Goal: Task Accomplishment & Management: Use online tool/utility

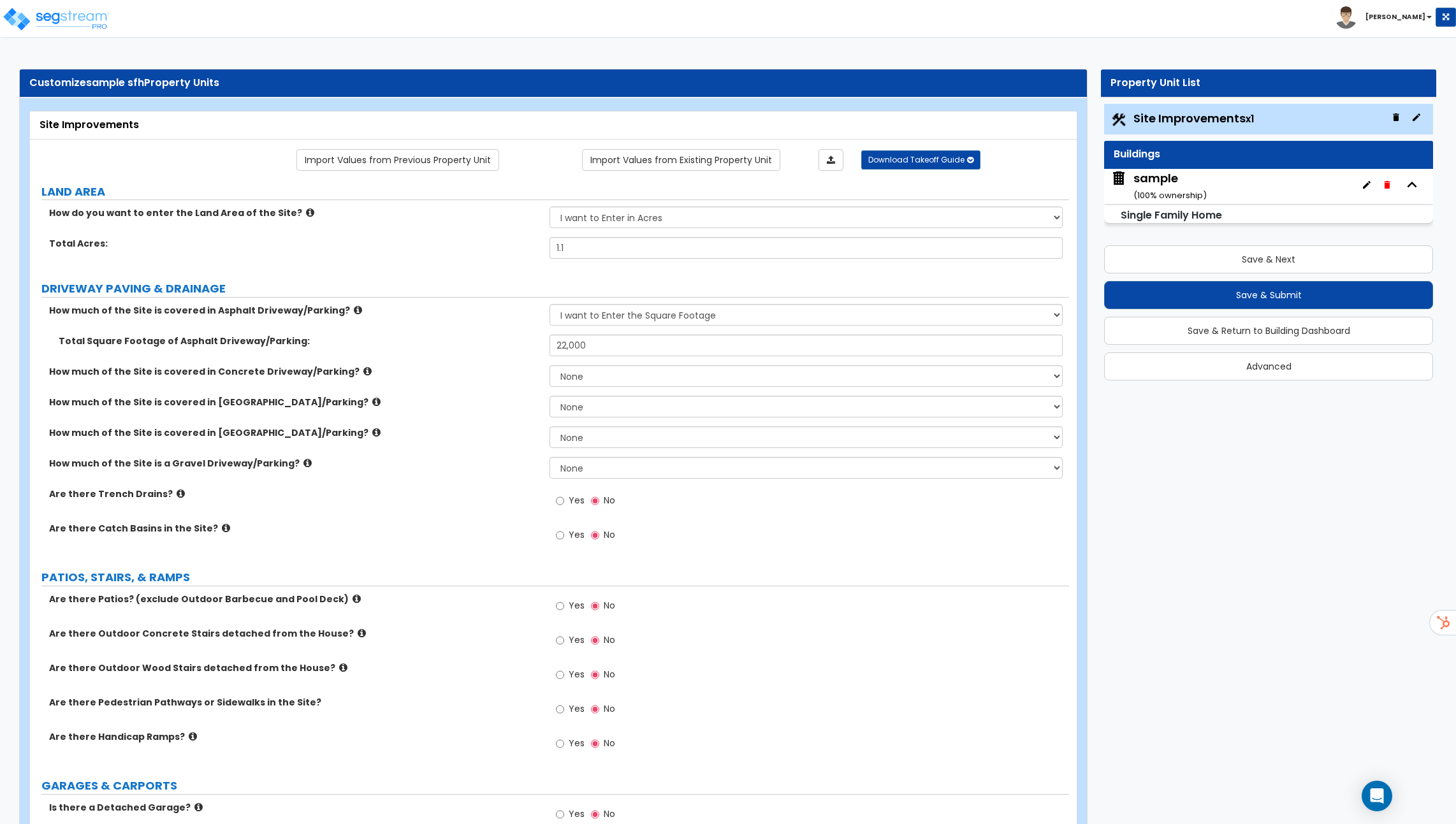
select select "2"
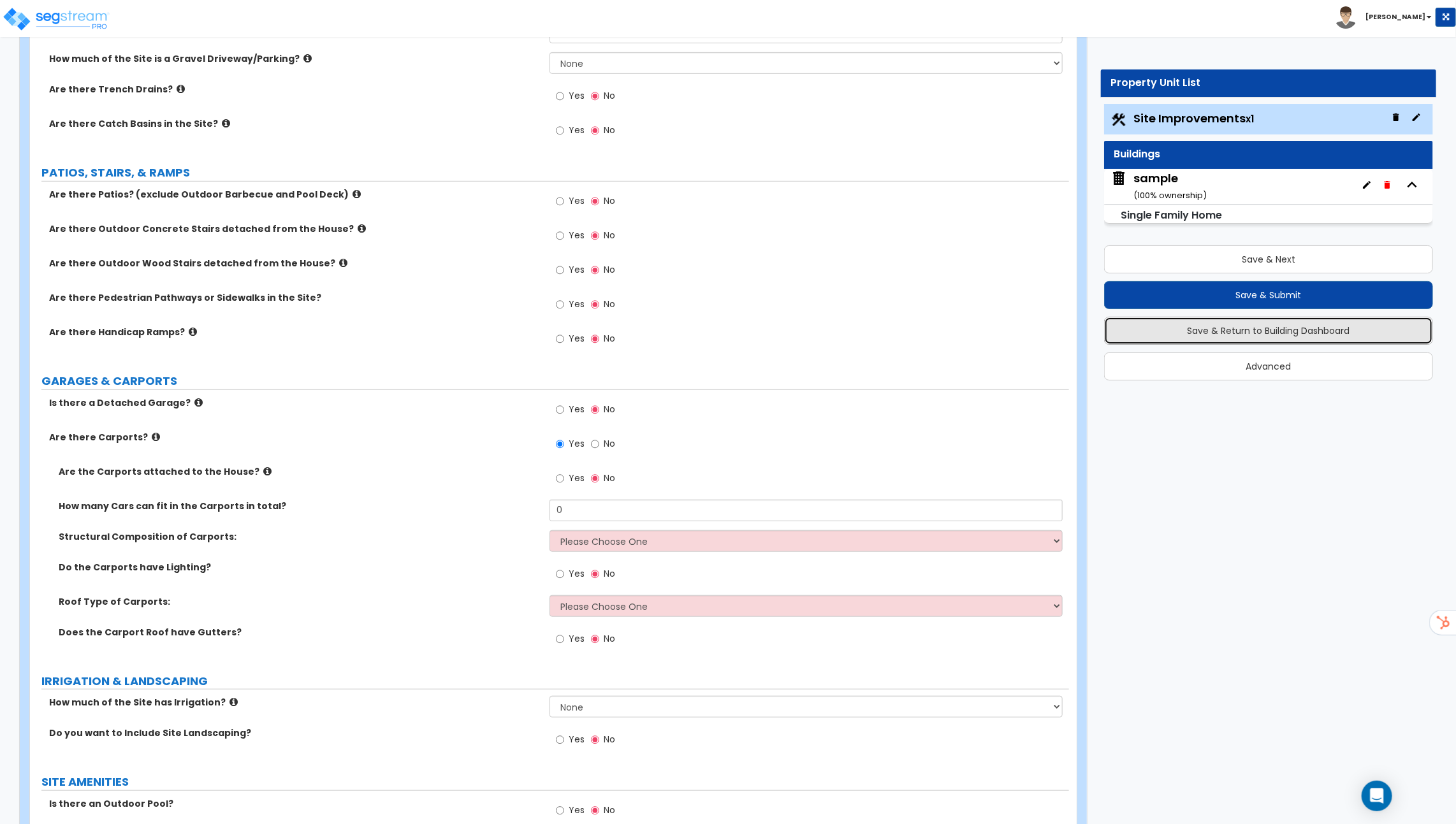
click at [1256, 336] on button "Save & Return to Building Dashboard" at bounding box center [1269, 330] width 329 height 28
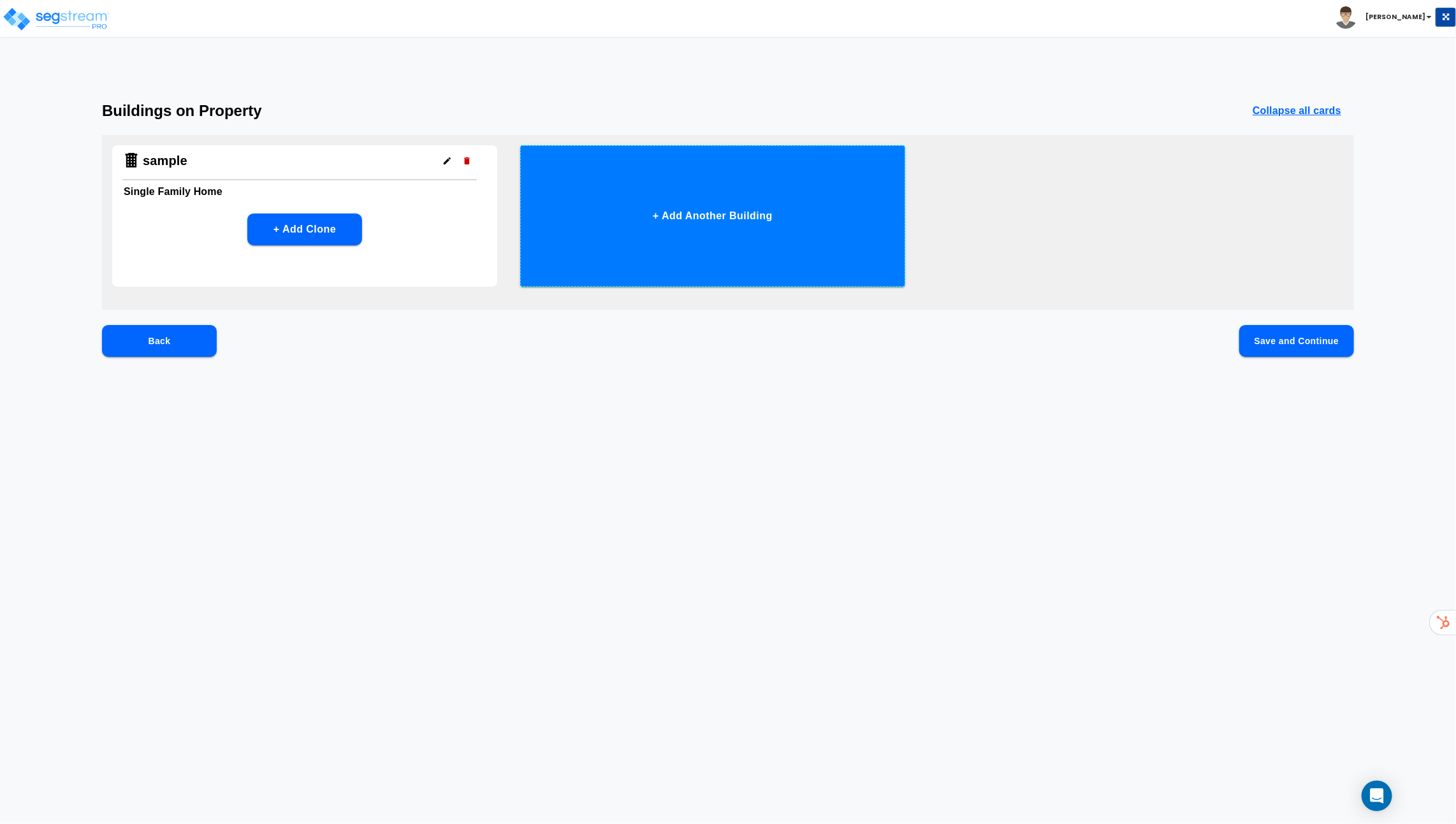
click at [716, 209] on button "+ Add Another Building" at bounding box center [712, 216] width 385 height 141
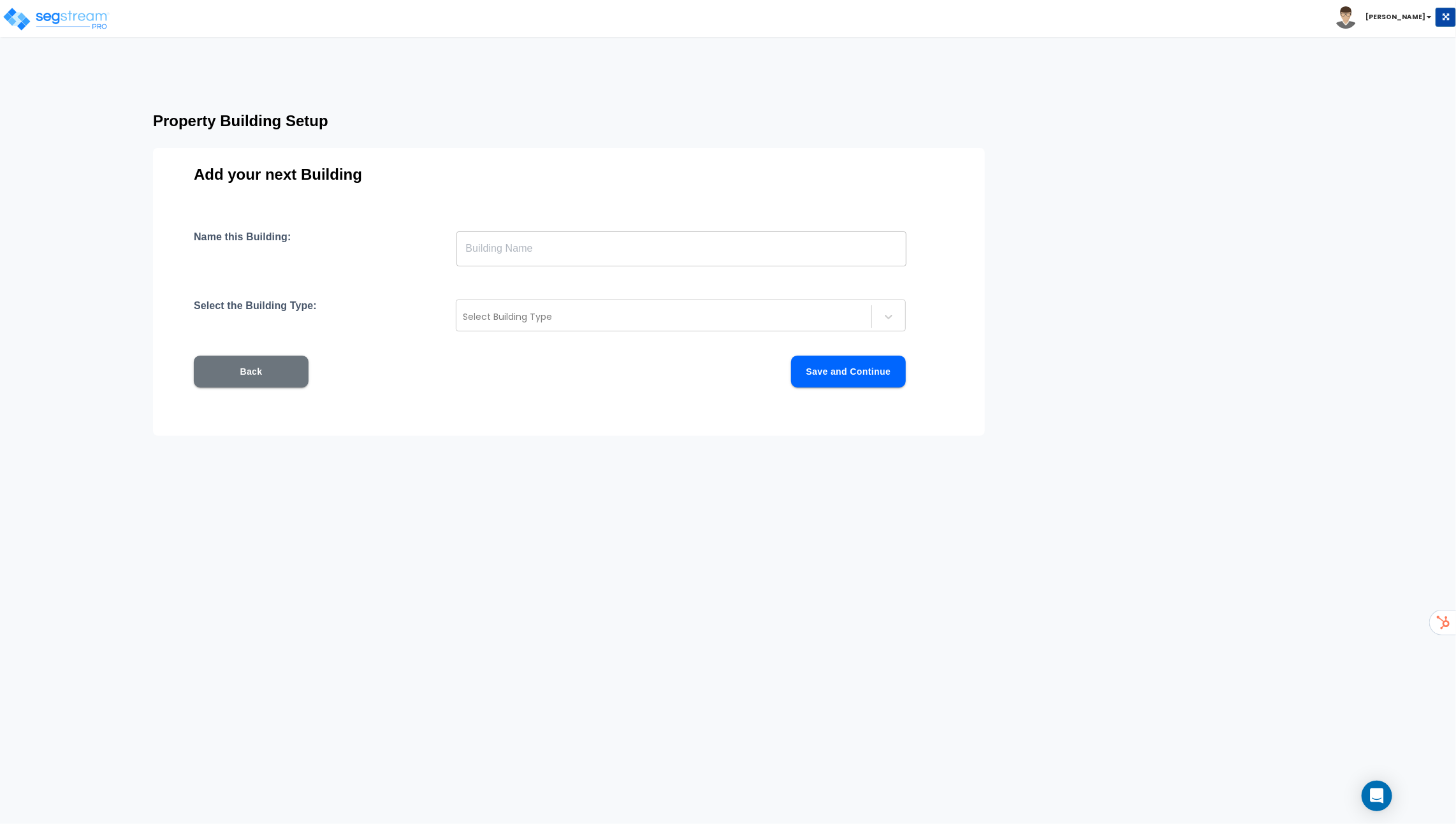
click at [505, 248] on input "text" at bounding box center [681, 248] width 450 height 36
type input "auto"
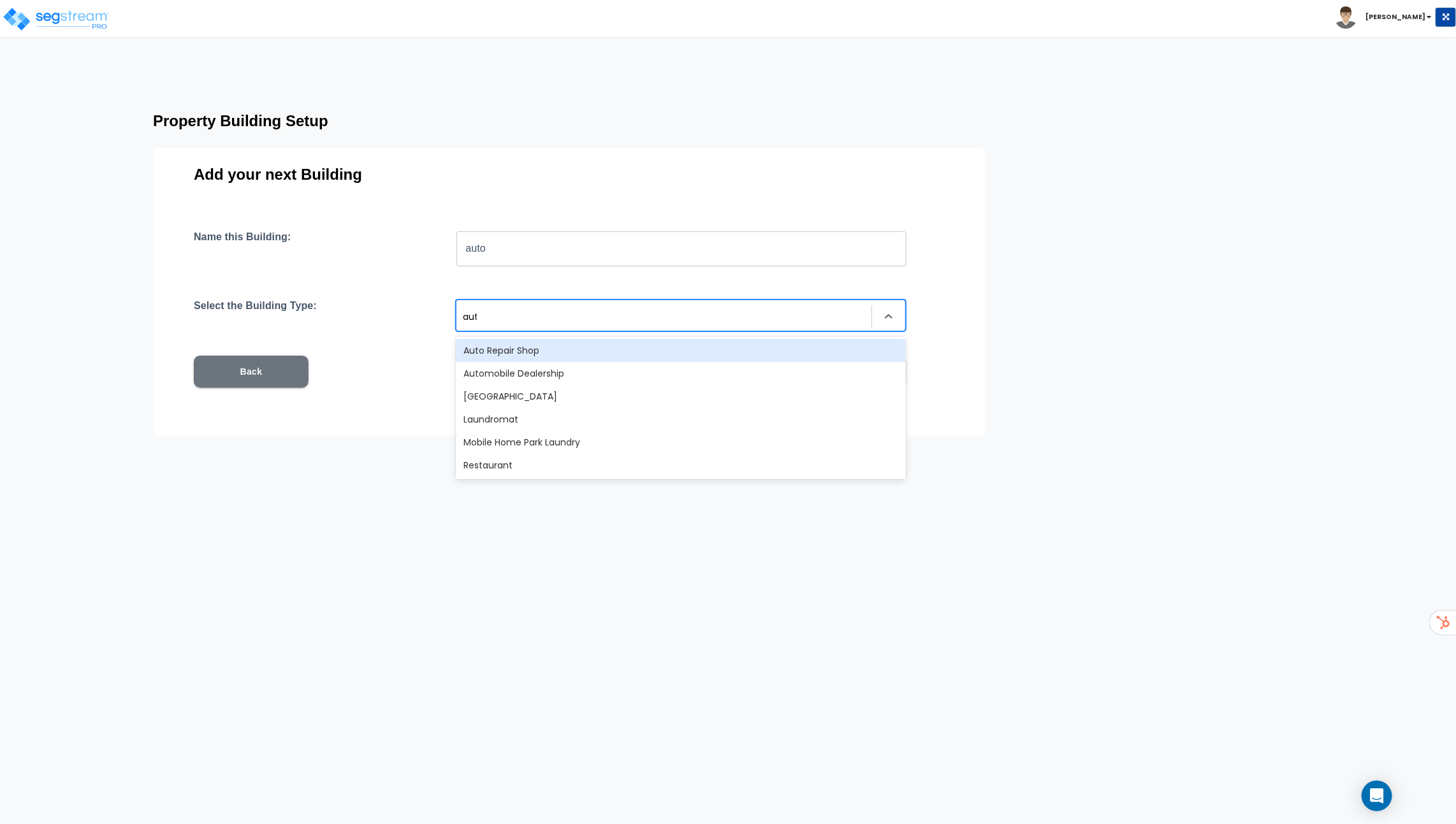
type input "auto"
click at [504, 350] on div "Auto Repair Shop" at bounding box center [681, 350] width 450 height 23
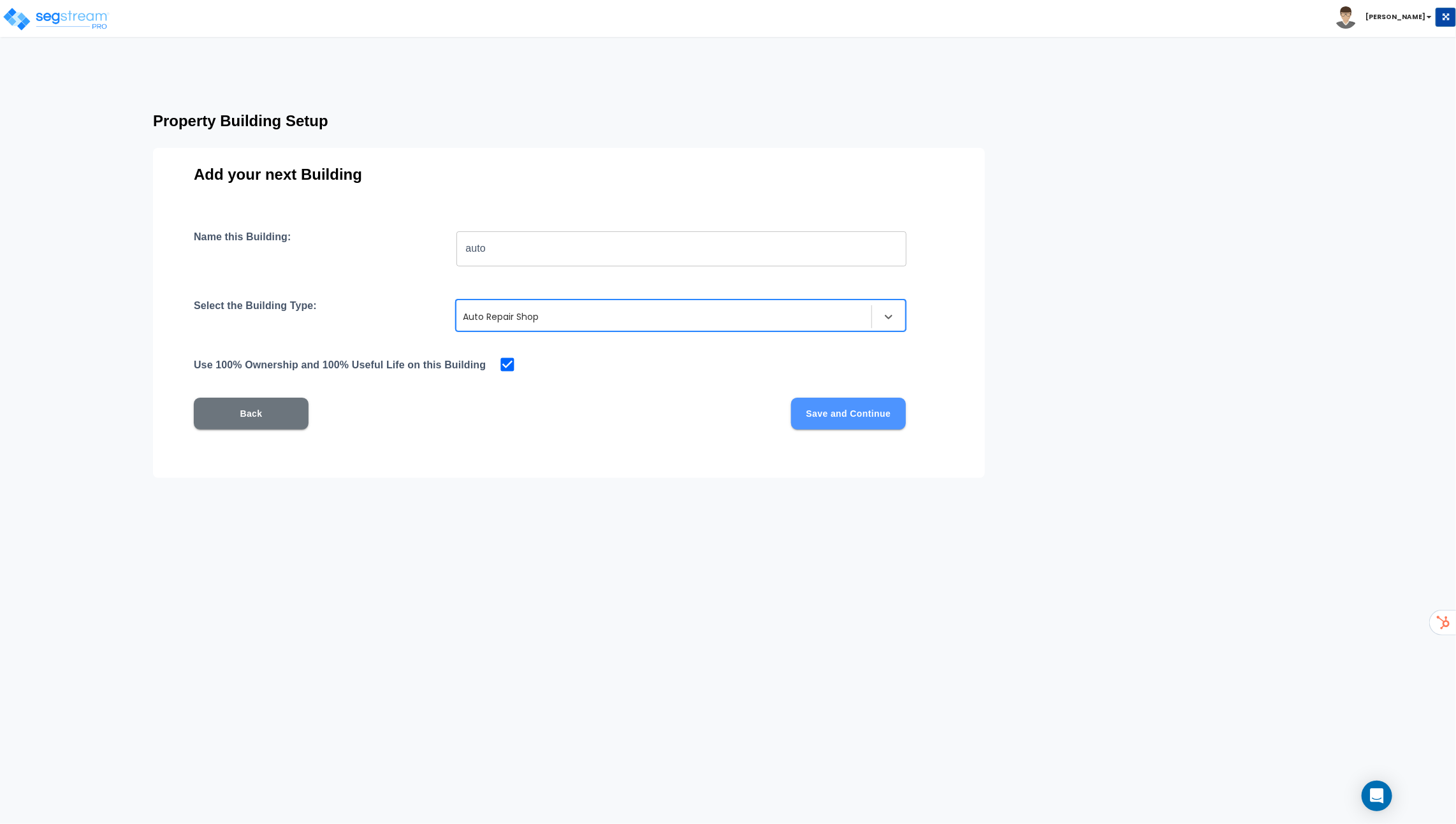
click at [885, 421] on button "Save and Continue" at bounding box center [848, 413] width 115 height 32
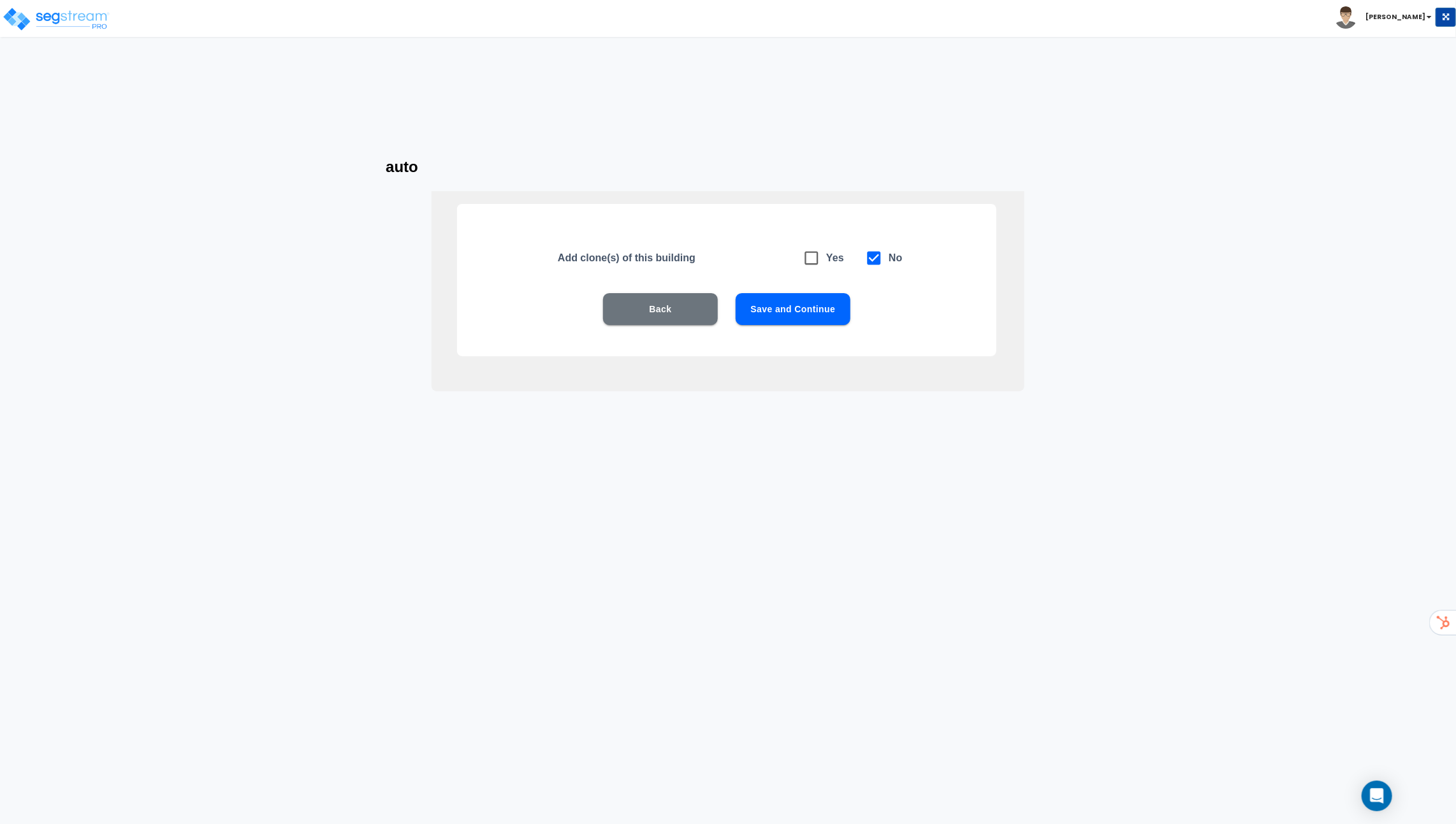
click at [822, 308] on button "Save and Continue" at bounding box center [793, 308] width 115 height 32
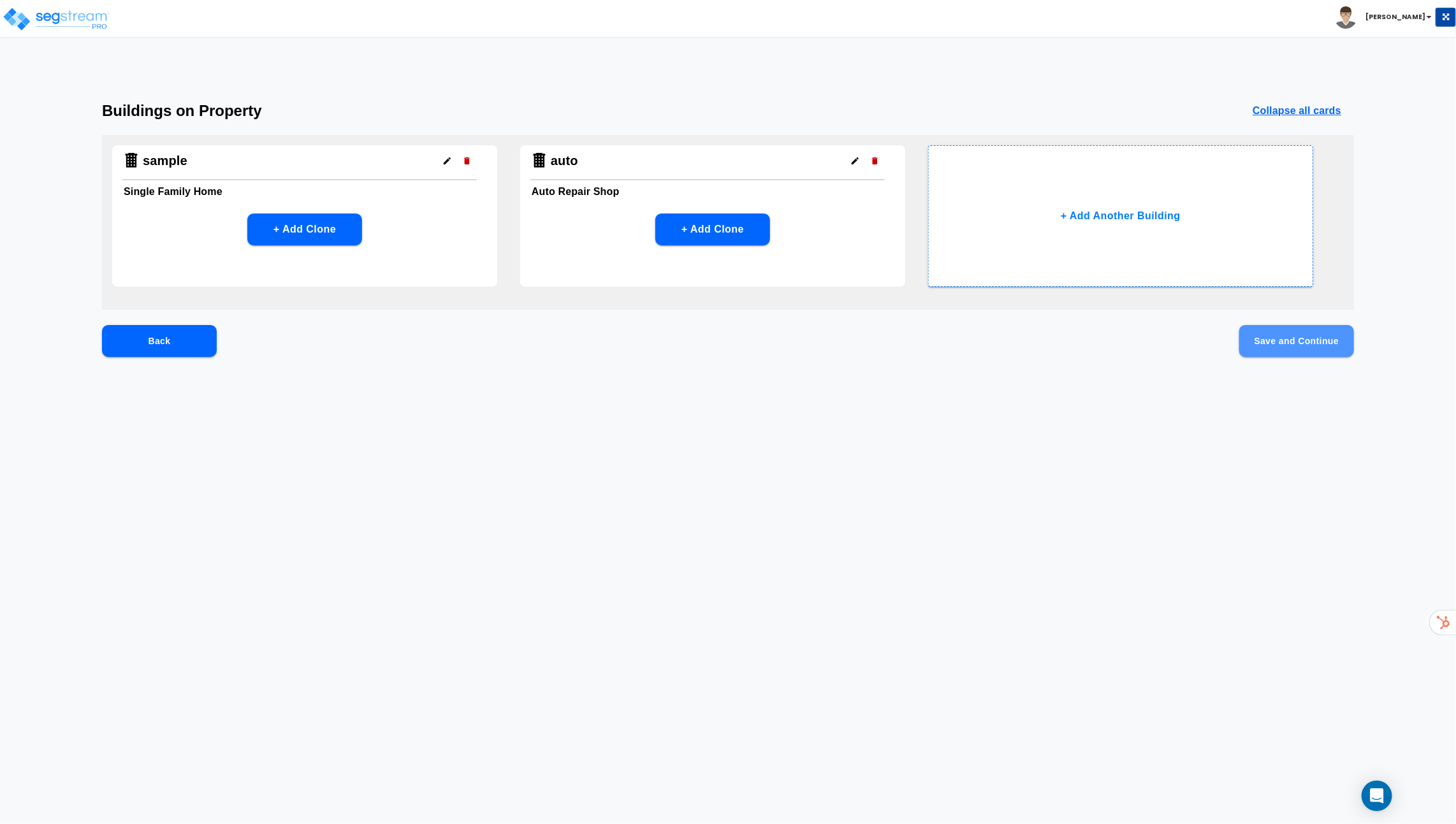
click at [1270, 349] on button "Save and Continue" at bounding box center [1296, 340] width 115 height 32
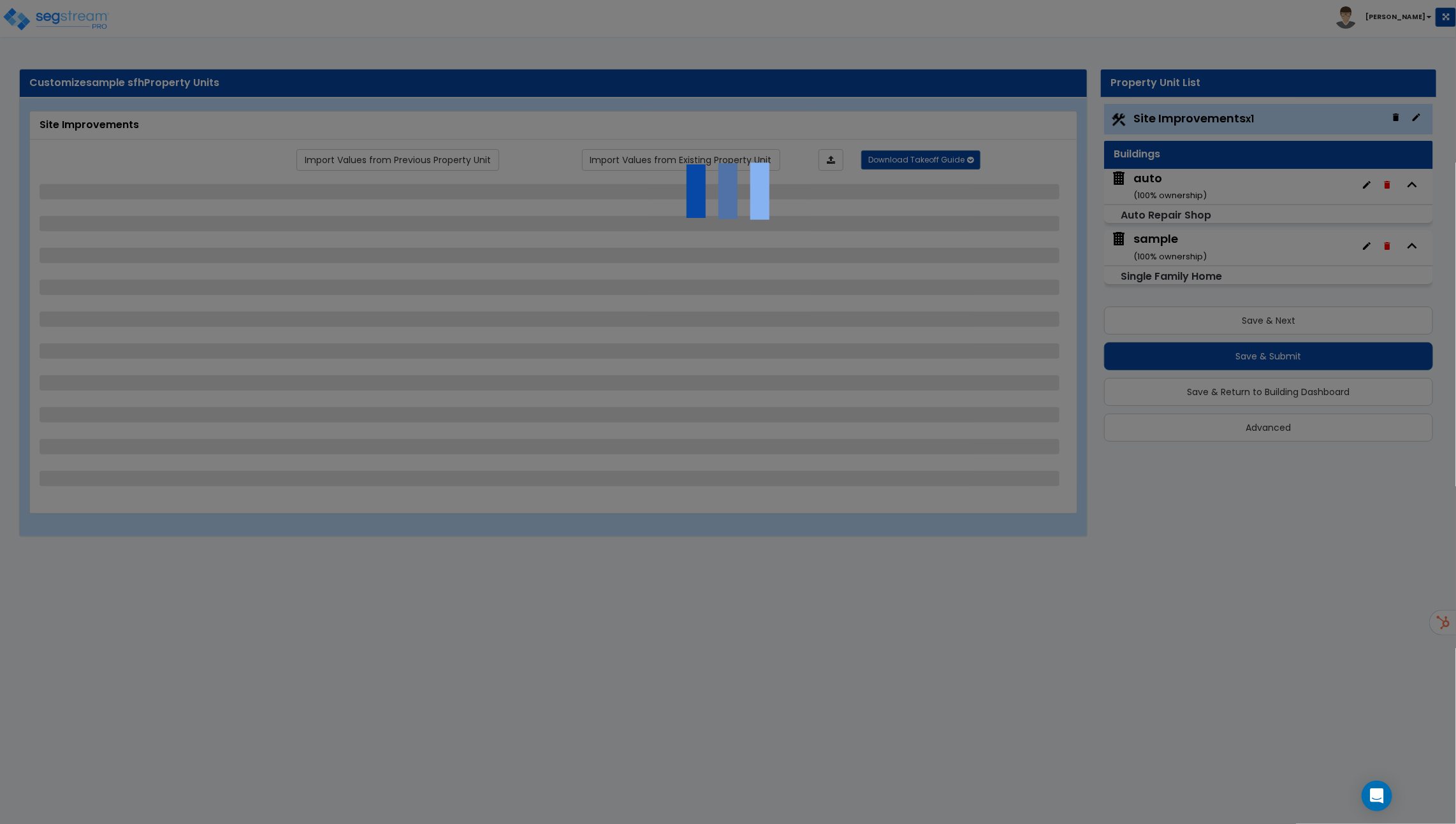
click at [1203, 196] on small "( 100 % ownership)" at bounding box center [1170, 196] width 73 height 12
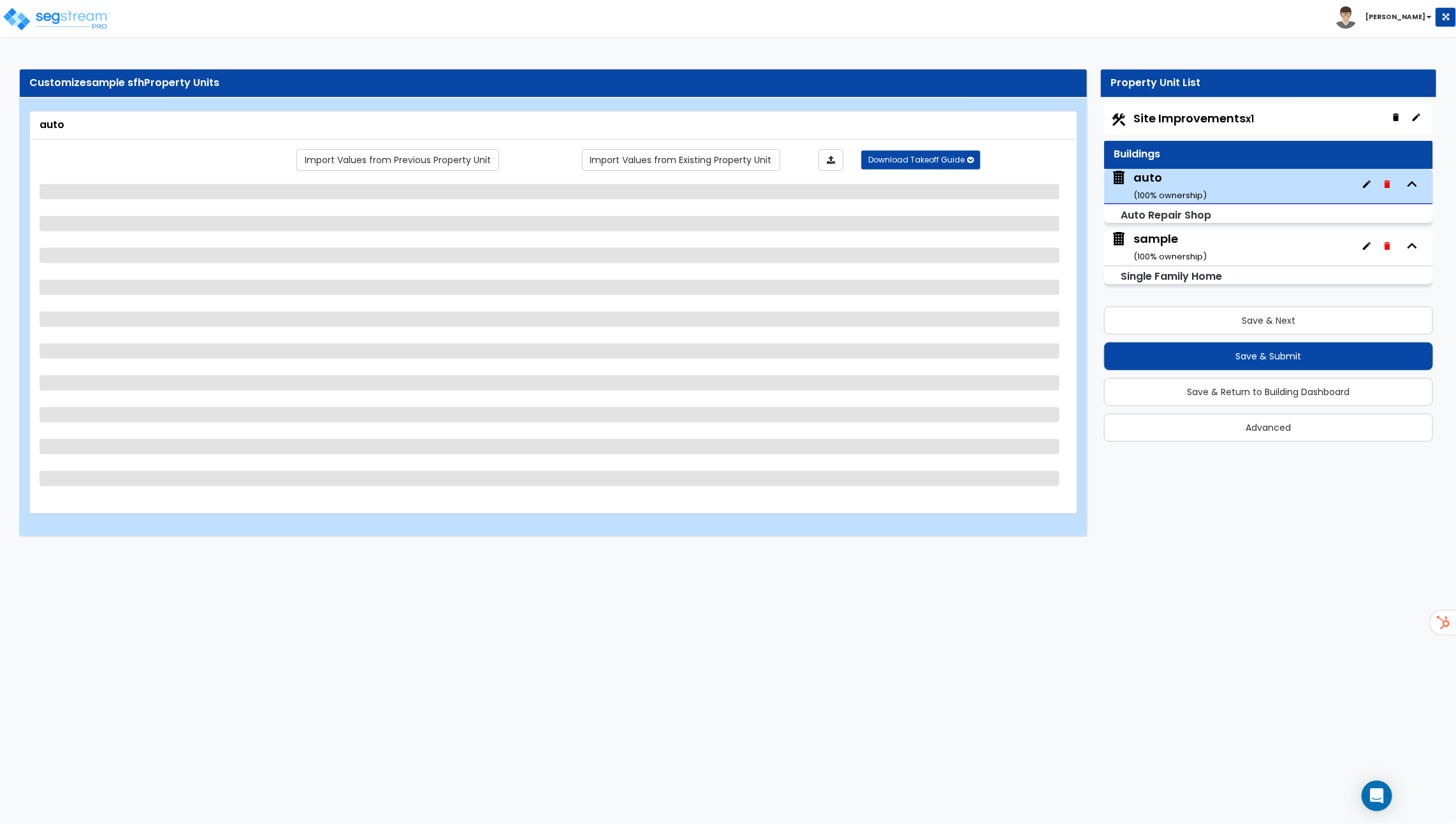
click at [1203, 196] on small "( 100 % ownership)" at bounding box center [1170, 196] width 73 height 12
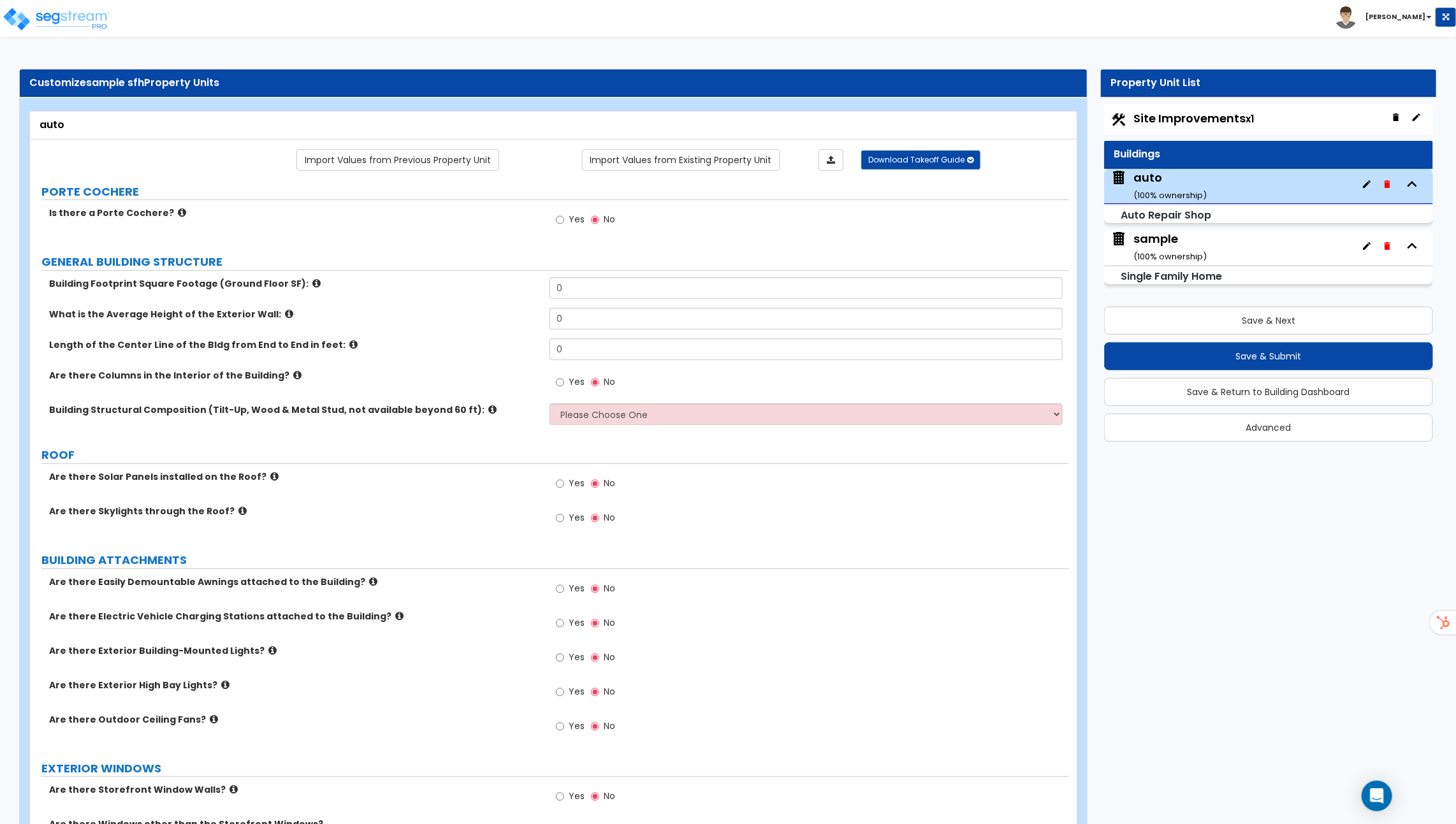
click at [608, 406] on select "Please Choose One Pre-Engineered Metal Building Tilt-up Wall Construction Reinf…" at bounding box center [806, 414] width 513 height 22
select select "1"
click at [549, 403] on select "Please Choose One Pre-Engineered Metal Building Tilt-up Wall Construction Reinf…" at bounding box center [806, 414] width 513 height 22
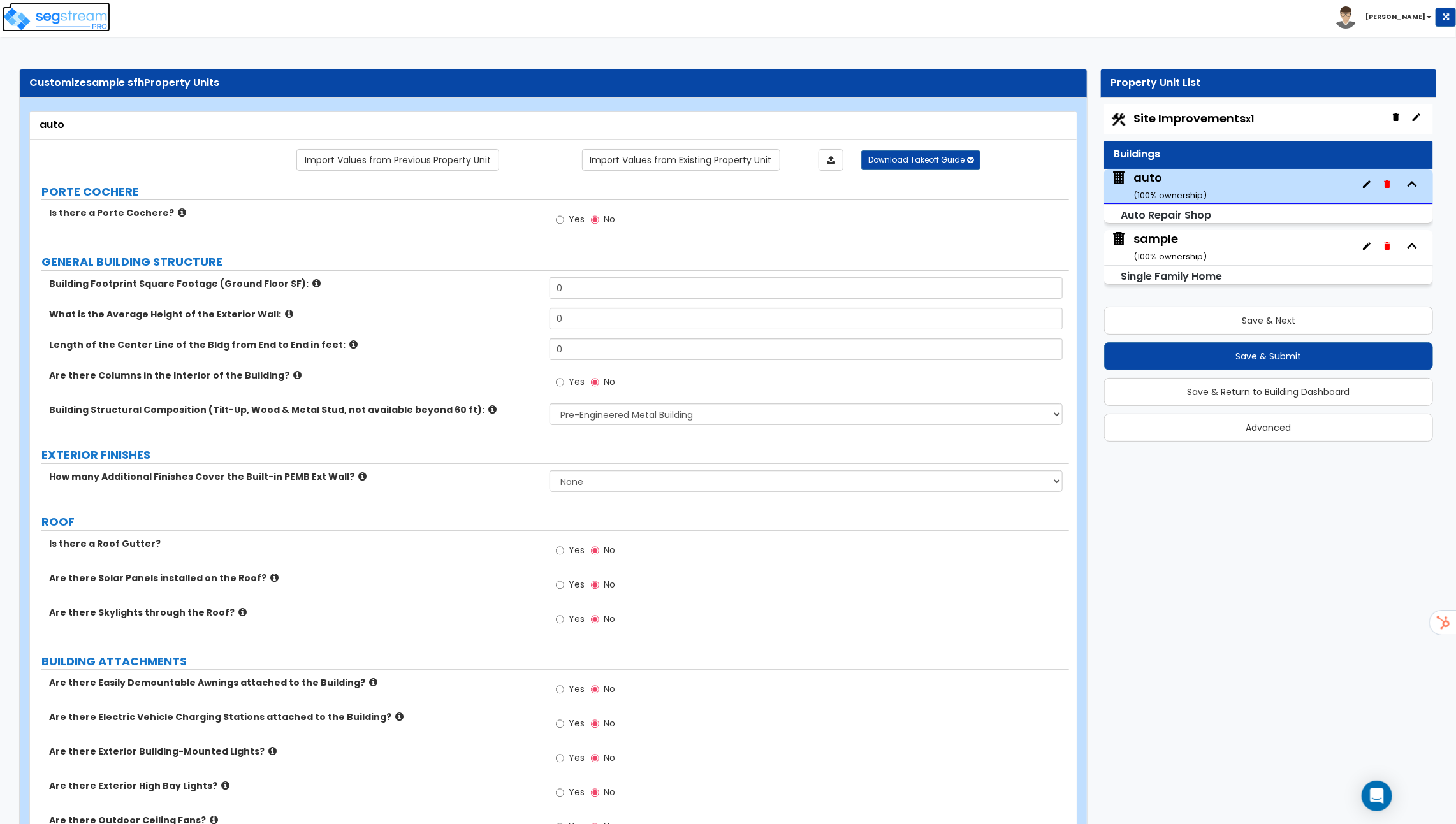
click at [20, 25] on img at bounding box center [56, 19] width 108 height 26
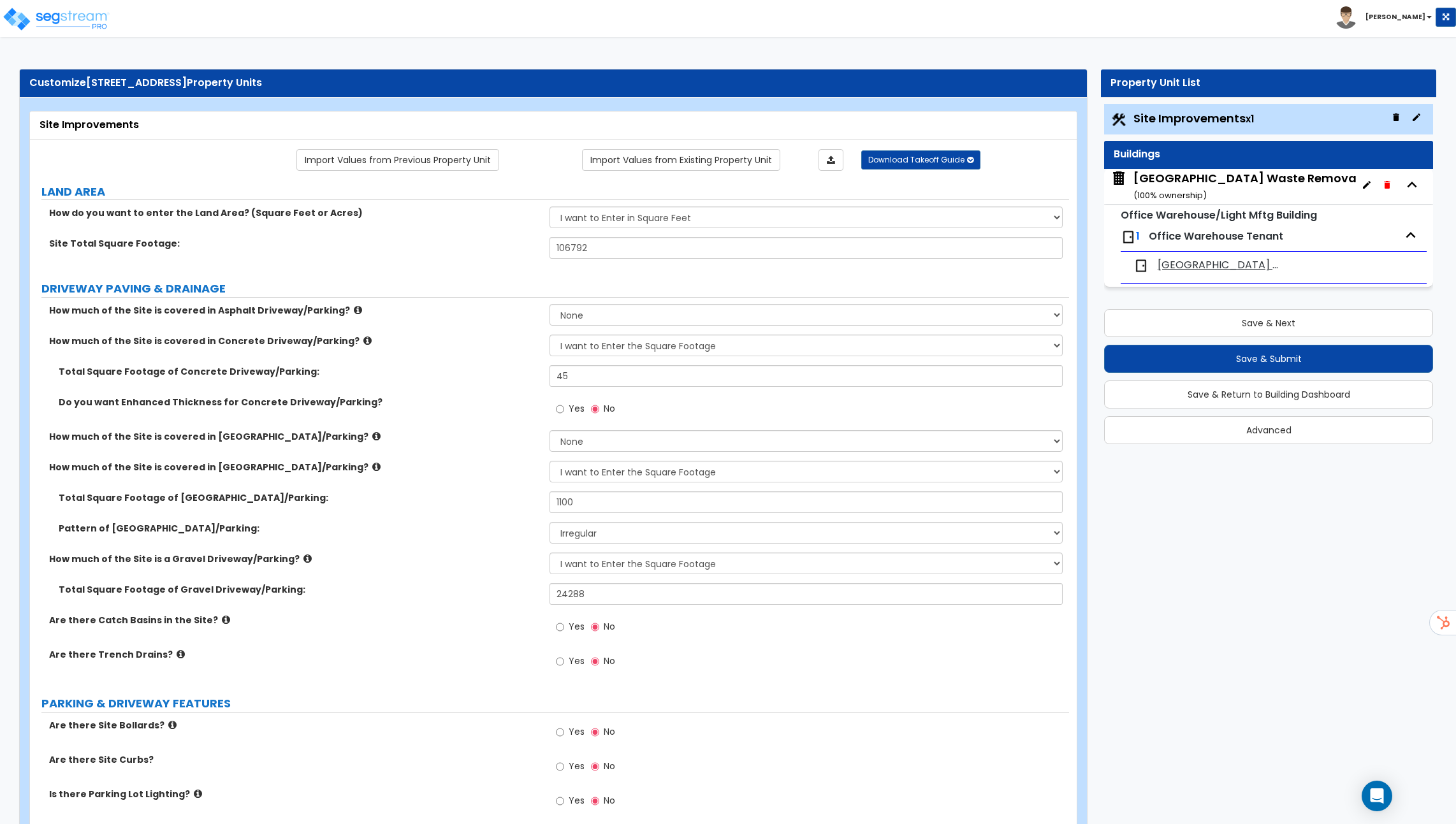
select select "2"
select select "1"
select select "2"
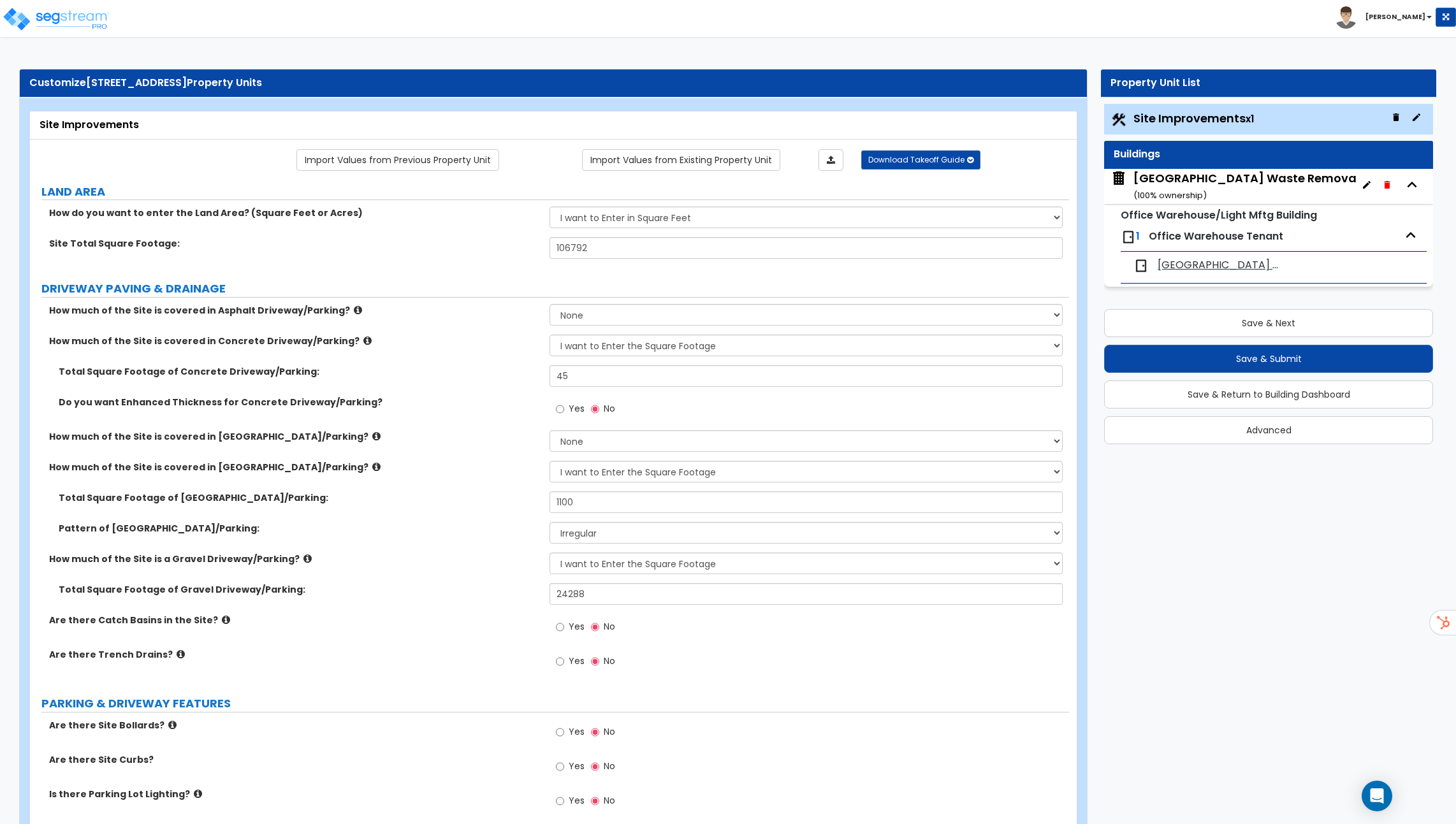
select select "1"
select select "2"
select select "1"
select select "4"
select select "2"
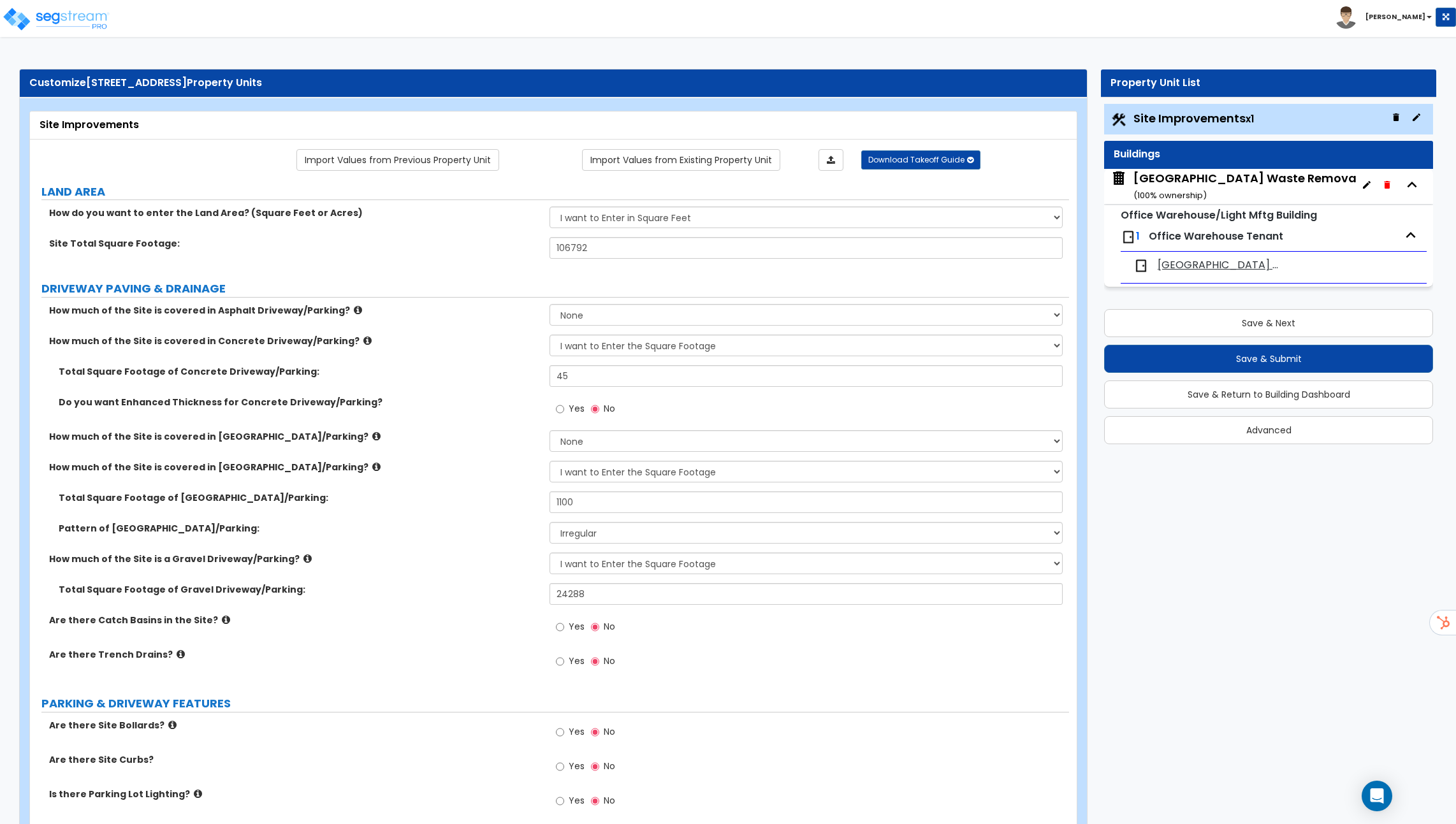
select select "2"
select select "1"
select select "4"
select select "2"
select select "1"
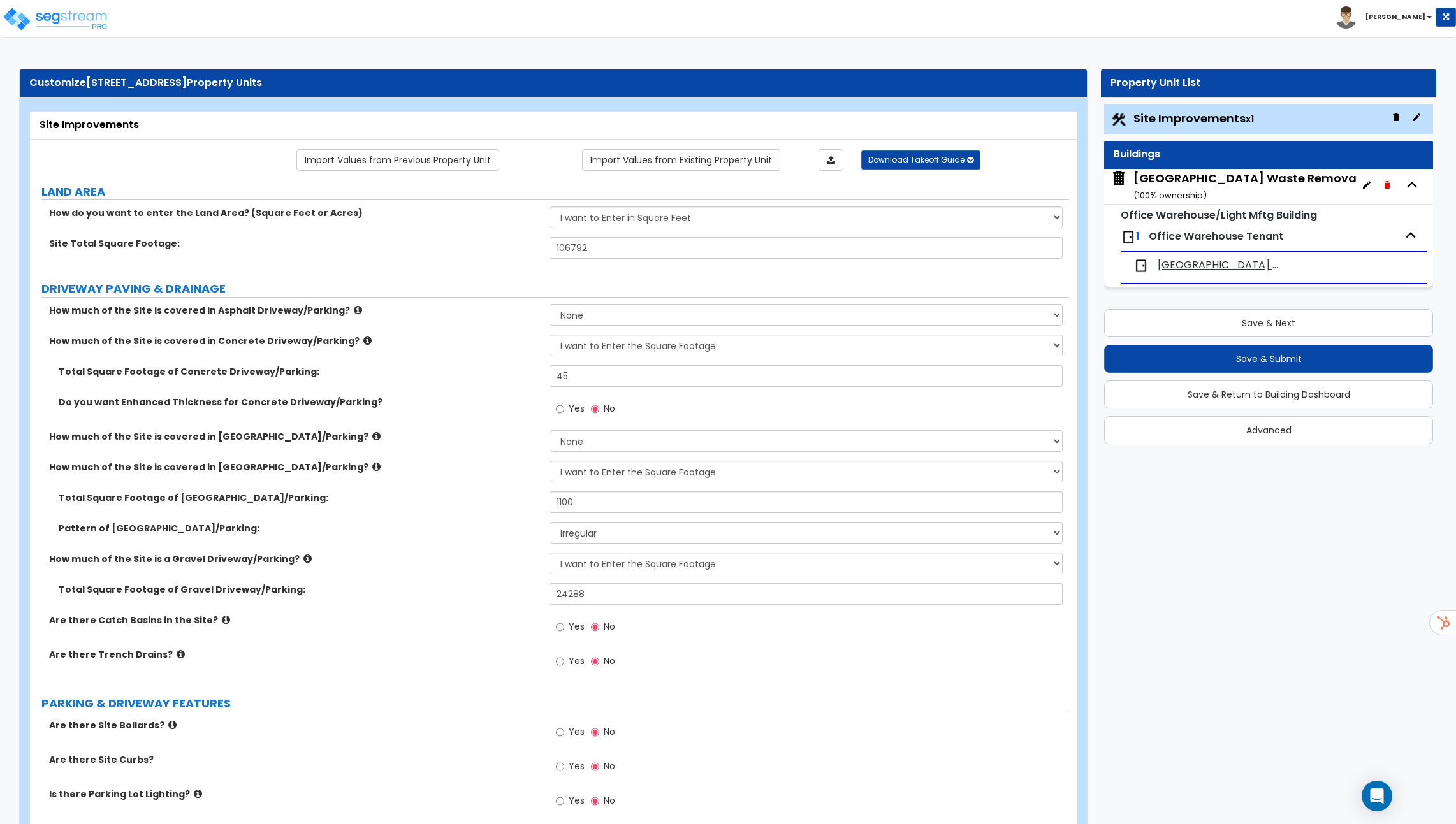
select select "4"
select select "2"
select select "1"
select select "2"
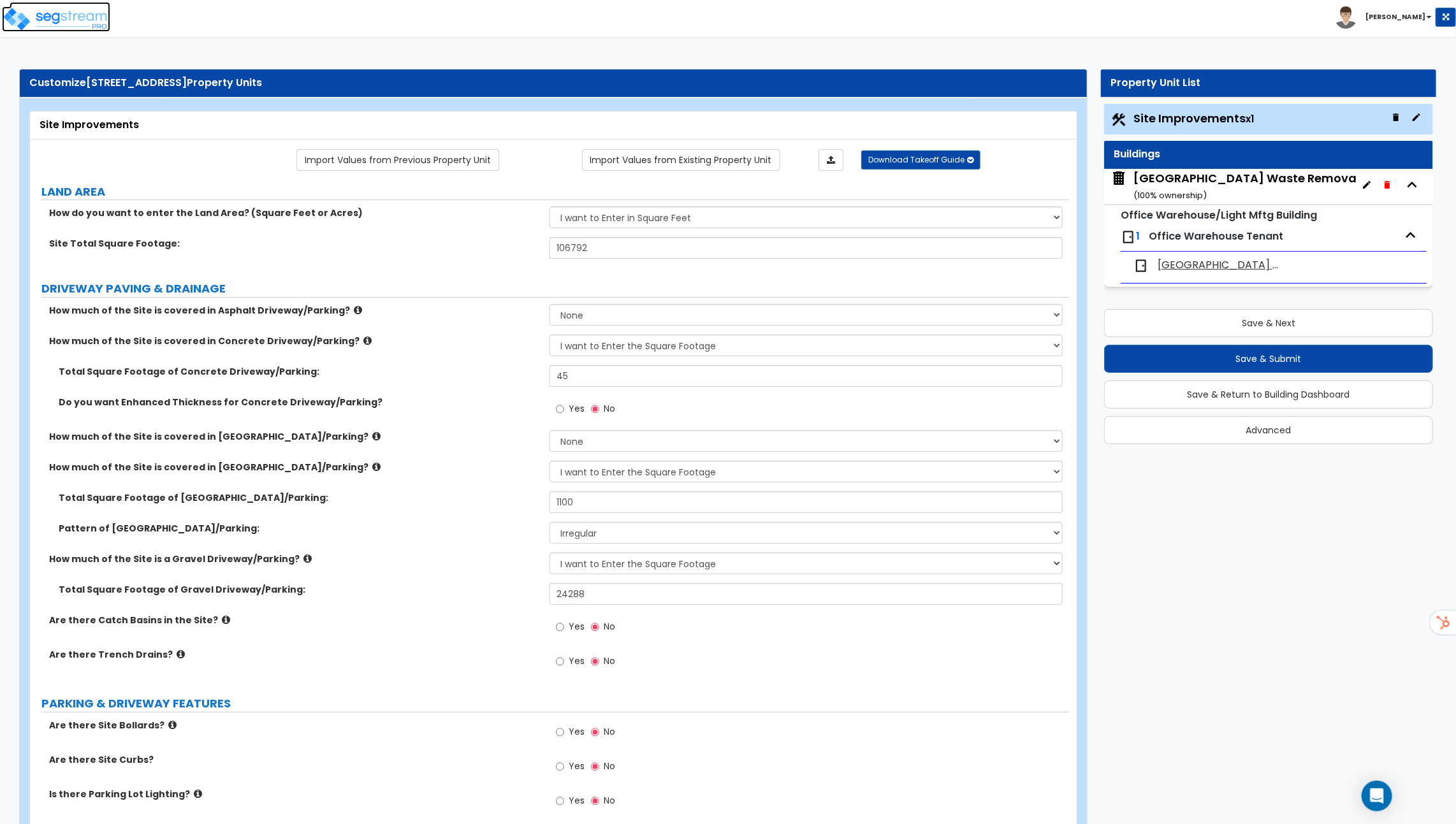
scroll to position [660, 0]
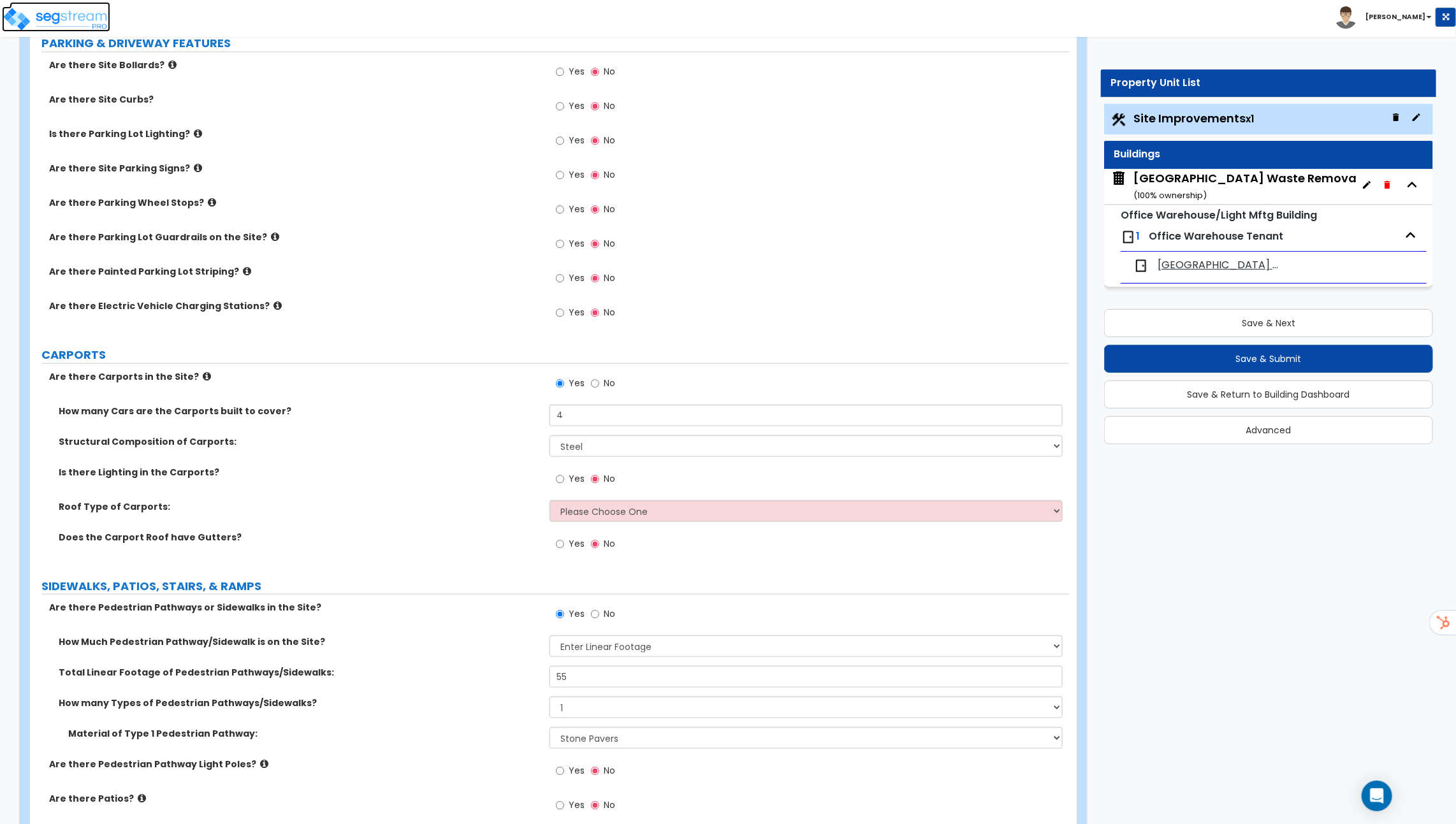
click at [76, 16] on img at bounding box center [56, 19] width 108 height 26
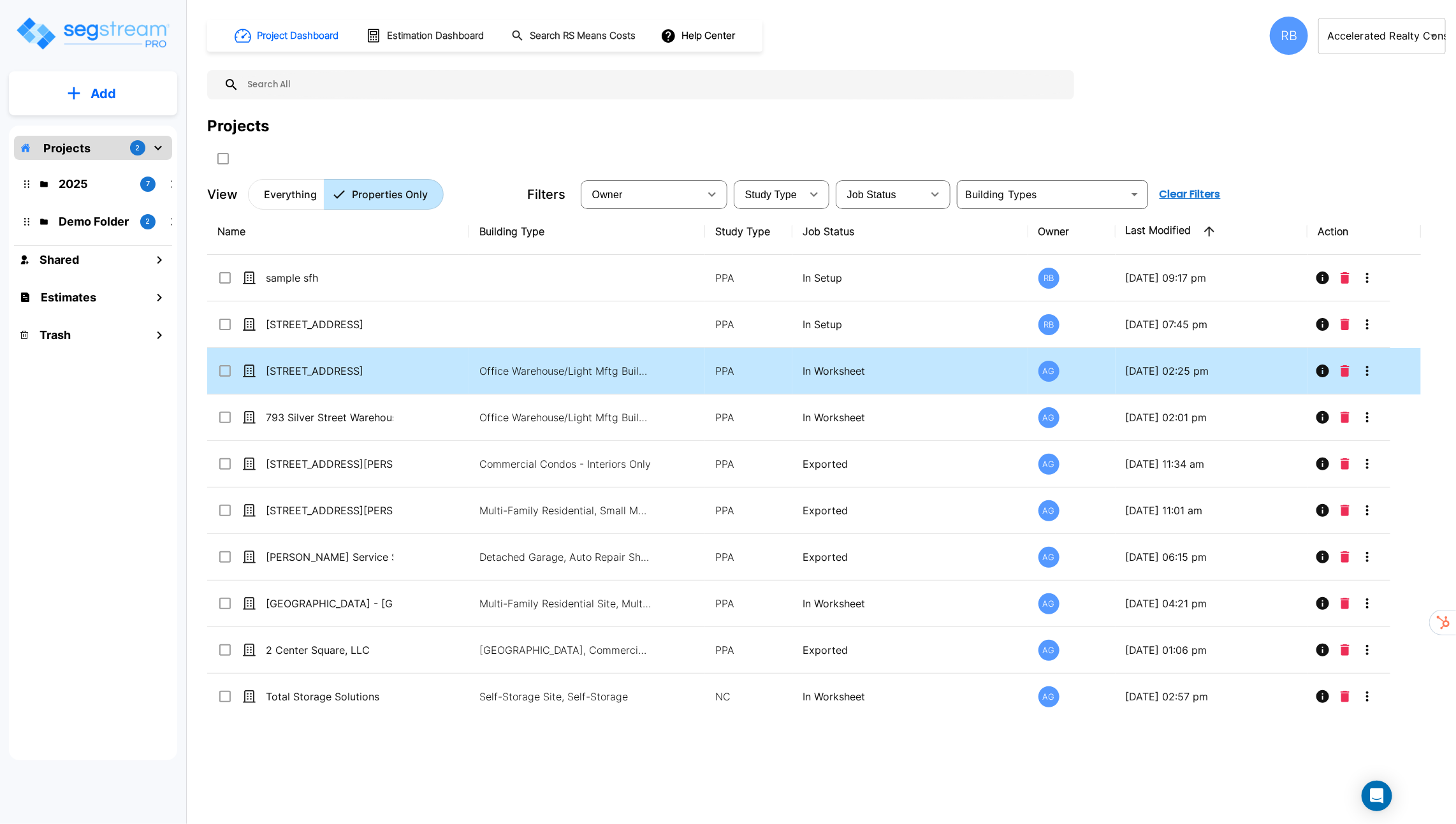
click at [580, 379] on td "Office Warehouse/Light Mftg Building, Commercial Property Site" at bounding box center [587, 371] width 236 height 47
checkbox input "true"
click at [580, 379] on td "Office Warehouse/Light Mftg Building, Commercial Property Site" at bounding box center [587, 371] width 236 height 47
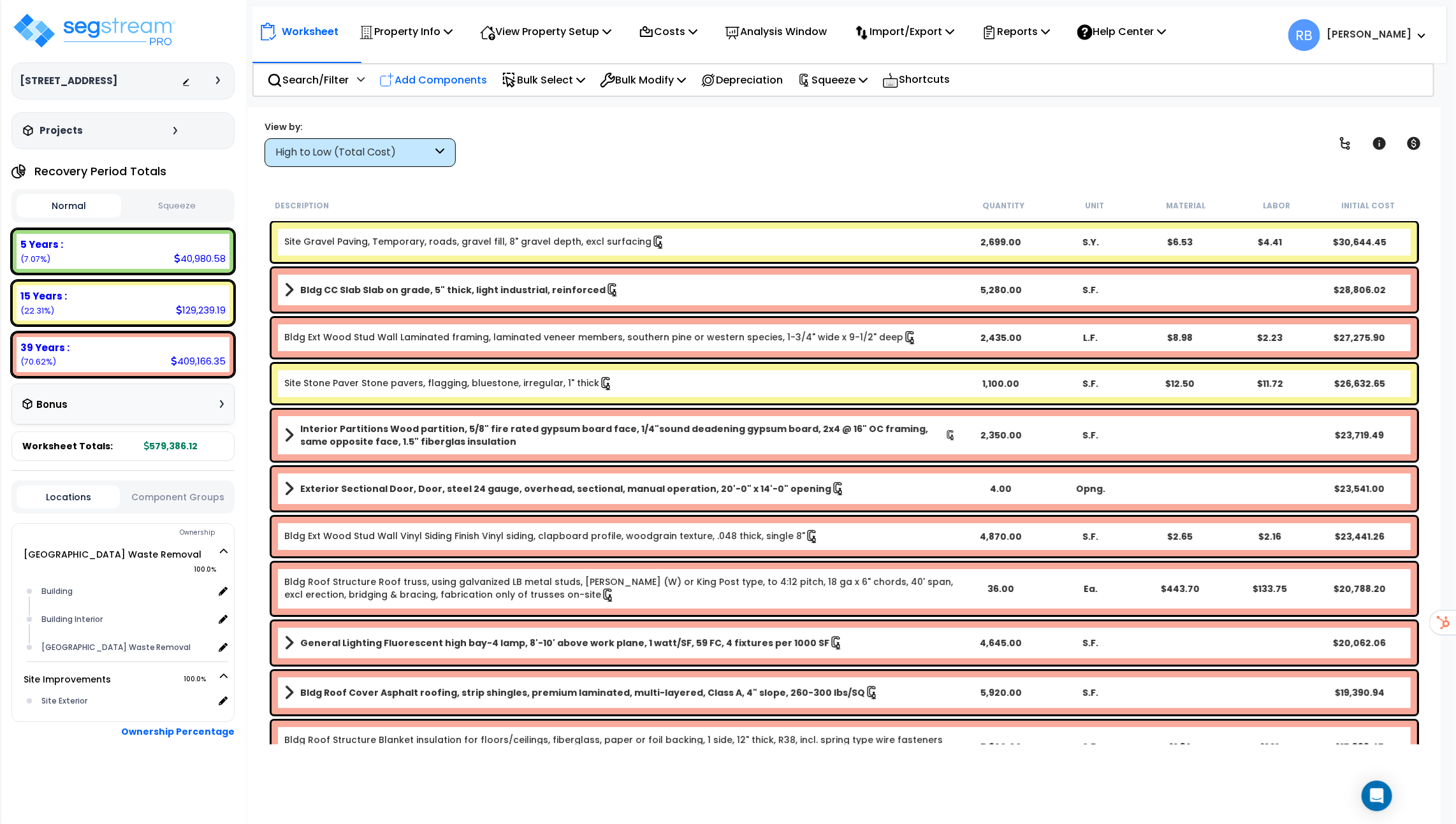
click at [422, 83] on p "Add Components" at bounding box center [433, 80] width 108 height 17
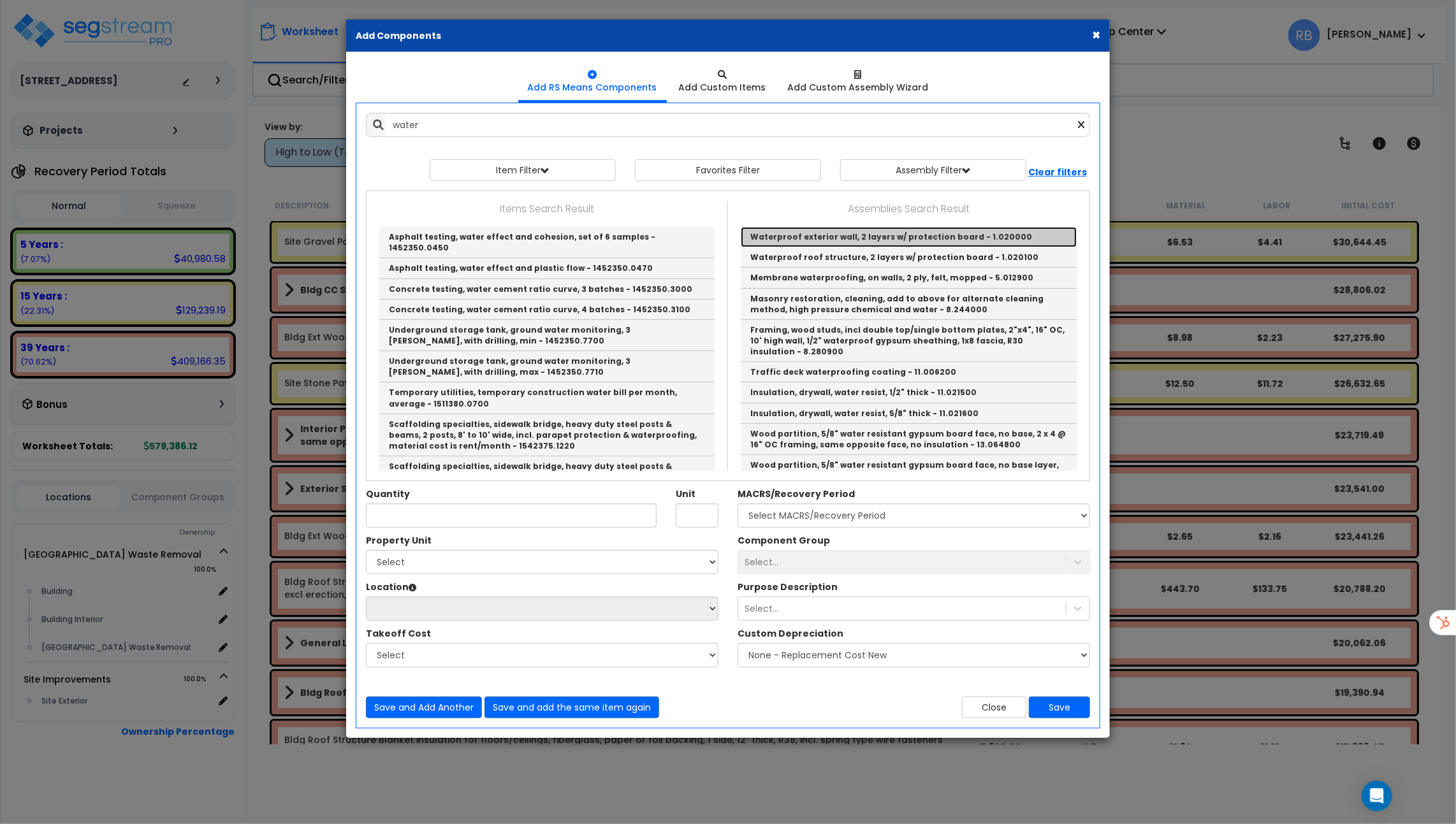
click at [853, 239] on link "Waterproof exterior wall, 2 layers w/ protection board - 1.020000" at bounding box center [909, 237] width 336 height 20
type input "Waterproof exterior wall, 2 layers w/ protection board - 1.020000"
type input "L.F."
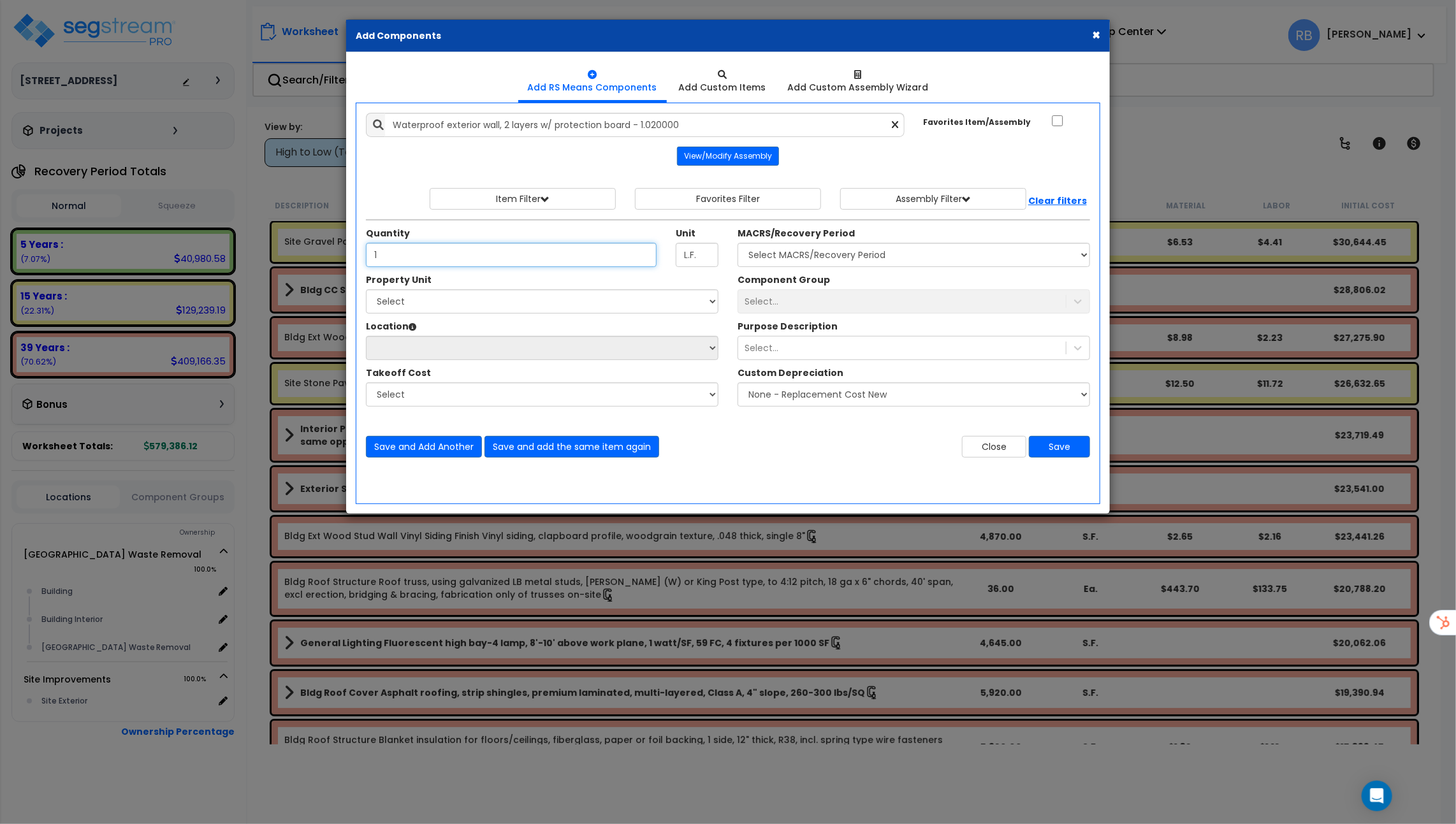
type input "1"
click at [829, 248] on select "Select MACRS/Recovery Period" at bounding box center [913, 255] width 352 height 24
click at [737, 243] on select "Select MACRS/Recovery Period" at bounding box center [913, 255] width 352 height 24
click at [829, 248] on select "Select MACRS/Recovery Period" at bounding box center [913, 255] width 352 height 24
click at [995, 438] on button "Close" at bounding box center [994, 447] width 64 height 22
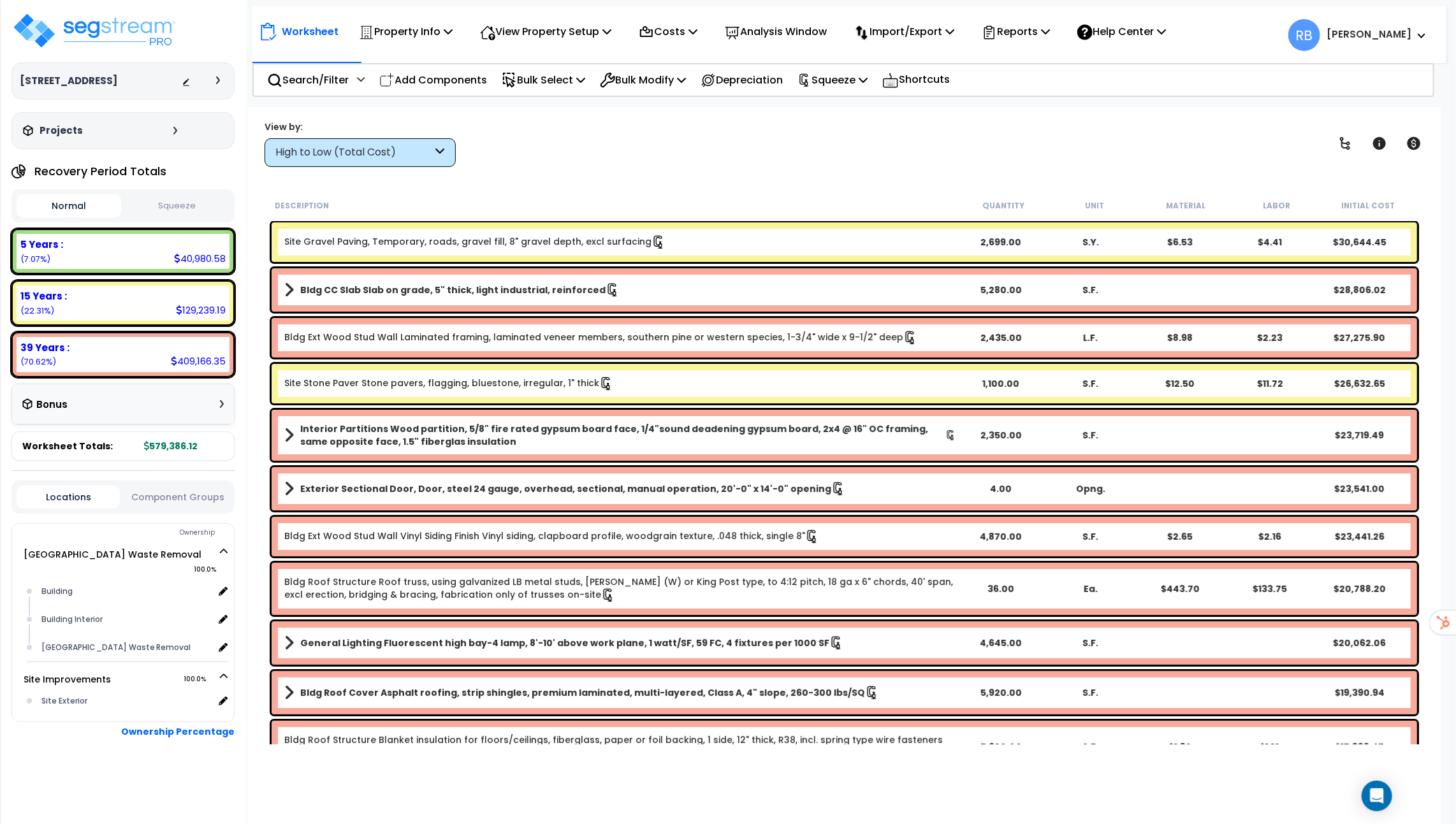
click at [1320, 28] on span "RB" at bounding box center [1304, 35] width 32 height 32
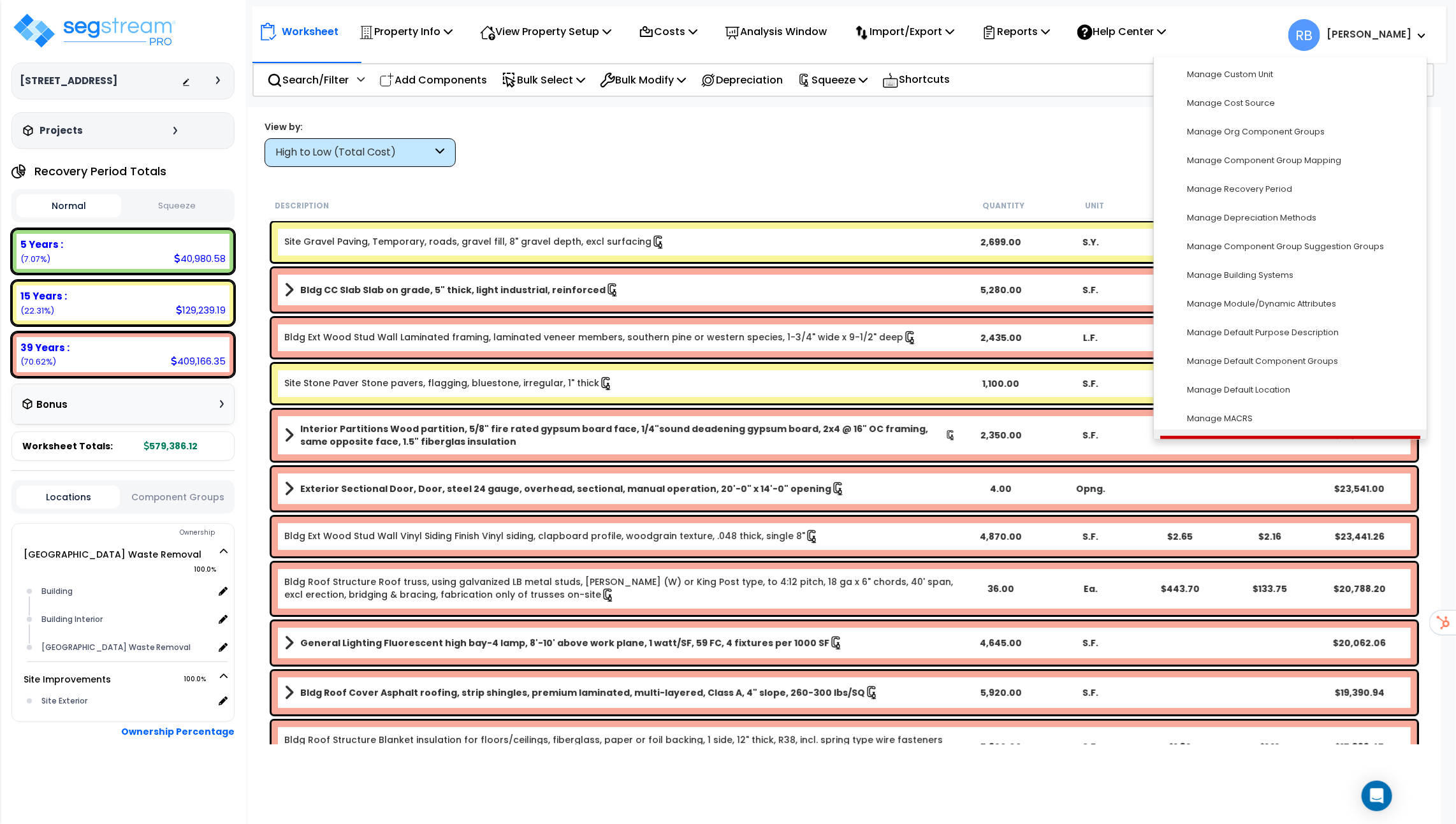
scroll to position [246, 0]
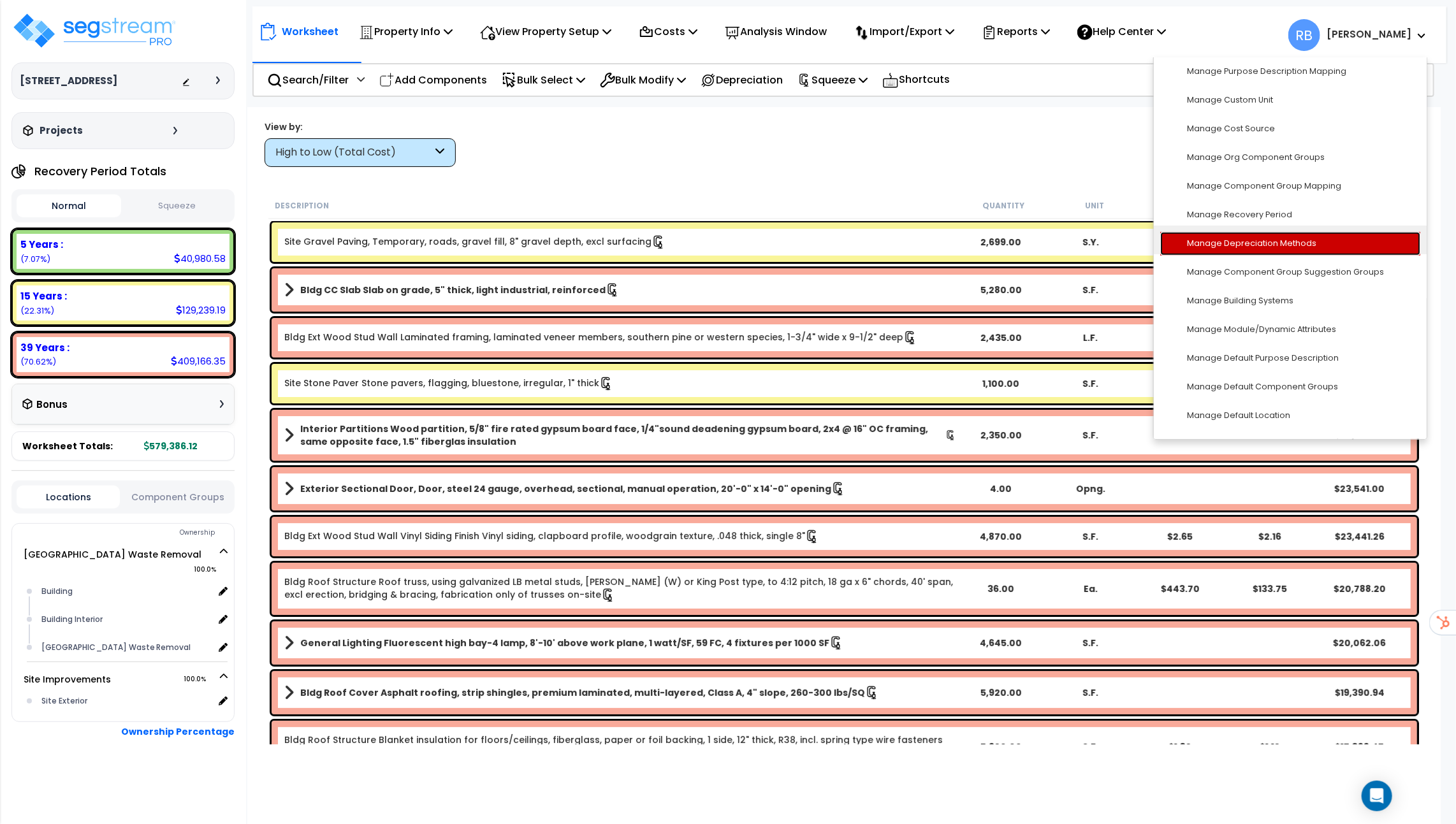
click at [1256, 248] on link "Manage Depreciation Methods" at bounding box center [1290, 244] width 260 height 24
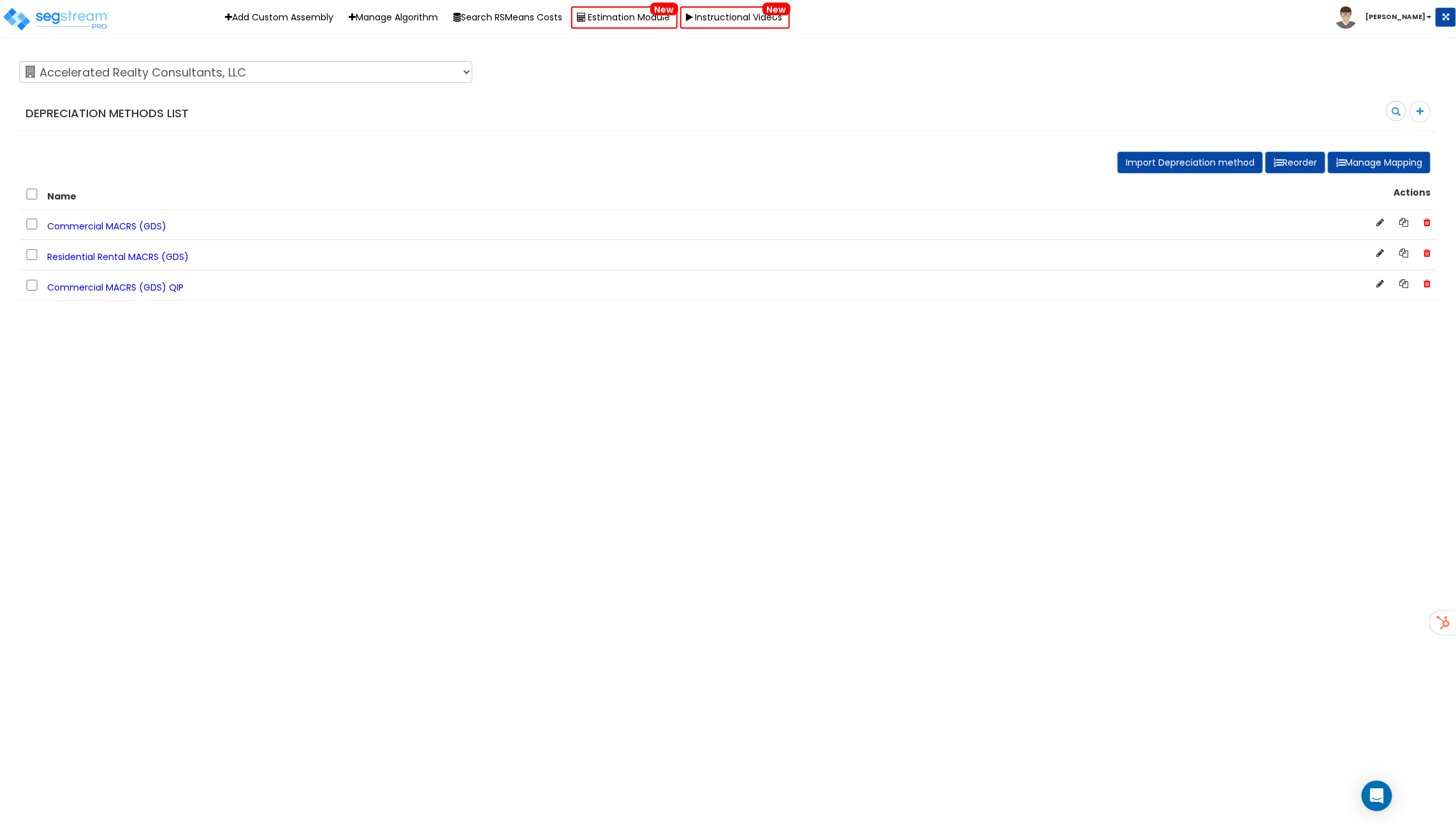
click at [112, 225] on span "Commercial MACRS (GDS)" at bounding box center [107, 226] width 119 height 13
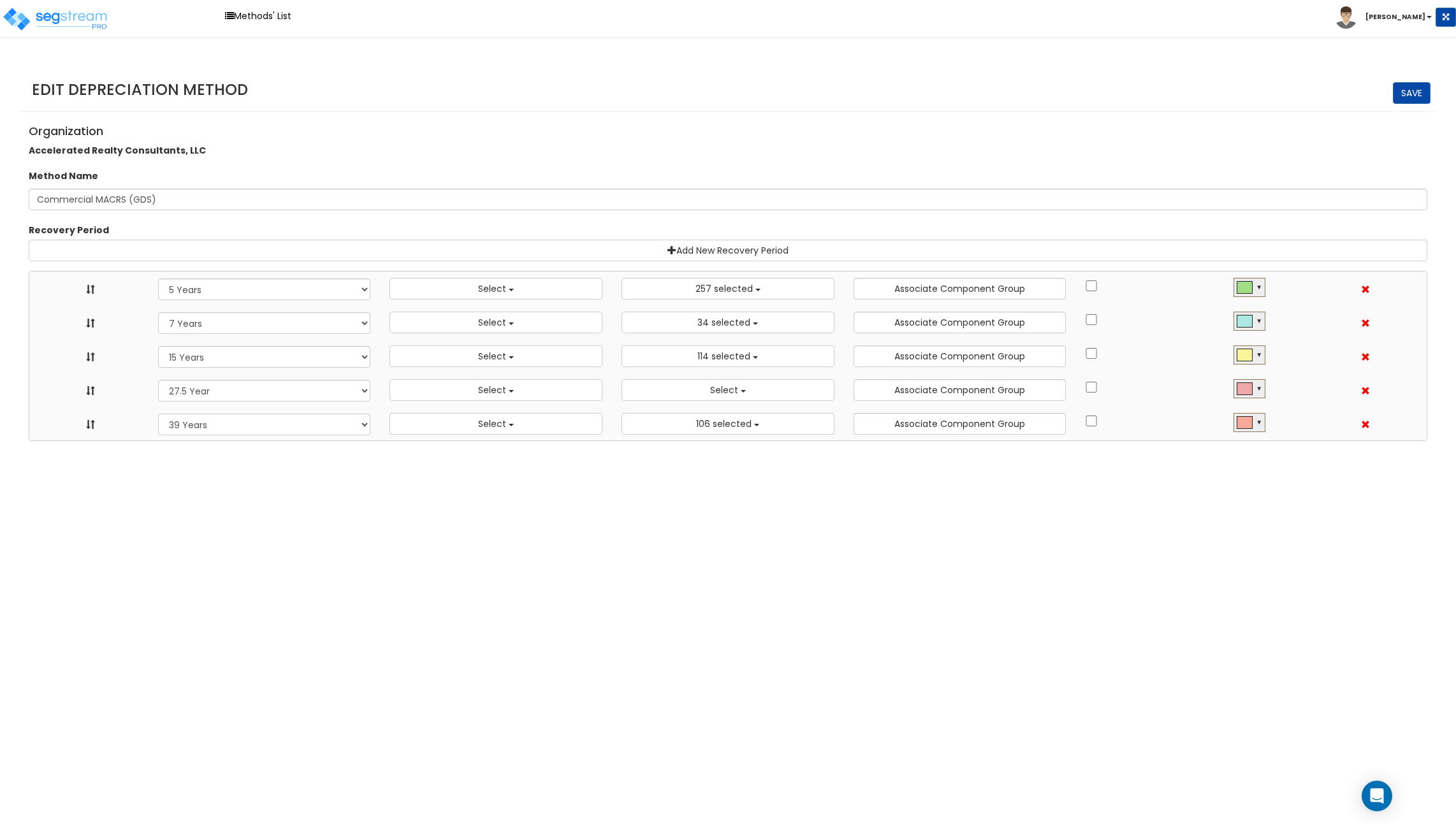
select select "5Y"
select select
select select "10182"
select select "7Y"
select select
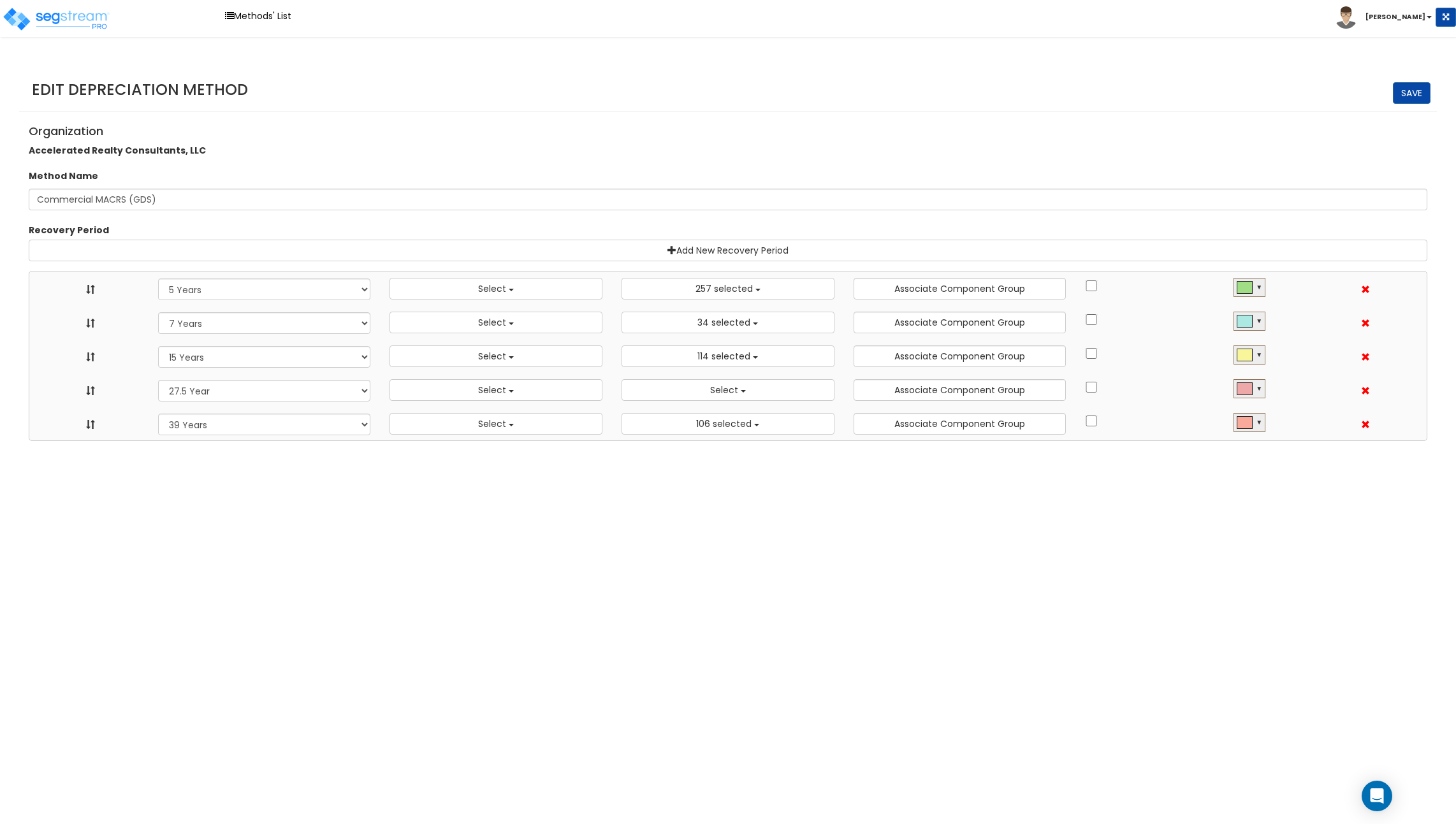
select select "11974"
select select "15Y"
select select
select select "31875"
select select "275Y"
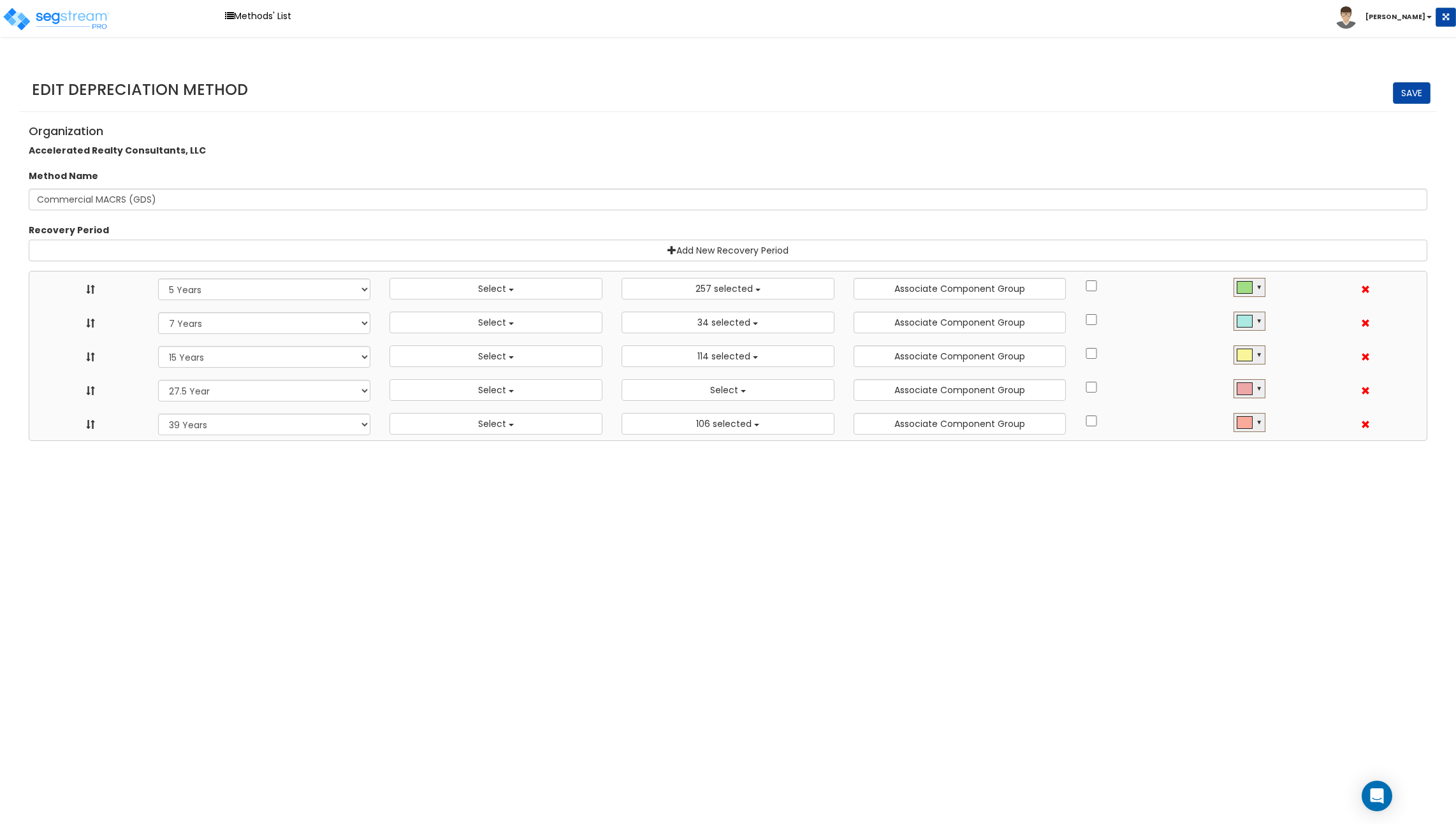
select select
select select "39Y"
select select
select select "31302"
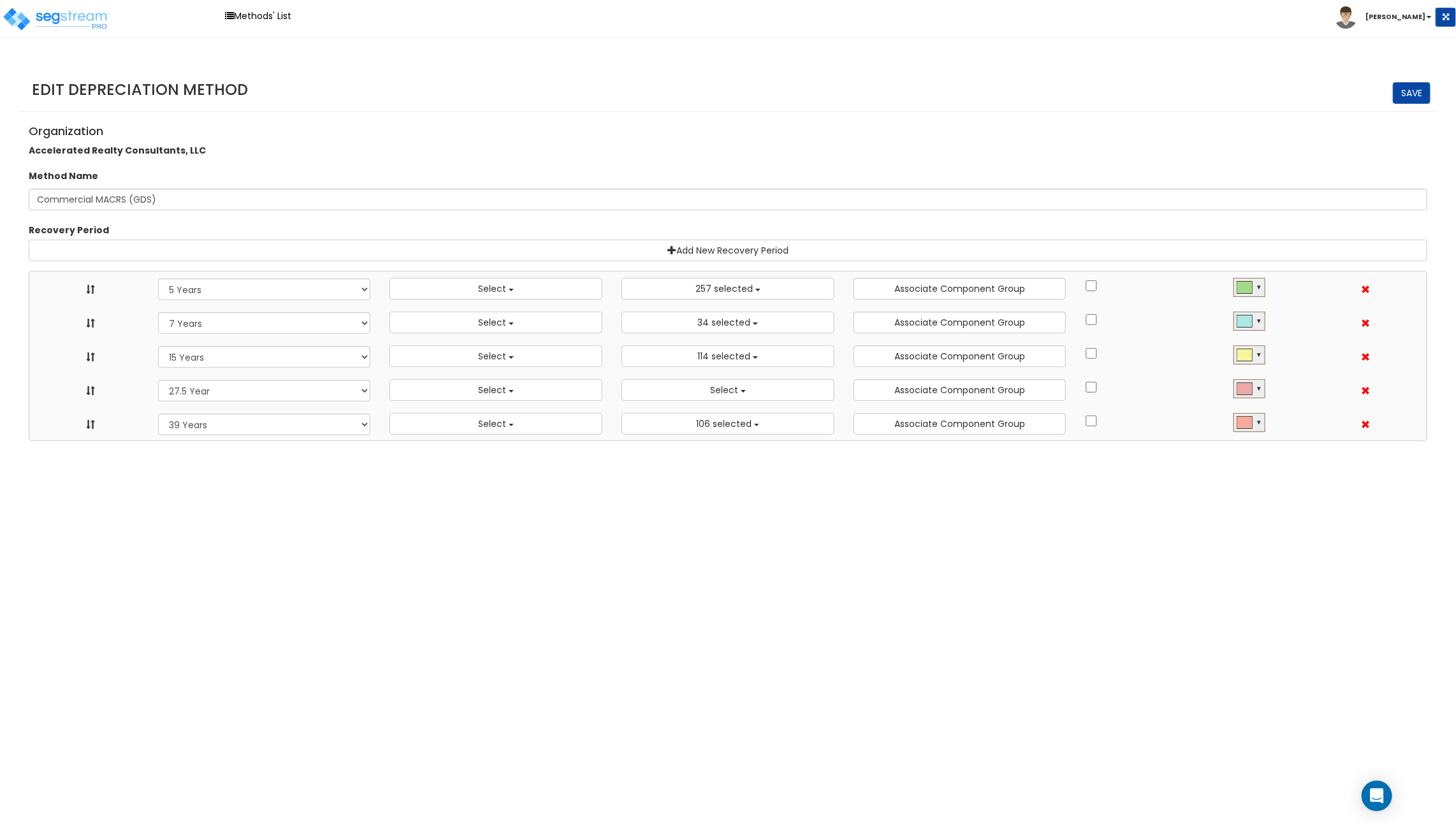
scroll to position [14, 0]
click at [549, 291] on button "Select" at bounding box center [496, 289] width 213 height 22
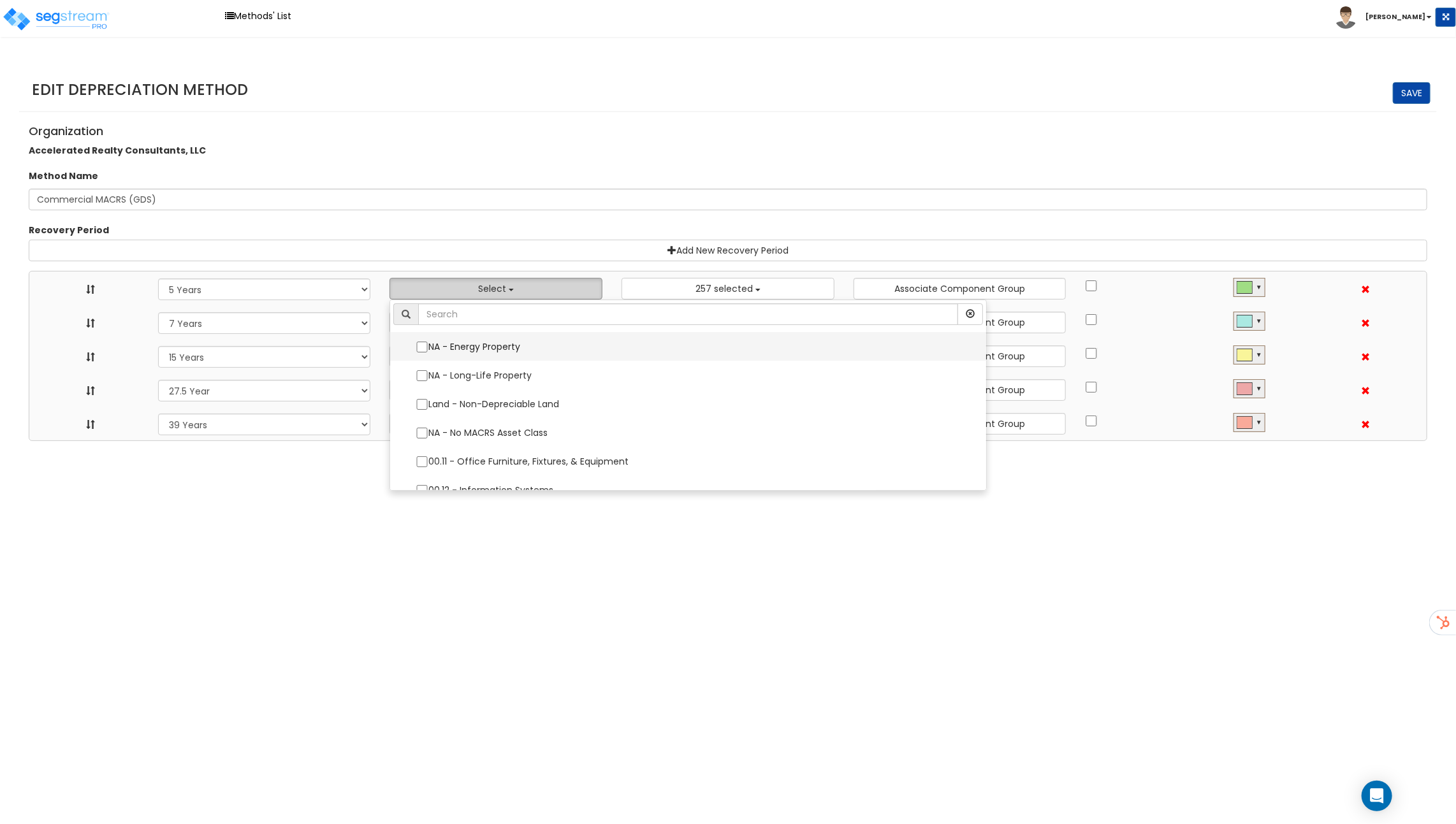
click at [497, 349] on label "NA - Energy Property" at bounding box center [687, 347] width 570 height 27
click at [428, 349] on input "NA - Energy Property" at bounding box center [422, 347] width 13 height 11
checkbox input "true"
select select "5Y"
select select "49875"
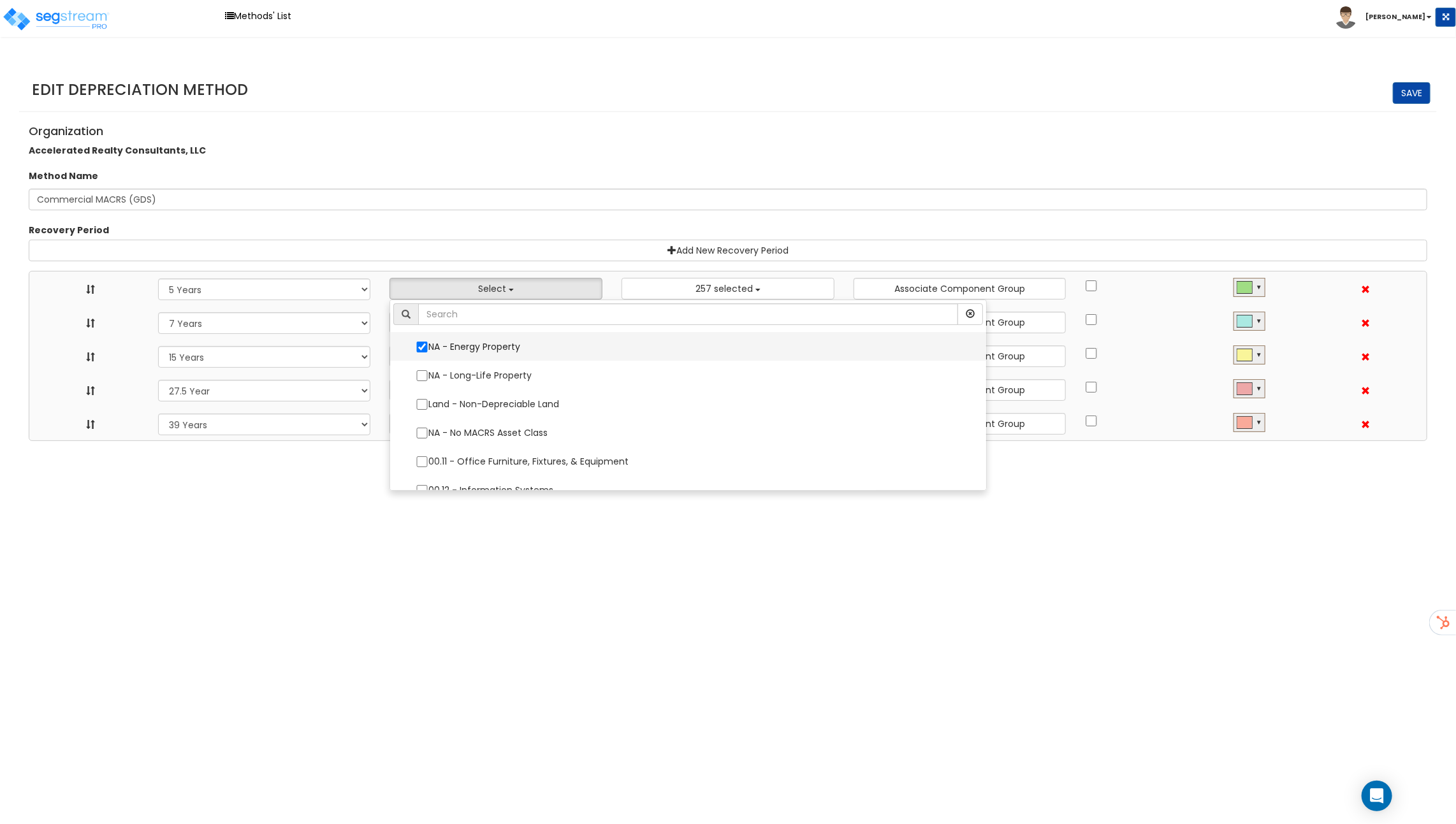
select select "7Y"
select select "15Y"
select select "275Y"
select select "39Y"
select select "10182"
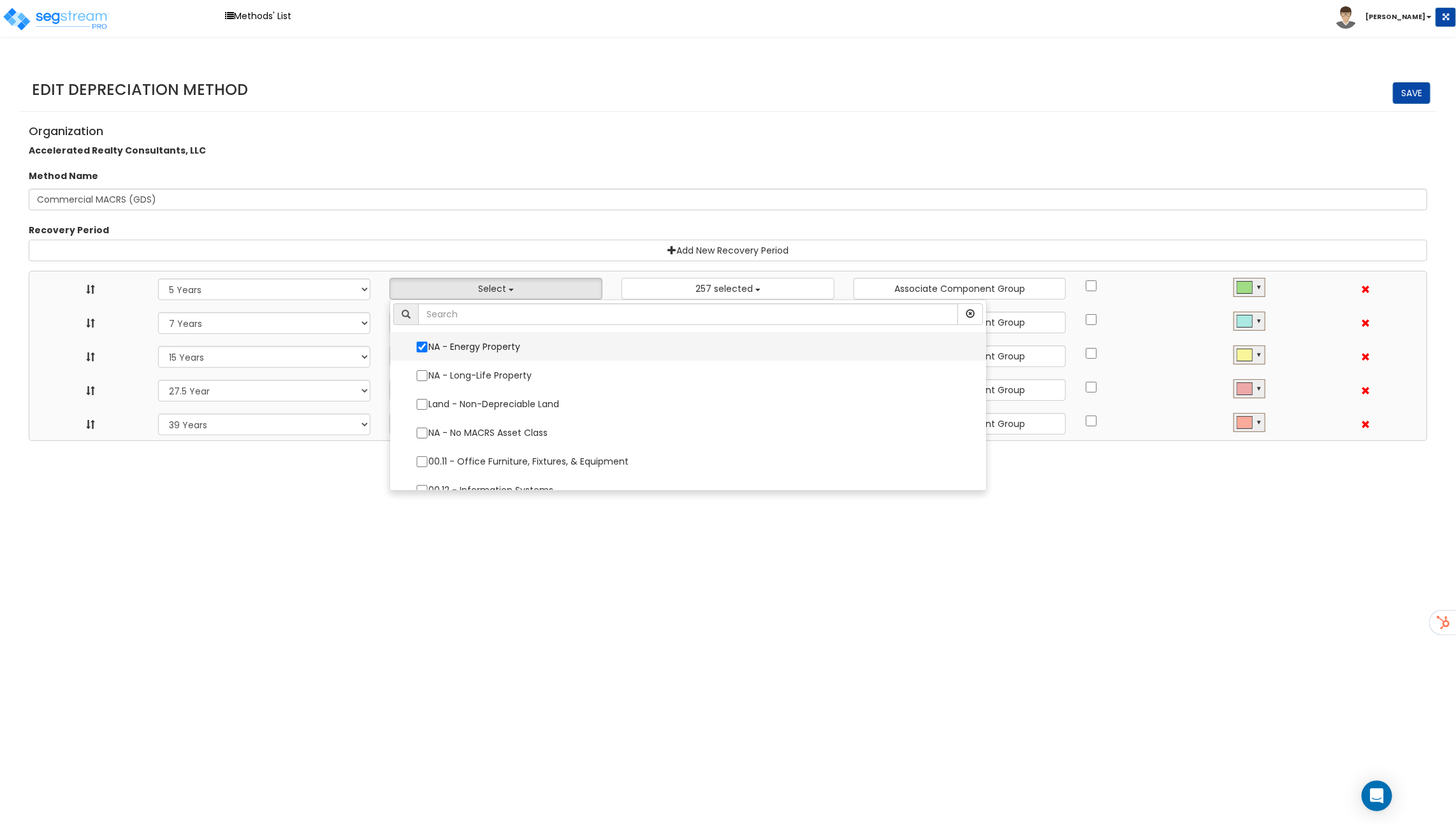
select select
select select "11974"
select select
select select "31875"
select select
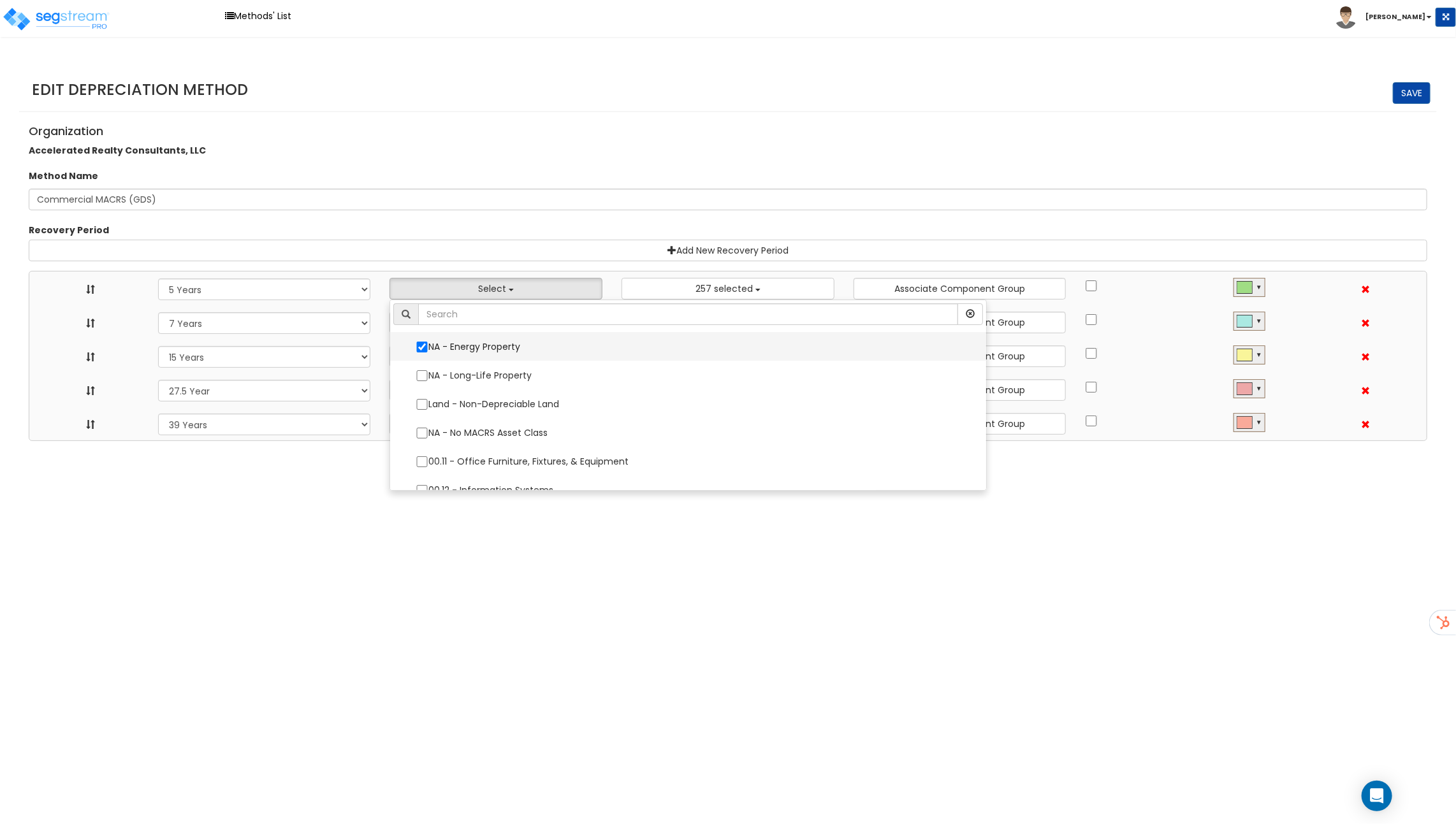
select select
select select "31302"
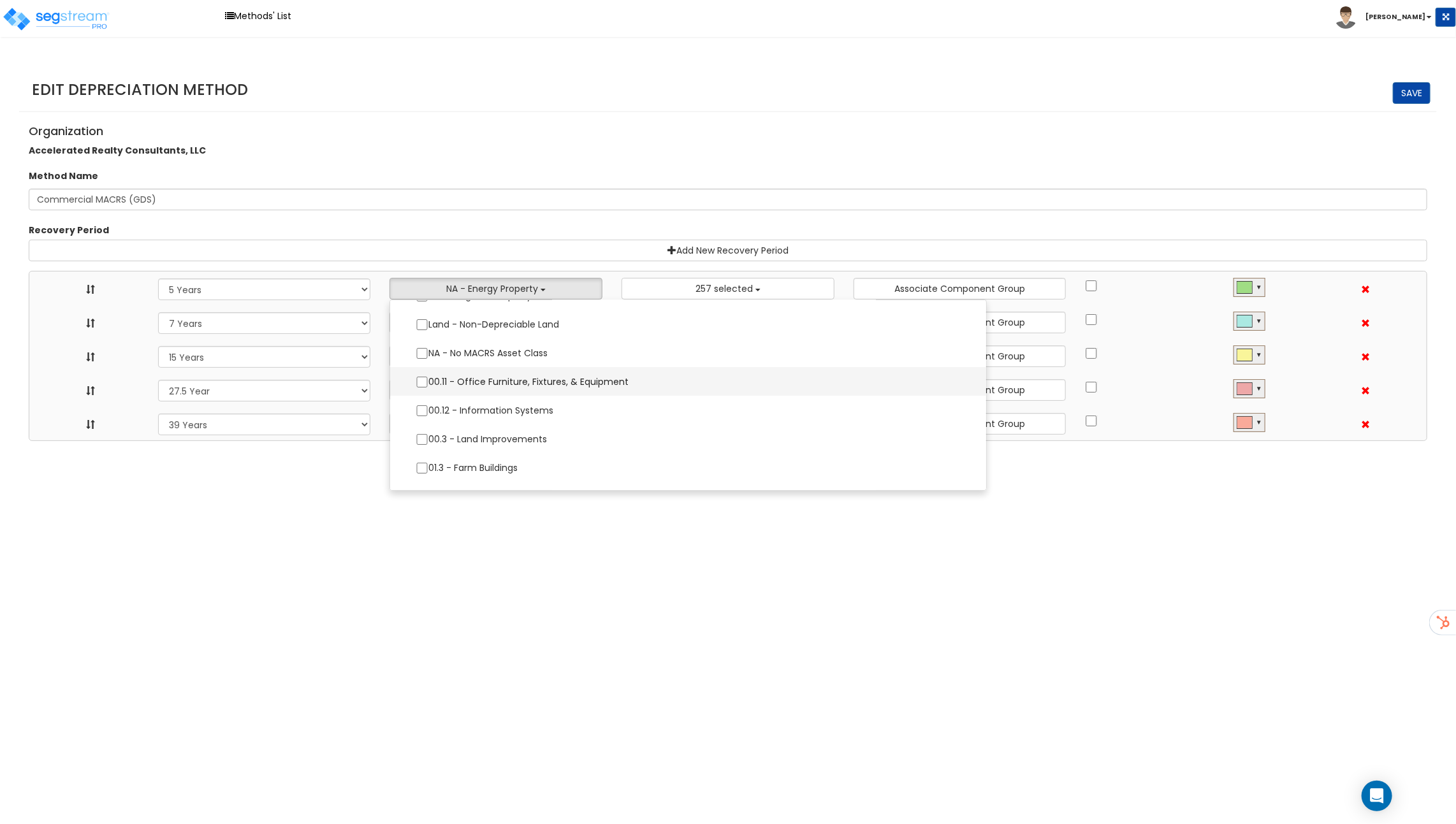
scroll to position [93, 0]
click at [492, 397] on label "00.12 - Information Systems" at bounding box center [687, 398] width 570 height 27
click at [428, 397] on input "00.12 - Information Systems" at bounding box center [422, 398] width 13 height 11
checkbox input "true"
select select "5Y"
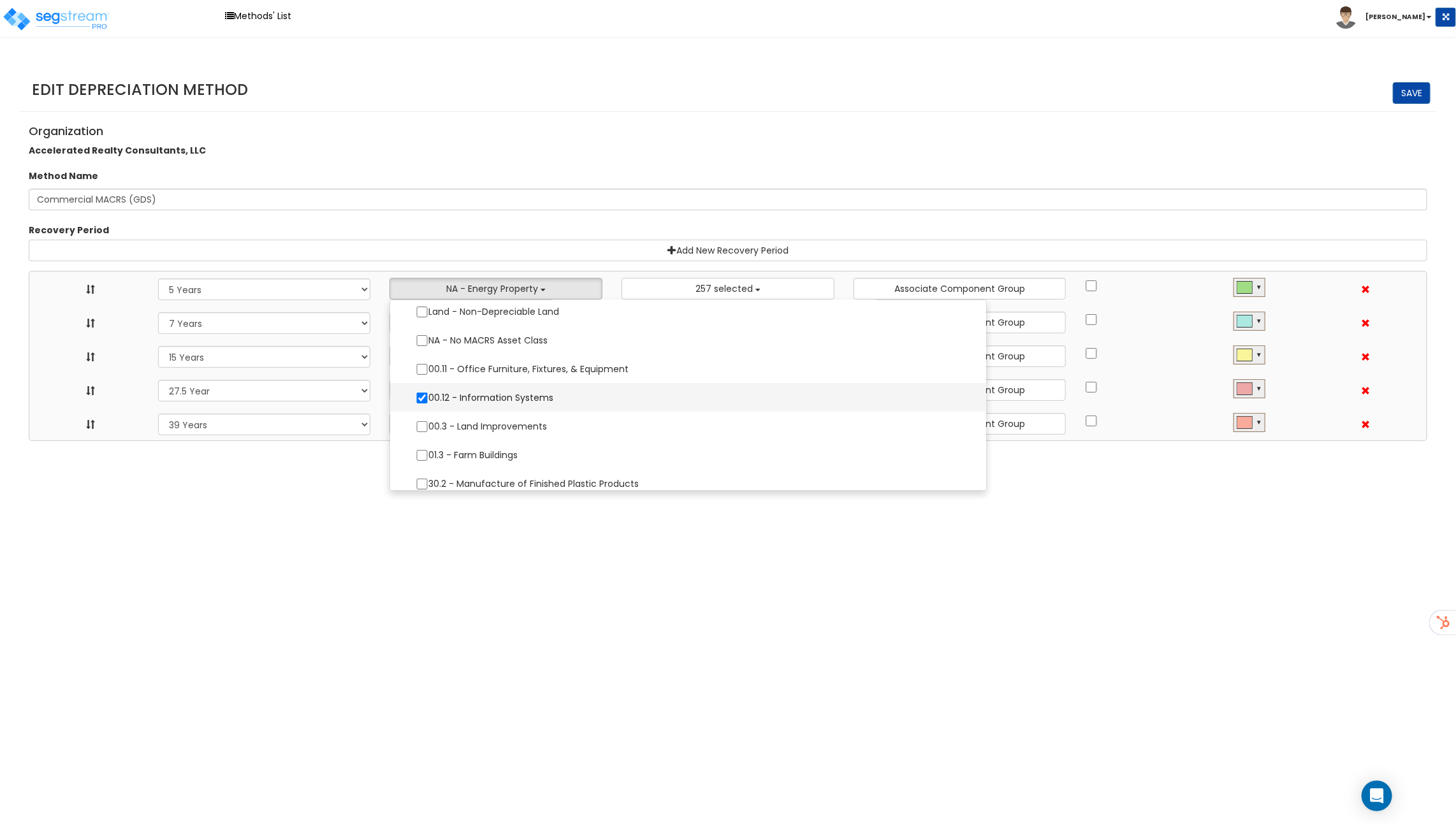
select select "7Y"
select select "15Y"
select select "275Y"
select select "39Y"
select select "10182"
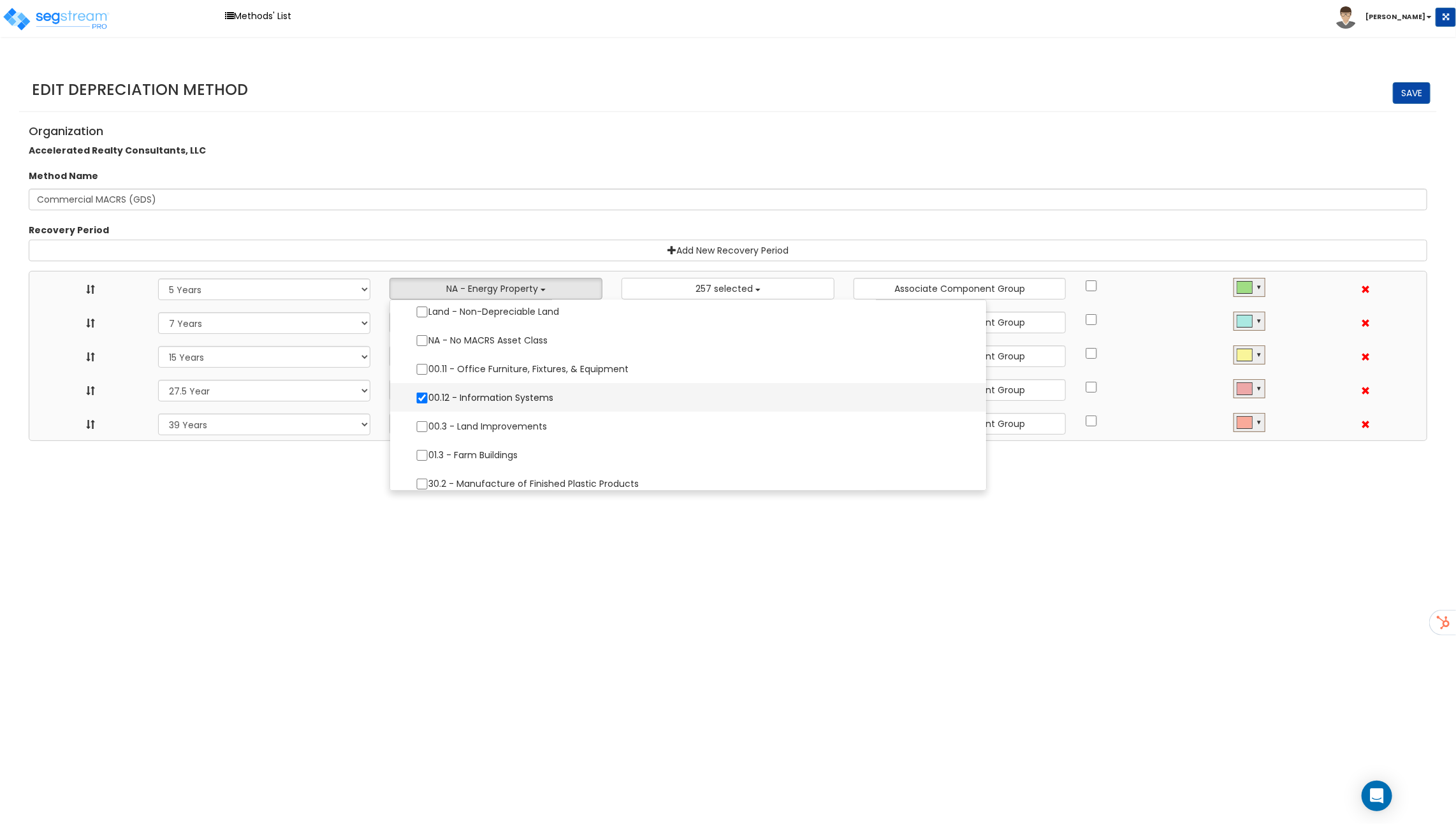
select select
select select "11974"
select select
select select "31875"
select select
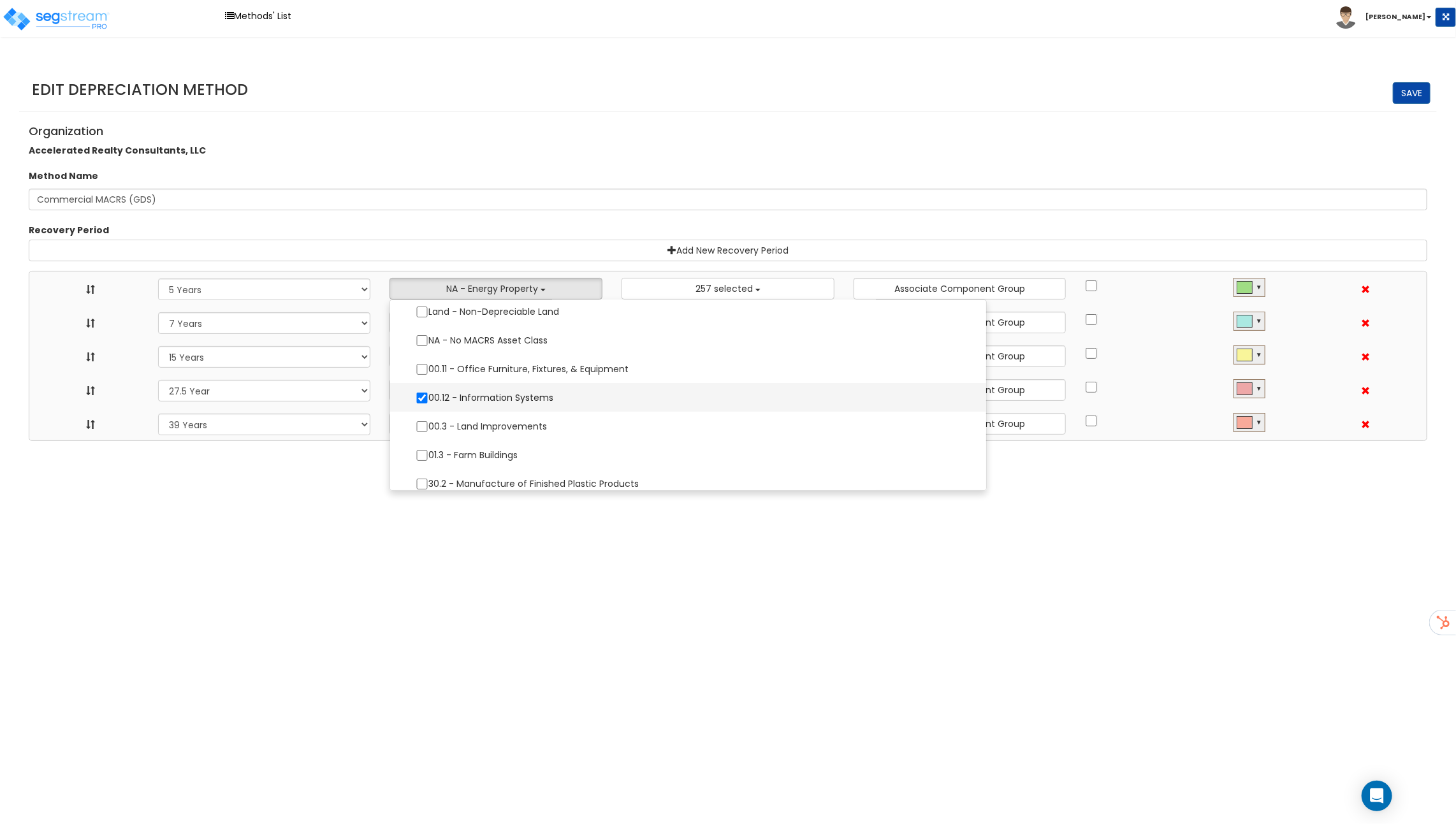
select select
select select "31302"
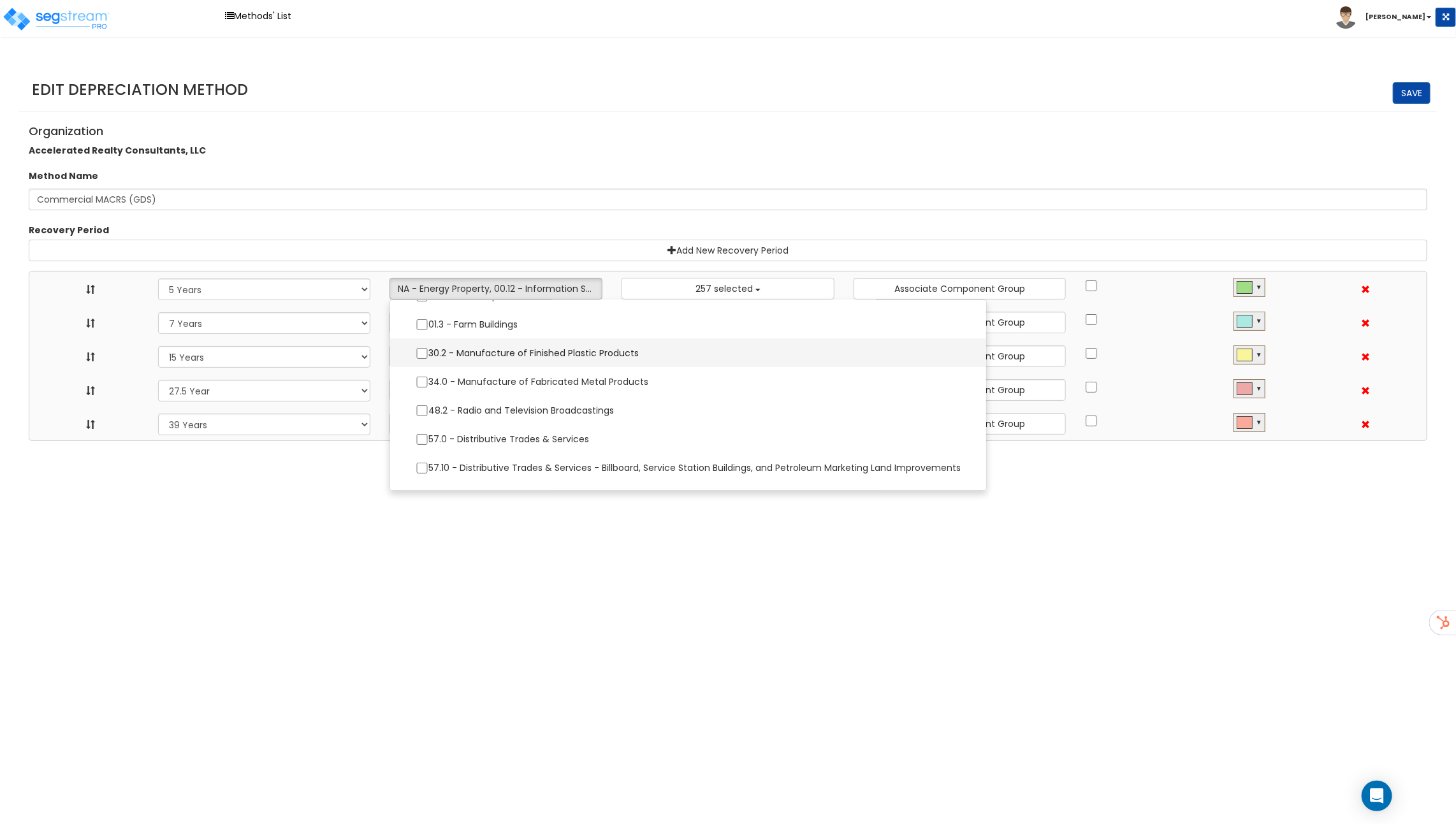
scroll to position [244, 0]
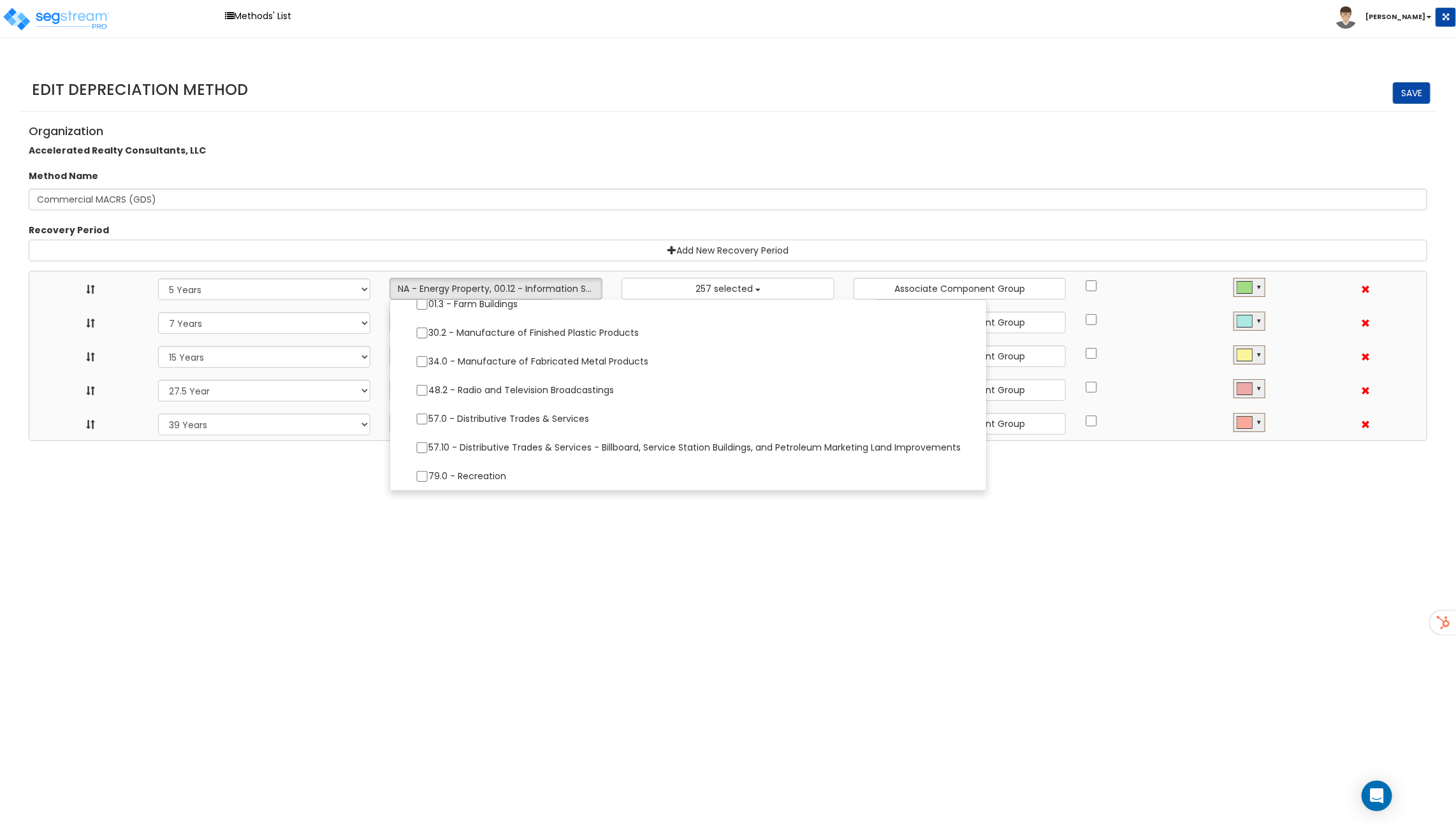
click at [527, 130] on h4 "Organization" at bounding box center [727, 131] width 1398 height 13
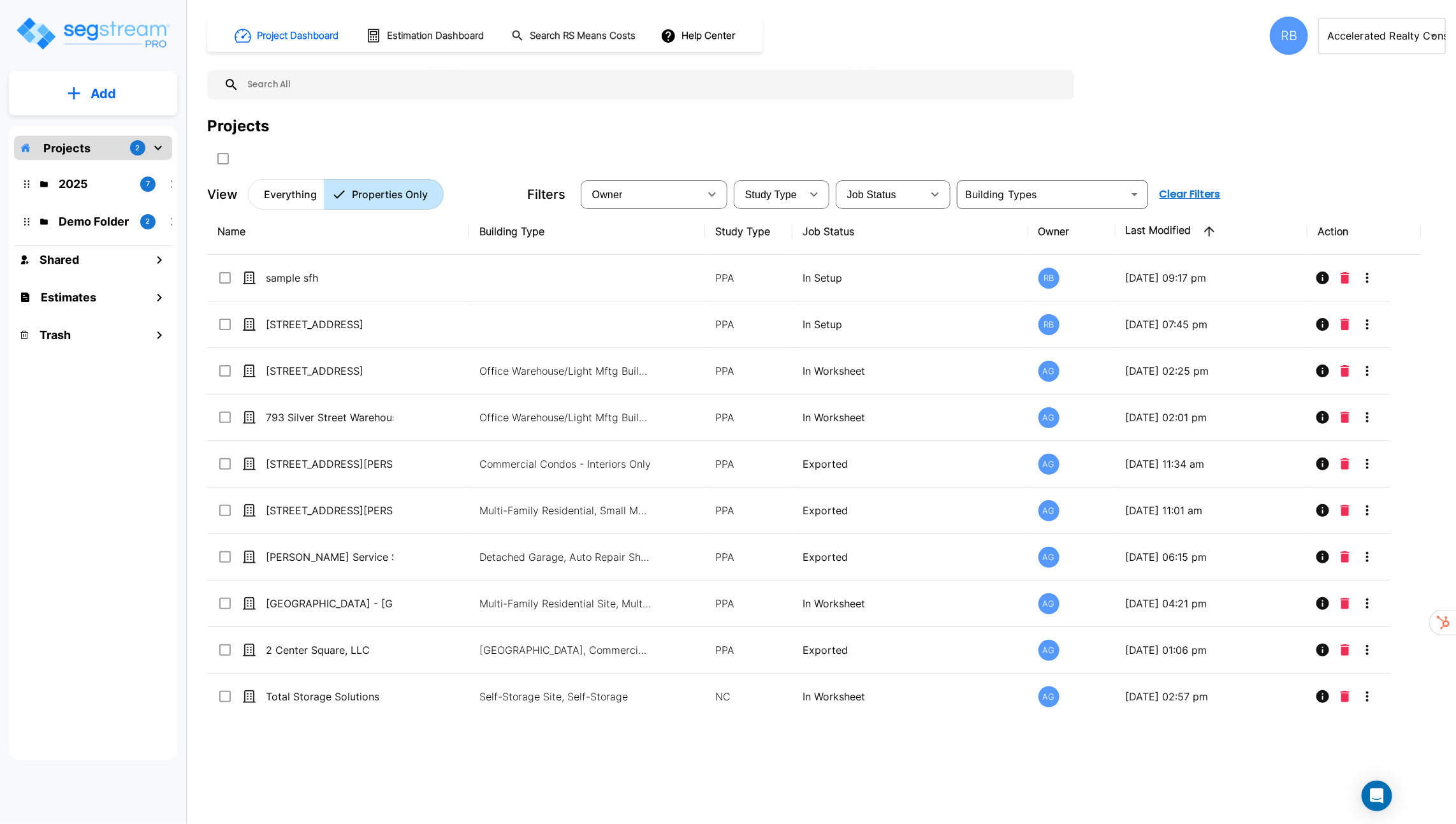
click at [1356, 24] on body "× Your report is being generated. Be patient! × We're working on your Modificat…" at bounding box center [728, 412] width 1456 height 824
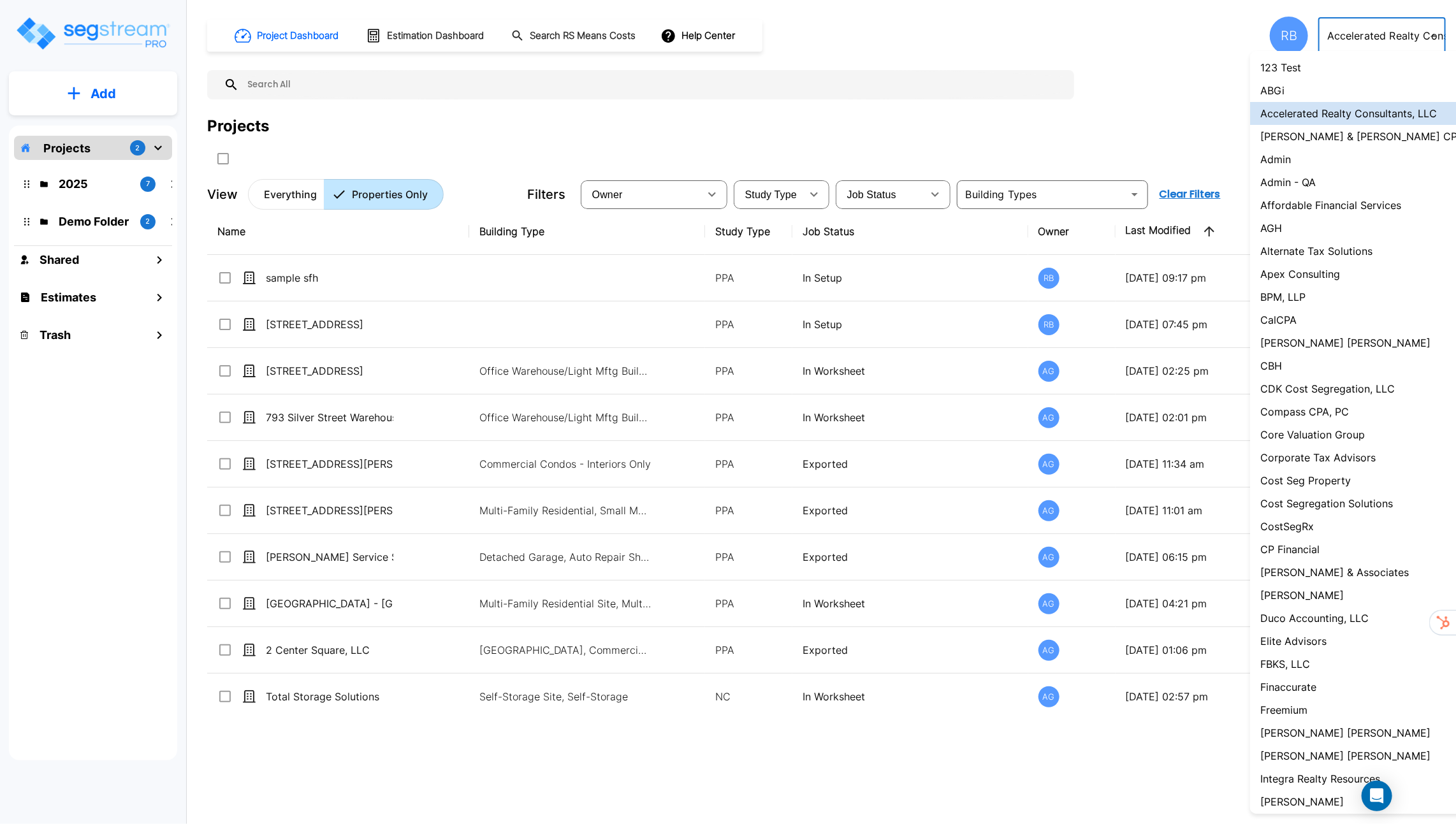
scroll to position [669, 0]
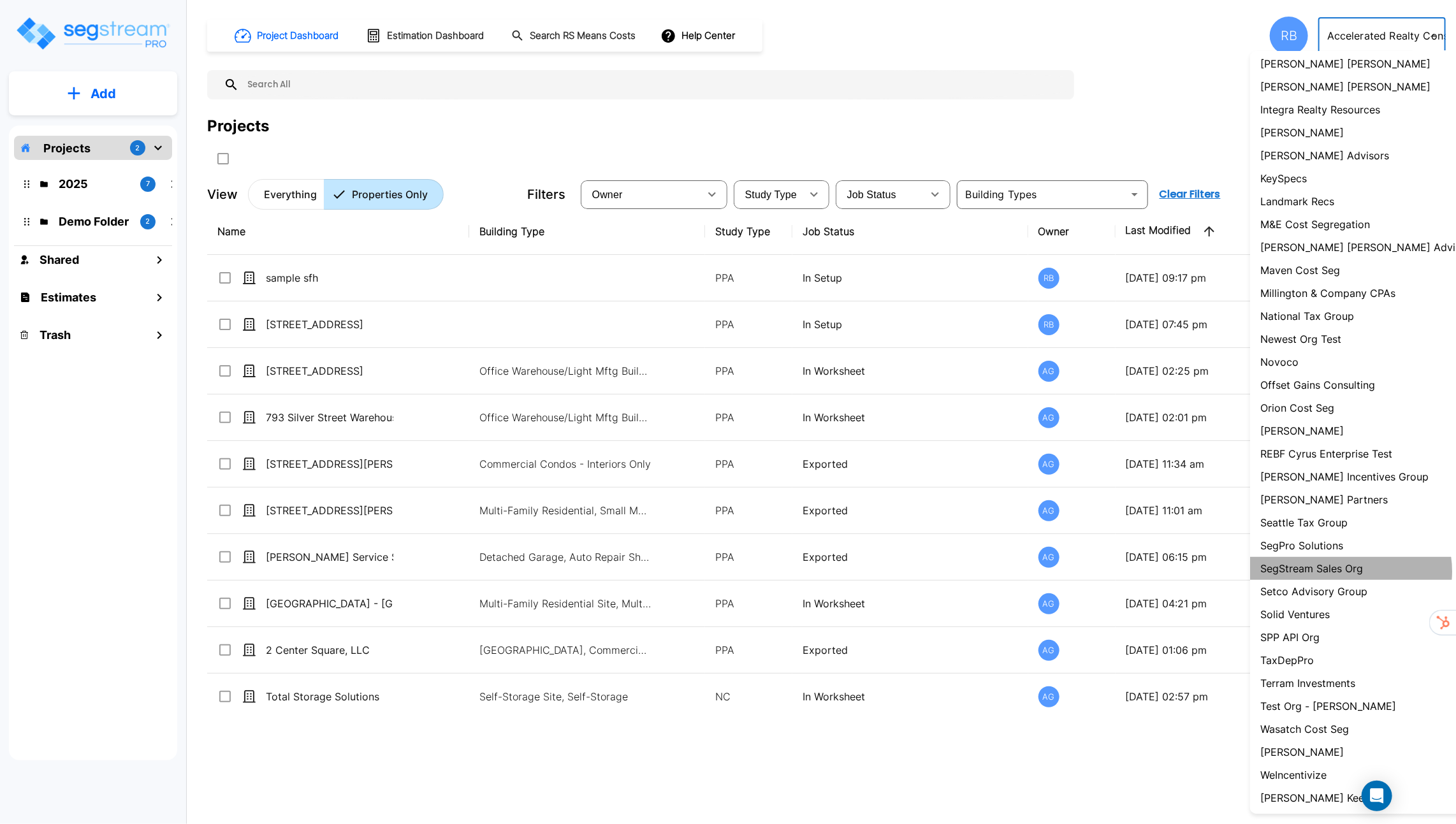
click at [1350, 571] on p "SegStream Sales Org" at bounding box center [1311, 568] width 103 height 16
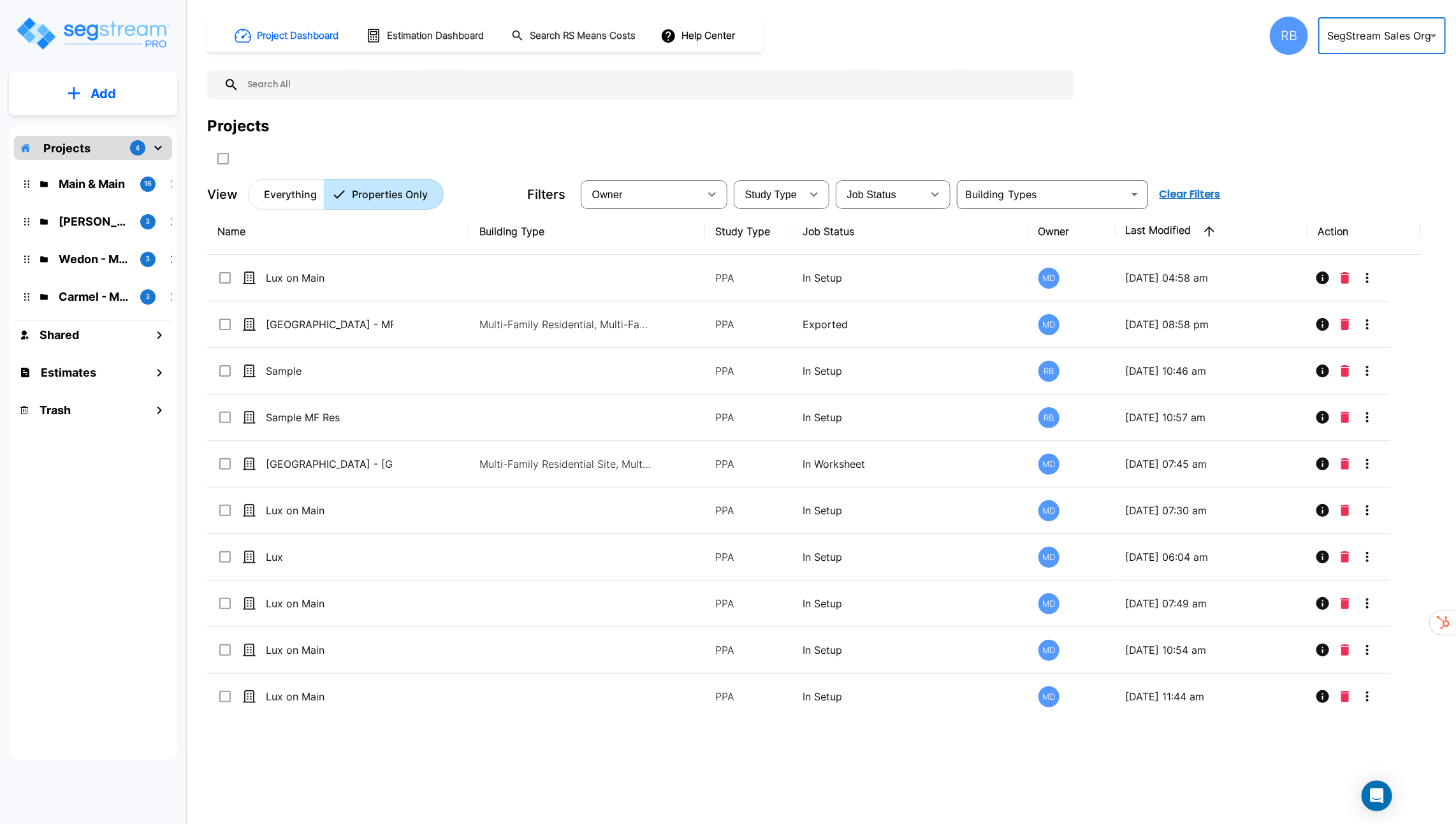
click at [1414, 39] on body "× Your report is being generated. Be patient! × We're working on your Modificat…" at bounding box center [728, 412] width 1456 height 824
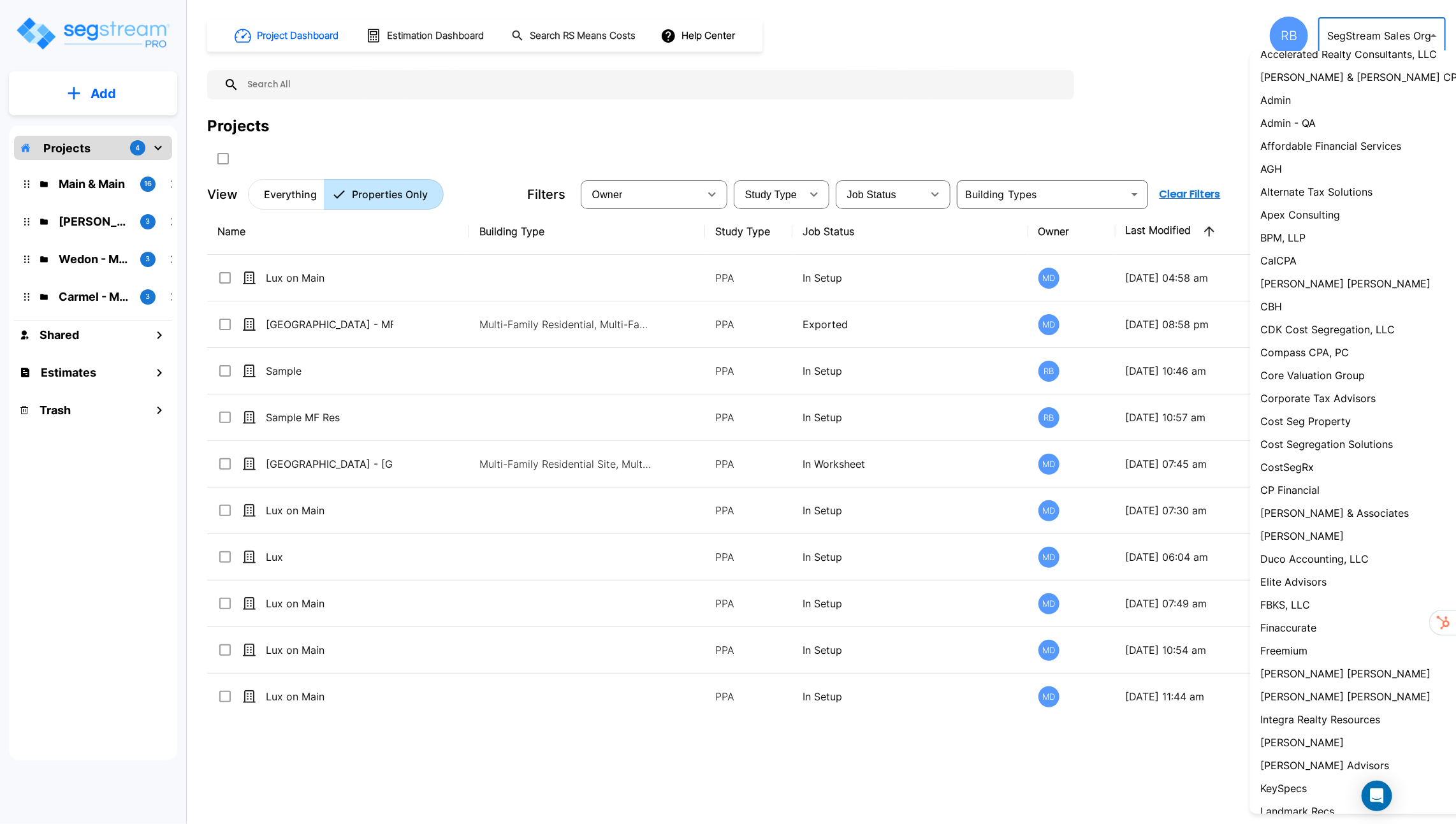
scroll to position [0, 0]
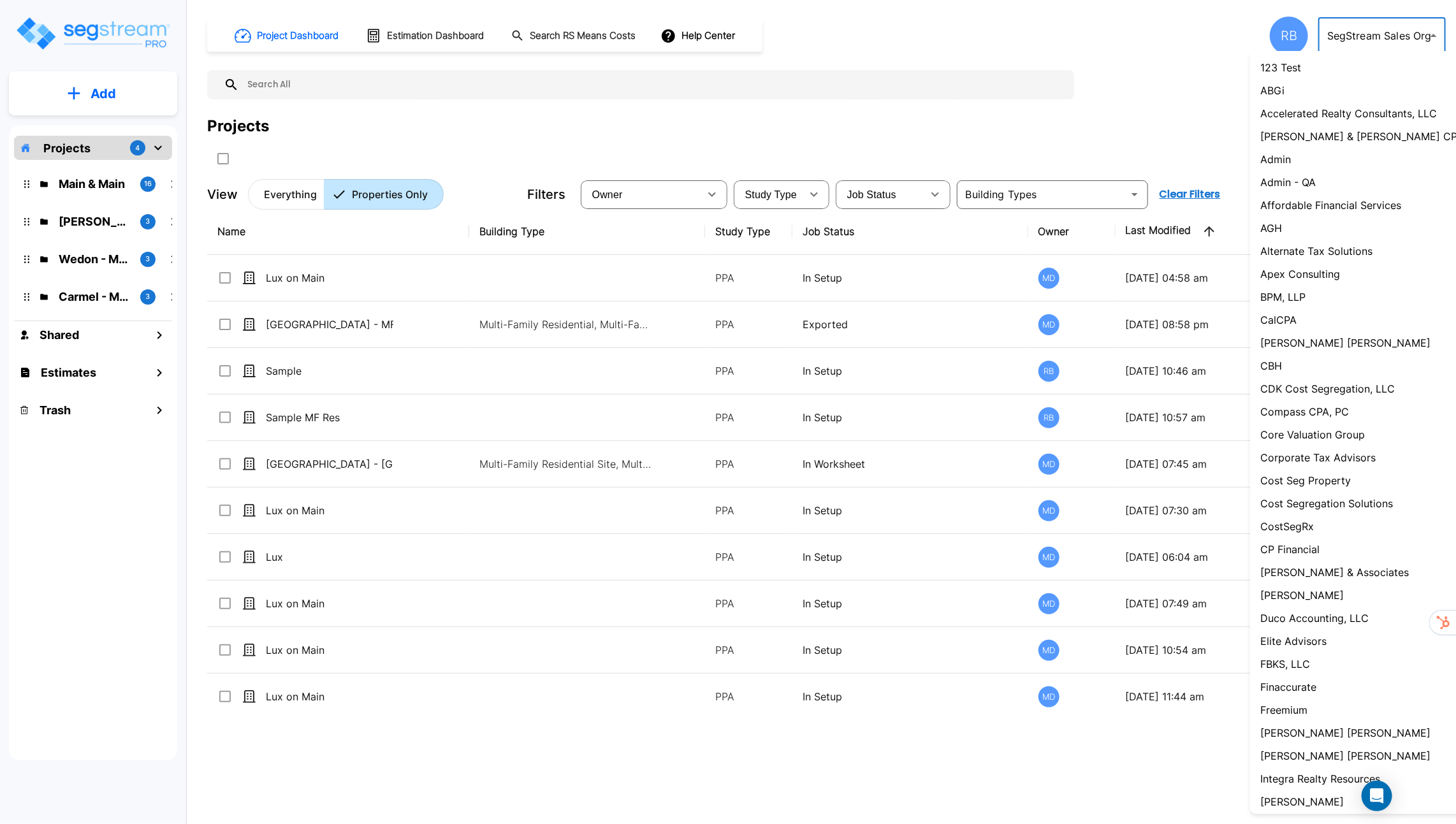
click at [1380, 112] on p "Accelerated Realty Consultants, LLC" at bounding box center [1348, 113] width 177 height 16
type input "133"
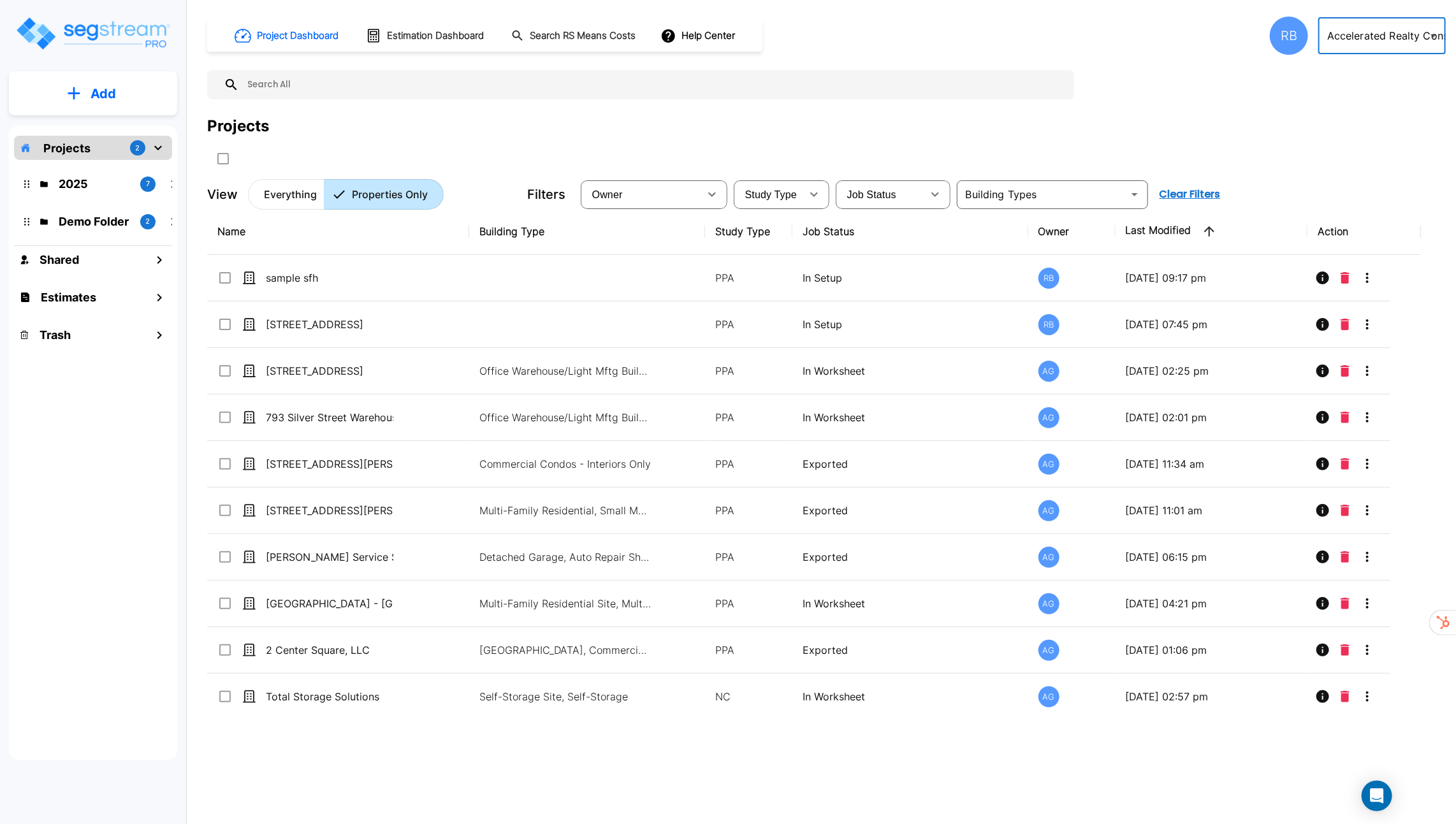
click at [1281, 43] on div "RB" at bounding box center [1289, 35] width 39 height 39
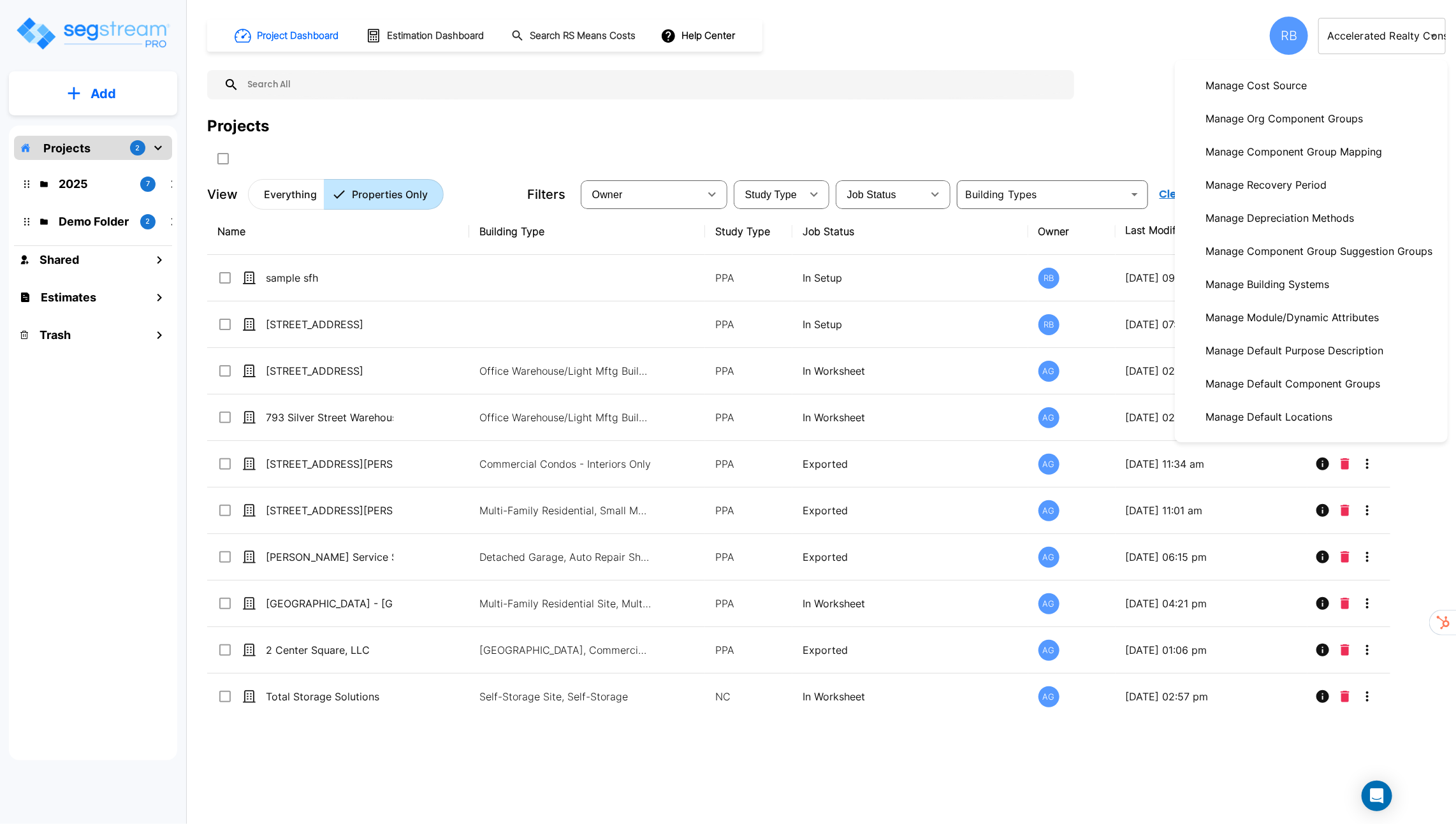
scroll to position [313, 0]
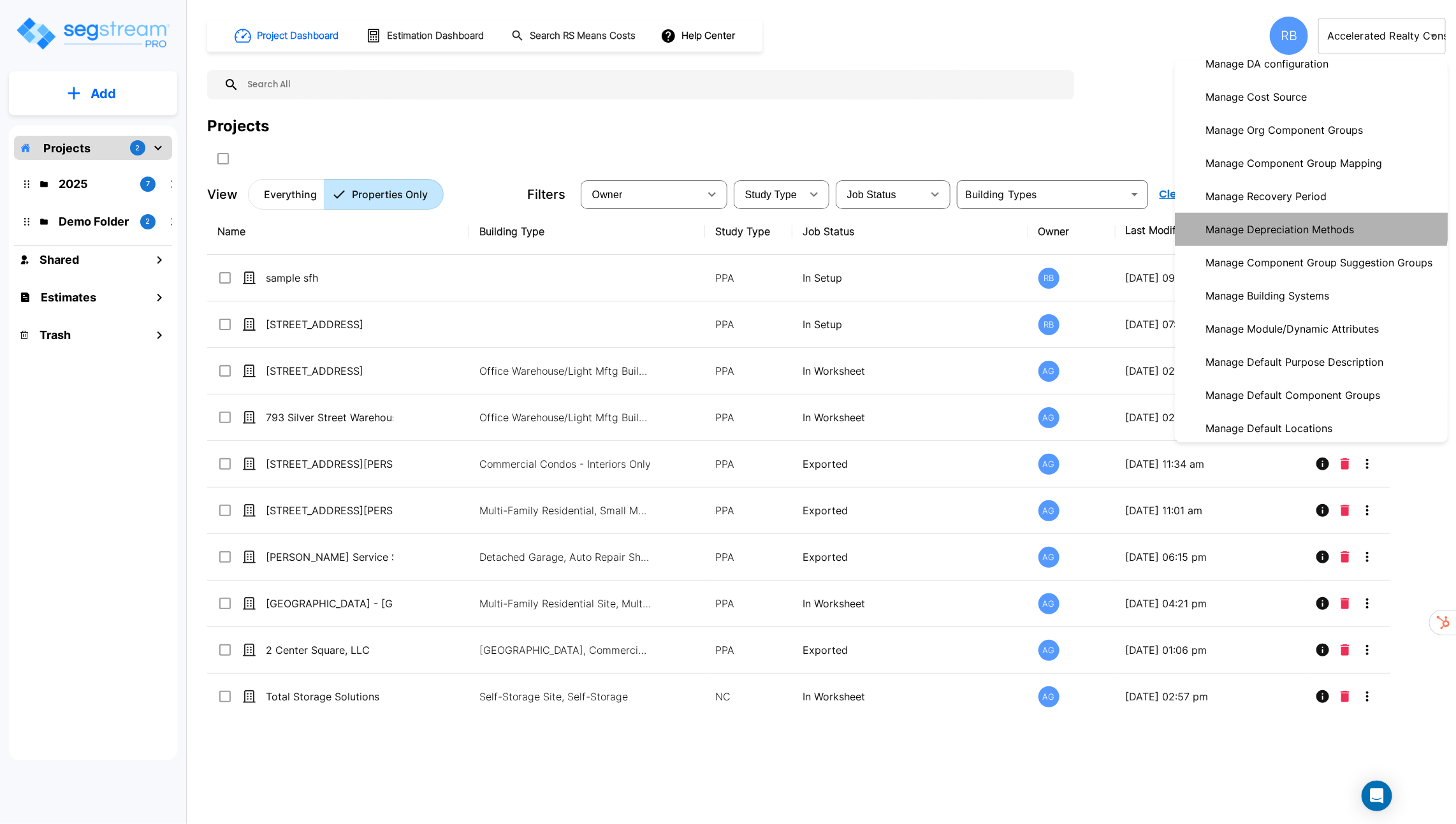
click at [1300, 221] on p "Manage Depreciation Methods" at bounding box center [1279, 229] width 159 height 26
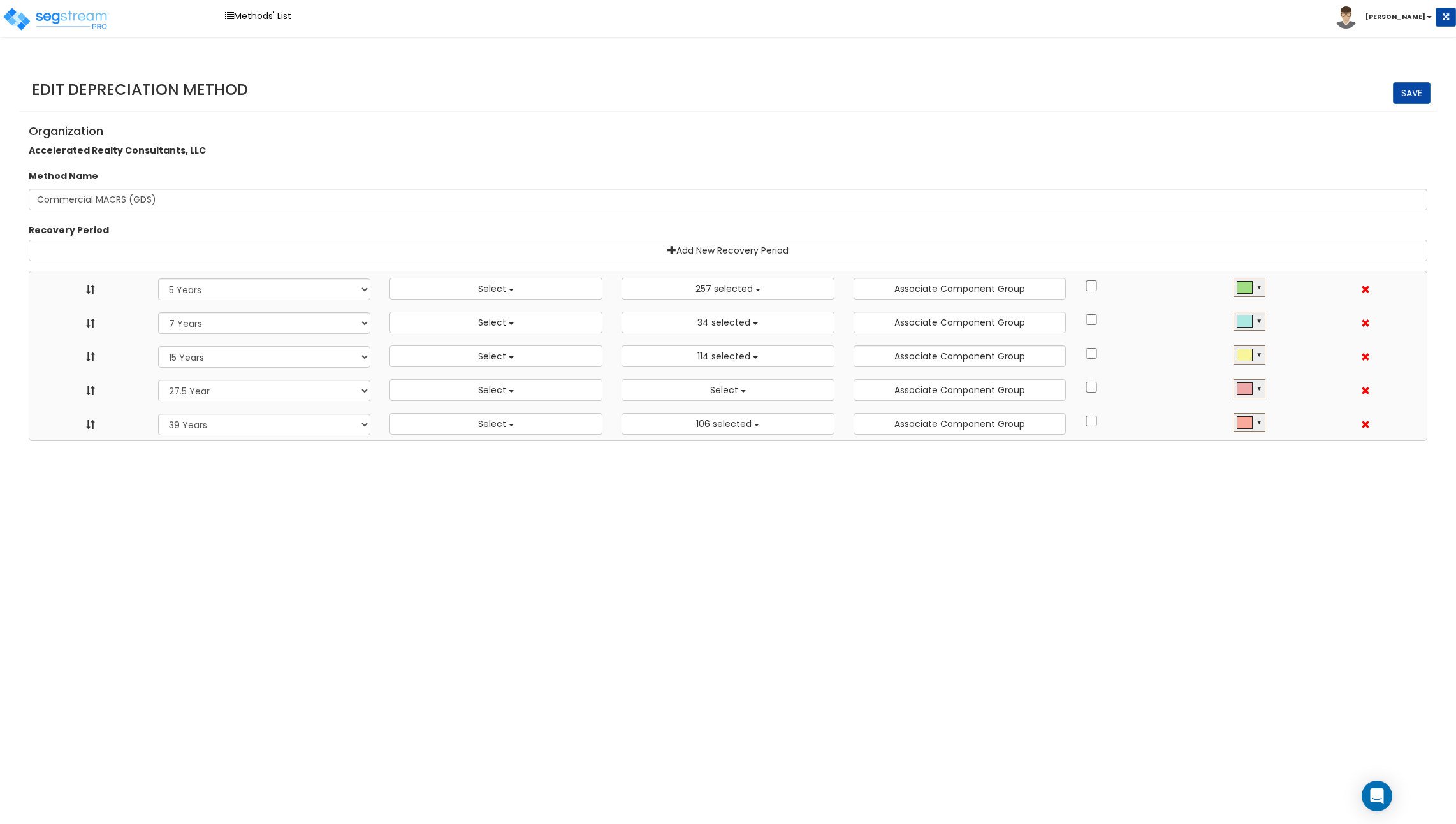
select select "5Y"
select select
select select "10182"
select select "7Y"
select select
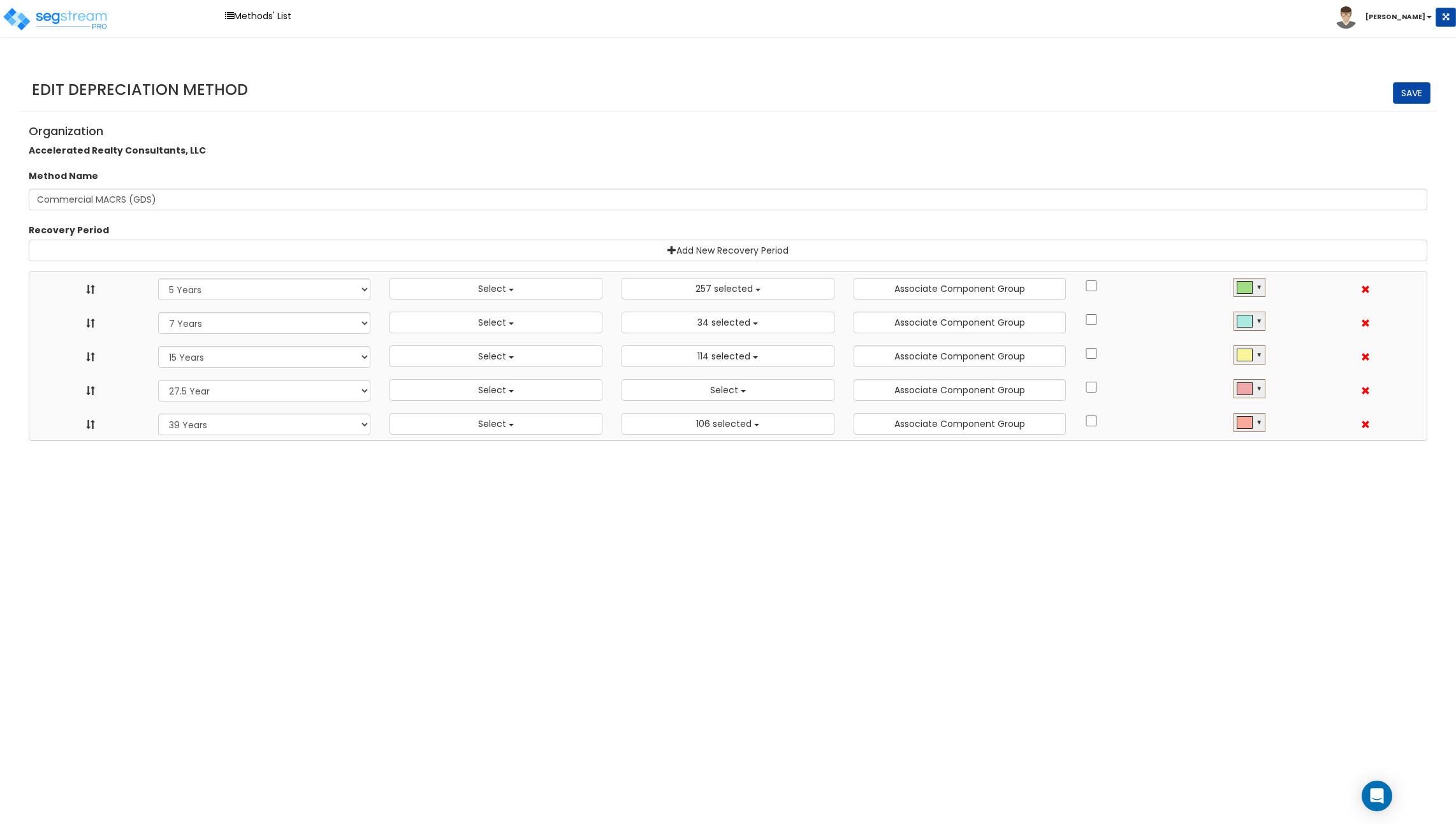
select select "11974"
select select "15Y"
select select
select select "31875"
select select "275Y"
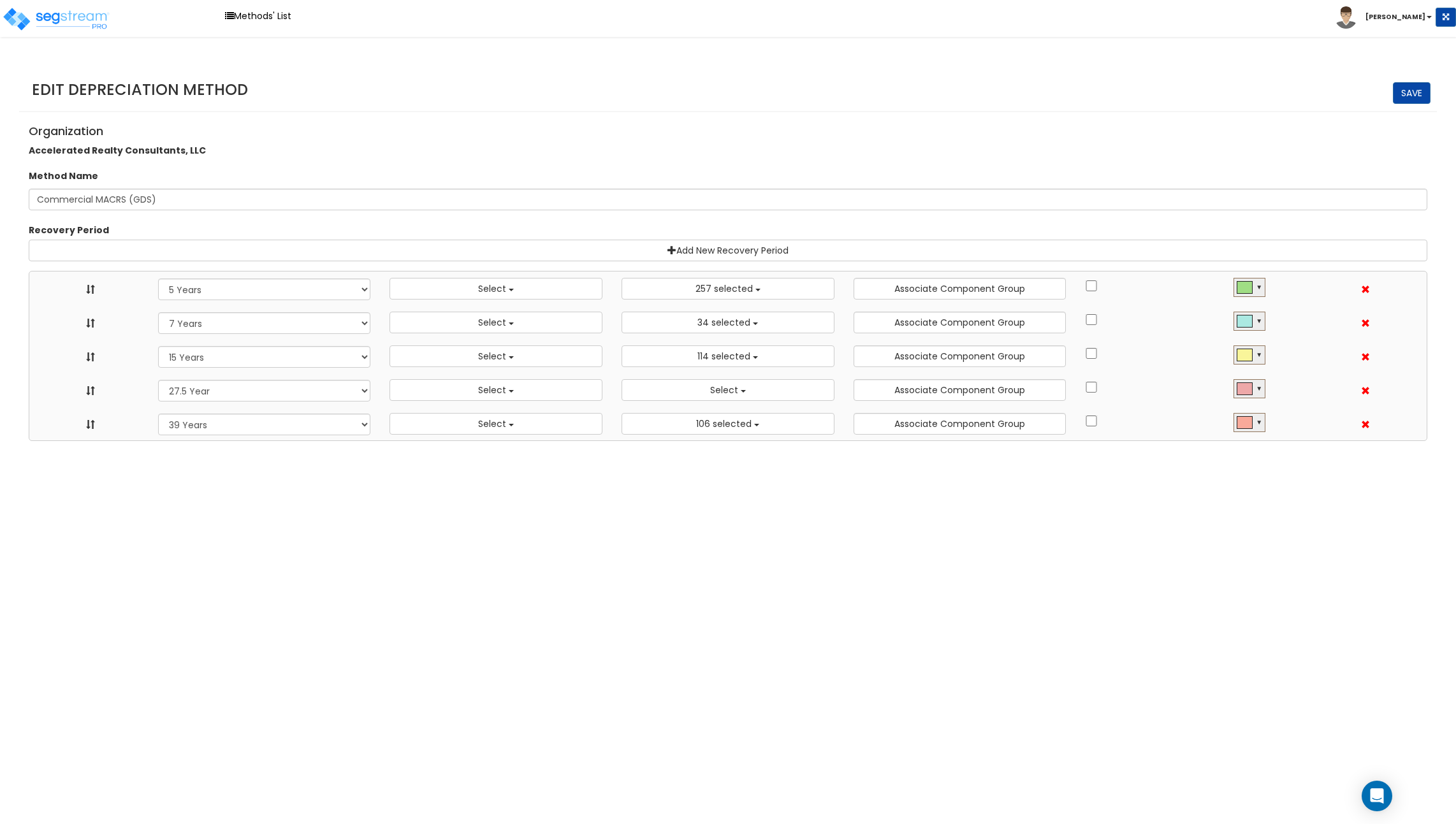
select select
select select "39Y"
select select
select select "31302"
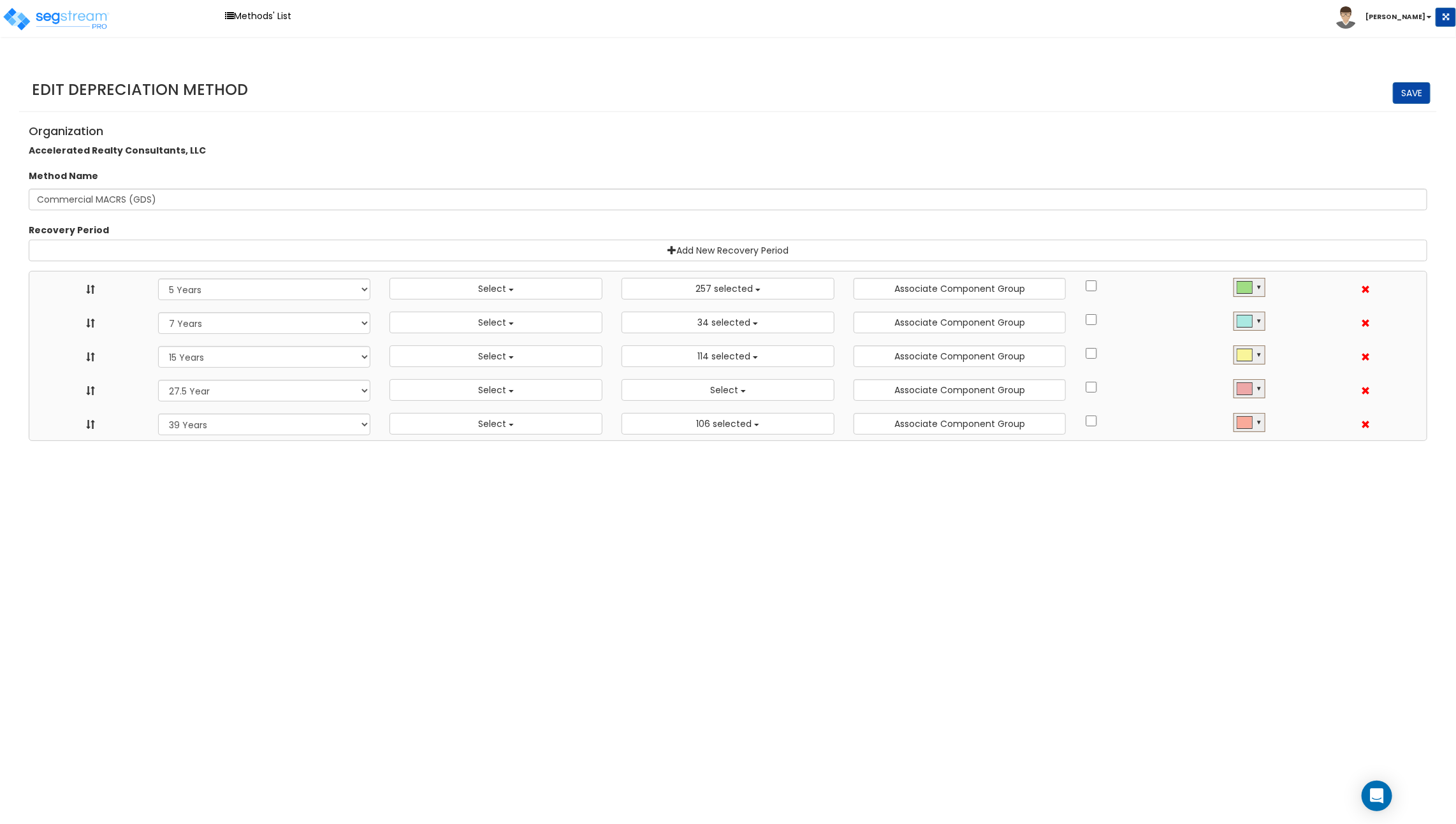
scroll to position [14, 0]
click at [237, 20] on link "Methods' List" at bounding box center [258, 16] width 79 height 20
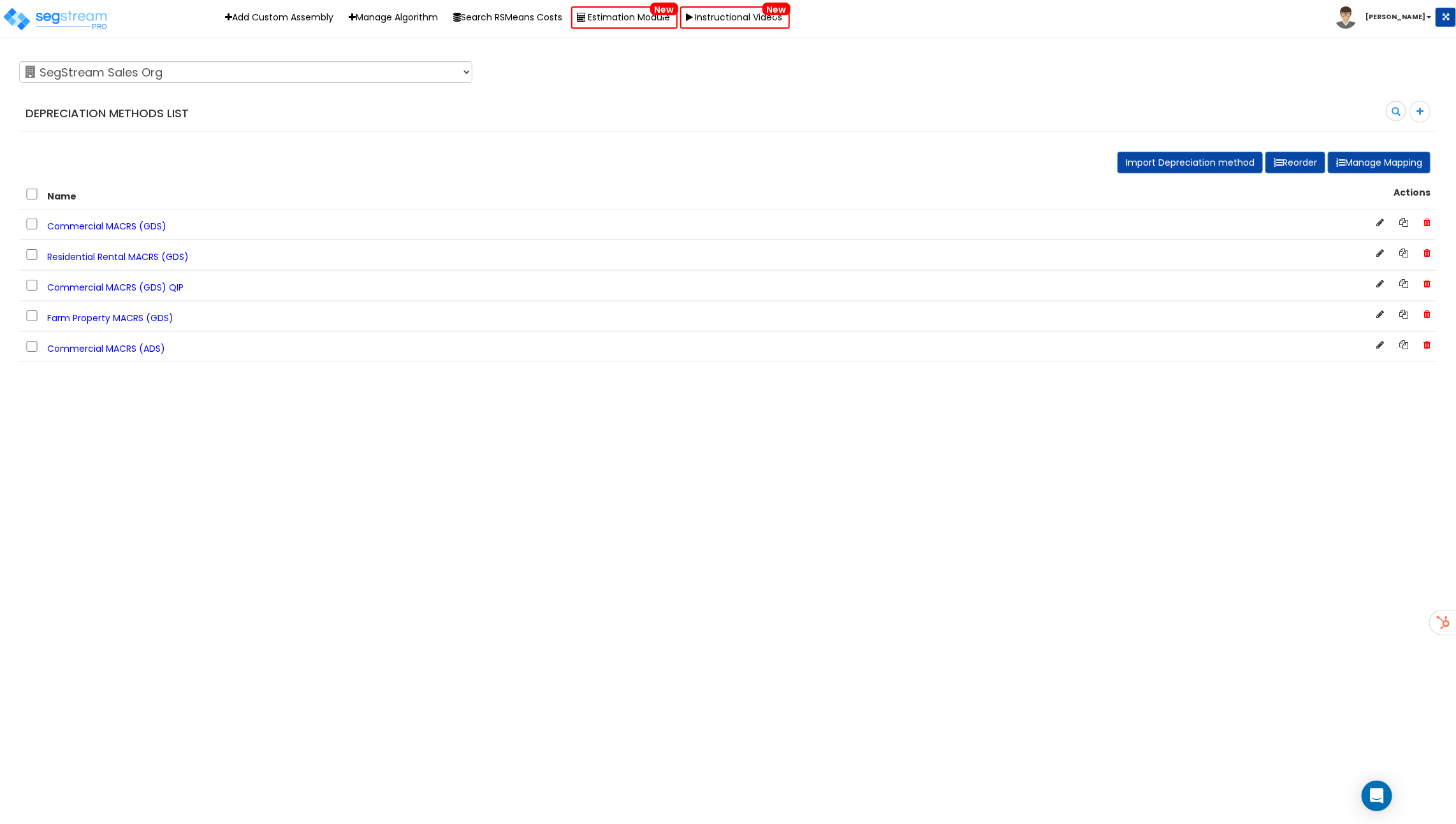
click at [130, 225] on span "Commercial MACRS (GDS)" at bounding box center [107, 226] width 119 height 13
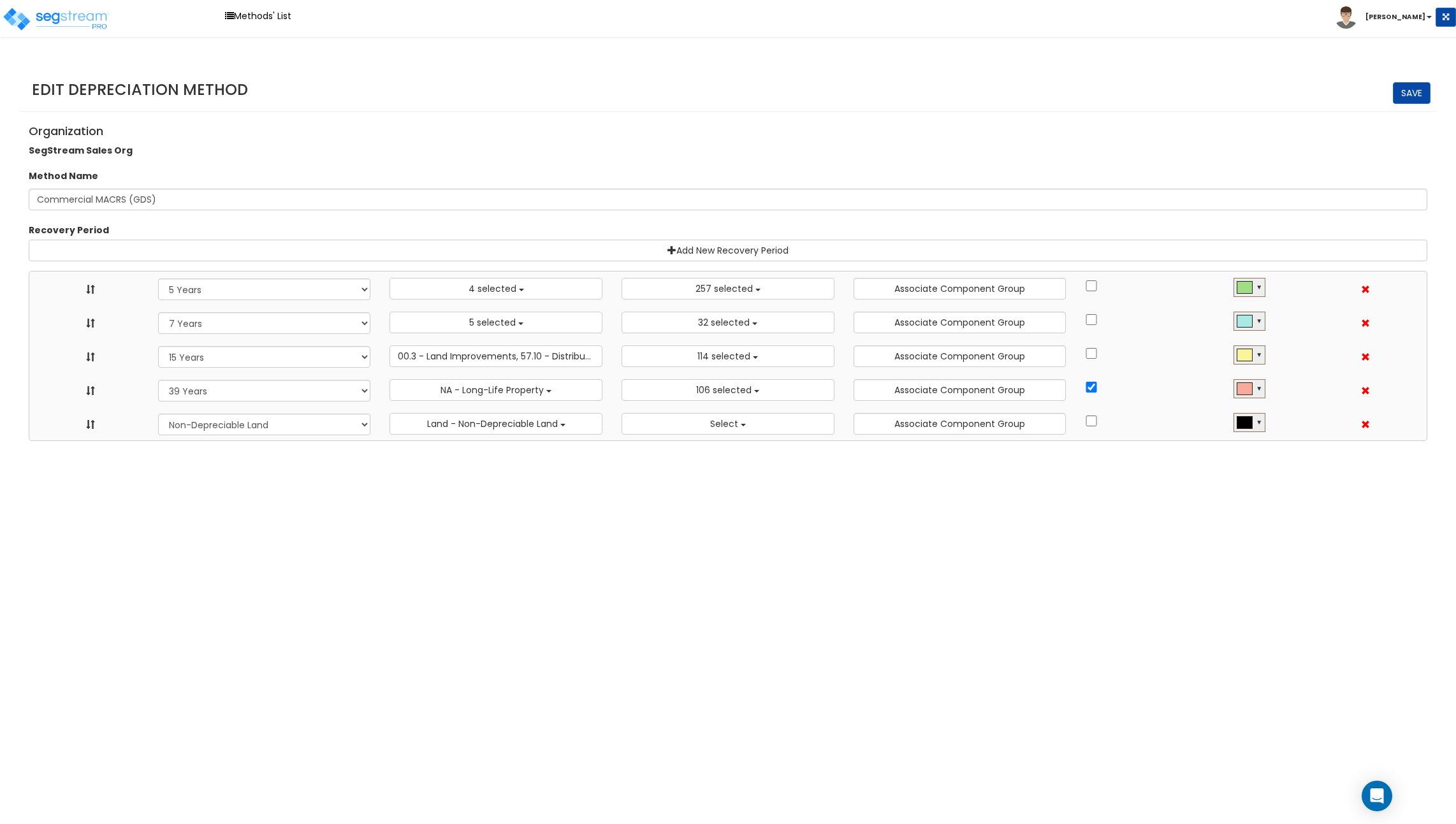
select select "5Y"
select select "10182"
select select "7Y"
select select "58737"
select select "15Y"
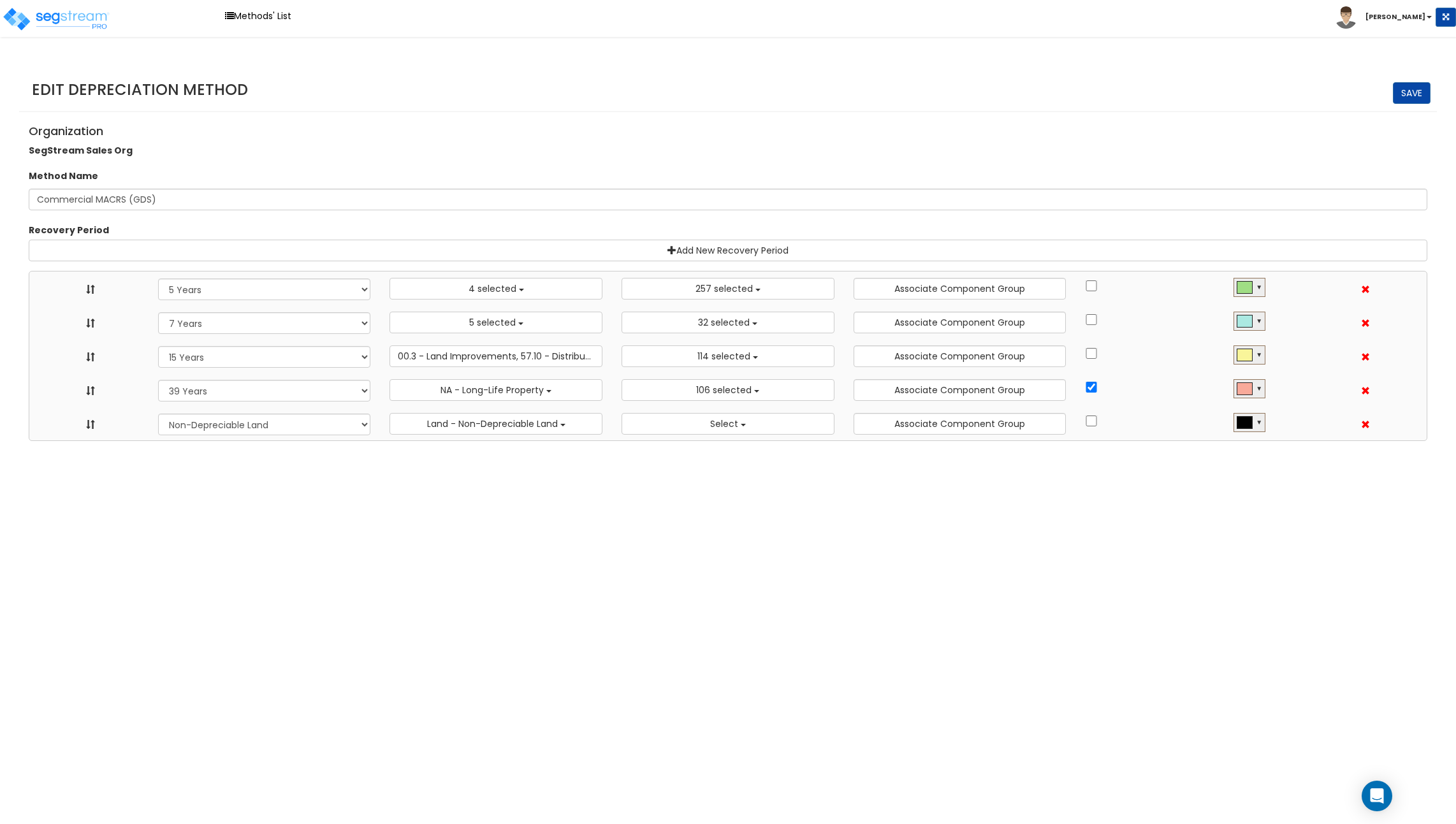
select select "31875"
select select "39Y"
select select "31302"
select select "NO"
select select
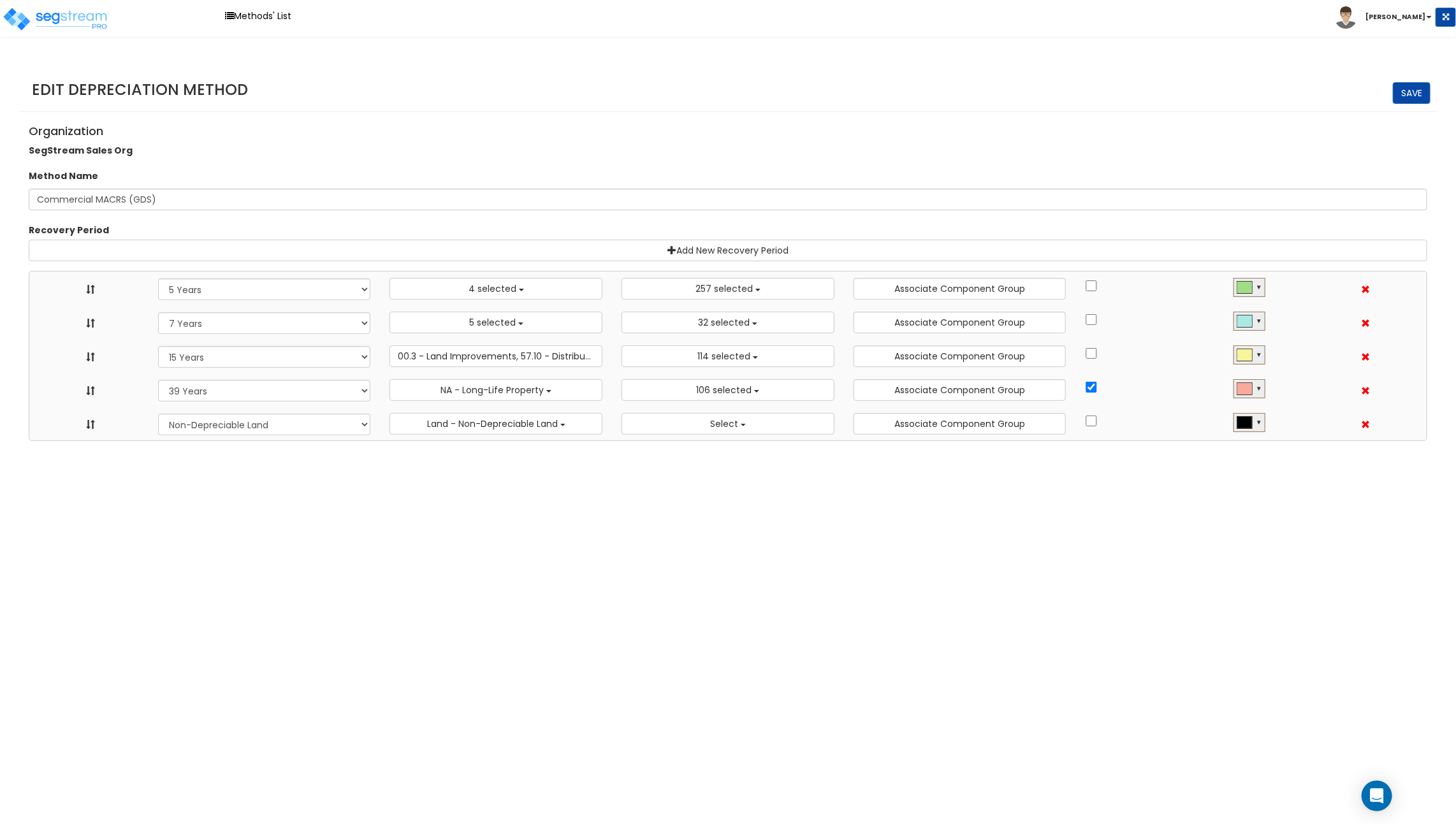
scroll to position [14, 0]
select select "5Y"
select select
select select "10182"
select select "7Y"
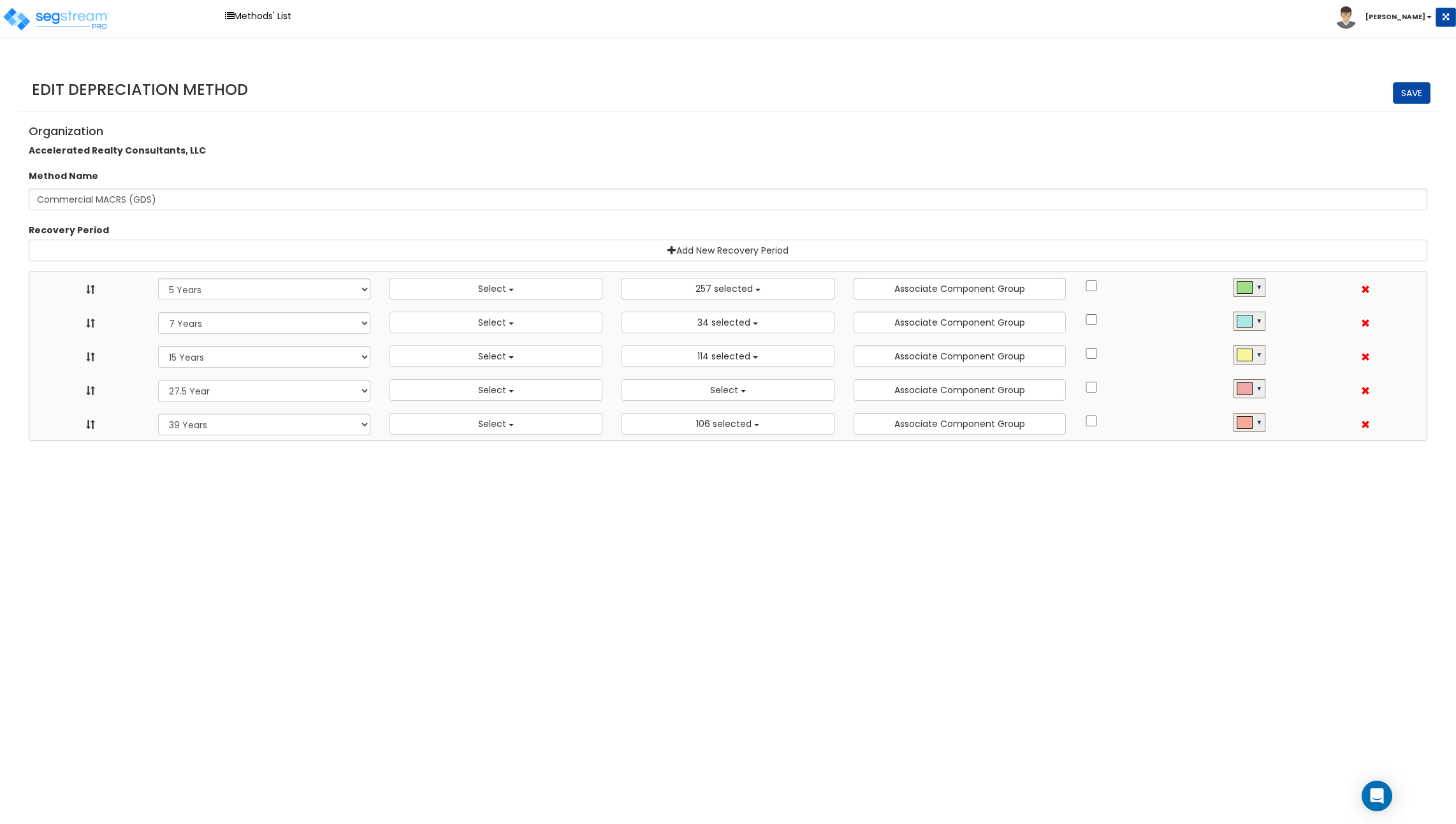
select select
select select "11974"
select select "15Y"
select select
select select "31875"
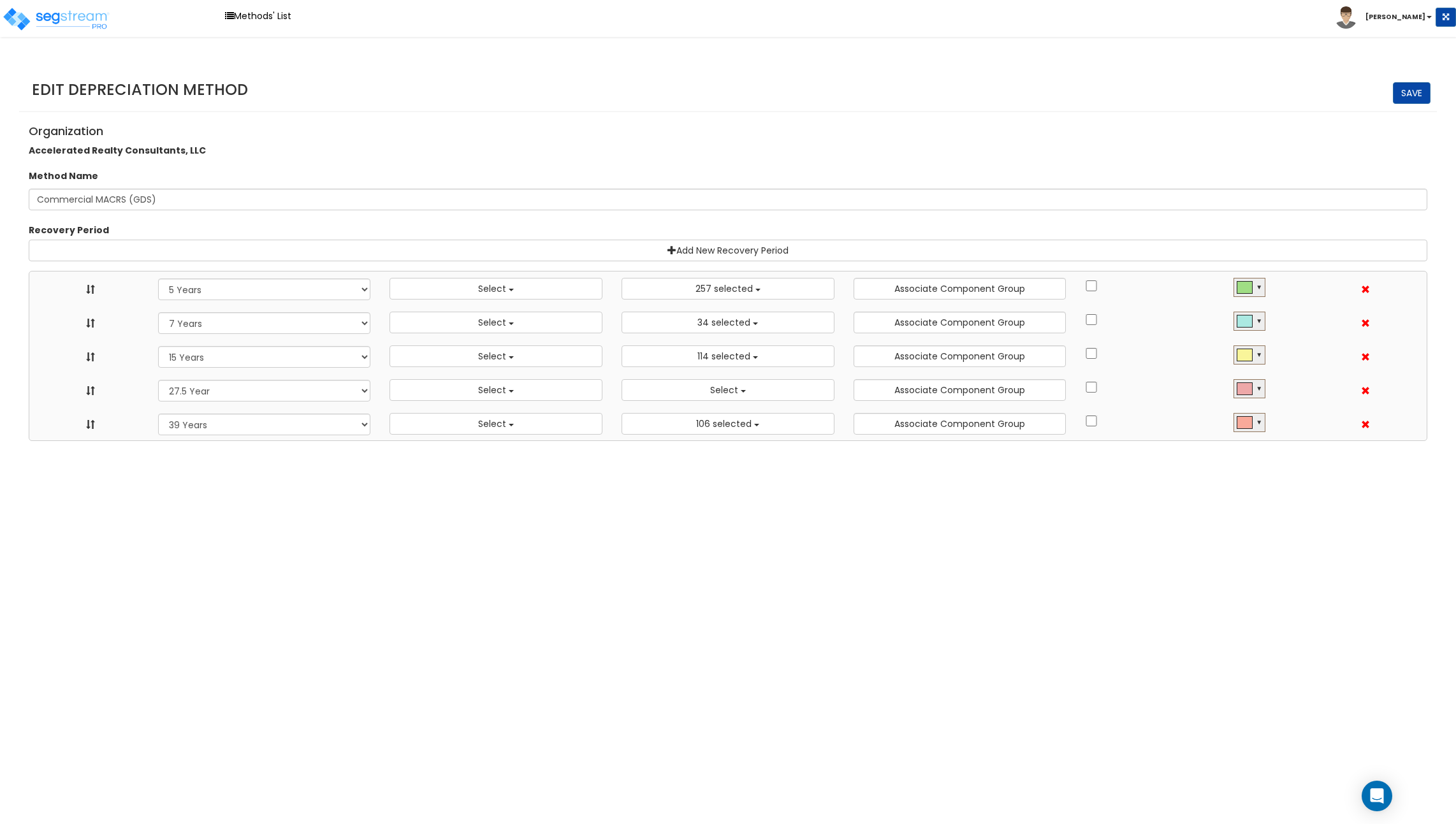
select select "275Y"
select select
select select "39Y"
select select
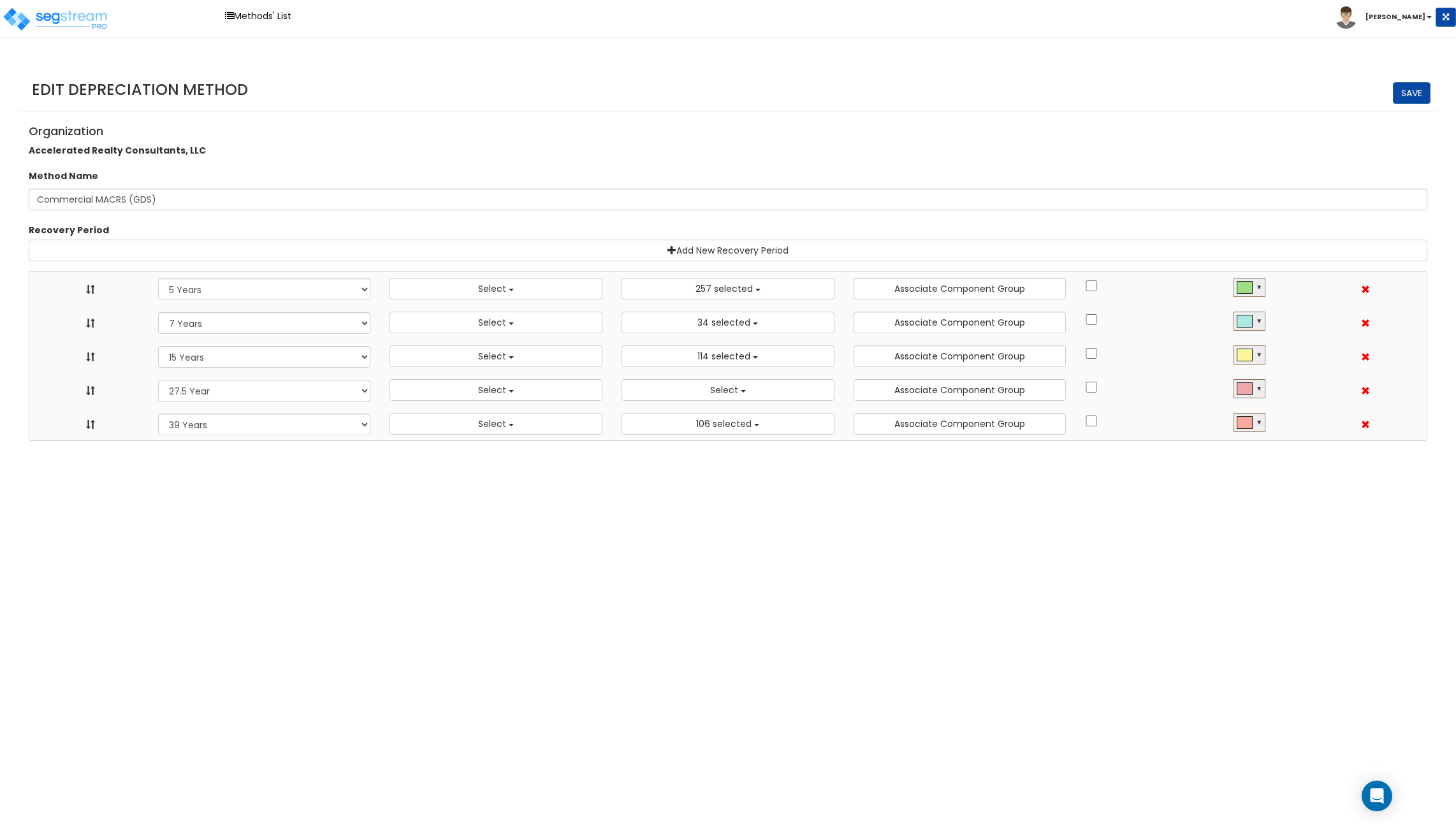
select select "31302"
click at [258, 15] on link "Methods' List" at bounding box center [258, 16] width 79 height 20
select select "5Y"
select select
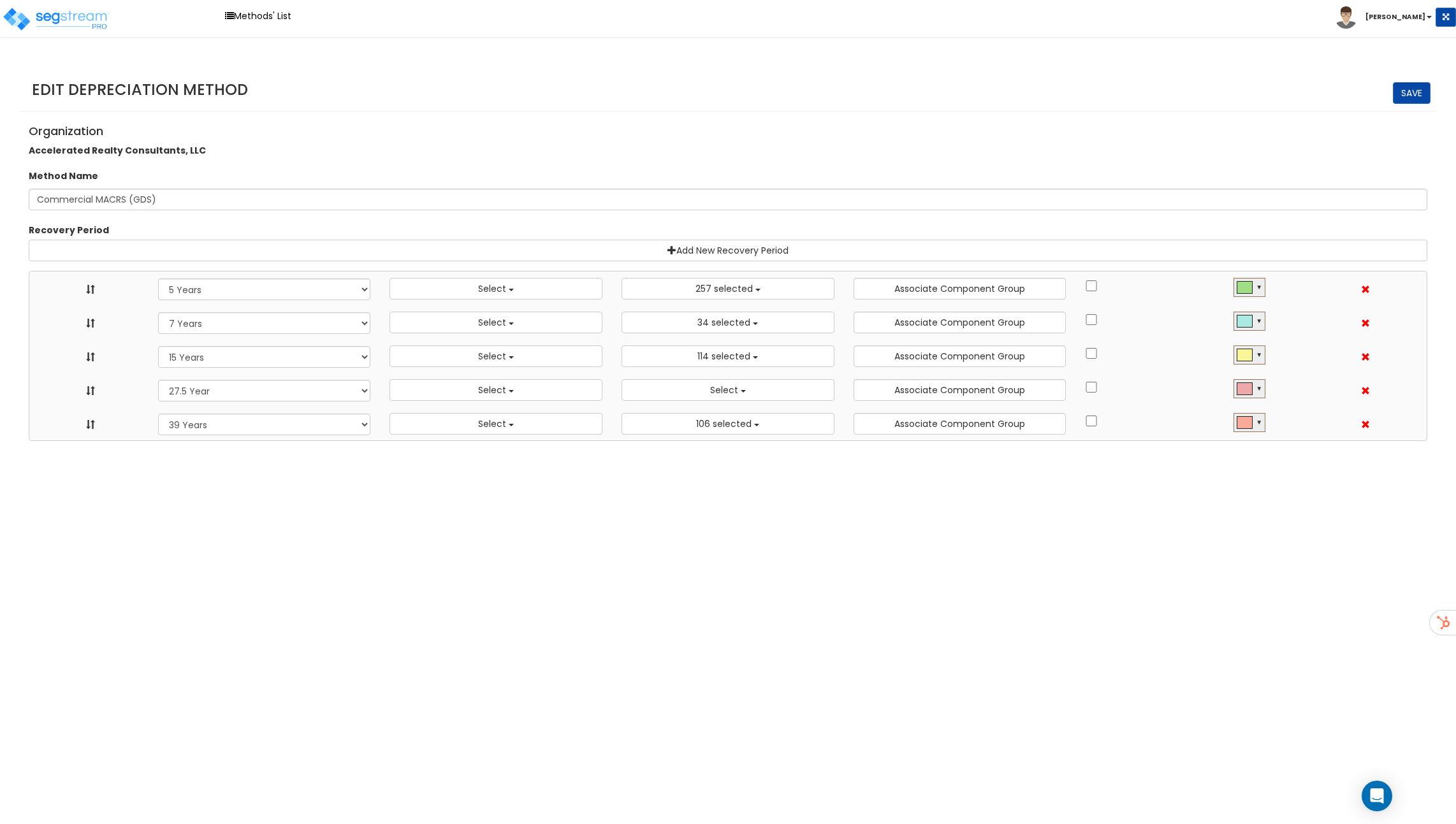
select select "10182"
select select "7Y"
select select
select select "11974"
select select "15Y"
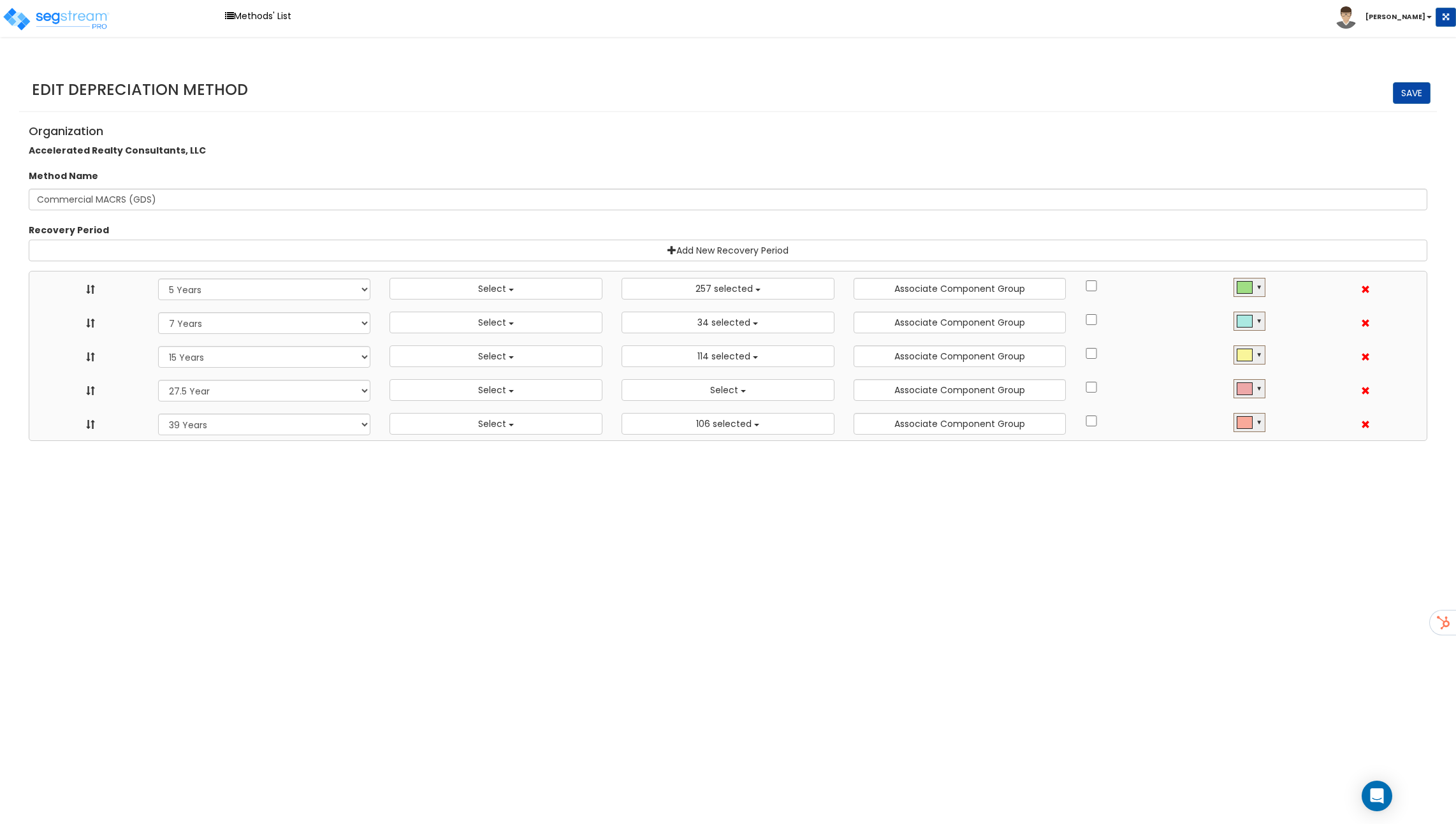
select select
select select "31875"
select select "275Y"
select select
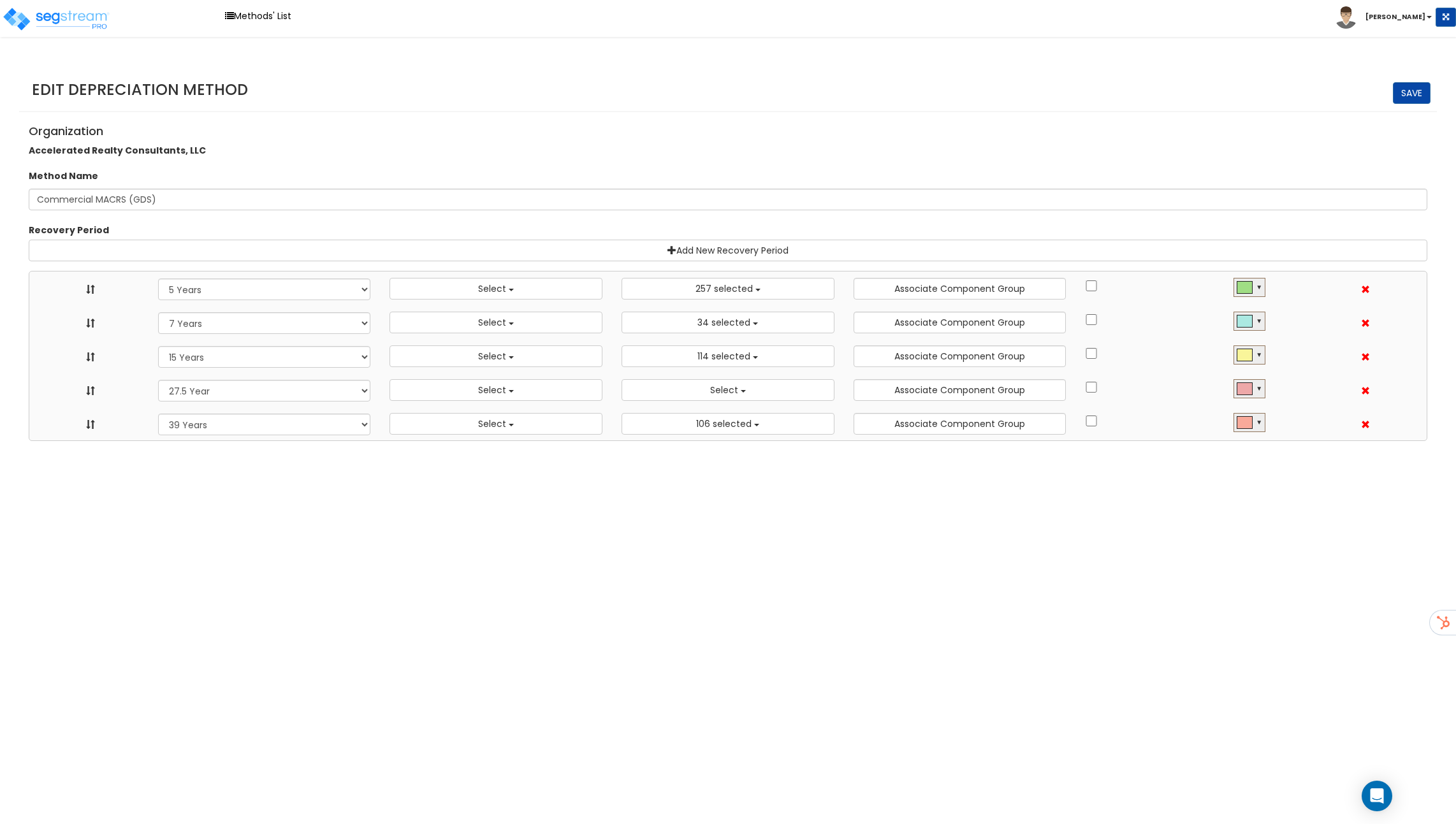
select select "39Y"
select select
select select "31302"
click at [478, 285] on button "Select" at bounding box center [496, 289] width 213 height 22
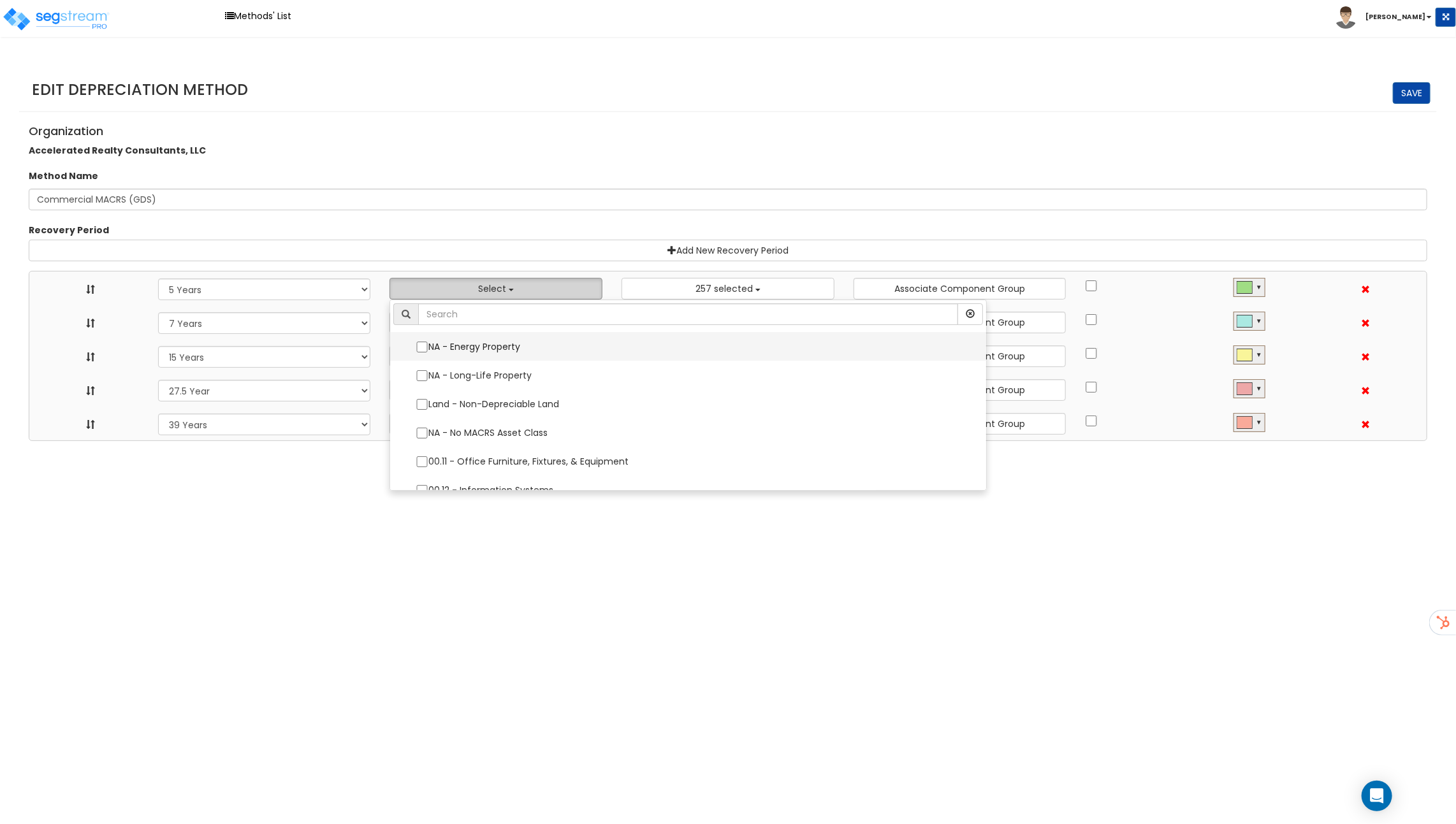
click at [476, 340] on label "NA - Energy Property" at bounding box center [687, 347] width 570 height 27
click at [428, 342] on input "NA - Energy Property" at bounding box center [422, 347] width 13 height 11
checkbox input "true"
select select "5Y"
select select "49875"
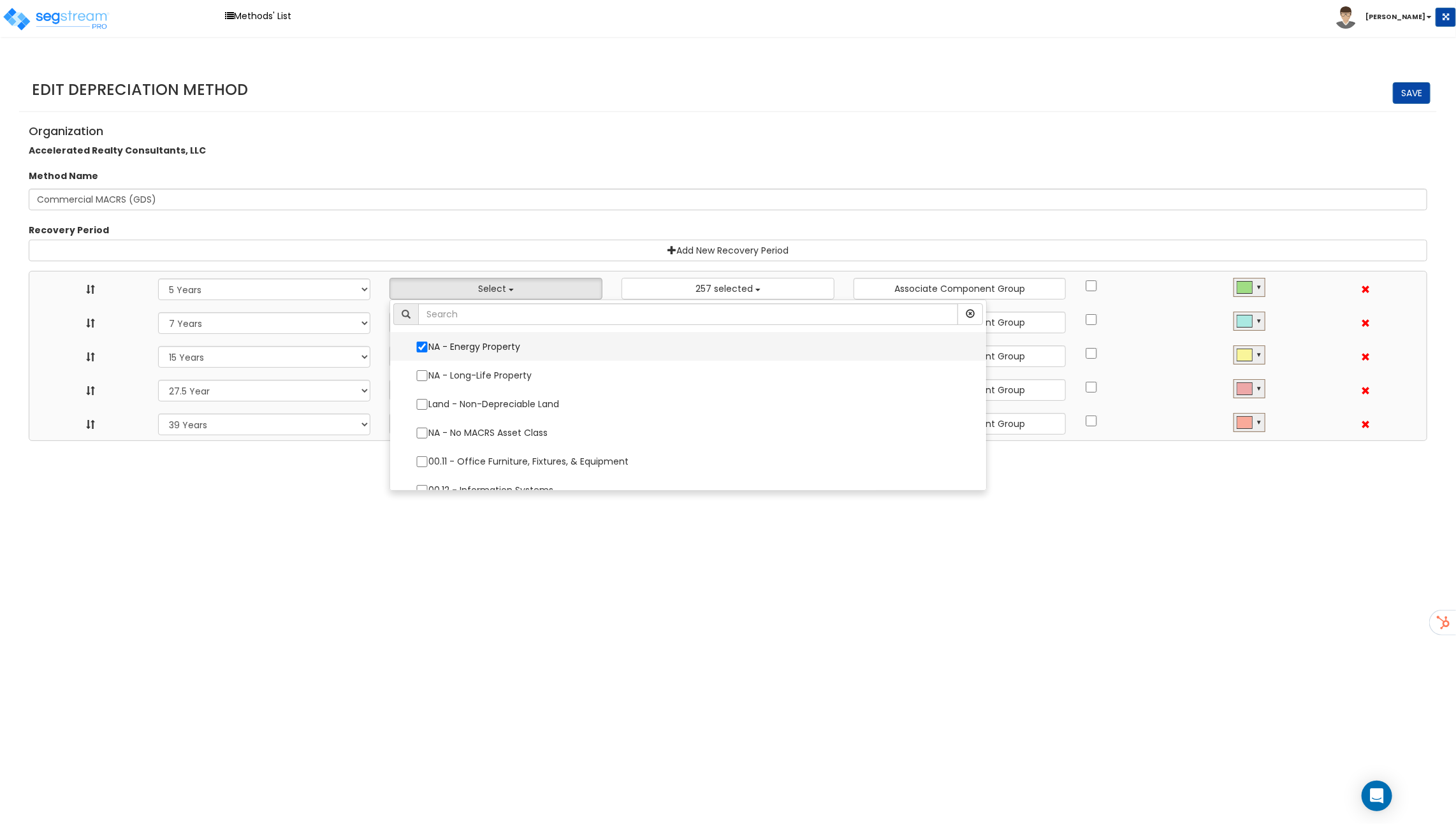
select select "7Y"
select select "15Y"
select select "275Y"
select select "39Y"
select select "10182"
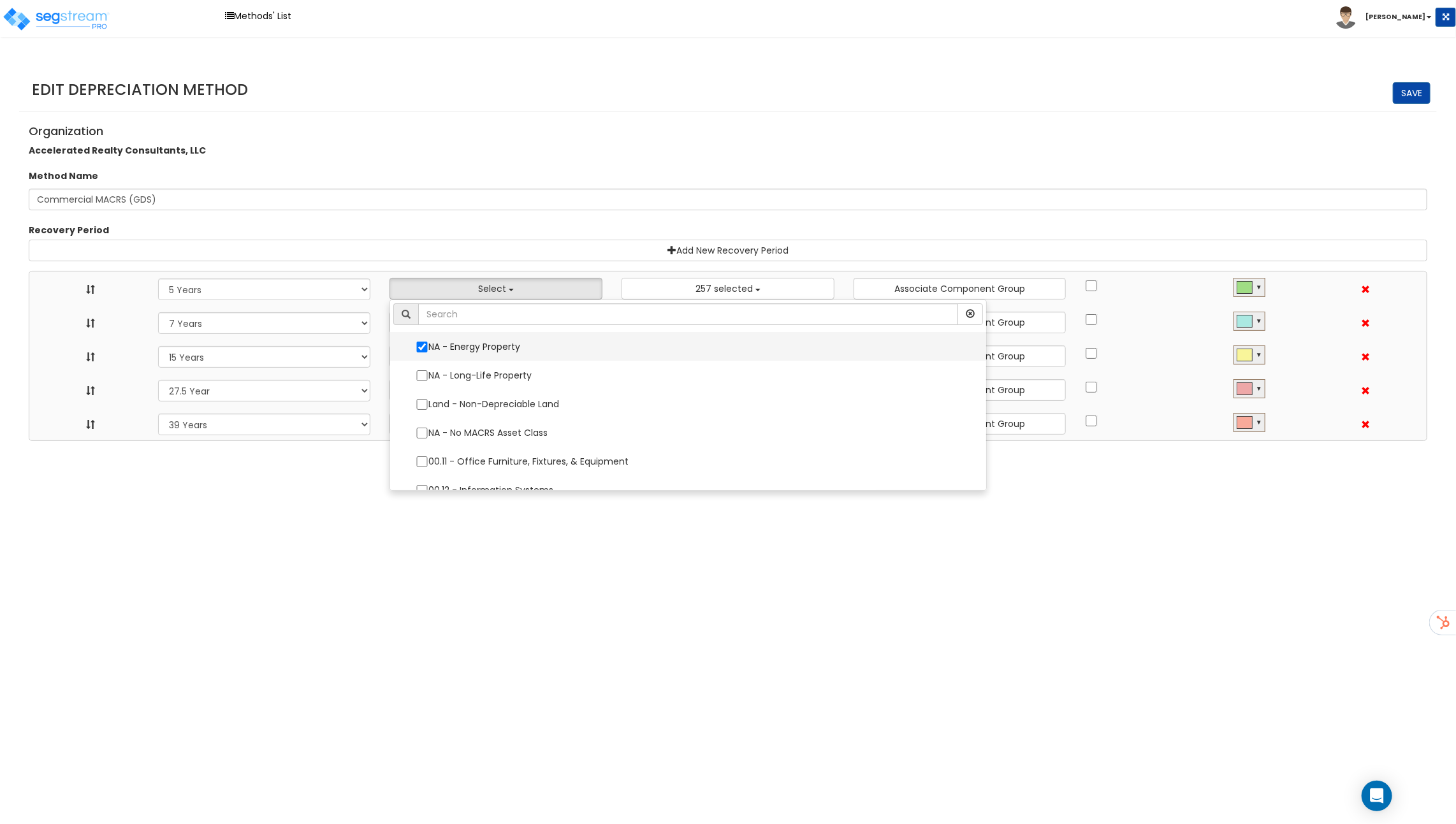
select select
select select "11974"
select select
select select "31875"
select select
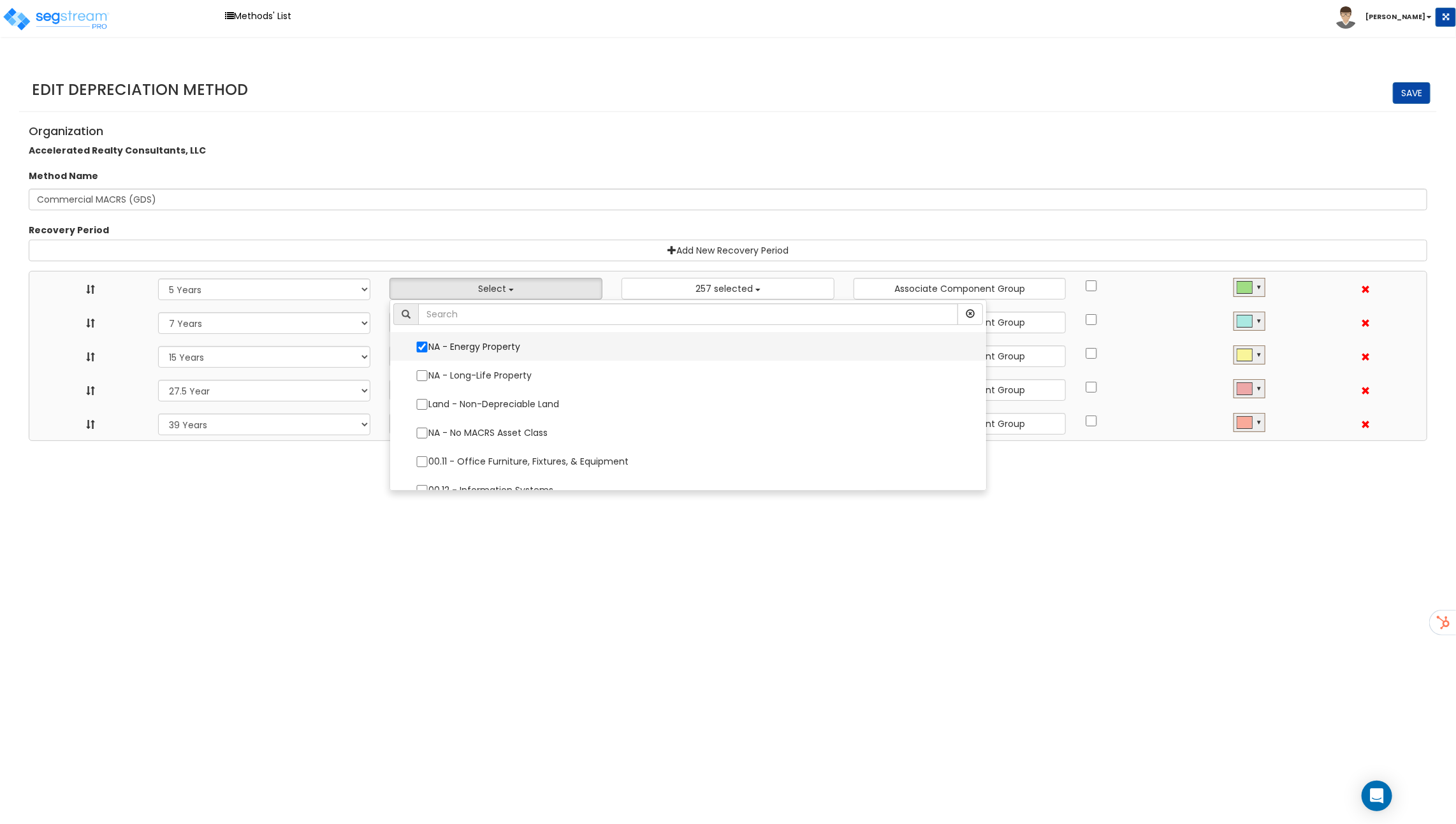
select select
select select "31302"
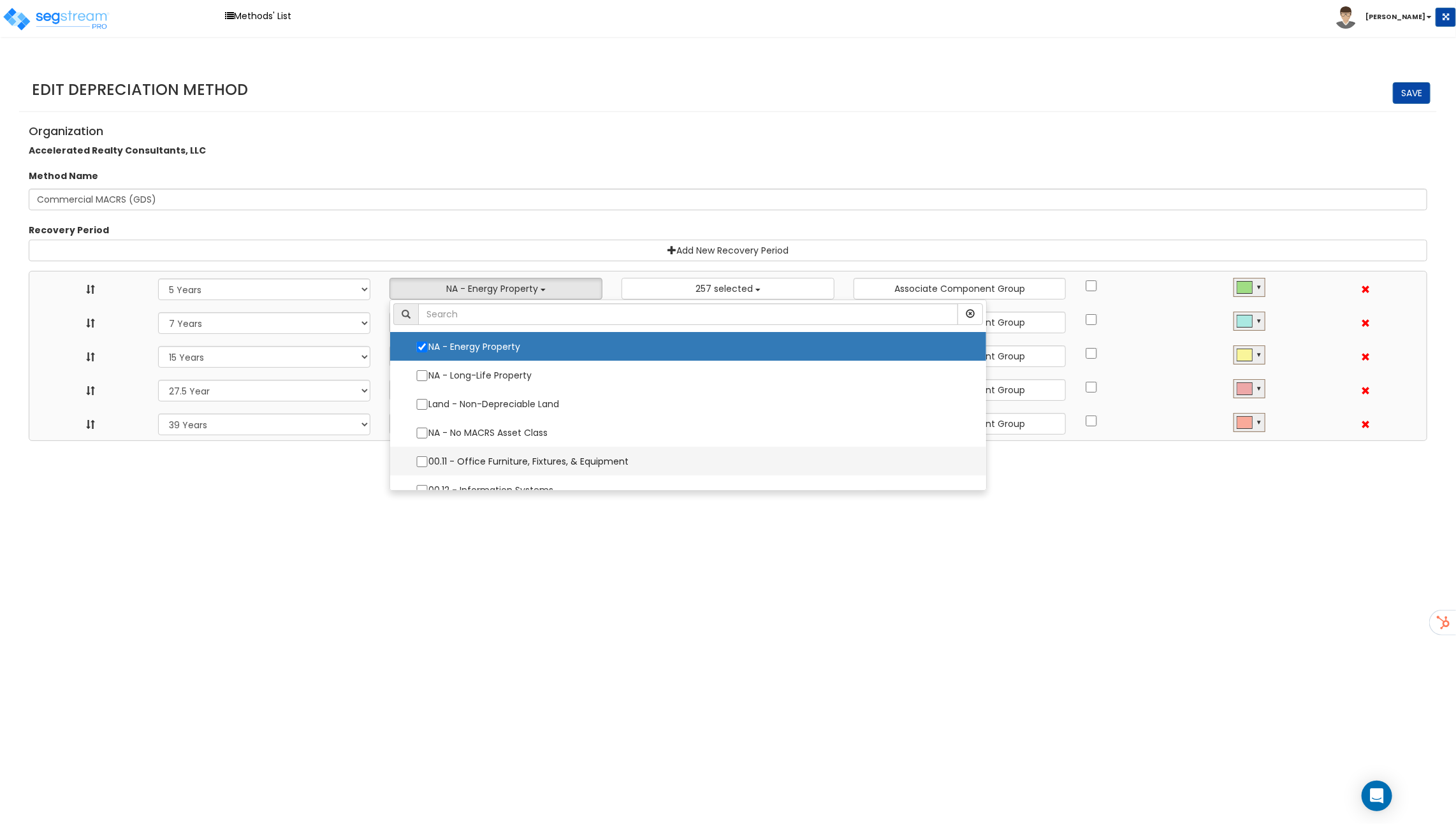
scroll to position [37, 0]
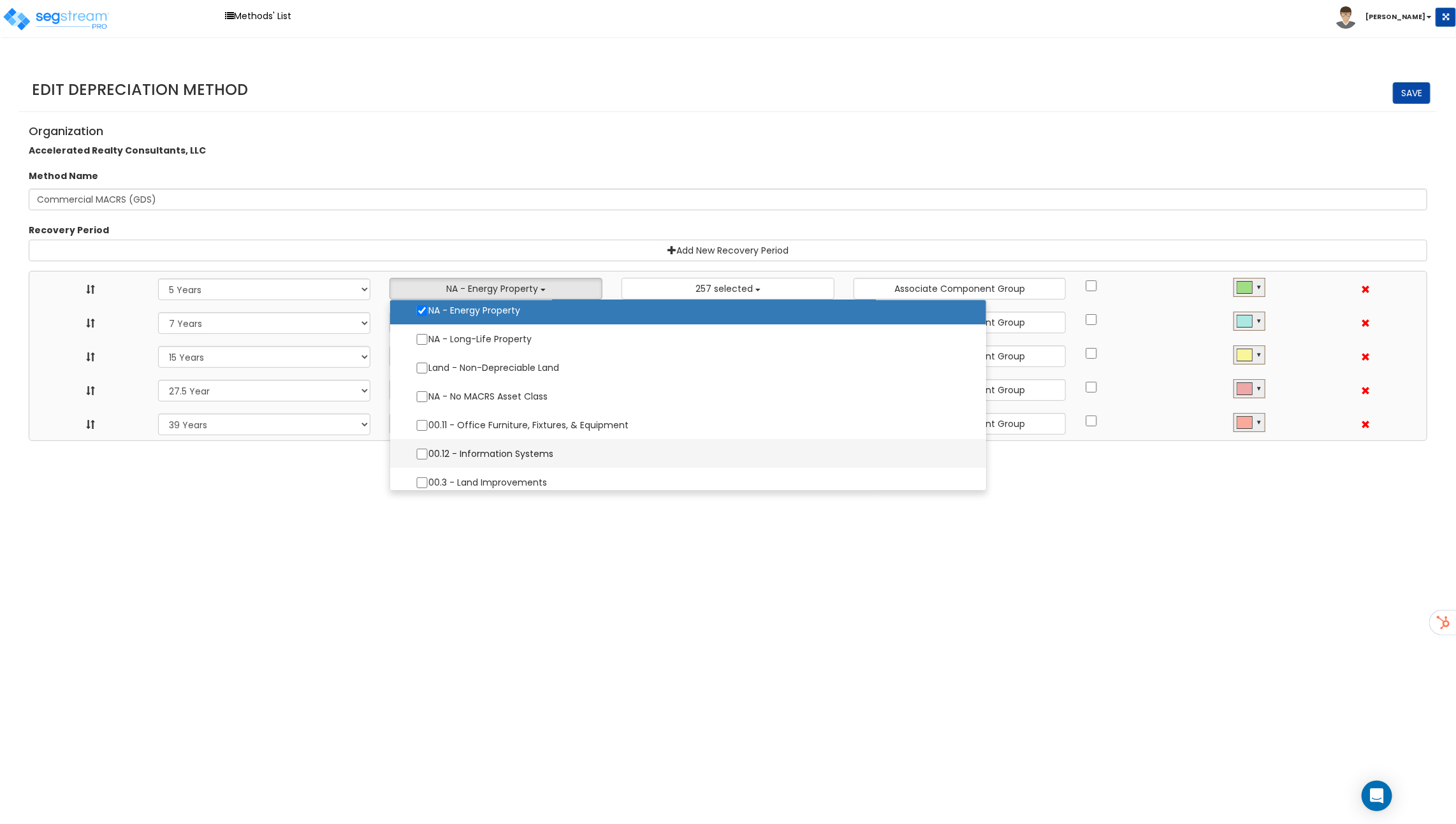
click at [470, 457] on label "00.12 - Information Systems" at bounding box center [687, 454] width 570 height 27
click at [428, 457] on input "00.12 - Information Systems" at bounding box center [422, 454] width 13 height 11
checkbox input "true"
select select "5Y"
select select "7Y"
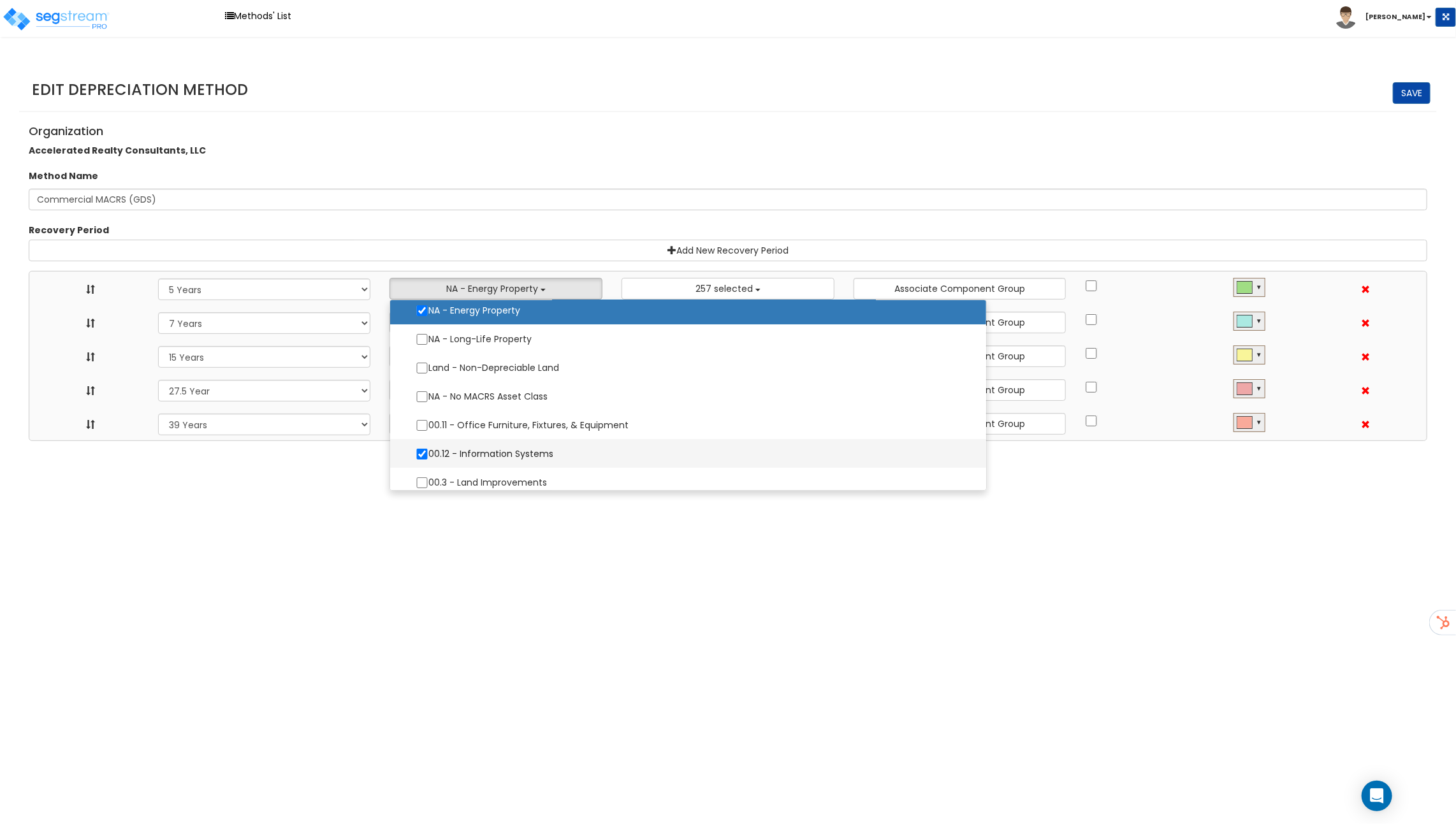
select select "15Y"
select select "275Y"
select select "39Y"
select select "10182"
select select
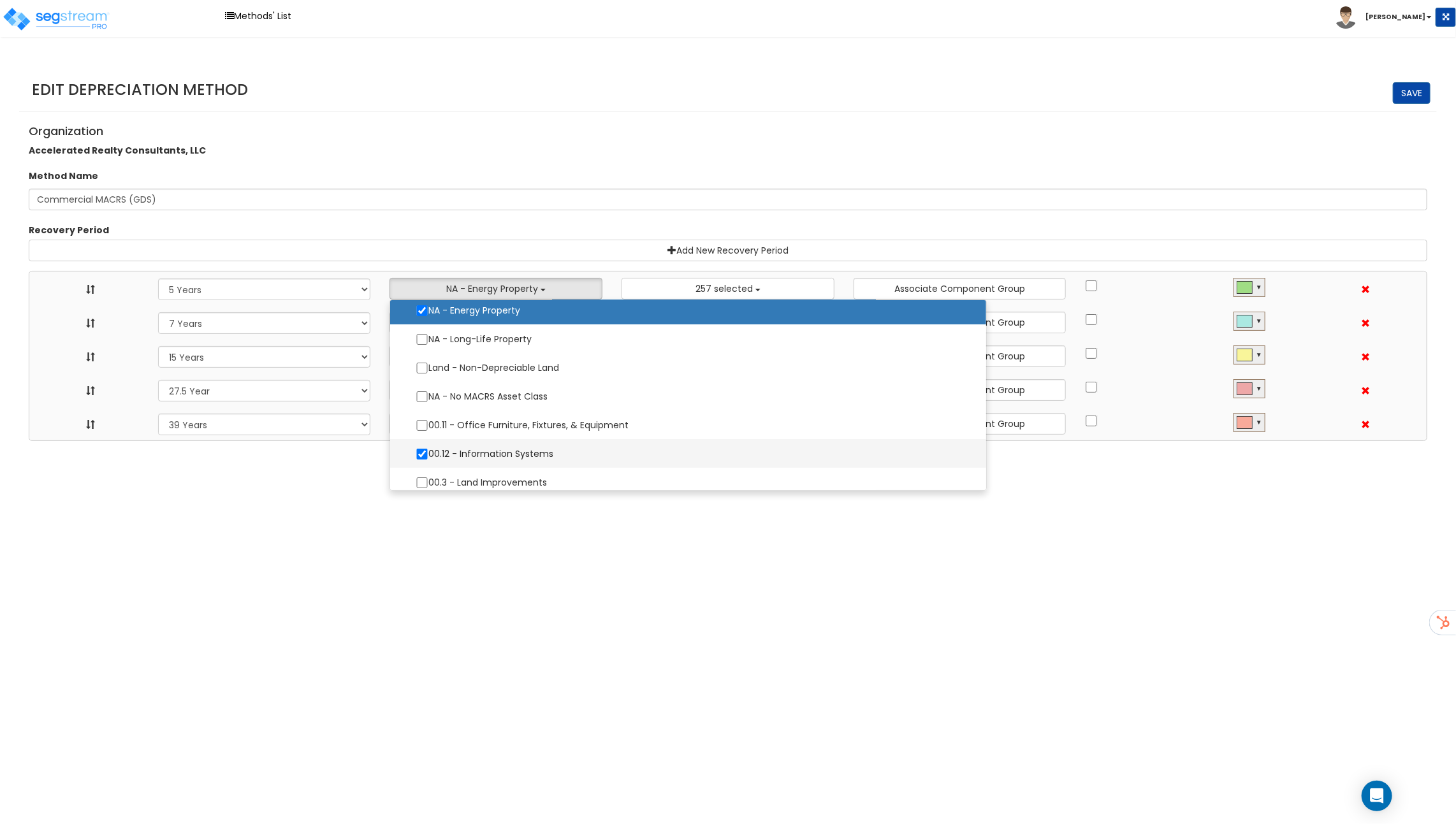
select select "11974"
select select
select select "31875"
select select
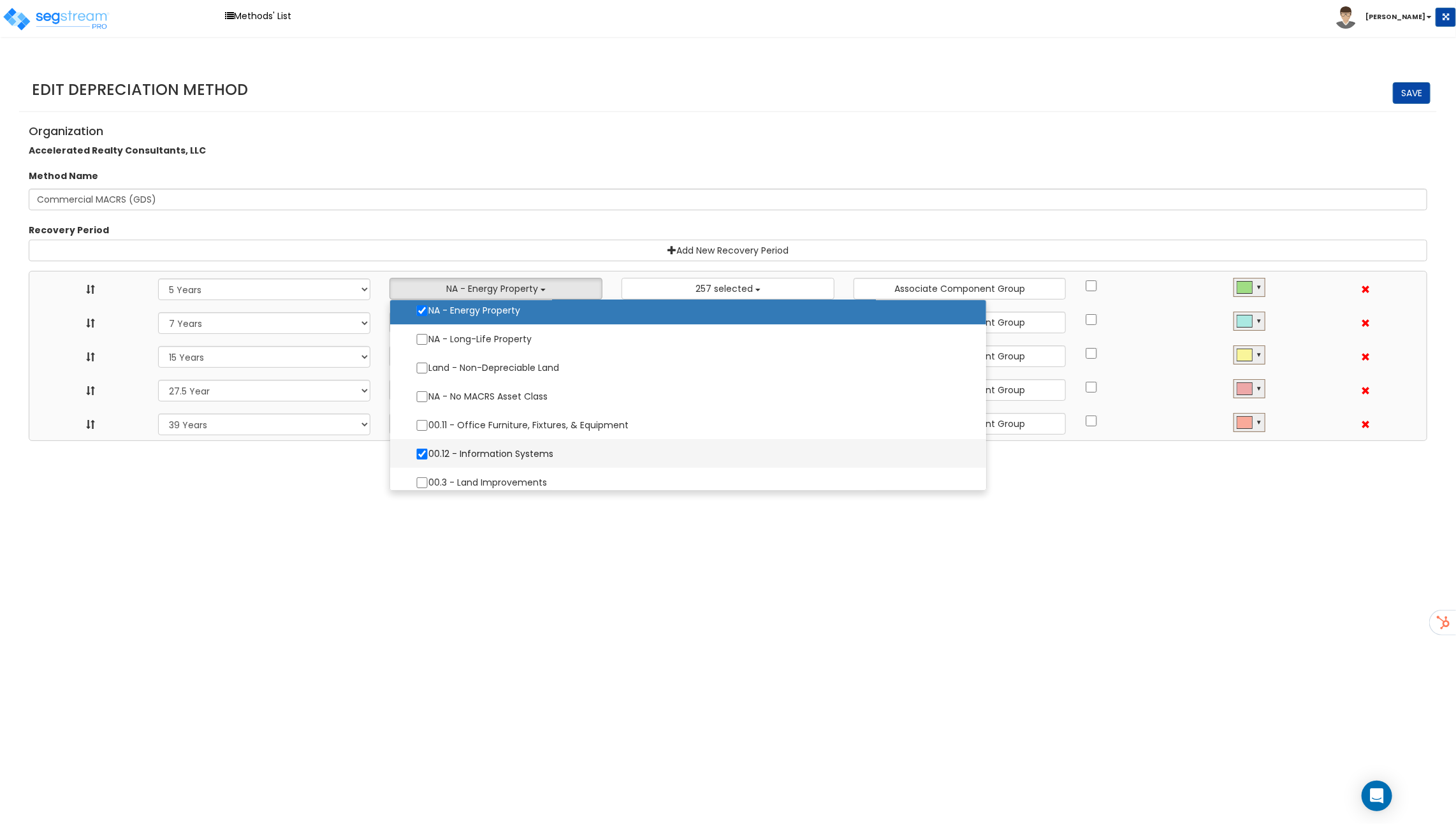
select select
select select "31302"
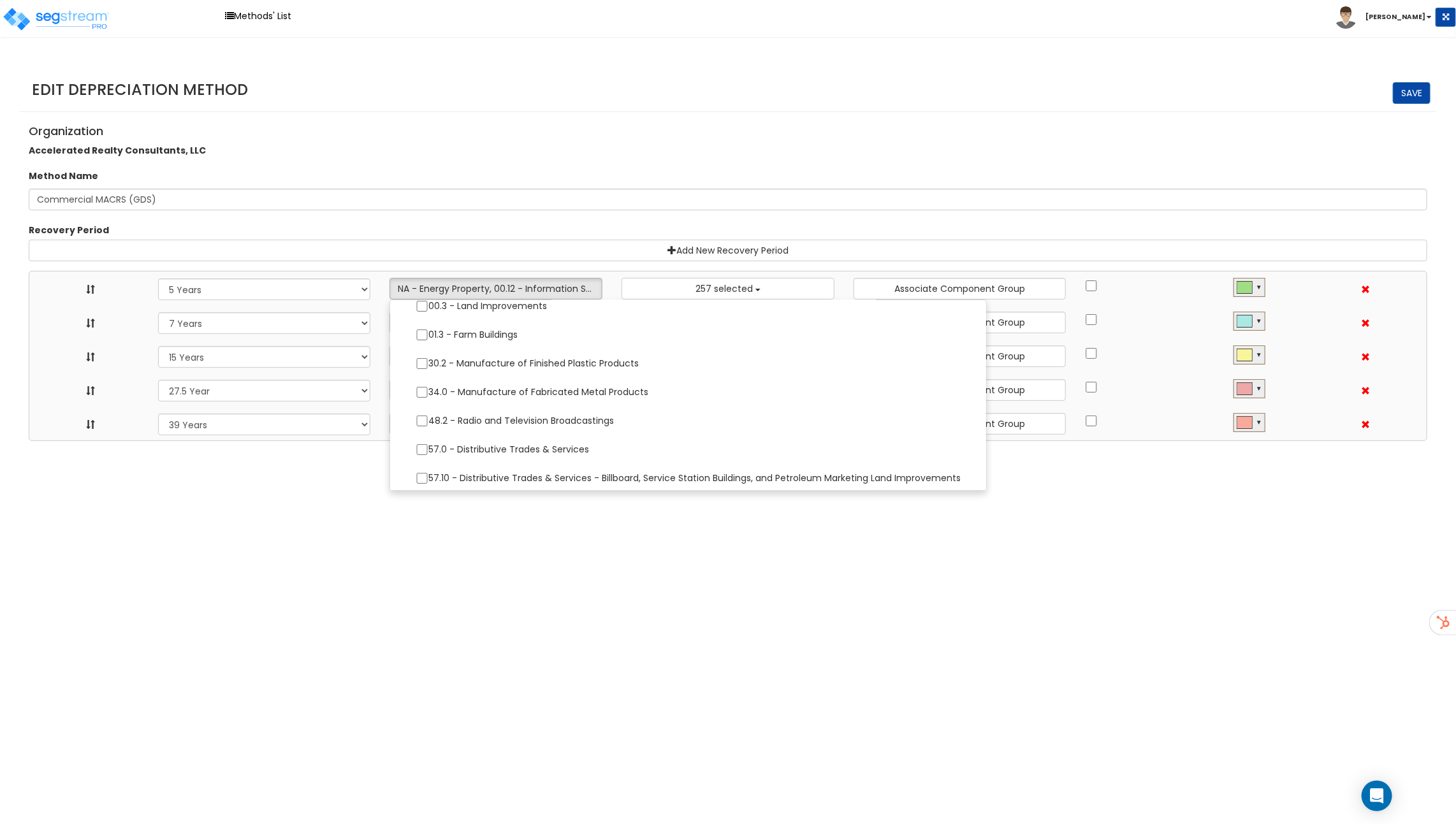
scroll to position [227, 0]
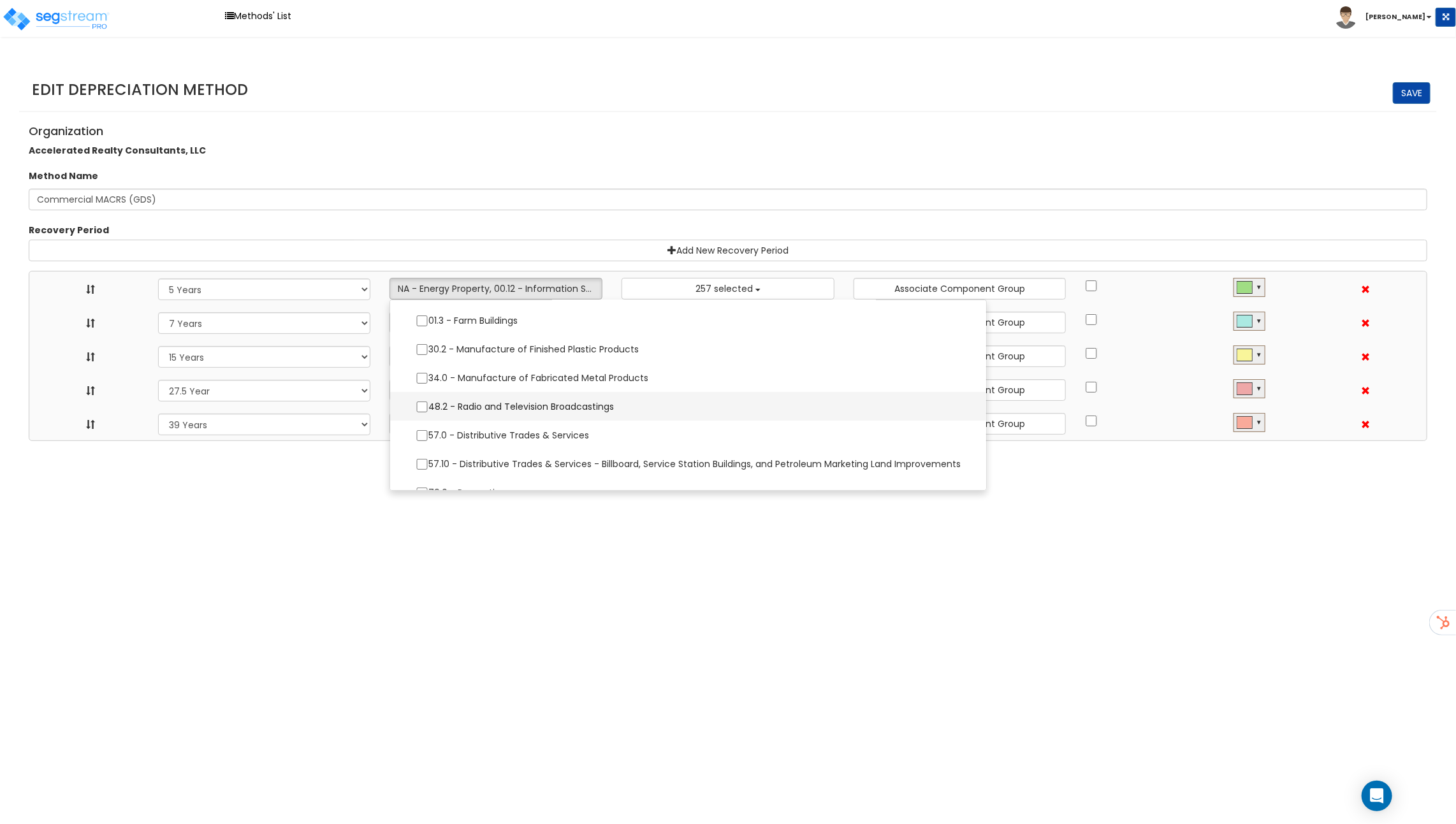
click at [476, 405] on label "48.2 - Radio and Television Broadcastings" at bounding box center [687, 407] width 570 height 27
click at [428, 405] on input "48.2 - Radio and Television Broadcastings" at bounding box center [422, 407] width 13 height 11
checkbox input "true"
select select "5Y"
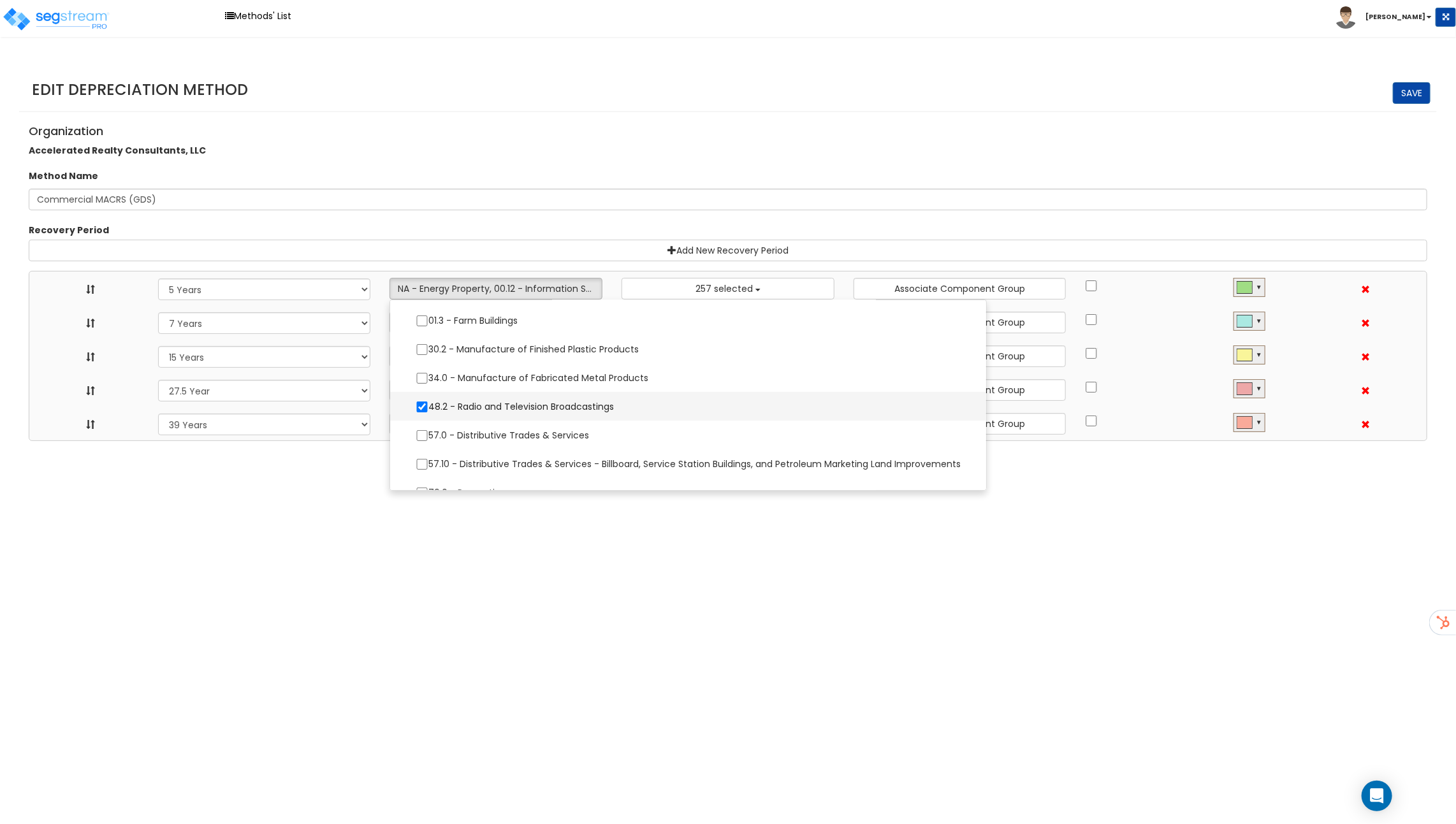
select select "7Y"
select select "15Y"
select select "275Y"
select select "39Y"
select select "10182"
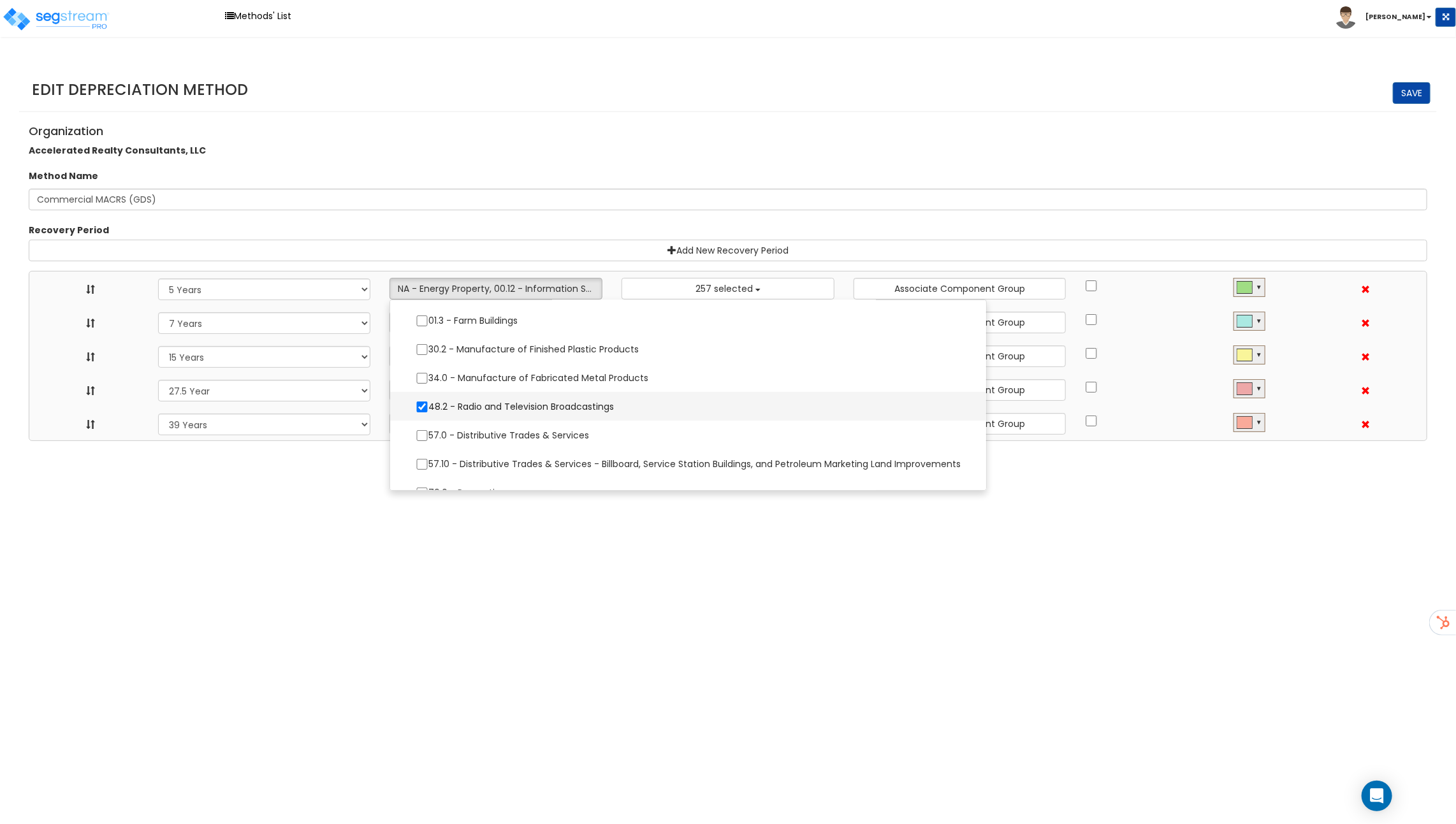
select select
select select "11974"
select select
select select "31875"
select select
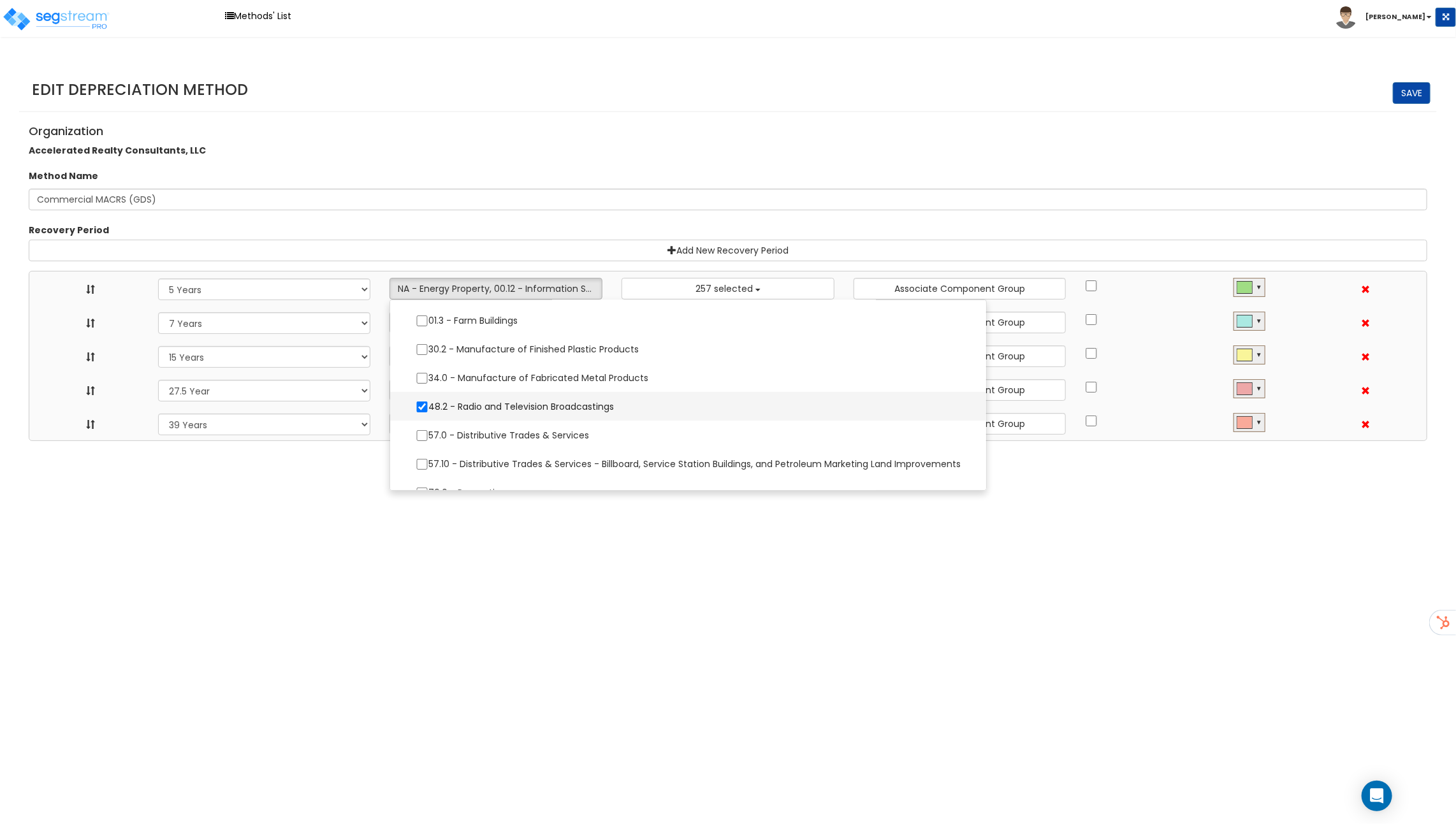
select select
select select "31302"
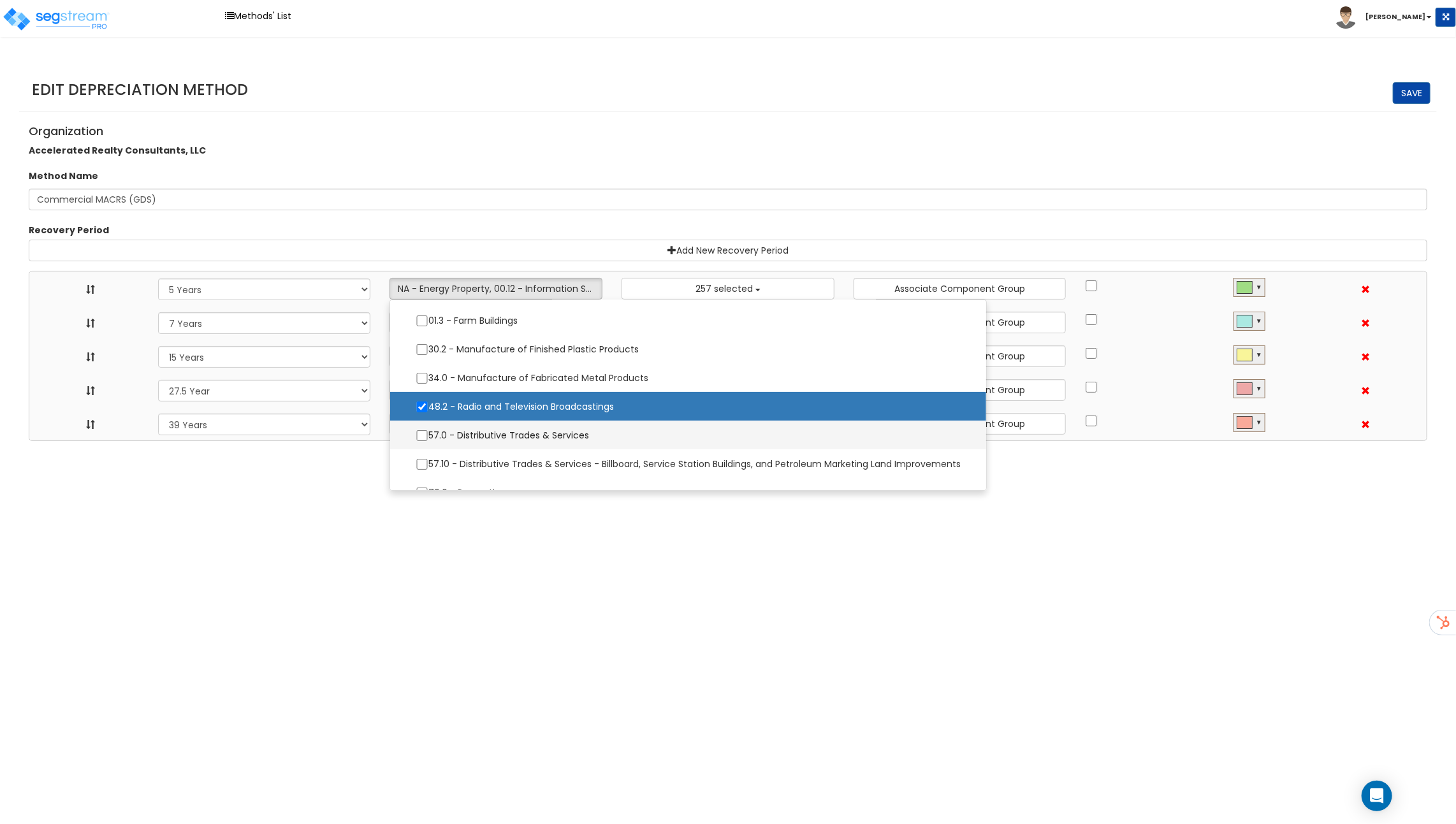
scroll to position [244, 0]
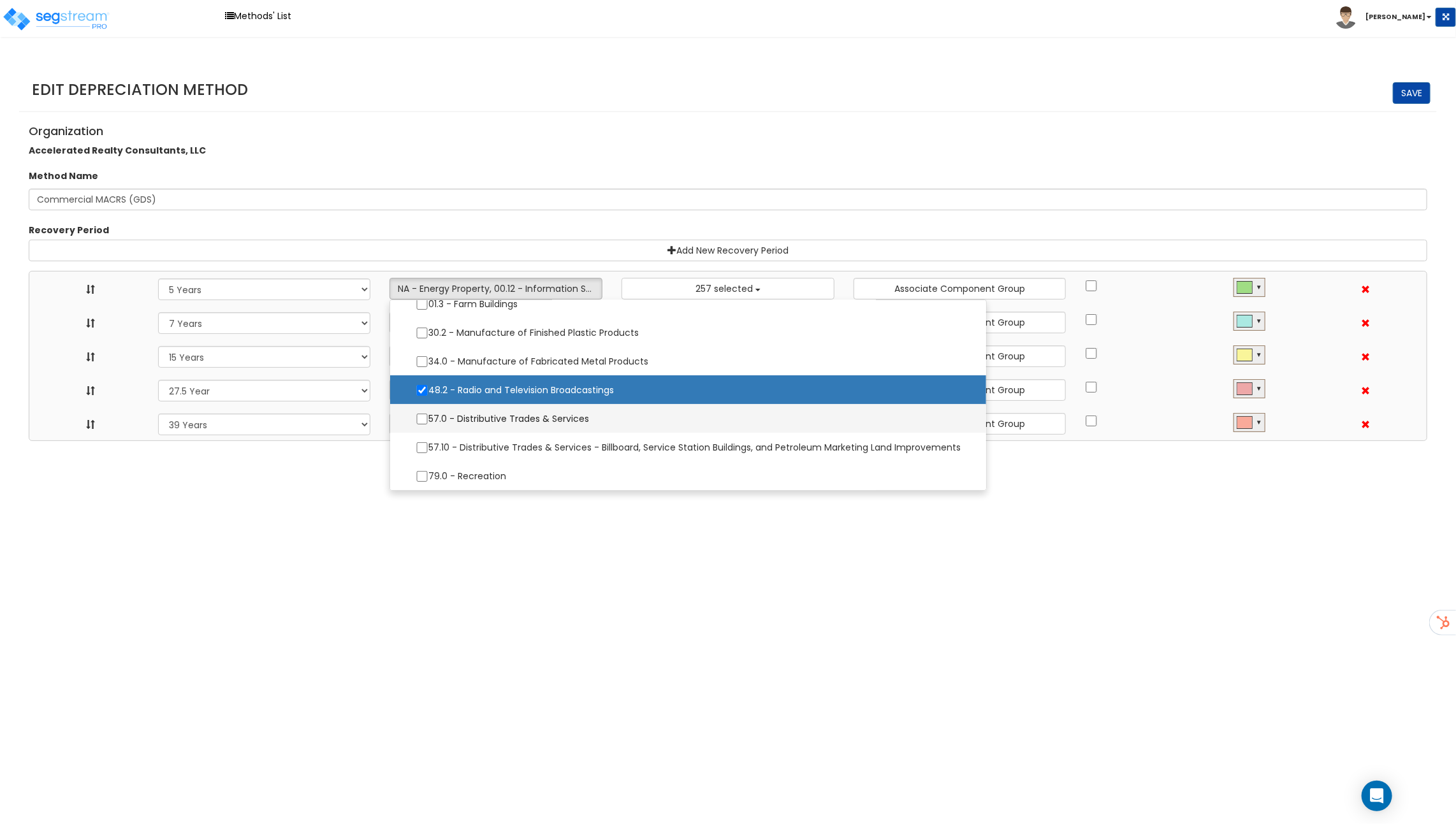
click at [477, 424] on label "57.0 - Distributive Trades & Services" at bounding box center [687, 419] width 570 height 27
click at [428, 424] on input "57.0 - Distributive Trades & Services" at bounding box center [422, 419] width 13 height 11
checkbox input "true"
select select "5Y"
select select "7Y"
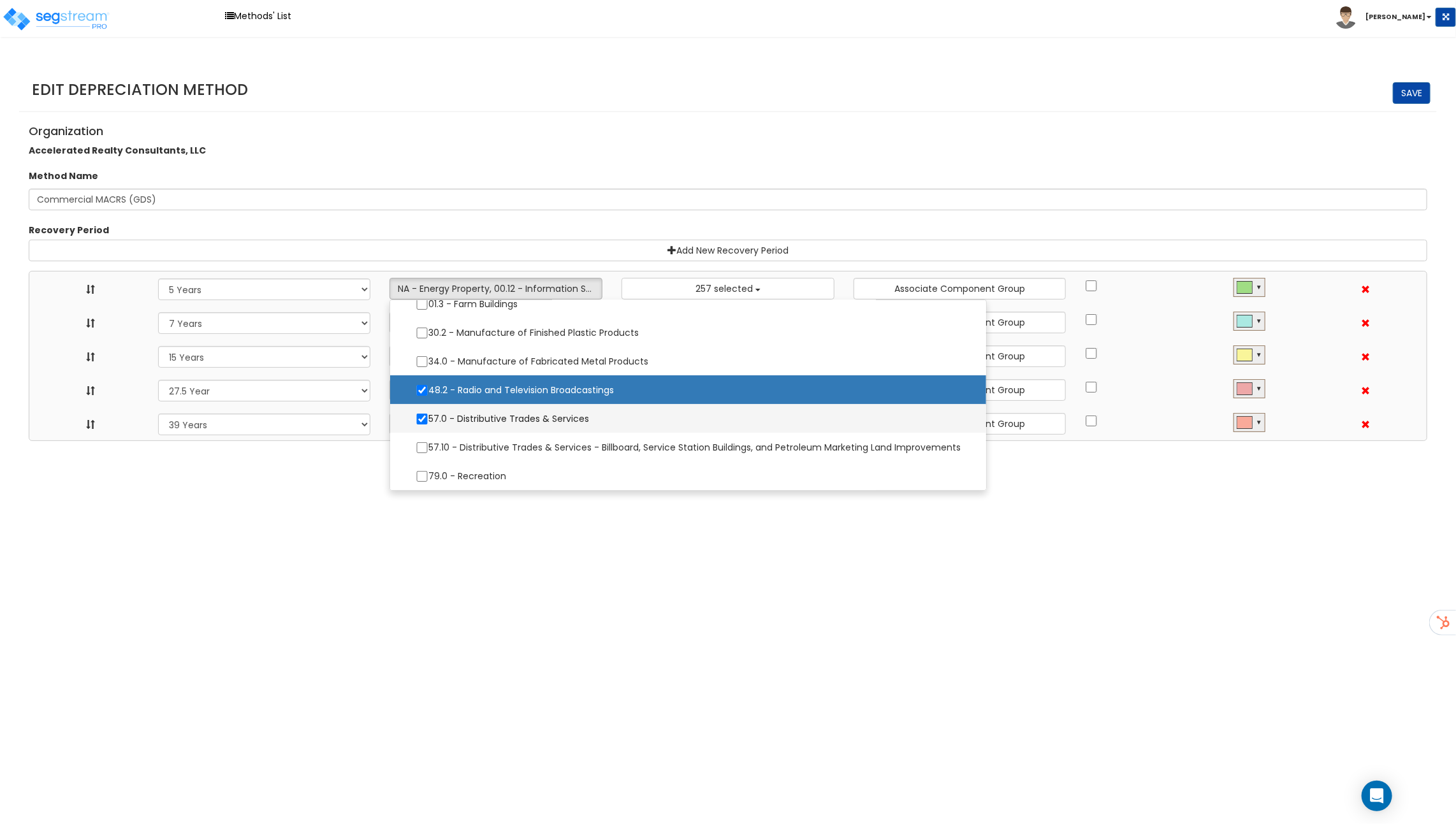
select select "15Y"
select select "275Y"
select select "39Y"
select select "10182"
select select
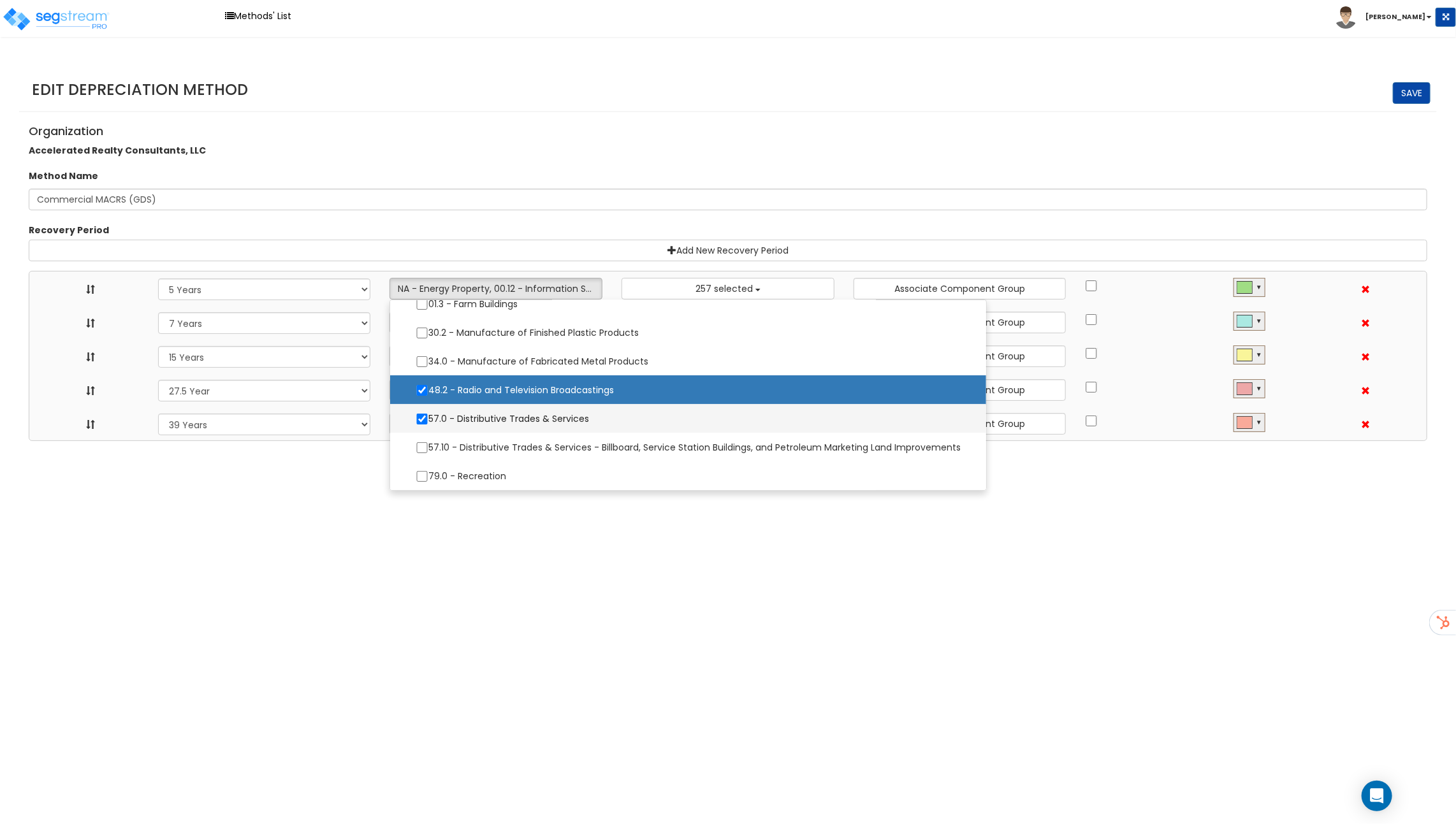
select select "11974"
select select
select select "31875"
select select
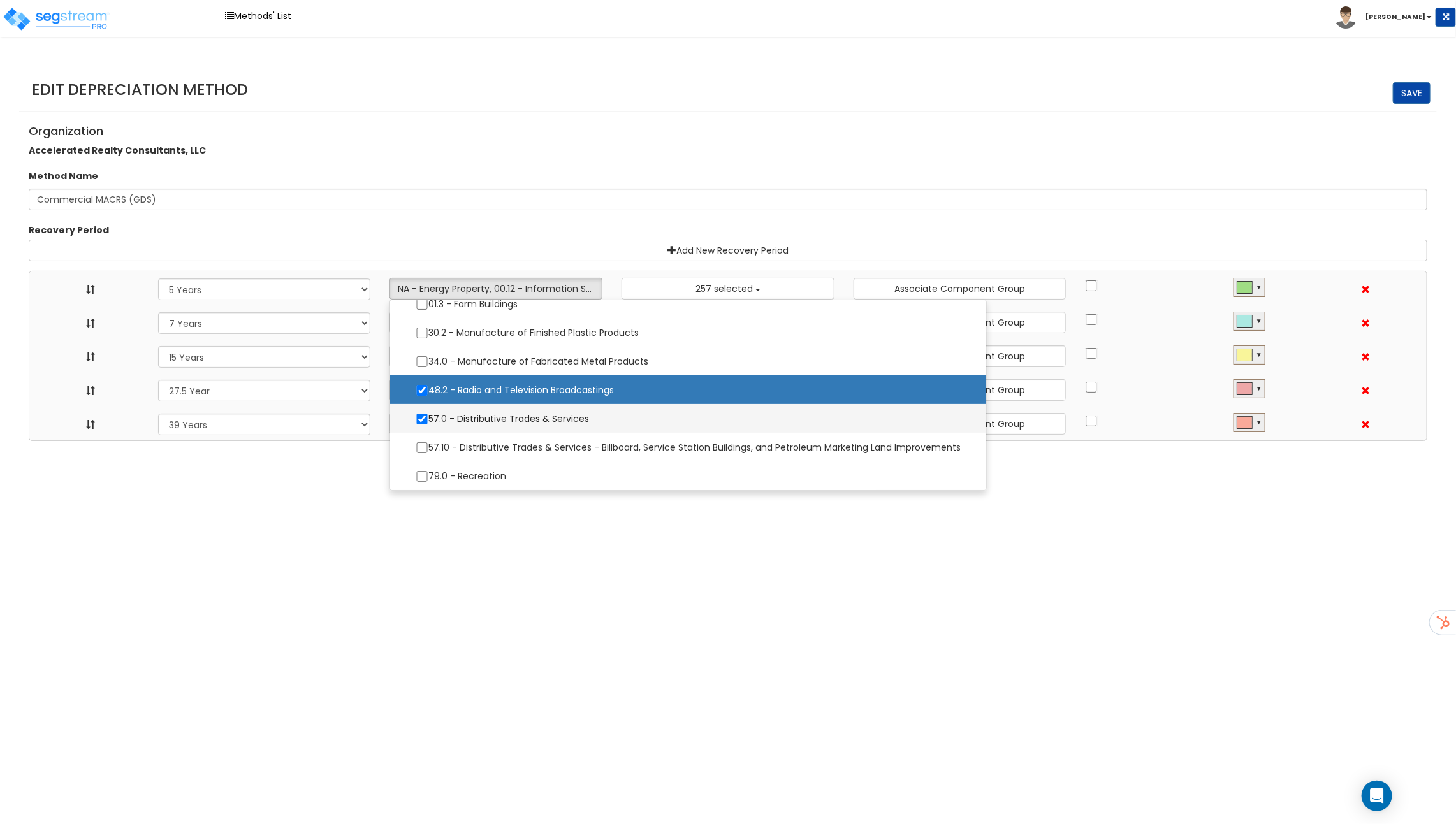
select select
select select "31302"
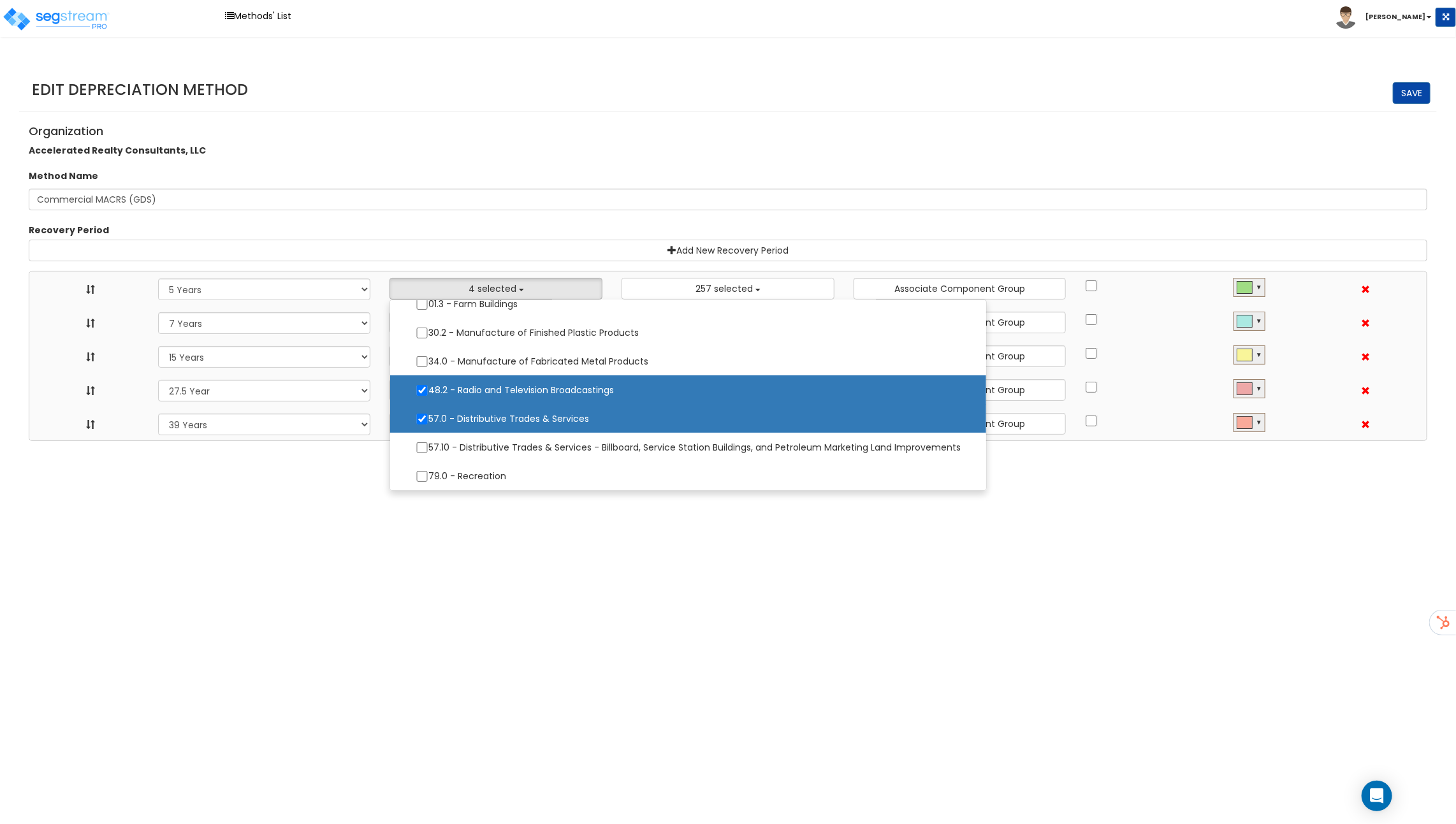
scroll to position [0, 0]
click at [677, 441] on html "Toggle navigation Methods' List Richard x" at bounding box center [728, 221] width 1456 height 441
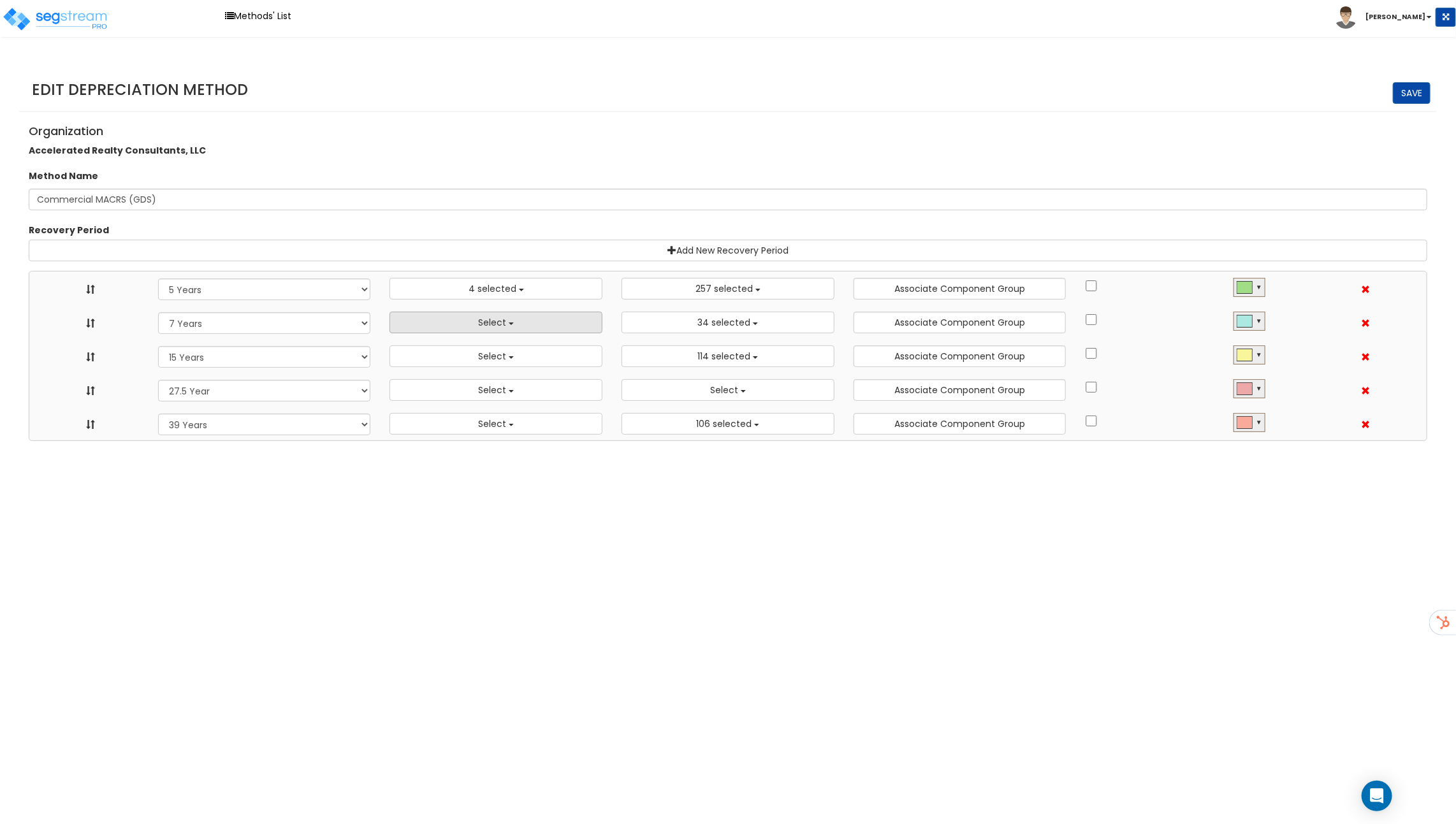
click at [522, 323] on button "Select" at bounding box center [496, 323] width 213 height 22
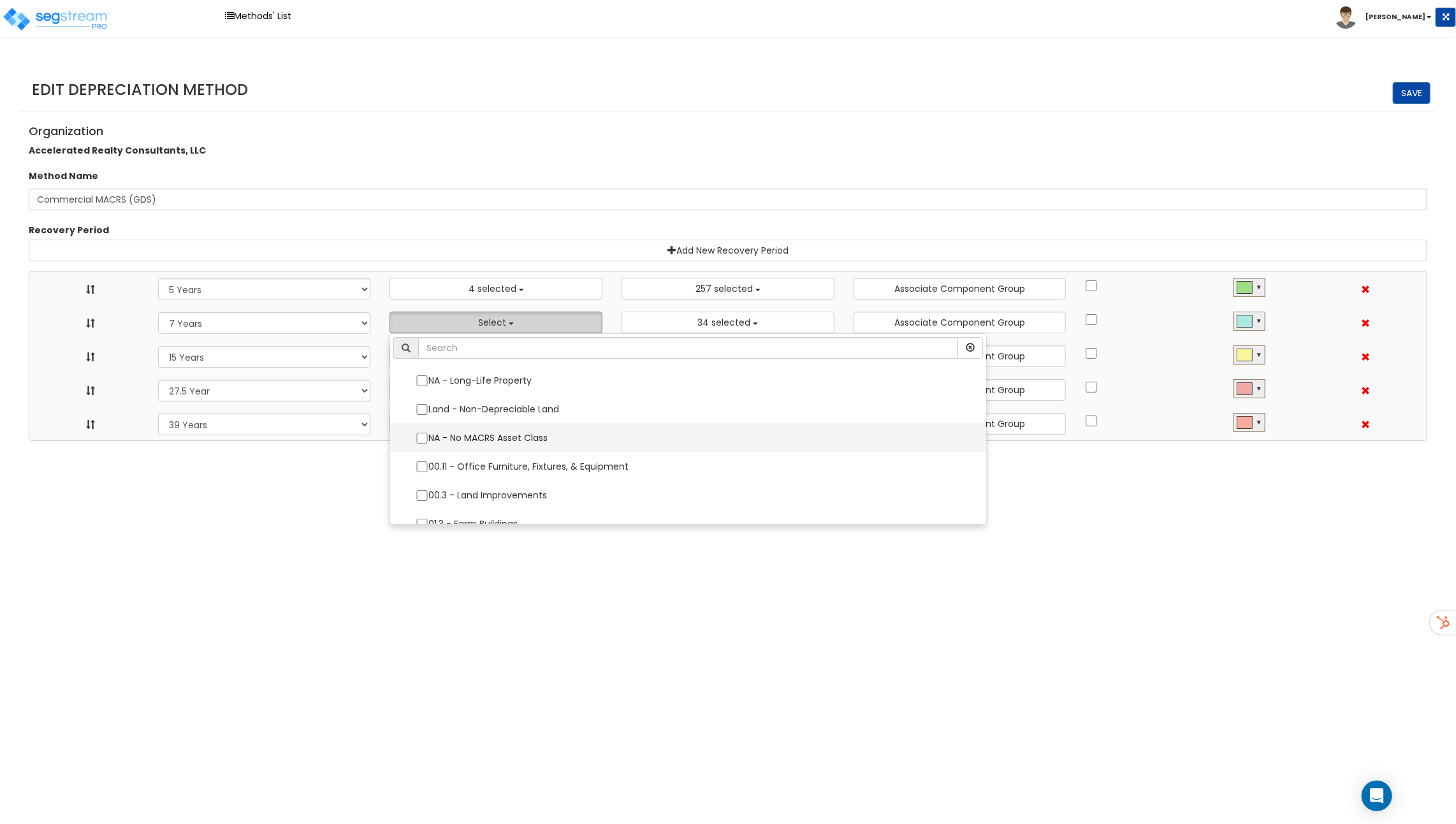
click at [489, 434] on label "NA - No MACRS Asset Class" at bounding box center [687, 438] width 570 height 27
click at [428, 434] on input "NA - No MACRS Asset Class" at bounding box center [422, 438] width 13 height 11
checkbox input "true"
select select "5Y"
select select "7Y"
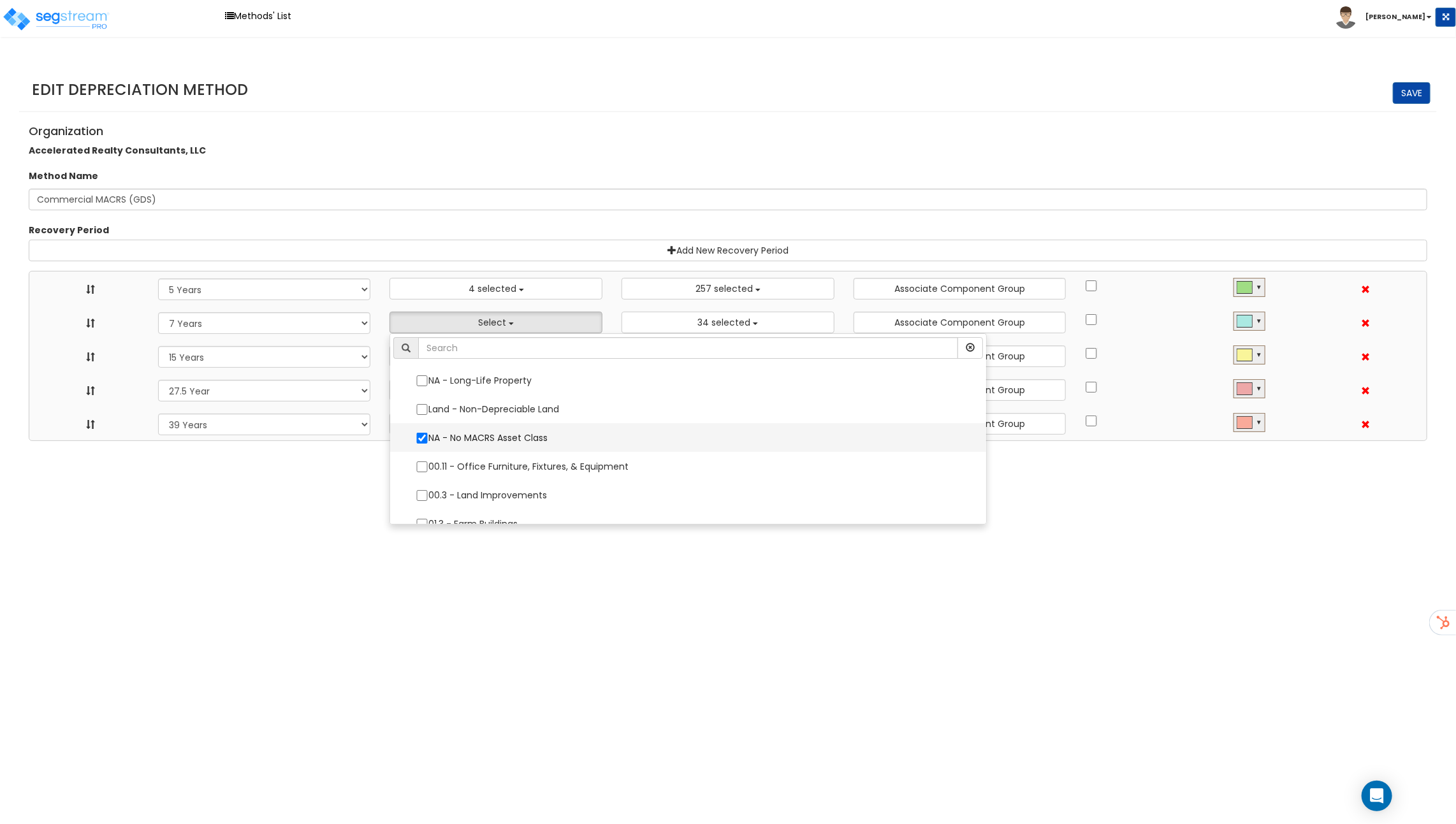
select select "15Y"
select select "275Y"
select select "39Y"
select select "48830"
select select "10182"
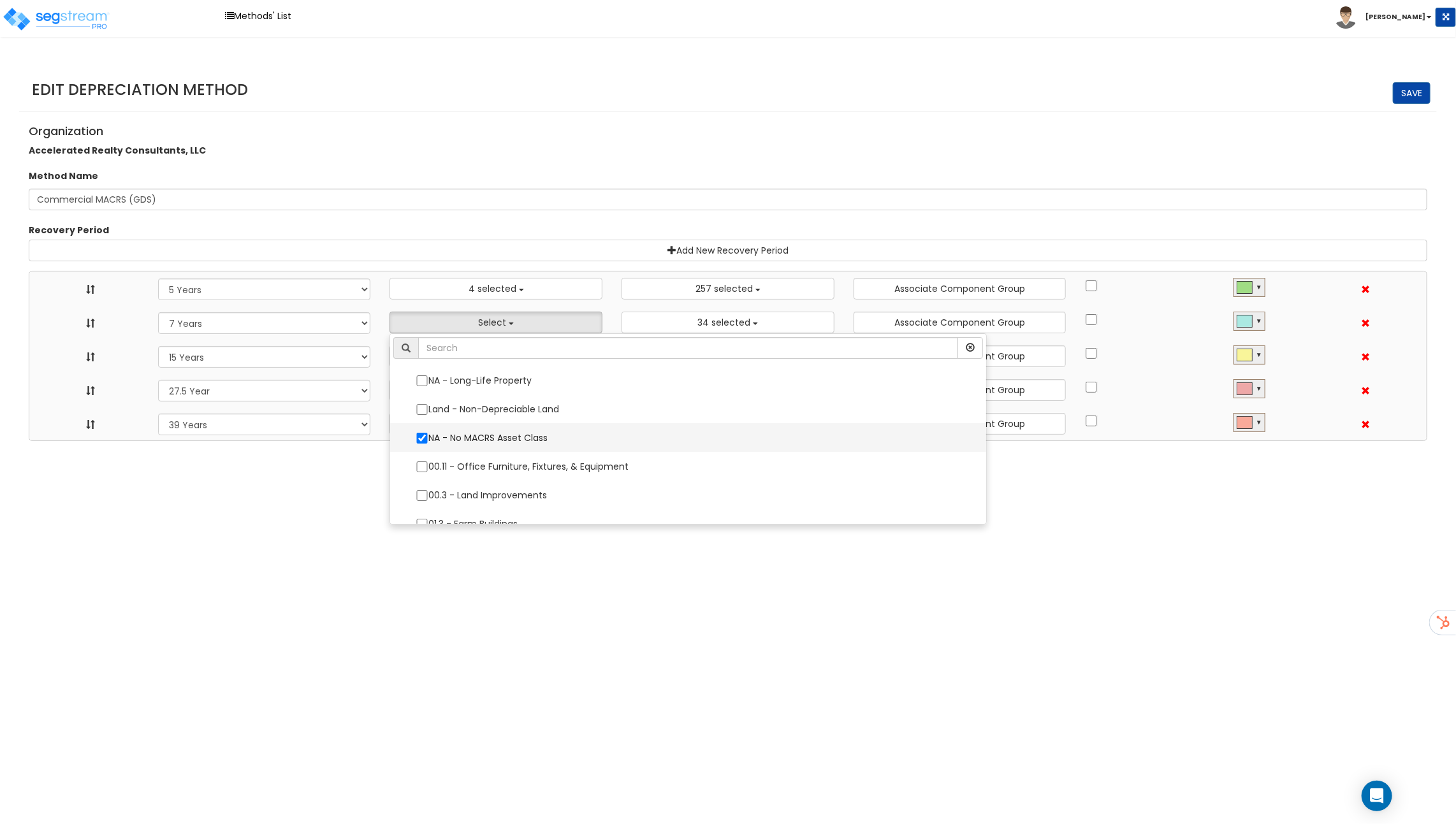
select select "11974"
select select
select select "31875"
select select
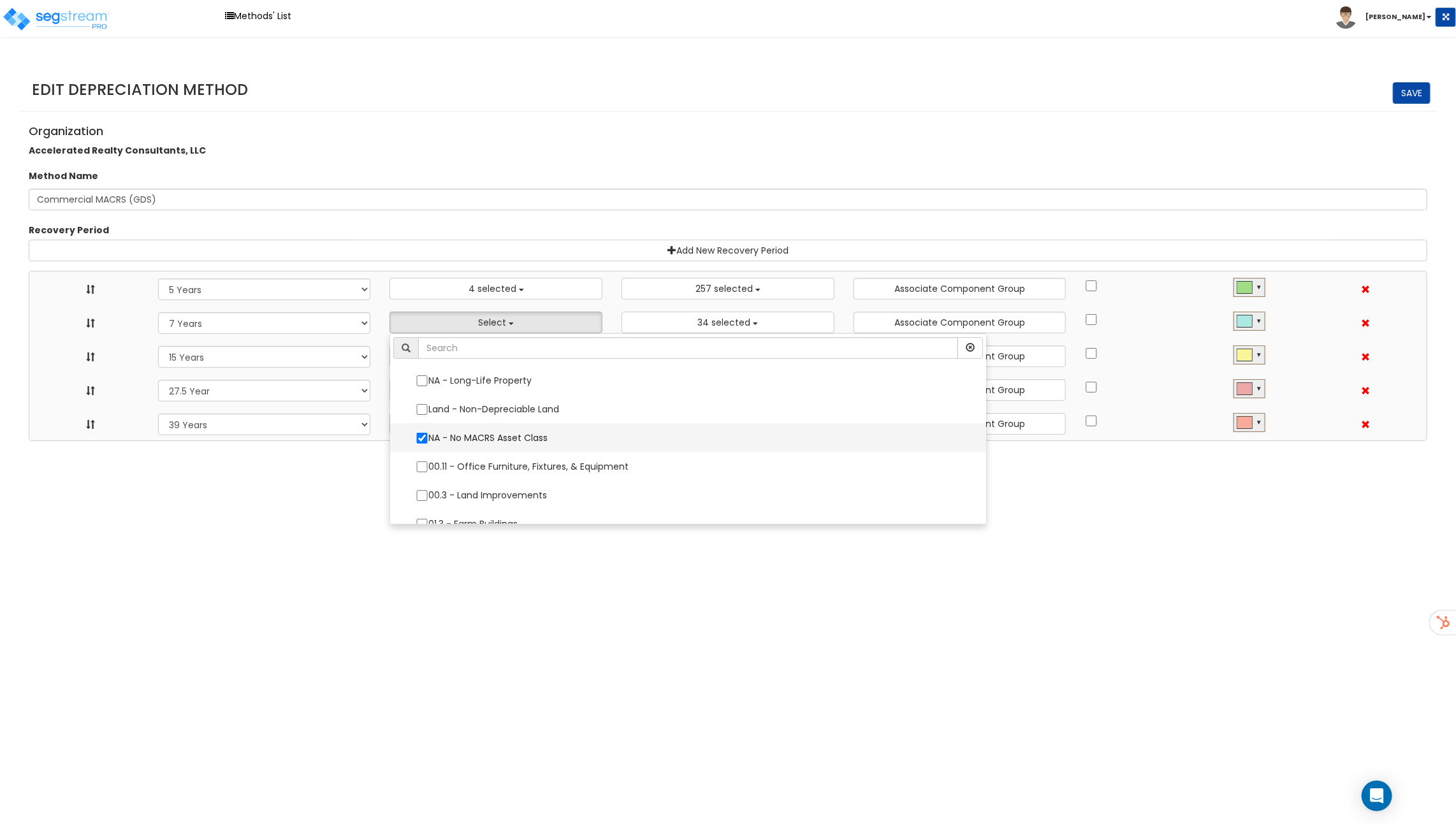
select select
select select "31302"
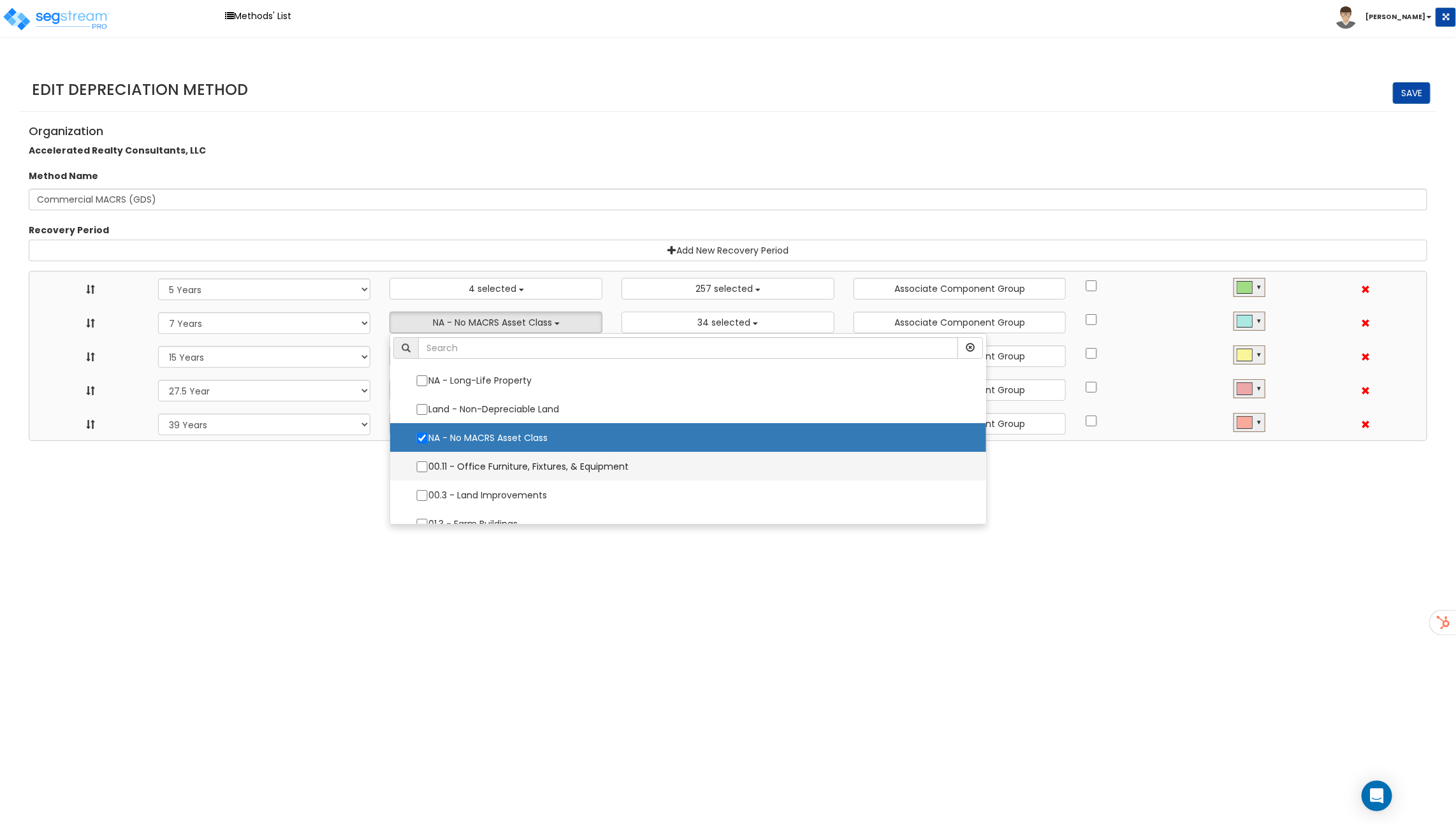
click at [485, 465] on label "00.11 - Office Furniture, Fixtures, & Equipment" at bounding box center [687, 467] width 570 height 27
click at [428, 465] on input "00.11 - Office Furniture, Fixtures, & Equipment" at bounding box center [422, 467] width 13 height 11
checkbox input "true"
select select "5Y"
select select "7Y"
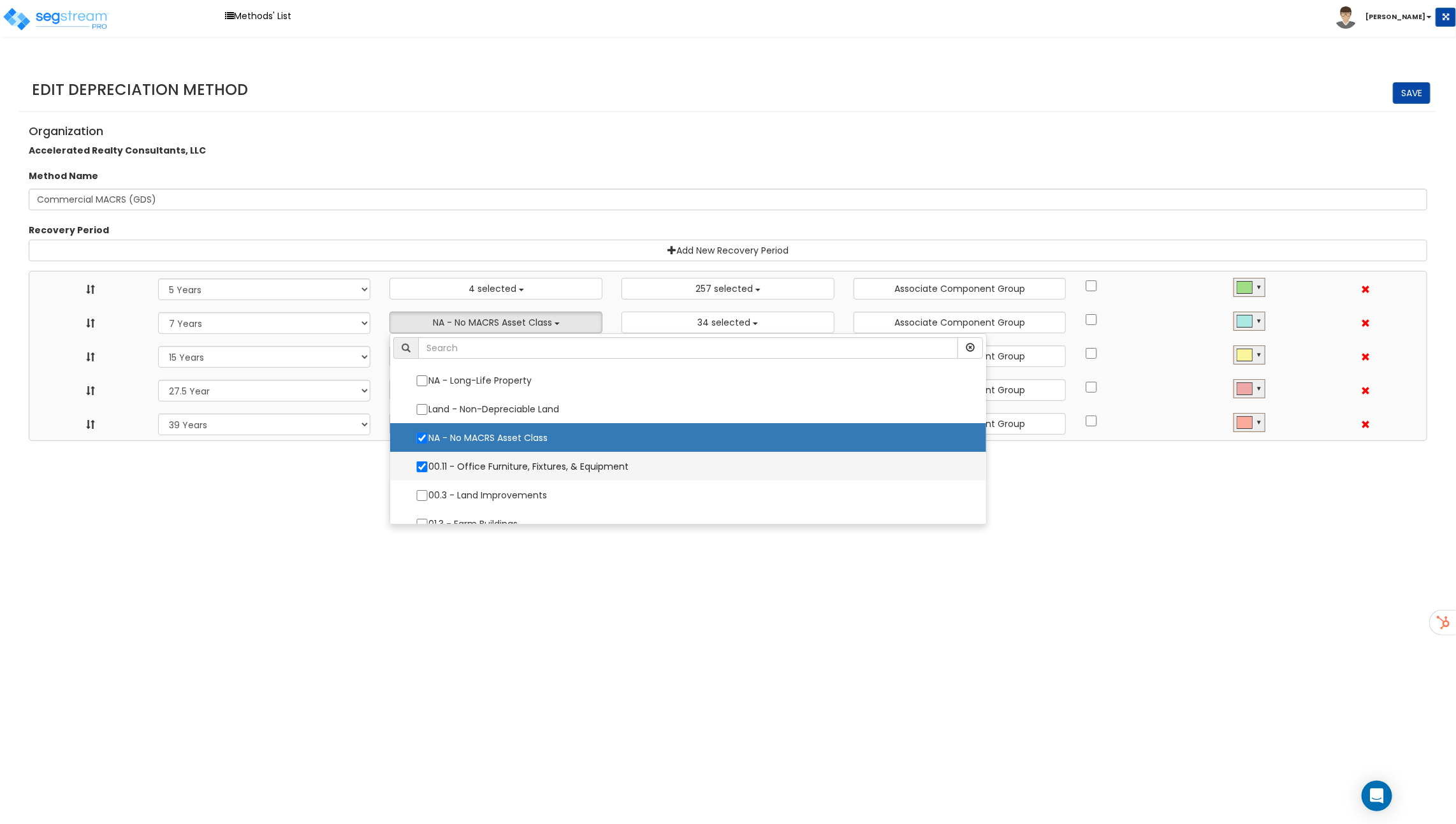
select select "15Y"
select select "275Y"
select select "39Y"
select select "10182"
select select "11974"
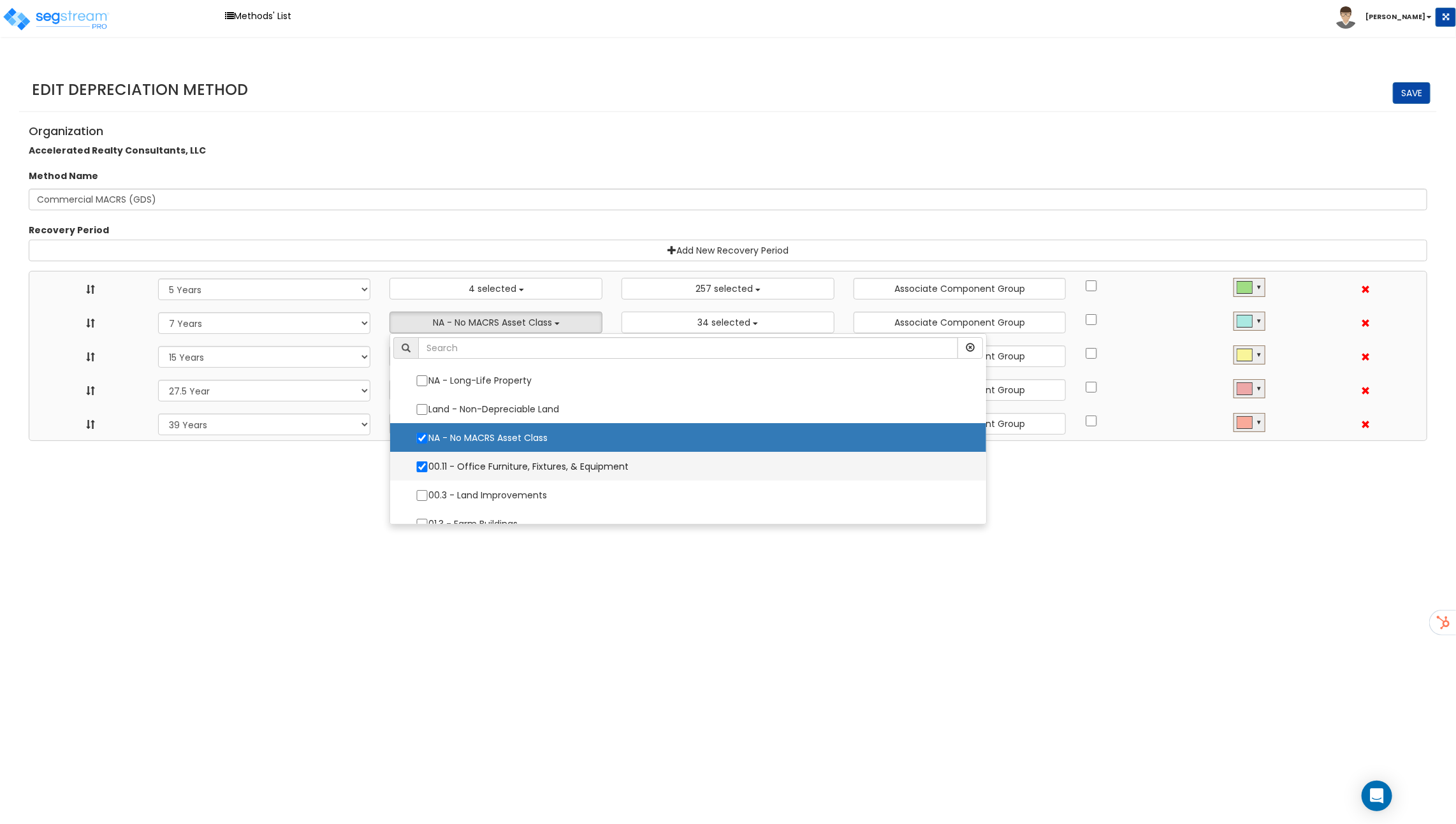
select select
select select "31875"
select select
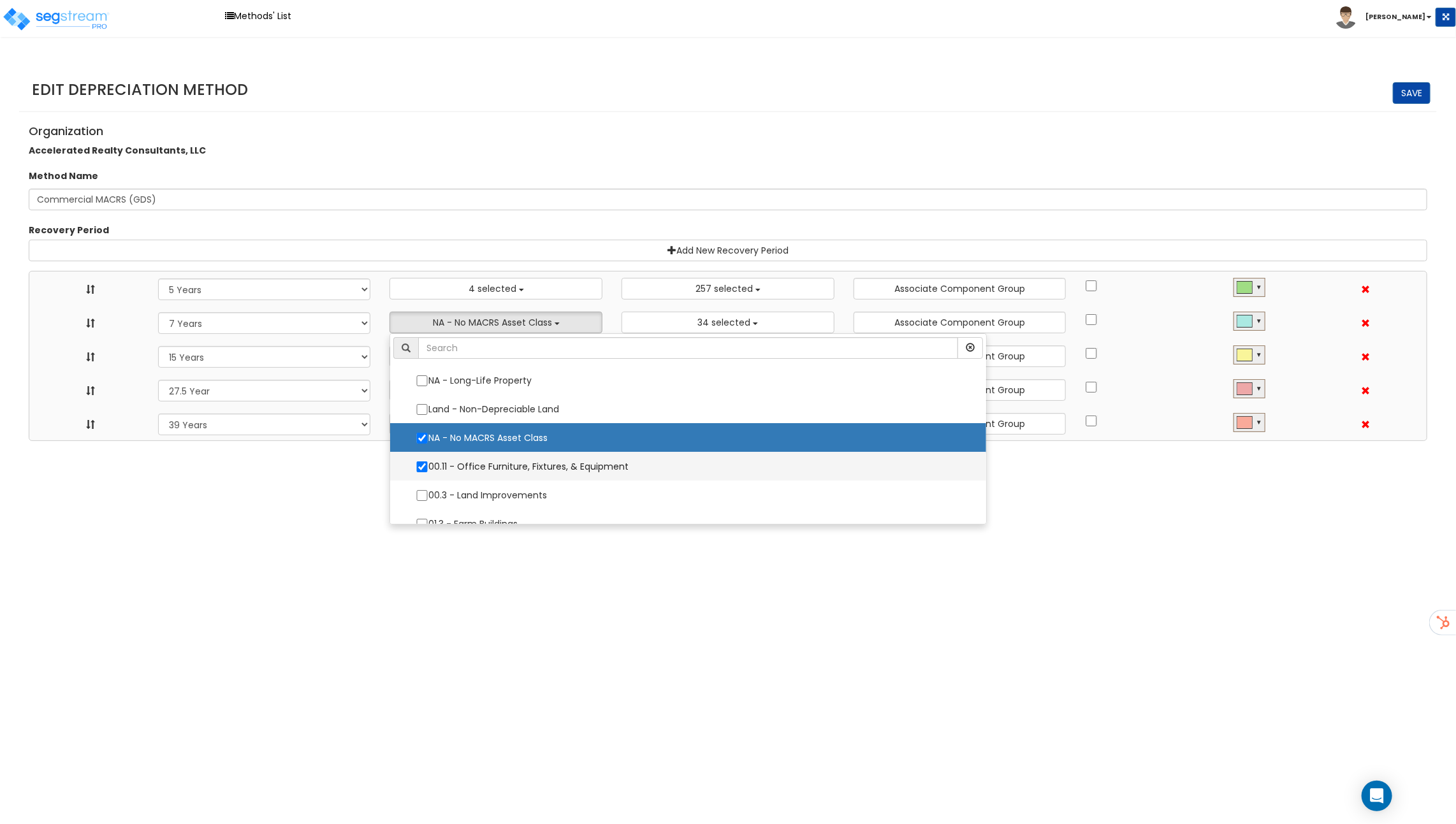
select select "31302"
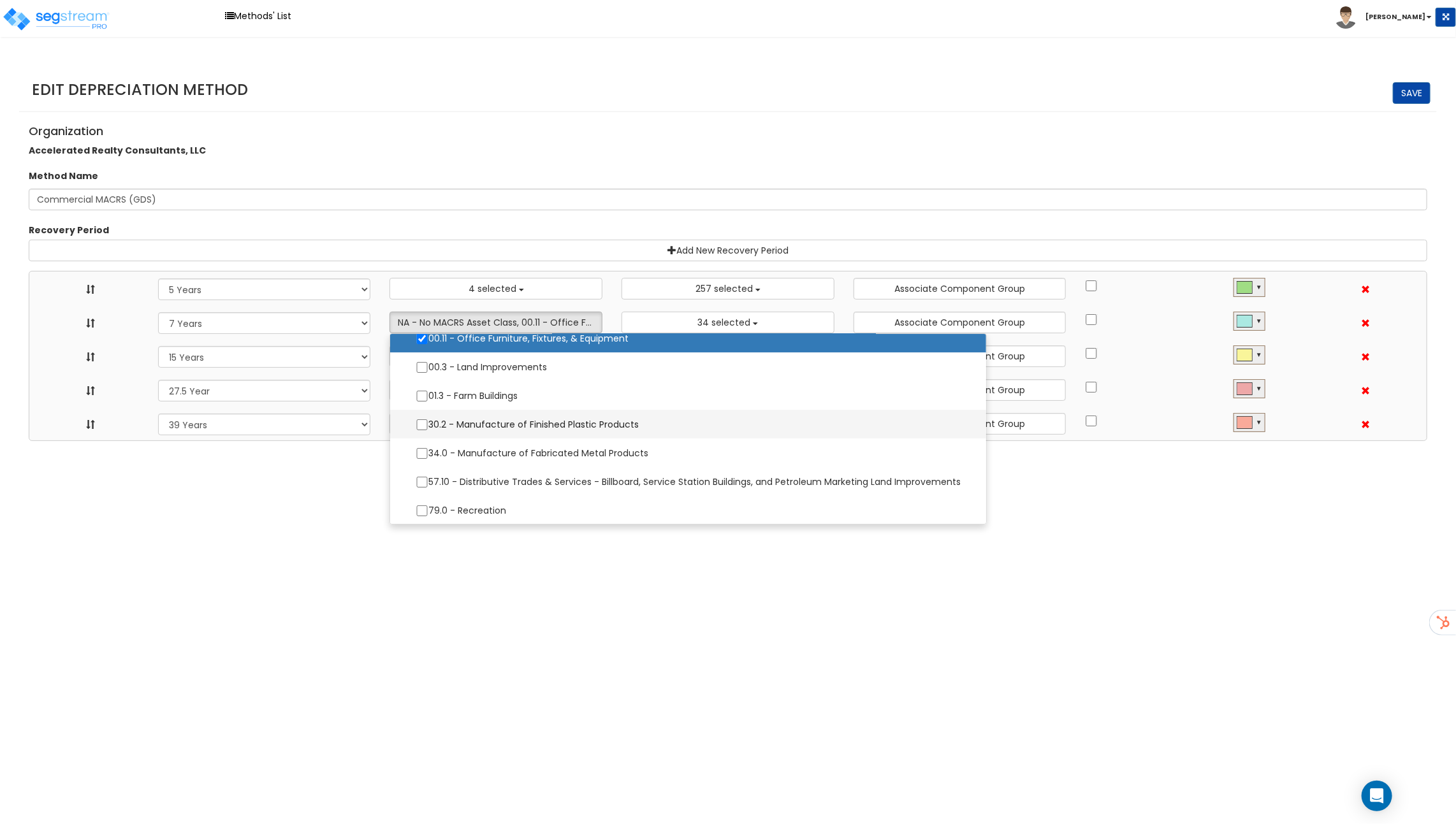
click at [461, 424] on label "30.2 - Manufacture of Finished Plastic Products" at bounding box center [687, 425] width 570 height 27
click at [428, 424] on input "30.2 - Manufacture of Finished Plastic Products" at bounding box center [422, 425] width 13 height 11
checkbox input "true"
select select "5Y"
select select "7Y"
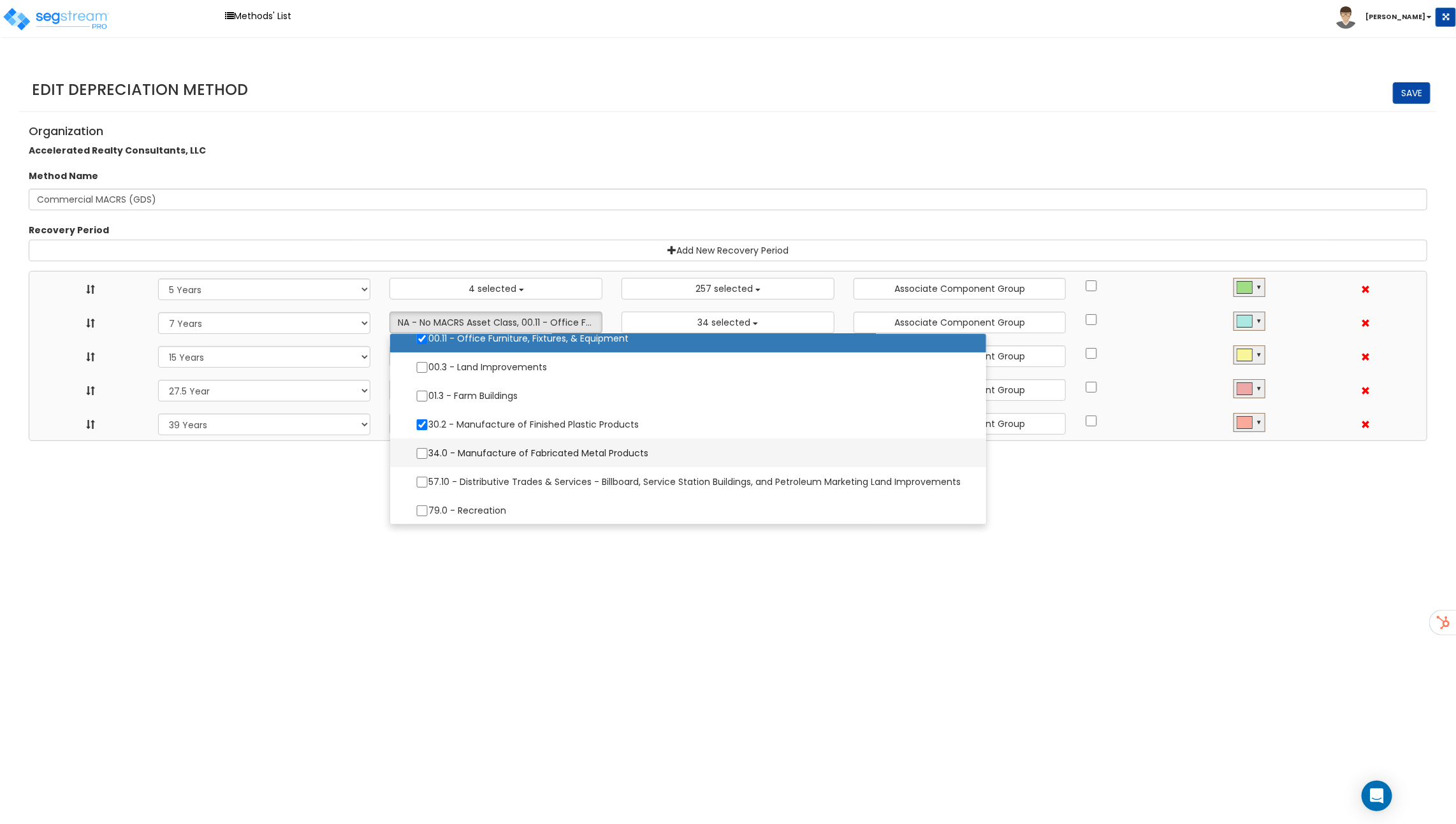
select select "15Y"
select select "275Y"
select select "39Y"
select select "10182"
select select "11974"
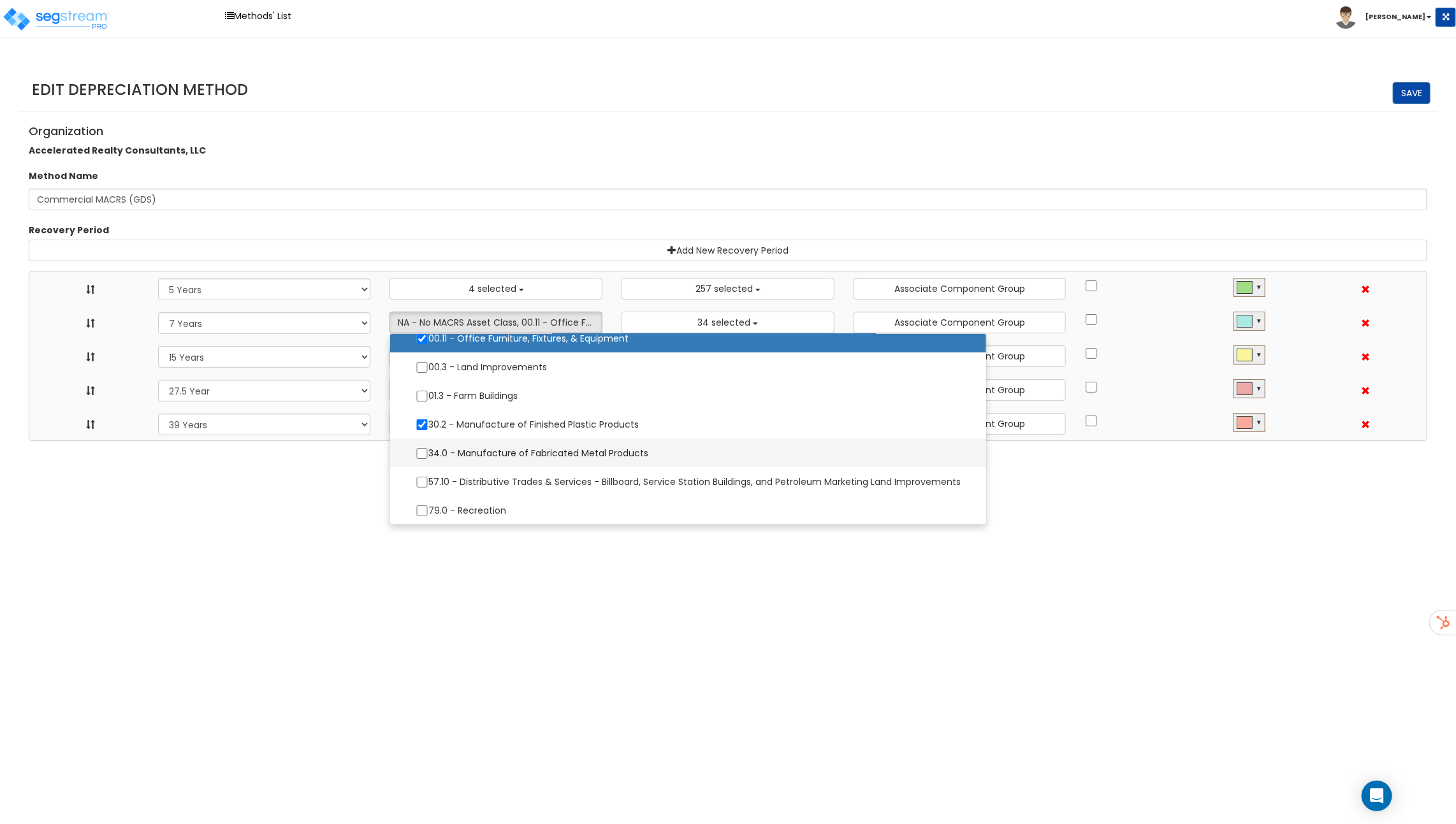
select select
select select "31875"
select select
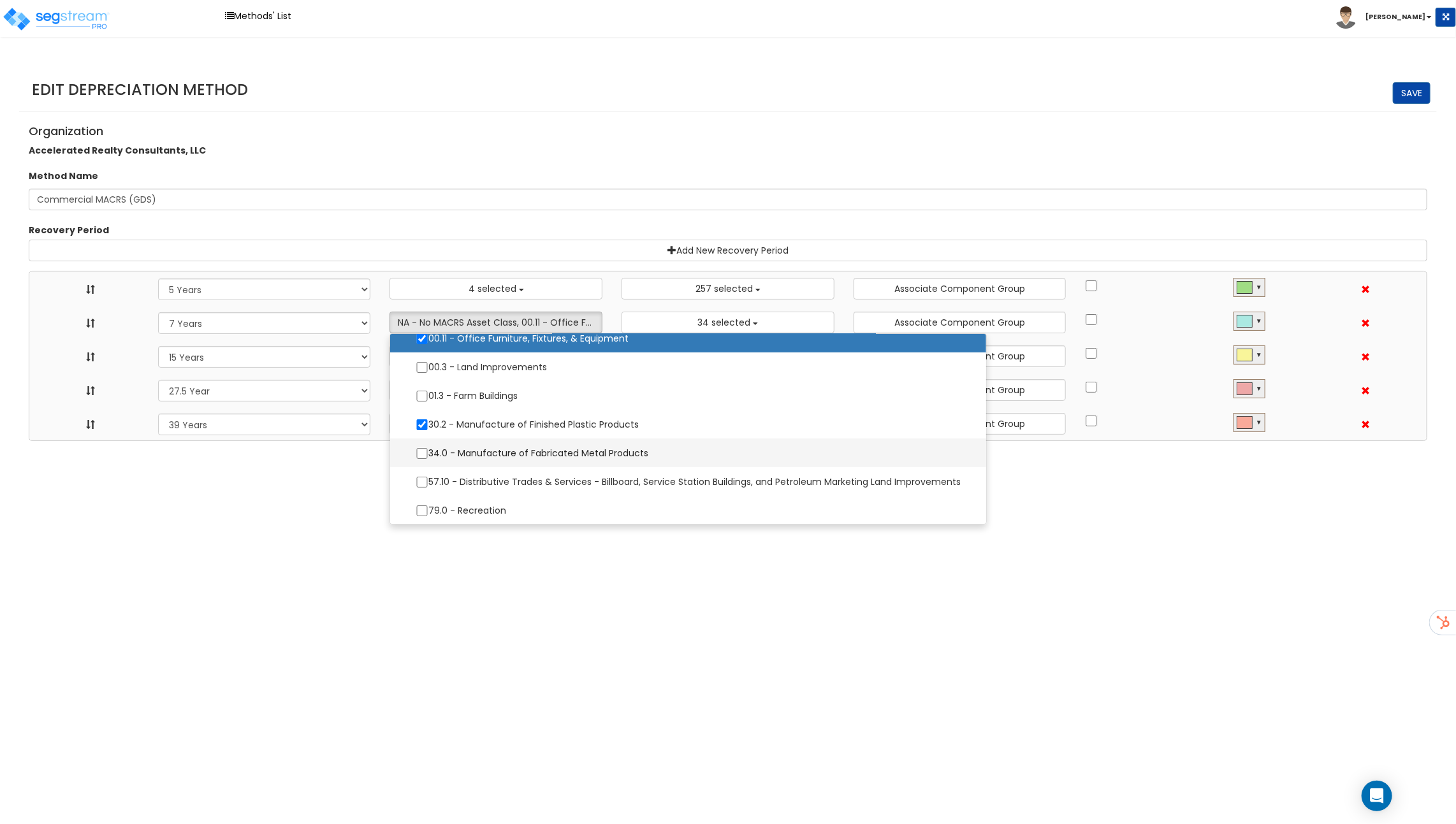
select select "31302"
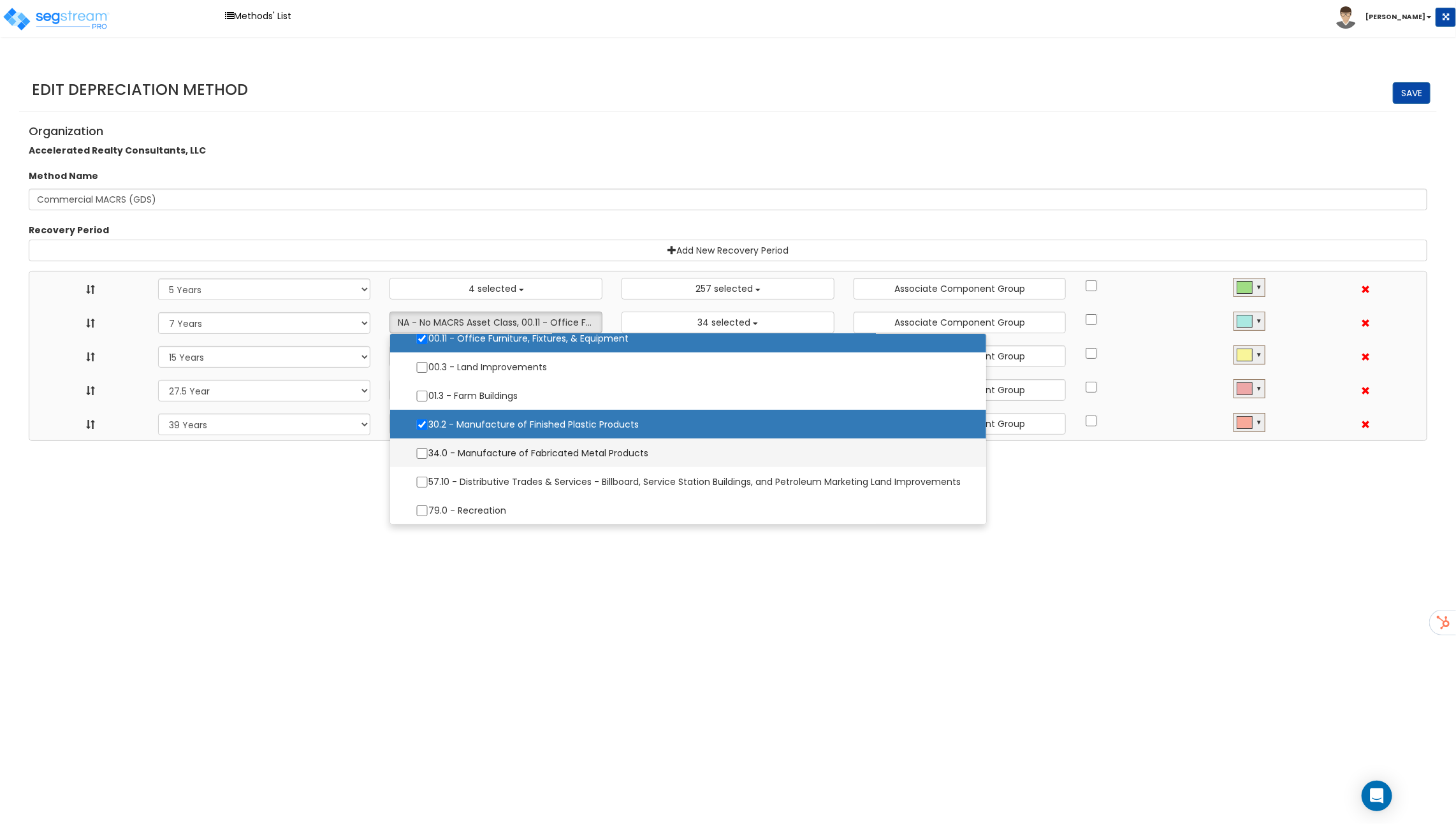
click at [454, 449] on label "34.0 - Manufacture of Fabricated Metal Products" at bounding box center [687, 453] width 570 height 27
click at [428, 449] on input "34.0 - Manufacture of Fabricated Metal Products" at bounding box center [422, 453] width 13 height 11
checkbox input "true"
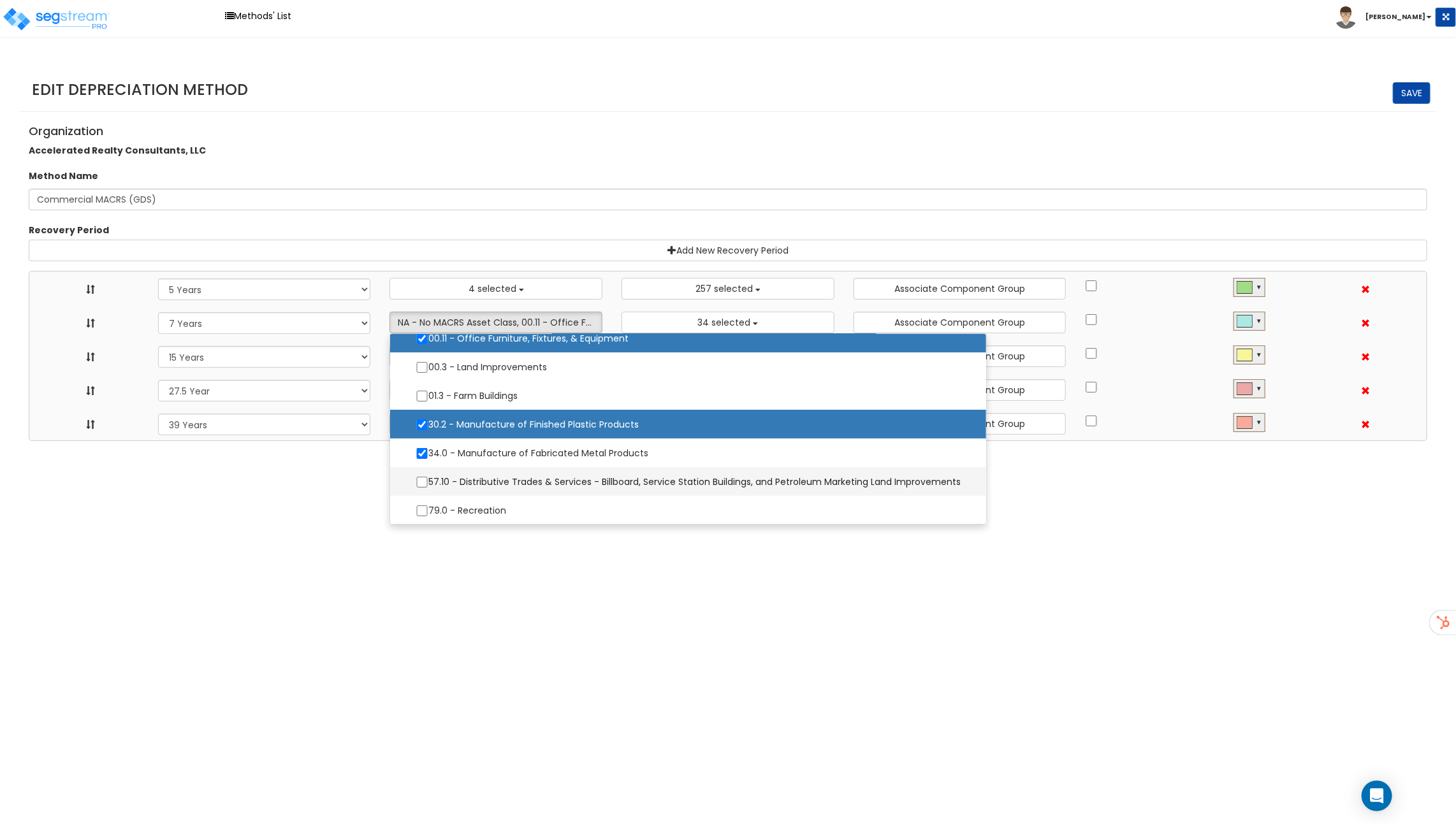
select select "5Y"
select select "7Y"
select select "15Y"
select select "275Y"
select select "39Y"
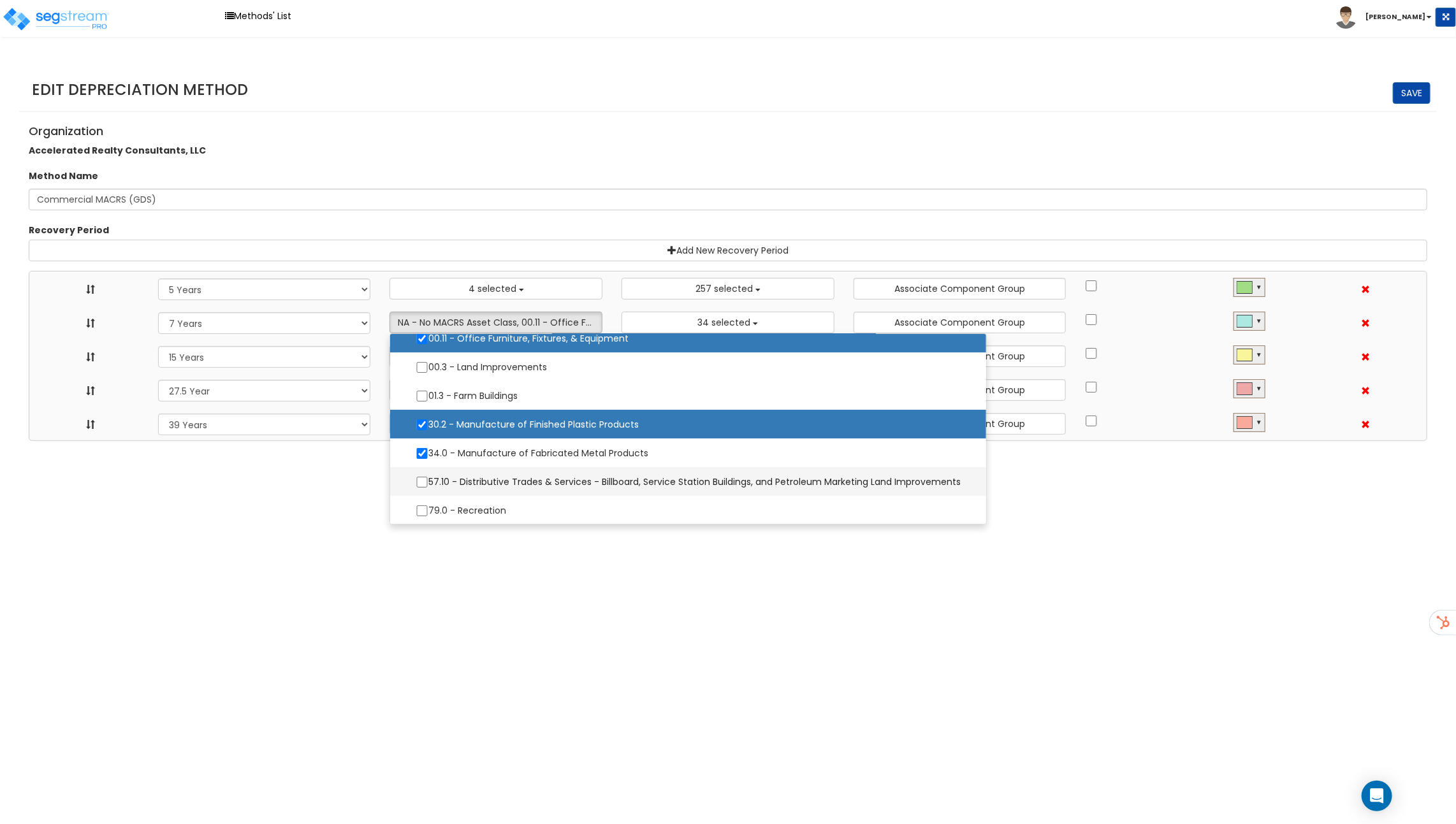
select select "10182"
select select "11974"
select select
select select "31875"
select select
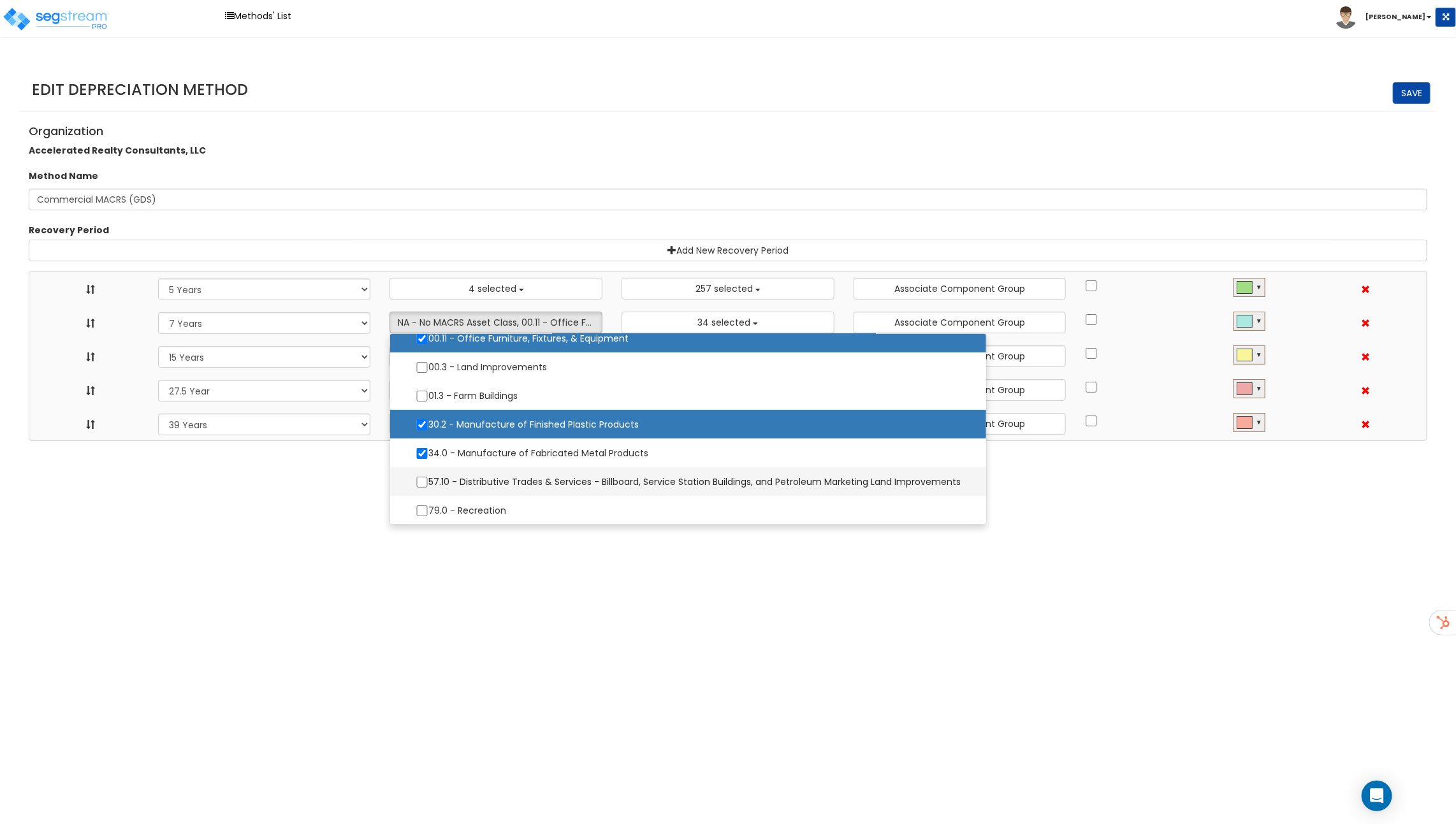
select select
select select "31302"
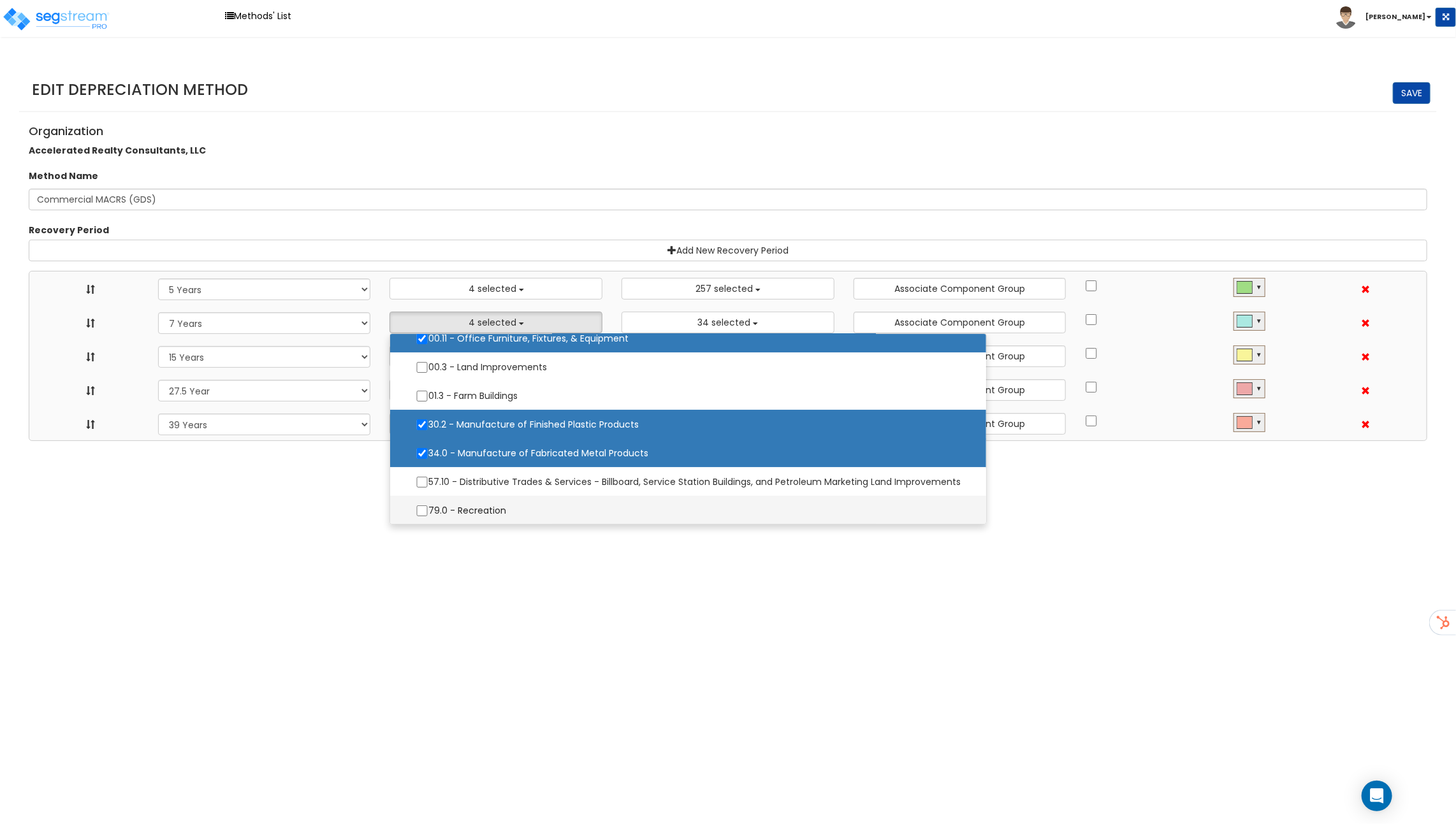
click at [452, 513] on label "79.0 - Recreation" at bounding box center [687, 511] width 570 height 27
click at [428, 513] on input "79.0 - Recreation" at bounding box center [422, 511] width 13 height 11
checkbox input "true"
select select "5Y"
select select "7Y"
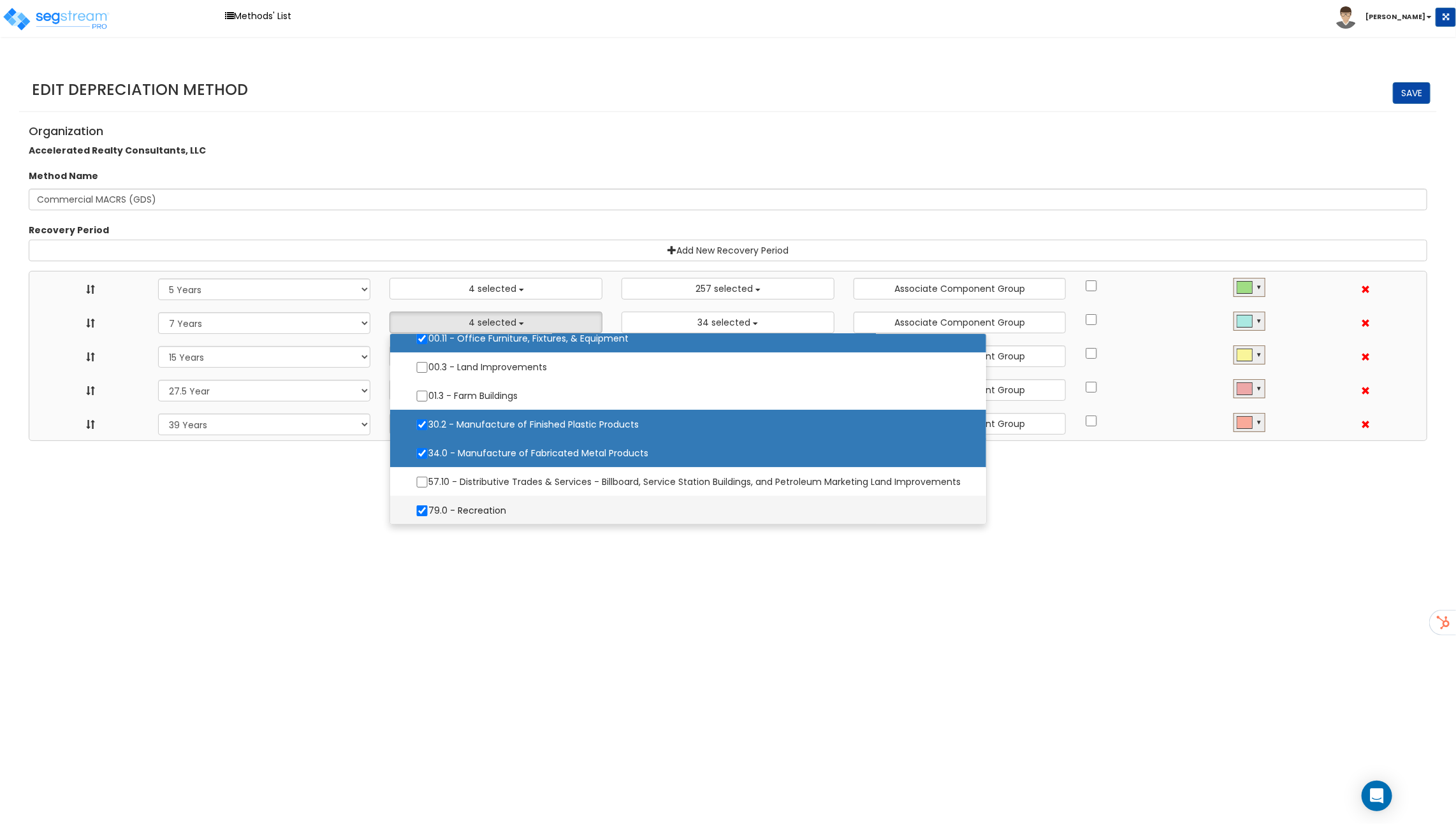
select select "15Y"
select select "275Y"
select select "39Y"
select select "10182"
select select "11974"
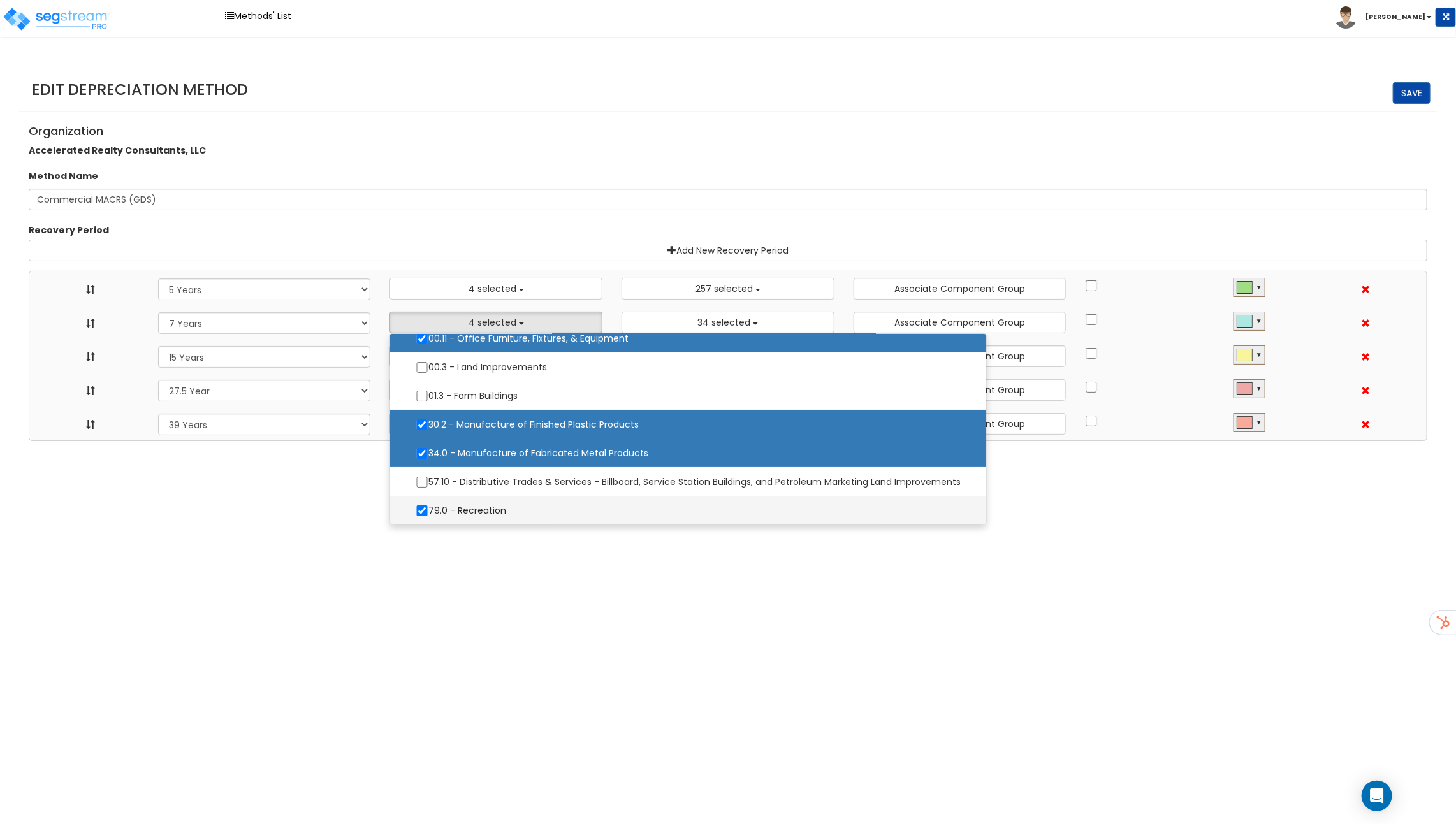
select select
select select "31875"
select select
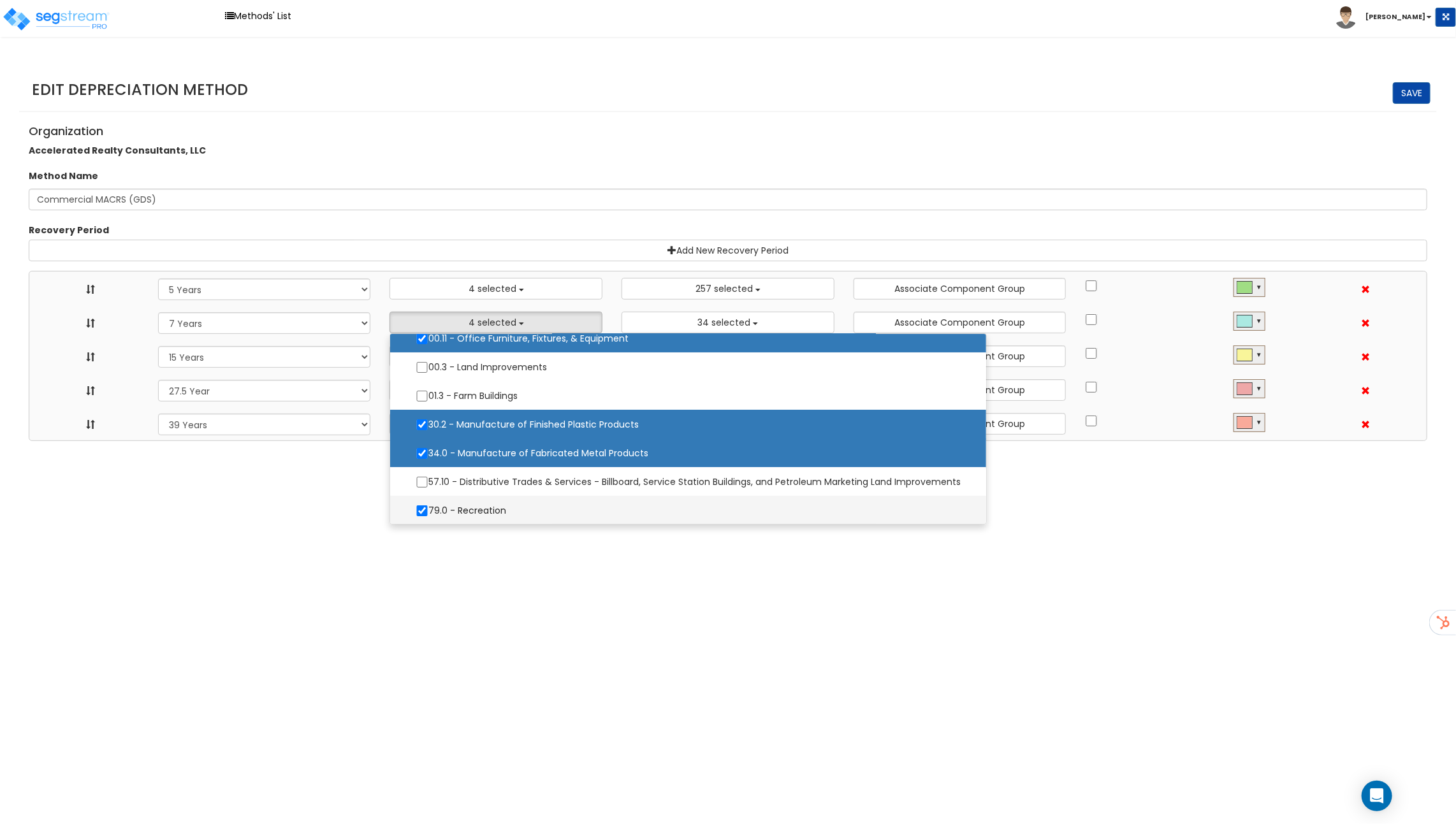
select select "31302"
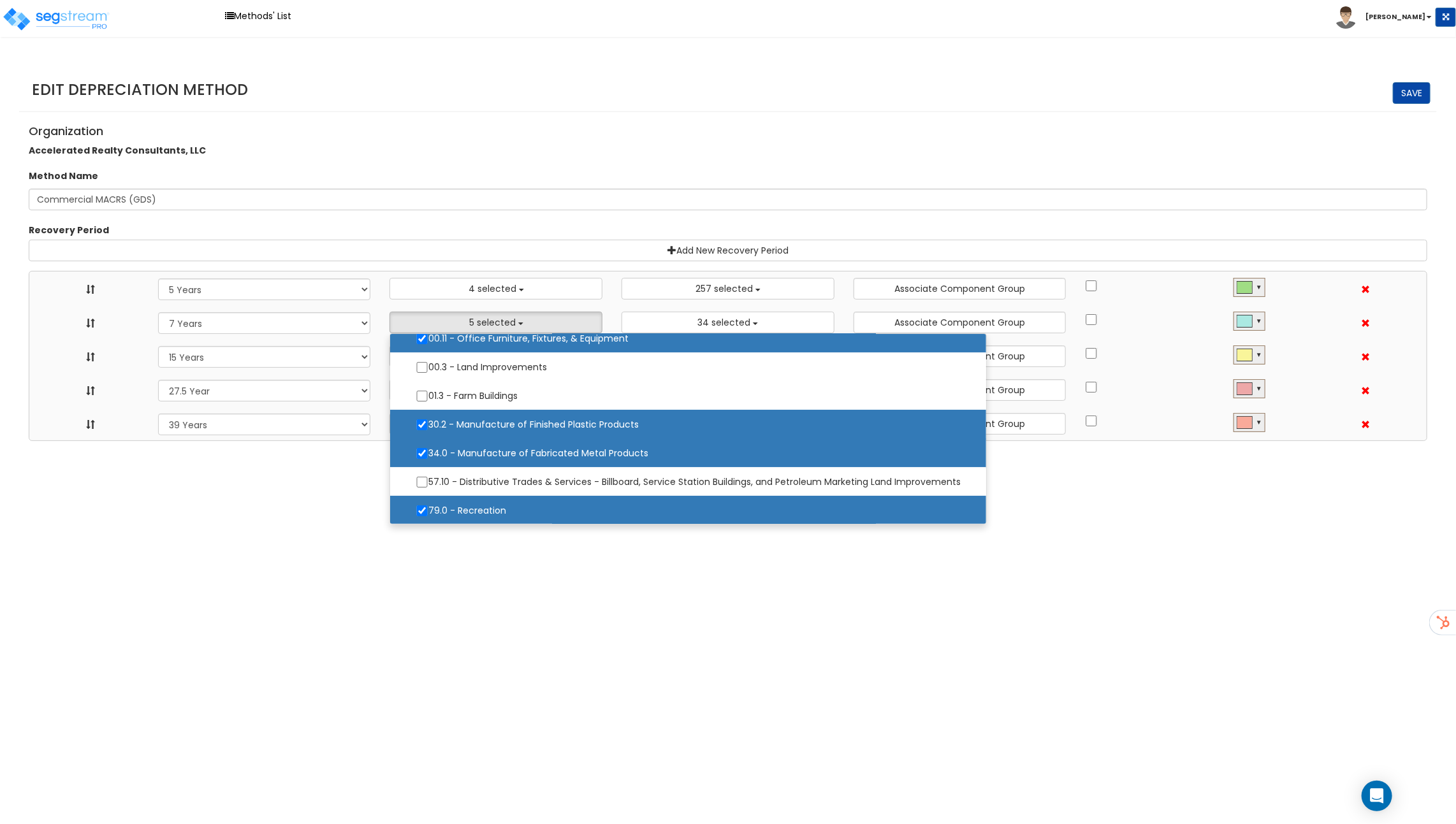
click at [628, 160] on div "Method Name Commercial MACRS (GDS)" at bounding box center [727, 169] width 1417 height 39
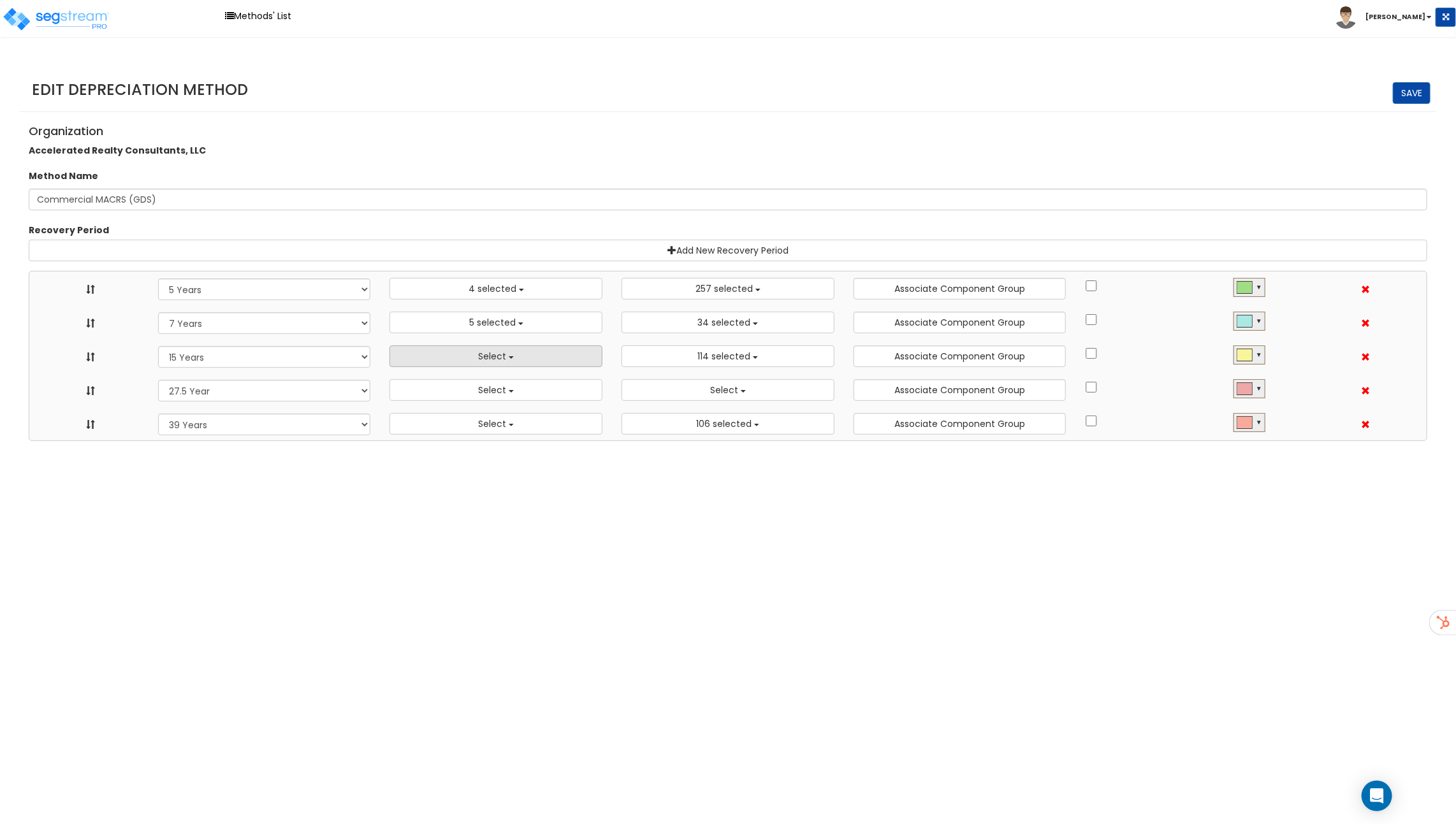
click at [532, 357] on button "Select" at bounding box center [496, 357] width 213 height 22
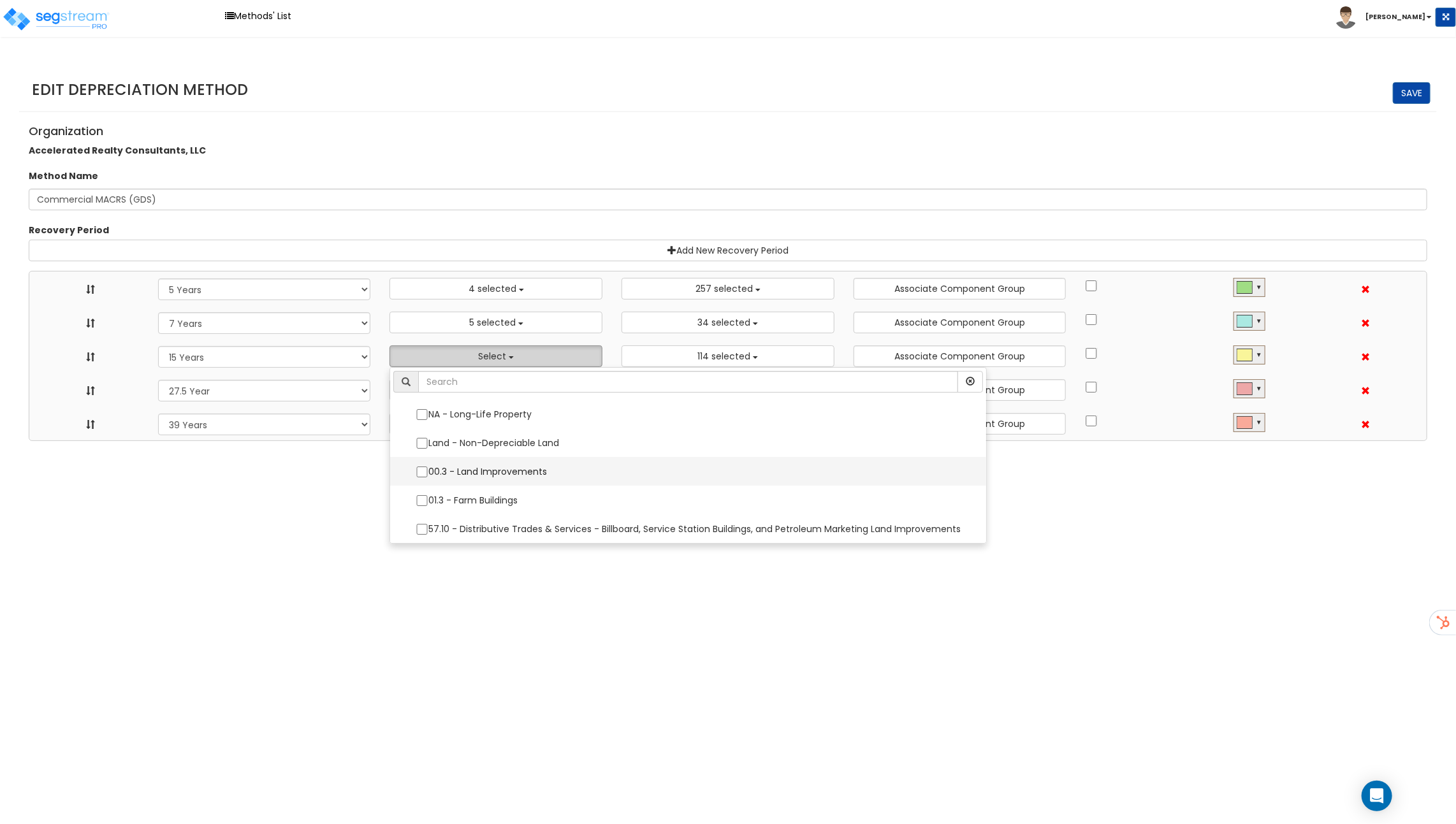
click at [499, 467] on label "00.3 - Land Improvements" at bounding box center [687, 472] width 570 height 27
click at [428, 467] on input "00.3 - Land Improvements" at bounding box center [422, 472] width 13 height 11
checkbox input "true"
select select "5Y"
select select "7Y"
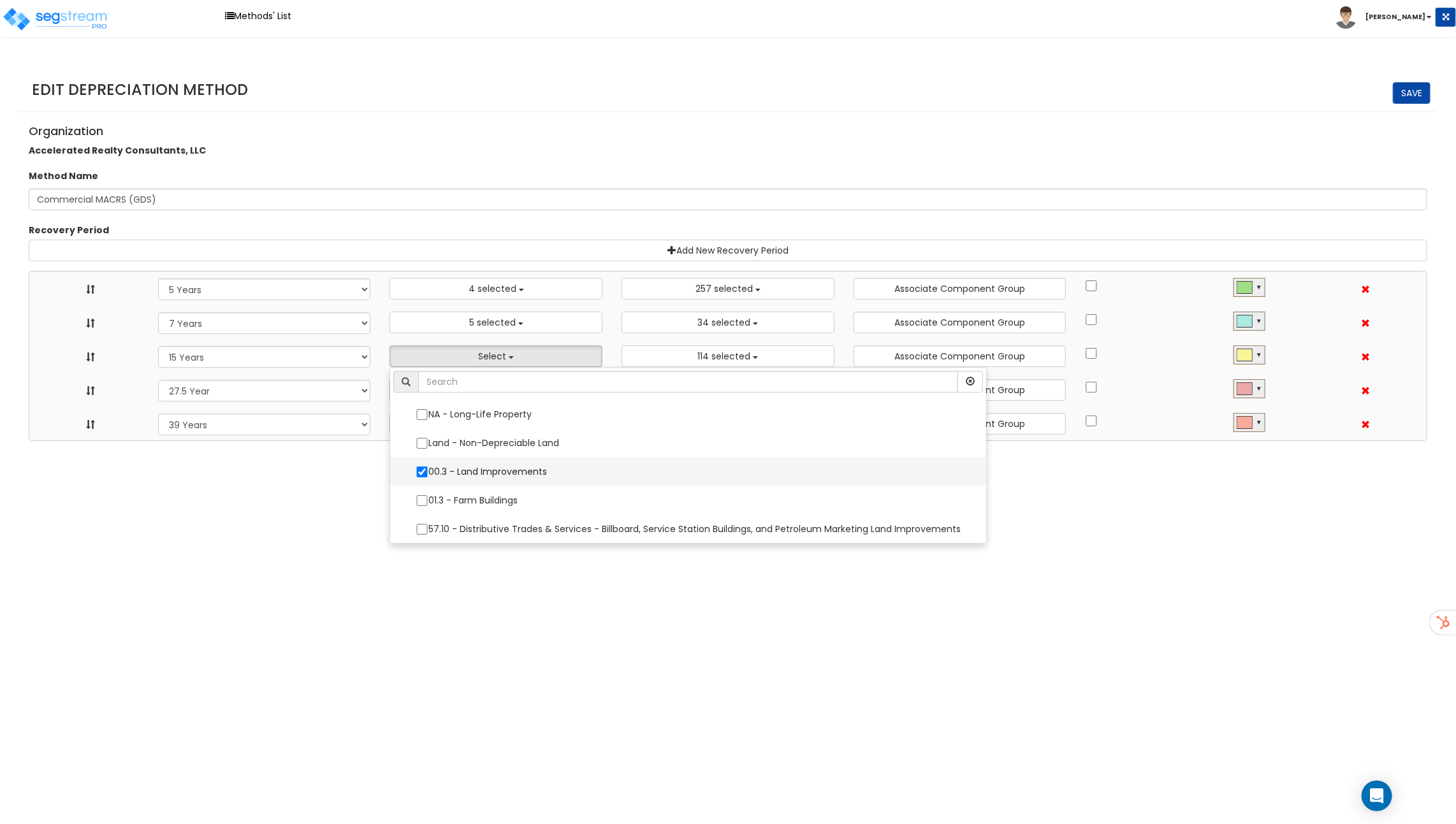
select select "15Y"
select select "275Y"
select select "39Y"
select select "3666"
select select "48830"
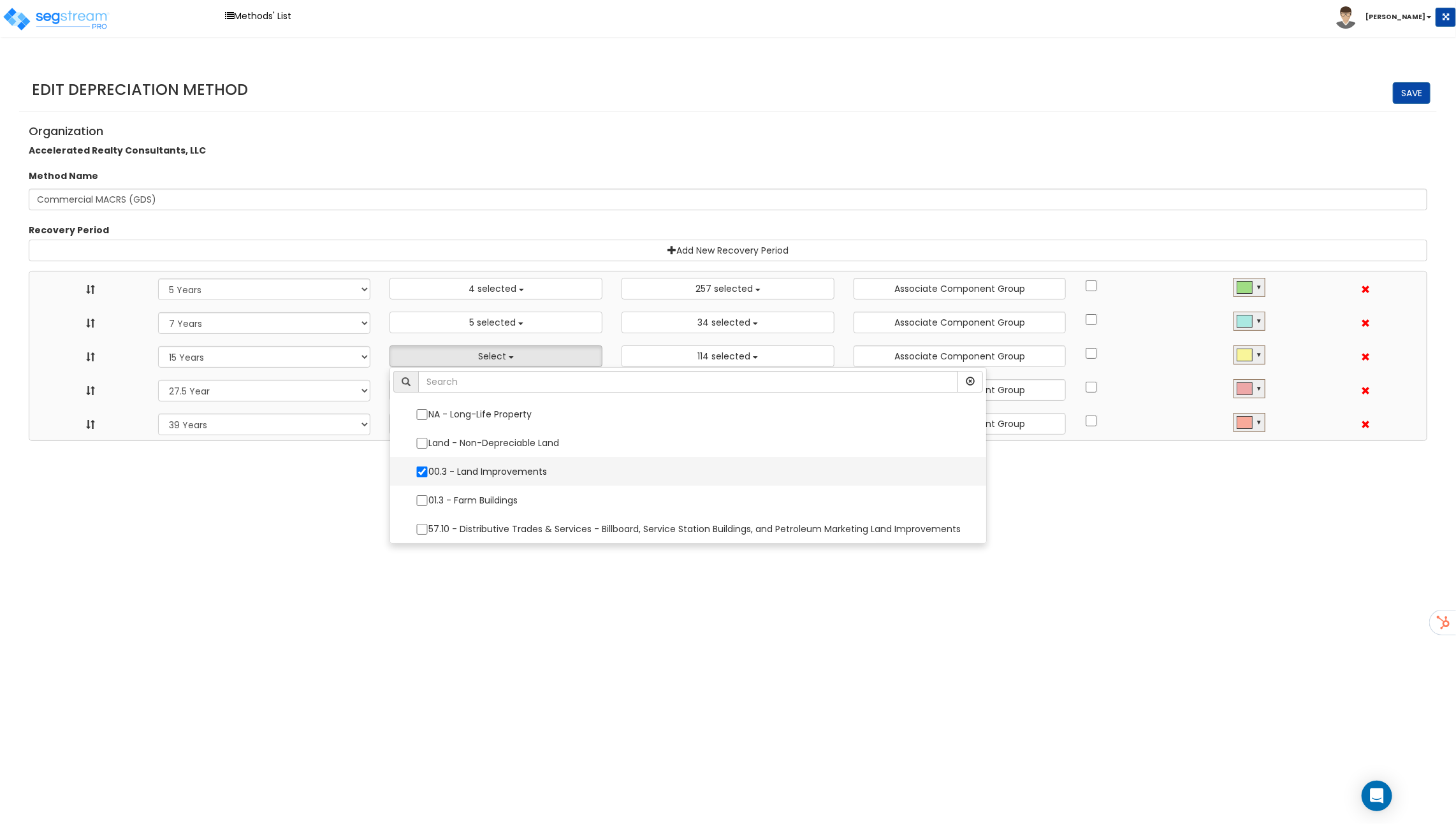
select select "10182"
select select "11974"
select select "31875"
select select
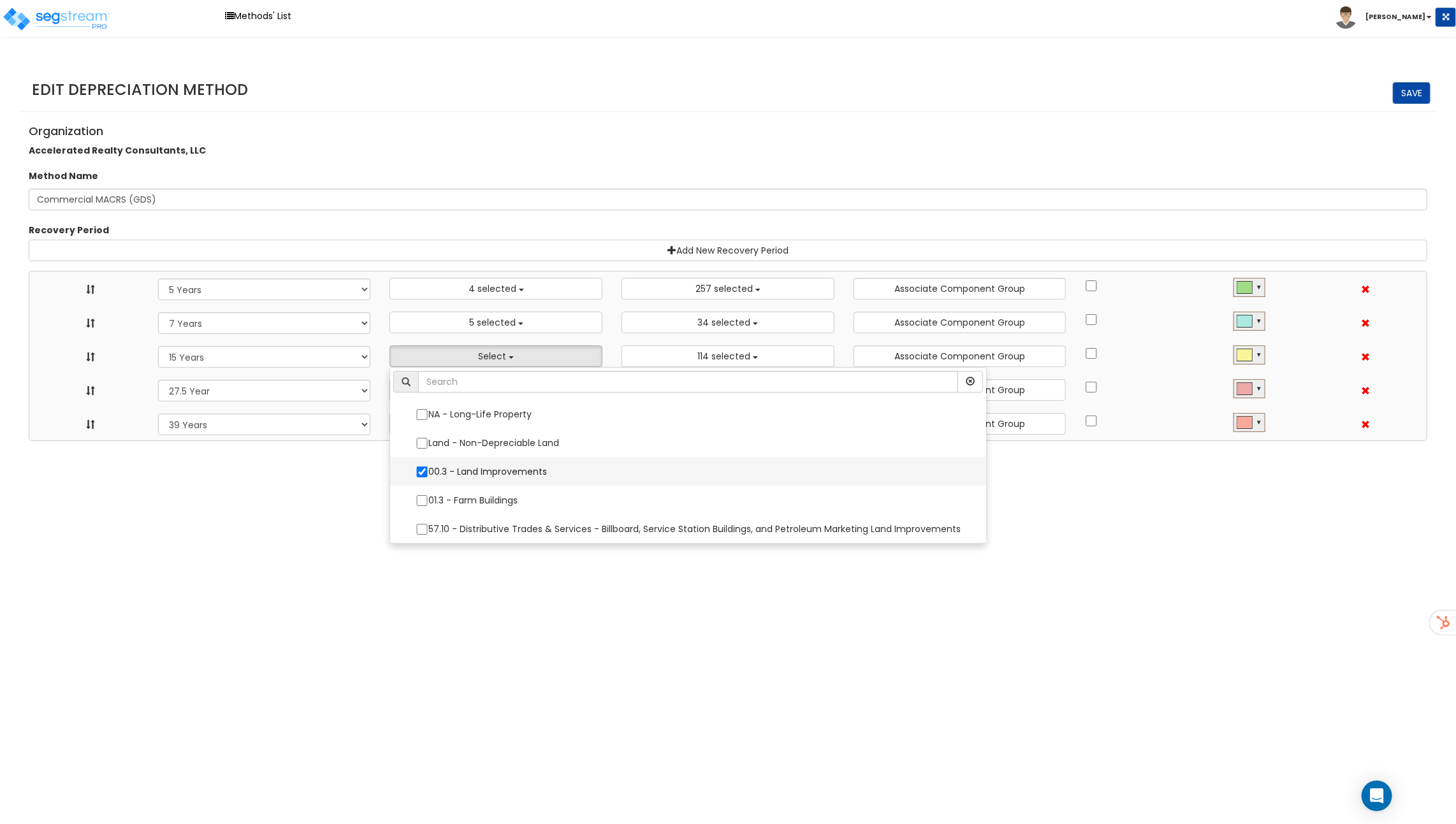
select select
select select "31302"
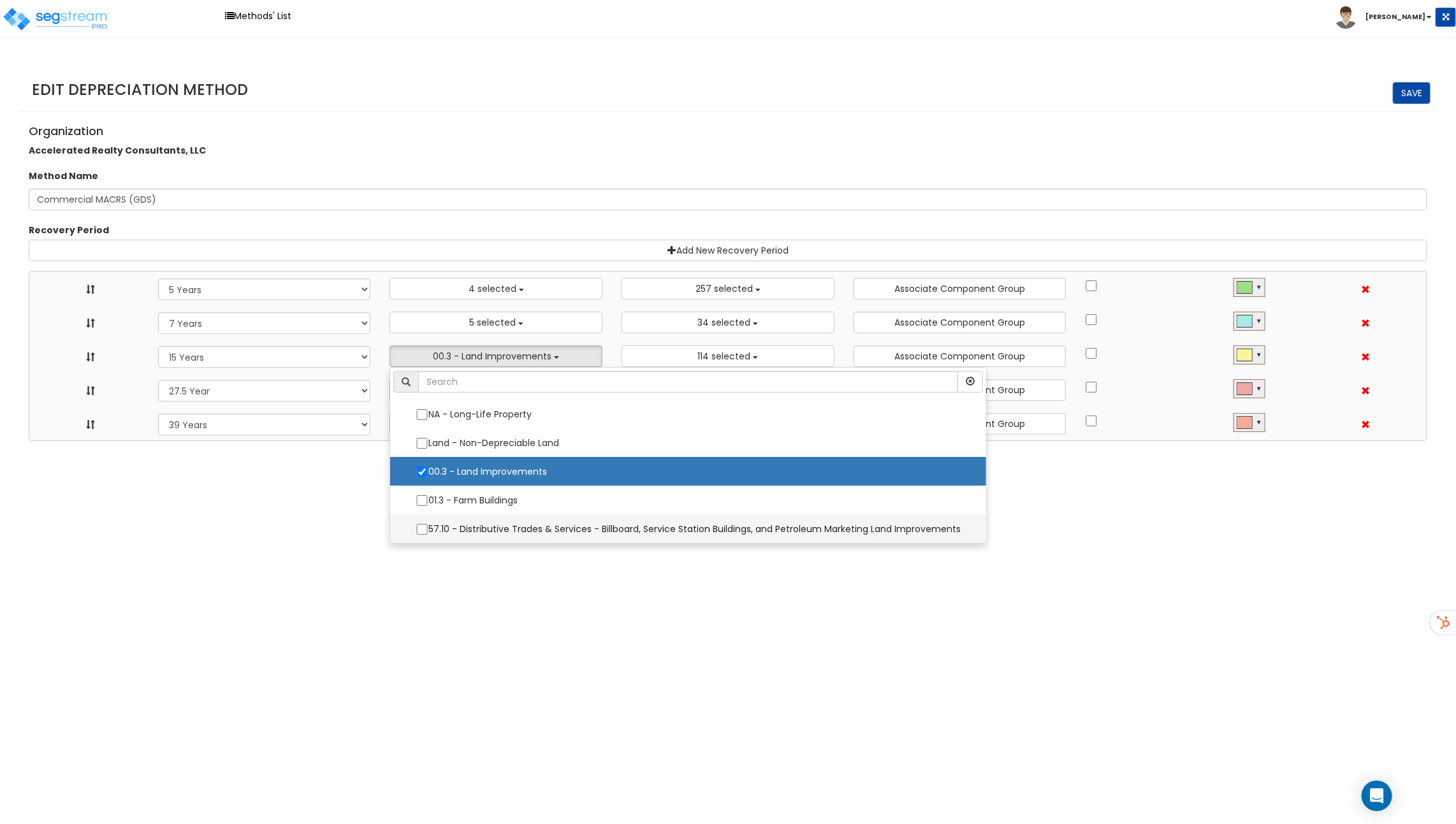
click at [484, 534] on label "57.10 - Distributive Trades & Services - Billboard, Service Station Buildings, …" at bounding box center [687, 529] width 570 height 27
click at [428, 534] on input "57.10 - Distributive Trades & Services - Billboard, Service Station Buildings, …" at bounding box center [422, 529] width 13 height 11
checkbox input "true"
select select "5Y"
select select "7Y"
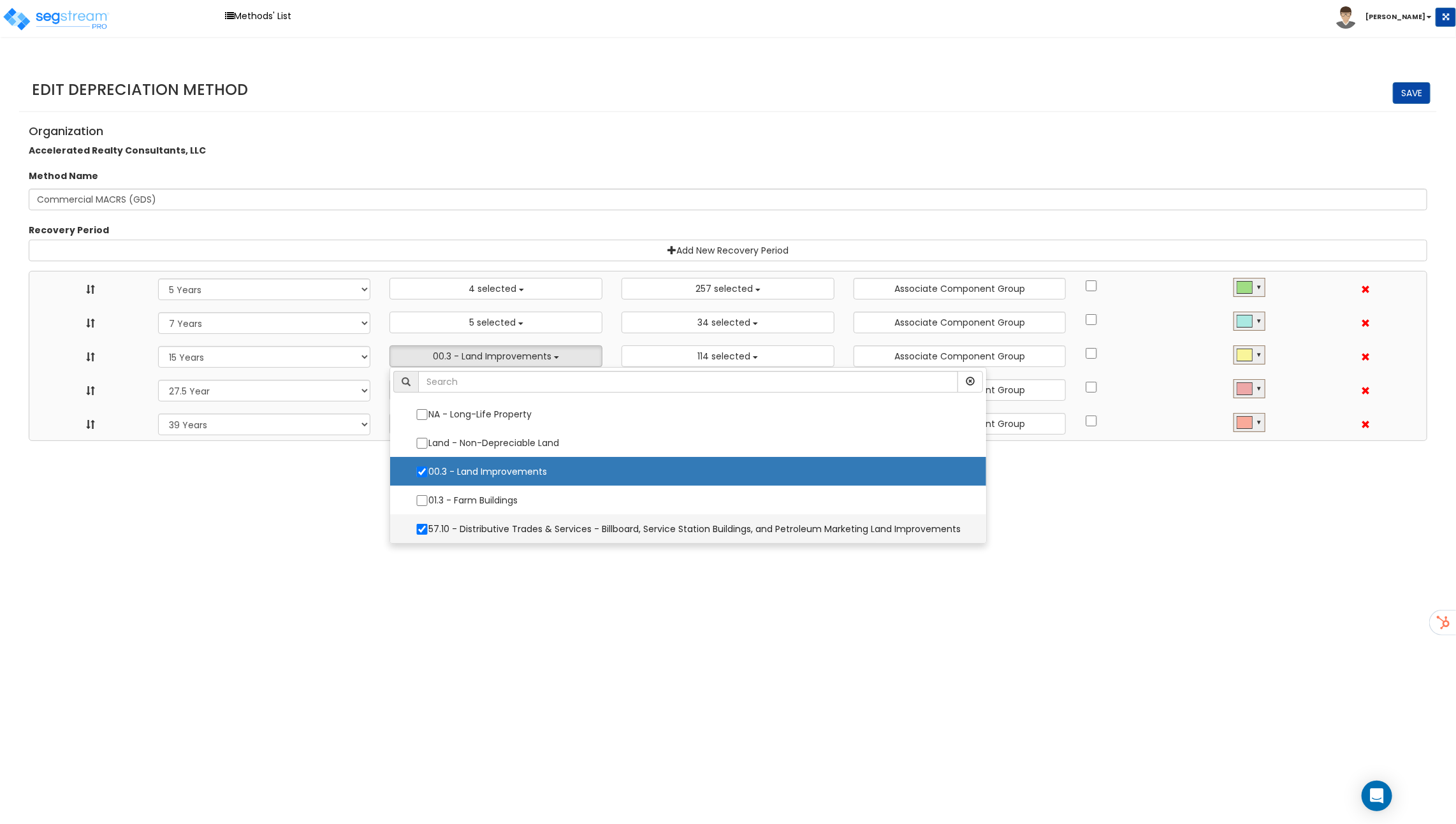
select select "15Y"
select select "275Y"
select select "39Y"
select select "48830"
select select "10182"
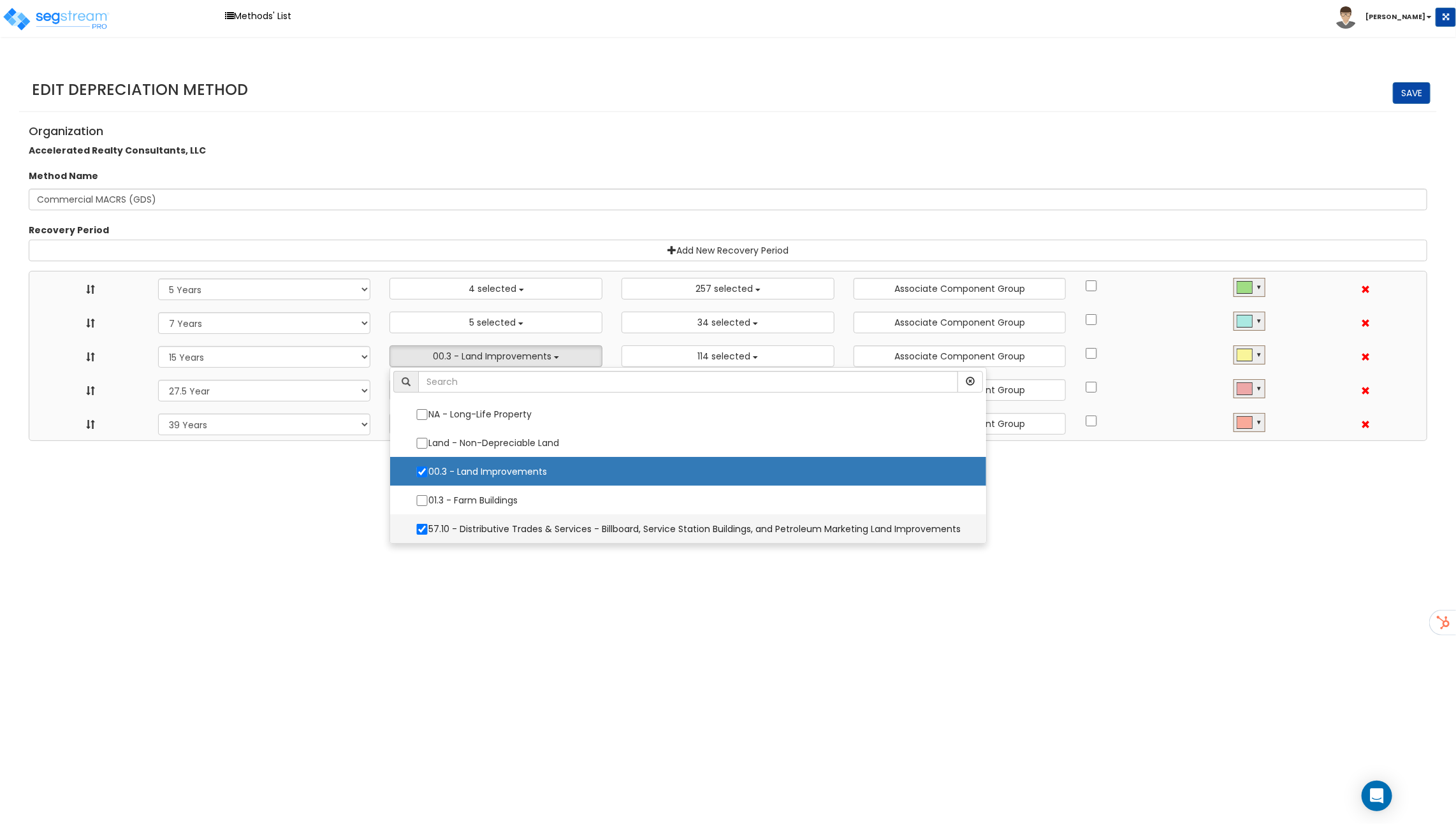
select select "11974"
select select "31875"
select select
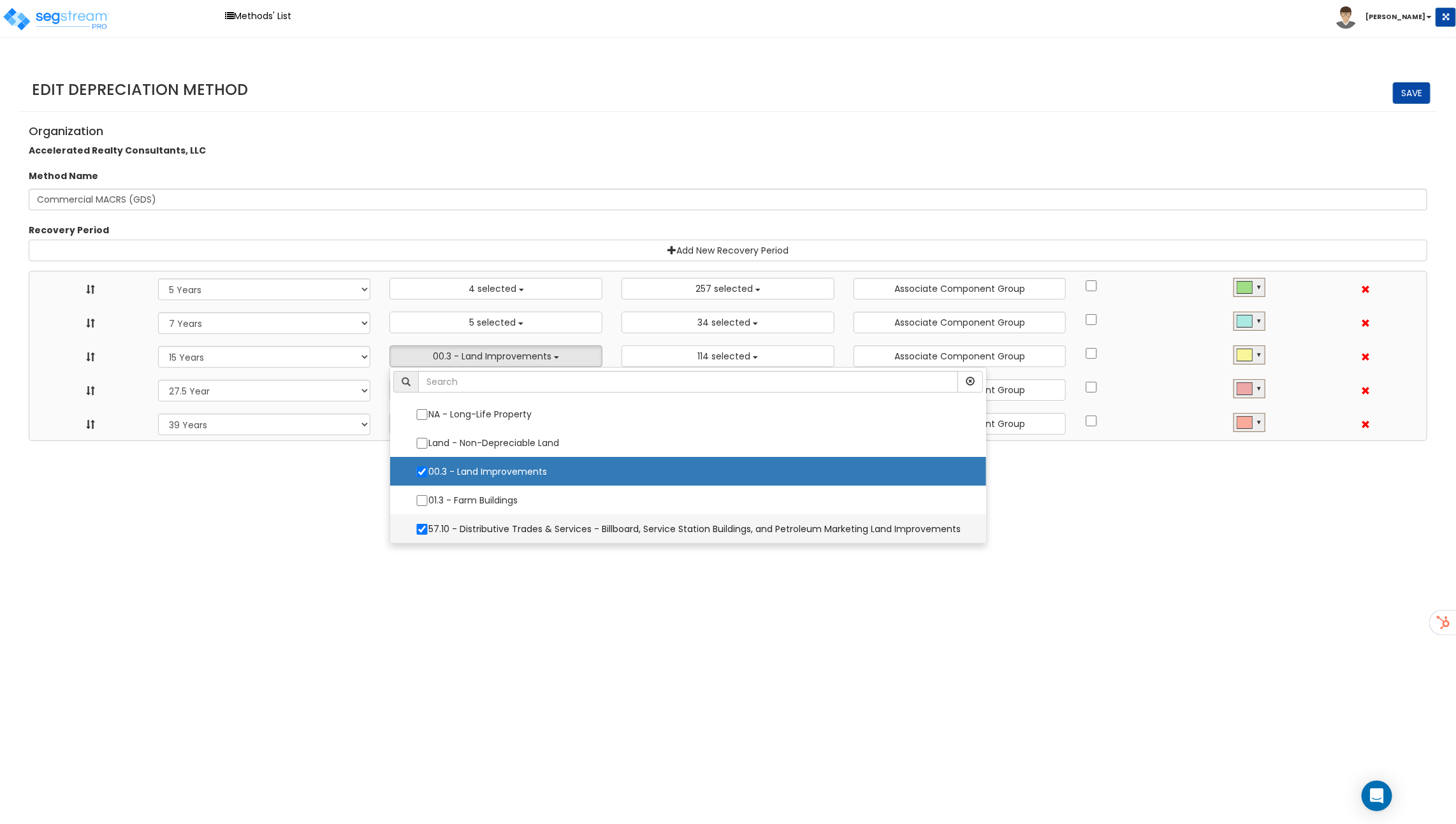
select select "31302"
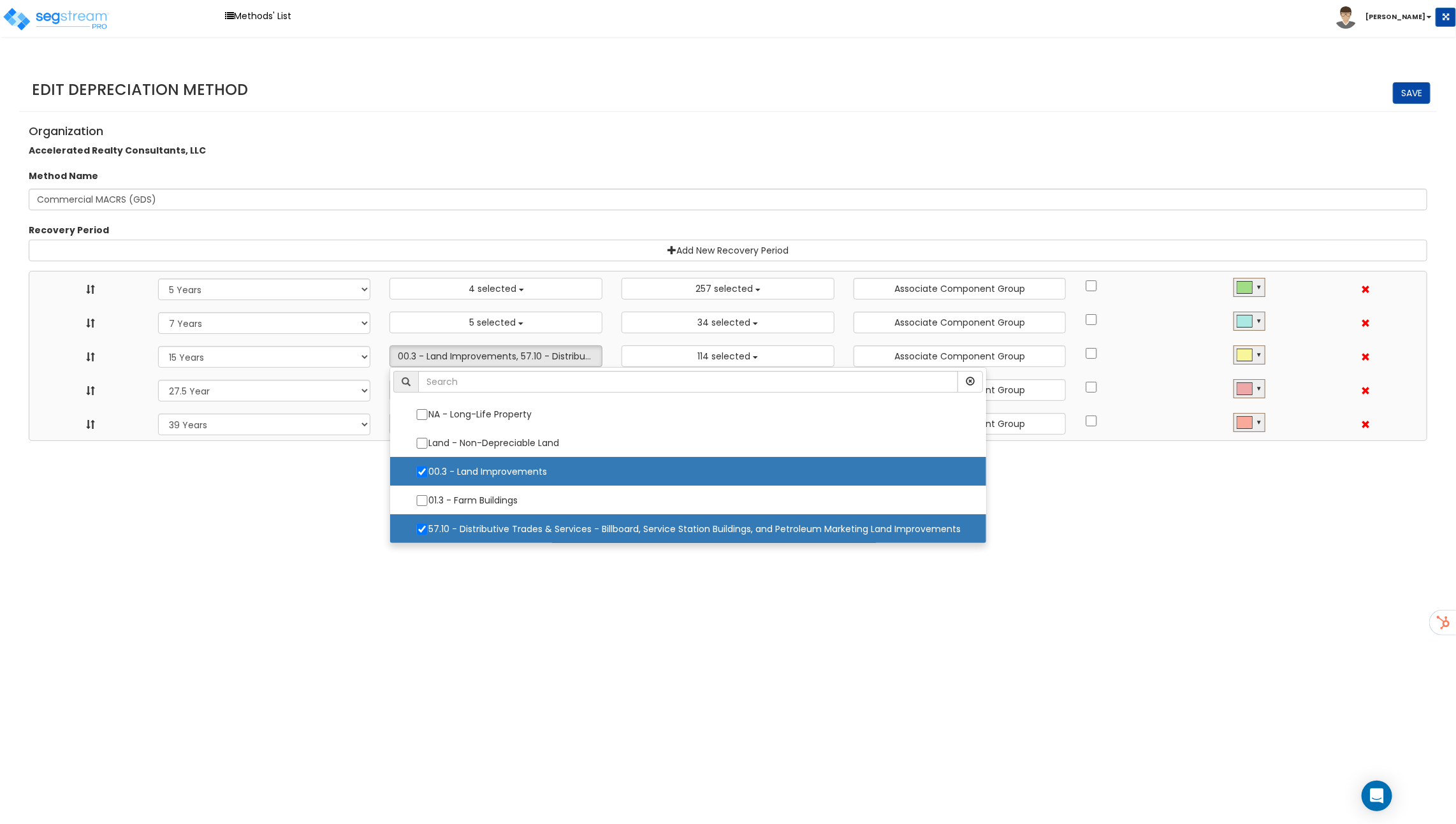
click at [467, 441] on html "Toggle navigation Methods' List [PERSON_NAME]" at bounding box center [728, 221] width 1456 height 441
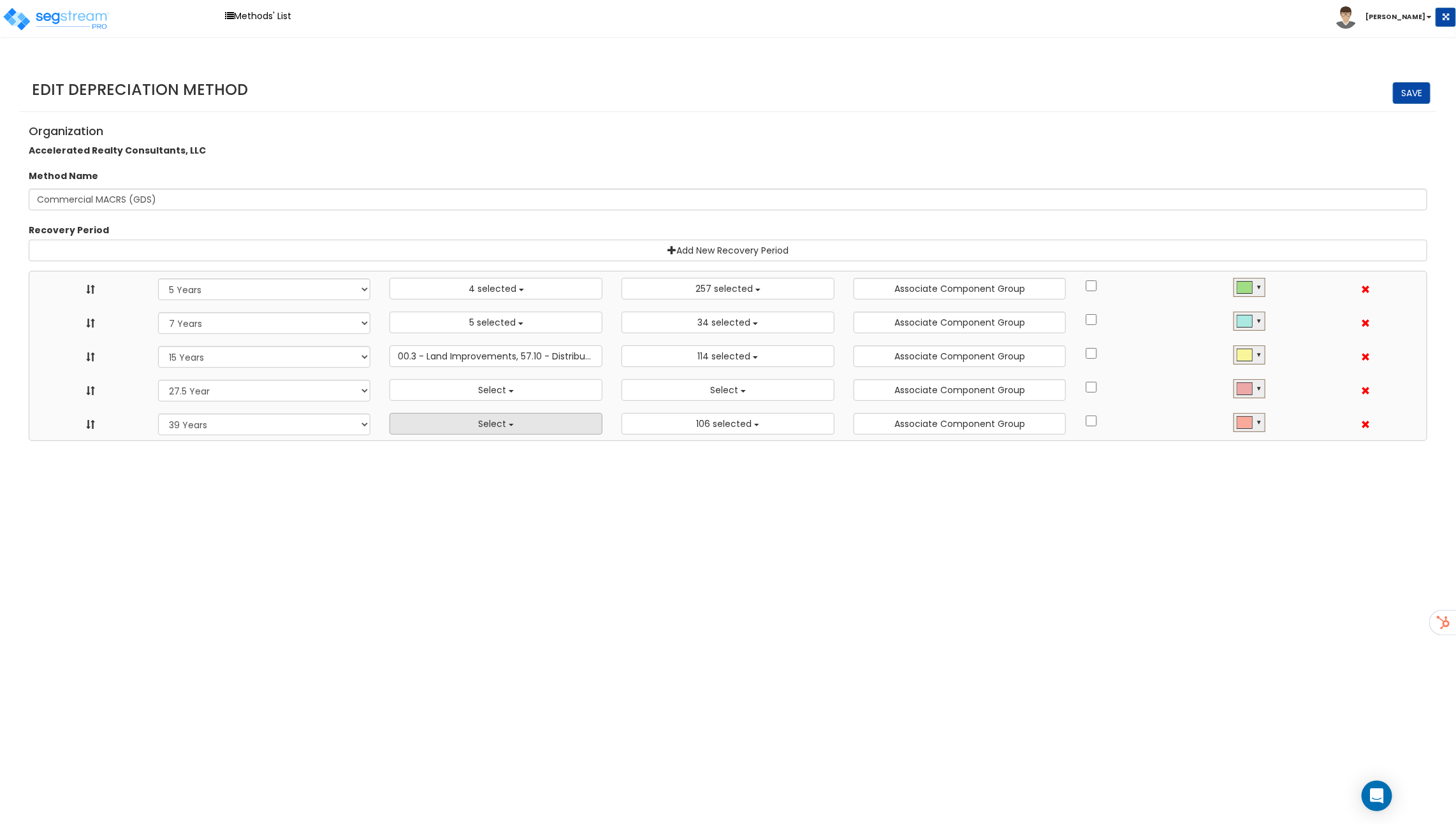
click at [530, 424] on button "Select" at bounding box center [496, 424] width 213 height 22
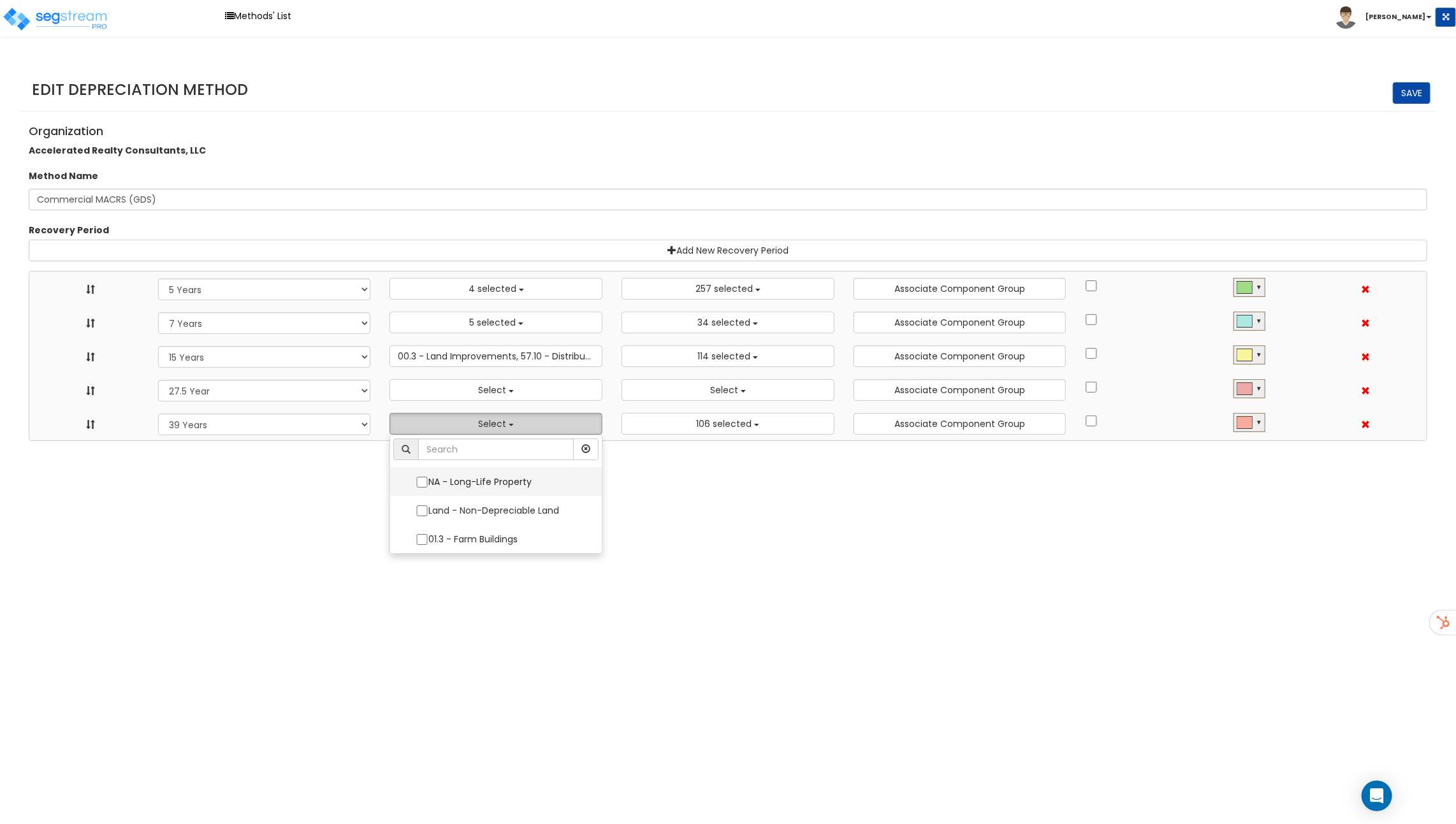
click at [501, 492] on label "NA - Long-Life Property" at bounding box center [495, 482] width 186 height 27
click at [428, 488] on input "NA - Long-Life Property" at bounding box center [422, 482] width 13 height 11
checkbox input "true"
select select "5Y"
select select "7Y"
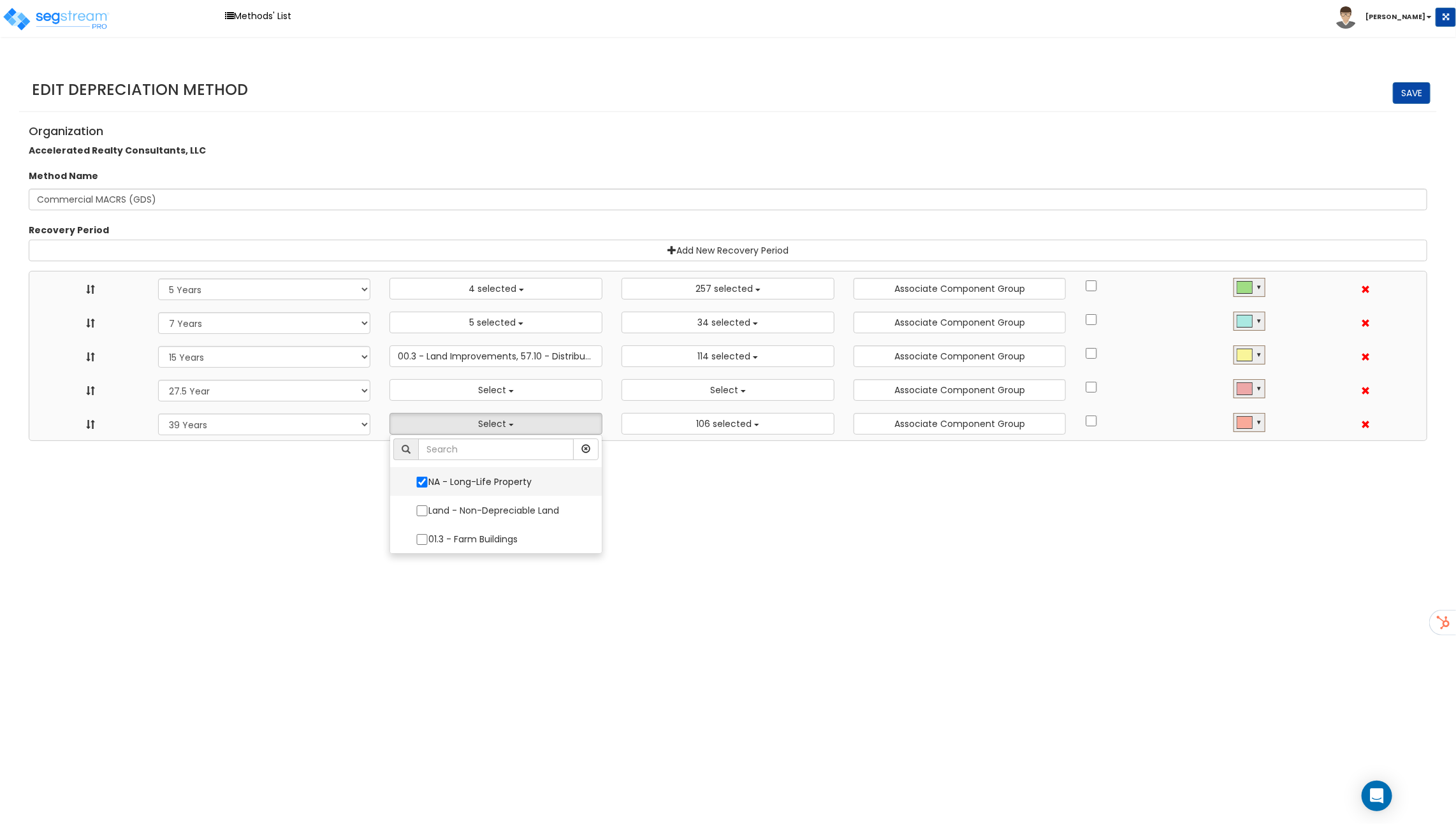
select select "15Y"
select select "275Y"
select select "39Y"
select select "3669"
select select "3666"
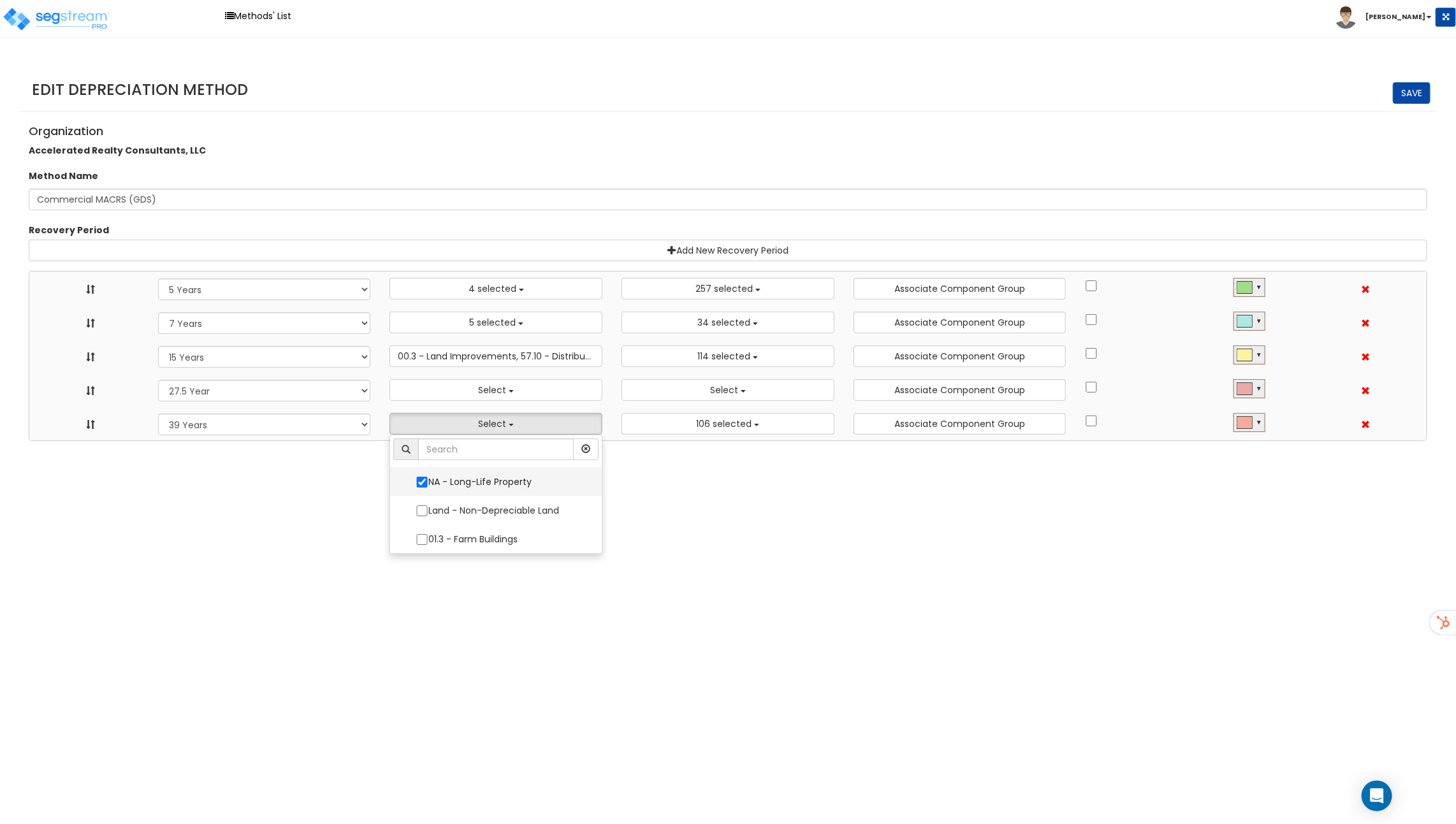
select select "48830"
select select "10182"
select select "11974"
select select "31875"
select select
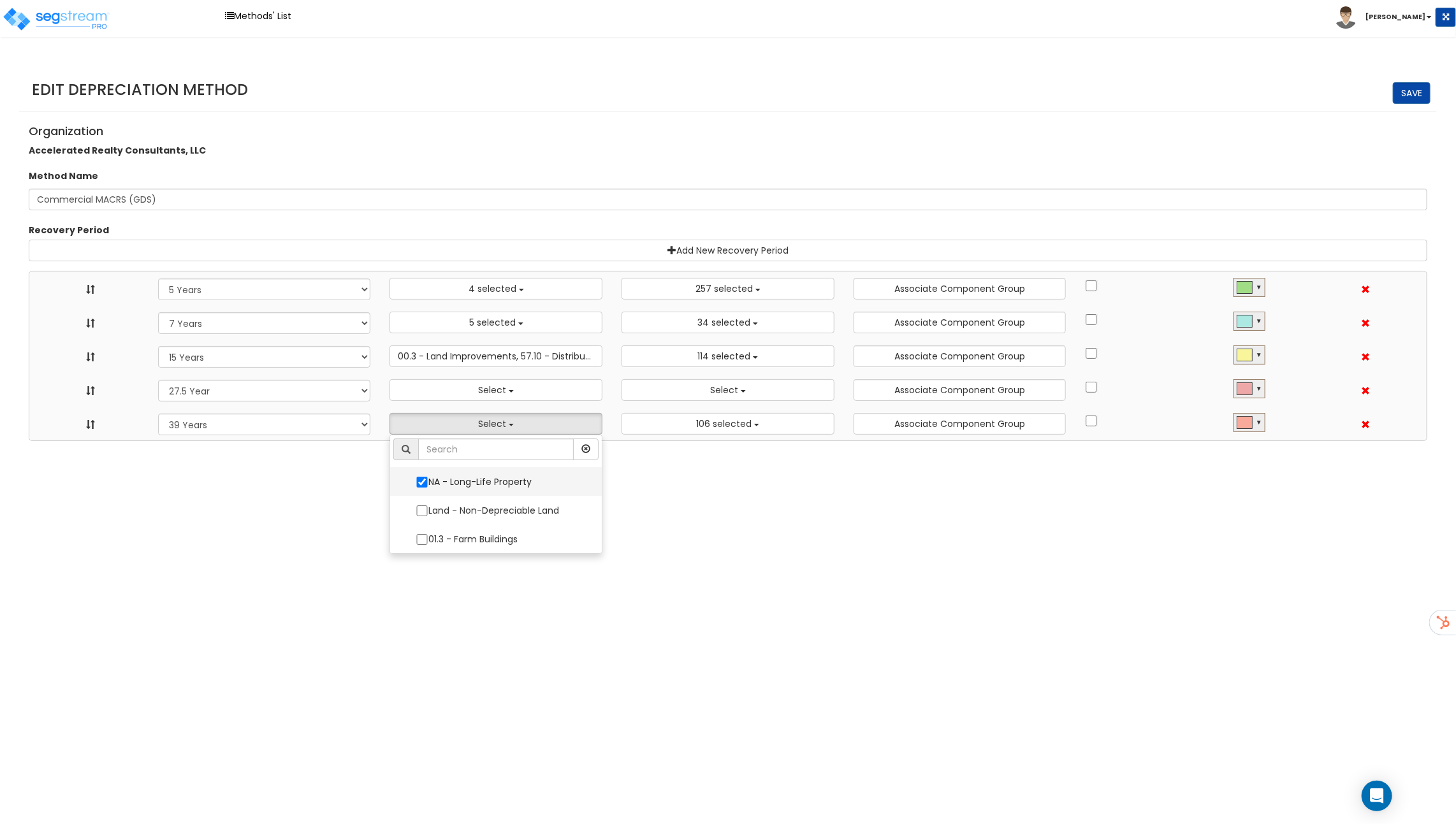
select select
select select "31302"
click at [620, 441] on html "Toggle navigation Methods' List [PERSON_NAME]" at bounding box center [728, 221] width 1456 height 441
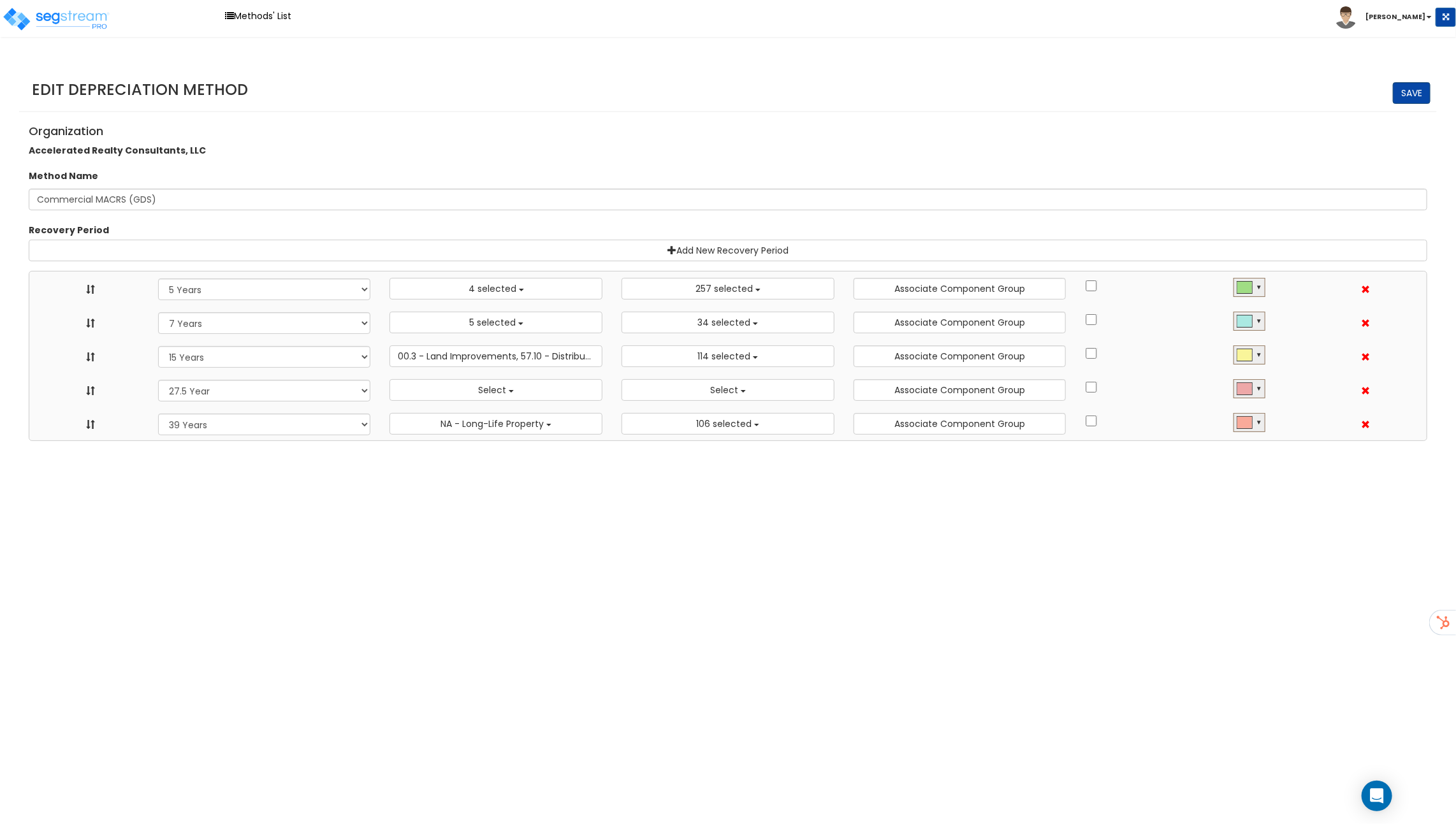
click at [1401, 93] on link "Save" at bounding box center [1411, 93] width 38 height 22
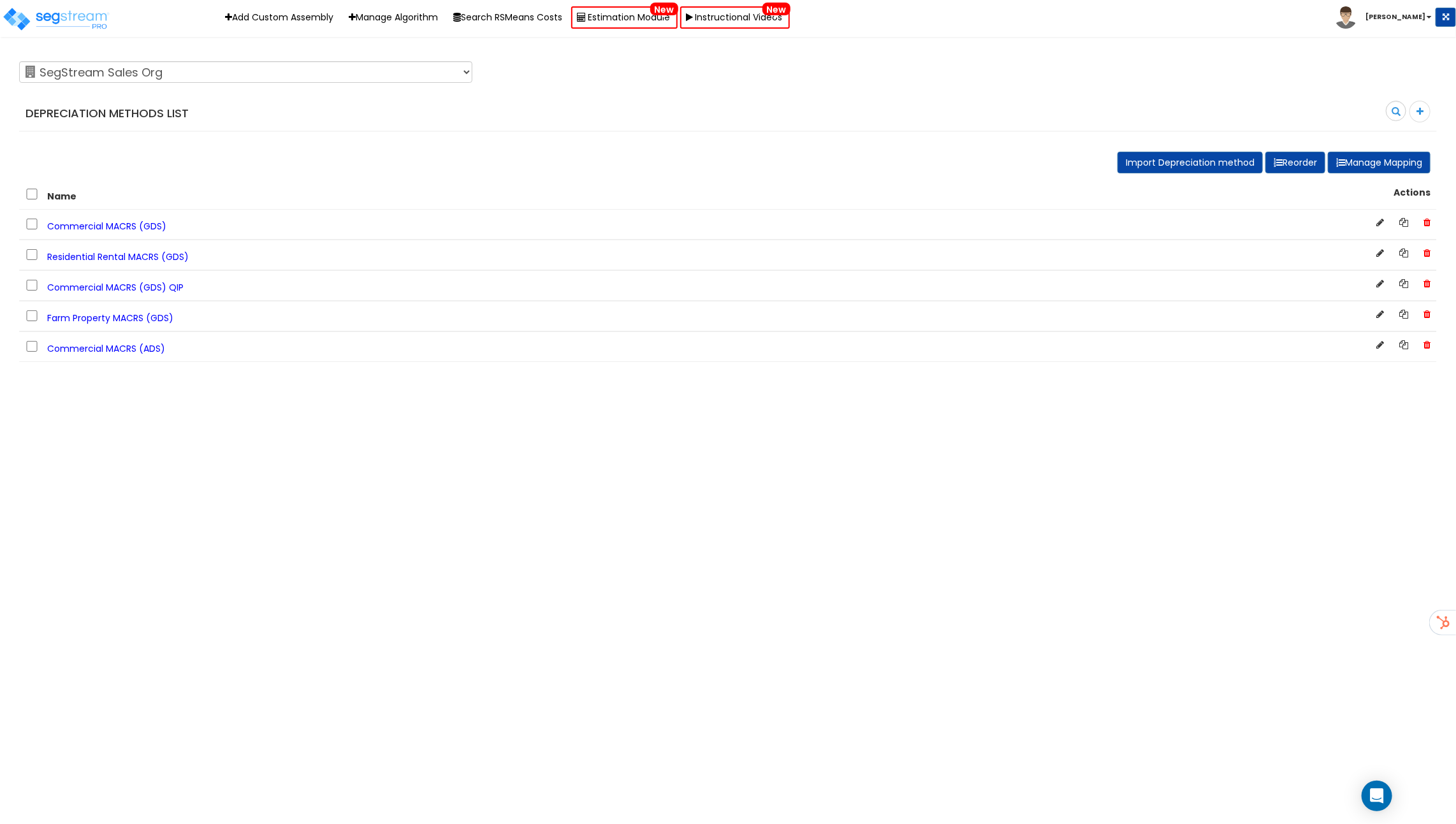
click at [125, 220] on span "Commercial MACRS (GDS)" at bounding box center [107, 226] width 119 height 13
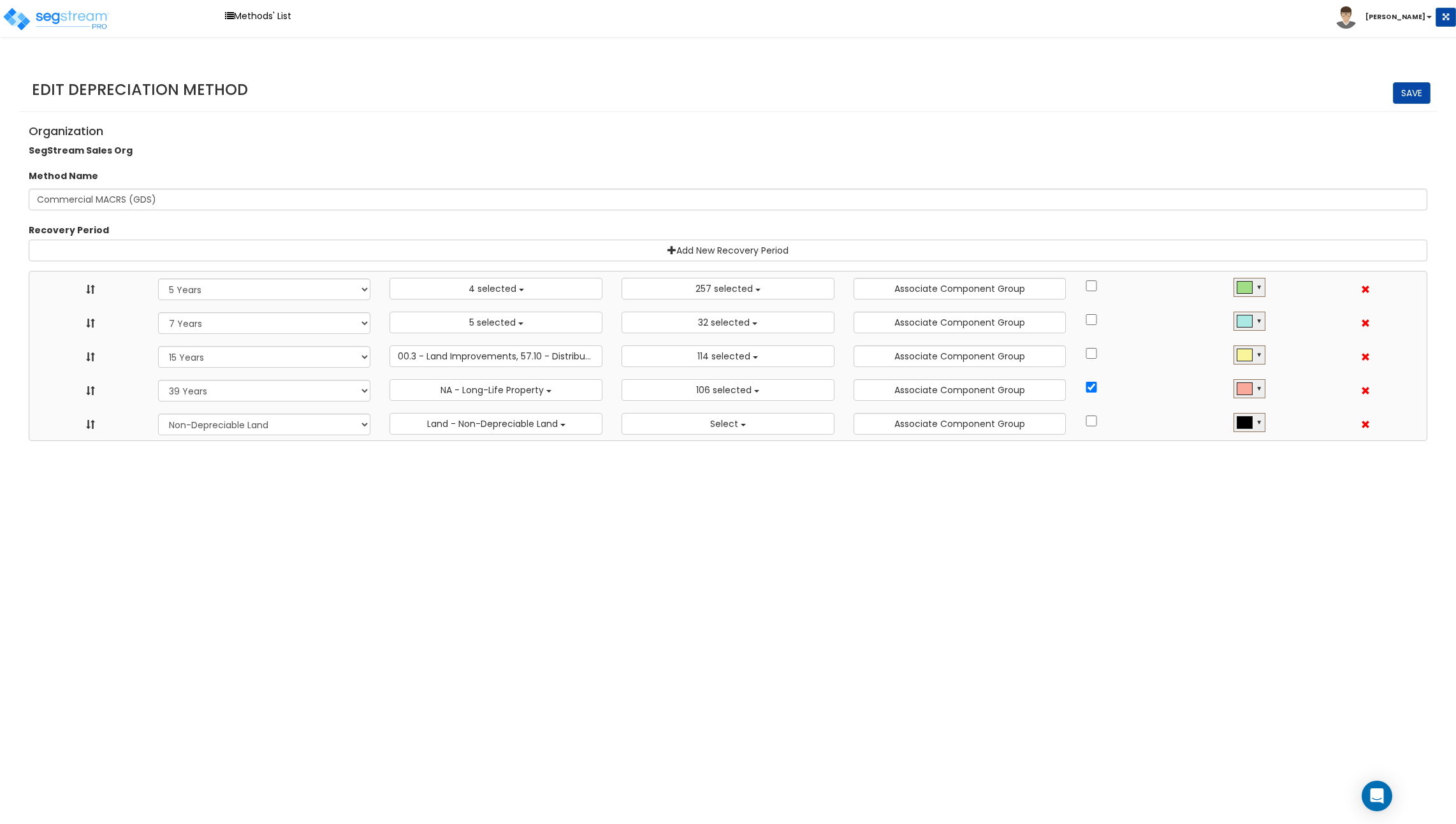
select select "5Y"
select select "10182"
select select "7Y"
select select "58737"
select select "15Y"
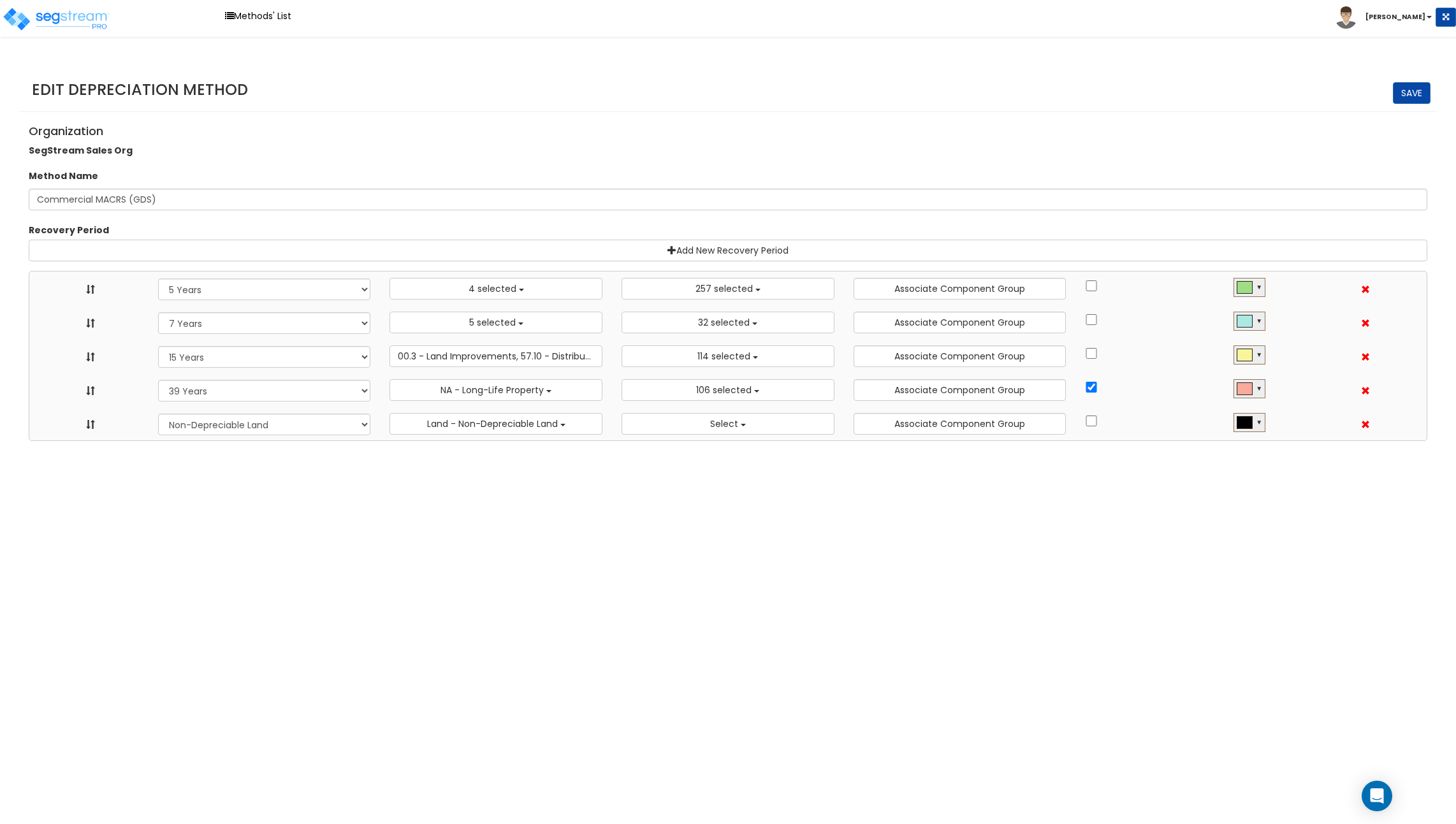
select select "31875"
select select "39Y"
select select "31302"
select select "NO"
select select
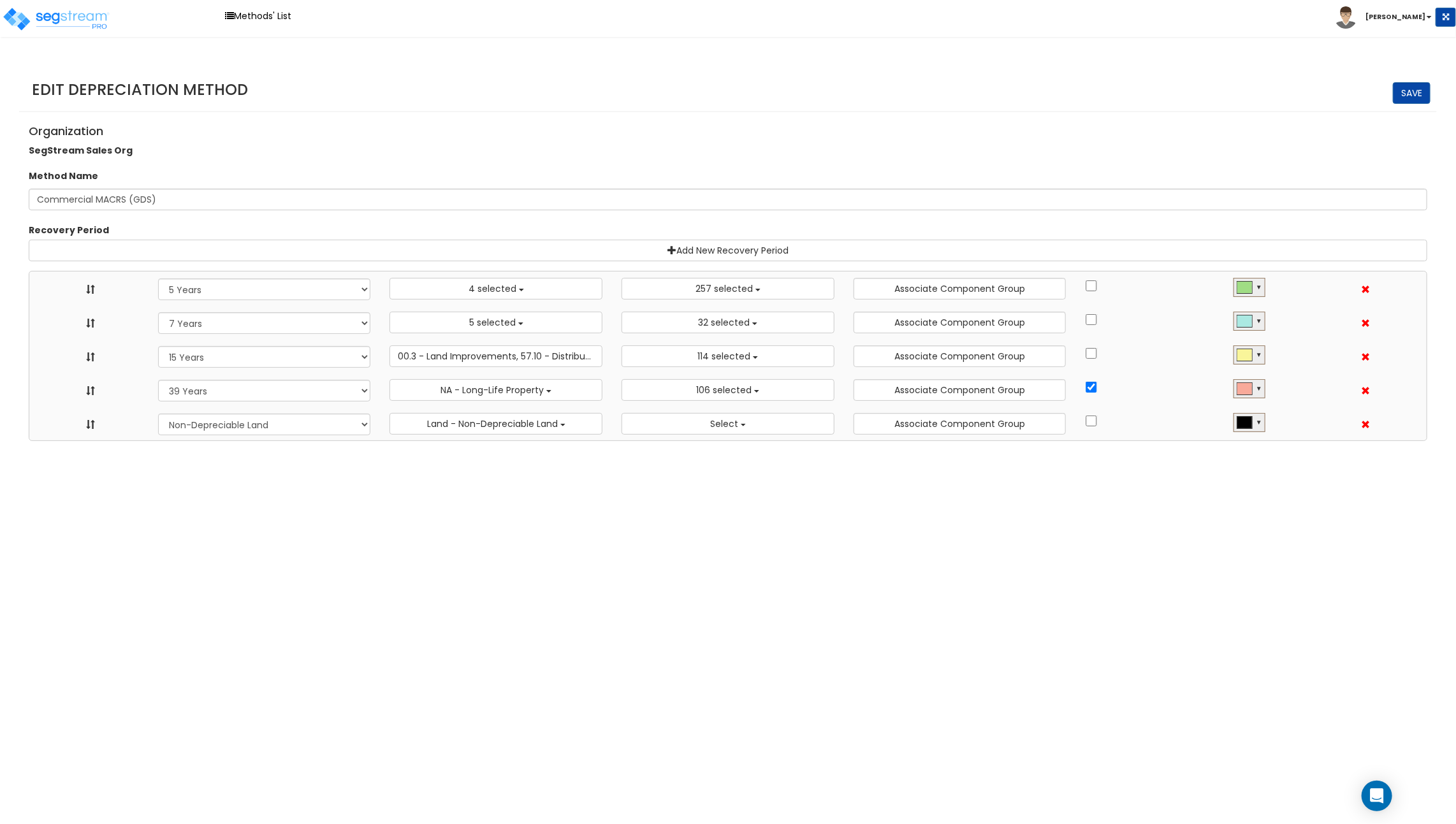
scroll to position [14, 0]
click at [469, 292] on span "4 selected" at bounding box center [492, 288] width 48 height 13
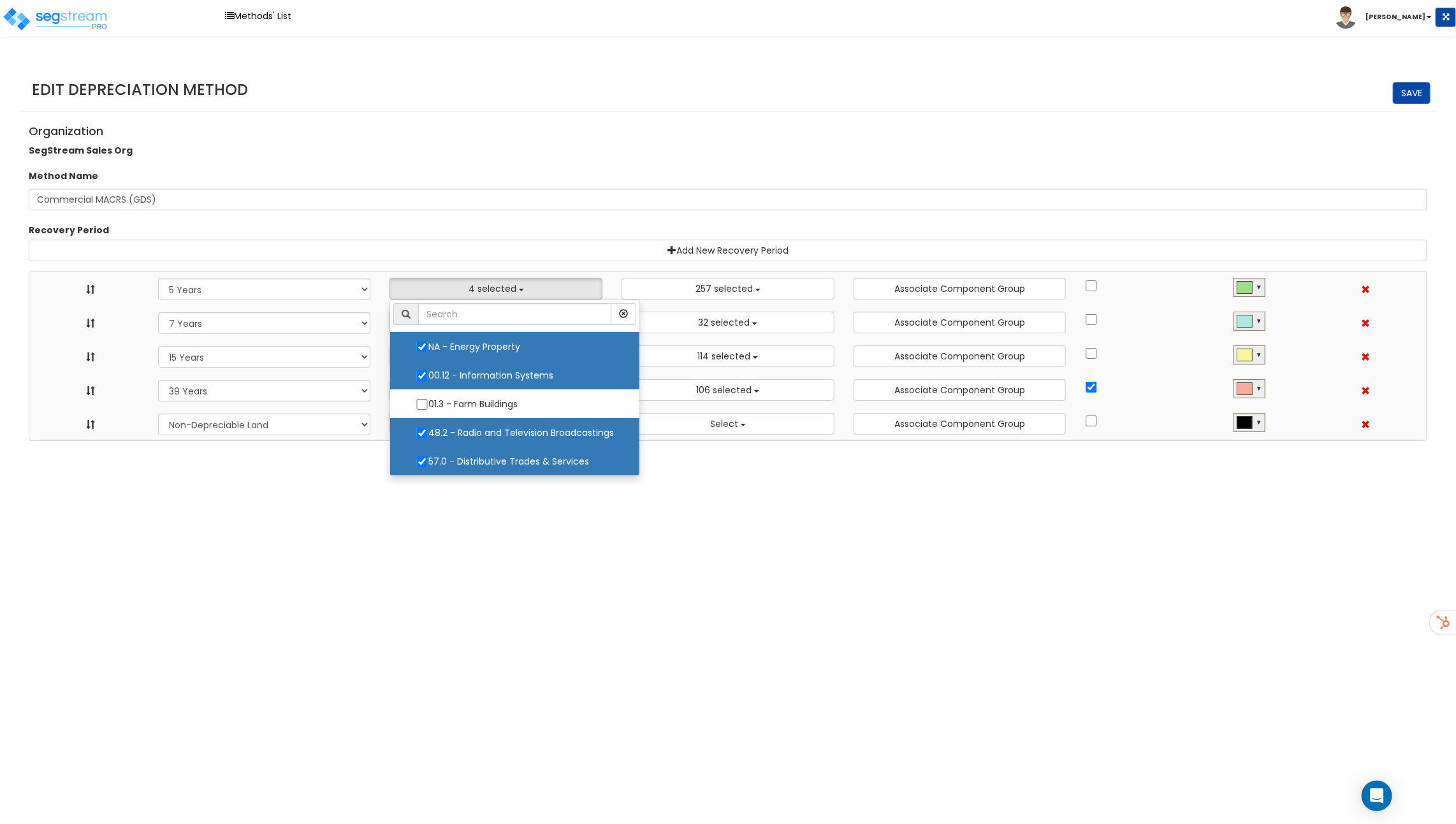
click at [499, 232] on div "Recovery Period" at bounding box center [727, 232] width 1417 height 16
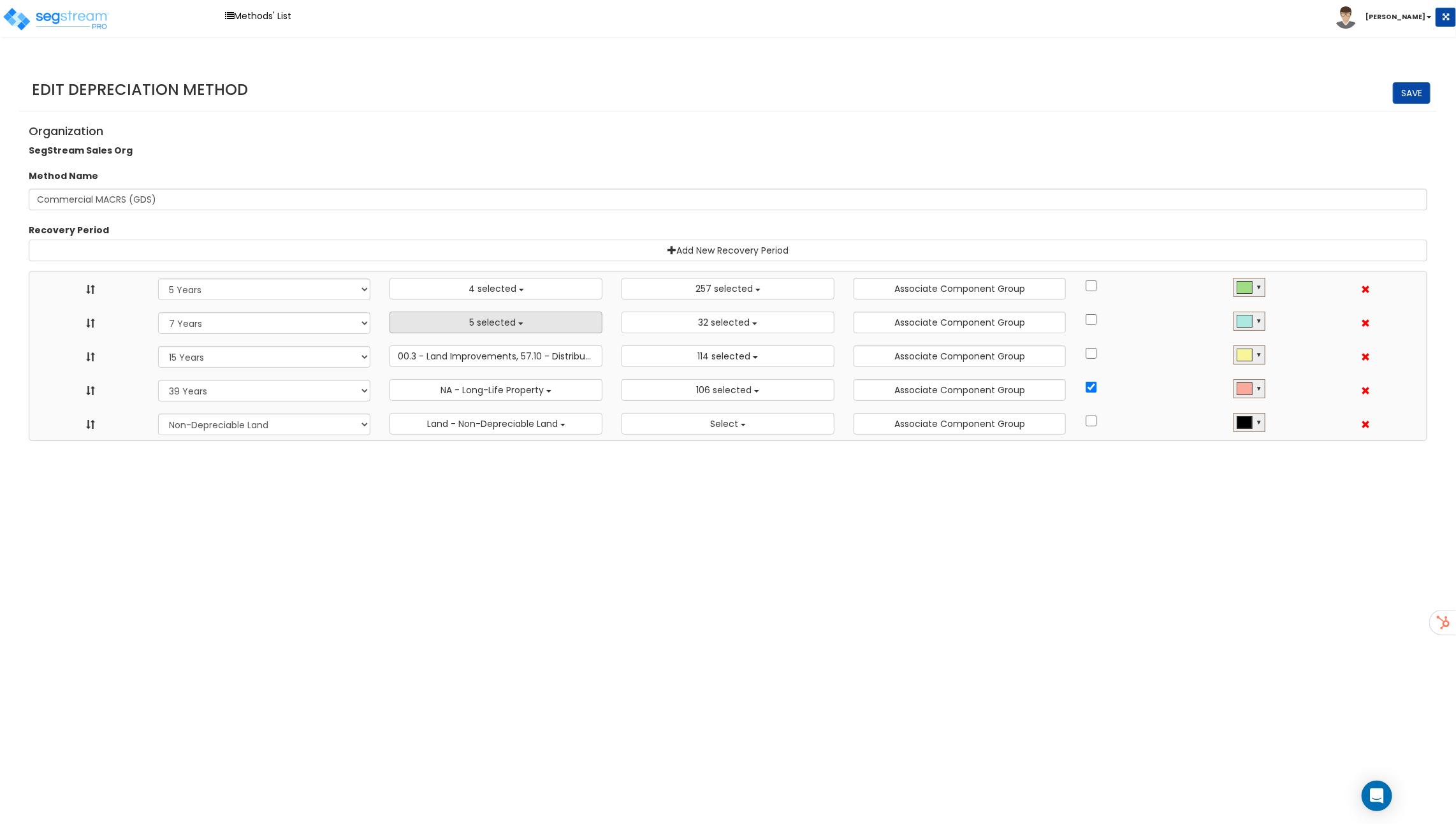
click at [483, 321] on span "5 selected" at bounding box center [492, 322] width 47 height 13
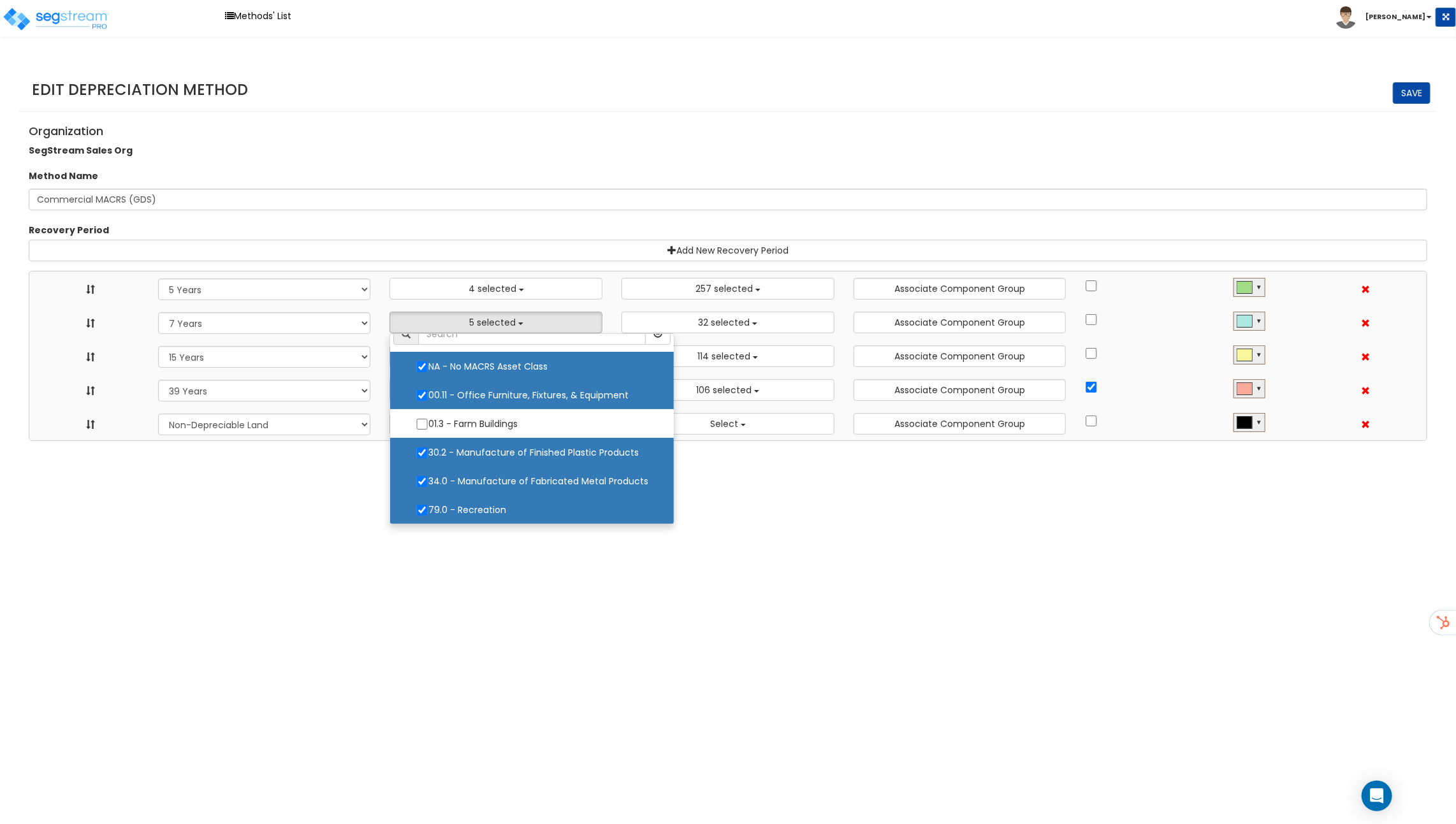
click at [564, 160] on div "Organization SegStream Sales Org" at bounding box center [727, 139] width 1417 height 41
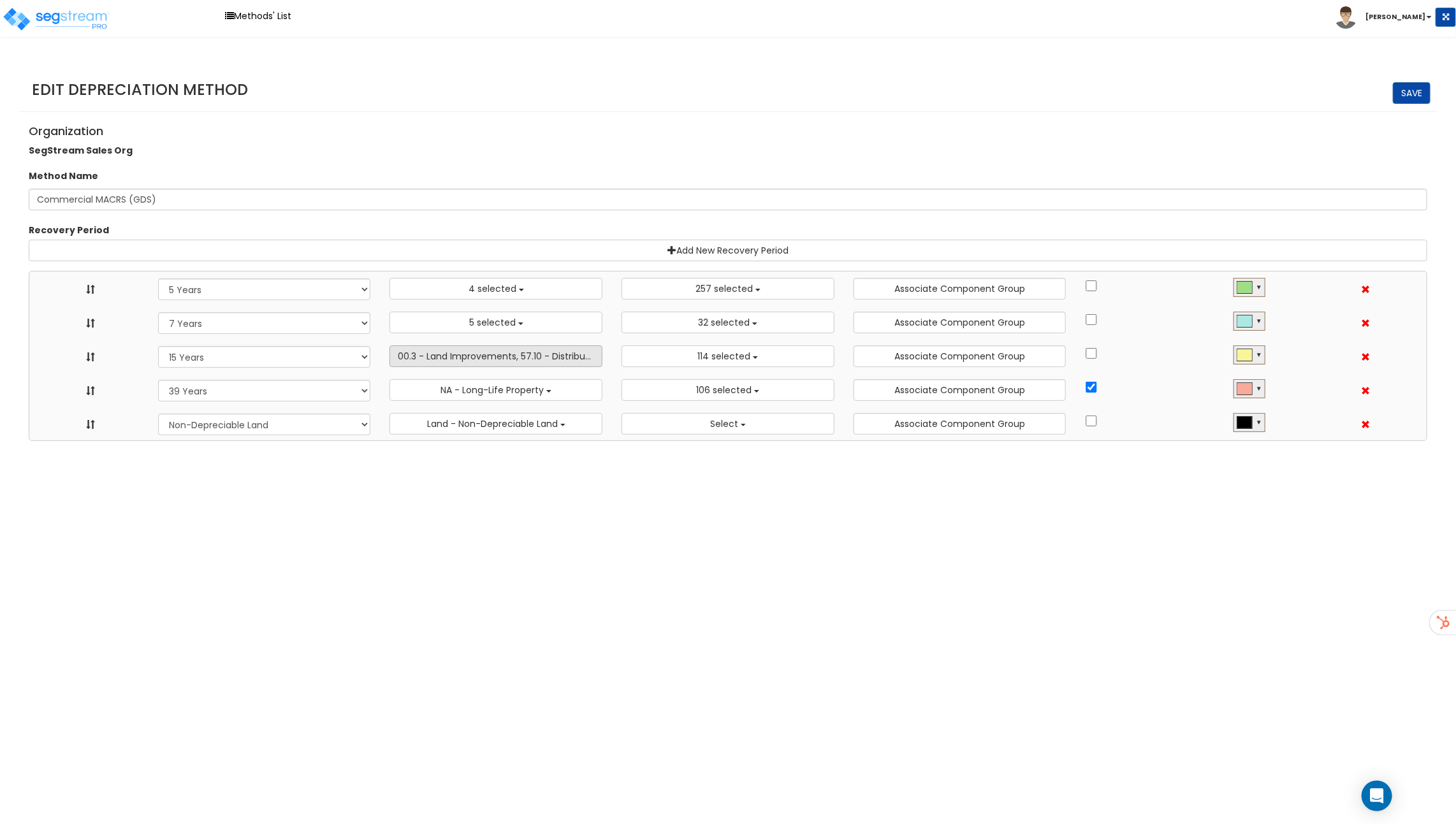
click at [544, 363] on button "00.3 - Land Improvements, 57.10 - Distributive Trades & Services - Billboard, S…" at bounding box center [496, 357] width 213 height 22
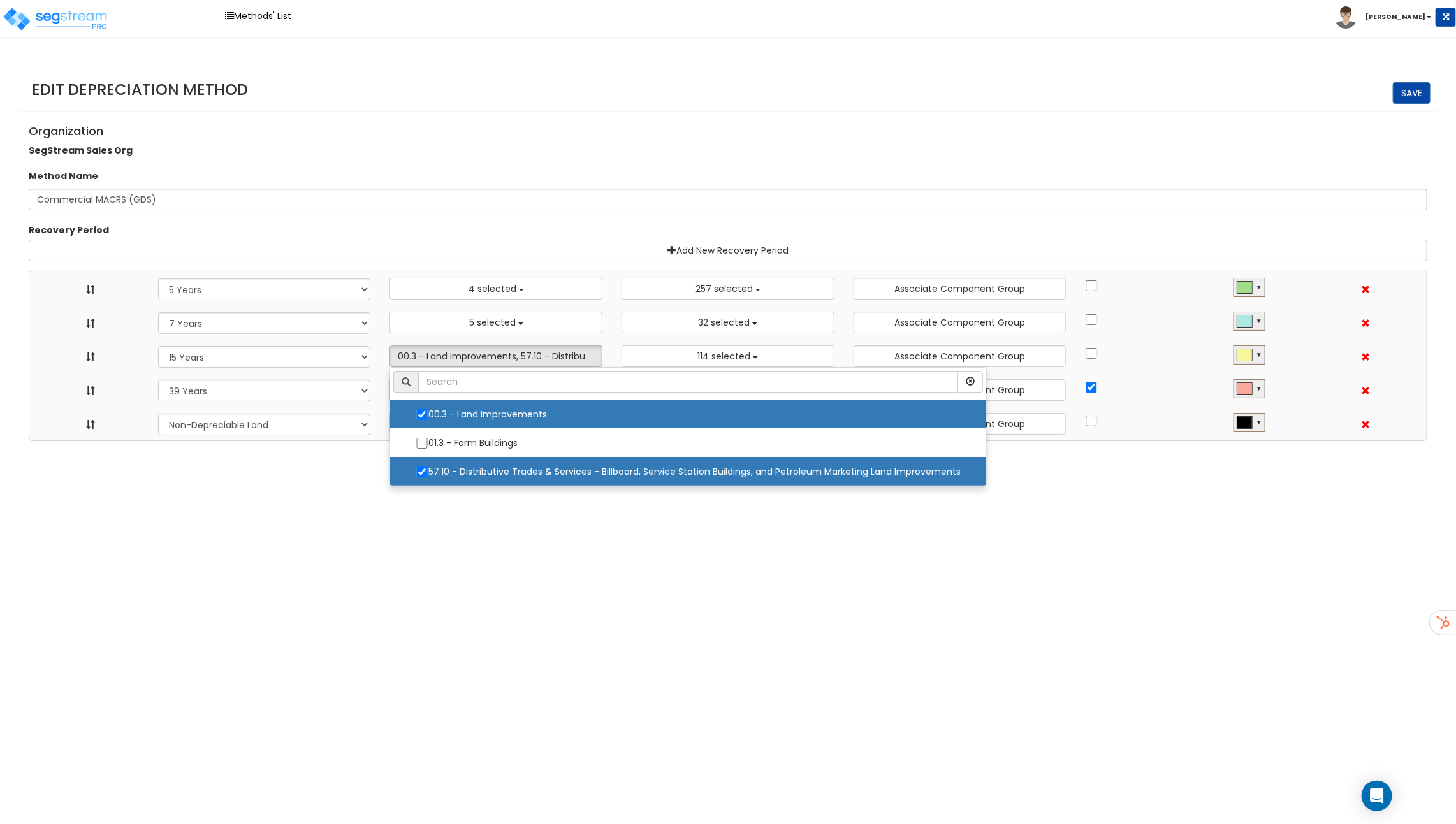
click at [797, 104] on div "Edit Depreciation Method Save" at bounding box center [727, 87] width 1417 height 49
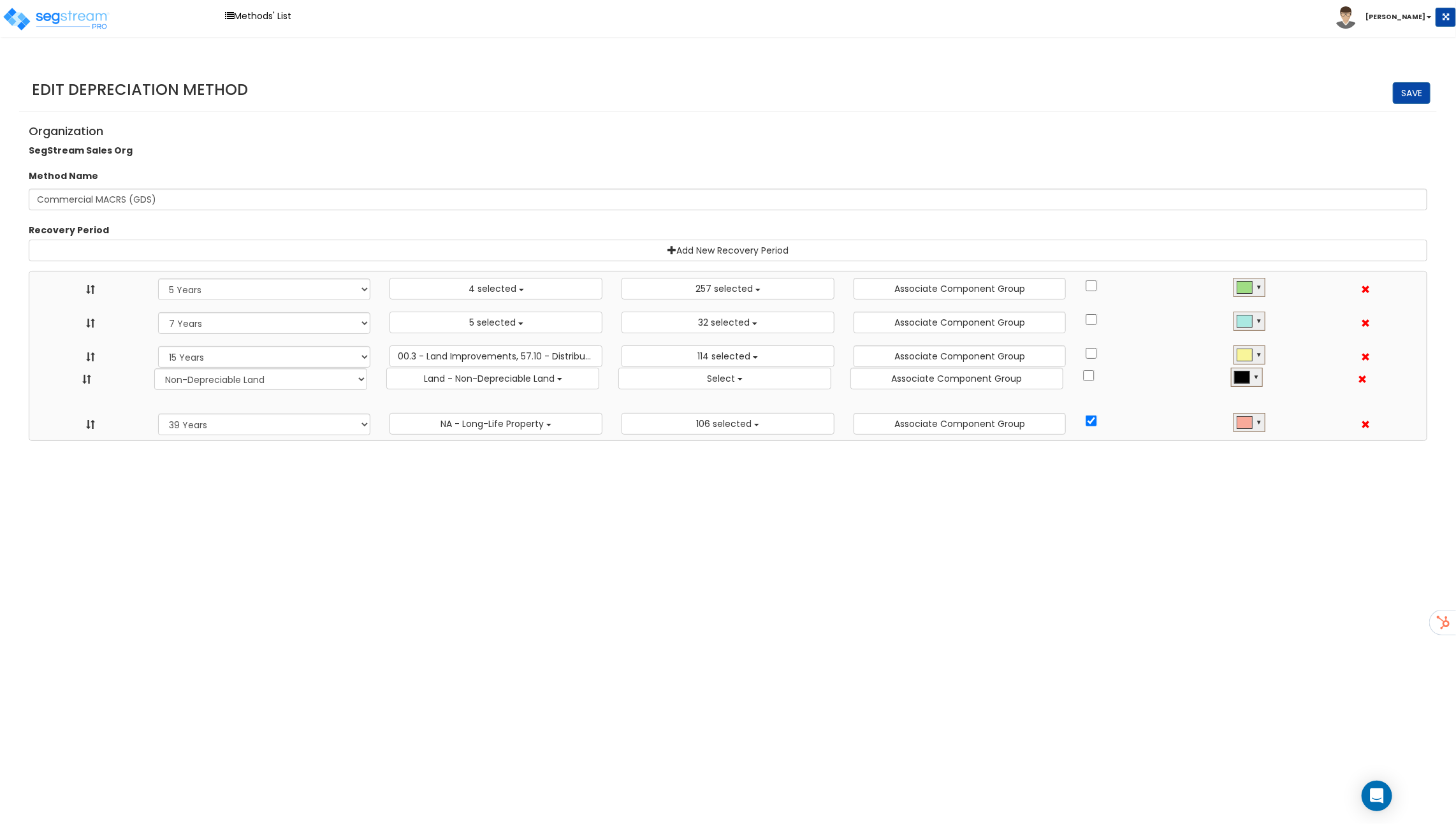
drag, startPoint x: 89, startPoint y: 423, endPoint x: 85, endPoint y: 378, distance: 45.2
select select "NO"
select select
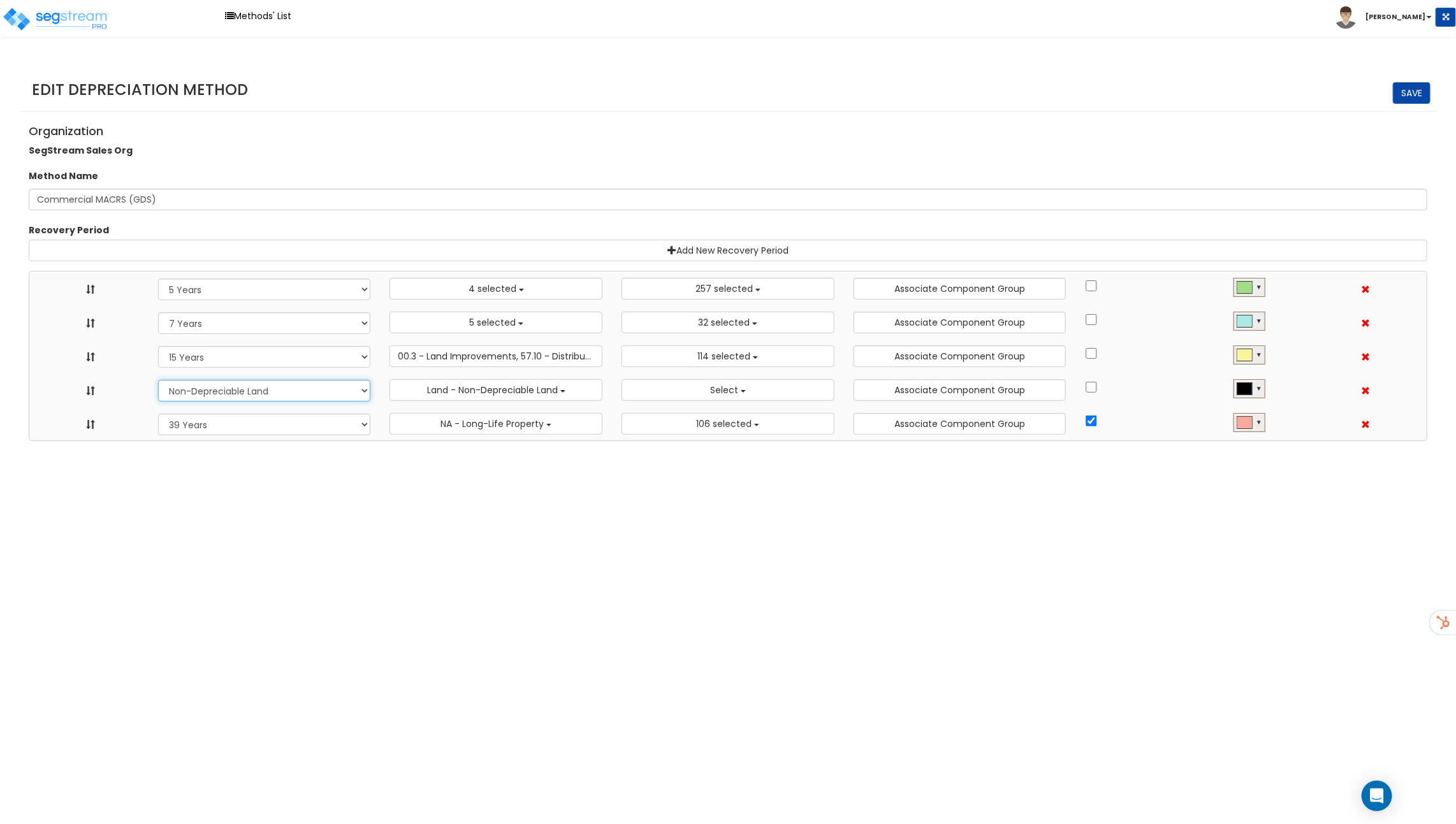
click at [252, 390] on select "Recovery Period 10 Years 11 Years 12 Years 15 Year 15 Year QIP 20 Years 25 Year…" at bounding box center [265, 390] width 213 height 22
select select "275Y"
click at [158, 380] on select "Recovery Period 10 Years 11 Years 12 Years 15 Year 15 Year QIP 20 Years 25 Year…" at bounding box center [265, 390] width 213 height 22
select select "5Y"
select select "7Y"
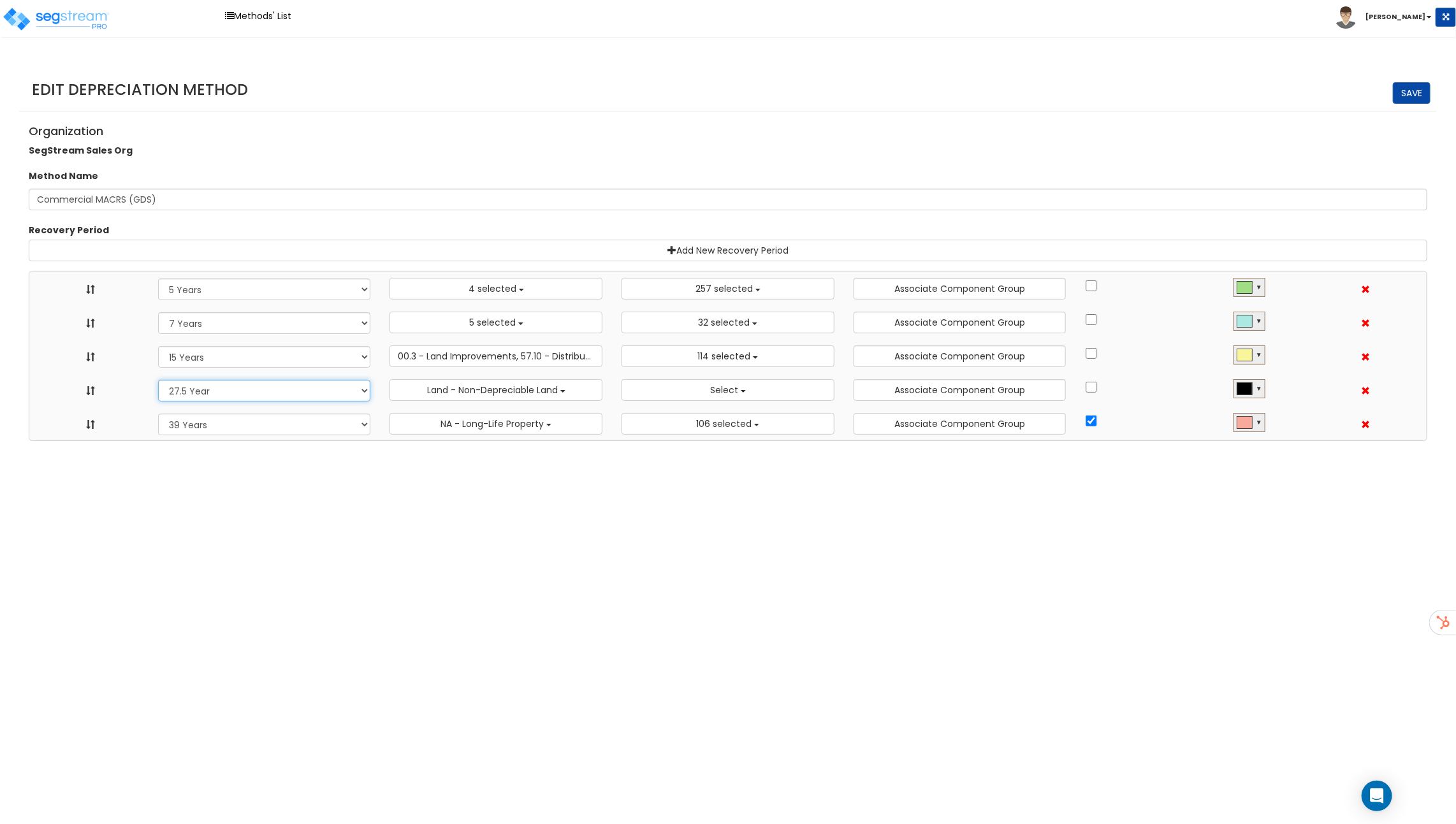
select select "15Y"
select select "39Y"
select select "275Y"
select select "10182"
select select "58737"
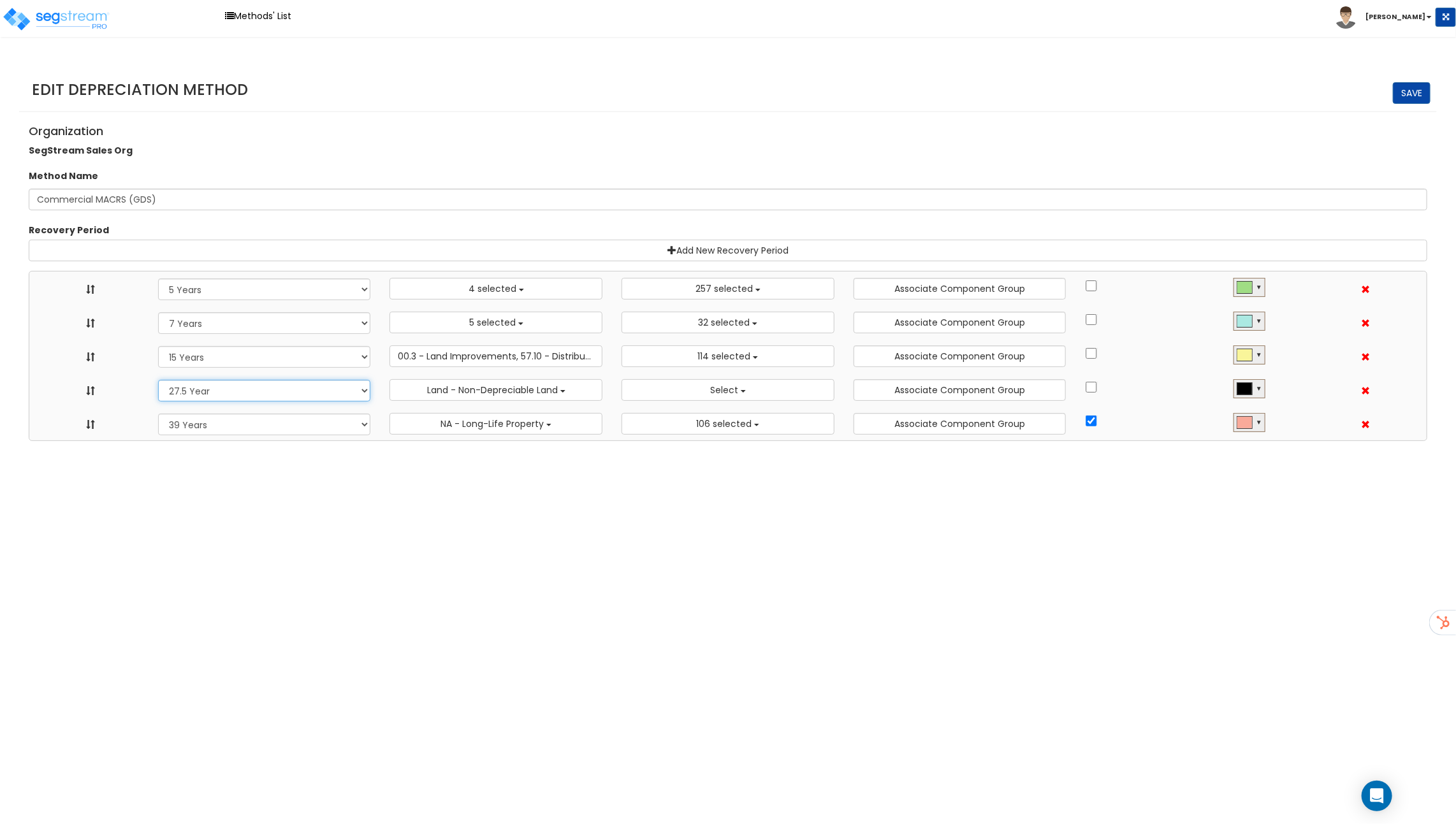
select select "31875"
select select "31302"
select select
click at [255, 392] on select "Recovery Period 10 Years 11 Years 12 Years 15 Year 15 Year QIP 20 Years 25 Year…" at bounding box center [265, 390] width 213 height 22
select select "275Y_1"
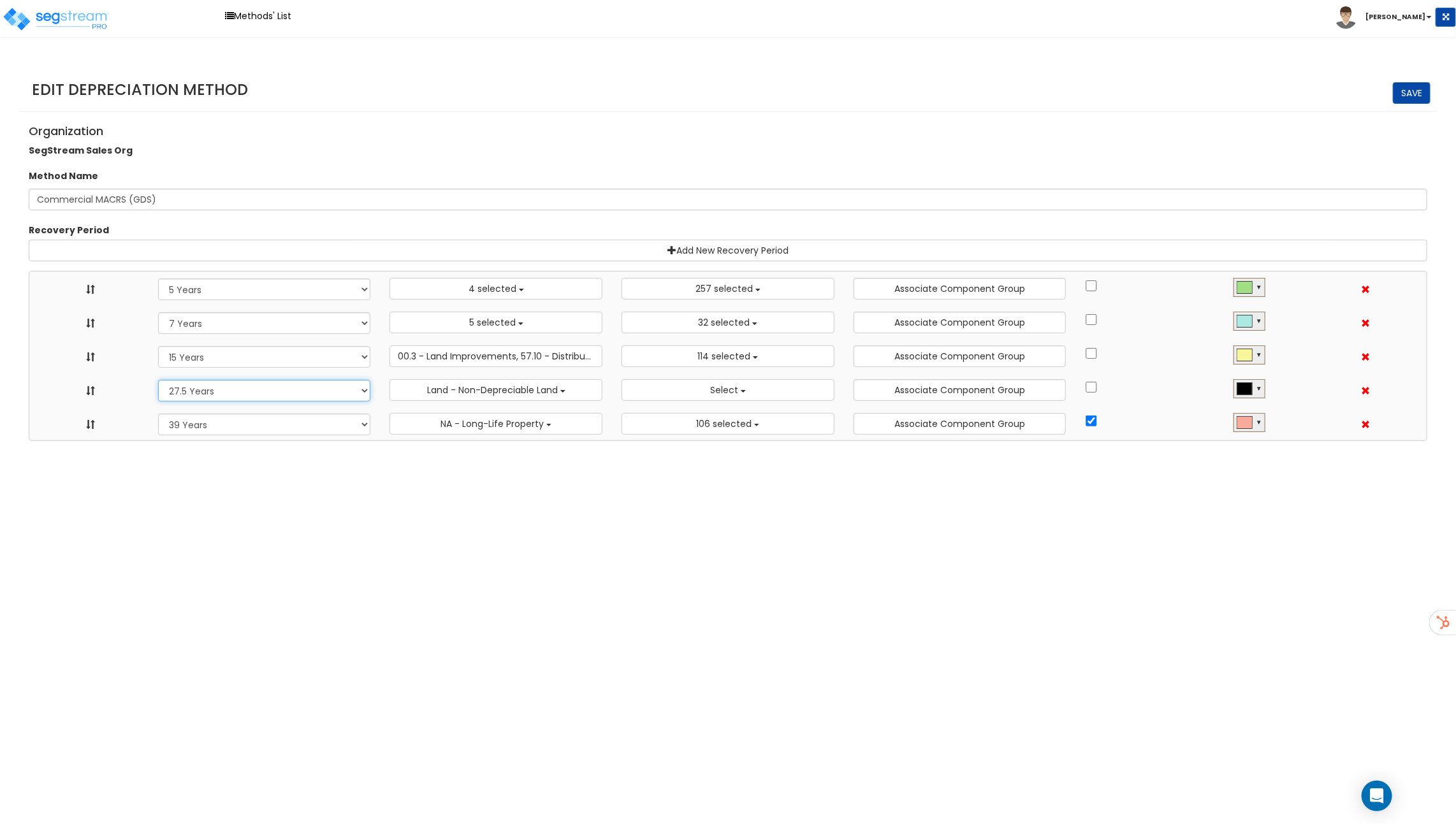
click at [158, 380] on select "Recovery Period 10 Years 11 Years 12 Years 15 Year 15 Year QIP 20 Years 25 Year…" at bounding box center [265, 390] width 213 height 22
select select "5Y"
select select "7Y"
select select "15Y"
select select "39Y"
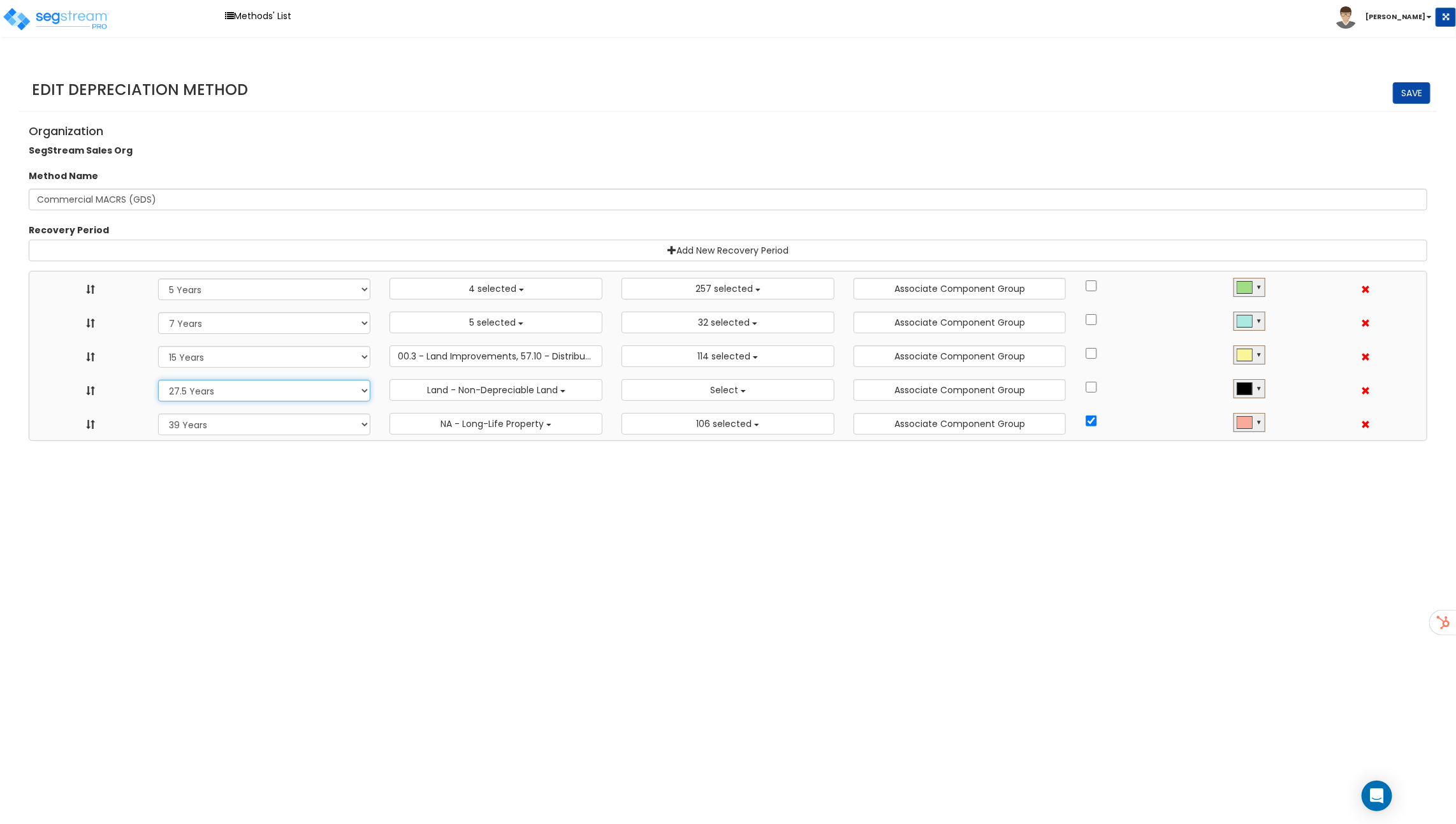
select select "275Y_1"
select select "10182"
select select "58737"
select select "31875"
select select "31302"
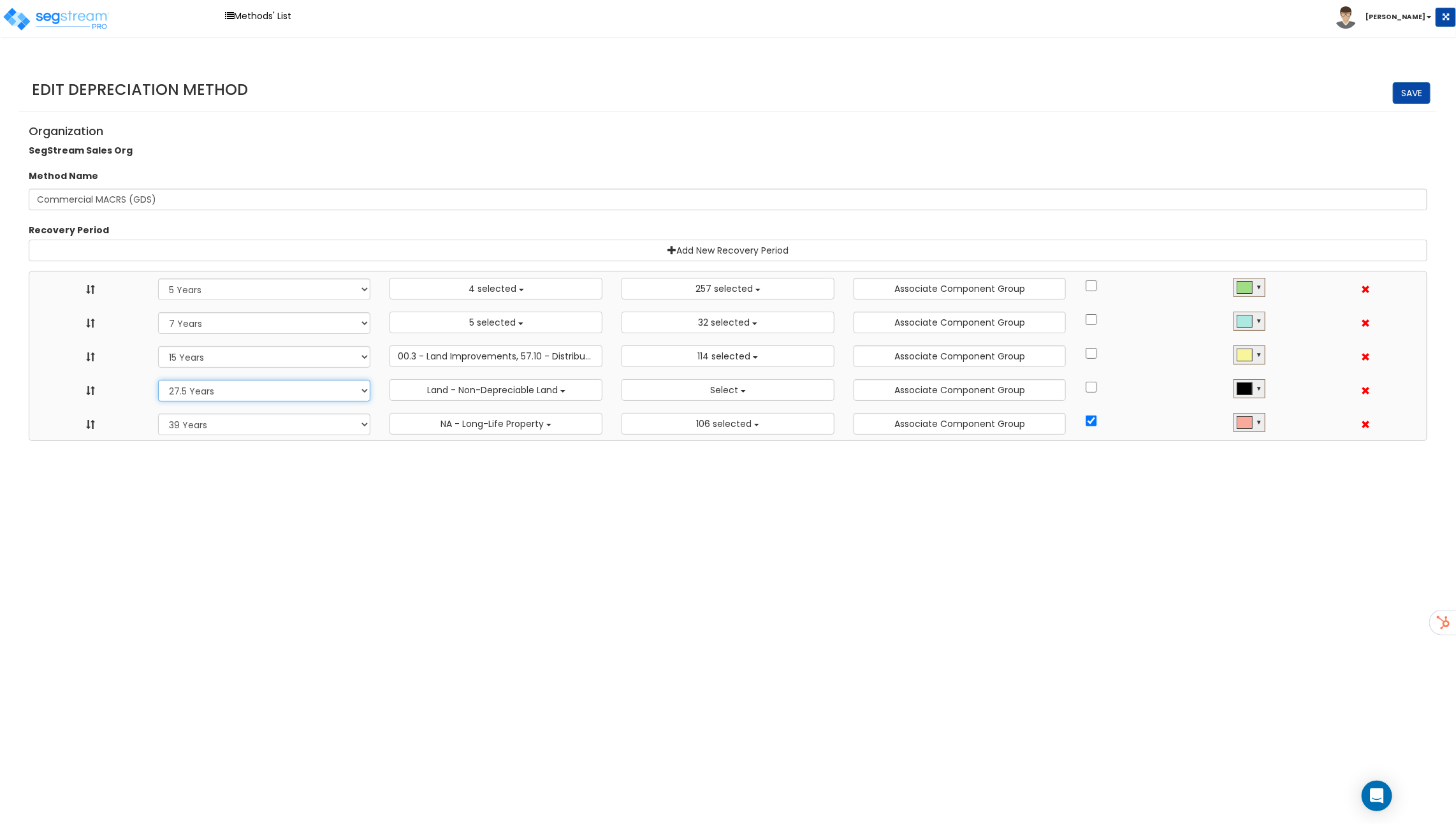
select select
click at [572, 386] on button "Land - Non-Depreciable Land" at bounding box center [496, 390] width 213 height 22
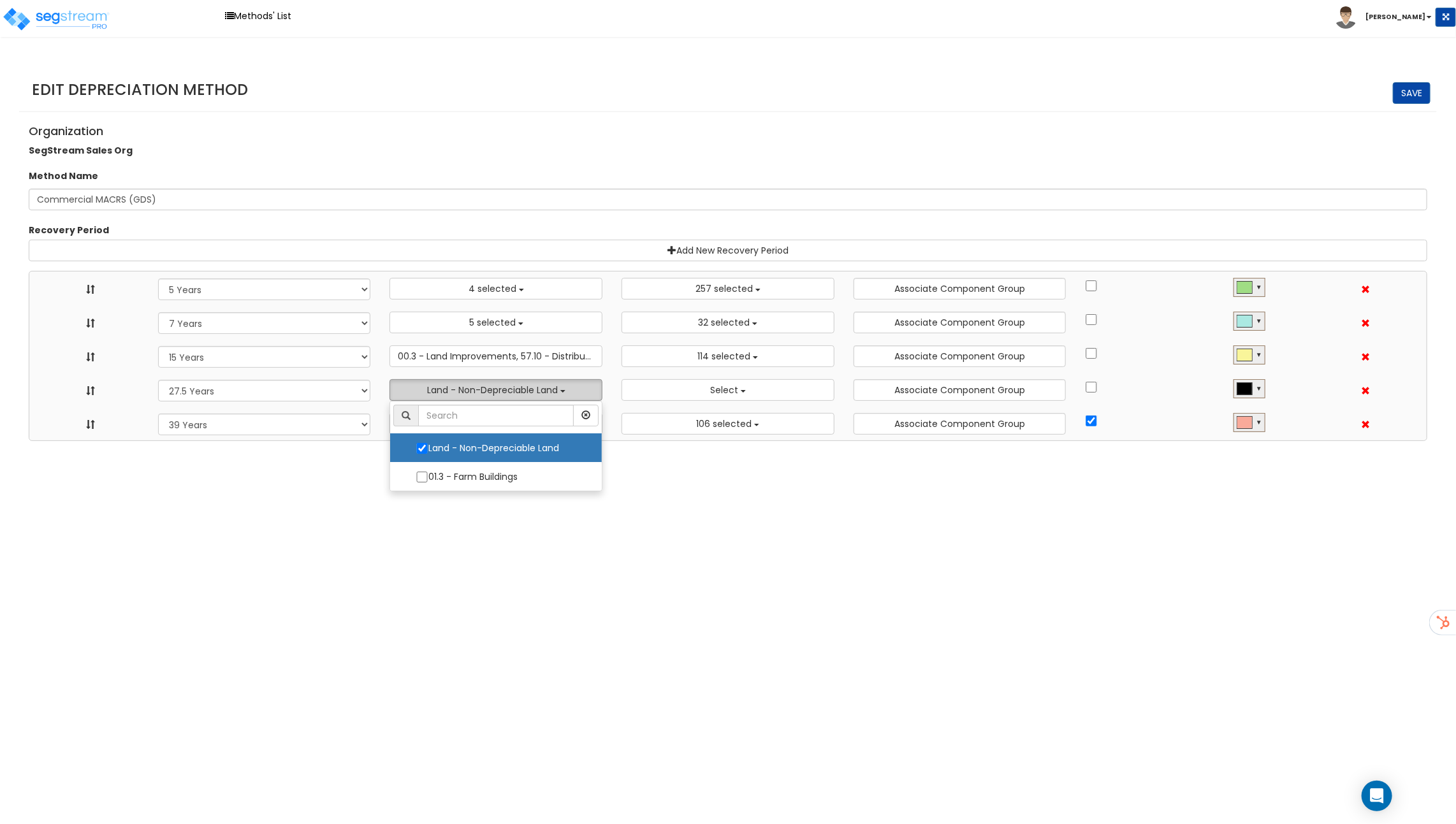
click at [558, 441] on label "Land - Non-Depreciable Land" at bounding box center [495, 448] width 186 height 27
click at [428, 443] on input "Land - Non-Depreciable Land" at bounding box center [422, 449] width 13 height 11
checkbox input "false"
select select "5Y"
select select "7Y"
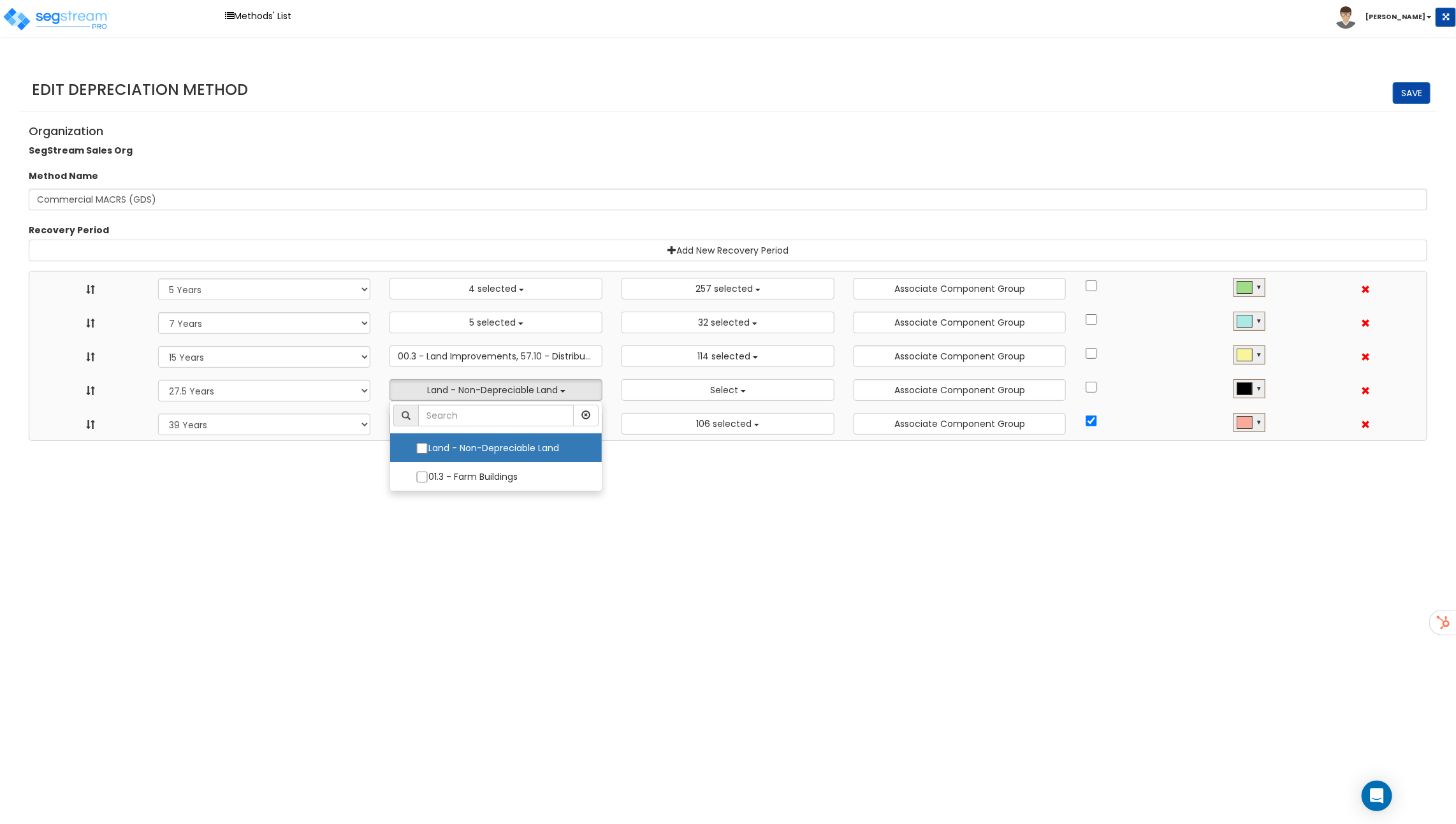
select select "15Y"
select select "39Y"
select select "275Y_1"
select select
select select "10182"
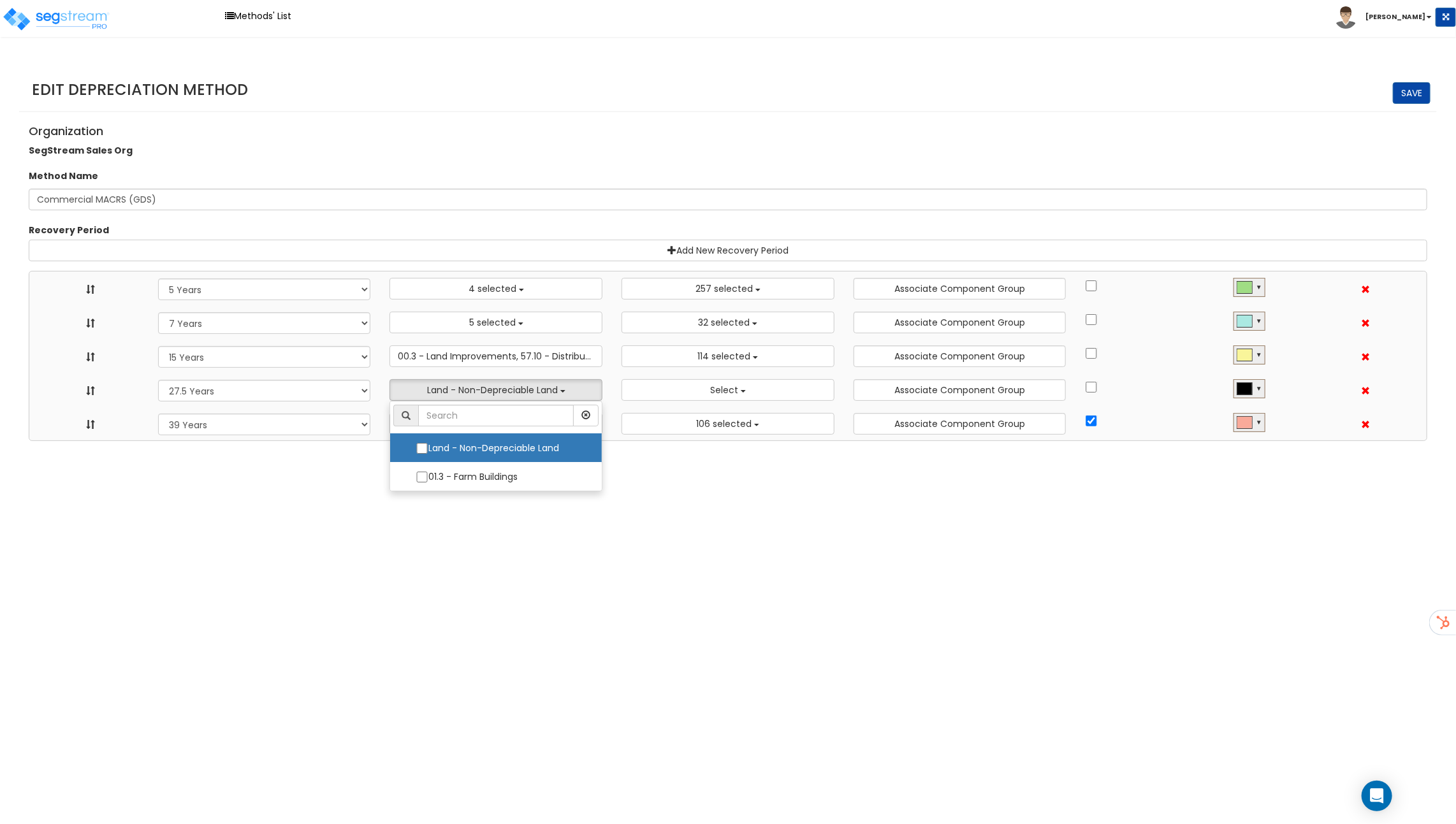
select select "48830"
select select "58737"
select select "3666"
select select "31875"
select select "31302"
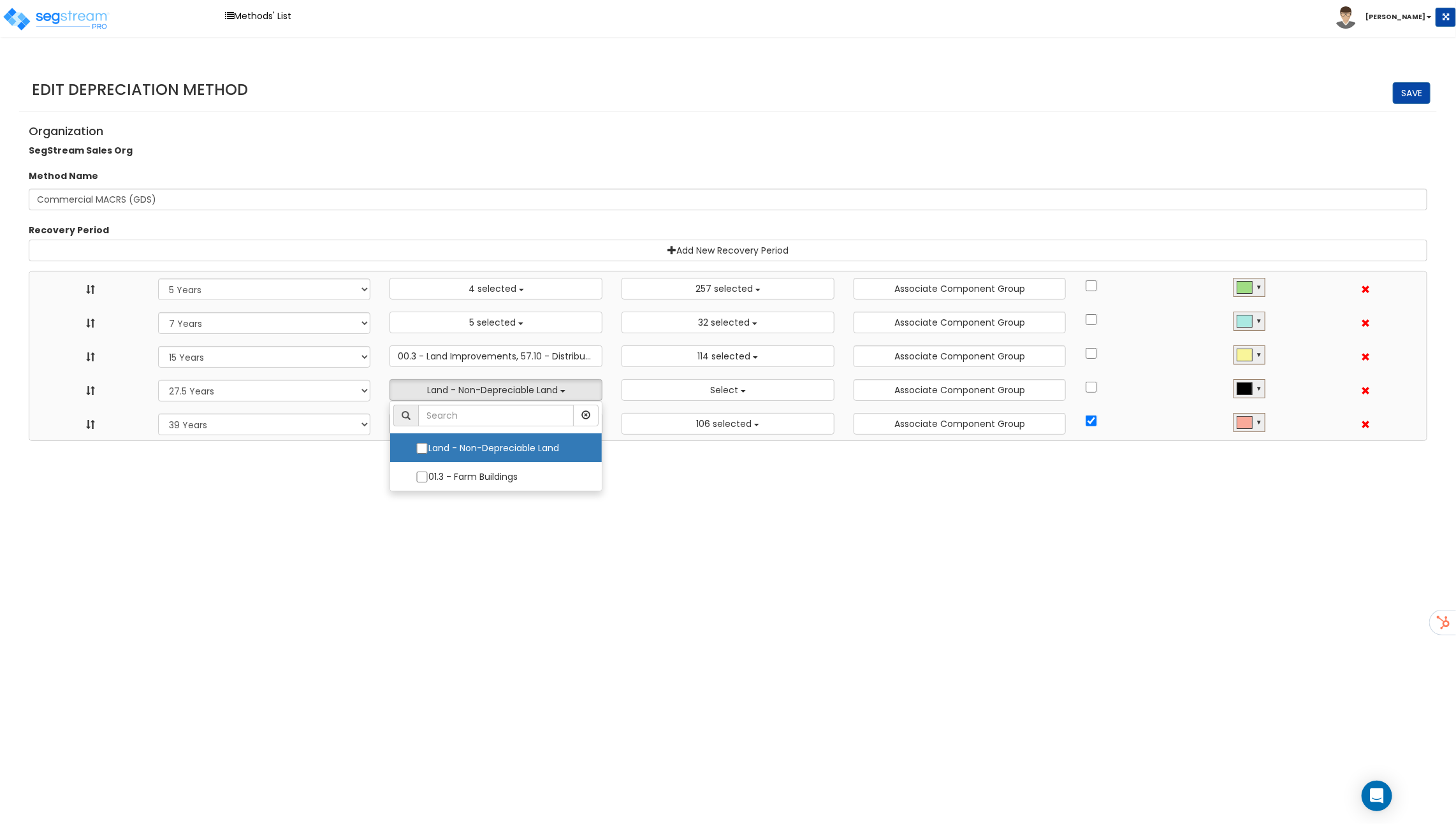
select select
click at [809, 441] on html "Toggle navigation Methods' List Richard x" at bounding box center [728, 221] width 1456 height 441
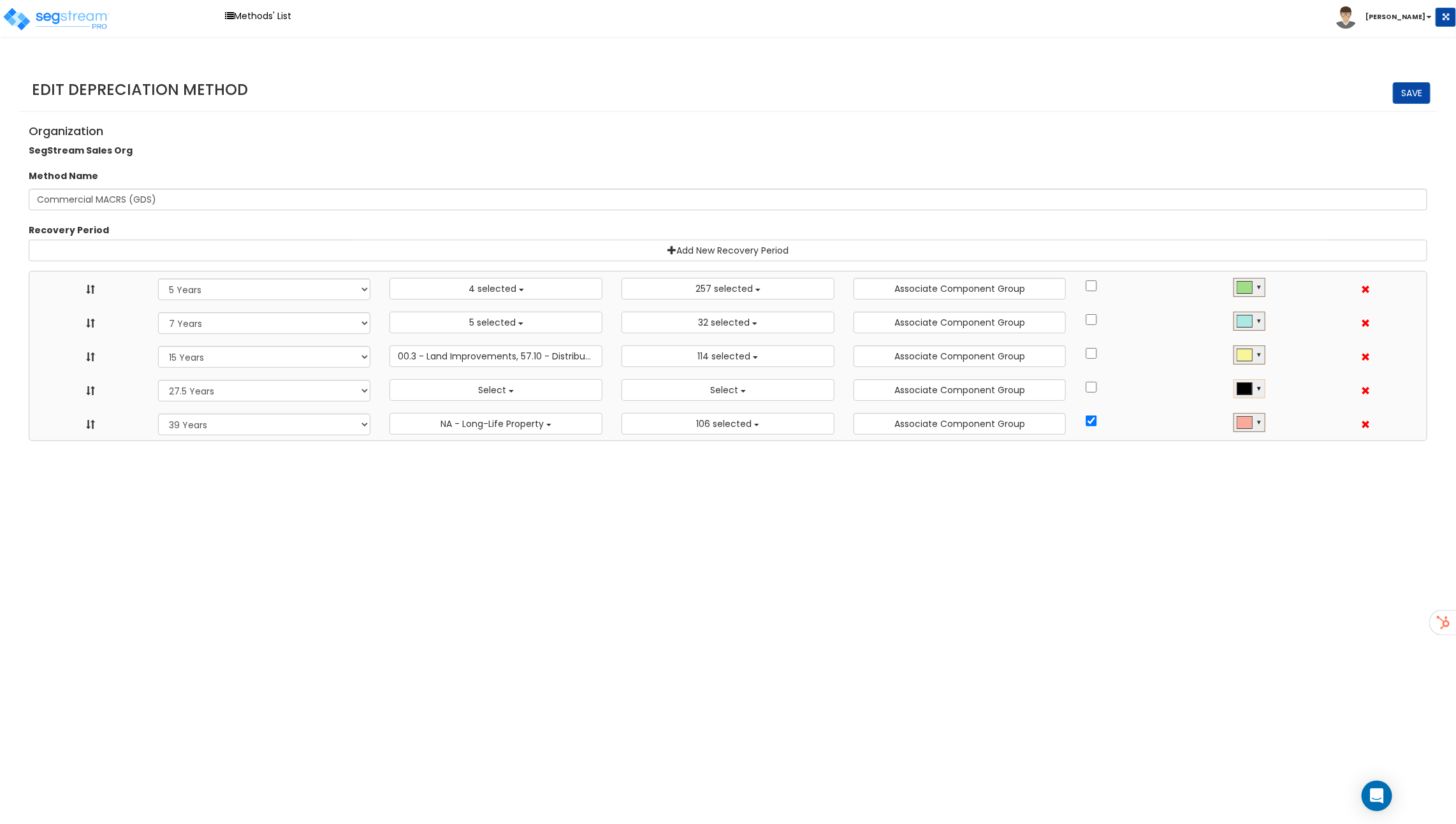
click at [1248, 383] on div at bounding box center [1244, 388] width 15 height 12
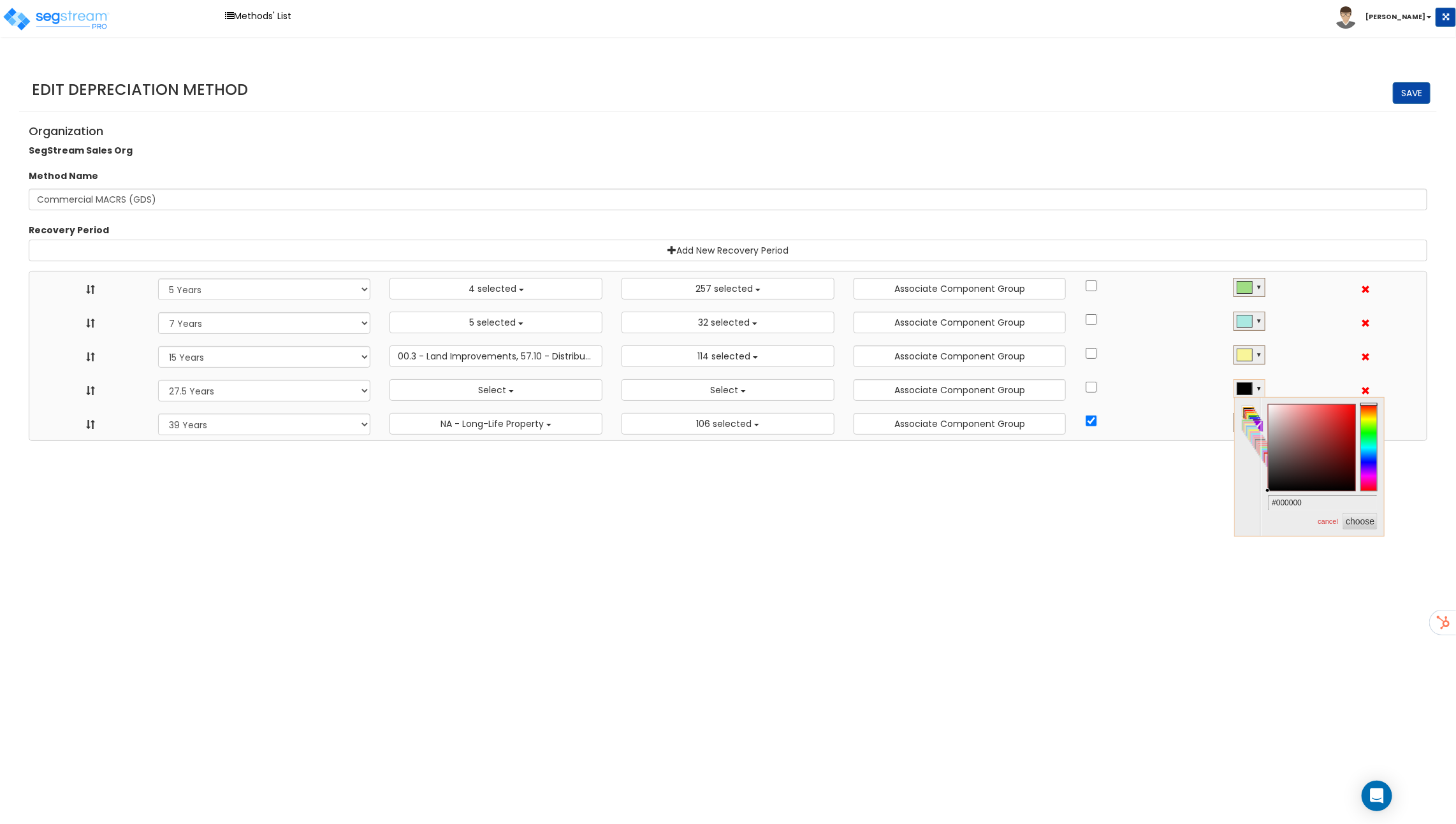
type input "#e99494"
click at [1298, 411] on div at bounding box center [1312, 448] width 87 height 87
click at [1198, 441] on html "Toggle navigation Methods' List Richard x" at bounding box center [728, 221] width 1456 height 441
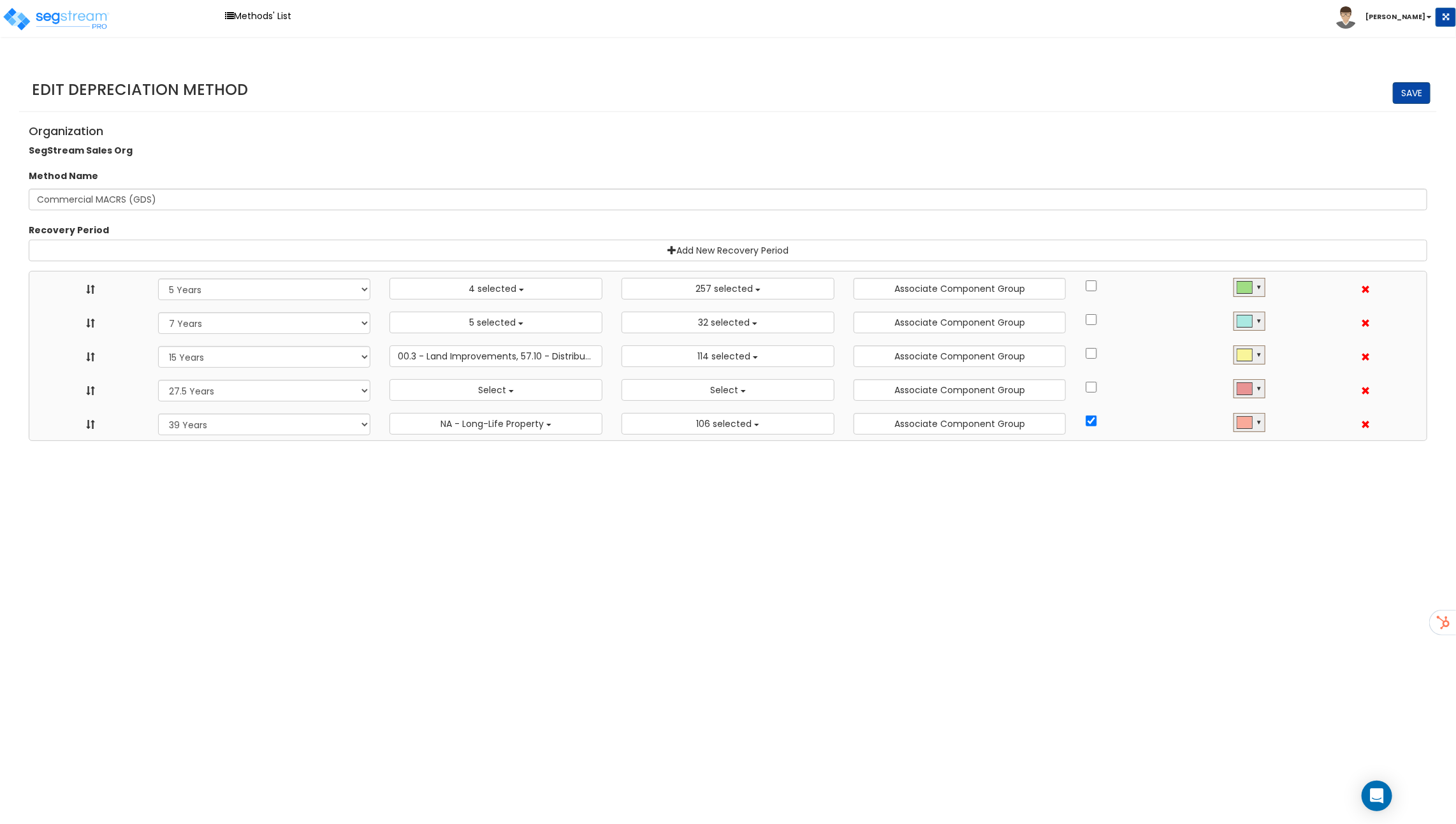
click at [1408, 97] on link "Save" at bounding box center [1411, 93] width 38 height 22
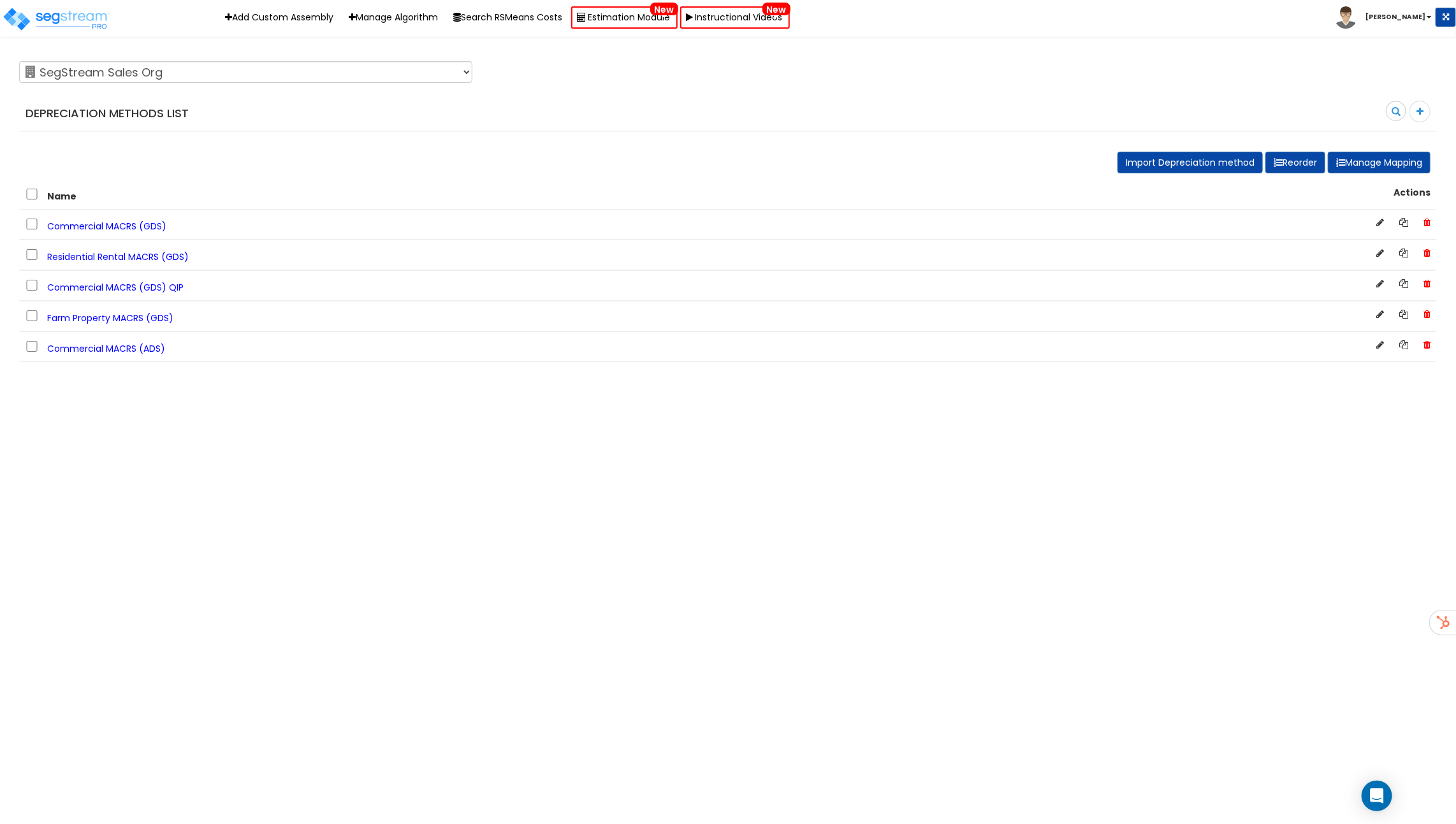
click at [287, 83] on div "123 Test 586 MHH [GEOGRAPHIC_DATA] ABGi Accelerated Realty Consultant, LLC Acce…" at bounding box center [246, 72] width 472 height 32
click at [289, 76] on select "123 Test 586 MHH [GEOGRAPHIC_DATA] ABGi Accelerated Realty Consultant, LLC Acce…" at bounding box center [246, 72] width 453 height 22
select select "140"
click at [19, 61] on select "123 Test 586 MHH [GEOGRAPHIC_DATA] ABGi Accelerated Realty Consultant, LLC Acce…" at bounding box center [246, 72] width 453 height 22
click at [260, 67] on select "123 Test 586 MHH Abaco ABGi Accelerated Realty Consultant, LLC Accelerated Real…" at bounding box center [246, 72] width 453 height 22
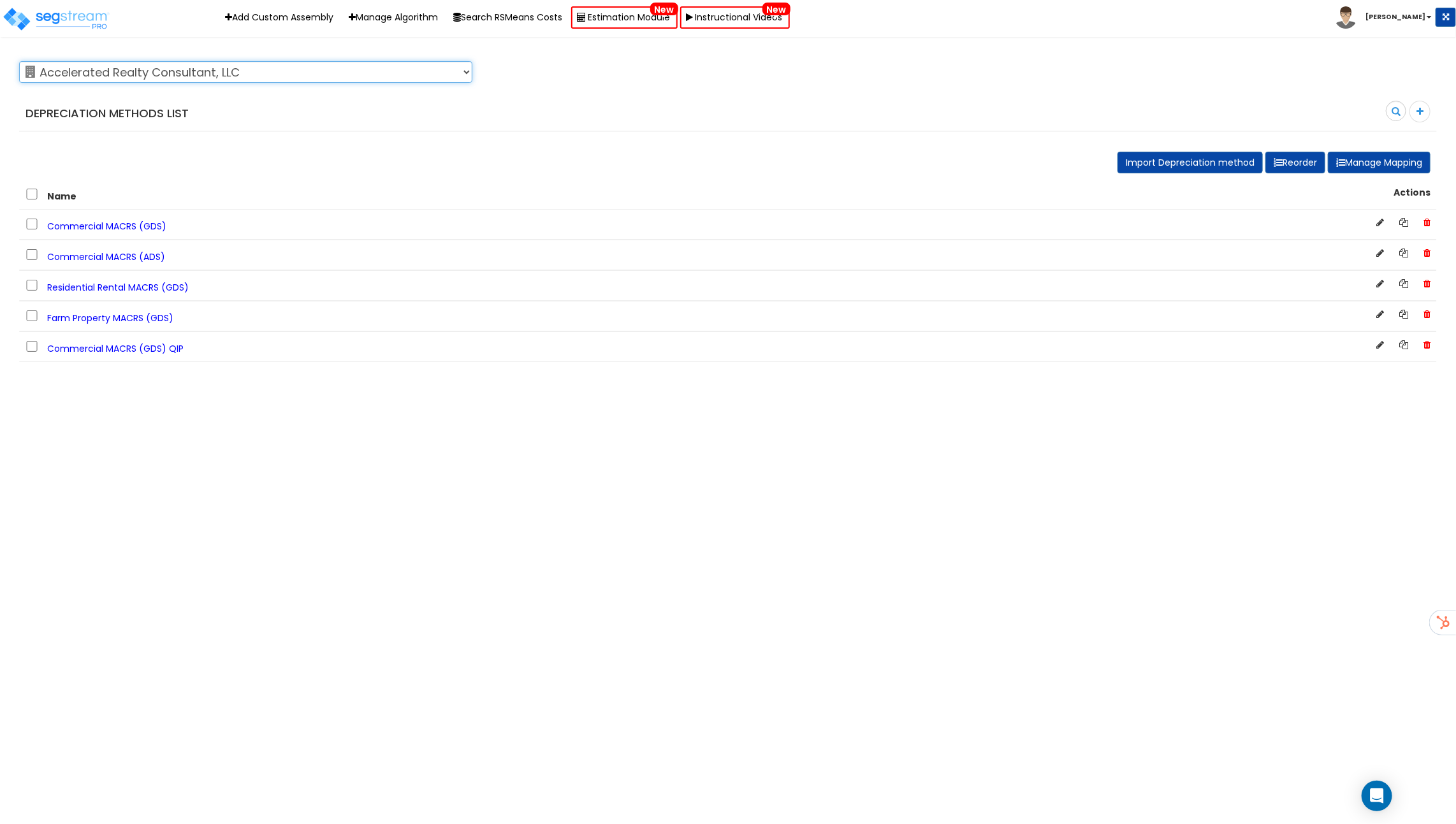
select select "133"
click at [19, 61] on select "123 Test 586 MHH Abaco ABGi Accelerated Realty Consultant, LLC Accelerated Real…" at bounding box center [246, 72] width 453 height 22
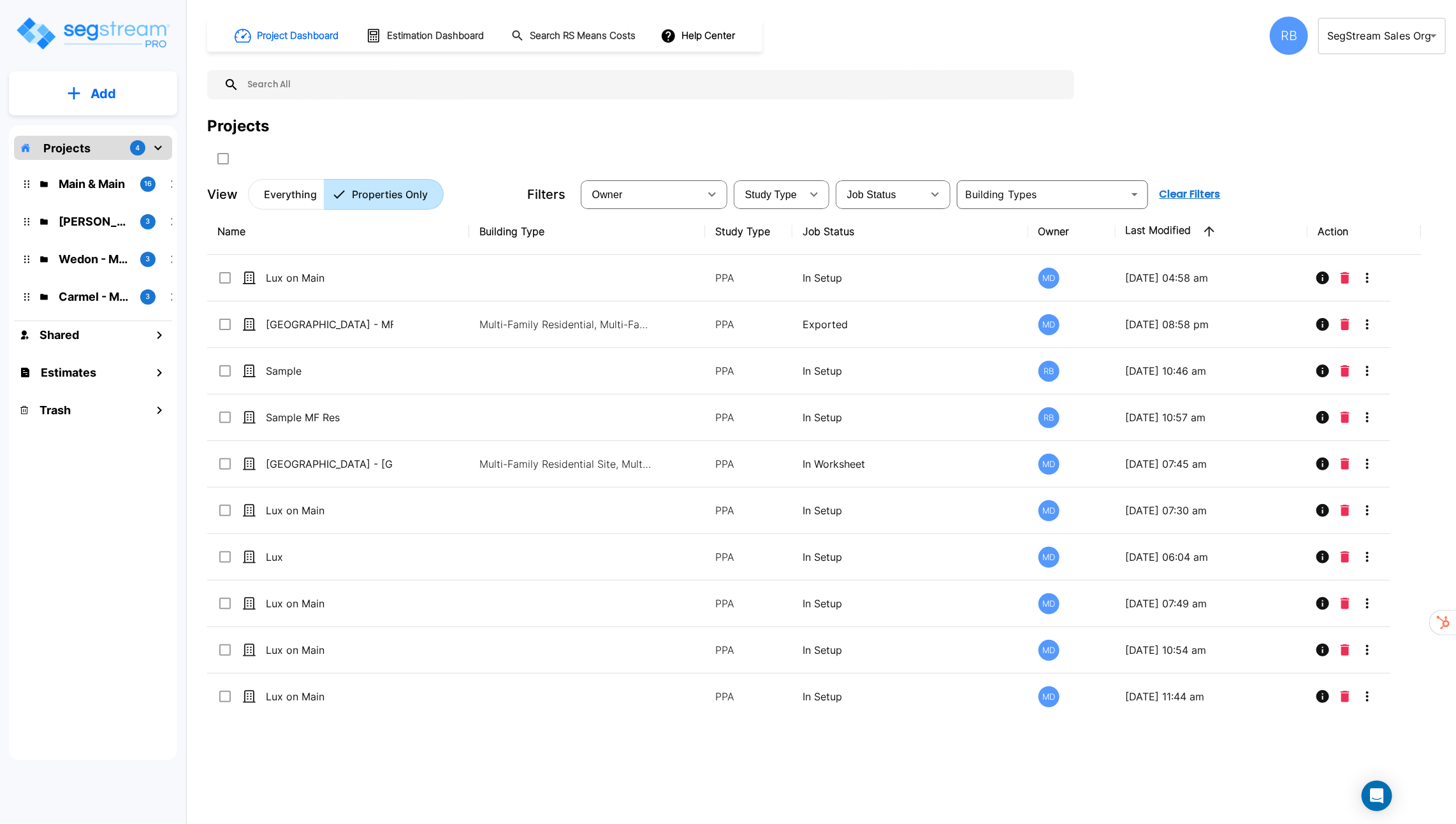
click at [1358, 39] on body "× Your report is being generated. Be patient! × We're working on your Modificat…" at bounding box center [728, 412] width 1456 height 824
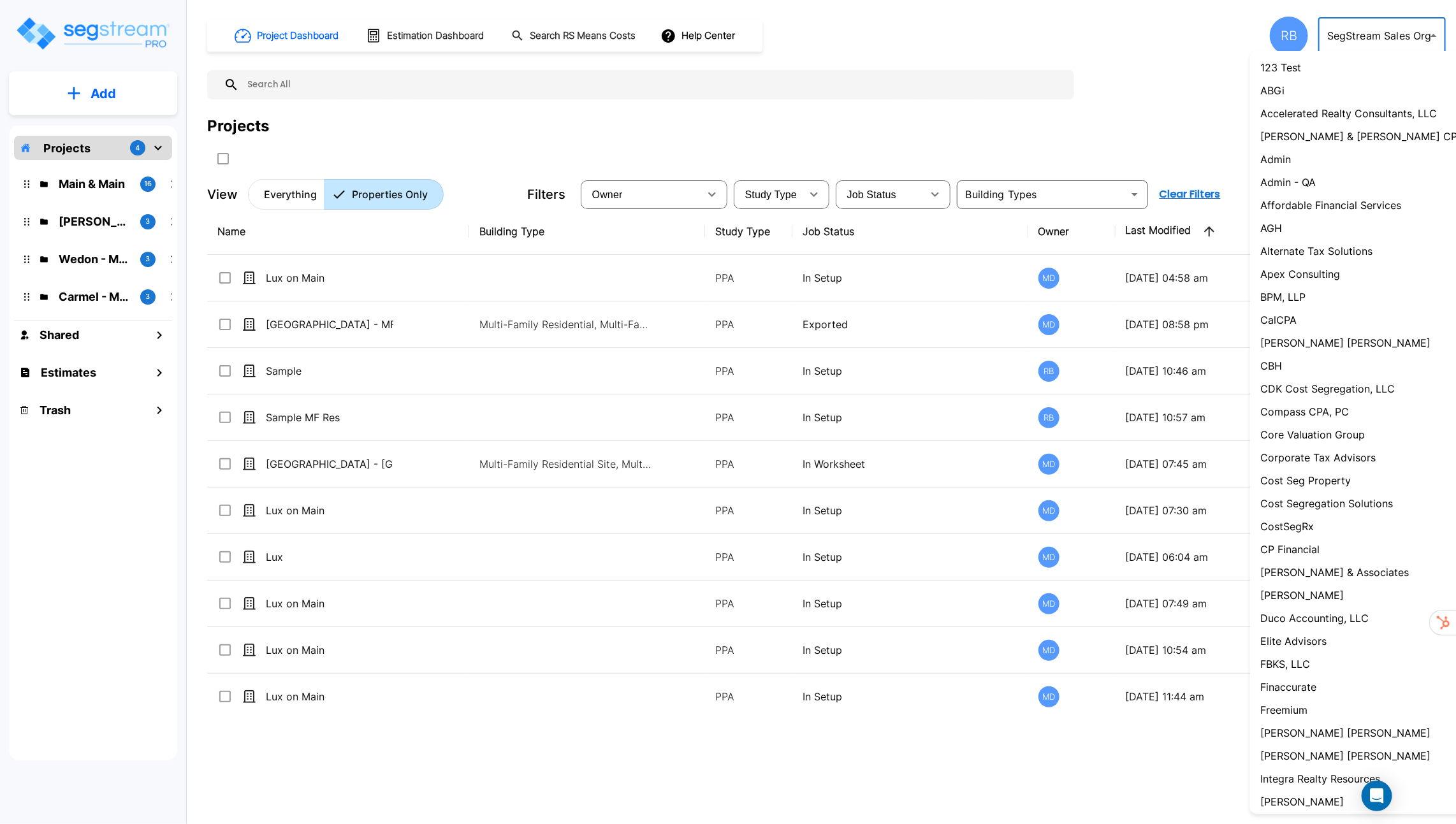
click at [1017, 128] on div at bounding box center [728, 412] width 1456 height 824
click at [1376, 32] on body "× Your report is being generated. Be patient! × We're working on your Modificat…" at bounding box center [728, 412] width 1456 height 824
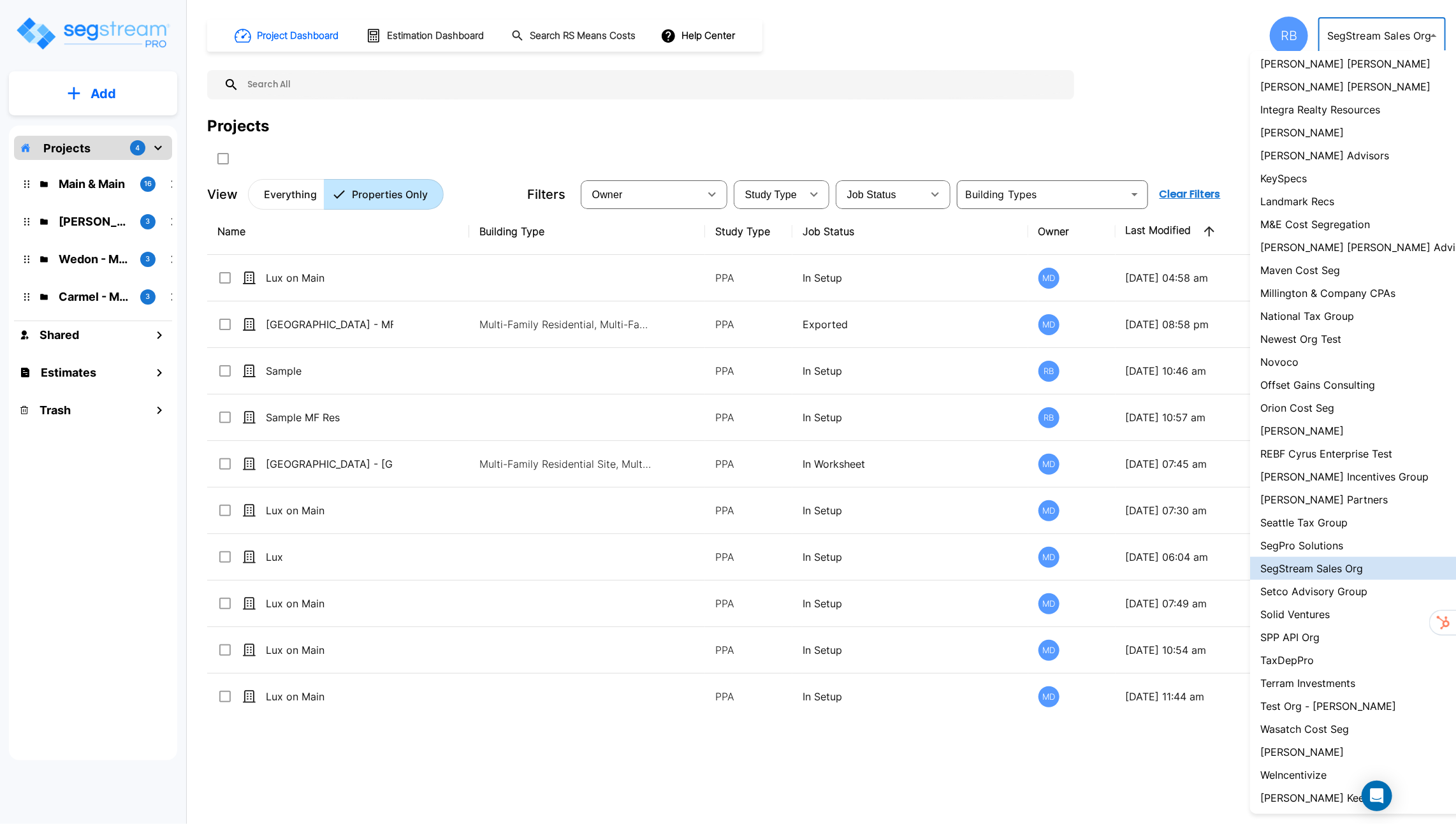
click at [1376, 32] on div at bounding box center [728, 412] width 1456 height 824
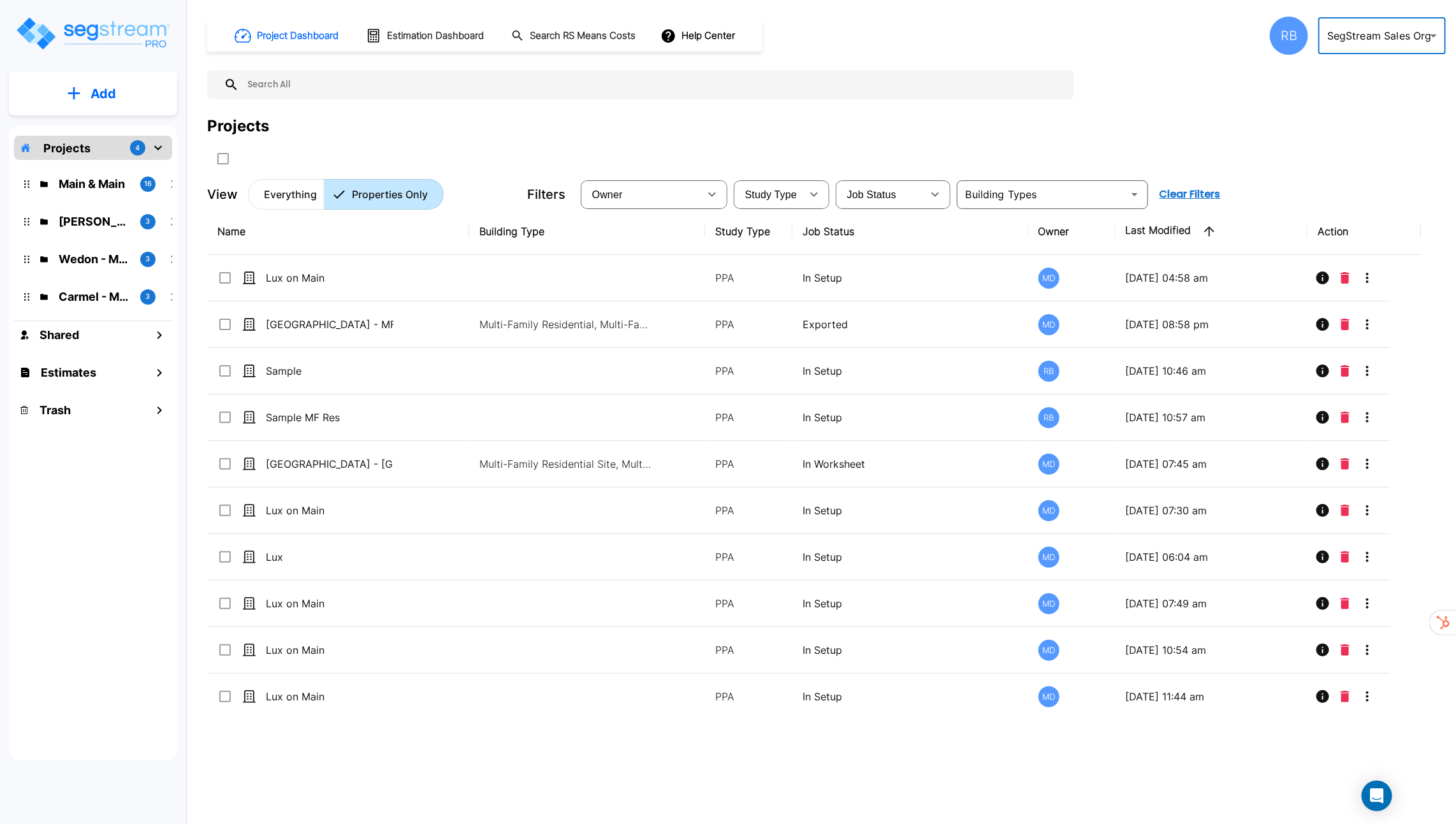
click at [1284, 32] on div "RB" at bounding box center [1289, 35] width 39 height 39
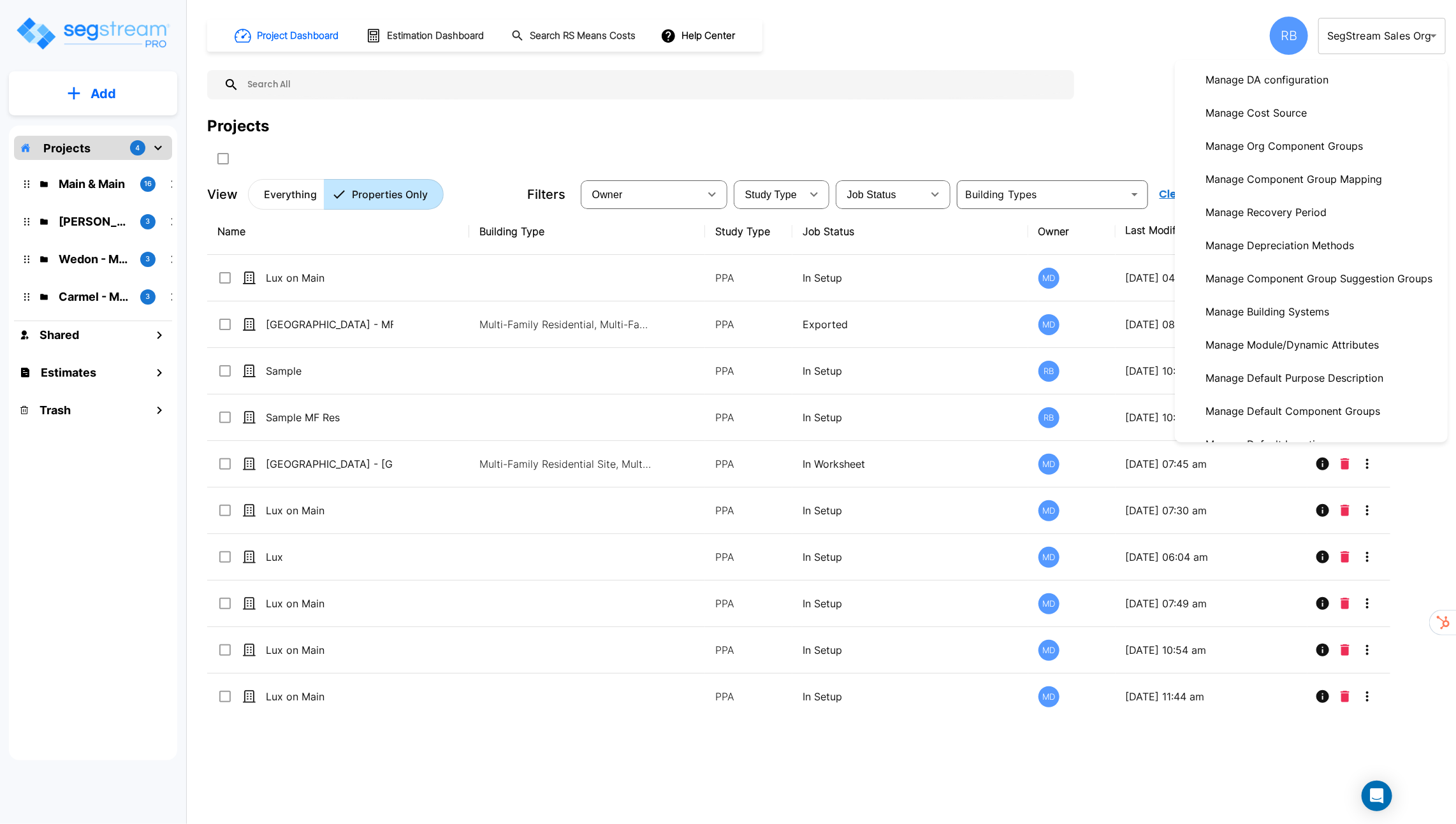
scroll to position [279, 0]
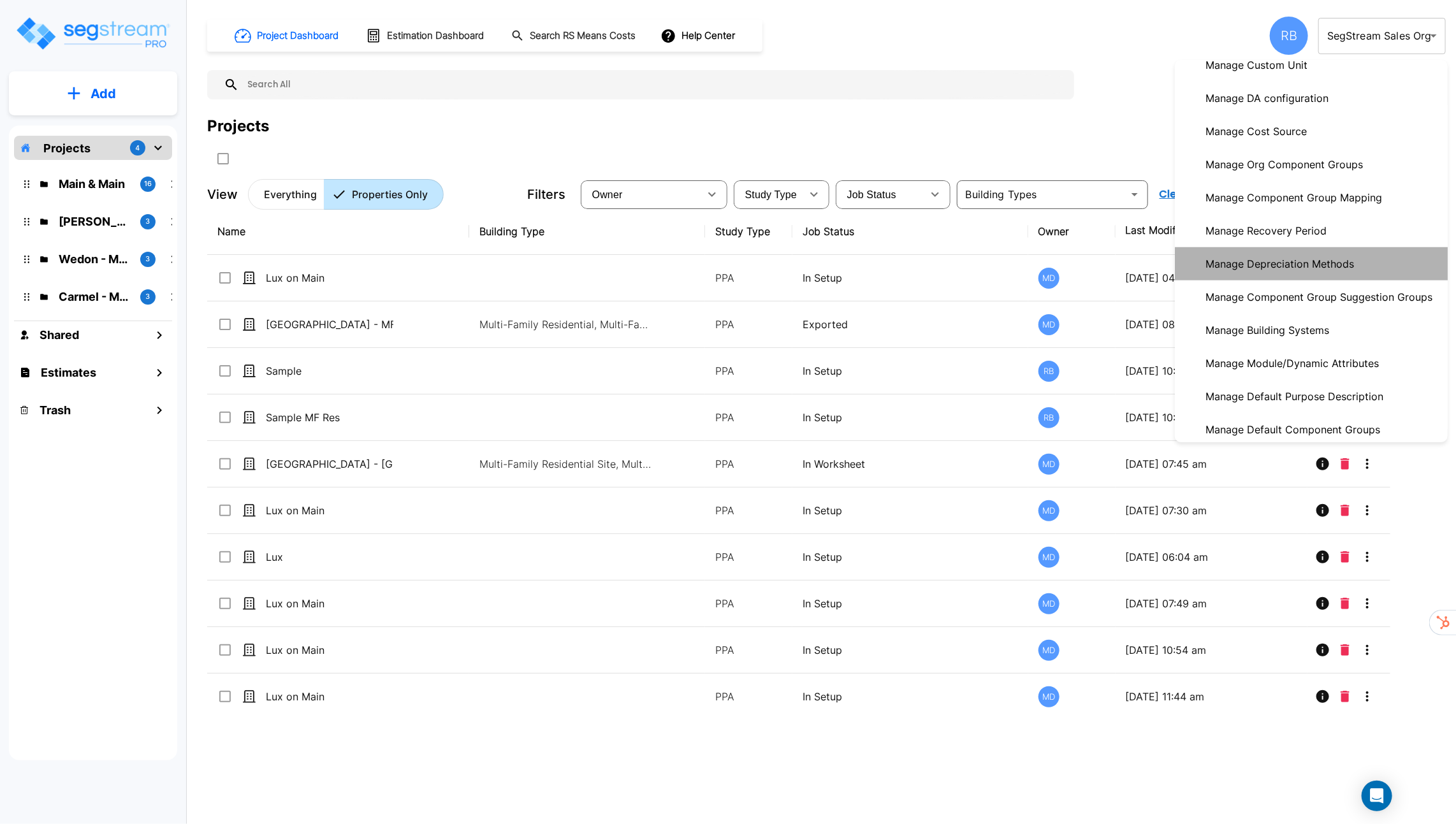
click at [1336, 252] on p "Manage Depreciation Methods" at bounding box center [1279, 264] width 159 height 26
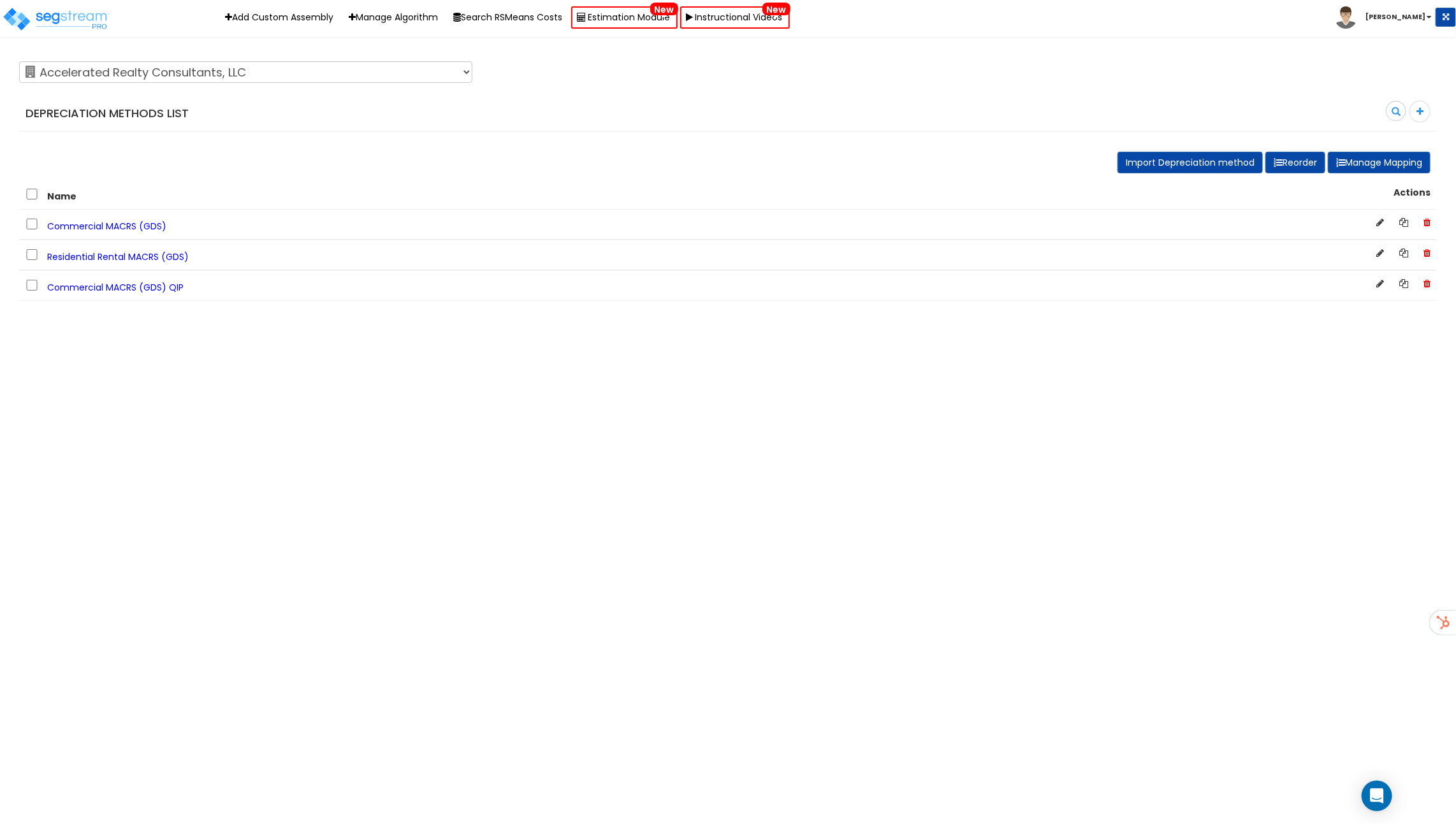
click at [132, 229] on span "Commercial MACRS (GDS)" at bounding box center [107, 226] width 119 height 13
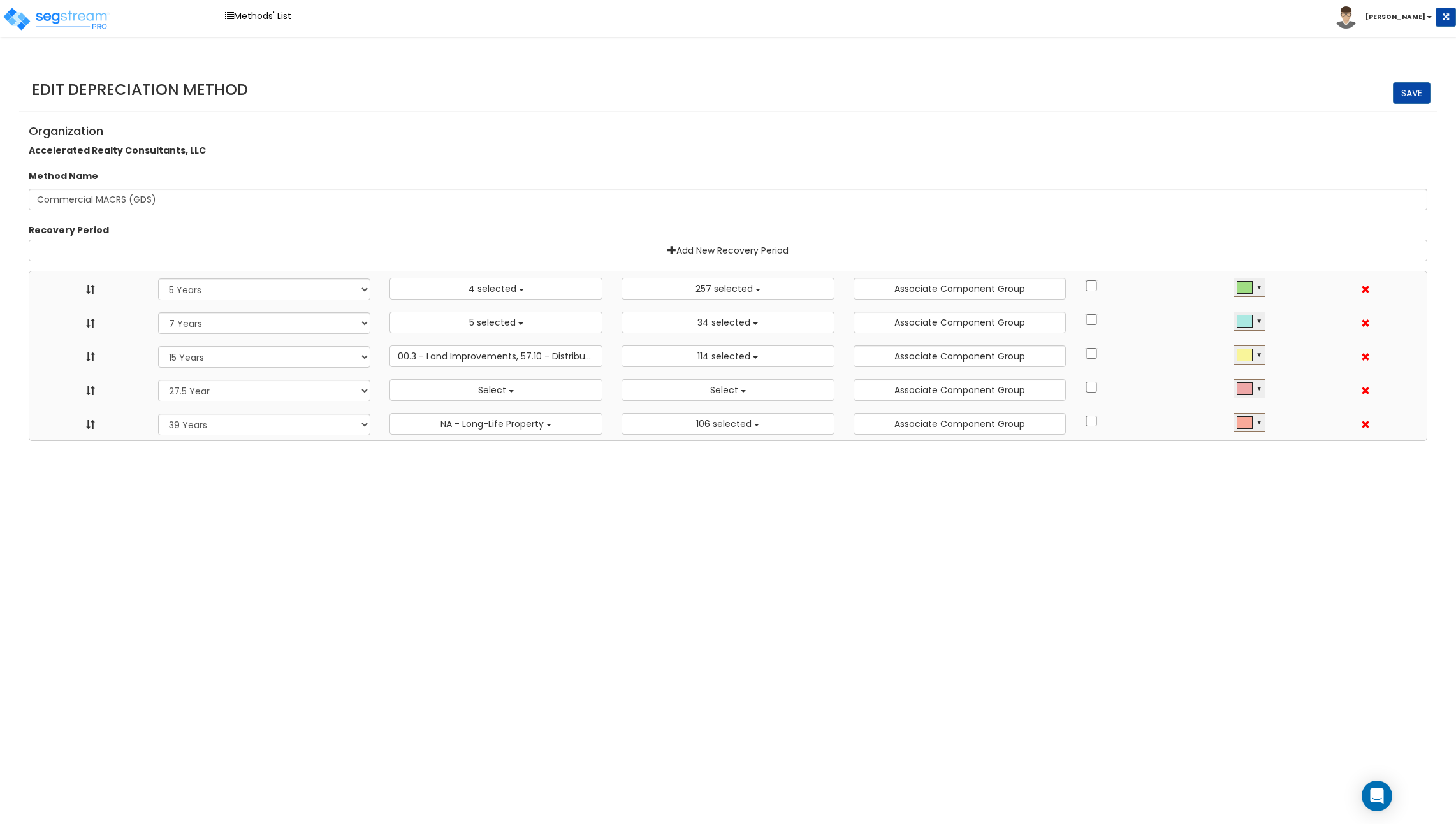
select select "5Y"
select select "10182"
select select "7Y"
select select "48830"
select select "11974"
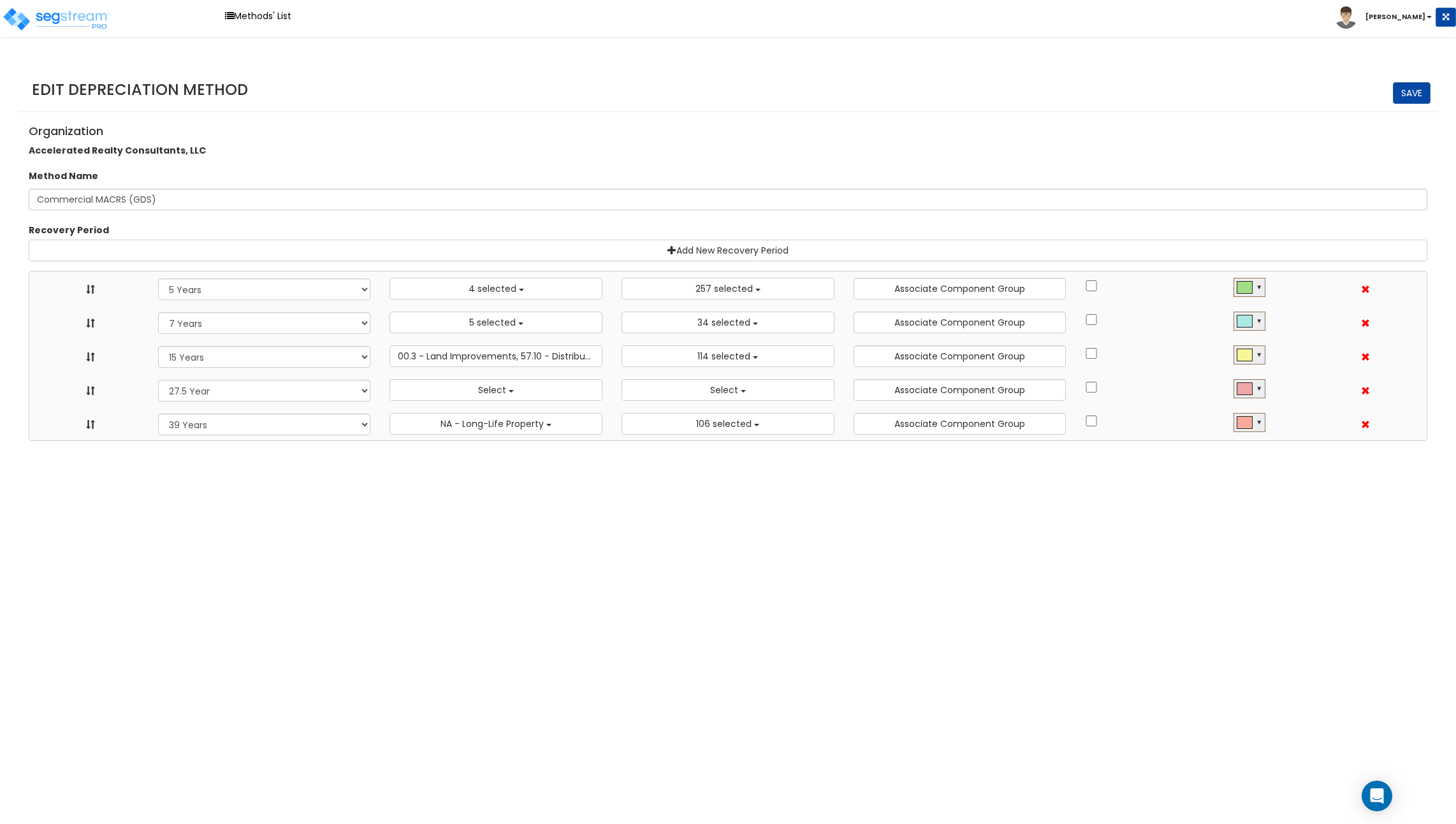
select select "15Y"
select select "3666"
select select "31875"
select select "275Y"
select select
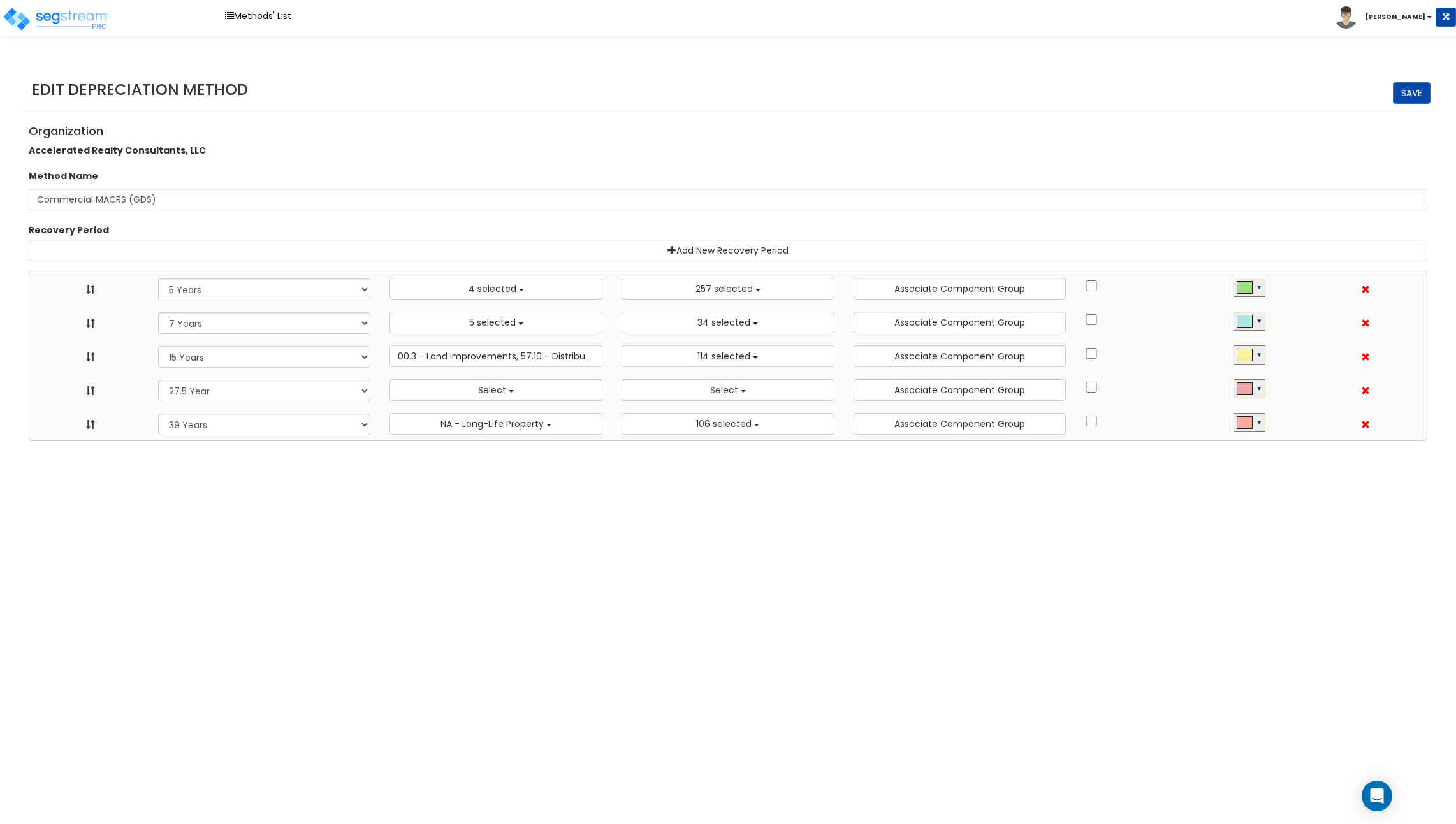
select select
select select "39Y"
select select "31302"
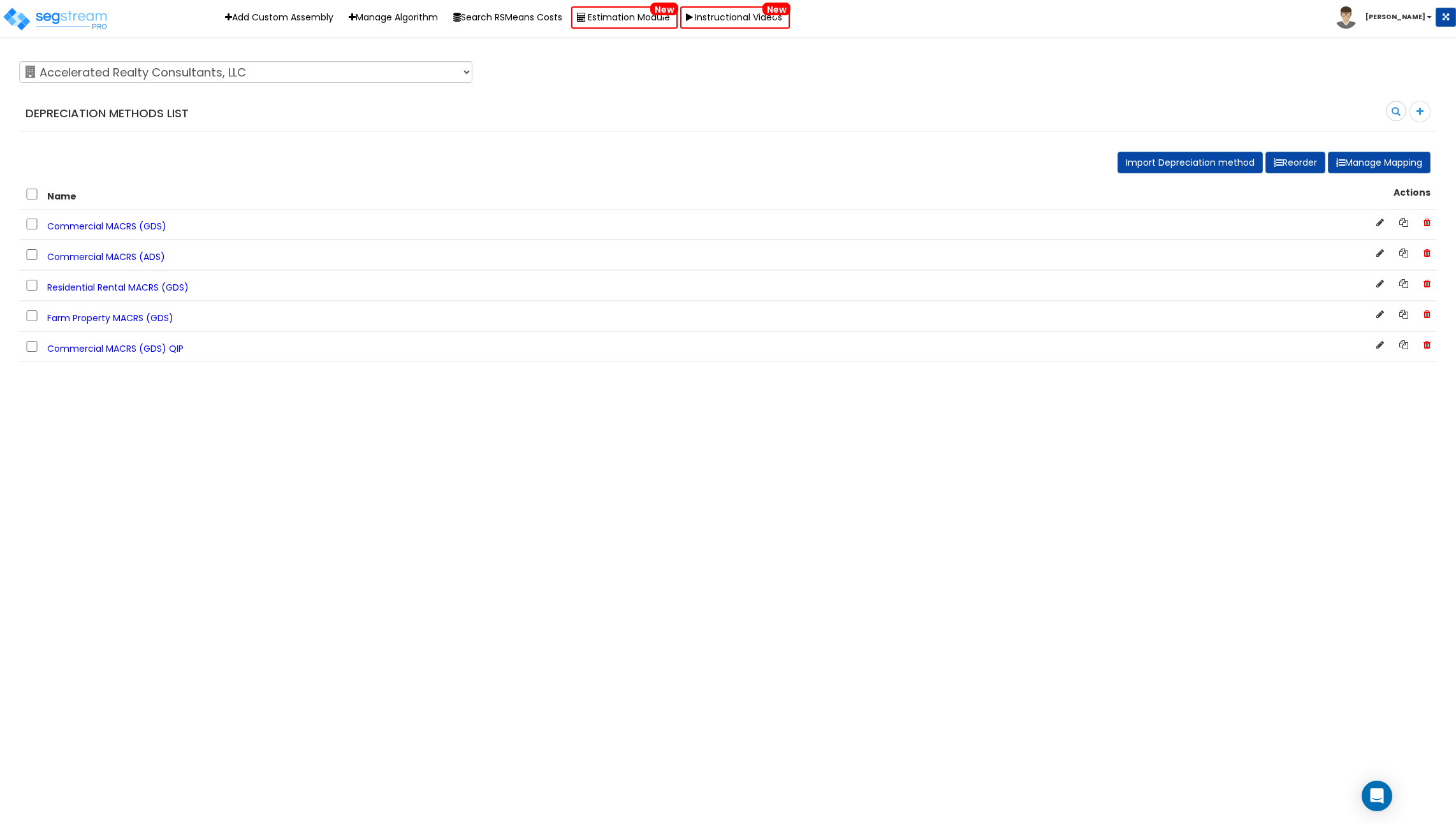
select select "133"
click at [253, 75] on select "123 Test 586 MHH Abaco ABGi Accelerated Realty Consultant, LLC Accelerated Real…" at bounding box center [246, 72] width 453 height 22
click at [19, 61] on select "123 Test 586 MHH Abaco ABGi Accelerated Realty Consultant, LLC Accelerated Real…" at bounding box center [246, 72] width 453 height 22
click at [127, 229] on span "Commercial MACRS (GDS)" at bounding box center [107, 226] width 119 height 13
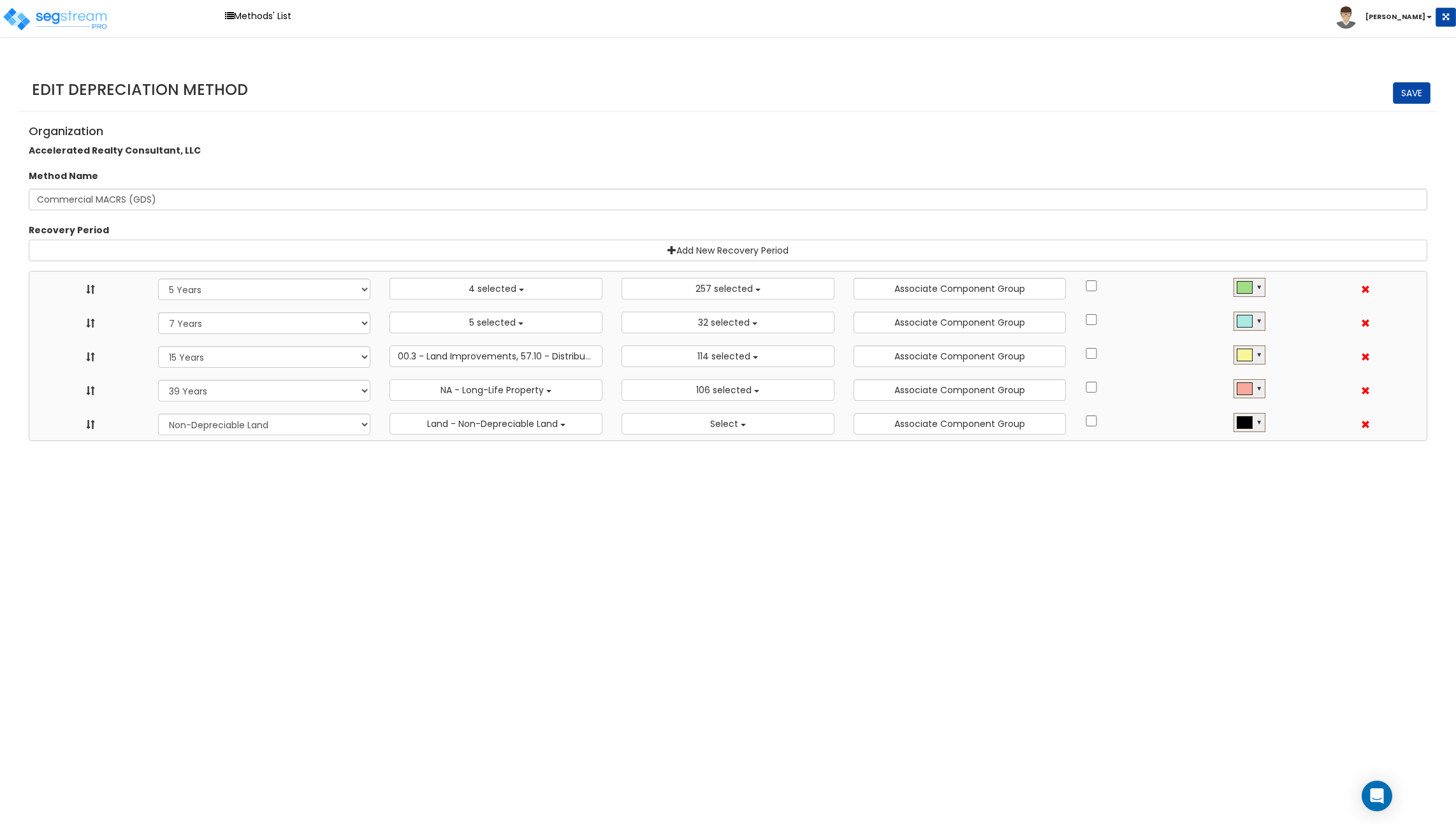
select select "5Y"
select select "10182"
select select "7Y"
select select "58737"
select select "15Y"
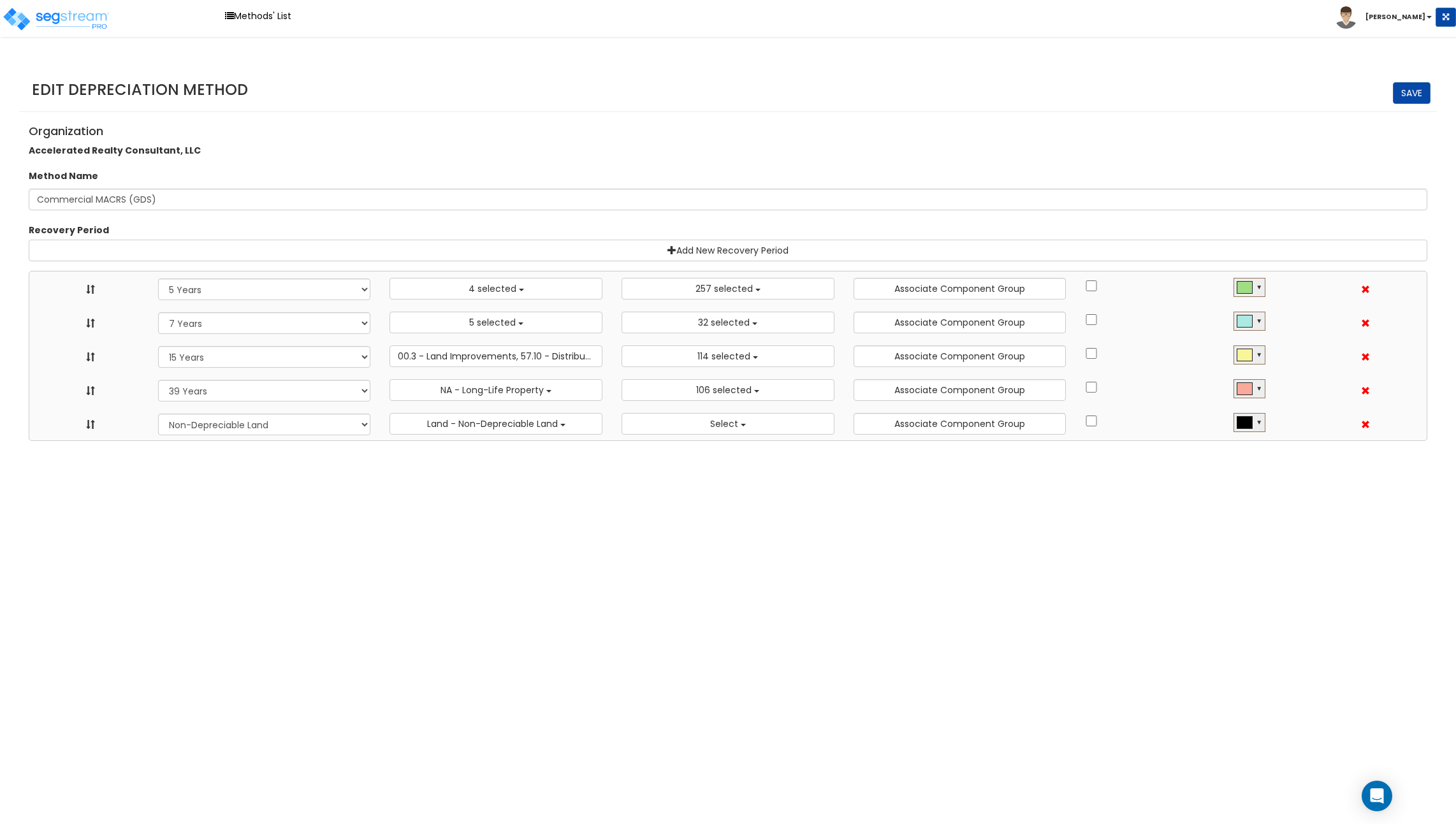
select select "31875"
select select "39Y"
select select "31302"
select select "NO"
select select
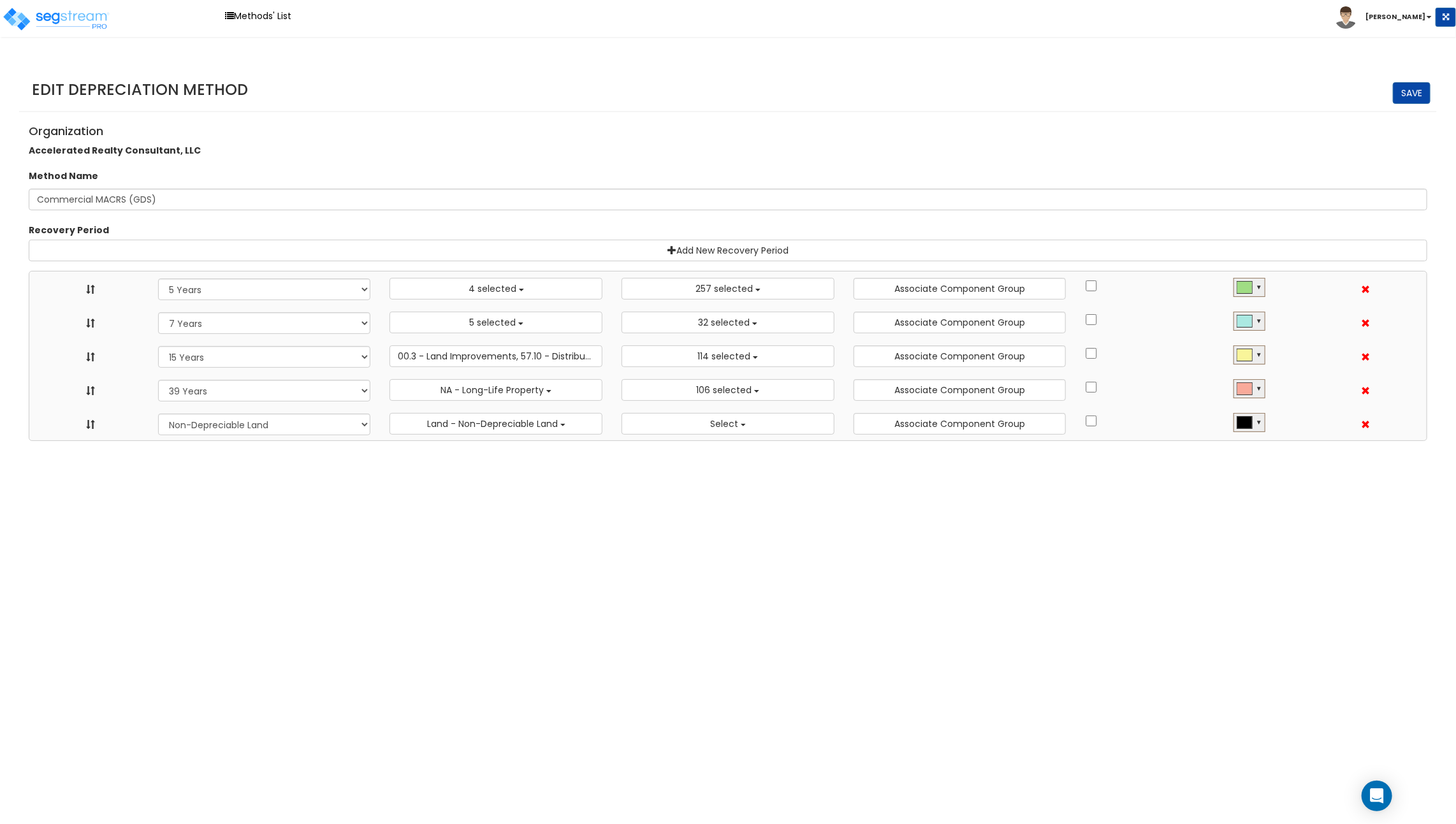
scroll to position [14, 0]
click at [357, 426] on select "Recovery Period 10 Years 11 Years 12 Years 15 Year 15 Year QIP 20 Years 25 Year…" at bounding box center [265, 424] width 213 height 22
select select "275Y"
click at [158, 413] on select "Recovery Period 10 Years 11 Years 12 Years 15 Year 15 Year QIP 20 Years 25 Year…" at bounding box center [265, 424] width 213 height 22
select select "5Y"
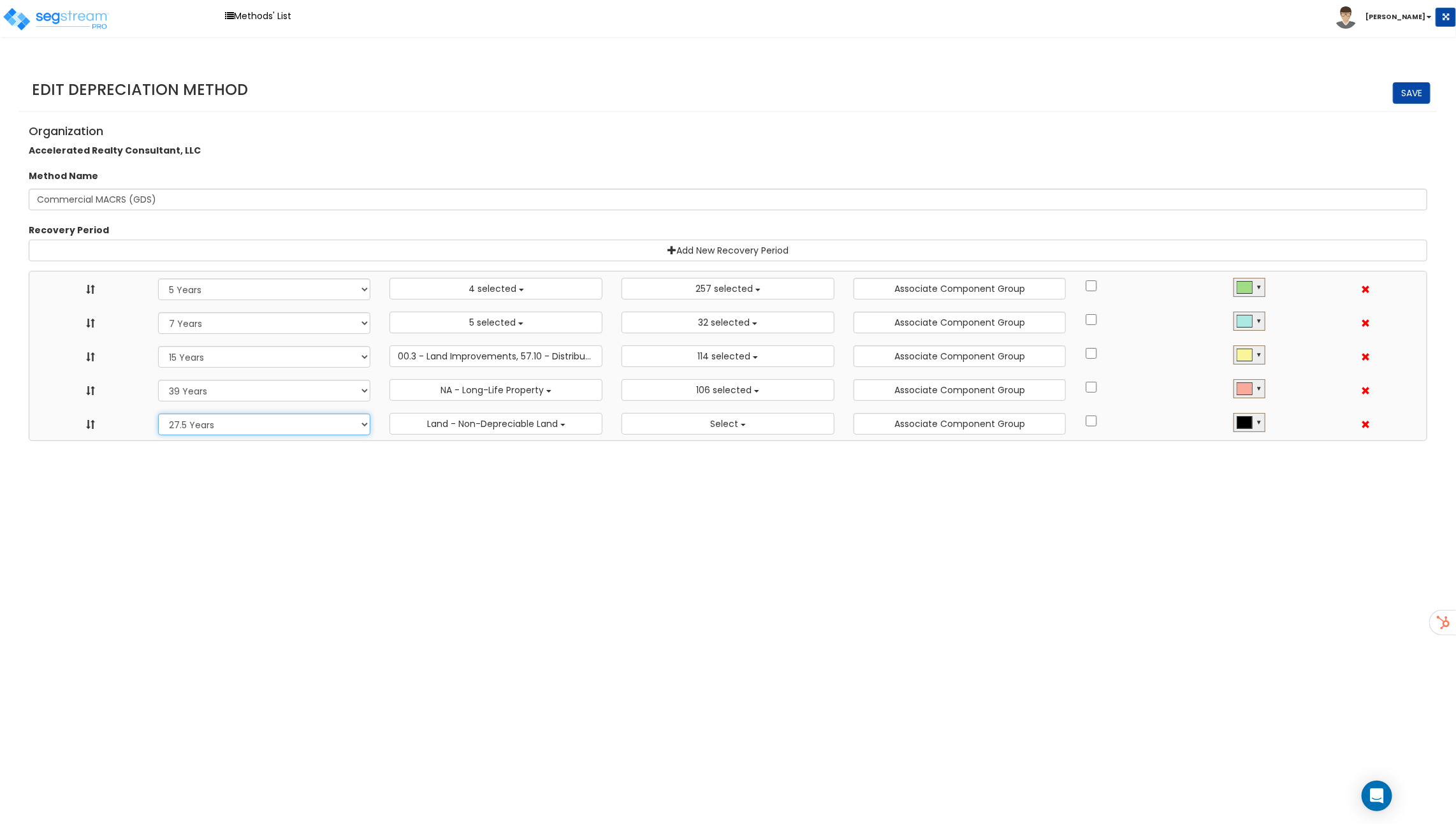
select select "7Y"
select select "15Y"
select select "39Y"
select select "275Y"
select select "10182"
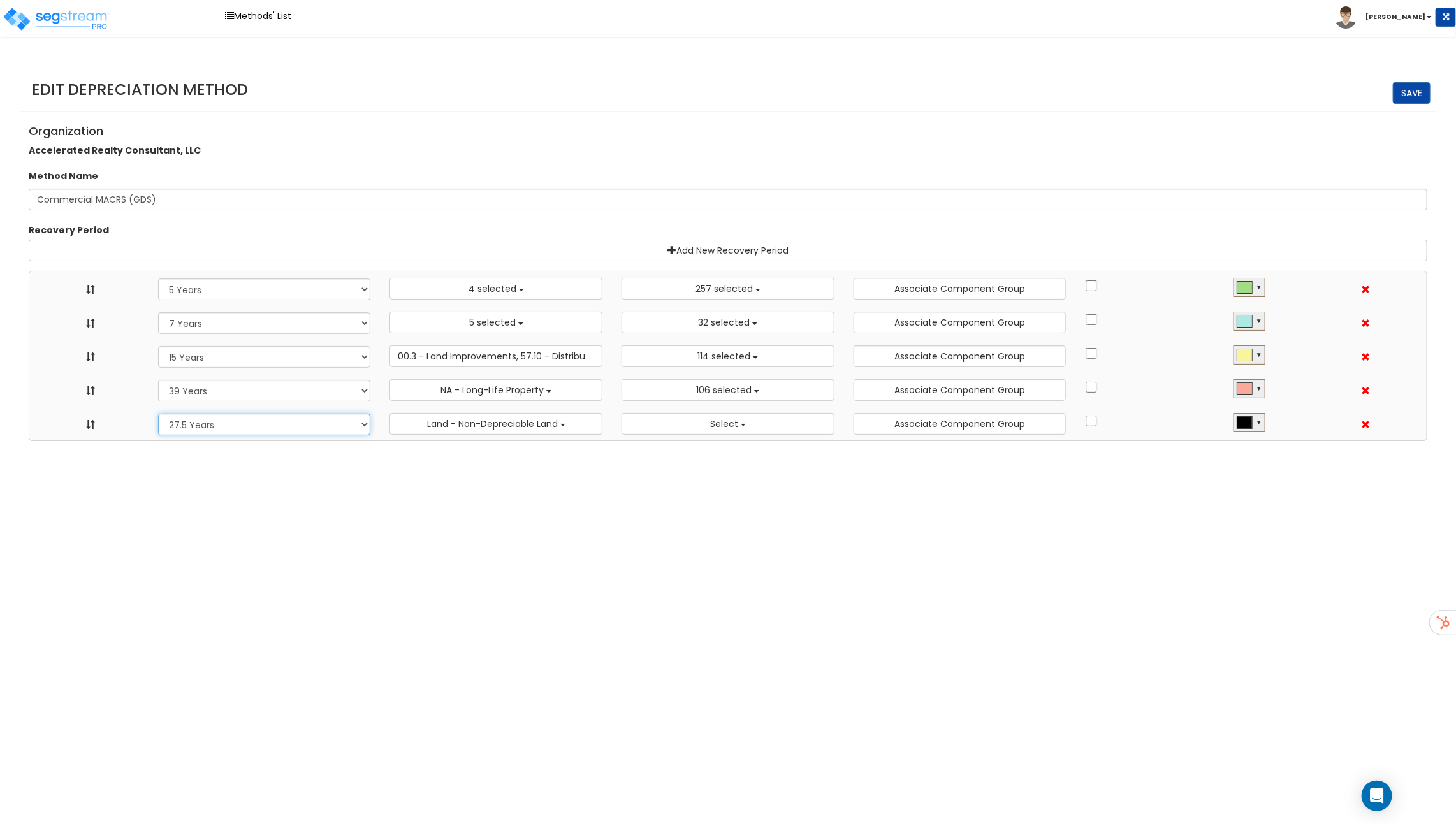
select select "58737"
select select "31875"
select select "31302"
select select
drag, startPoint x: 85, startPoint y: 427, endPoint x: 95, endPoint y: 388, distance: 40.3
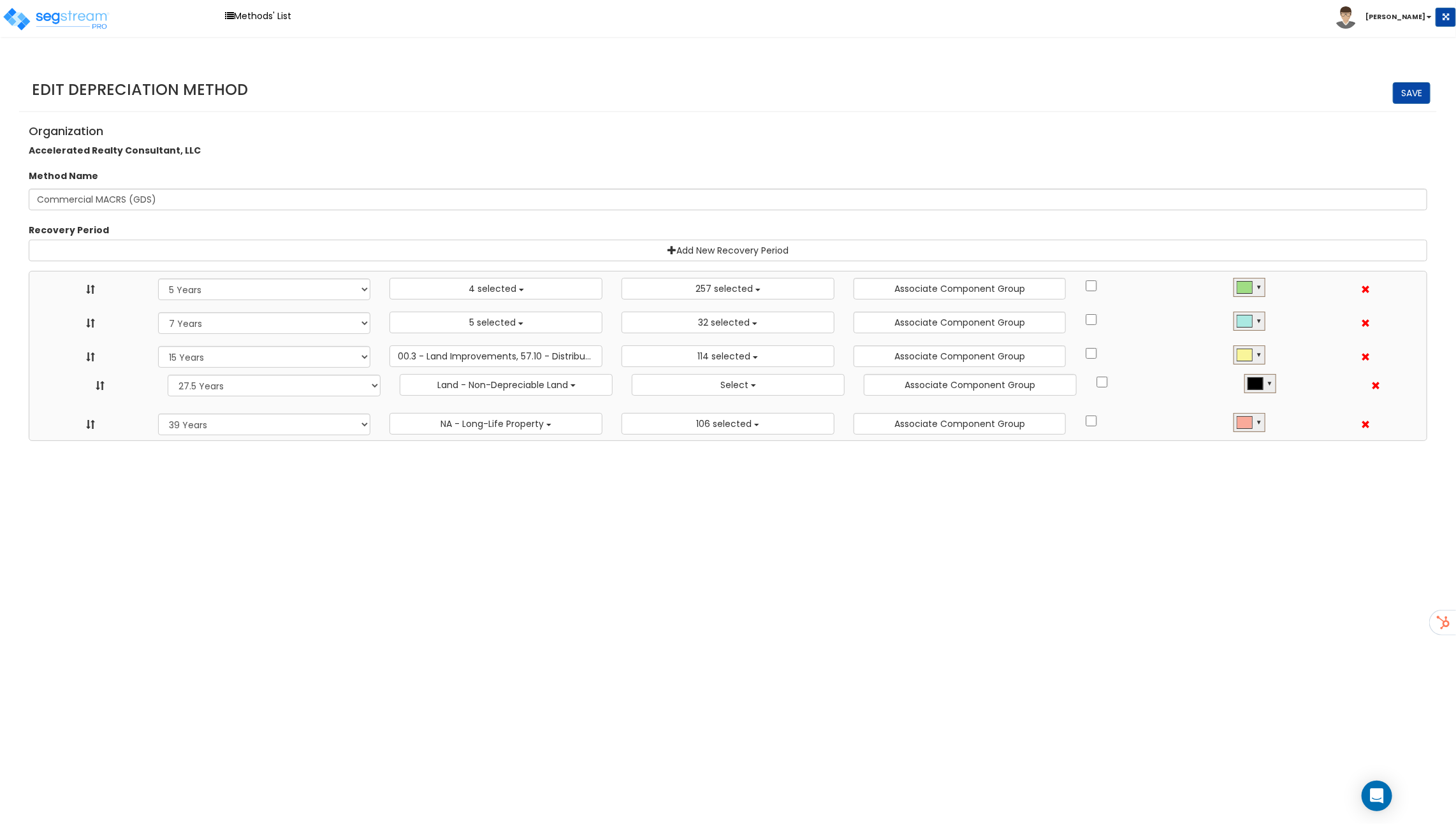
select select "275Y"
select select
click at [547, 390] on span "Land - Non-Depreciable Land" at bounding box center [492, 390] width 131 height 13
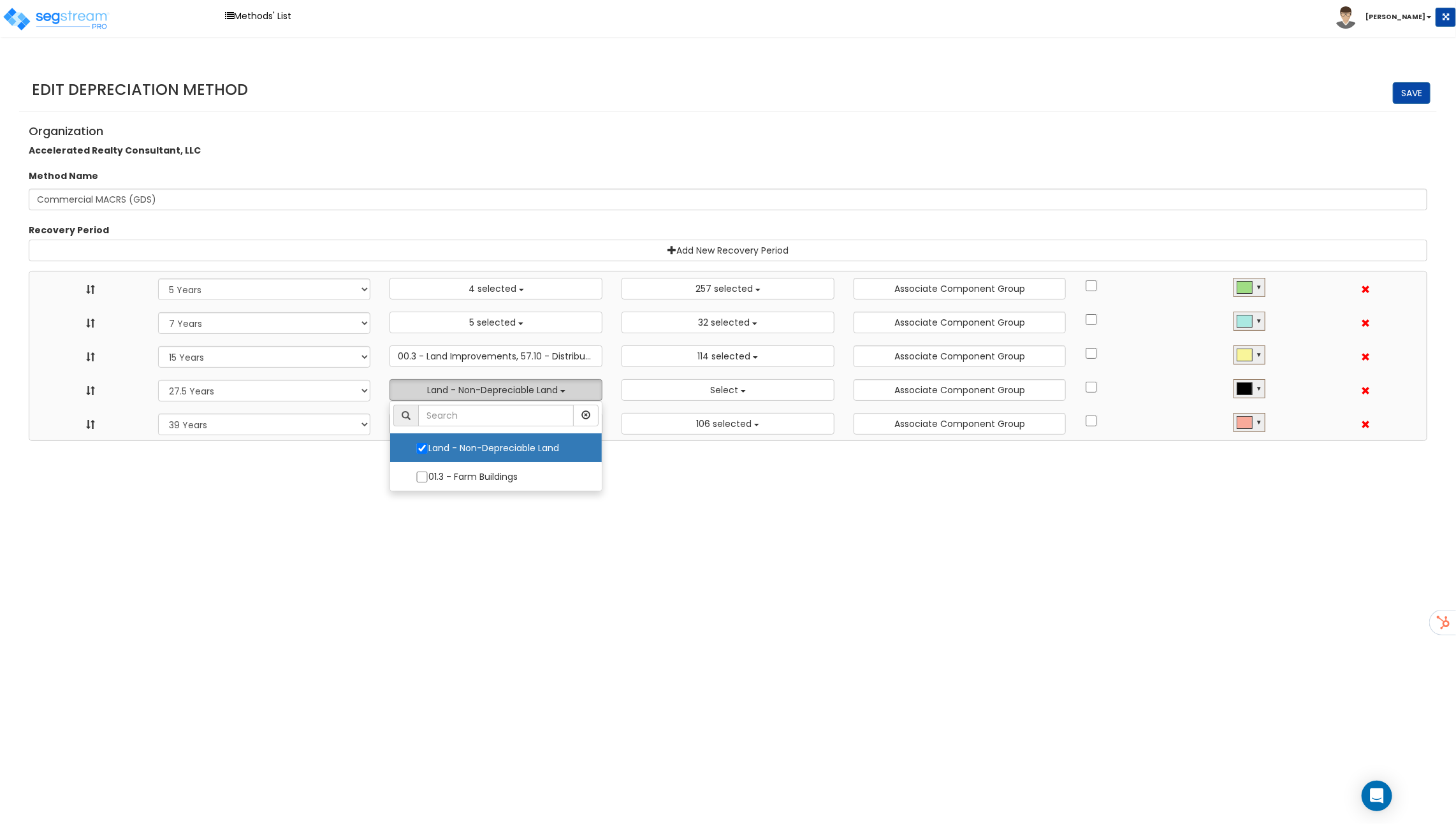
click at [474, 451] on label "Land - Non-Depreciable Land" at bounding box center [495, 448] width 186 height 27
click at [428, 451] on input "Land - Non-Depreciable Land" at bounding box center [422, 449] width 13 height 11
checkbox input "false"
select select "5Y"
select select "7Y"
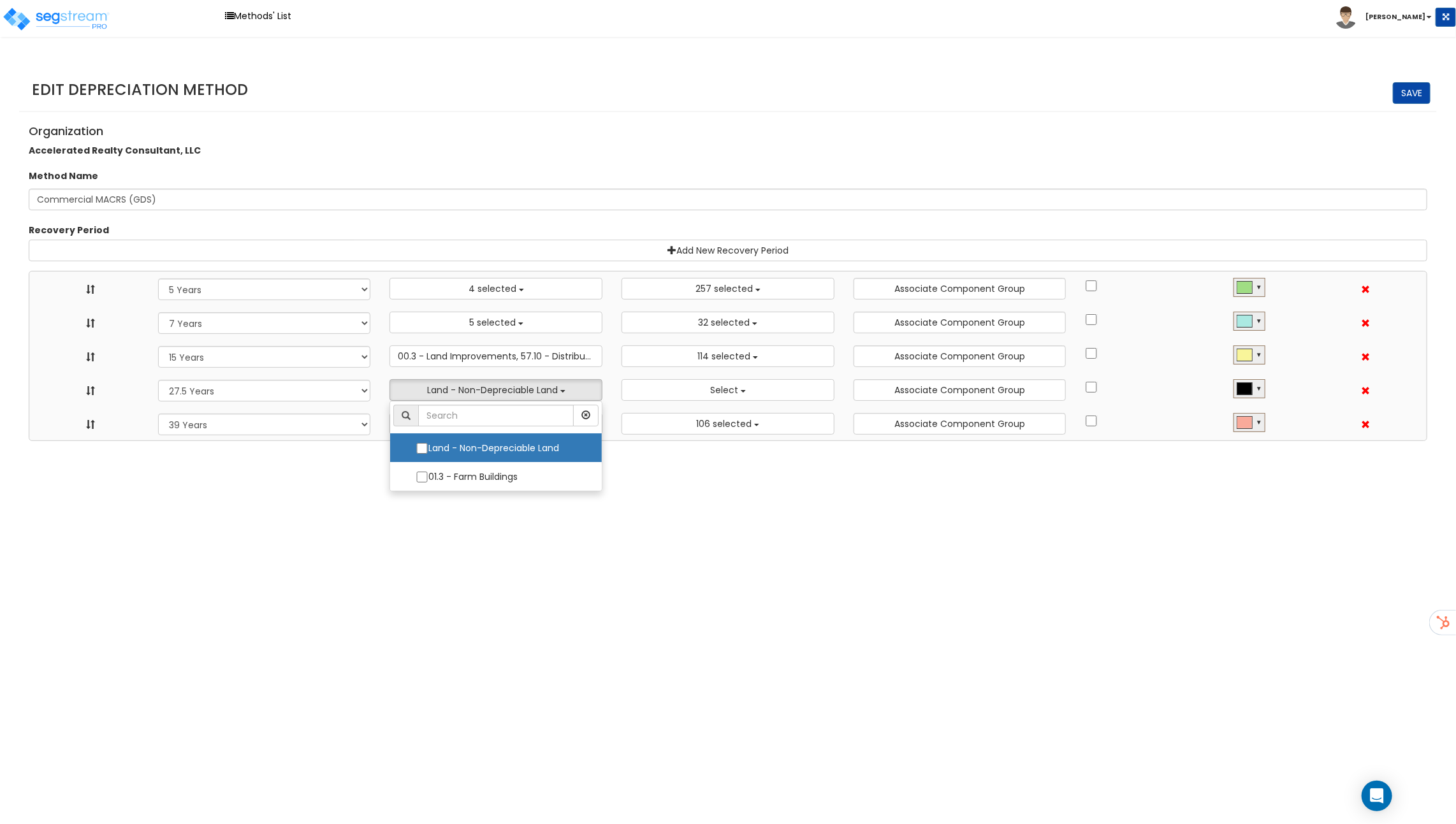
select select "15Y"
select select "39Y"
select select "275Y"
select select
select select "10182"
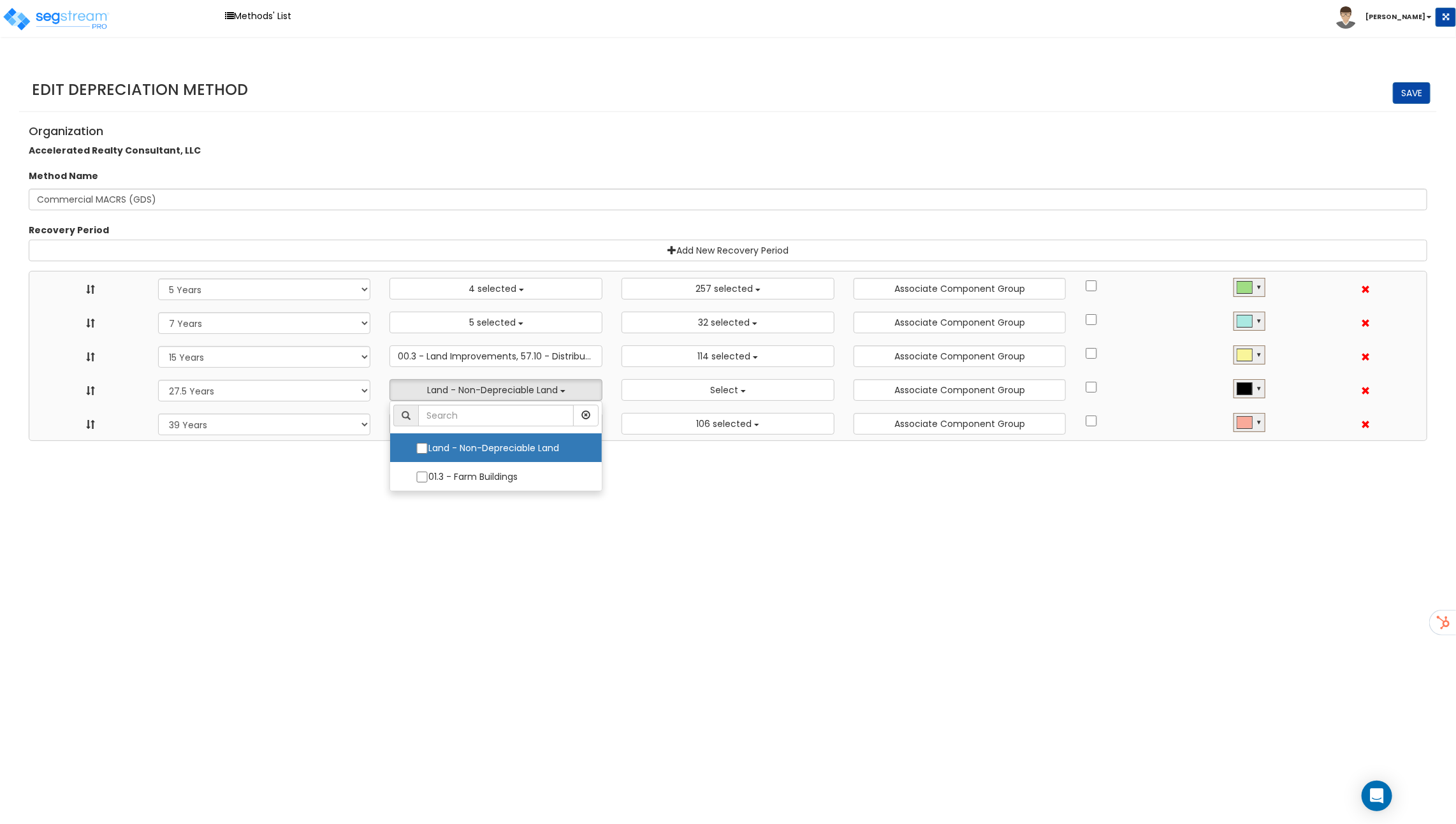
select select "48830"
select select "58737"
select select "3666"
select select "31875"
select select "31302"
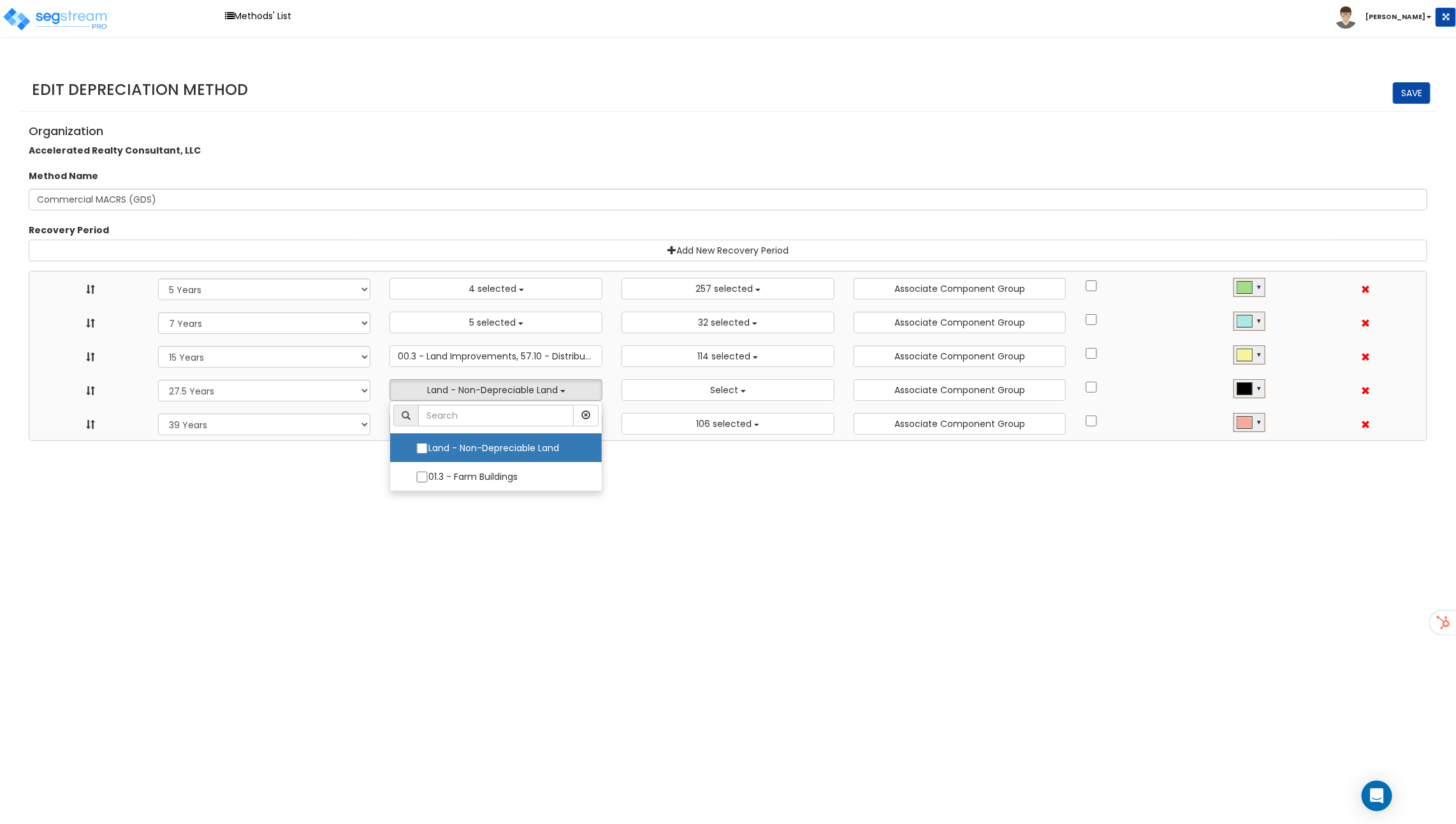
select select
click at [677, 441] on html "Toggle navigation Methods' List Richard x" at bounding box center [728, 221] width 1456 height 441
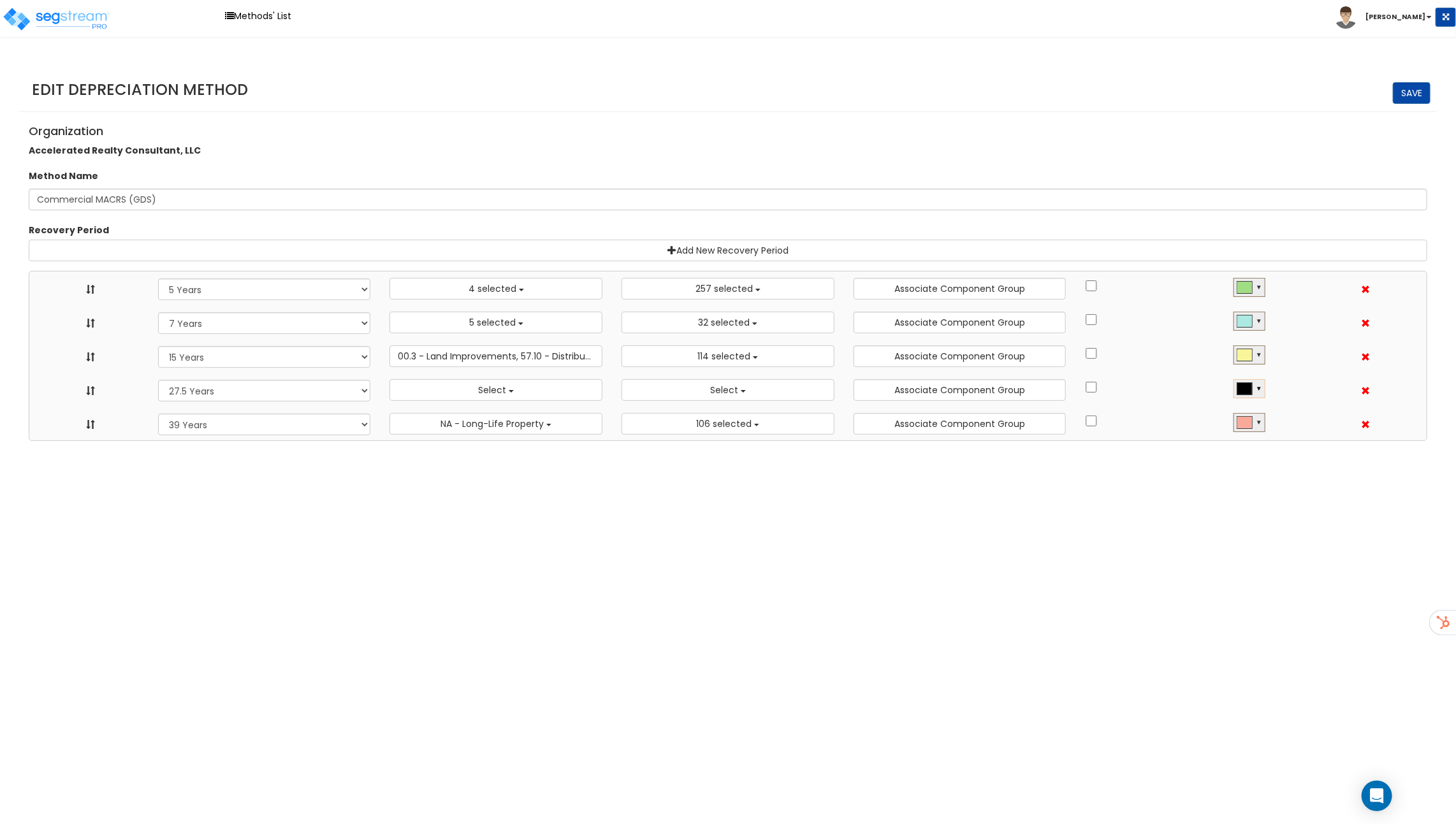
click at [1261, 386] on div "▼" at bounding box center [1258, 387] width 6 height 10
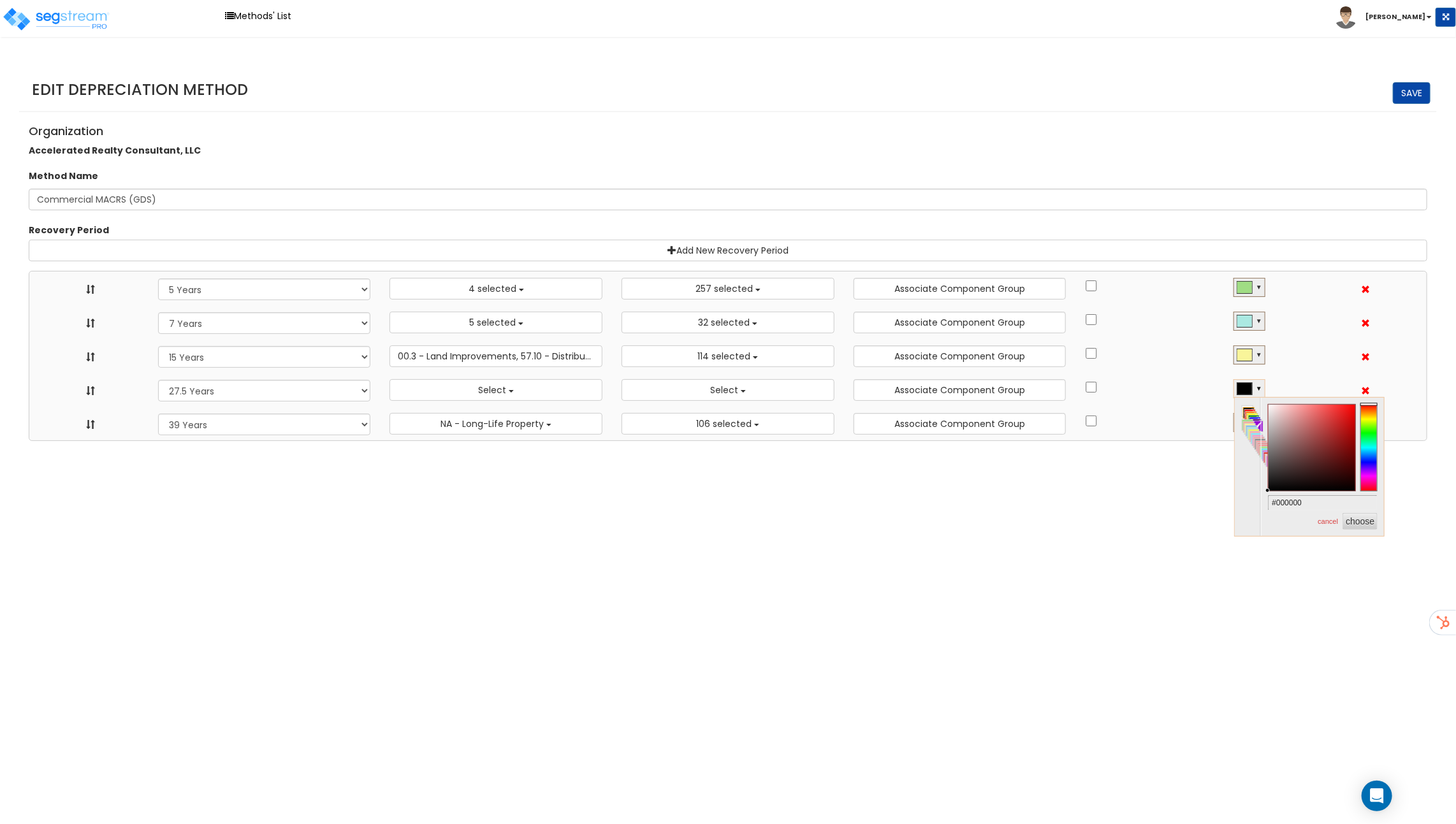
type input "#e79191"
click at [1299, 412] on div at bounding box center [1312, 448] width 87 height 87
click at [1114, 441] on html "Toggle navigation Methods' List Richard x" at bounding box center [728, 221] width 1456 height 441
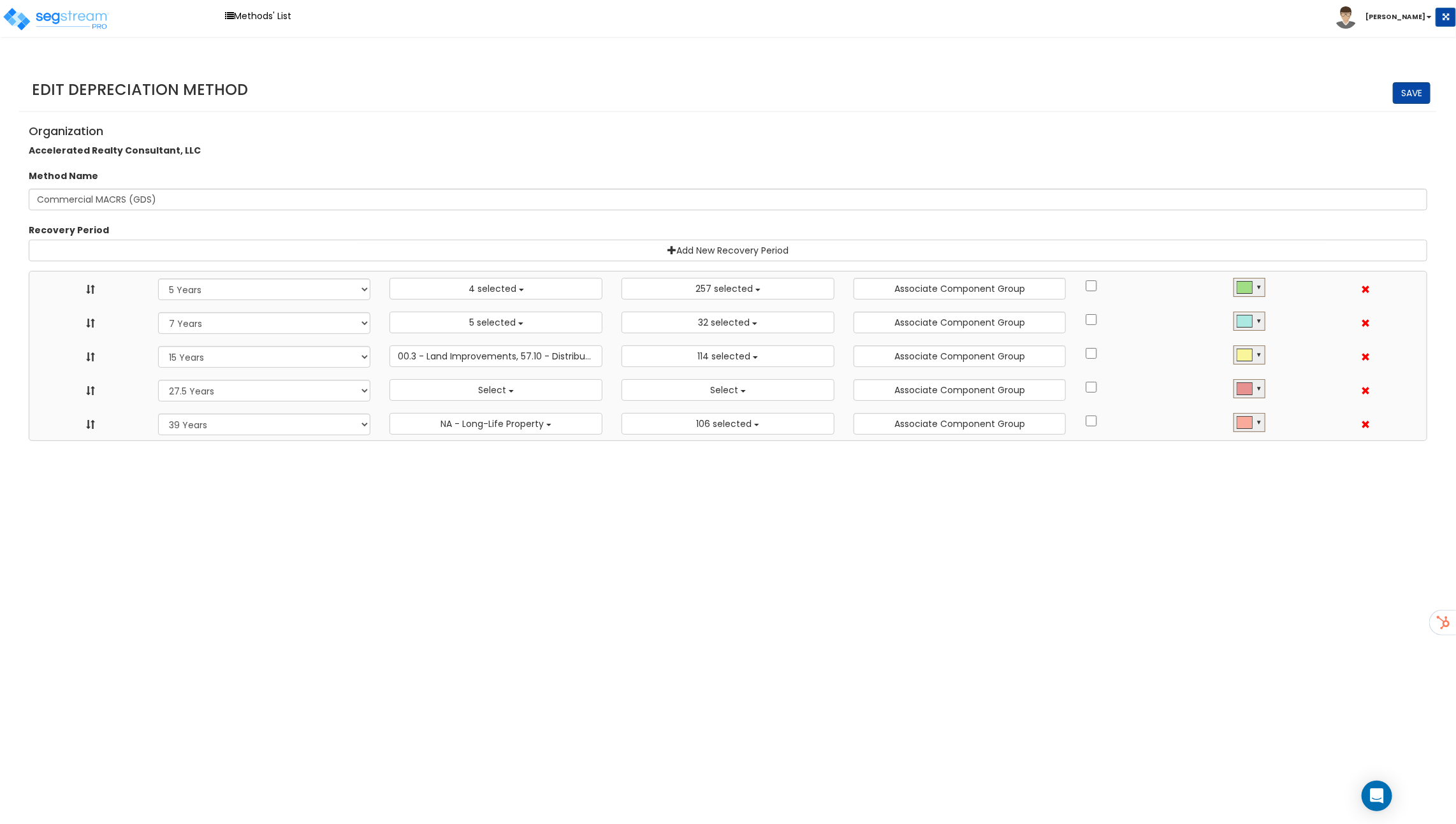
click at [1405, 85] on link "Save" at bounding box center [1411, 93] width 38 height 22
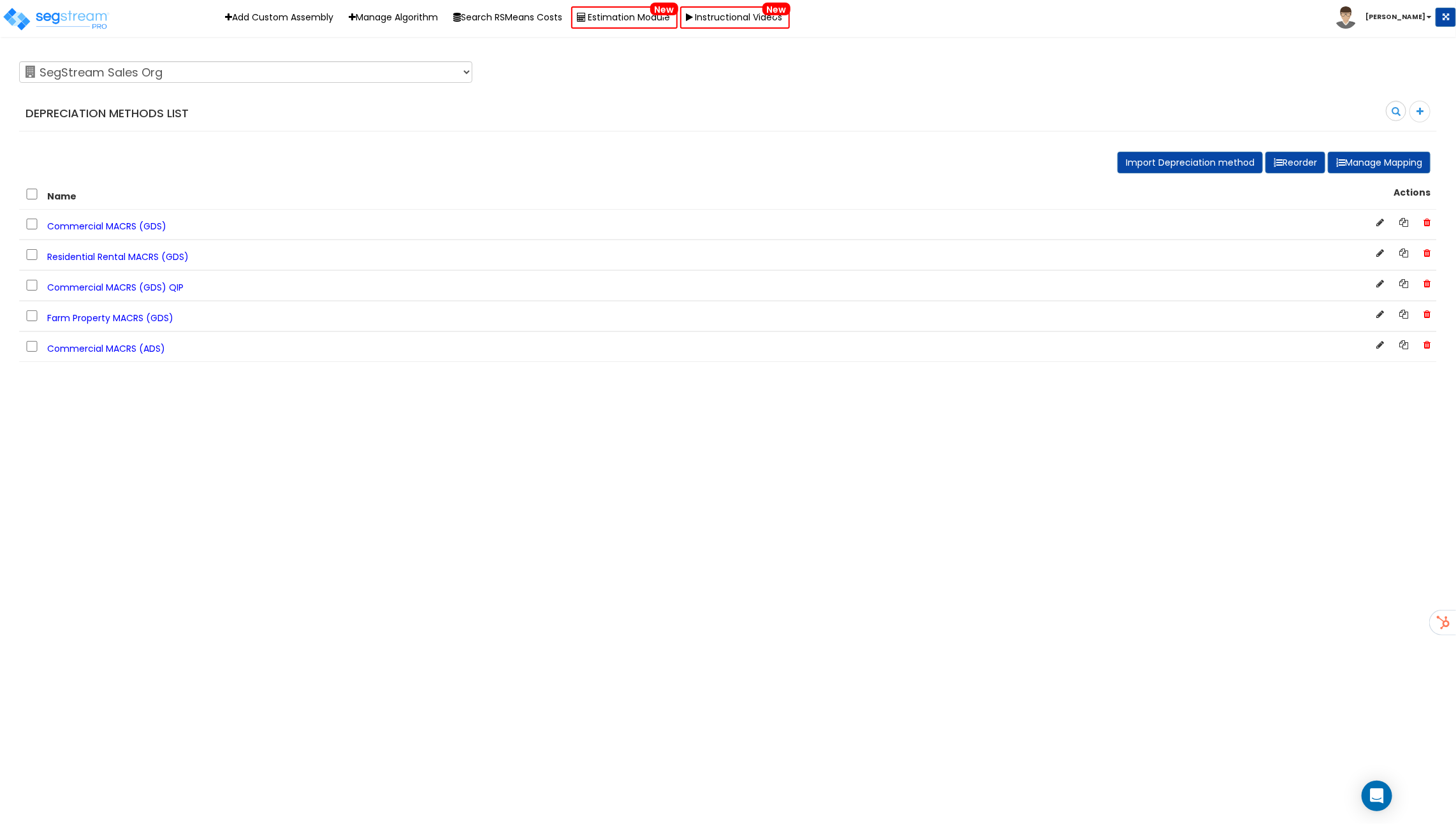
click at [142, 220] on span "Commercial MACRS (GDS)" at bounding box center [107, 226] width 119 height 13
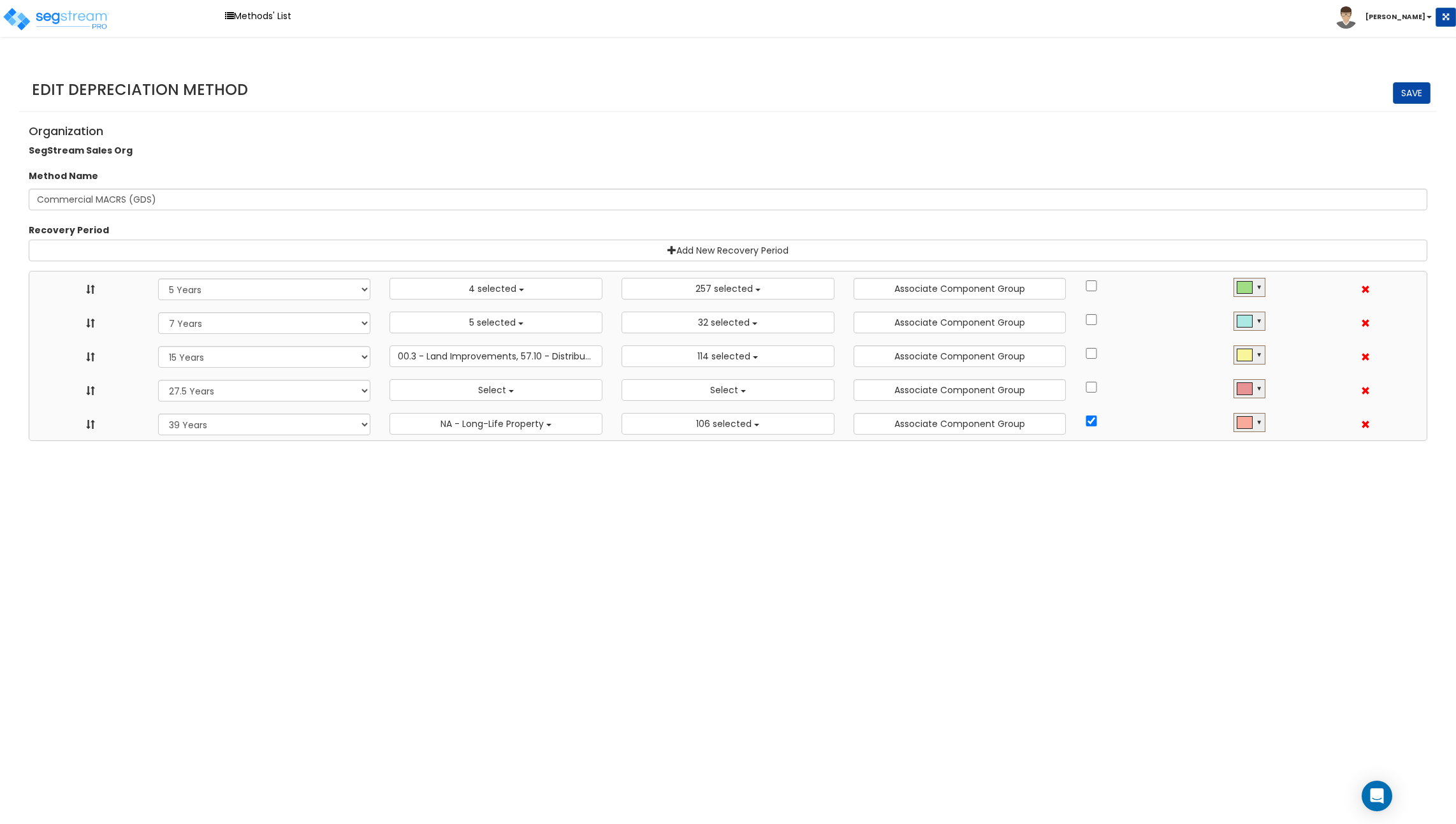
select select "5Y"
select select "10182"
select select "7Y"
select select "48830"
select select "58737"
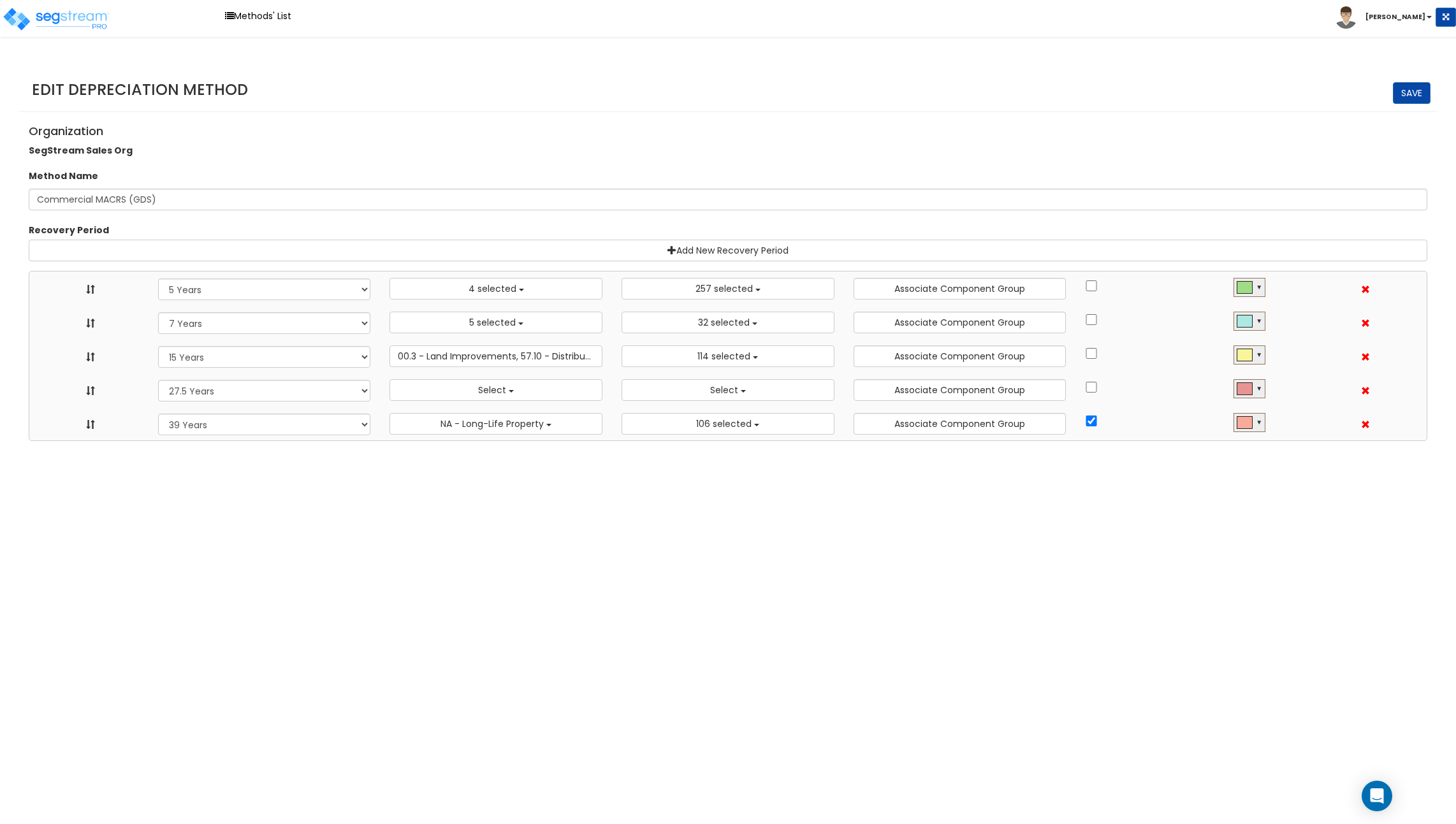
select select "15Y"
select select "3666"
select select "31875"
select select "275Y_1"
select select
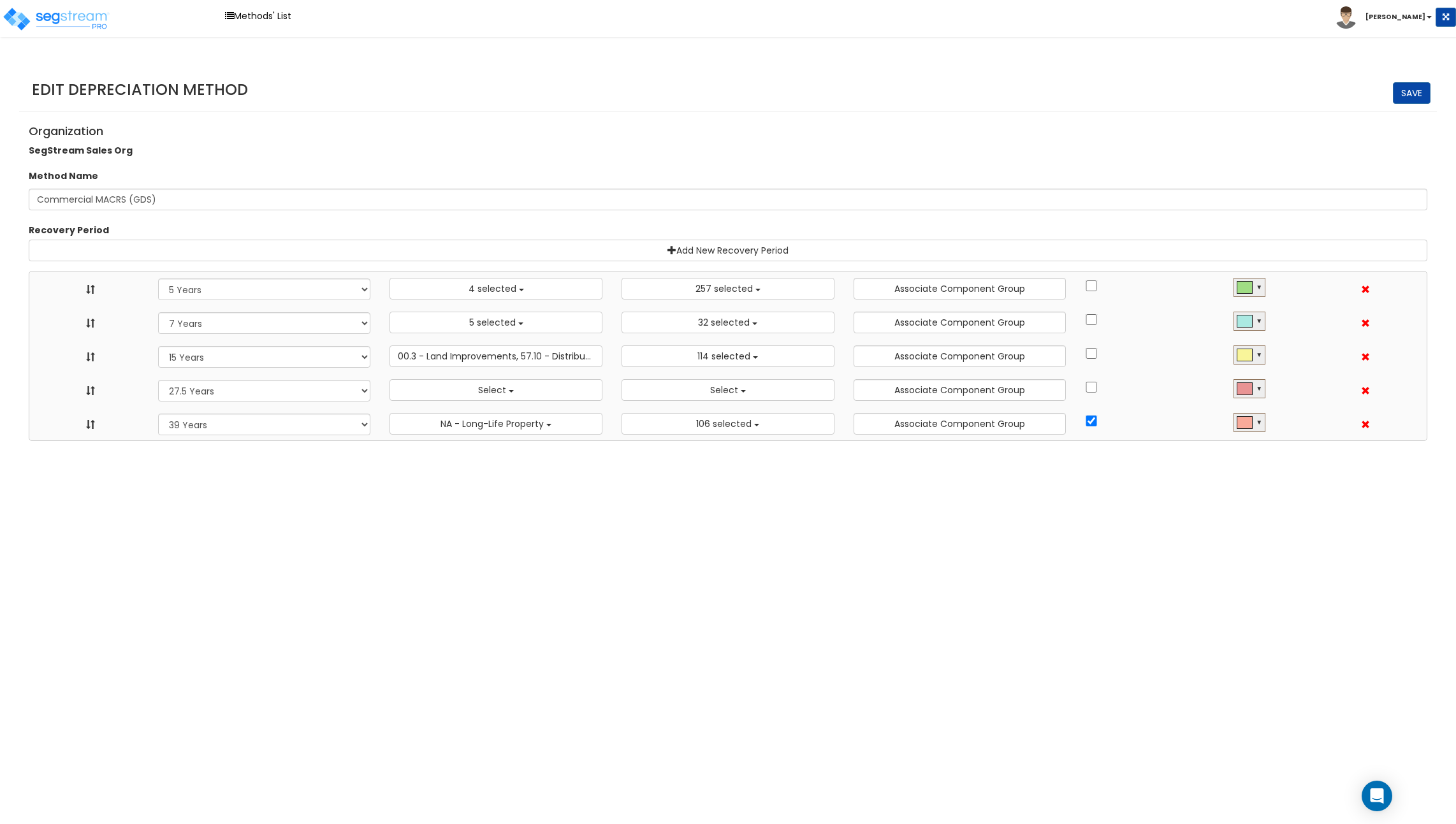
select select
select select "39Y"
select select "31302"
select select "5Y"
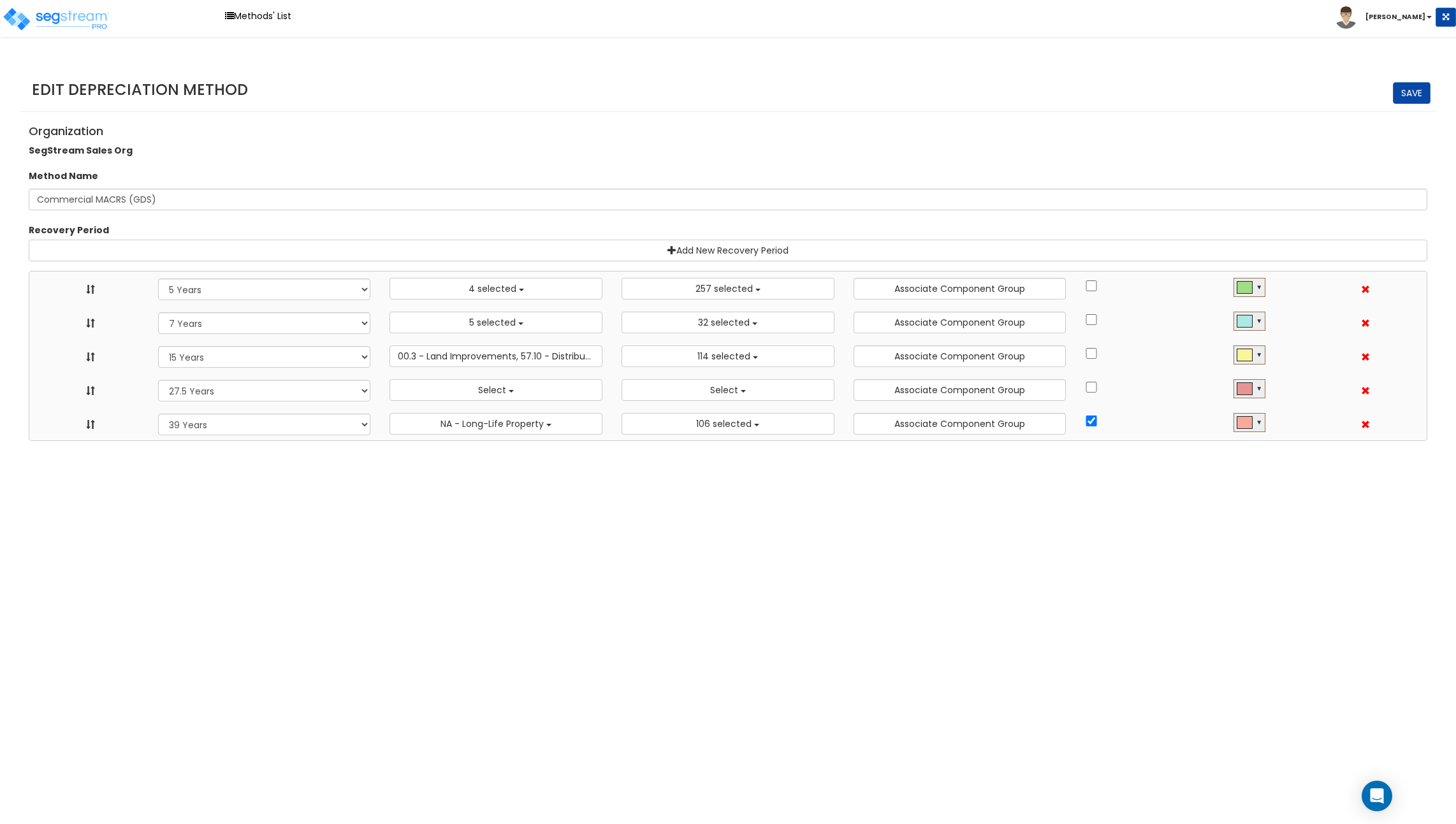
select select "10182"
select select "7Y"
select select "48830"
select select "58737"
select select "15Y"
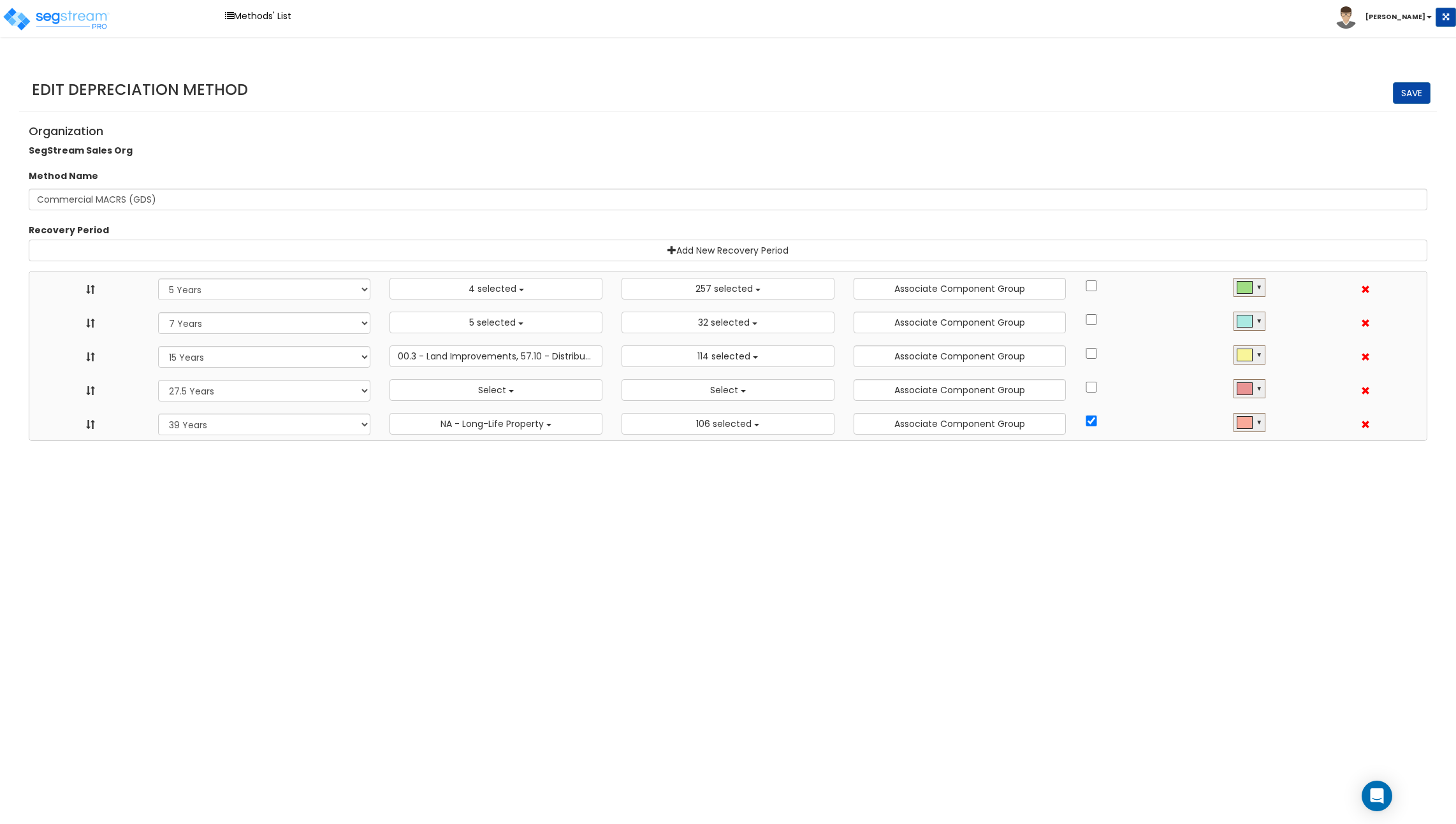
select select "3666"
select select "31875"
select select "275Y_1"
select select
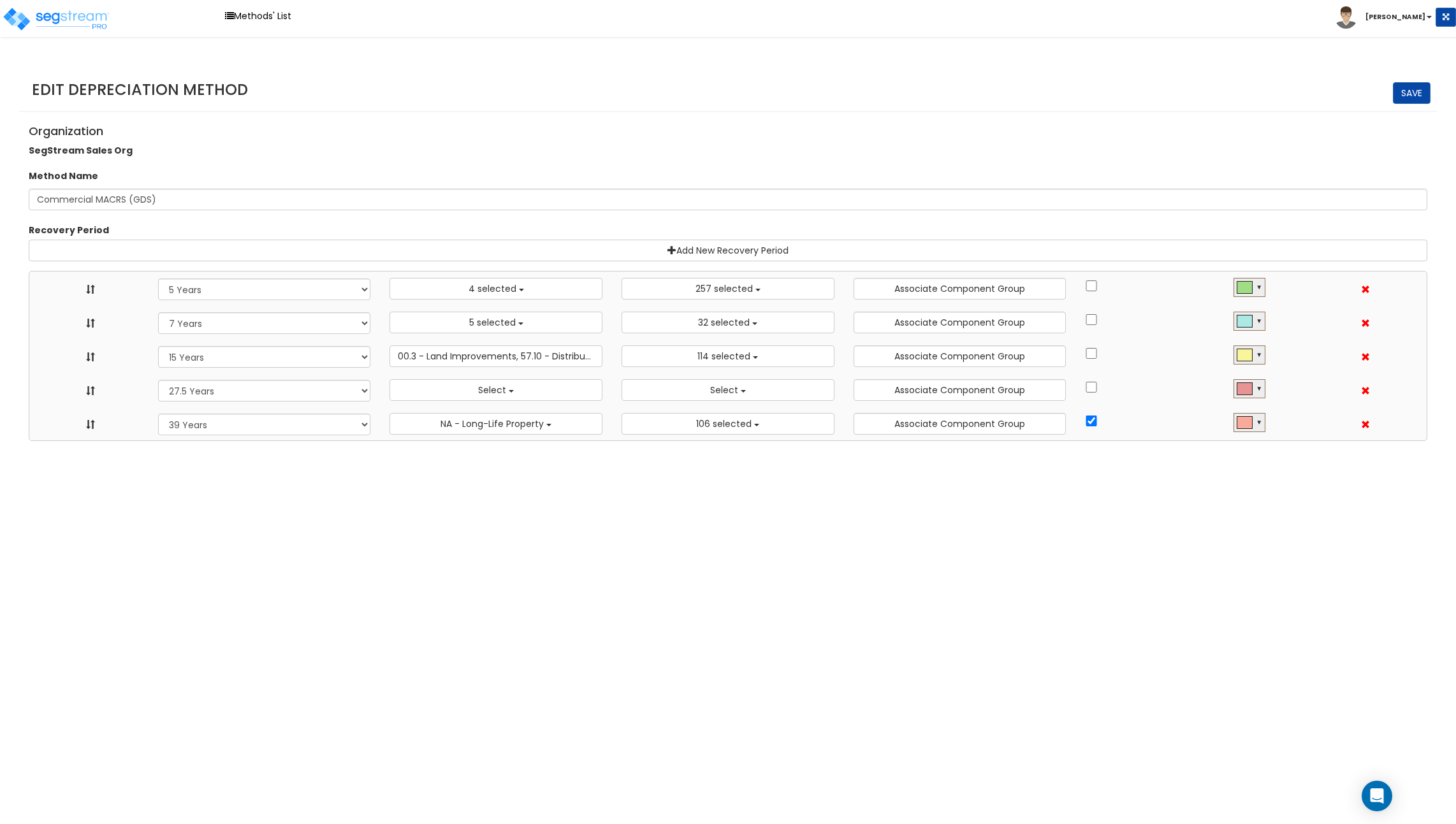
select select "39Y"
select select "31302"
click at [262, 19] on link "Methods' List" at bounding box center [258, 16] width 79 height 20
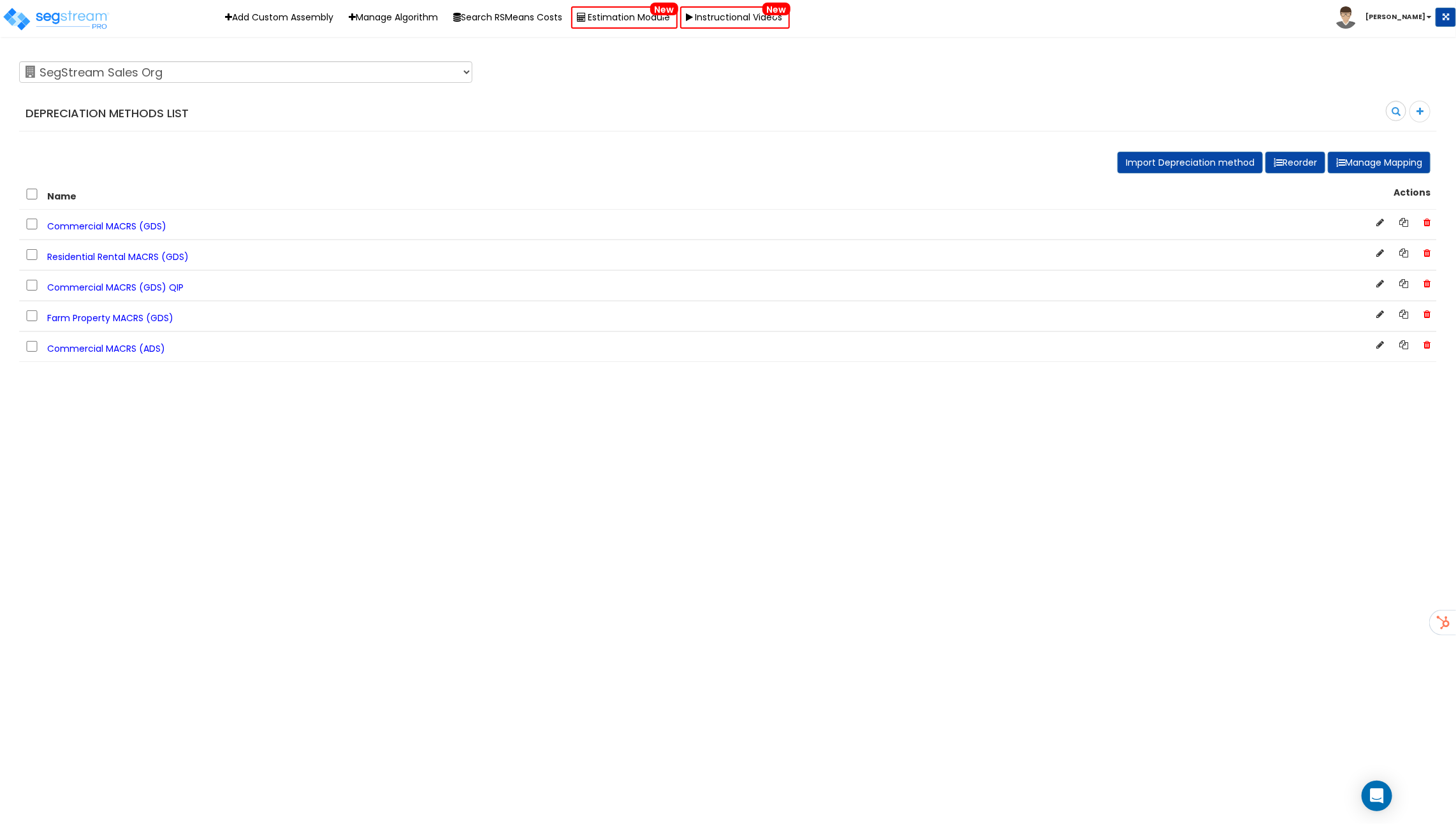
click at [168, 254] on span "Residential Rental MACRS (GDS)" at bounding box center [118, 256] width 141 height 13
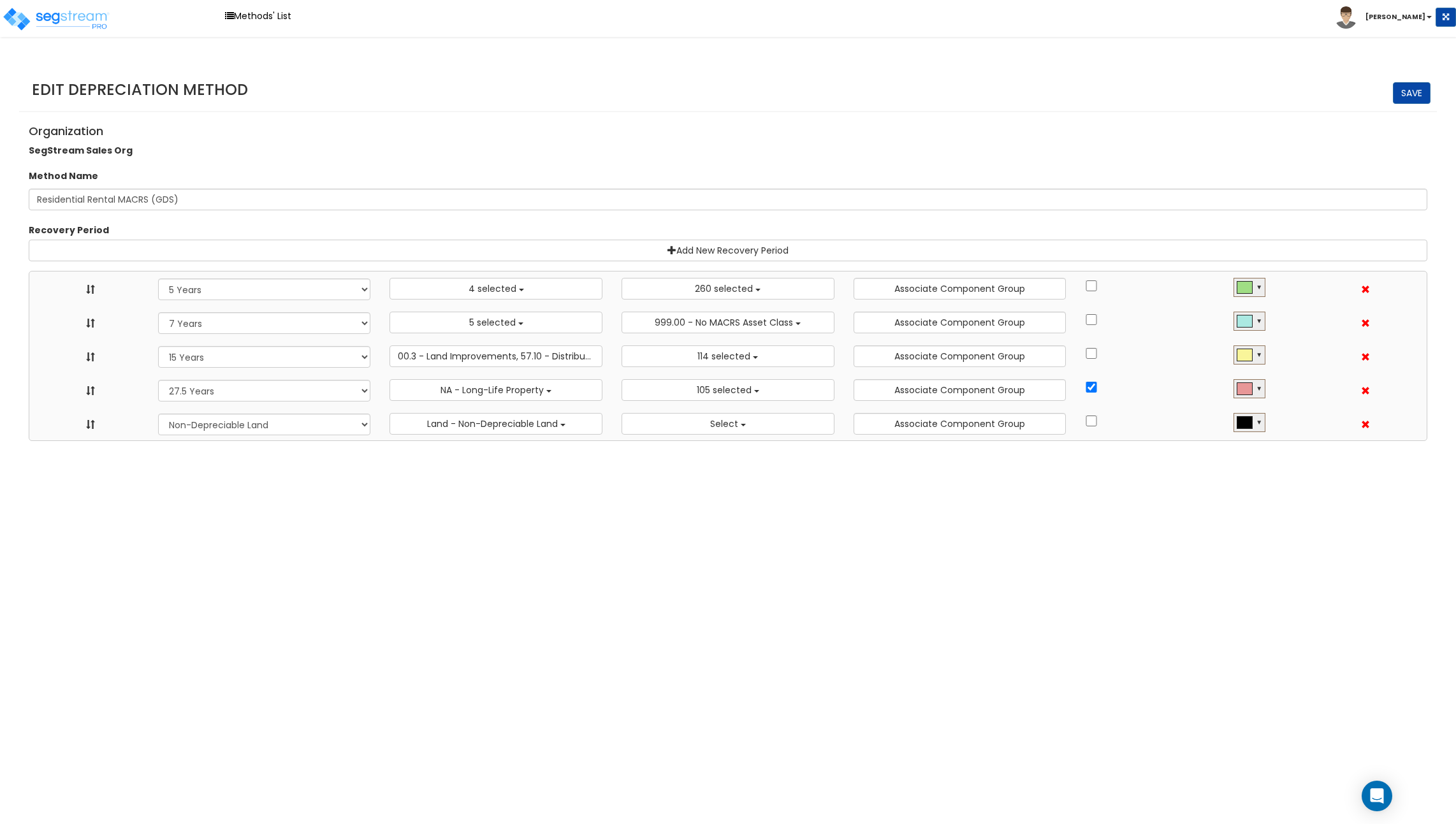
select select "5Y"
select select "10182"
select select "7Y"
select select "48832"
select select "15Y"
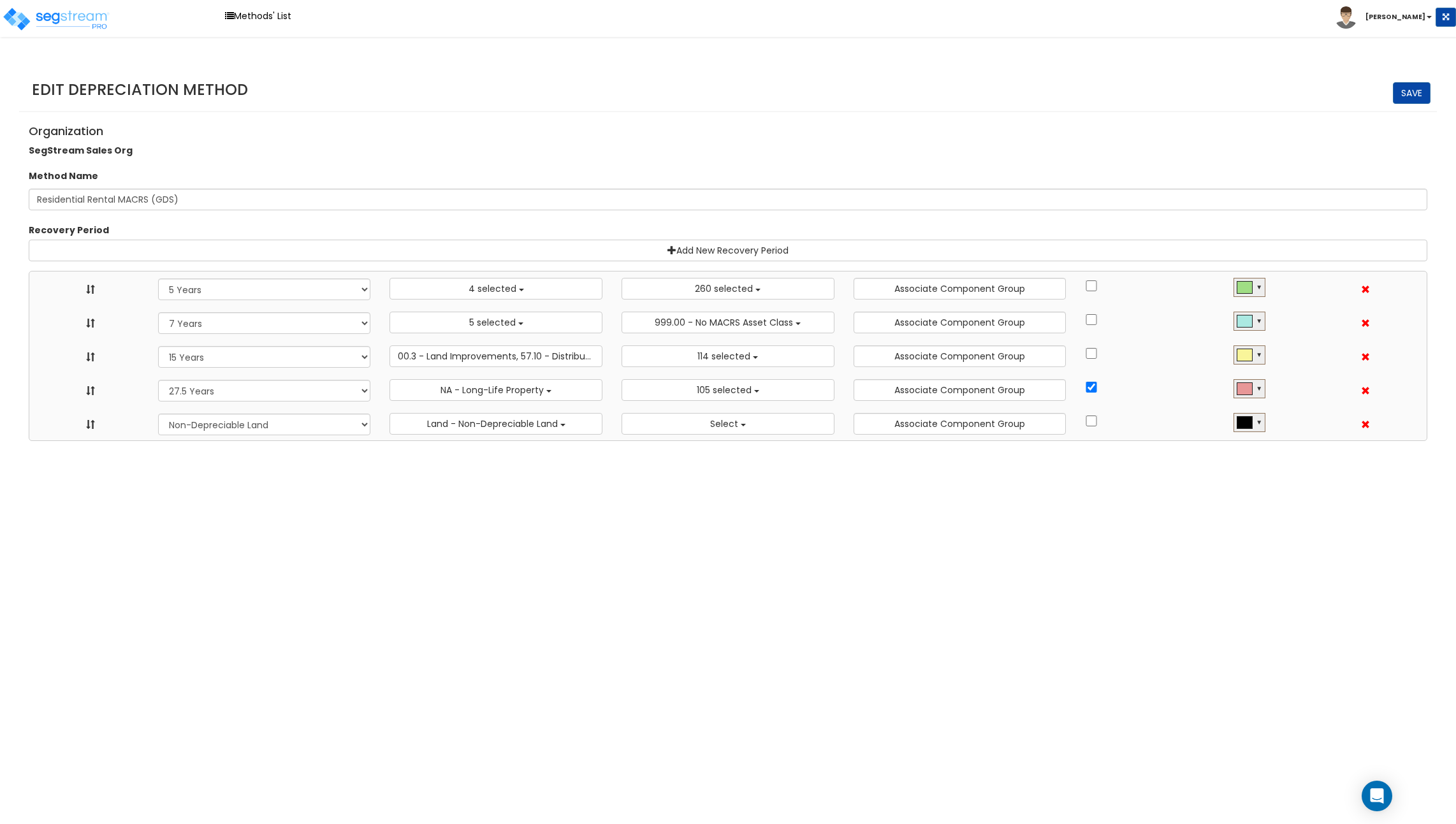
select select "31875"
select select "275Y_1"
select select "31302"
select select "NO"
select select
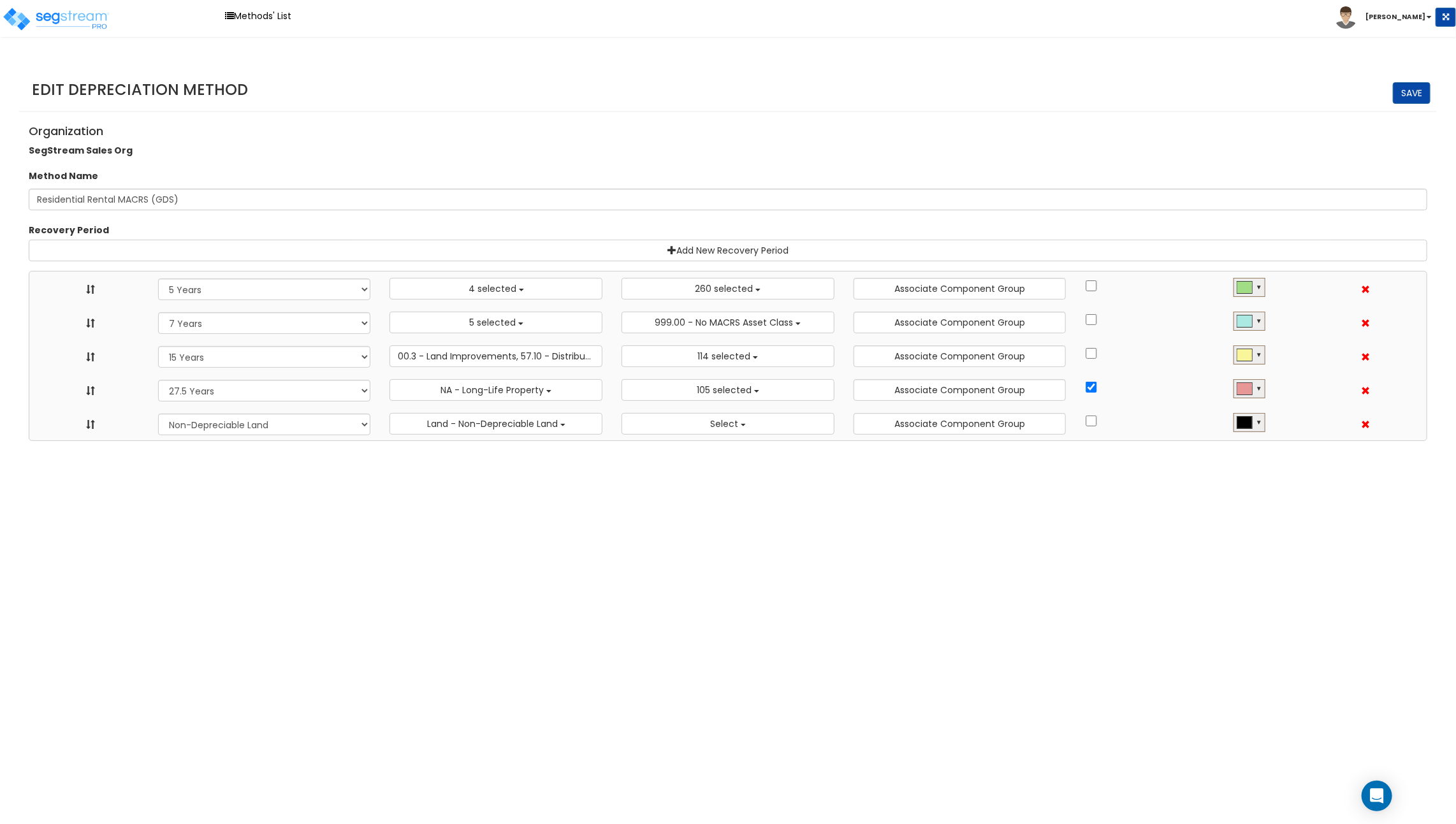
scroll to position [14, 0]
click at [356, 426] on select "Recovery Period 10 Years 11 Years 12 Years 15 Year 15 Year QIP 20 Years 25 Year…" at bounding box center [265, 424] width 213 height 22
select select "39Y"
click at [158, 413] on select "Recovery Period 10 Years 11 Years 12 Years 15 Year 15 Year QIP 20 Years 25 Year…" at bounding box center [265, 424] width 213 height 22
select select "5Y"
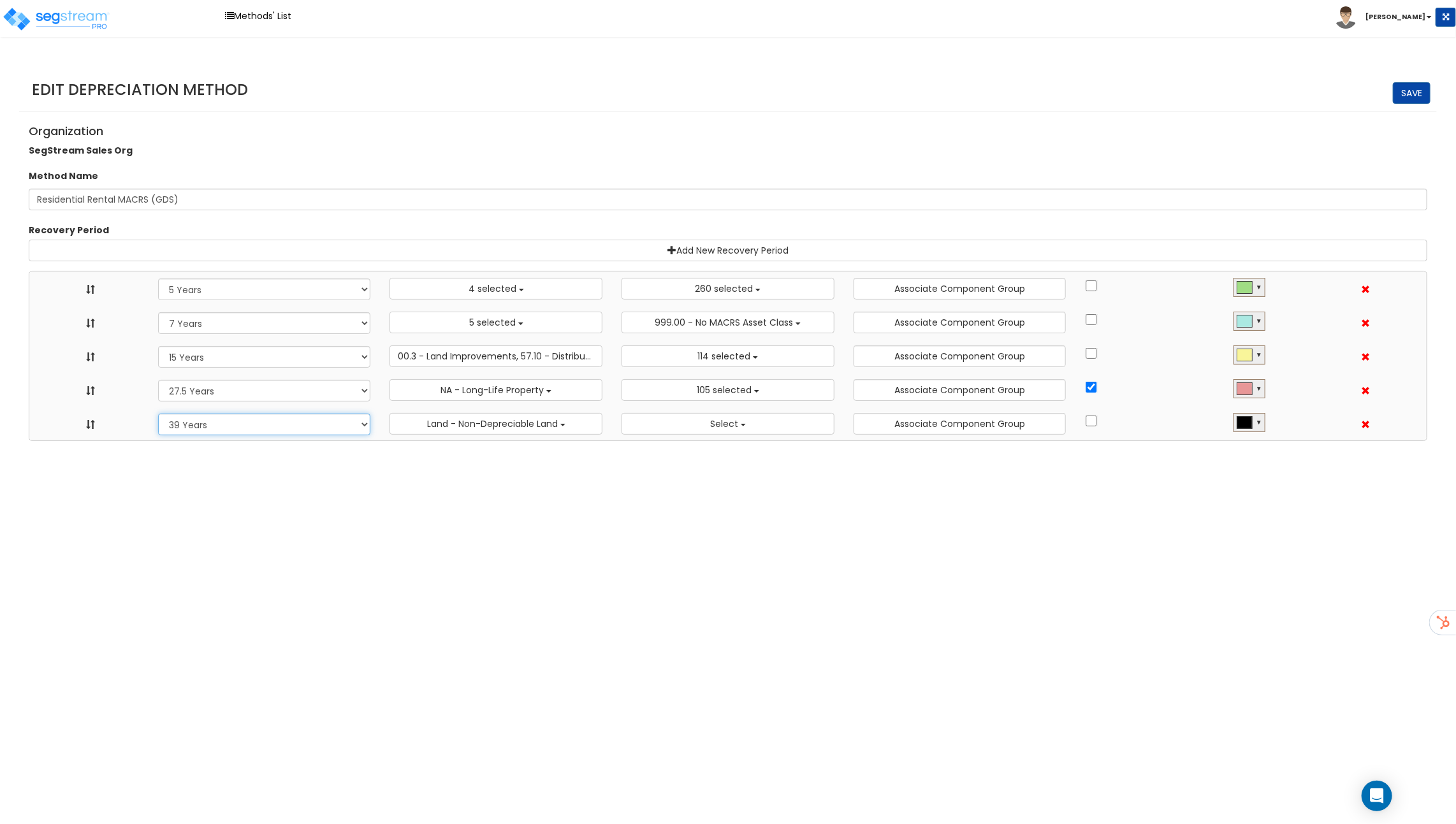
select select "7Y"
select select "15Y"
select select "275Y_1"
select select "39Y"
select select "10182"
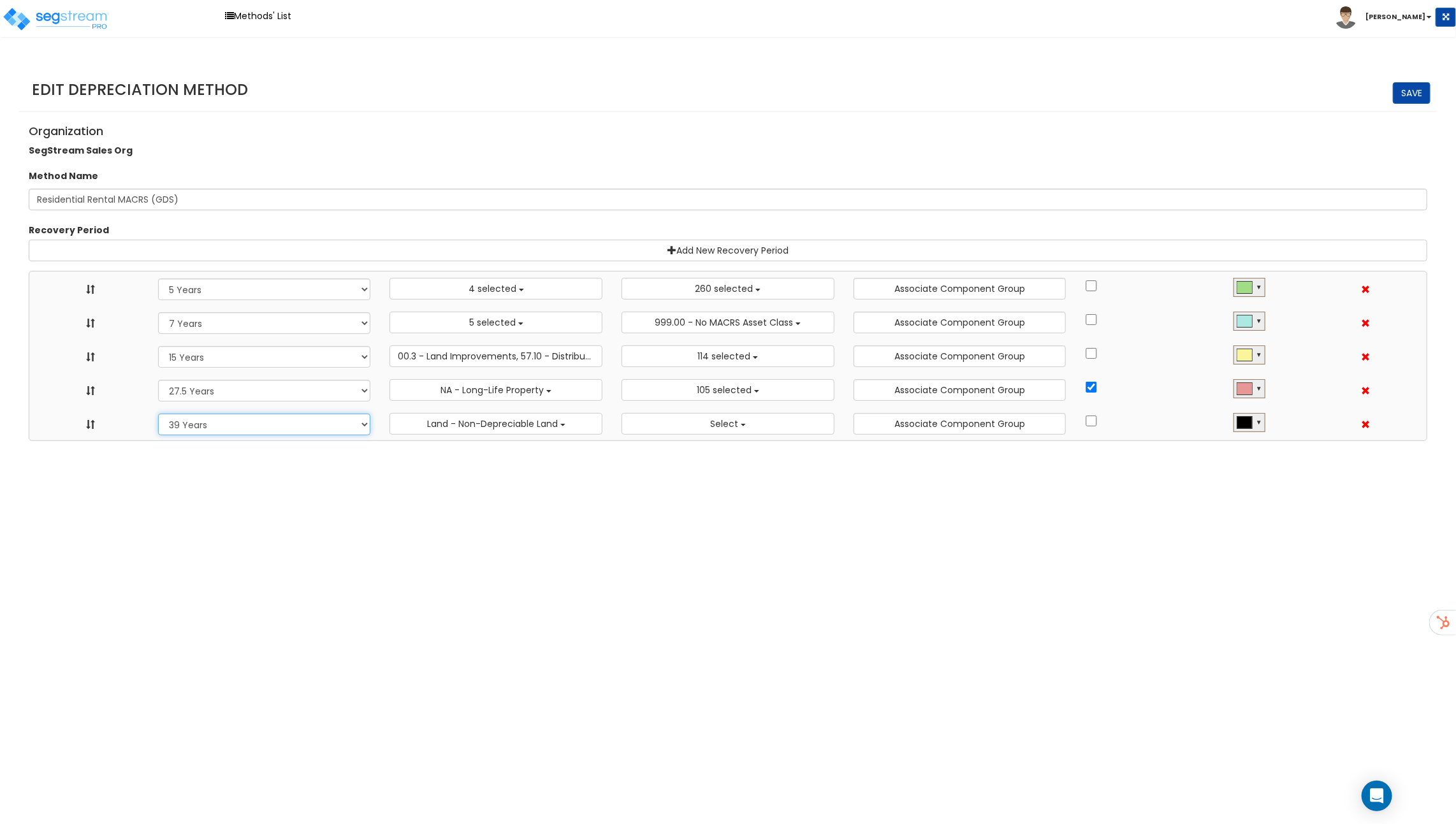
select select "48832"
select select "31875"
select select "31302"
select select
click at [532, 413] on button "Land - Non-Depreciable Land" at bounding box center [496, 424] width 213 height 22
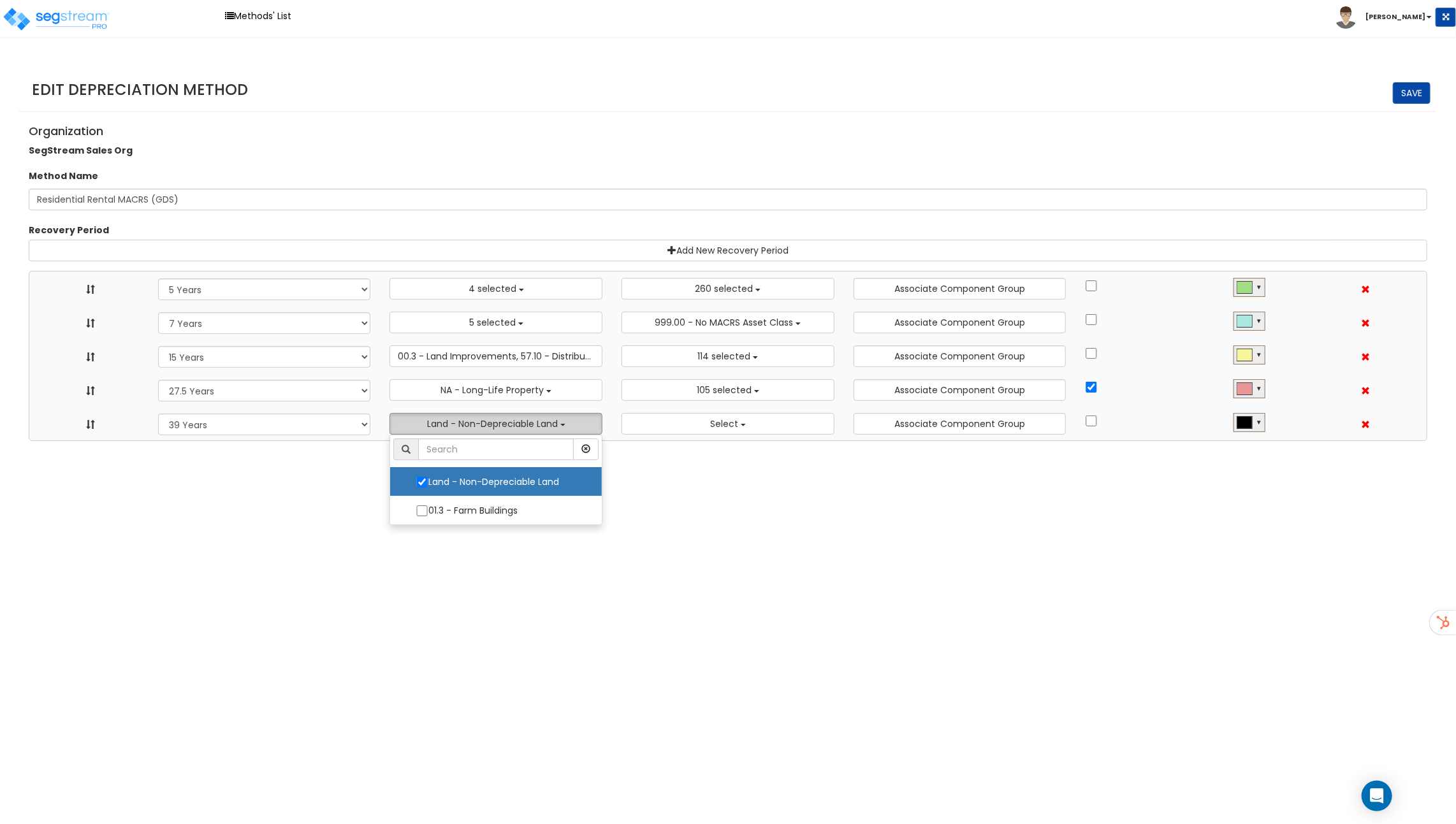
click at [521, 476] on label "Land - Non-Depreciable Land" at bounding box center [495, 482] width 186 height 27
click at [428, 477] on input "Land - Non-Depreciable Land" at bounding box center [422, 482] width 13 height 11
checkbox input "false"
select select "5Y"
select select "7Y"
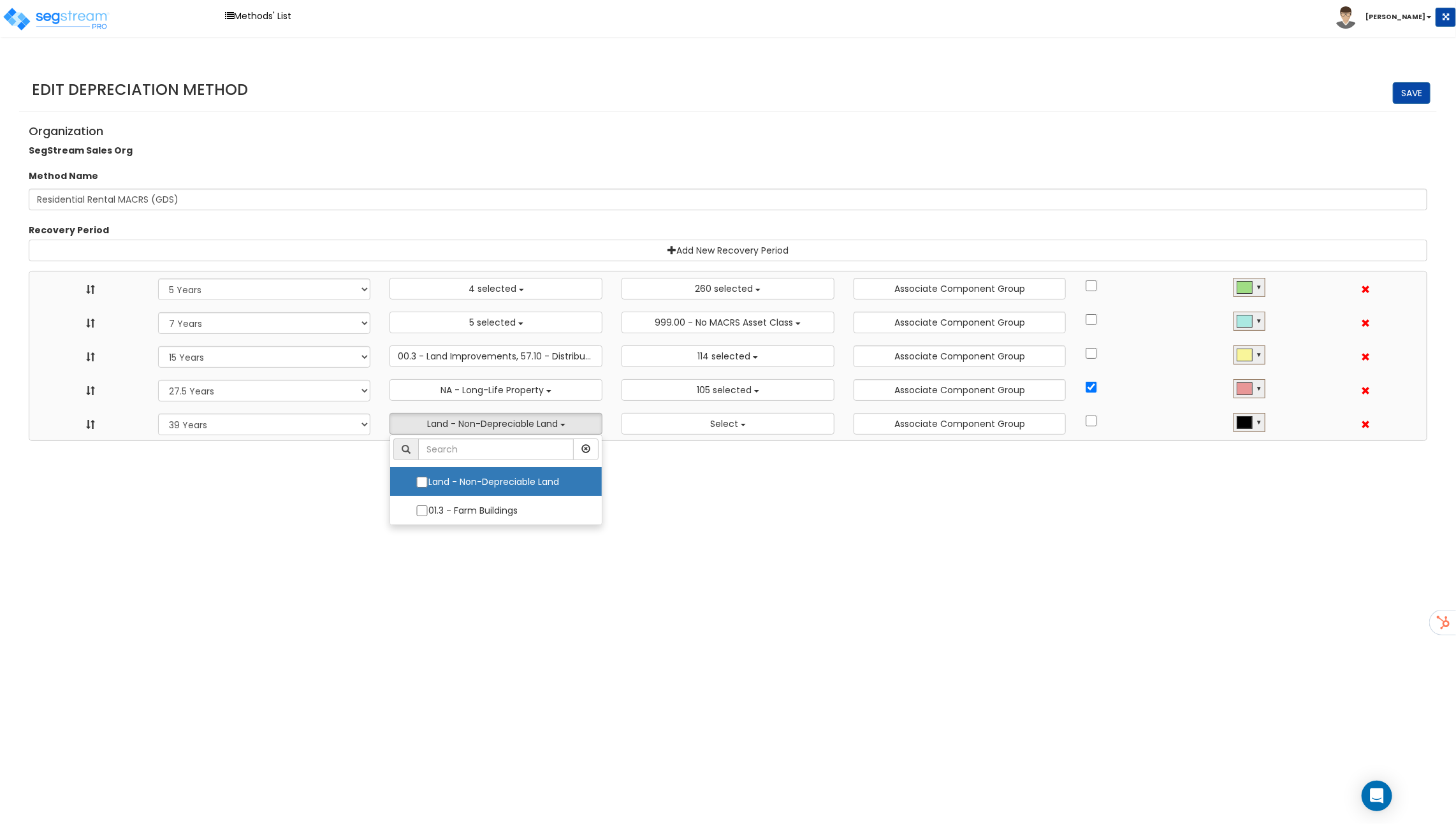
select select "15Y"
select select "275Y_1"
select select "39Y"
select select
select select "10182"
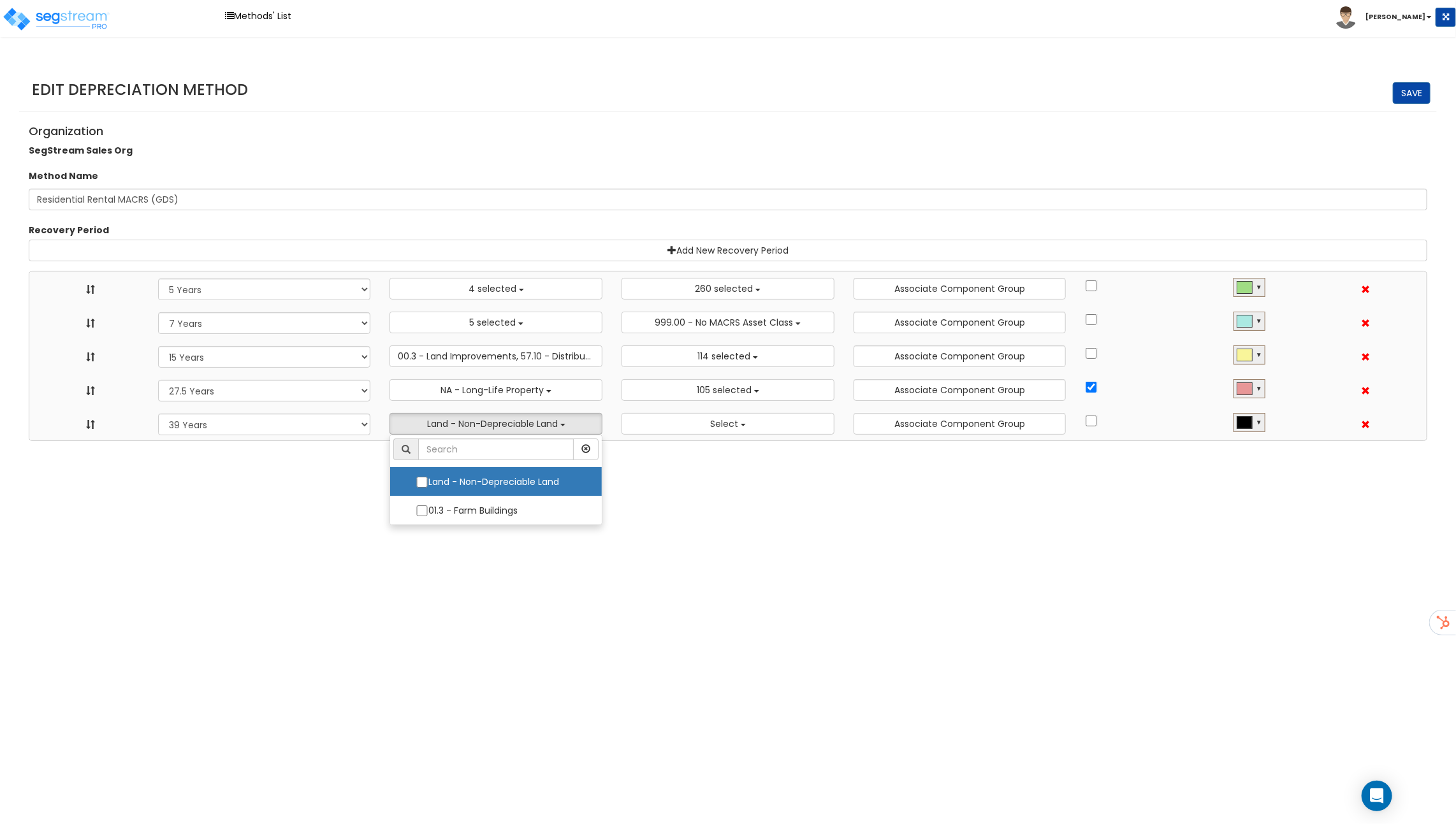
select select "48830"
select select "48832"
select select "3666"
select select "31875"
select select "31302"
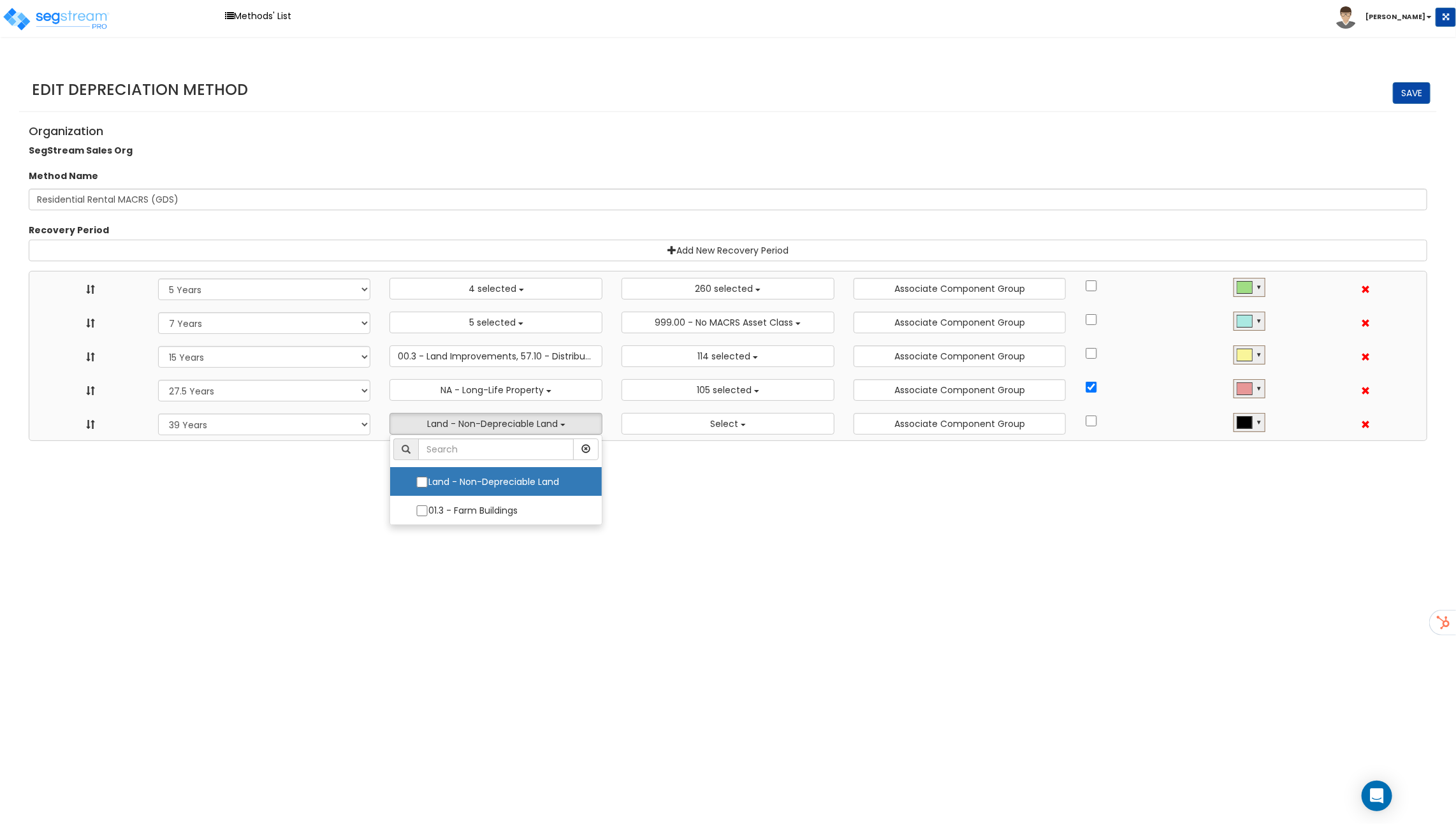
select select
click at [623, 441] on html "Toggle navigation Methods' List Richard x" at bounding box center [728, 221] width 1456 height 441
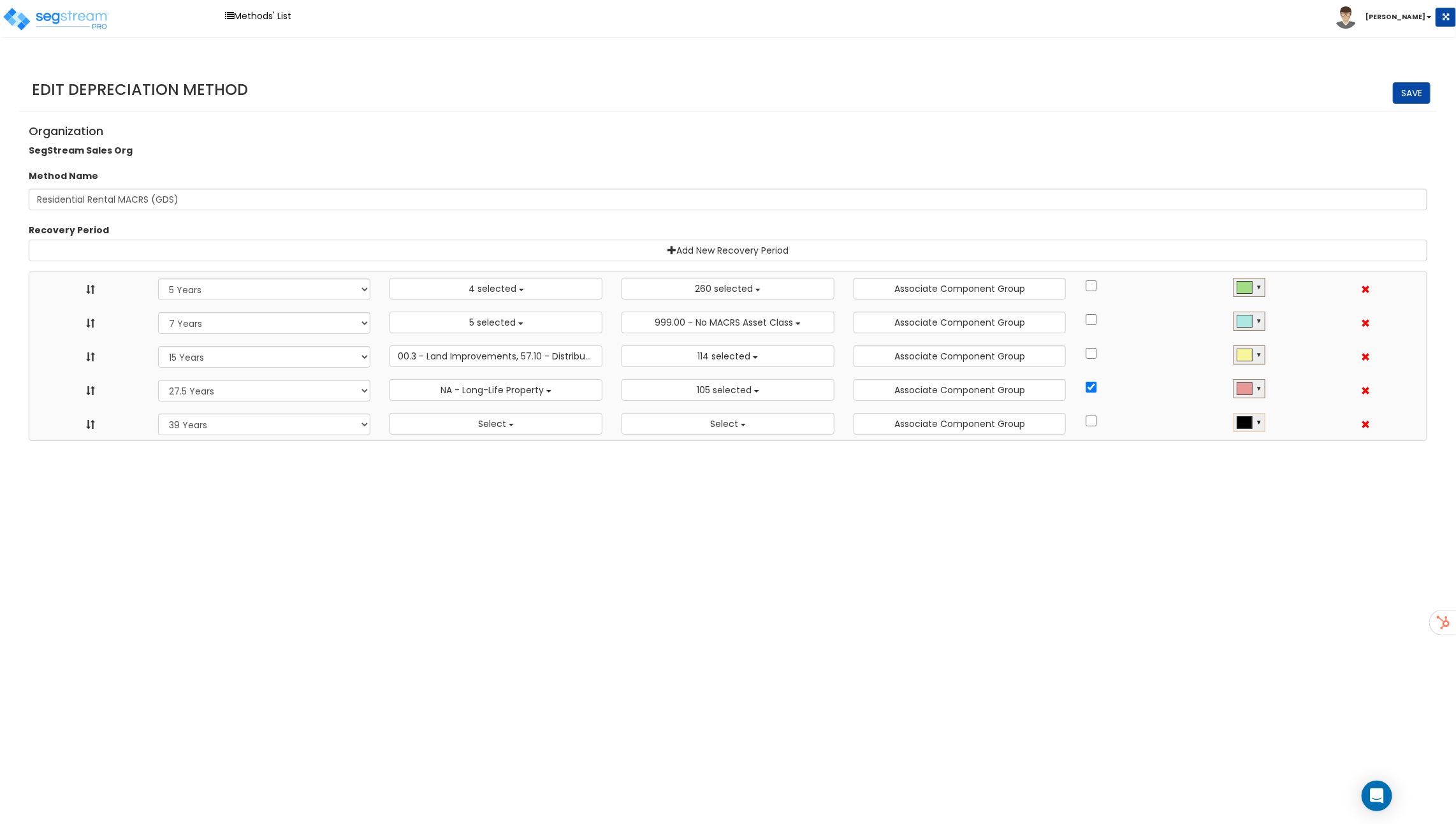
click at [1260, 416] on div "▼" at bounding box center [1258, 421] width 6 height 10
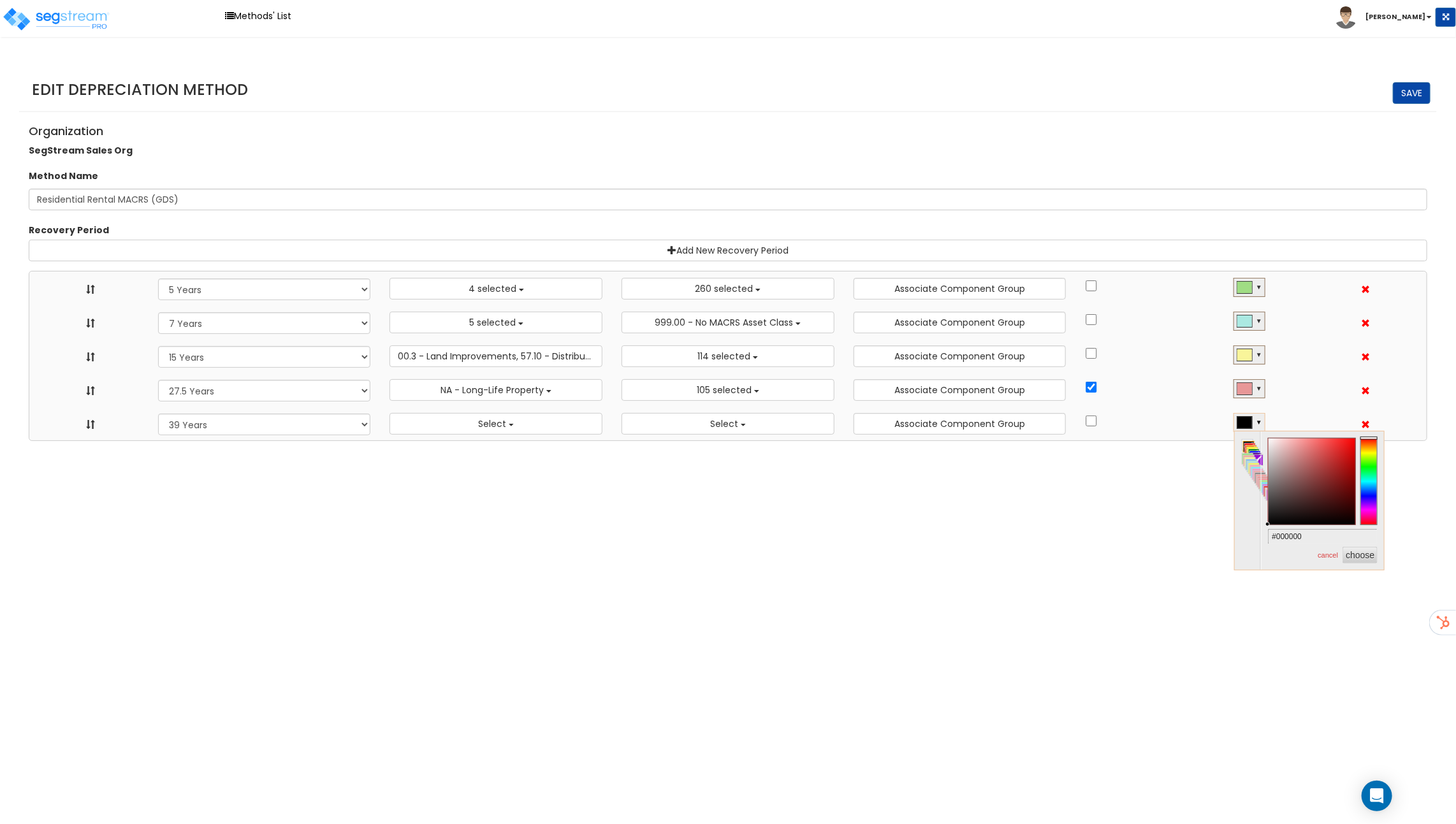
type input "#ed9c9c"
click at [1296, 444] on div at bounding box center [1312, 482] width 87 height 87
click at [1407, 441] on html "Toggle navigation Methods' List Richard x" at bounding box center [728, 221] width 1456 height 441
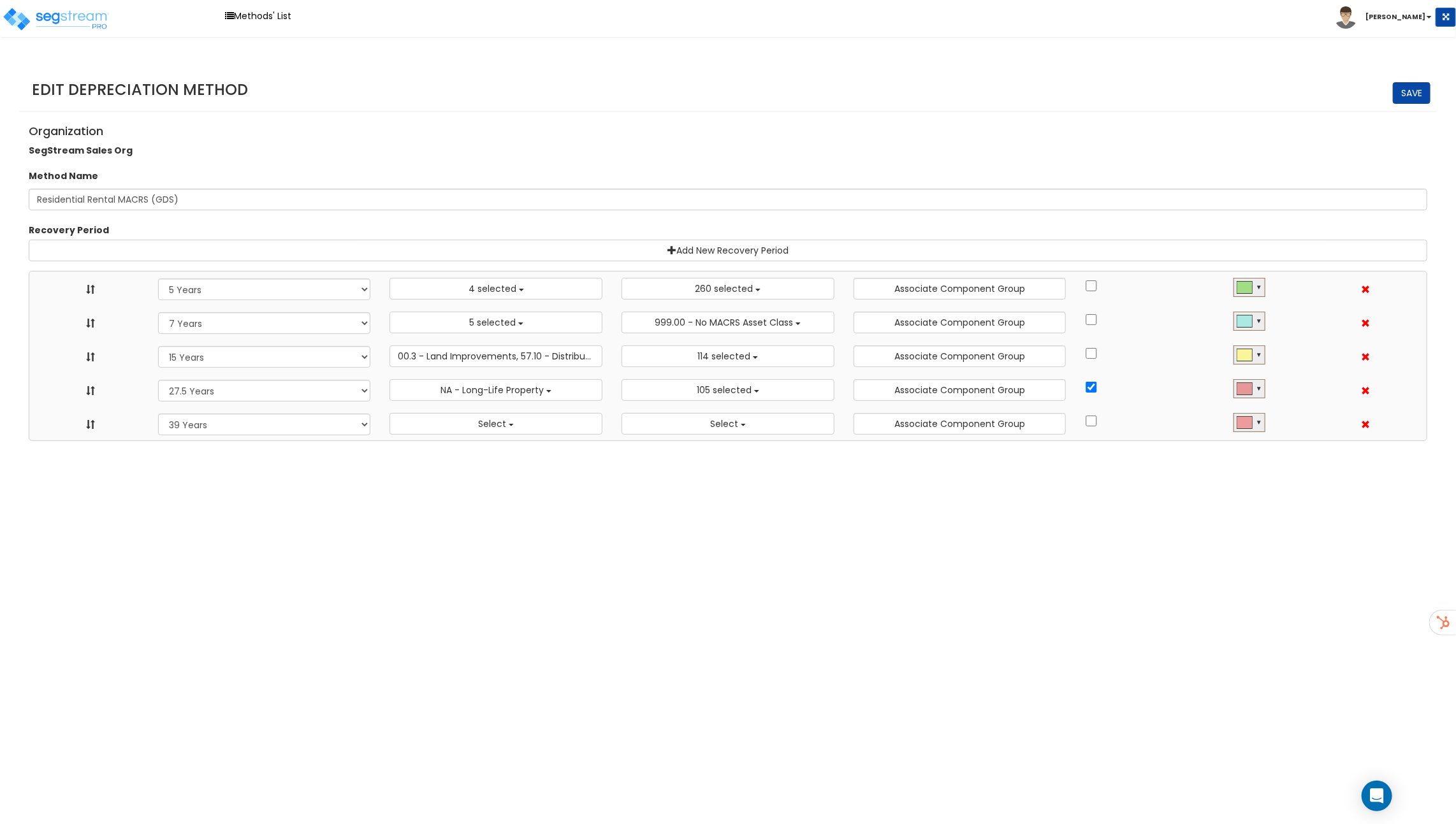
click at [1411, 86] on link "Save" at bounding box center [1411, 93] width 38 height 22
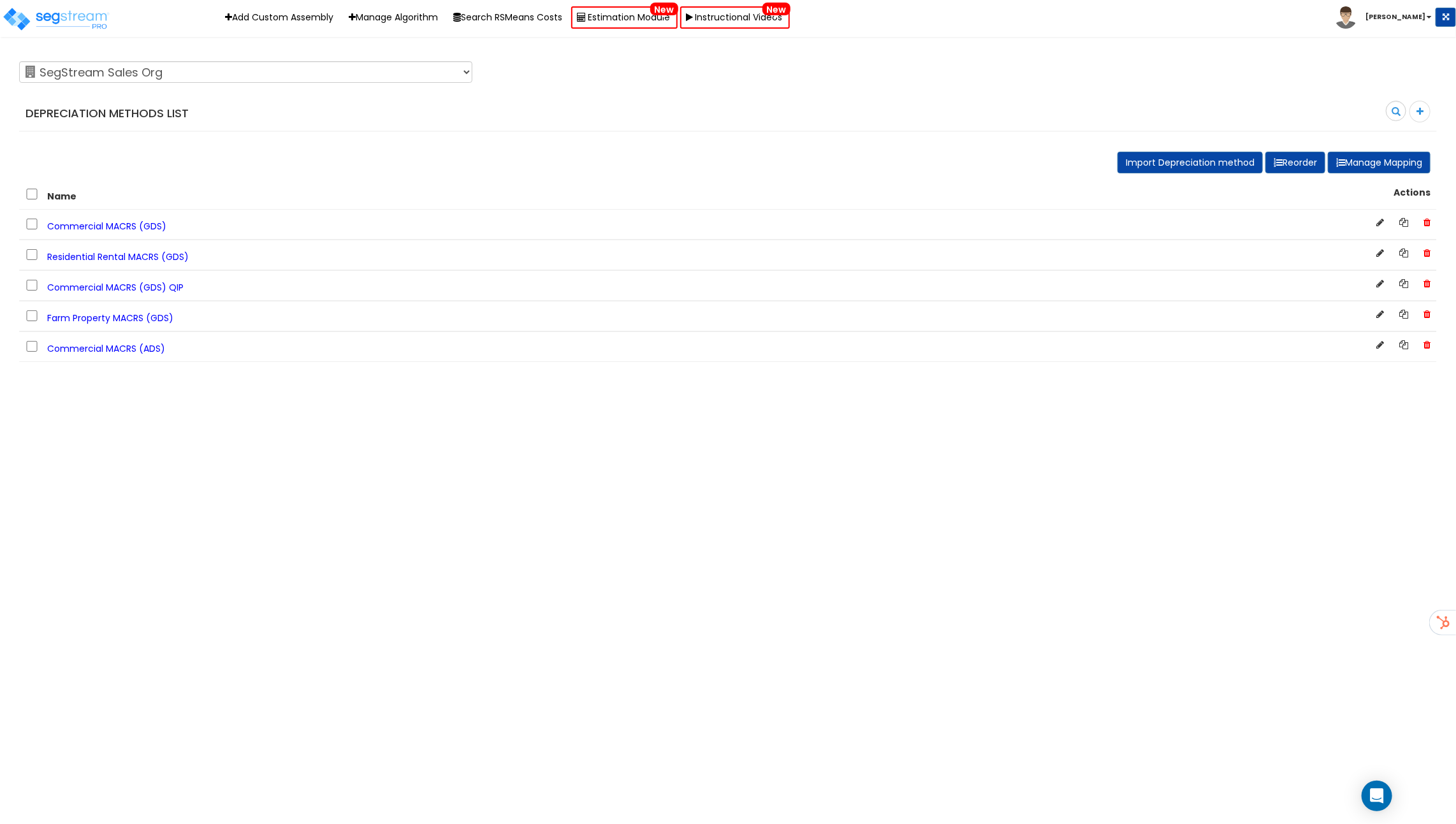
click at [156, 256] on span "Residential Rental MACRS (GDS)" at bounding box center [118, 256] width 141 height 13
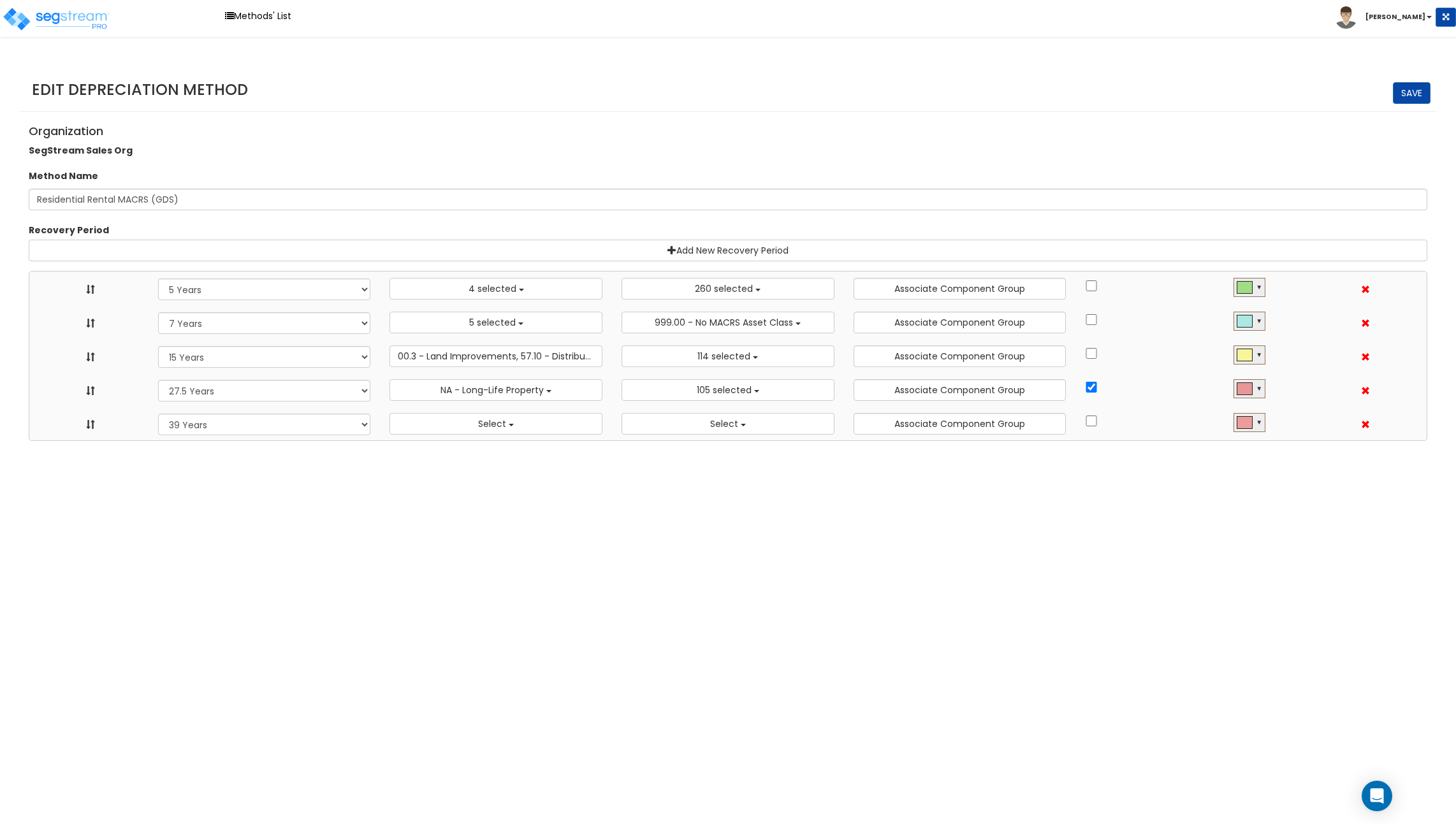
select select "5Y"
select select "10182"
select select "7Y"
select select "48830"
select select "48832"
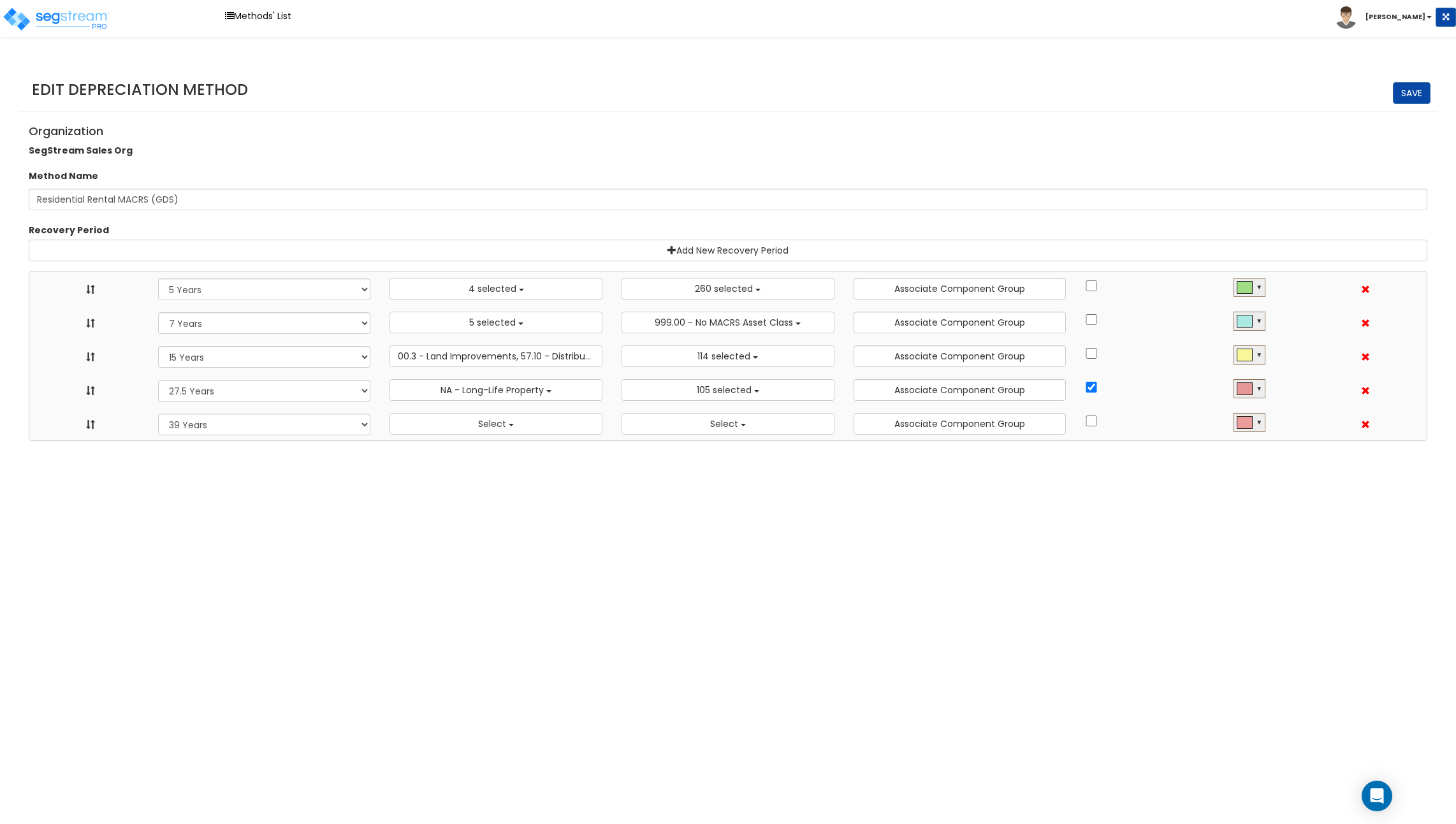
select select "15Y"
select select "3666"
select select "31875"
select select "275Y_1"
select select "31302"
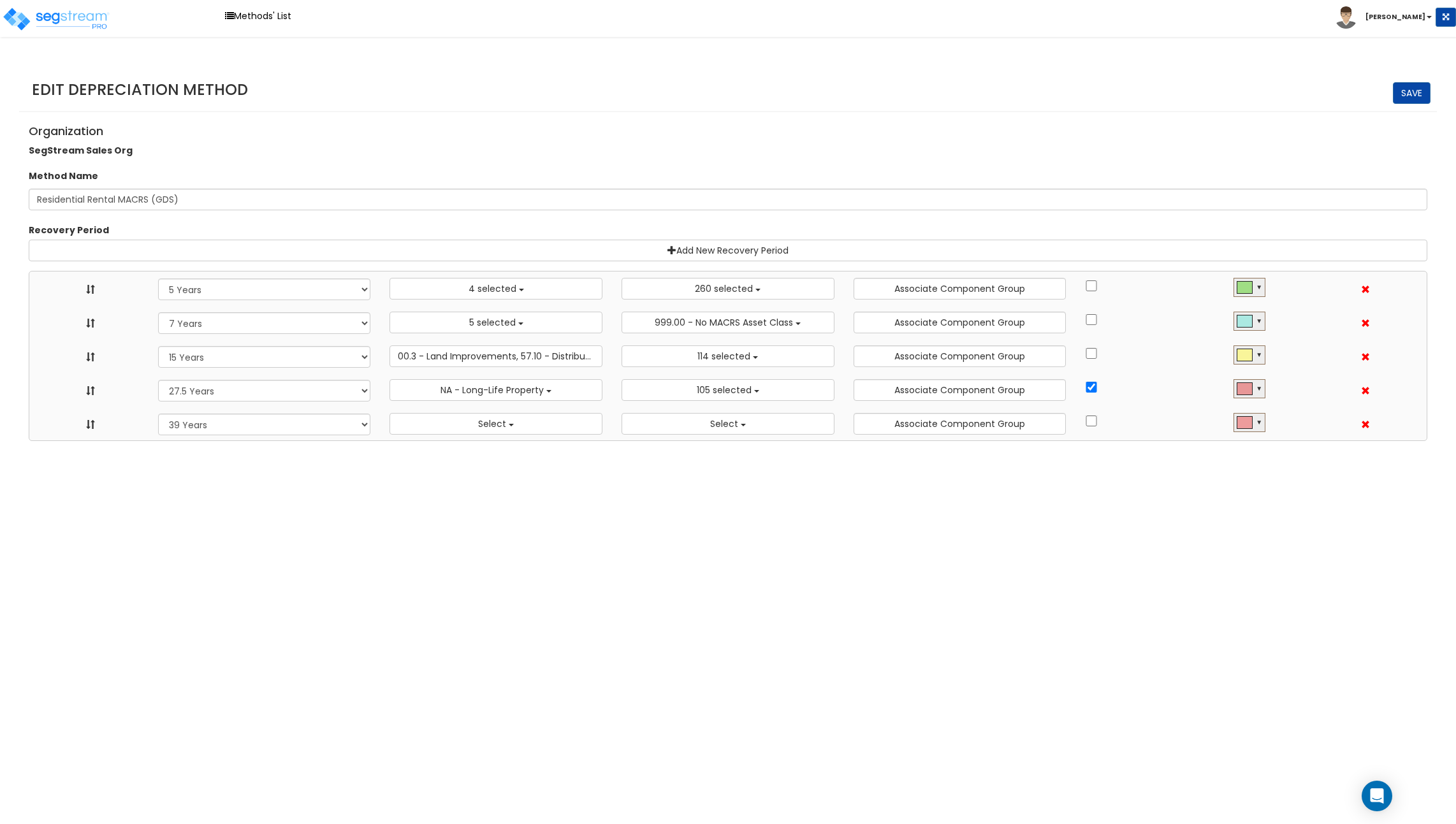
select select "39Y"
select select
click at [499, 313] on button "5 selected" at bounding box center [496, 323] width 213 height 22
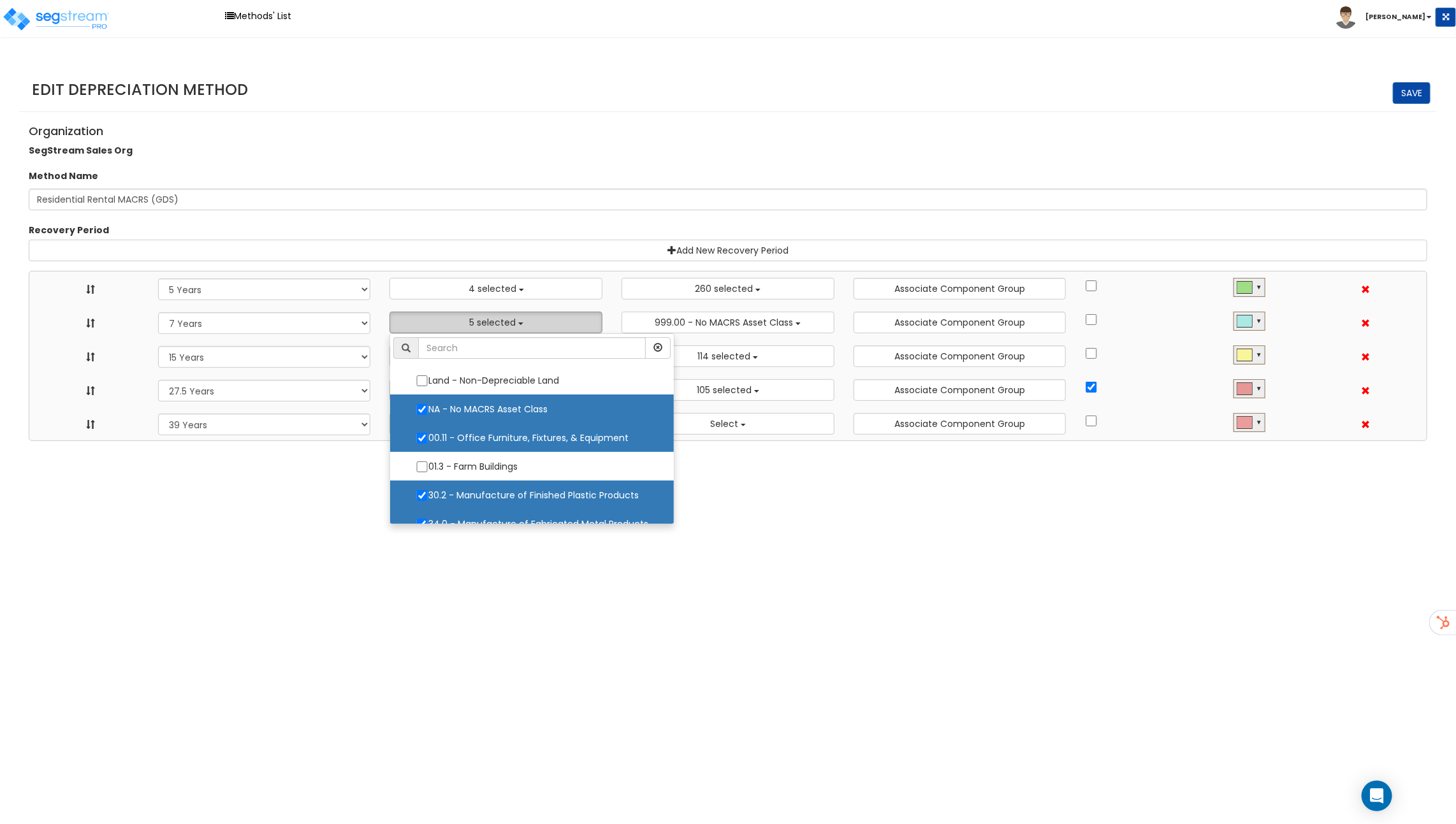
click at [499, 313] on button "5 selected" at bounding box center [496, 323] width 213 height 22
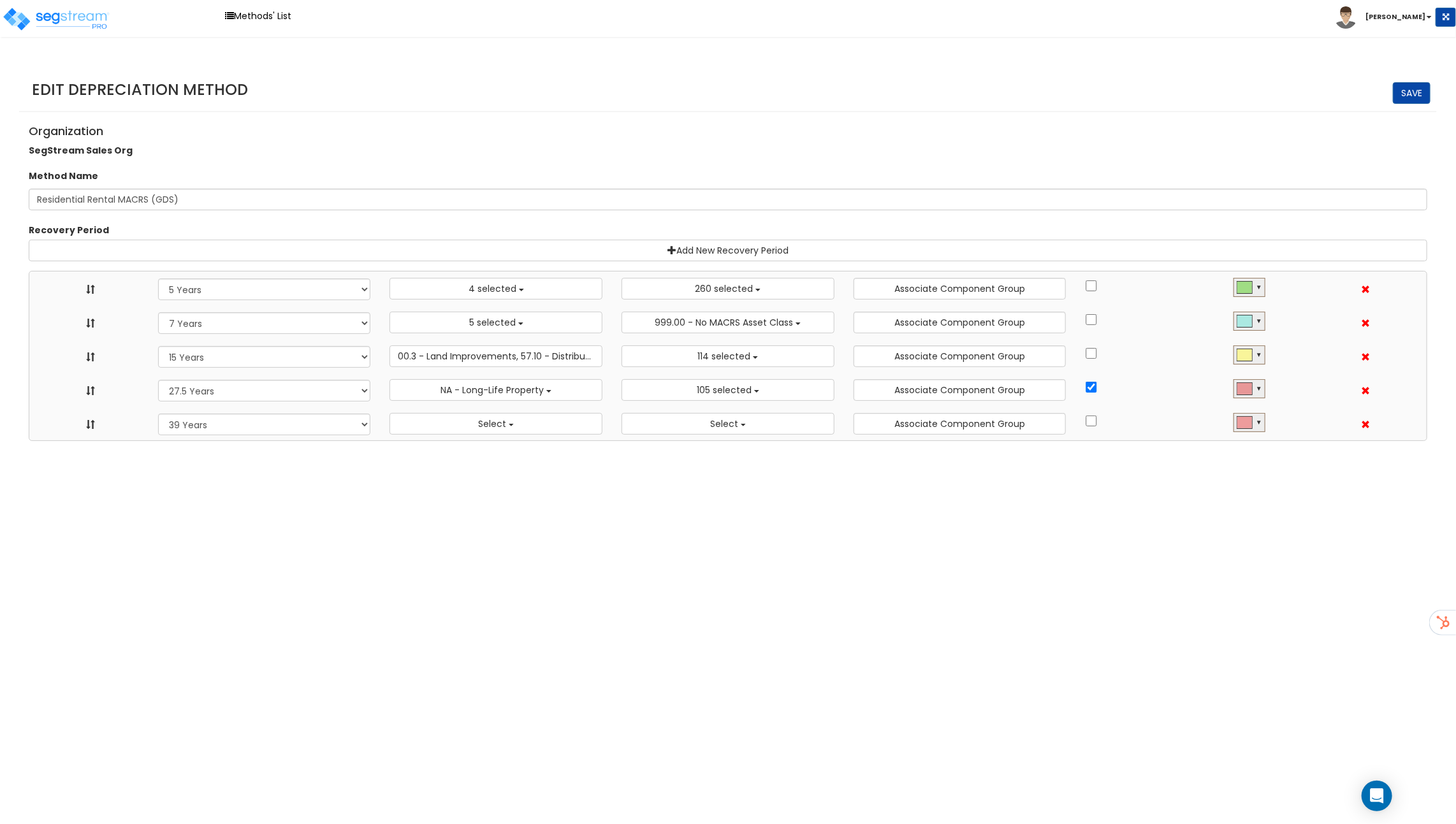
click at [405, 95] on h3 "Edit Depreciation Method" at bounding box center [731, 90] width 1398 height 16
select select "5Y"
select select "10182"
select select "7Y"
select select "48830"
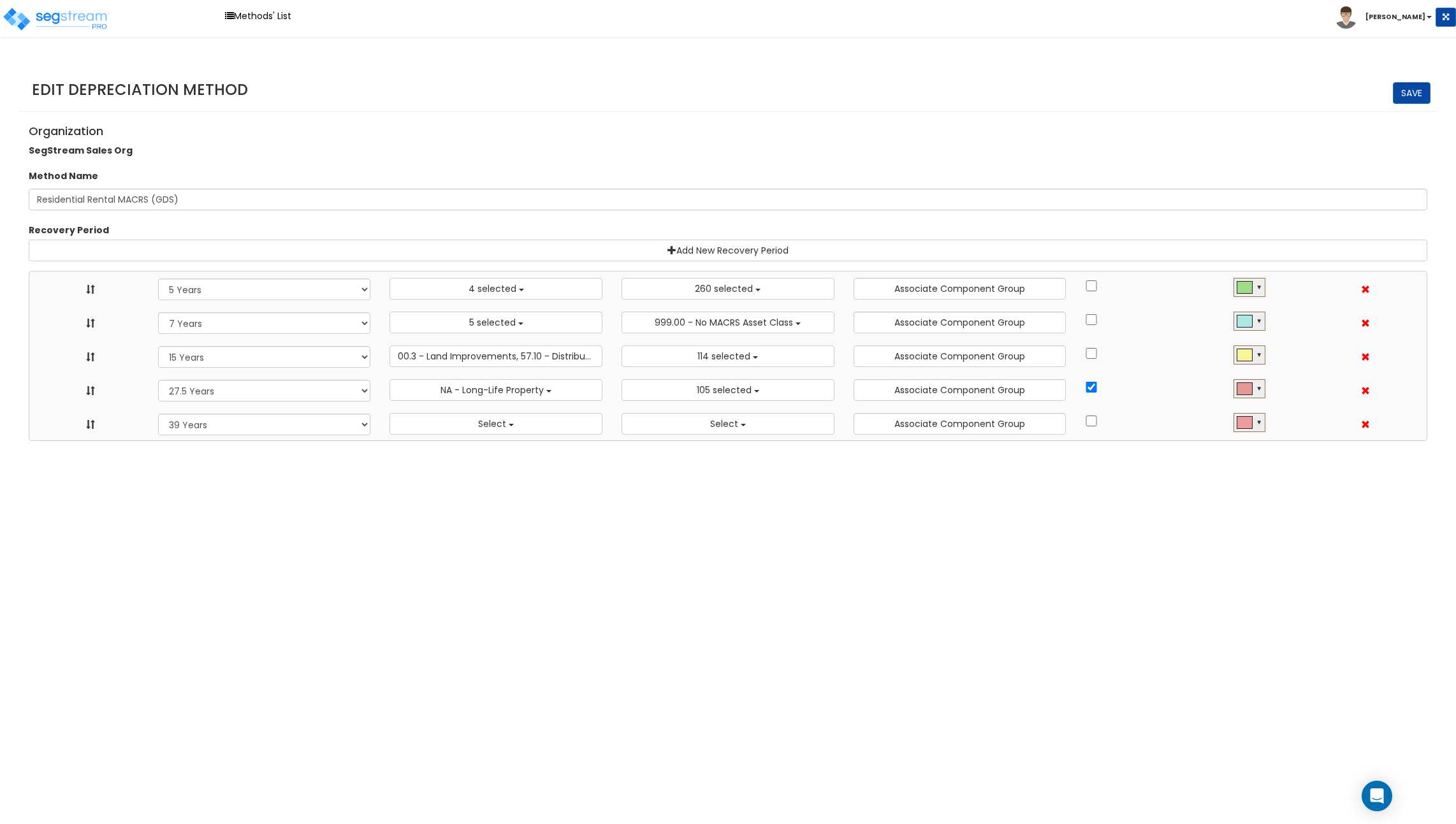
select select "48832"
select select "15Y"
select select "3666"
select select "31875"
select select "275Y_1"
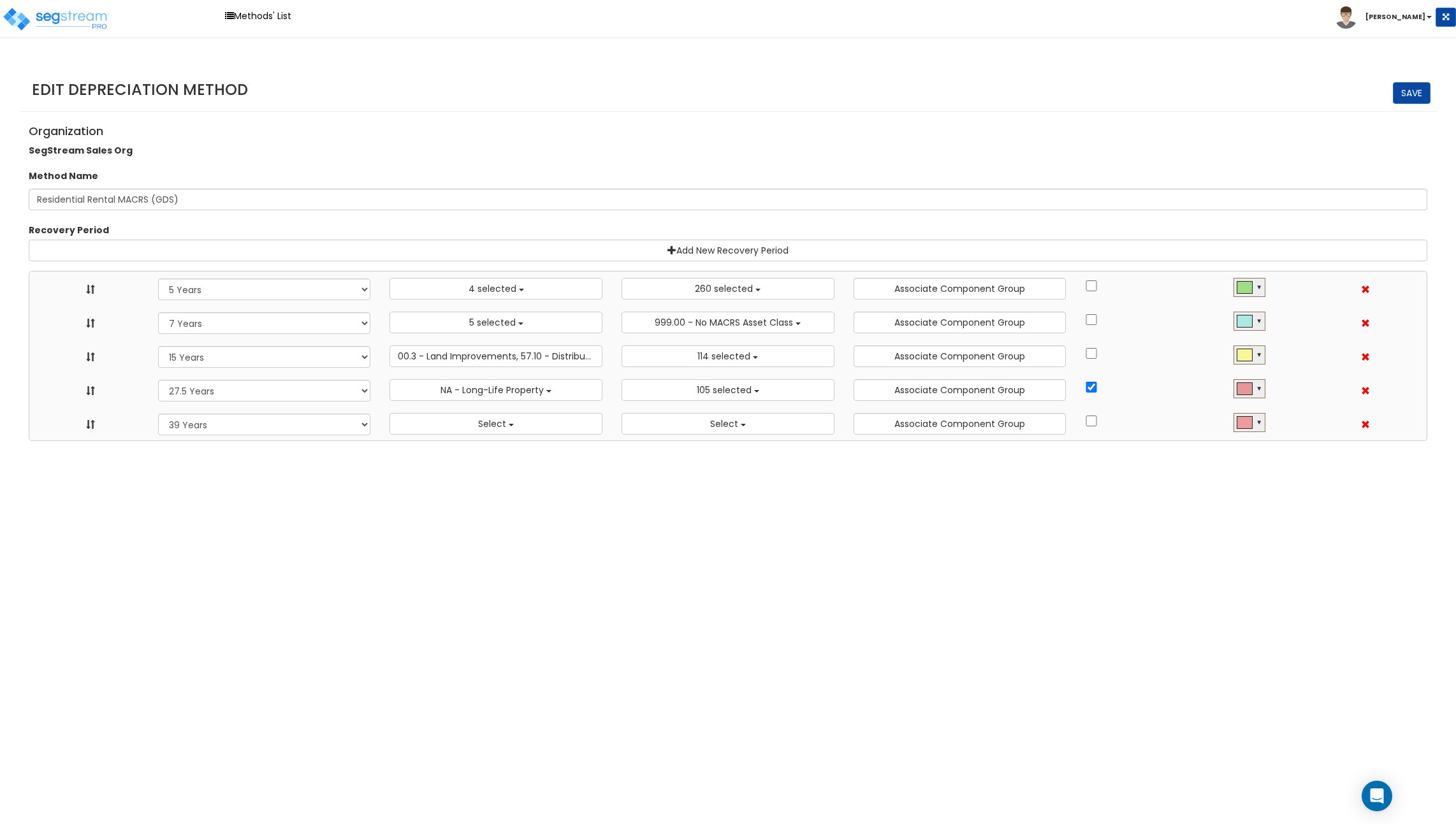
select select "31302"
select select "39Y"
select select
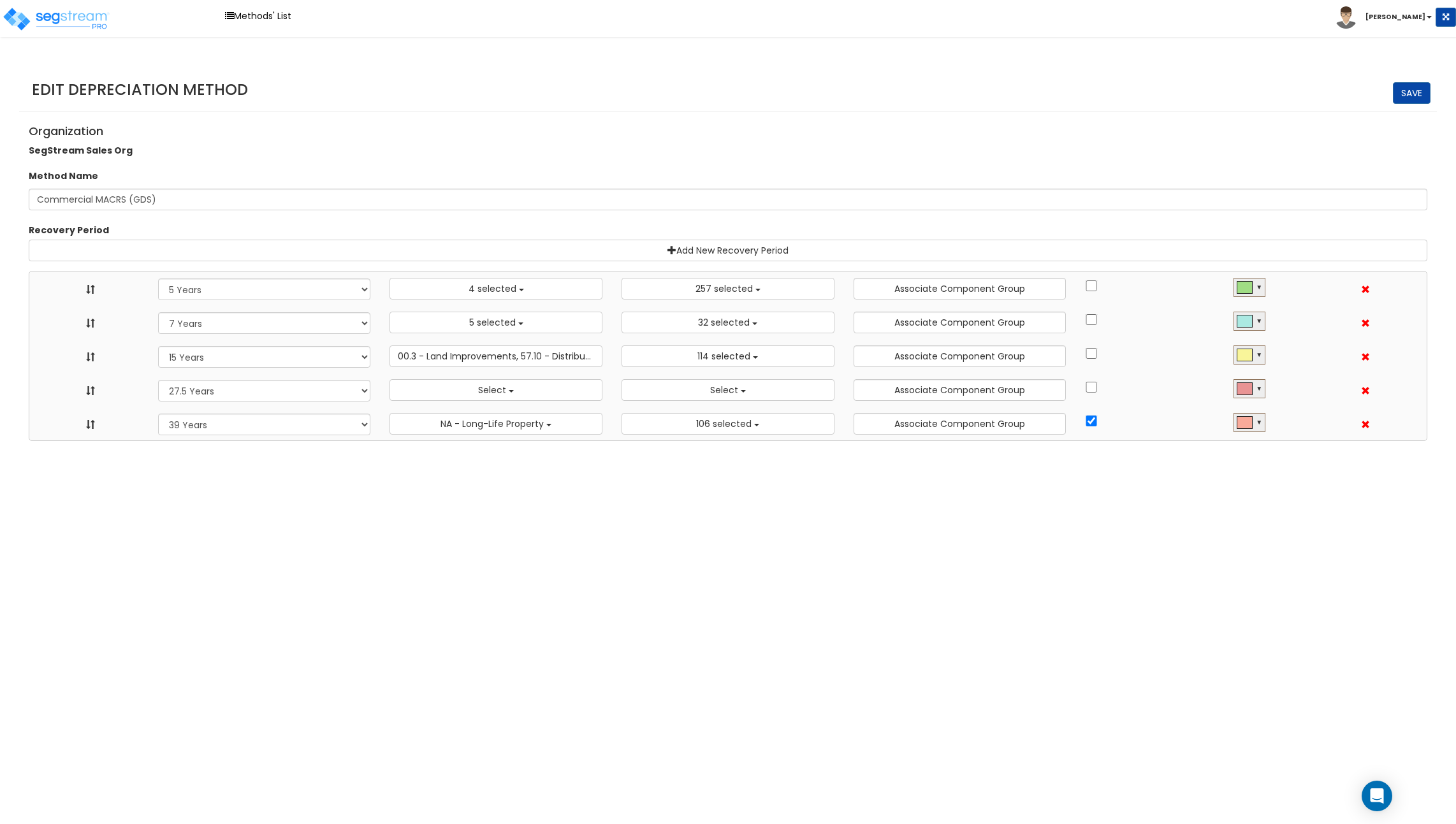
select select "5Y"
select select "10182"
select select "7Y"
select select "48830"
select select "58737"
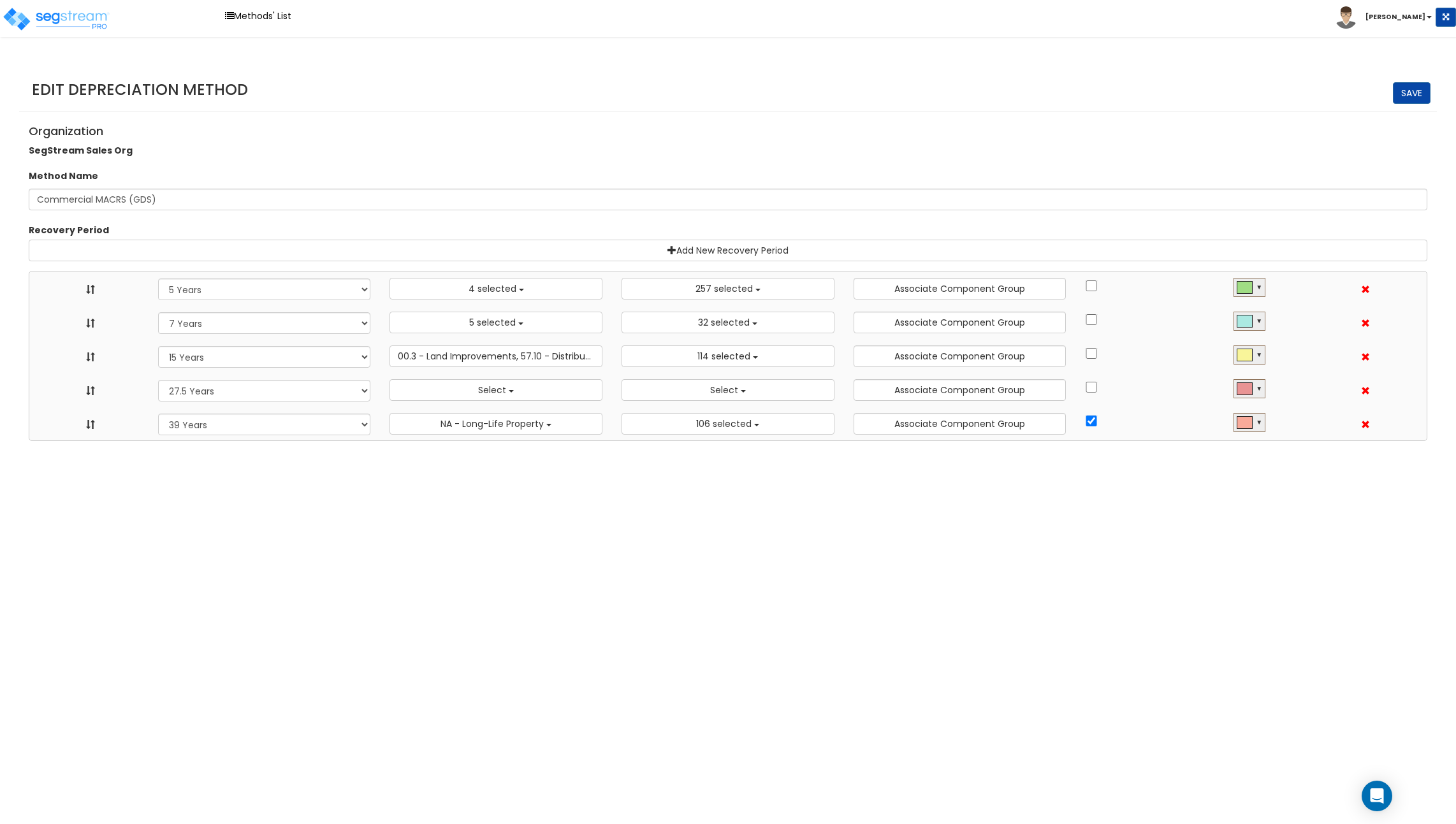
select select "15Y"
select select "3666"
select select "31875"
select select "275Y_1"
select select
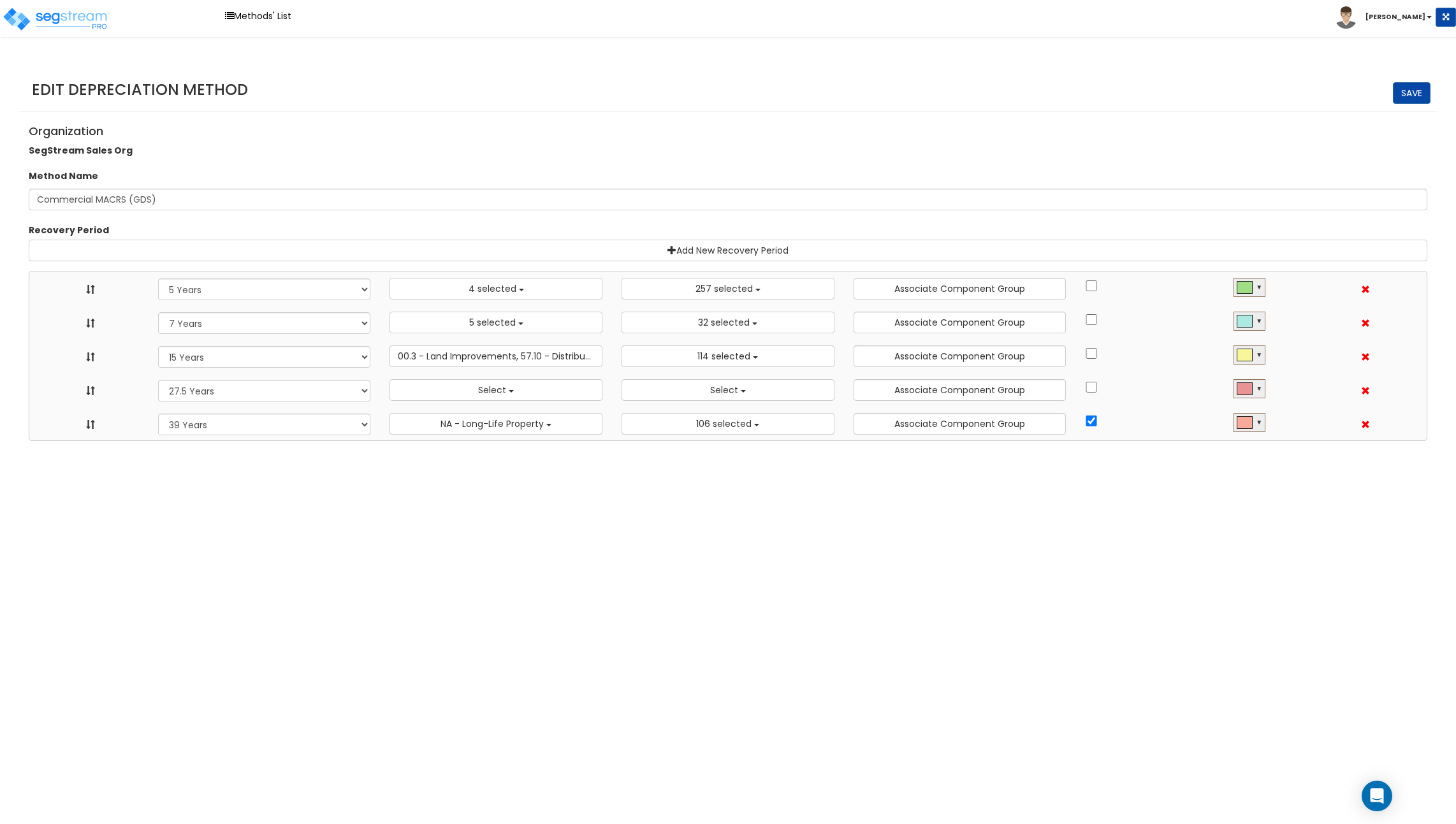
select select
select select "39Y"
select select "31302"
click at [204, 192] on input "Commercial MACRS (GDS)" at bounding box center [727, 200] width 1398 height 22
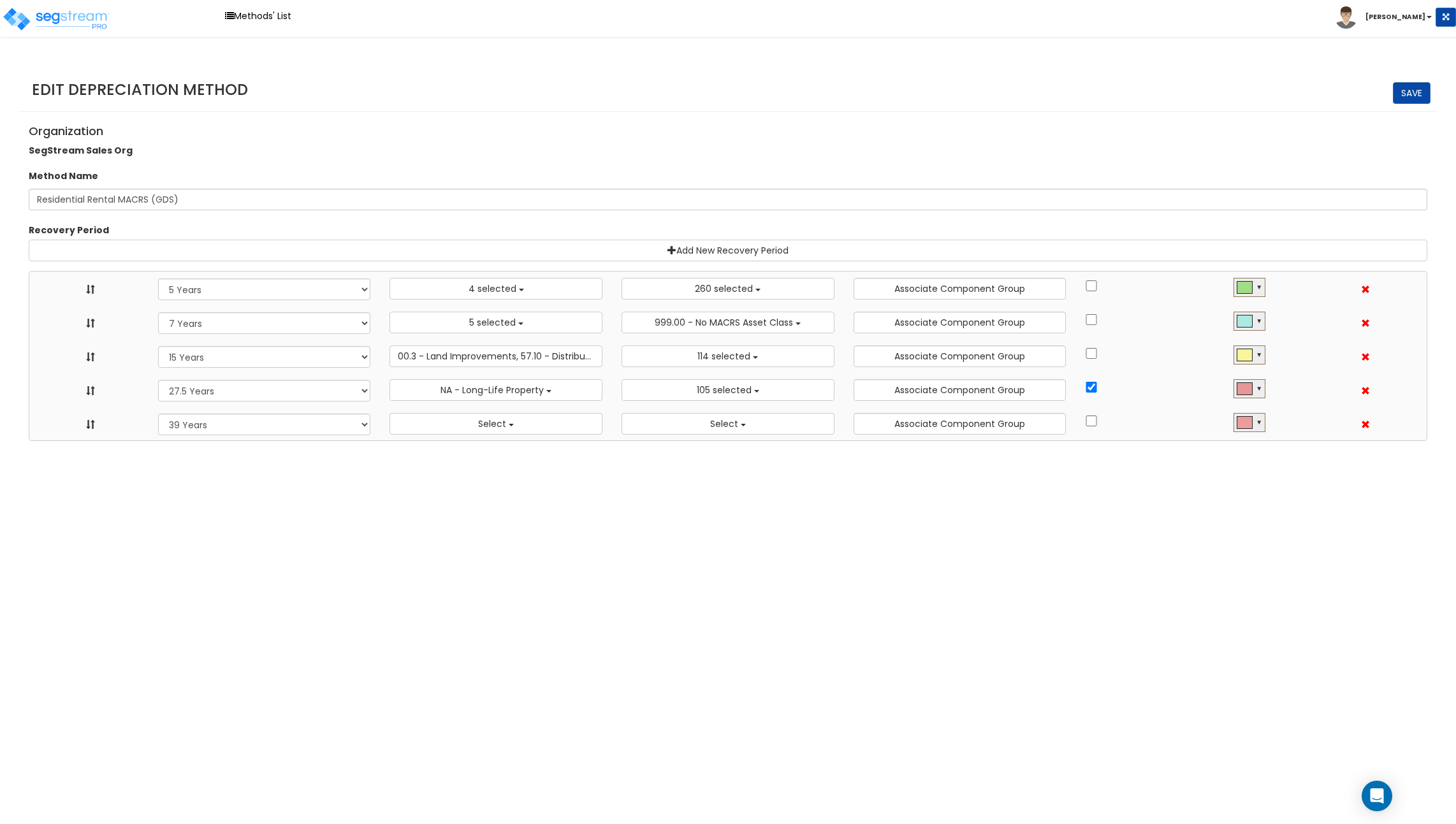
select select "5Y"
select select "10182"
select select "7Y"
select select "48830"
select select "48832"
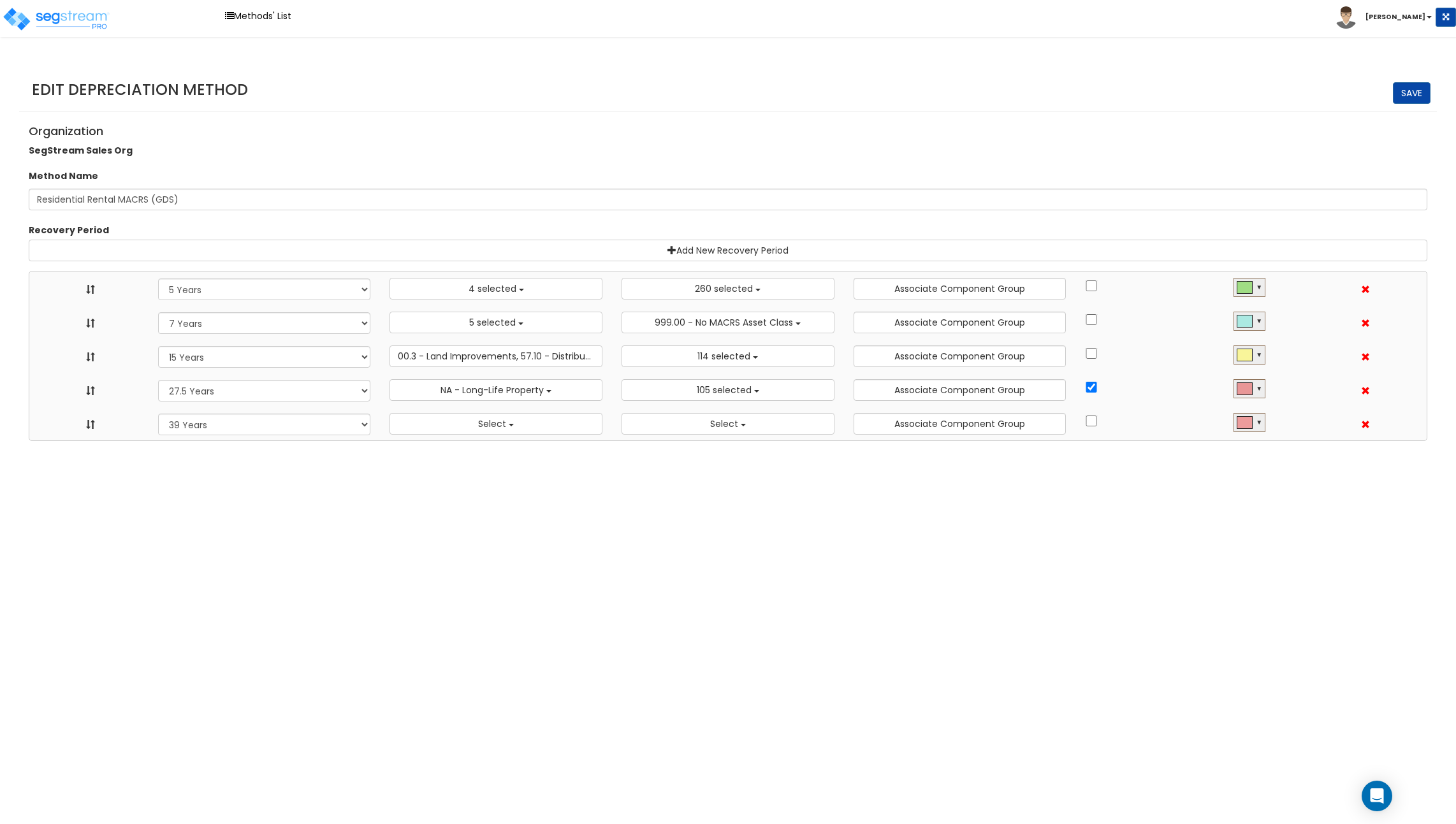
select select "15Y"
select select "3666"
select select "31875"
select select "275Y_1"
select select "31302"
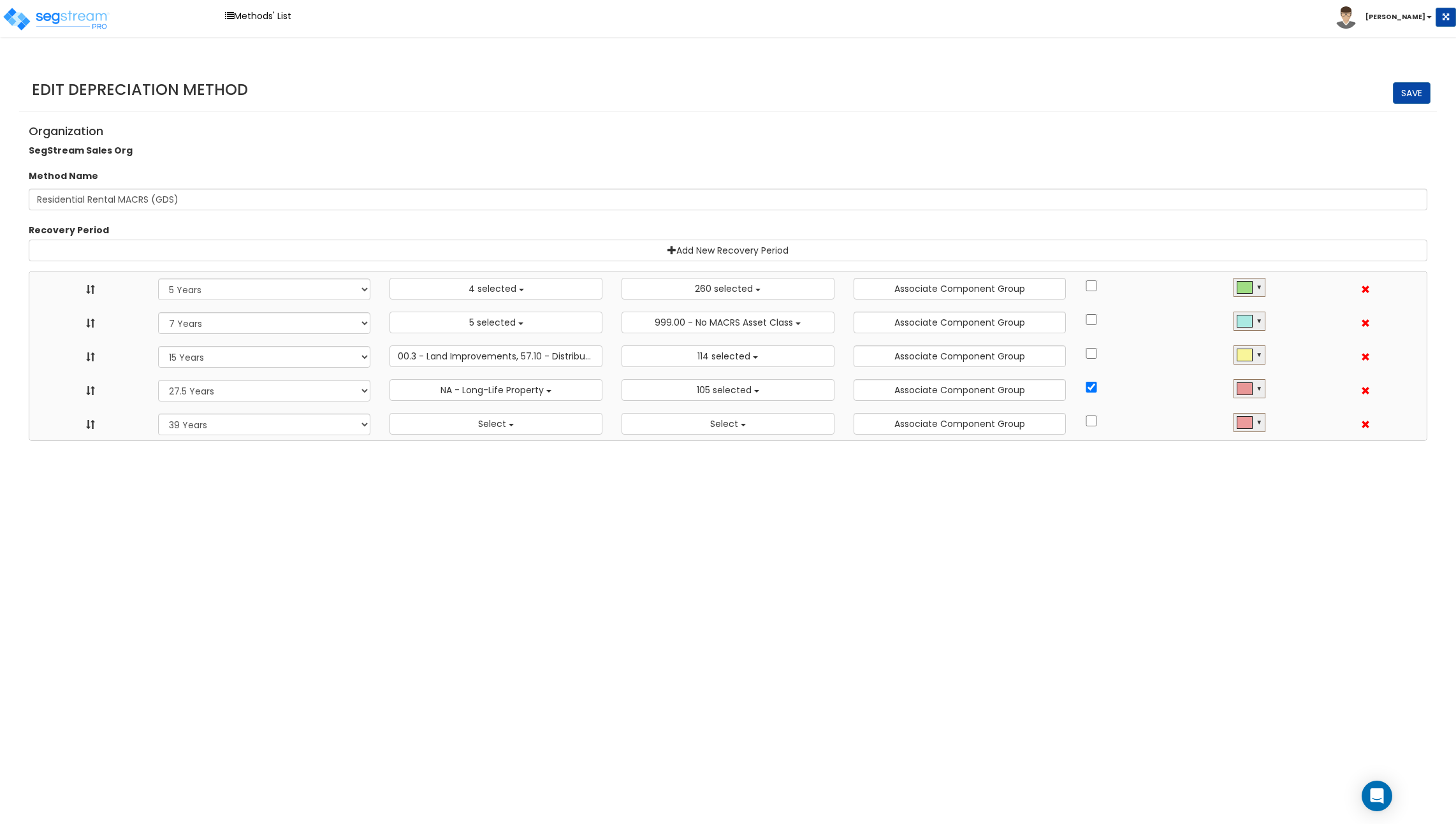
select select "39Y"
select select
click at [252, 10] on link "Methods' List" at bounding box center [258, 16] width 79 height 20
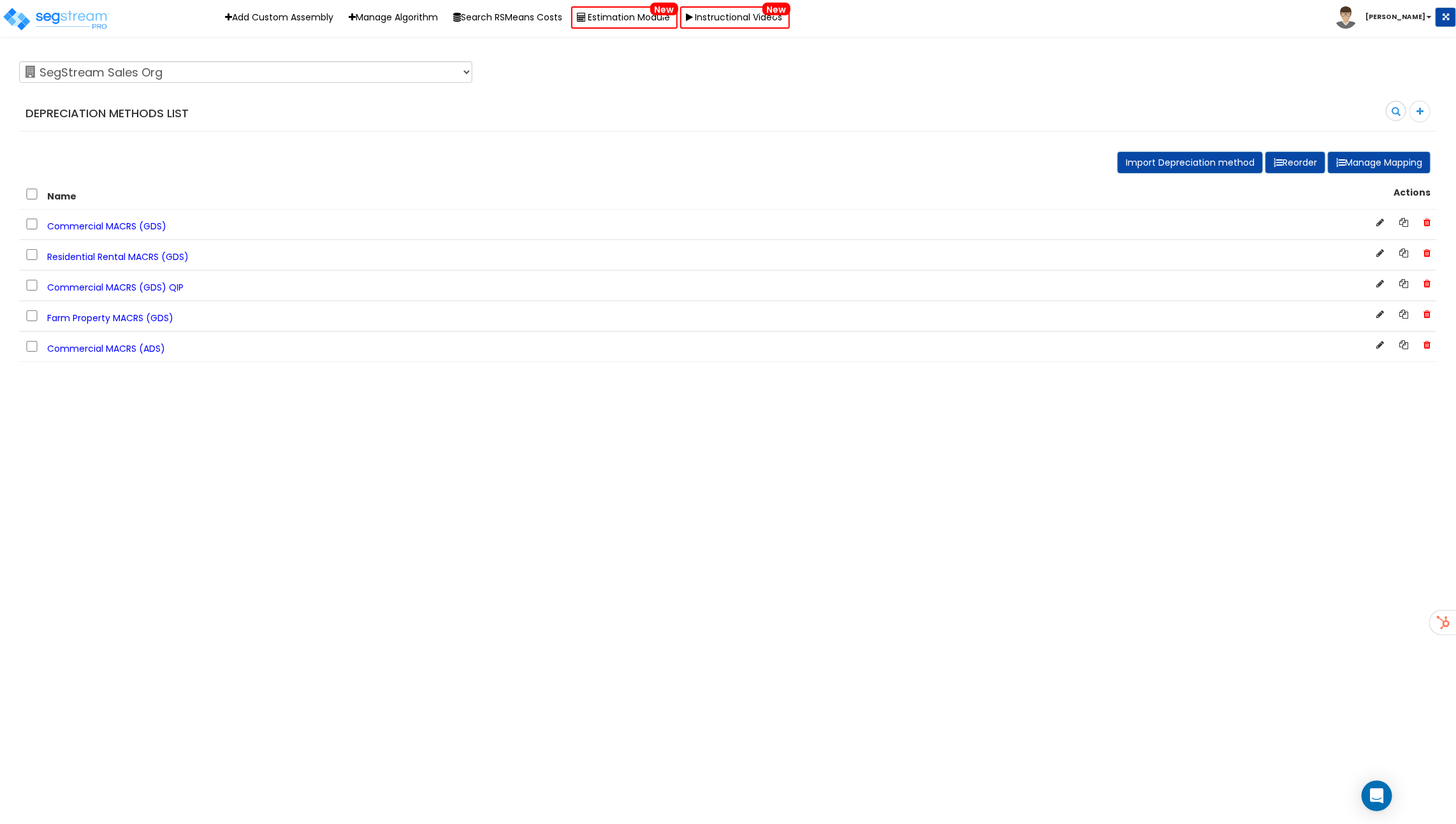
click at [106, 287] on span "Commercial MACRS (GDS) QIP" at bounding box center [116, 287] width 137 height 13
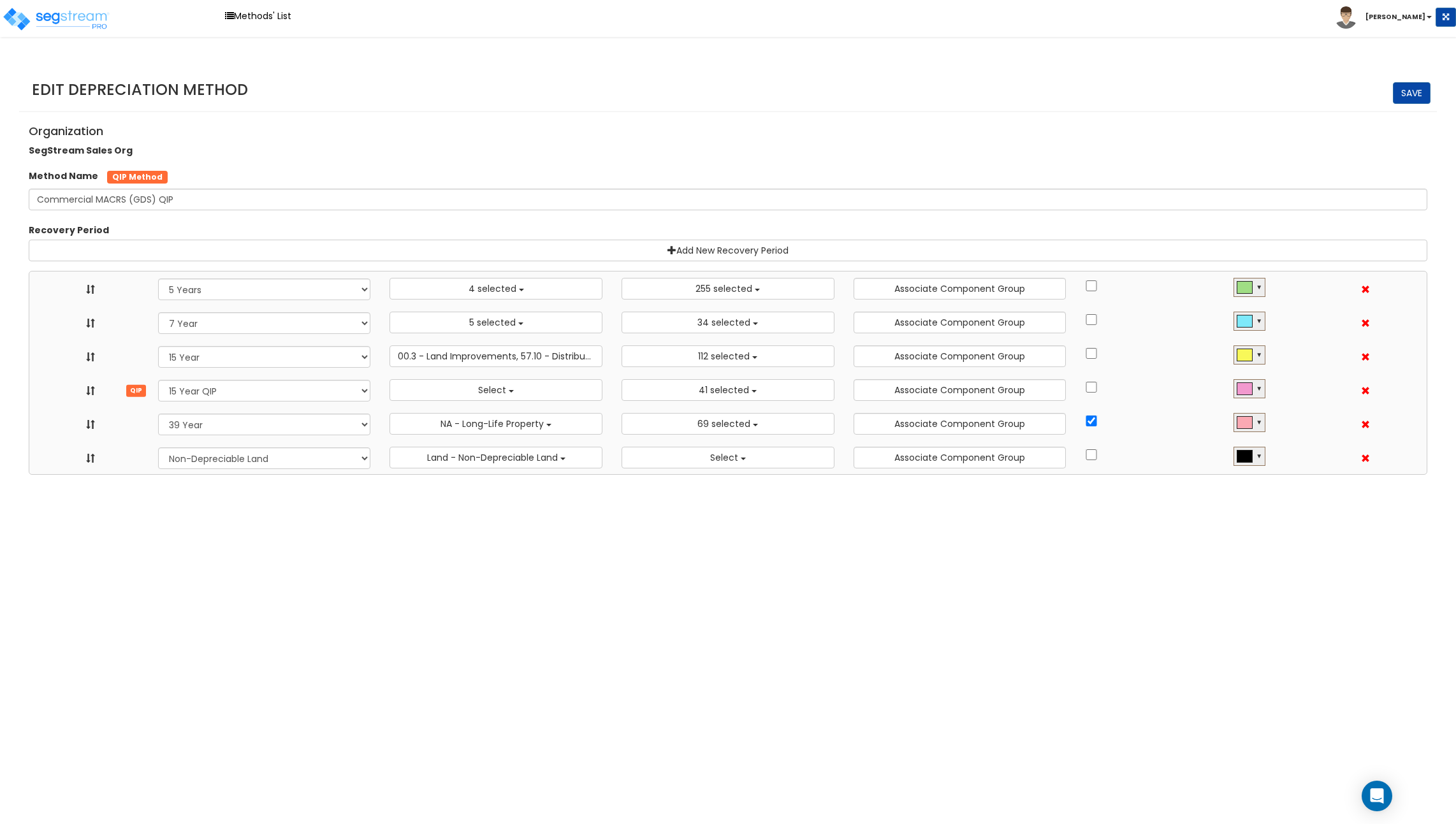
select select "5Y"
select select "10641"
select select "7Y_1"
select select "11974"
select select "15Y_1"
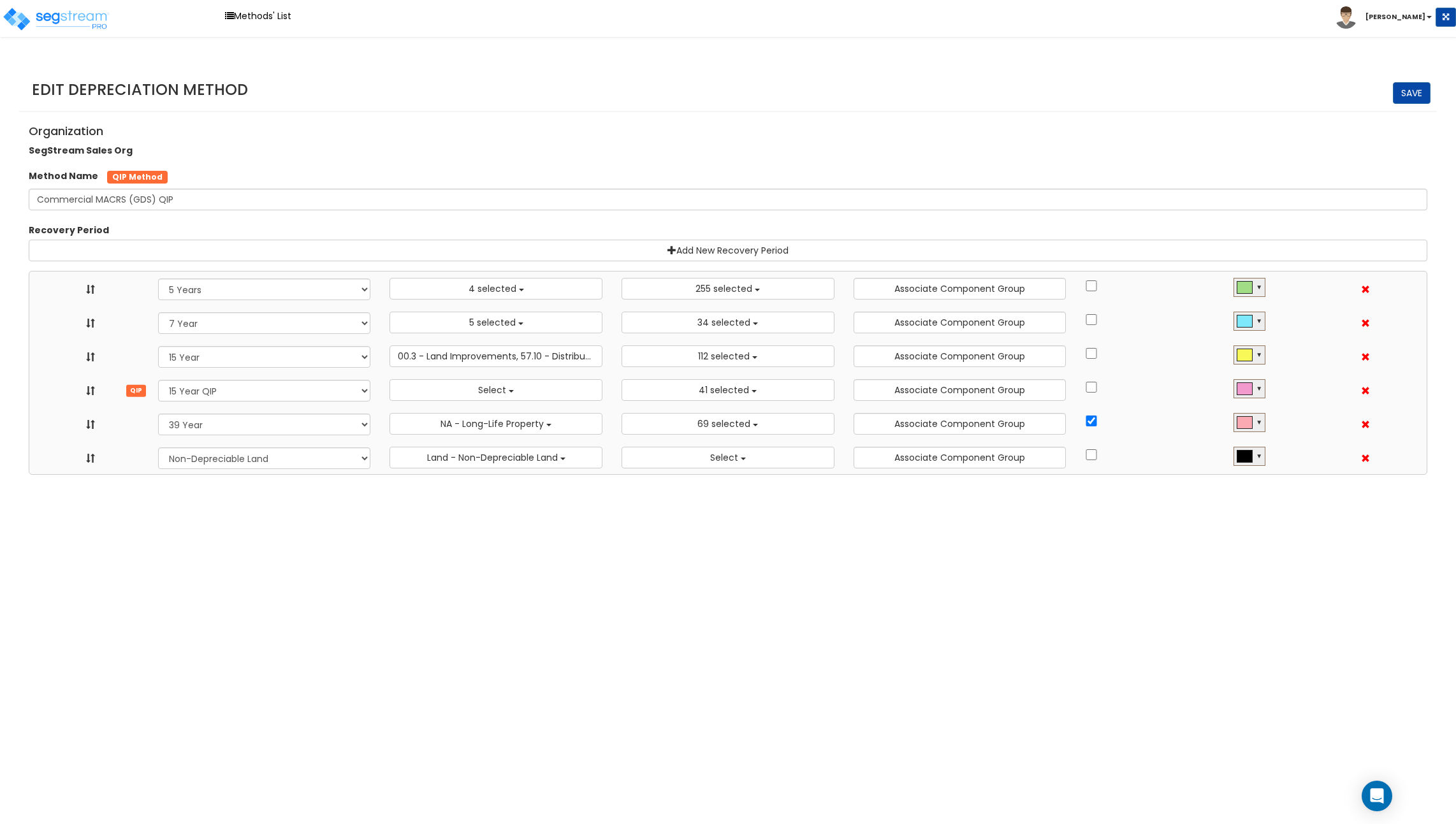
select select "31875"
select select "15Y_2"
select select
select select "11716"
select select "39Y_1"
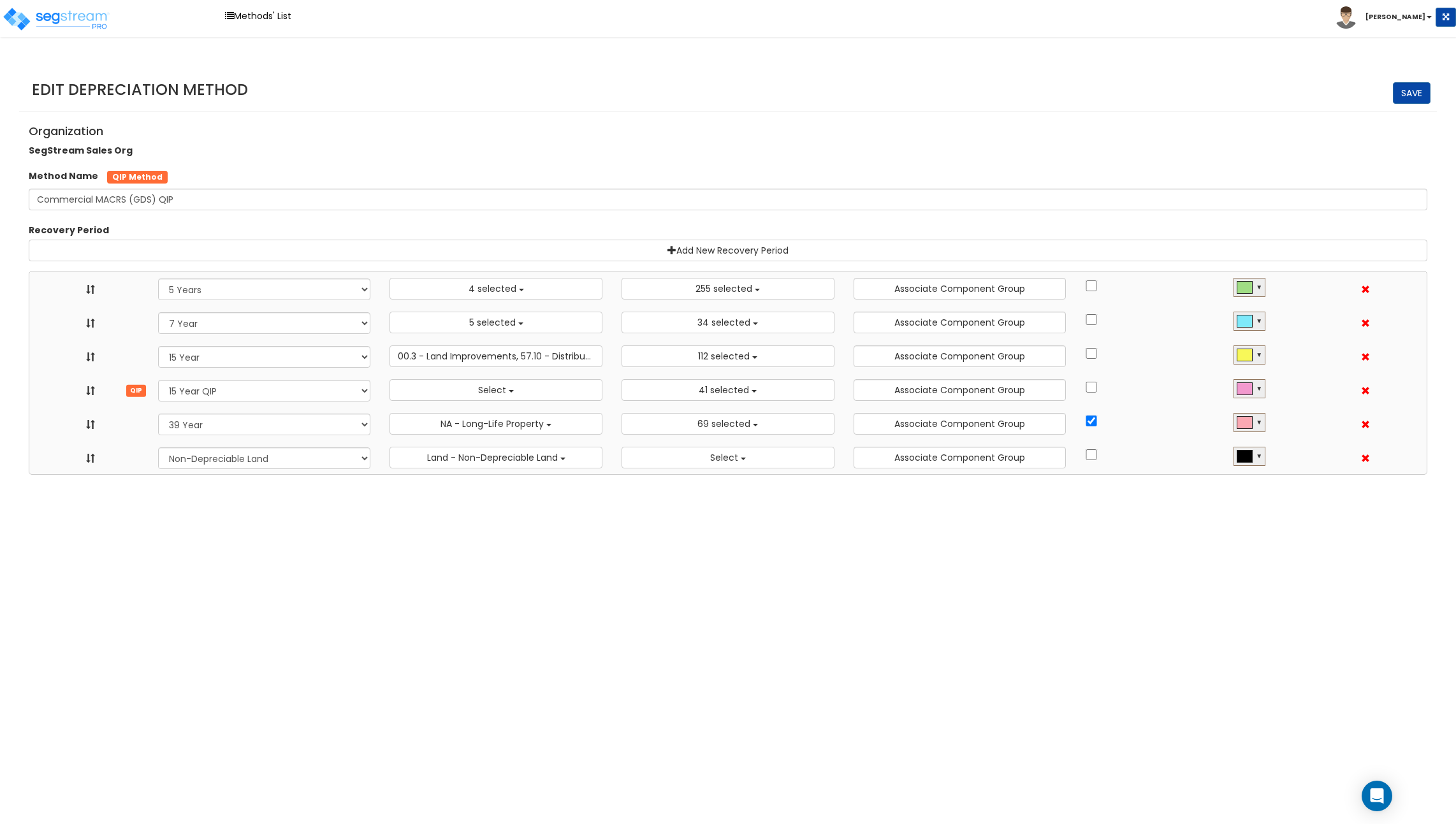
select select "31302"
select select "NO"
select select
click at [359, 458] on select "Recovery Period 10 Years 11 Years 12 Years 15 Years 20 Years 25 Years 27.5 Year…" at bounding box center [265, 458] width 213 height 22
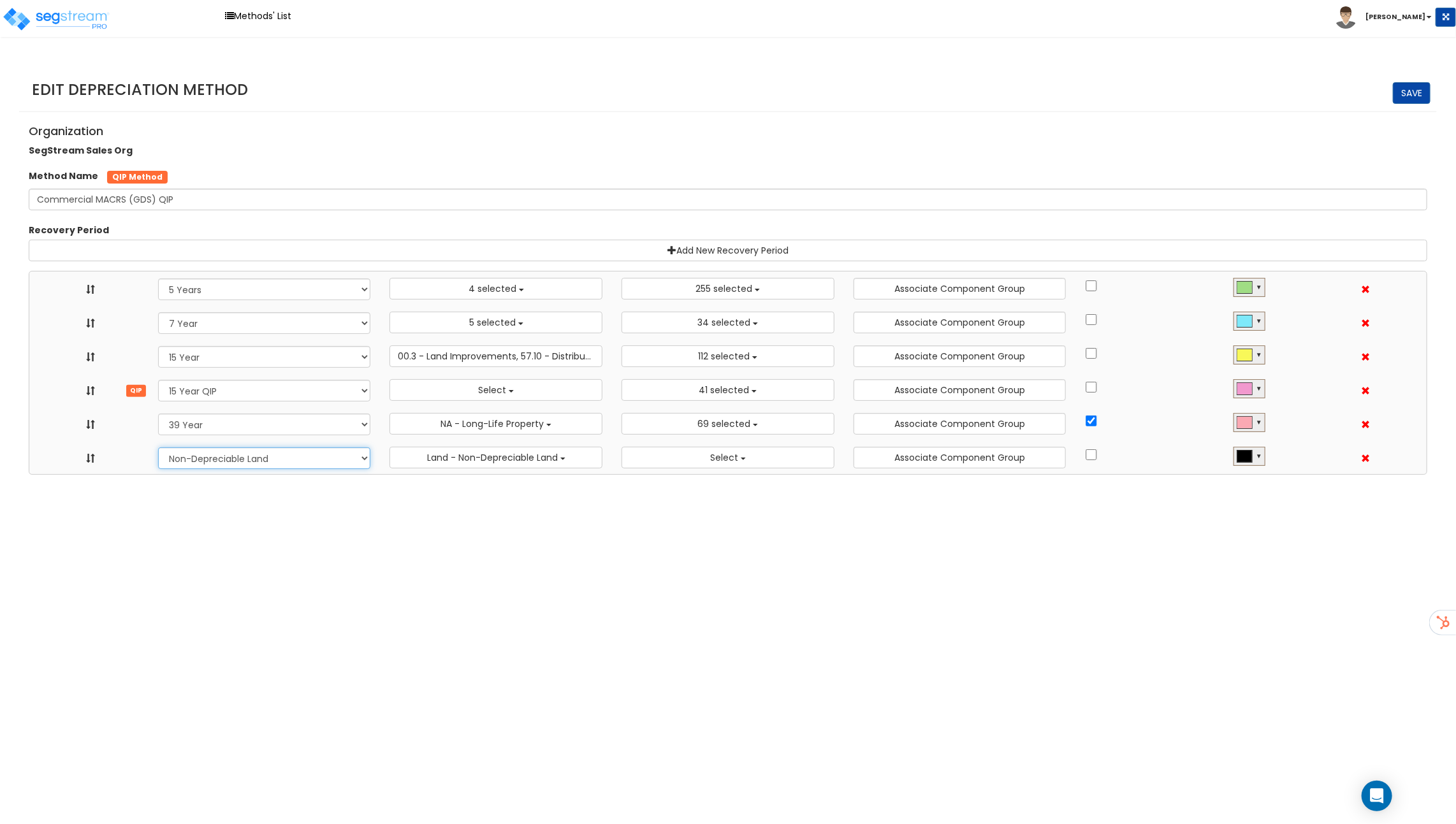
select select "275Y_1"
click at [158, 447] on select "Recovery Period 10 Years 11 Years 12 Years 15 Years 20 Years 25 Years 27.5 Year…" at bounding box center [265, 458] width 213 height 22
select select "5Y"
select select "7Y_1"
select select "15Y_1"
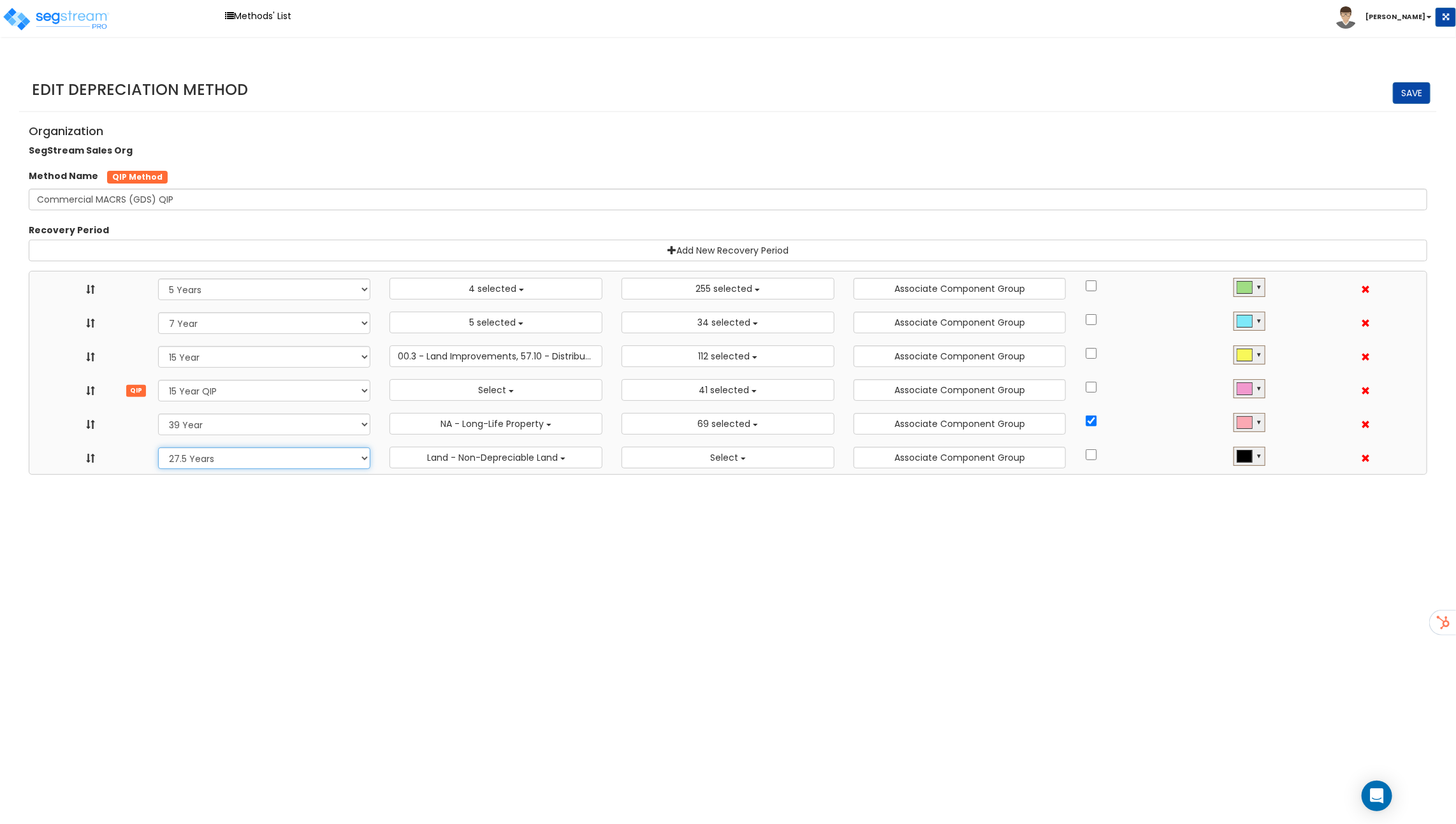
select select "15Y_2"
select select "39Y_1"
select select "275Y_1"
select select "10641"
select select "11974"
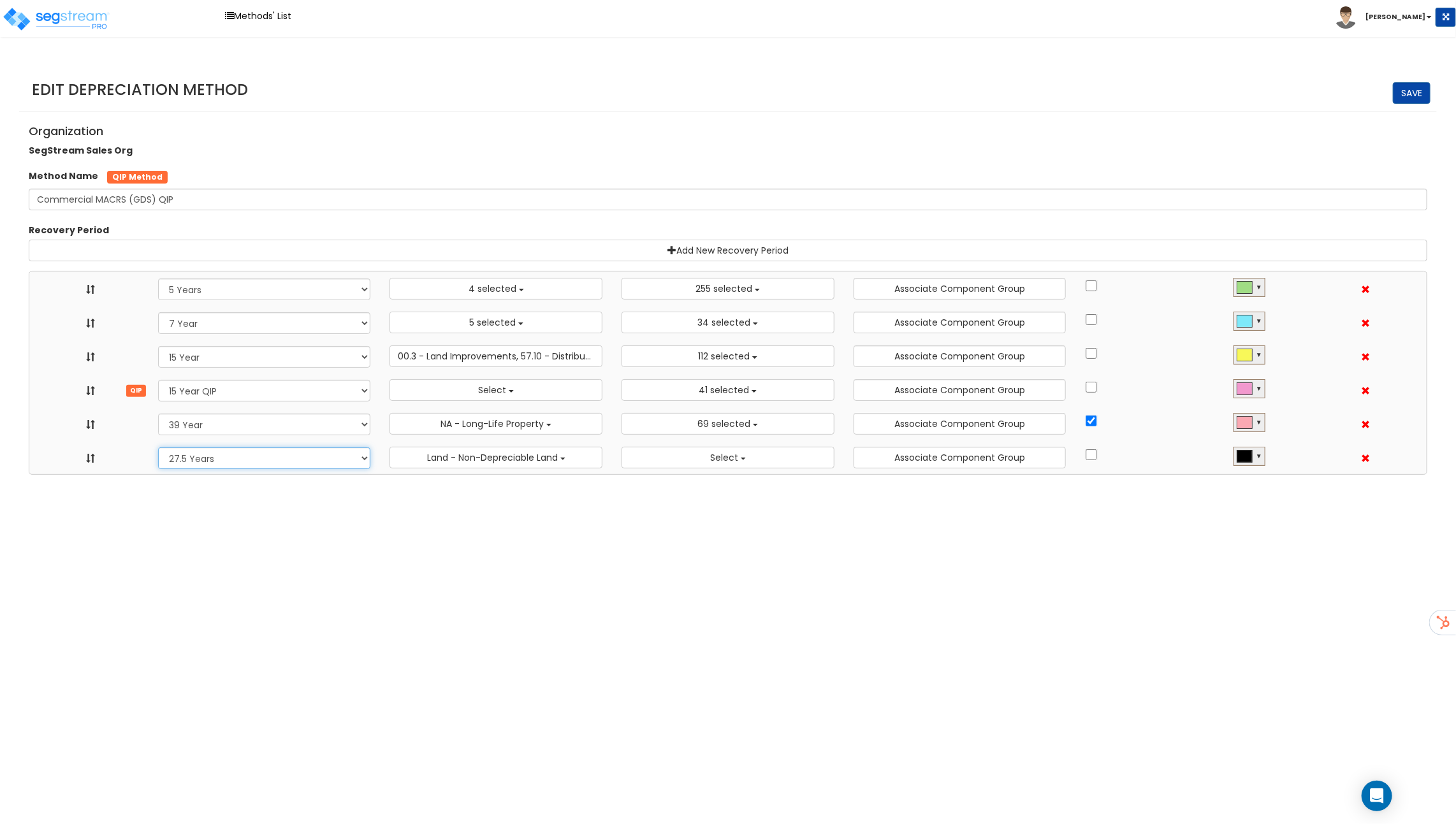
select select "31875"
select select
select select "11716"
select select "31302"
select select
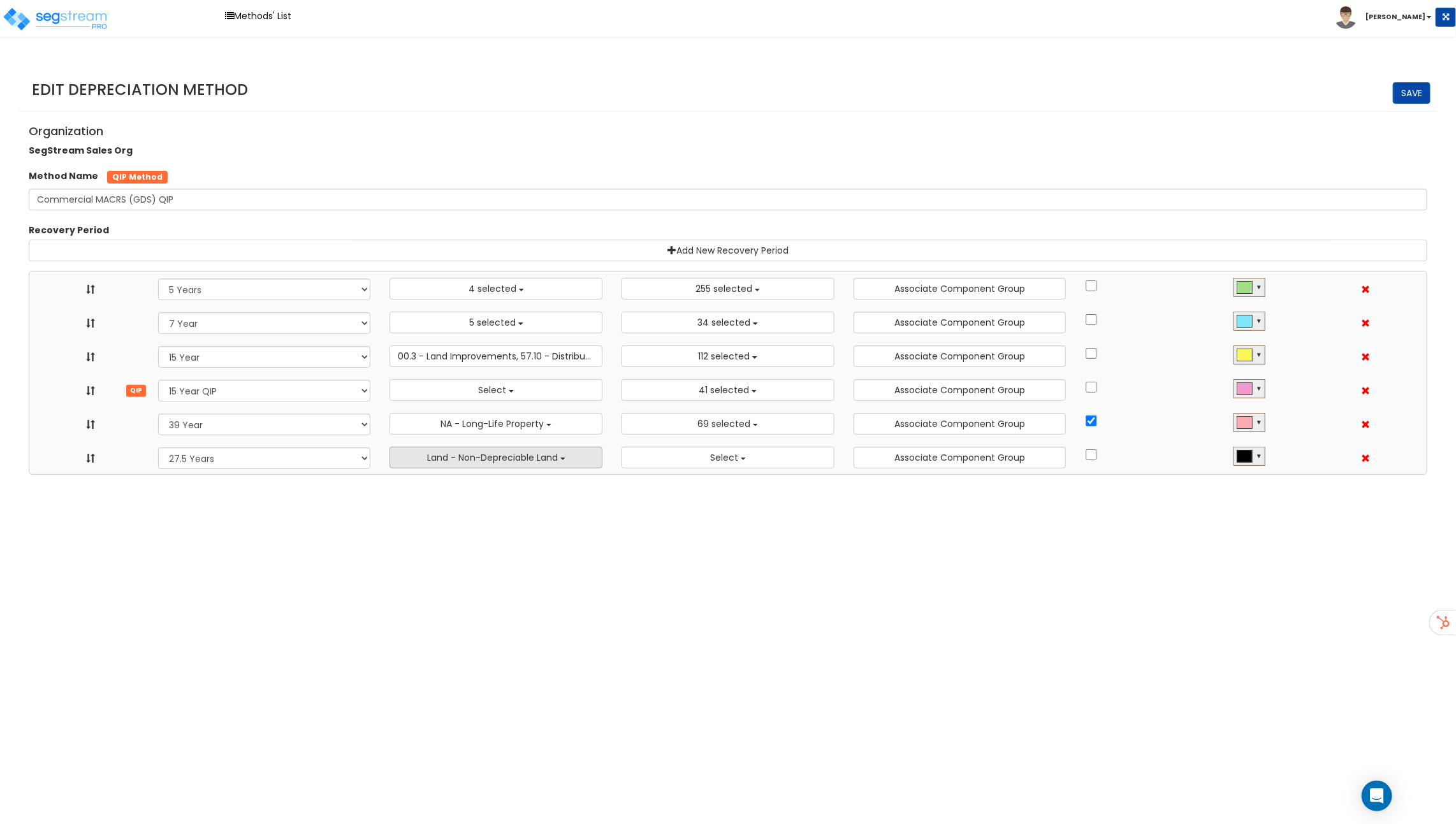
click at [485, 455] on span "Land - Non-Depreciable Land" at bounding box center [492, 457] width 131 height 13
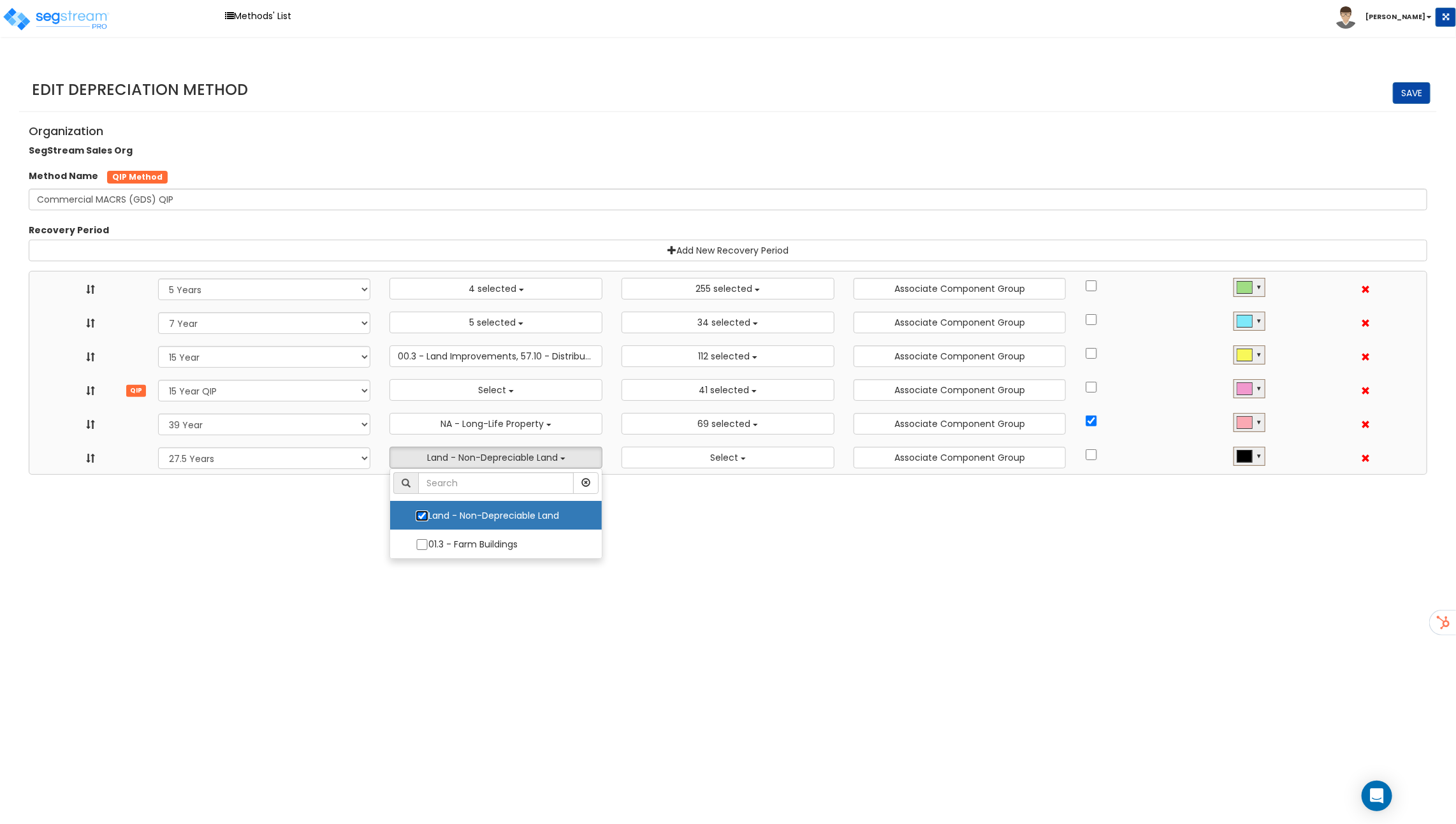
click at [426, 519] on input "Land - Non-Depreciable Land" at bounding box center [422, 516] width 13 height 11
checkbox input "false"
select select "5Y"
select select "7Y_1"
select select "15Y_1"
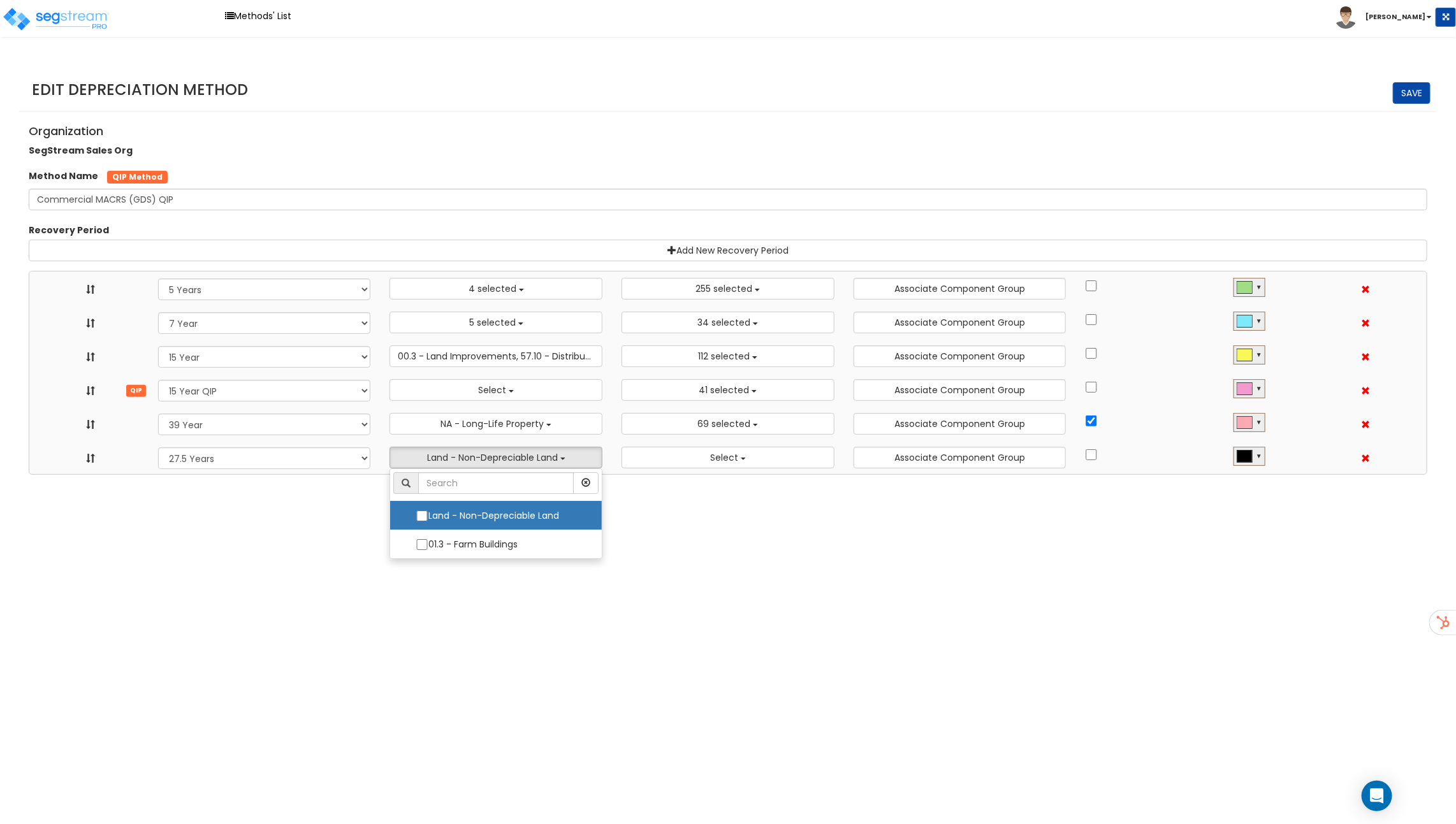
select select "15Y_2"
select select "39Y_1"
select select "275Y_1"
select select
select select "10641"
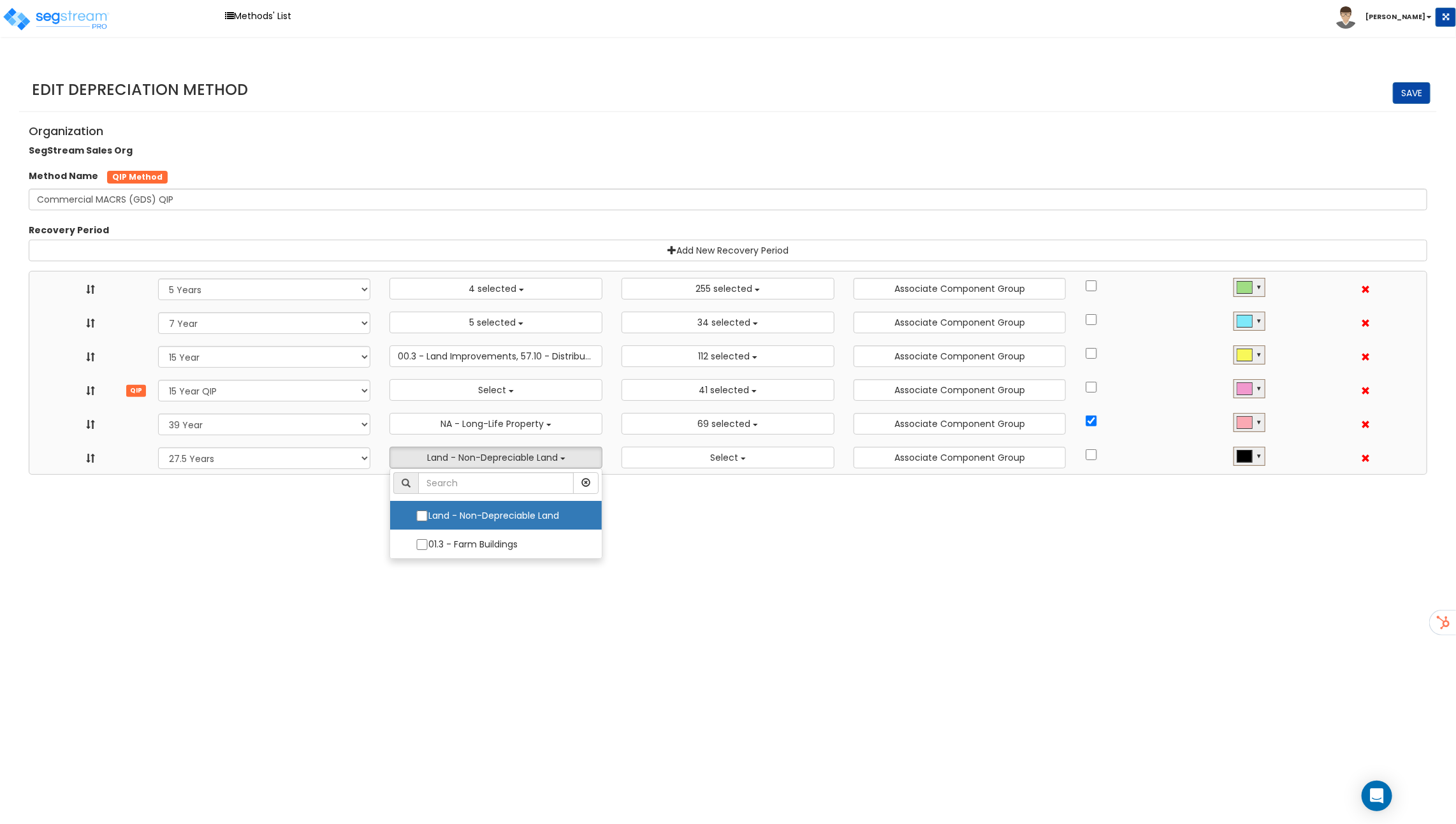
select select "48830"
select select "11974"
select select "3666"
select select "31875"
select select
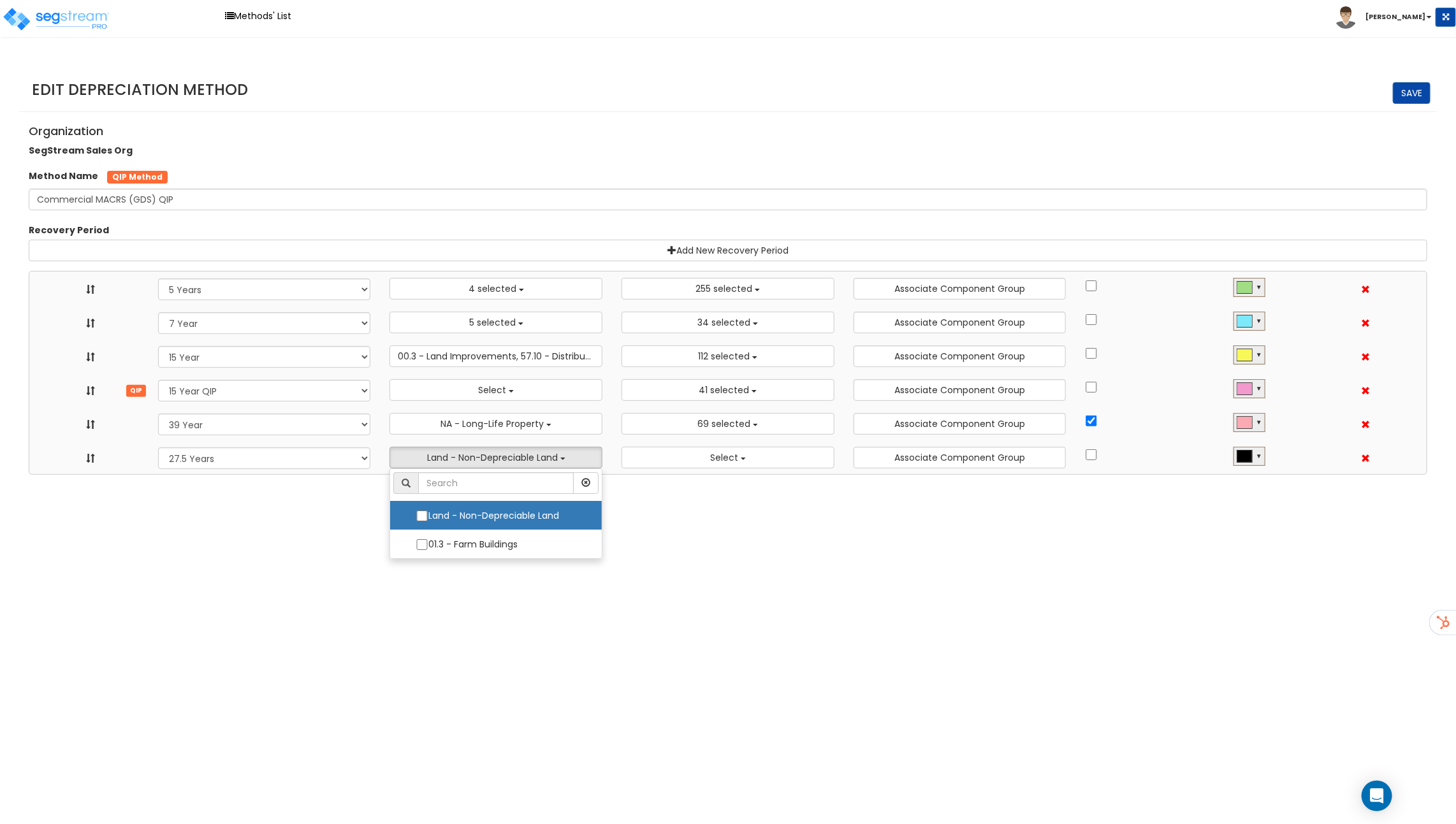
select select "11716"
select select "31302"
select select
click at [652, 475] on html "Toggle navigation Methods' List Richard x" at bounding box center [728, 237] width 1456 height 475
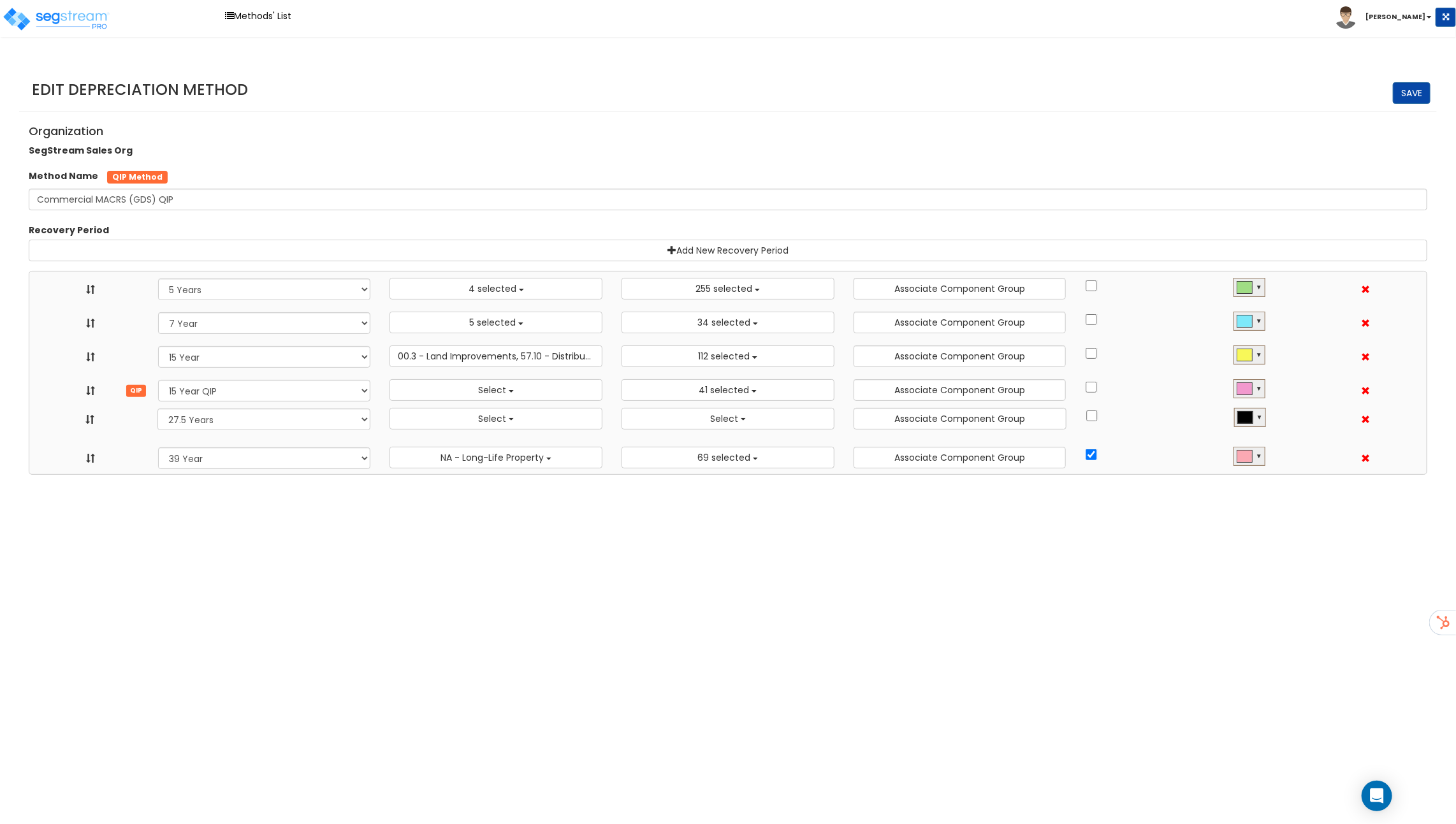
drag, startPoint x: 84, startPoint y: 460, endPoint x: 85, endPoint y: 424, distance: 36.0
select select "275Y_1"
select select
click at [1264, 424] on div "▼" at bounding box center [1249, 422] width 32 height 19
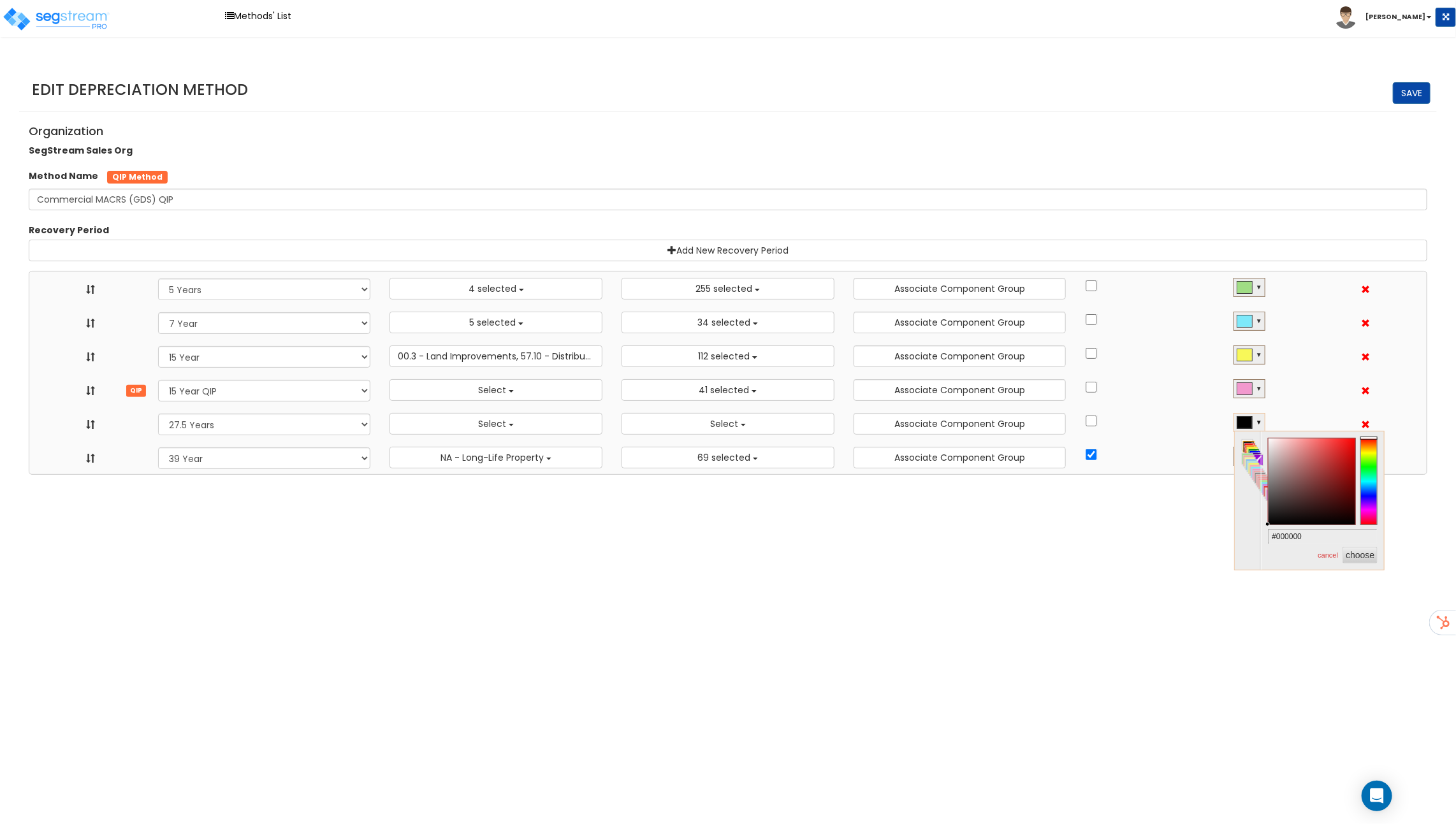
type input "#eb9595"
click at [1298, 444] on div at bounding box center [1312, 482] width 87 height 87
click at [1353, 475] on html "Toggle navigation Methods' List Richard x" at bounding box center [728, 237] width 1456 height 475
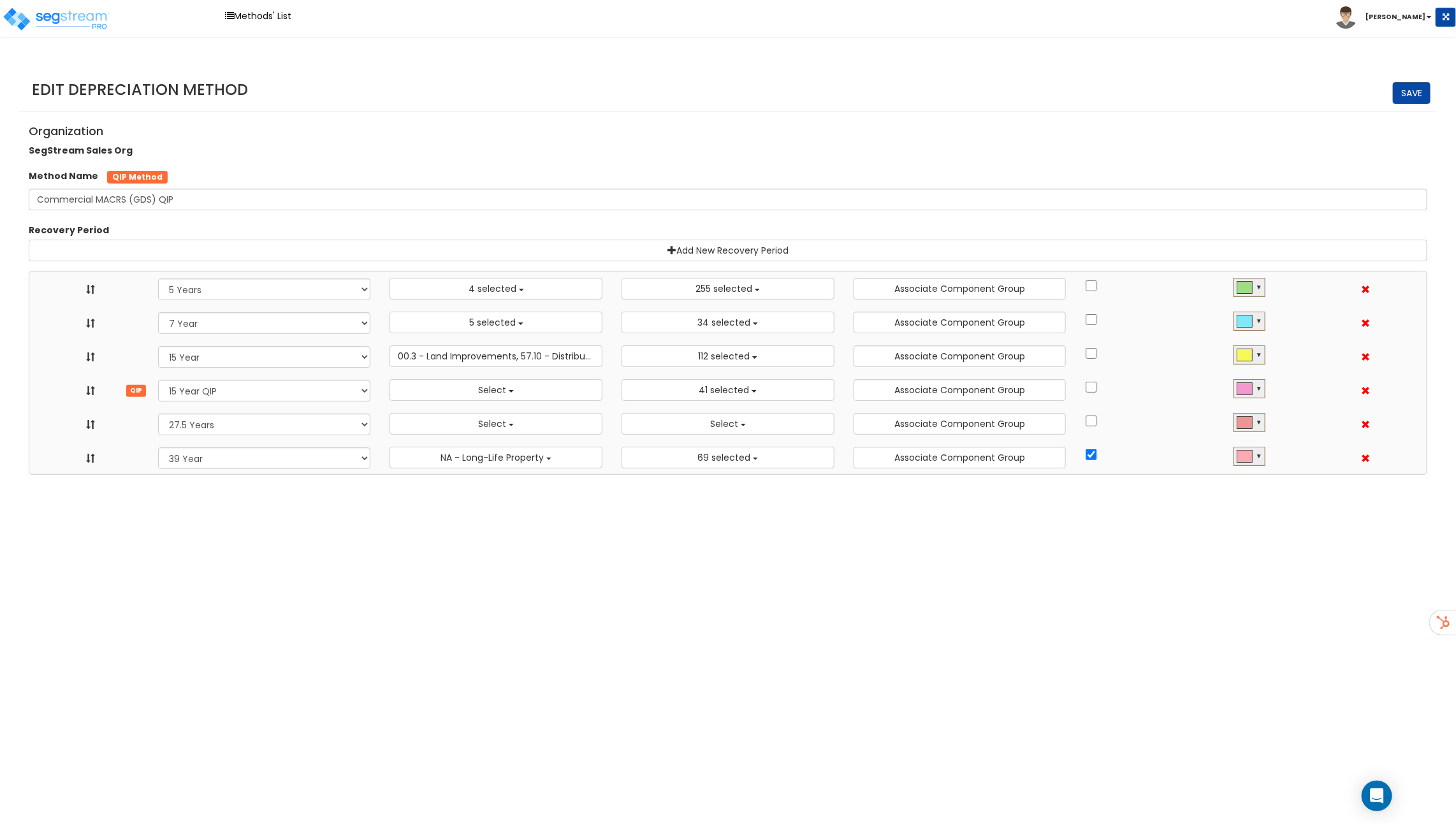
click at [1417, 88] on link "Save" at bounding box center [1411, 93] width 38 height 22
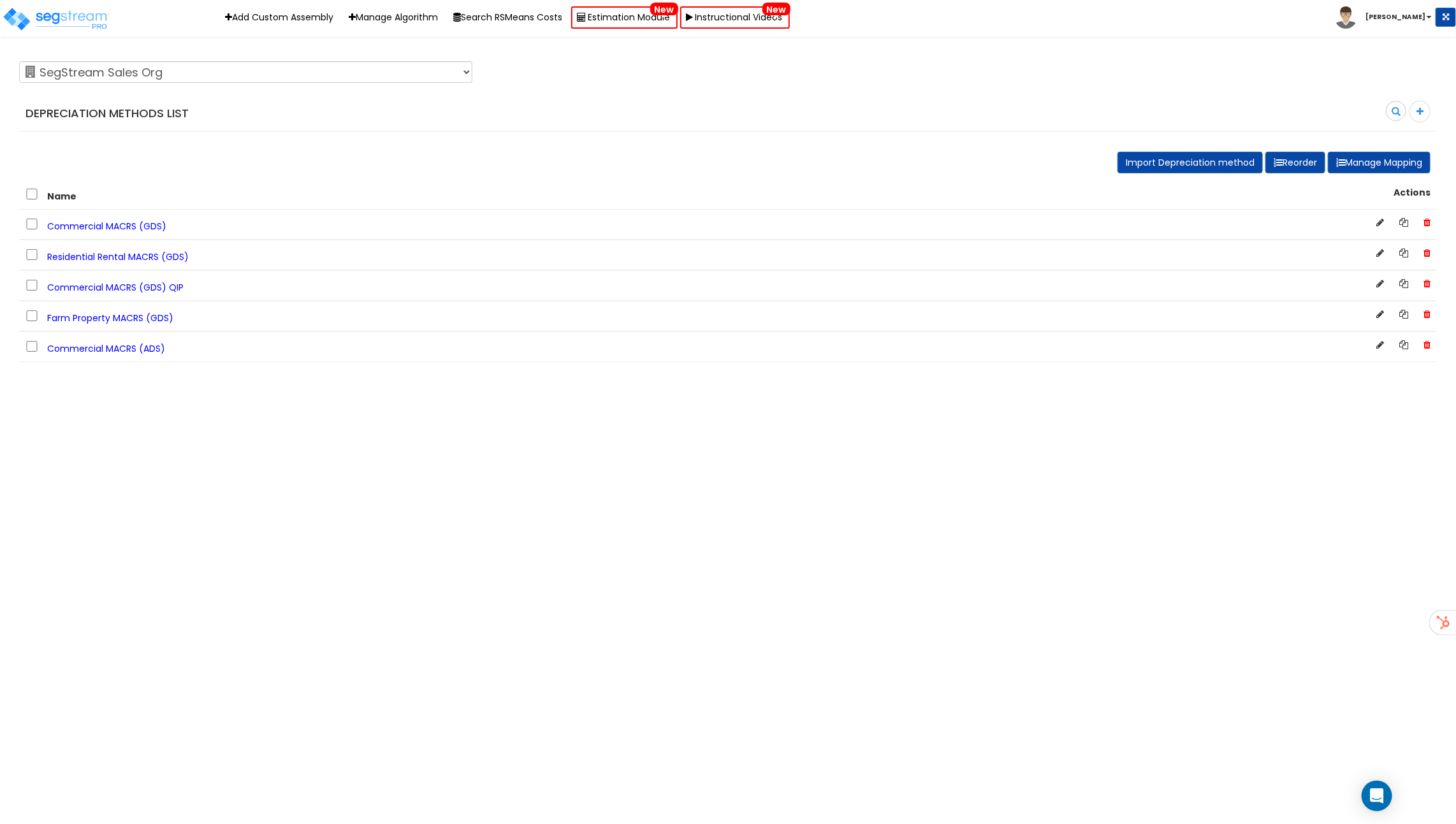
click at [139, 315] on span "Farm Property MACRS (GDS)" at bounding box center [110, 318] width 127 height 13
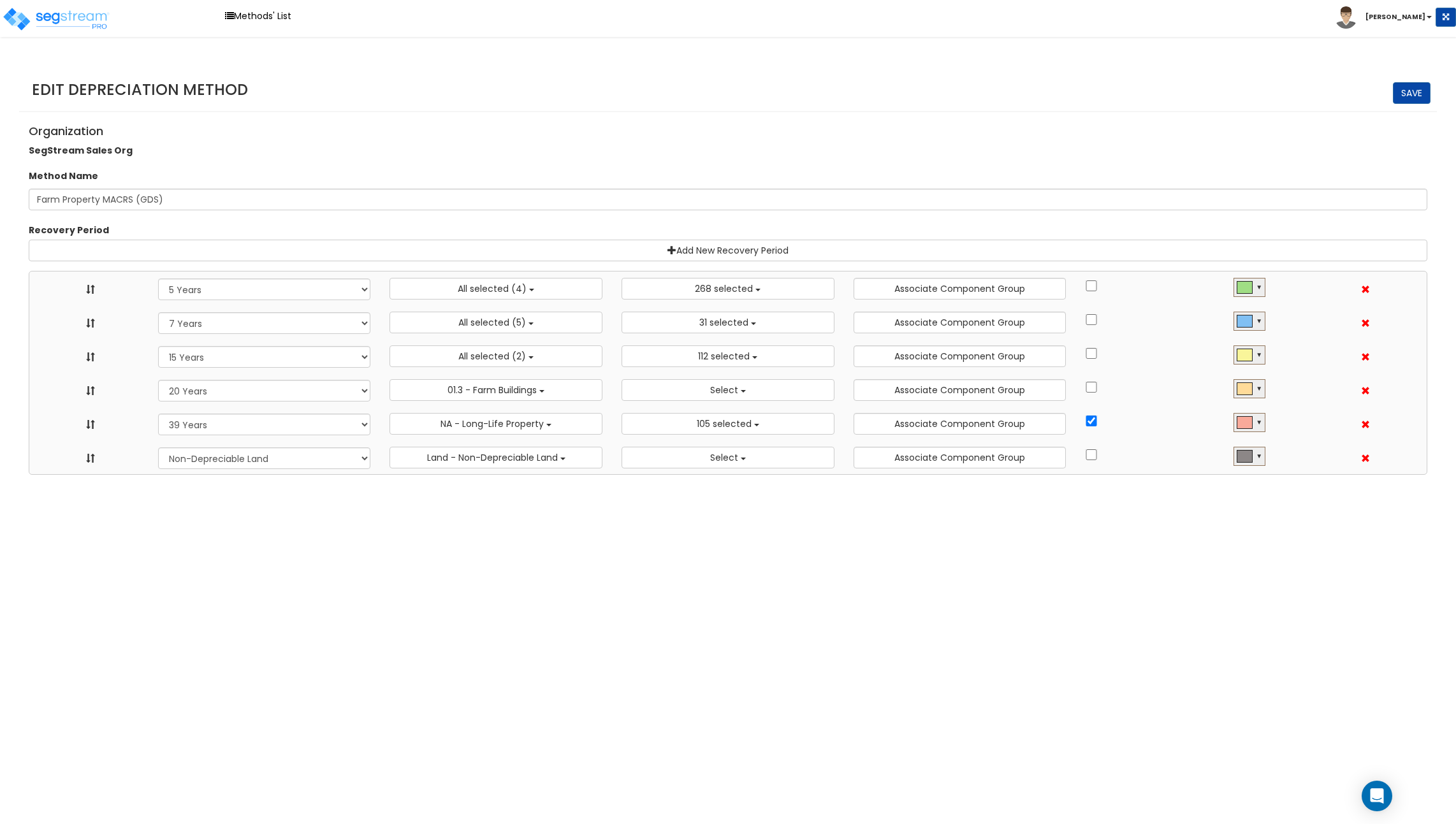
select select "5Y"
select select "10182"
select select "7Y"
select select "58737"
select select "15Y"
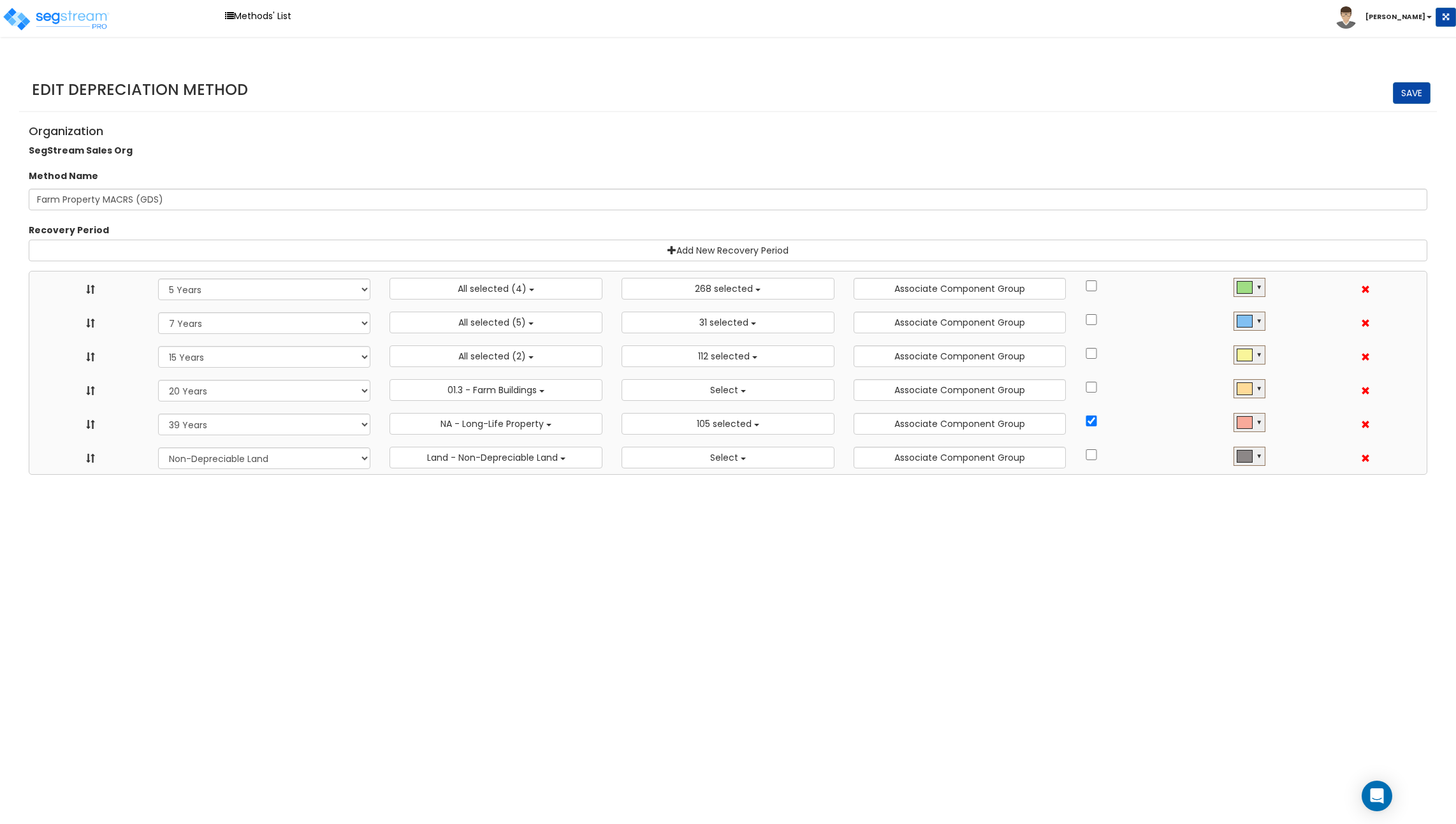
select select "31875"
select select "20Y"
select select
select select "39Y"
select select "31302"
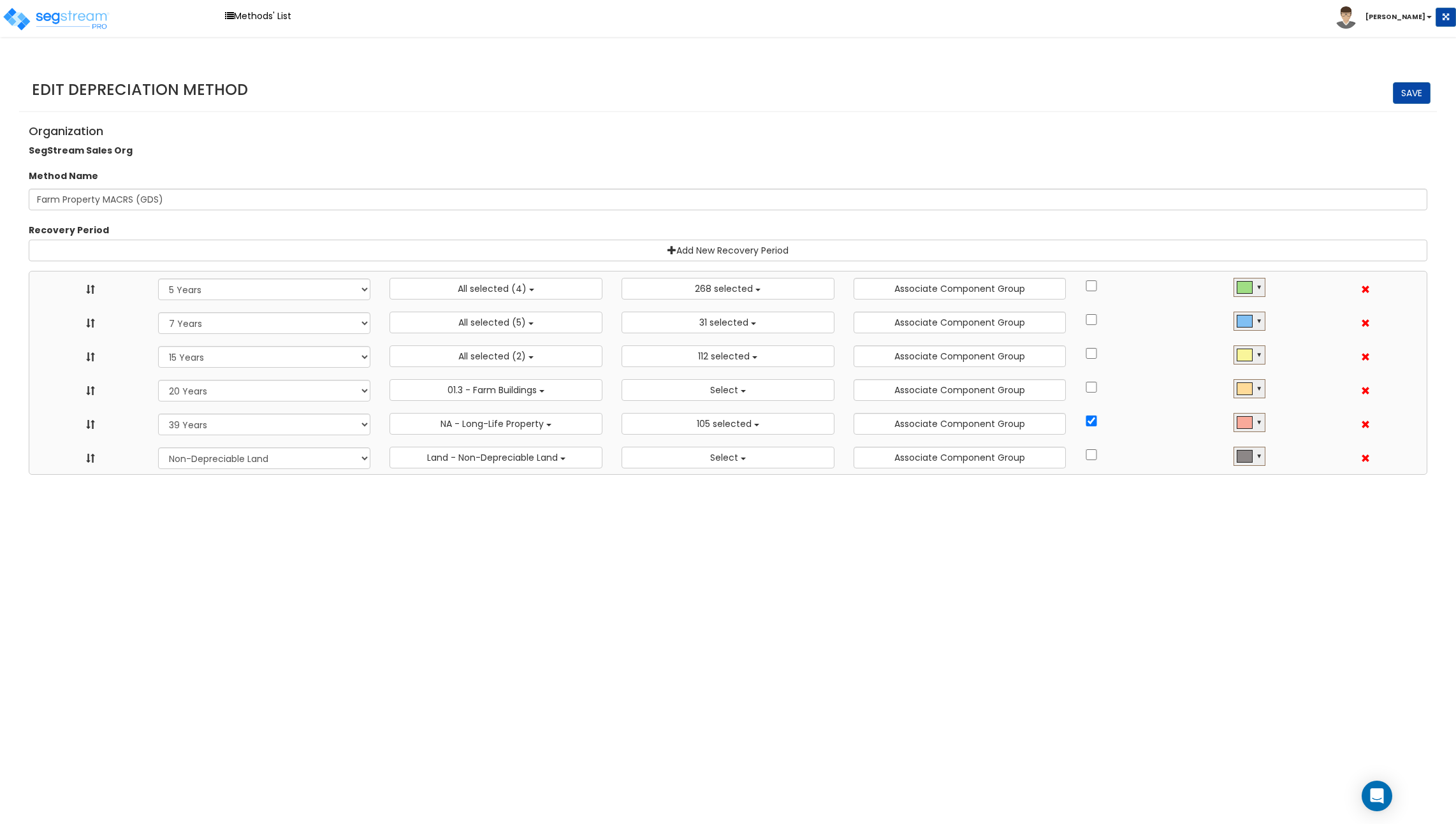
select select "NO"
select select
click at [299, 450] on select "Recovery Period 10 Years 11 Years 12 Years 15 Year 15 Year QIP 25 Years 27.5 Ye…" at bounding box center [265, 458] width 213 height 22
select select "275Y_1"
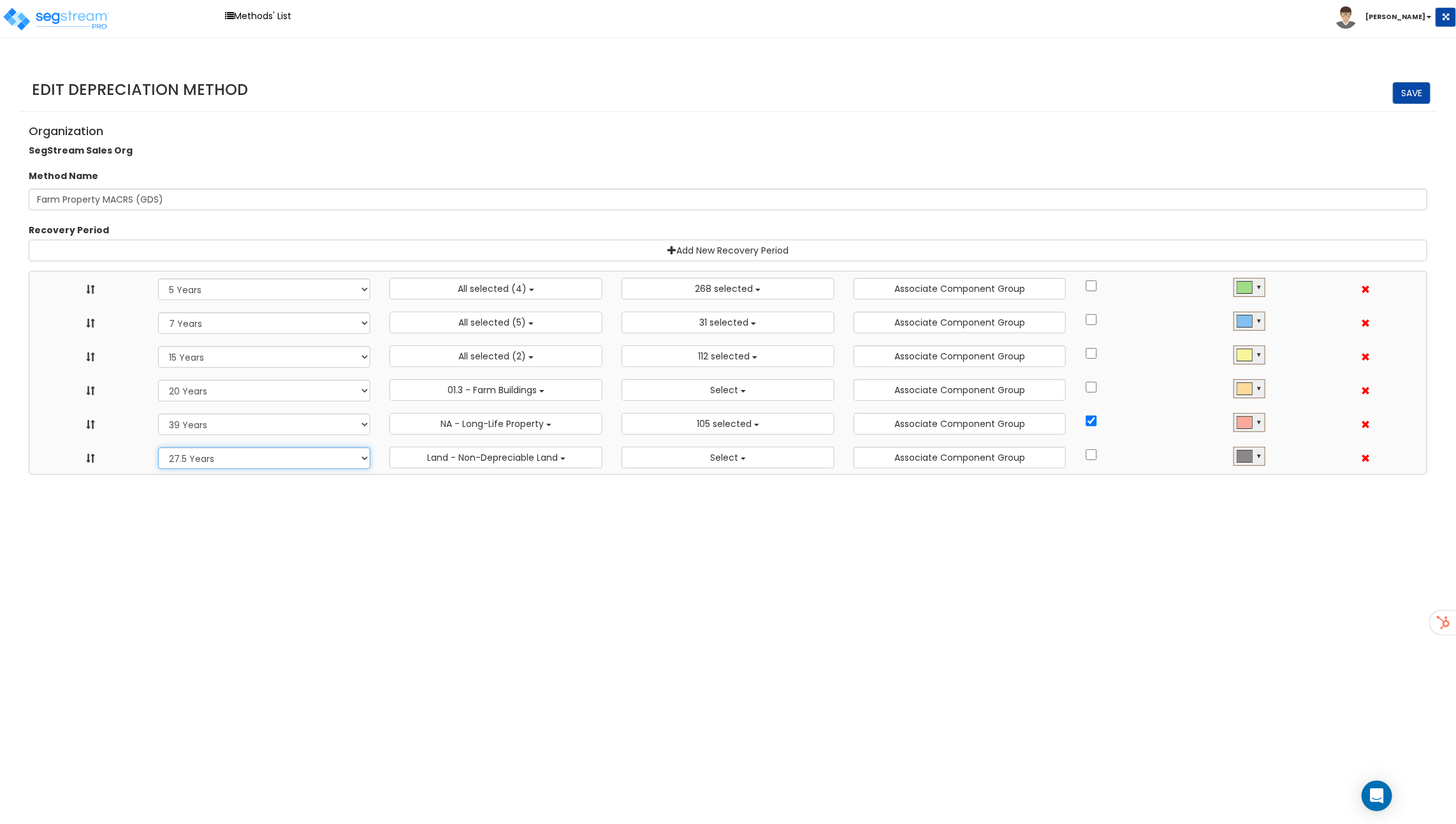
click at [158, 447] on select "Recovery Period 10 Years 11 Years 12 Years 15 Year 15 Year QIP 25 Years 27.5 Ye…" at bounding box center [265, 458] width 213 height 22
select select "5Y"
select select "7Y"
select select "15Y"
select select "20Y"
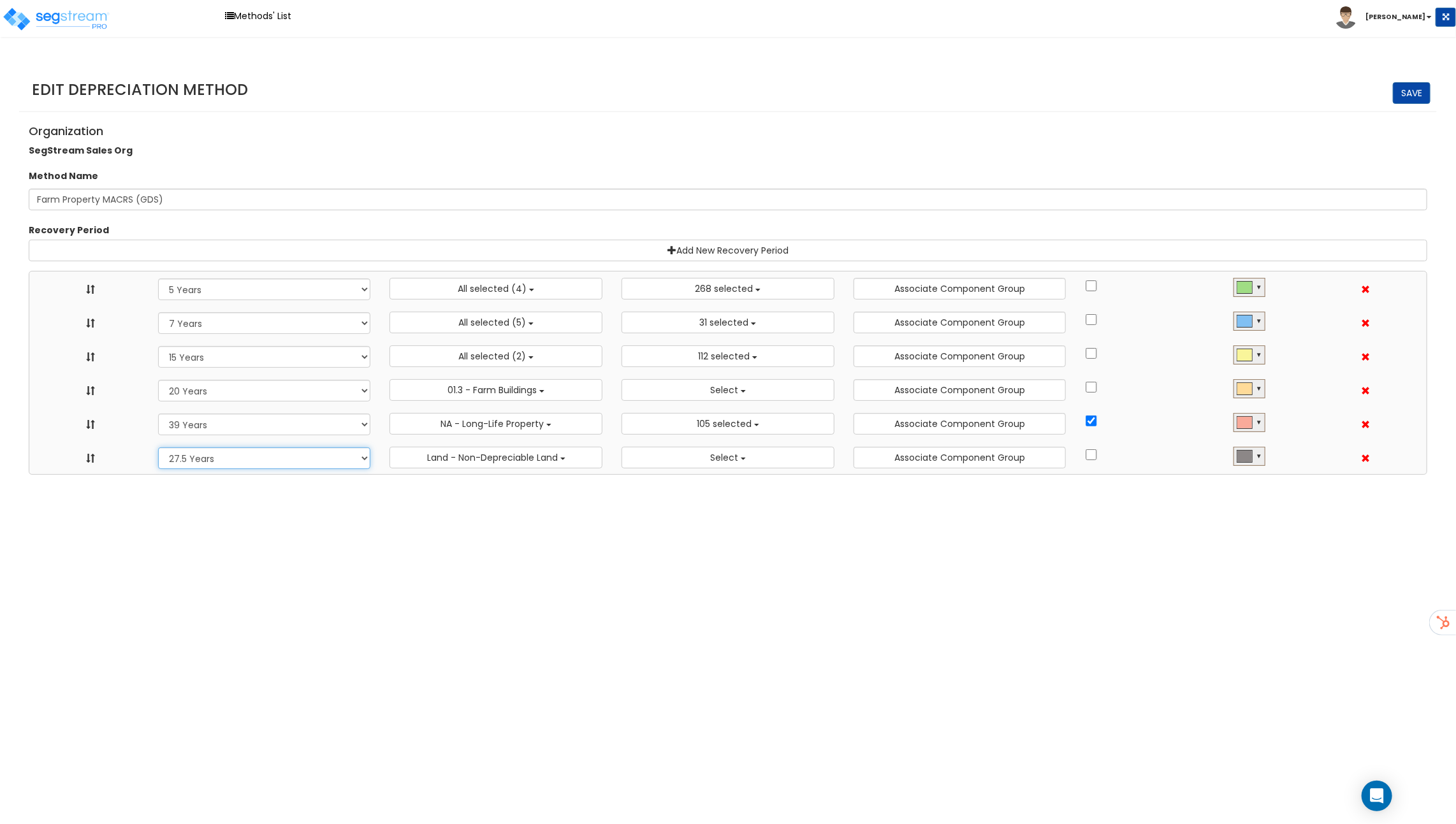
select select "39Y"
select select "275Y_1"
select select "10182"
select select "58737"
select select "31875"
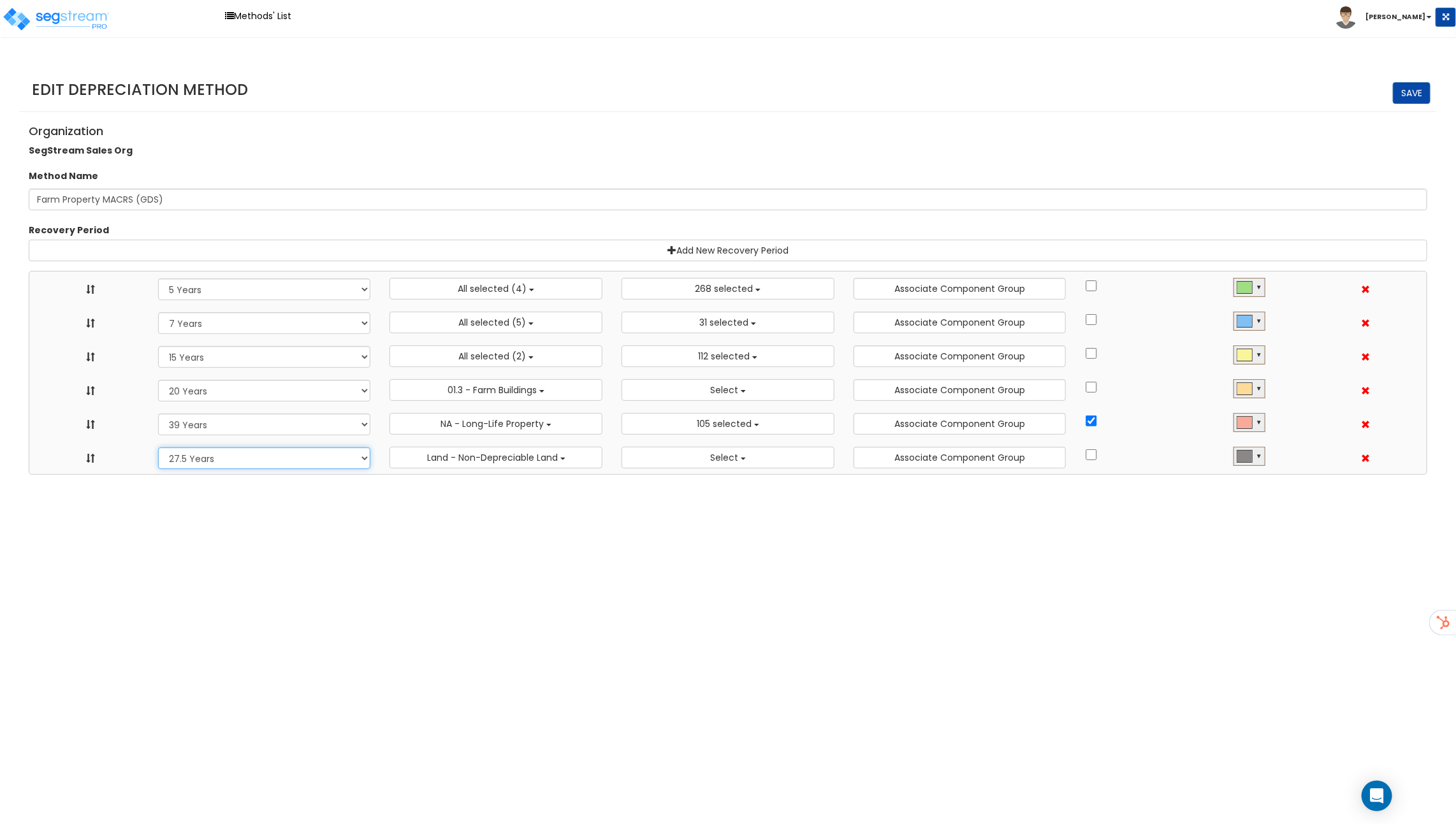
select select
select select "31302"
select select
click at [444, 452] on span "Land - Non-Depreciable Land" at bounding box center [492, 457] width 131 height 13
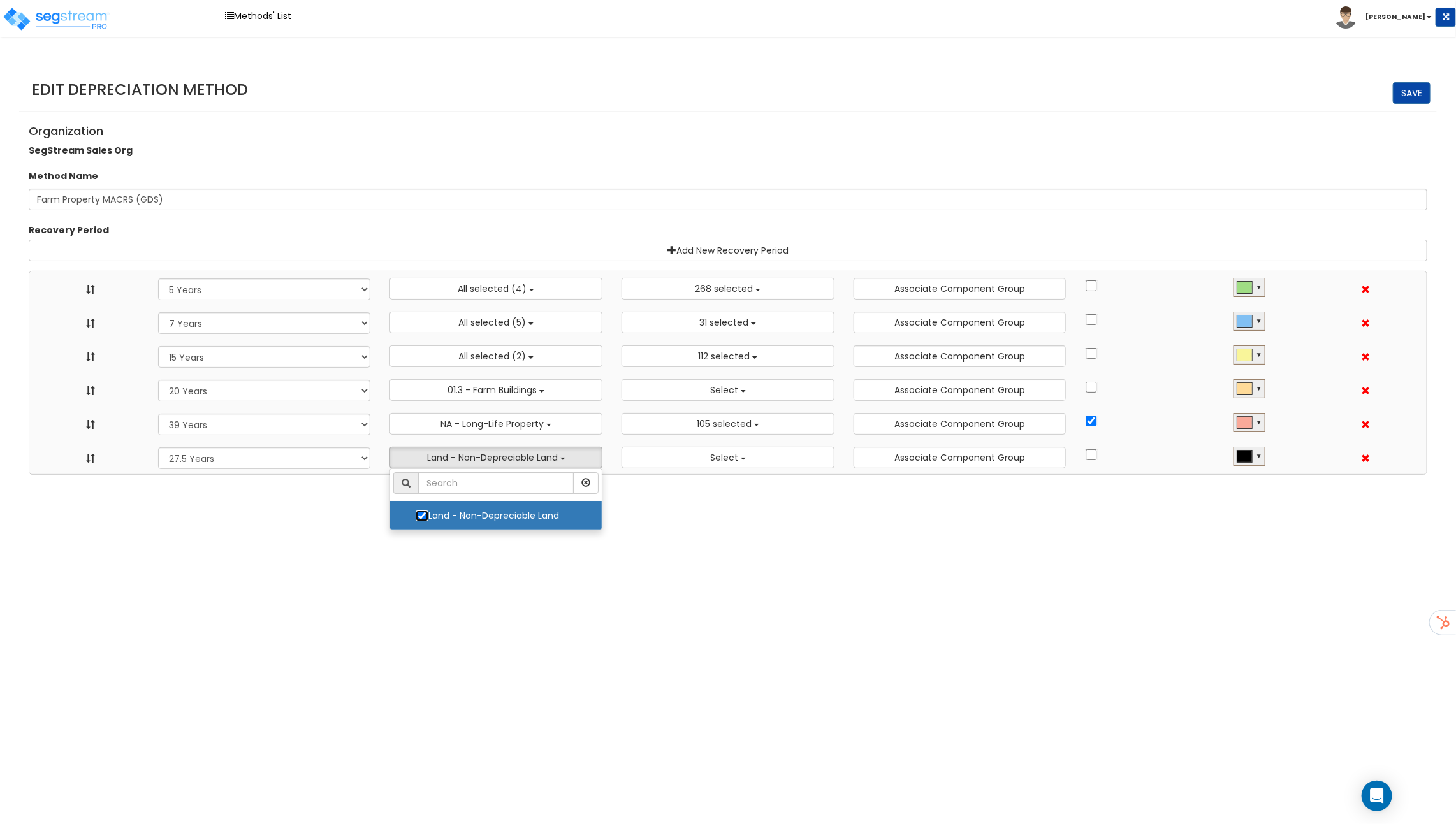
click at [417, 517] on input "Land - Non-Depreciable Land" at bounding box center [422, 516] width 13 height 11
checkbox input "false"
select select "5Y"
select select "7Y"
select select "15Y"
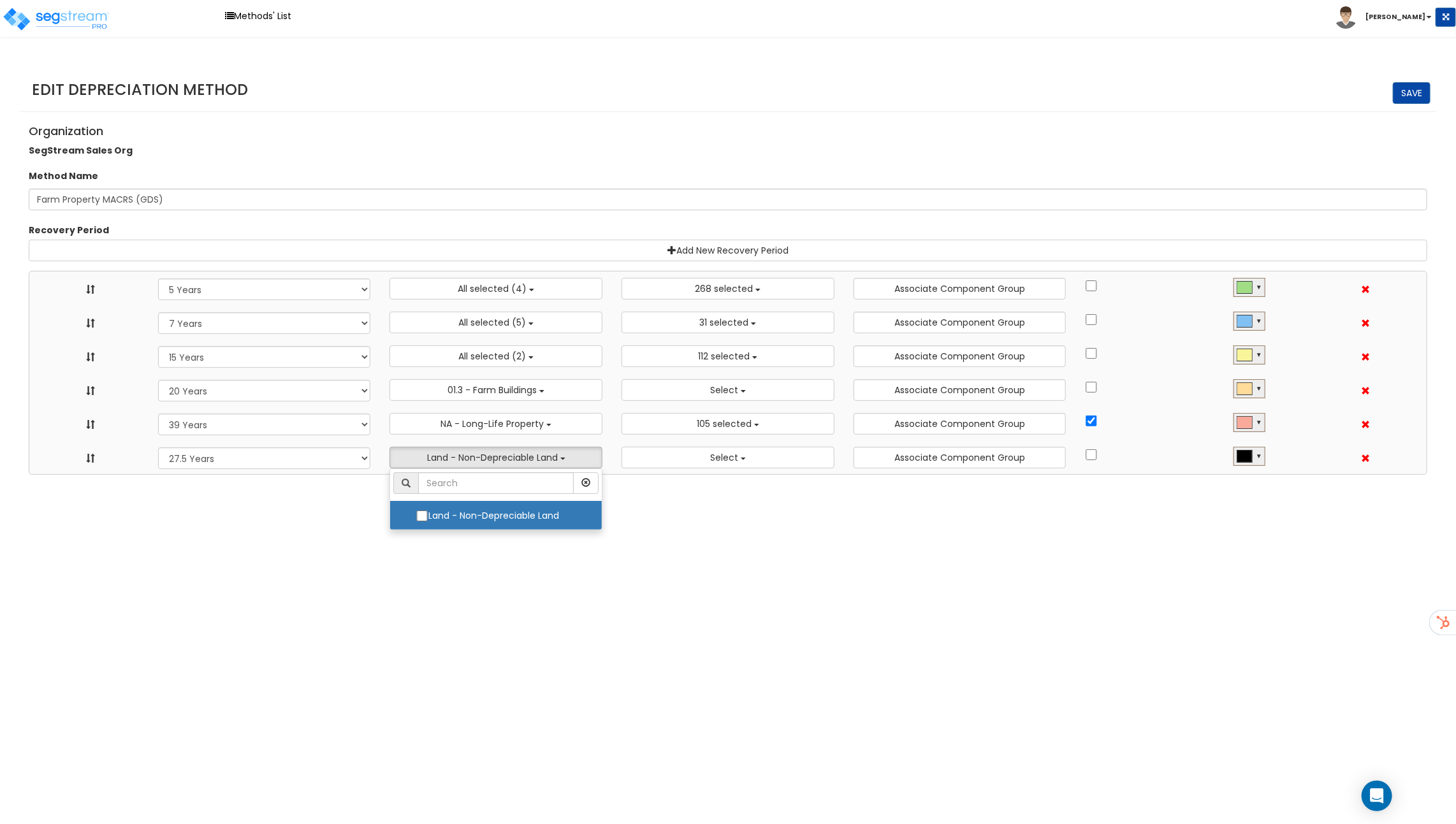
select select "20Y"
select select "39Y"
select select "275Y_1"
select select
select select "10182"
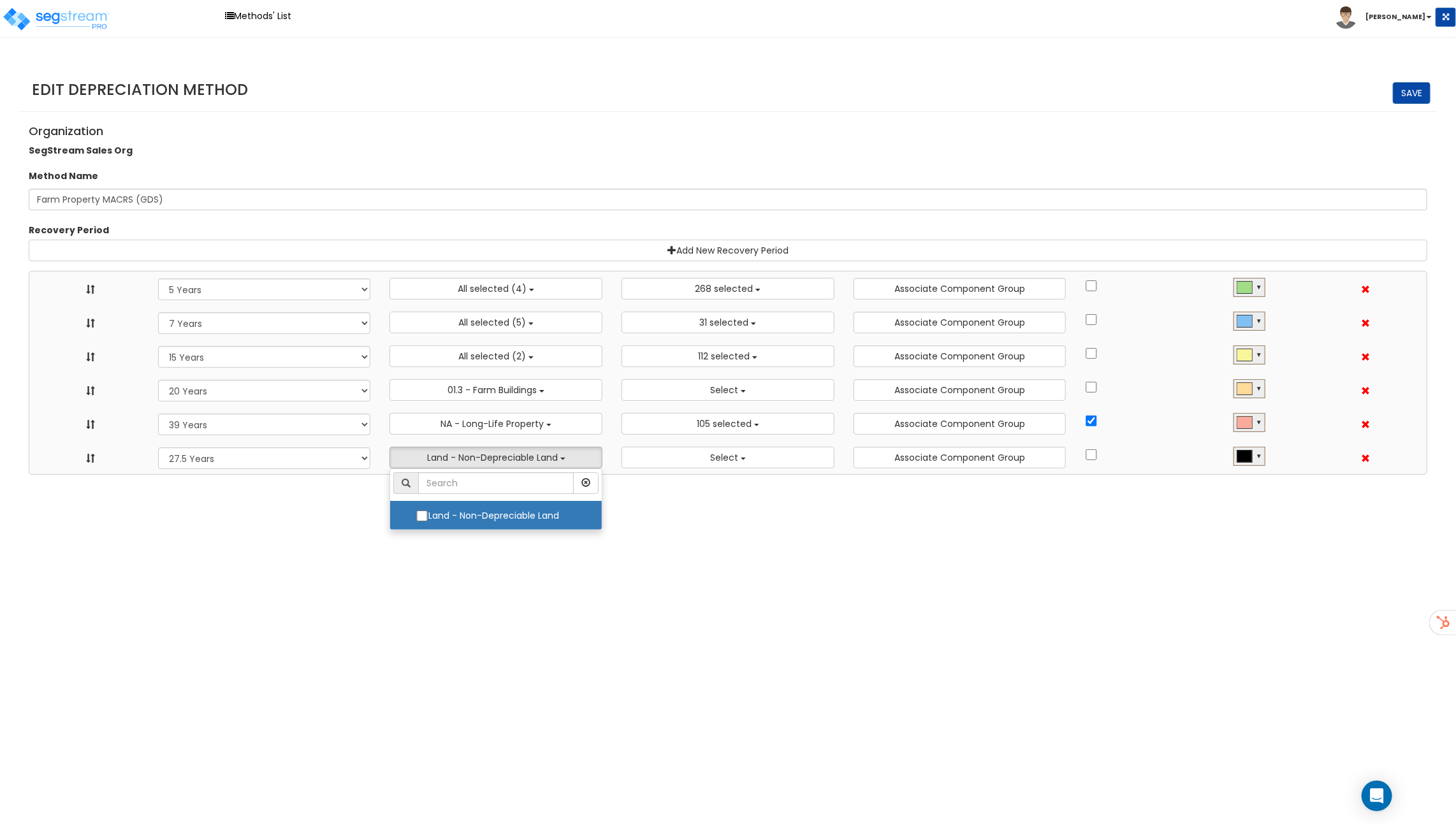
select select "48830"
select select "58737"
select select "3666"
select select "31875"
select select "55106"
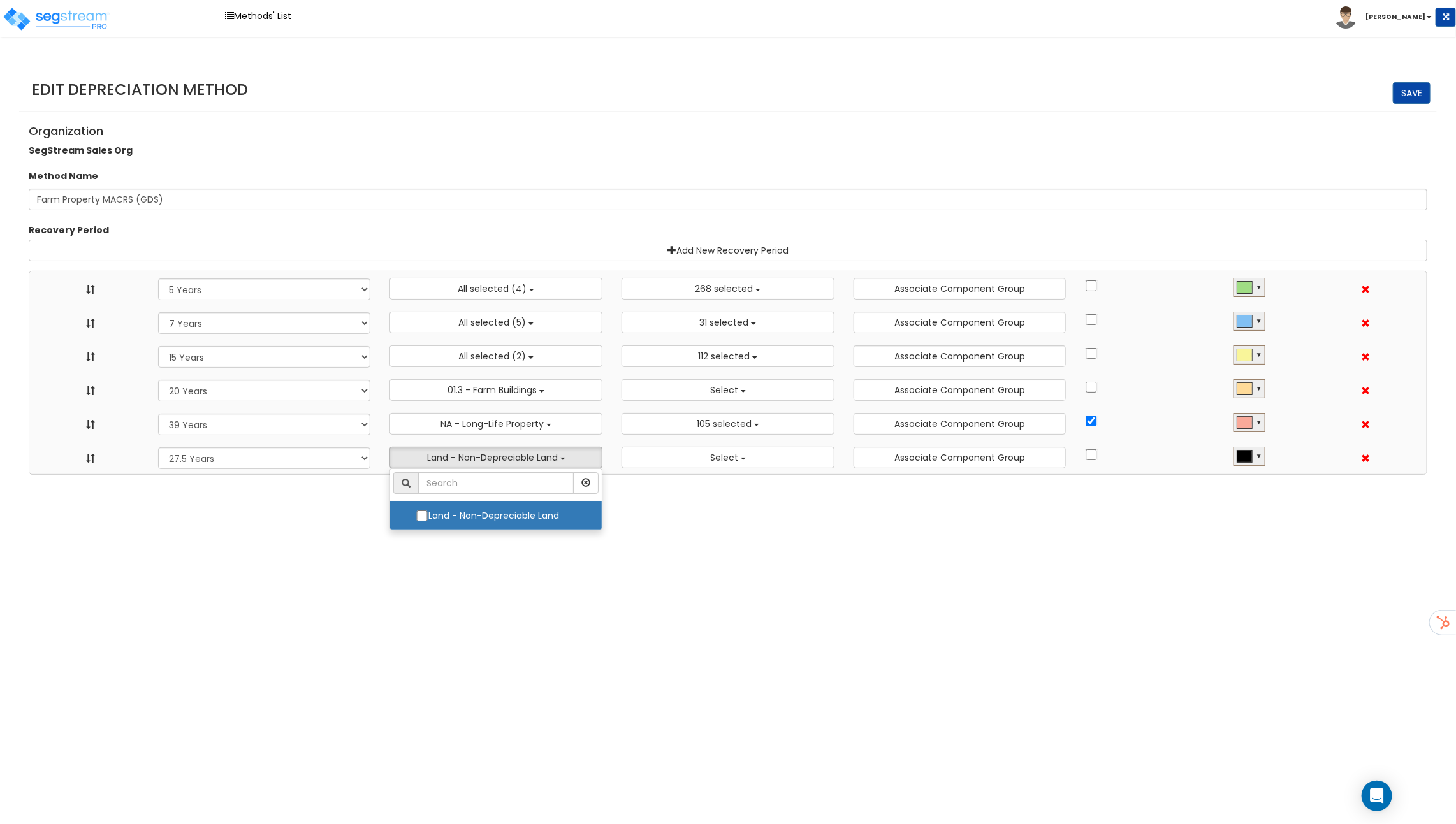
select select
select select "31302"
select select
click at [723, 475] on html "Toggle navigation Methods' List Richard x" at bounding box center [728, 237] width 1456 height 475
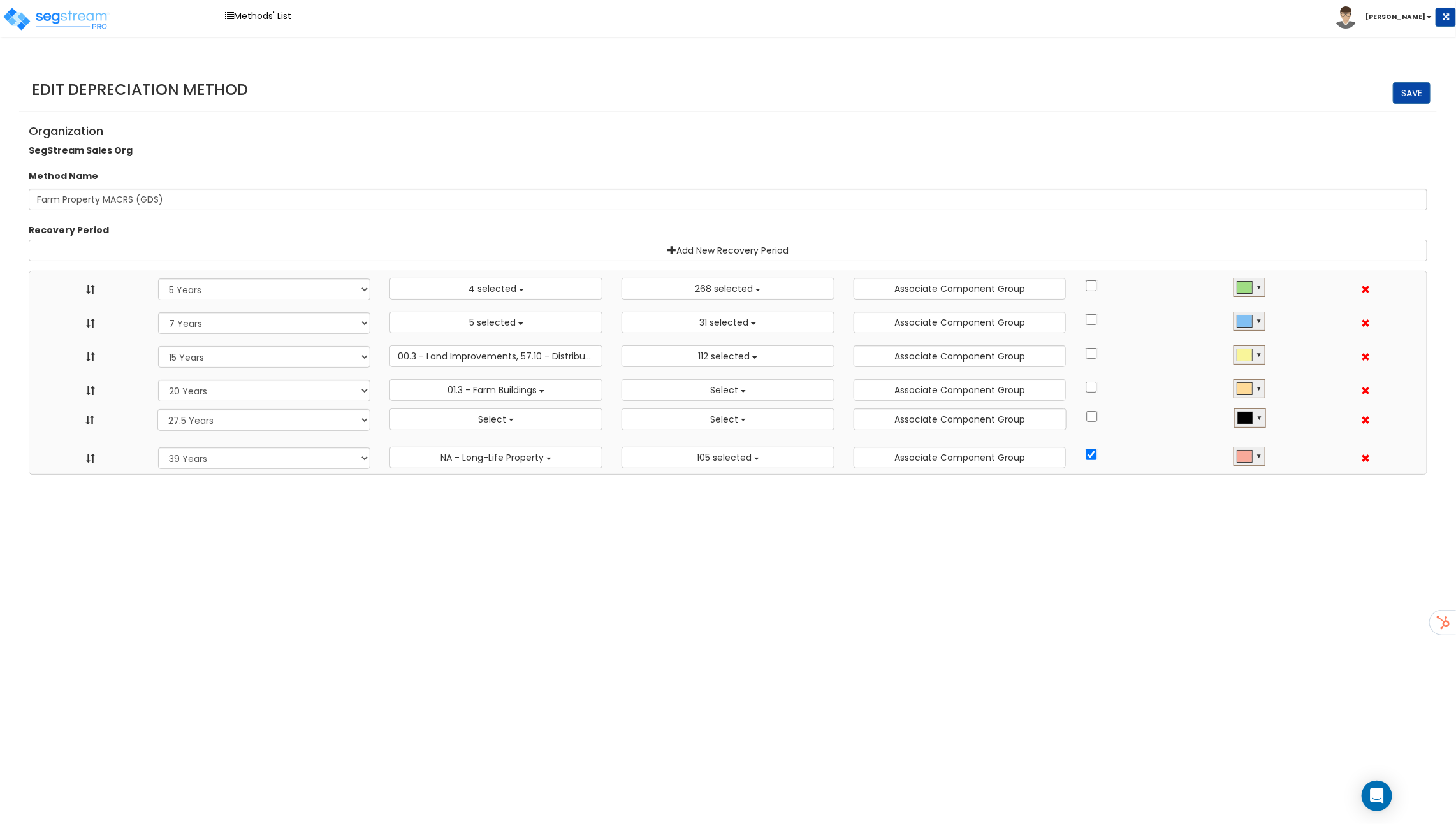
drag, startPoint x: 85, startPoint y: 457, endPoint x: 84, endPoint y: 419, distance: 38.0
select select "275Y_1"
select select
click at [1261, 418] on div "▼" at bounding box center [1258, 421] width 6 height 10
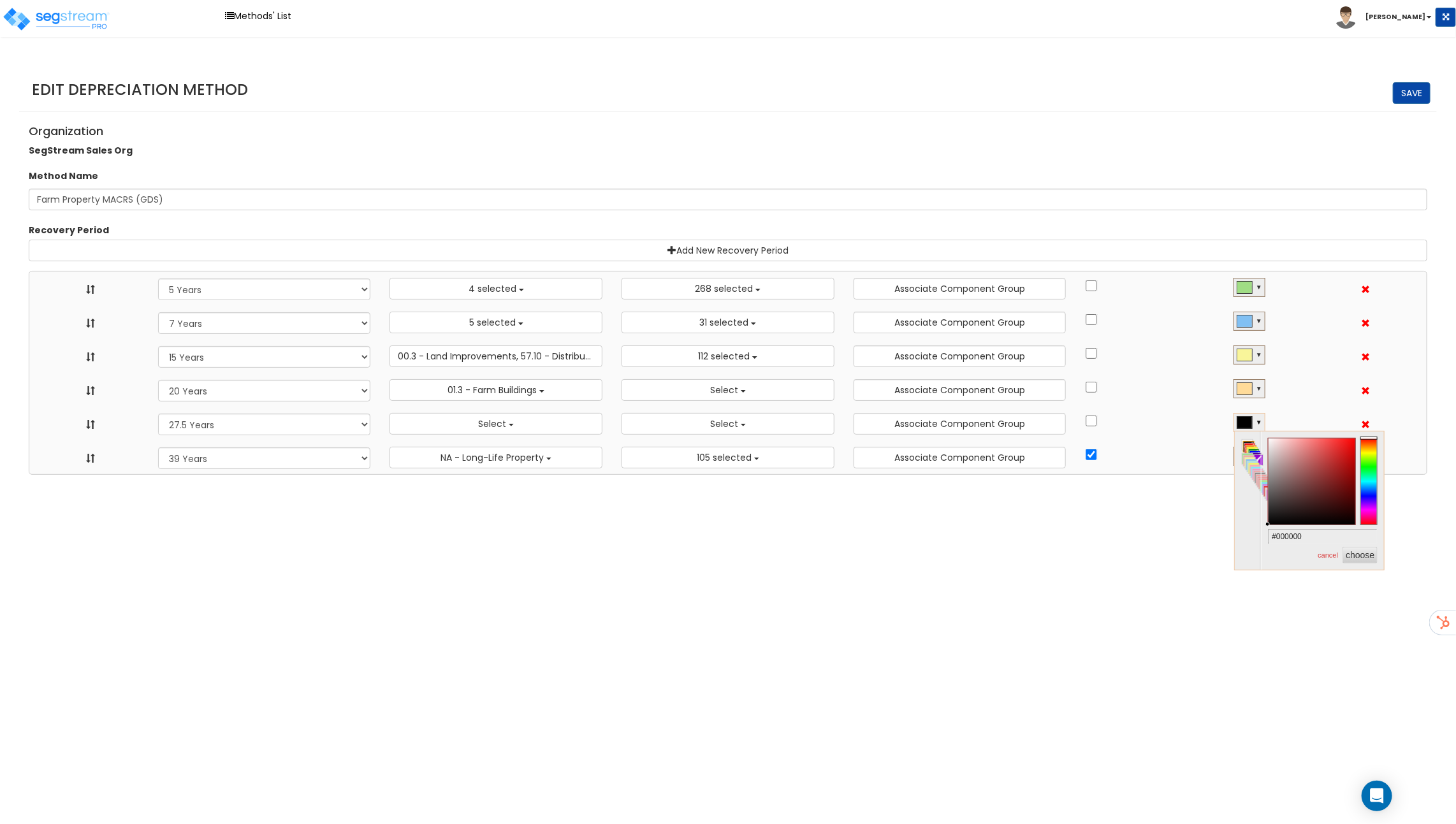
type input "#eda8a8"
click at [1292, 444] on div at bounding box center [1312, 482] width 87 height 87
click at [1372, 561] on button "choose" at bounding box center [1360, 555] width 35 height 16
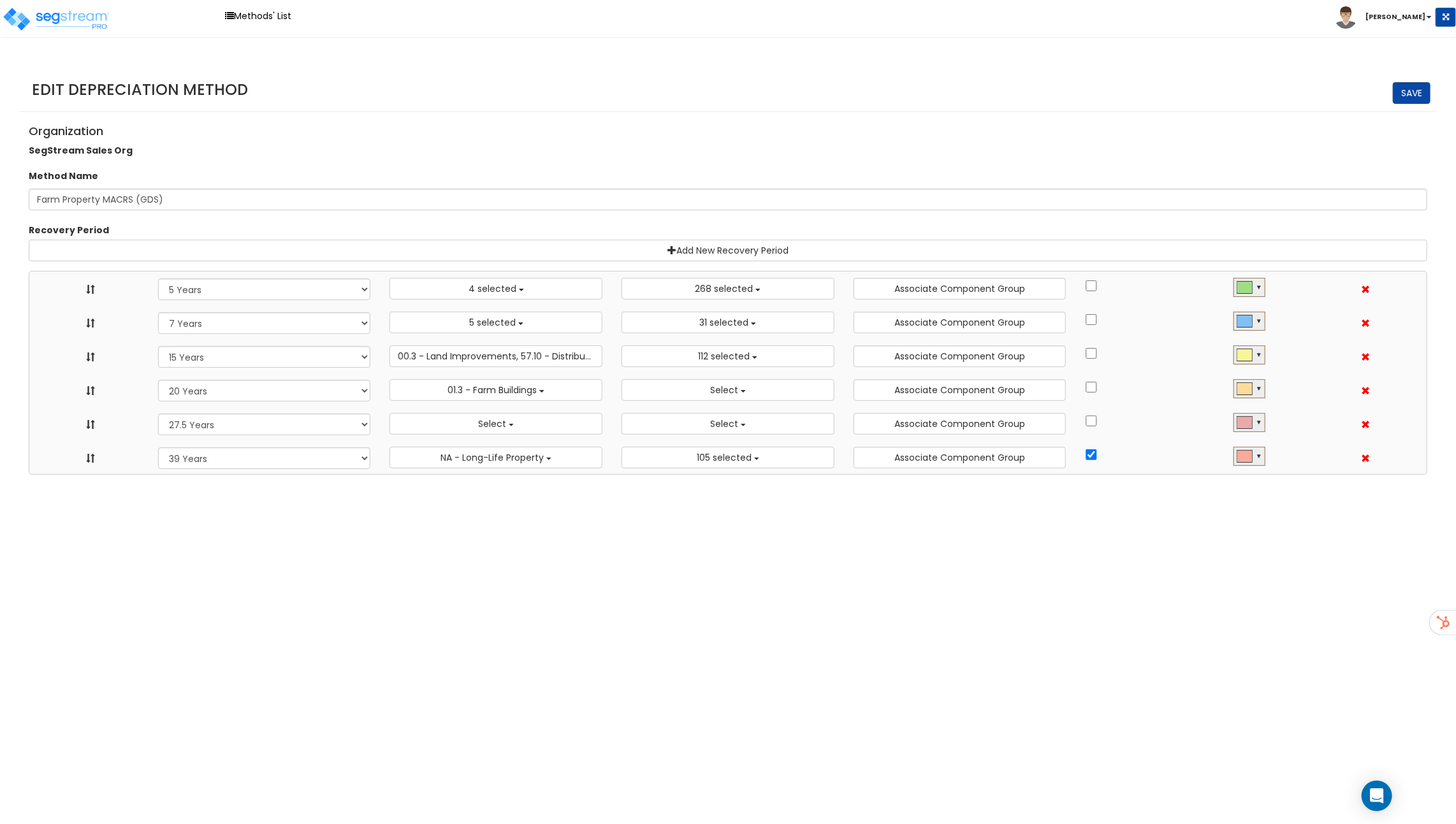
click at [1405, 92] on link "Save" at bounding box center [1411, 93] width 38 height 22
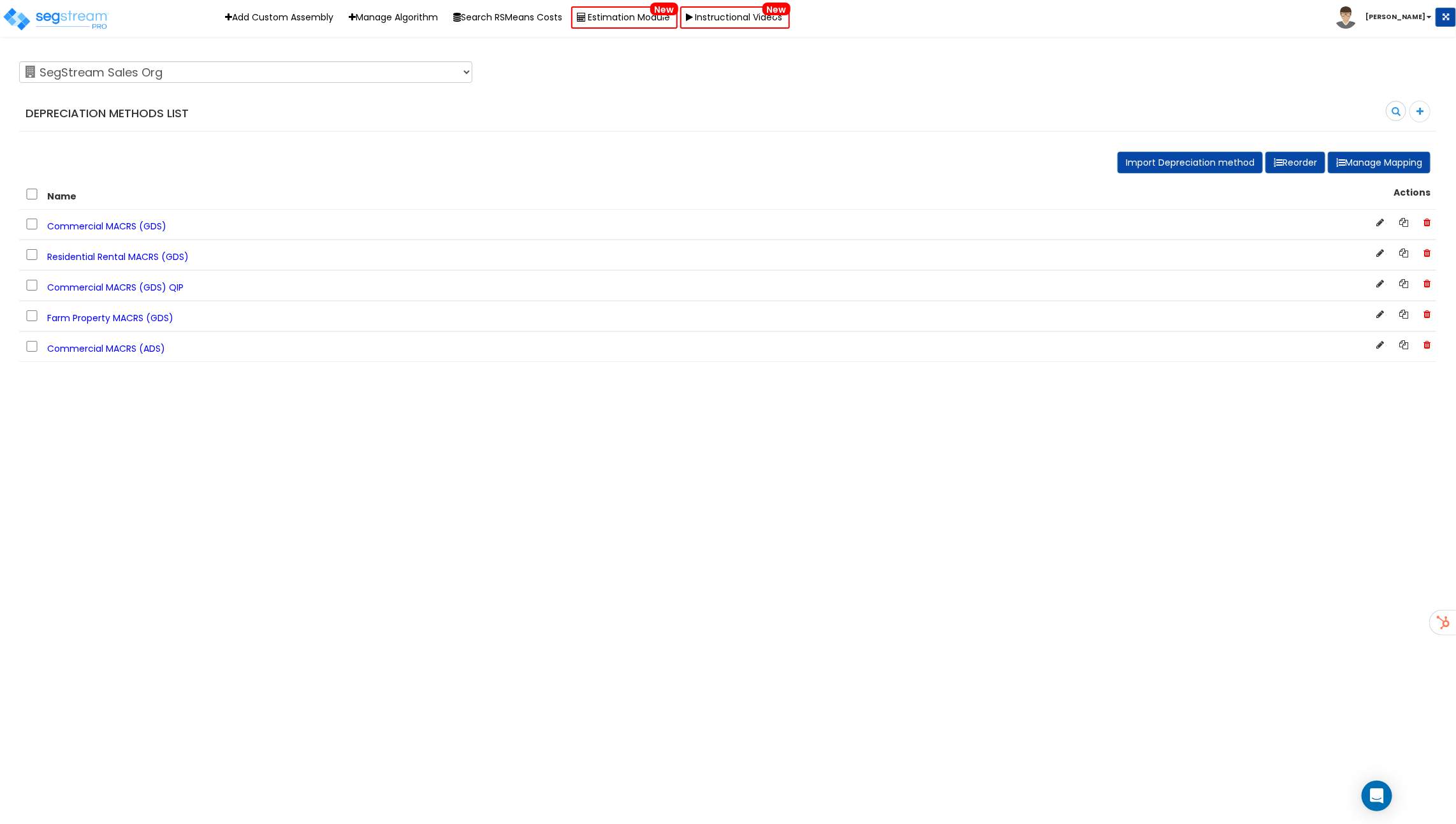
click at [109, 346] on span "Commercial MACRS (ADS)" at bounding box center [106, 348] width 118 height 13
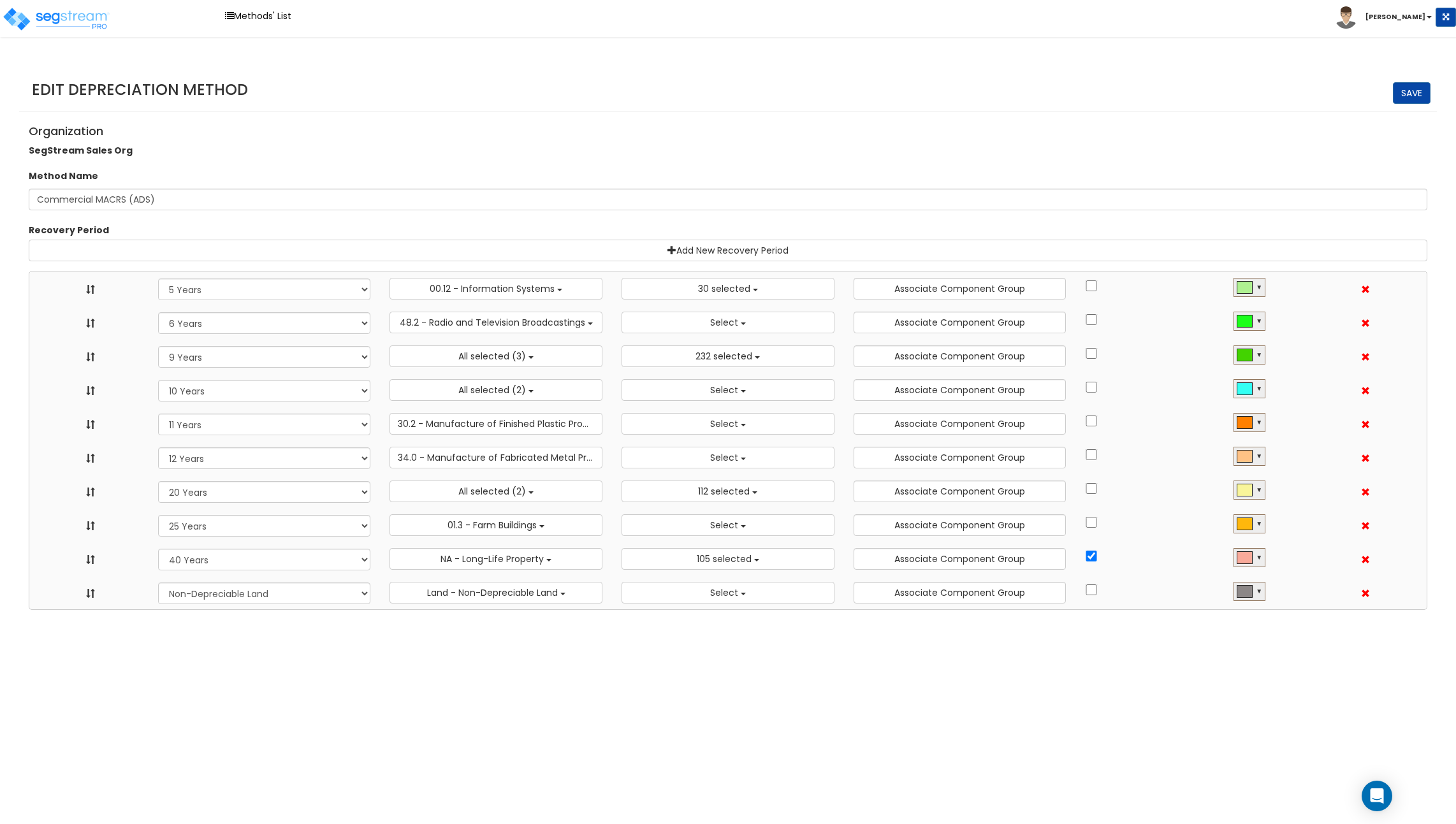
select select "5Y"
select select "17491"
select select "6Y"
select select
select select "9Y"
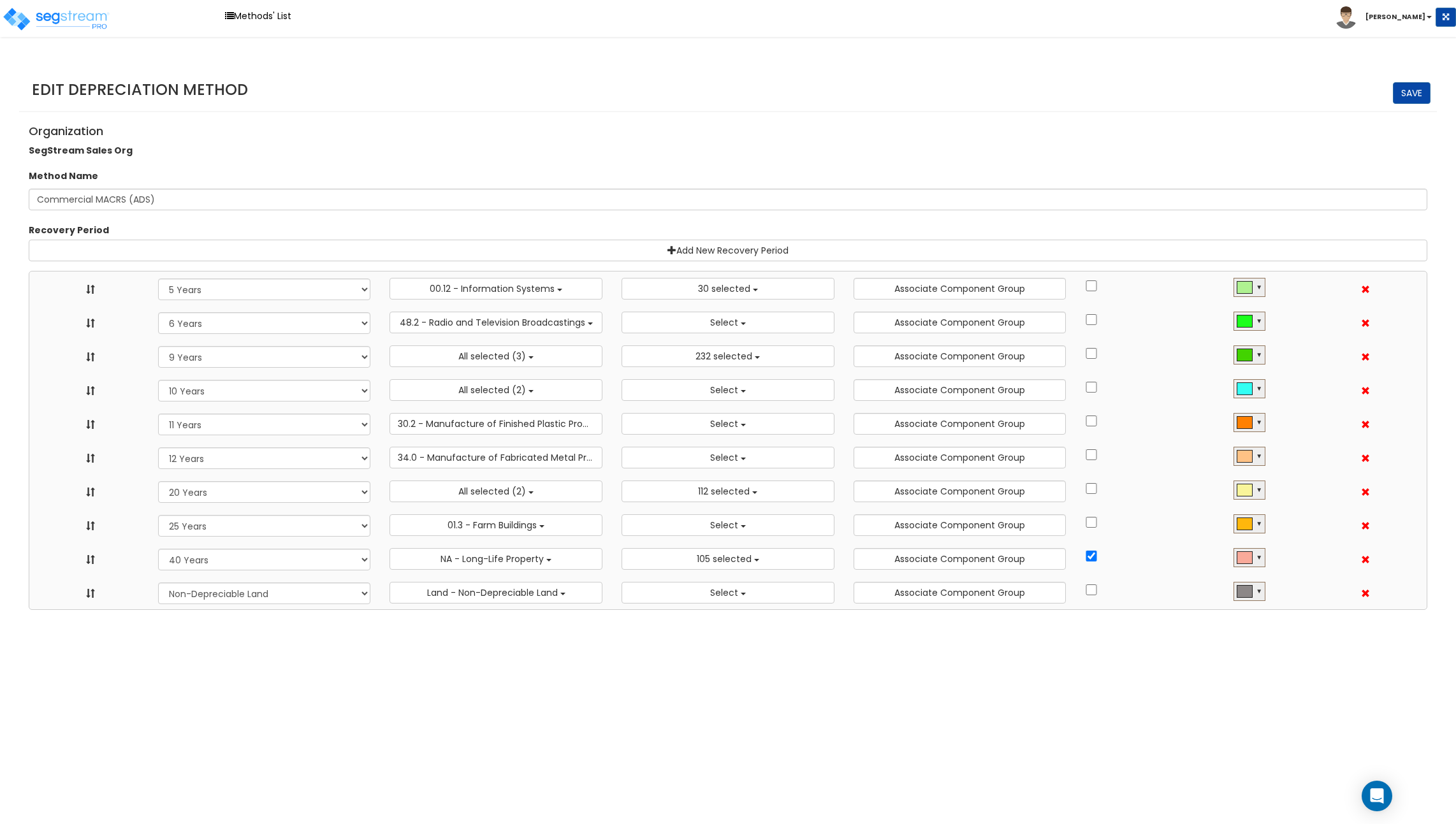
select select "10182"
select select "10Y"
select select
select select "11Y"
select select
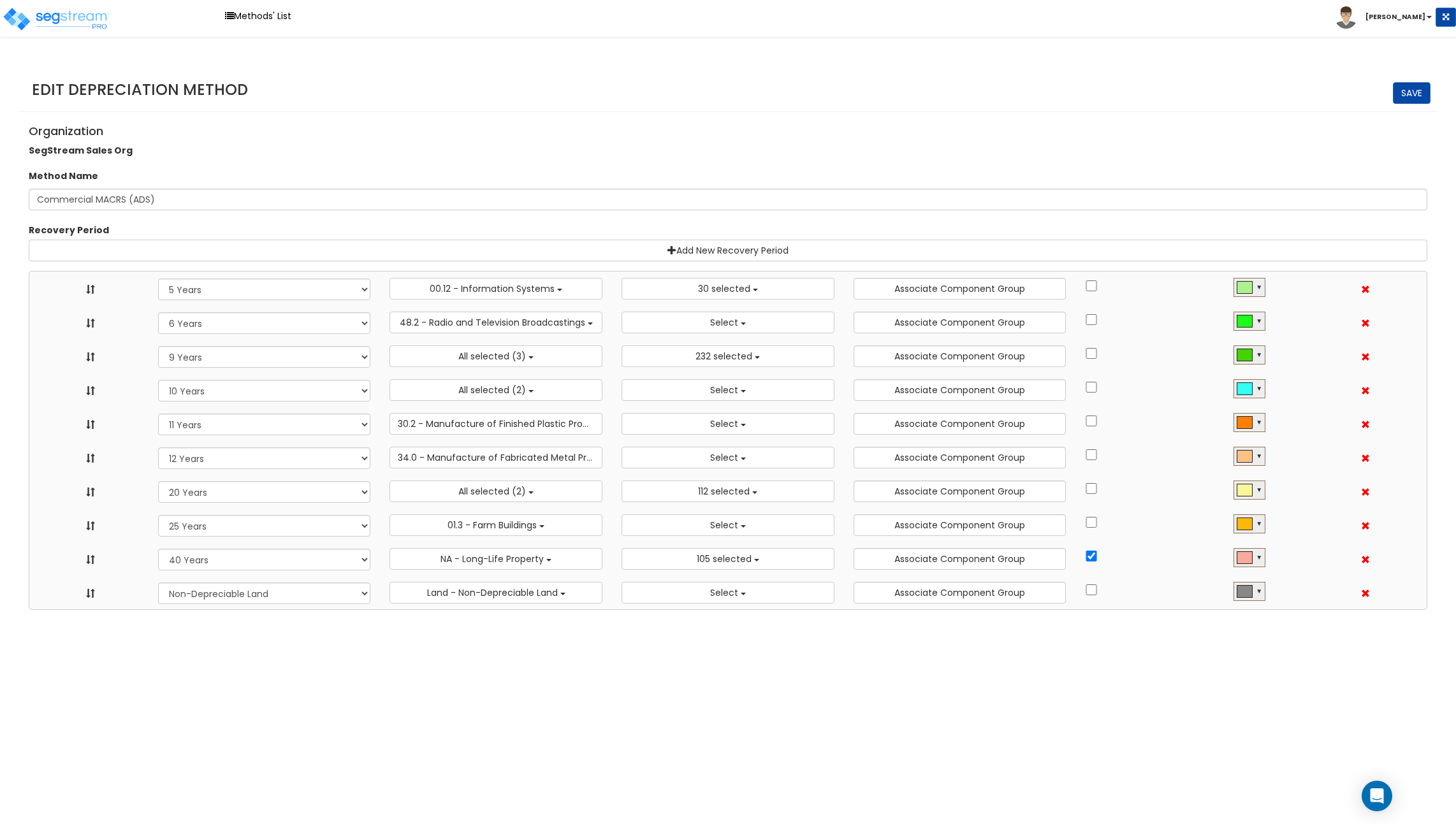
select select "12Y"
select select
select select "20Y"
select select "31875"
select select "25Y"
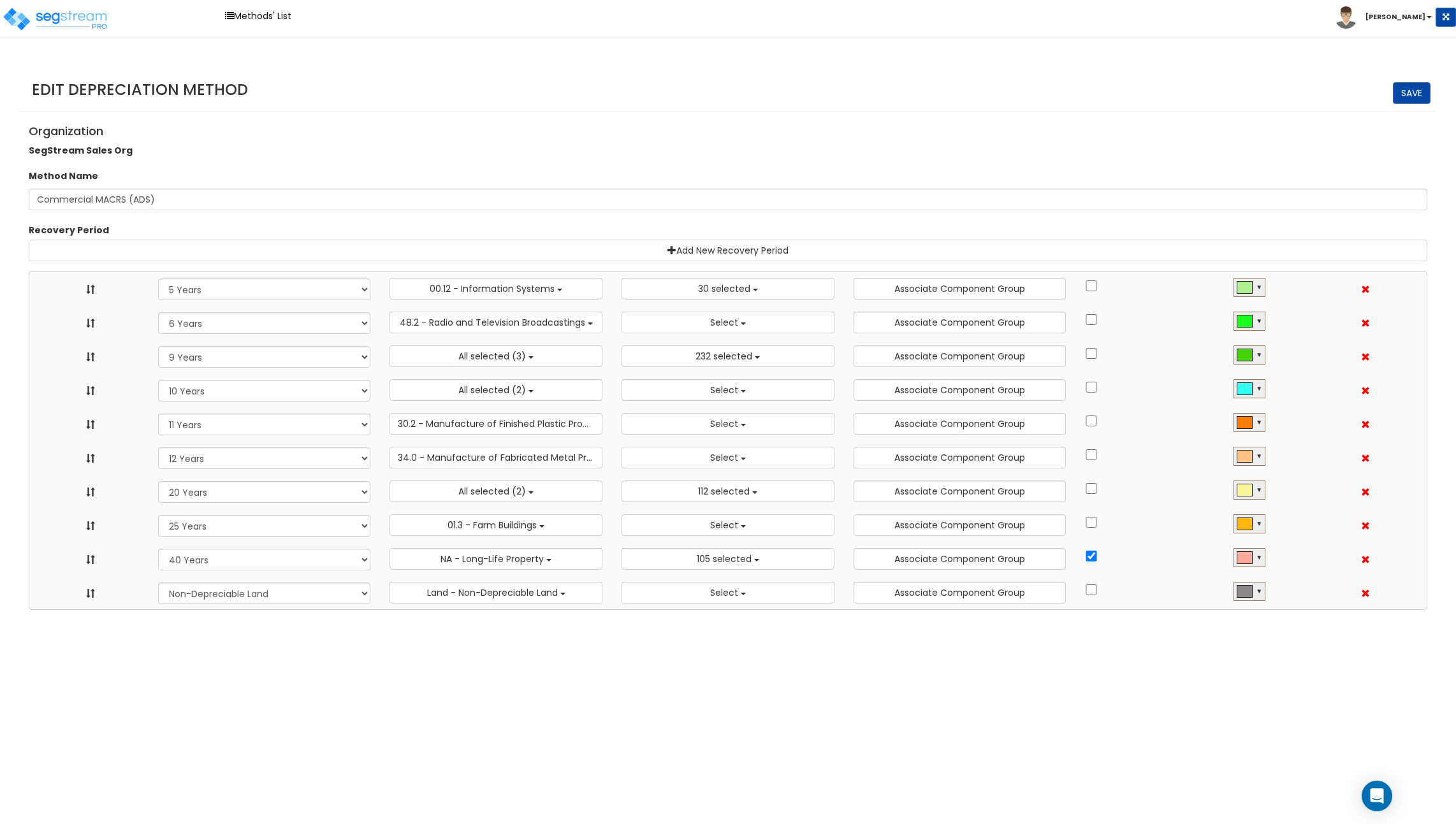
select select
select select "40Y"
select select "31302"
select select "NO"
select select
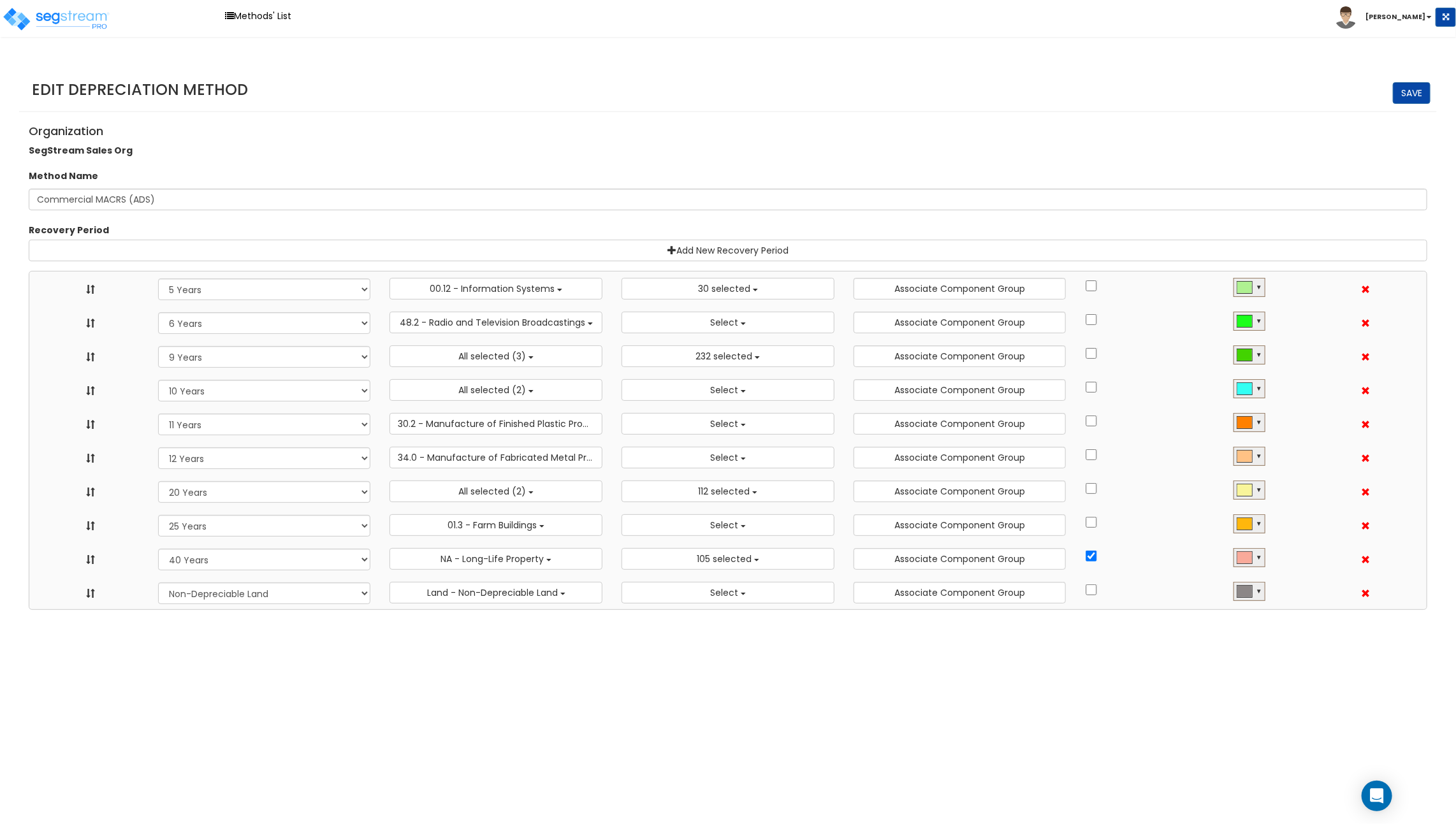
scroll to position [14, 0]
click at [449, 495] on button "All selected (2)" at bounding box center [496, 491] width 213 height 22
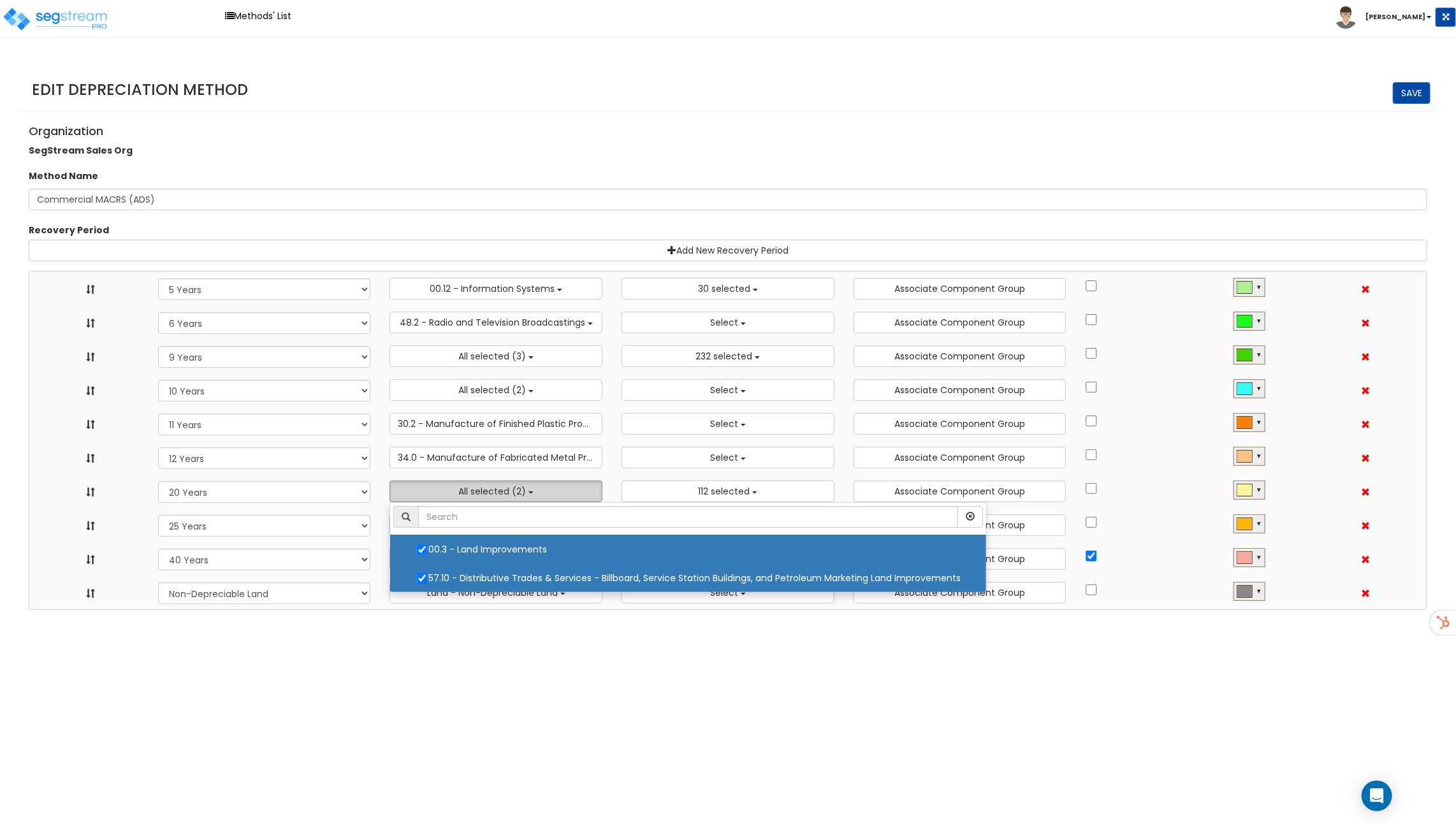
click at [449, 495] on button "All selected (2)" at bounding box center [496, 491] width 213 height 22
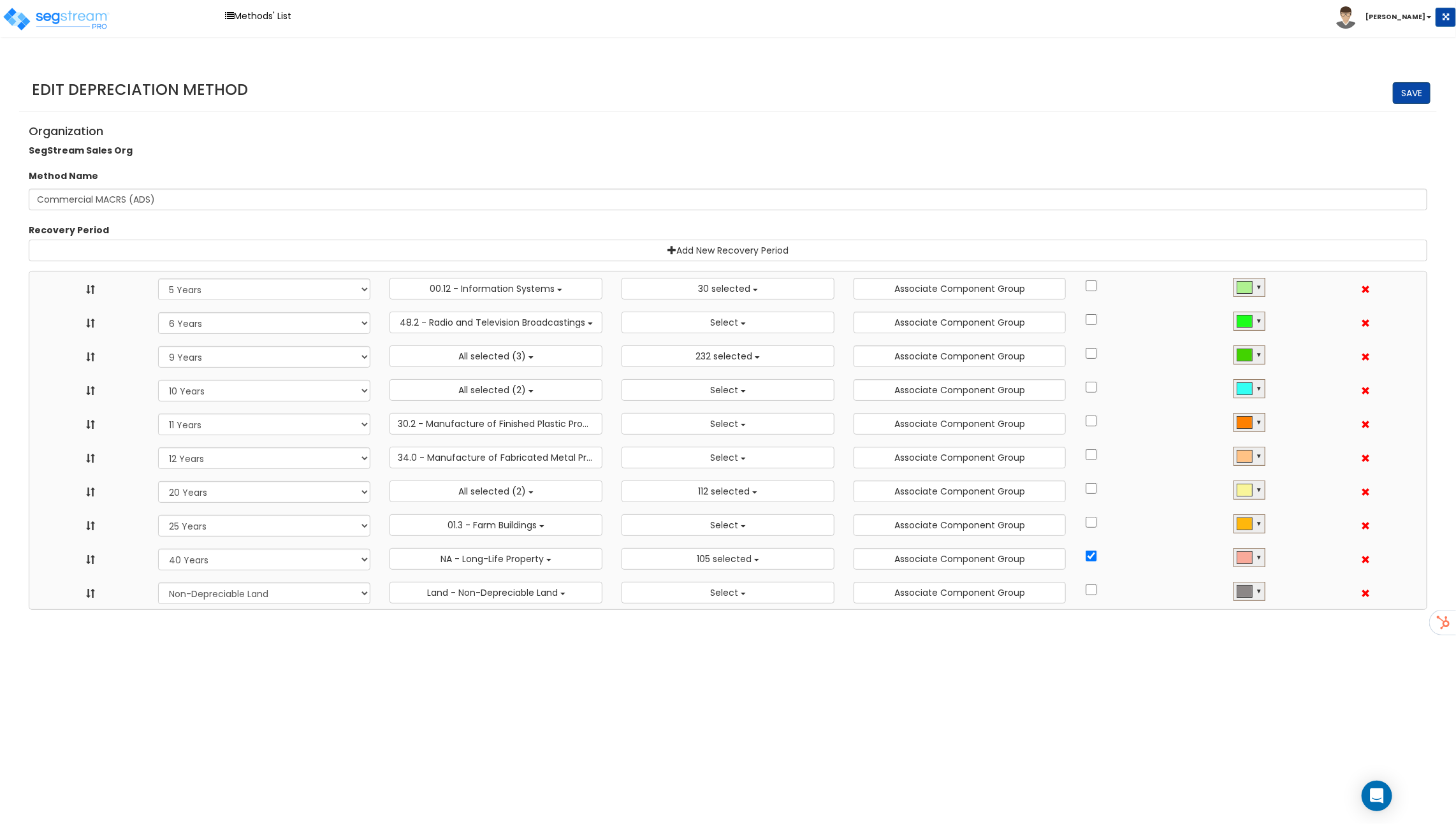
click at [1407, 99] on link "Save" at bounding box center [1411, 93] width 38 height 22
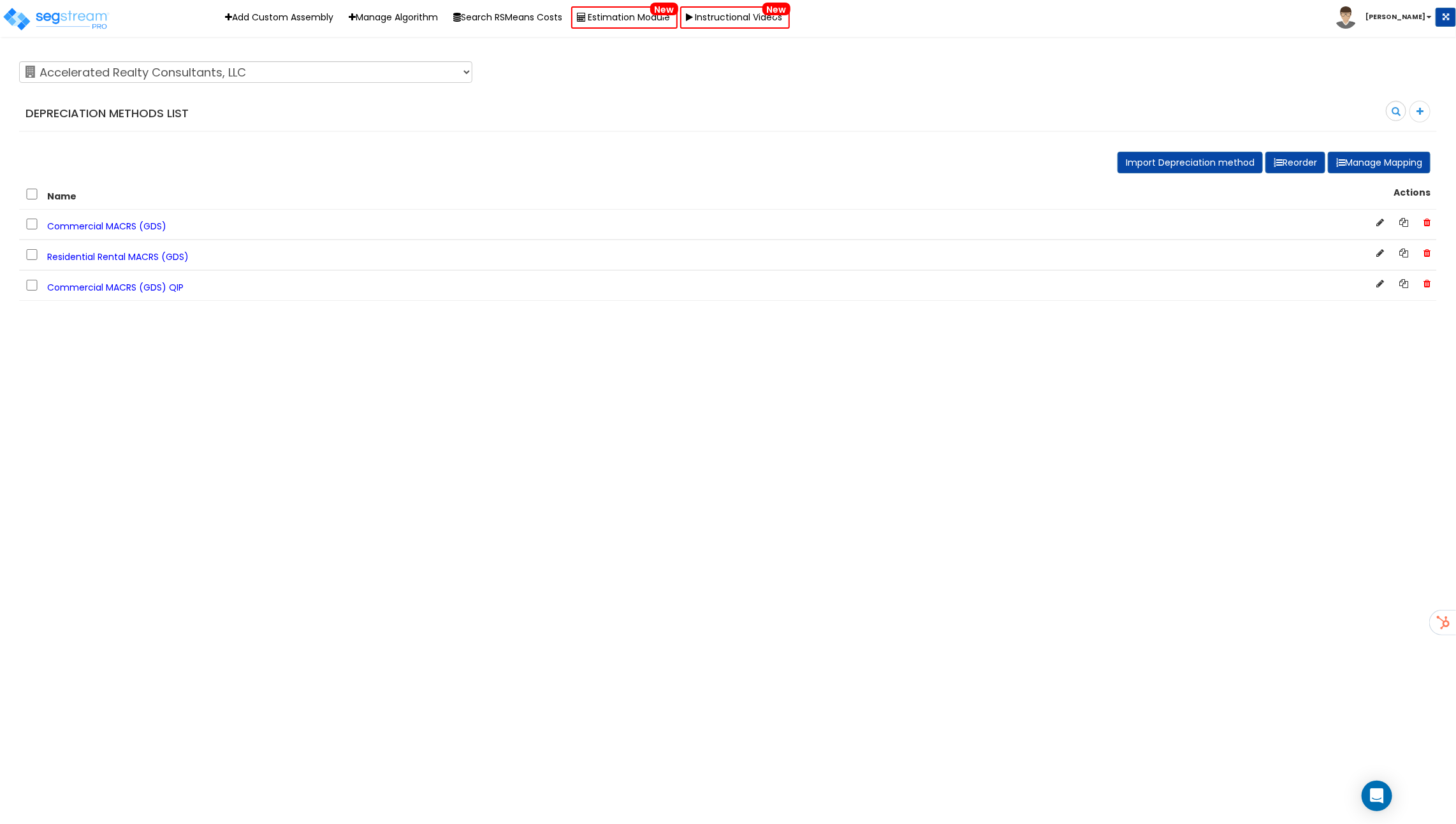
click at [139, 232] on div "Commercial MACRS (GDS)" at bounding box center [727, 225] width 1417 height 30
click at [143, 225] on span "Commercial MACRS (GDS)" at bounding box center [107, 226] width 119 height 13
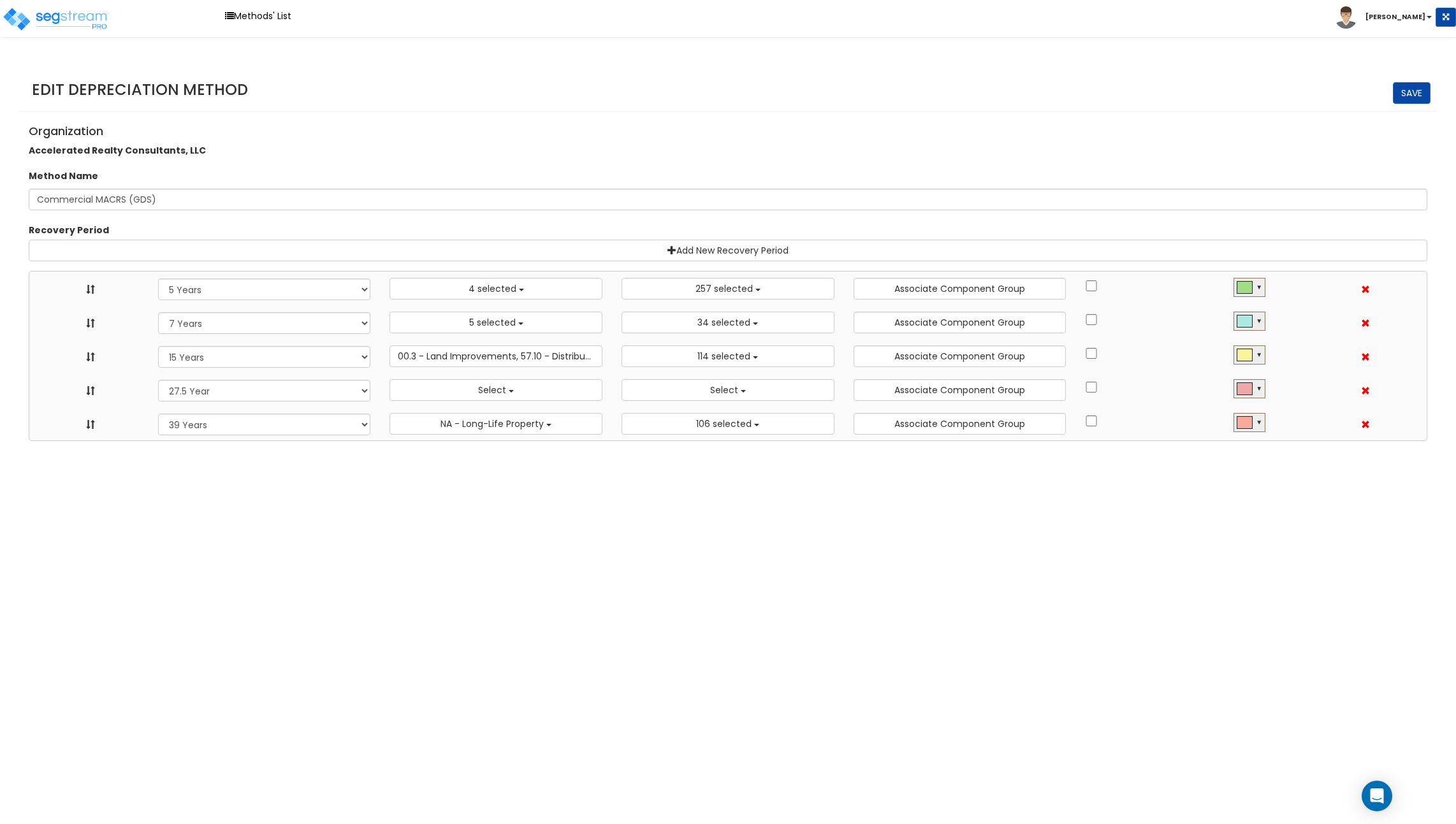
select select "5Y"
select select "10182"
select select "7Y"
select select "48830"
select select "11974"
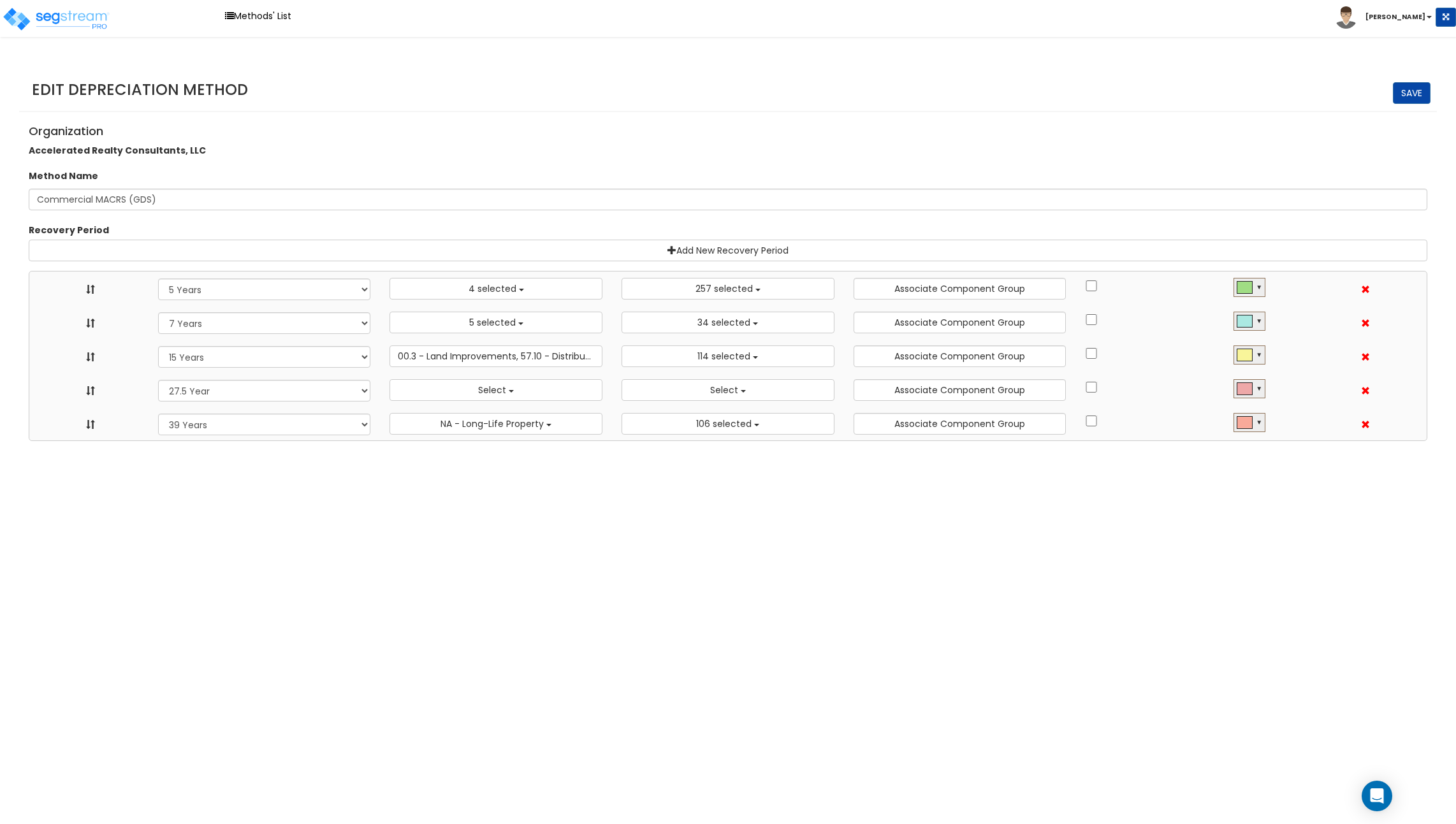
select select "15Y"
select select "3666"
select select "31875"
select select "275Y"
select select
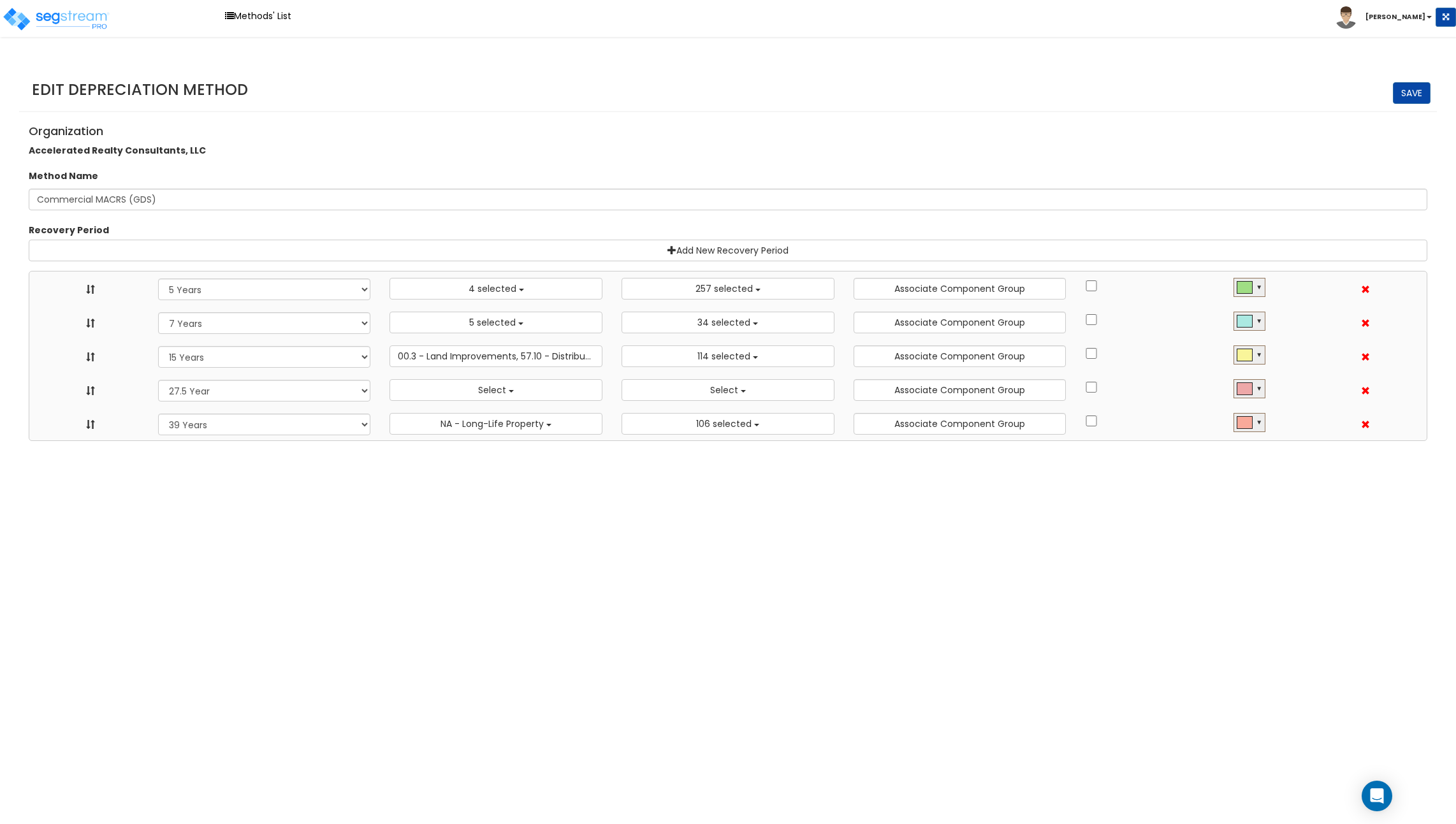
select select
select select "39Y"
select select "31302"
click at [248, 12] on link "Methods' List" at bounding box center [258, 16] width 79 height 20
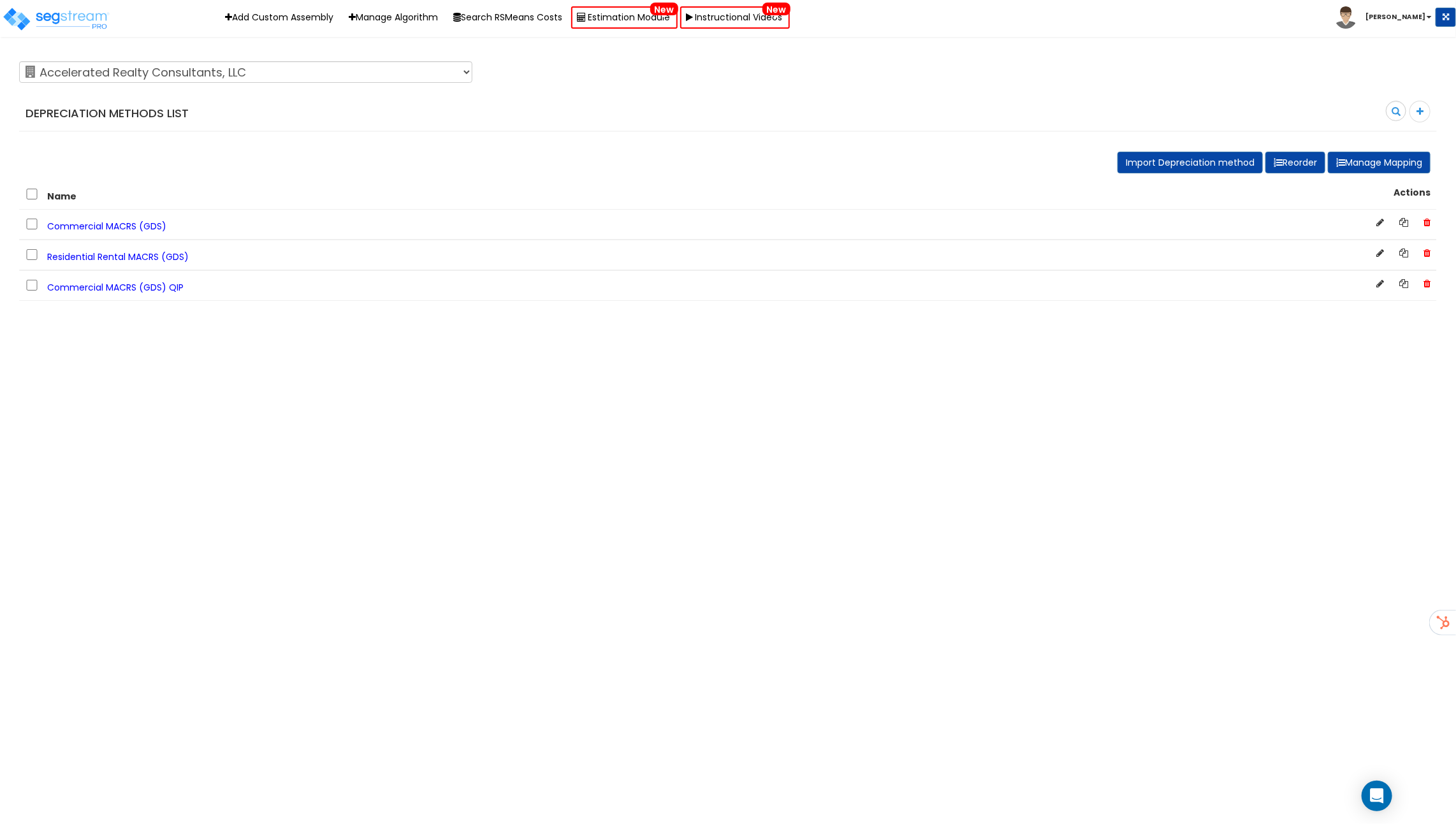
click at [147, 252] on span "Residential Rental MACRS (GDS)" at bounding box center [118, 256] width 141 height 13
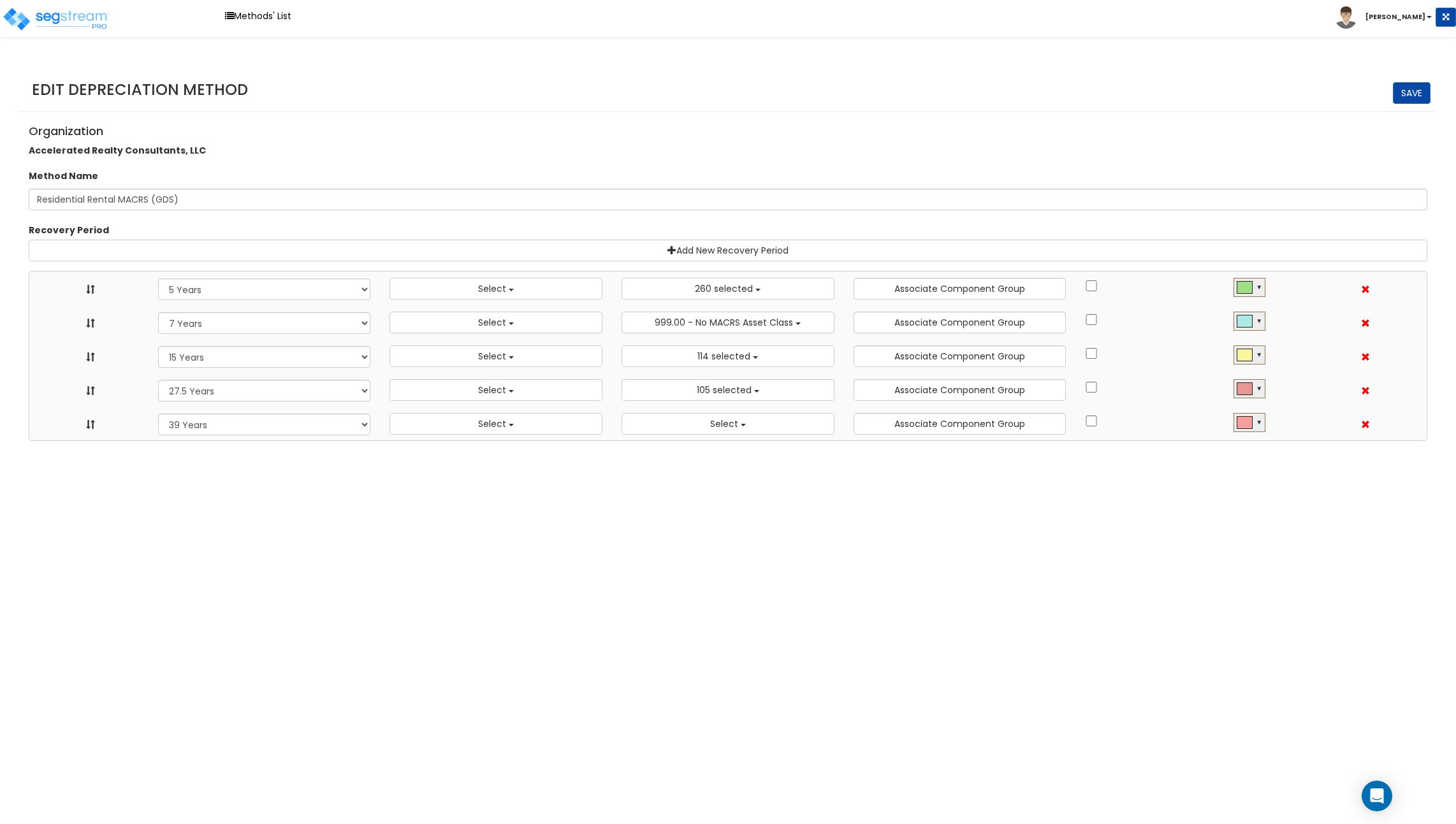
select select "5Y"
select select
select select "10182"
select select "7Y"
select select
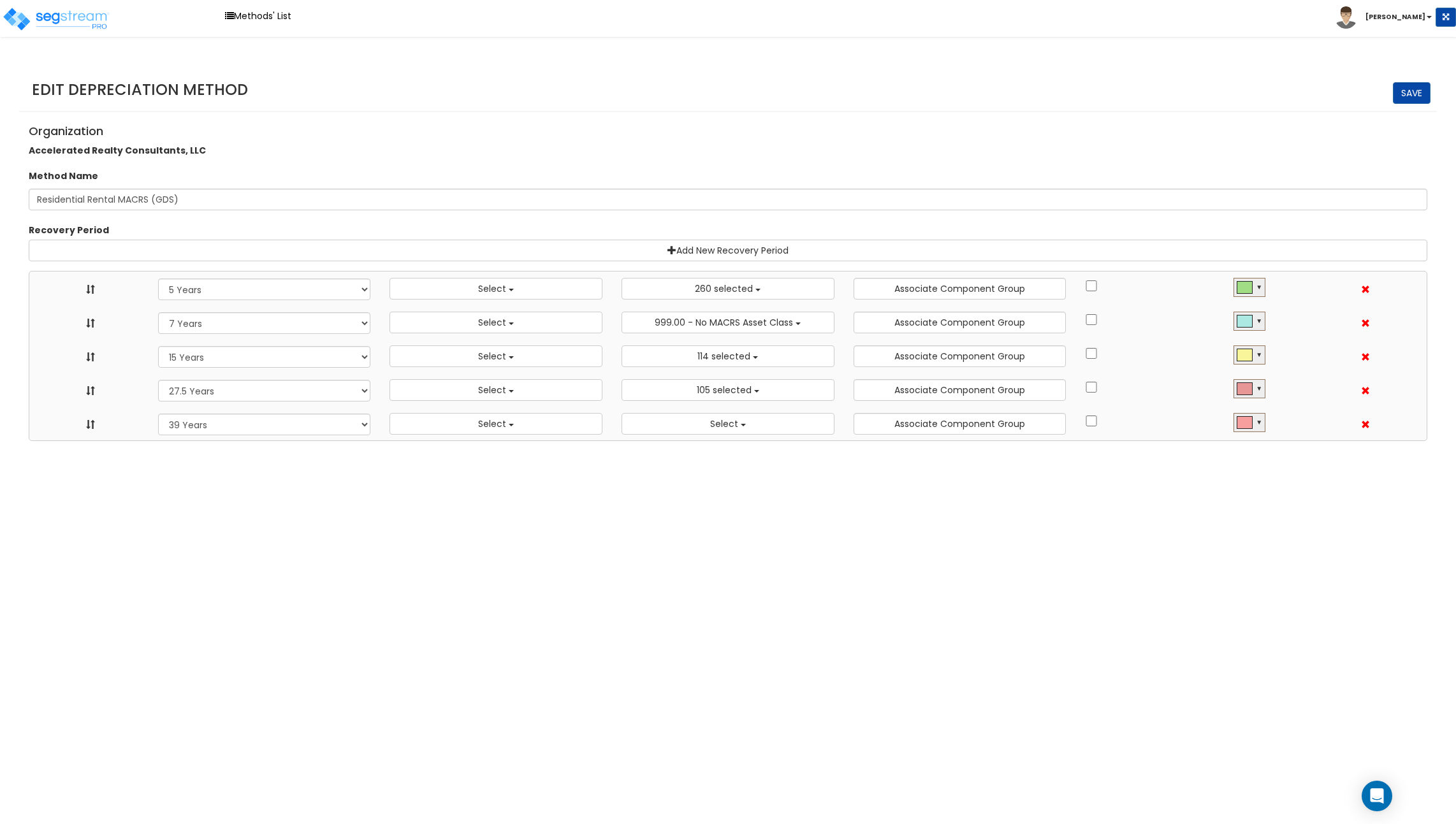
select select "48832"
select select "15Y"
select select
select select "31875"
select select "275Y_1"
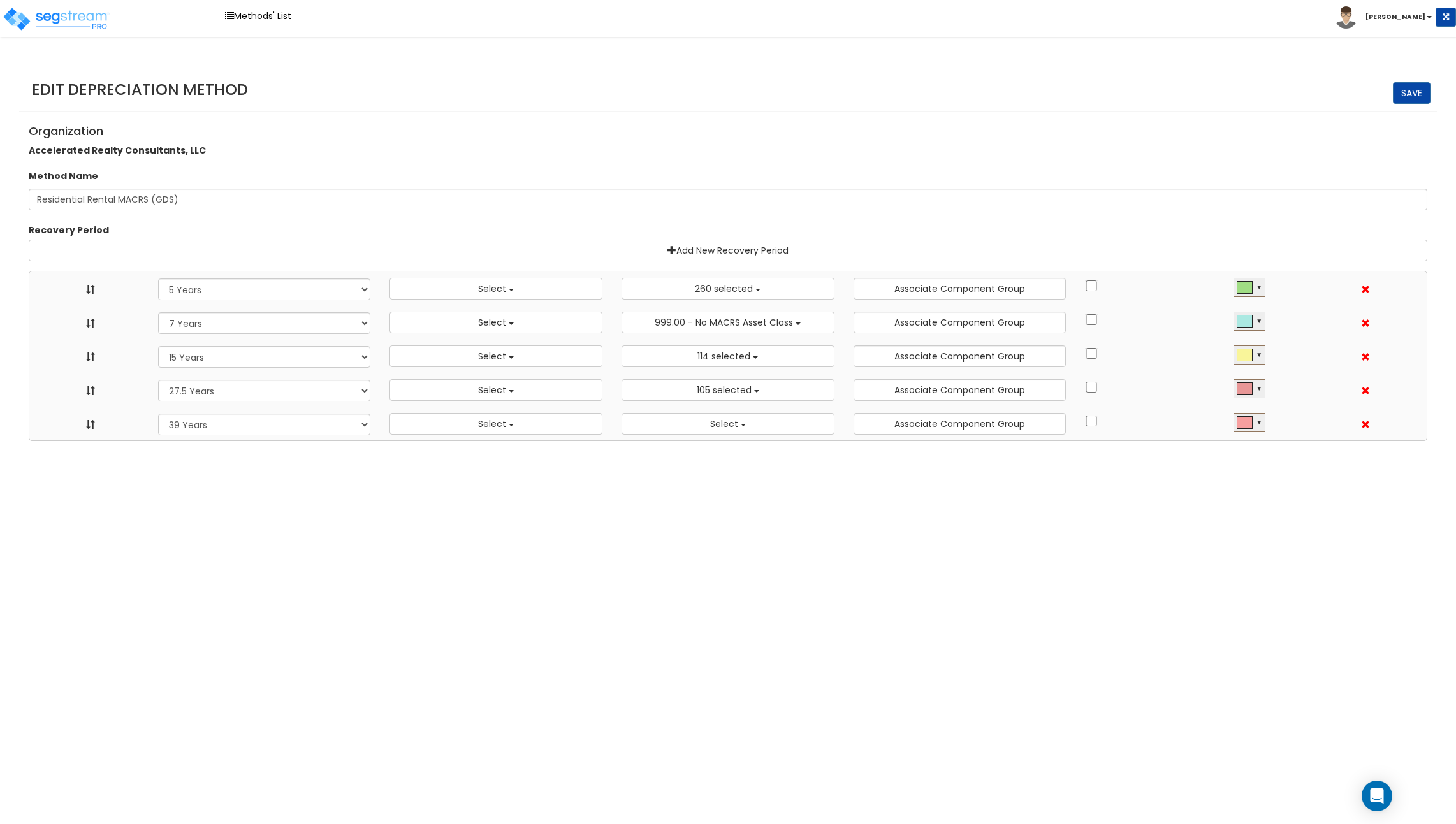
select select
select select "31302"
select select "39Y"
select select
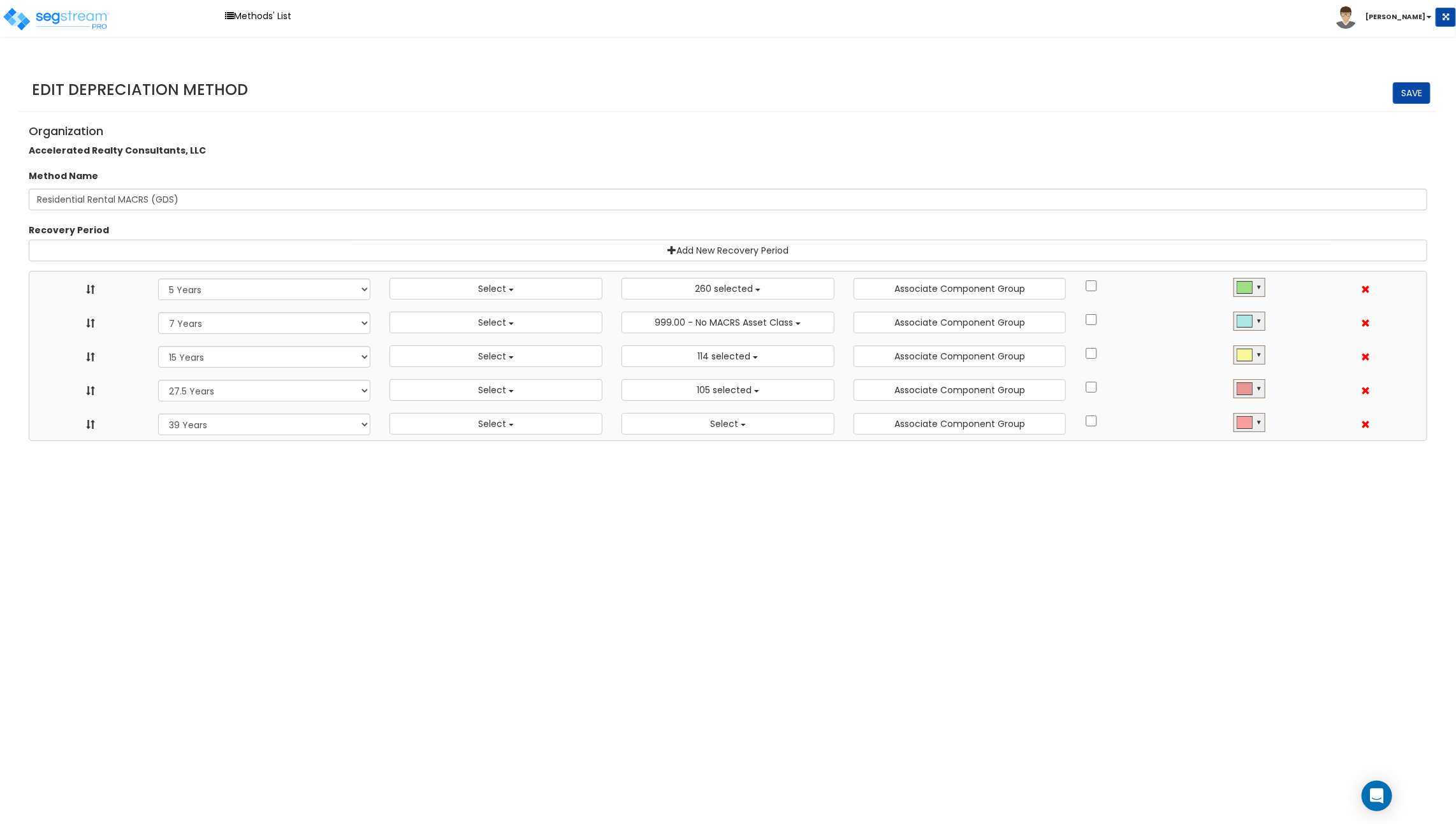
scroll to position [14, 0]
click at [553, 281] on button "Select" at bounding box center [496, 289] width 213 height 22
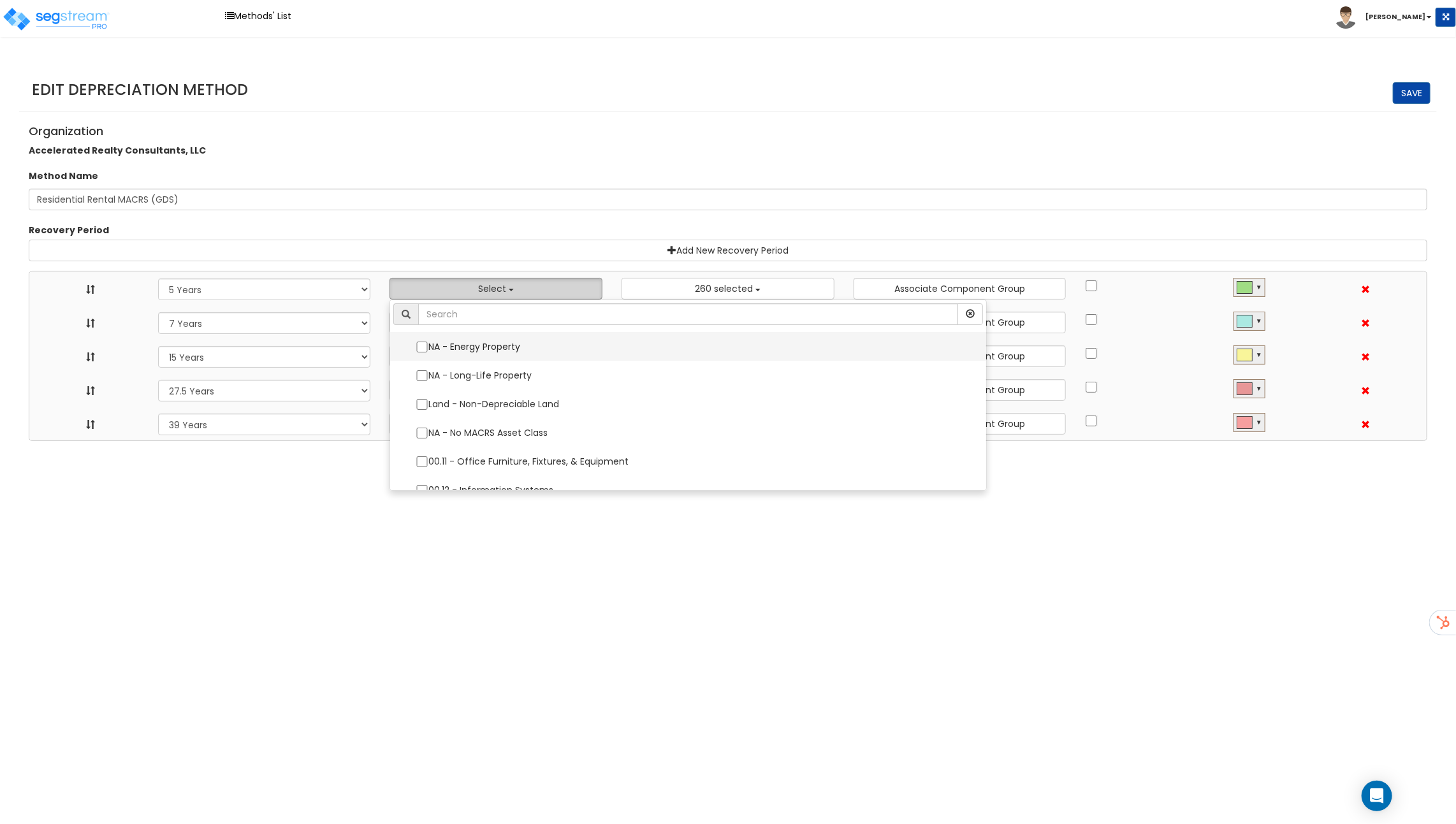
click at [524, 348] on label "NA - Energy Property" at bounding box center [687, 347] width 570 height 27
click at [428, 348] on input "NA - Energy Property" at bounding box center [422, 347] width 13 height 11
checkbox input "true"
select select "5Y"
select select "49875"
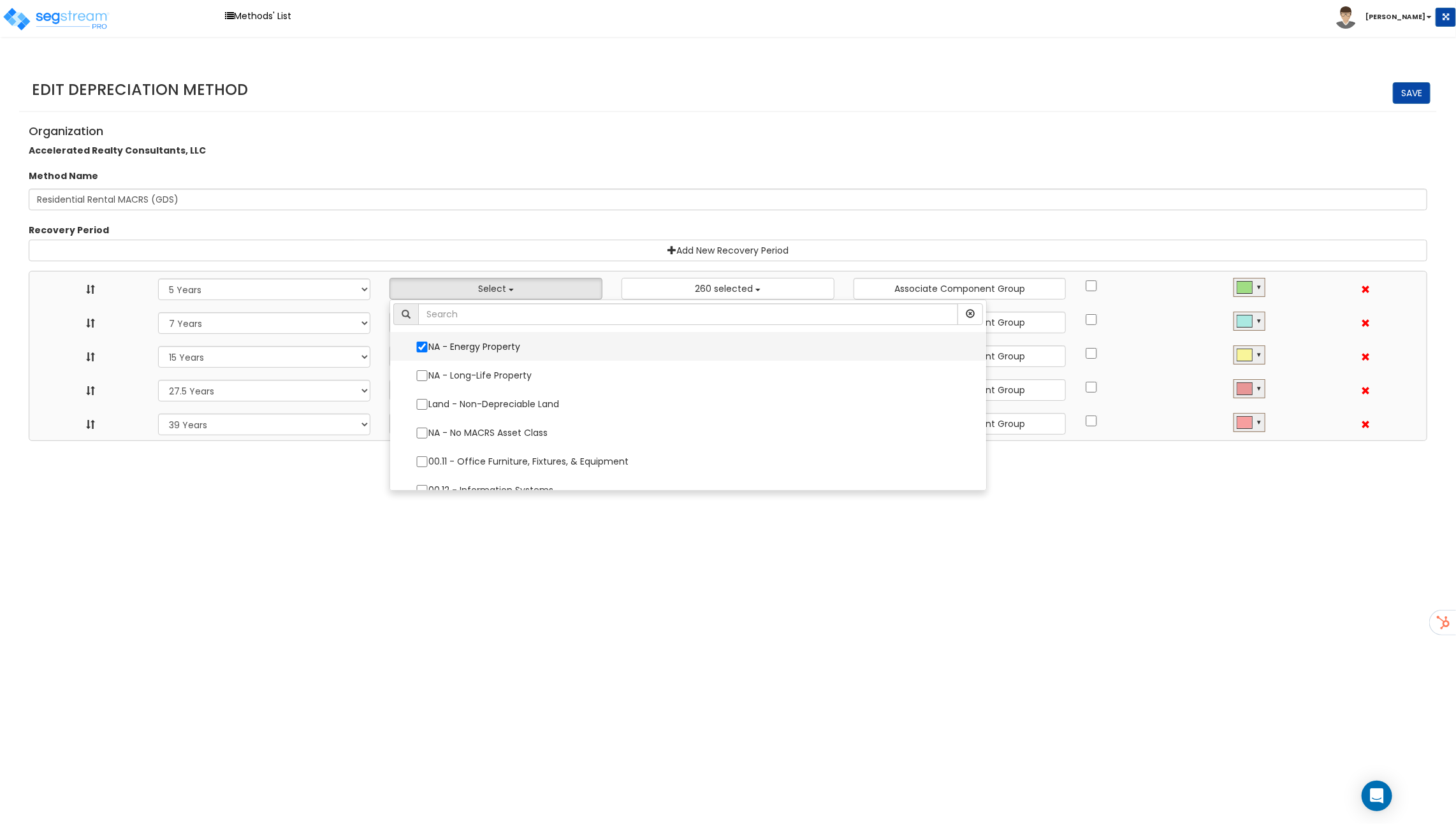
select select "7Y"
select select "15Y"
select select "275Y_1"
select select "39Y"
select select "10182"
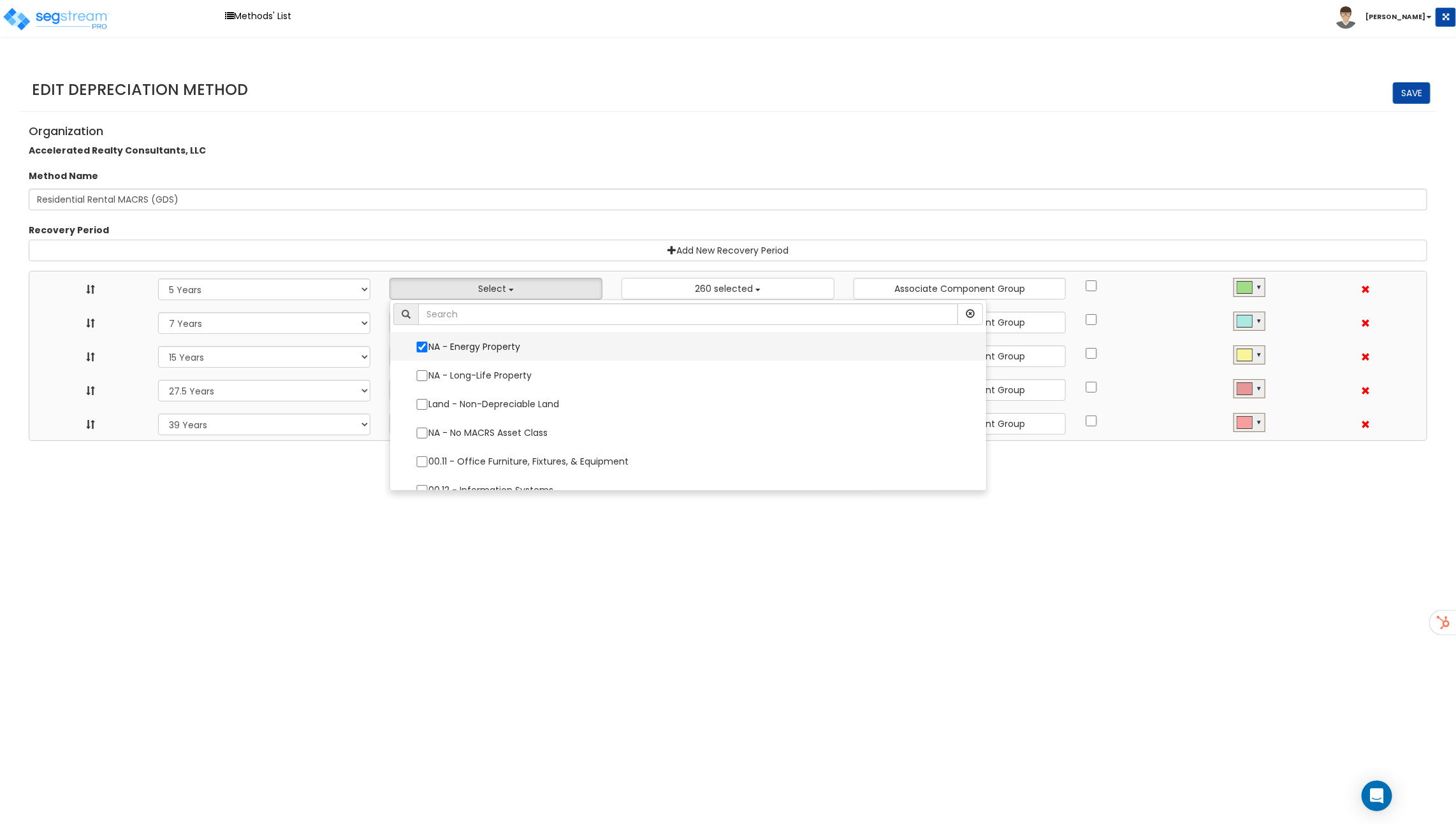
select select
select select "48832"
select select
select select "31875"
select select
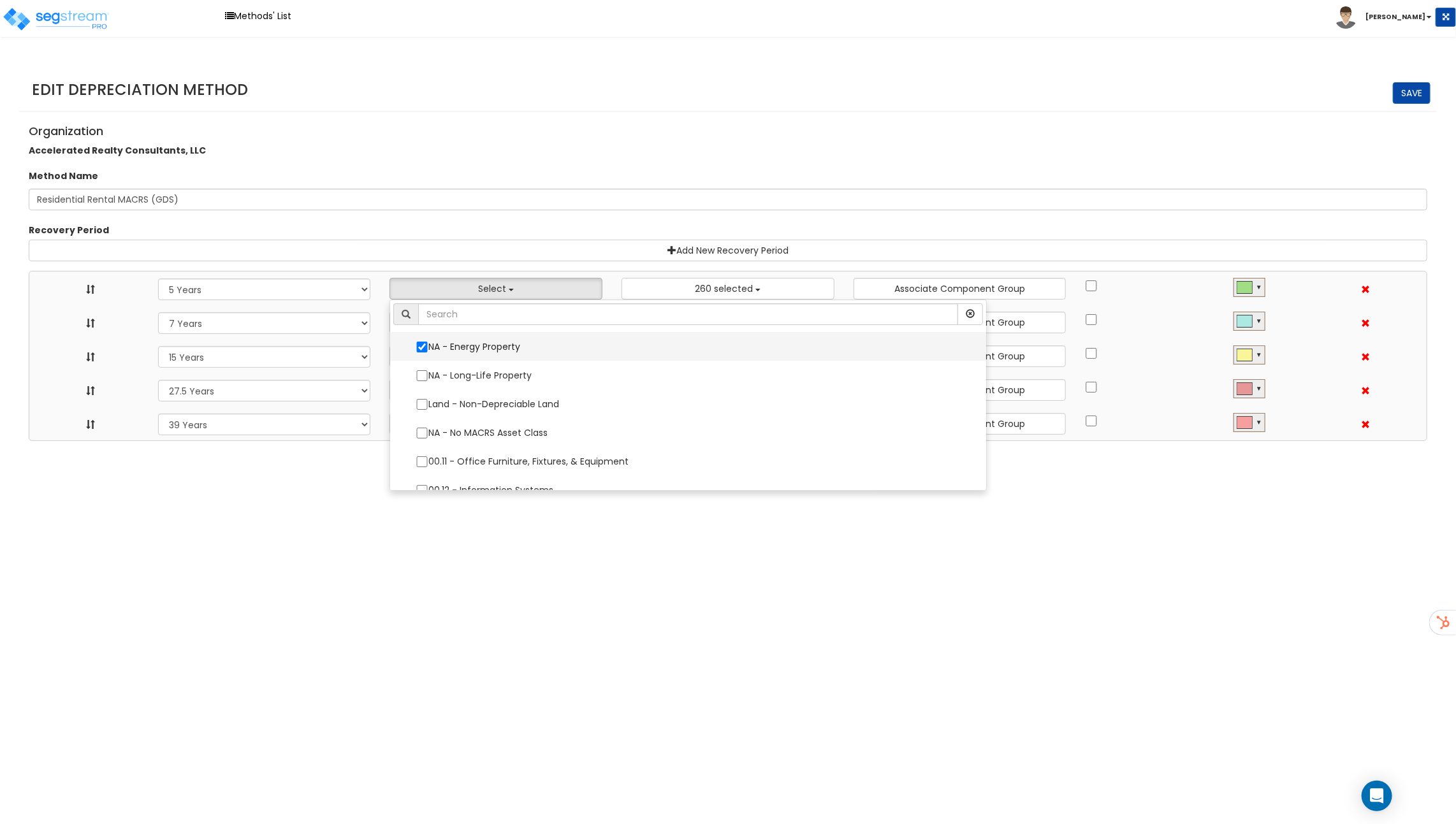
select select "31302"
select select
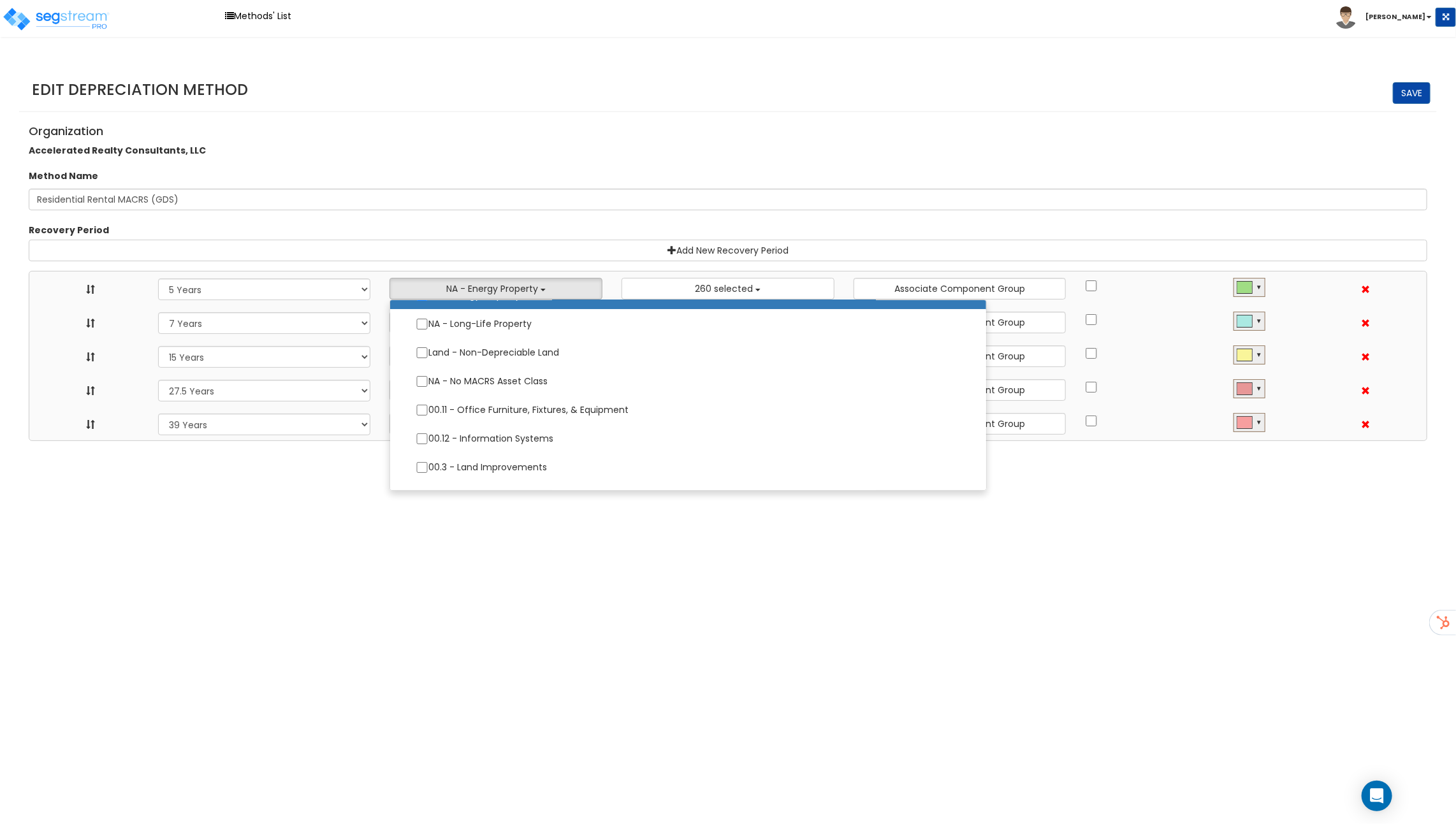
scroll to position [53, 0]
click at [516, 424] on label "00.12 - Information Systems" at bounding box center [687, 437] width 570 height 27
click at [428, 432] on input "00.12 - Information Systems" at bounding box center [422, 438] width 13 height 11
checkbox input "true"
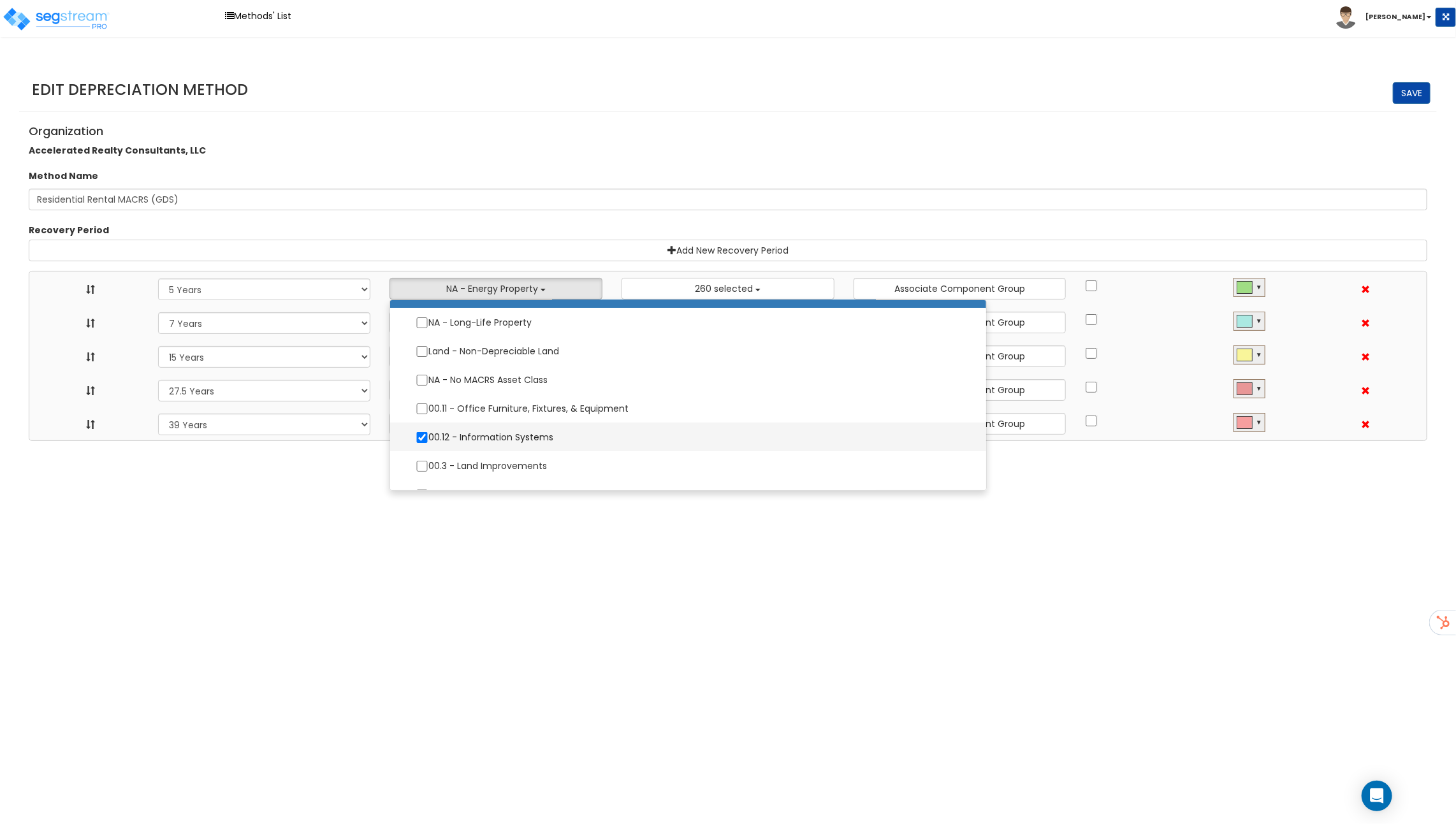
select select "5Y"
select select "7Y"
select select "15Y"
select select "275Y_1"
select select "39Y"
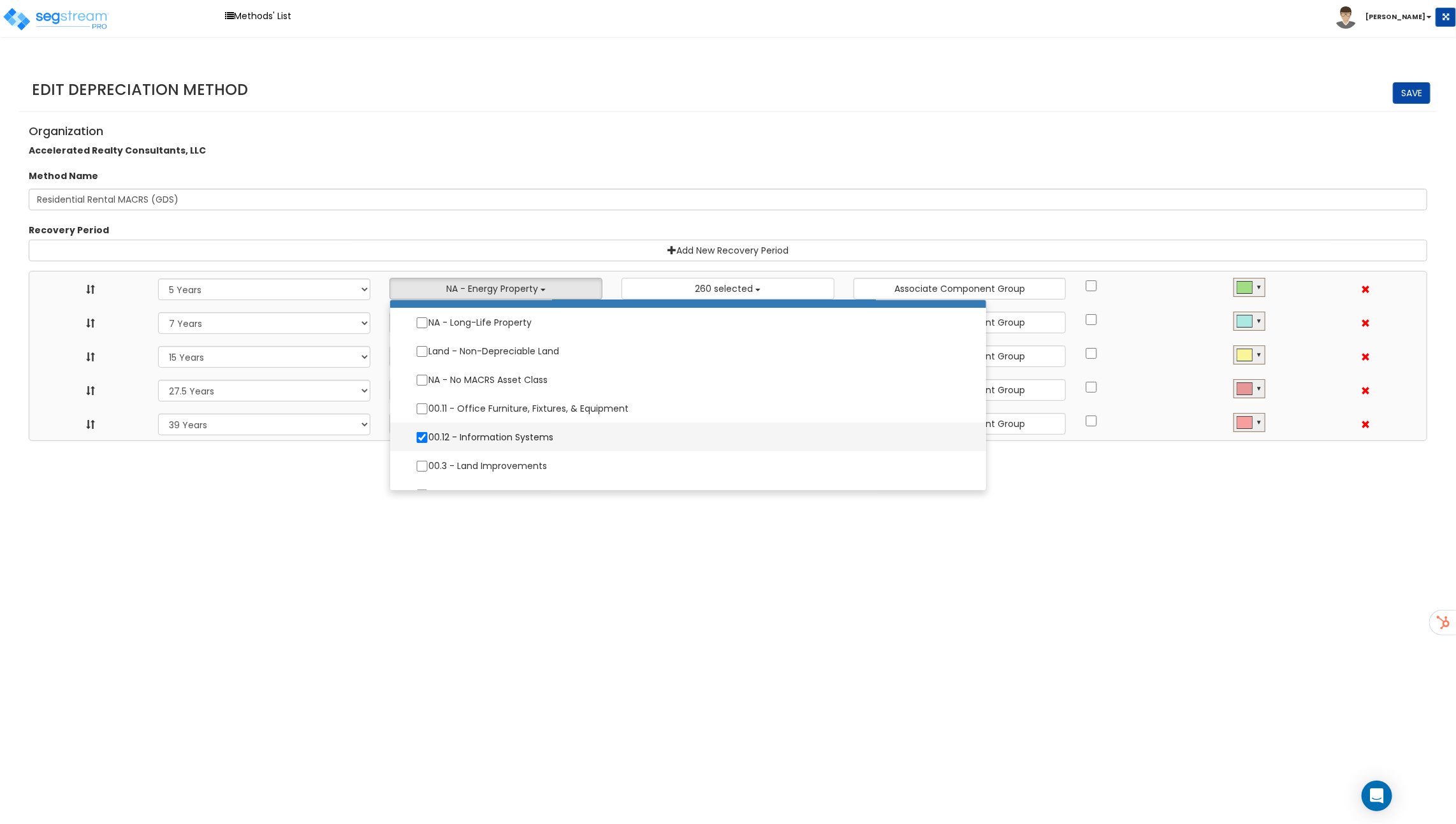
select select "10182"
select select
select select "48832"
select select
select select "31875"
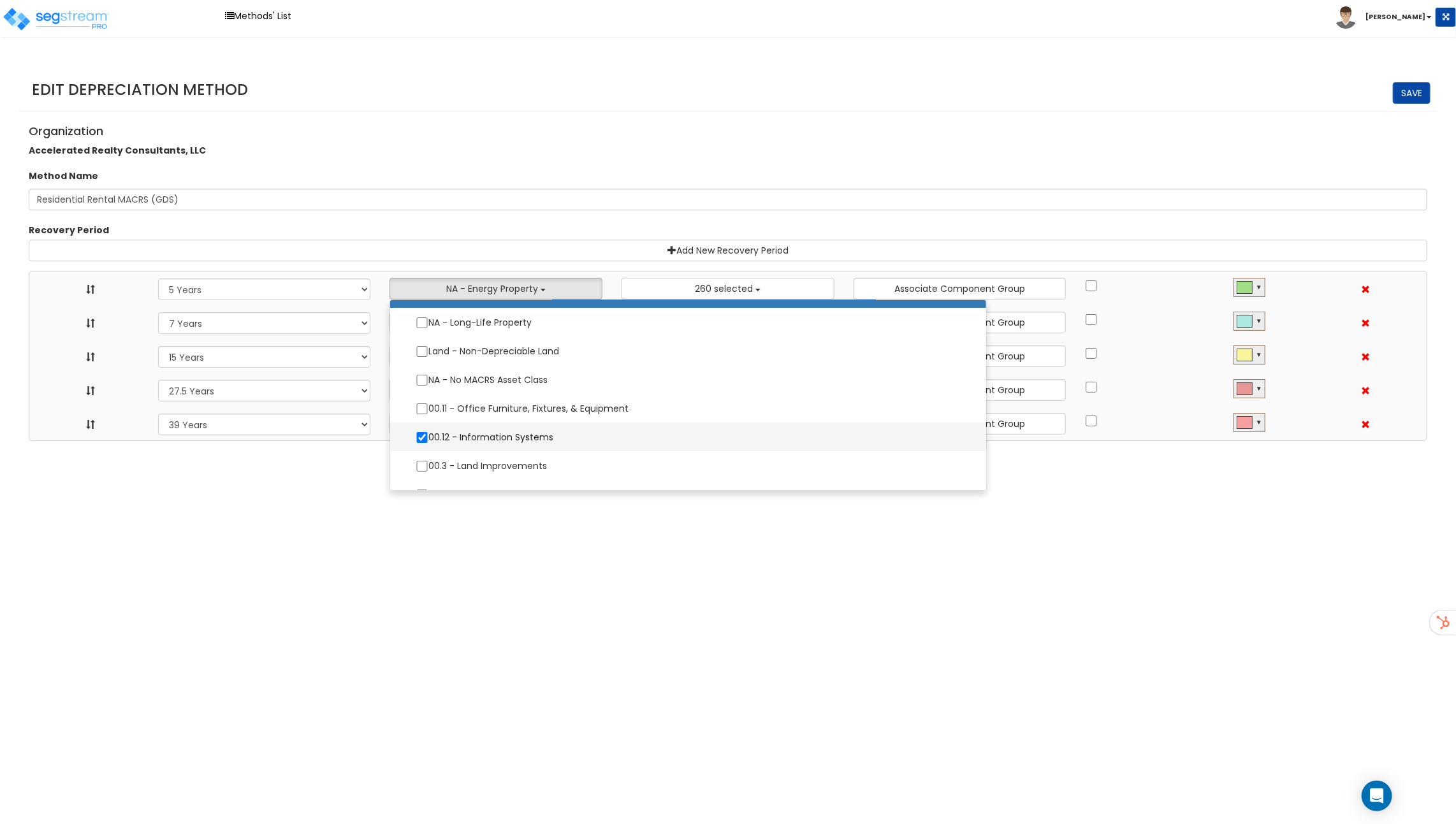
select select
select select "31302"
select select
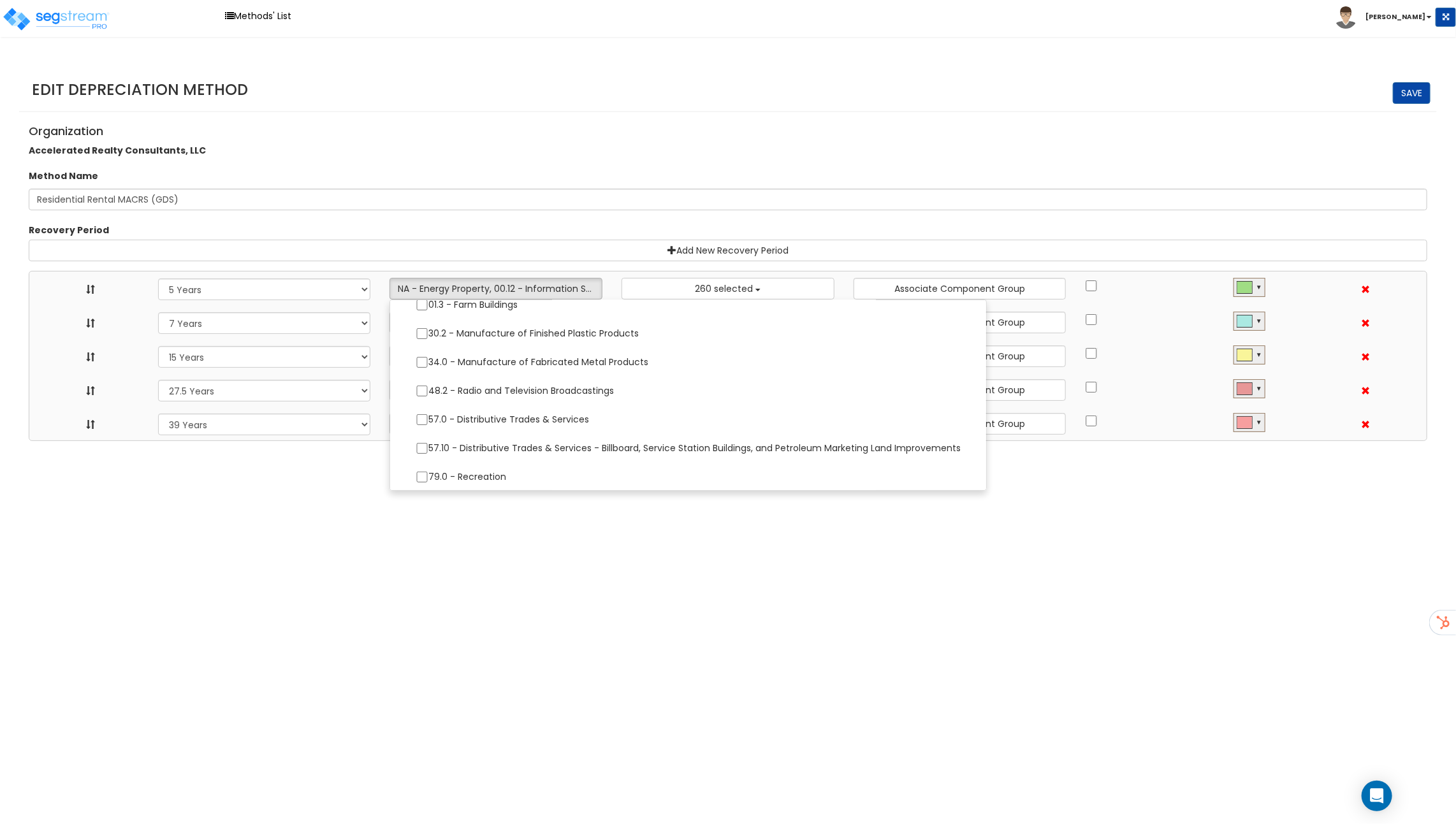
scroll to position [244, 0]
click at [519, 421] on label "57.0 - Distributive Trades & Services" at bounding box center [687, 419] width 570 height 27
click at [428, 421] on input "57.0 - Distributive Trades & Services" at bounding box center [422, 419] width 13 height 11
checkbox input "true"
select select "5Y"
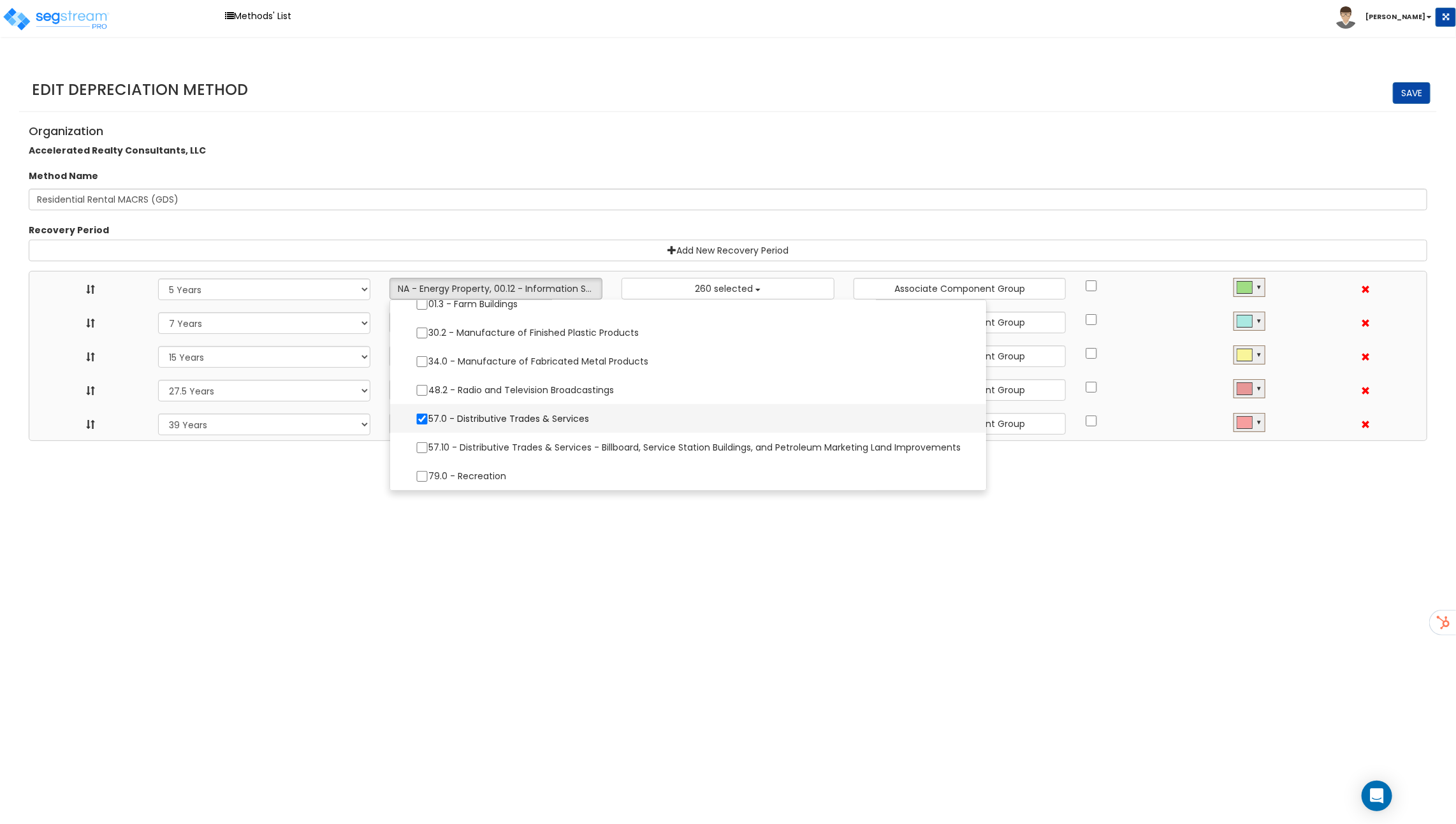
select select "7Y"
select select "15Y"
select select "275Y_1"
select select "39Y"
select select "10182"
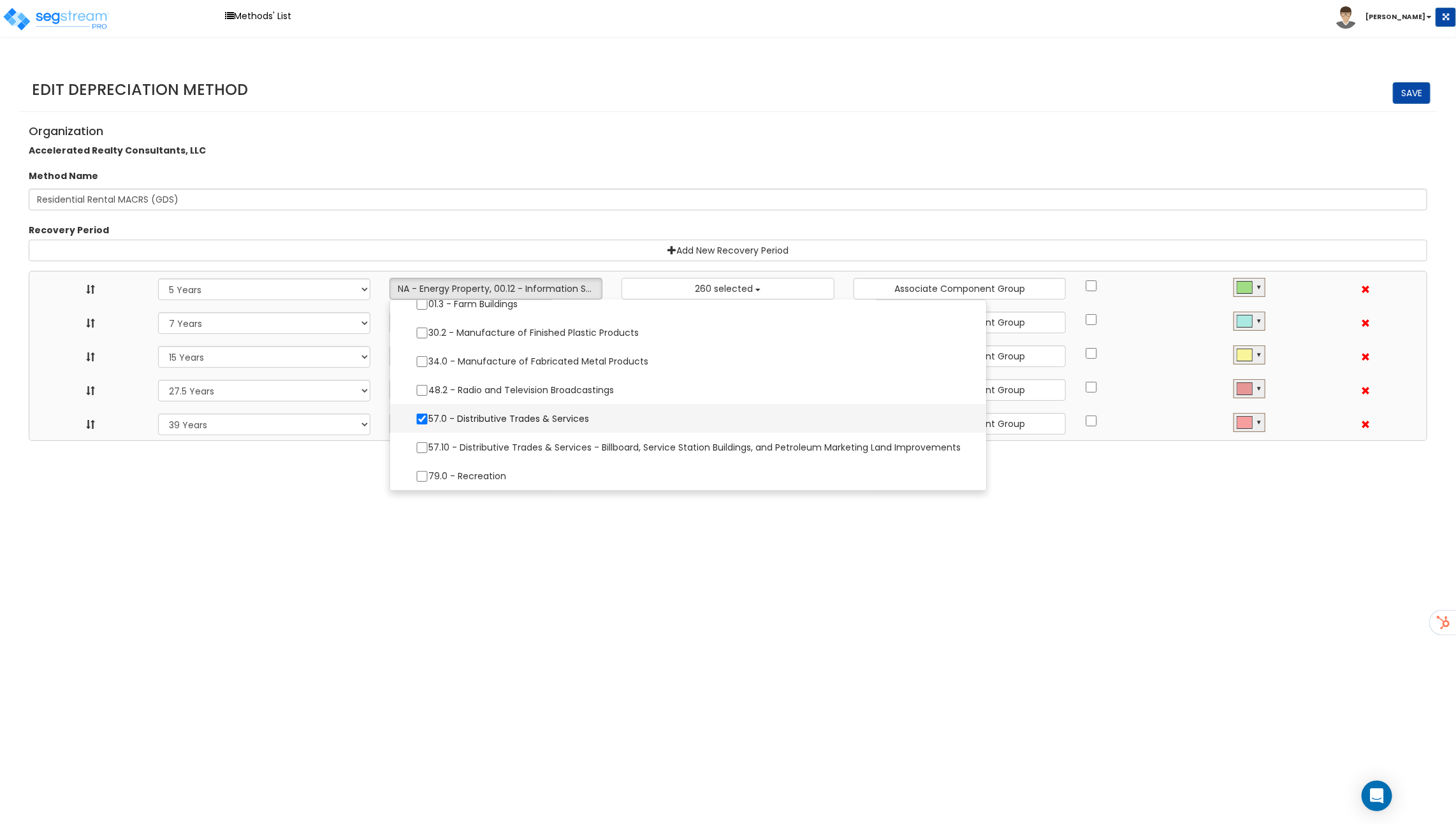
select select
select select "48832"
select select
select select "31875"
select select
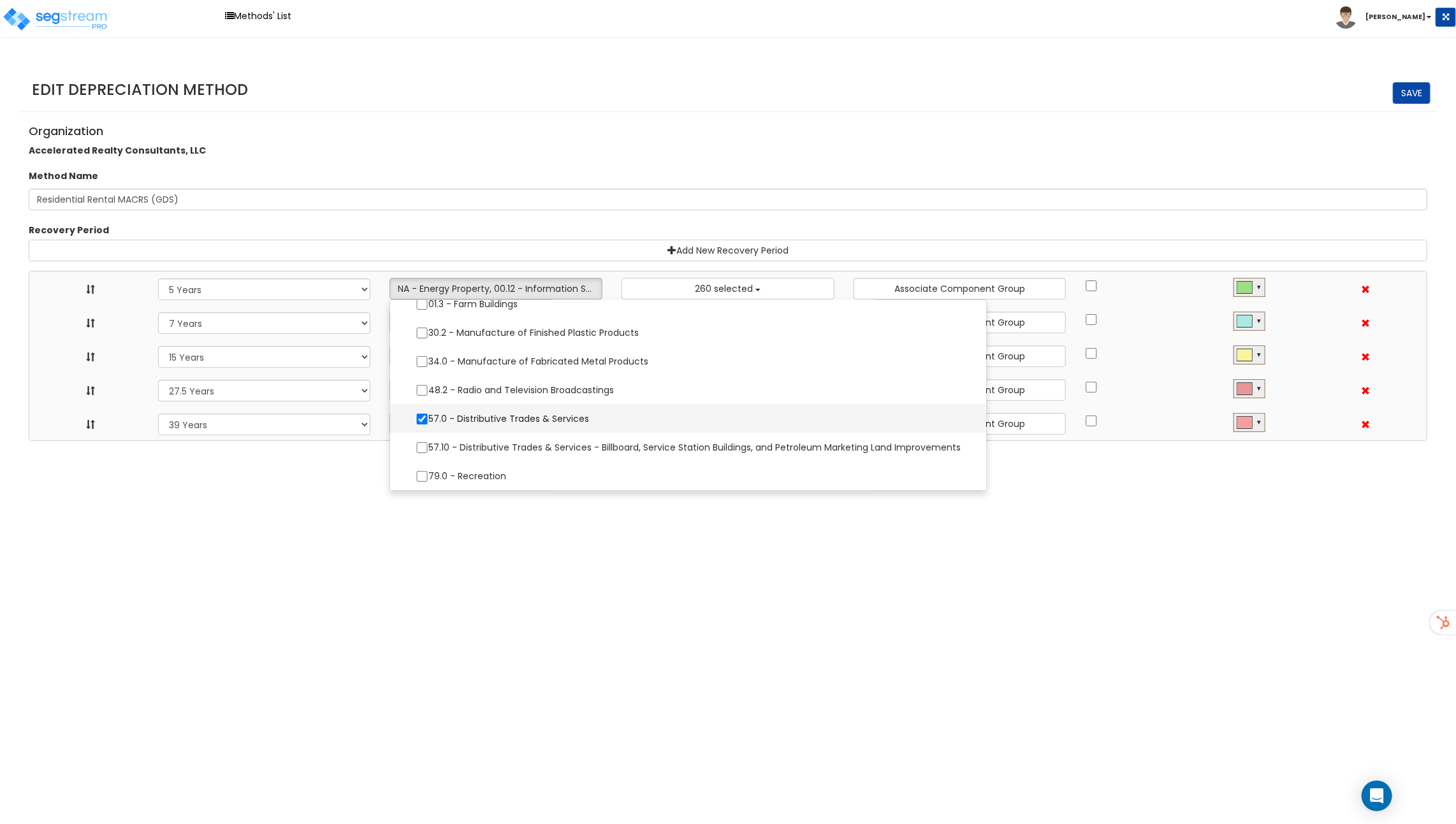
select select "31302"
select select
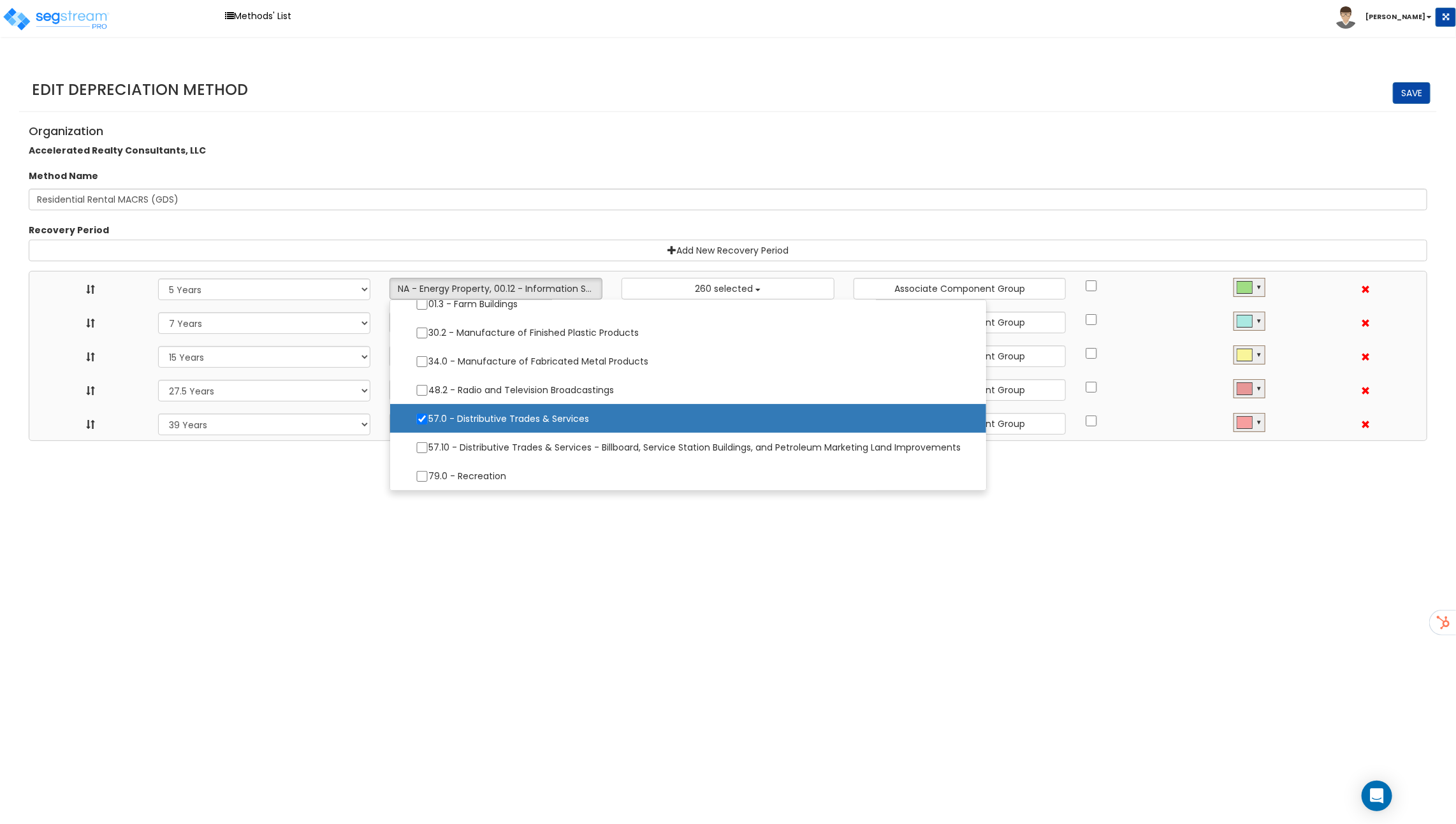
scroll to position [14, 0]
click at [548, 441] on html "Toggle navigation Methods' List Richard x" at bounding box center [728, 221] width 1456 height 441
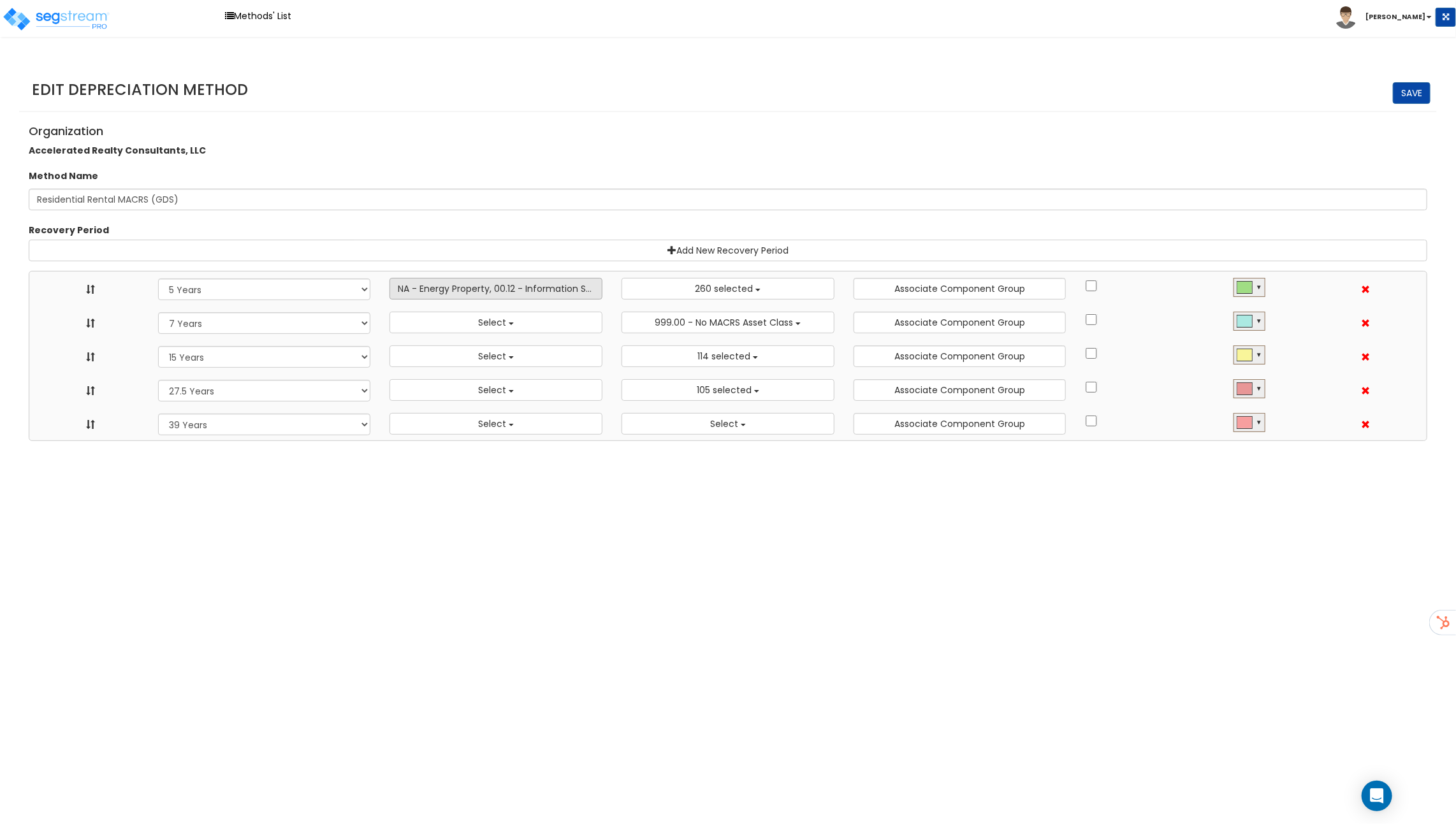
click at [520, 296] on button "NA - Energy Property, 00.12 - Information Systems, 57.0 - Distributive Trades &…" at bounding box center [496, 289] width 213 height 22
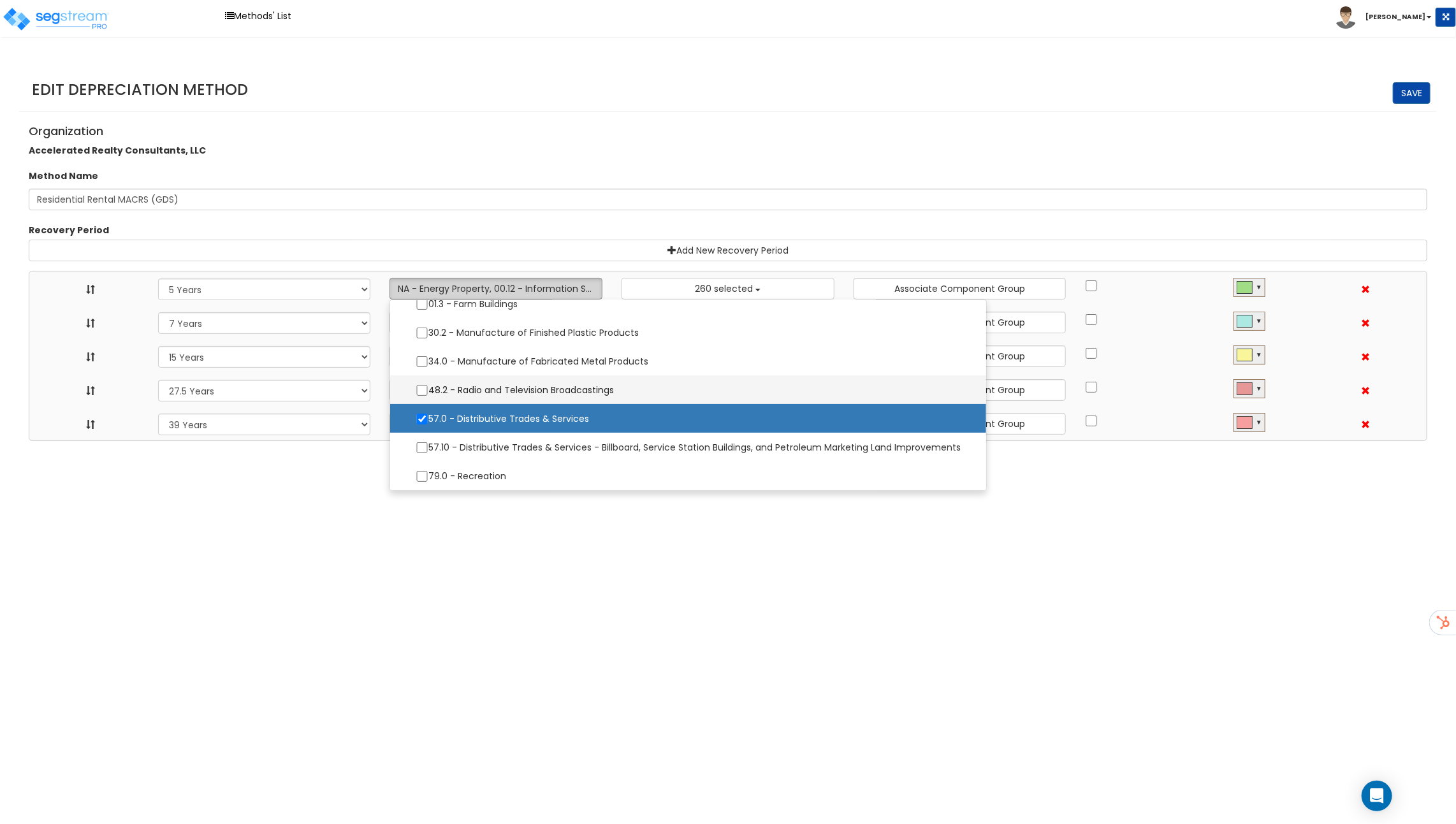
click at [516, 390] on label "48.2 - Radio and Television Broadcastings" at bounding box center [687, 390] width 570 height 27
click at [428, 390] on input "48.2 - Radio and Television Broadcastings" at bounding box center [422, 390] width 13 height 11
checkbox input "true"
select select "5Y"
select select "7Y"
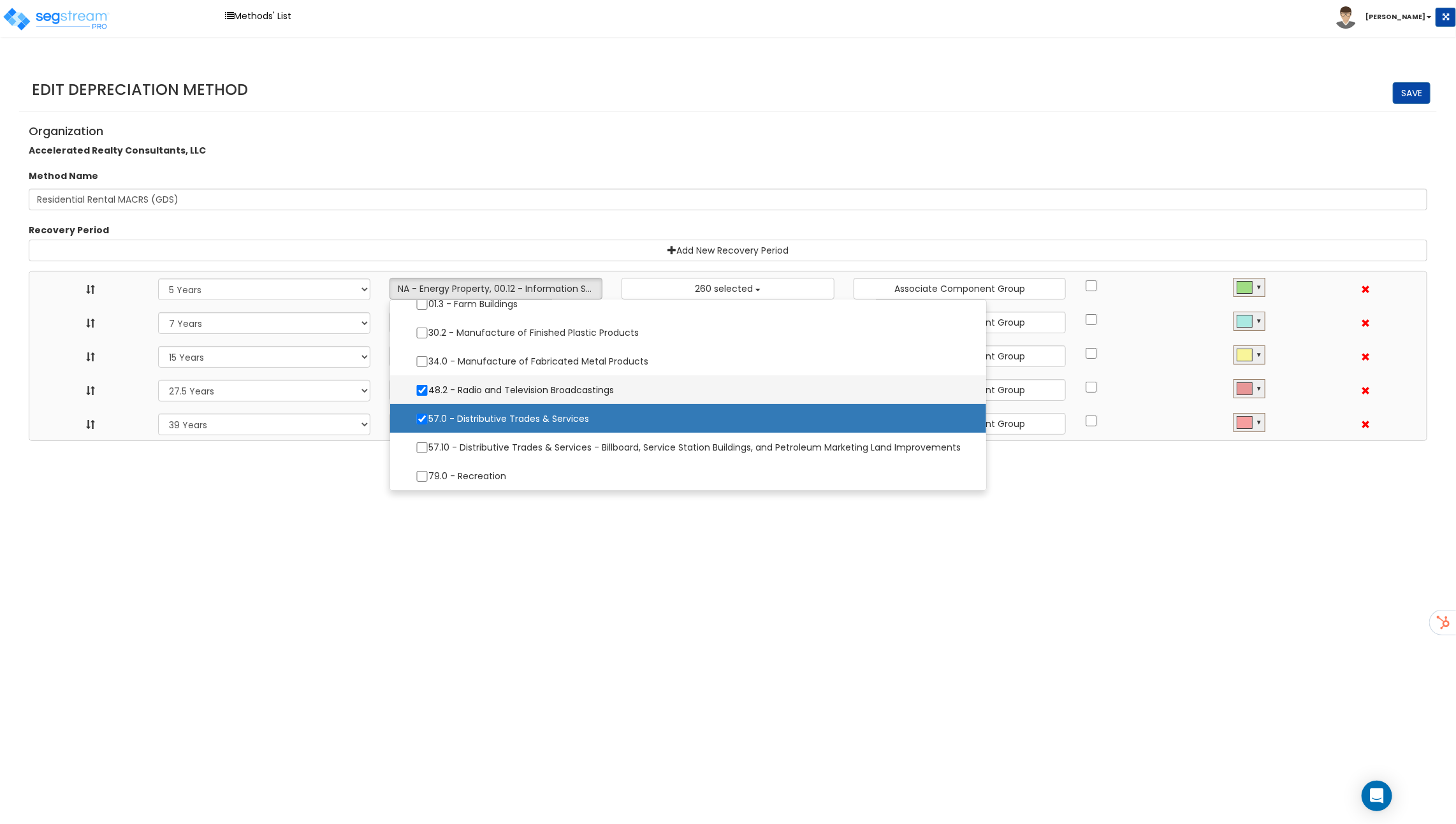
select select "15Y"
select select "275Y_1"
select select "39Y"
select select "10182"
select select
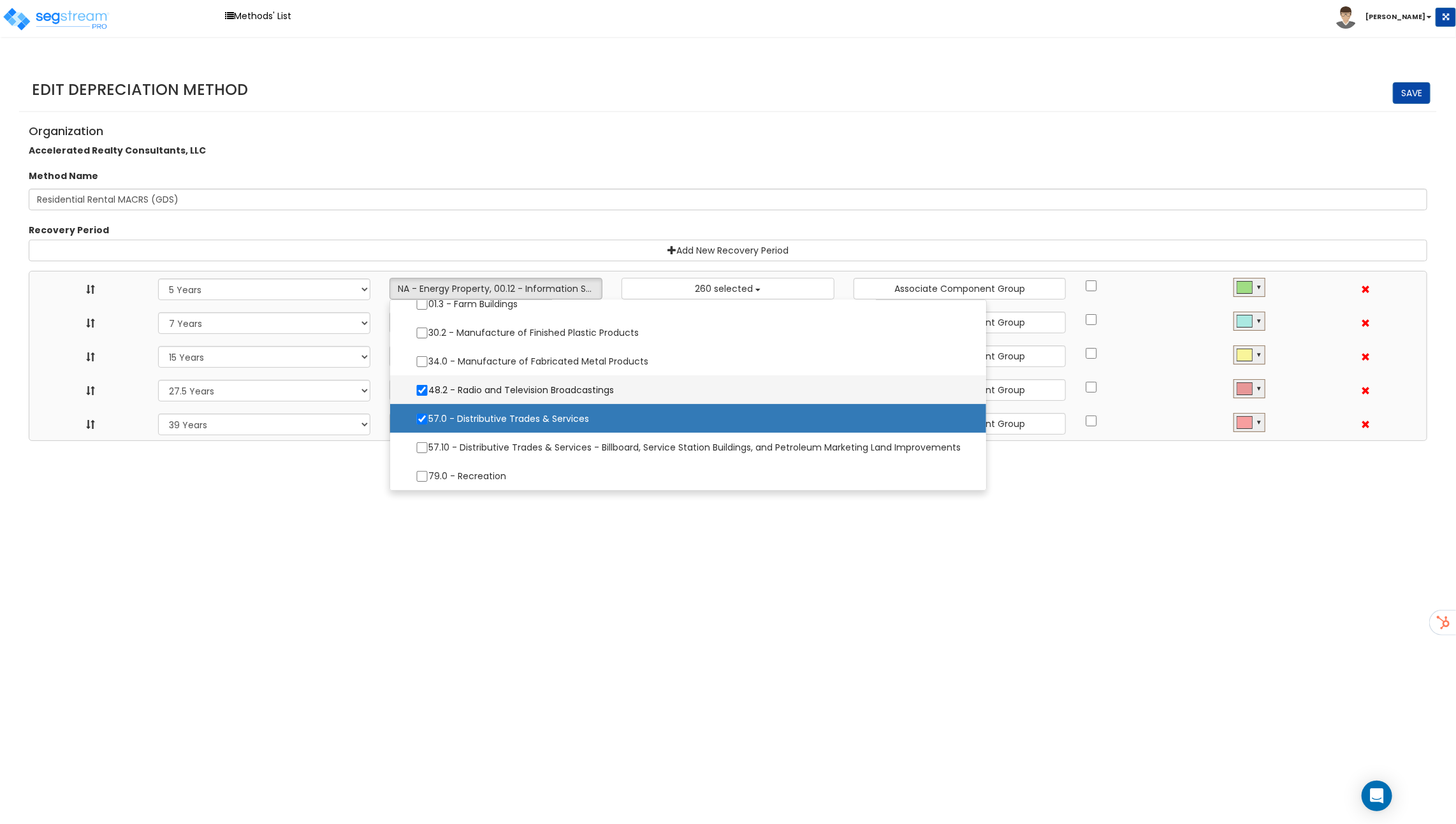
select select "48832"
select select
select select "31875"
select select
select select "31302"
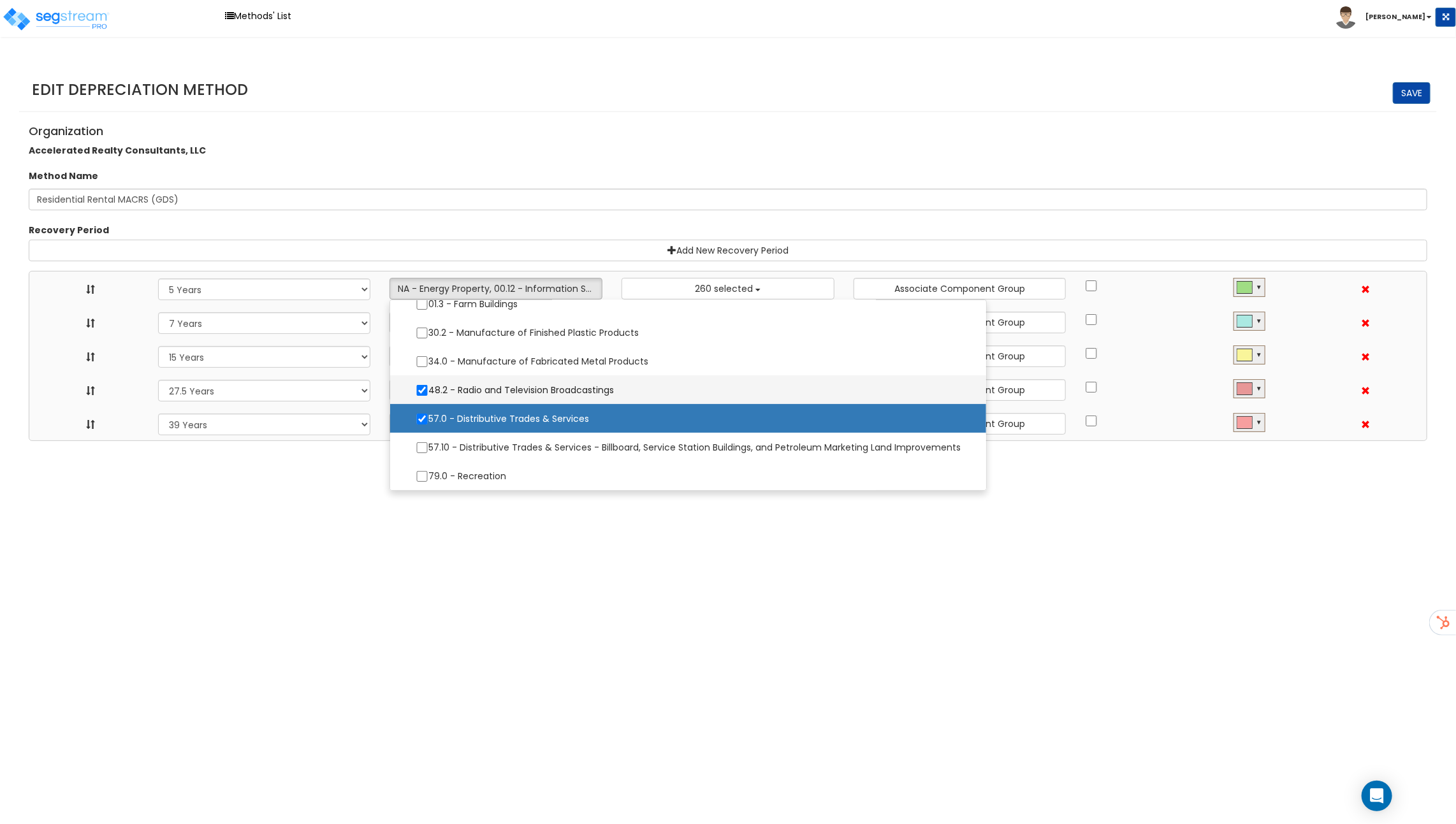
select select
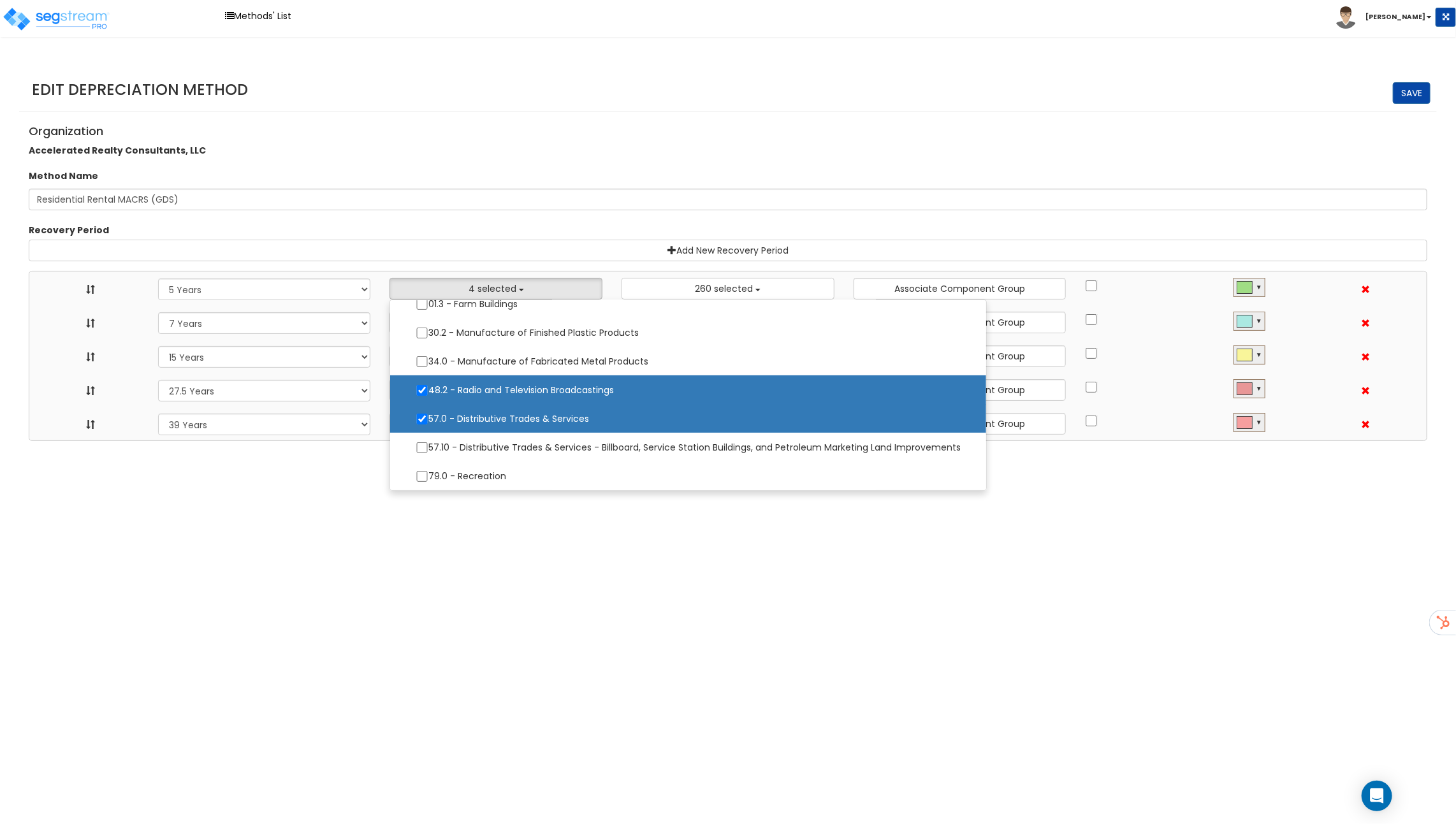
click at [521, 231] on div "Recovery Period" at bounding box center [727, 232] width 1417 height 16
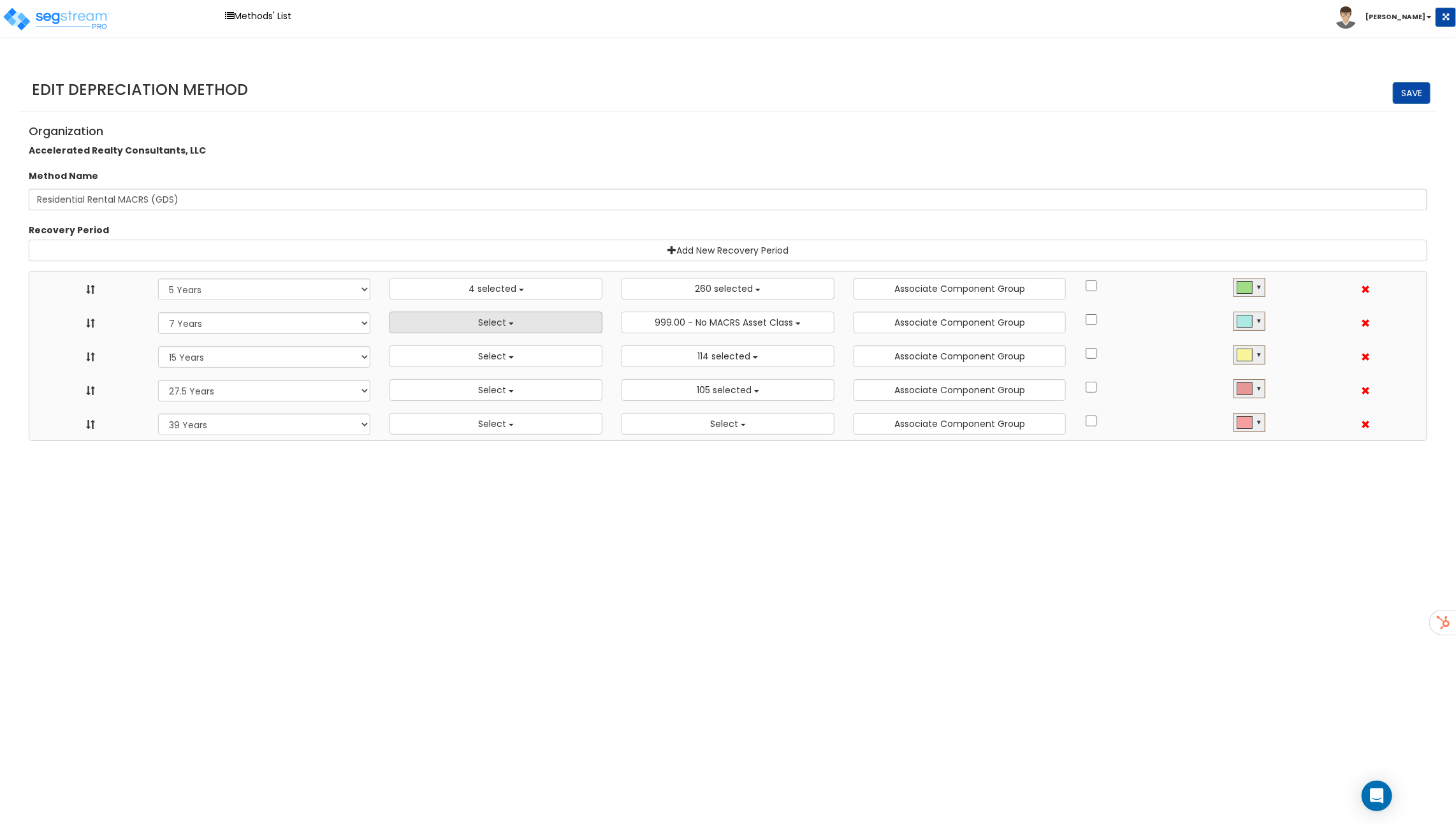
click at [518, 323] on button "Select" at bounding box center [496, 323] width 213 height 22
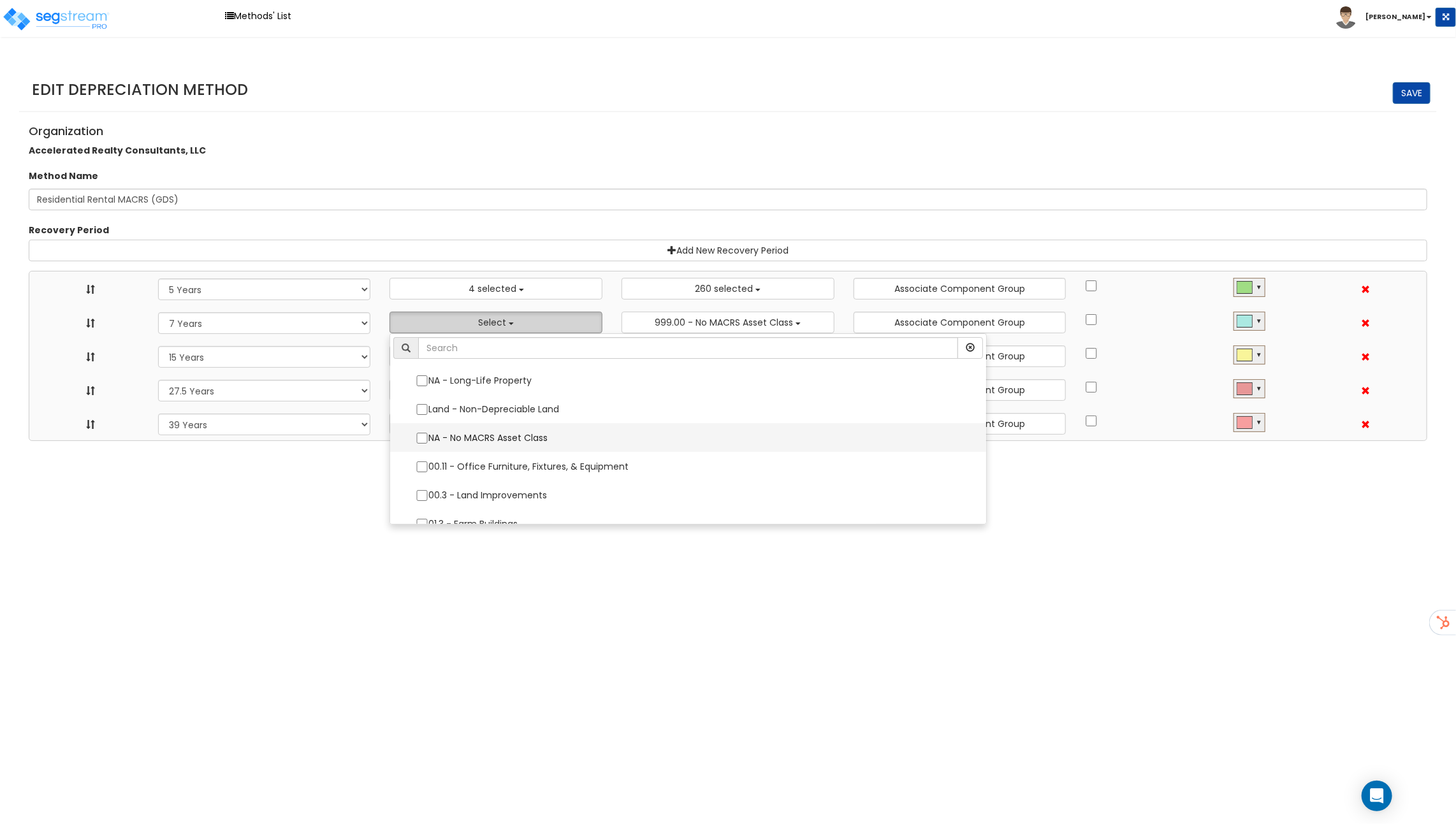
click at [497, 429] on label "NA - No MACRS Asset Class" at bounding box center [687, 438] width 570 height 27
click at [428, 433] on input "NA - No MACRS Asset Class" at bounding box center [422, 438] width 13 height 11
checkbox input "true"
select select "5Y"
select select "7Y"
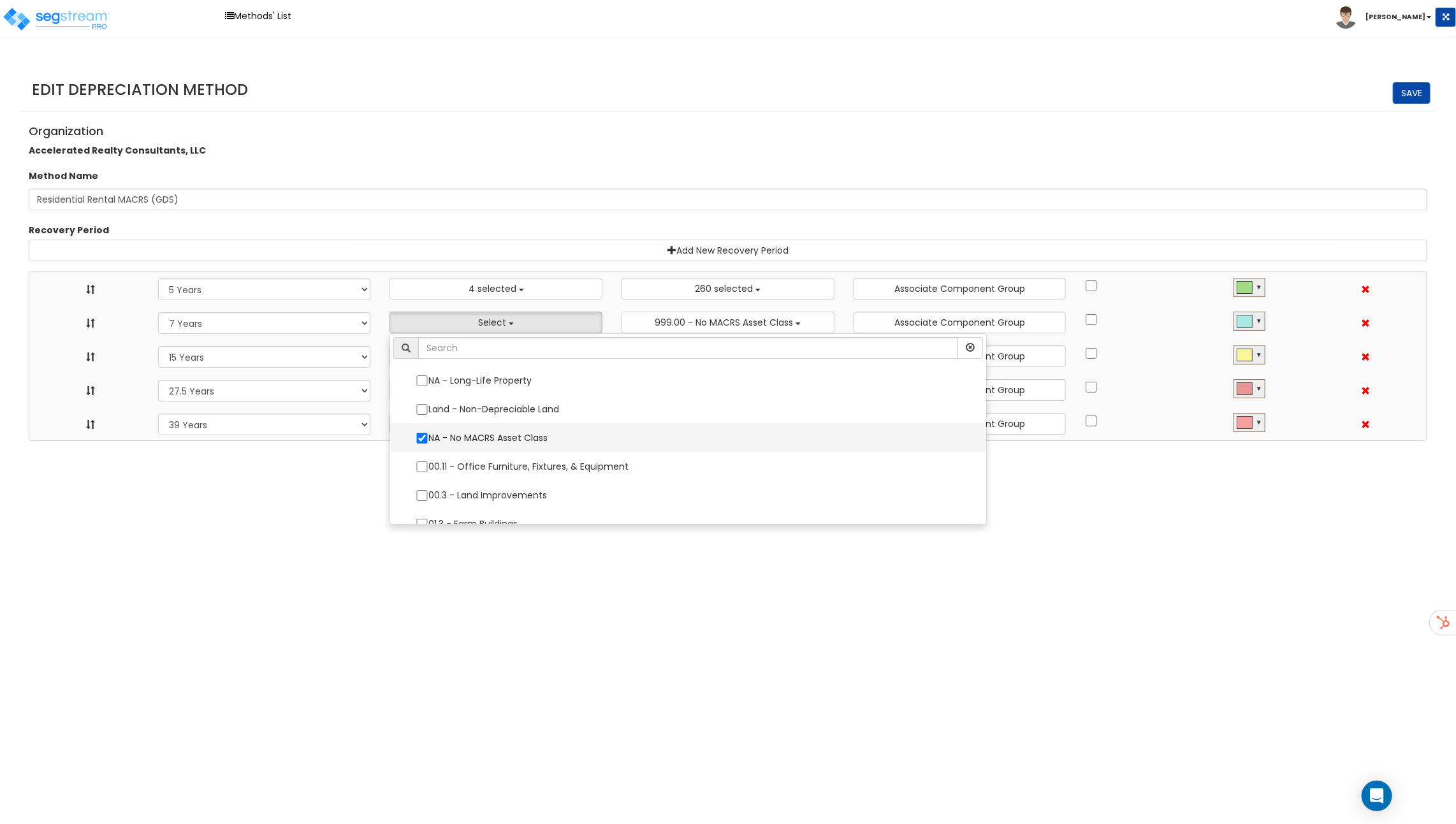
select select "15Y"
select select "275Y_1"
select select "39Y"
select select "48830"
select select "10182"
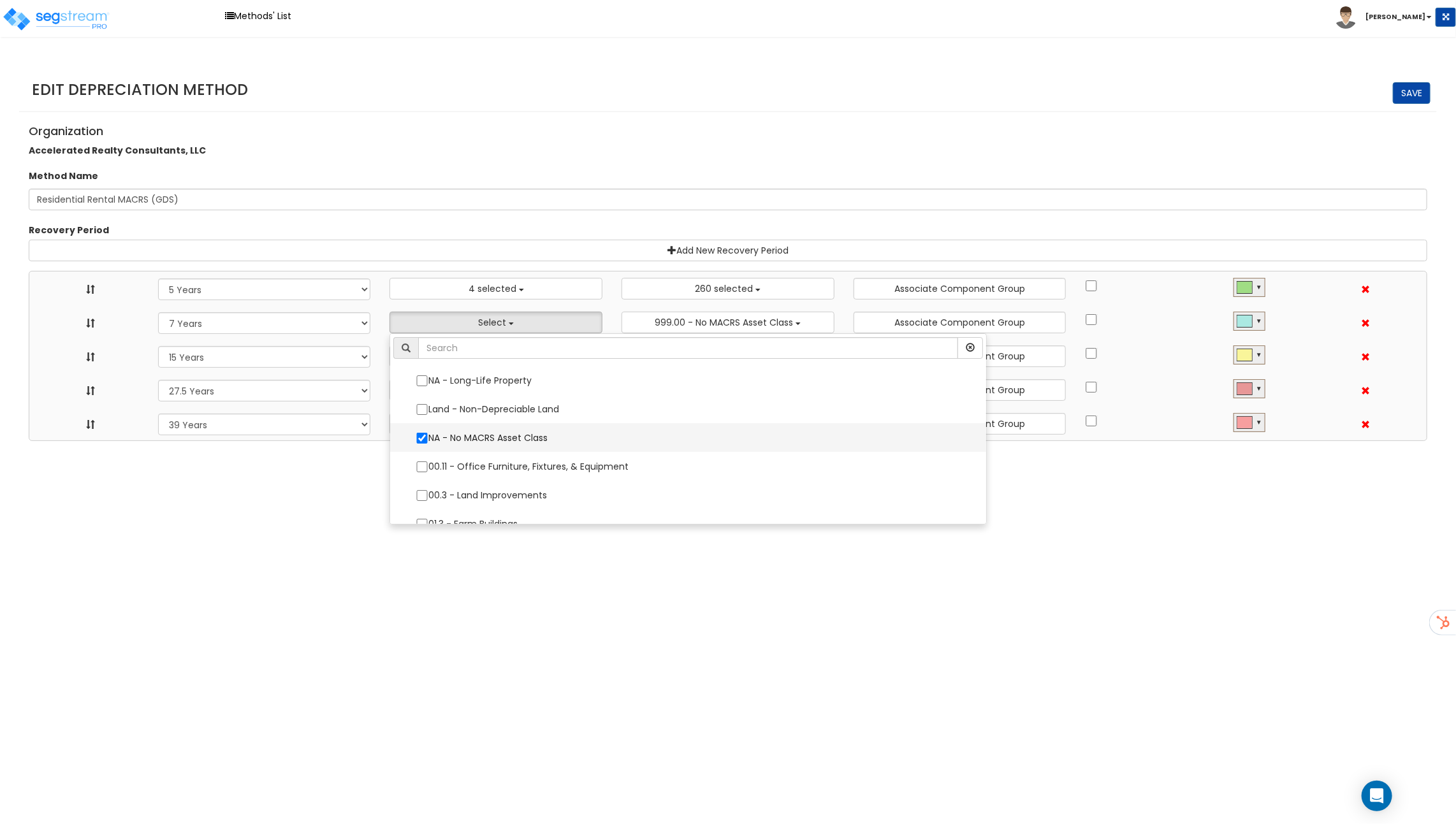
select select "48832"
select select
select select "31875"
select select
select select "31302"
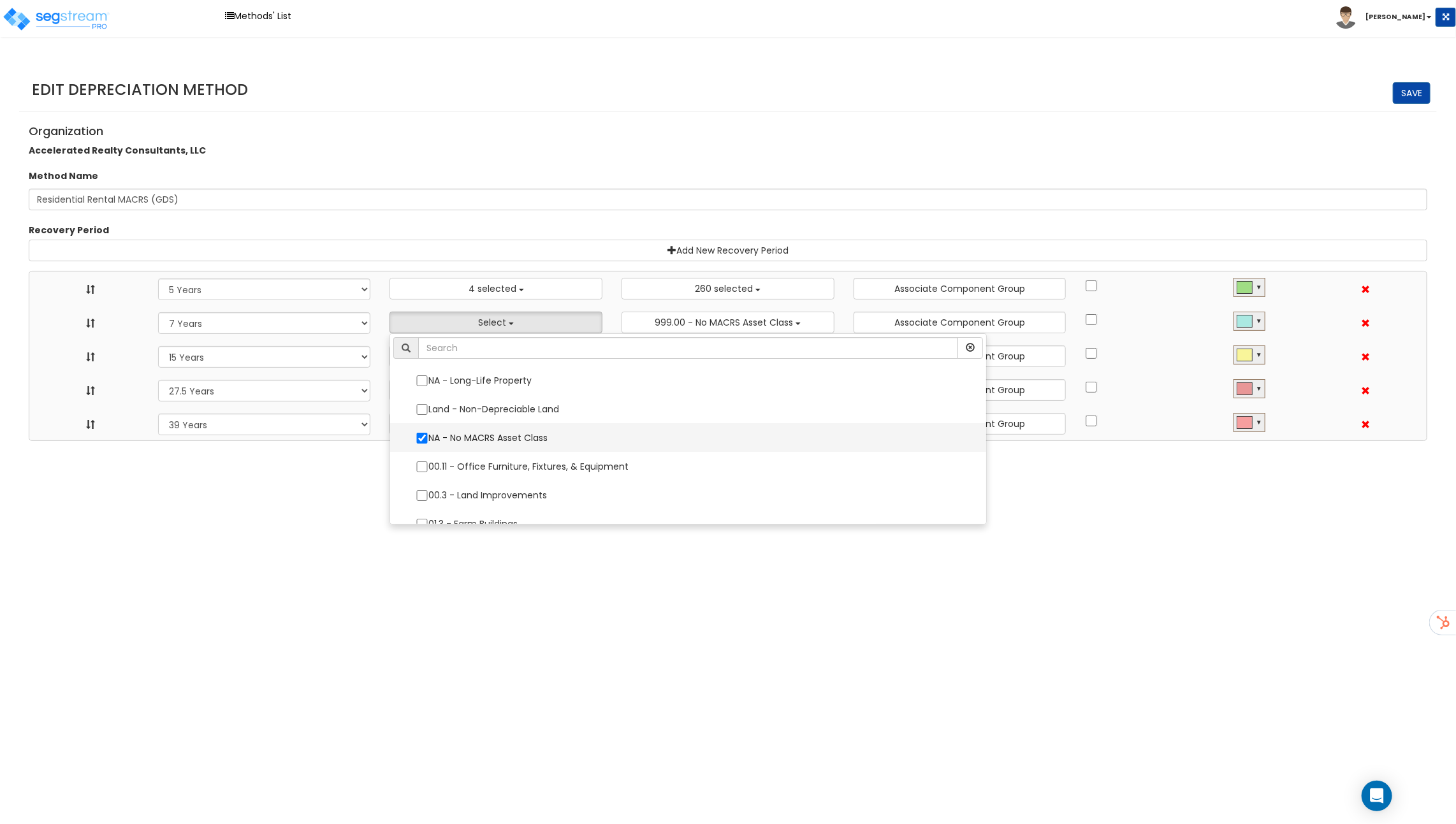
select select
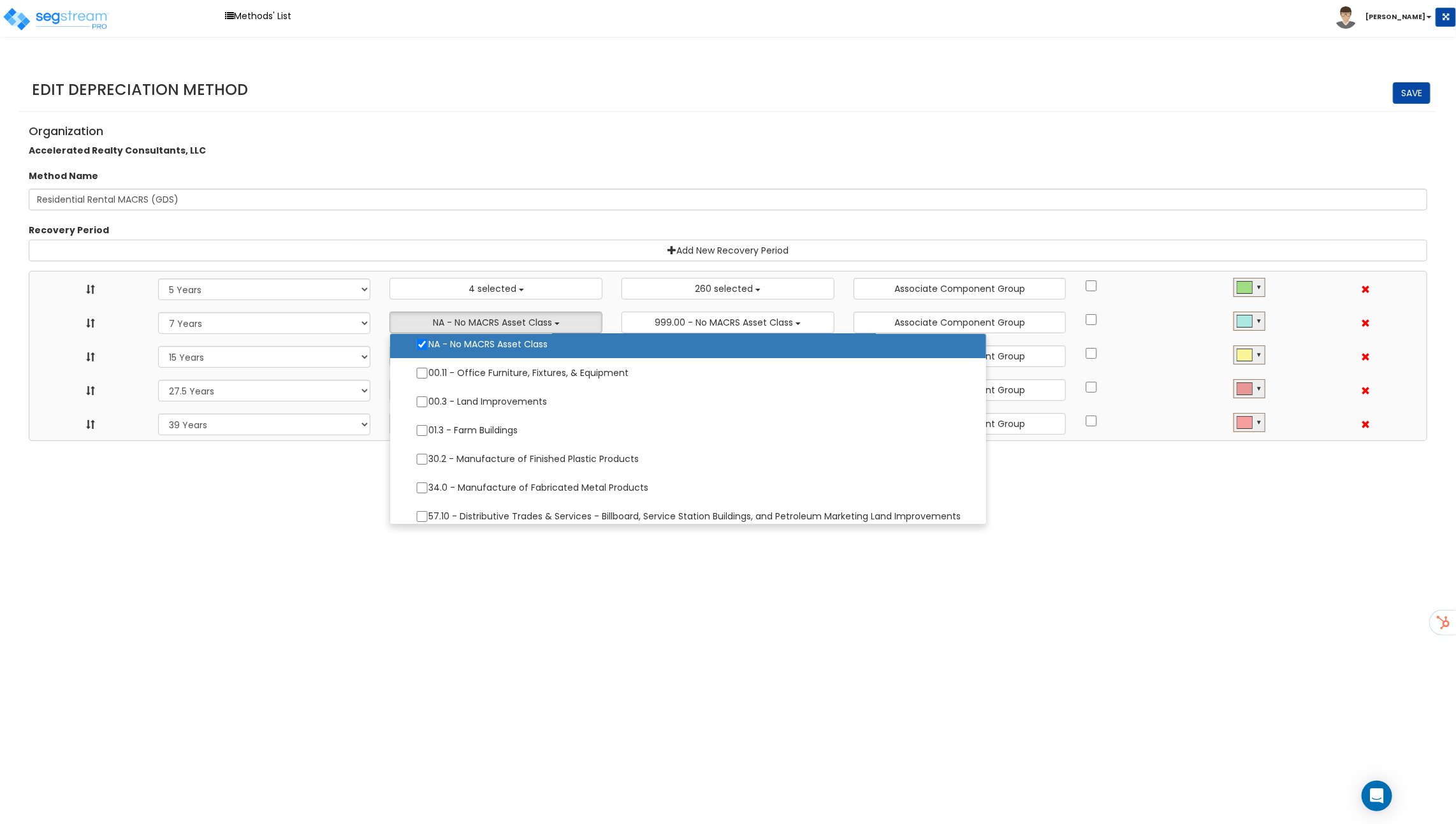
scroll to position [94, 0]
click at [495, 373] on label "00.11 - Office Furniture, Fixtures, & Equipment" at bounding box center [687, 372] width 570 height 27
click at [428, 373] on input "00.11 - Office Furniture, Fixtures, & Equipment" at bounding box center [422, 373] width 13 height 11
checkbox input "true"
select select "5Y"
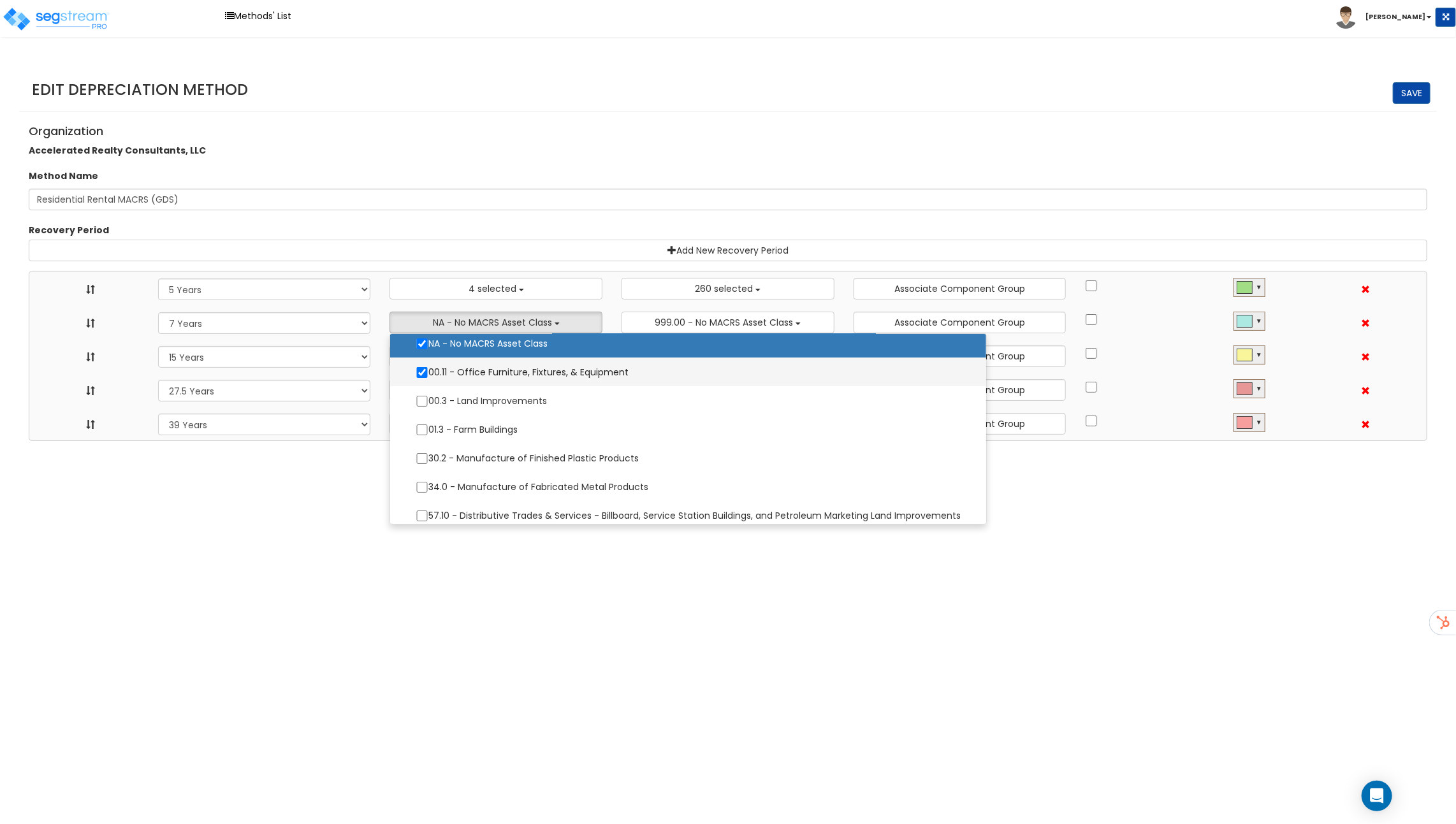
select select "7Y"
select select "15Y"
select select "275Y_1"
select select "39Y"
select select "10182"
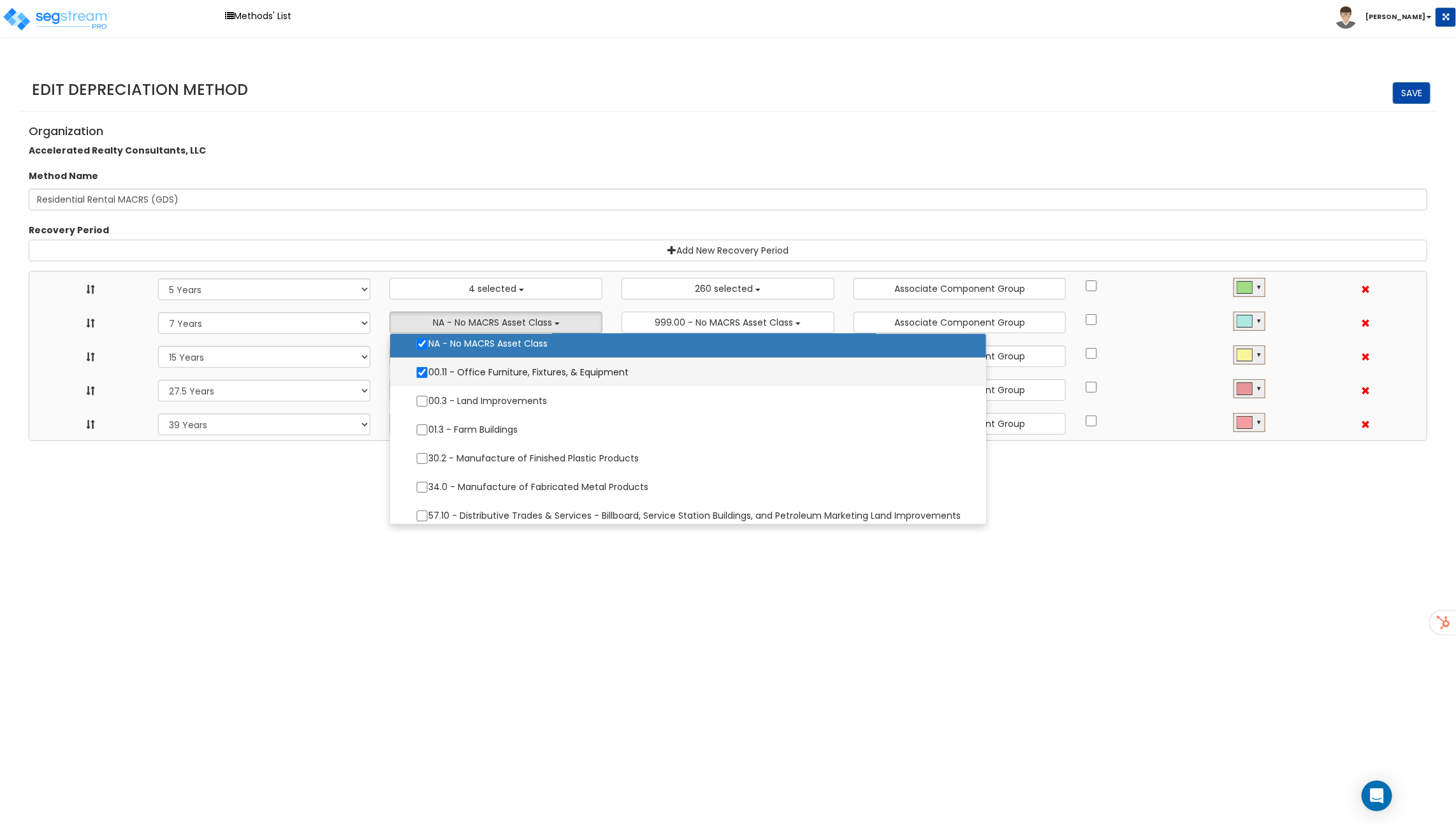
select select "48832"
select select
select select "31875"
select select
select select "31302"
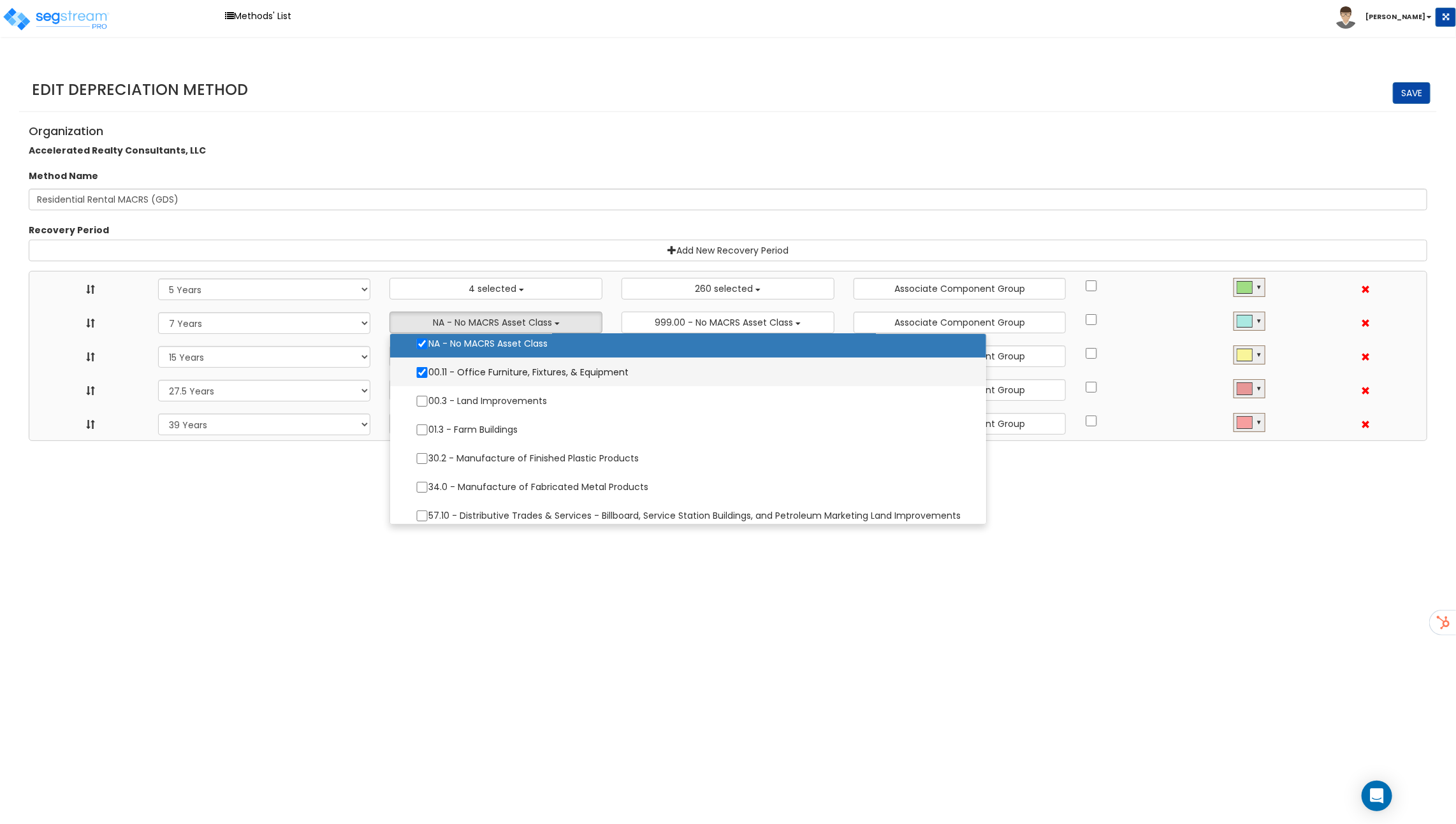
select select
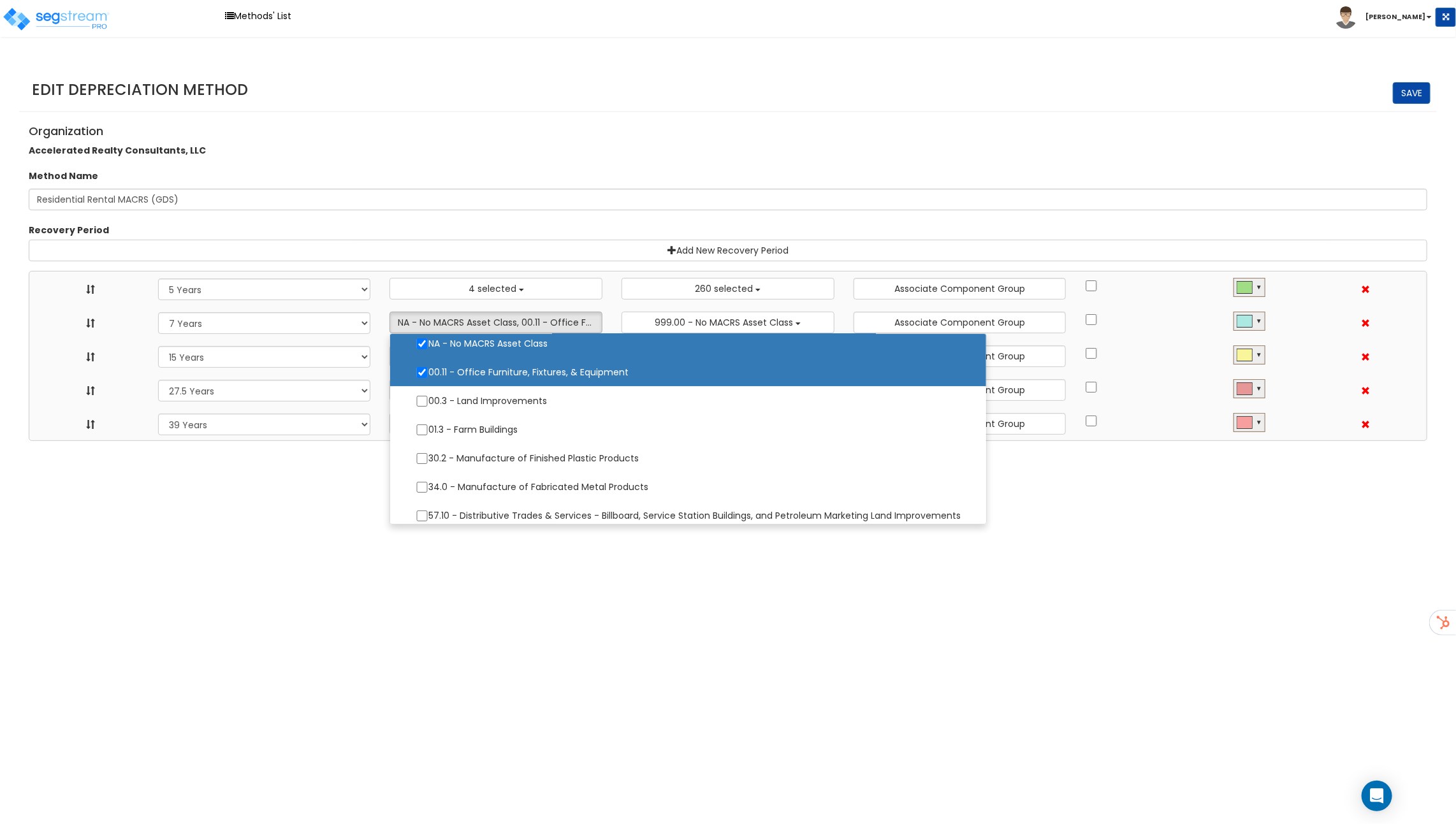
scroll to position [0, 0]
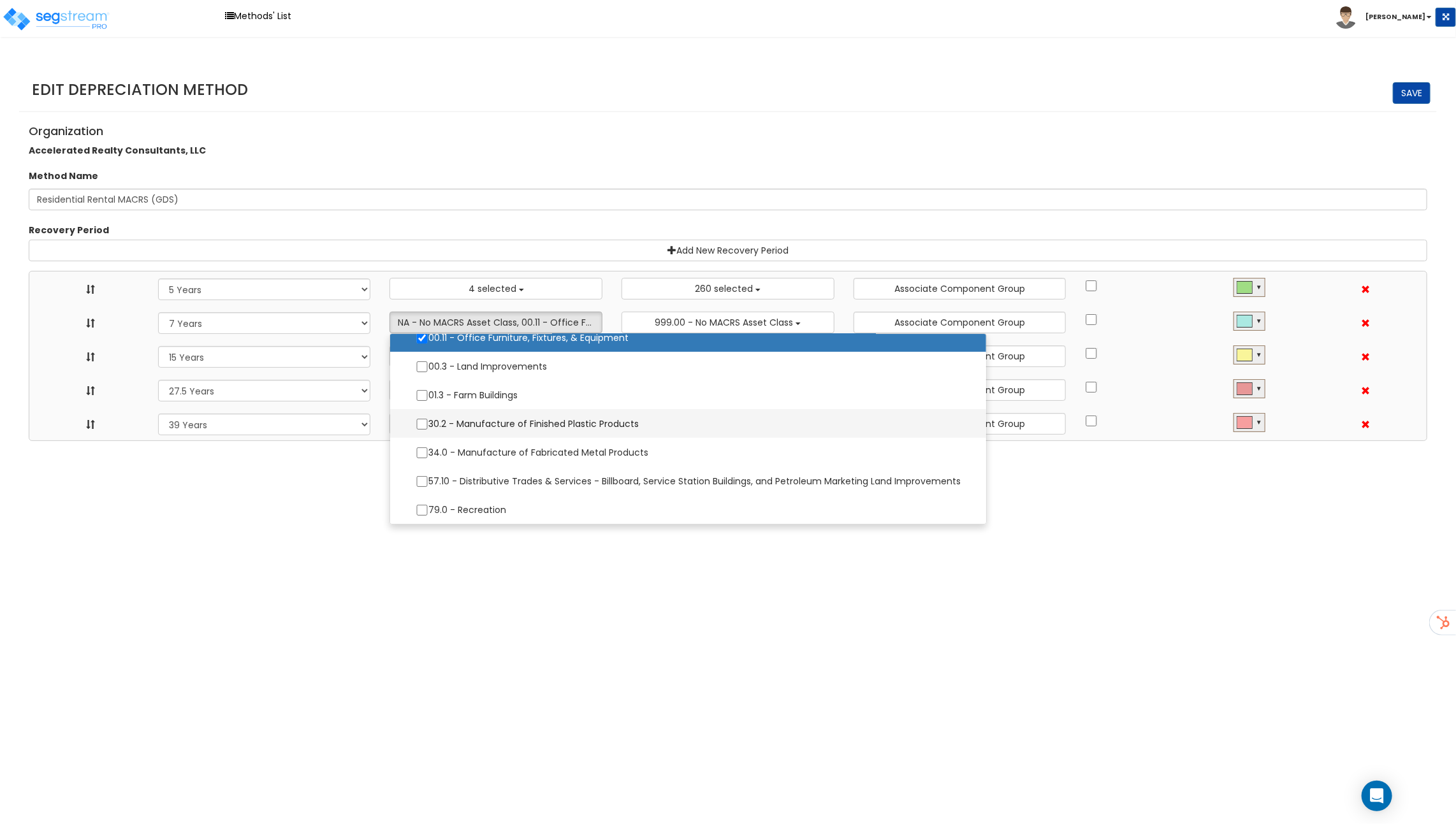
click at [498, 426] on label "30.2 - Manufacture of Finished Plastic Products" at bounding box center [687, 424] width 570 height 27
click at [428, 426] on input "30.2 - Manufacture of Finished Plastic Products" at bounding box center [422, 424] width 13 height 11
checkbox input "true"
select select "5Y"
select select "7Y"
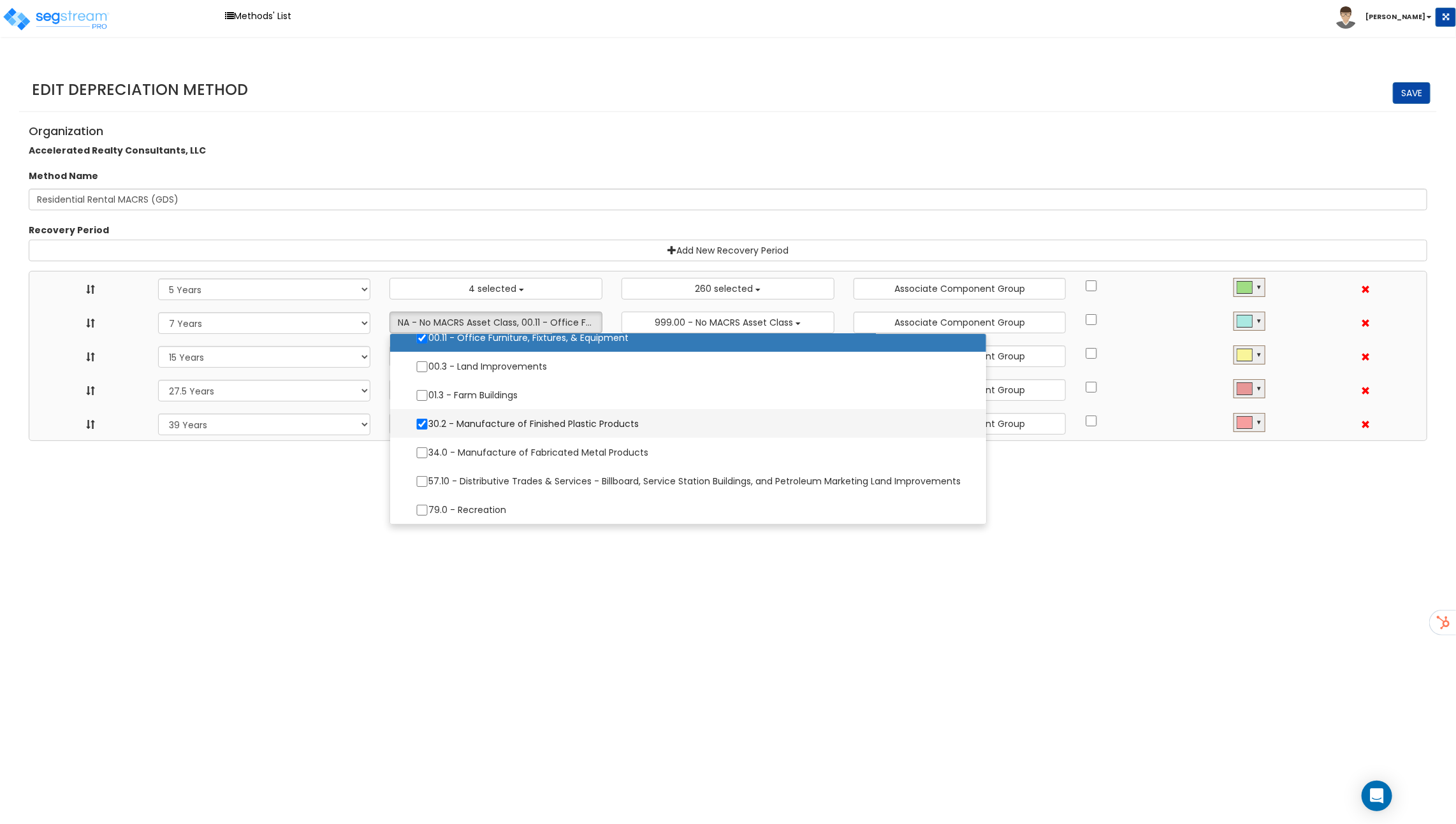
select select "15Y"
select select "275Y_1"
select select "39Y"
select select "10182"
select select "48832"
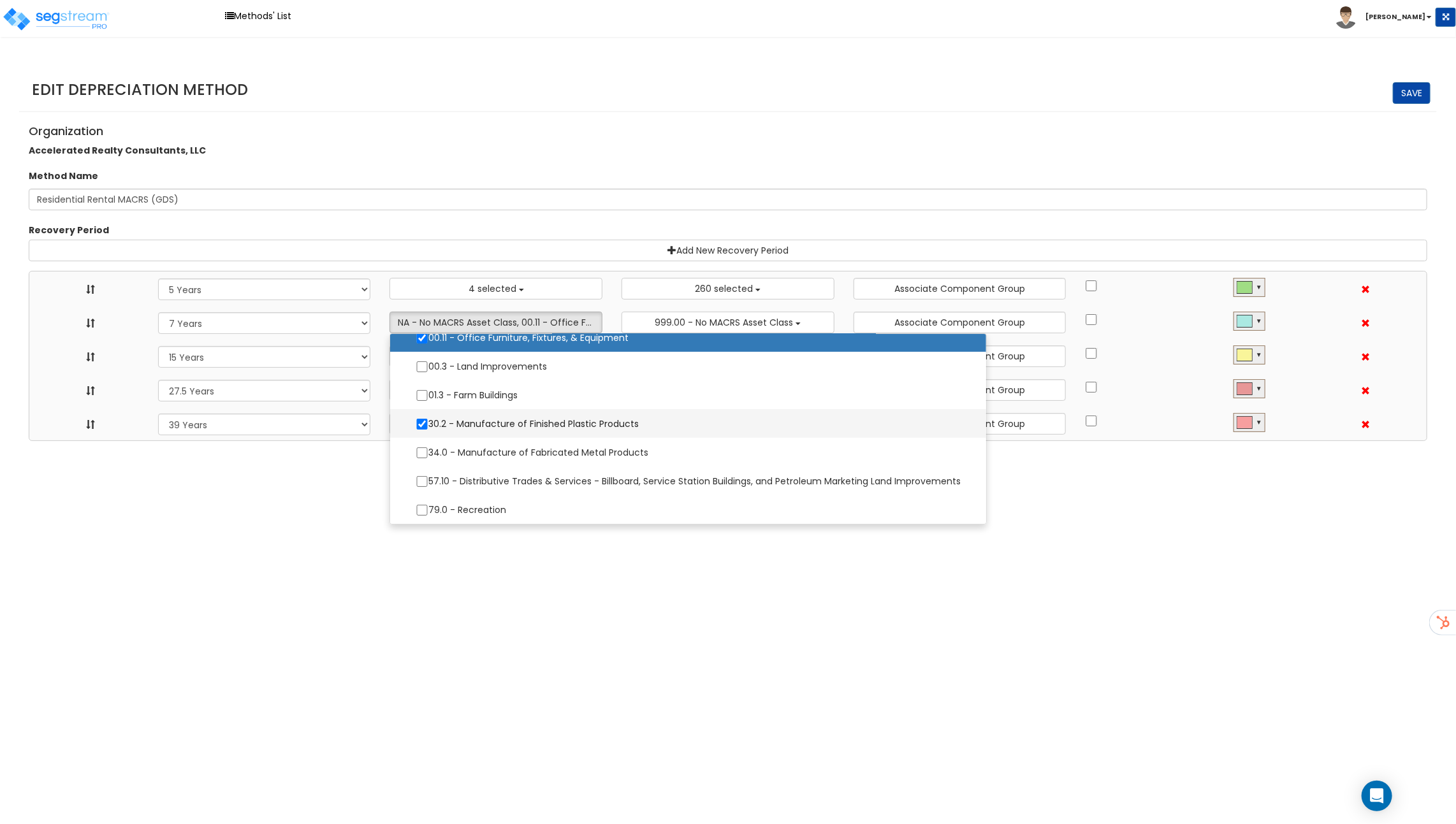
select select
select select "31875"
select select
select select "31302"
select select
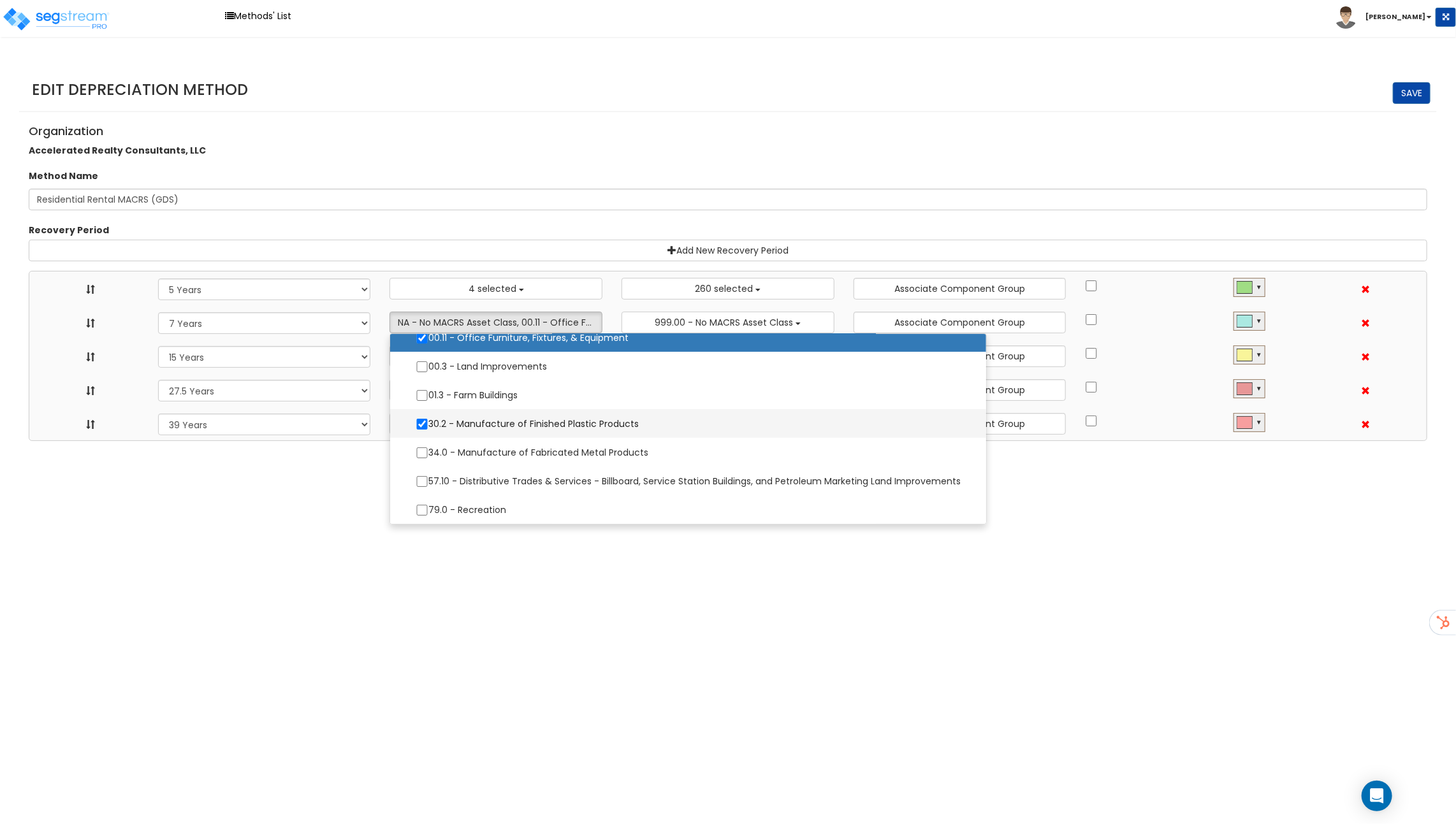
select select
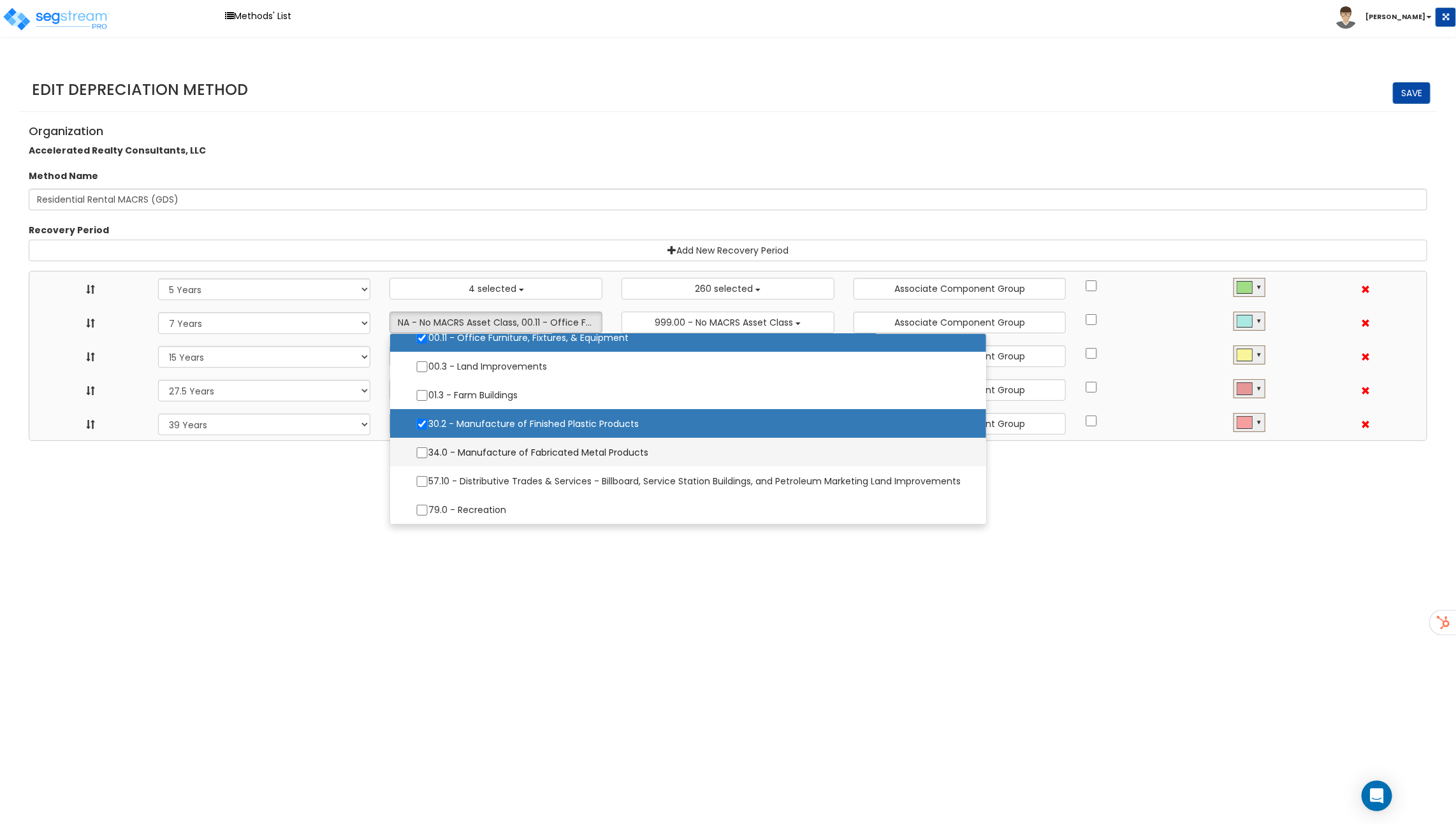
click at [495, 449] on label "34.0 - Manufacture of Fabricated Metal Products" at bounding box center [687, 453] width 570 height 27
click at [428, 449] on input "34.0 - Manufacture of Fabricated Metal Products" at bounding box center [422, 453] width 13 height 11
checkbox input "true"
select select "5Y"
select select "7Y"
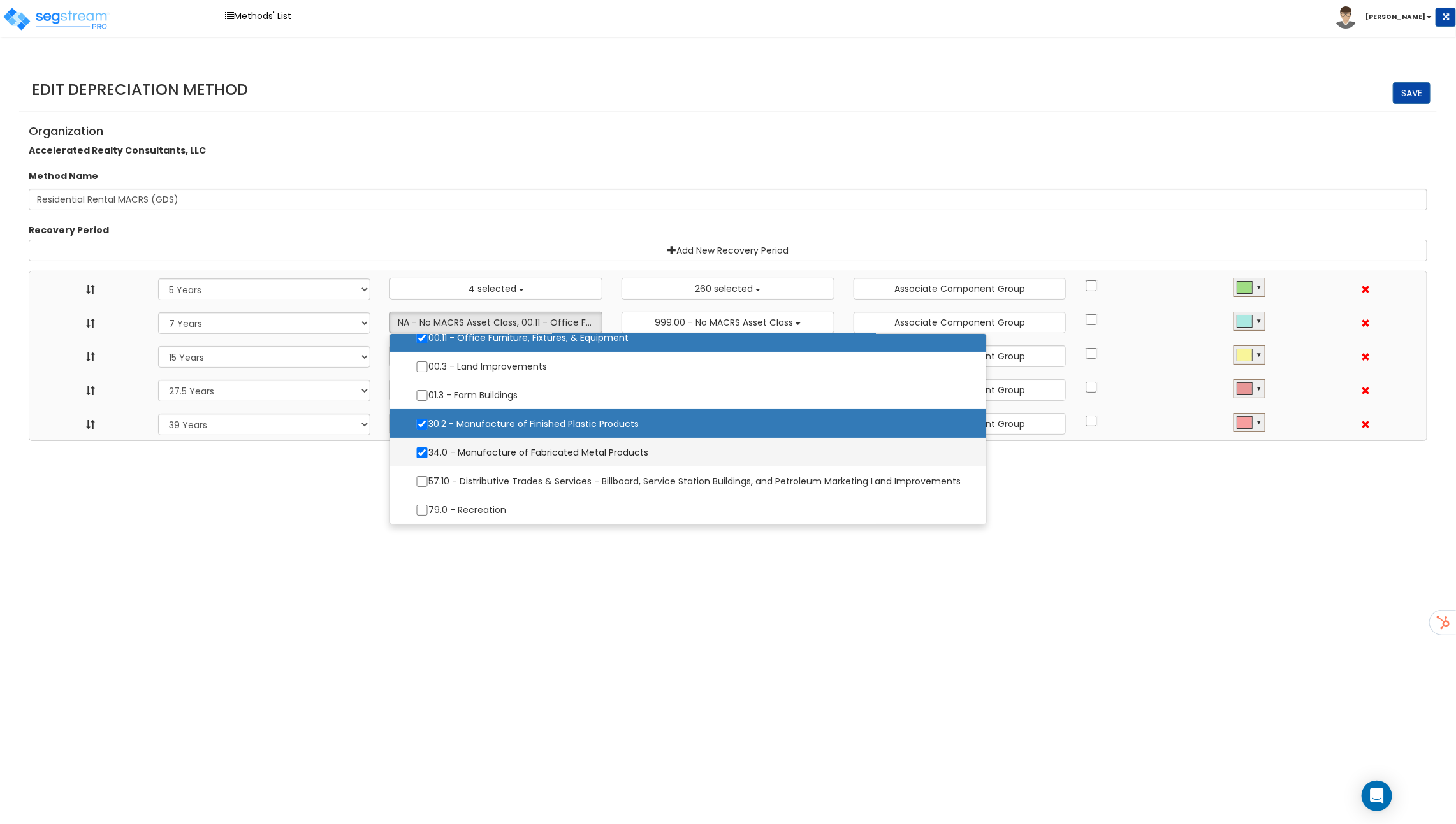
select select "15Y"
select select "275Y_1"
select select "39Y"
select select "10182"
select select "48832"
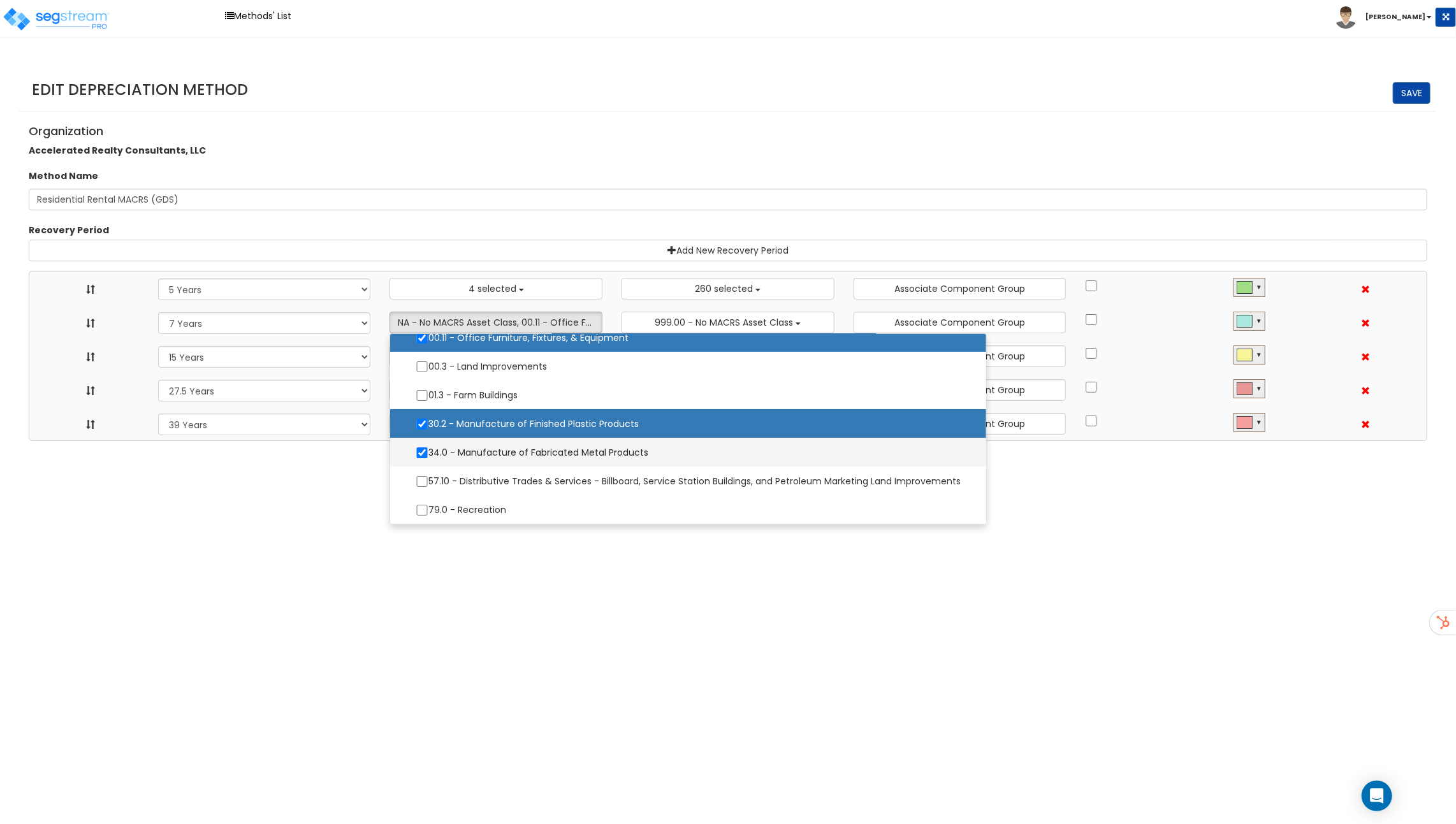
select select
select select "31875"
select select
select select "31302"
select select
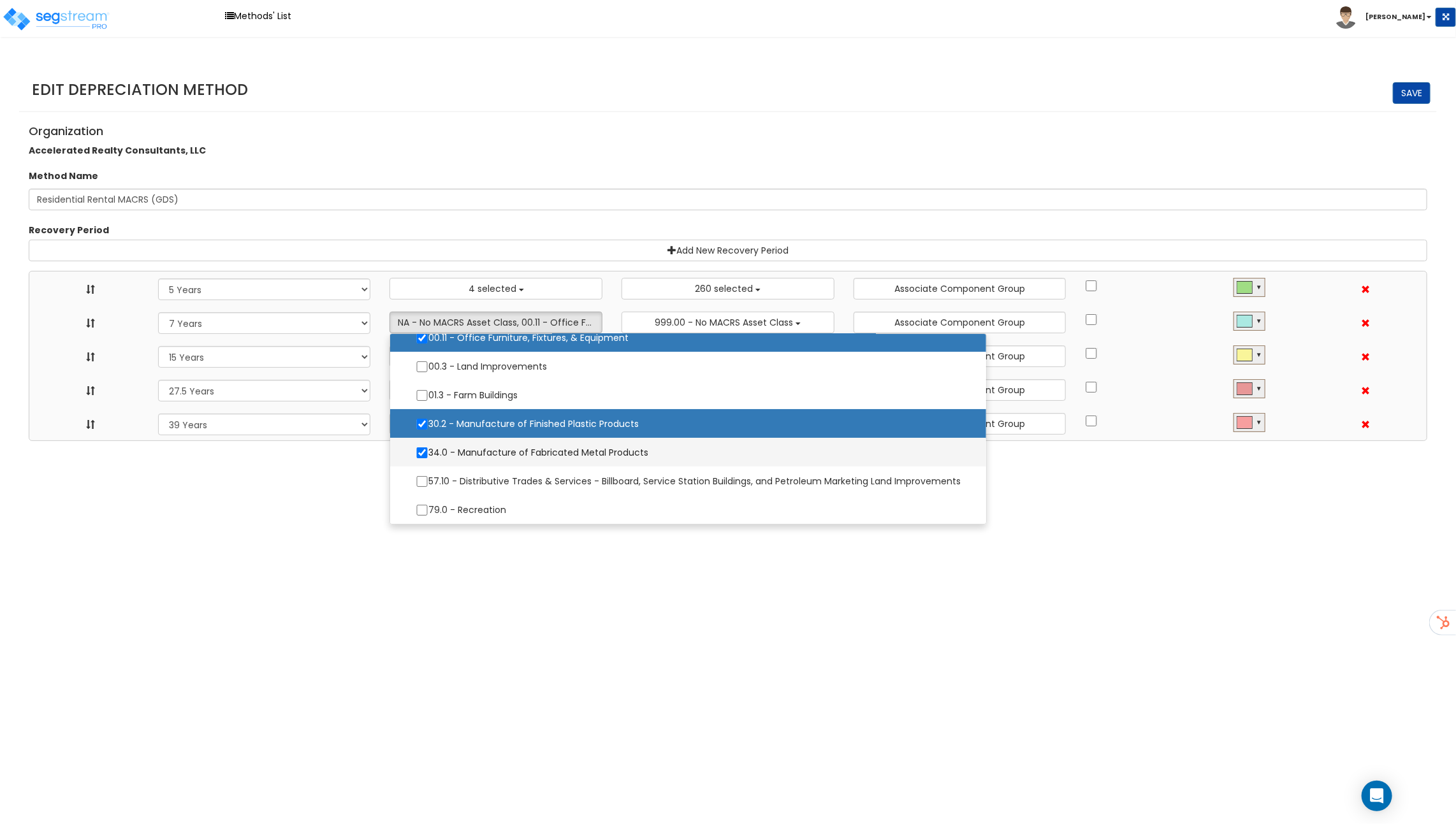
select select
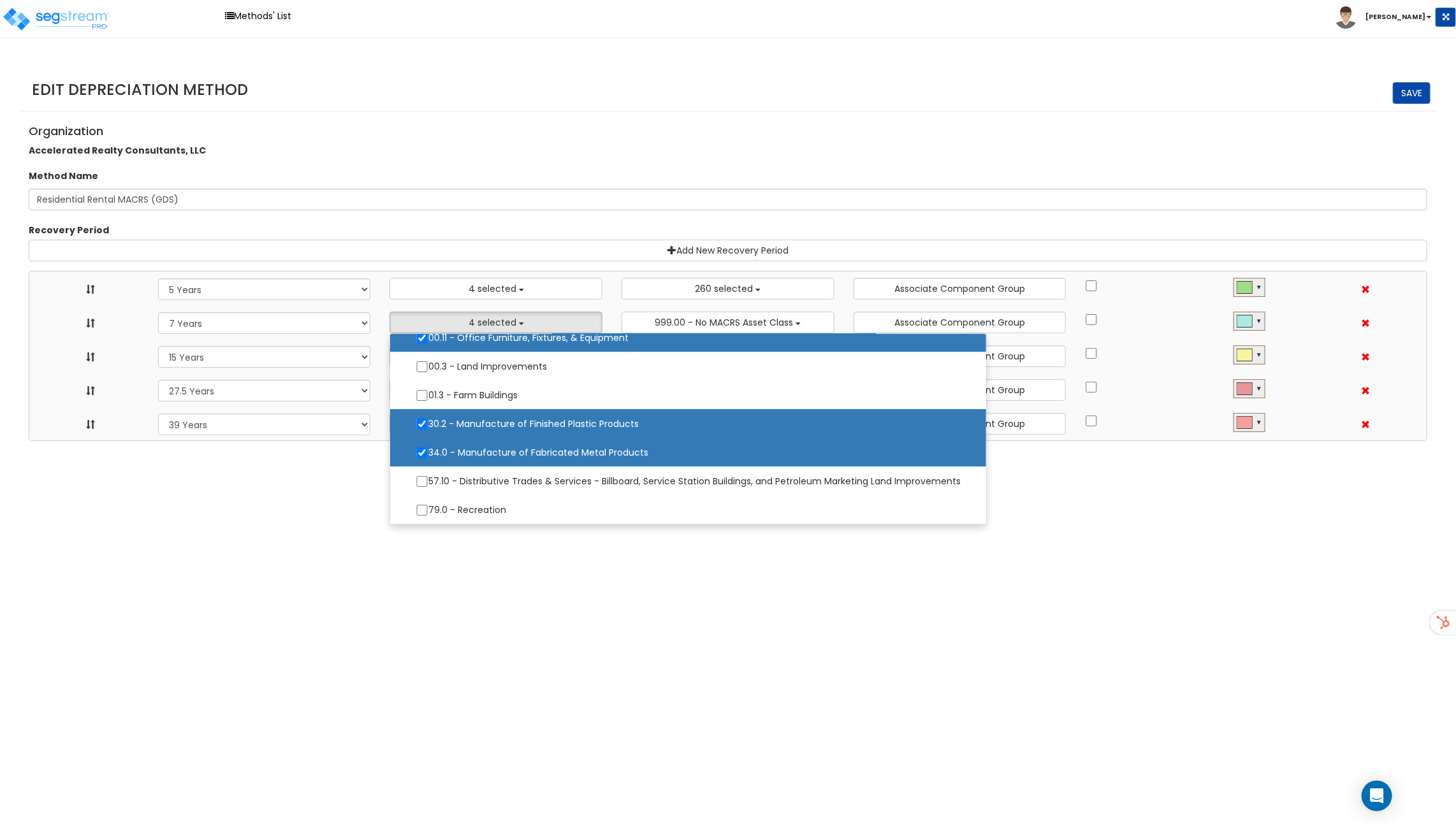
click at [498, 458] on label "34.0 - Manufacture of Fabricated Metal Products" at bounding box center [687, 453] width 570 height 27
click at [428, 458] on input "34.0 - Manufacture of Fabricated Metal Products" at bounding box center [422, 453] width 13 height 11
checkbox input "false"
select select "5Y"
select select "7Y"
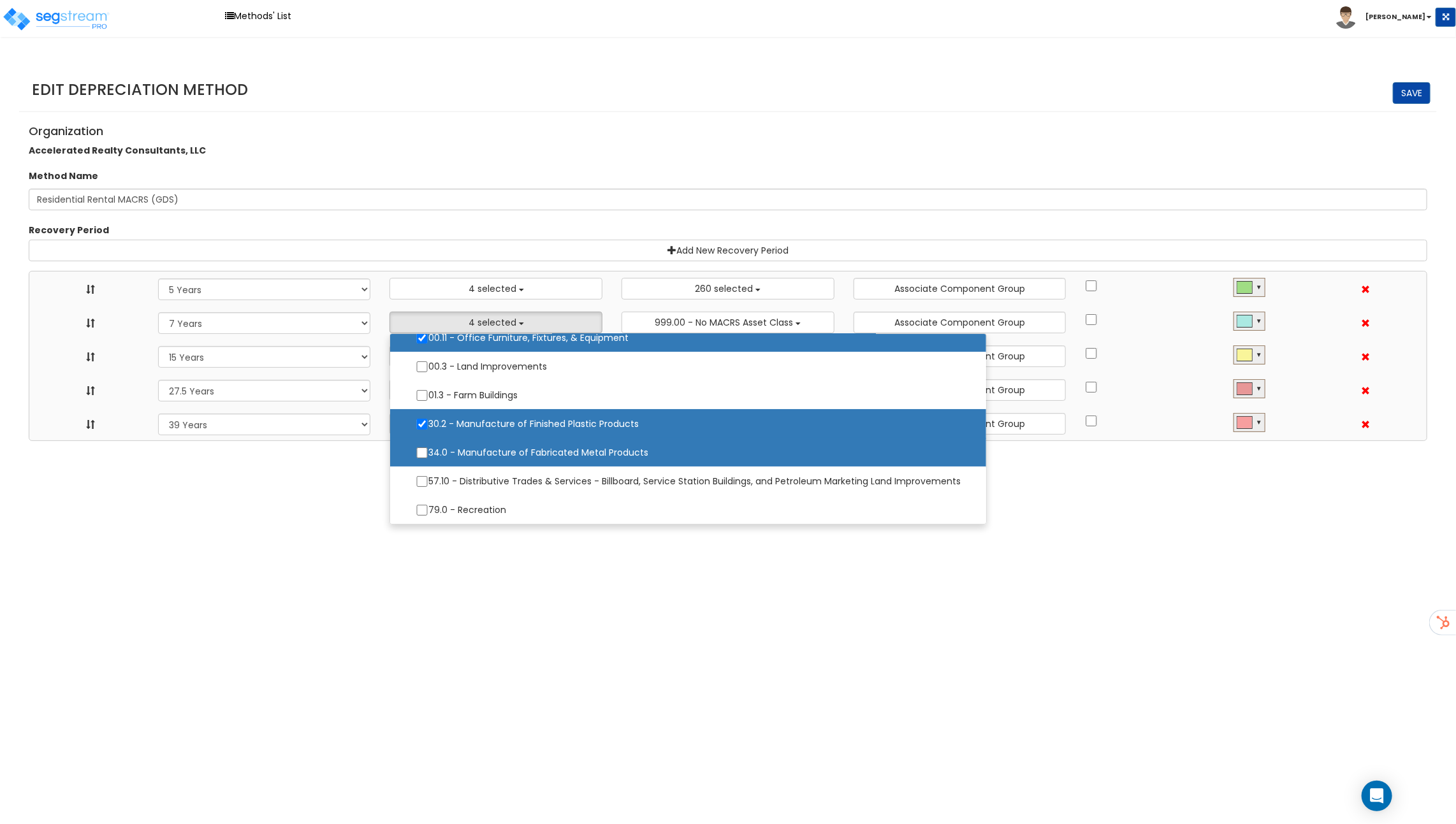
select select "15Y"
select select "275Y_1"
select select "39Y"
select select "10182"
select select "48832"
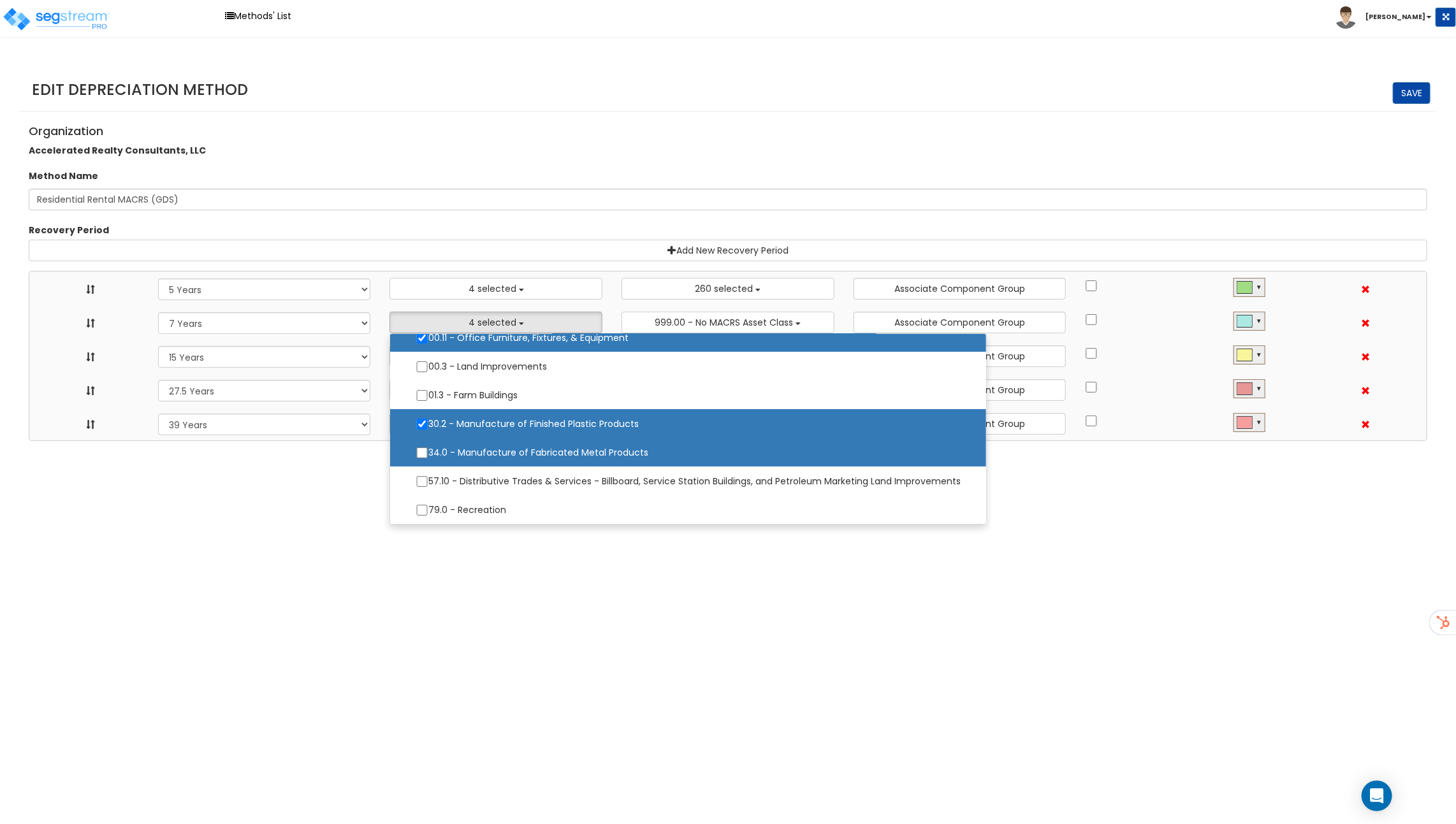
select select
select select "31875"
select select
select select "31302"
select select
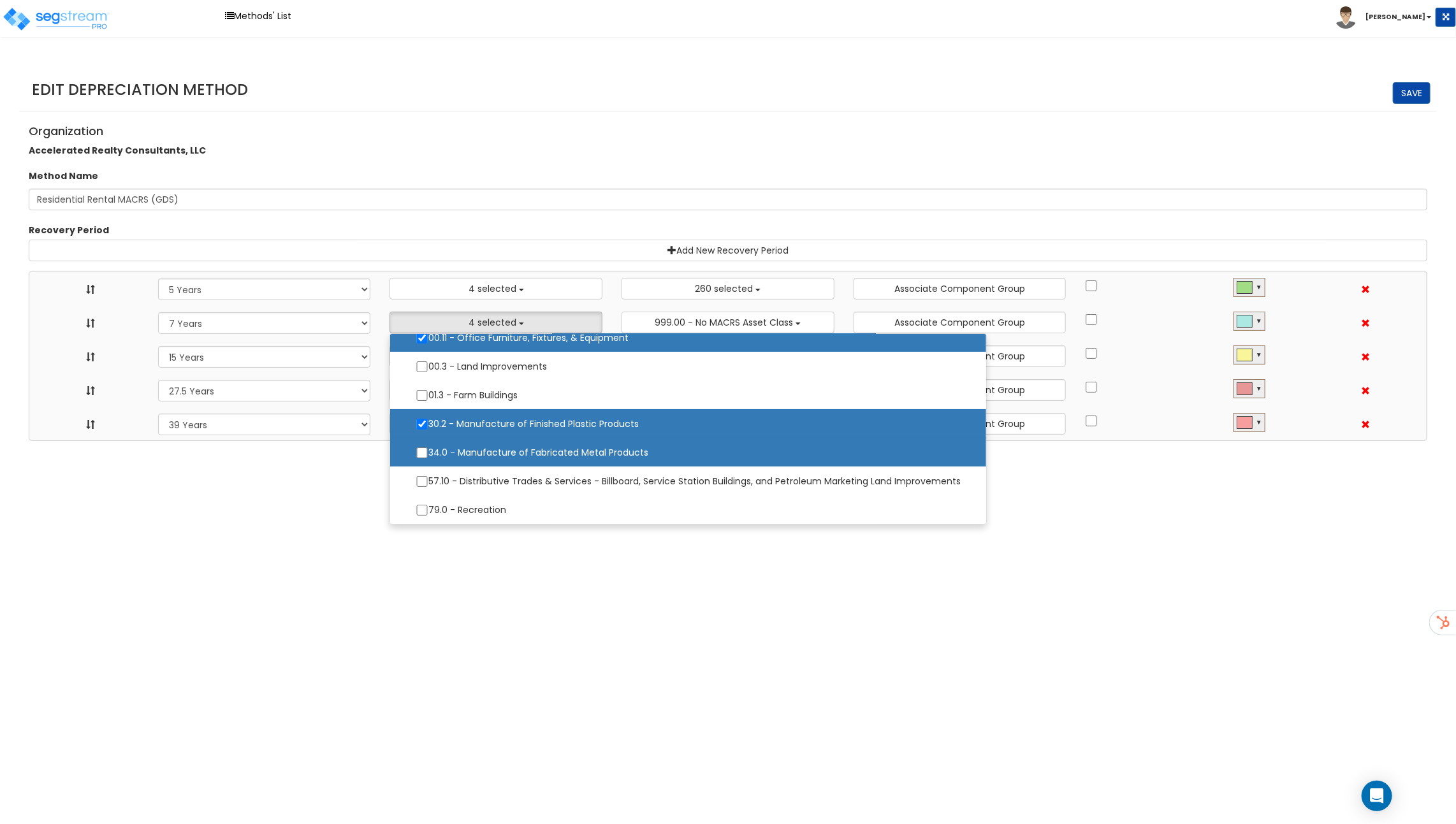
select select
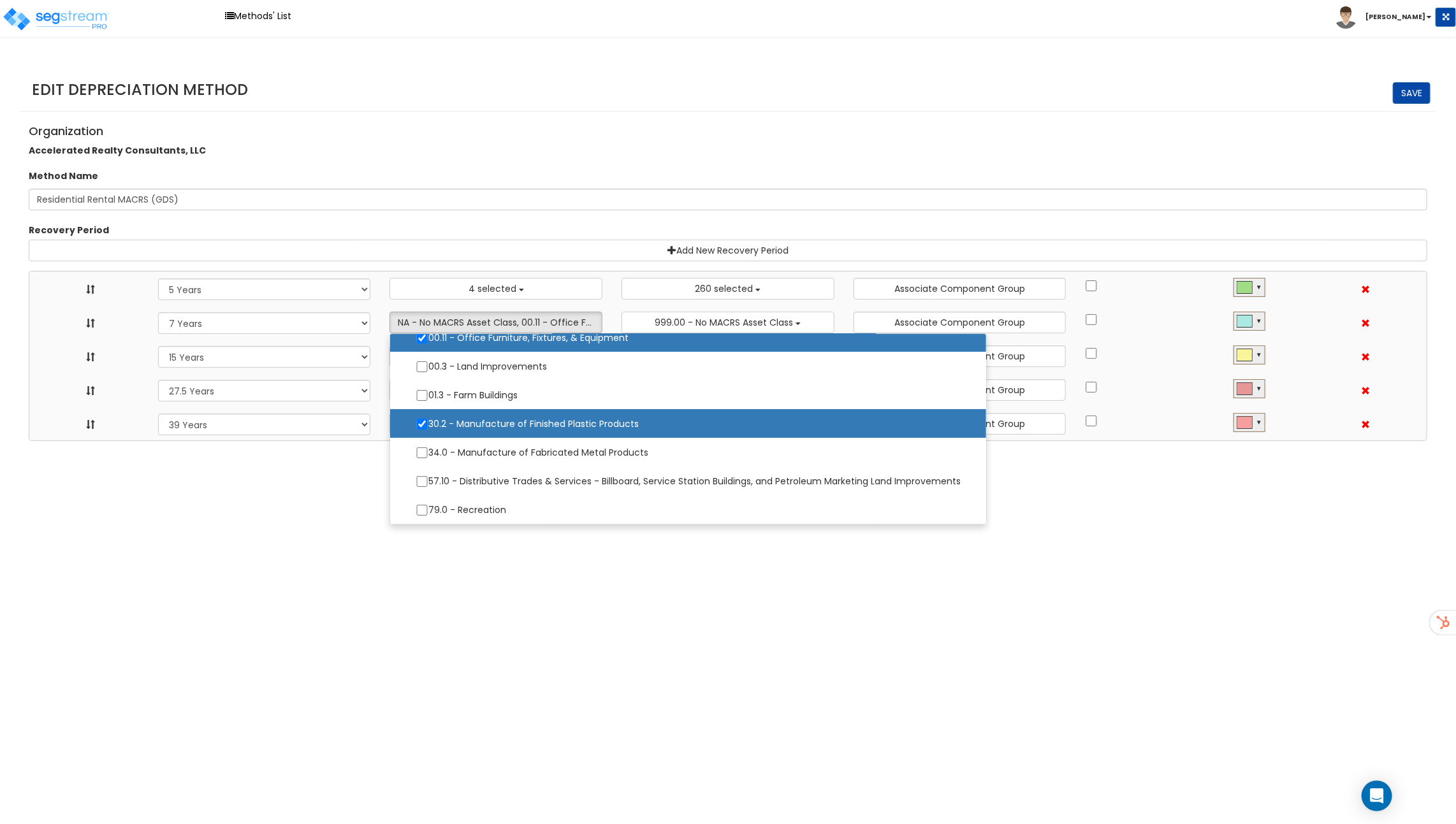
click at [498, 413] on label "30.2 - Manufacture of Finished Plastic Products" at bounding box center [687, 424] width 570 height 27
click at [428, 419] on input "30.2 - Manufacture of Finished Plastic Products" at bounding box center [422, 424] width 13 height 11
checkbox input "false"
select select "5Y"
select select "7Y"
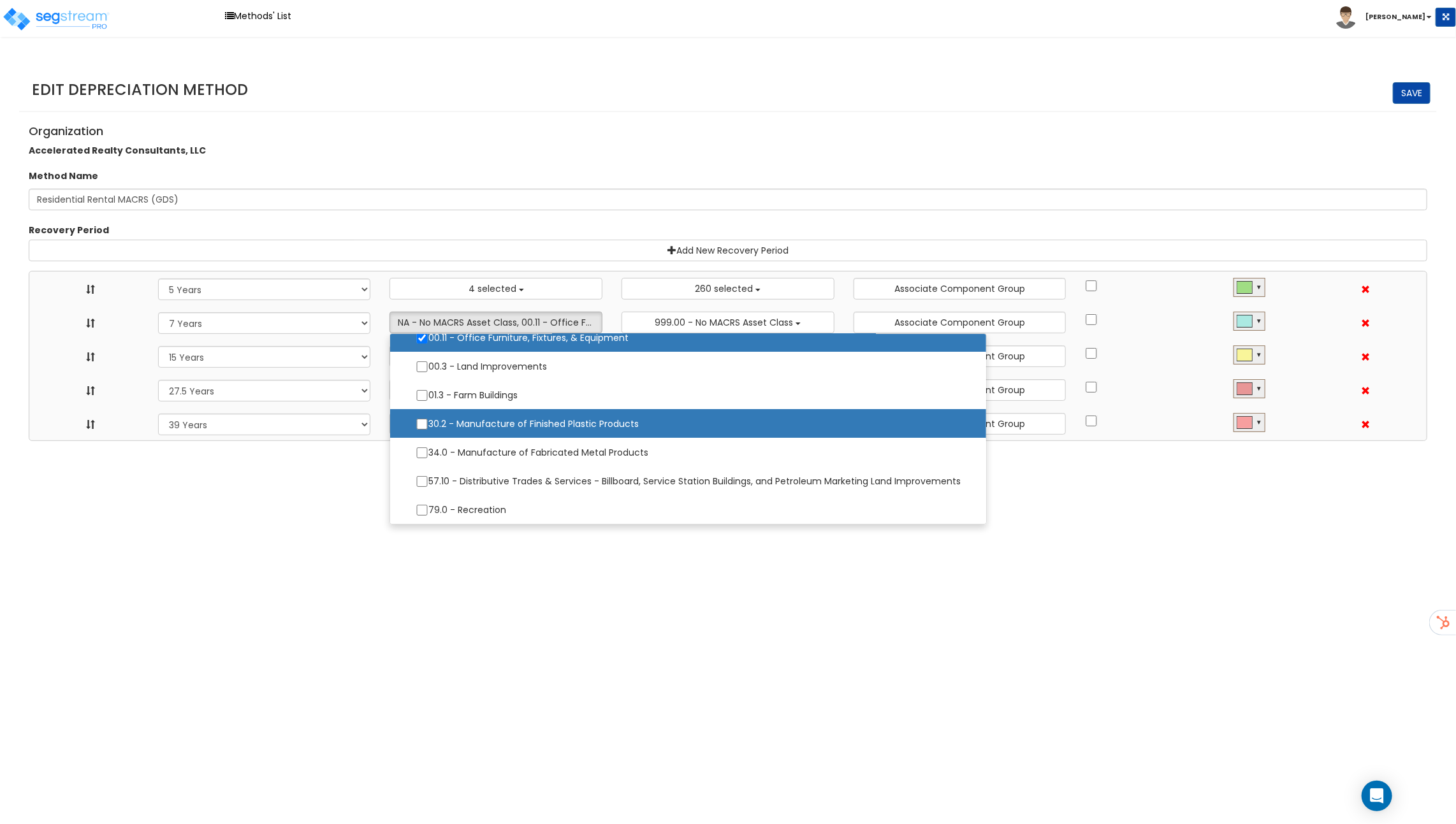
select select "15Y"
select select "275Y_1"
select select "39Y"
select select "10182"
select select "48832"
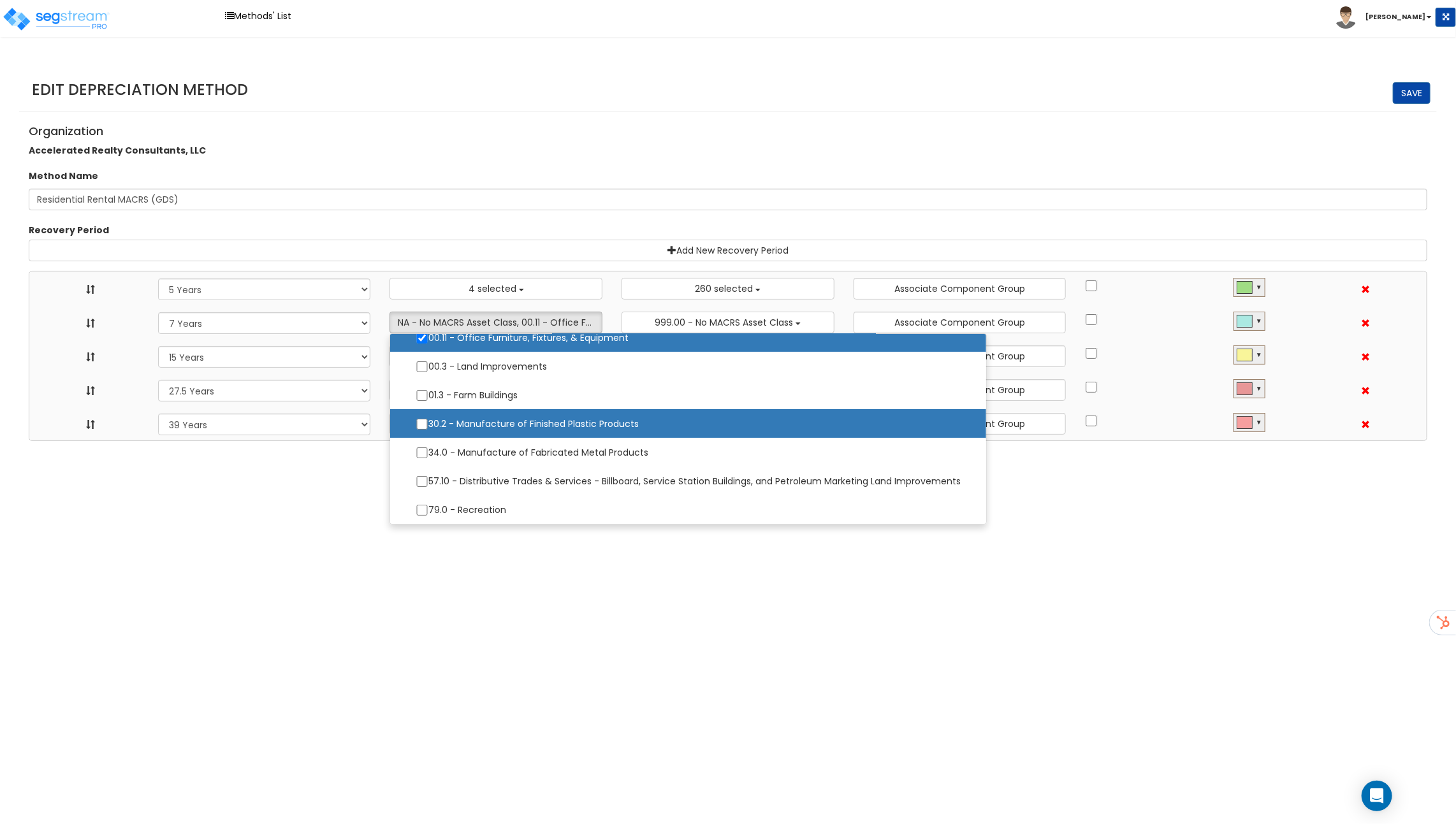
select select
select select "31875"
select select
select select "31302"
select select
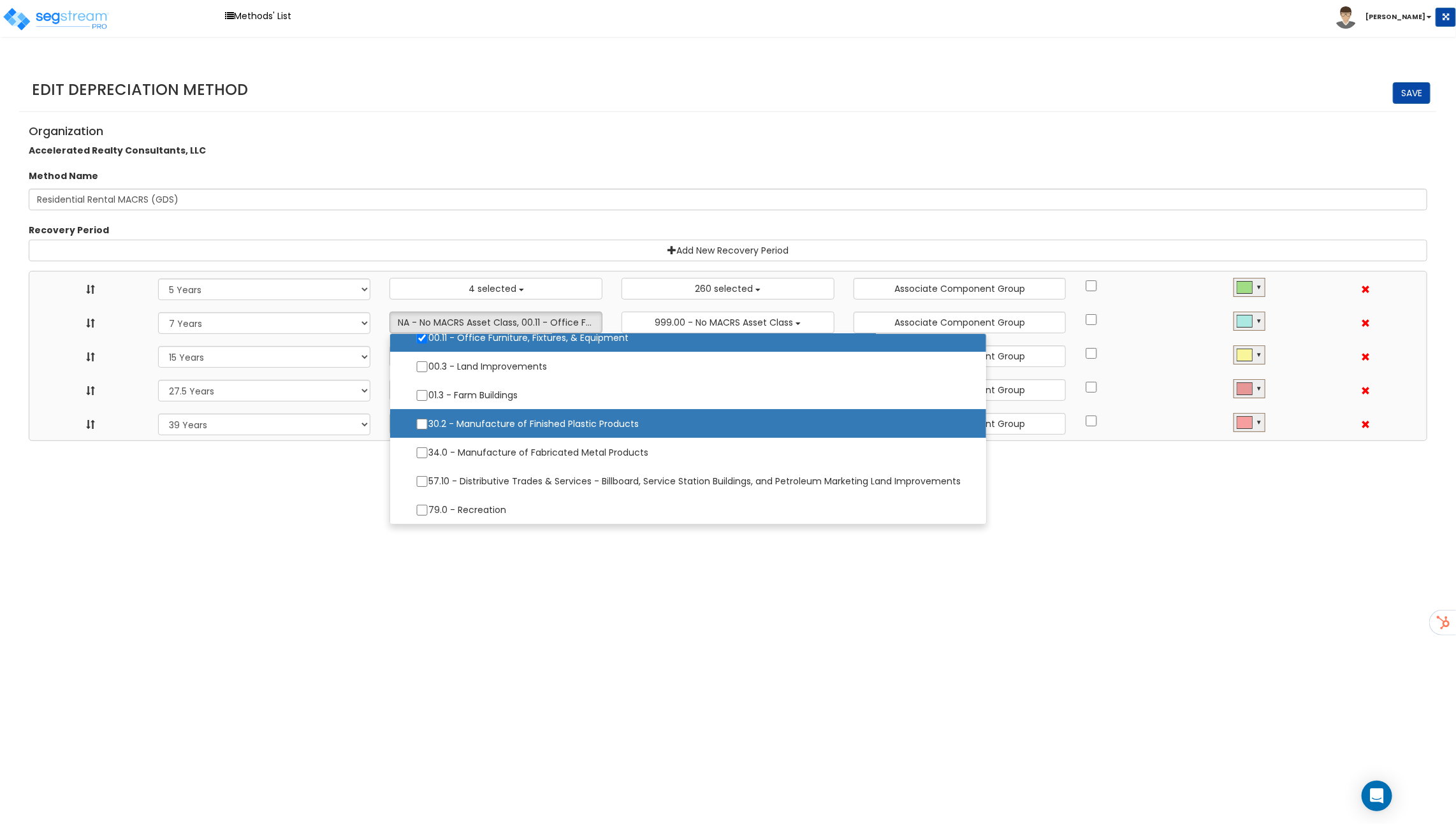
select select
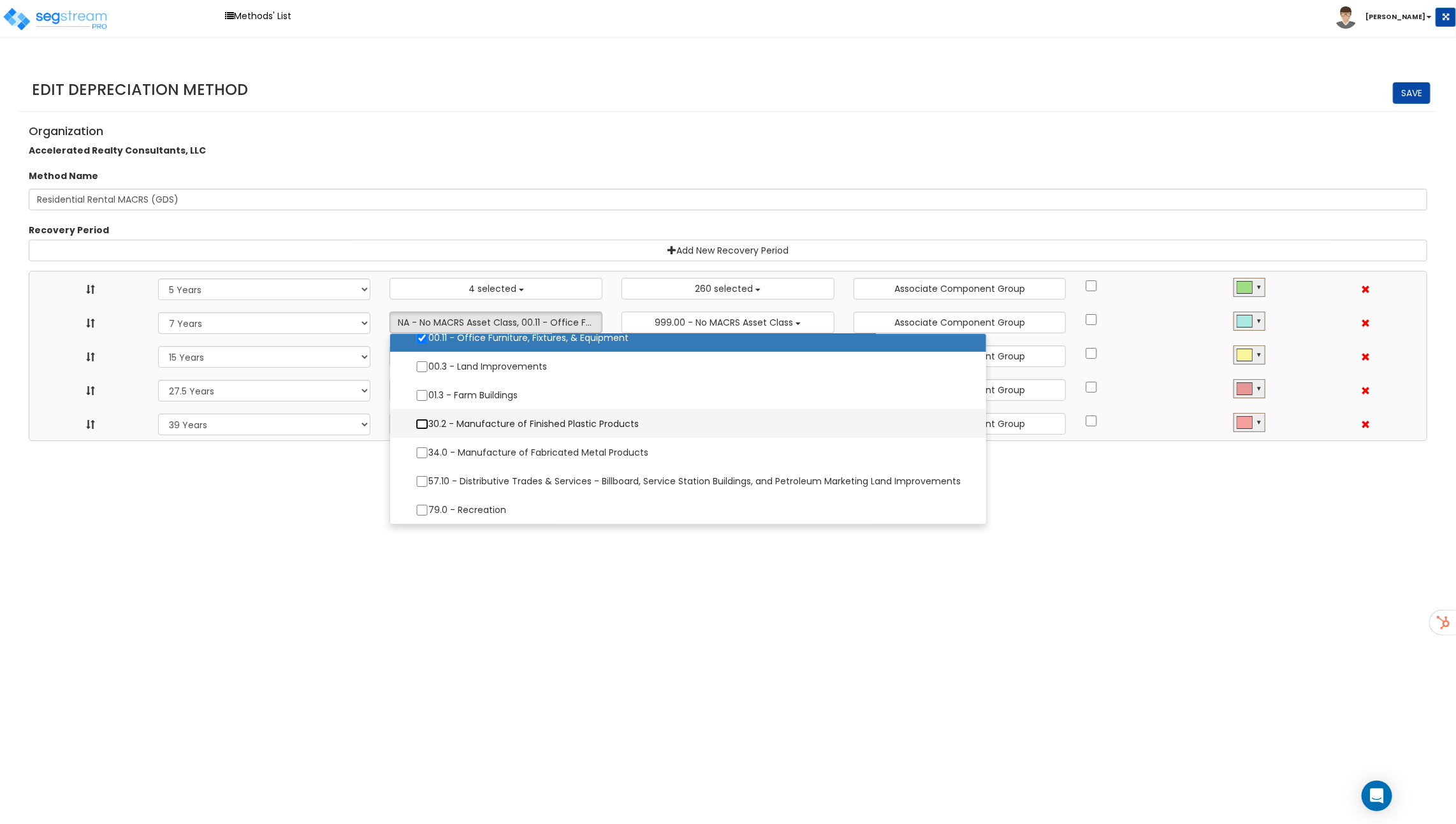
click at [422, 421] on input "30.2 - Manufacture of Finished Plastic Products" at bounding box center [422, 424] width 13 height 11
checkbox input "true"
select select "5Y"
select select "7Y"
select select "15Y"
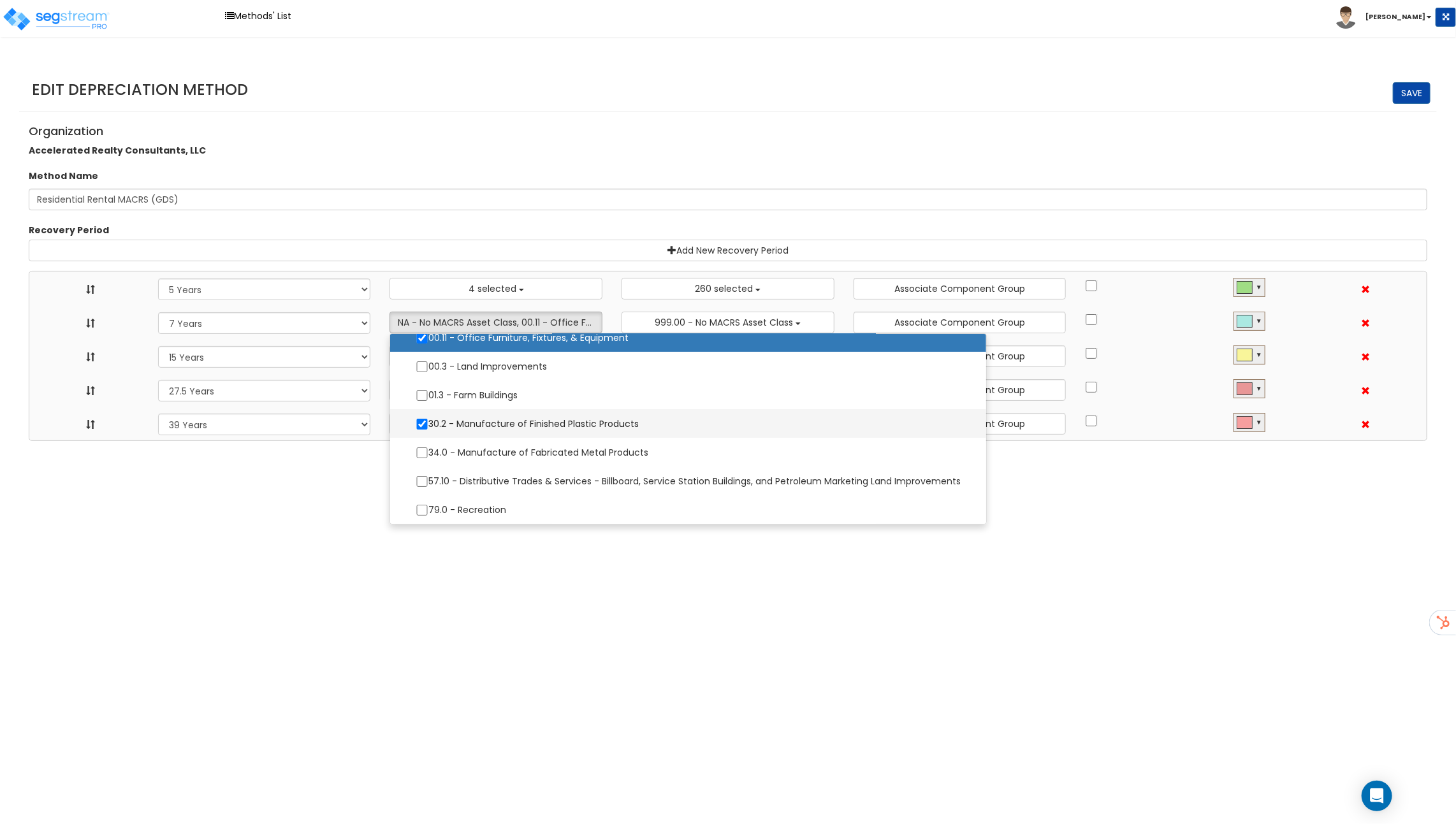
select select "275Y_1"
select select "39Y"
select select "10182"
select select "48832"
select select
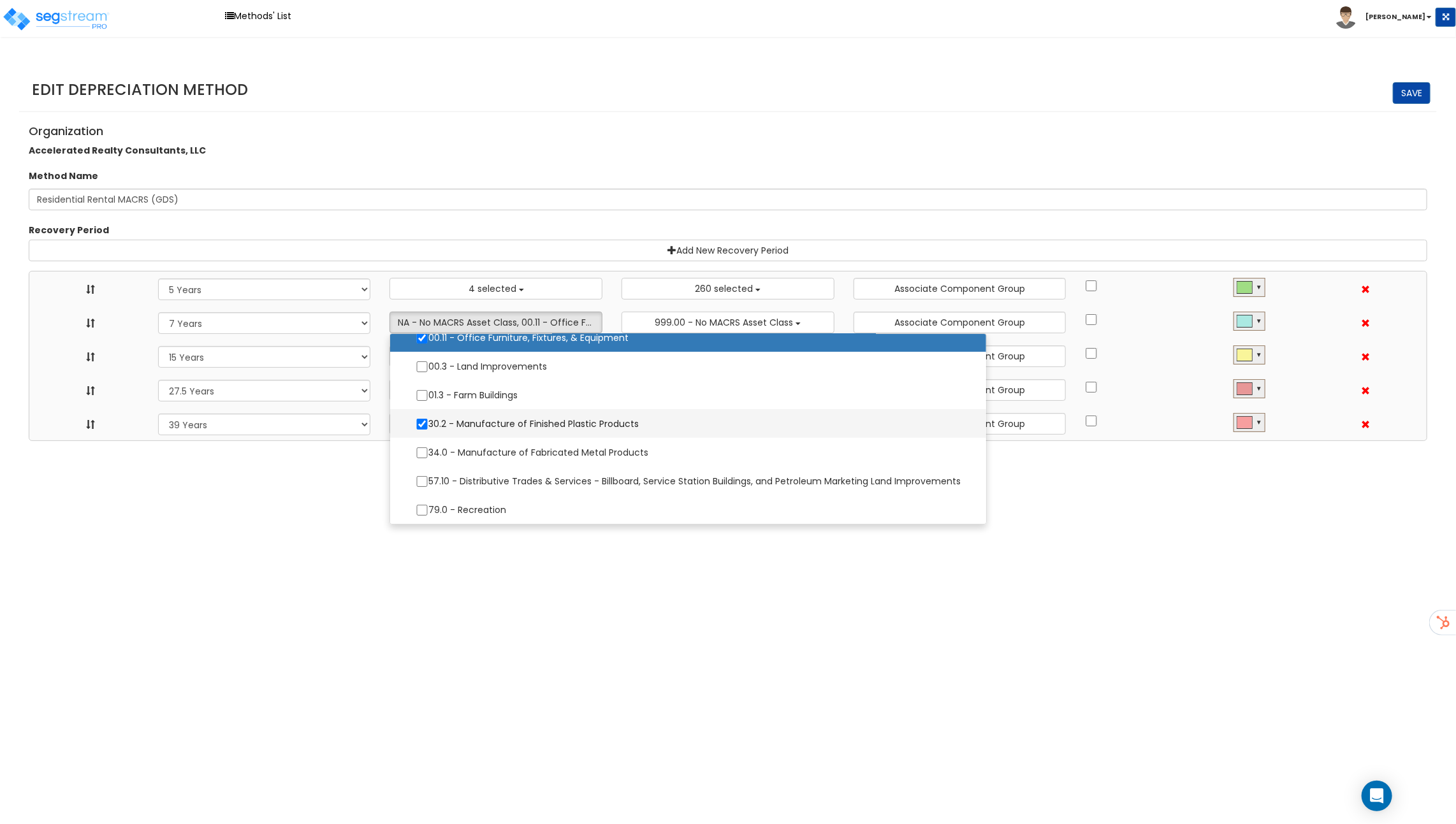
select select "31875"
select select
select select "31302"
select select
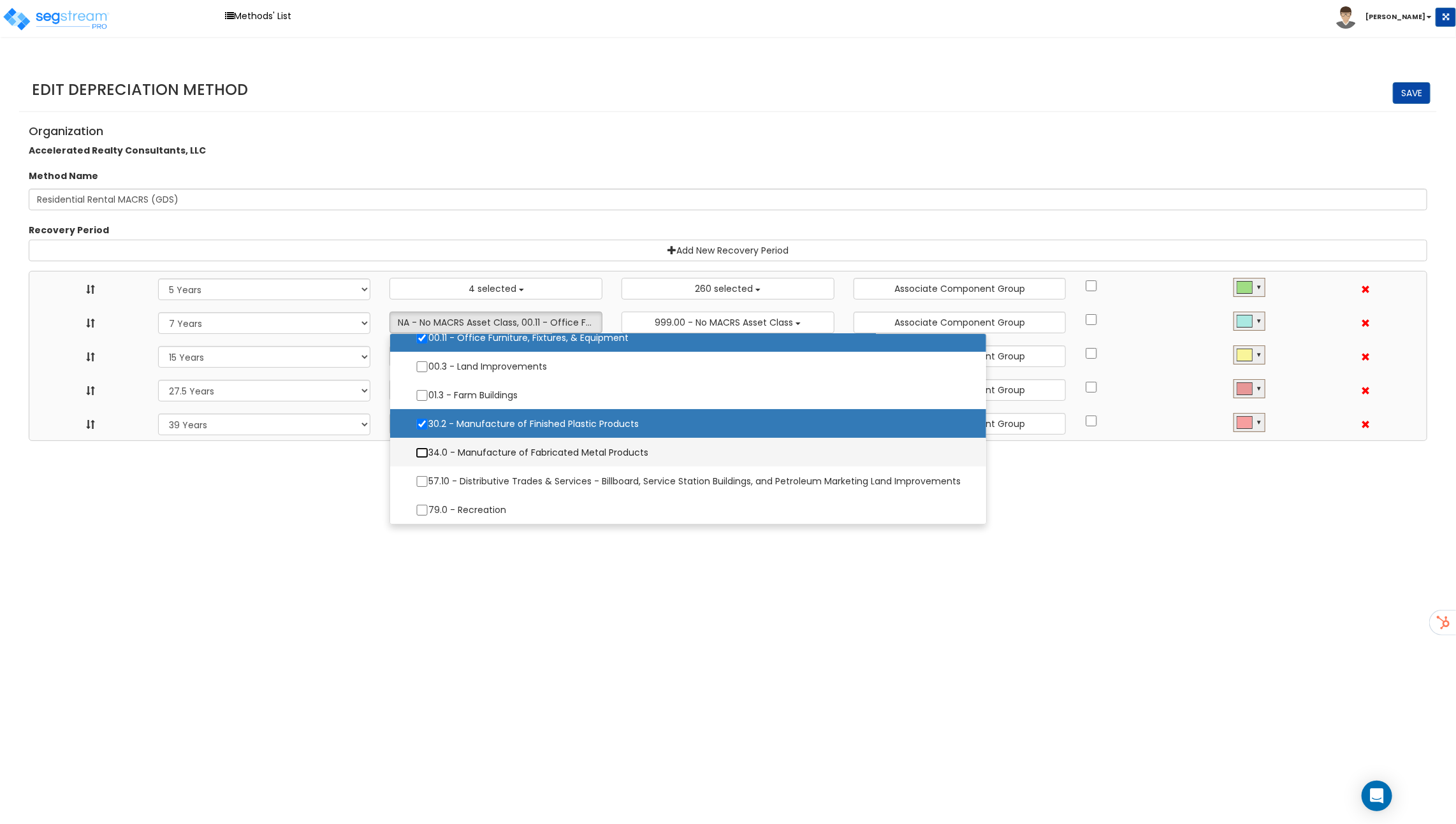
click at [422, 450] on input "34.0 - Manufacture of Fabricated Metal Products" at bounding box center [422, 453] width 13 height 11
checkbox input "true"
select select "5Y"
select select "7Y"
select select "15Y"
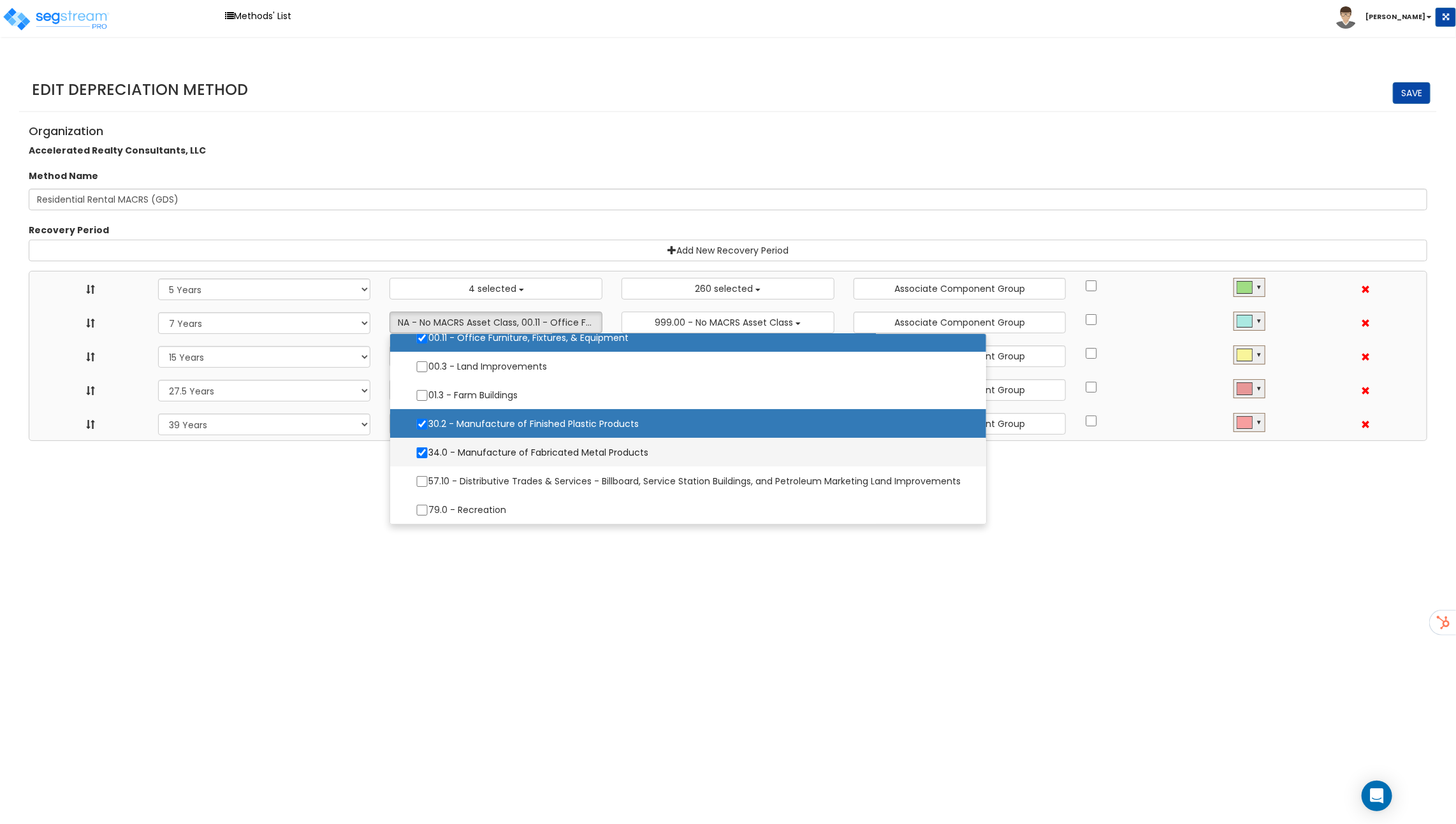
select select "275Y_1"
select select "39Y"
select select "10182"
select select "48832"
select select
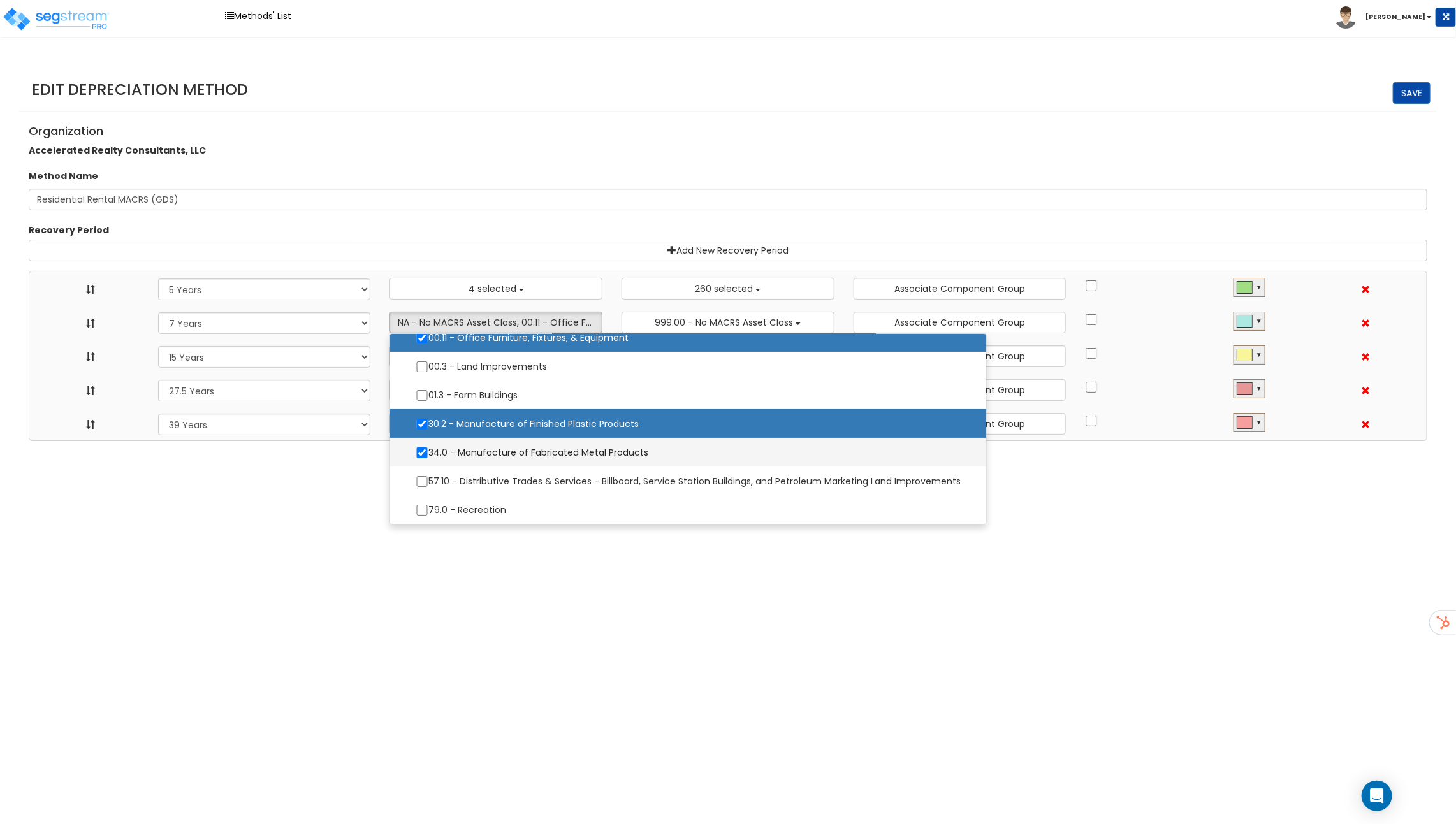
select select "31875"
select select
select select "31302"
select select
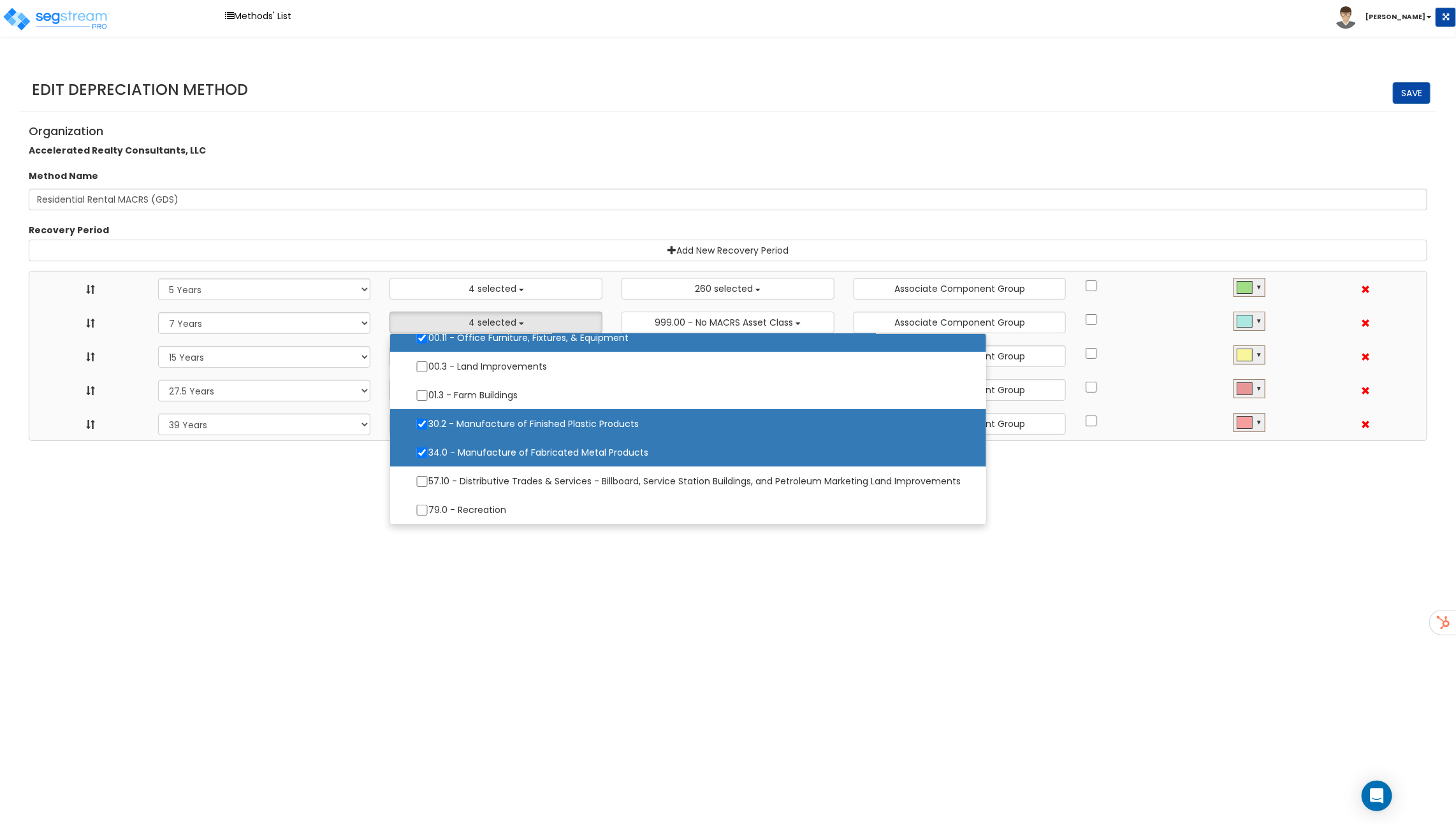
click at [590, 124] on div "Organization Accelerated Realty Consultants, LLC" at bounding box center [727, 139] width 1417 height 41
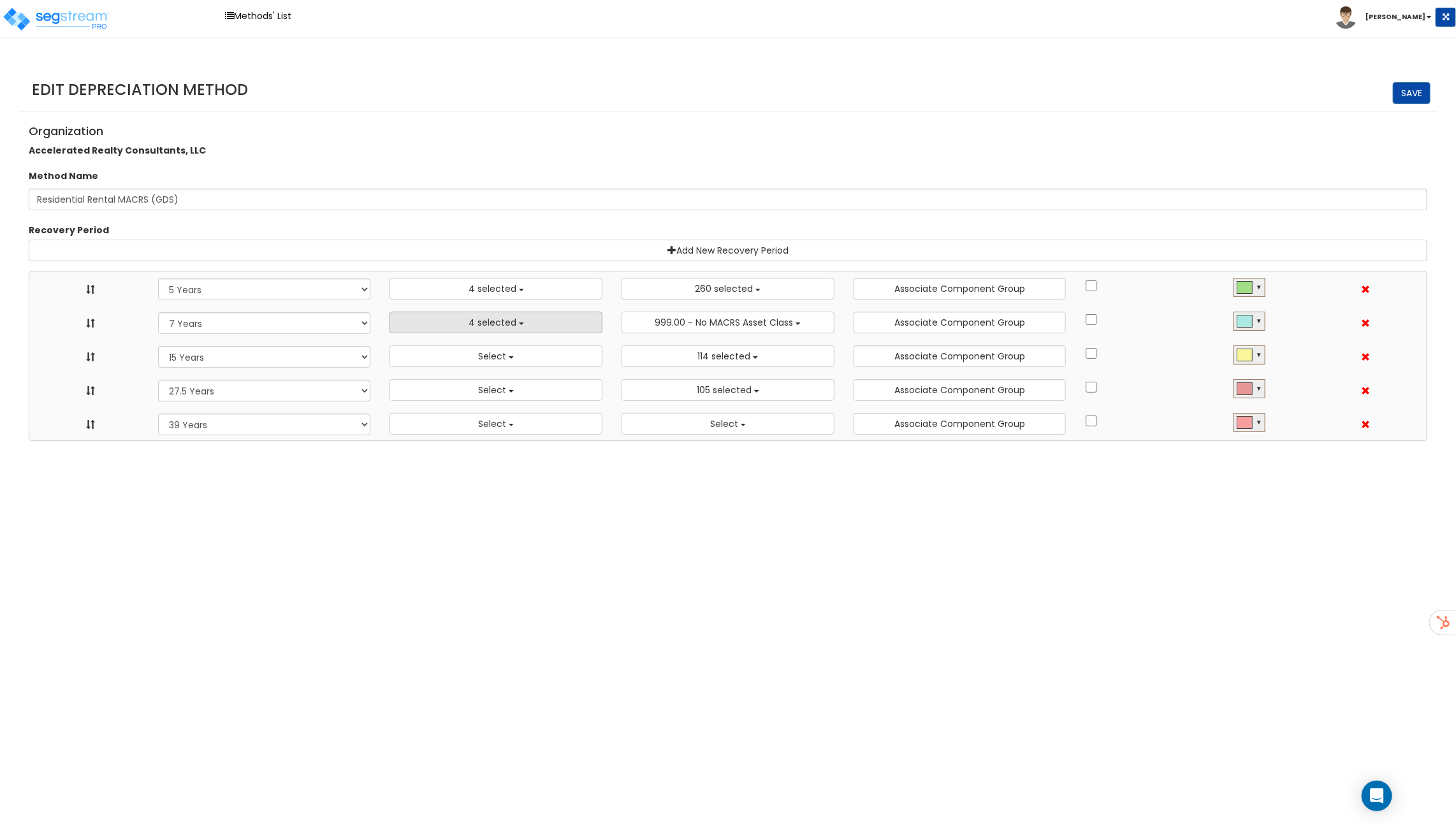
click at [517, 323] on button "4 selected" at bounding box center [496, 323] width 213 height 22
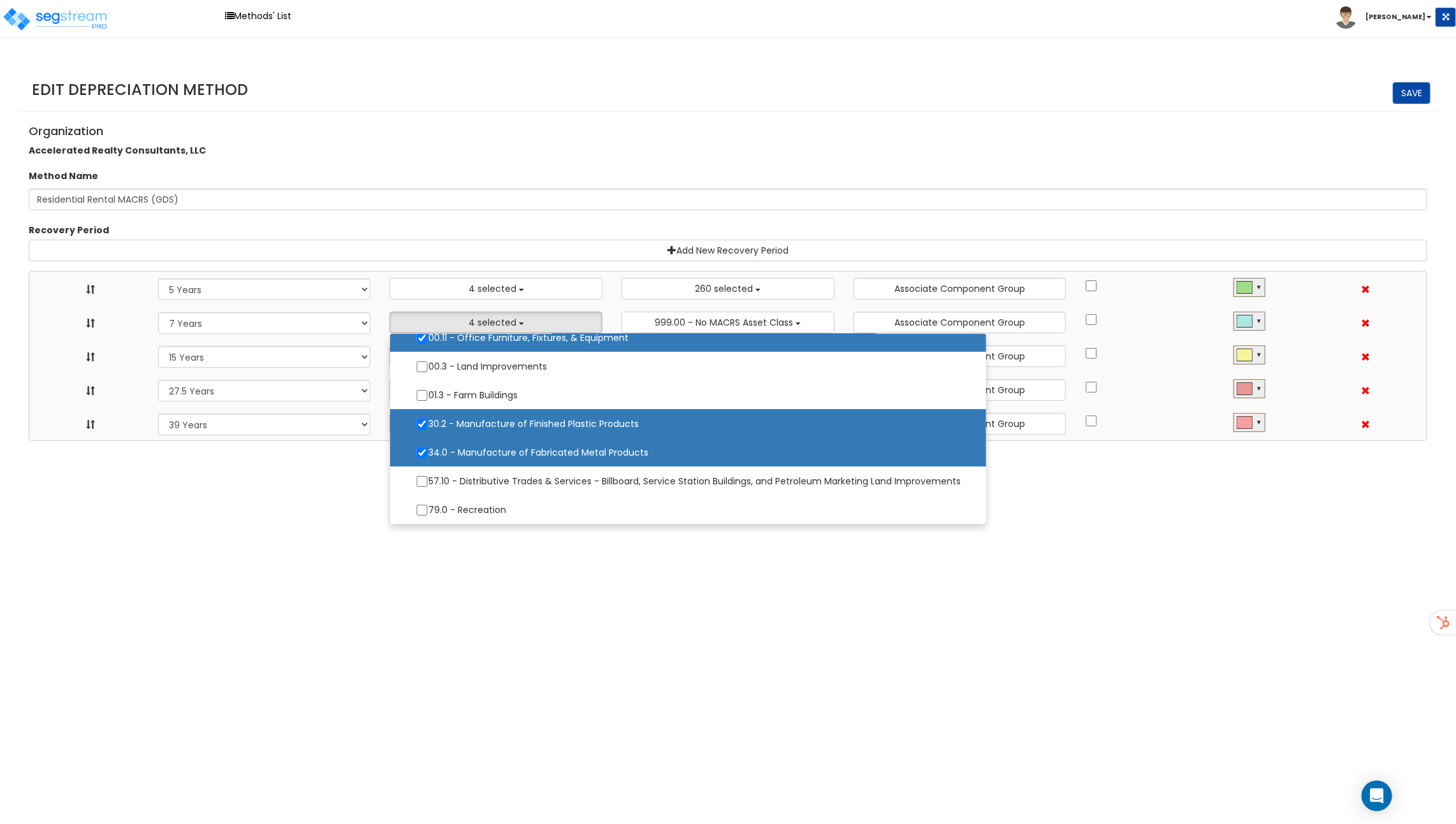
drag, startPoint x: 929, startPoint y: 164, endPoint x: 928, endPoint y: 151, distance: 13.0
click at [928, 151] on div "Edit Depreciation Method Save Organization Accelerated Realty Consultants, LLC …" at bounding box center [728, 248] width 1456 height 385
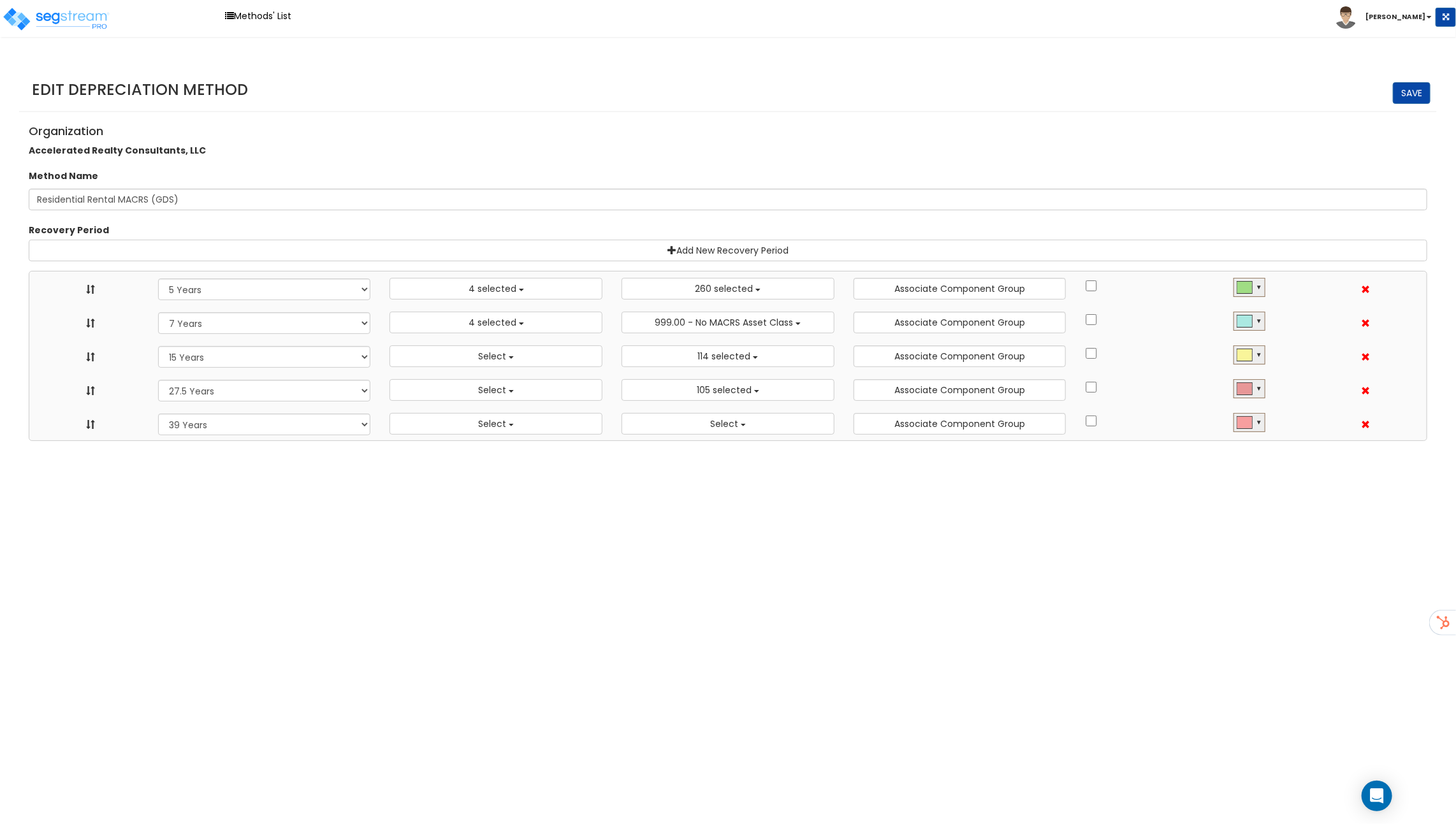
click at [928, 151] on div "Organization Accelerated Realty Consultants, LLC" at bounding box center [727, 139] width 1417 height 41
click at [235, 17] on link "Methods' List" at bounding box center [258, 16] width 79 height 20
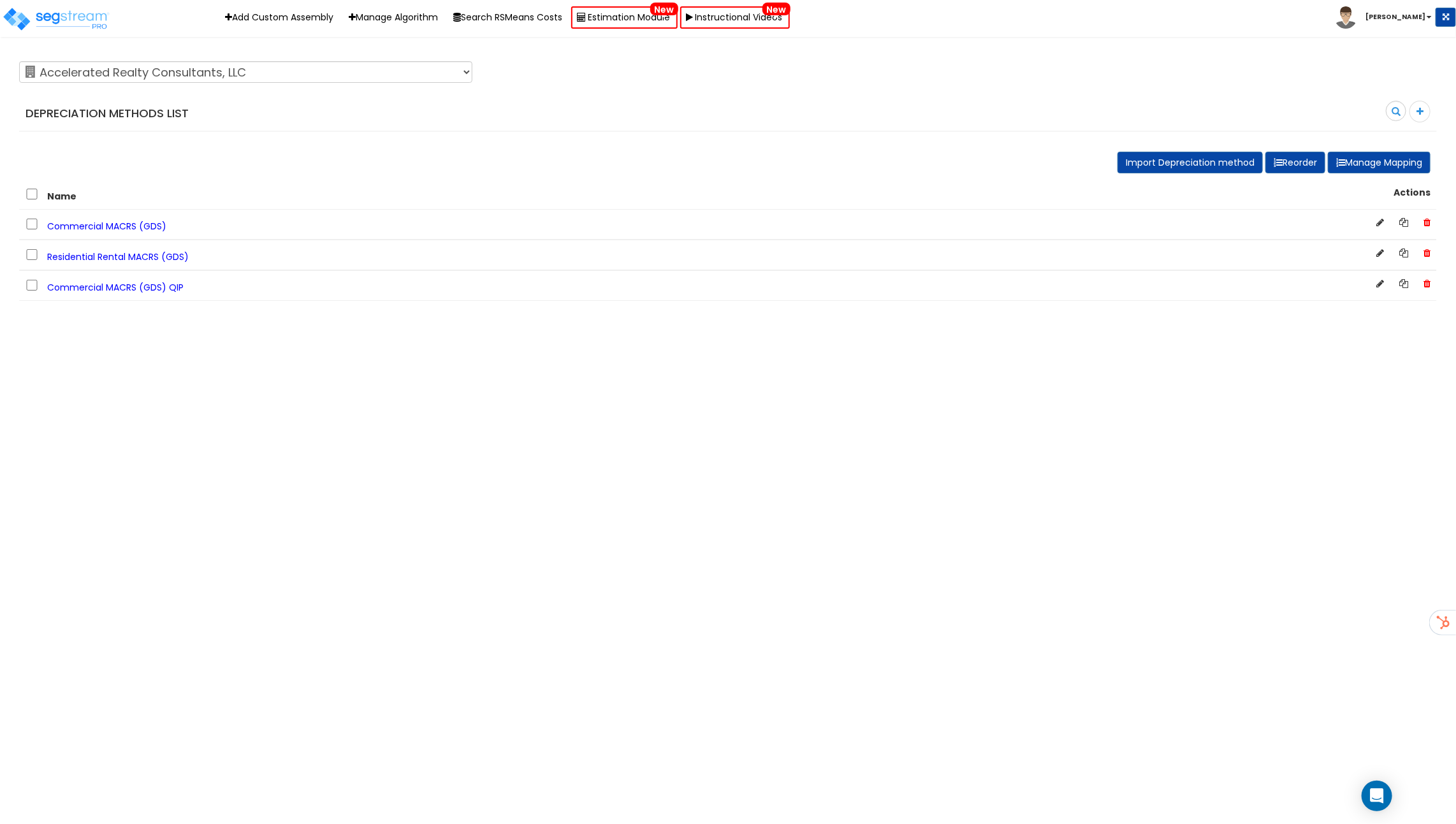
click at [153, 224] on span "Commercial MACRS (GDS)" at bounding box center [107, 226] width 119 height 13
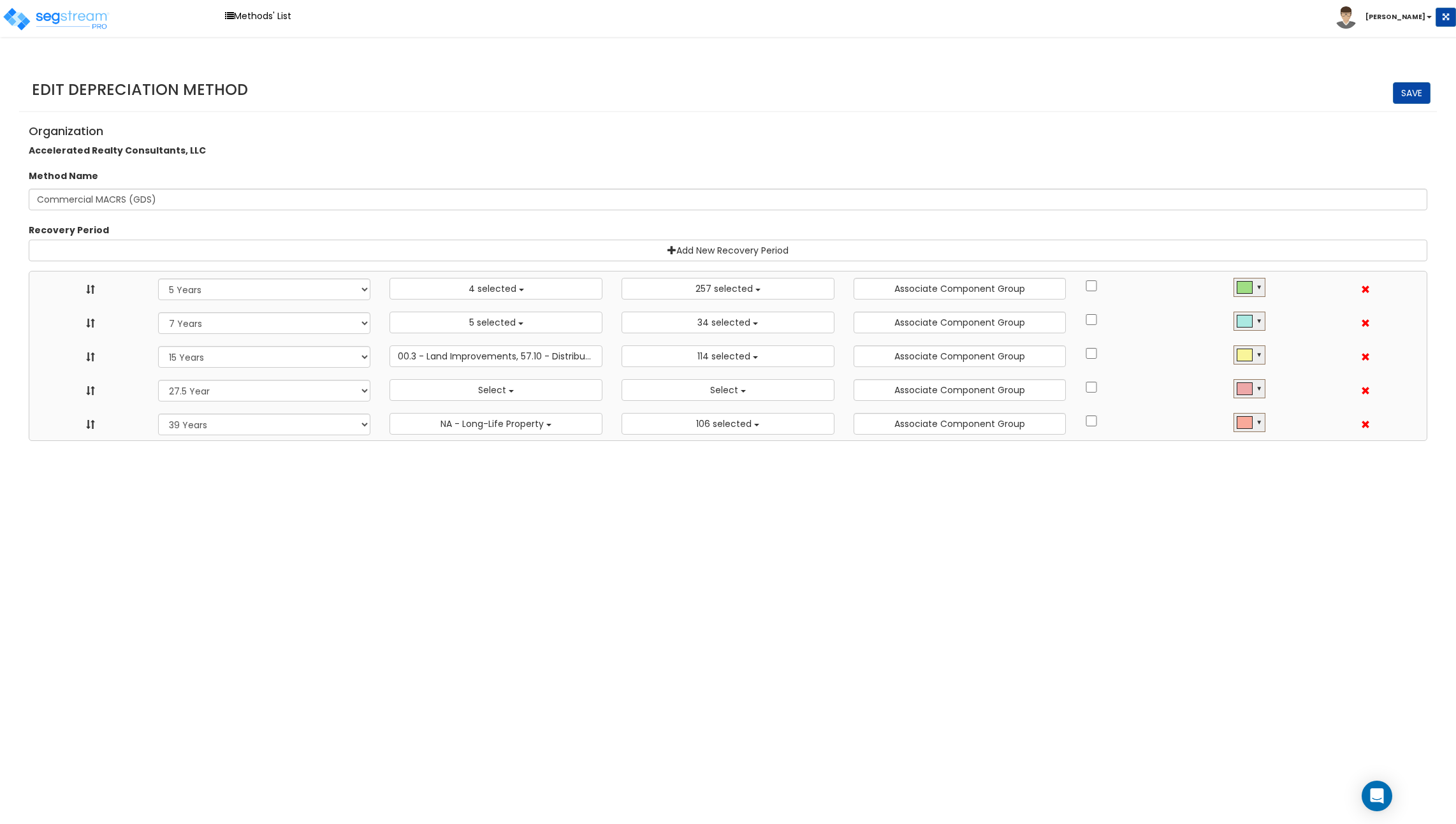
select select "5Y"
select select "10182"
select select "7Y"
select select "48830"
select select "11974"
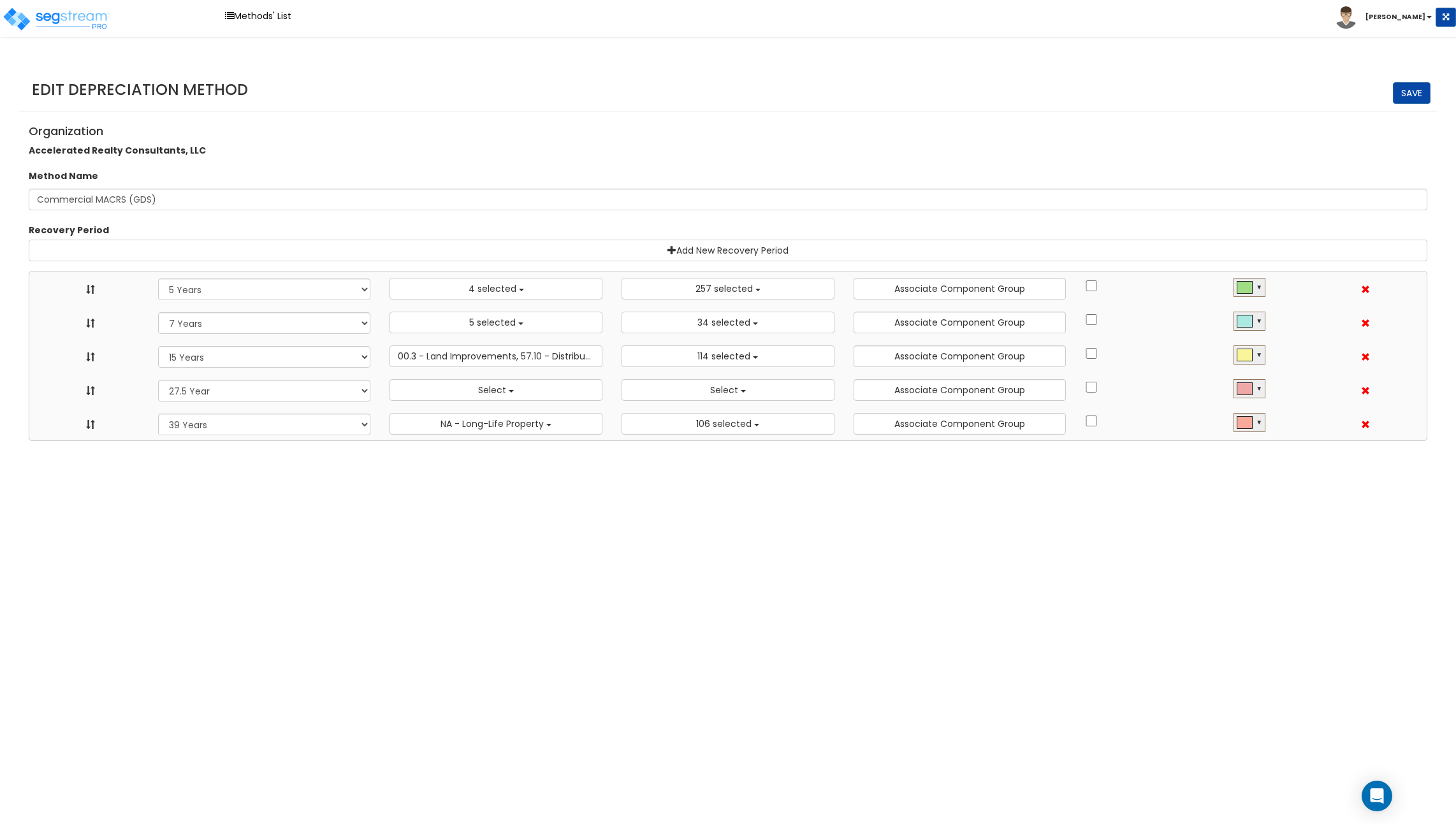
select select "15Y"
select select "3666"
select select "31875"
select select "275Y"
select select
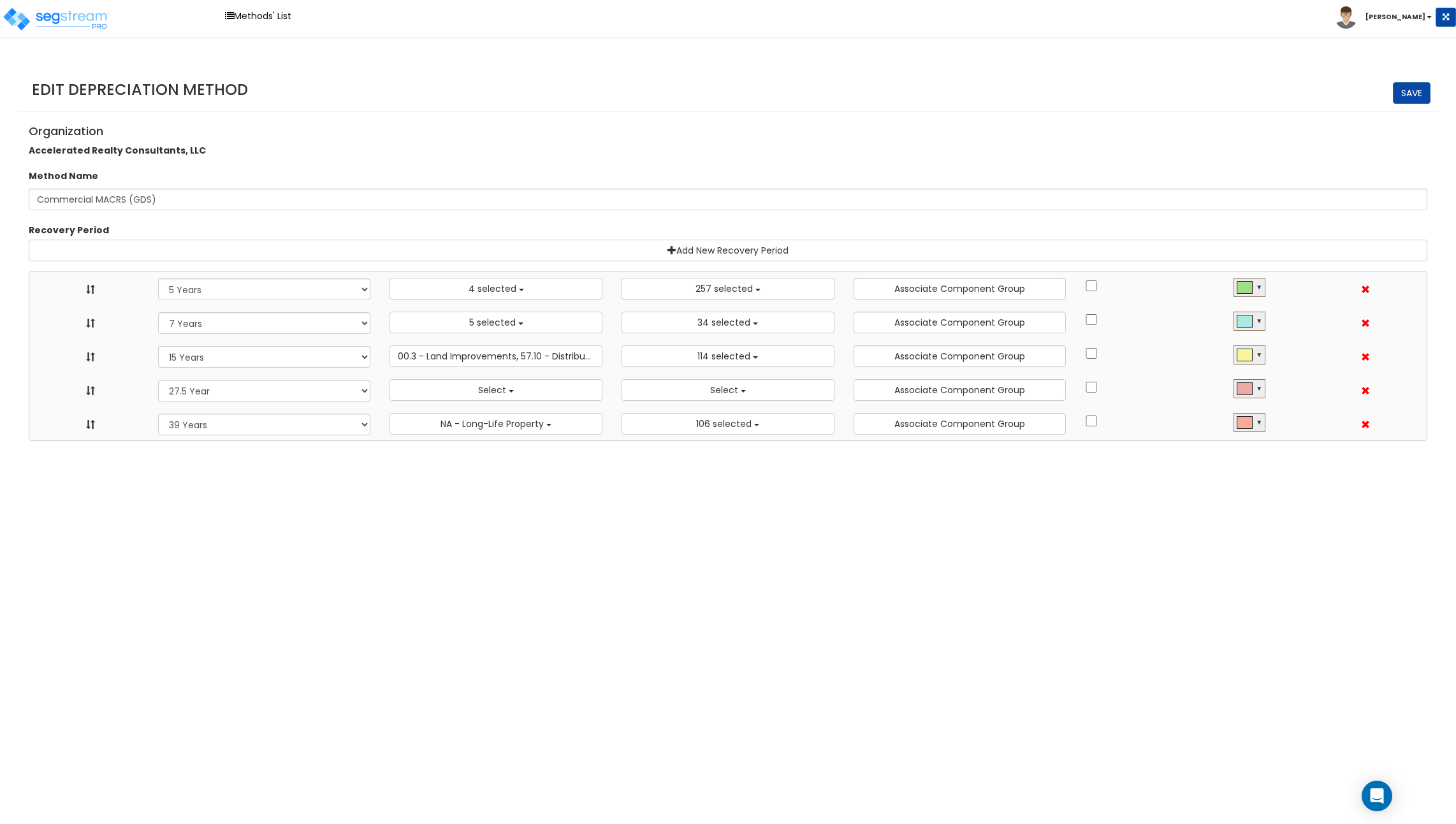
select select
select select "39Y"
select select "31302"
click at [516, 328] on button "5 selected" at bounding box center [496, 323] width 213 height 22
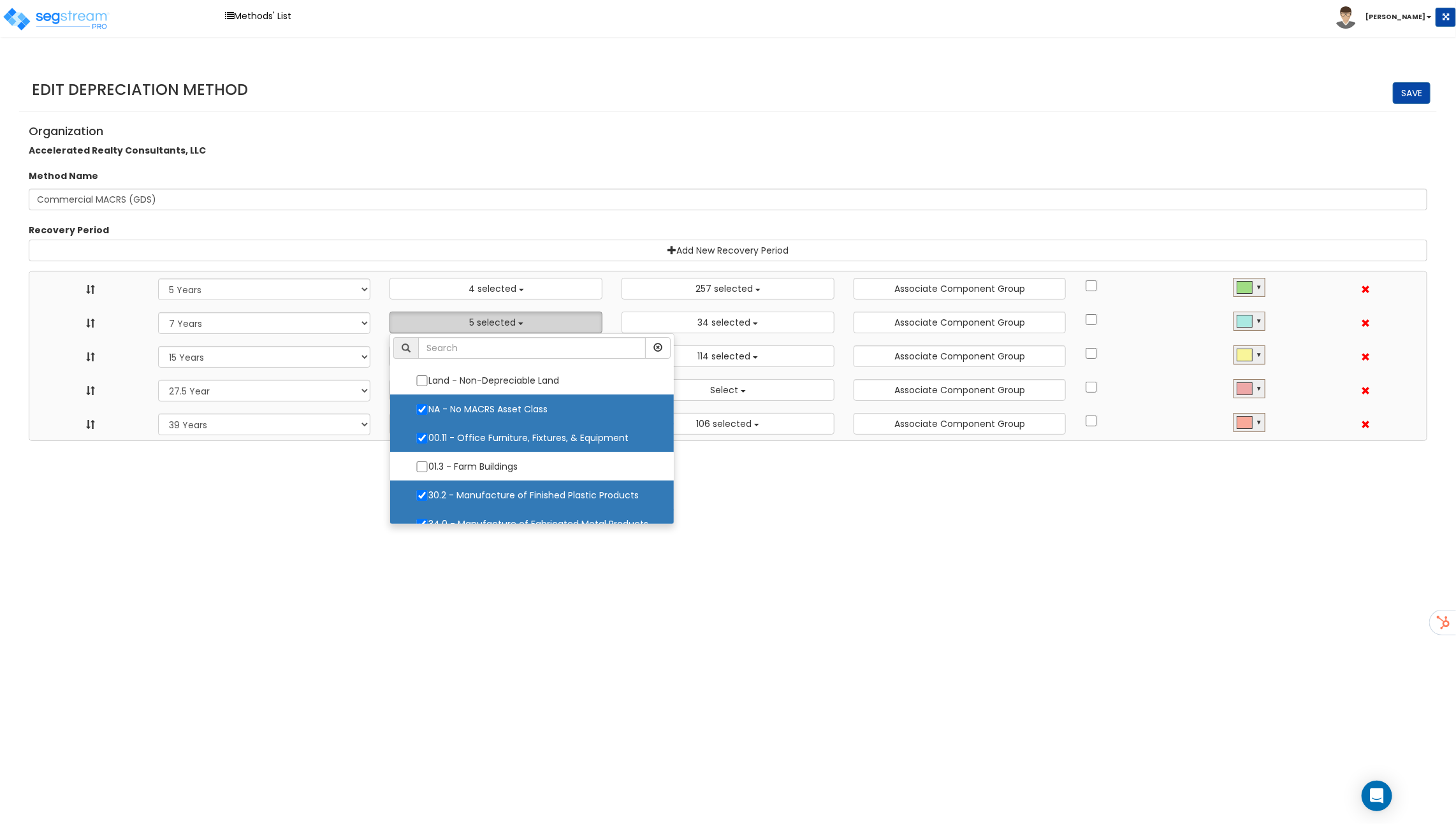
scroll to position [43, 0]
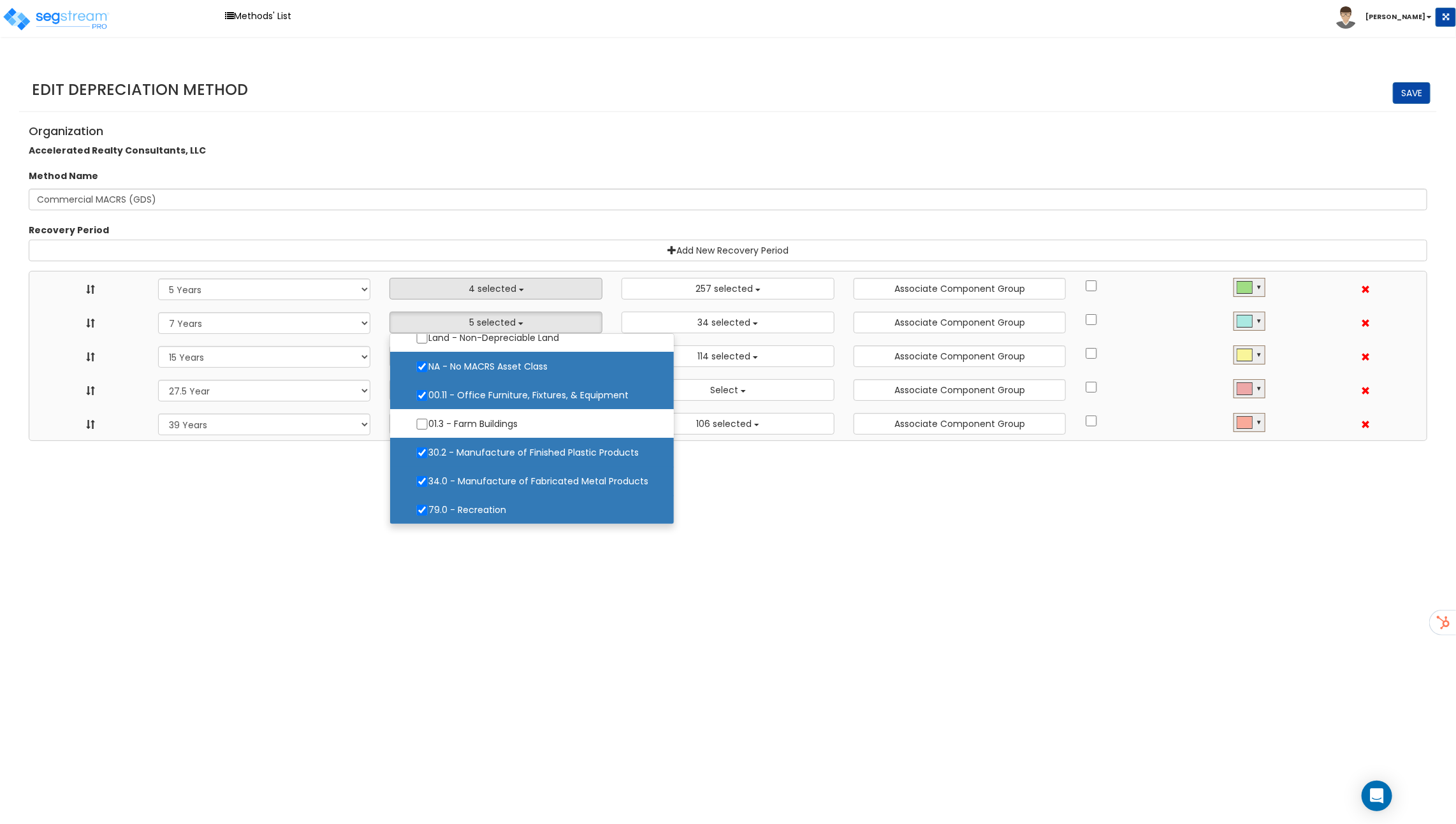
click at [514, 280] on button "4 selected" at bounding box center [496, 289] width 213 height 22
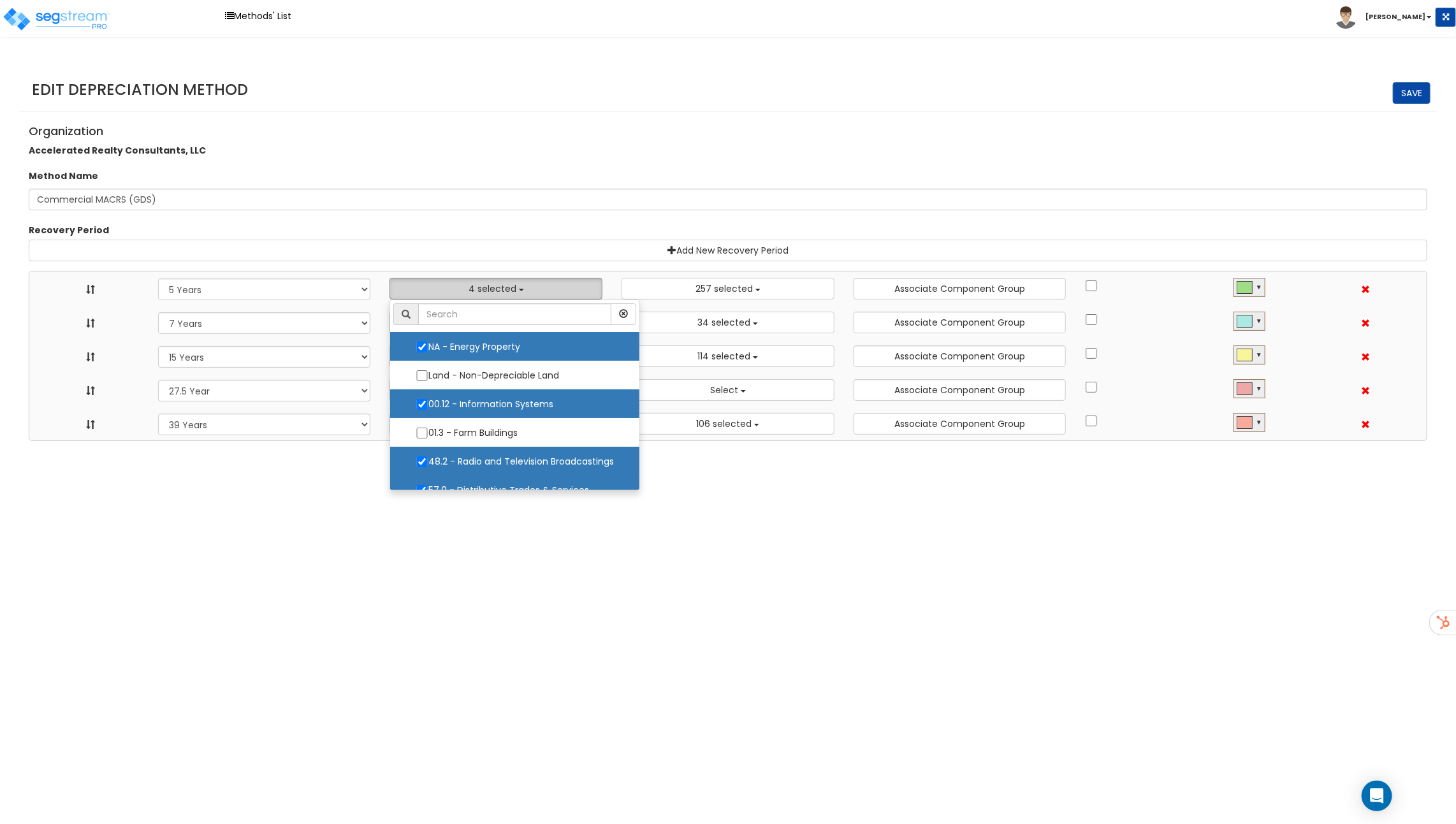
scroll to position [14, 0]
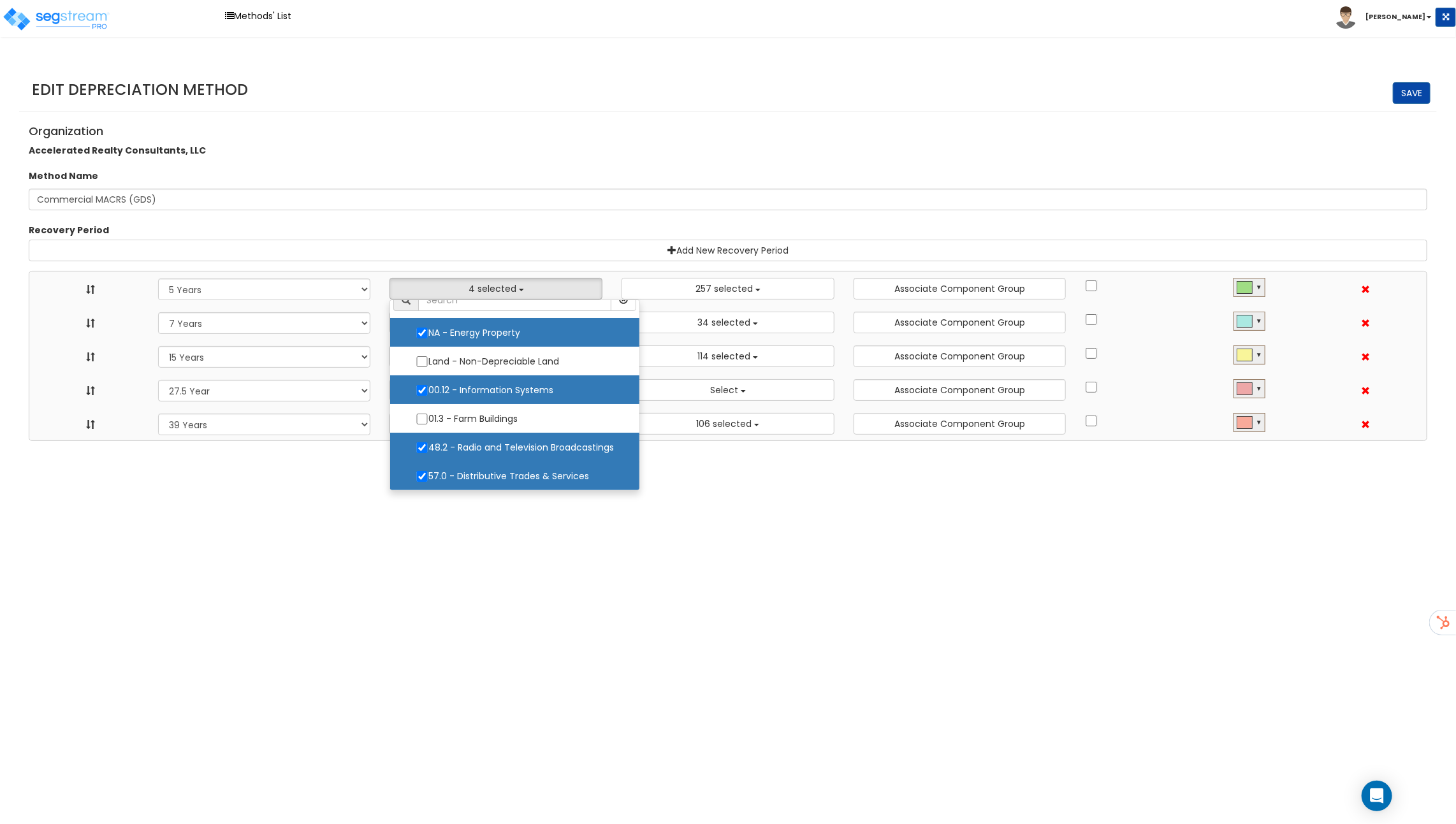
click at [476, 133] on h4 "Organization" at bounding box center [727, 131] width 1398 height 13
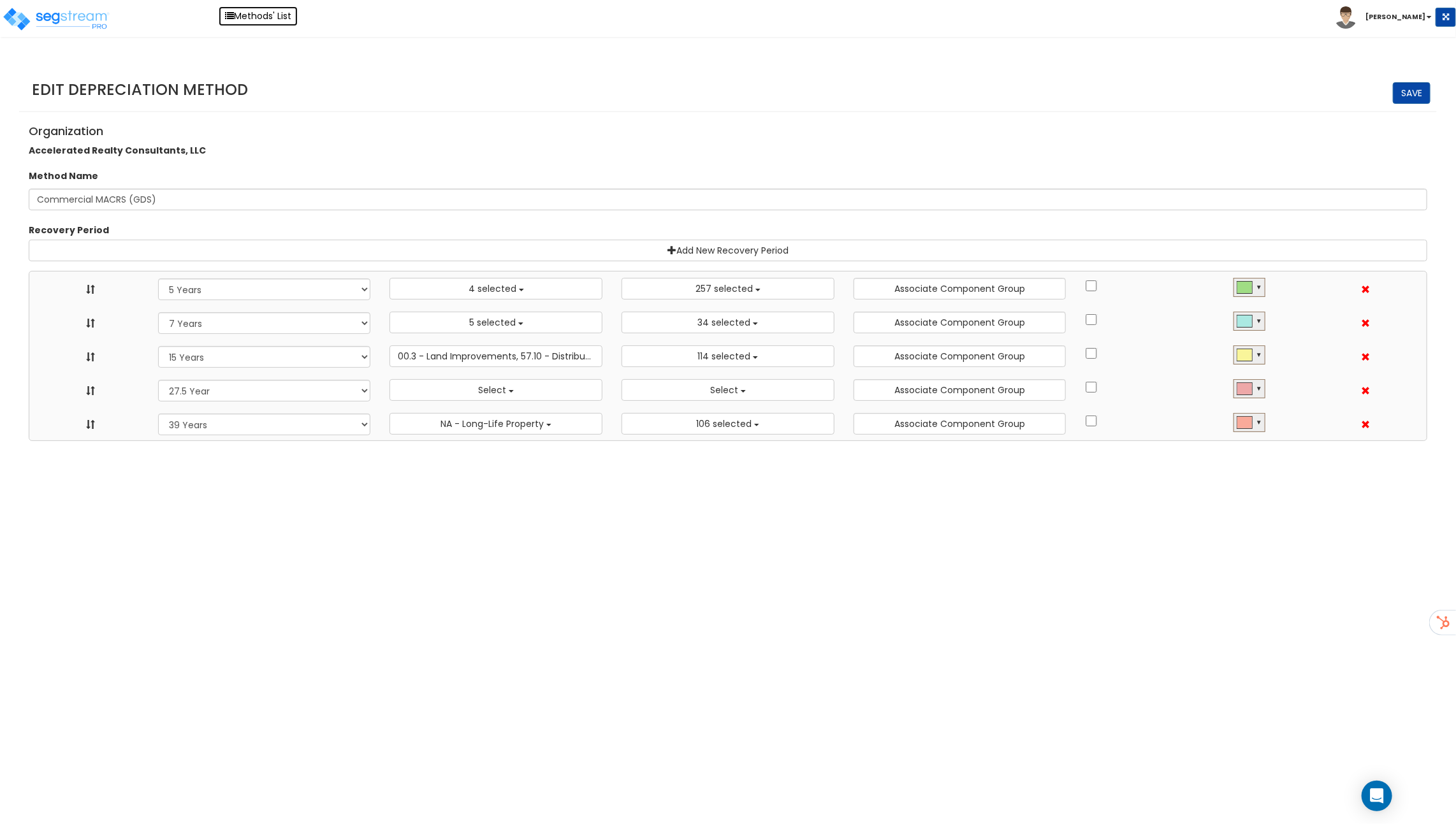
click at [259, 16] on link "Methods' List" at bounding box center [258, 16] width 79 height 20
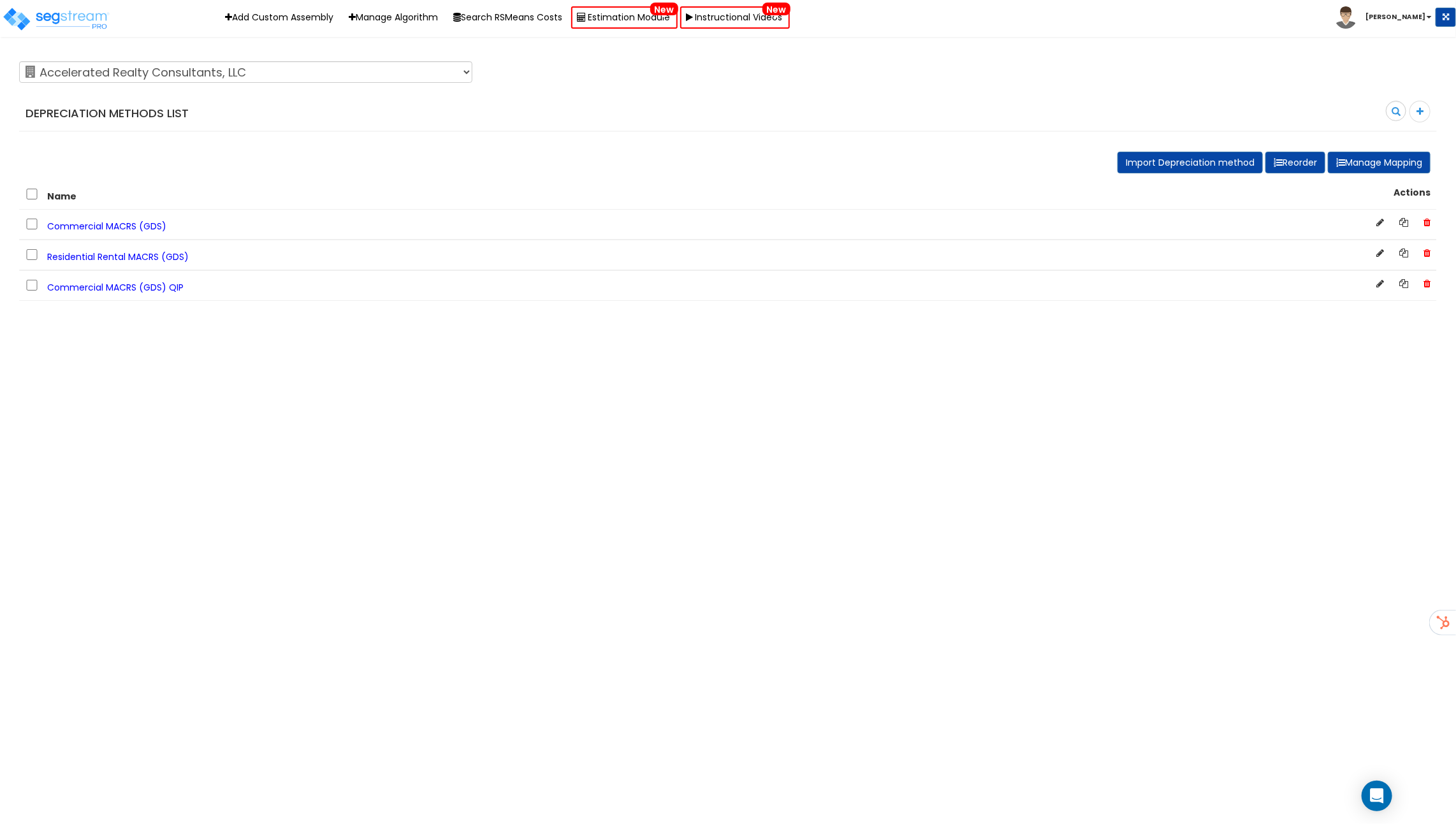
click at [158, 251] on span "Residential Rental MACRS (GDS)" at bounding box center [118, 256] width 141 height 13
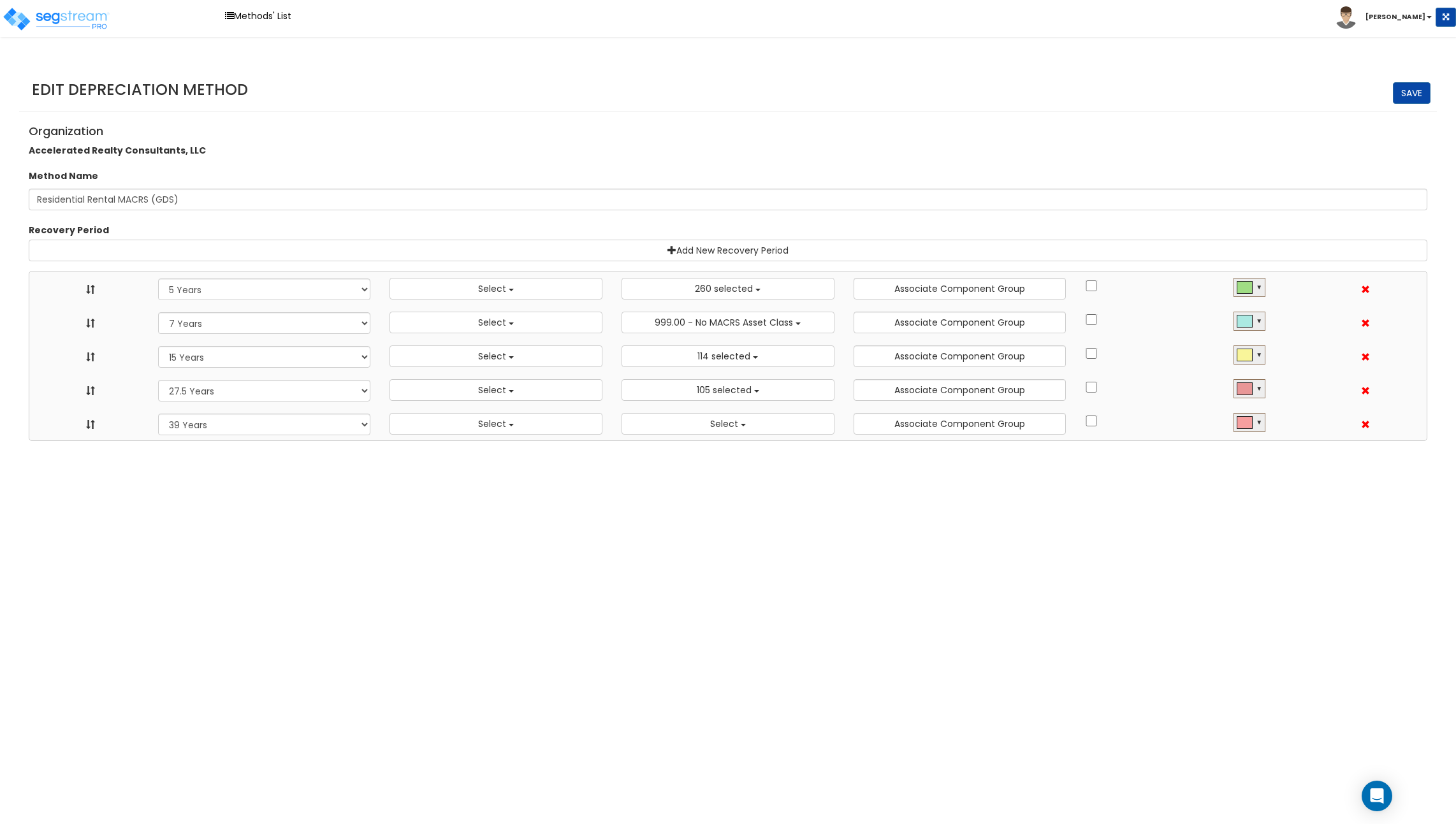
select select "5Y"
select select
select select "10182"
select select "7Y"
select select
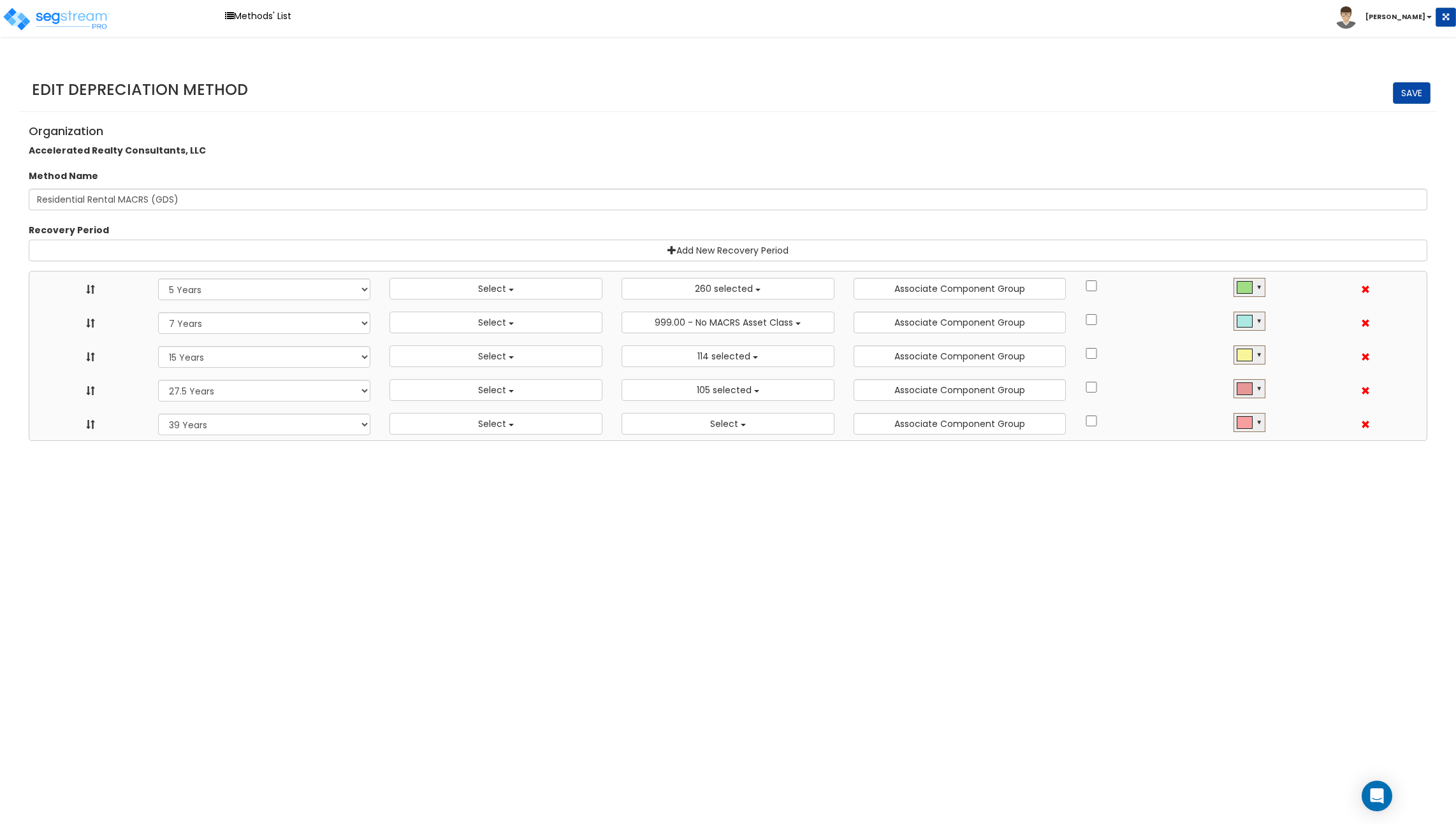
select select "48832"
select select "15Y"
select select
select select "31875"
select select "275Y_1"
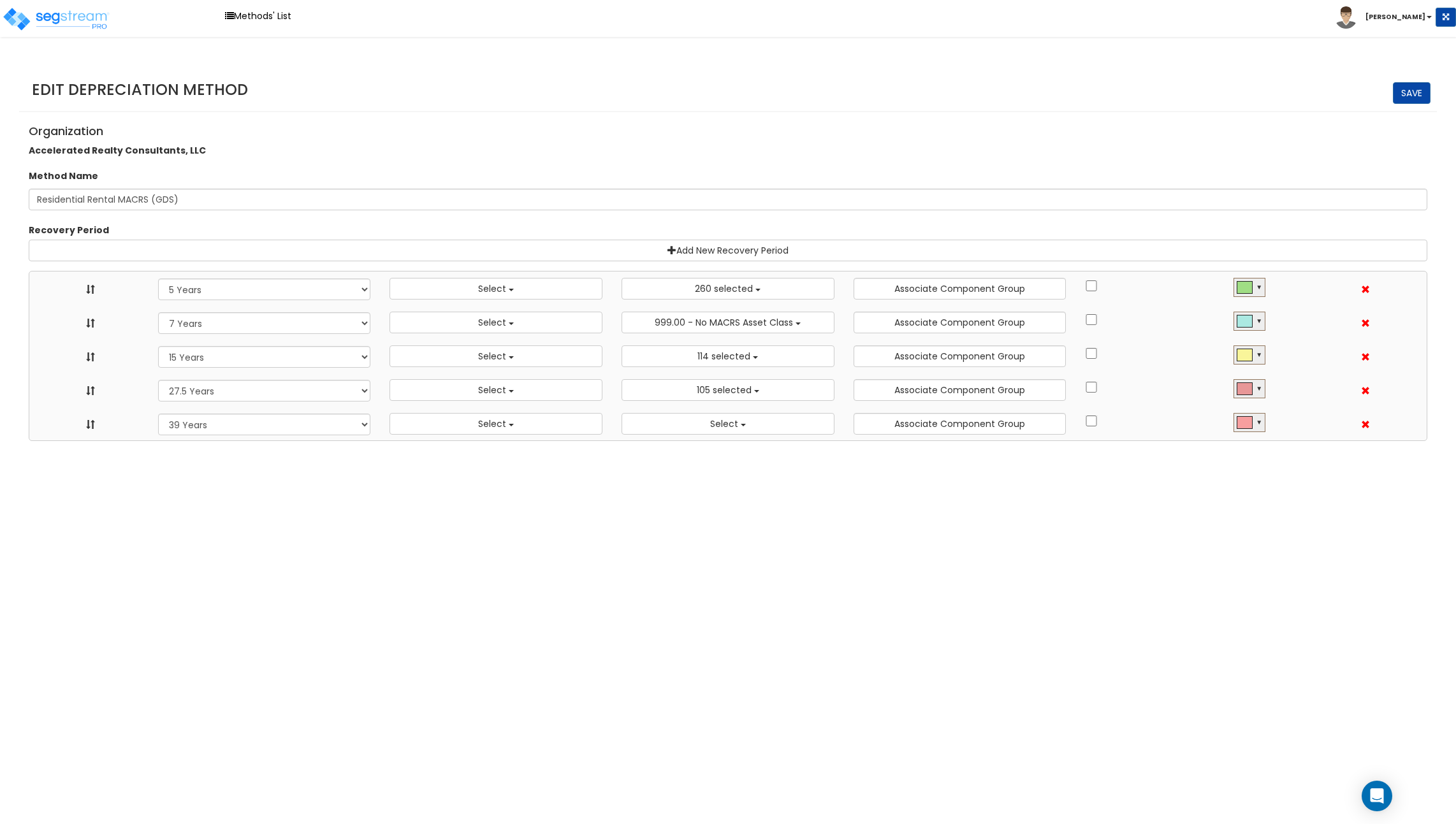
select select
select select "31302"
select select "39Y"
select select
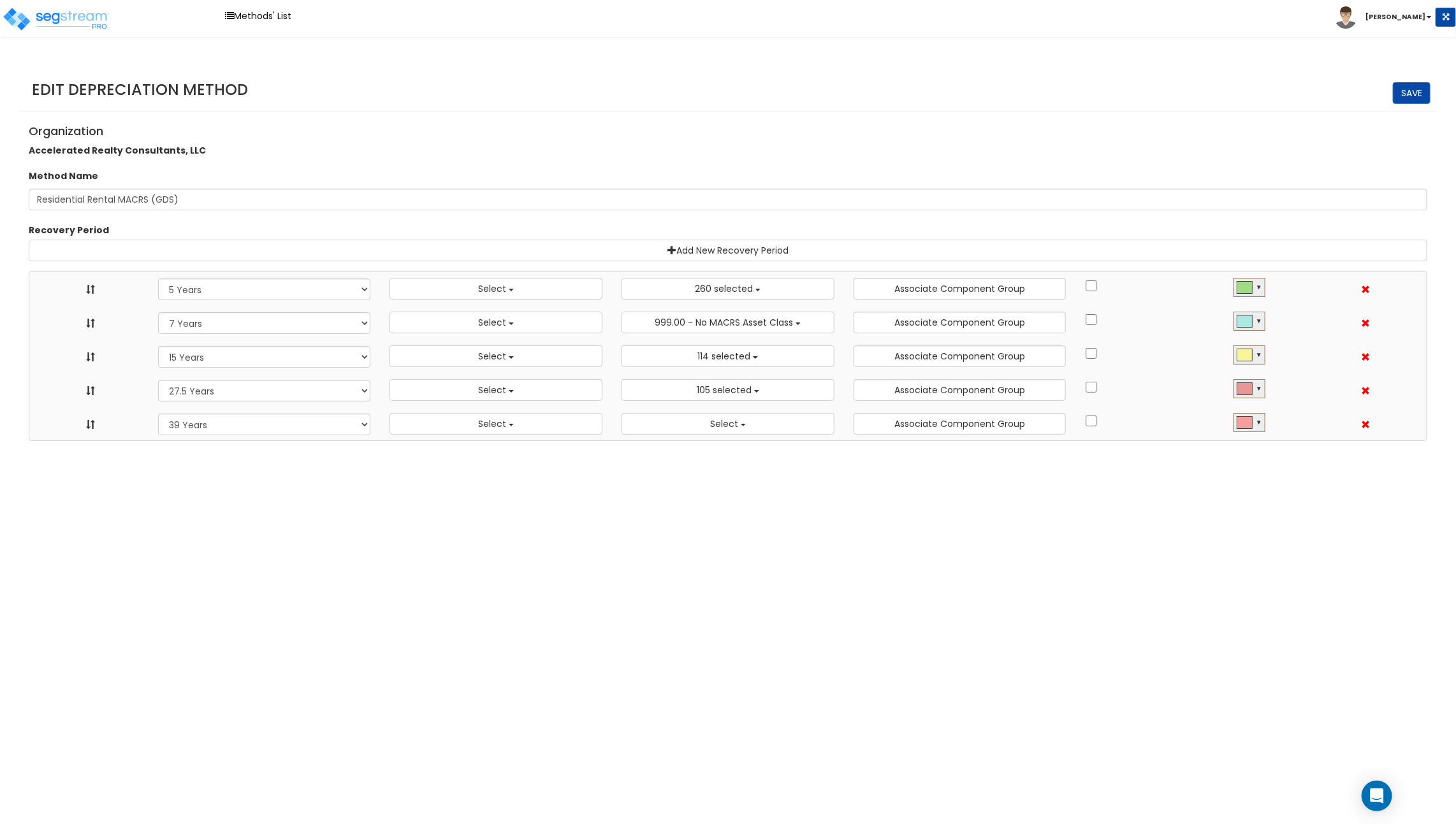
scroll to position [14, 0]
click at [478, 291] on button "Select" at bounding box center [496, 289] width 213 height 22
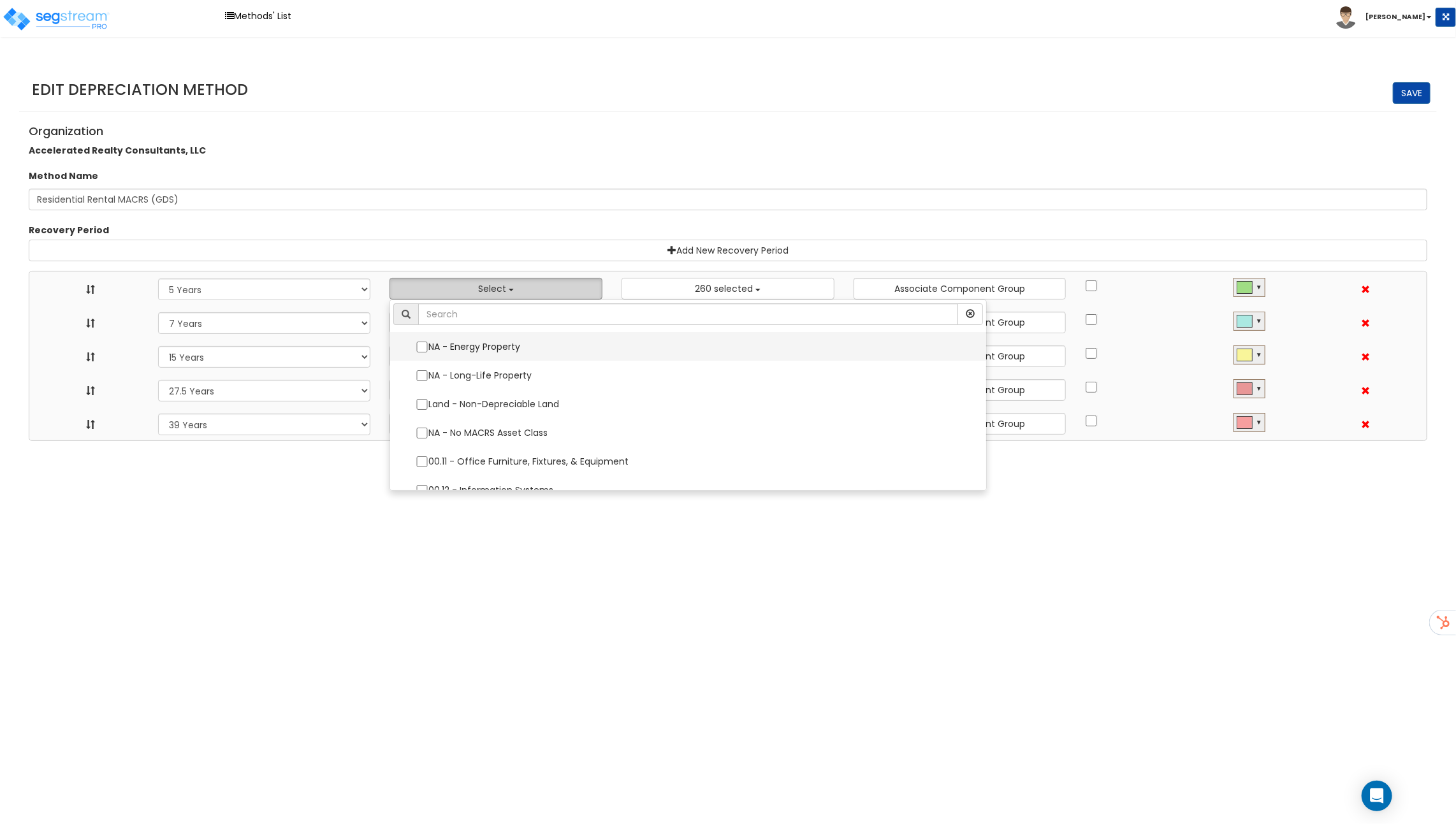
click at [486, 348] on label "NA - Energy Property" at bounding box center [687, 347] width 570 height 27
click at [428, 348] on input "NA - Energy Property" at bounding box center [422, 347] width 13 height 11
checkbox input "true"
select select "5Y"
select select "49875"
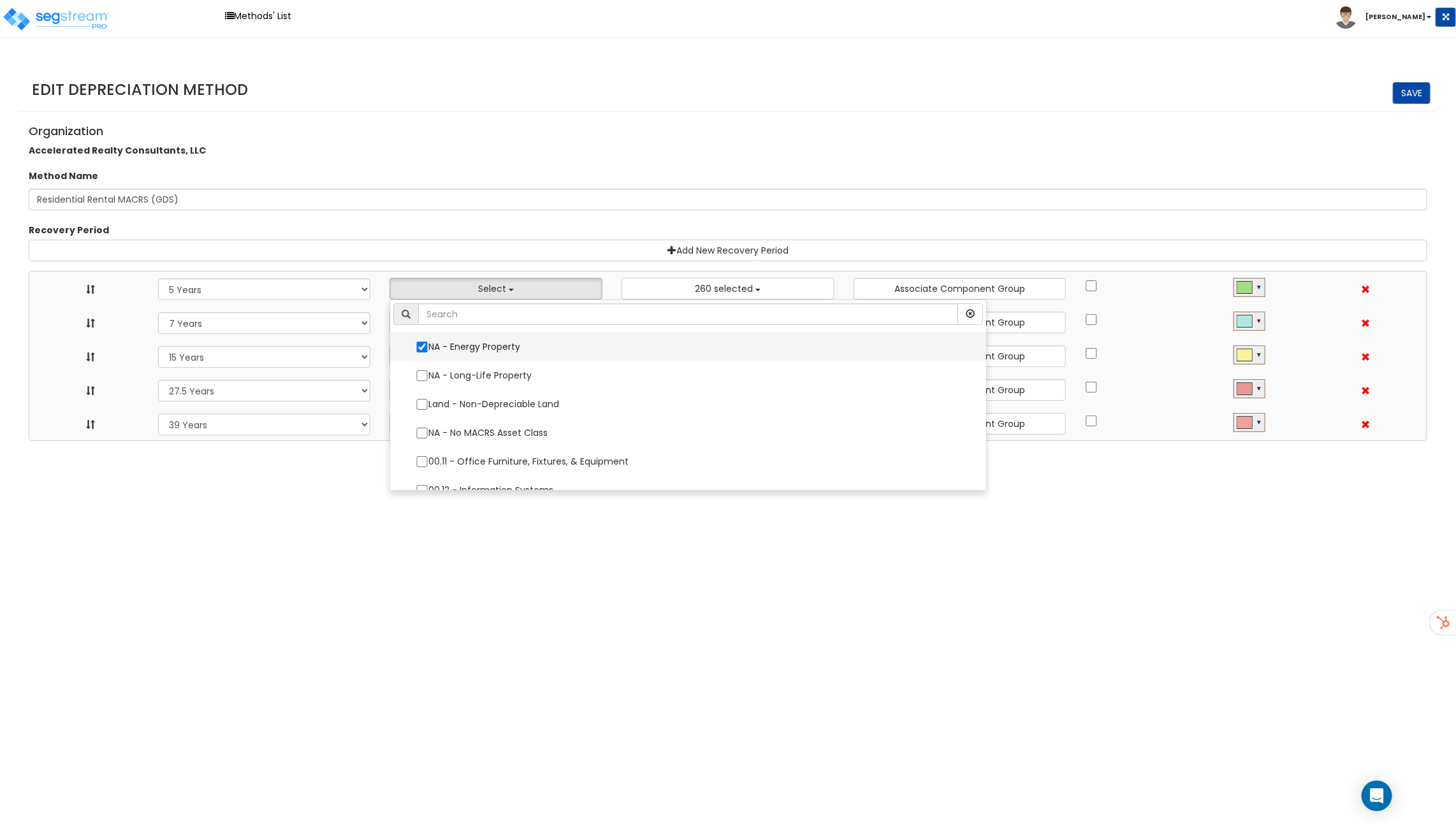
select select "7Y"
select select "15Y"
select select "275Y_1"
select select "39Y"
select select "10182"
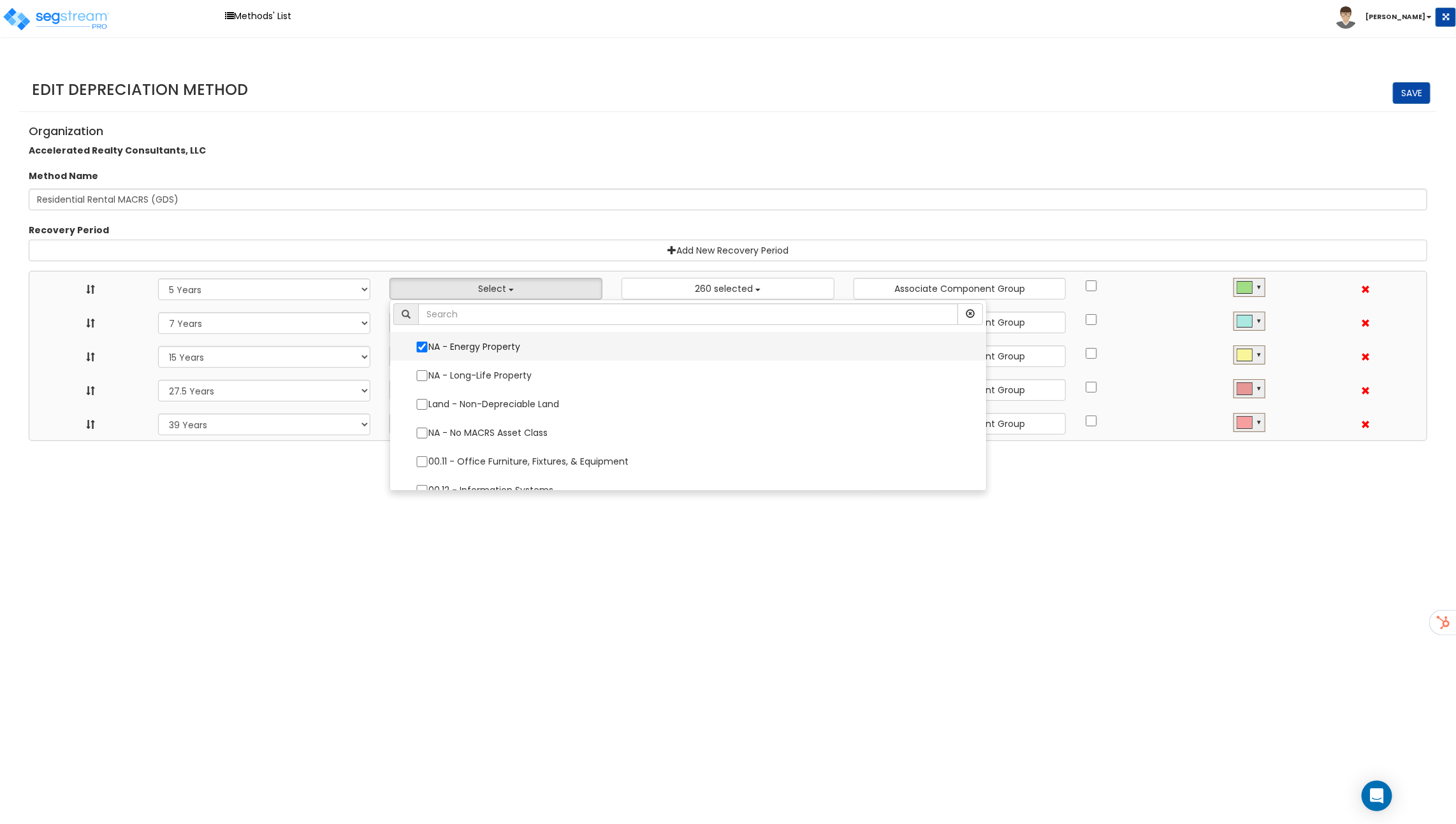
select select
select select "48832"
select select
select select "31875"
select select
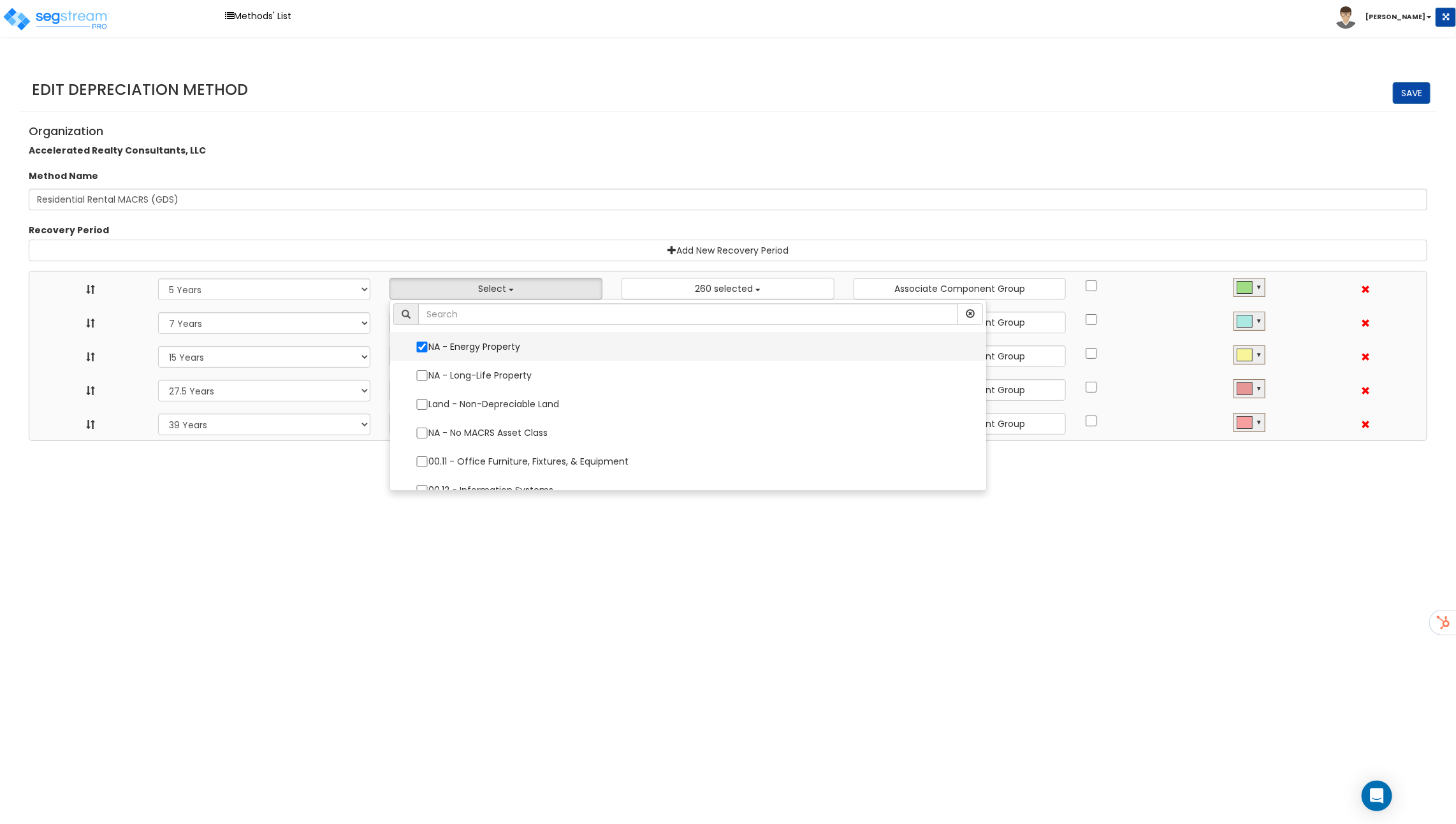
select select "31302"
select select
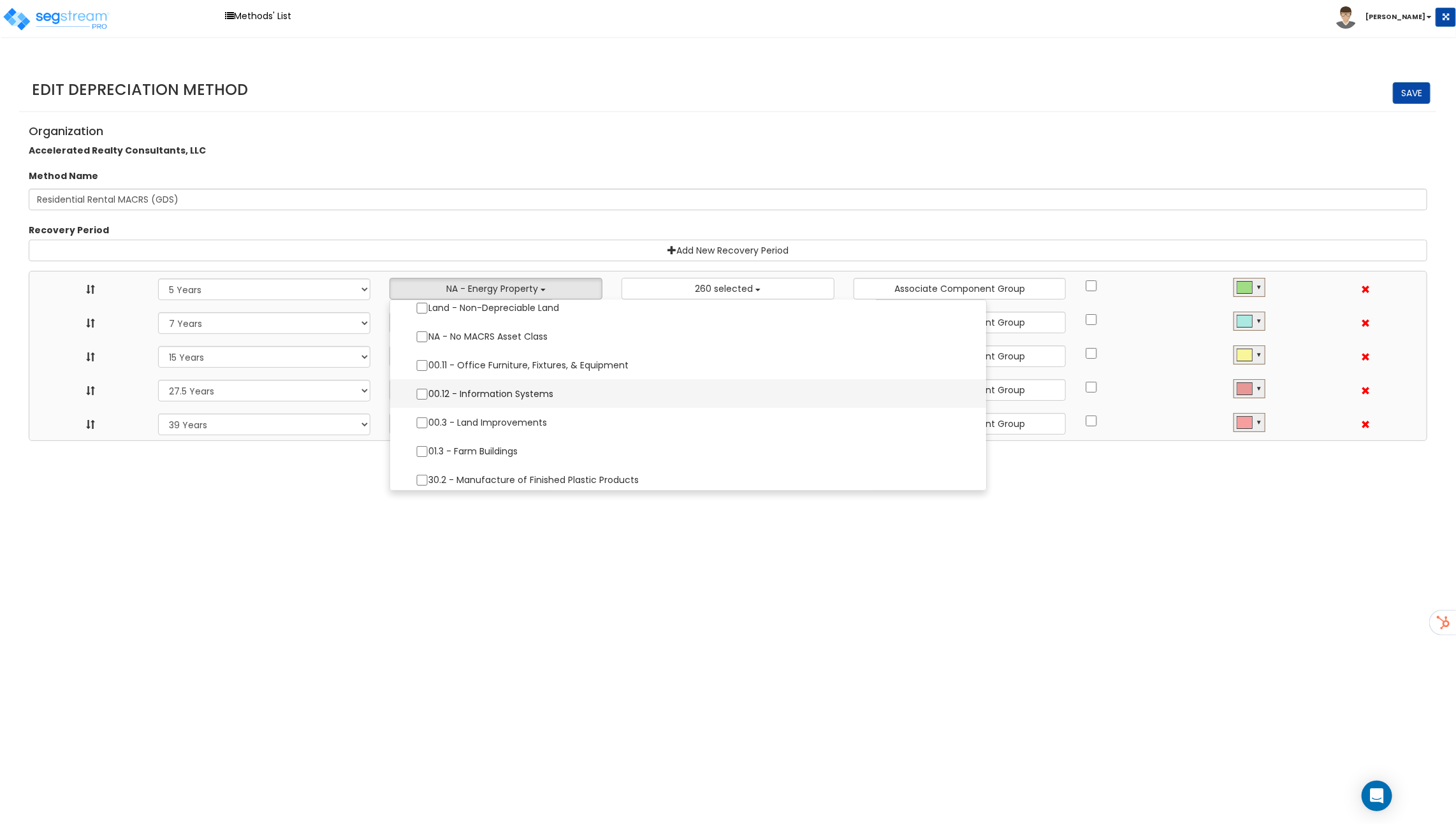
click at [482, 389] on label "00.12 - Information Systems" at bounding box center [687, 394] width 570 height 27
click at [428, 389] on input "00.12 - Information Systems" at bounding box center [422, 394] width 13 height 11
checkbox input "true"
select select "5Y"
select select "7Y"
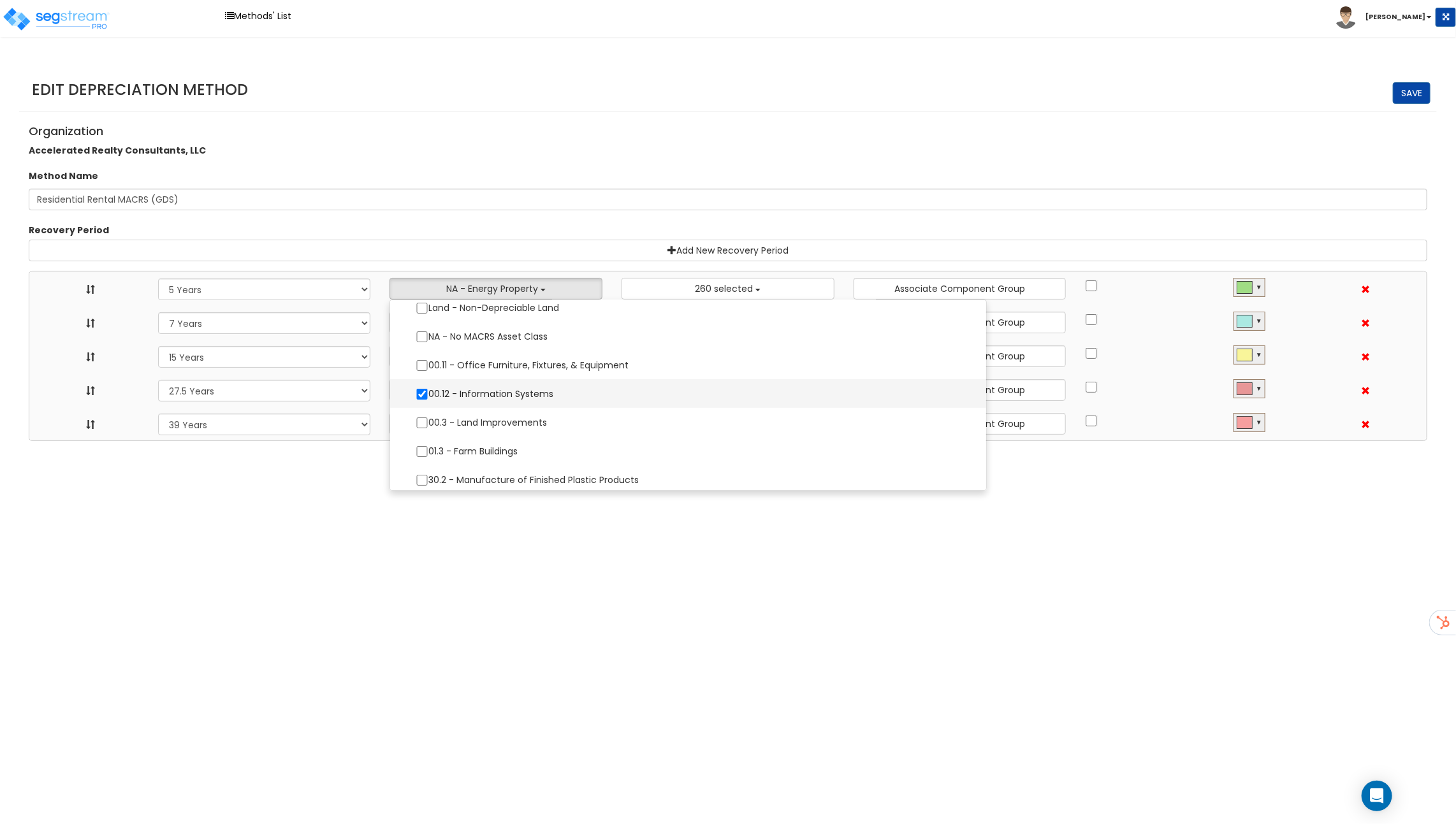
select select "15Y"
select select "275Y_1"
select select "39Y"
select select "10182"
select select
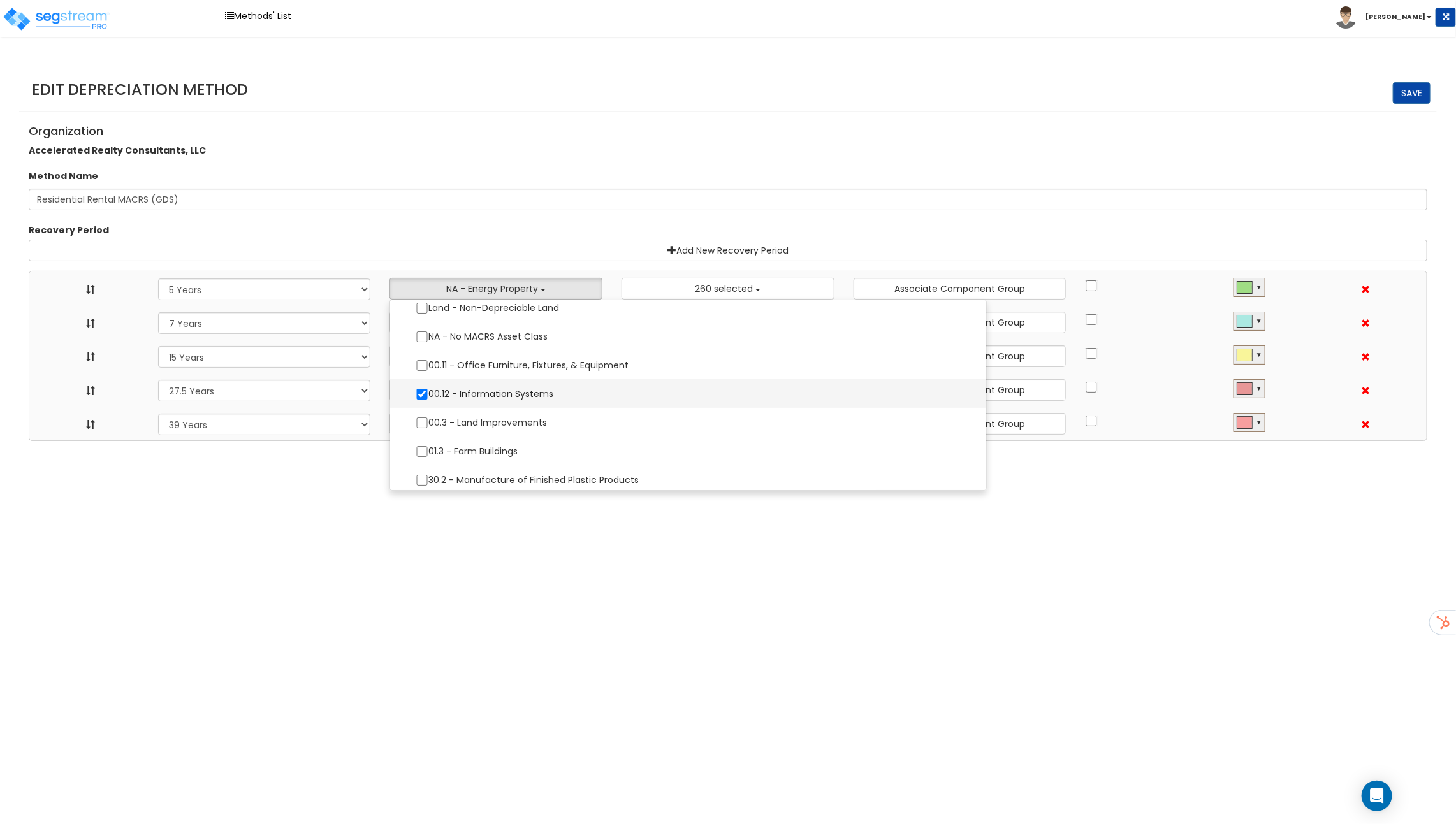
select select "48832"
select select
select select "31875"
select select
select select "31302"
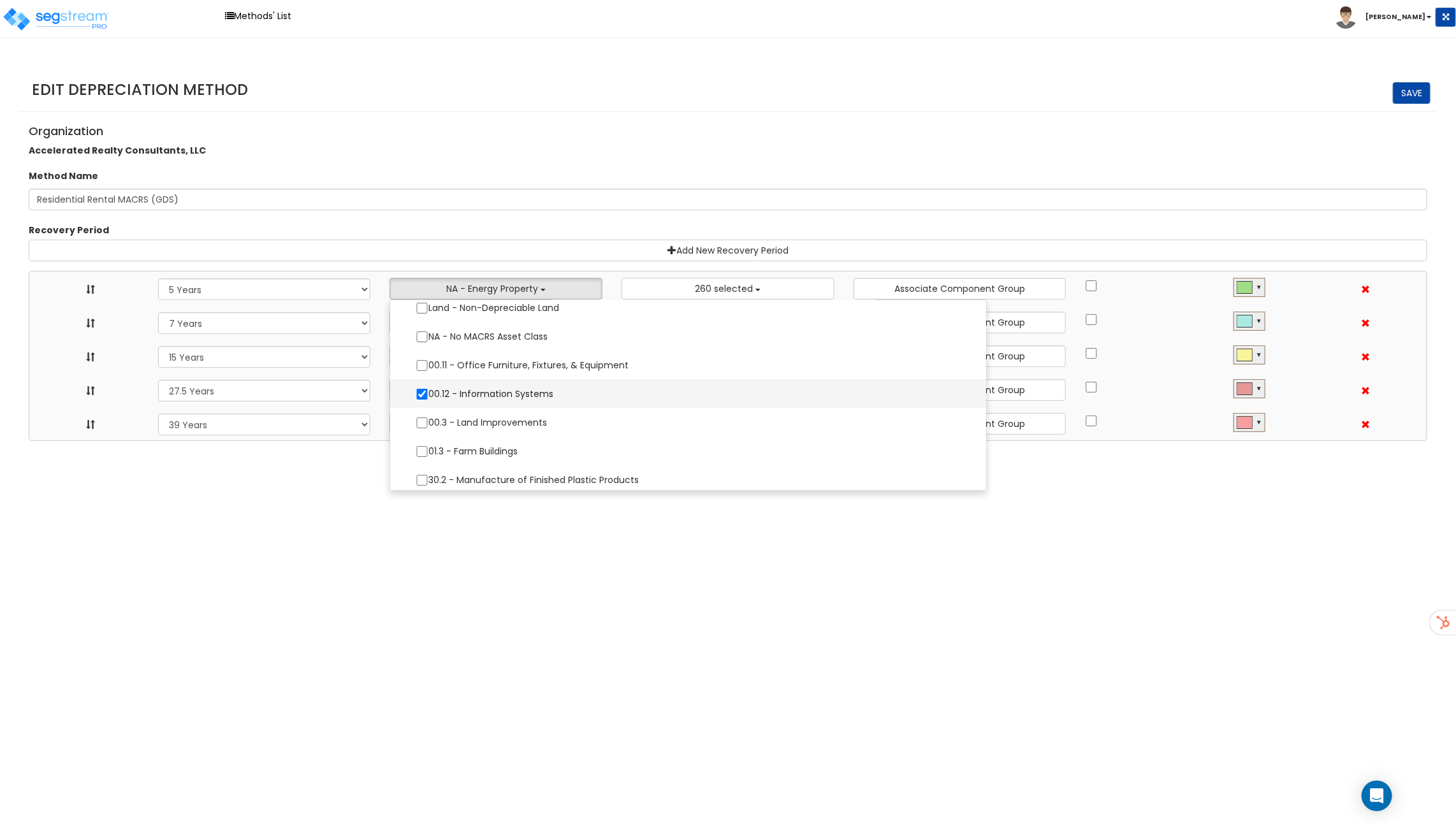
select select
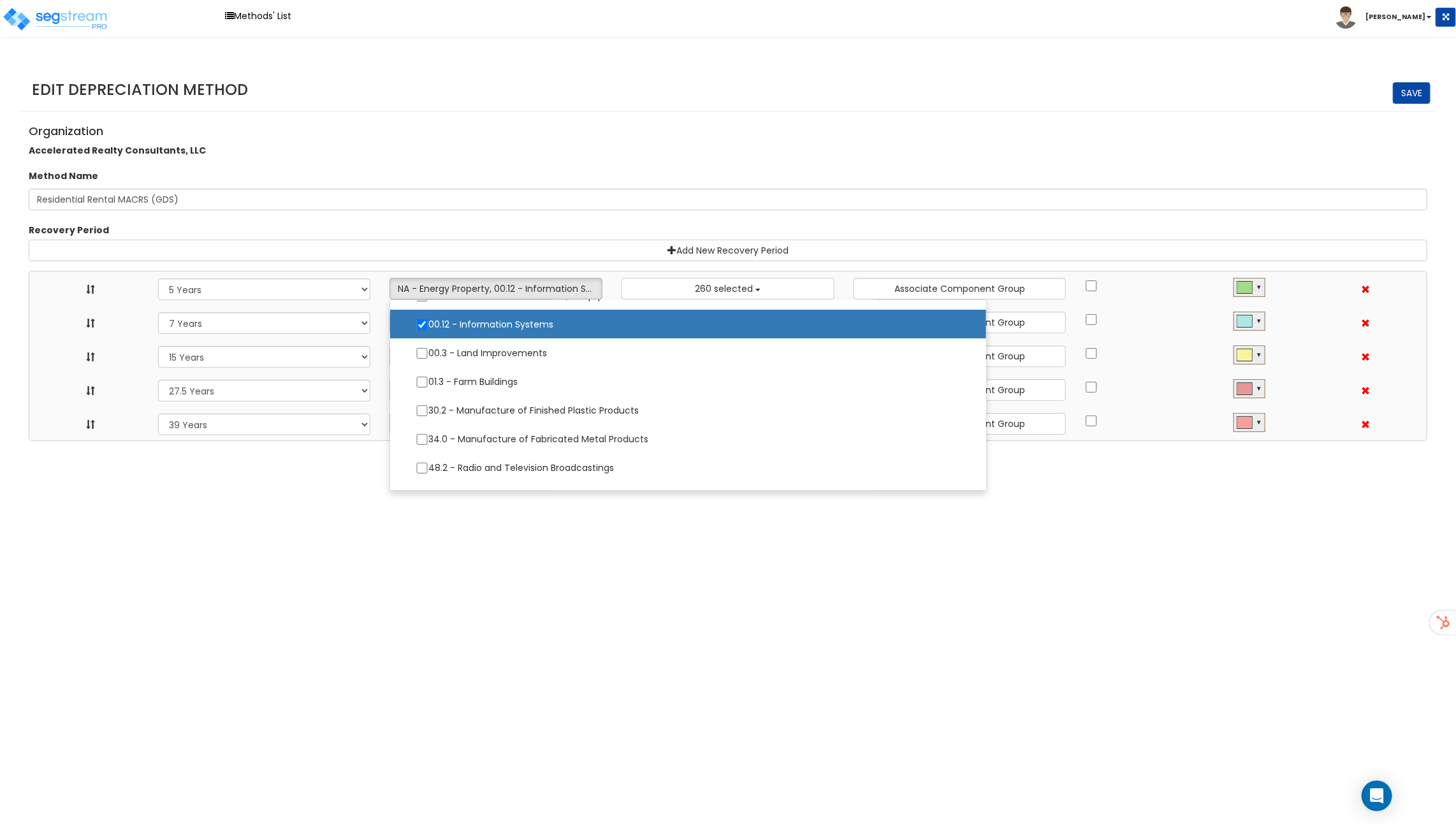
scroll to position [244, 0]
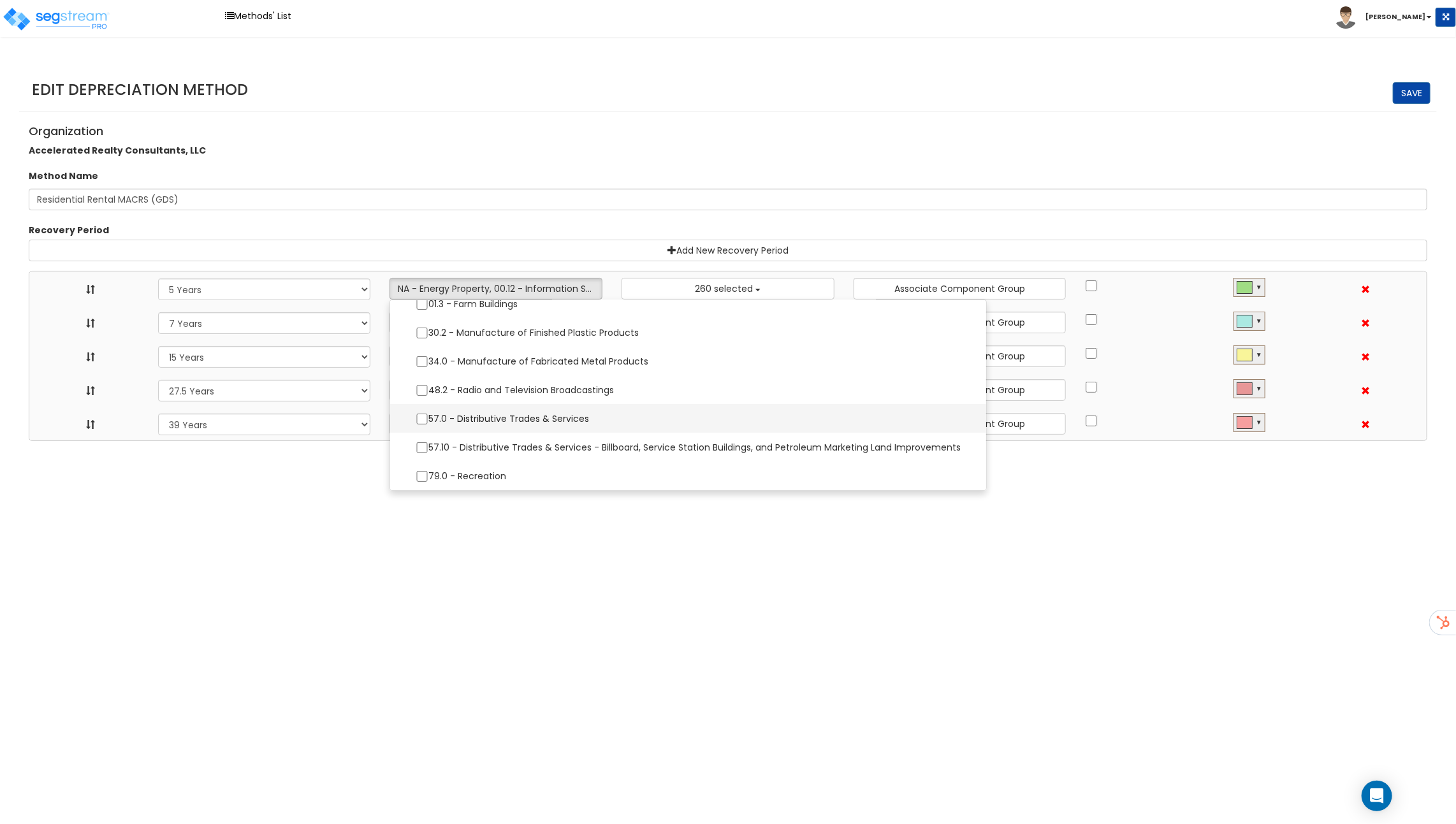
click at [482, 406] on label "57.0 - Distributive Trades & Services" at bounding box center [687, 419] width 570 height 27
click at [428, 413] on input "57.0 - Distributive Trades & Services" at bounding box center [422, 419] width 13 height 11
checkbox input "true"
select select "5Y"
select select "7Y"
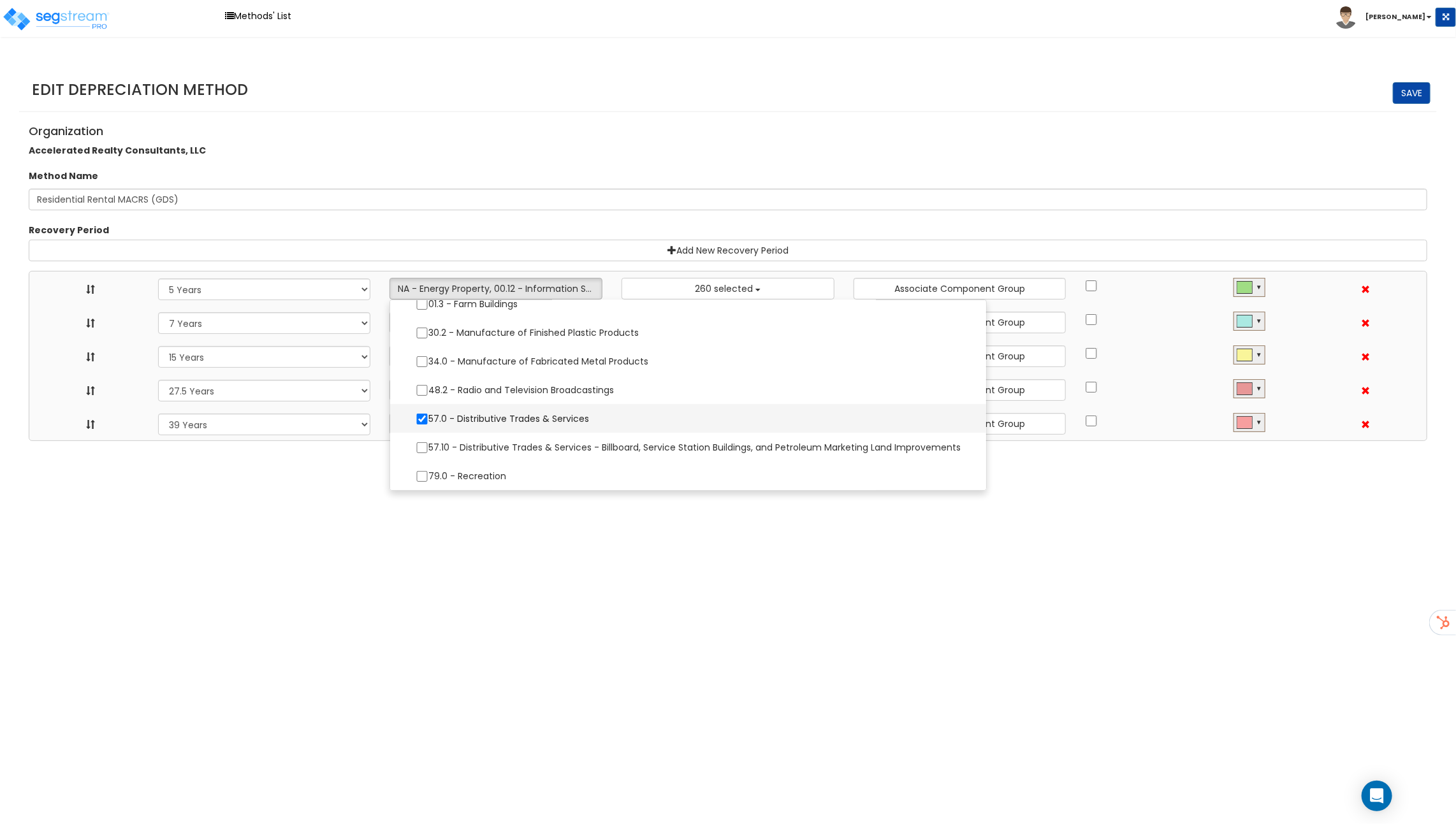
select select "15Y"
select select "275Y_1"
select select "39Y"
select select "10182"
select select
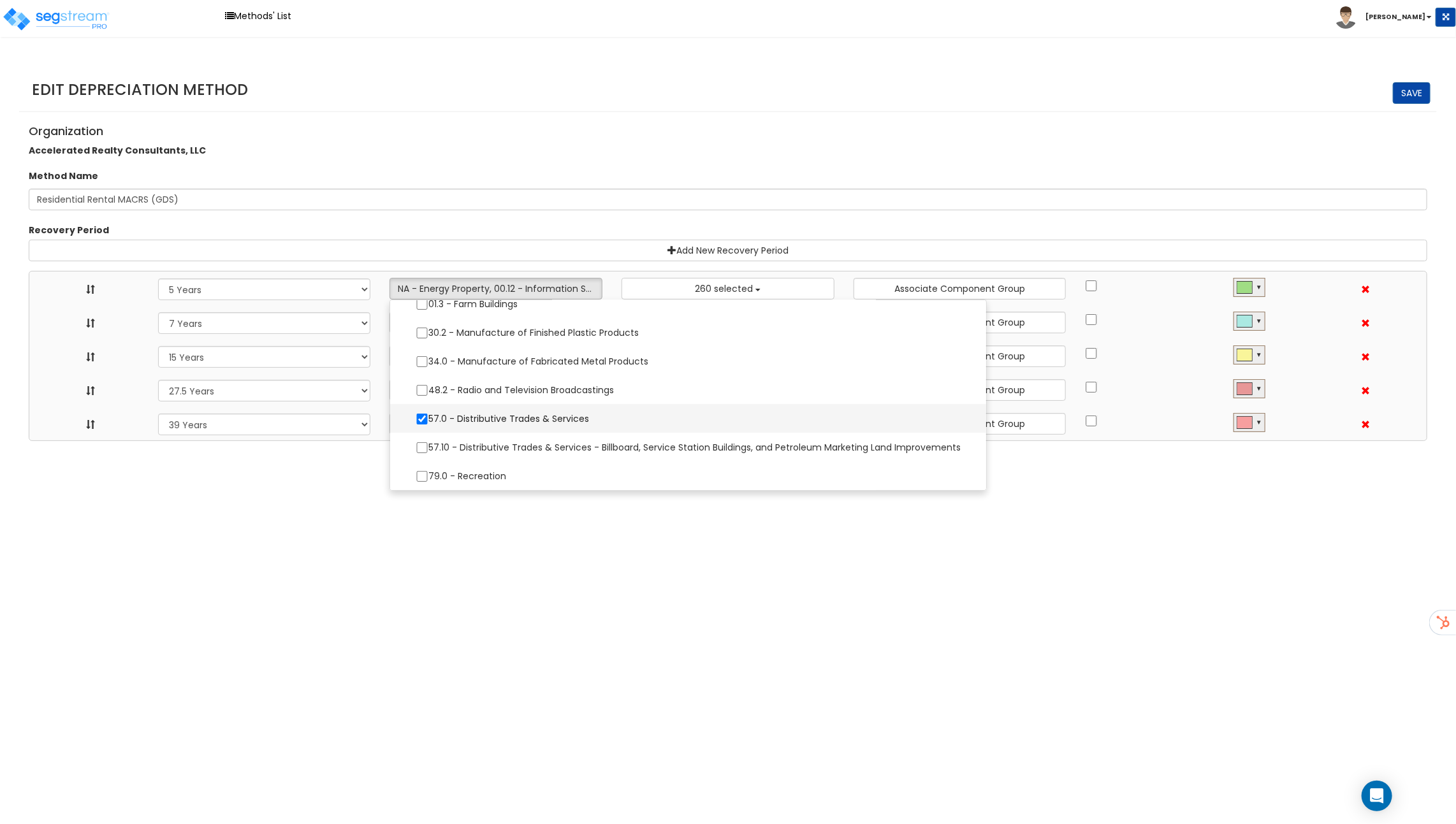
select select "48832"
select select
select select "31875"
select select
select select "31302"
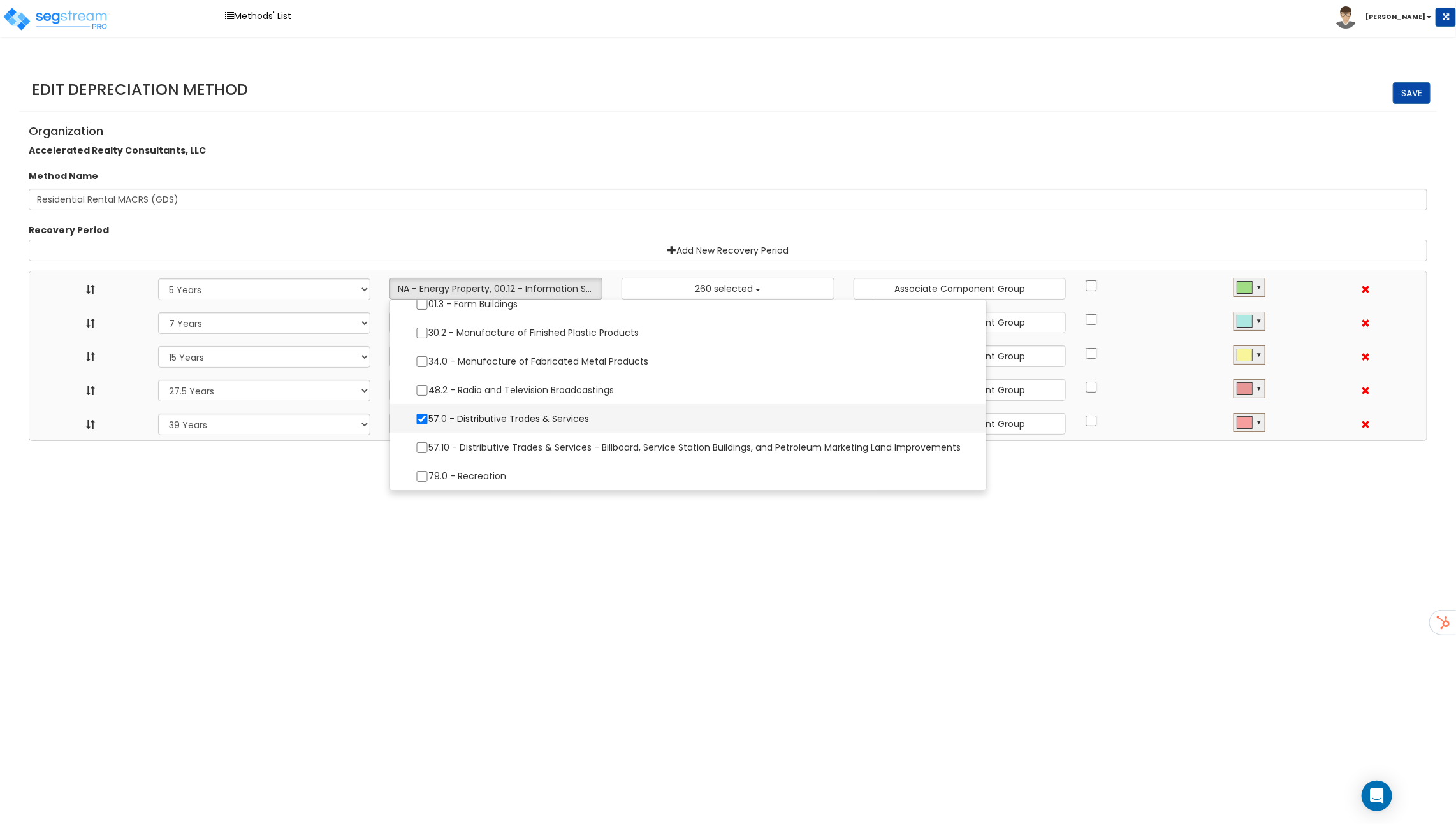
select select
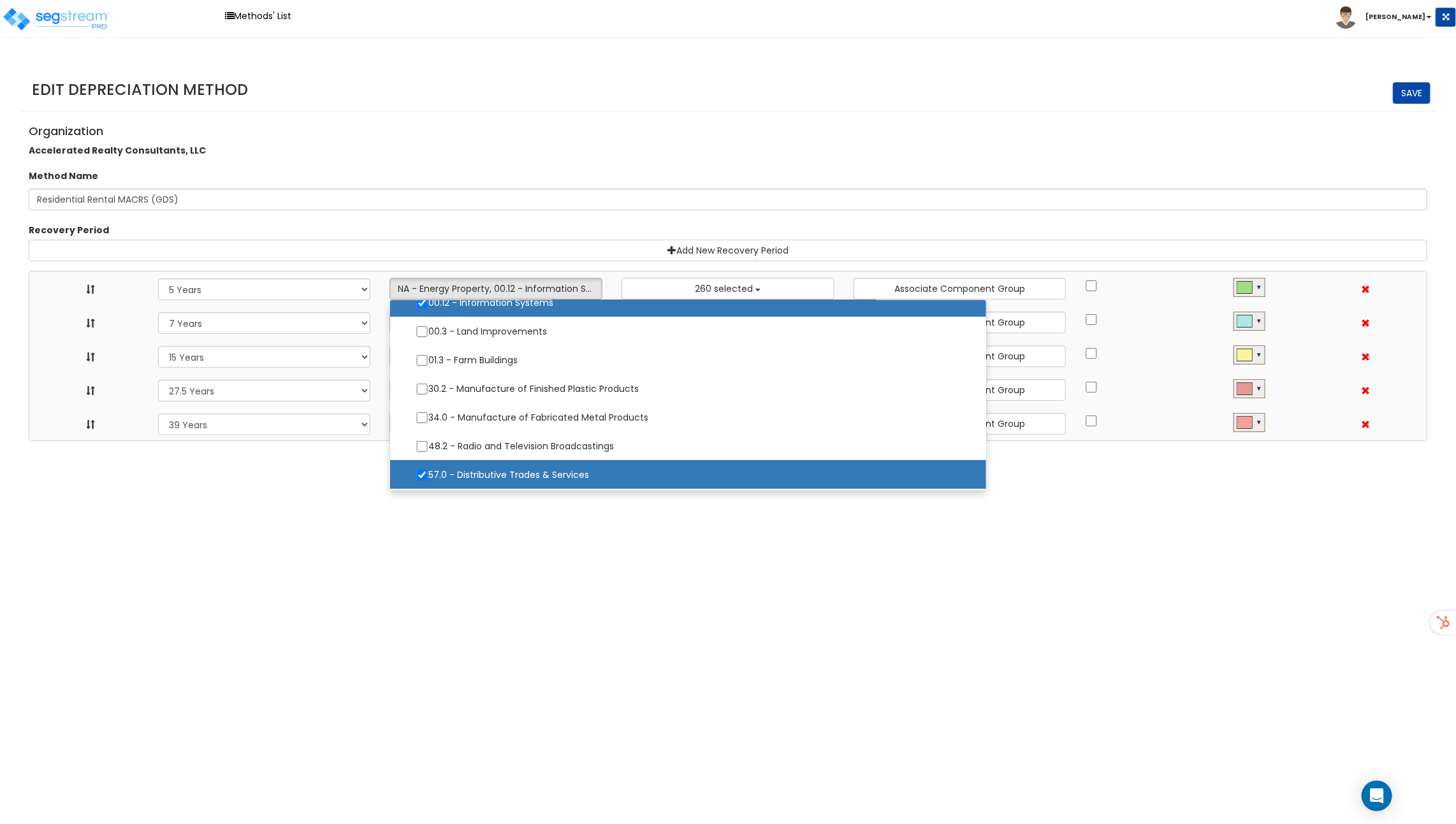
scroll to position [187, 0]
click at [480, 444] on label "48.2 - Radio and Television Broadcastings" at bounding box center [687, 447] width 570 height 27
click at [428, 444] on input "48.2 - Radio and Television Broadcastings" at bounding box center [422, 447] width 13 height 11
checkbox input "true"
select select "5Y"
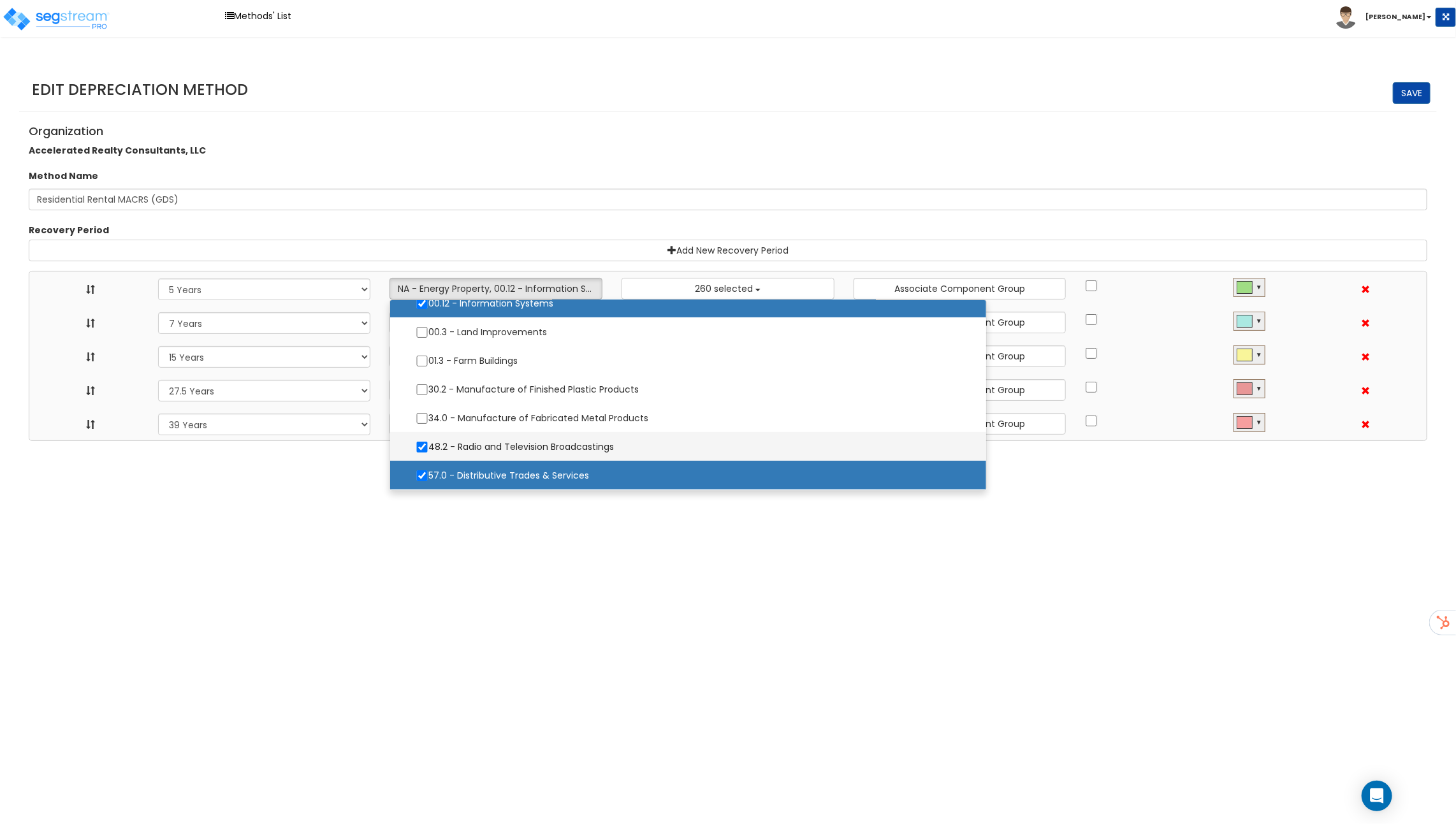
select select "7Y"
select select "15Y"
select select "275Y_1"
select select "39Y"
select select "10182"
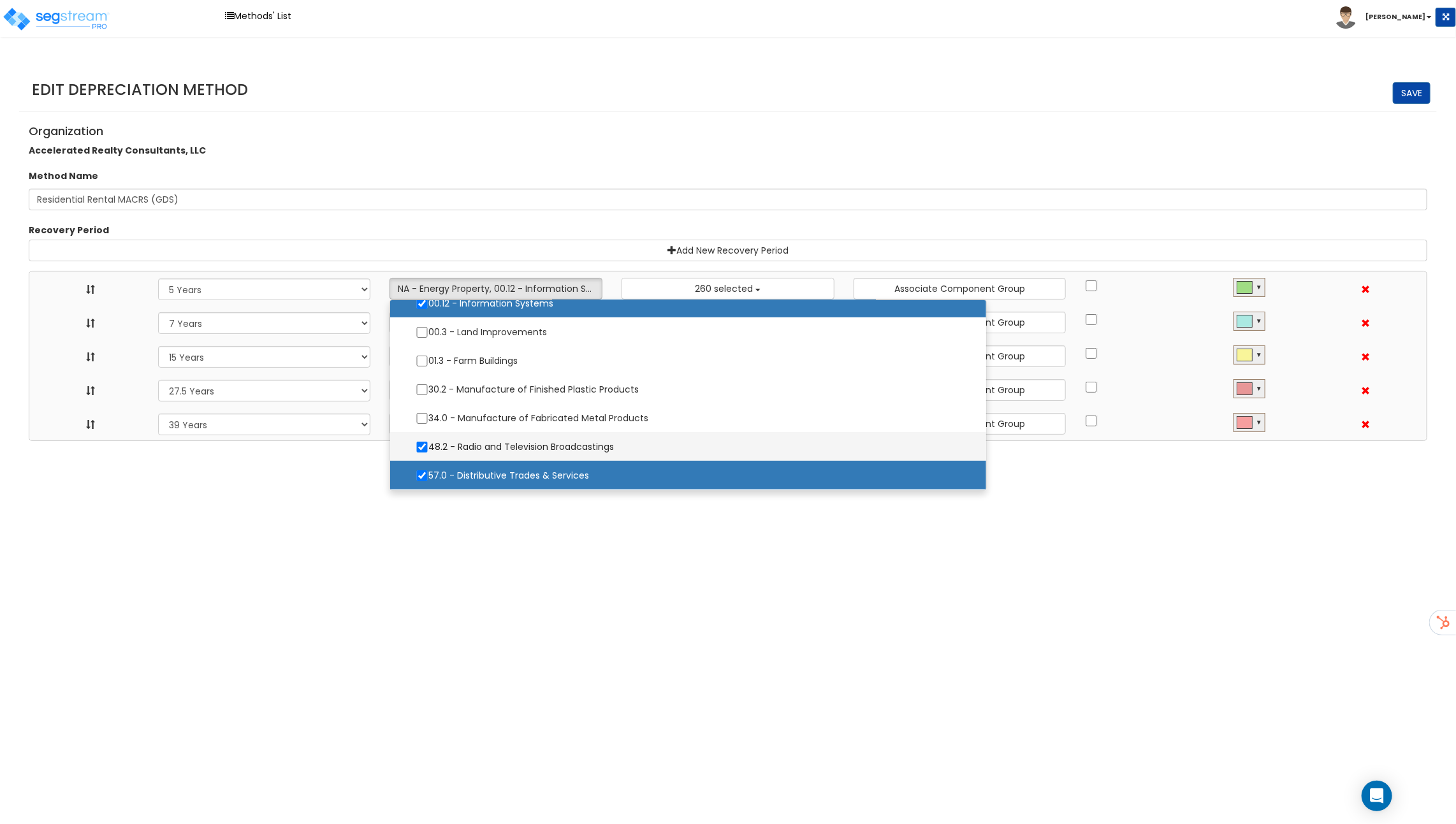
select select
select select "48832"
select select
select select "31875"
select select
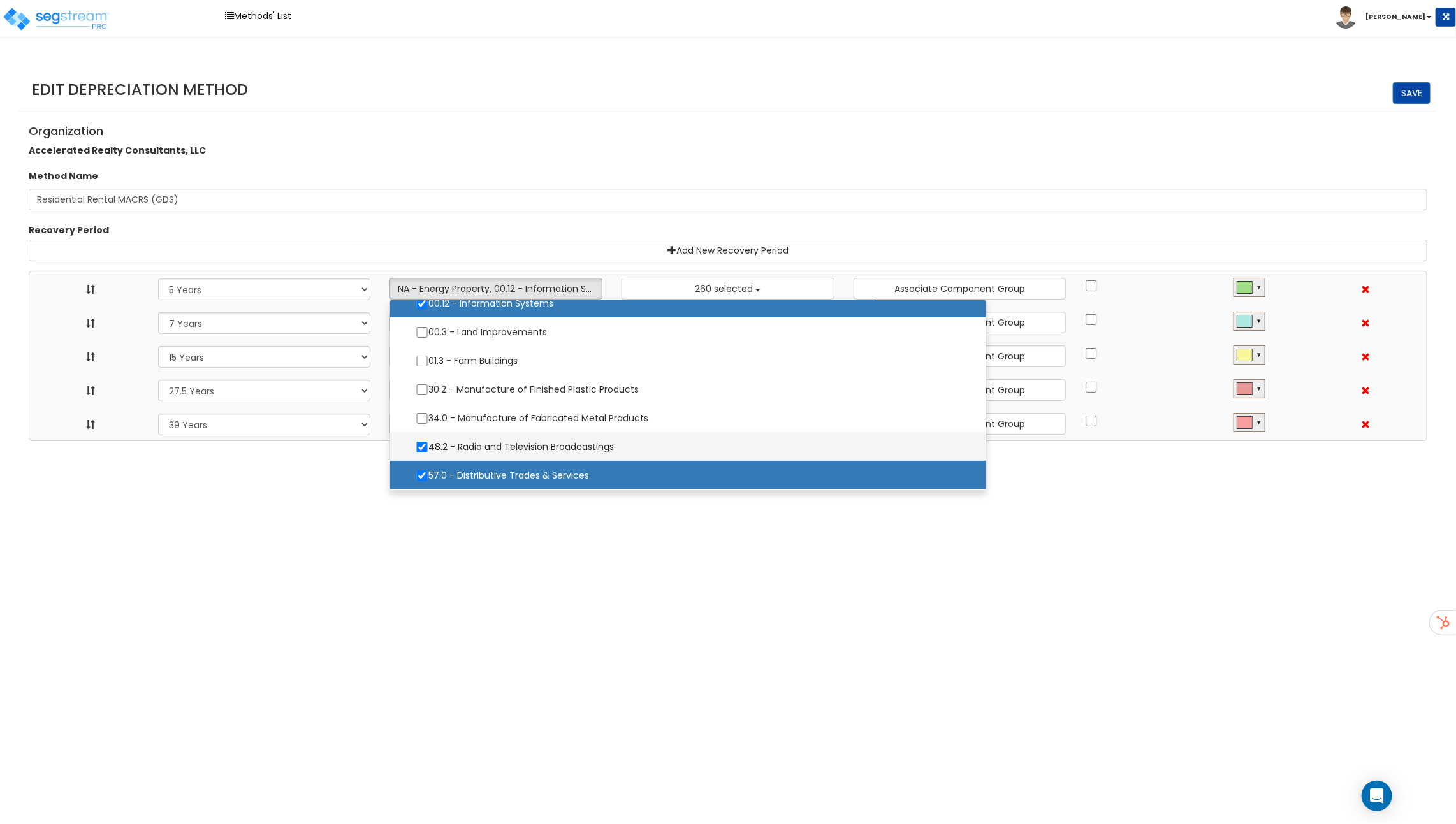
select select "31302"
select select
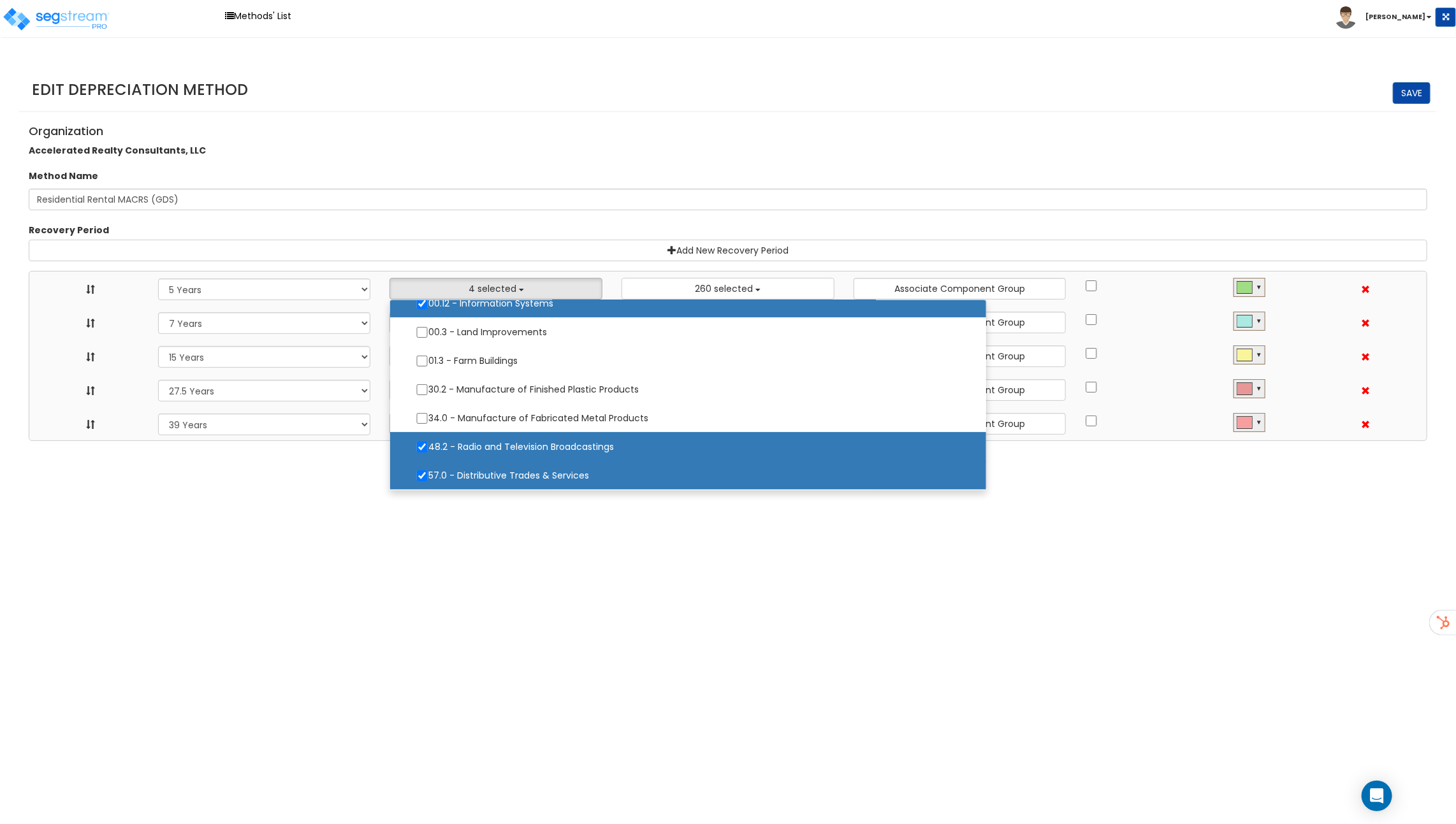
scroll to position [14, 0]
click at [496, 441] on html "Toggle navigation Methods' List Richard x" at bounding box center [728, 221] width 1456 height 441
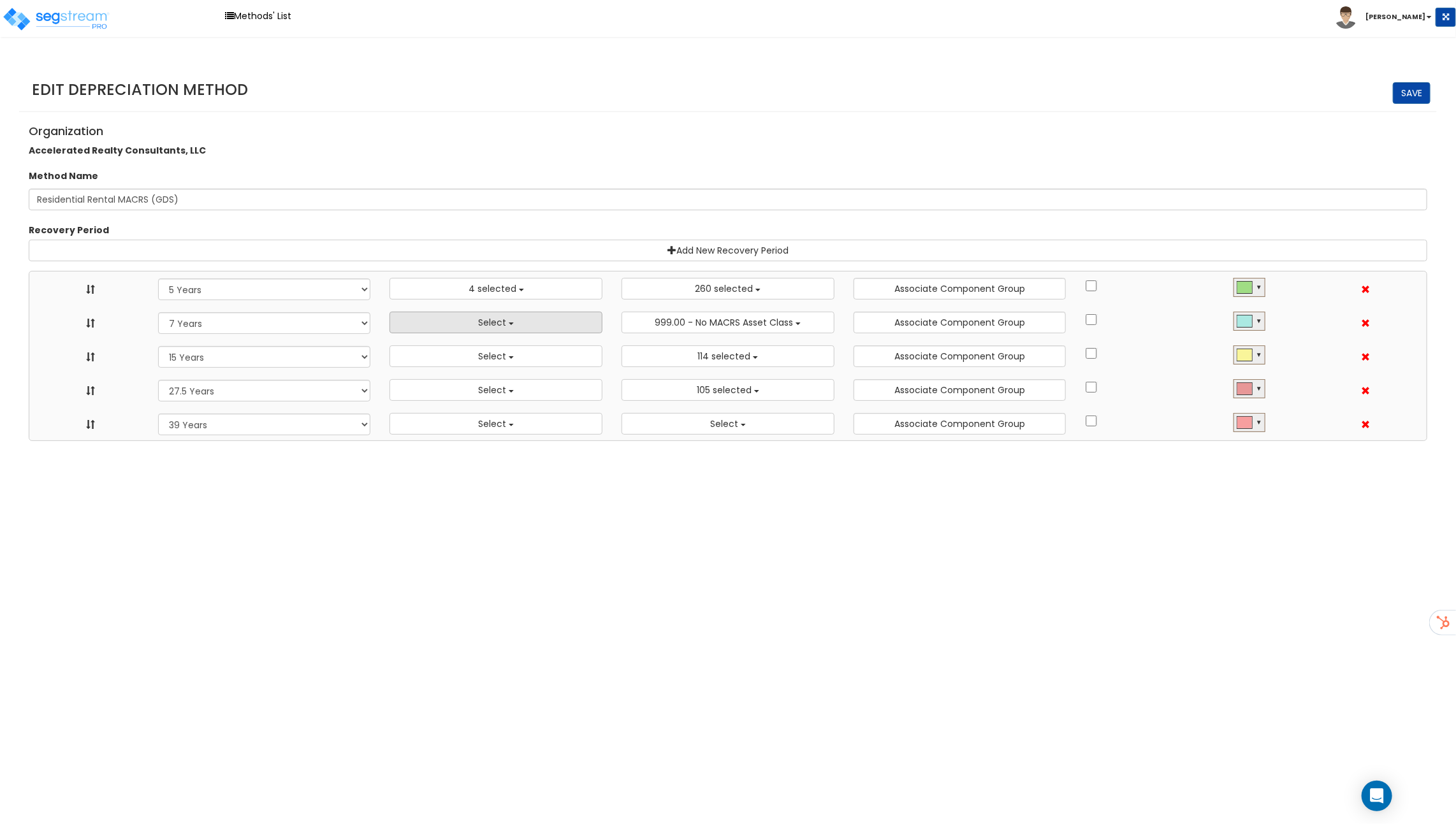
click at [465, 324] on button "Select" at bounding box center [496, 323] width 213 height 22
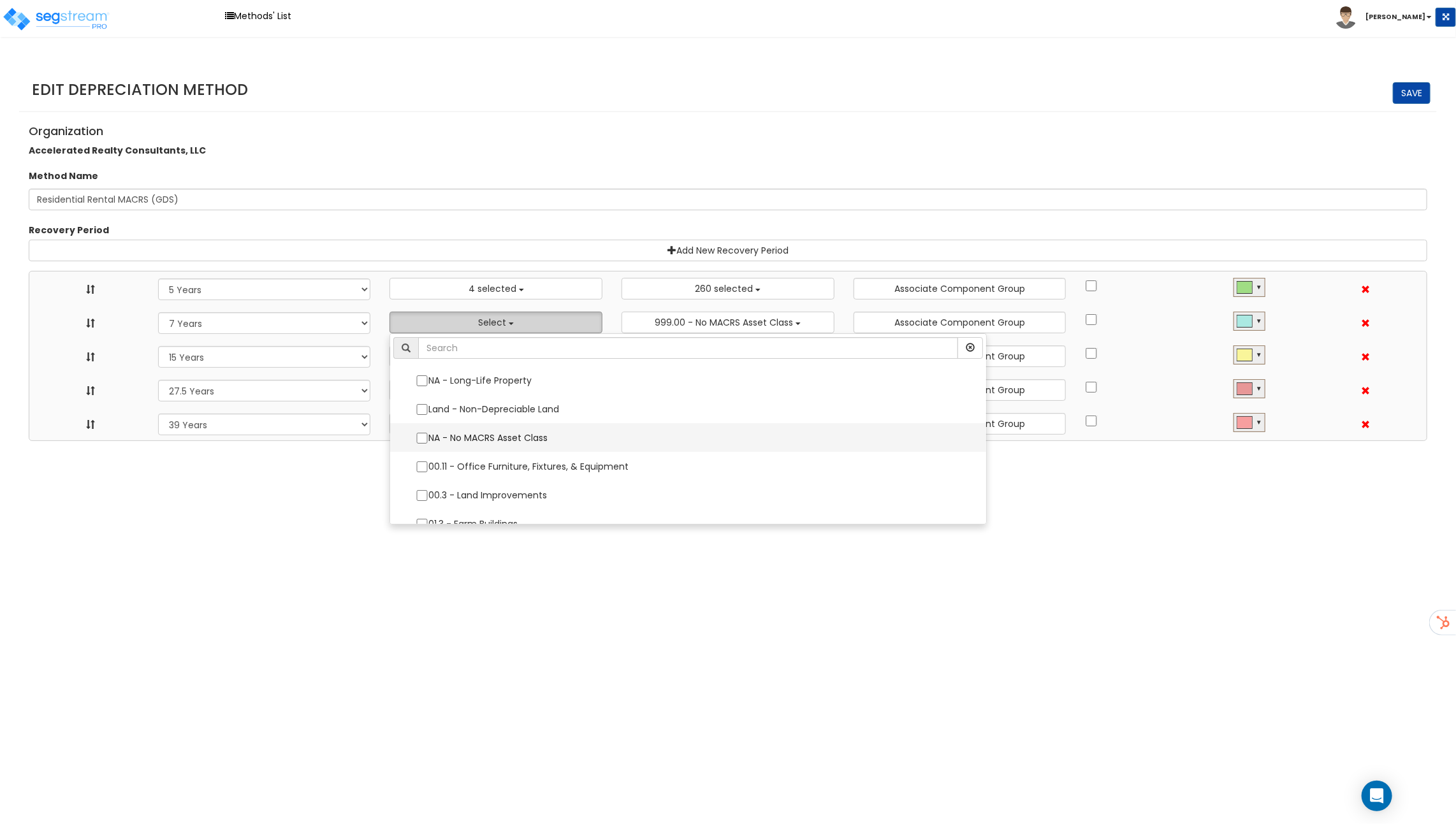
click at [468, 433] on label "NA - No MACRS Asset Class" at bounding box center [687, 438] width 570 height 27
click at [428, 433] on input "NA - No MACRS Asset Class" at bounding box center [422, 438] width 13 height 11
checkbox input "true"
select select "5Y"
select select "7Y"
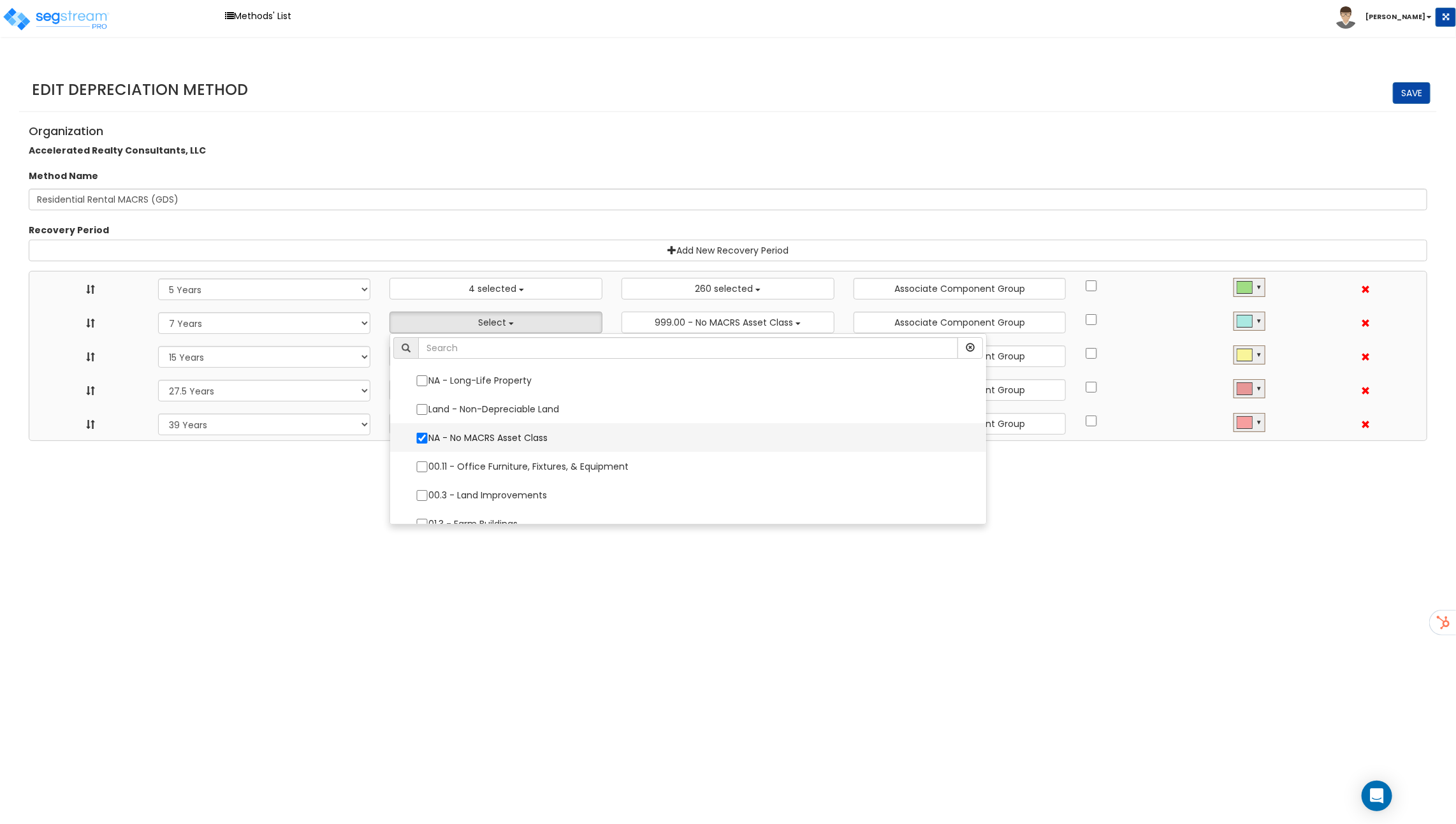
select select "15Y"
select select "275Y_1"
select select "39Y"
select select "48830"
select select "10182"
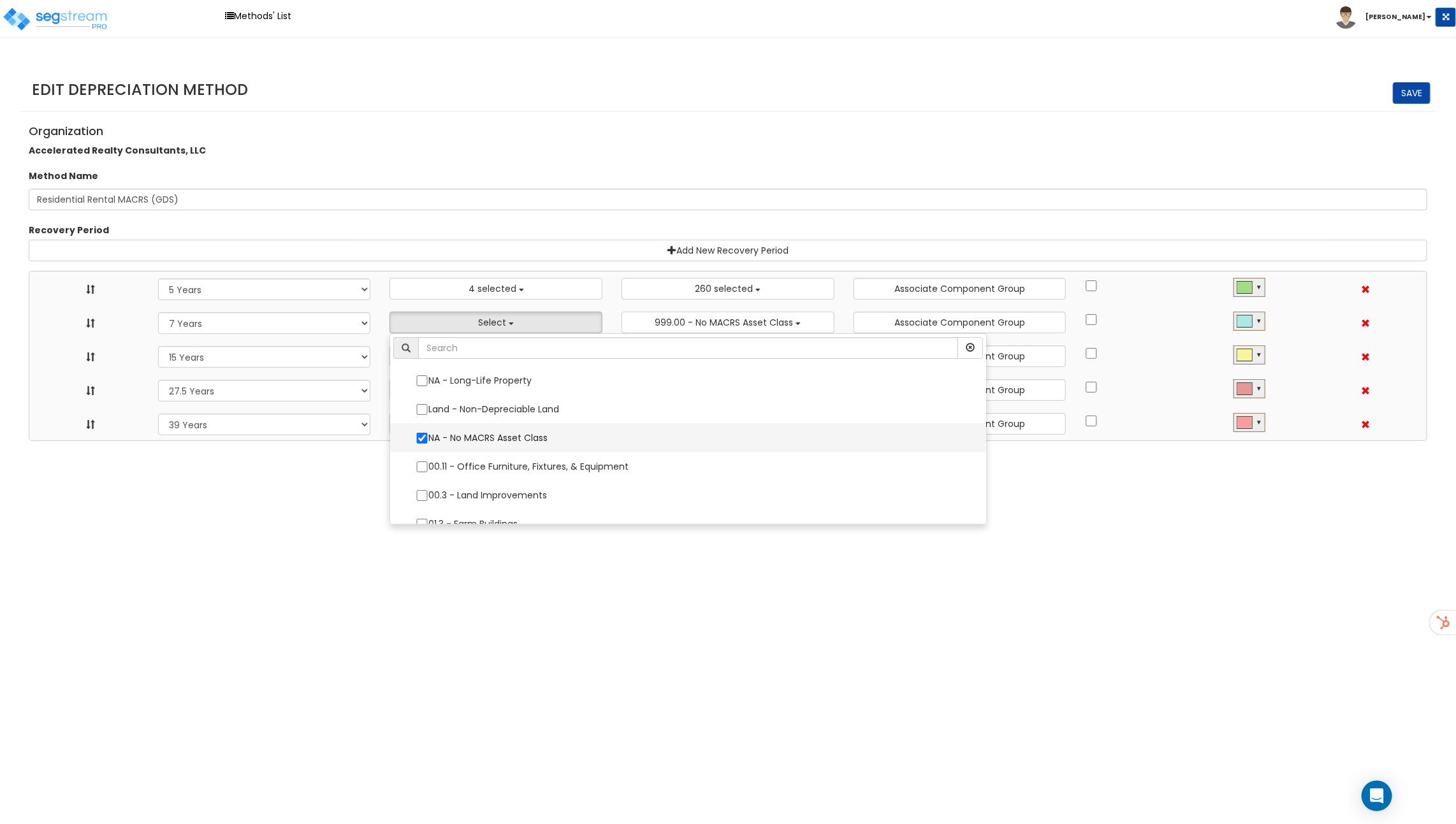
select select "48832"
select select
select select "31875"
select select
select select "31302"
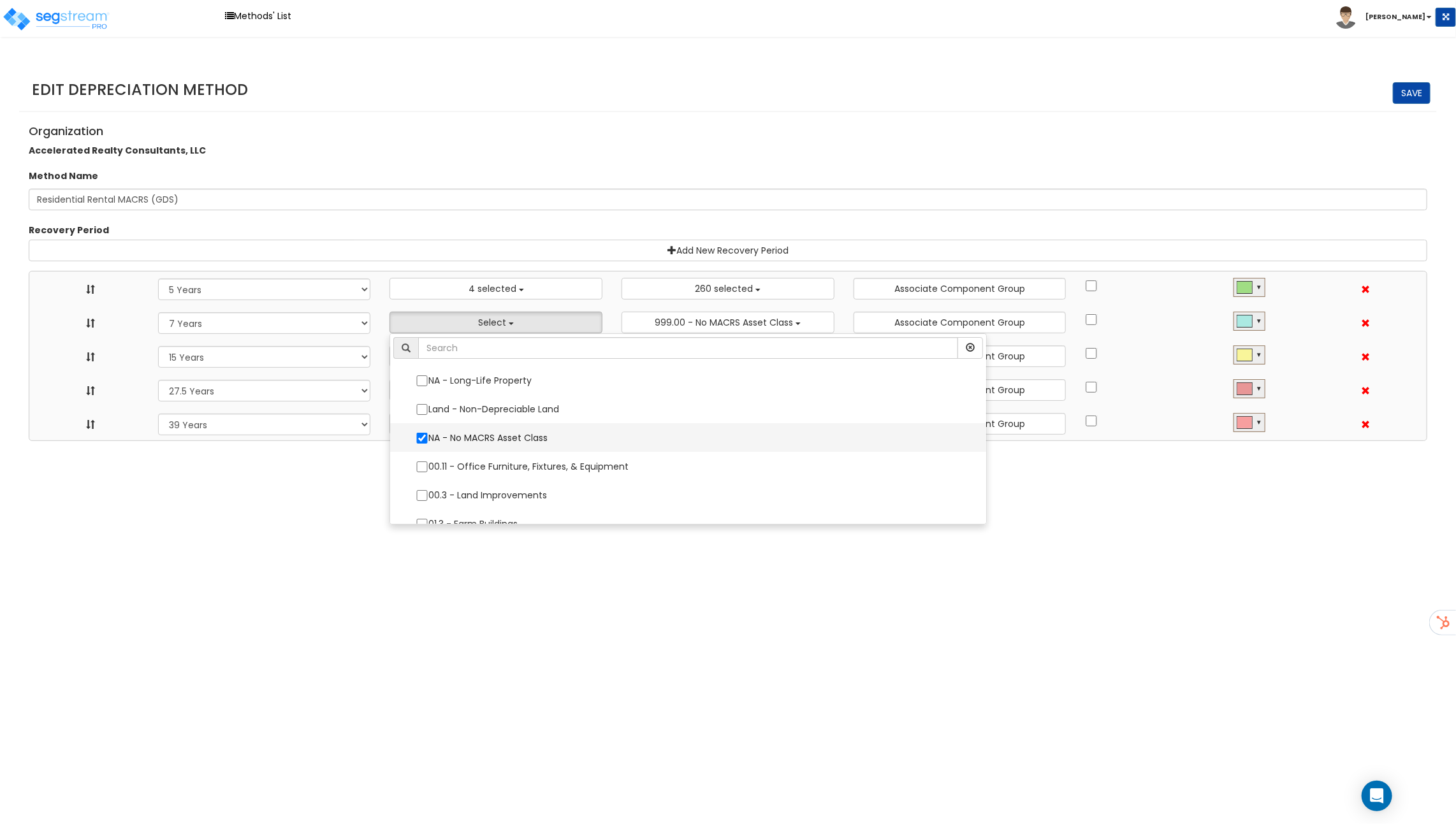
select select
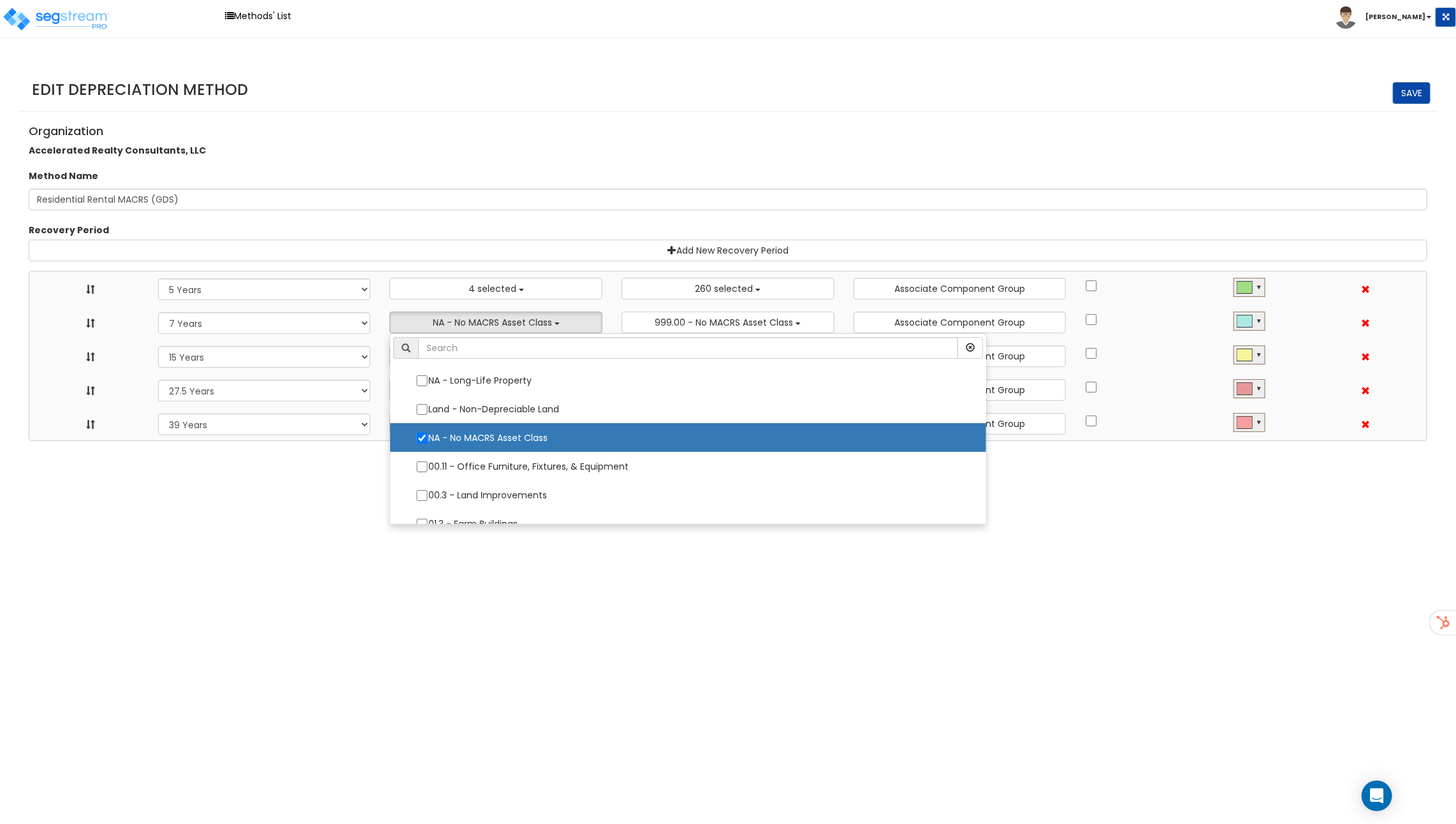
scroll to position [41, 0]
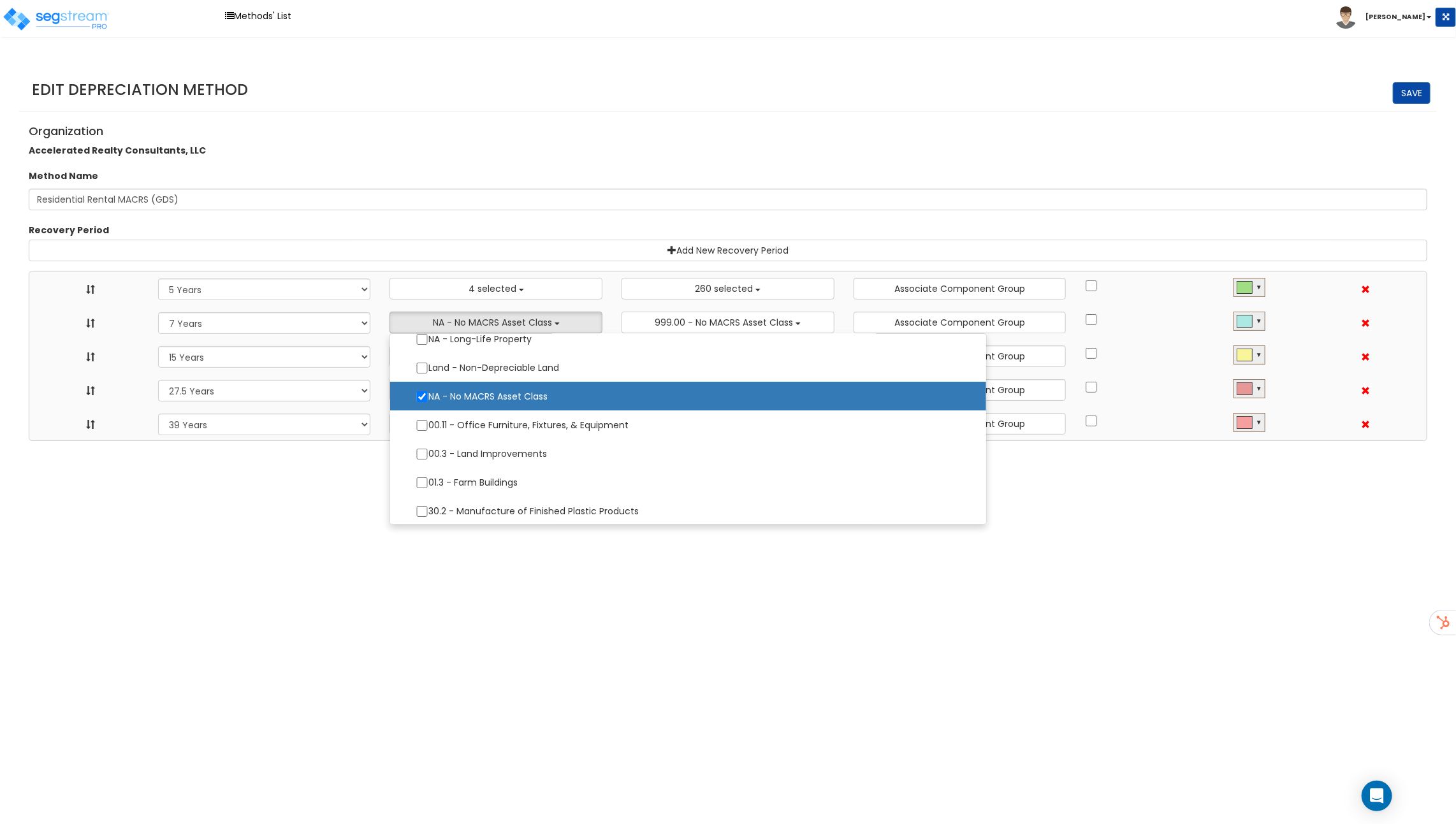
click at [468, 433] on label "00.11 - Office Furniture, Fixtures, & Equipment" at bounding box center [687, 426] width 570 height 27
click at [428, 431] on input "00.11 - Office Furniture, Fixtures, & Equipment" at bounding box center [422, 426] width 13 height 11
checkbox input "true"
select select "5Y"
select select "7Y"
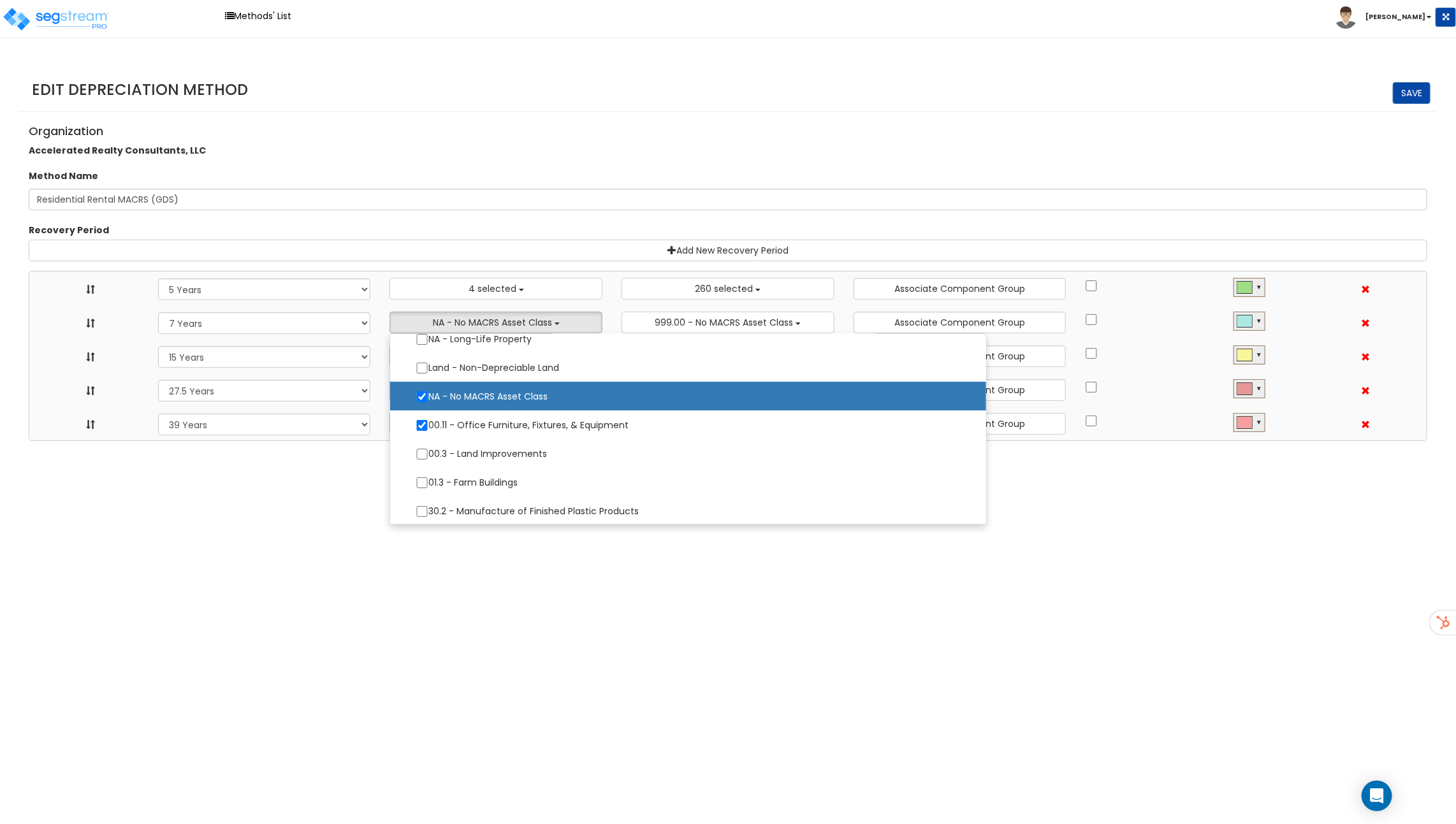
select select "15Y"
select select "275Y_1"
select select "39Y"
select select "10182"
select select "48832"
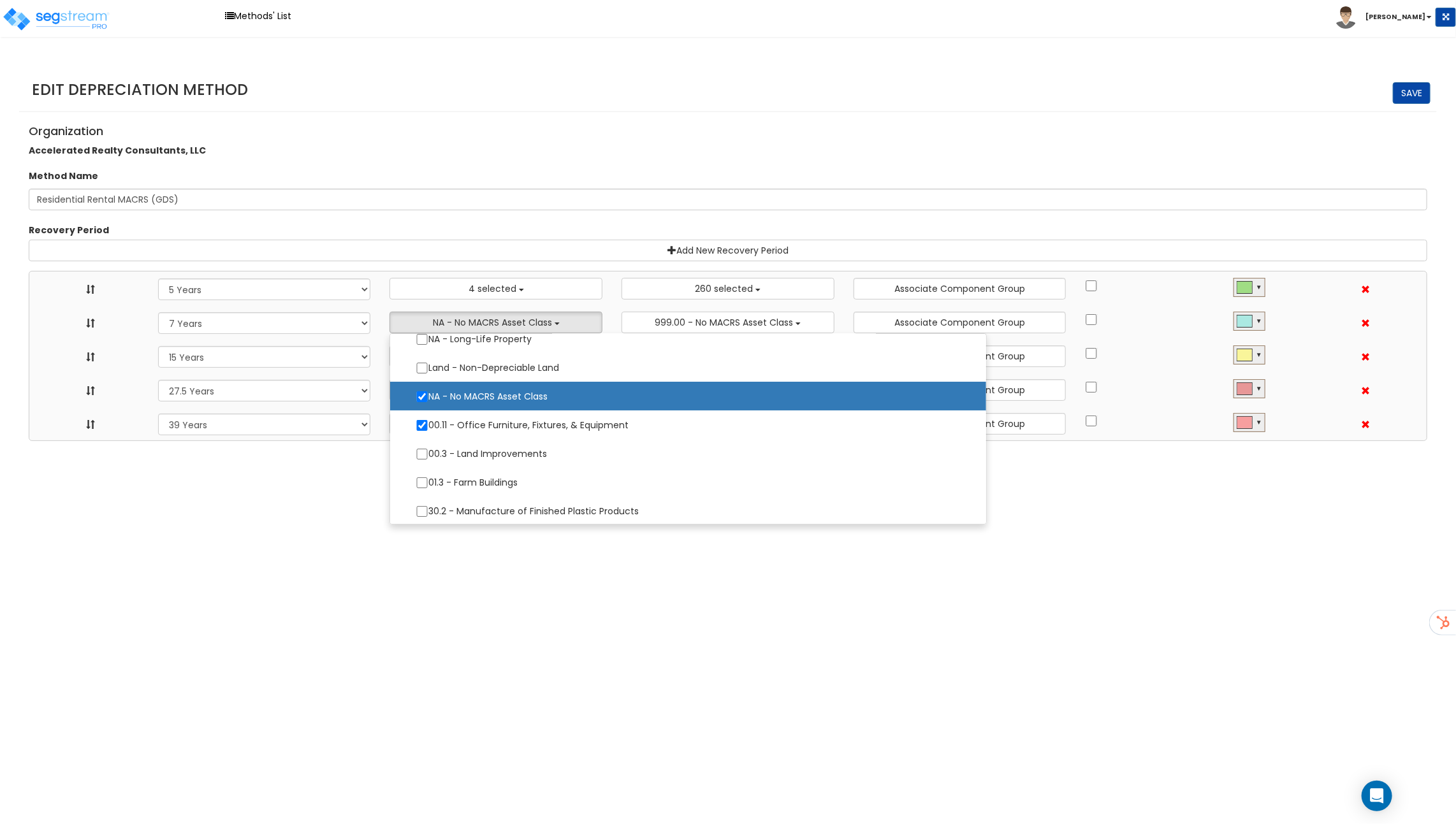
select select
select select "31875"
select select
select select "31302"
select select
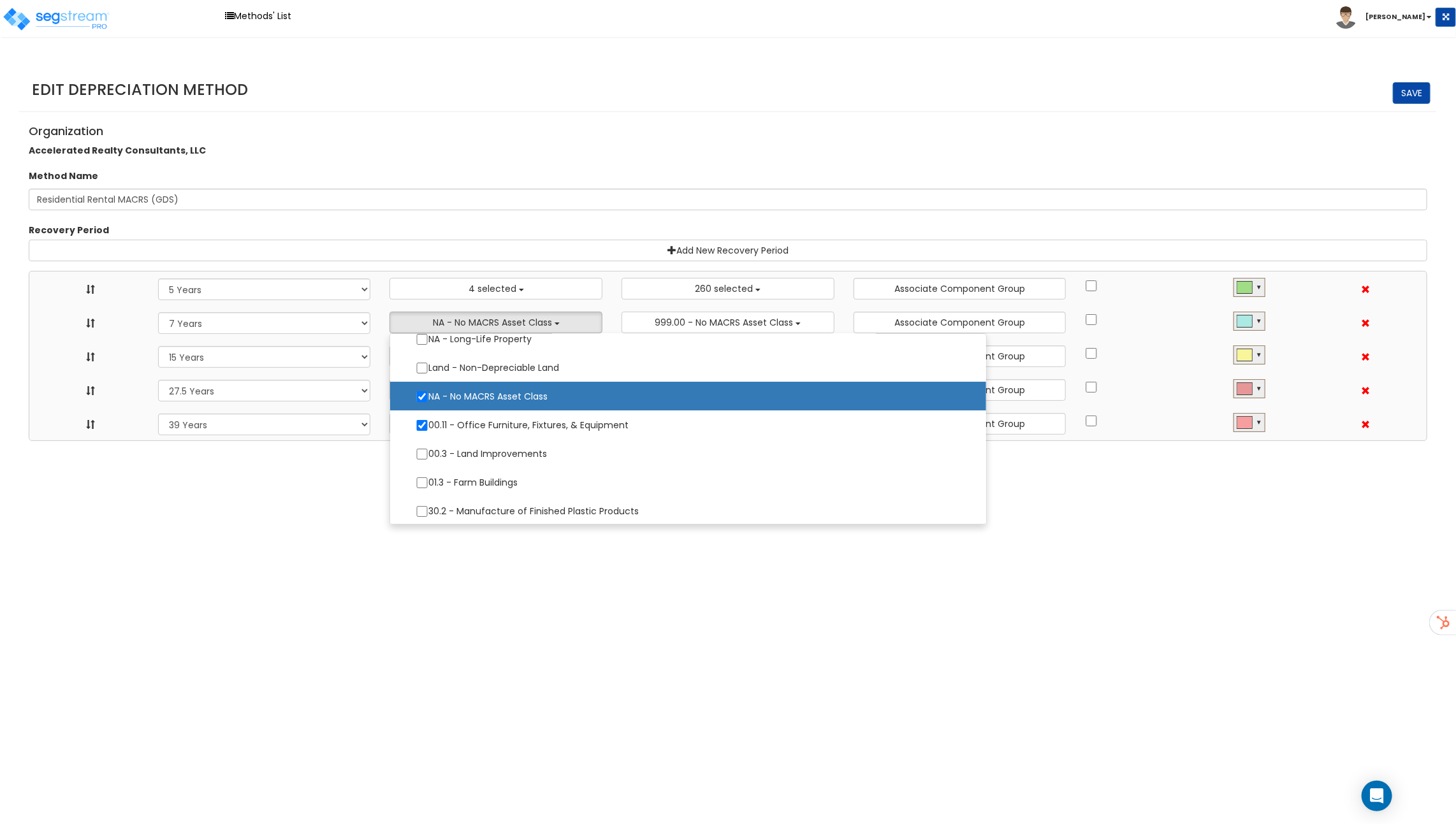
select select
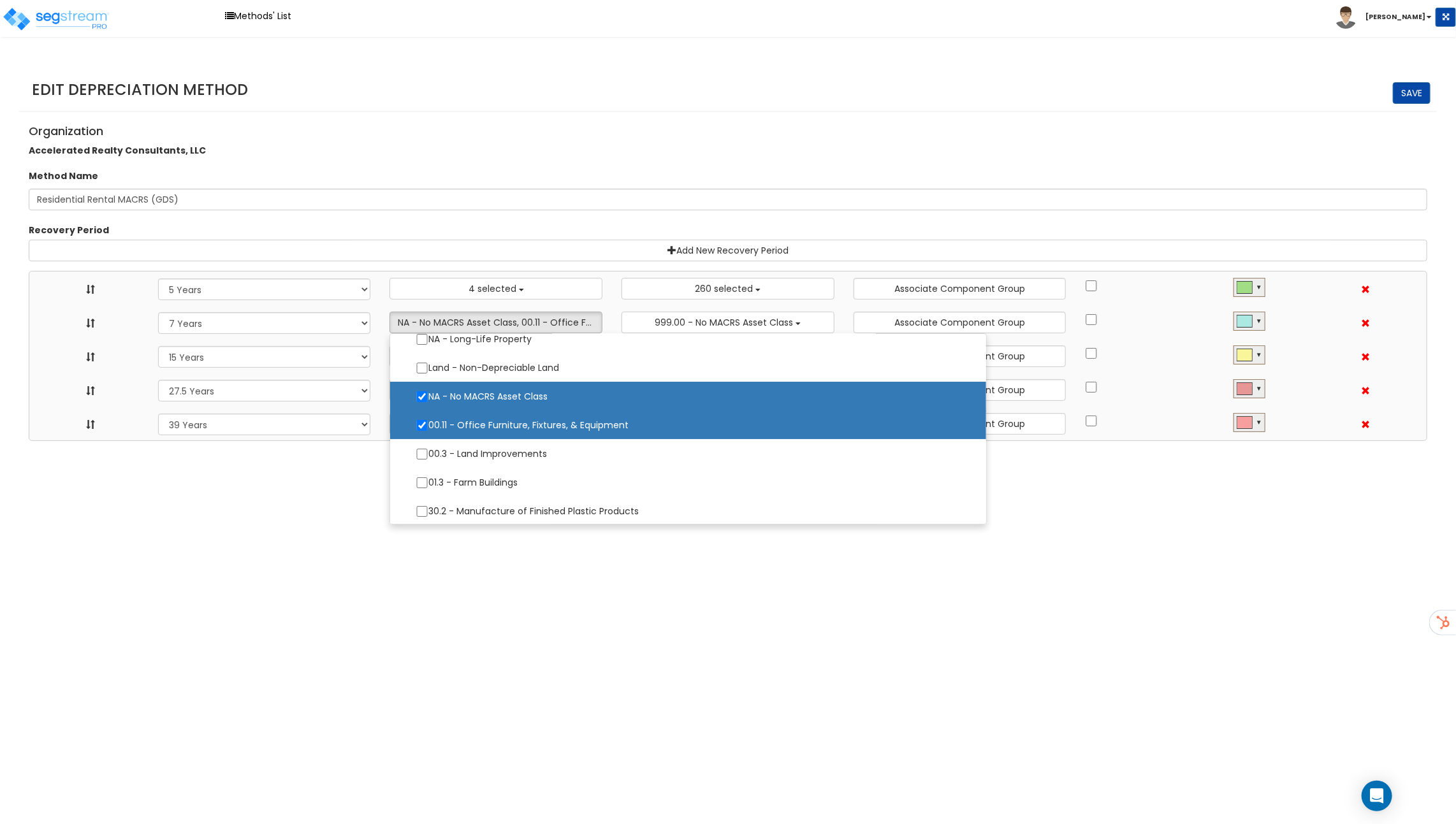
scroll to position [0, 0]
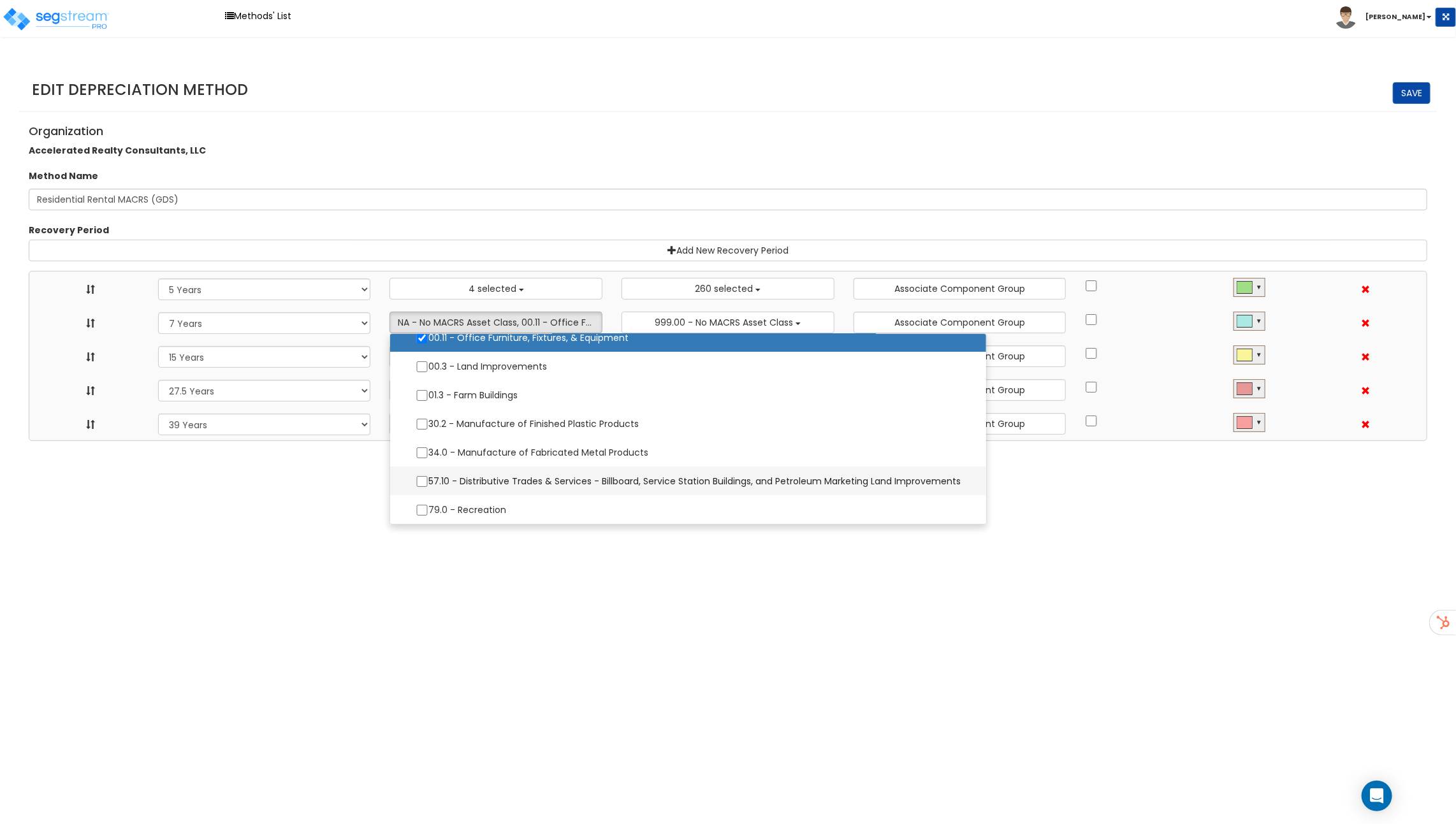
click at [511, 482] on label "57.10 - Distributive Trades & Services - Billboard, Service Station Buildings, …" at bounding box center [687, 481] width 570 height 27
click at [428, 482] on input "57.10 - Distributive Trades & Services - Billboard, Service Station Buildings, …" at bounding box center [422, 482] width 13 height 11
checkbox input "true"
select select "5Y"
select select "7Y"
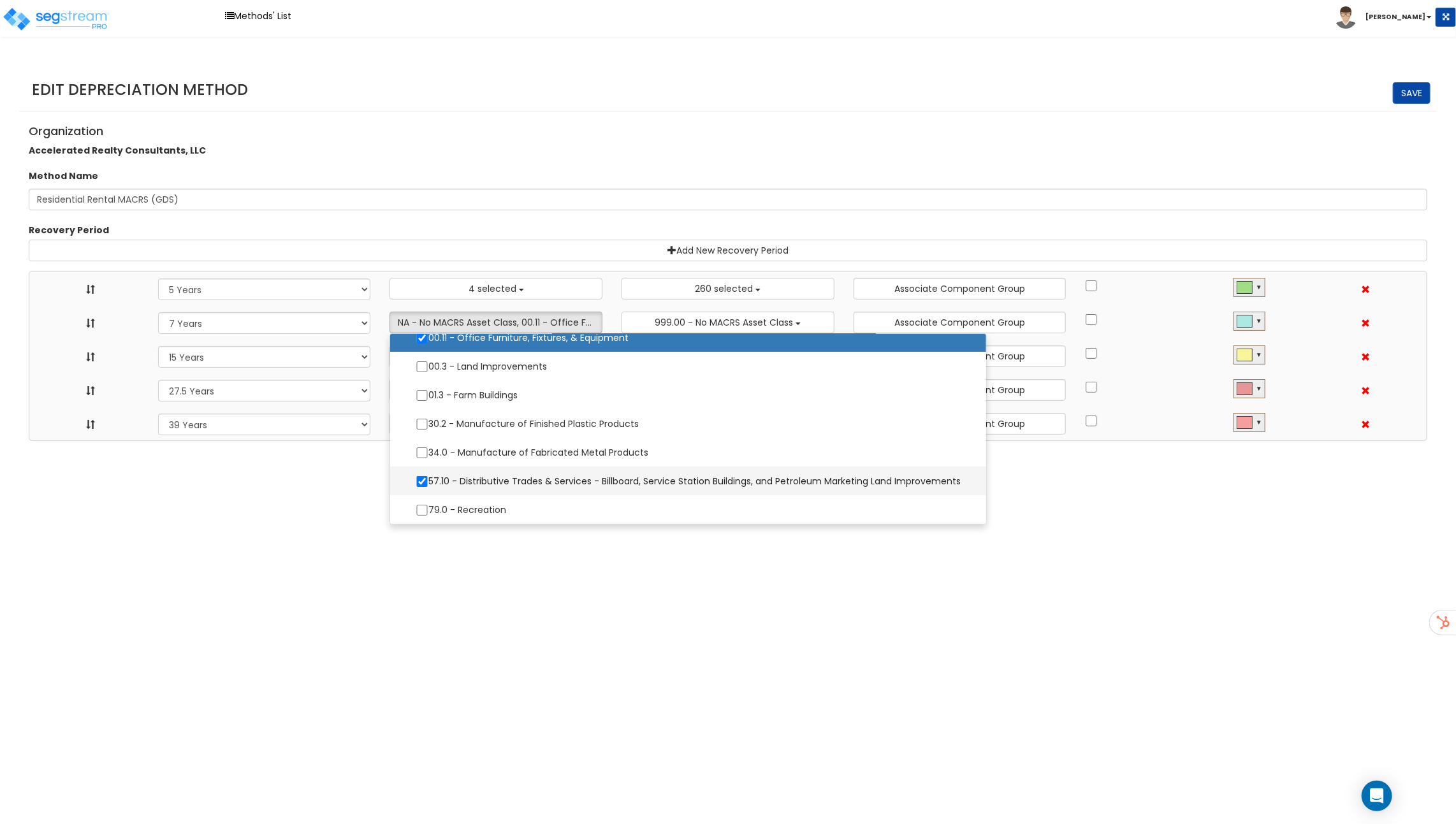
select select "15Y"
select select "275Y_1"
select select "39Y"
select select "10182"
select select "48832"
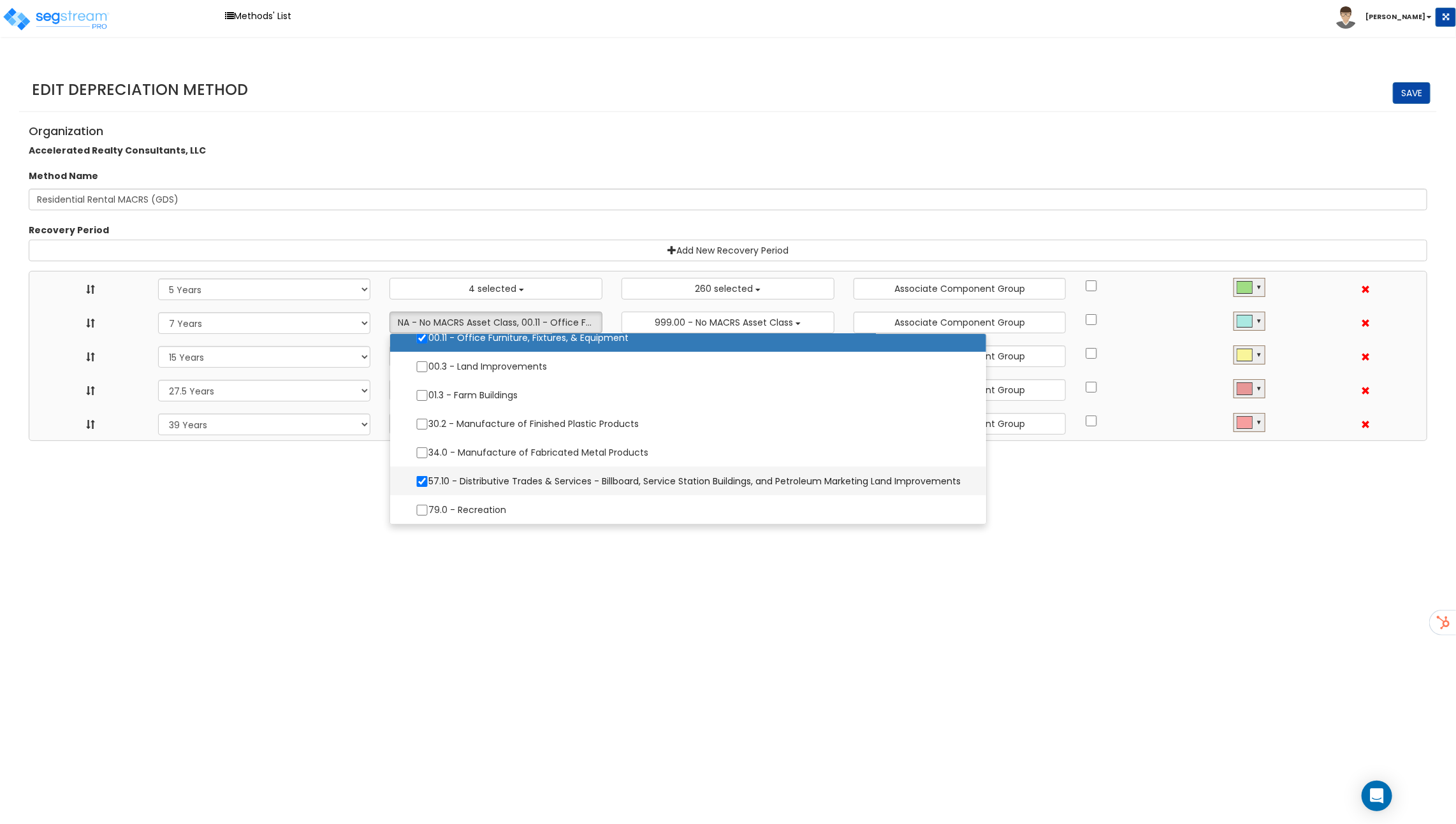
select select
select select "31875"
select select
select select "31302"
select select
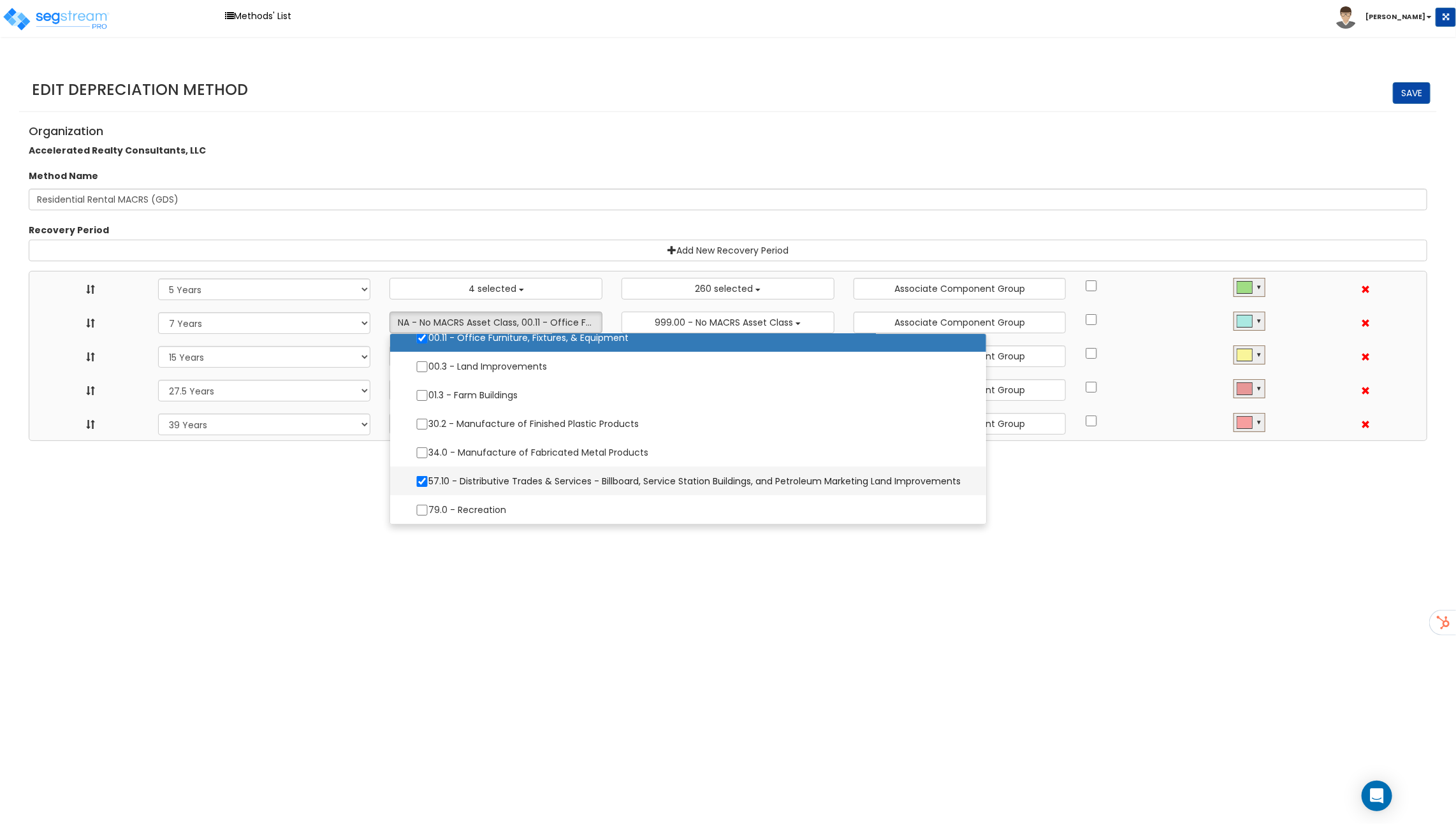
select select
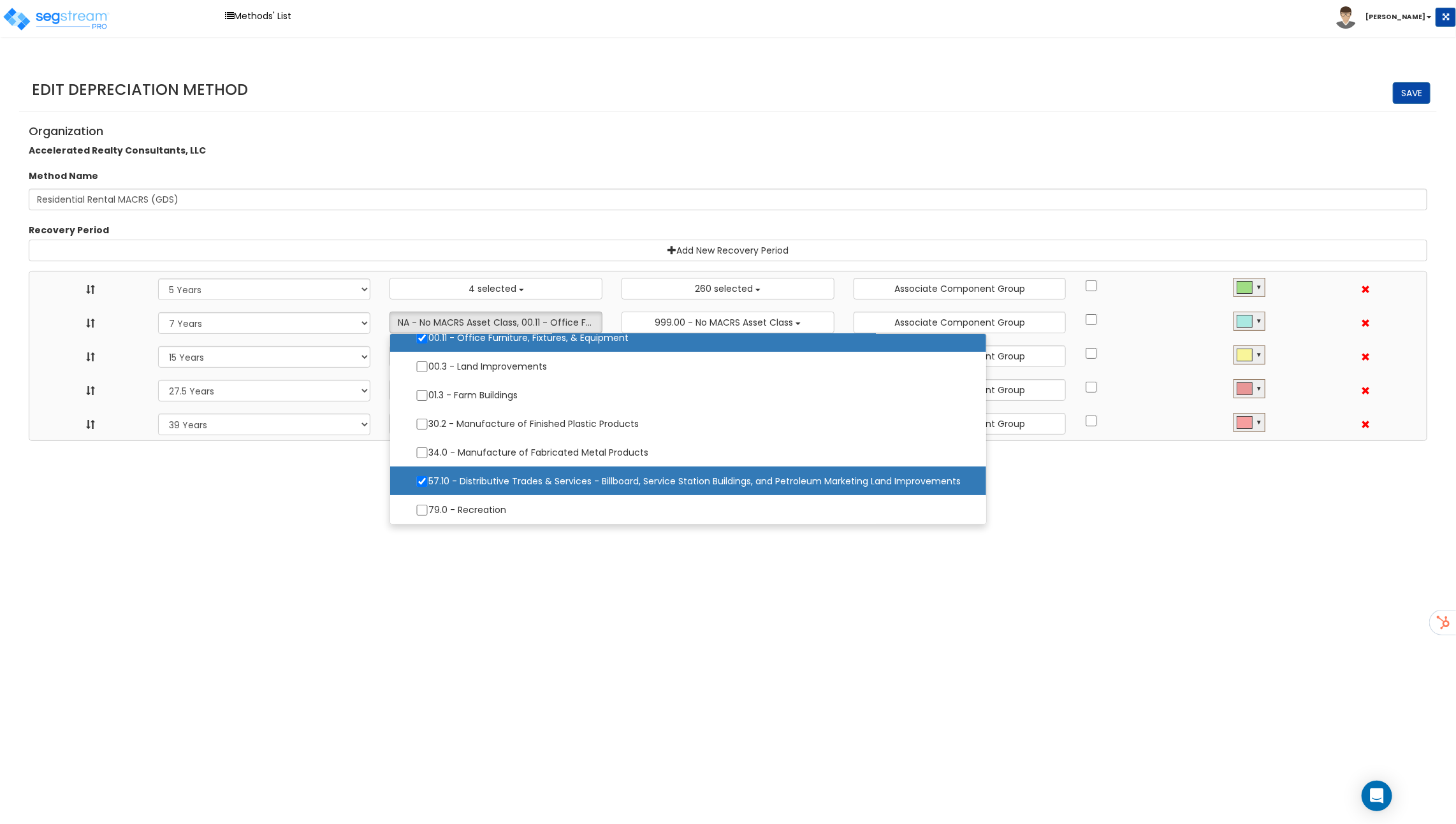
click at [511, 482] on label "57.10 - Distributive Trades & Services - Billboard, Service Station Buildings, …" at bounding box center [687, 481] width 570 height 27
click at [428, 482] on input "57.10 - Distributive Trades & Services - Billboard, Service Station Buildings, …" at bounding box center [422, 482] width 13 height 11
checkbox input "false"
select select "5Y"
select select "7Y"
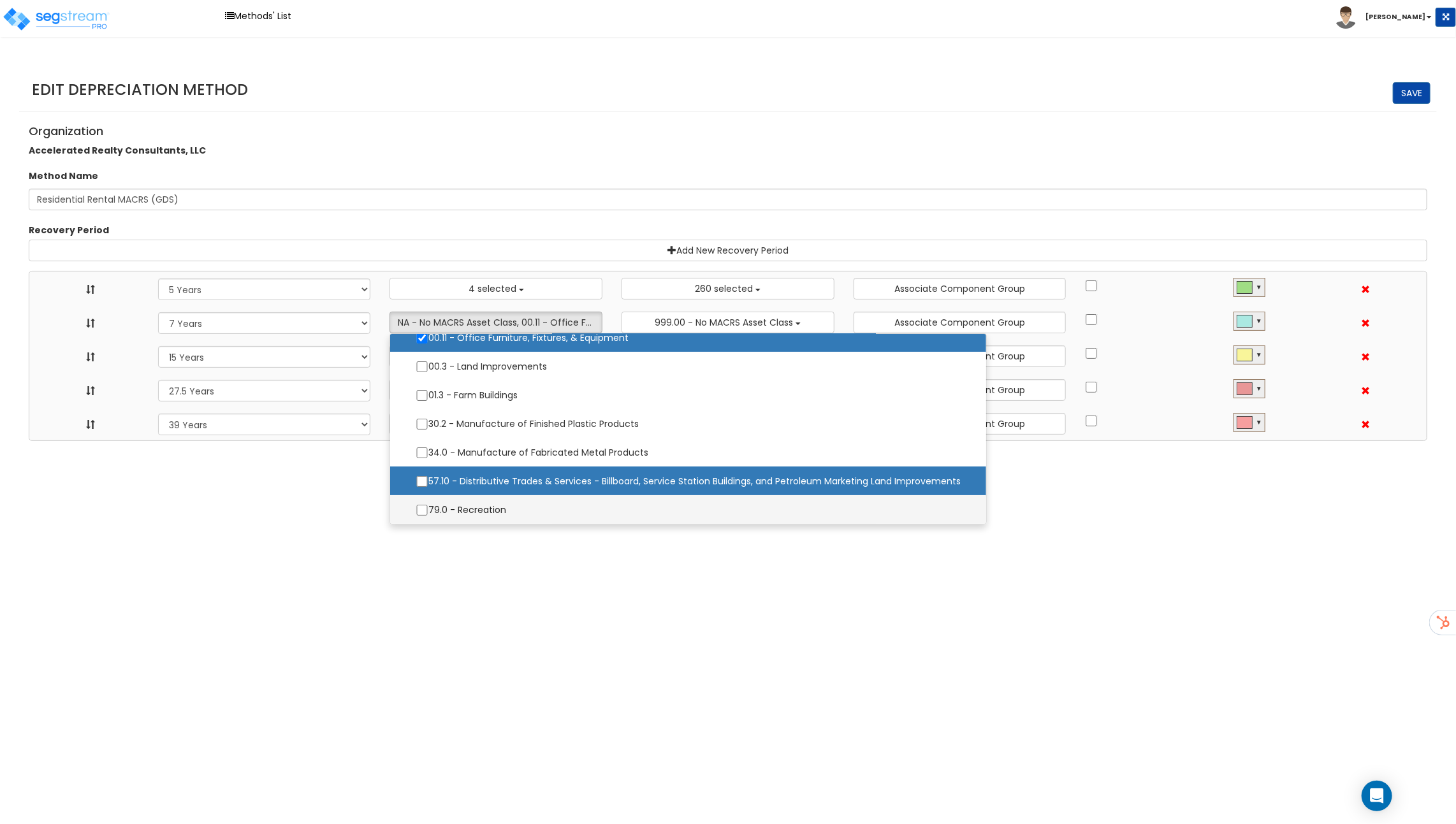
select select "15Y"
select select "275Y_1"
select select "39Y"
select select "10182"
select select "48832"
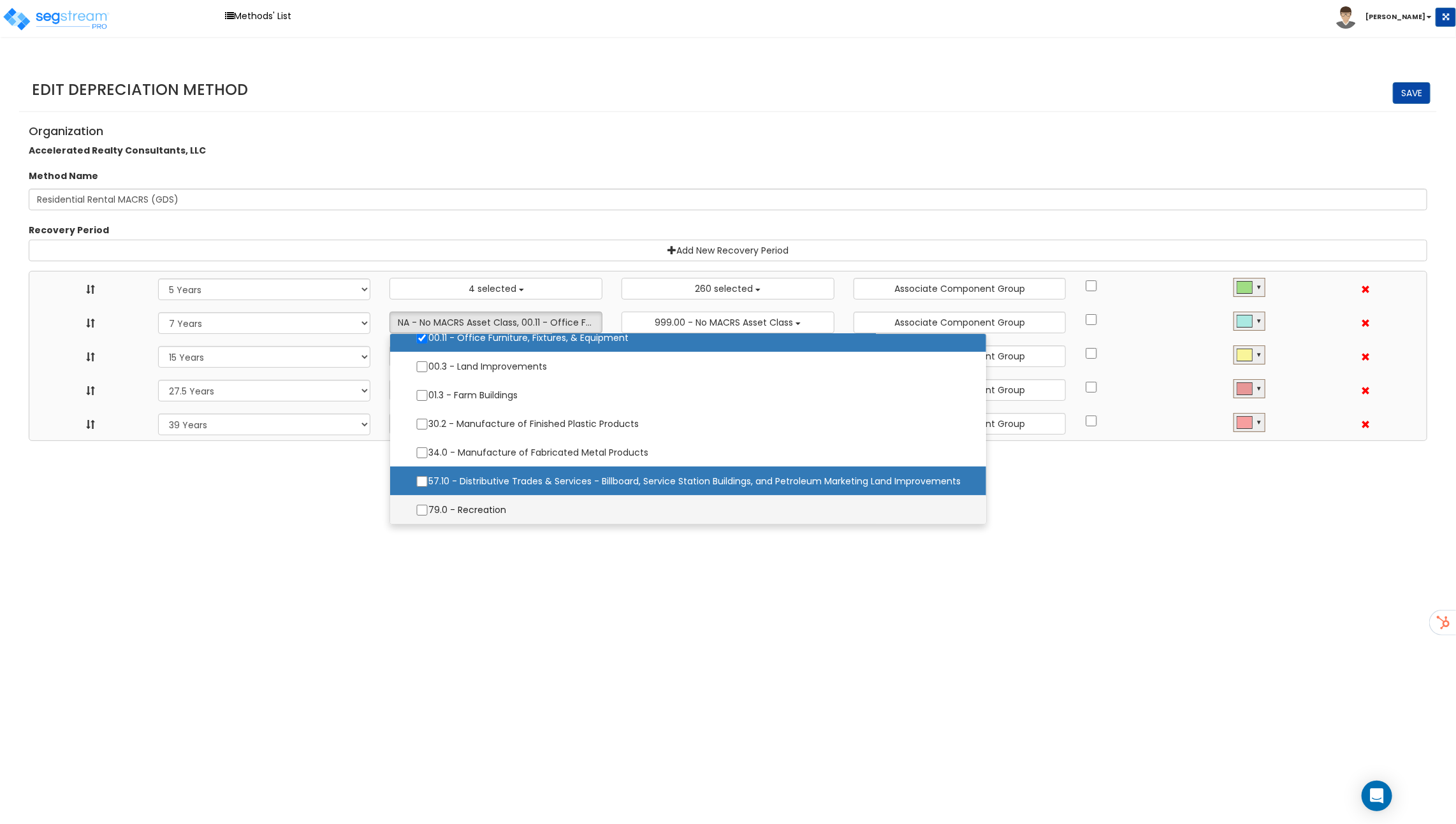
select select
select select "31875"
select select
select select "31302"
select select
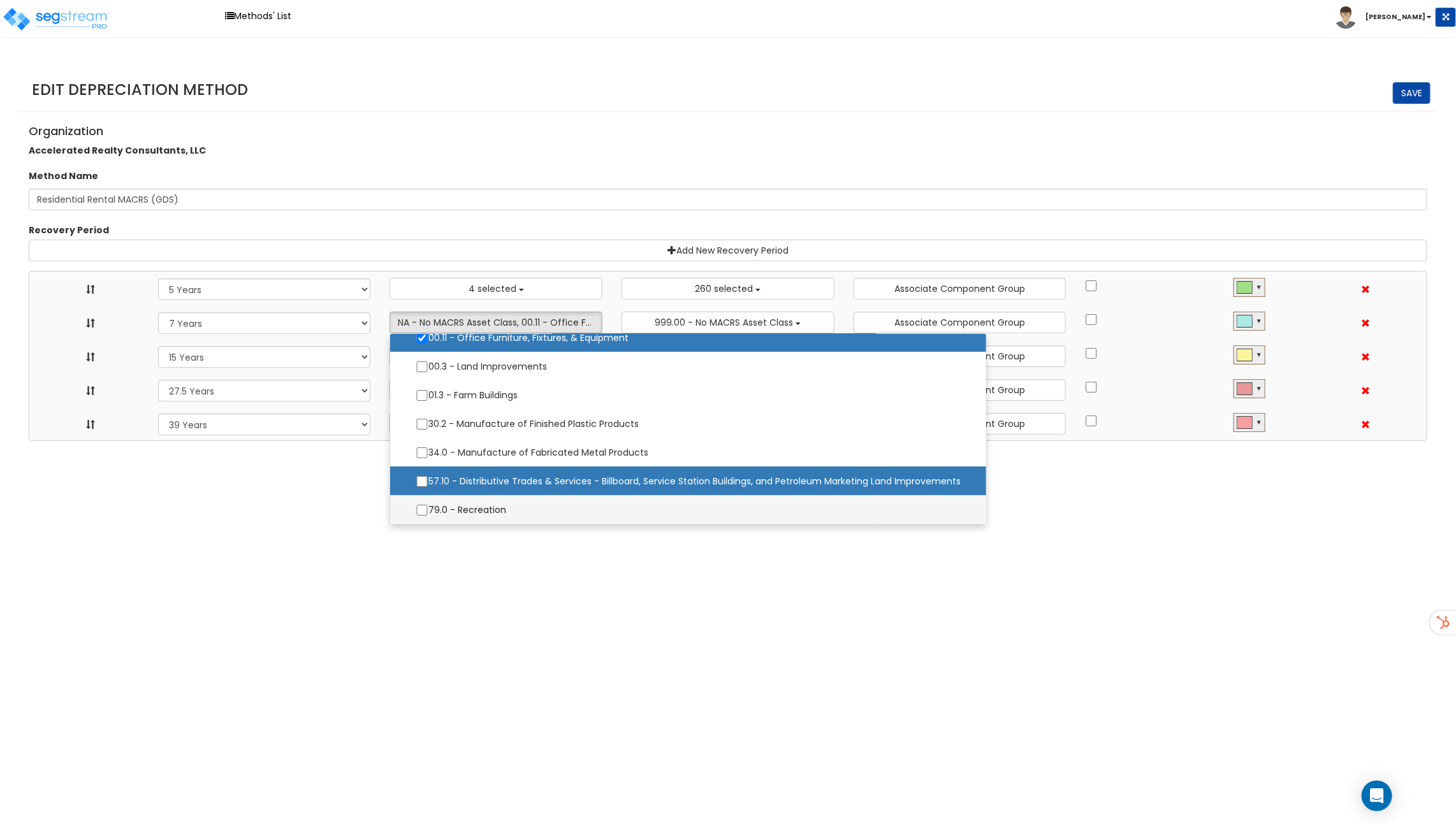
select select
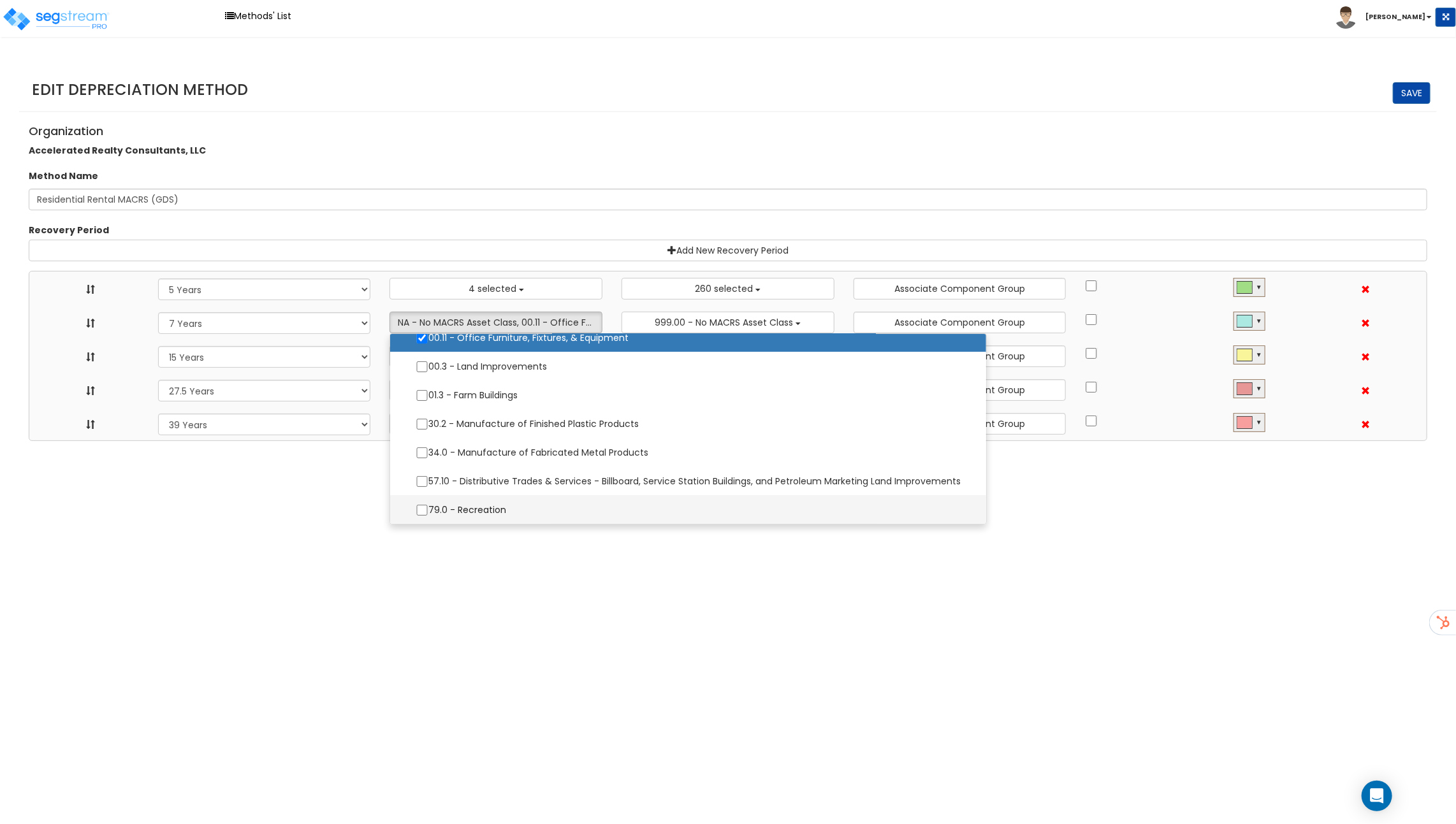
click at [498, 501] on label "79.0 - Recreation" at bounding box center [687, 510] width 570 height 27
click at [428, 505] on input "79.0 - Recreation" at bounding box center [422, 510] width 13 height 11
checkbox input "true"
select select "5Y"
select select "7Y"
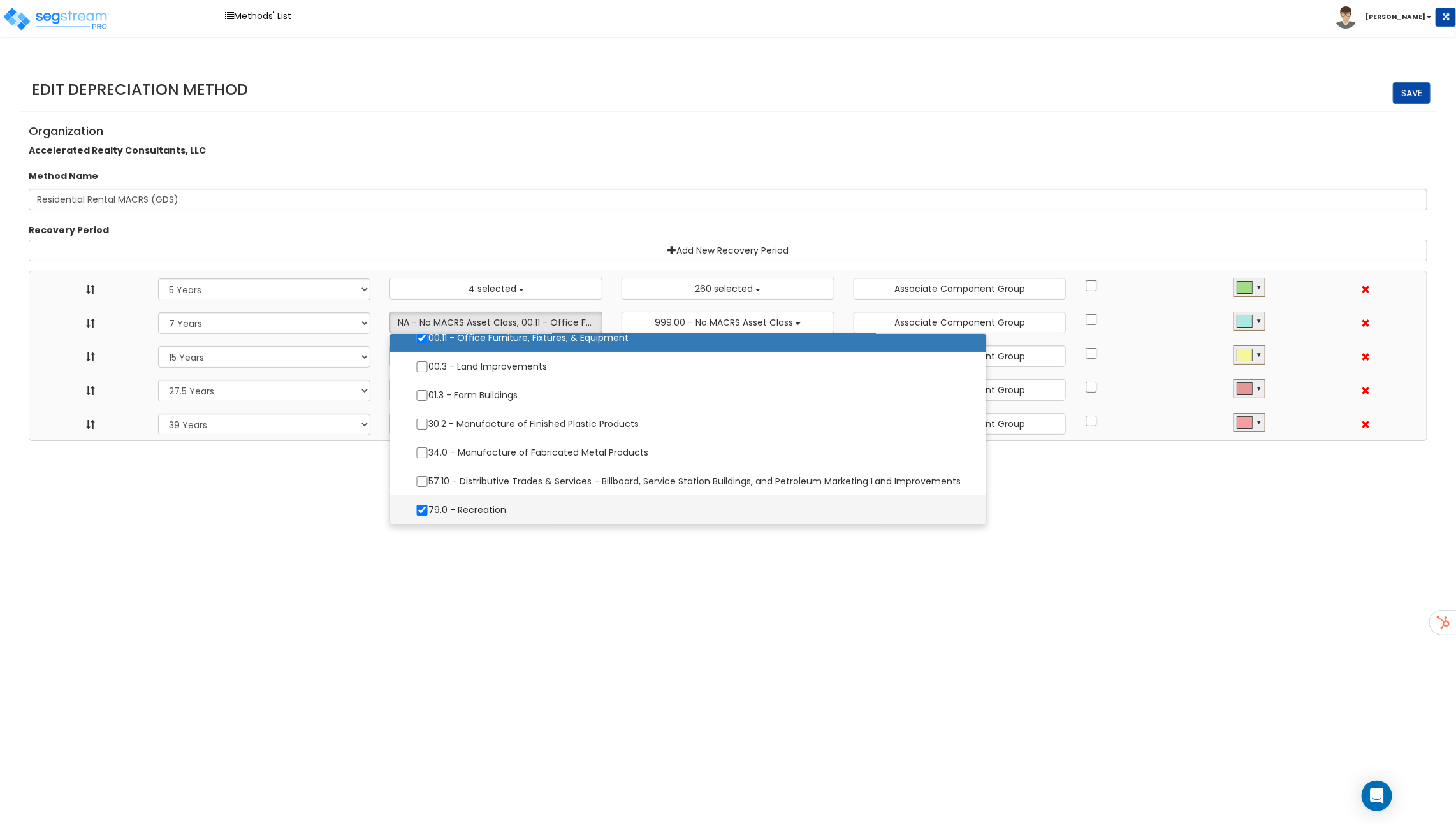
select select "15Y"
select select "275Y_1"
select select "39Y"
select select "10182"
select select "48832"
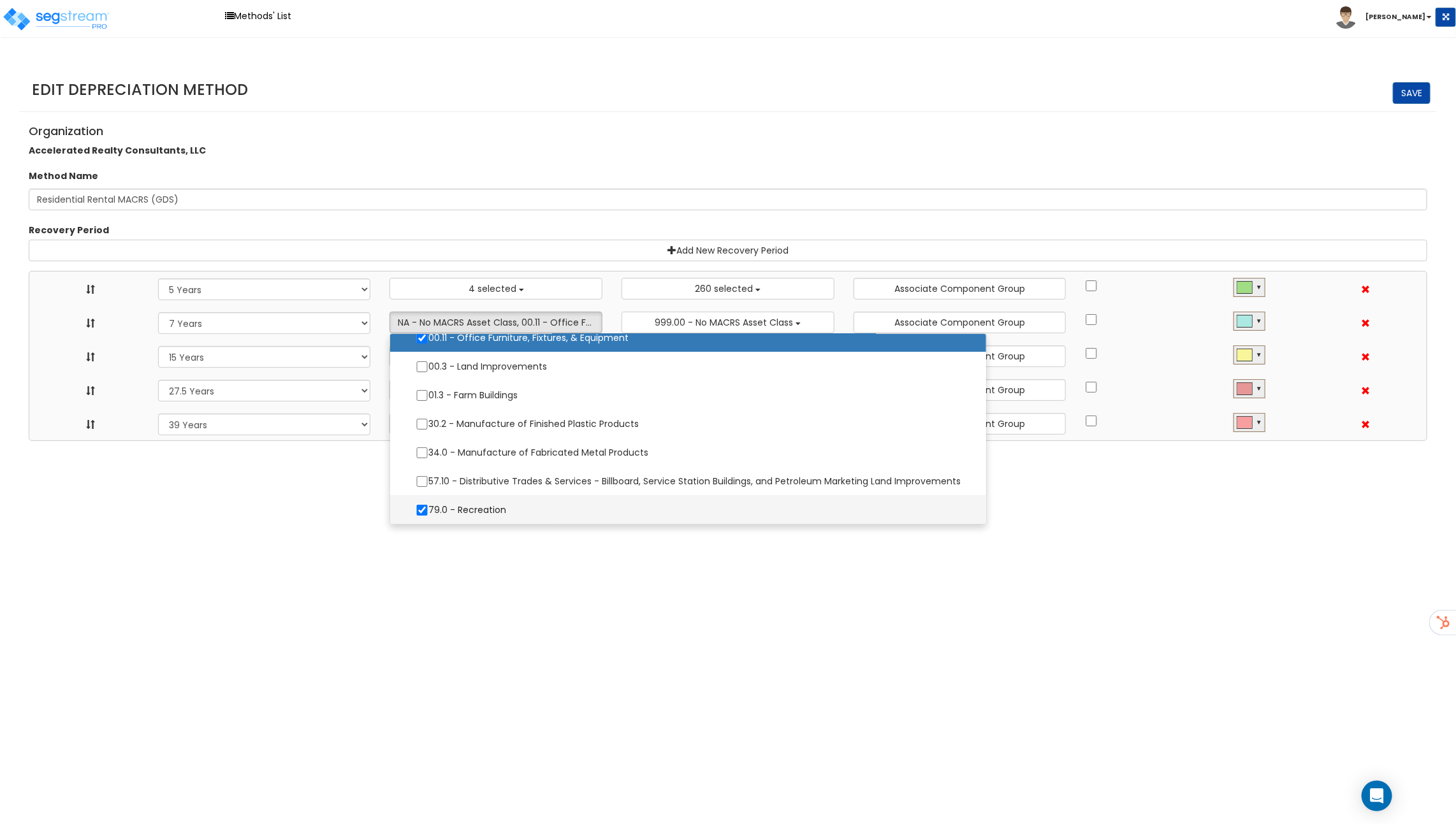
select select
select select "31875"
select select
select select "31302"
select select
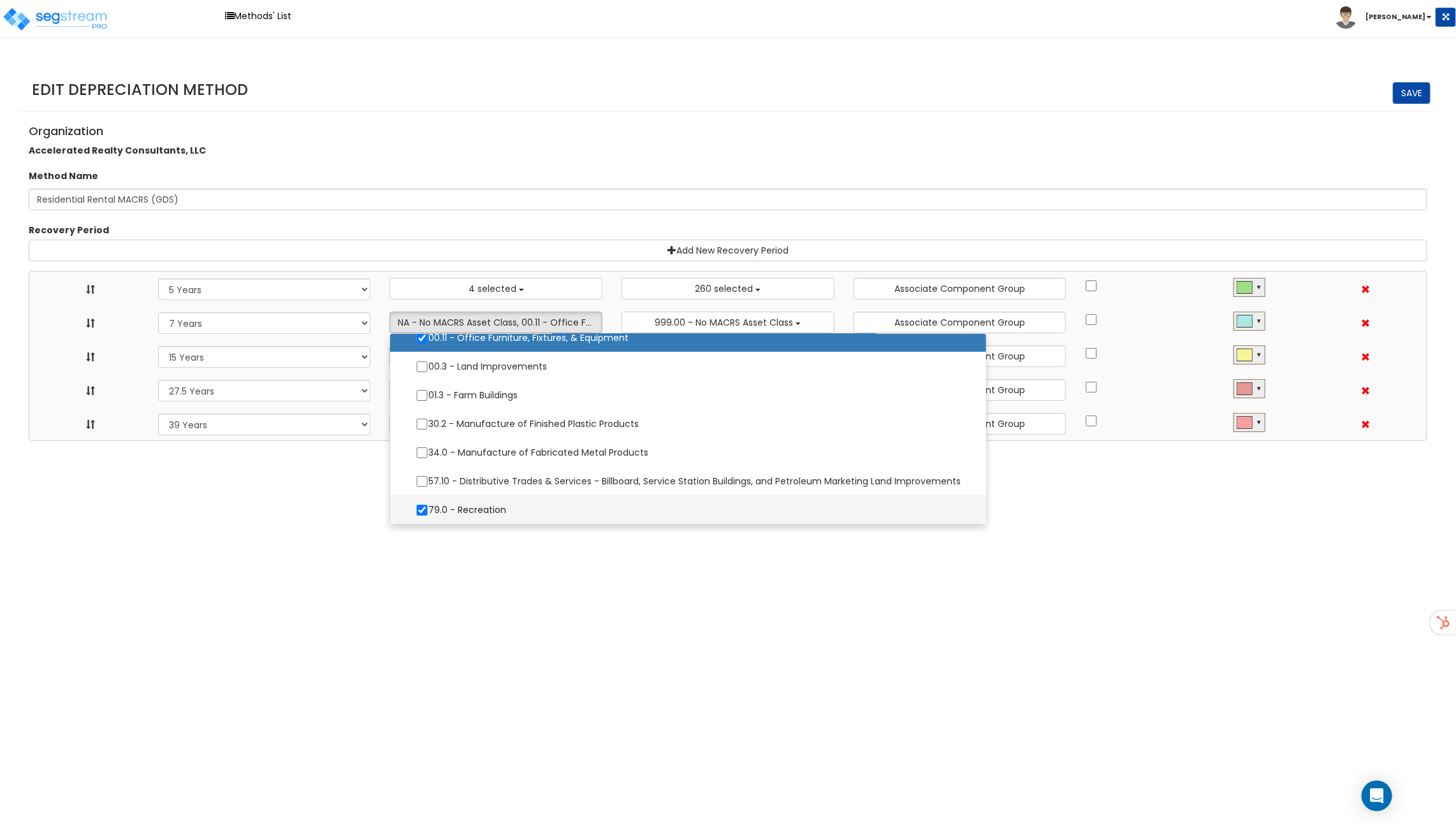
select select
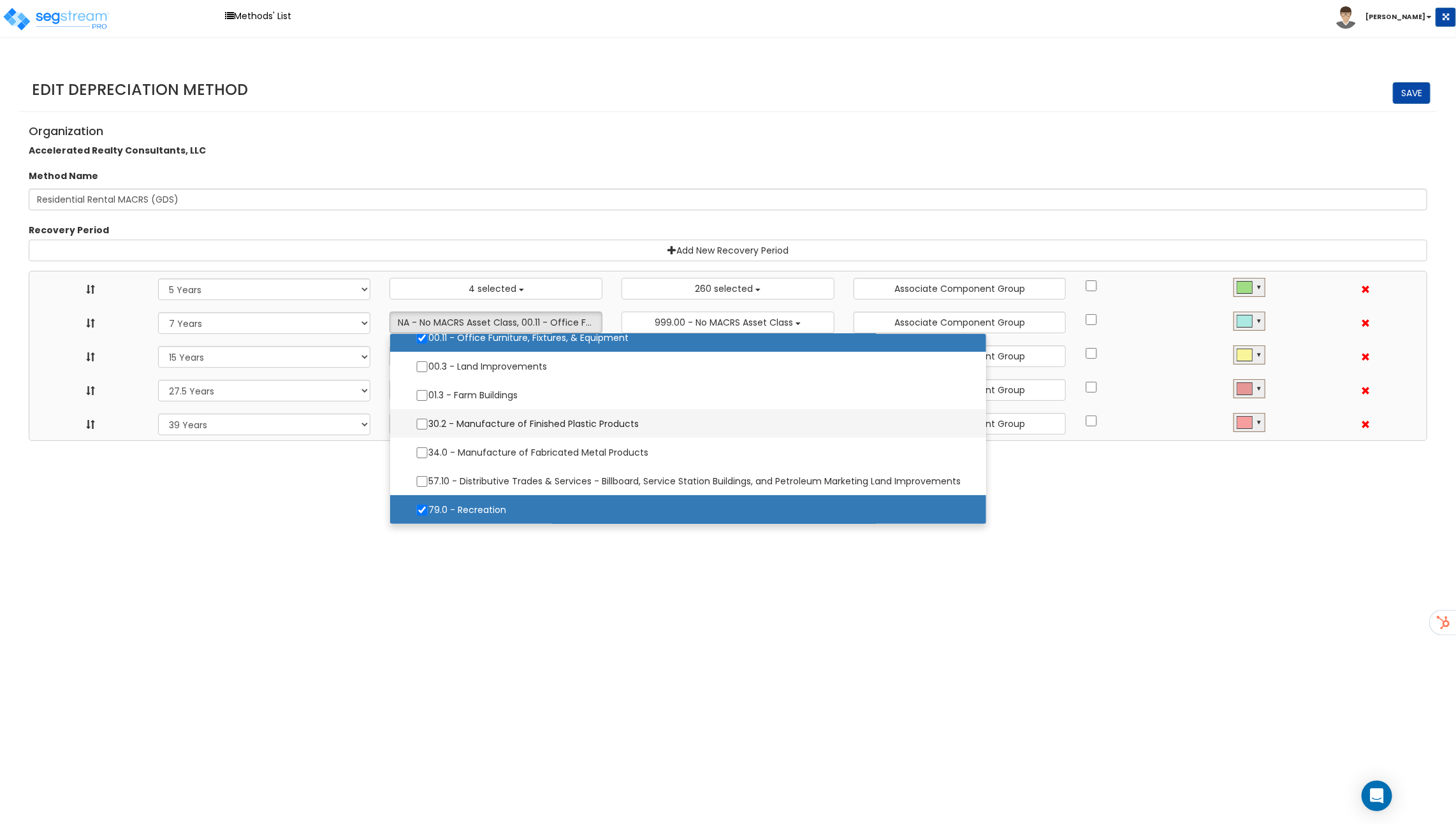
click at [486, 427] on label "30.2 - Manufacture of Finished Plastic Products" at bounding box center [687, 424] width 570 height 27
click at [428, 427] on input "30.2 - Manufacture of Finished Plastic Products" at bounding box center [422, 424] width 13 height 11
checkbox input "true"
select select "5Y"
select select "7Y"
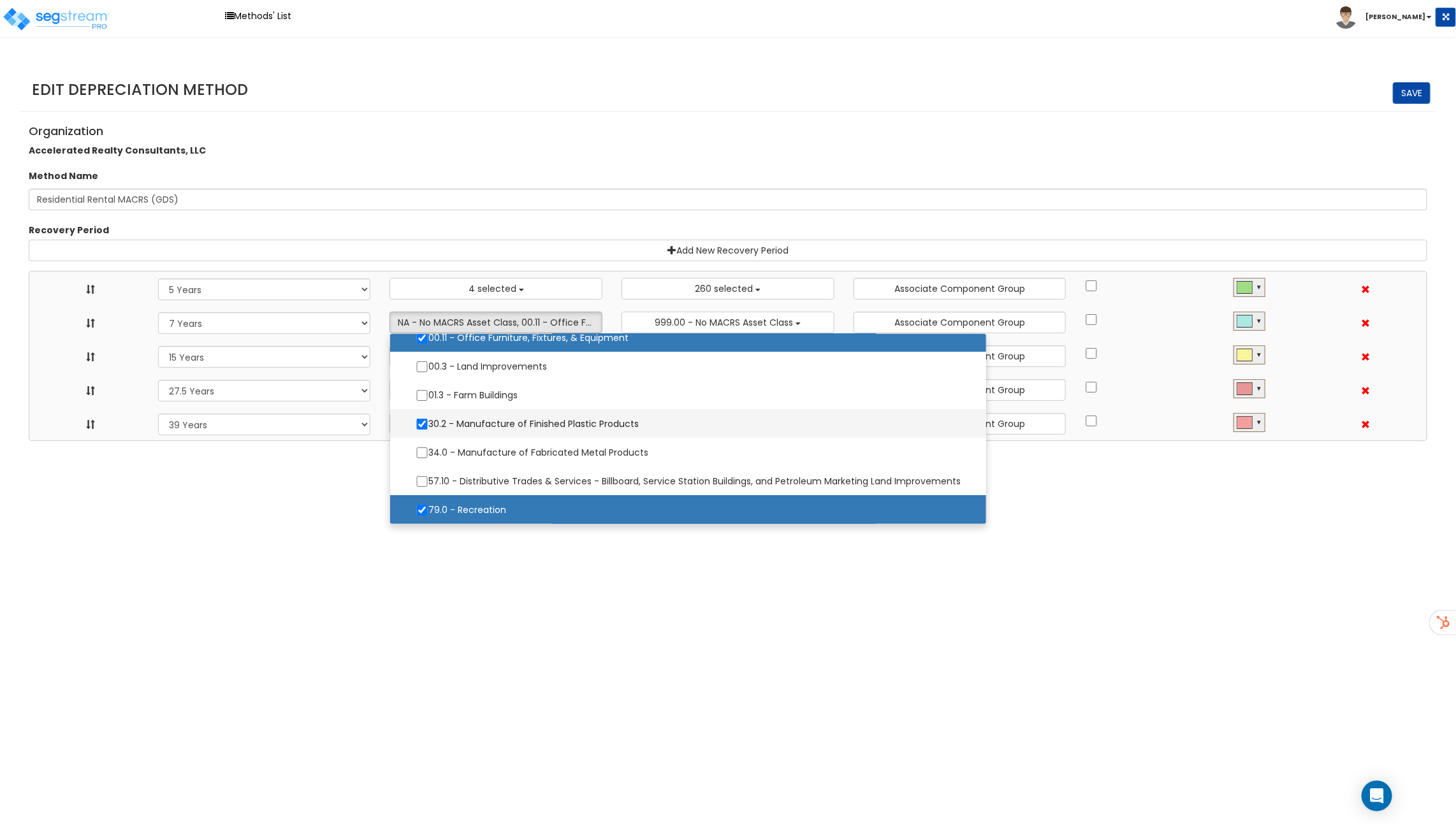
select select "15Y"
select select "275Y_1"
select select "39Y"
select select "10182"
select select "48832"
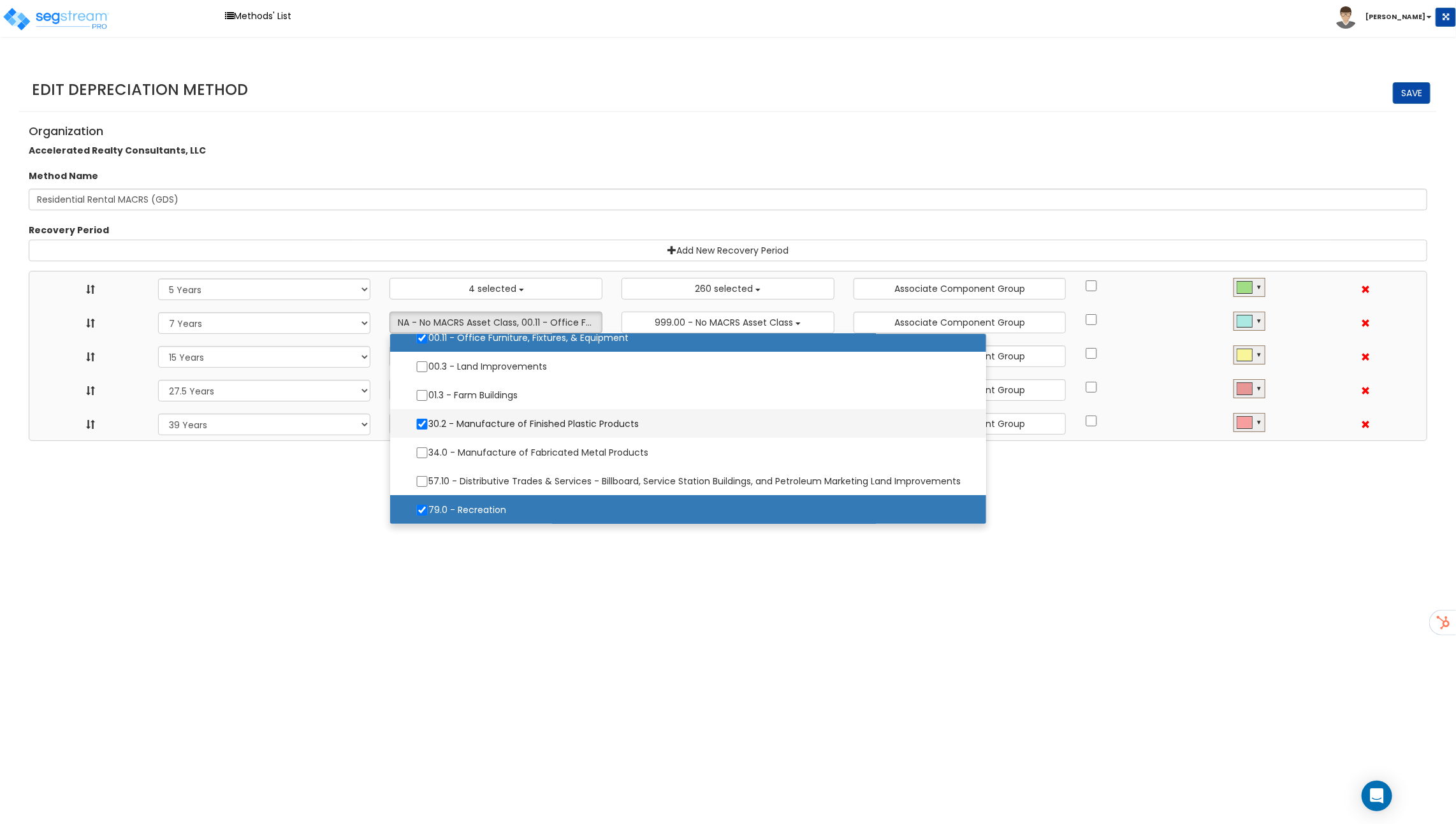
select select
select select "31875"
select select
select select "31302"
select select
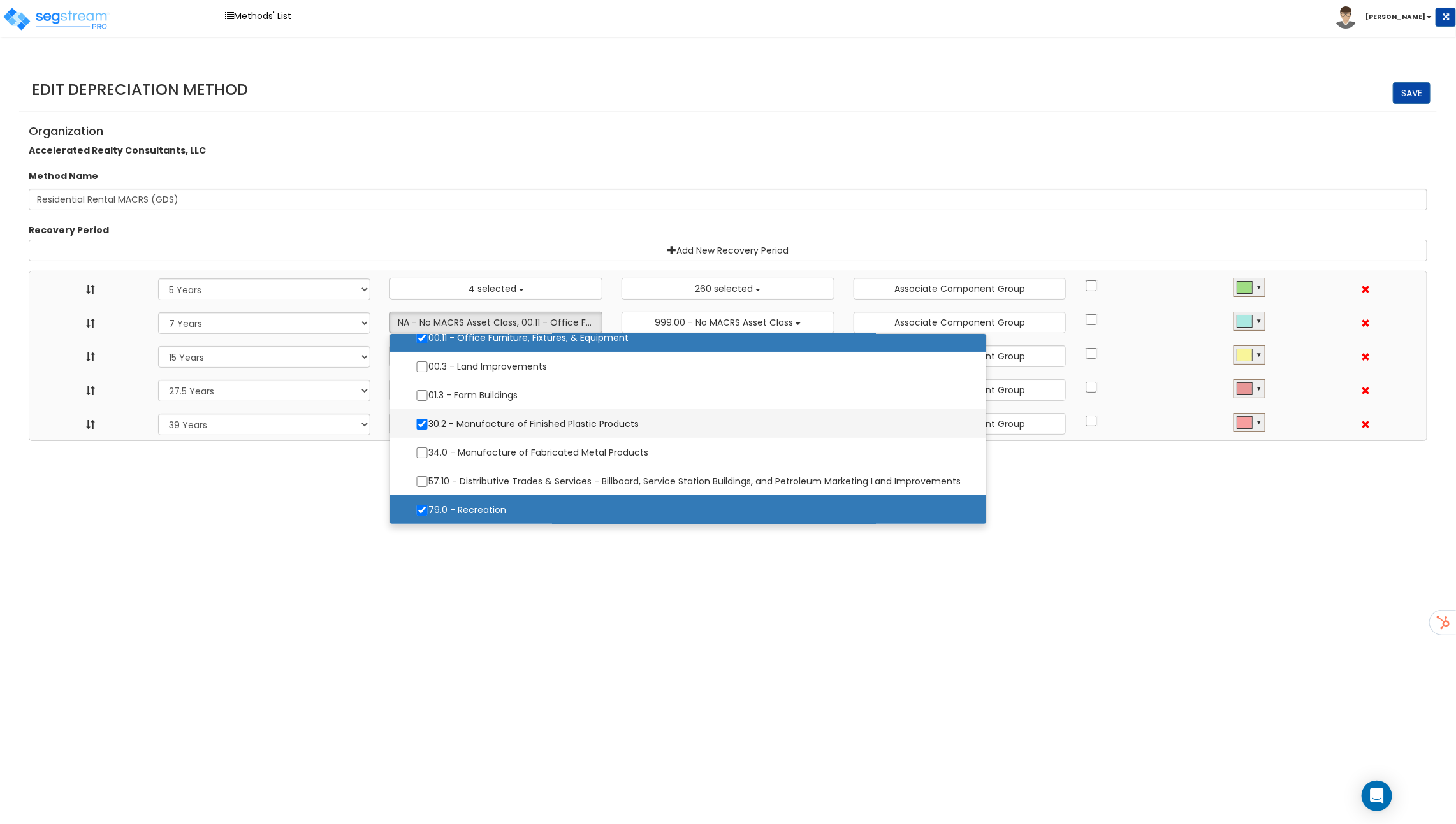
select select
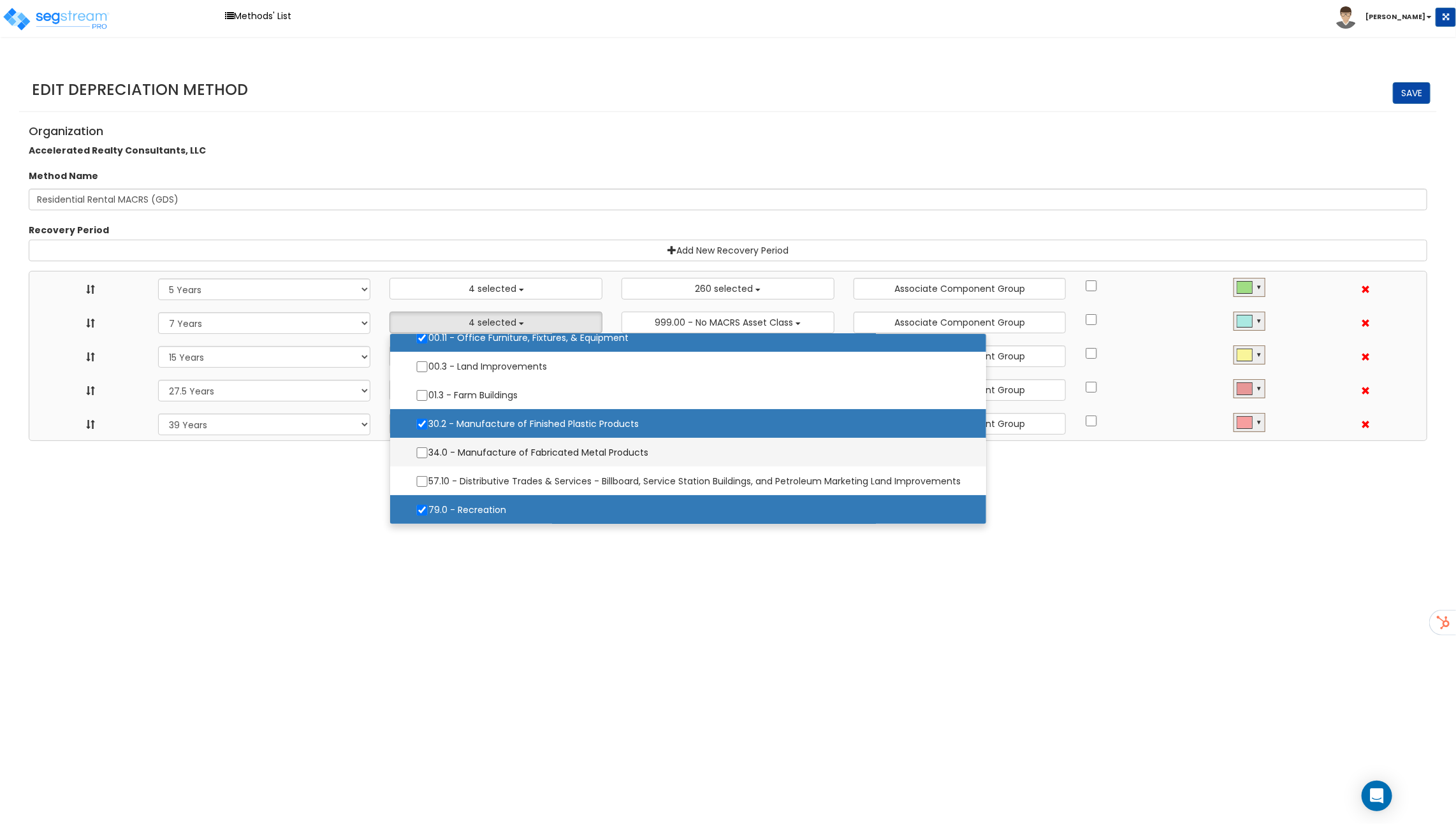
click at [486, 455] on label "34.0 - Manufacture of Fabricated Metal Products" at bounding box center [687, 453] width 570 height 27
click at [428, 455] on input "34.0 - Manufacture of Fabricated Metal Products" at bounding box center [422, 453] width 13 height 11
checkbox input "true"
select select "5Y"
select select "7Y"
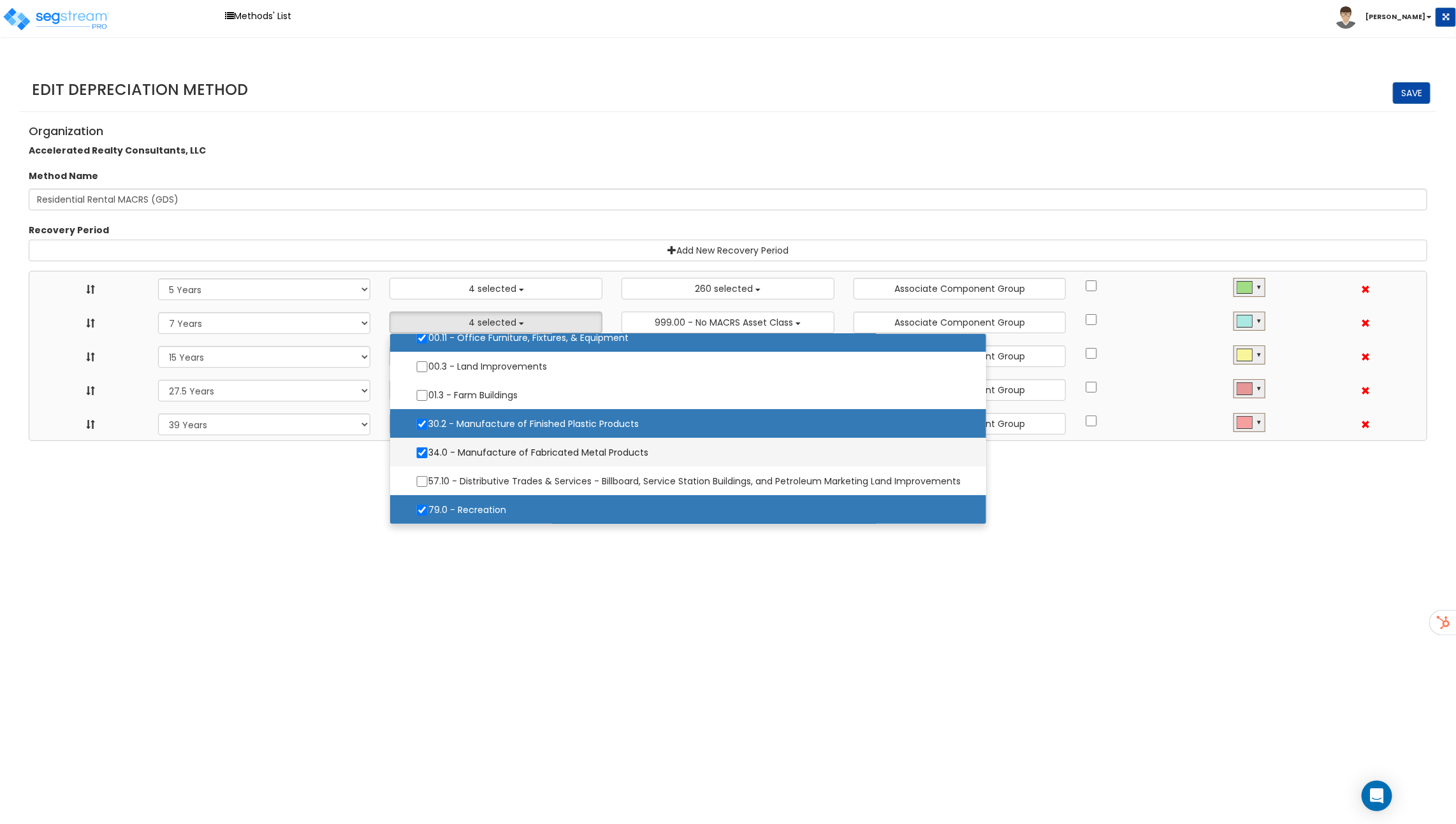
select select "15Y"
select select "275Y_1"
select select "39Y"
select select "10182"
select select "48832"
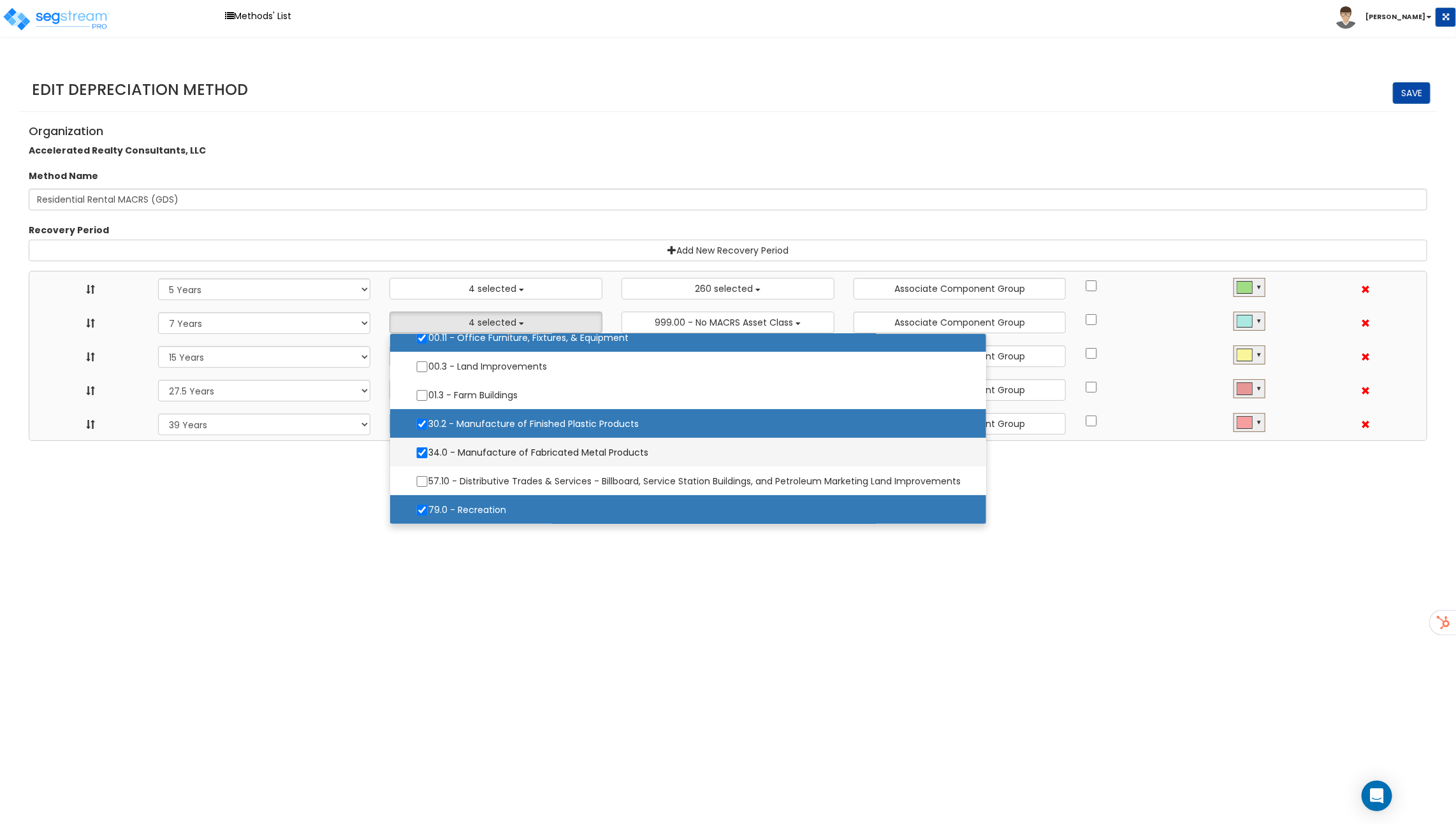
select select
select select "31875"
select select
select select "31302"
select select
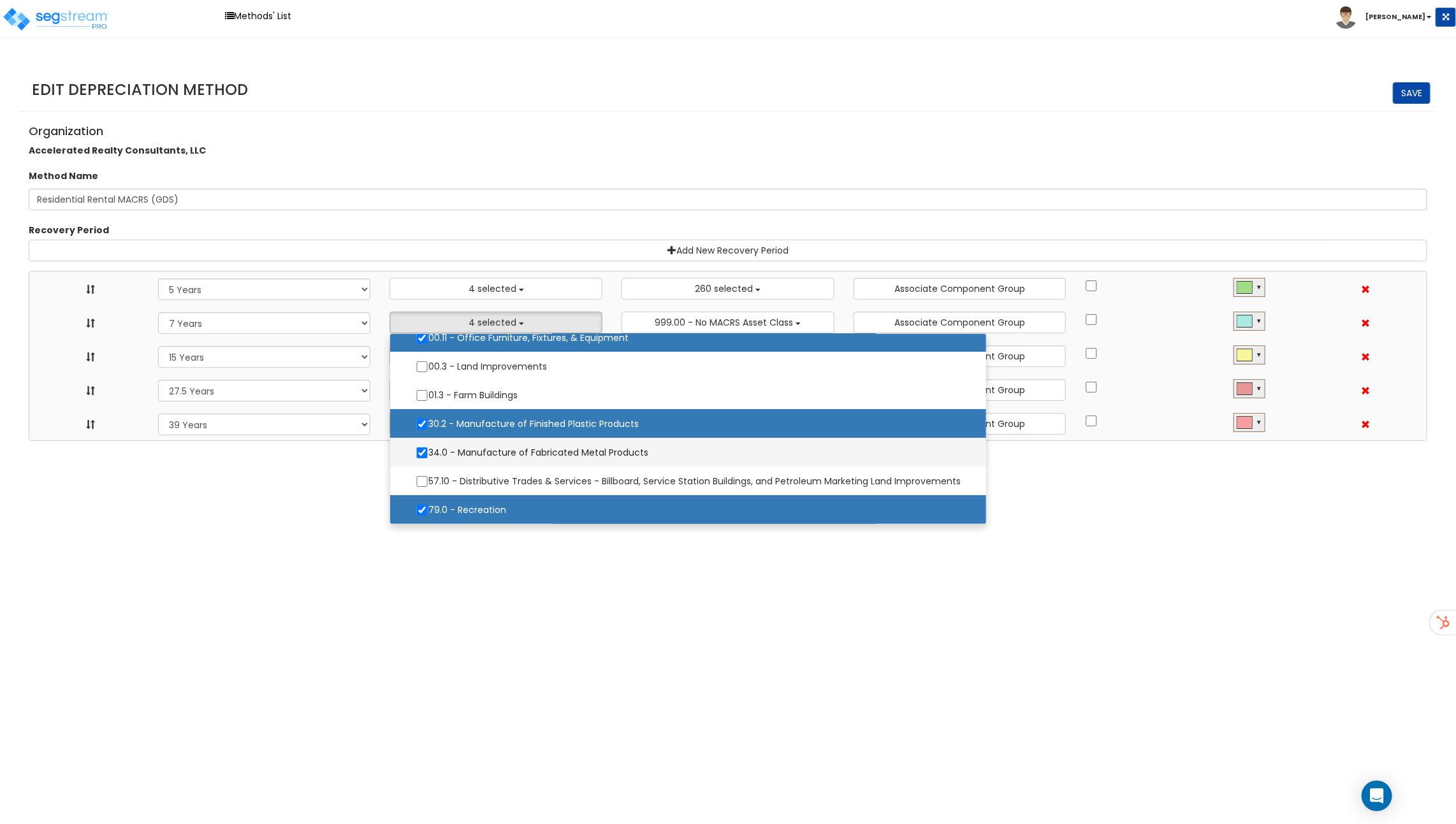
select select
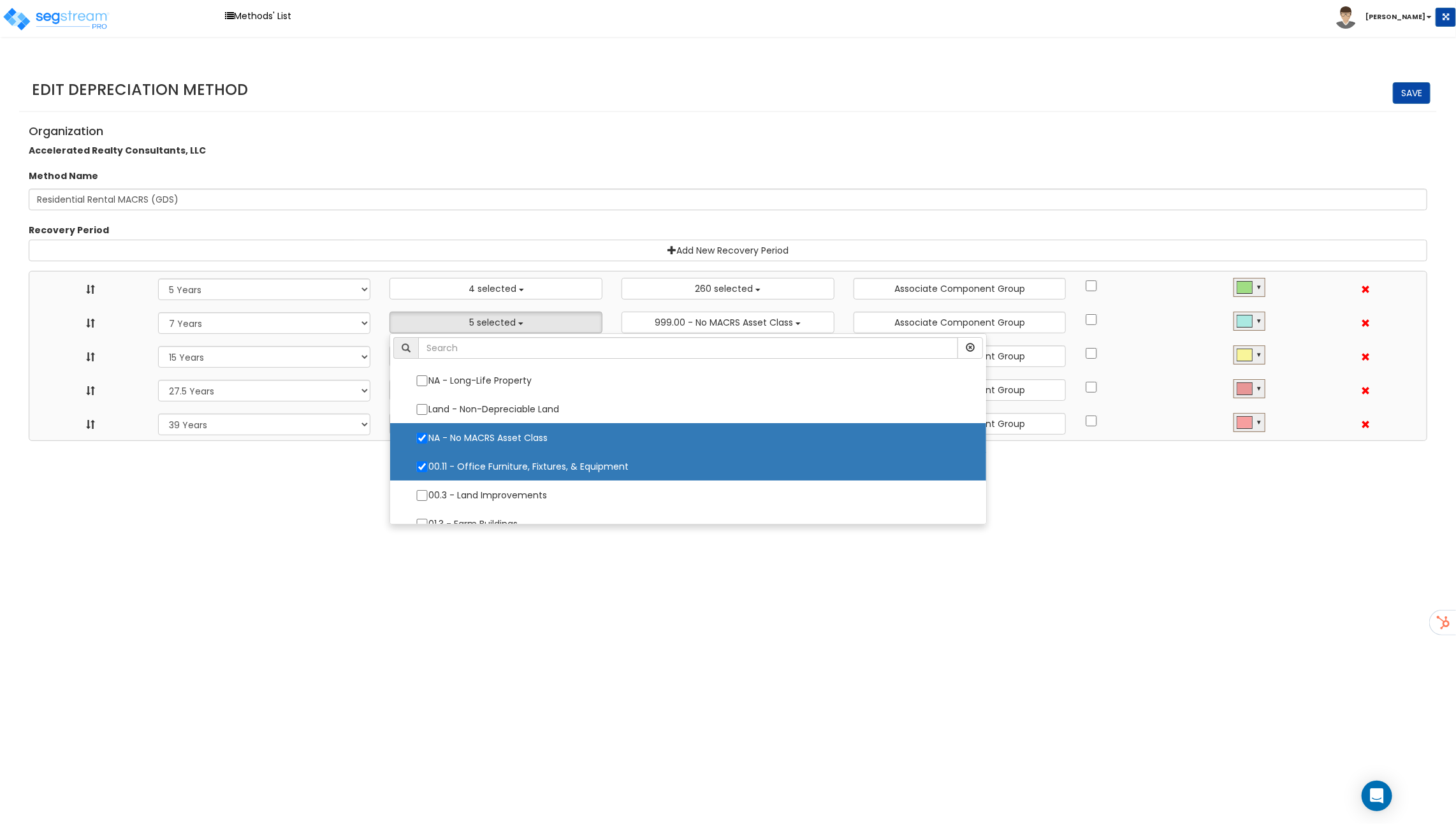
click at [320, 441] on html "Toggle navigation Methods' List [PERSON_NAME]" at bounding box center [728, 221] width 1456 height 441
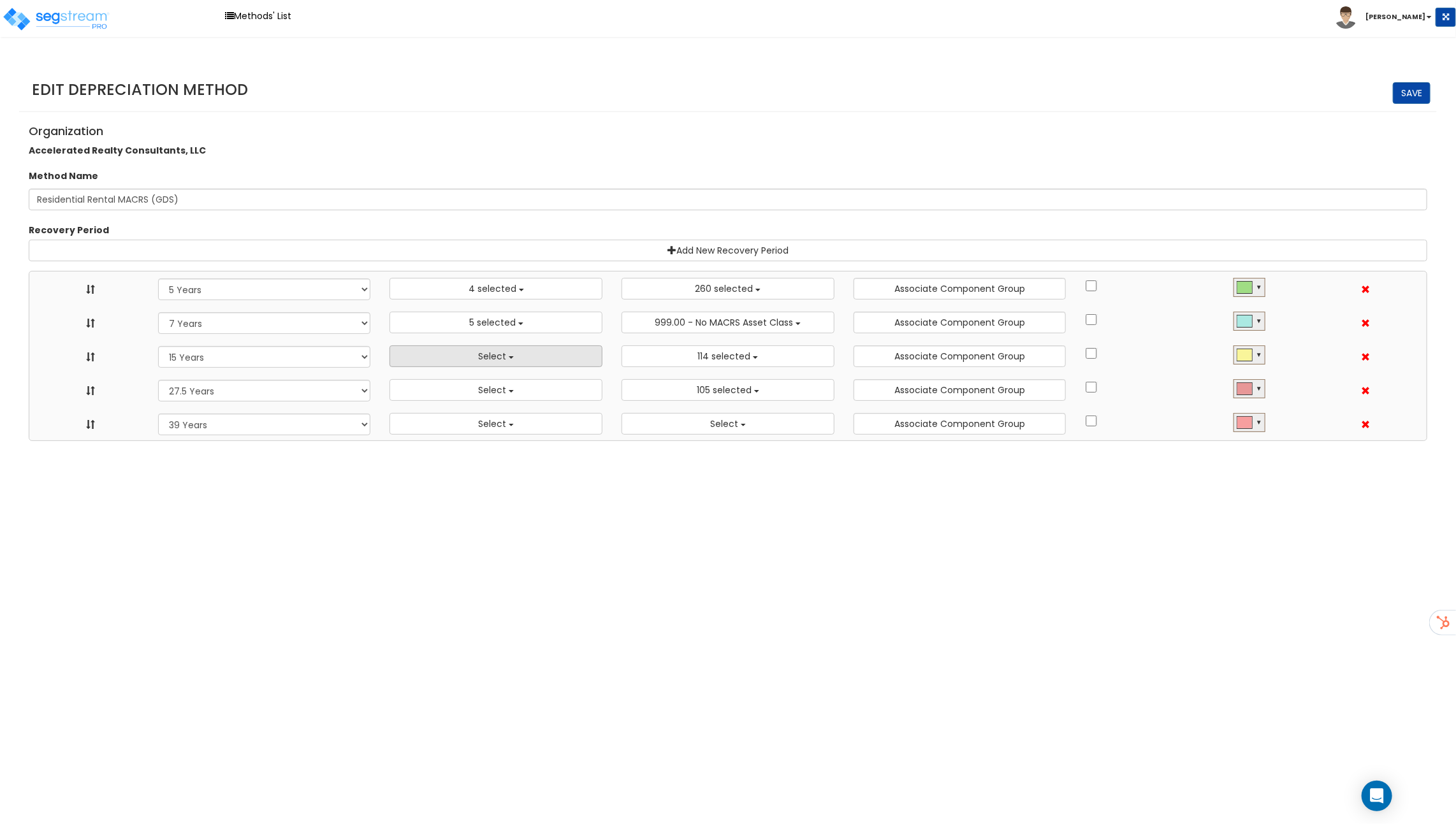
click at [501, 350] on span "Select" at bounding box center [492, 356] width 28 height 13
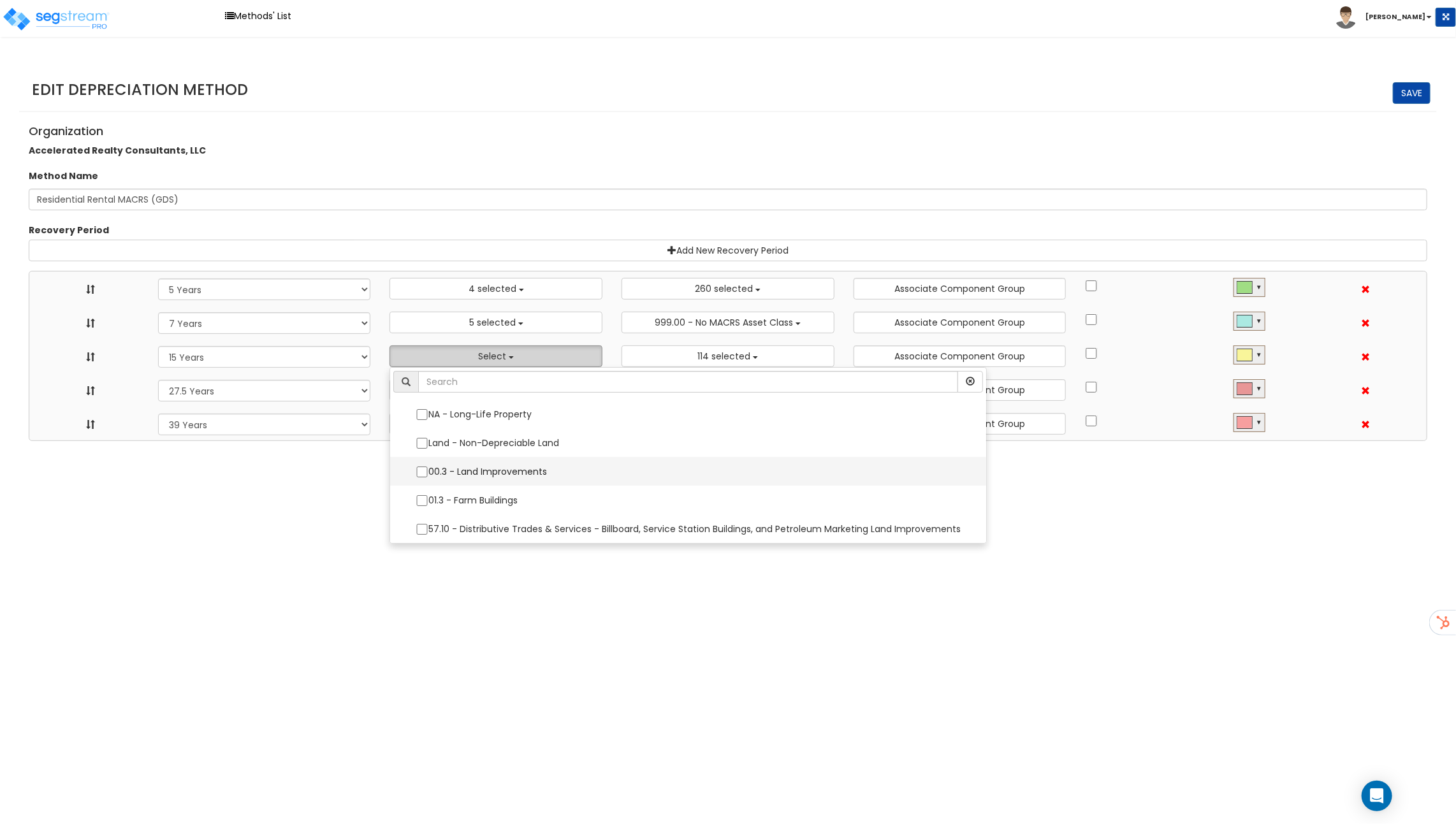
click at [506, 474] on label "00.3 - Land Improvements" at bounding box center [687, 472] width 570 height 27
click at [428, 474] on input "00.3 - Land Improvements" at bounding box center [422, 472] width 13 height 11
checkbox input "true"
select select "5Y"
select select "7Y"
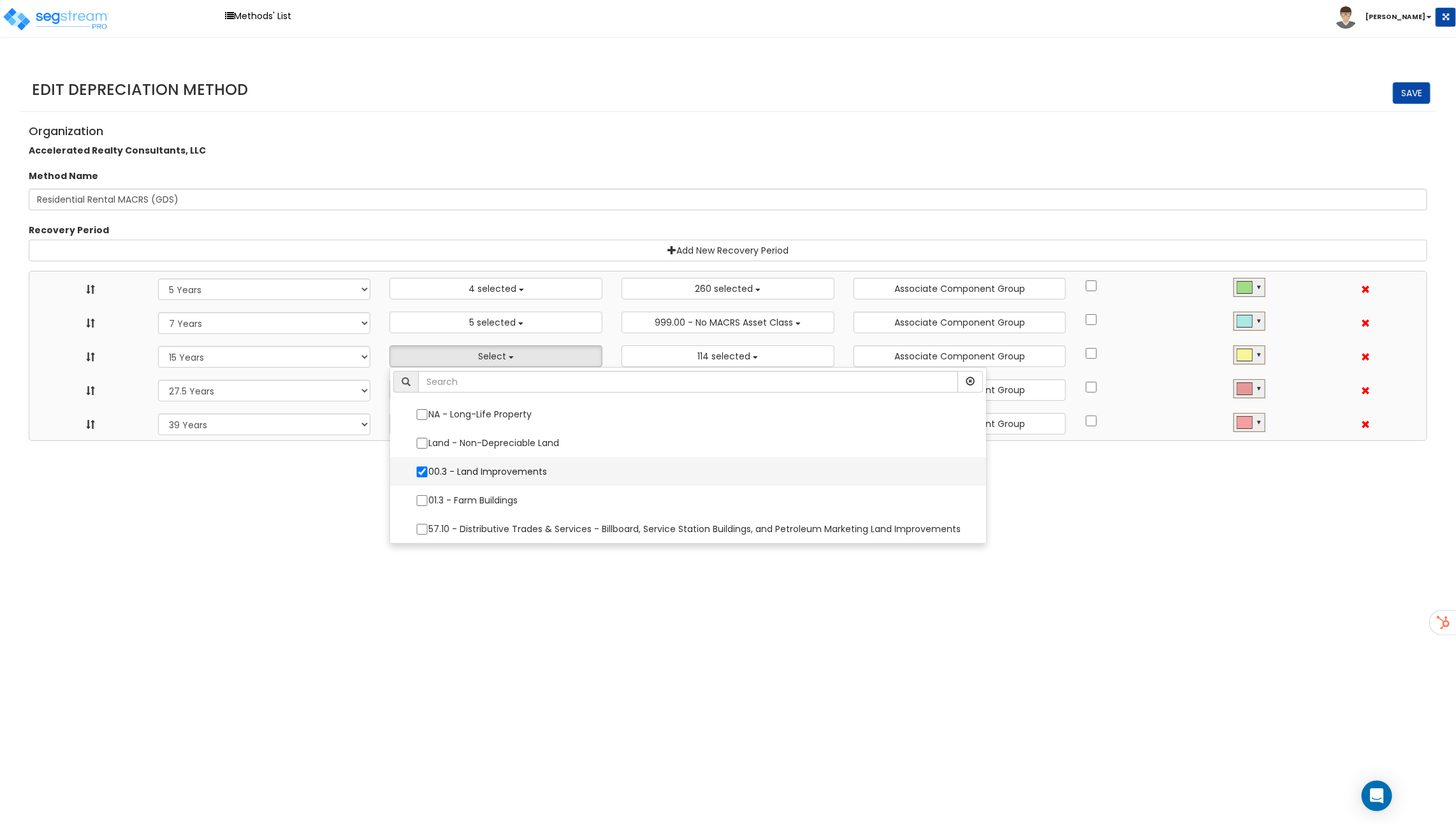
select select "15Y"
select select "275Y_1"
select select "39Y"
select select "3666"
select select "48830"
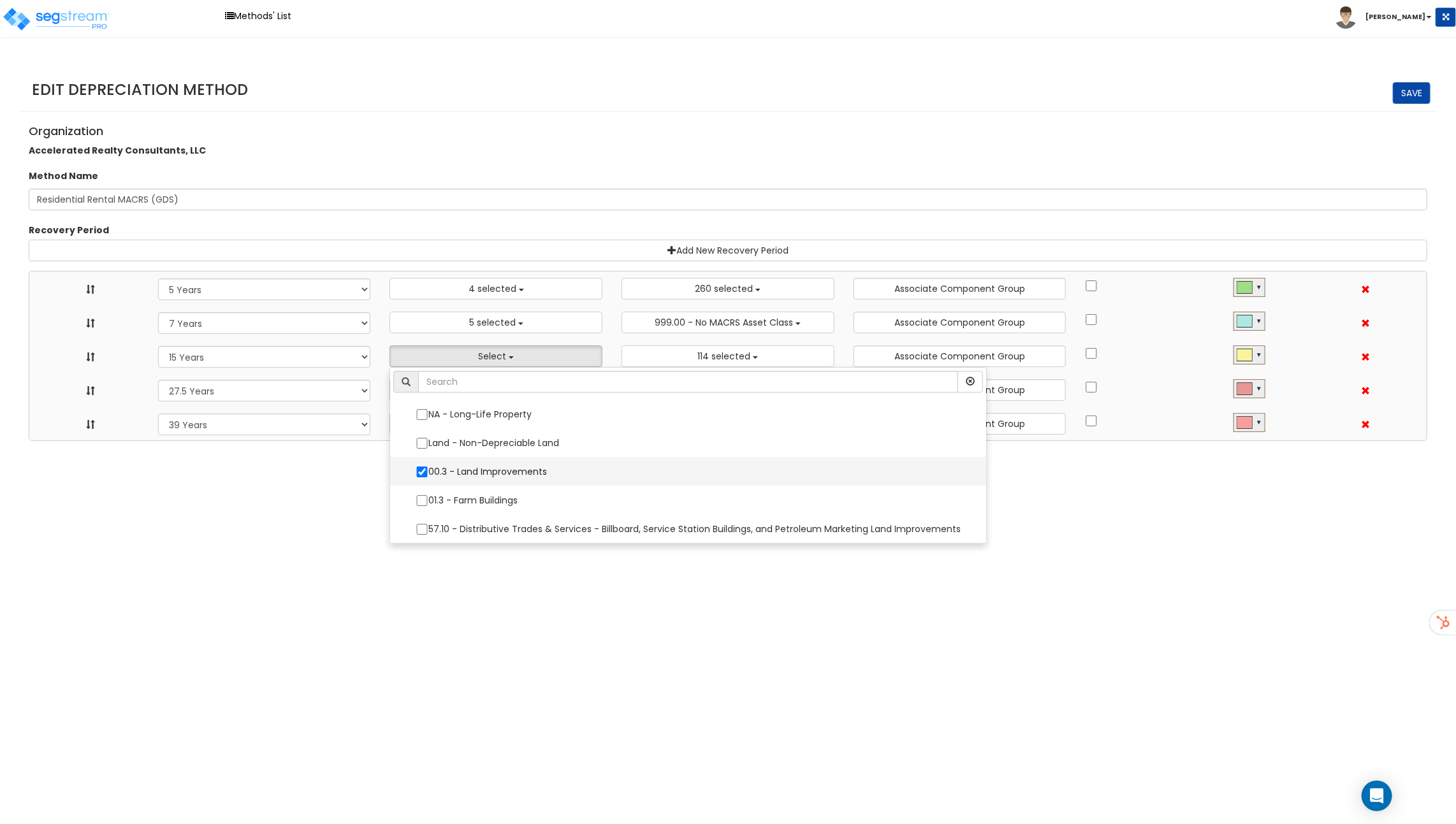
select select "10182"
select select "48832"
select select "31875"
select select
select select "31302"
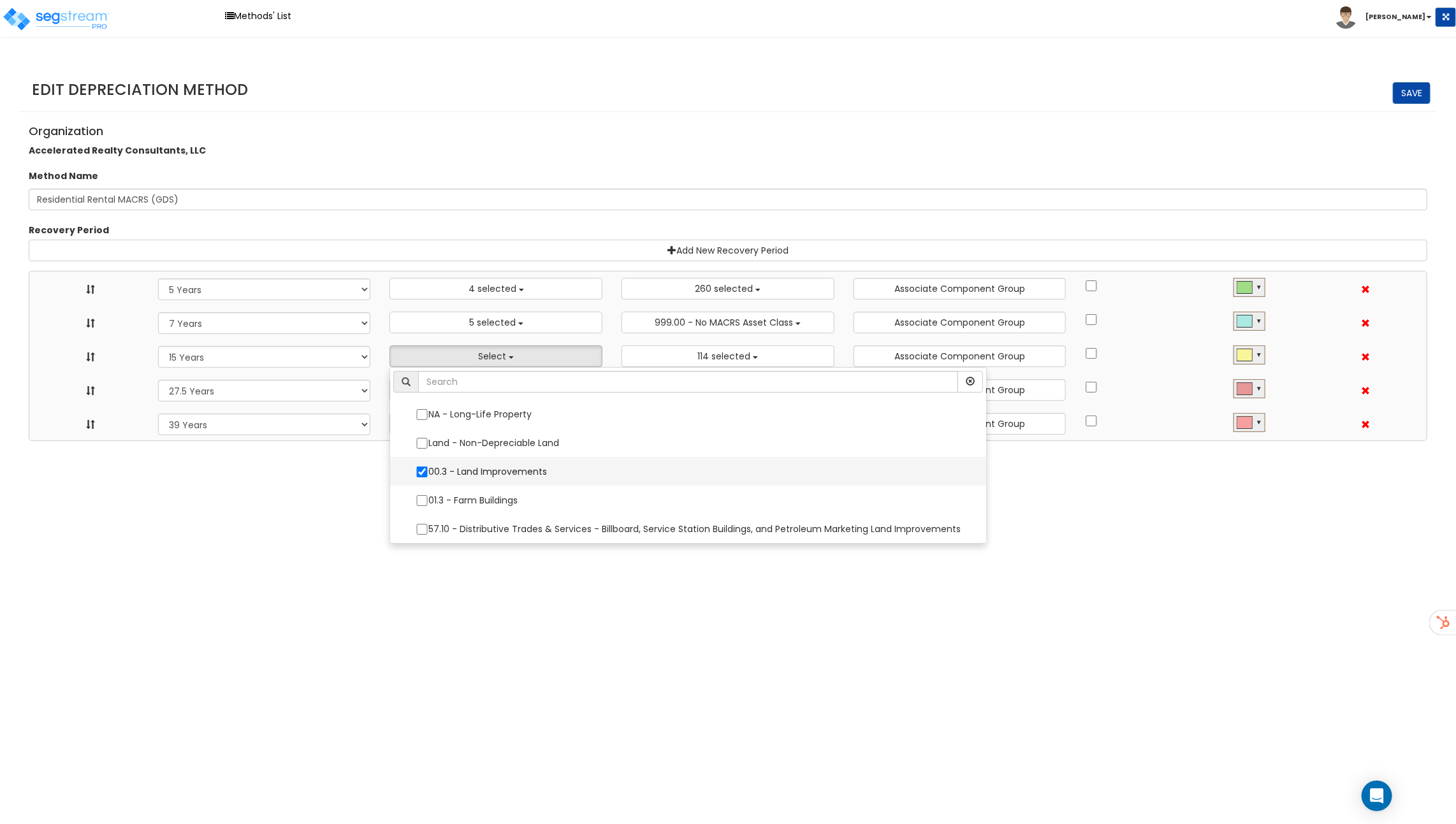
select select
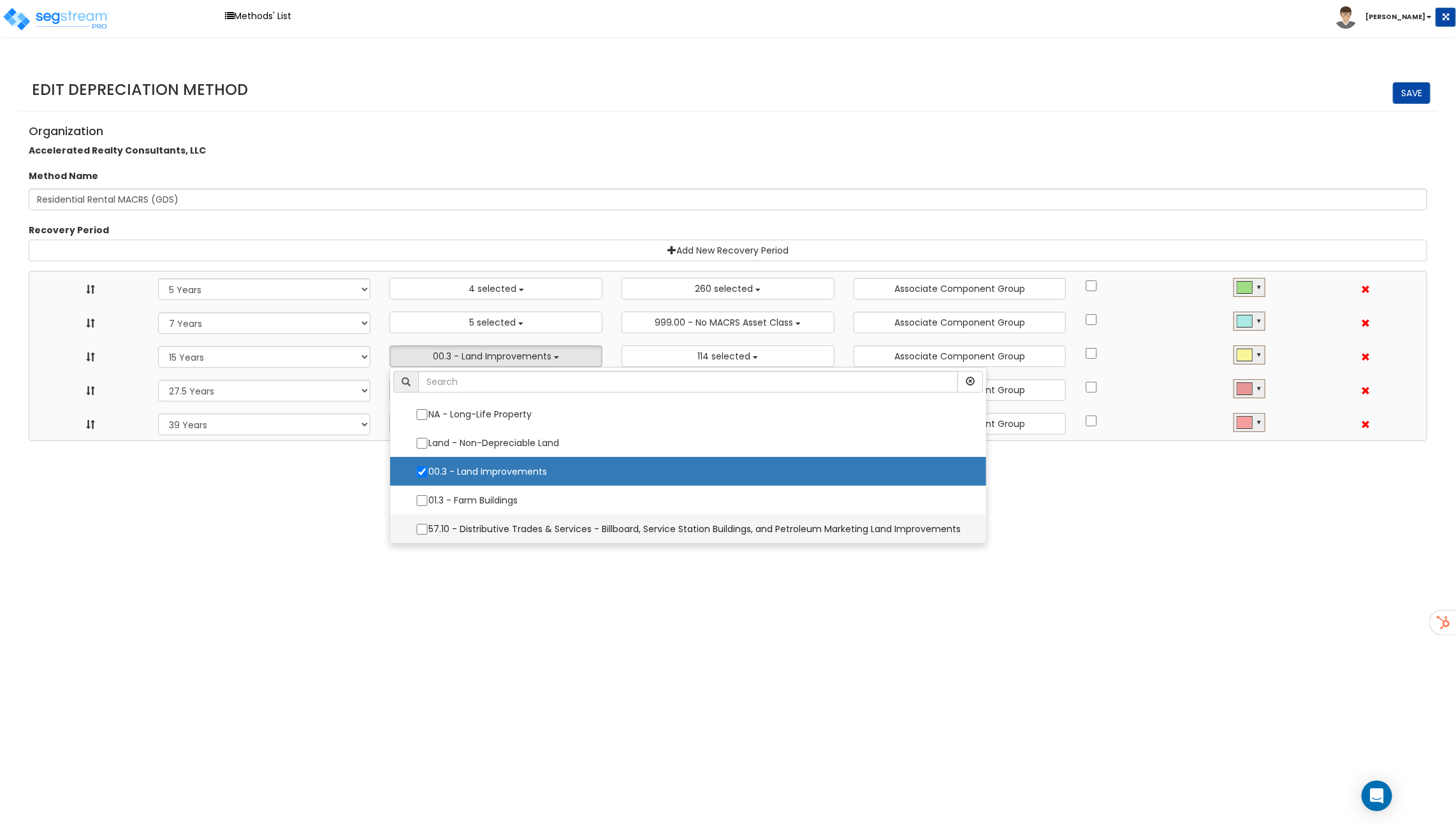
click at [506, 519] on label "57.10 - Distributive Trades & Services - Billboard, Service Station Buildings, …" at bounding box center [687, 529] width 570 height 27
click at [428, 524] on input "57.10 - Distributive Trades & Services - Billboard, Service Station Buildings, …" at bounding box center [422, 529] width 13 height 11
checkbox input "true"
select select "5Y"
select select "7Y"
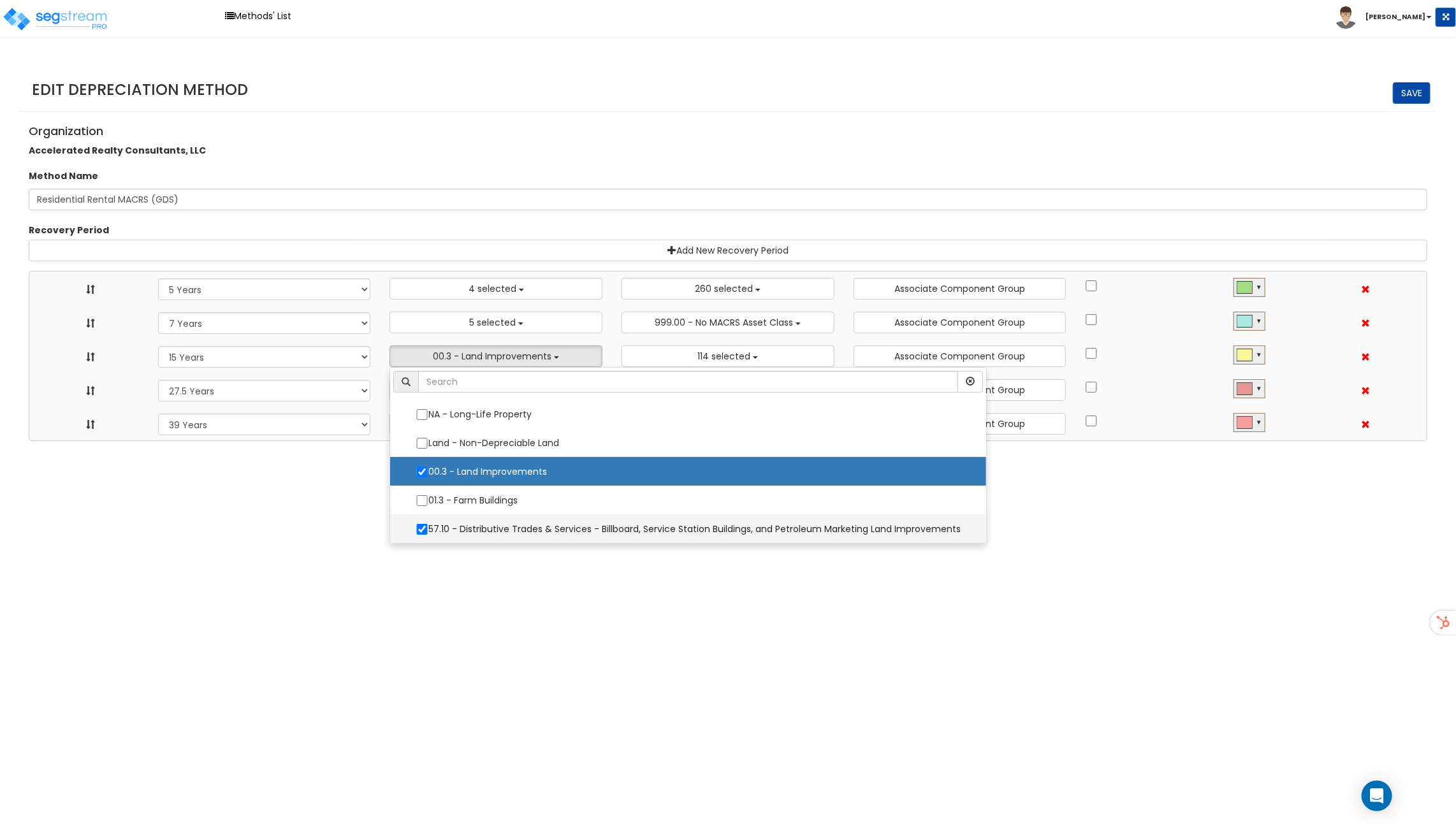
select select "15Y"
select select "275Y_1"
select select "39Y"
select select "48830"
select select "10182"
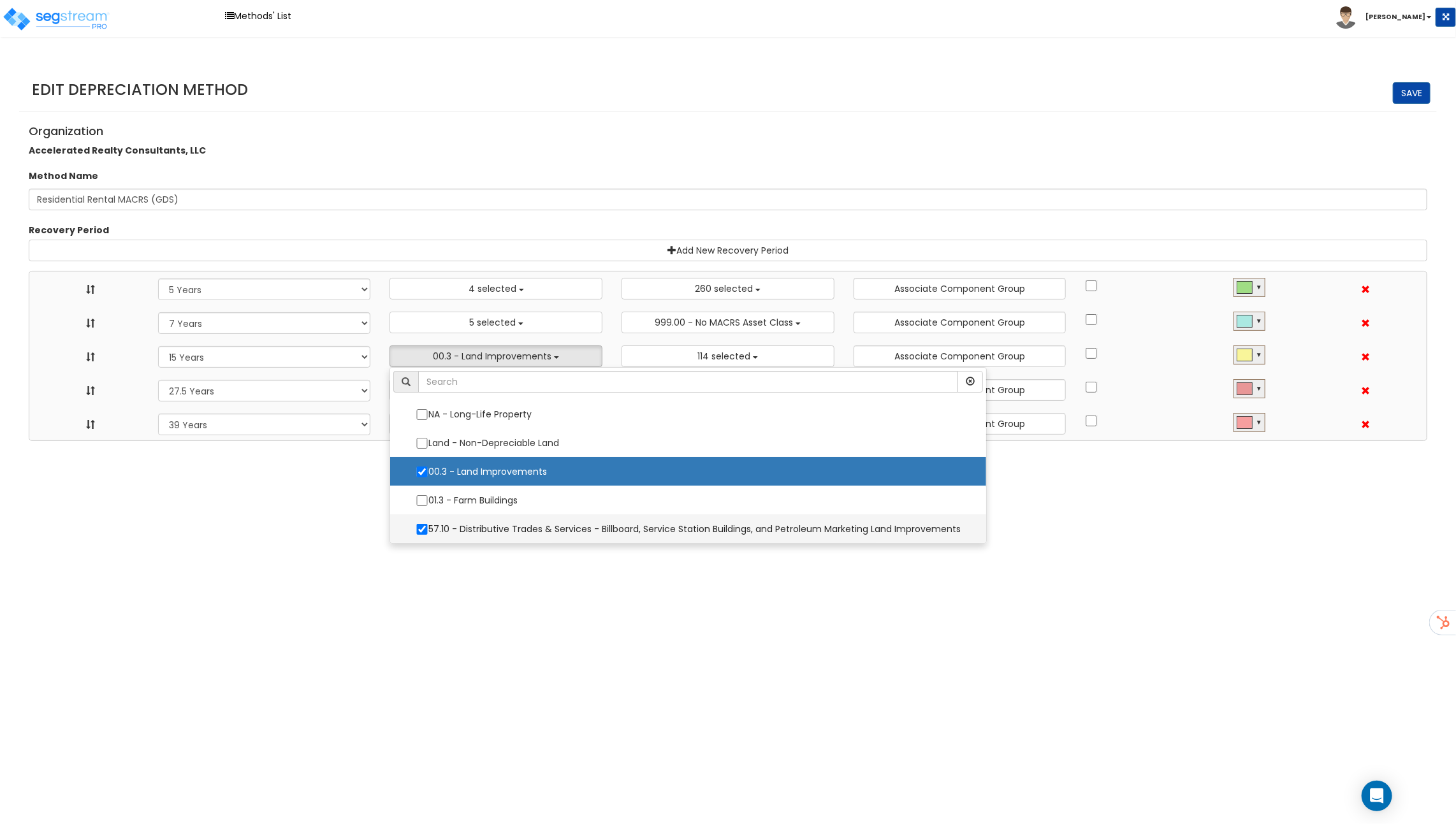
select select "48832"
select select "31875"
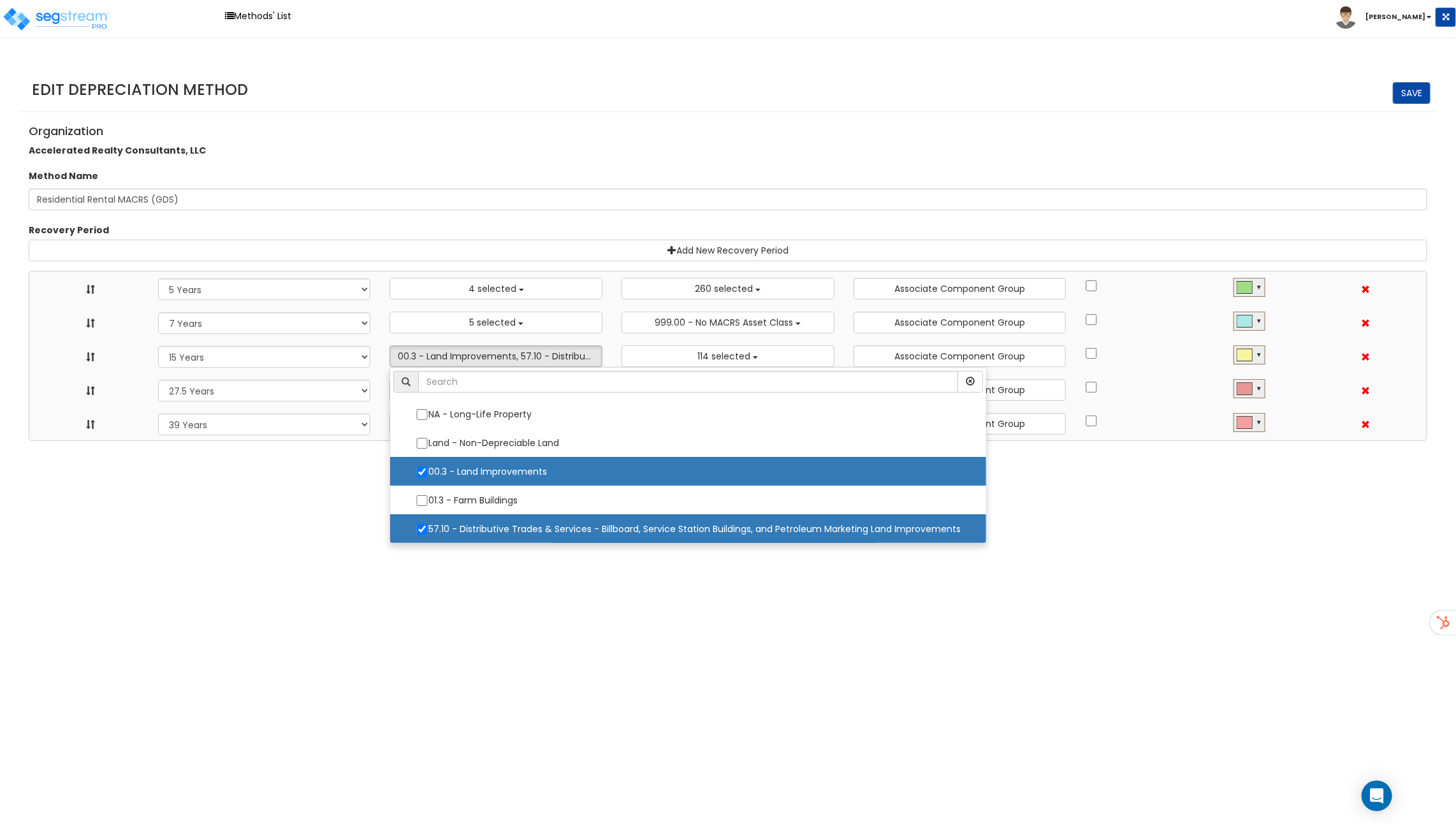
click at [342, 441] on html "Toggle navigation Methods' List [PERSON_NAME]" at bounding box center [728, 221] width 1456 height 441
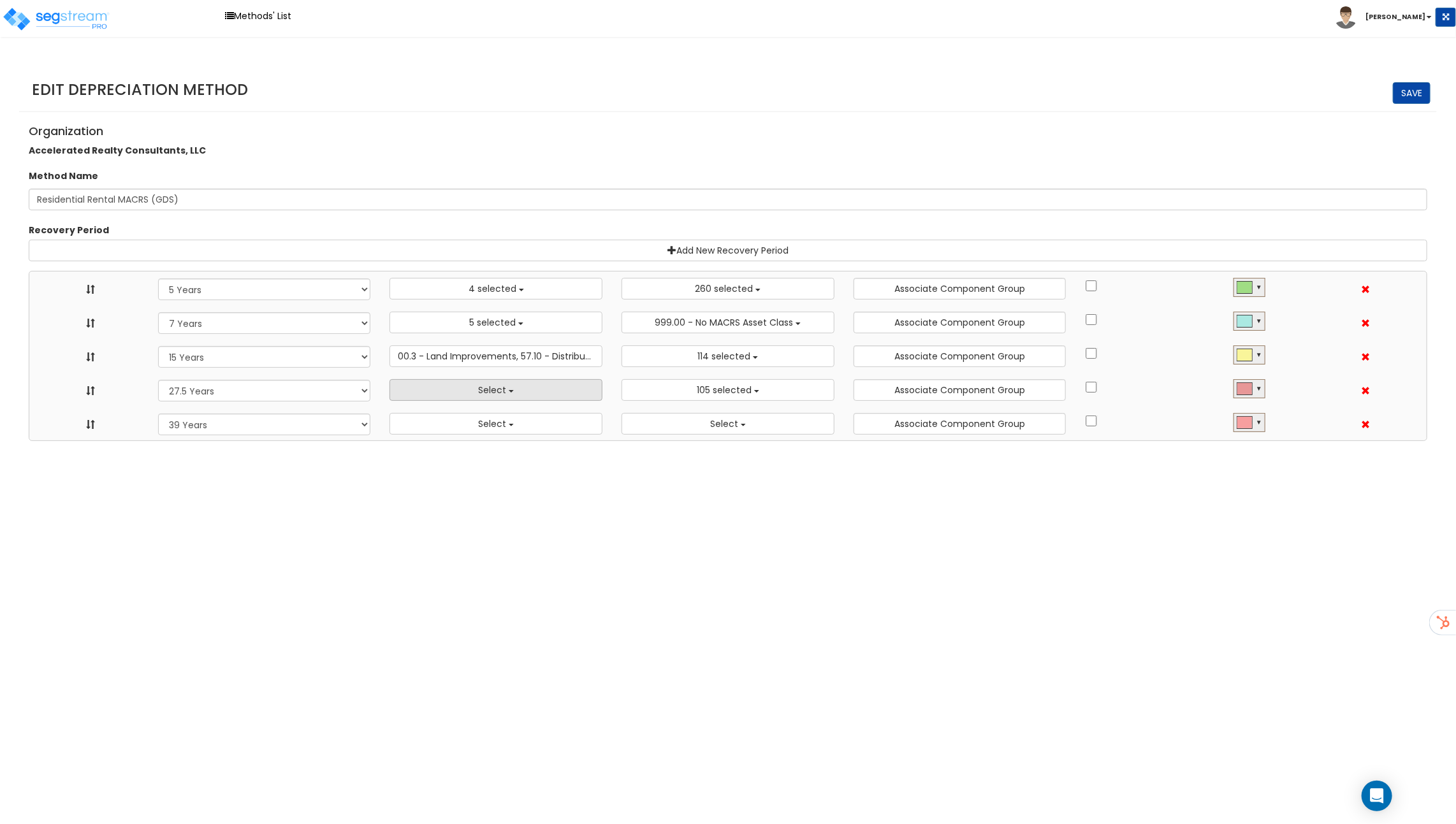
click at [486, 390] on span "Select" at bounding box center [492, 390] width 28 height 13
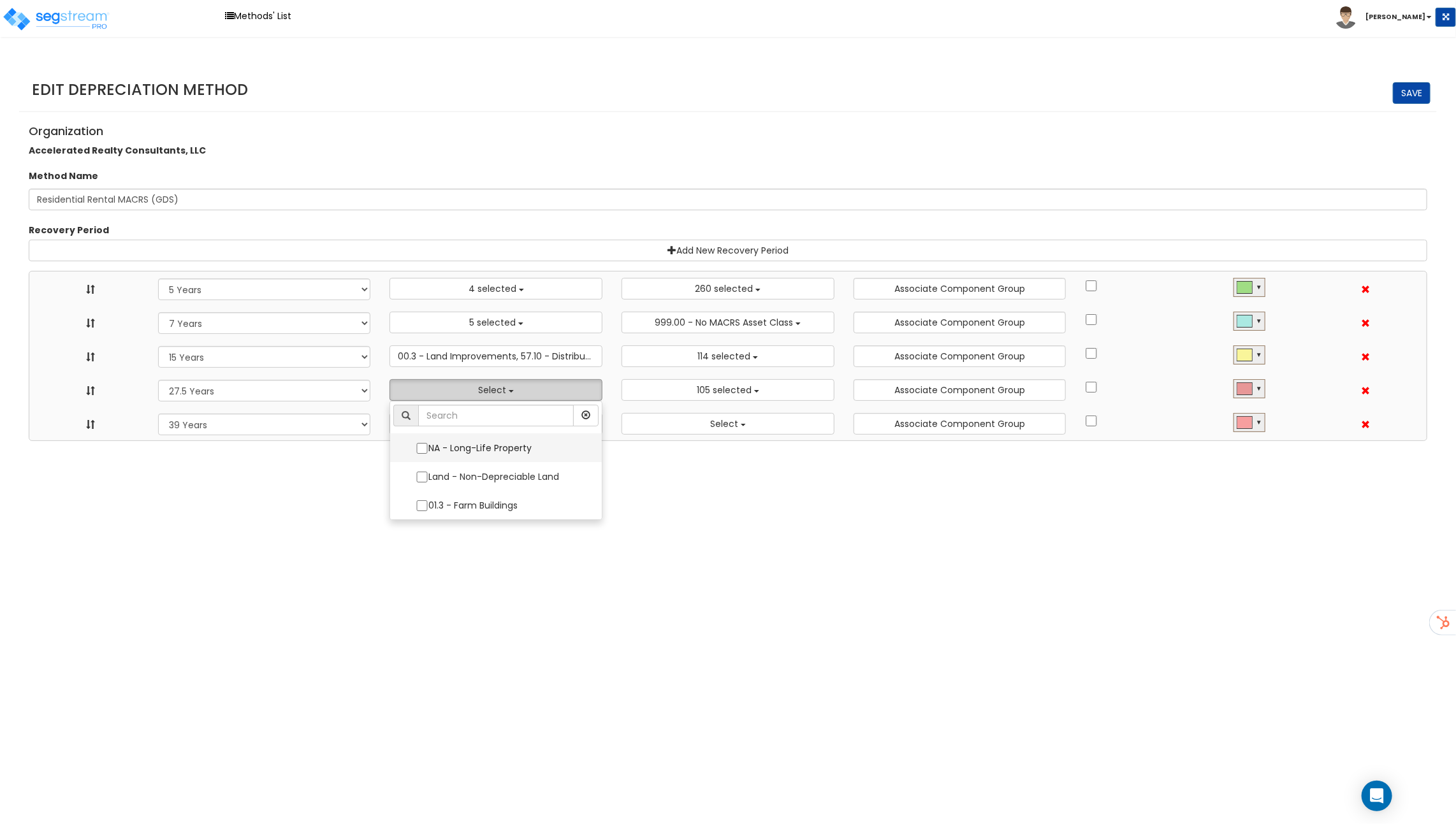
click at [453, 445] on label "NA - Long-Life Property" at bounding box center [495, 448] width 186 height 27
click at [428, 445] on input "NA - Long-Life Property" at bounding box center [422, 449] width 13 height 11
click at [608, 441] on html "Toggle navigation Methods' List [PERSON_NAME]" at bounding box center [728, 221] width 1456 height 441
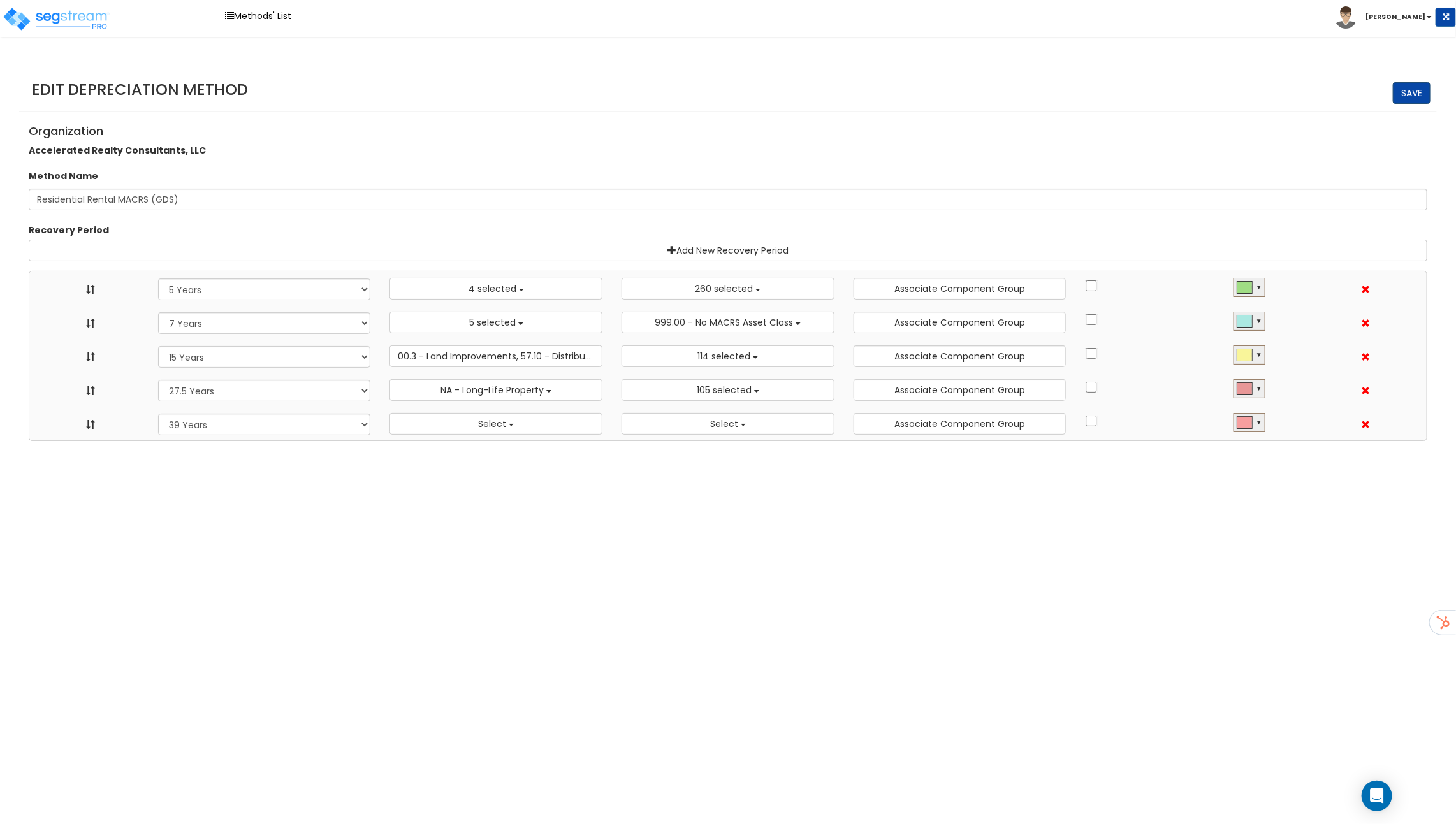
click at [1411, 93] on link "Save" at bounding box center [1411, 93] width 38 height 22
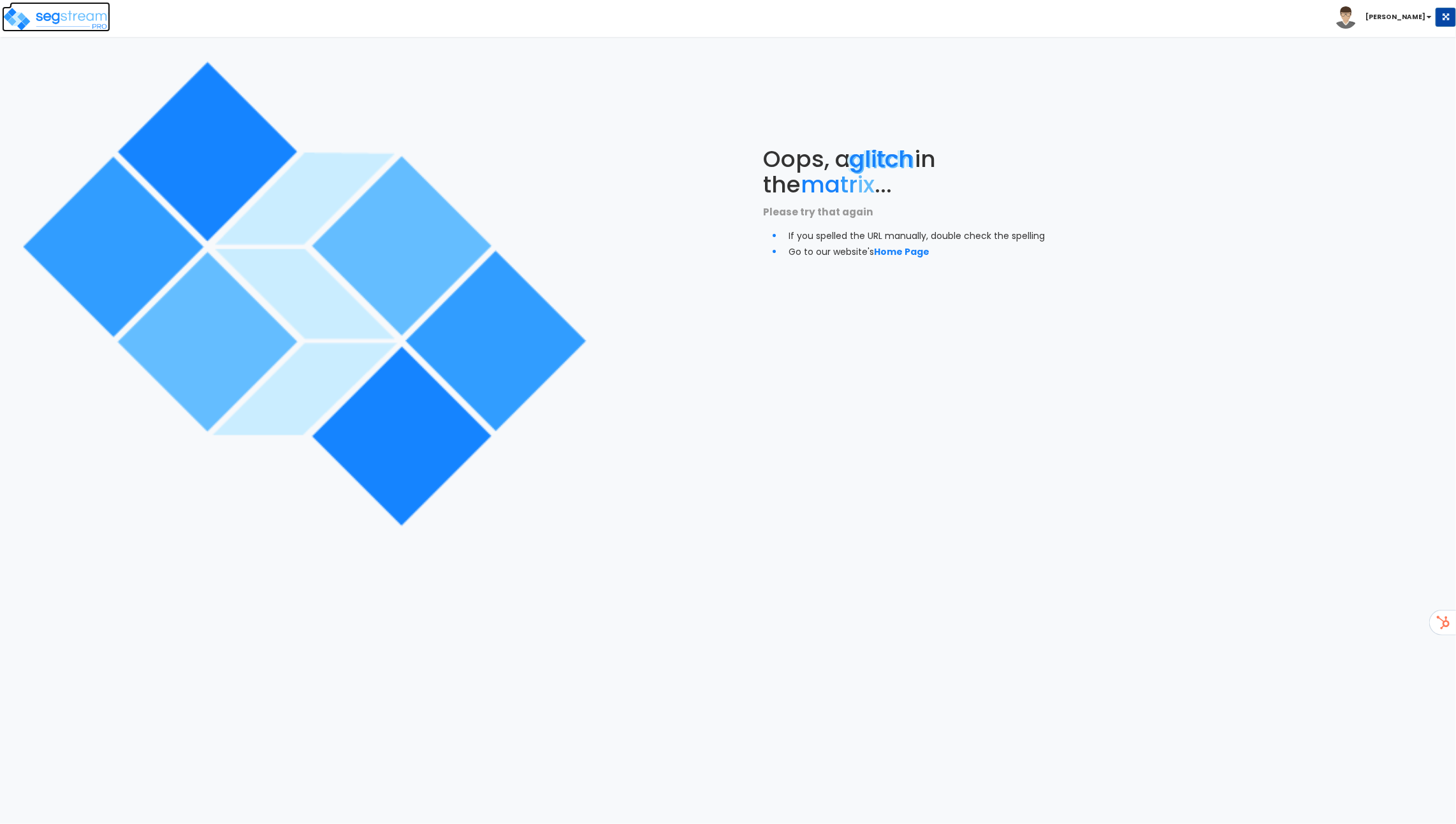
click at [62, 21] on img at bounding box center [56, 19] width 108 height 26
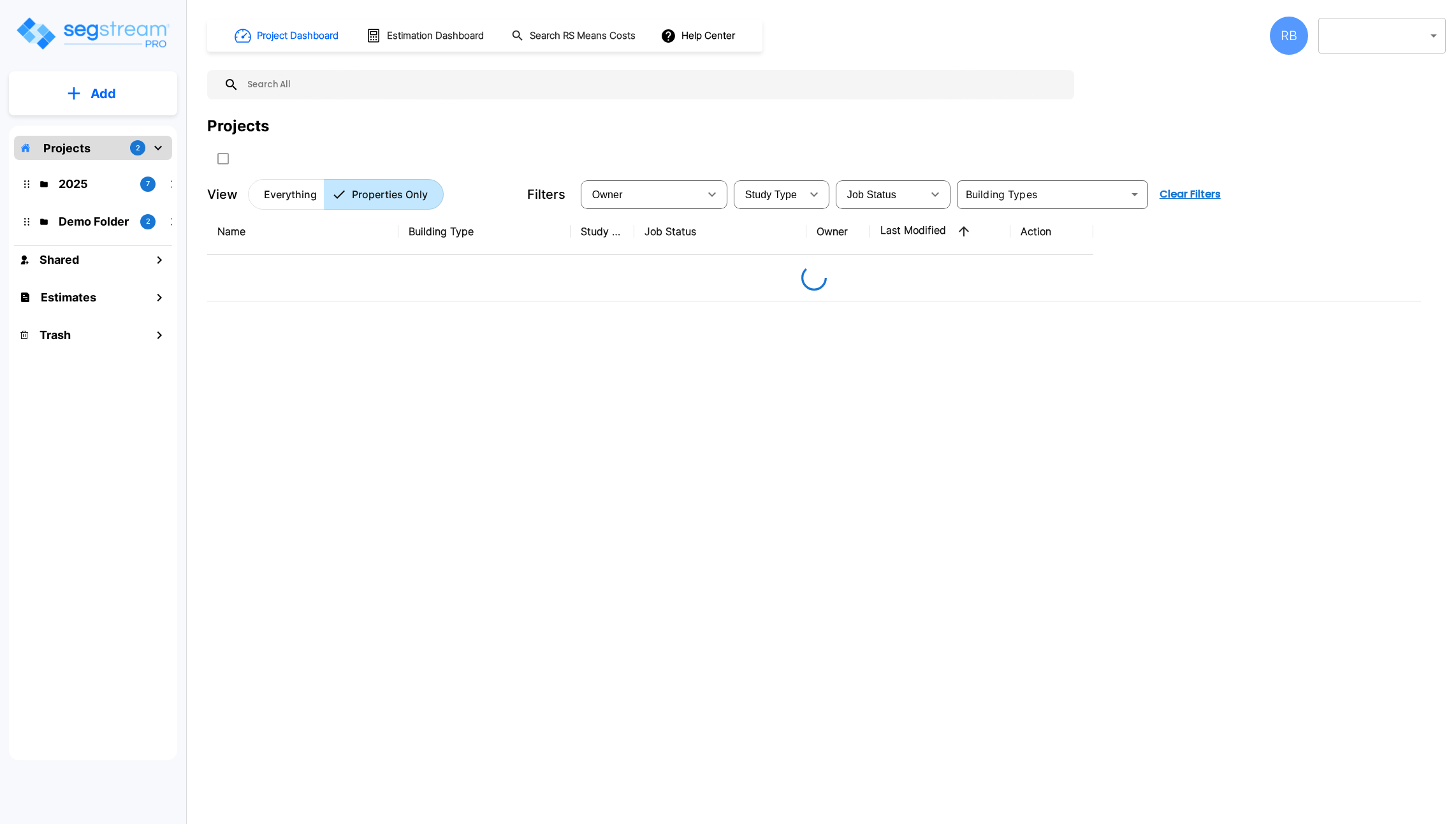
type input "133"
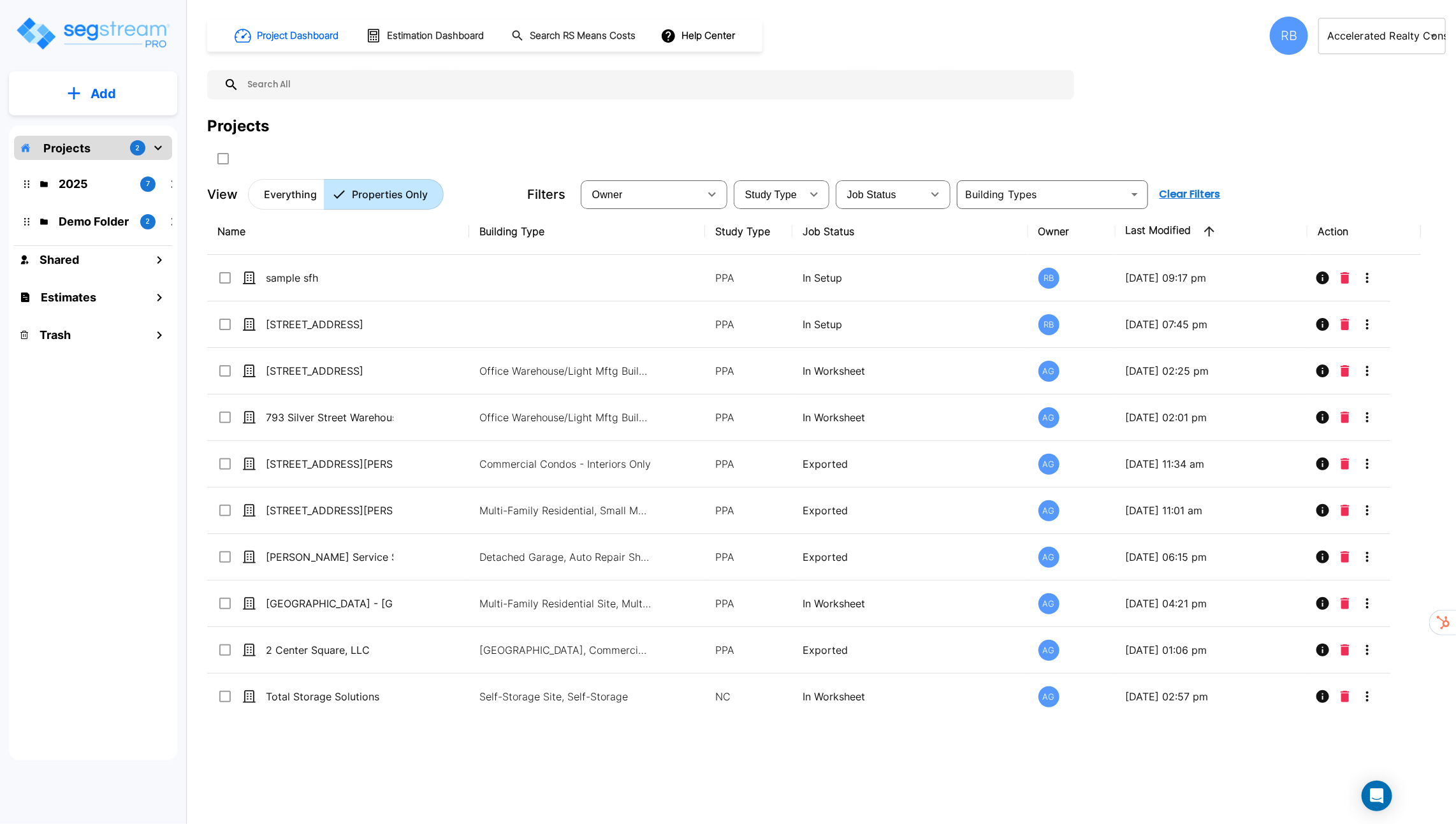
click at [123, 32] on img "mailbox folders" at bounding box center [93, 34] width 156 height 37
click at [1296, 39] on div "RB" at bounding box center [1289, 35] width 39 height 39
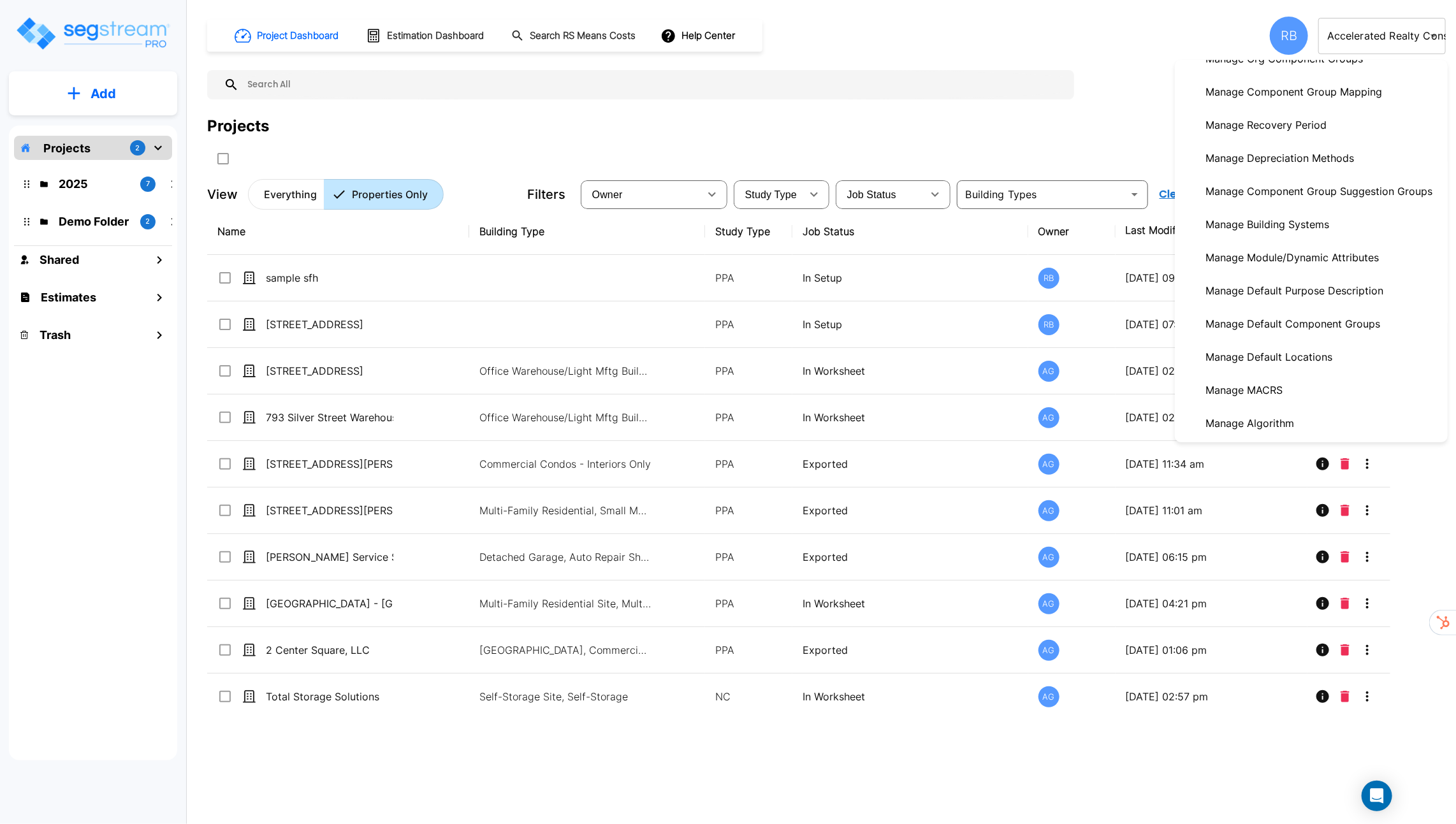
scroll to position [307, 0]
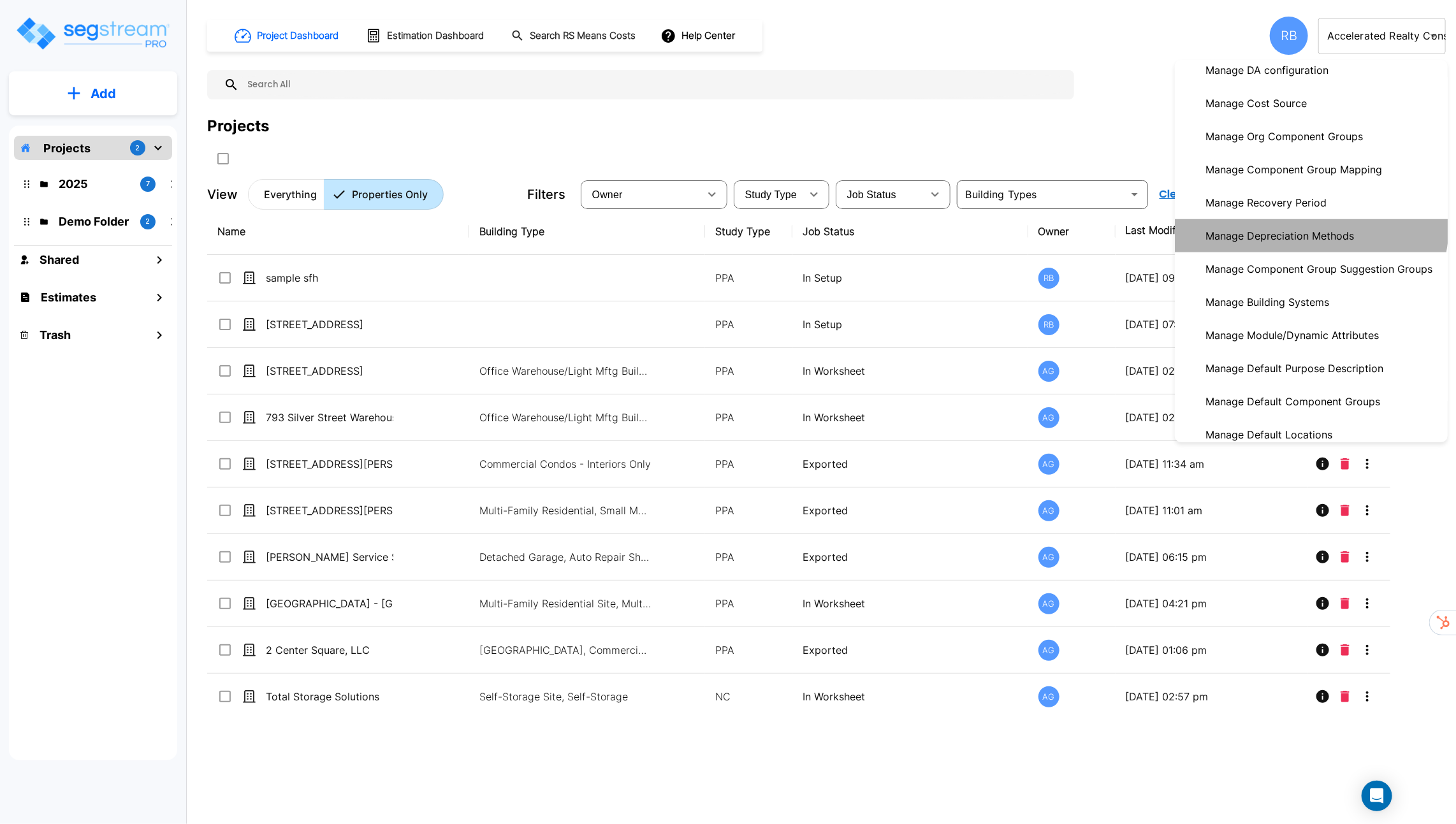
click at [1301, 225] on p "Manage Depreciation Methods" at bounding box center [1279, 236] width 159 height 26
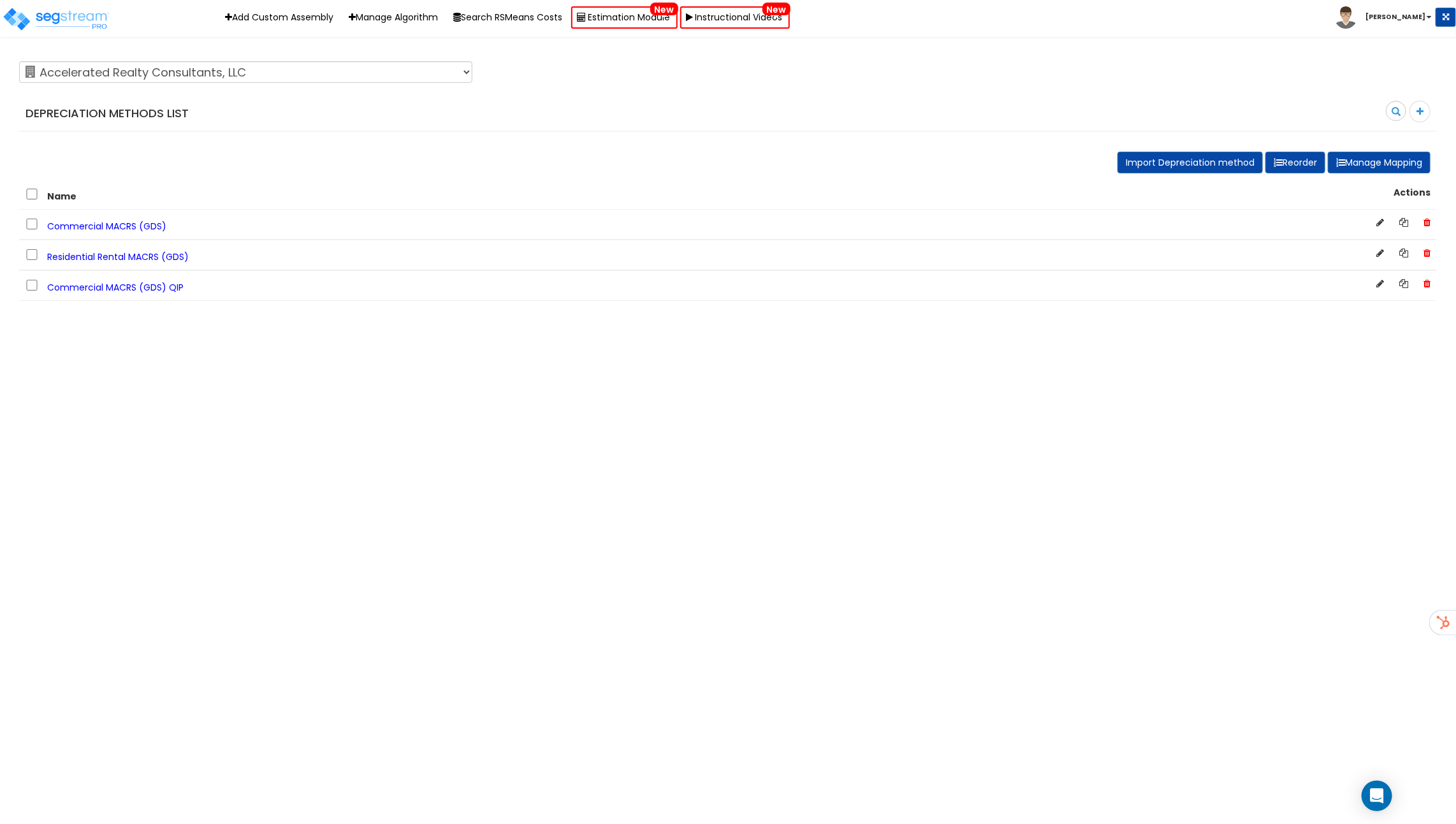
click at [148, 228] on span "Commercial MACRS (GDS)" at bounding box center [107, 226] width 119 height 13
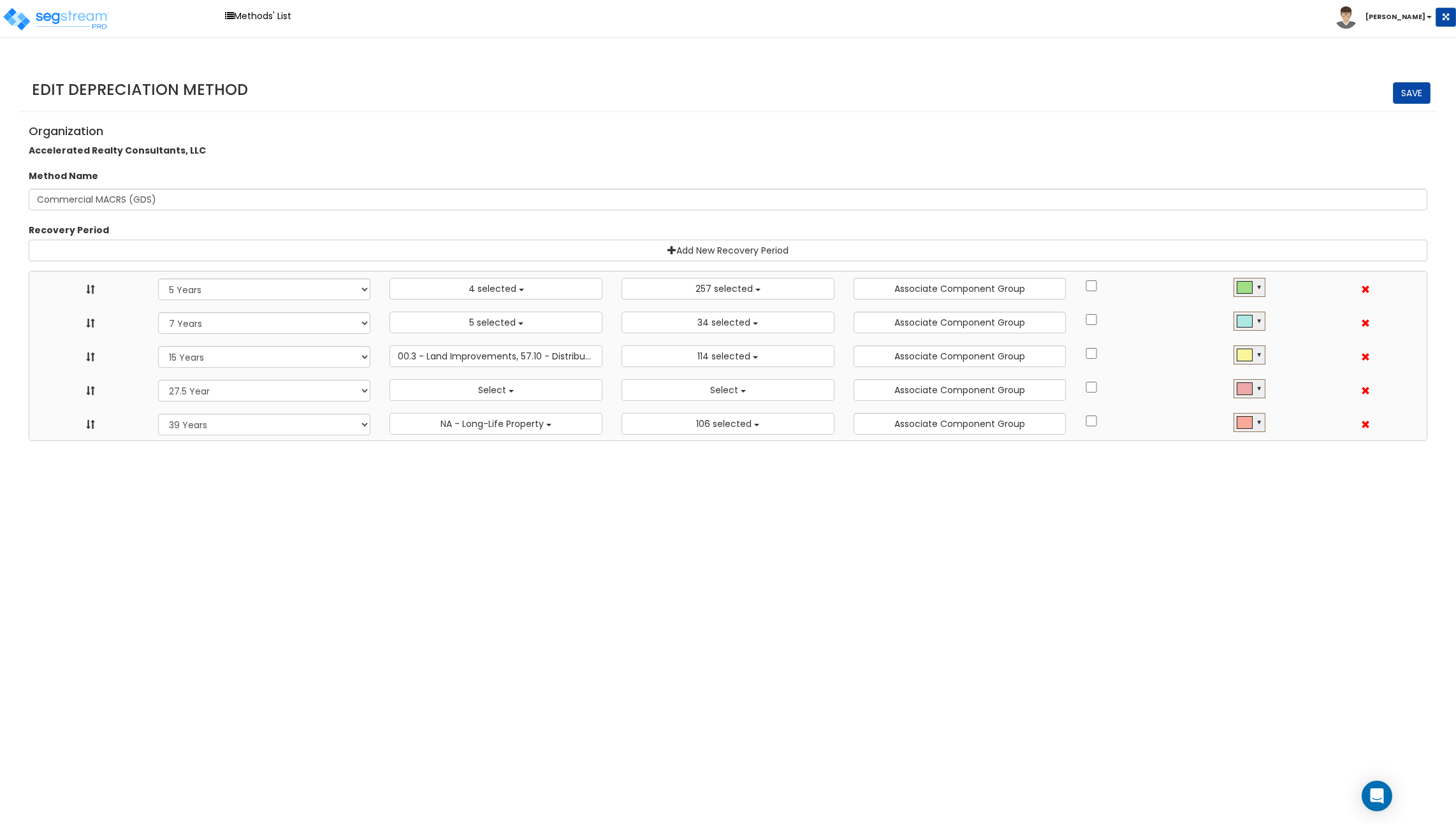
select select "5Y"
select select "10182"
select select "7Y"
select select "48830"
select select "11974"
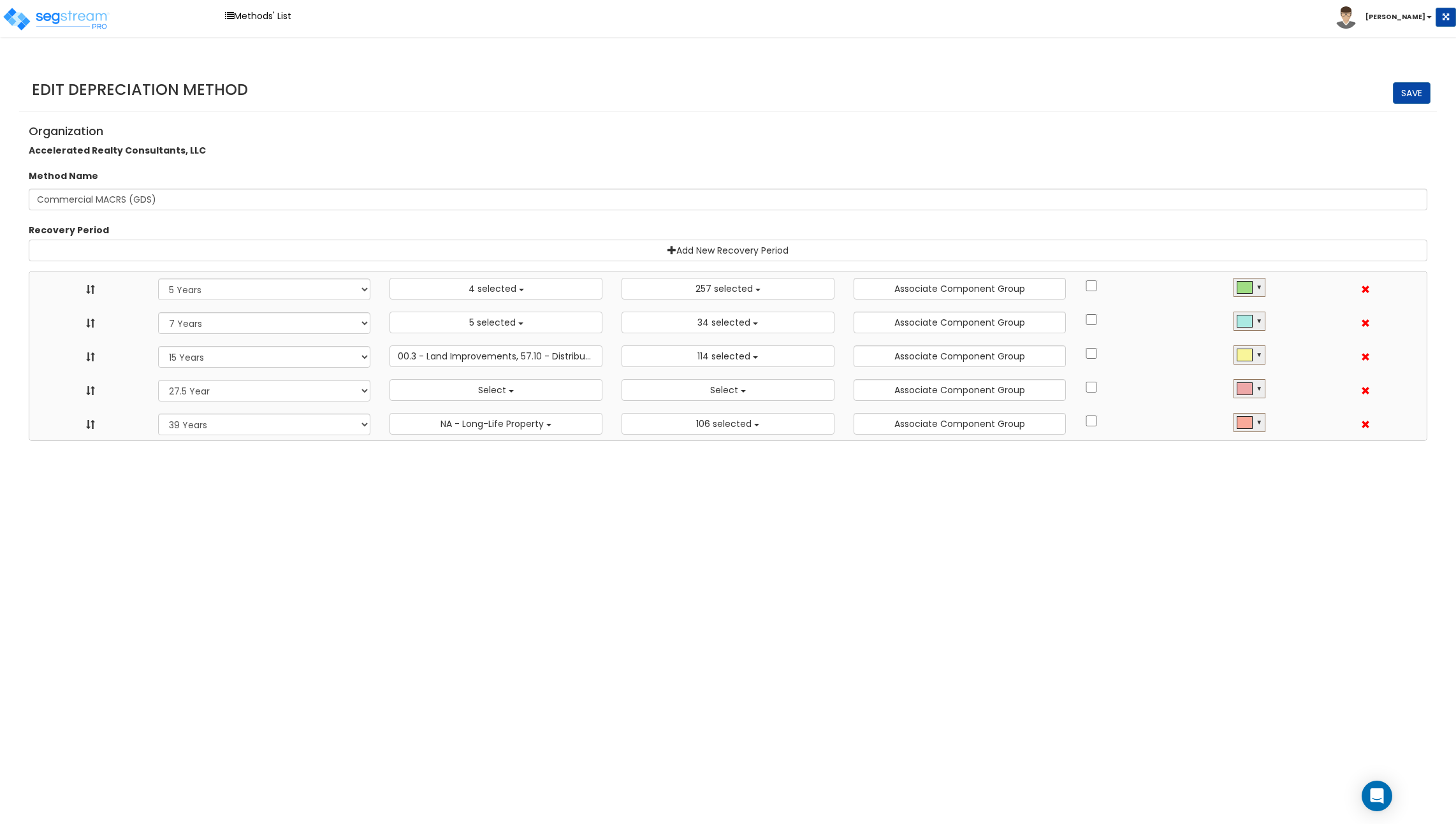
select select "15Y"
select select "3666"
select select "31875"
select select "275Y"
select select
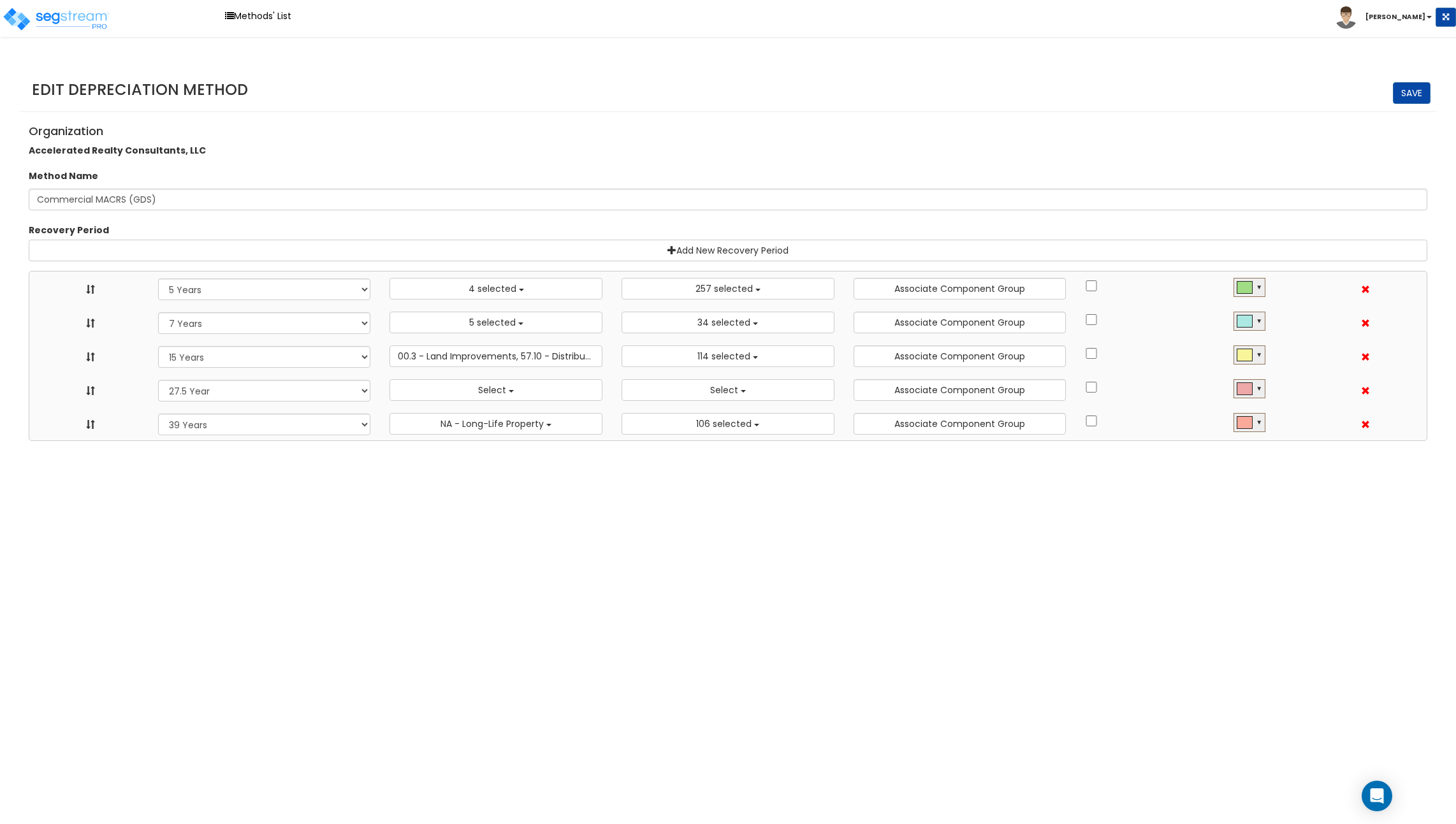
select select
select select "39Y"
select select "31302"
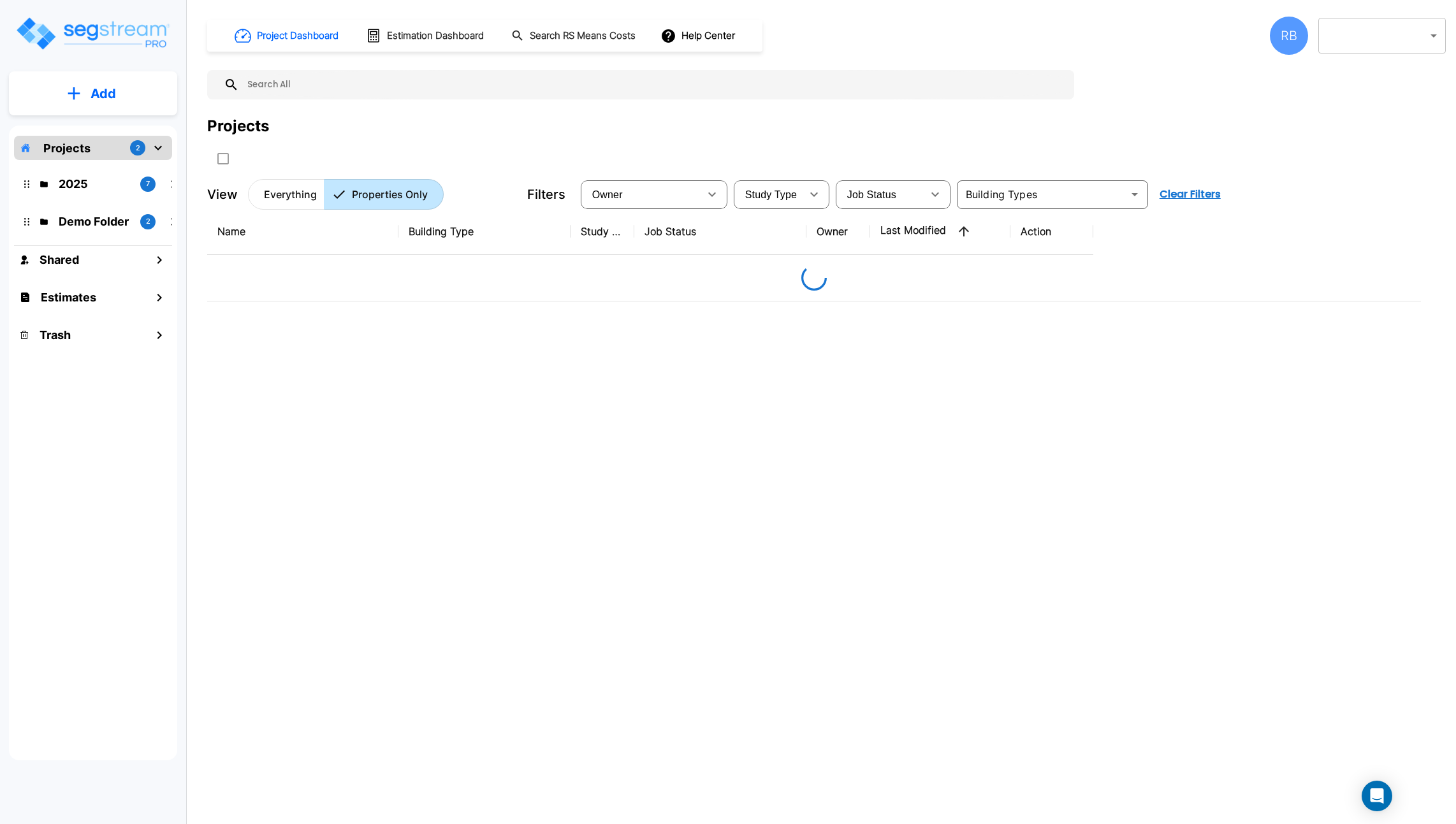
type input "133"
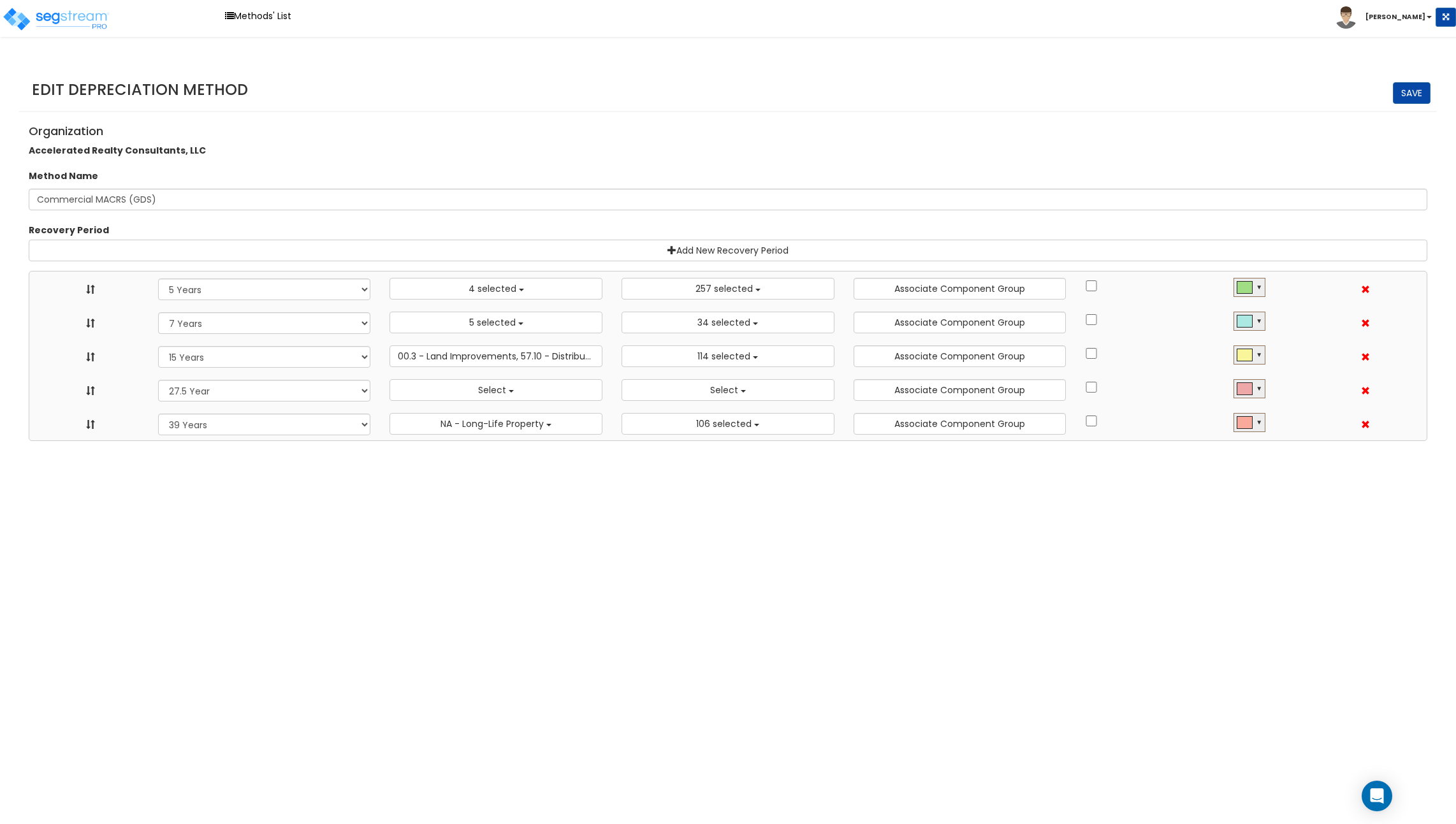
select select "5Y"
select select "10182"
select select "7Y"
select select "48830"
select select "11974"
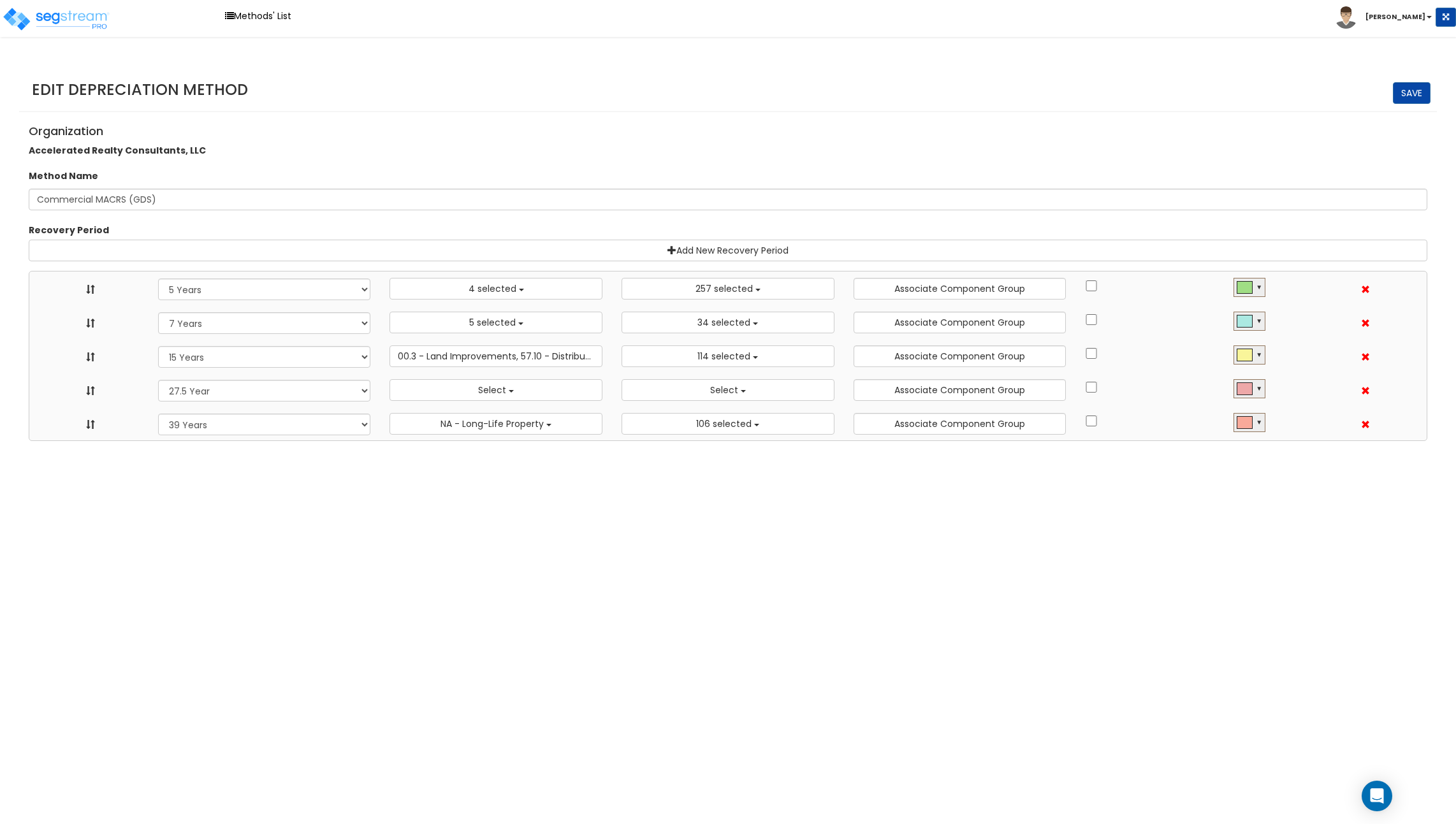
select select "15Y"
select select "3666"
select select "31875"
select select "275Y"
select select
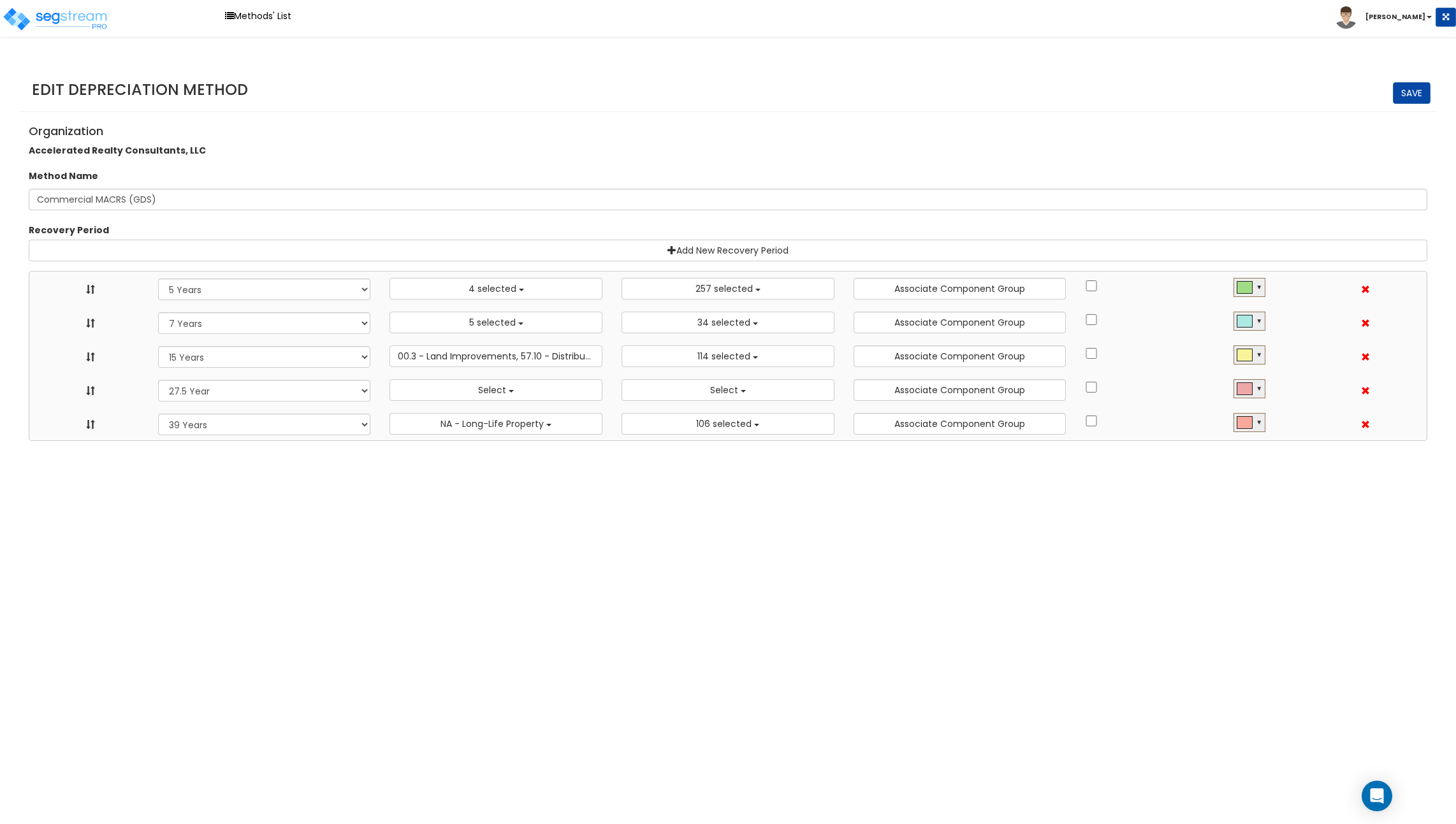
select select
select select "39Y"
select select "31302"
click at [274, 23] on link "Methods' List" at bounding box center [258, 16] width 79 height 20
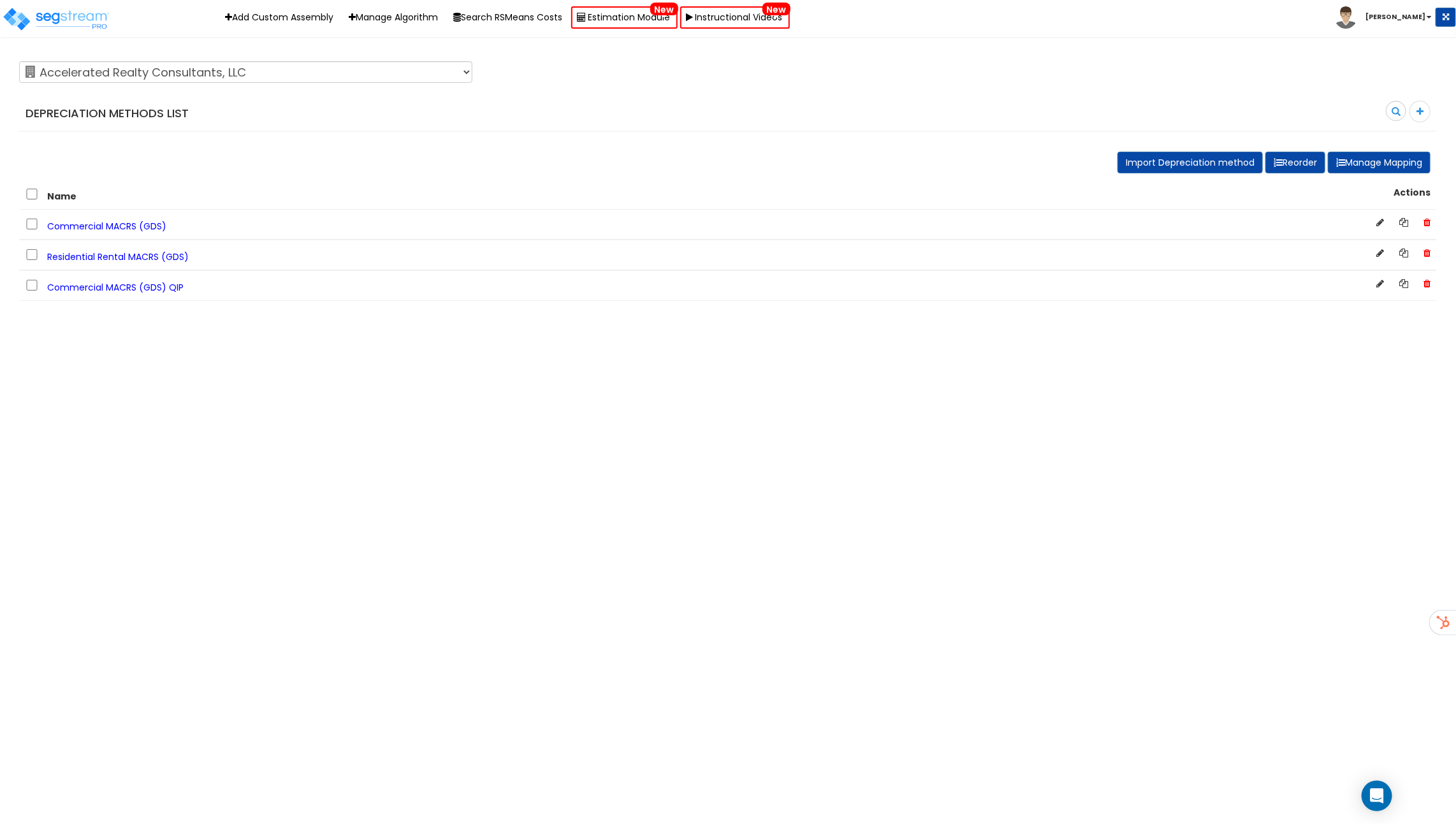
click at [164, 254] on span "Residential Rental MACRS (GDS)" at bounding box center [118, 256] width 141 height 13
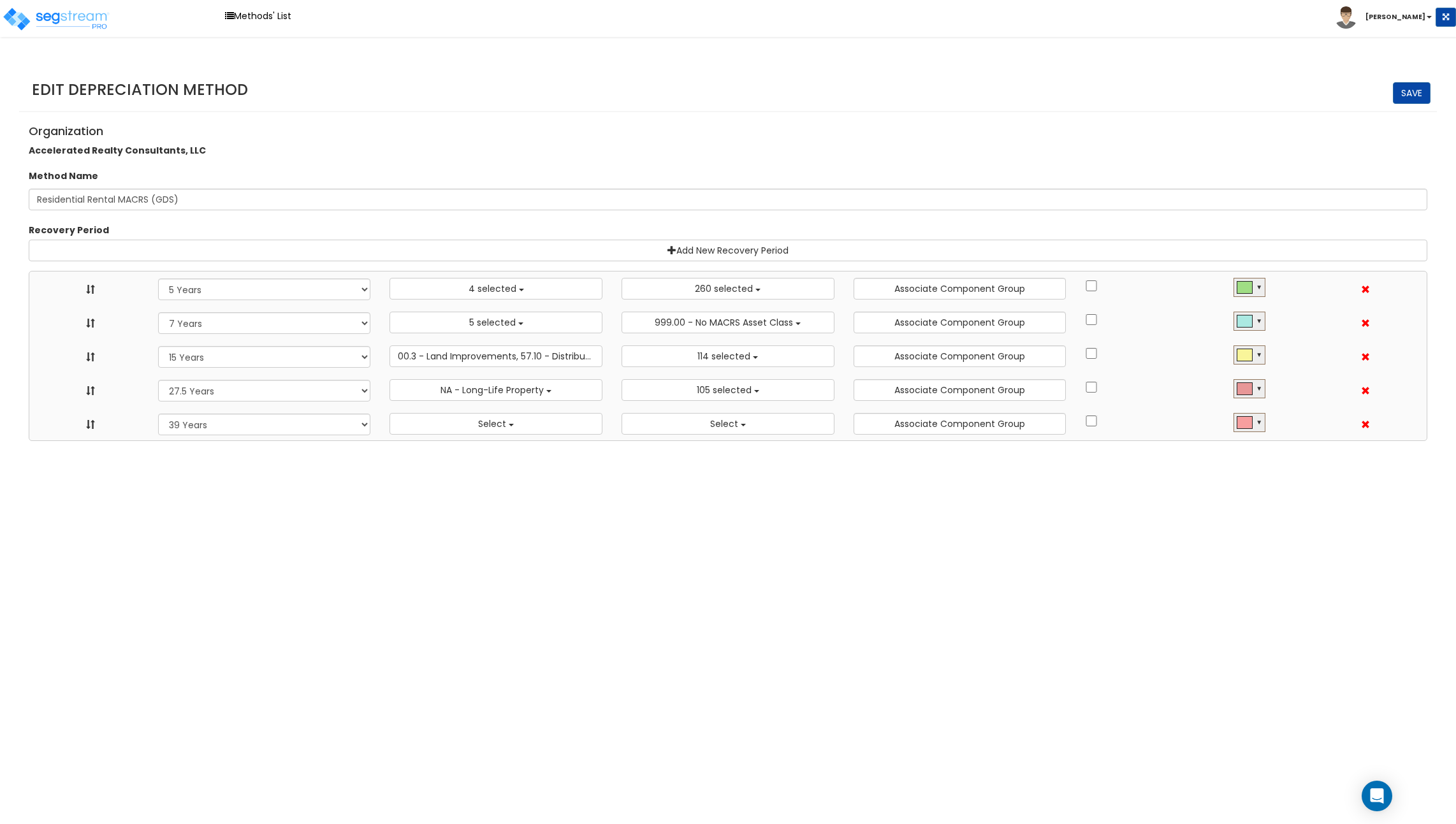
select select "5Y"
select select "10182"
select select "7Y"
select select "48830"
select select "48832"
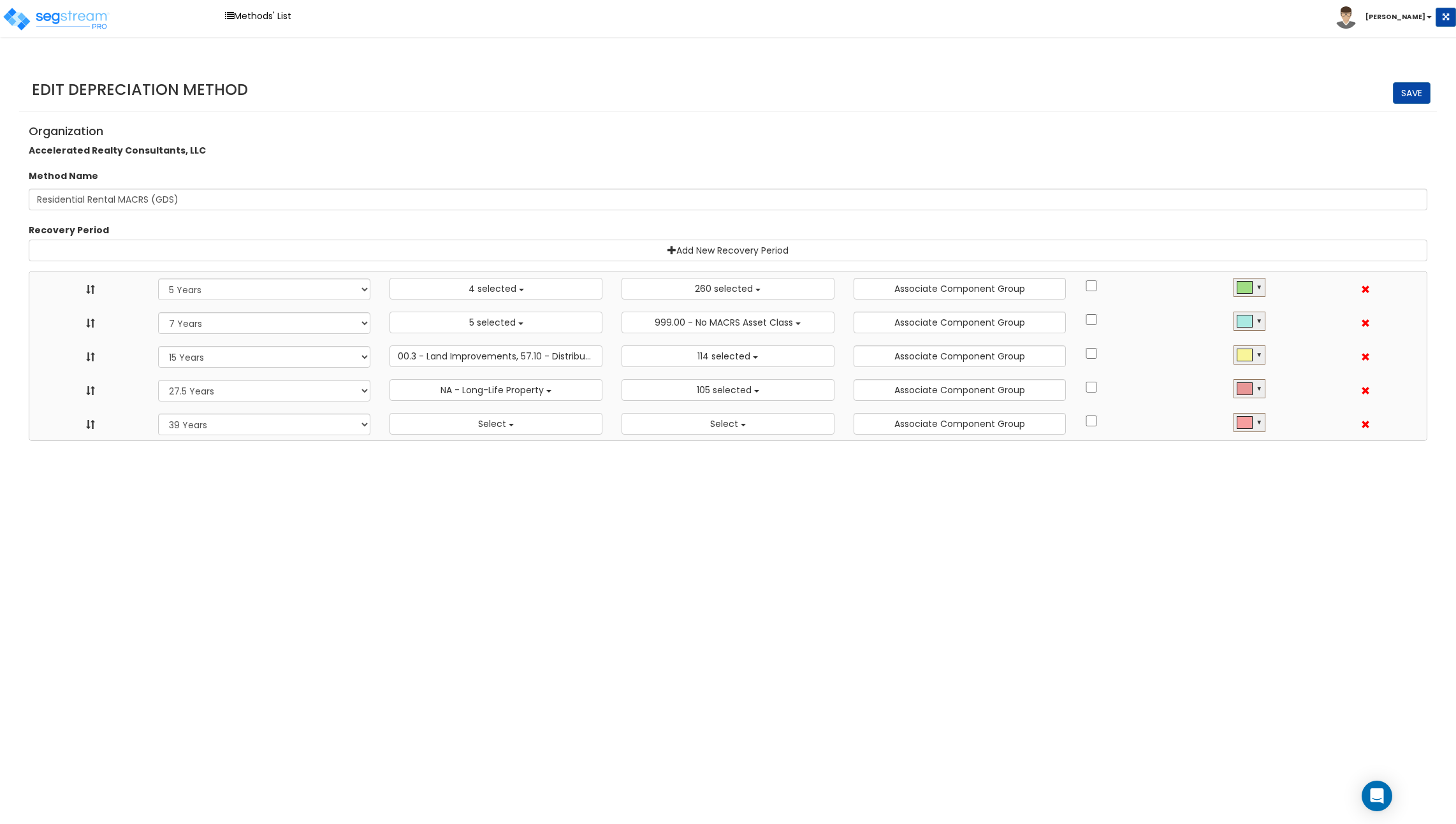
select select "15Y"
select select "3666"
select select "31875"
select select "275Y_1"
select select "31302"
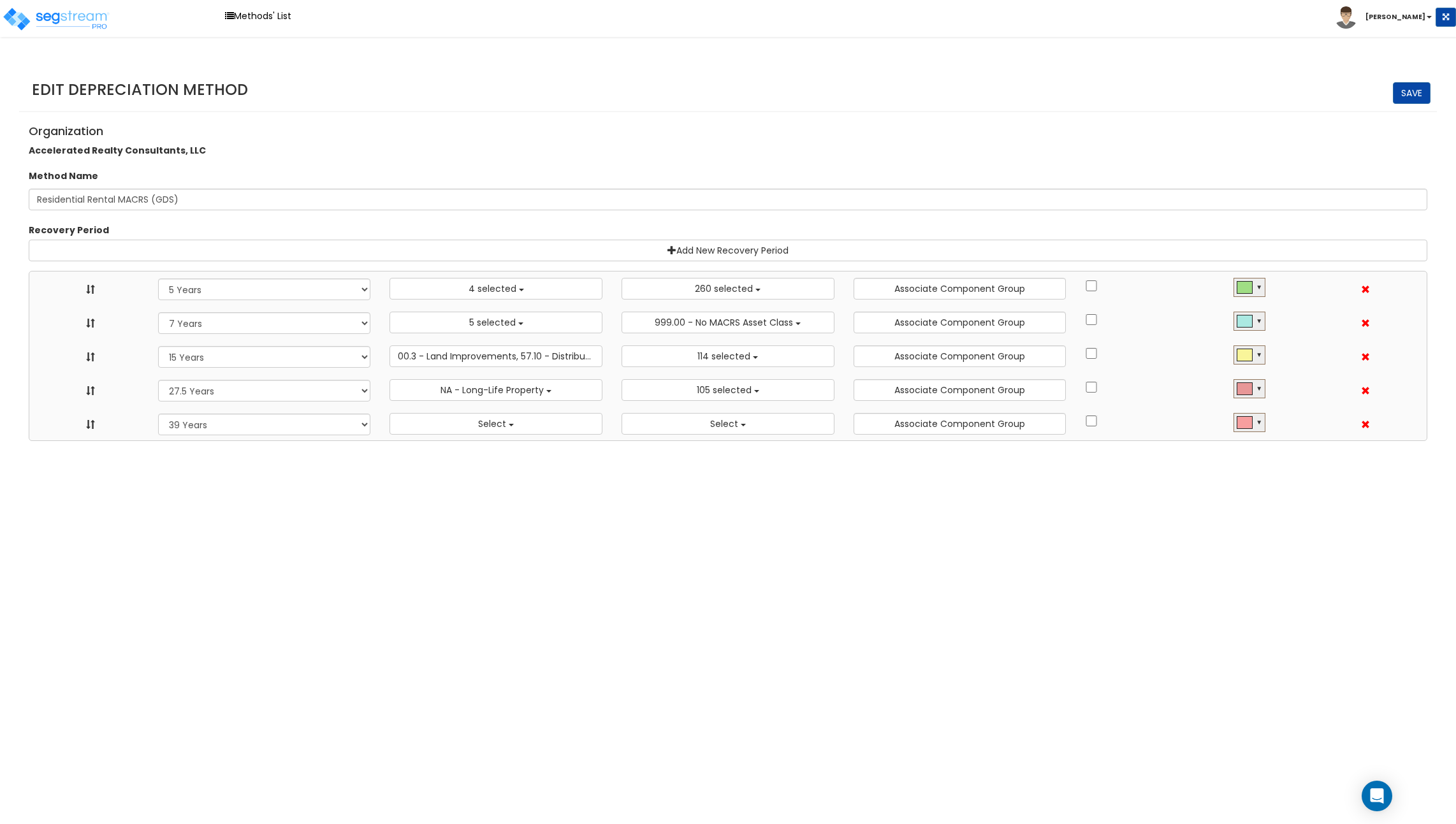
select select "39Y"
select select
click at [252, 16] on link "Methods' List" at bounding box center [258, 16] width 79 height 20
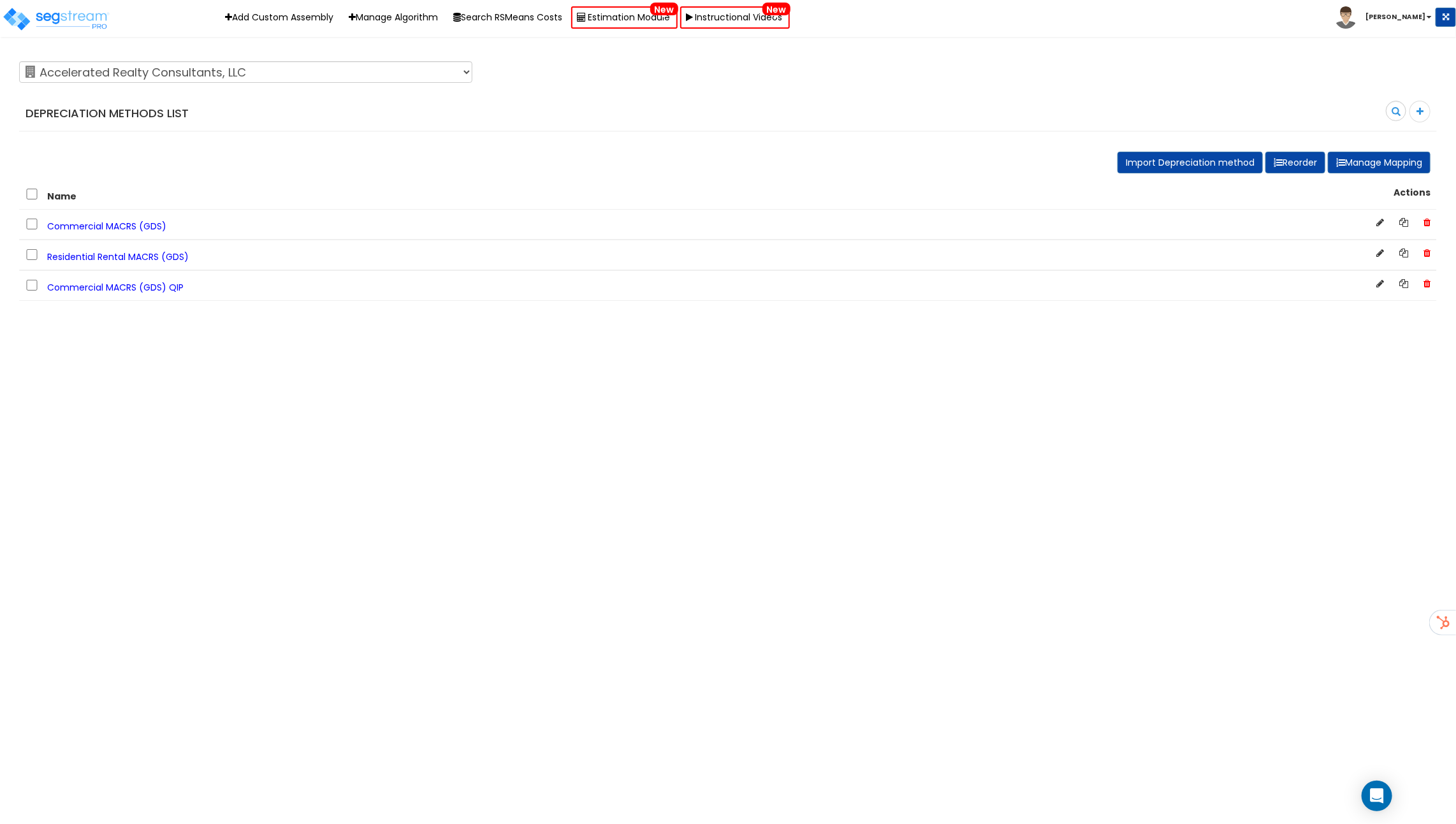
click at [143, 283] on span "Commercial MACRS (GDS) QIP" at bounding box center [116, 287] width 137 height 13
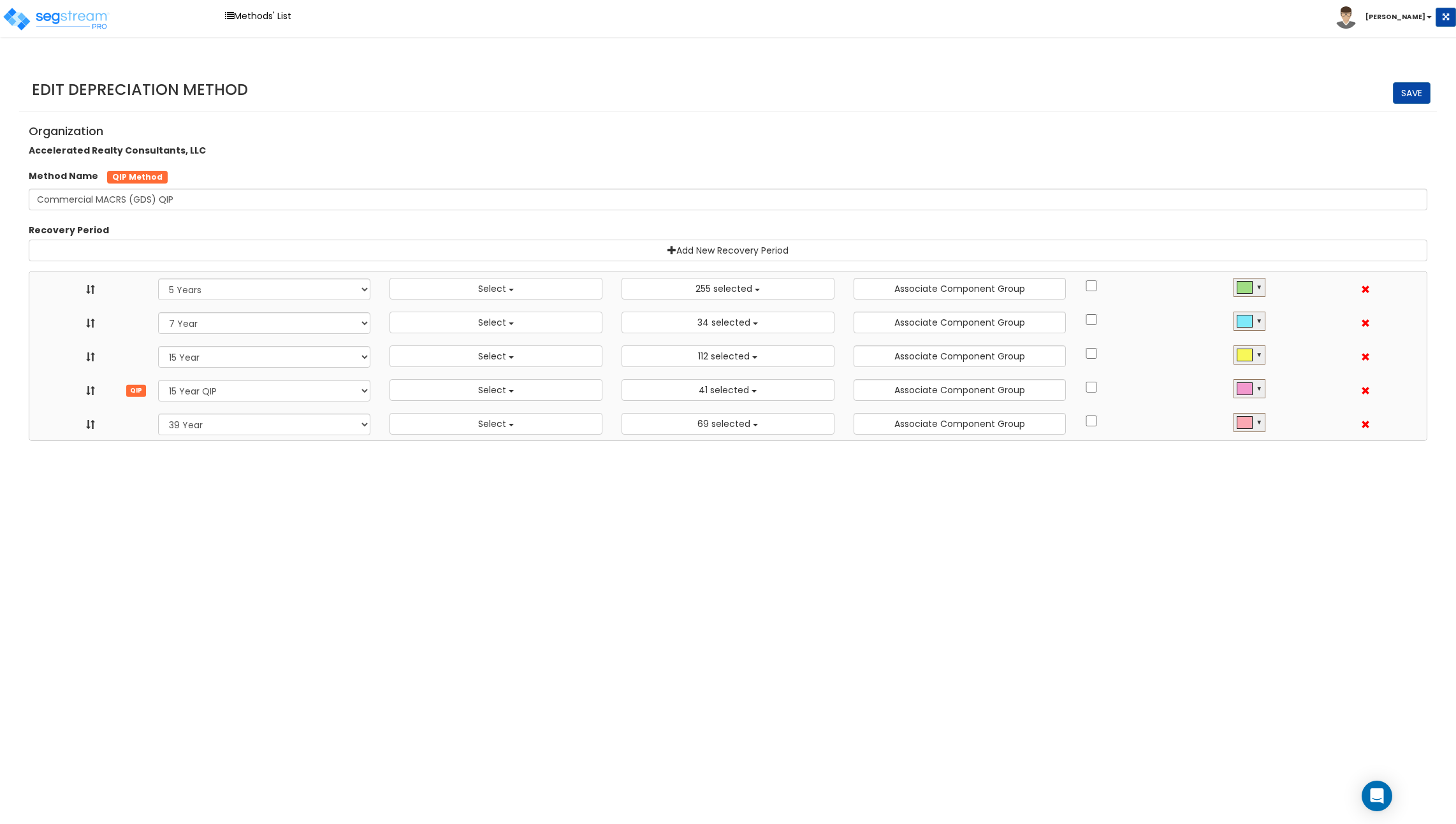
select select "5Y"
select select
select select "10641"
select select "7Y_1"
select select
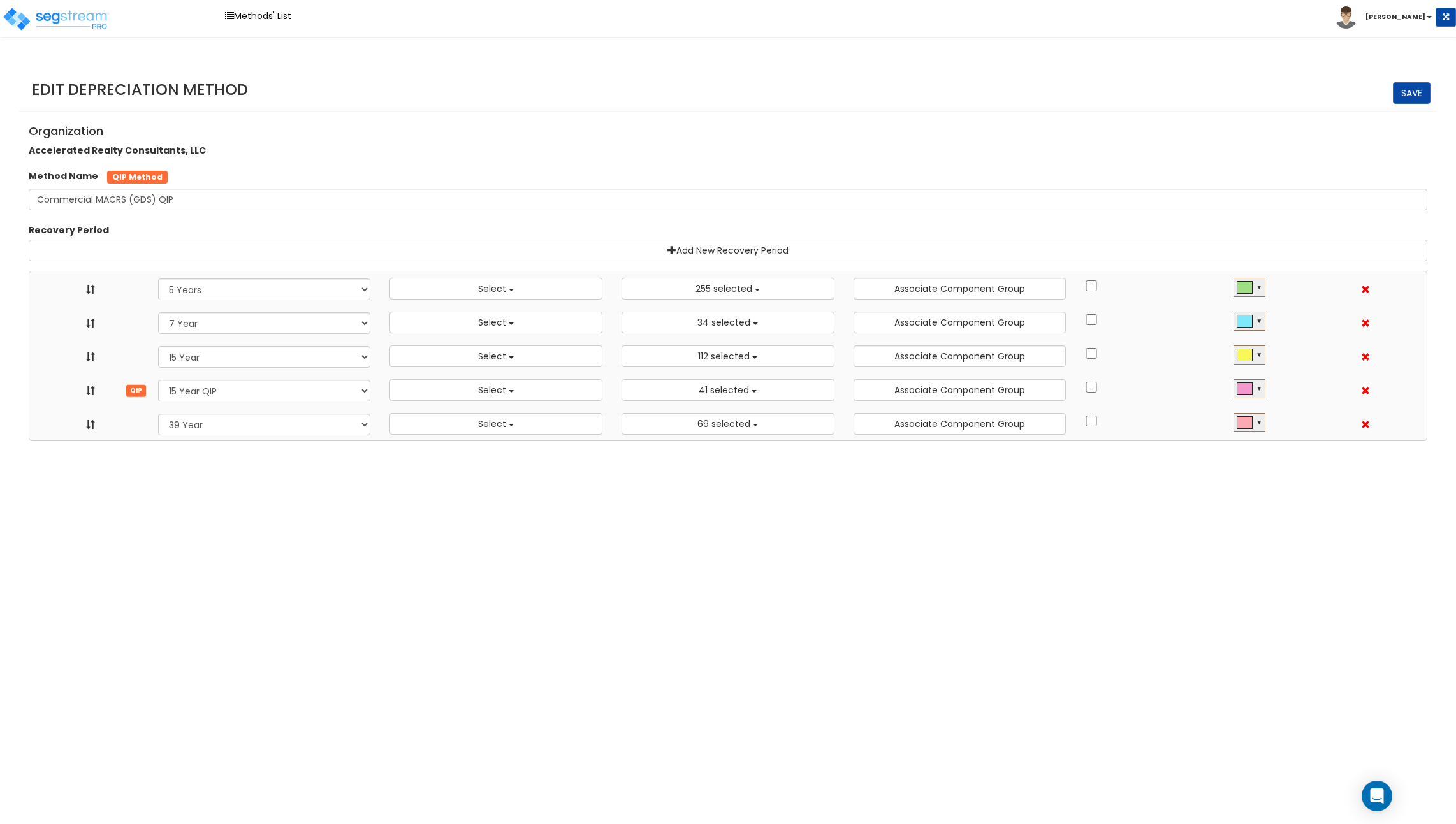
select select "11974"
select select "15Y_1"
select select
select select "31875"
select select "15Y_2"
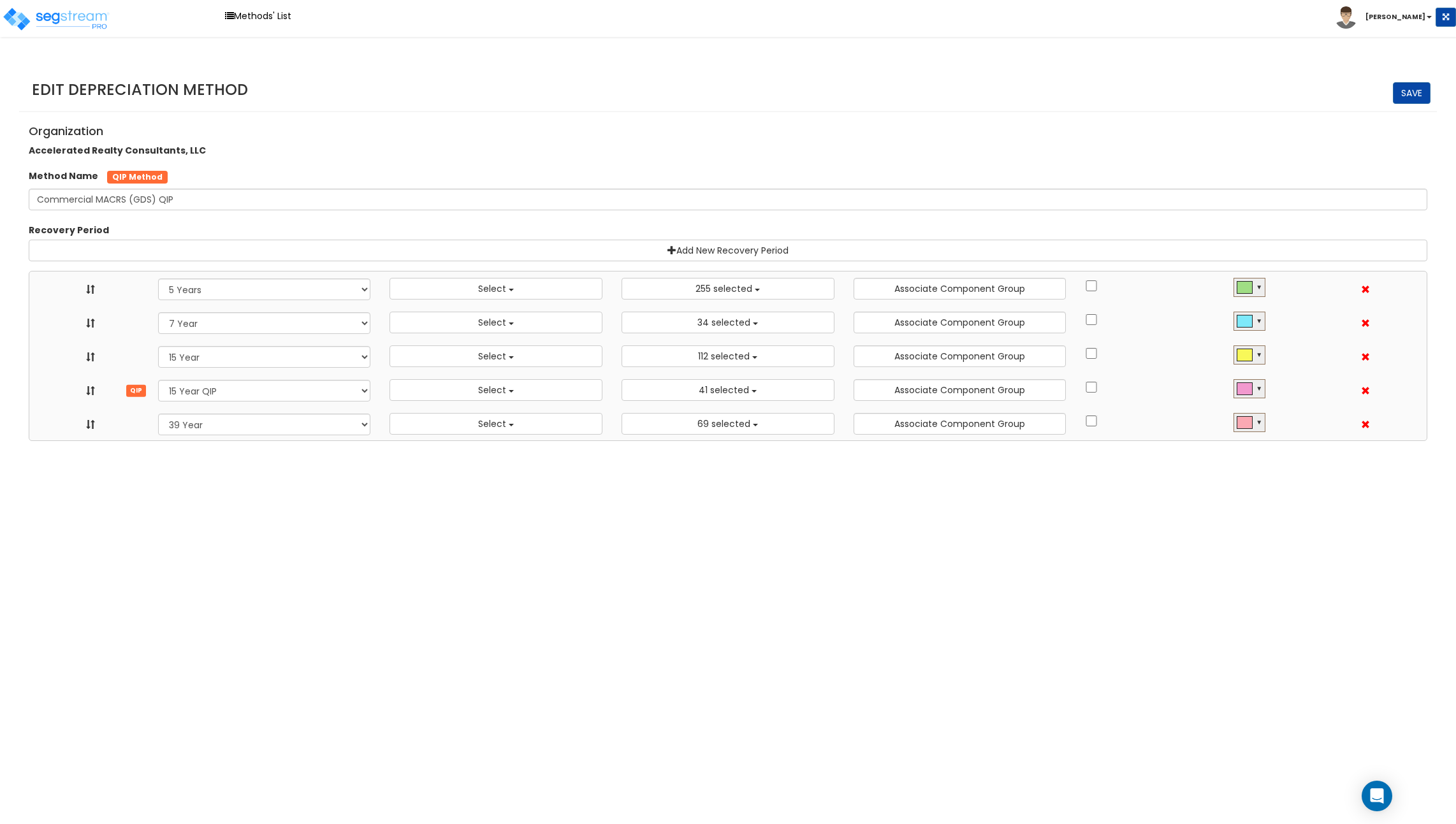
select select
select select "11716"
select select "39Y_1"
select select
select select "31302"
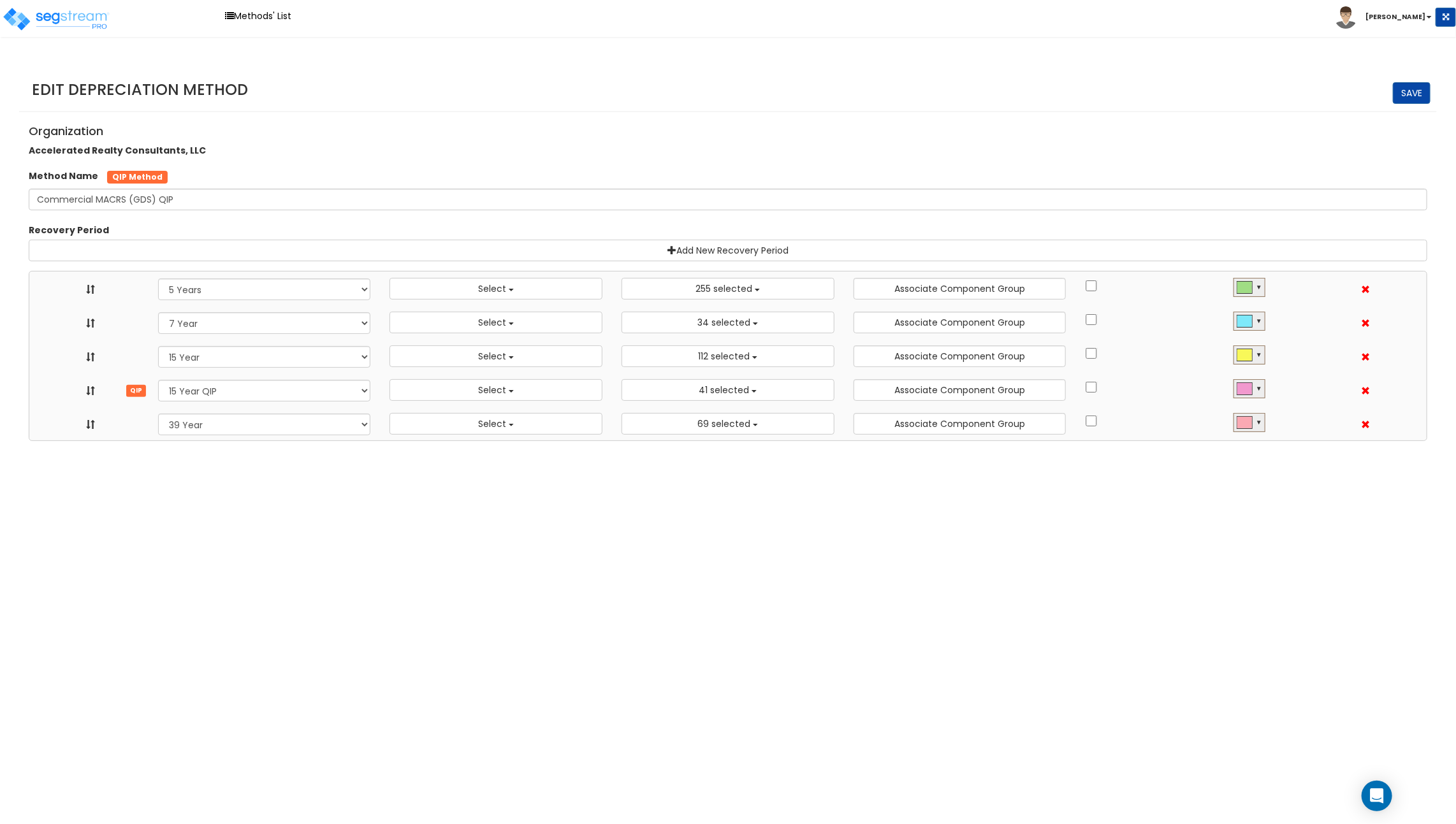
scroll to position [14, 0]
click at [489, 294] on button "Select" at bounding box center [496, 289] width 213 height 22
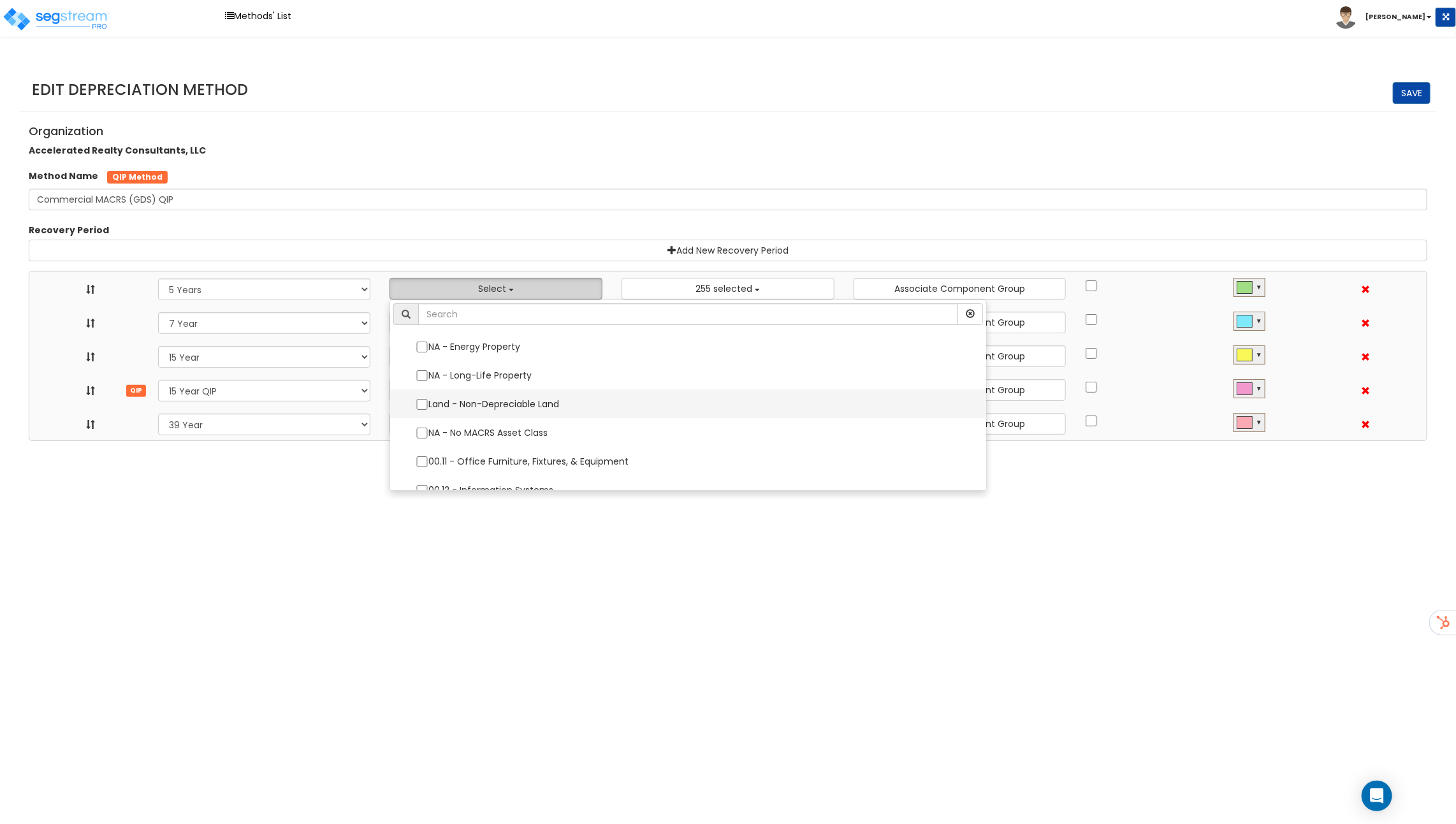
scroll to position [24, 0]
click at [490, 321] on label "NA - Energy Property" at bounding box center [687, 323] width 570 height 27
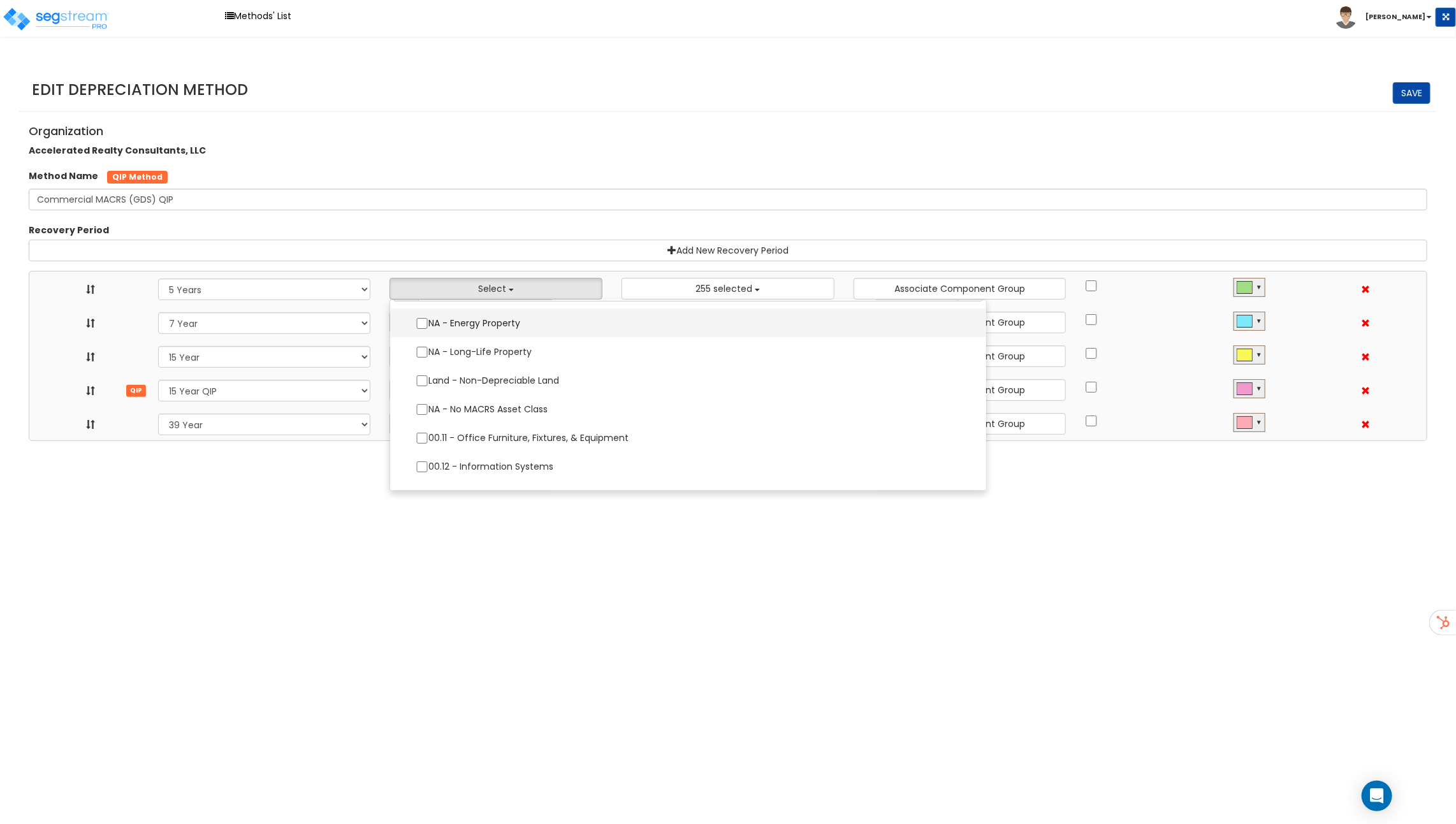
click at [428, 321] on input "NA - Energy Property" at bounding box center [422, 323] width 13 height 11
checkbox input "true"
select select "5Y"
select select "49875"
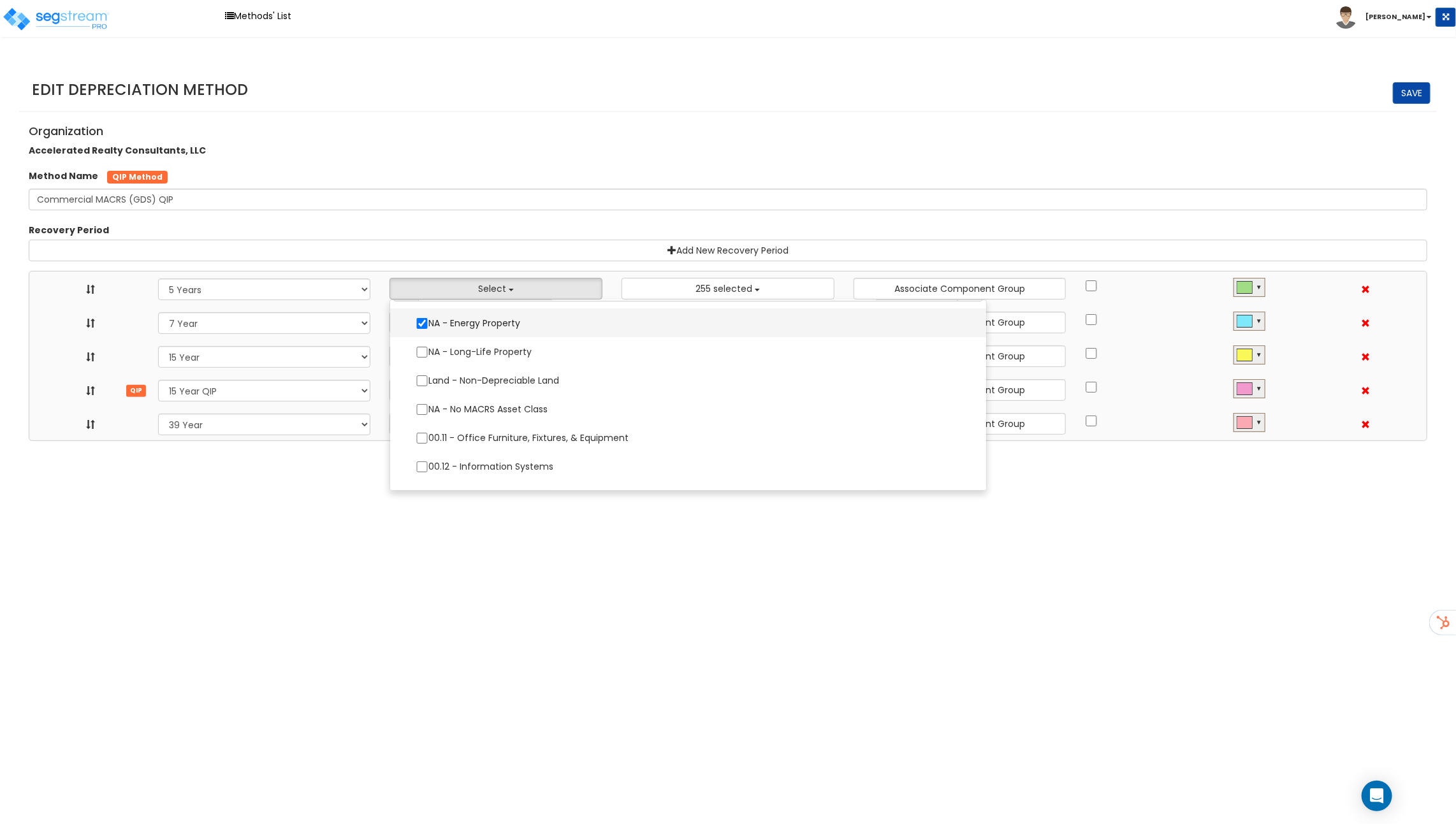
select select "15Y_1"
select select "15Y_2"
select select "39Y_1"
select select "10641"
select select
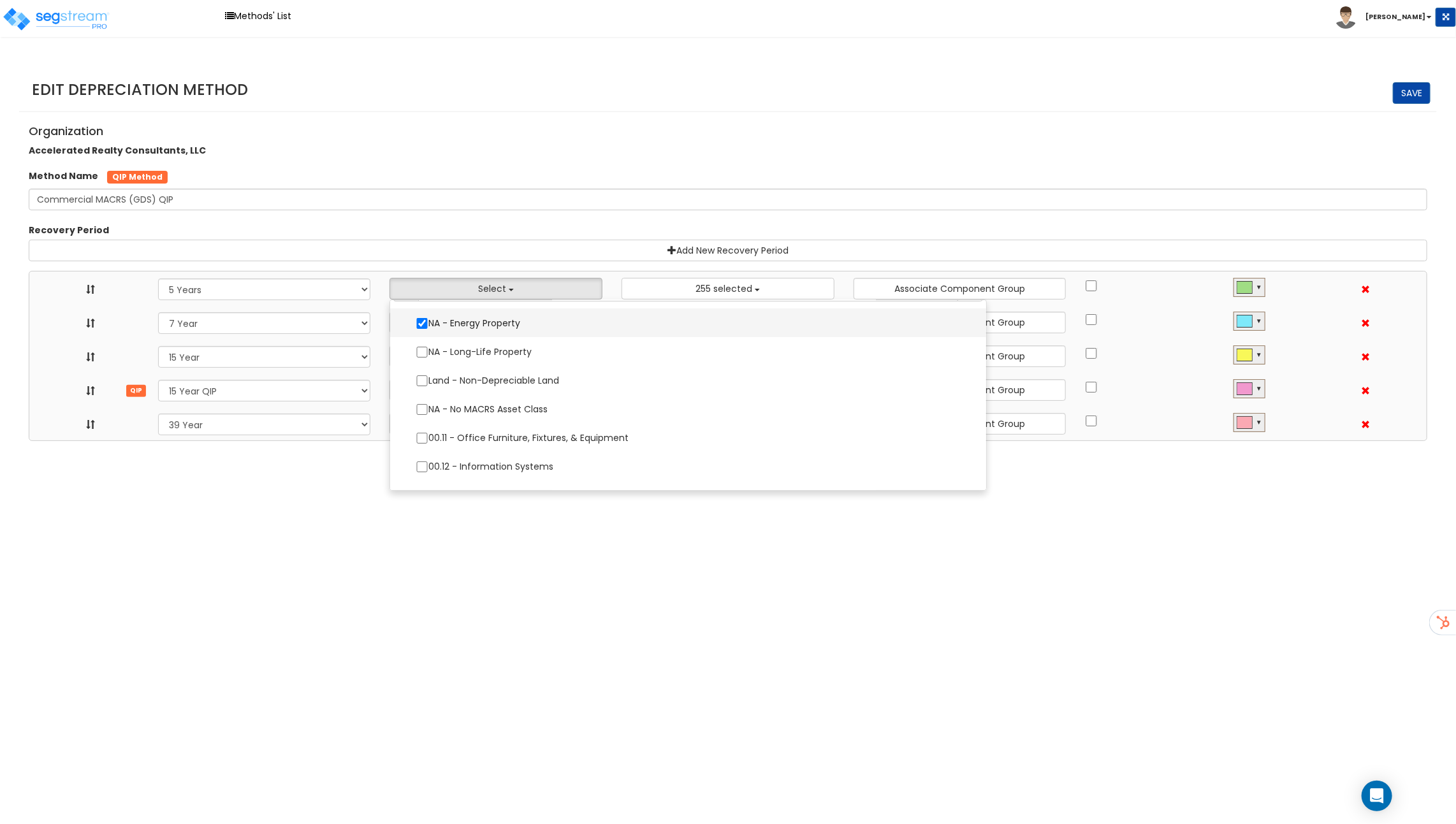
select select "11974"
select select
select select "31875"
select select
select select "11716"
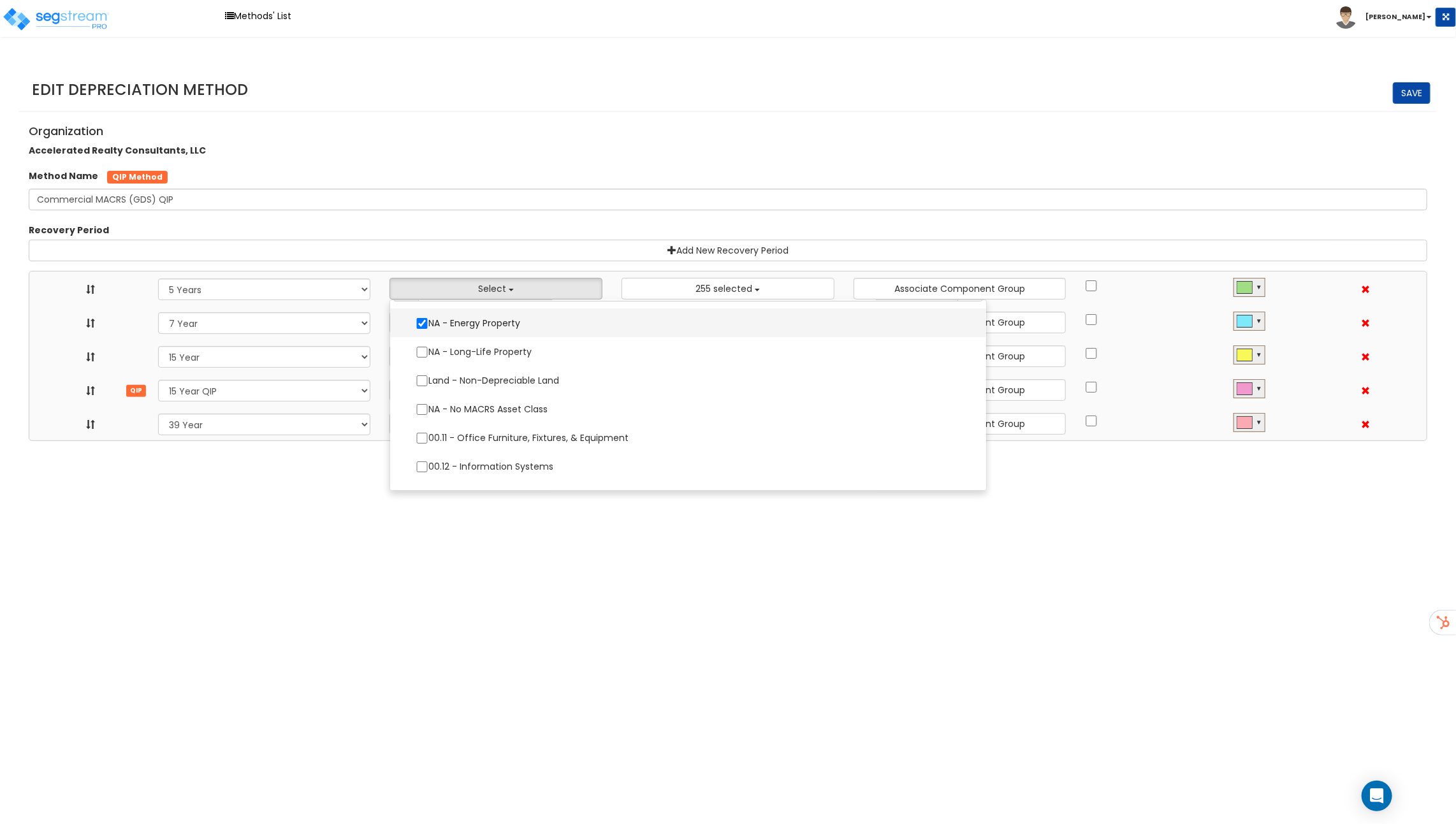
select select
select select "31302"
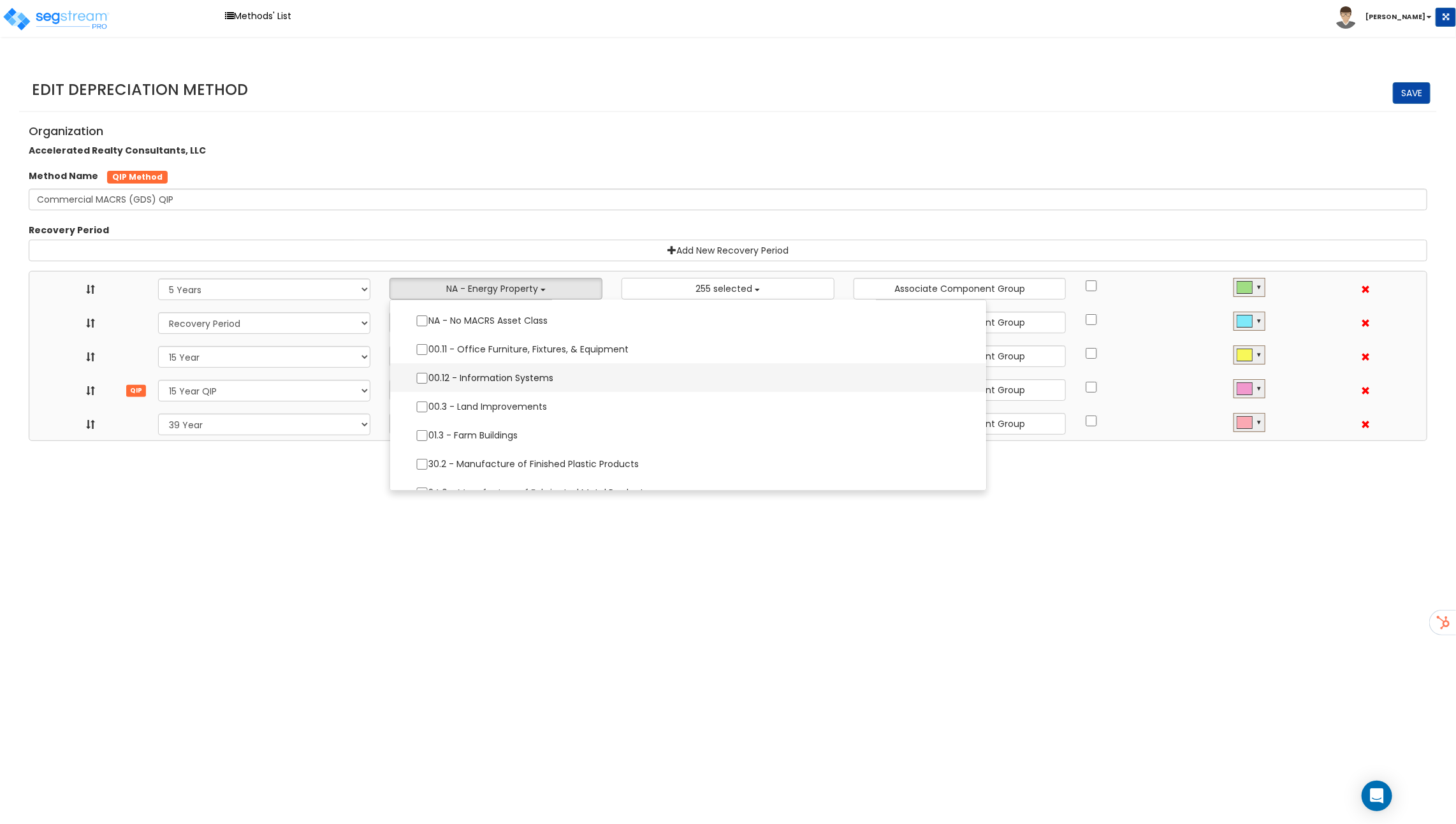
click at [488, 379] on label "00.12 - Information Systems" at bounding box center [687, 378] width 570 height 27
click at [428, 379] on input "00.12 - Information Systems" at bounding box center [422, 378] width 13 height 11
checkbox input "true"
select select "5Y"
select select "15Y_1"
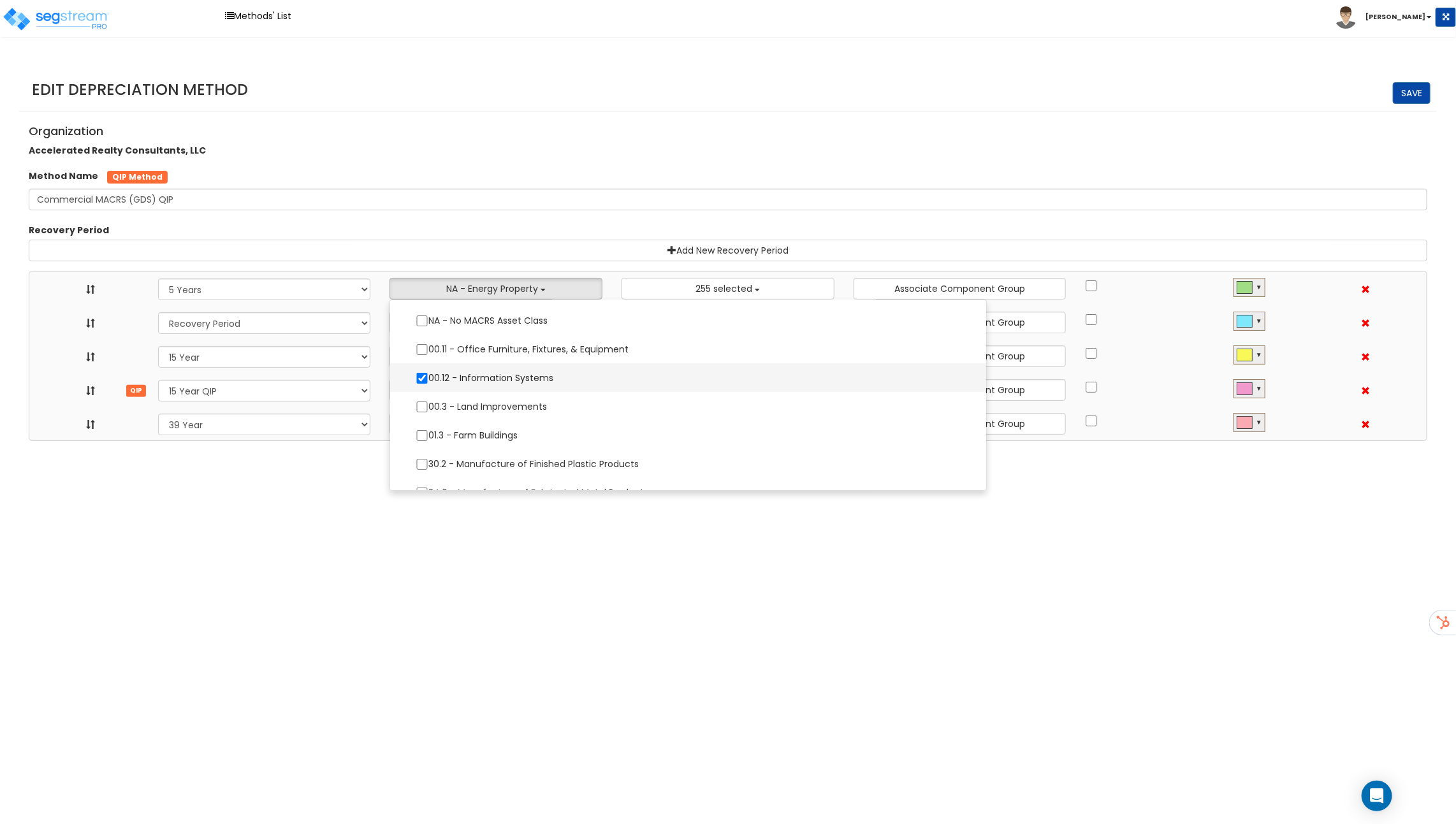
select select "15Y_2"
select select "39Y_1"
select select "10641"
select select
select select "11974"
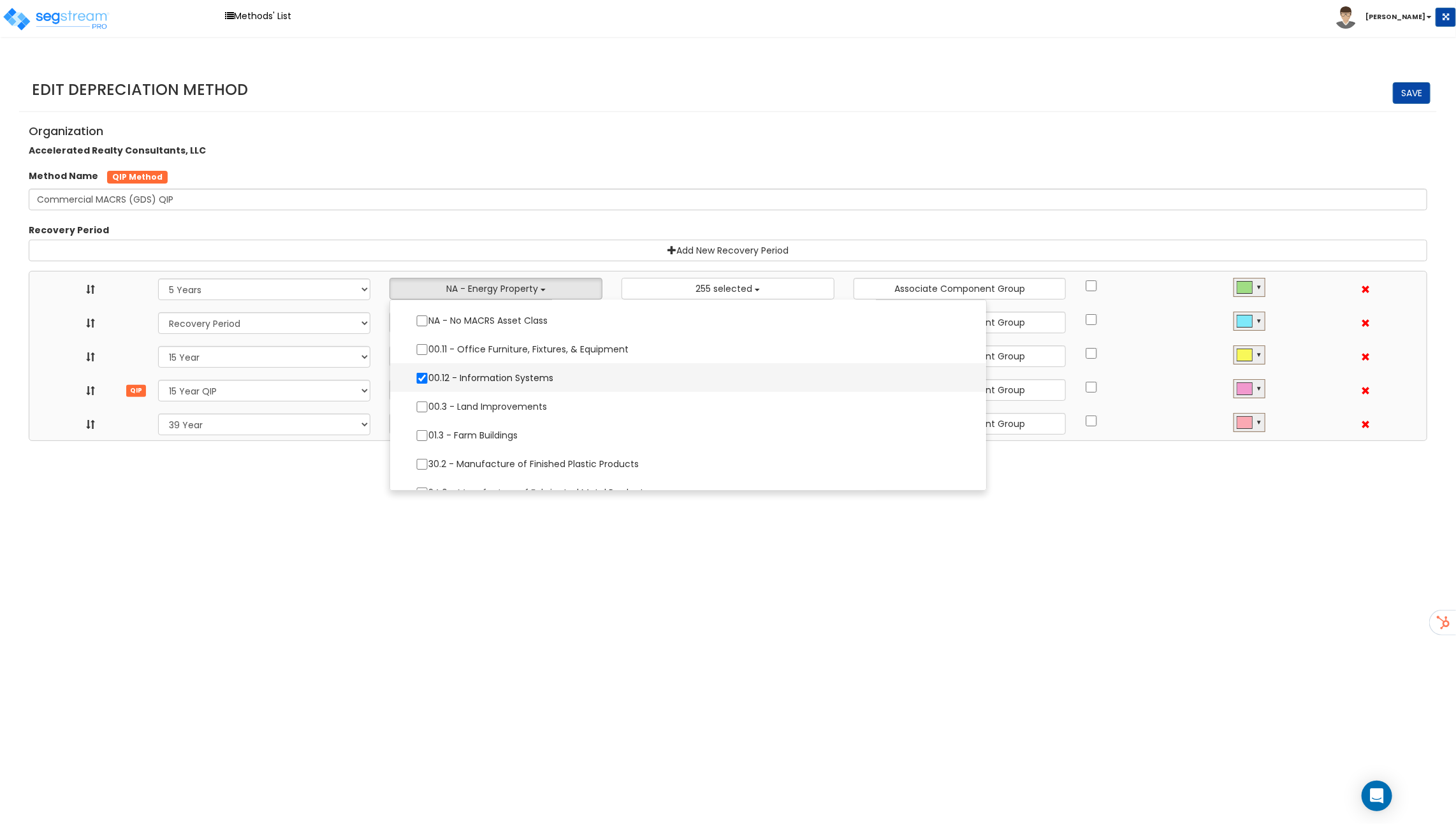
select select
select select "31875"
select select
select select "11716"
select select
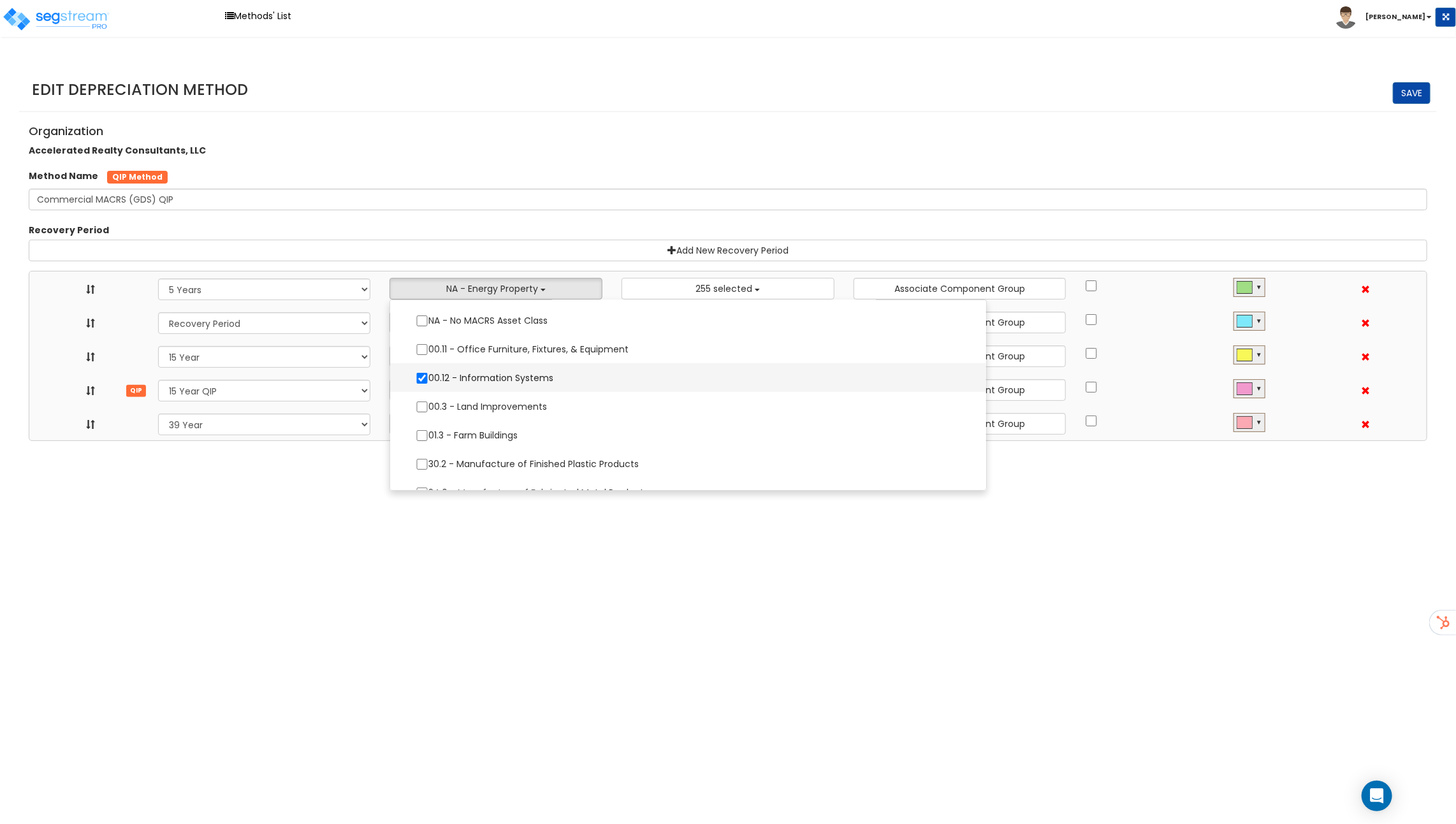
select select "31302"
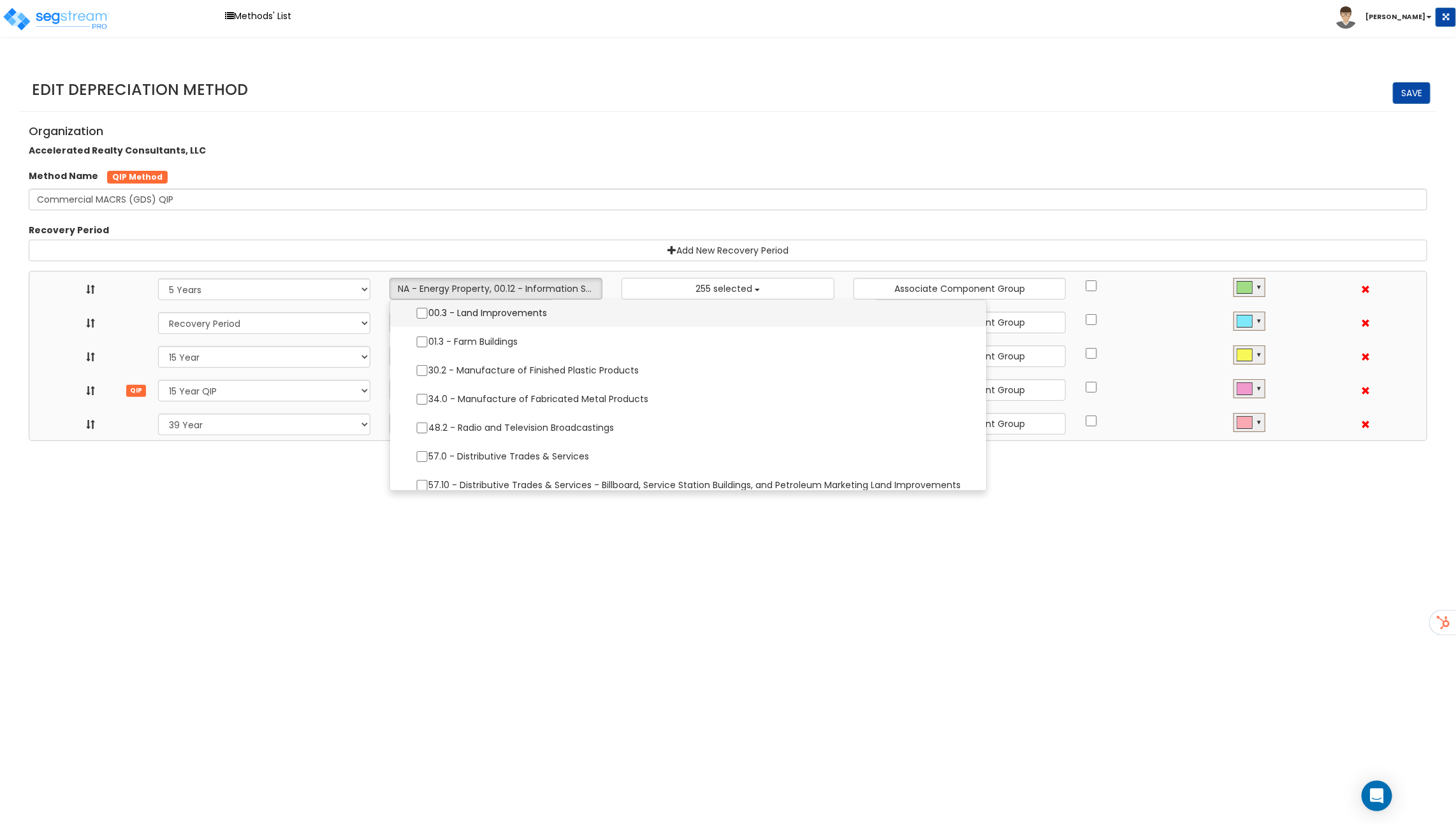
scroll to position [214, 0]
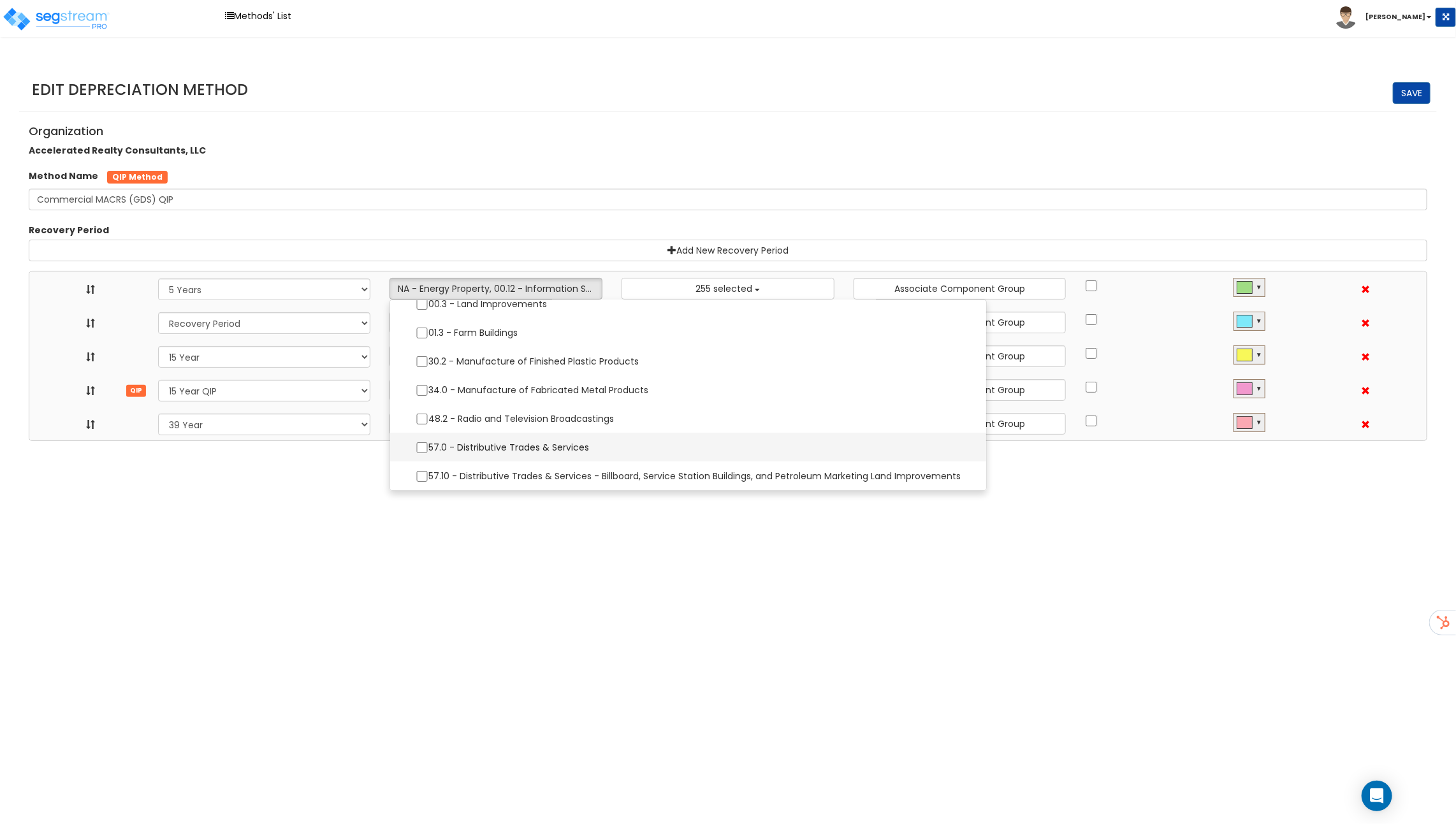
click at [491, 441] on label "57.0 - Distributive Trades & Services" at bounding box center [687, 448] width 570 height 27
click at [428, 442] on input "57.0 - Distributive Trades & Services" at bounding box center [422, 448] width 13 height 11
checkbox input "true"
select select "5Y"
select select "15Y_1"
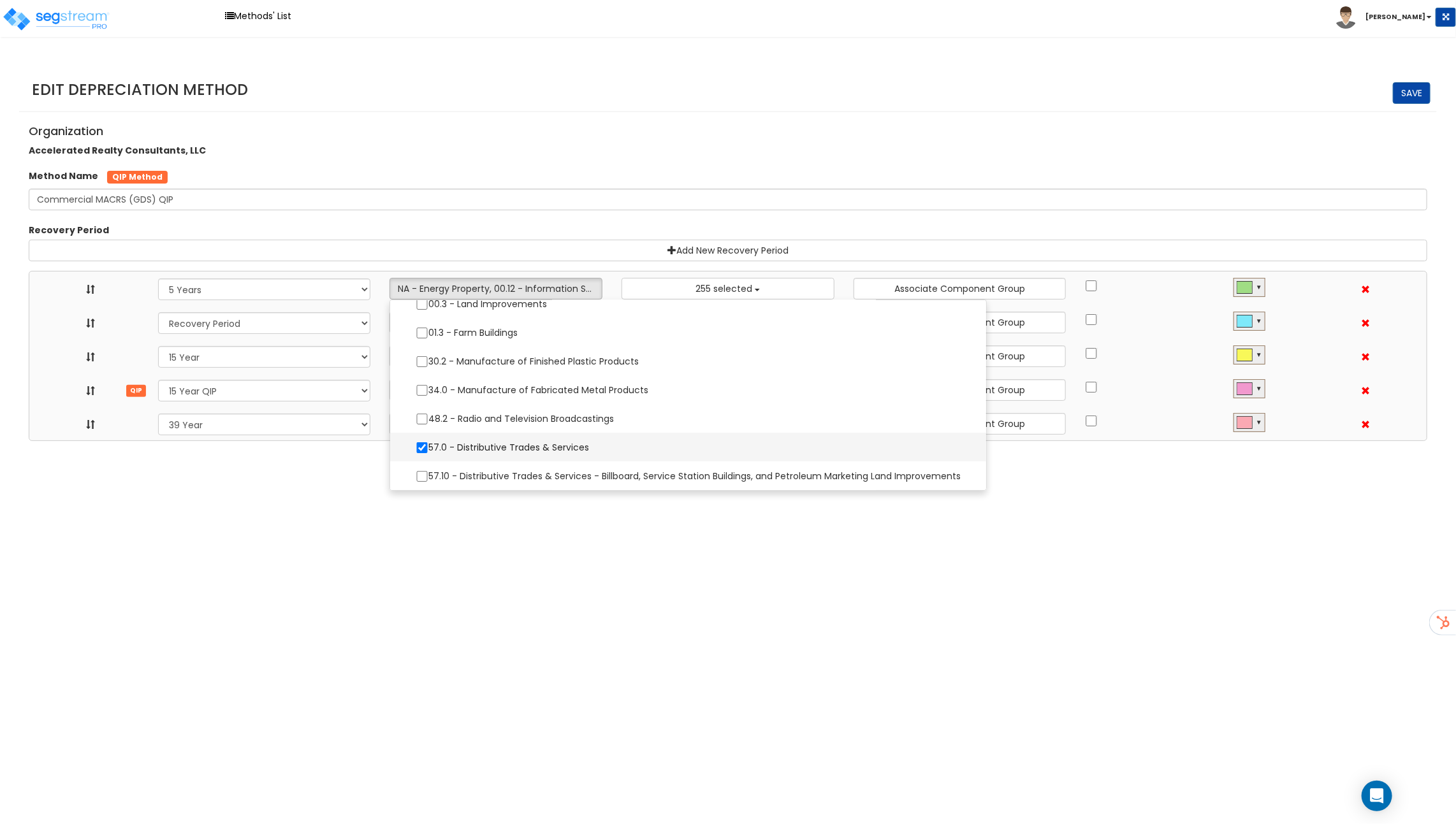
select select "15Y_2"
select select "39Y_1"
select select "10641"
select select
select select "11974"
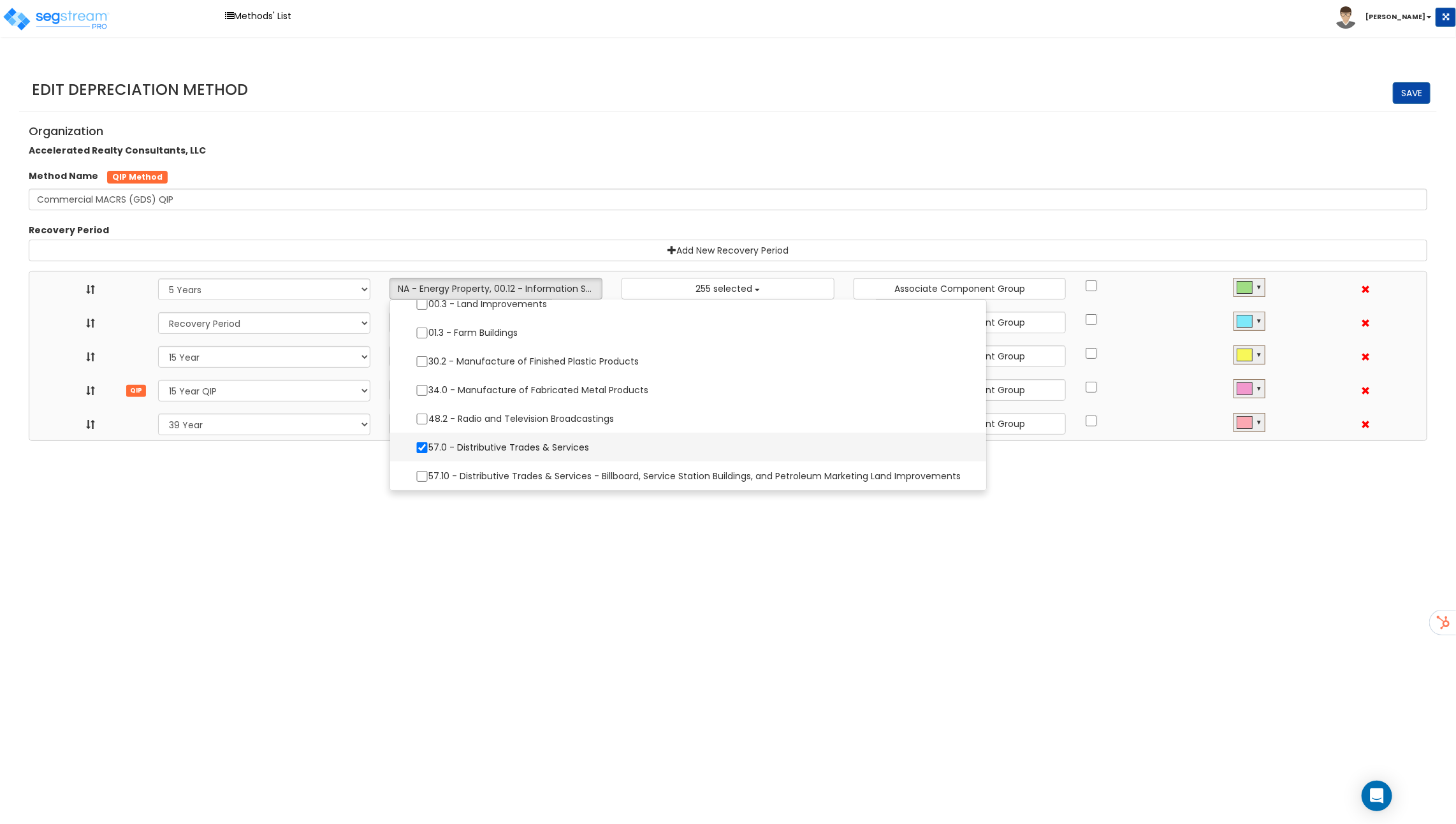
select select
select select "31875"
select select
select select "11716"
select select
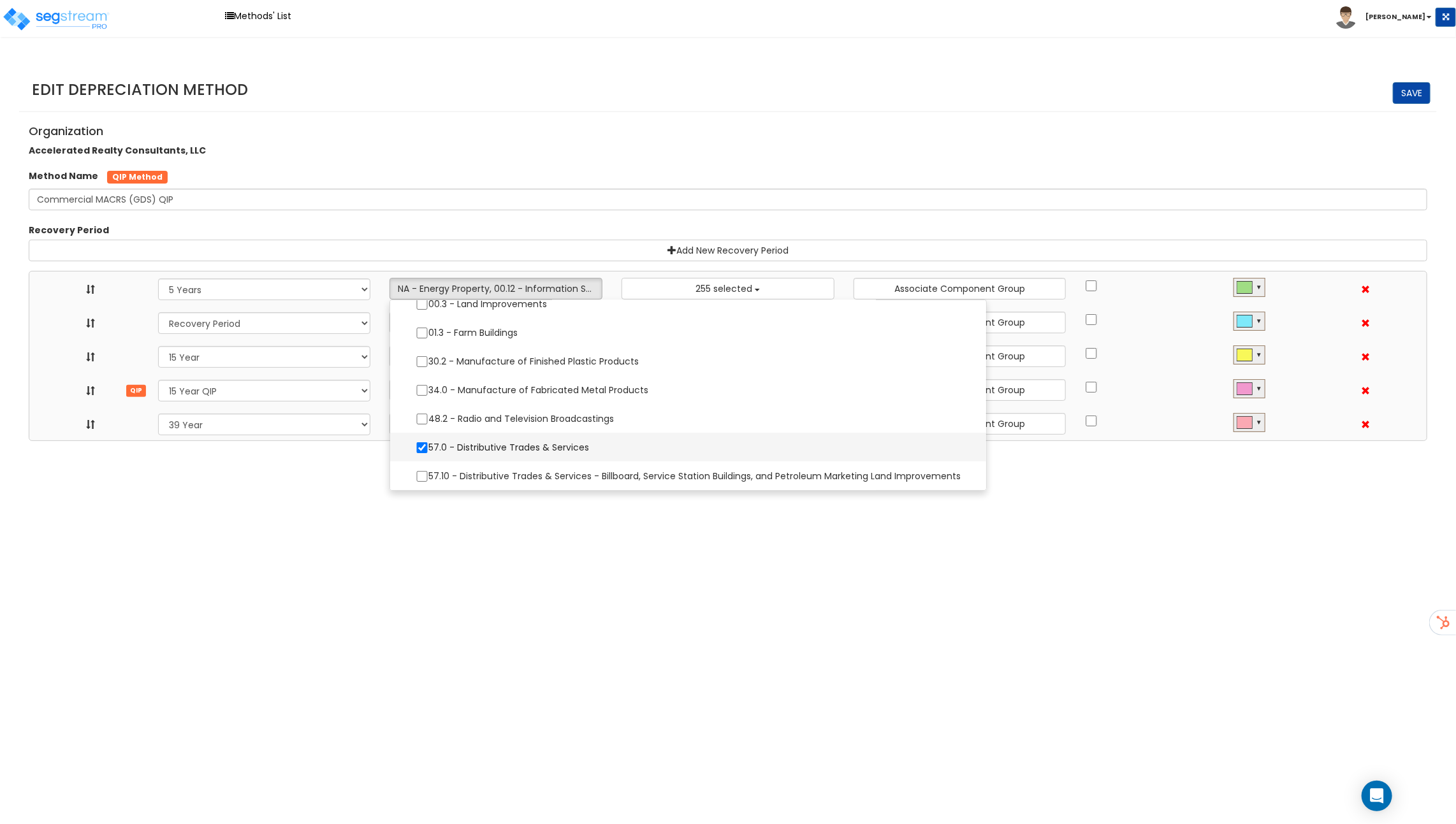
select select "31302"
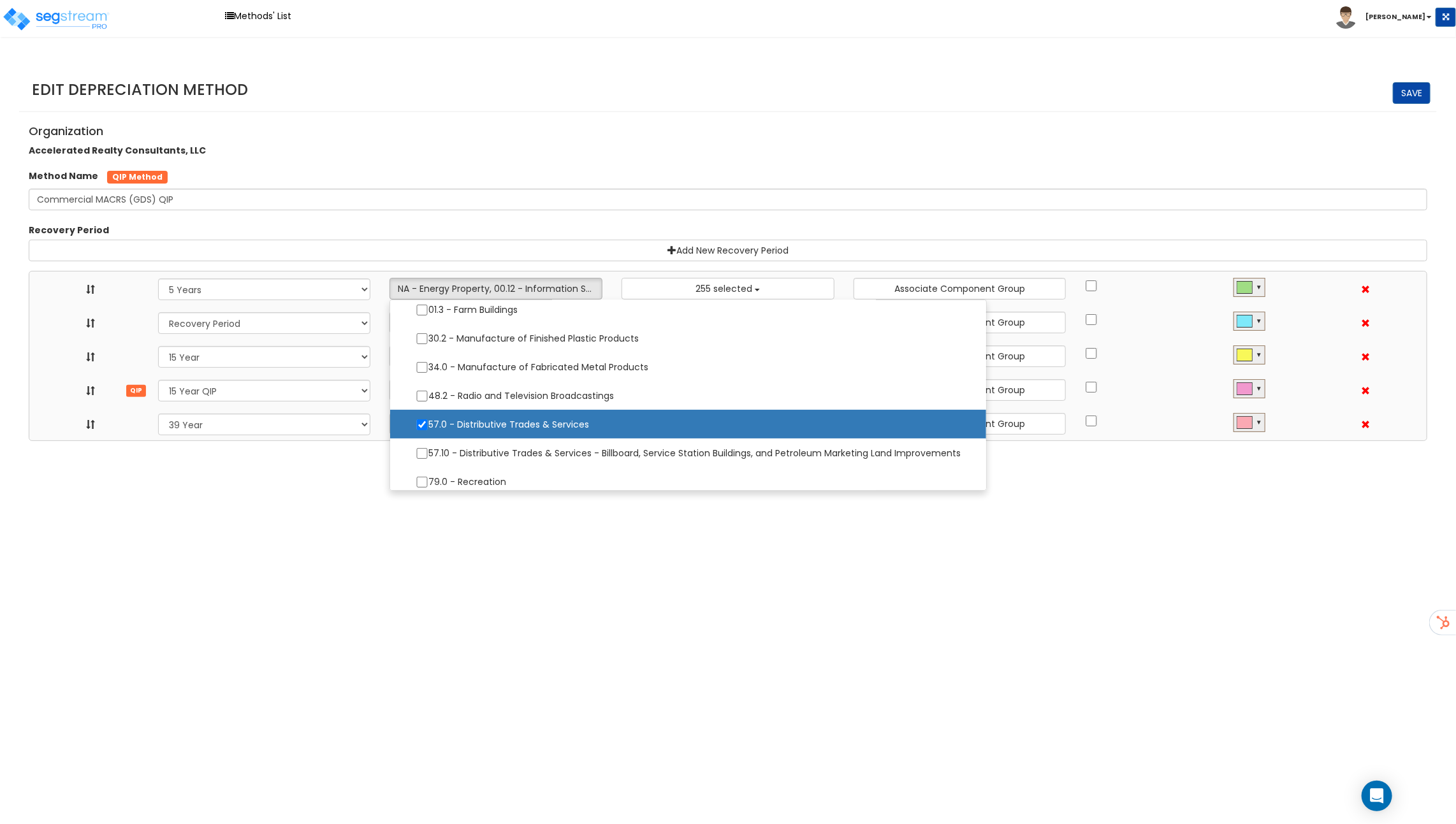
scroll to position [244, 0]
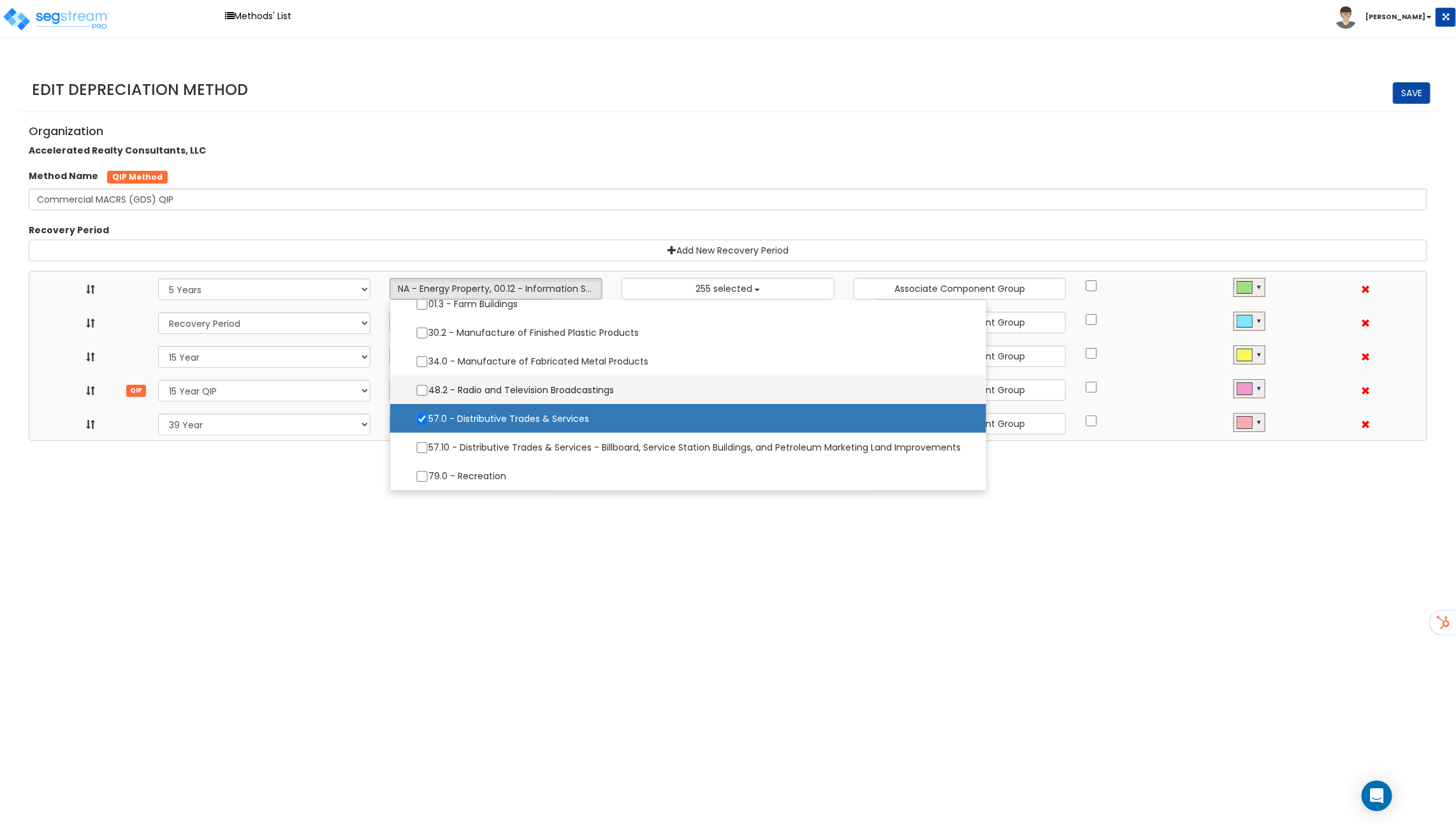
click at [480, 395] on label "48.2 - Radio and Television Broadcastings" at bounding box center [687, 390] width 570 height 27
click at [428, 395] on input "48.2 - Radio and Television Broadcastings" at bounding box center [422, 390] width 13 height 11
checkbox input "true"
select select "5Y"
select select "15Y_1"
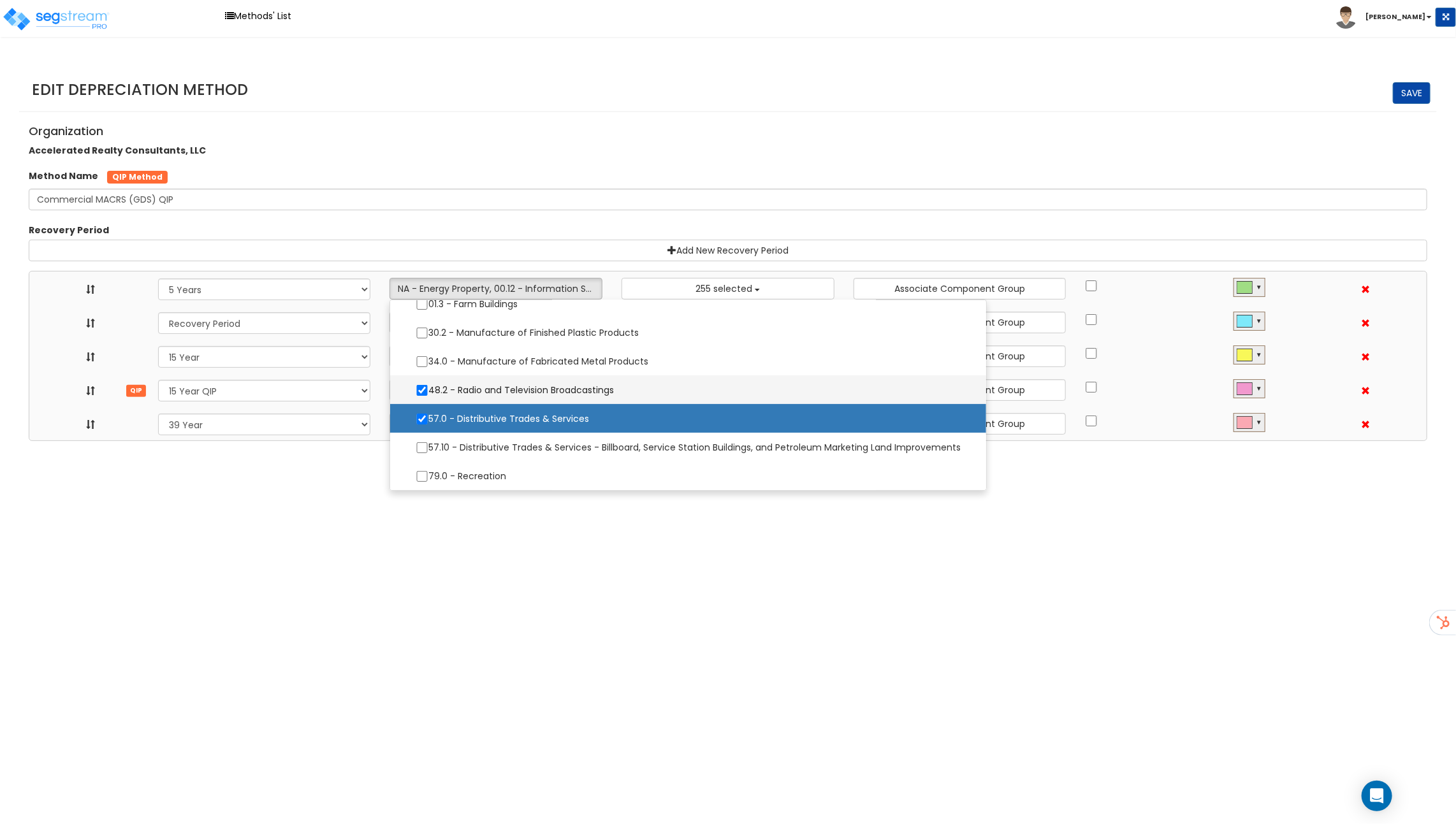
select select "15Y_2"
select select "39Y_1"
select select "10641"
select select
select select "11974"
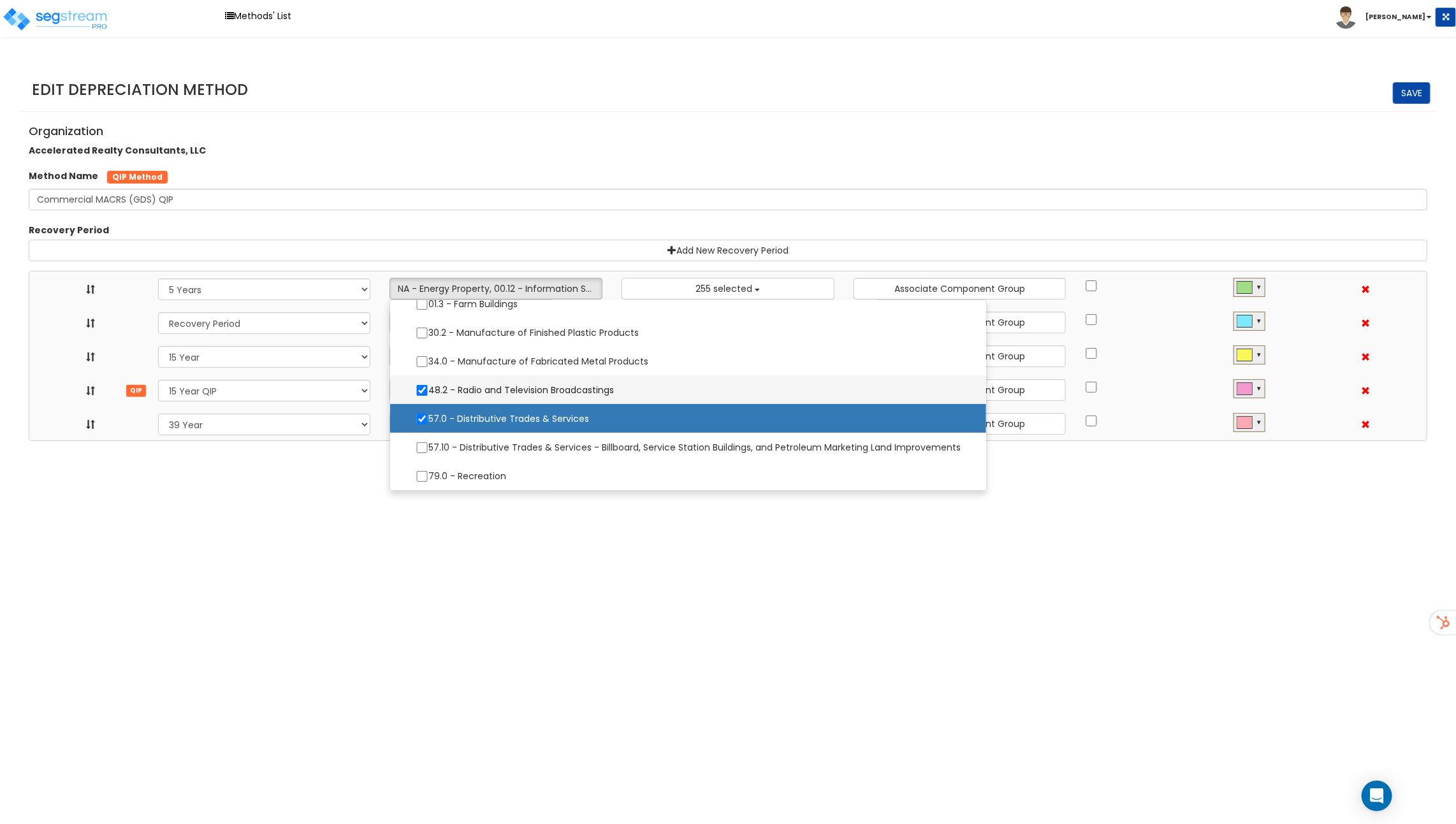
select select
select select "31875"
select select
select select "11716"
select select
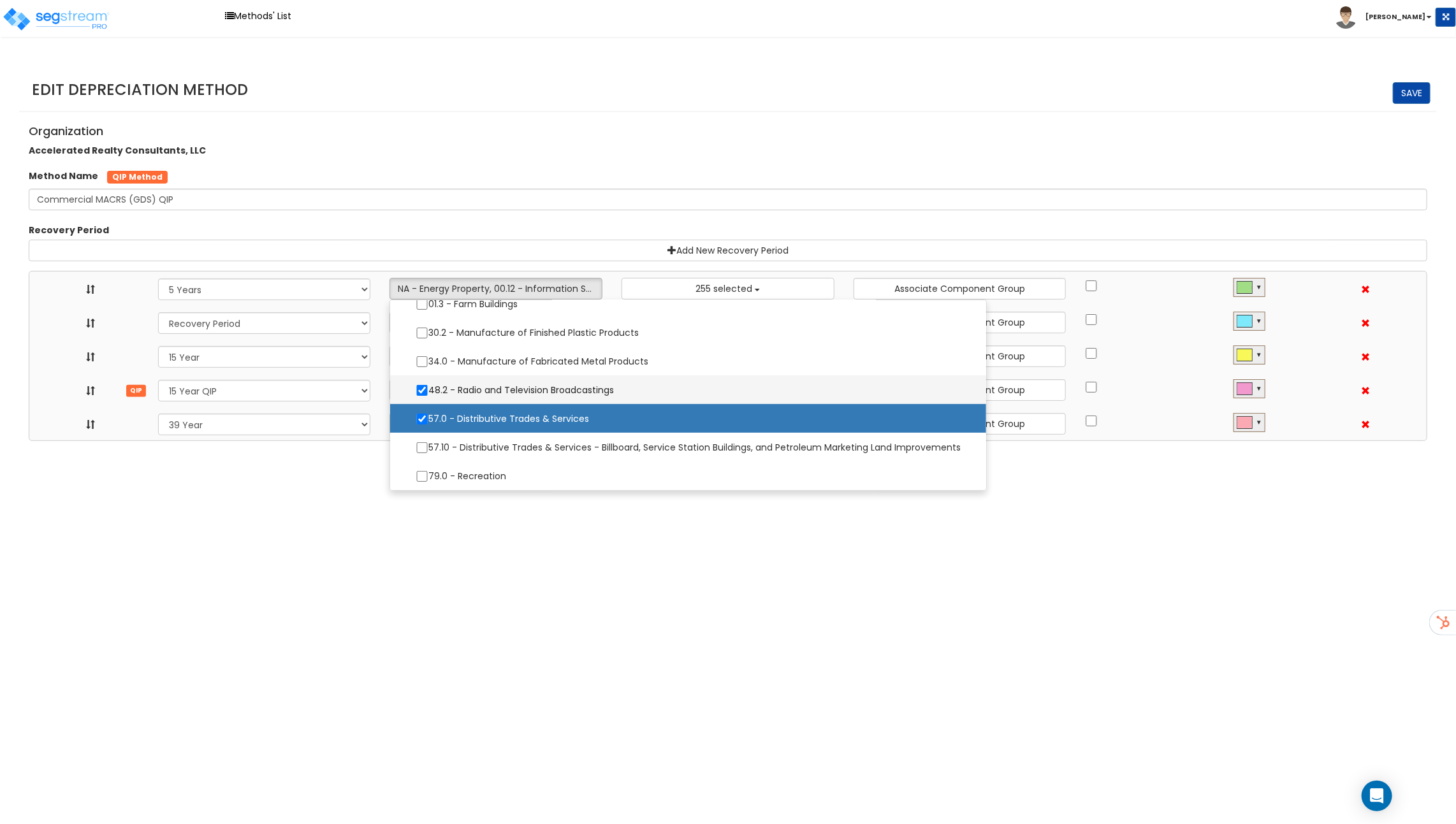
select select "31302"
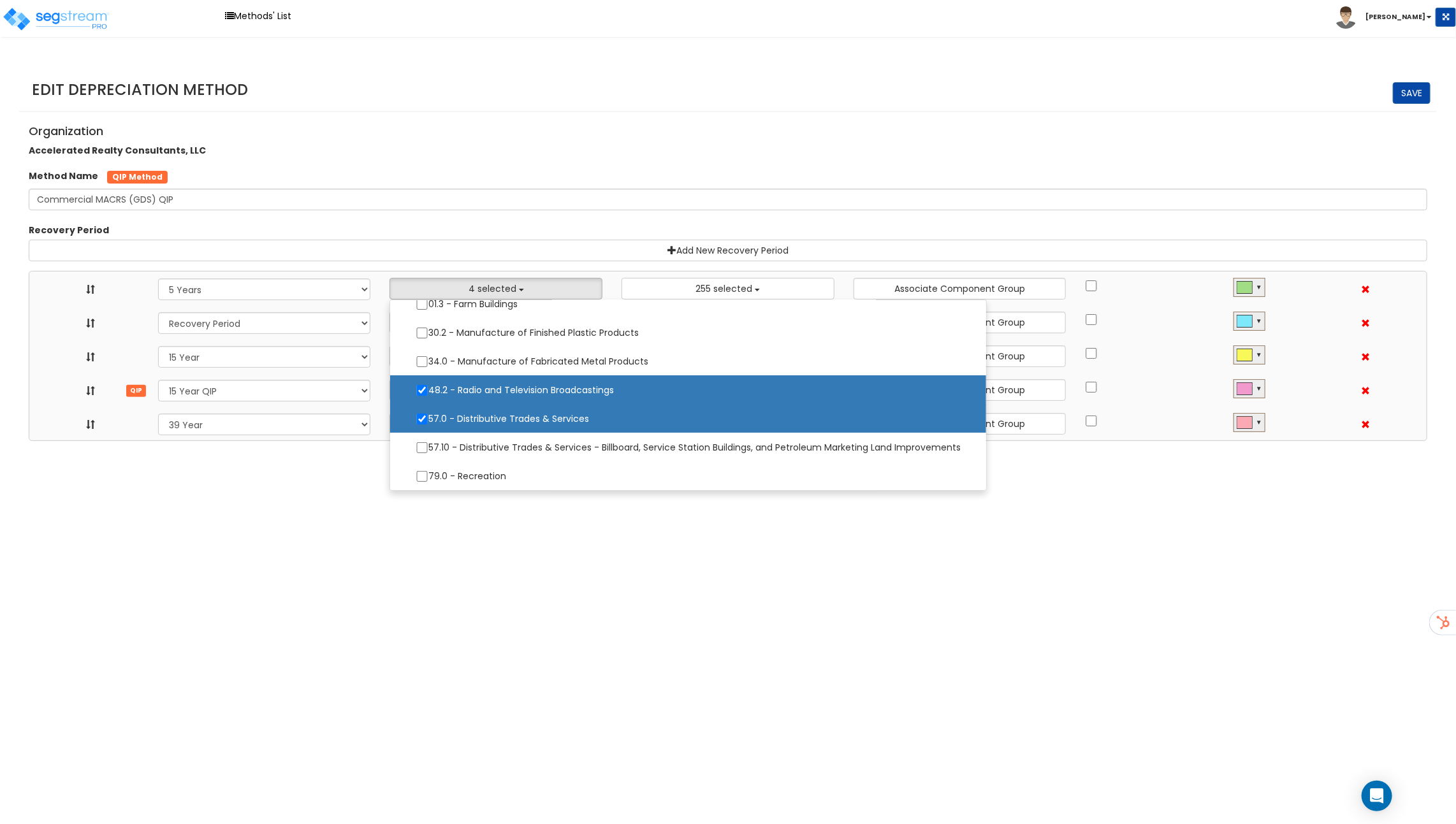
scroll to position [0, 0]
click at [469, 225] on div "Recovery Period" at bounding box center [727, 232] width 1417 height 16
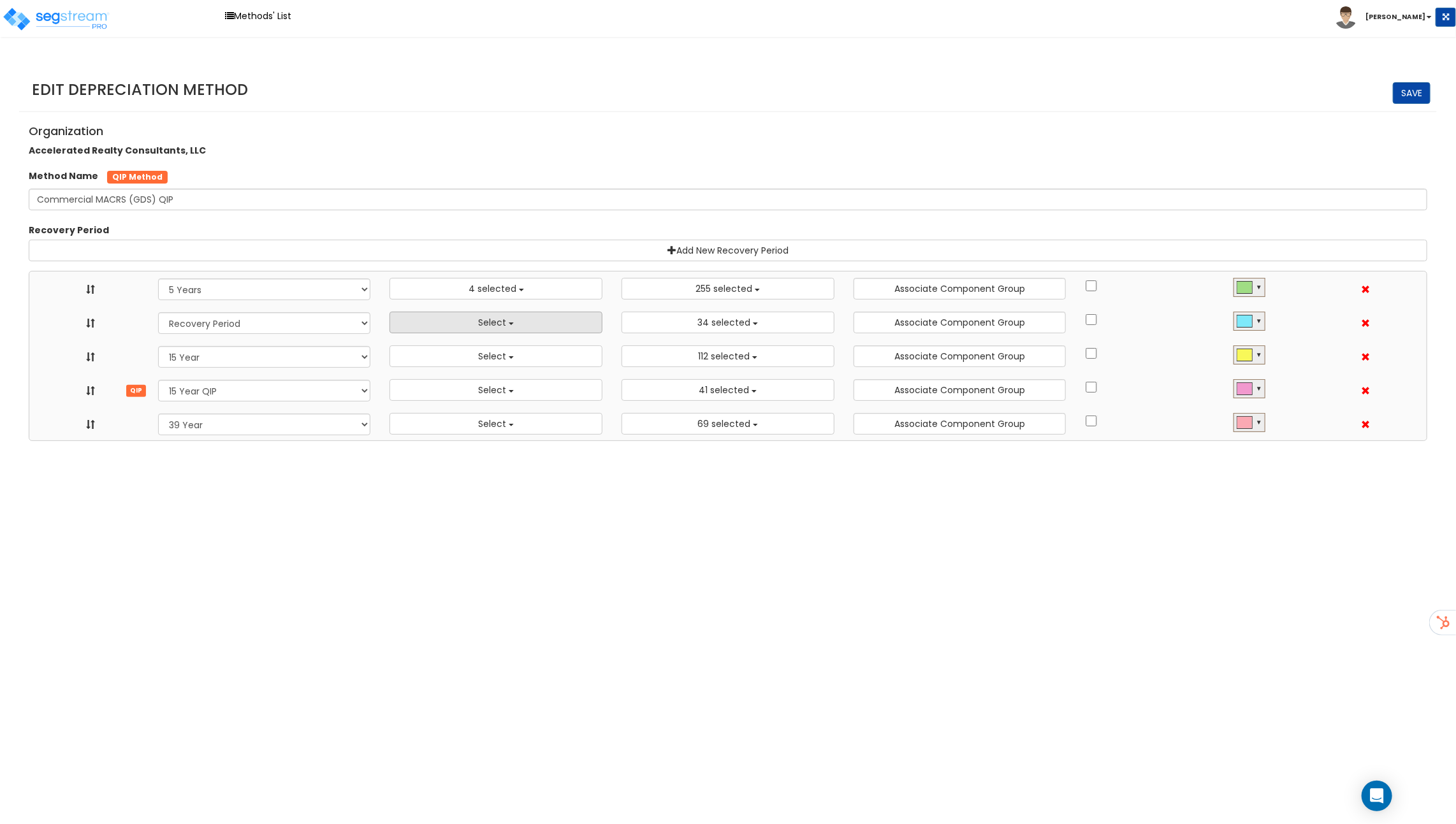
click at [478, 317] on button "Select" at bounding box center [496, 323] width 213 height 22
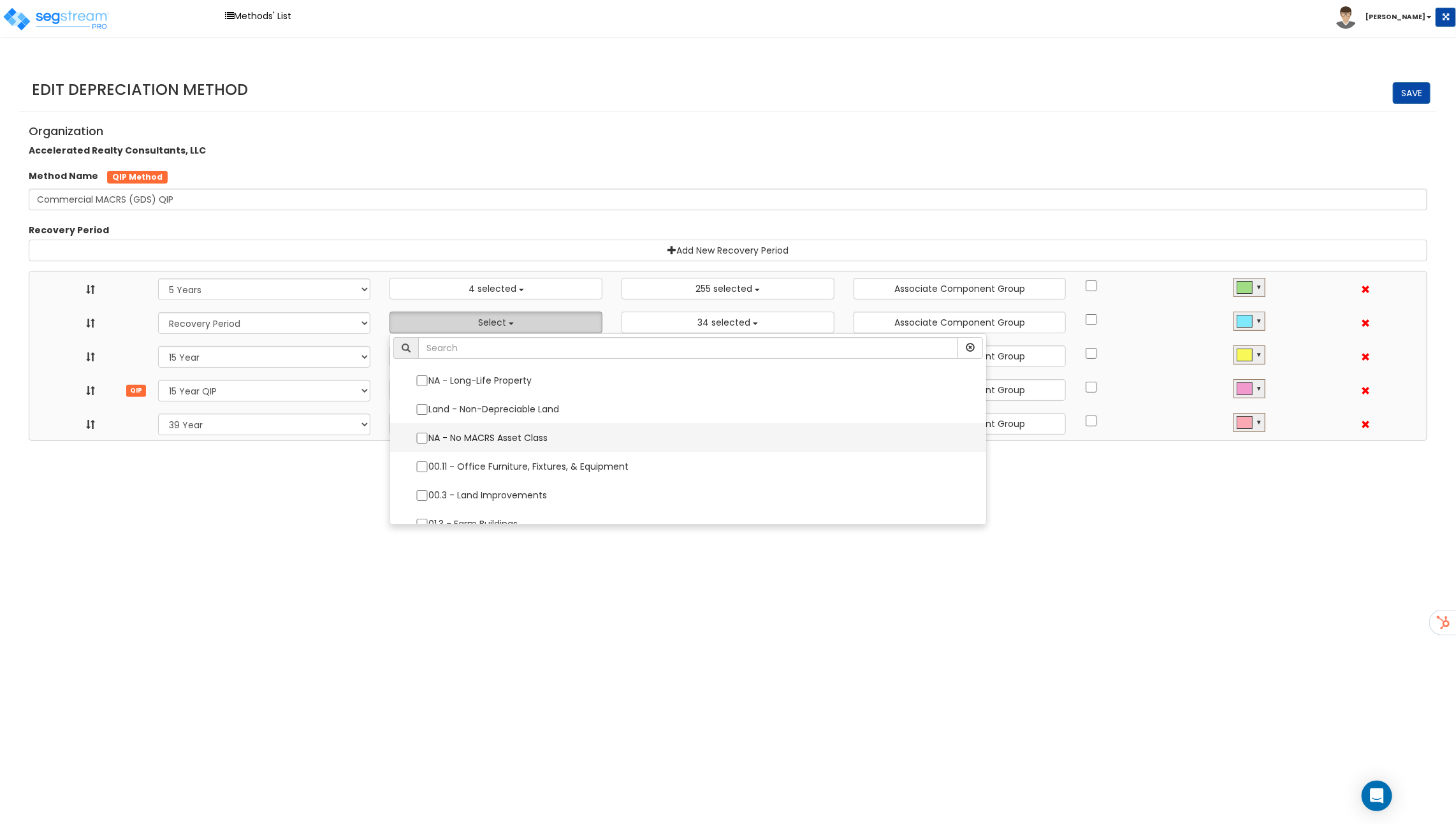
click at [470, 436] on label "NA - No MACRS Asset Class" at bounding box center [687, 438] width 570 height 27
click at [428, 436] on input "NA - No MACRS Asset Class" at bounding box center [422, 438] width 13 height 11
checkbox input "true"
select select "5Y"
select select "15Y_1"
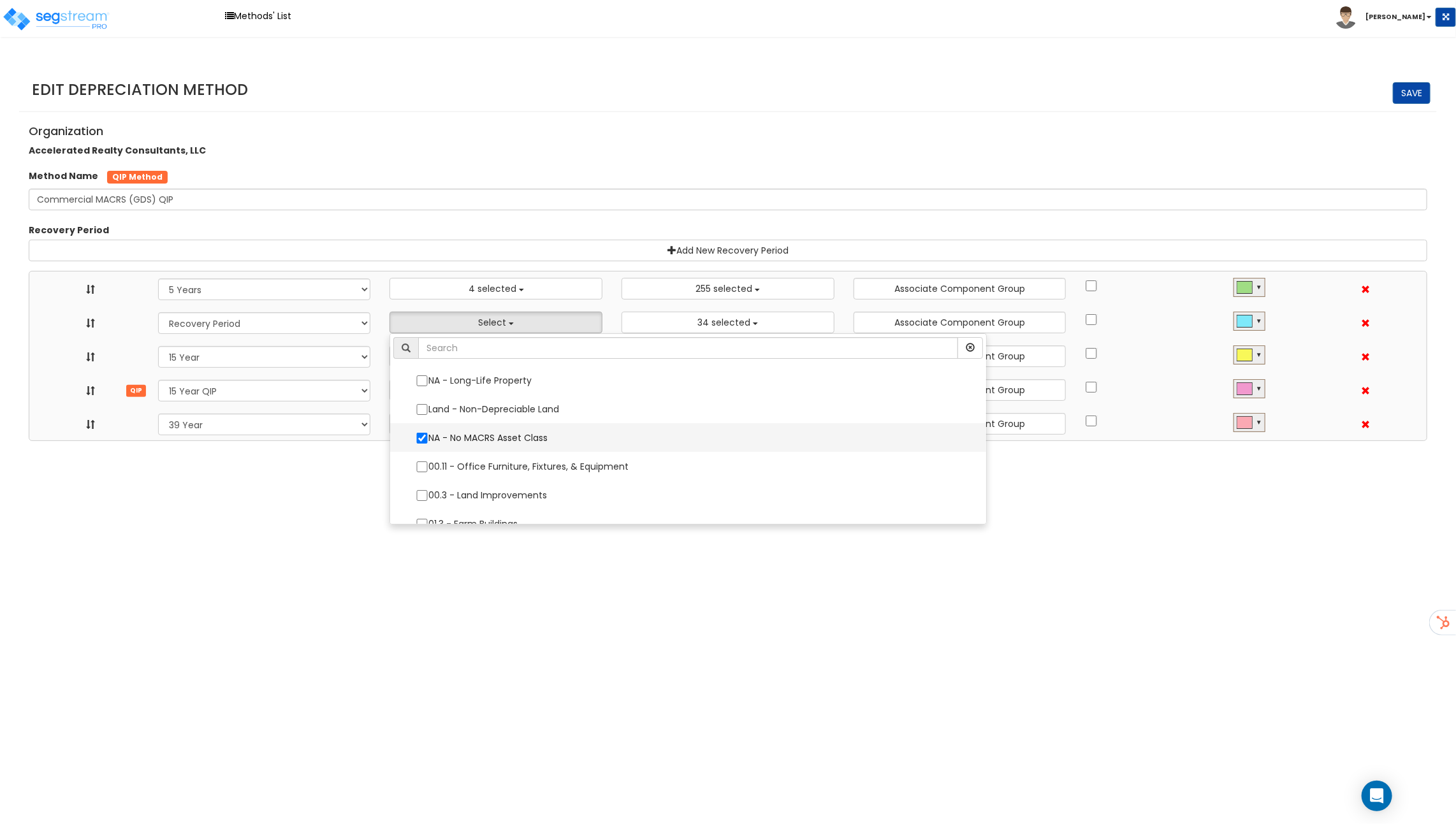
select select "15Y_2"
select select "39Y_1"
select select "48830"
select select "10641"
select select "11974"
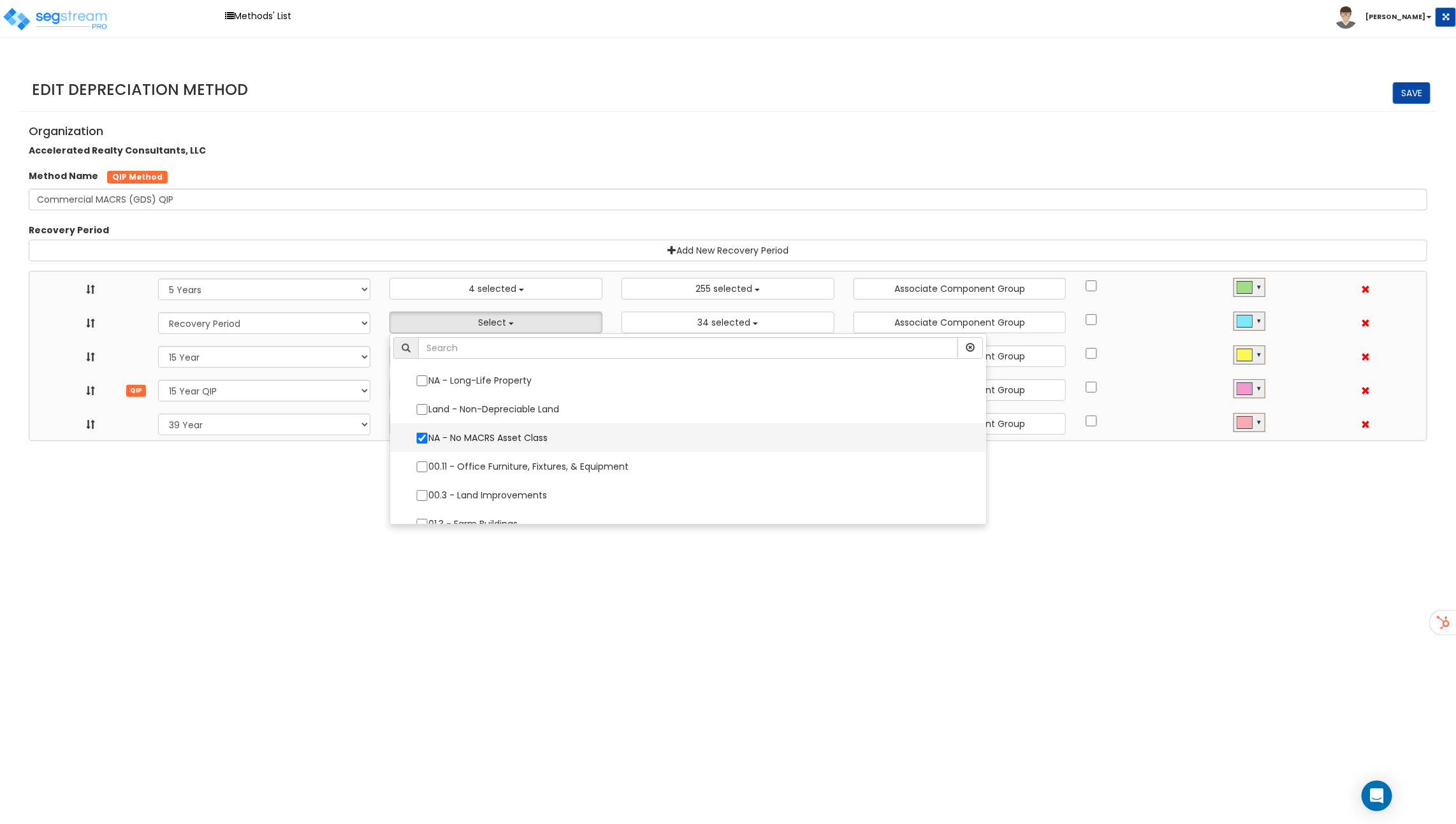
select select
select select "31875"
select select
select select "11716"
select select
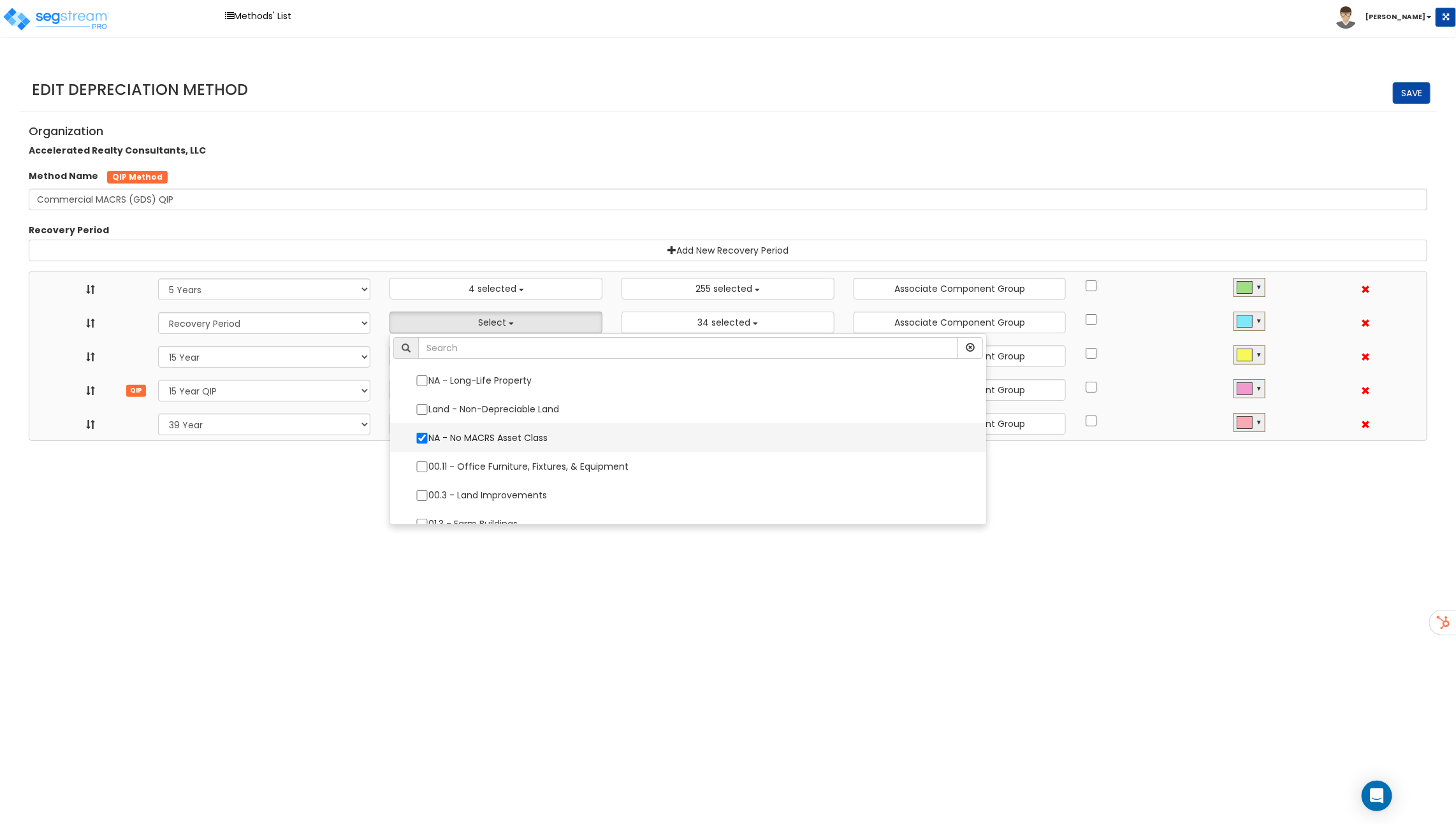
select select "31302"
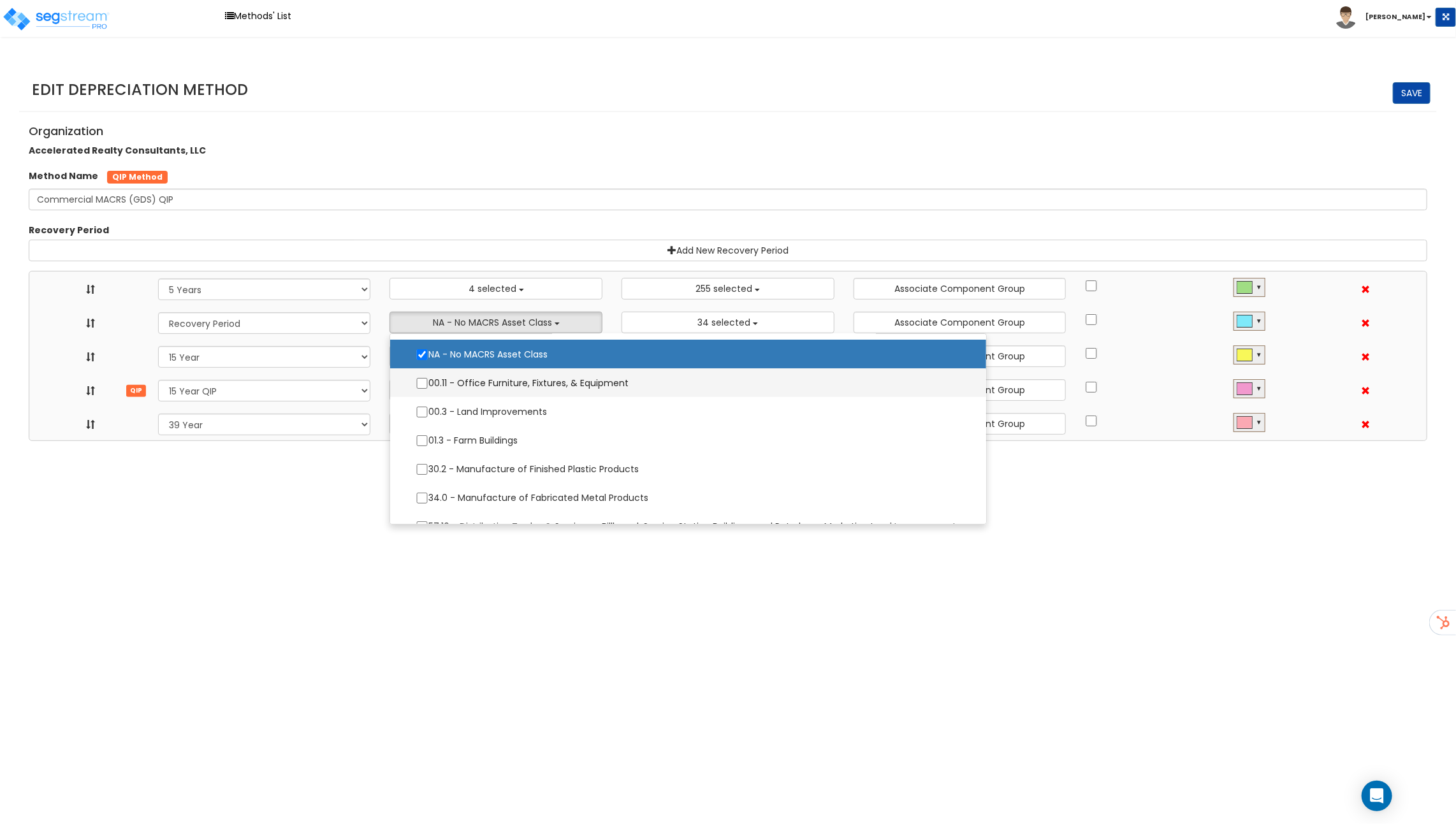
click at [477, 375] on label "00.11 - Office Furniture, Fixtures, & Equipment" at bounding box center [687, 383] width 570 height 27
click at [428, 378] on input "00.11 - Office Furniture, Fixtures, & Equipment" at bounding box center [422, 384] width 13 height 11
checkbox input "true"
select select "5Y"
select select "15Y_1"
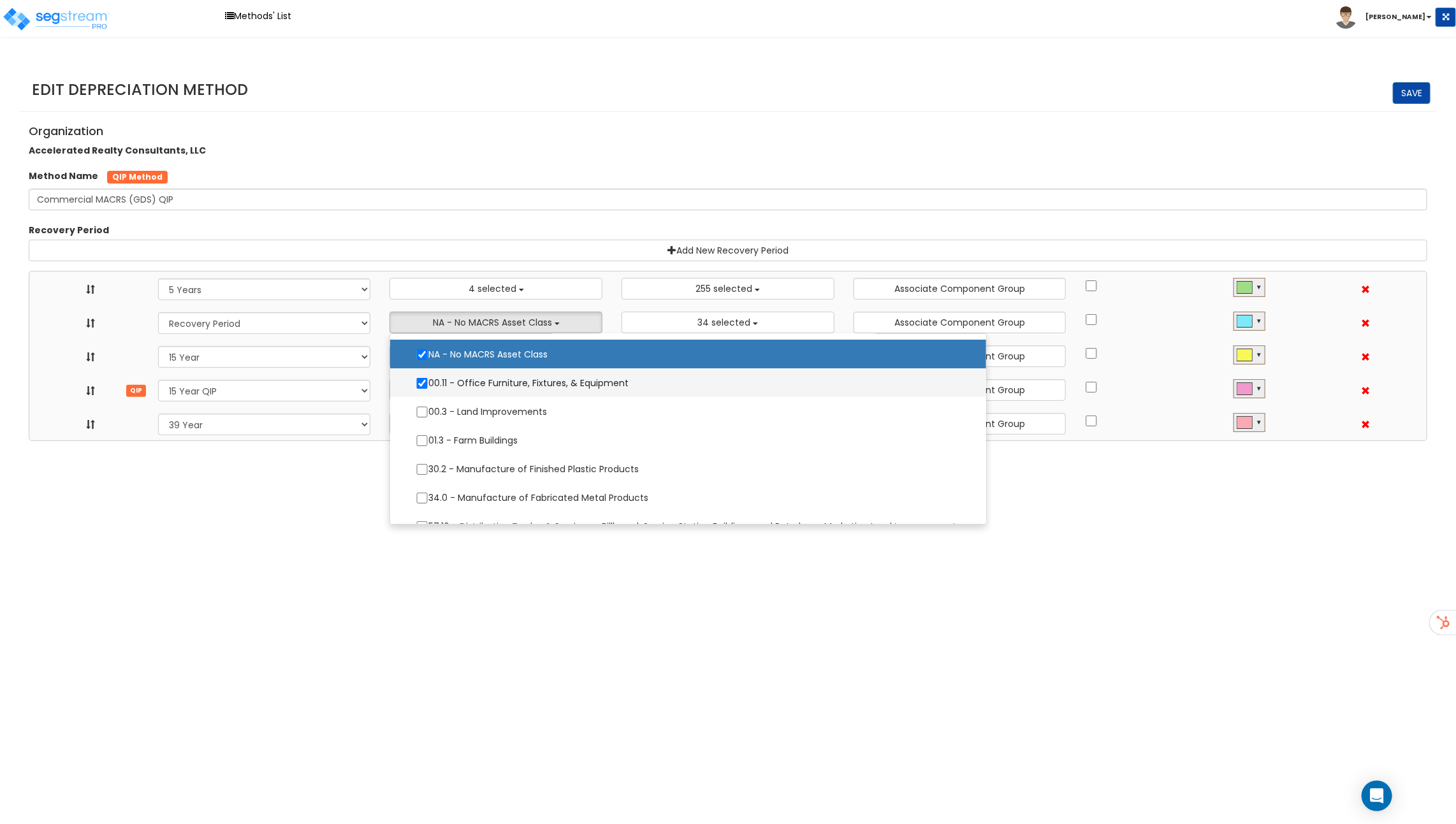
select select "15Y_2"
select select "39Y_1"
select select "10641"
select select "11974"
select select
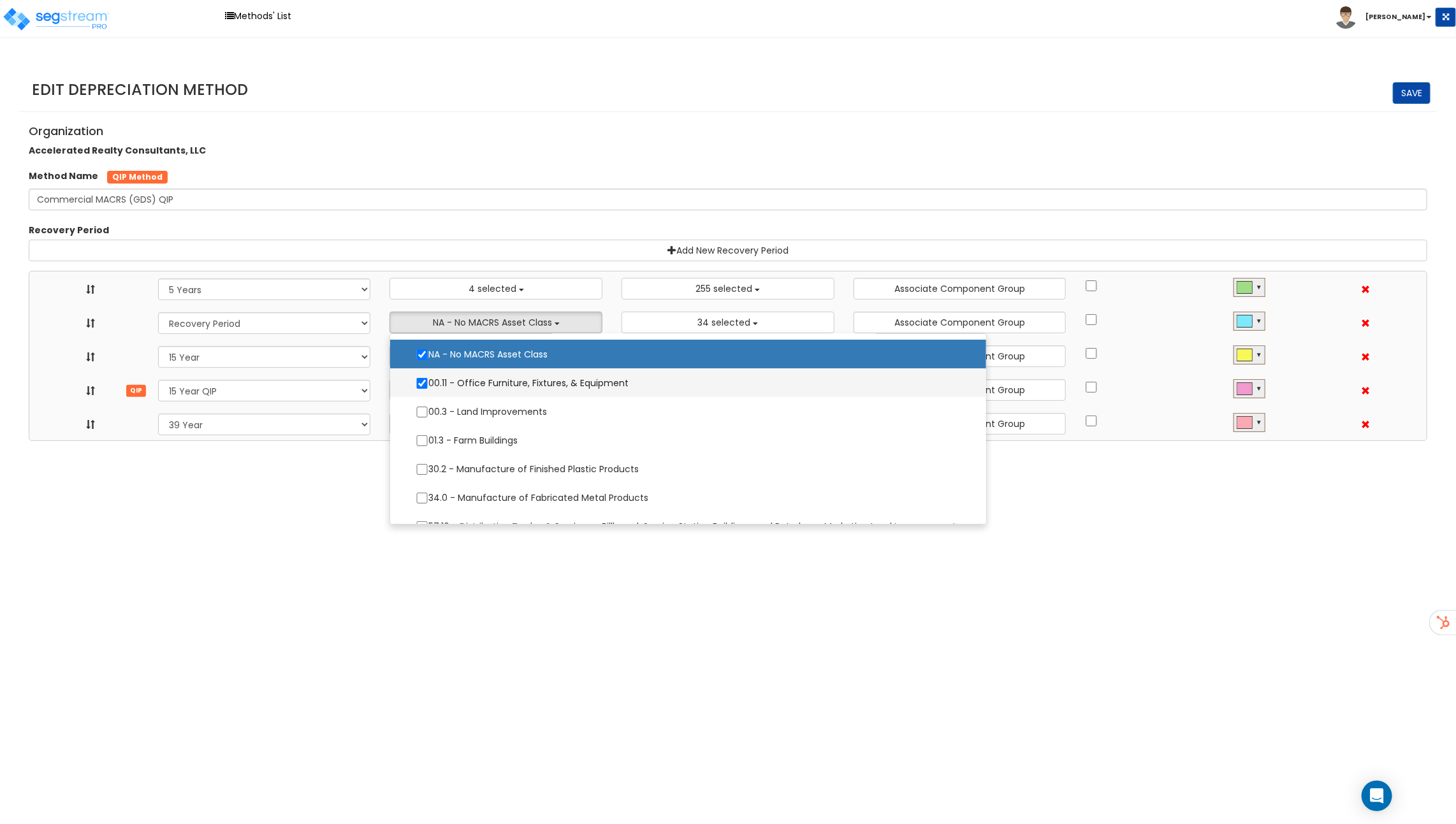
select select "31875"
select select
select select "11716"
select select
select select "31302"
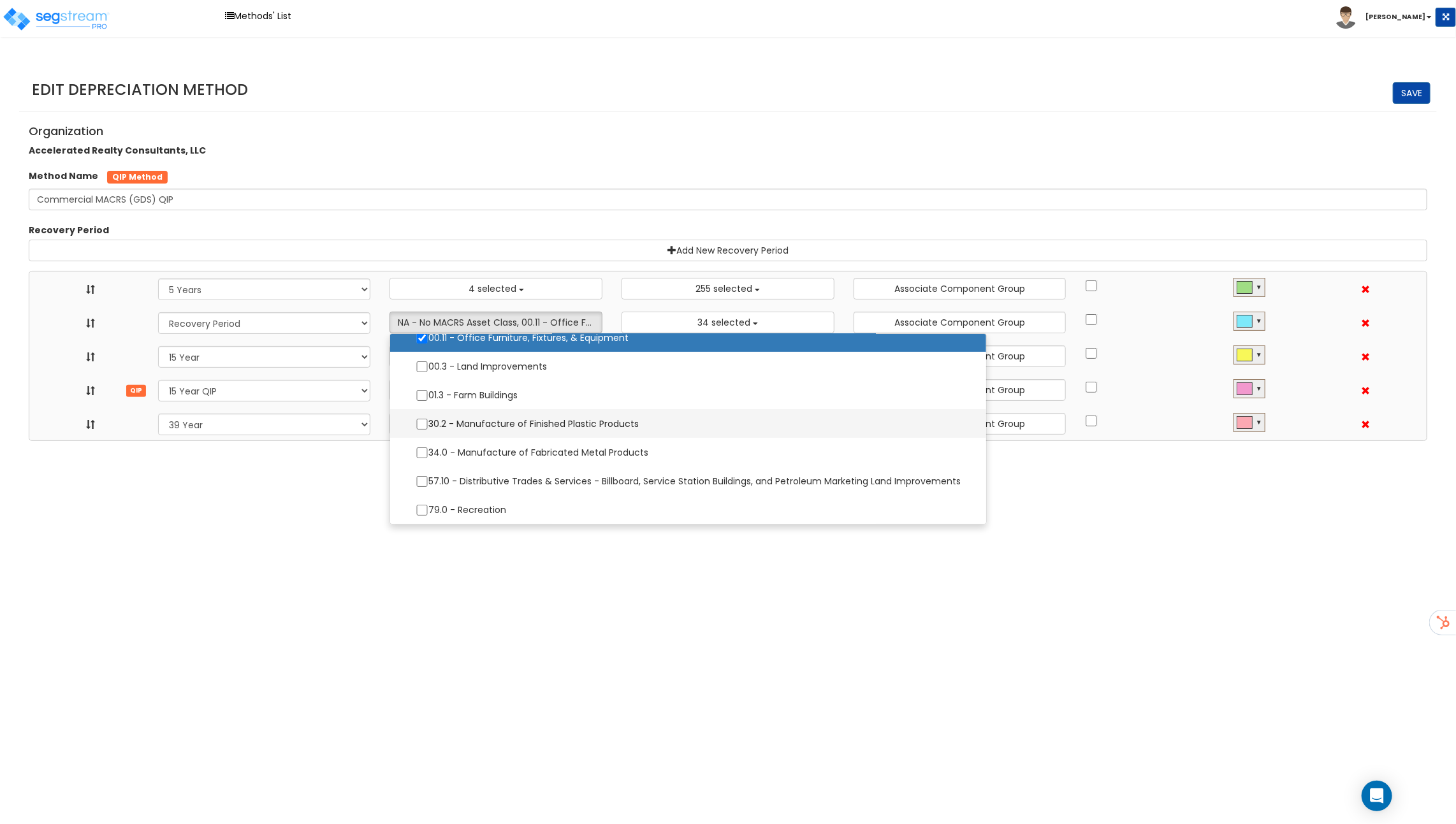
click at [481, 420] on label "30.2 - Manufacture of Finished Plastic Products" at bounding box center [687, 424] width 570 height 27
click at [428, 420] on input "30.2 - Manufacture of Finished Plastic Products" at bounding box center [422, 424] width 13 height 11
checkbox input "true"
select select "5Y"
select select "15Y_1"
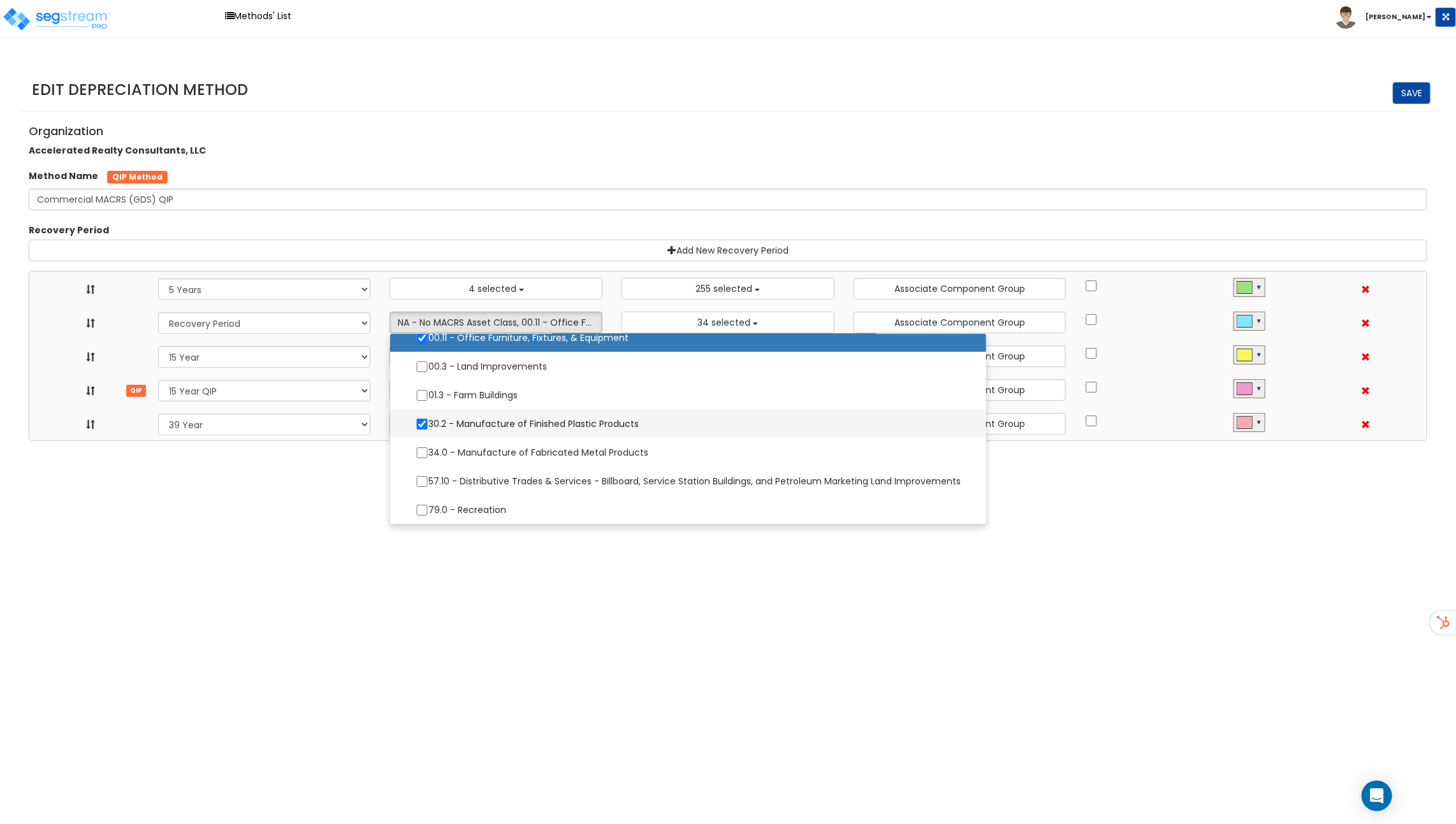
select select "15Y_2"
select select "39Y_1"
select select "10641"
select select "11974"
select select
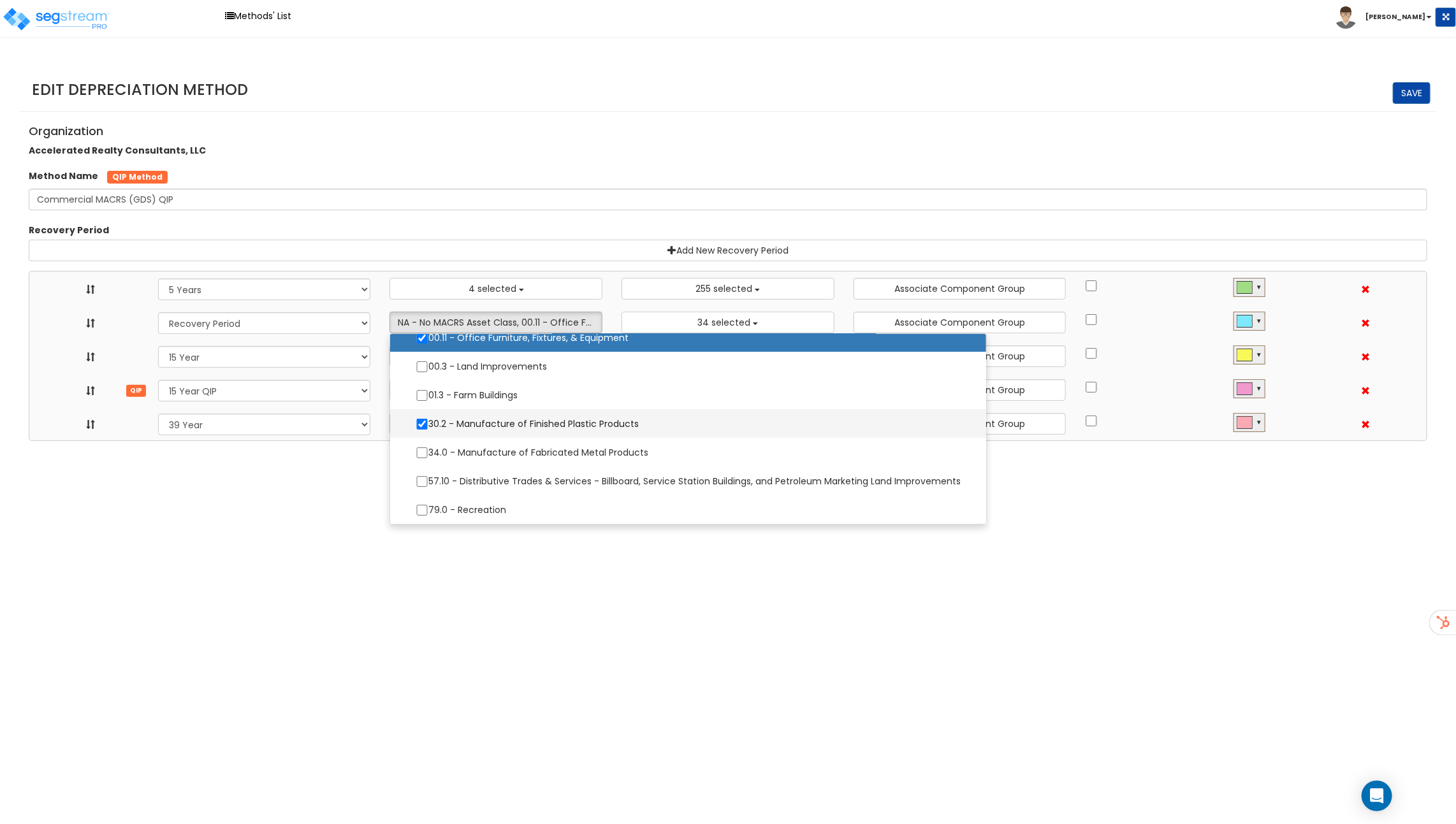
select select "31875"
select select
select select "11716"
select select
select select "31302"
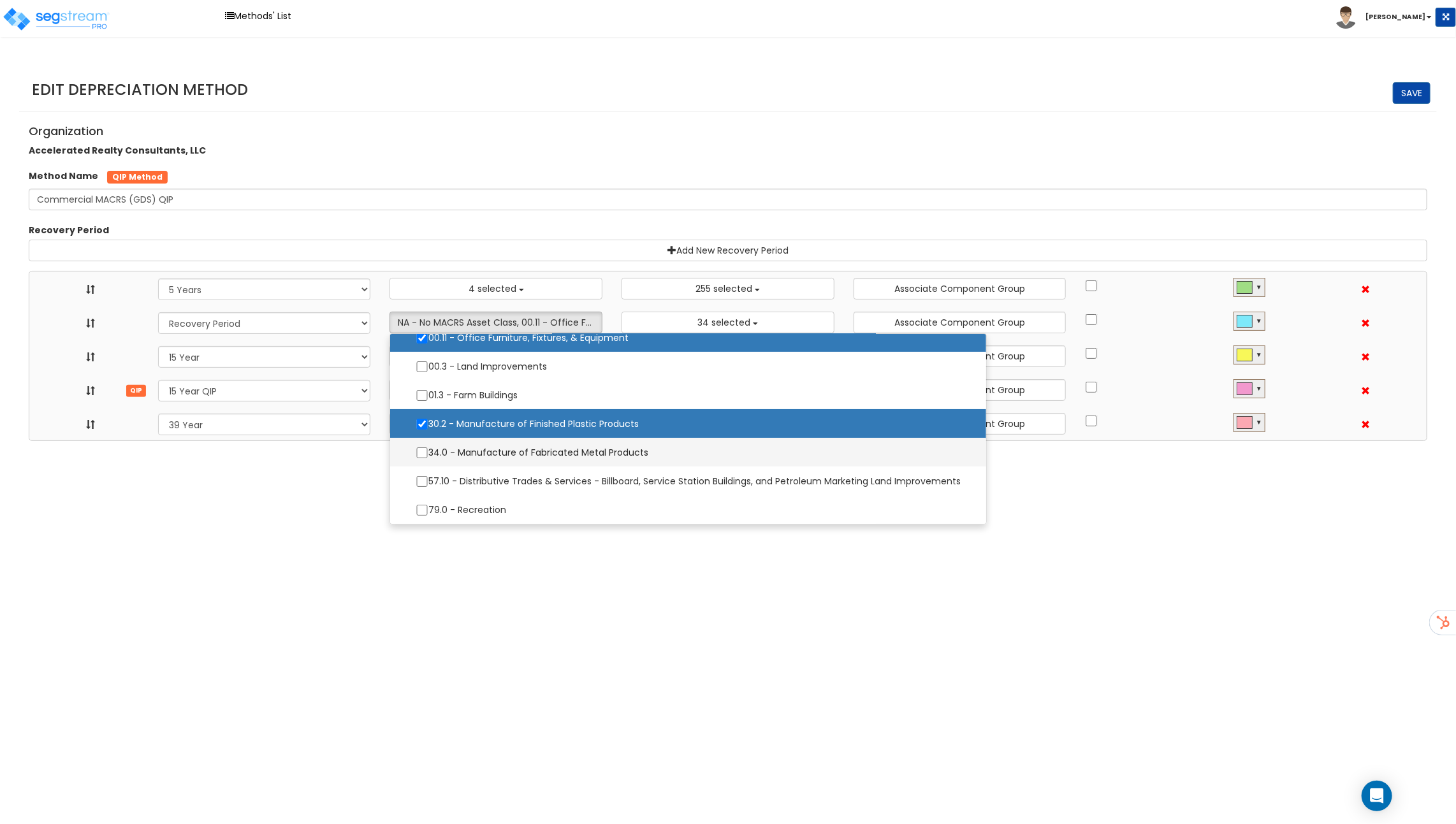
click at [481, 444] on label "34.0 - Manufacture of Fabricated Metal Products" at bounding box center [687, 453] width 570 height 27
click at [428, 447] on input "34.0 - Manufacture of Fabricated Metal Products" at bounding box center [422, 453] width 13 height 11
checkbox input "true"
select select "5Y"
select select "15Y_1"
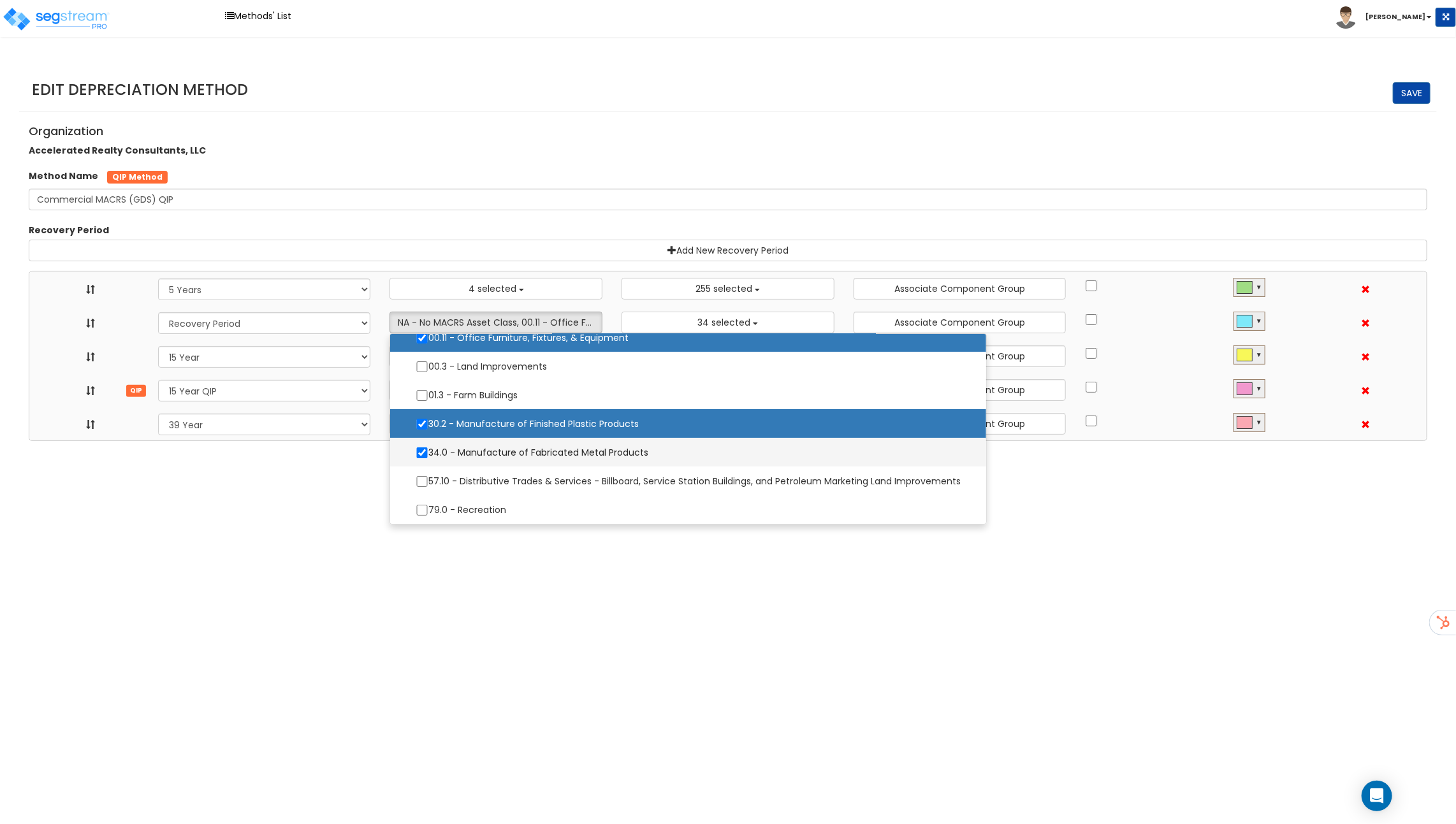
select select "15Y_2"
select select "39Y_1"
select select "10641"
select select "11974"
select select
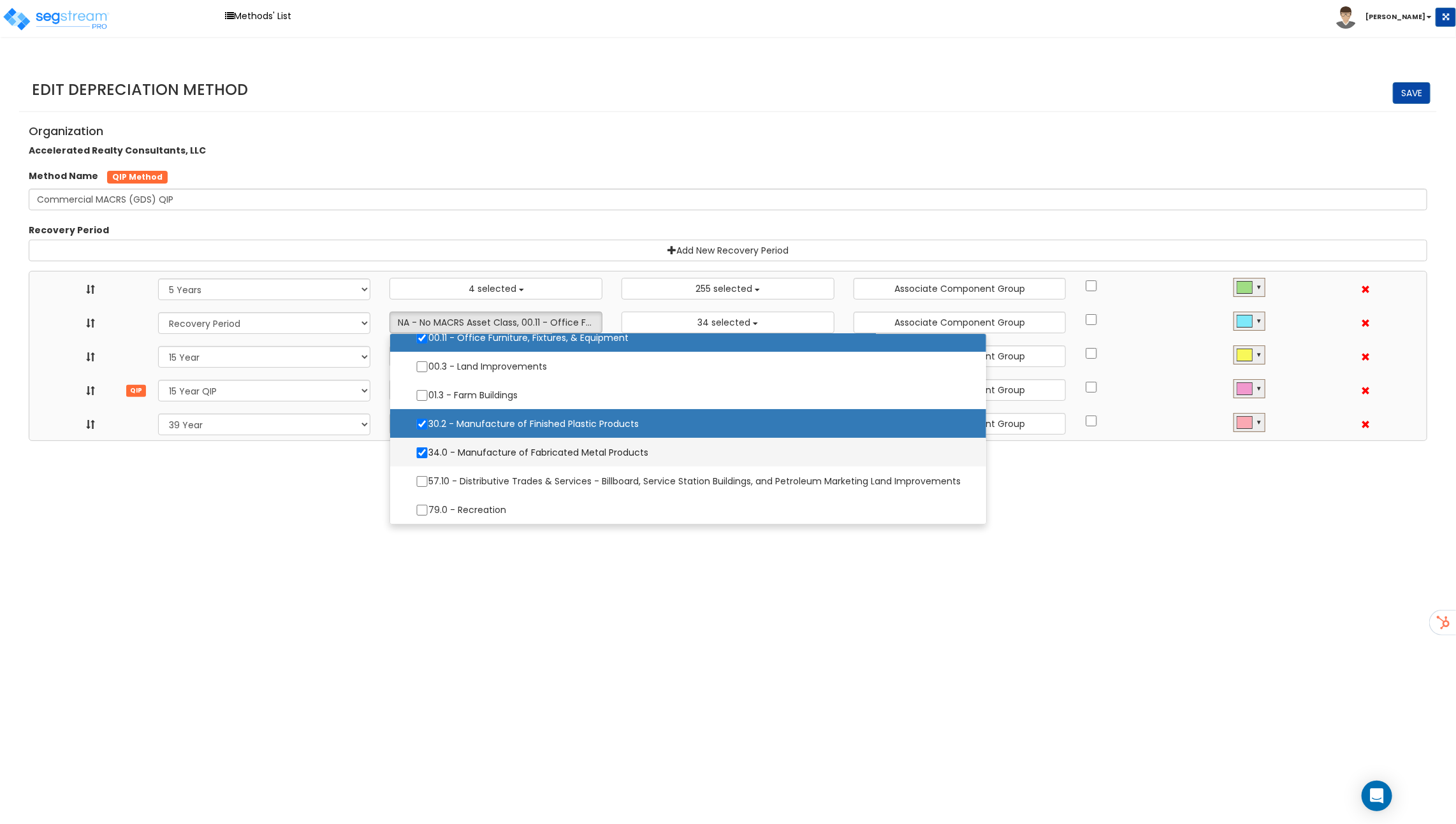
select select "31875"
select select
select select "11716"
select select
select select "31302"
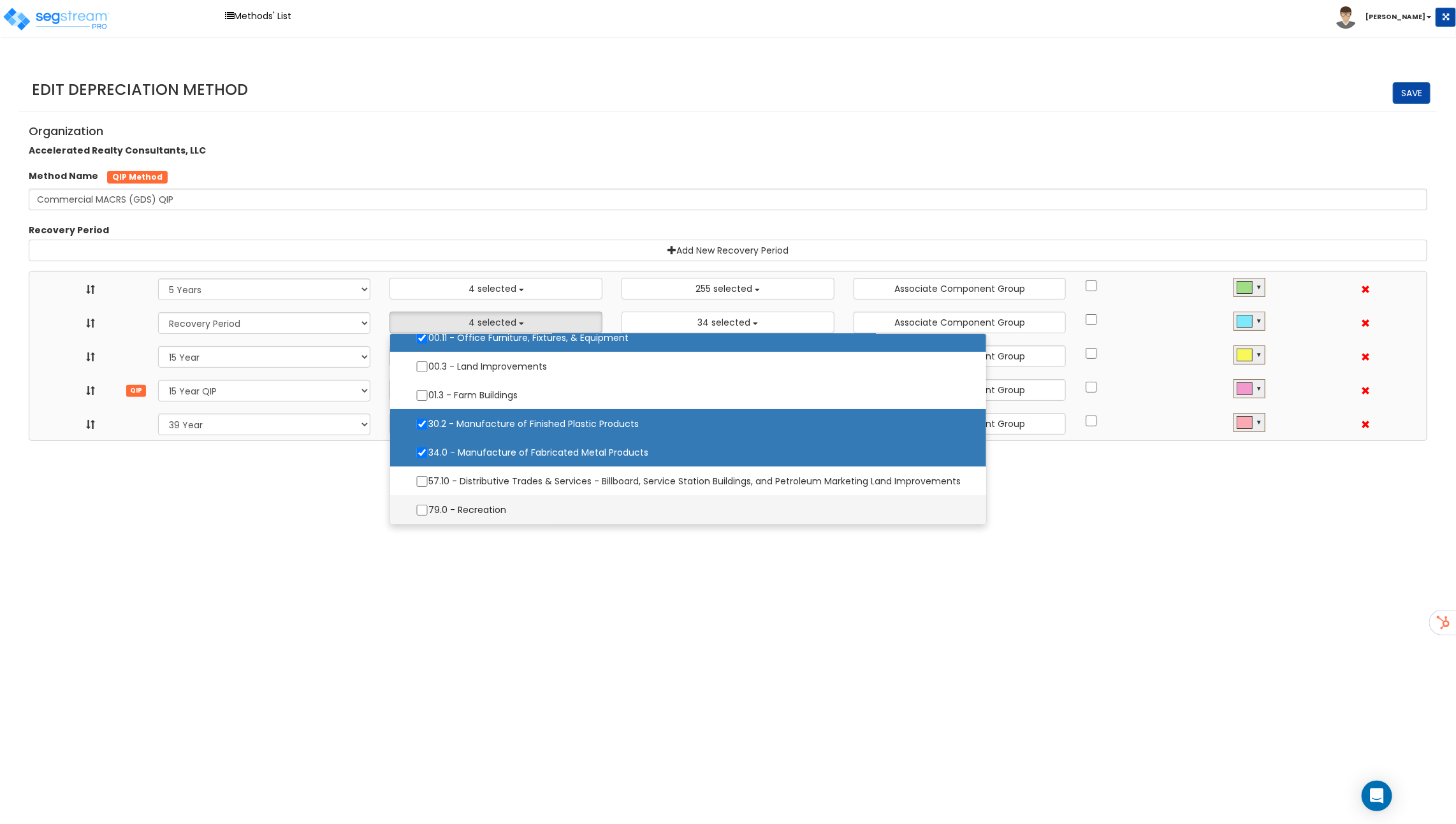
click at [493, 511] on label "79.0 - Recreation" at bounding box center [687, 510] width 570 height 27
click at [428, 511] on input "79.0 - Recreation" at bounding box center [422, 510] width 13 height 11
checkbox input "true"
select select "5Y"
select select "15Y_1"
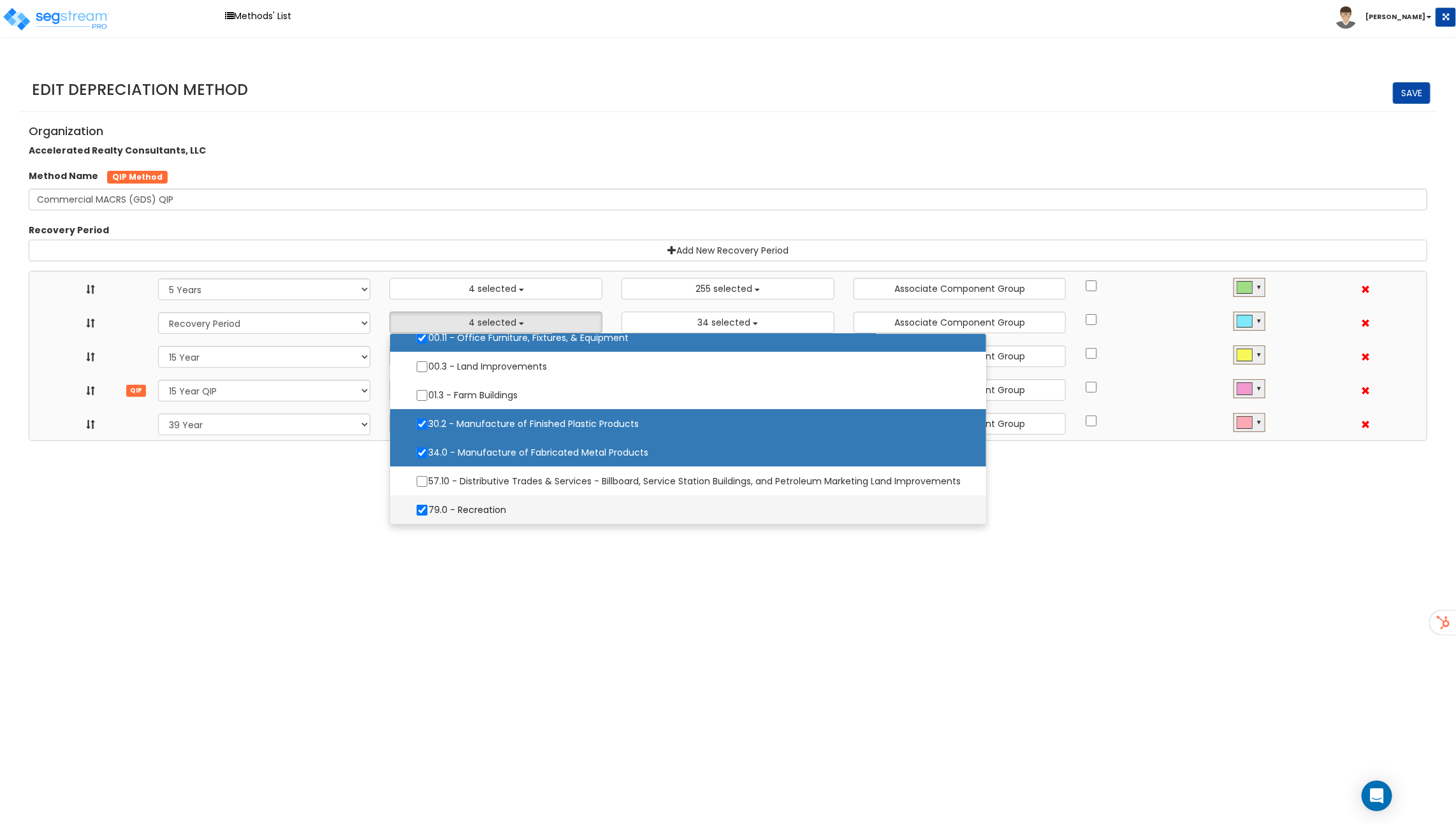
select select "15Y_2"
select select "39Y_1"
select select "10641"
select select "11974"
select select
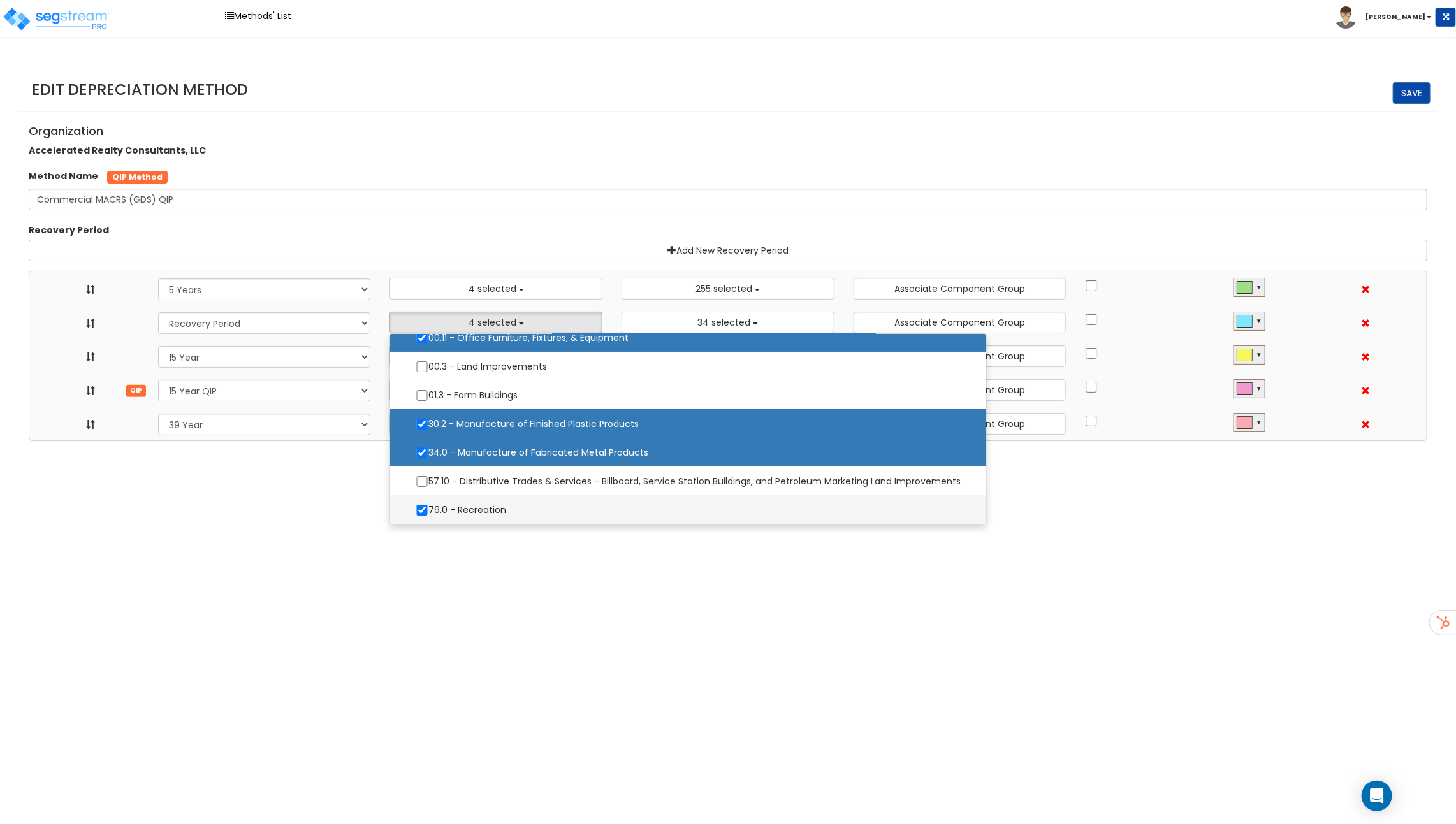
select select "31875"
select select
select select "11716"
select select
select select "31302"
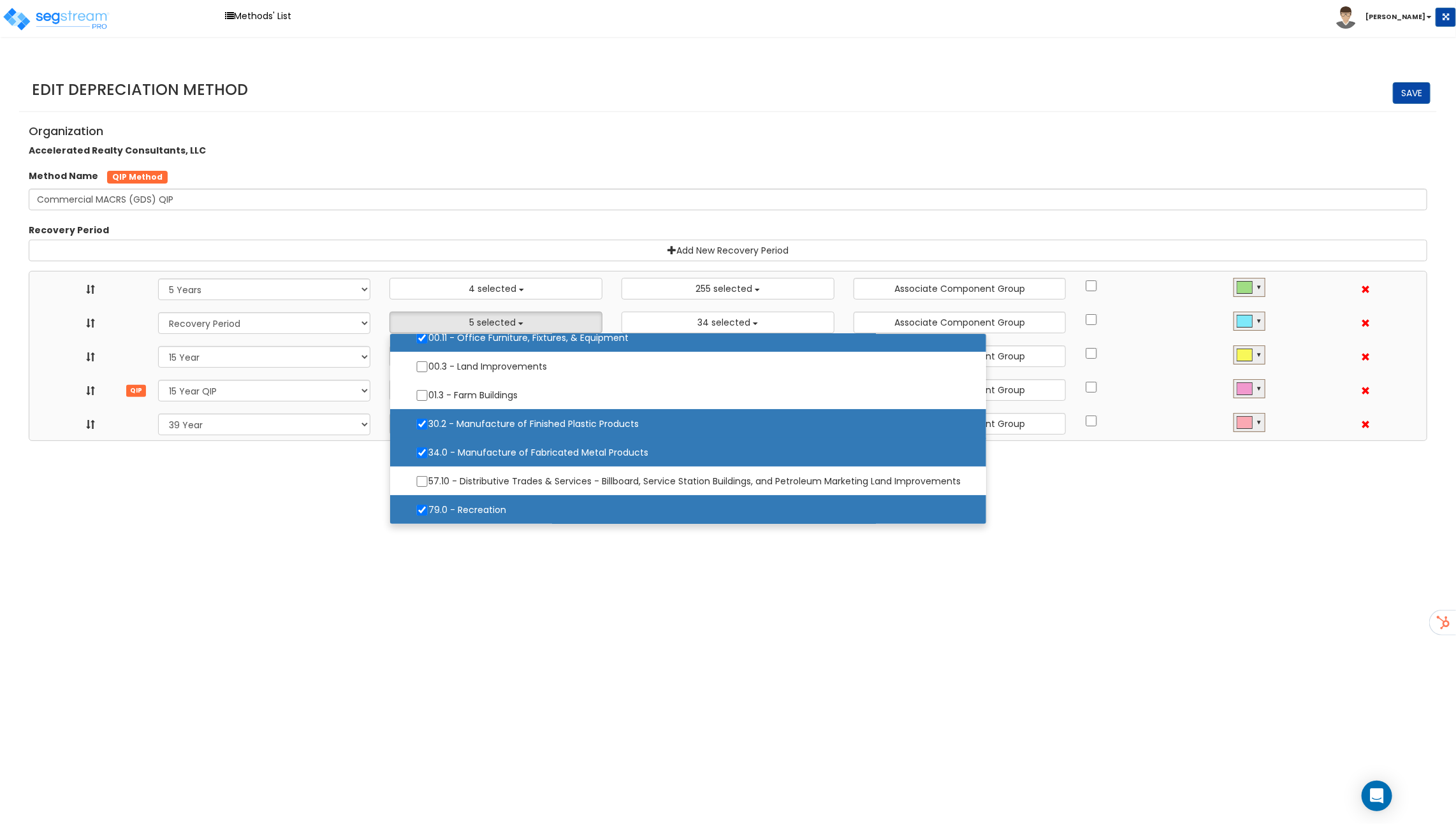
click at [481, 441] on html "Toggle navigation Methods' List [PERSON_NAME]" at bounding box center [728, 221] width 1456 height 441
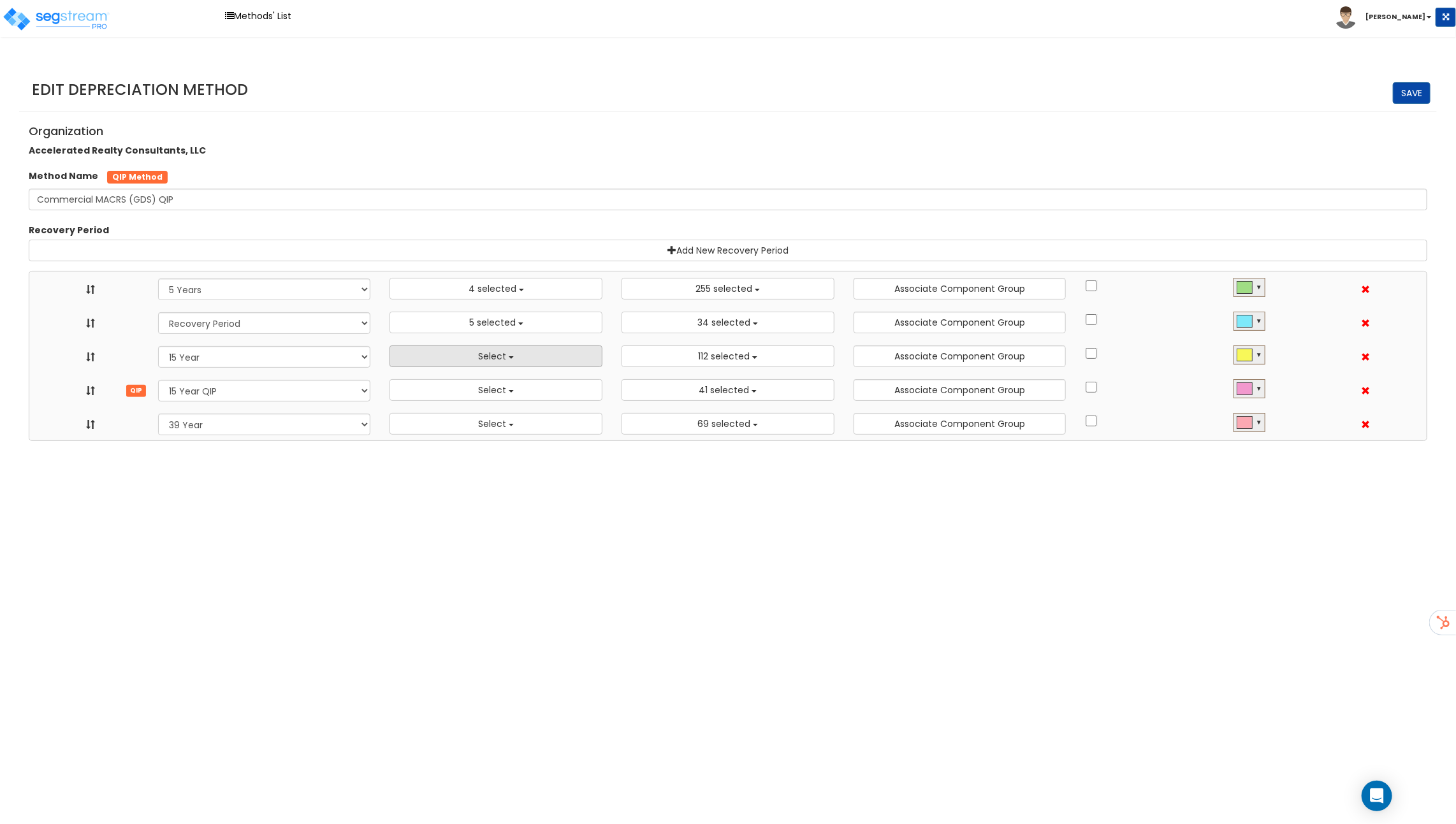
click at [507, 346] on button "Select" at bounding box center [496, 357] width 213 height 22
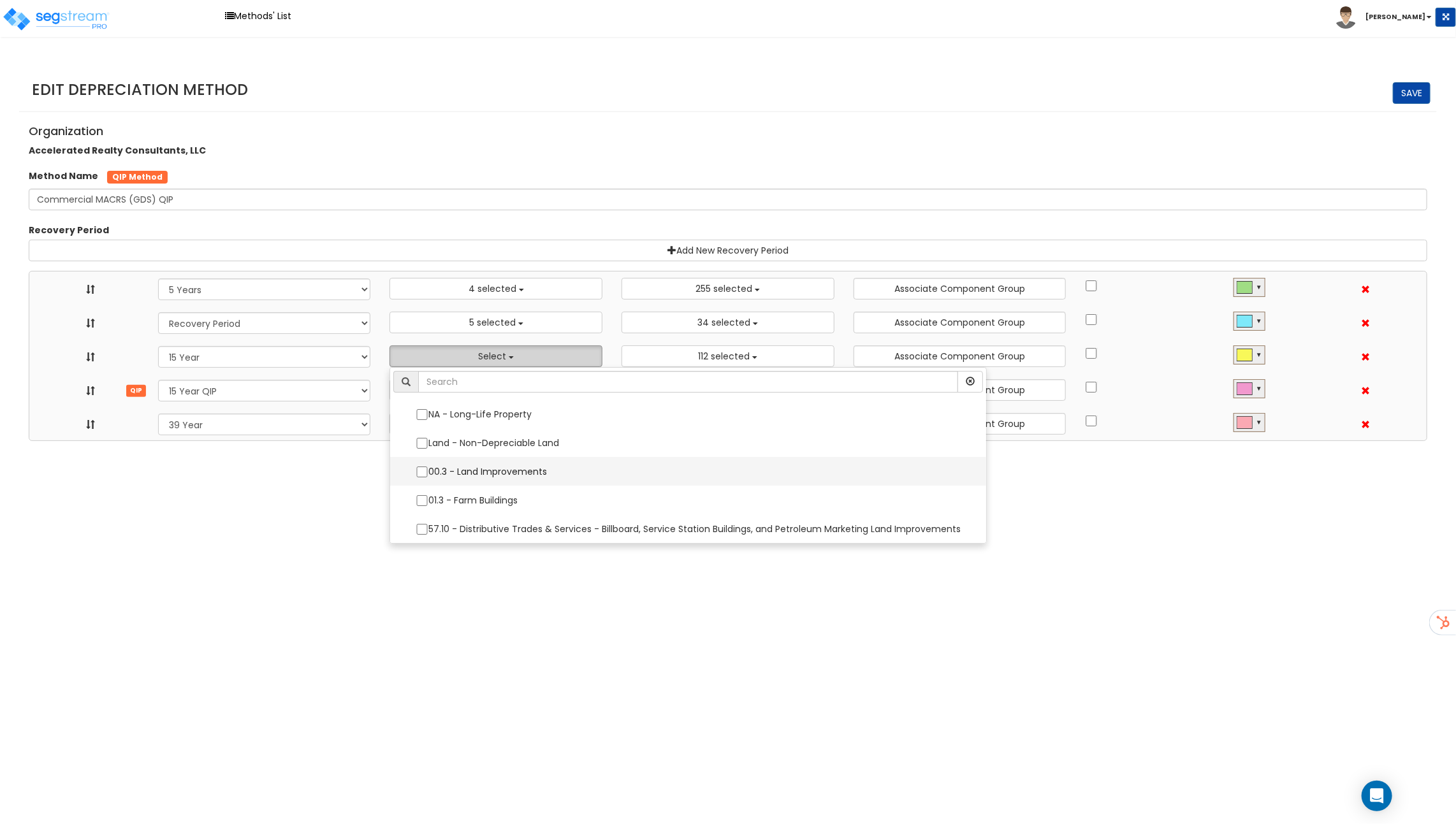
click at [505, 467] on label "00.3 - Land Improvements" at bounding box center [687, 472] width 570 height 27
click at [428, 467] on input "00.3 - Land Improvements" at bounding box center [422, 472] width 13 height 11
checkbox input "true"
select select "5Y"
select select "15Y_1"
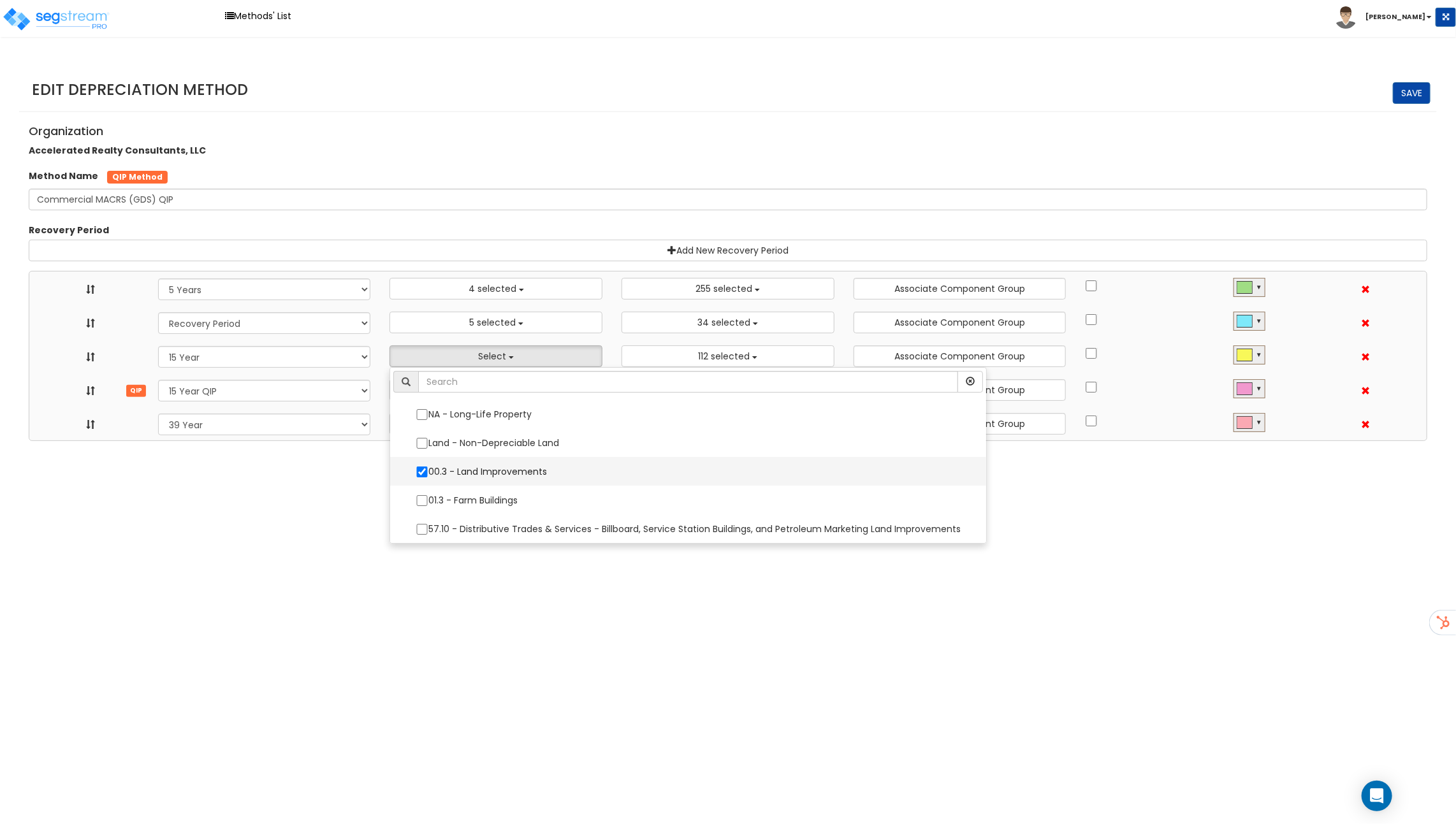
select select "15Y_2"
select select "39Y_1"
select select "3666"
select select "48830"
select select "10641"
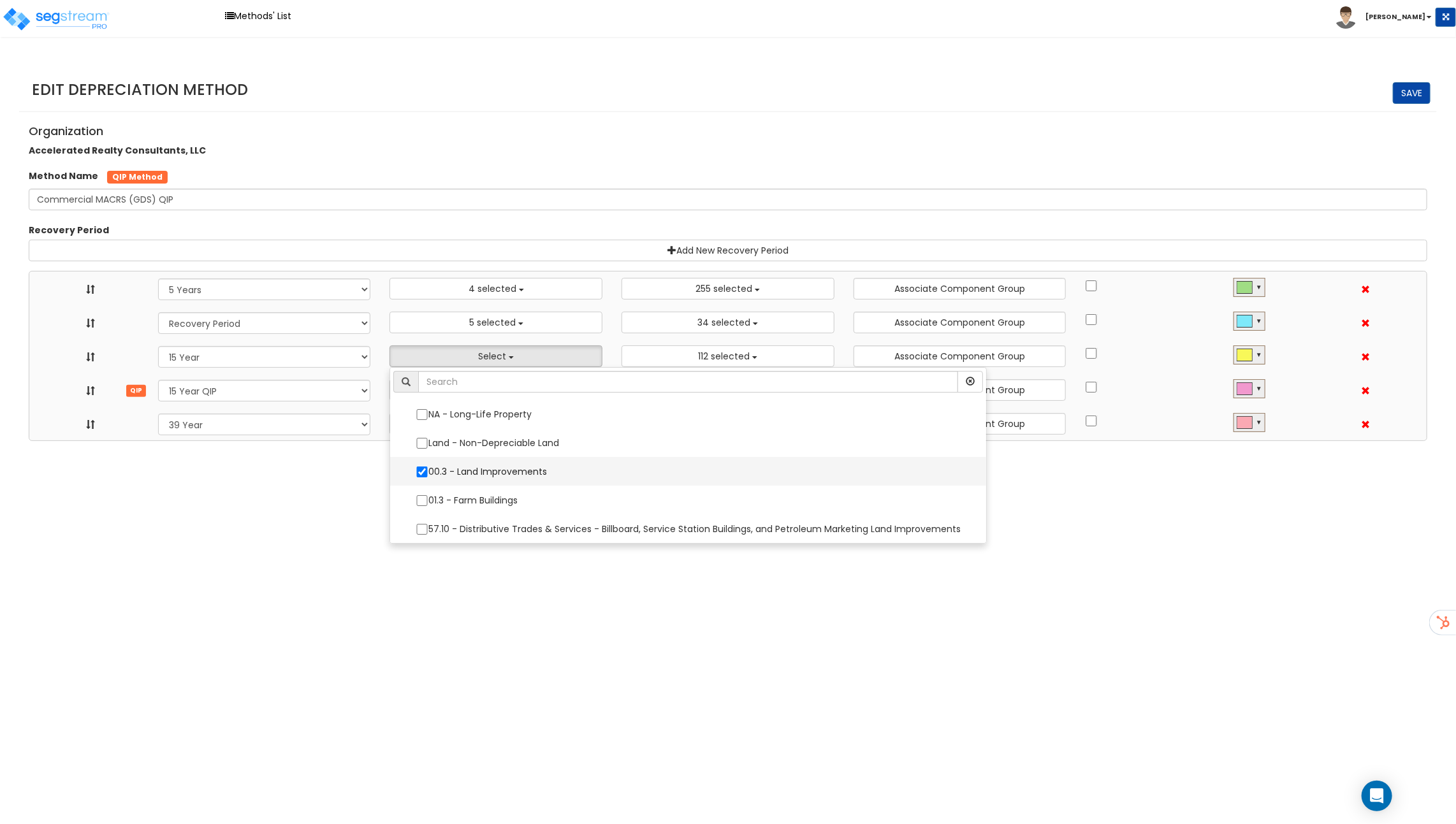
select select "11974"
select select "31875"
select select
select select "11716"
select select
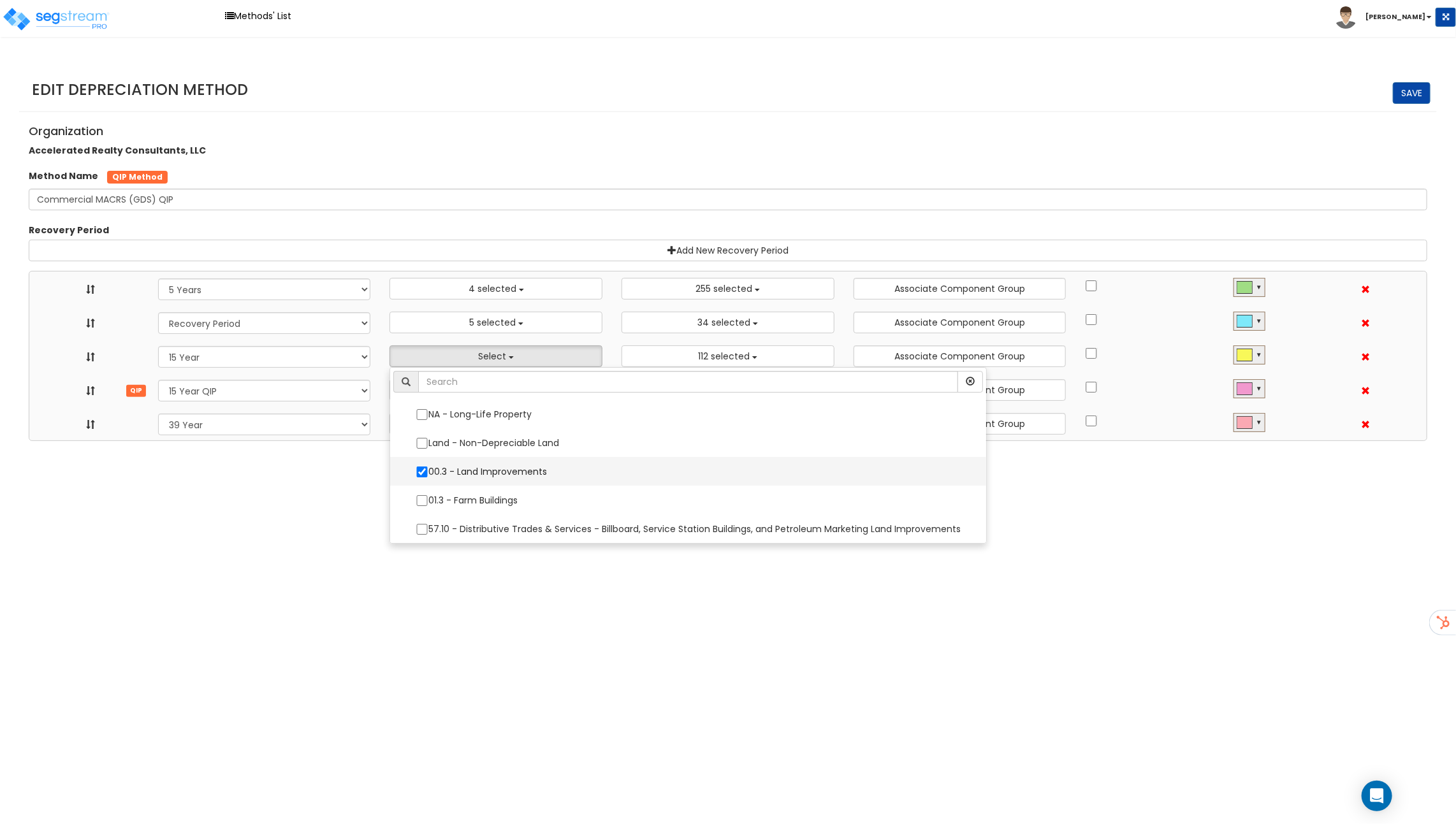
select select "31302"
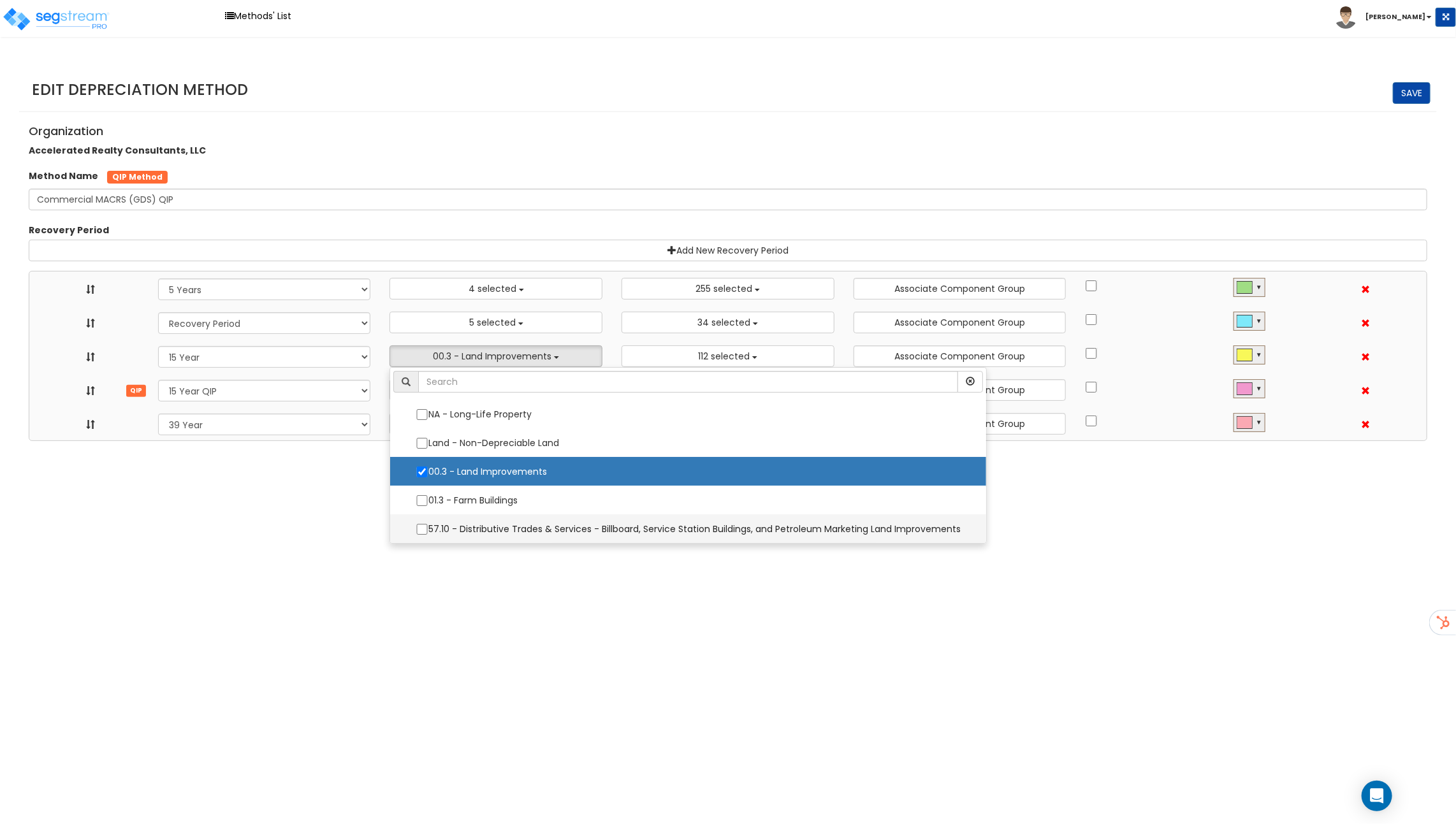
click at [505, 521] on label "57.10 - Distributive Trades & Services - Billboard, Service Station Buildings, …" at bounding box center [687, 529] width 570 height 27
click at [428, 524] on input "57.10 - Distributive Trades & Services - Billboard, Service Station Buildings, …" at bounding box center [422, 529] width 13 height 11
checkbox input "true"
select select "5Y"
select select "15Y_1"
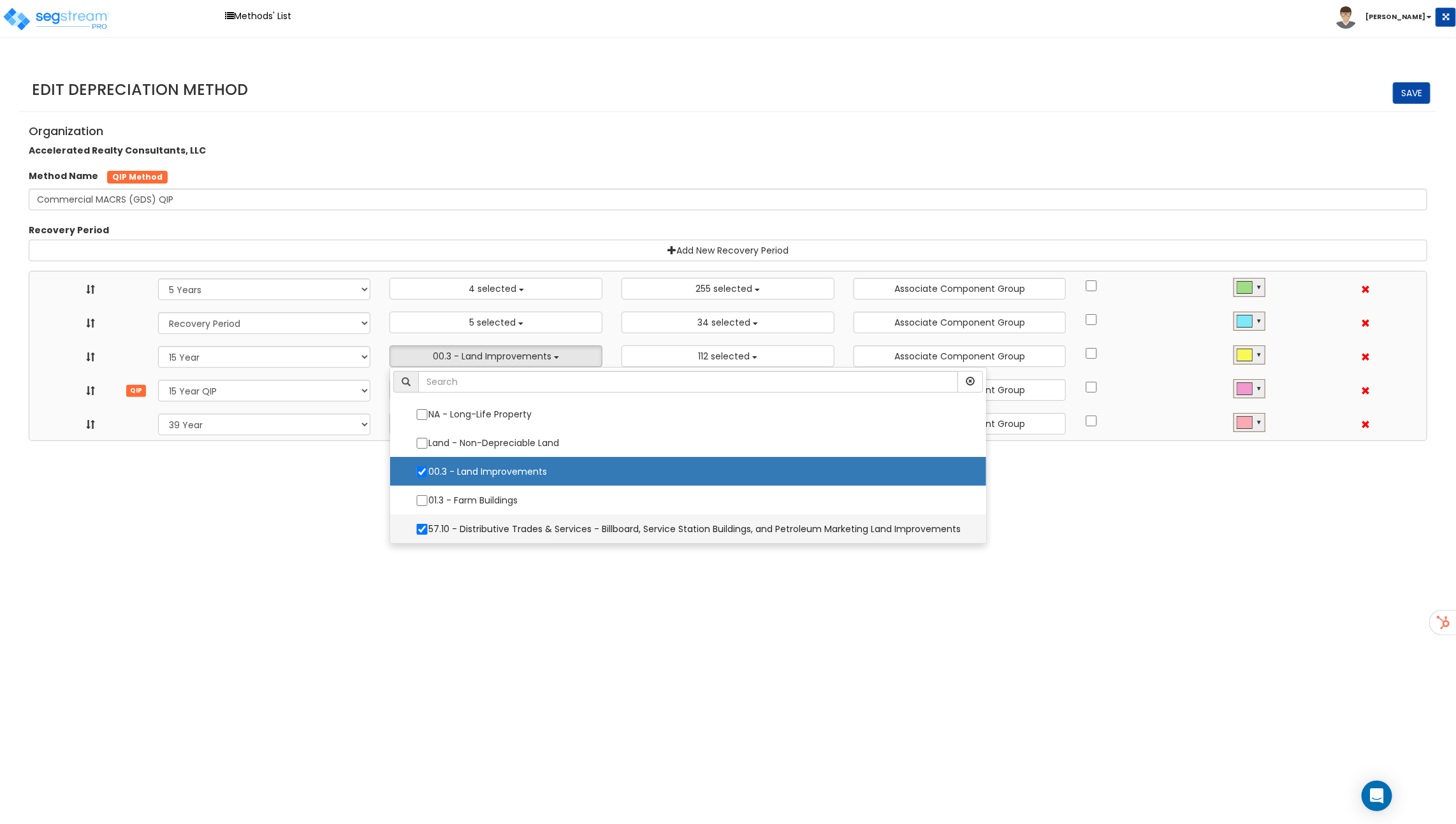
select select "15Y_2"
select select "39Y_1"
select select "48830"
select select "10641"
select select "11974"
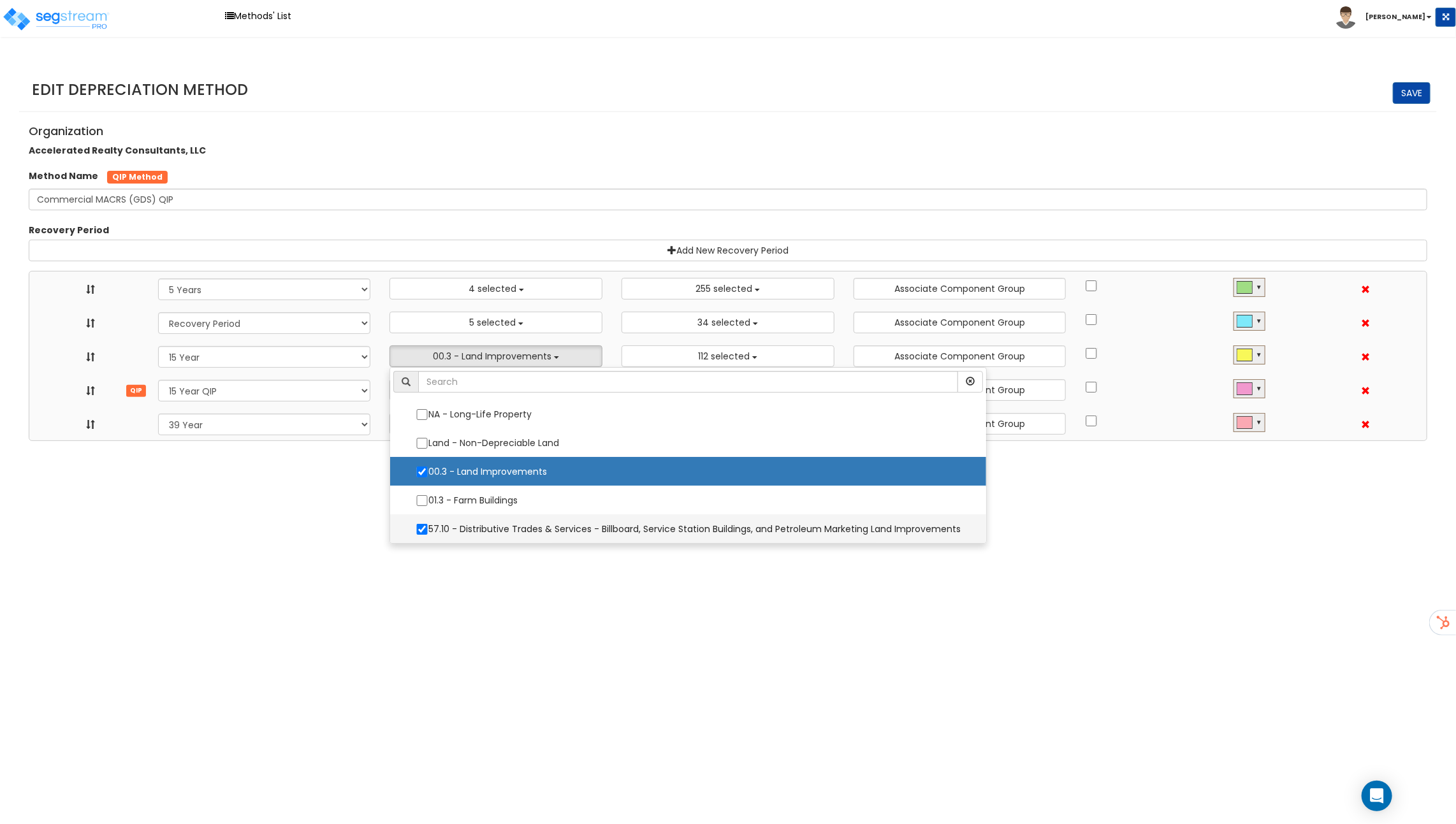
select select "31875"
select select
select select "11716"
select select
select select "31302"
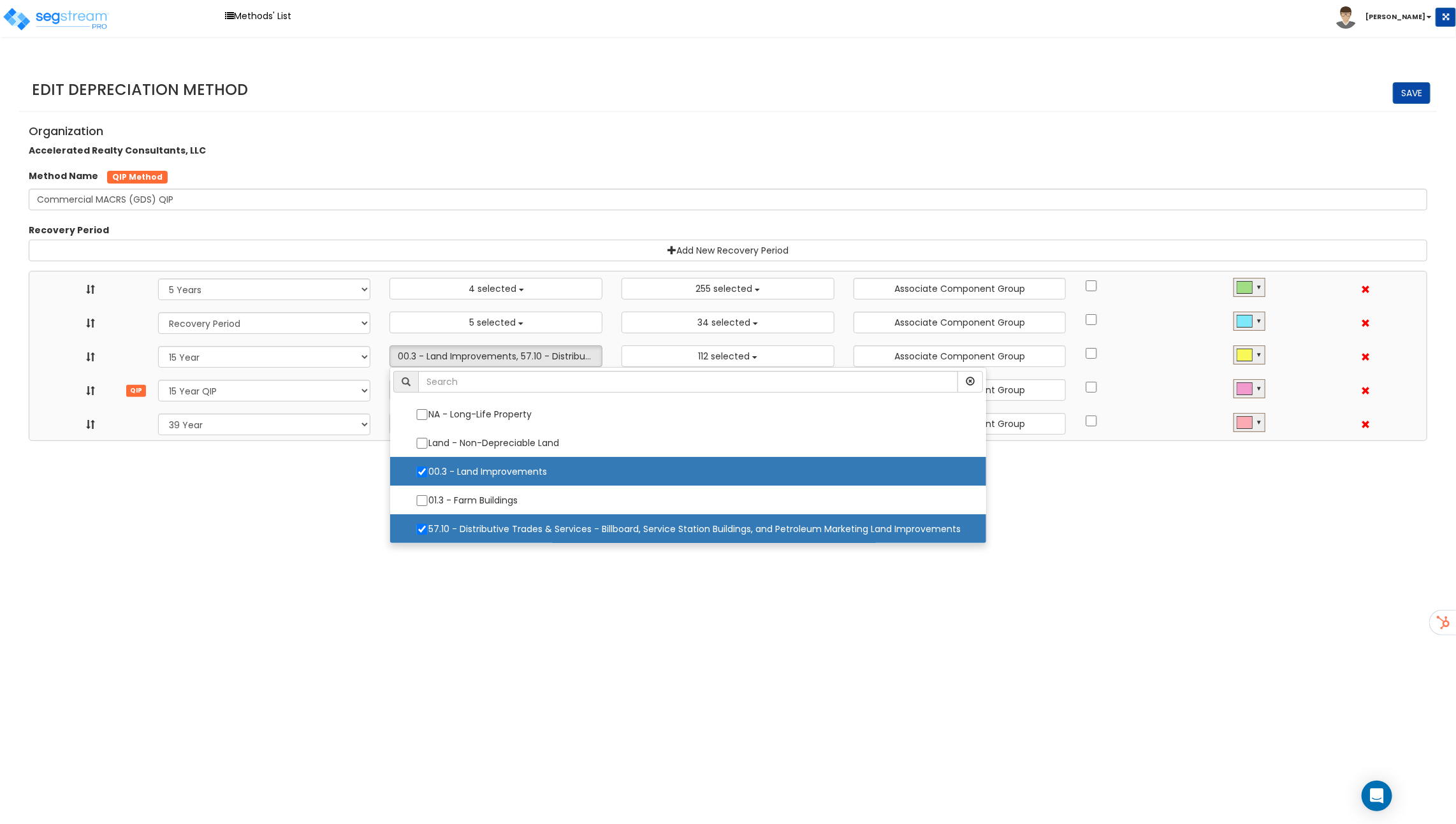
click at [428, 441] on html "Toggle navigation Methods' List [PERSON_NAME]" at bounding box center [728, 221] width 1456 height 441
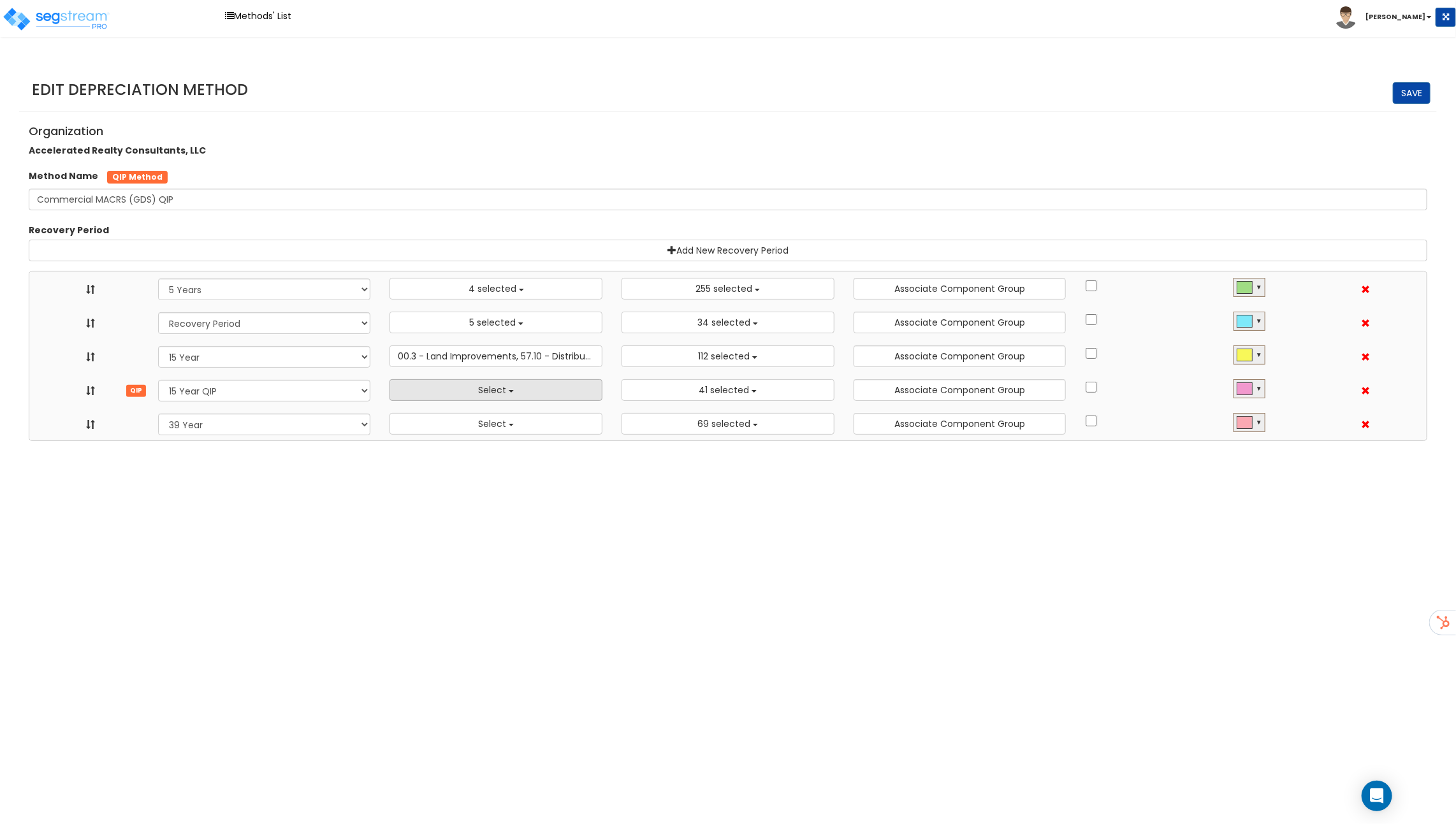
click at [470, 388] on button "Select" at bounding box center [496, 390] width 213 height 22
click at [477, 421] on button "Select" at bounding box center [496, 424] width 213 height 22
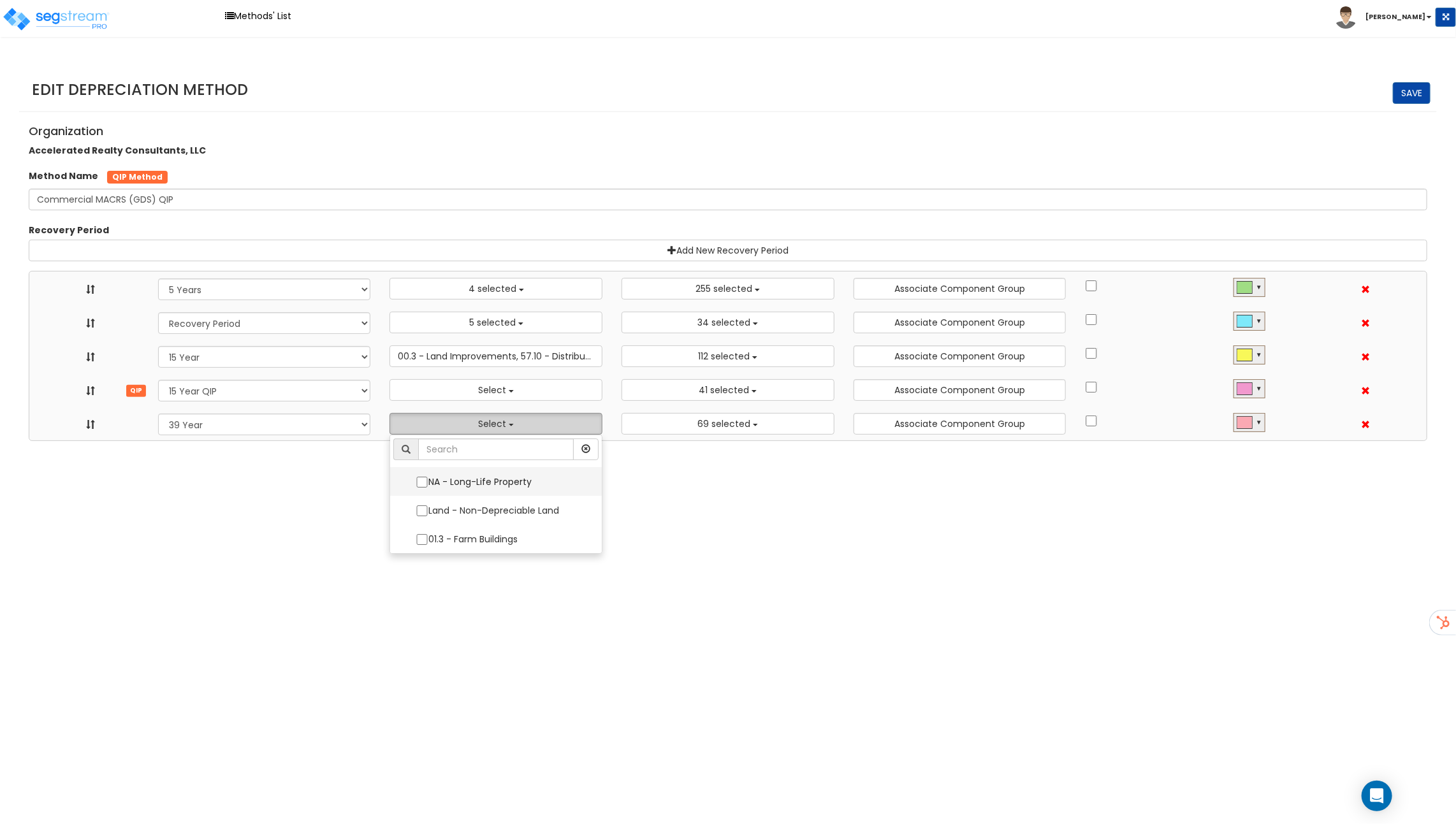
click at [482, 476] on label "NA - Long-Life Property" at bounding box center [495, 482] width 186 height 27
click at [428, 477] on input "NA - Long-Life Property" at bounding box center [422, 482] width 13 height 11
checkbox input "true"
select select "5Y"
select select "15Y_1"
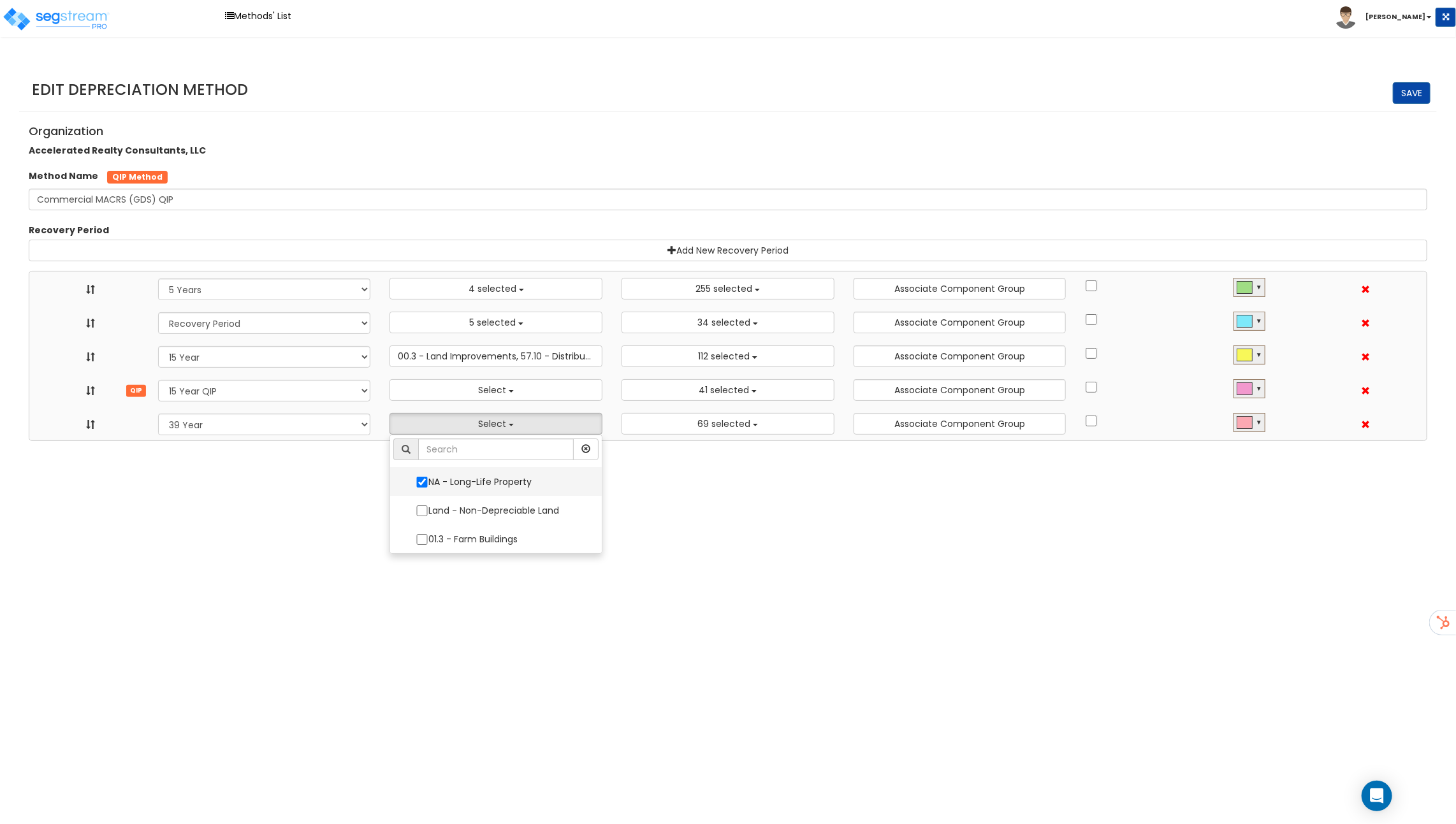
select select "15Y_2"
select select "39Y_1"
select select "3669"
select select "3666"
select select "48830"
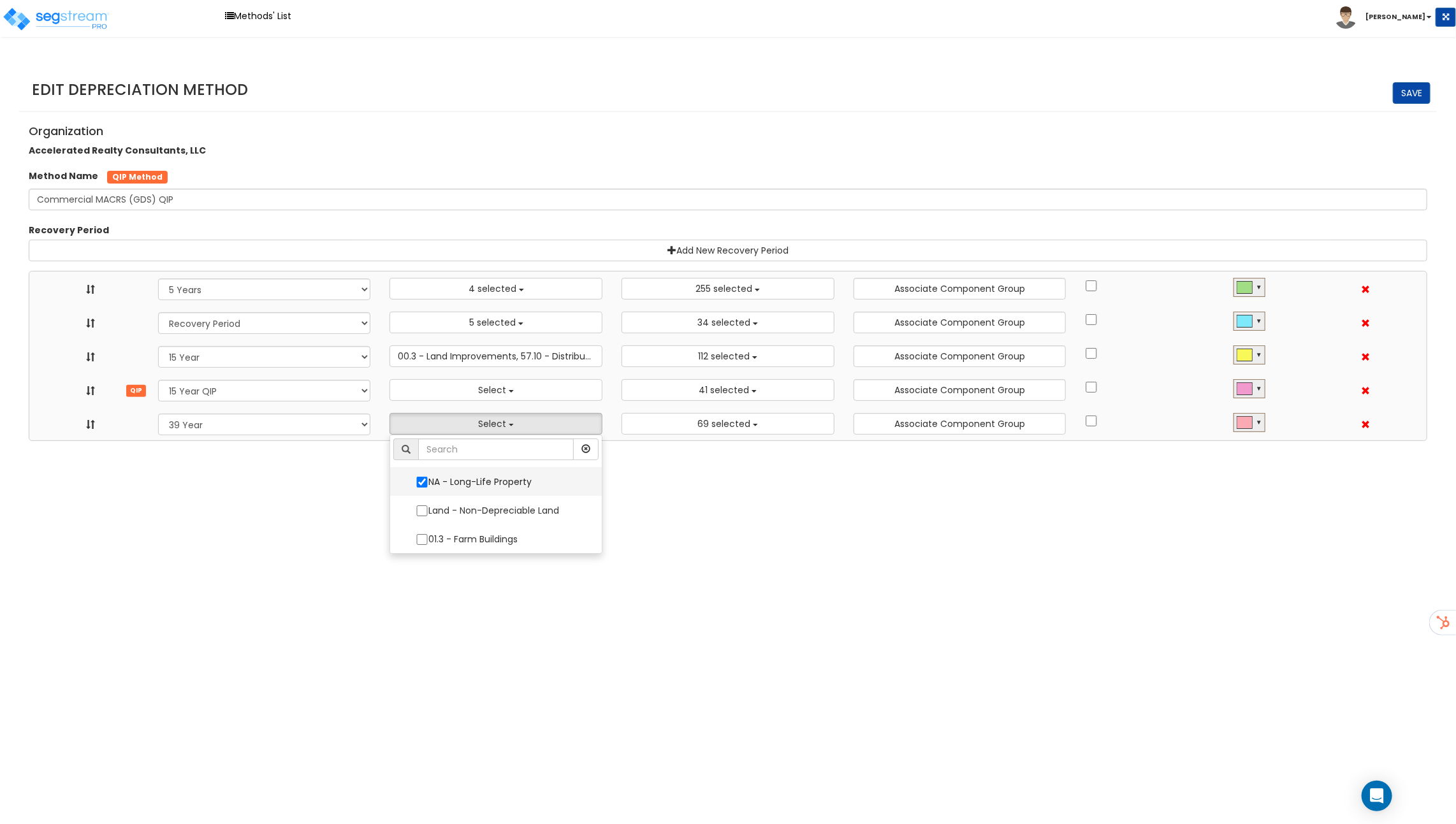
select select "10641"
select select "11974"
select select "31875"
select select
select select "11716"
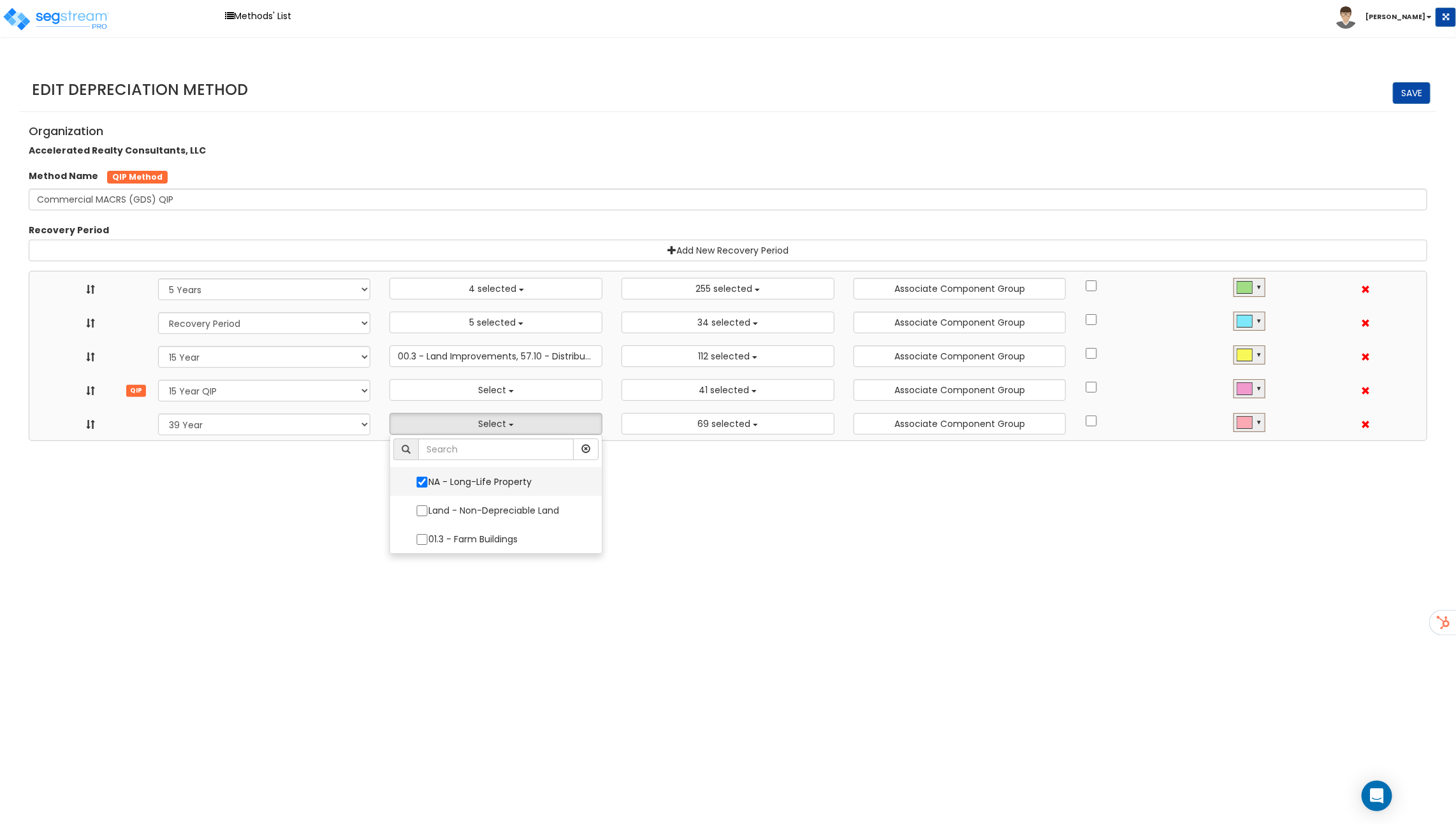
select select "31302"
click at [332, 441] on html "Toggle navigation Methods' List Richard x" at bounding box center [728, 221] width 1456 height 441
click at [434, 419] on button "NA - Long-Life Property" at bounding box center [496, 424] width 213 height 22
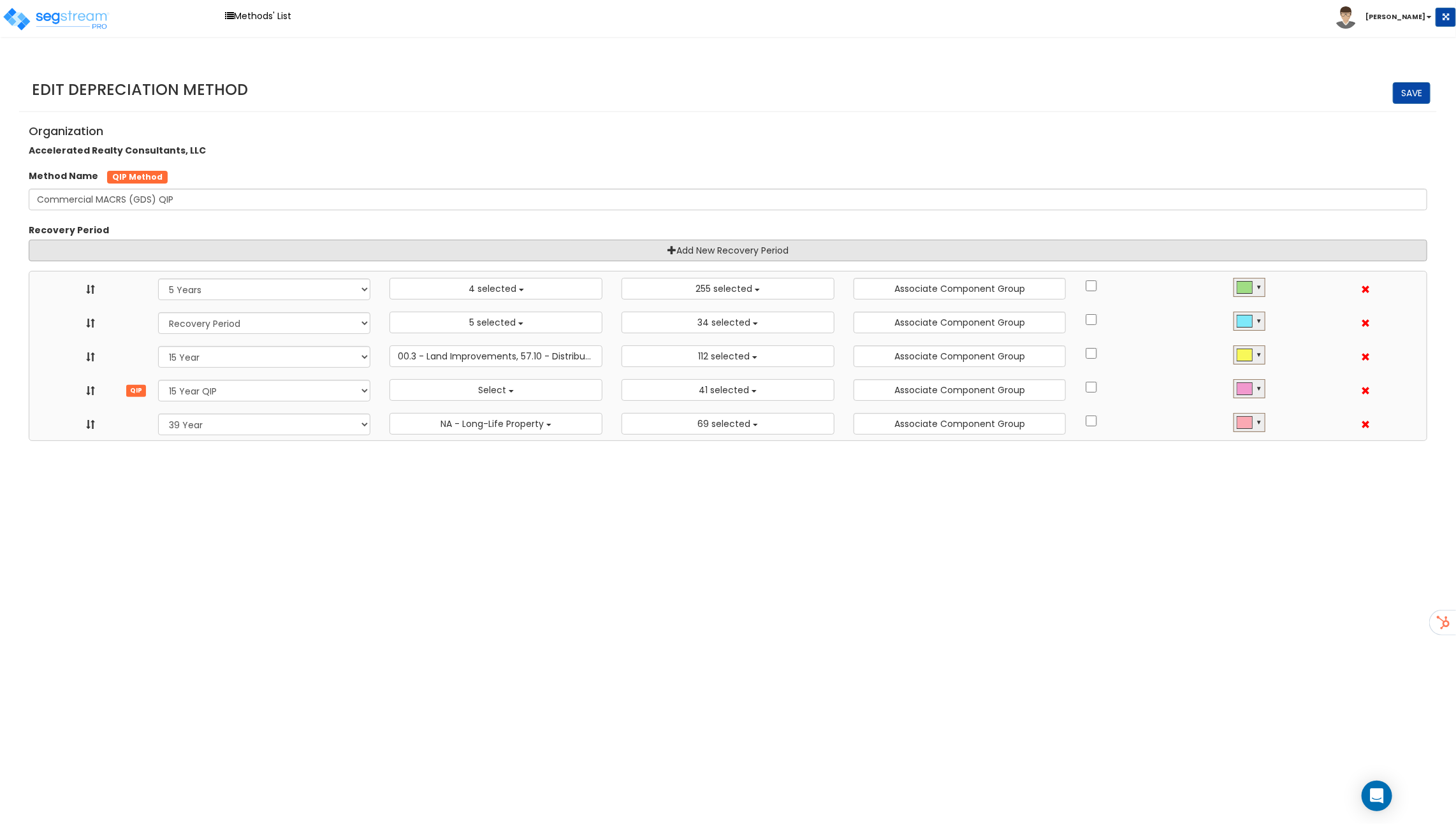
click at [414, 253] on link "Add New Recovery Period" at bounding box center [727, 250] width 1398 height 22
select select "5Y"
select select "15Y_1"
select select "15Y_2"
select select "39Y_1"
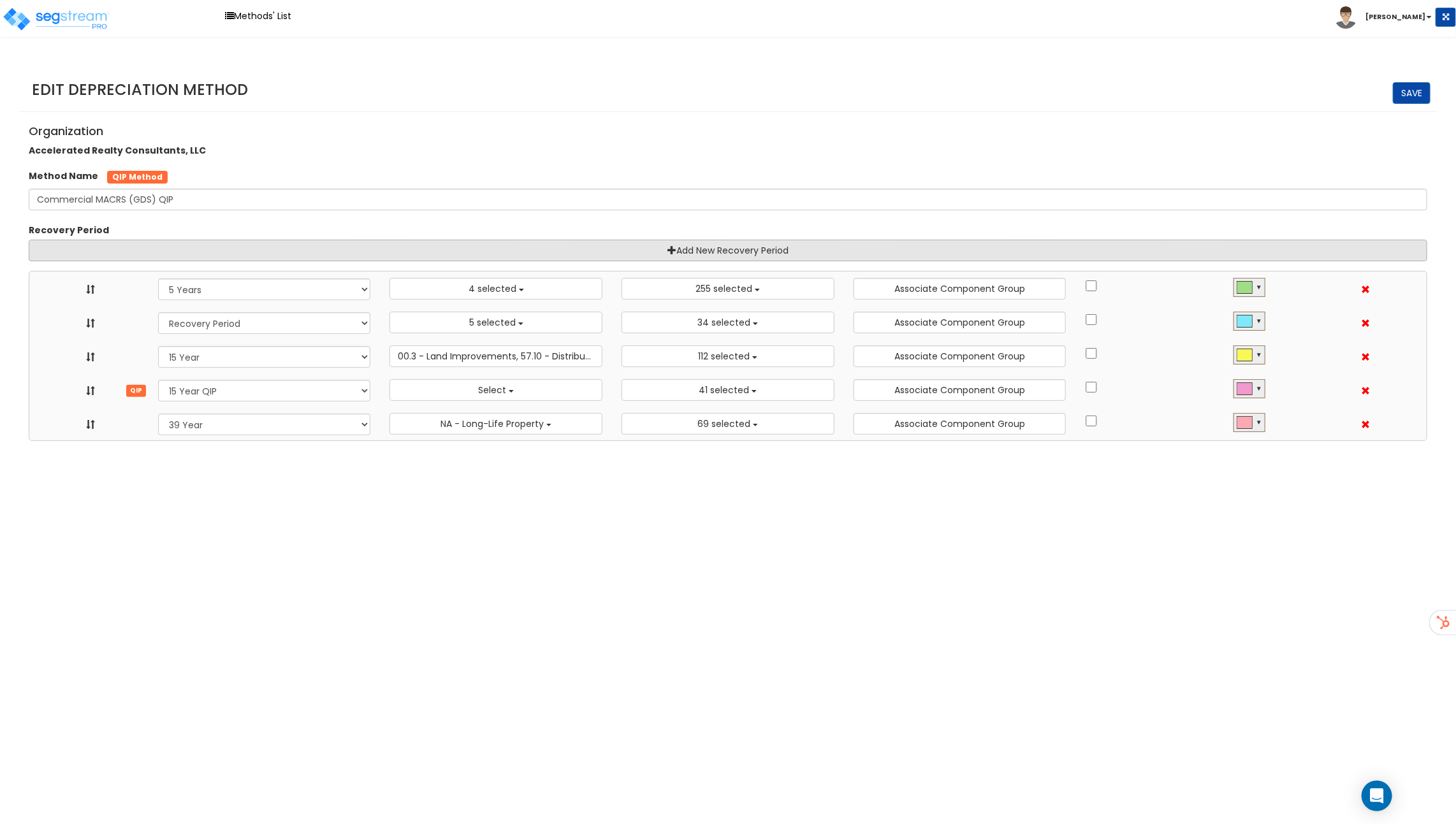
select select
select select "3666"
select select "48830"
select select "10641"
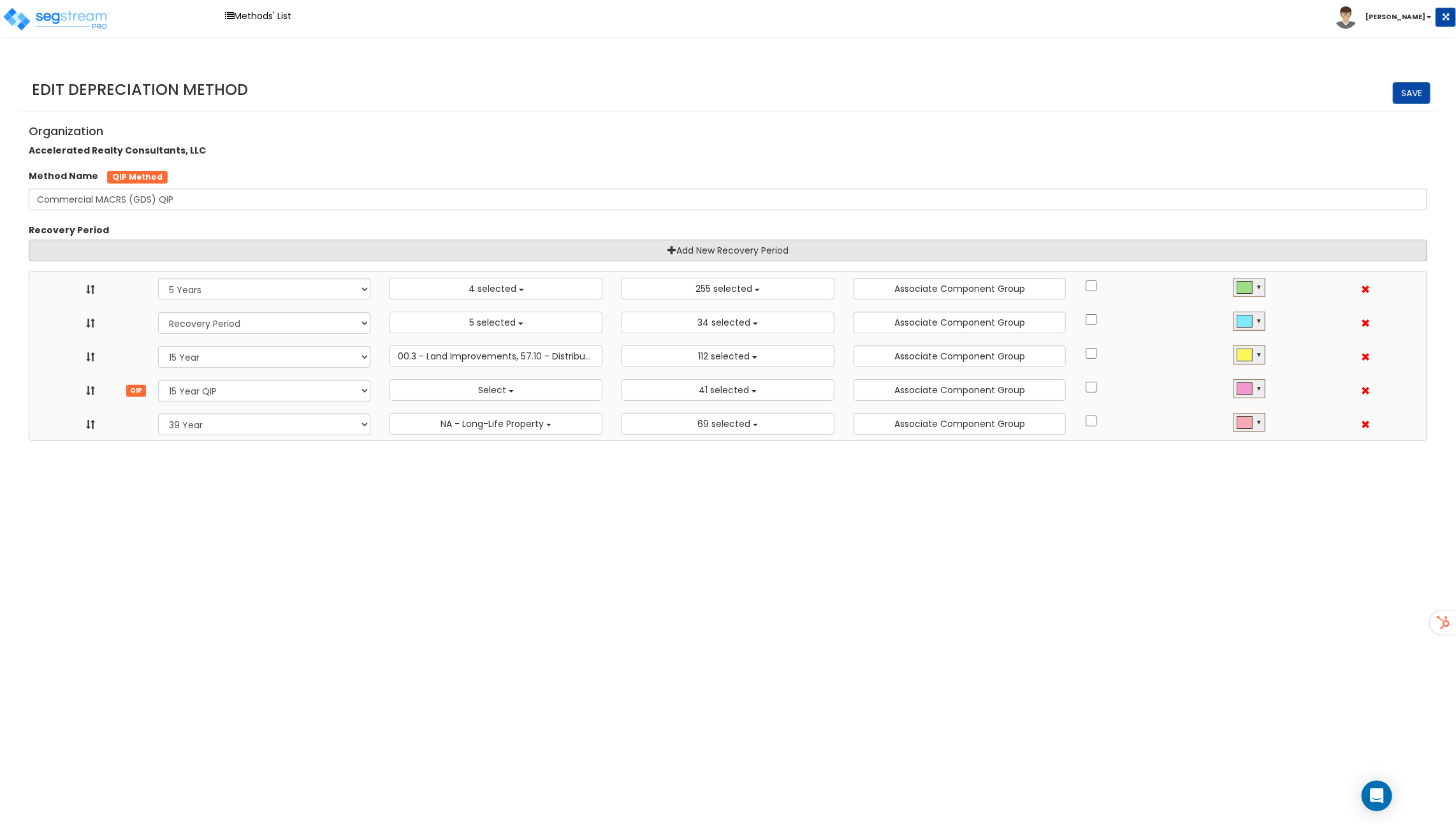
select select "11974"
select select "31875"
select select
select select "11716"
select select "31302"
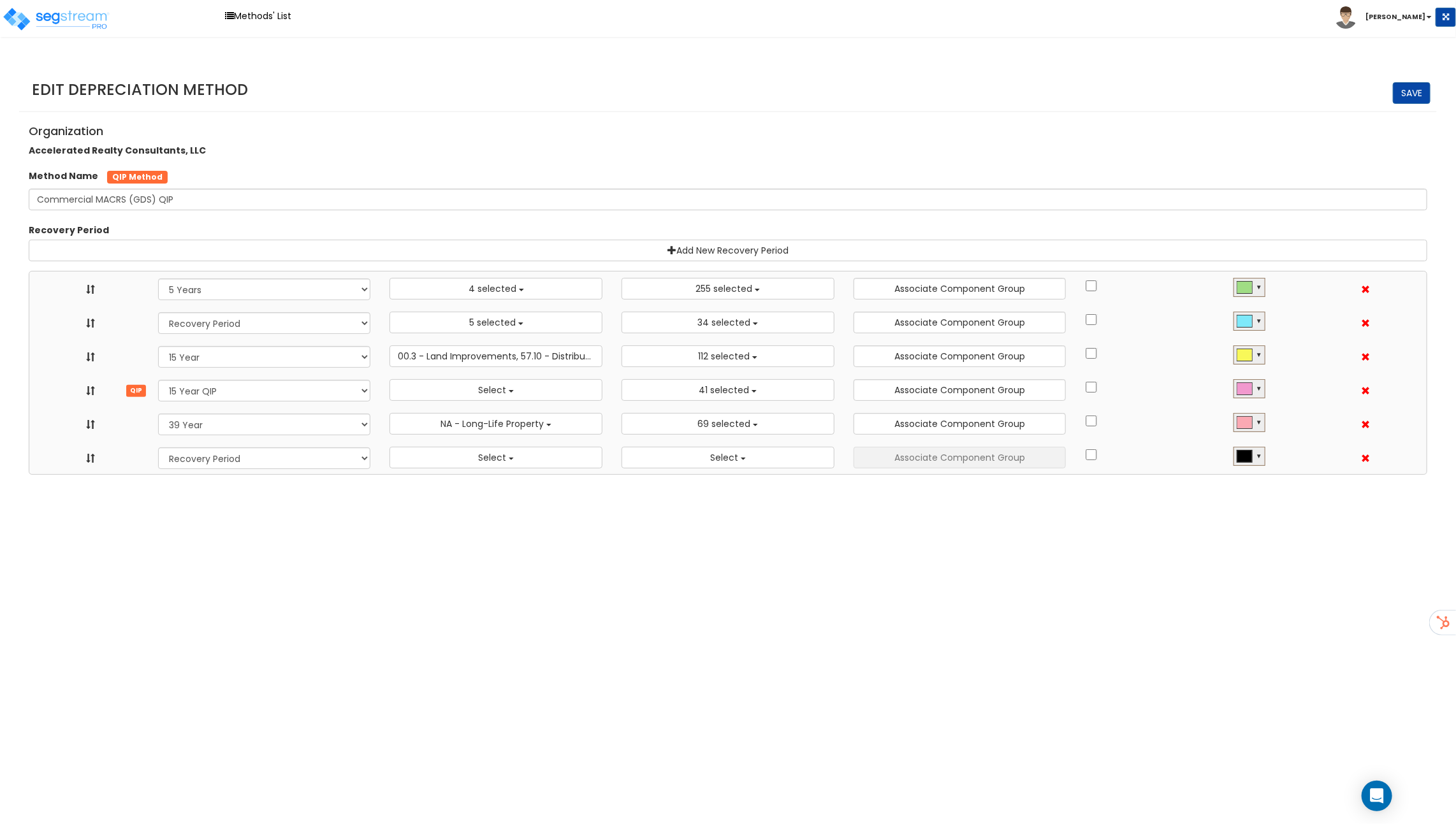
click at [1364, 424] on span at bounding box center [1365, 424] width 9 height 9
select select "5Y"
select select "15Y_1"
select select "15Y_2"
select select
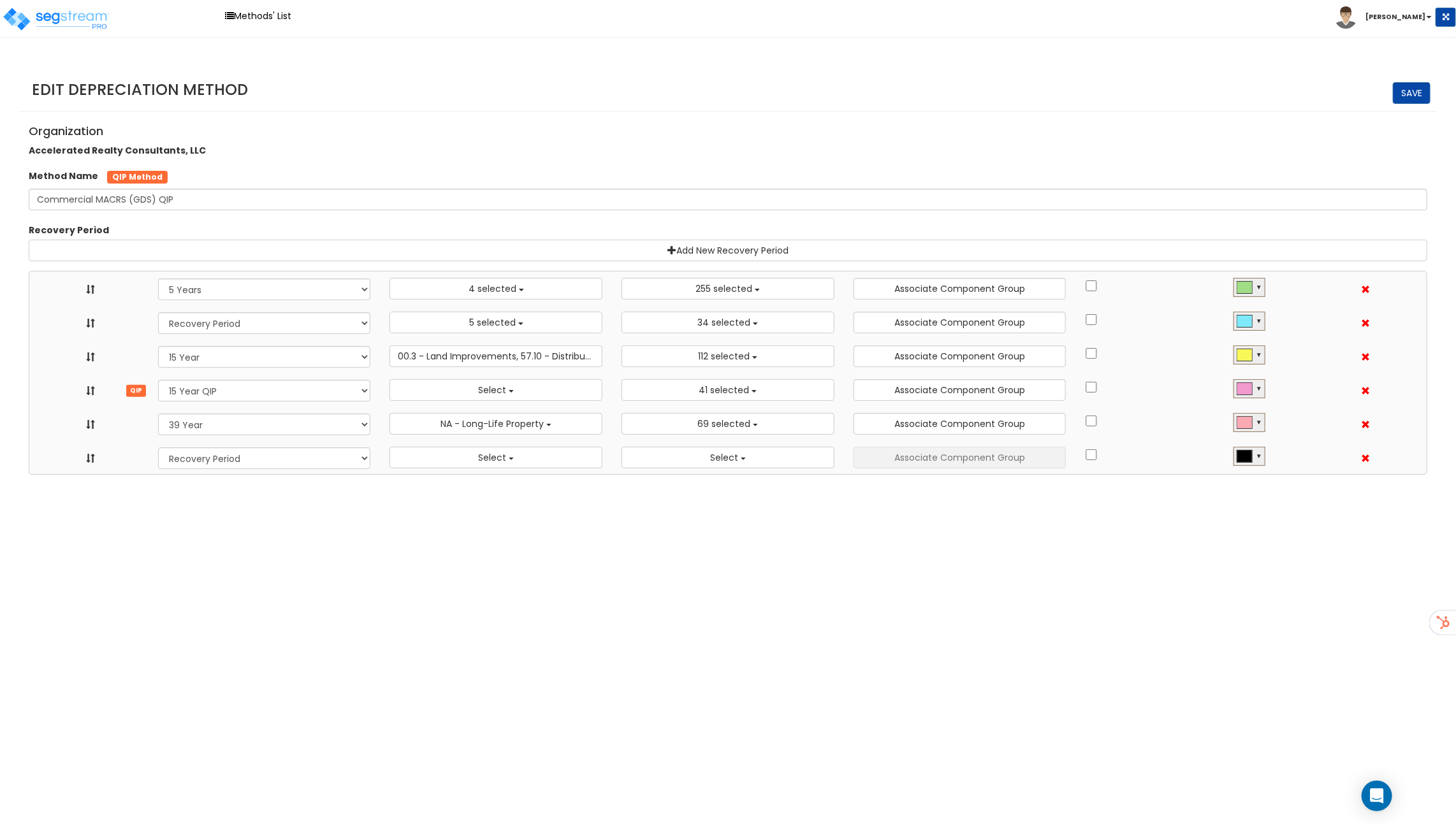
select select
select select "3666"
select select "48830"
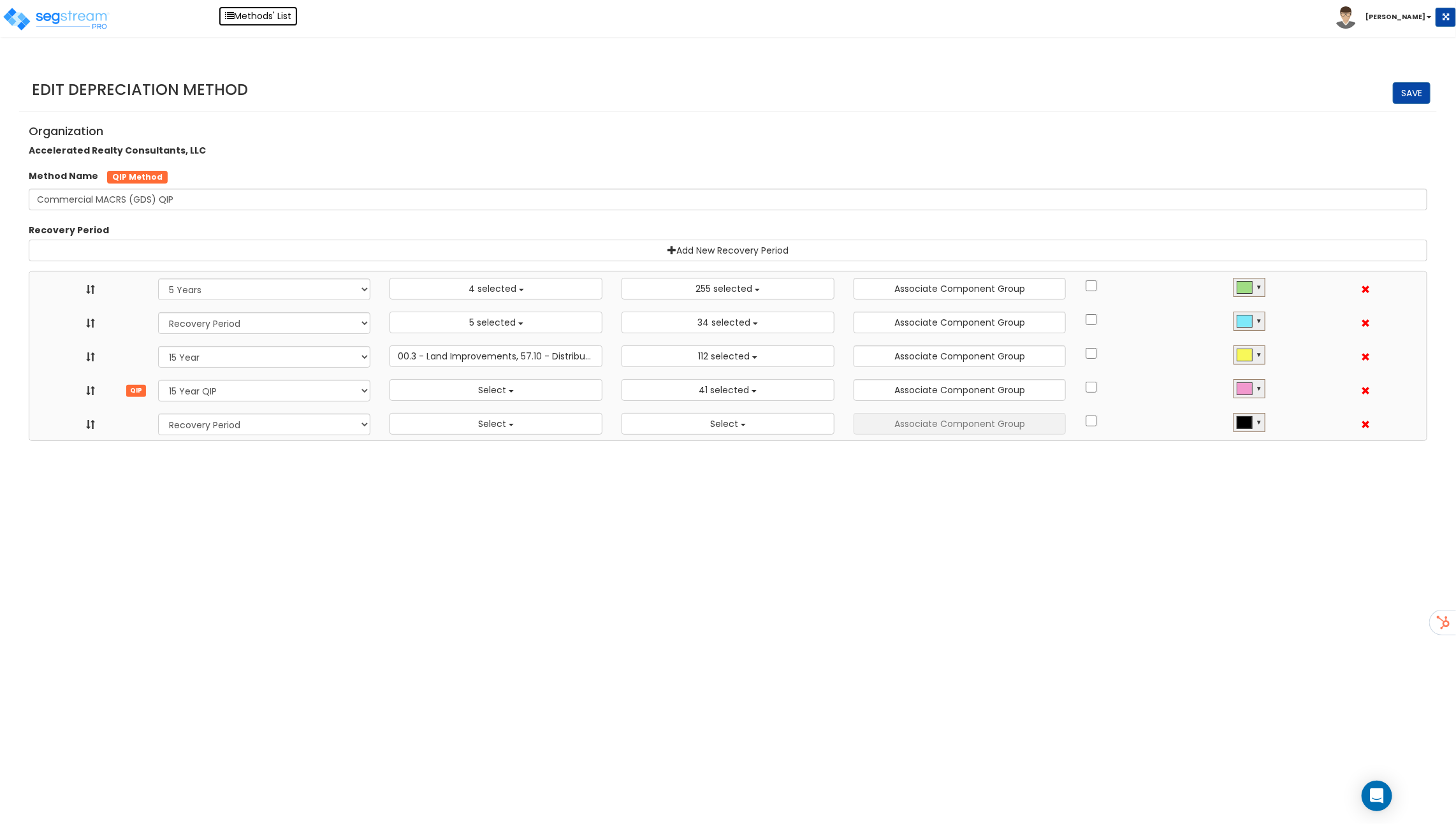
click at [254, 9] on link "Methods' List" at bounding box center [258, 16] width 79 height 20
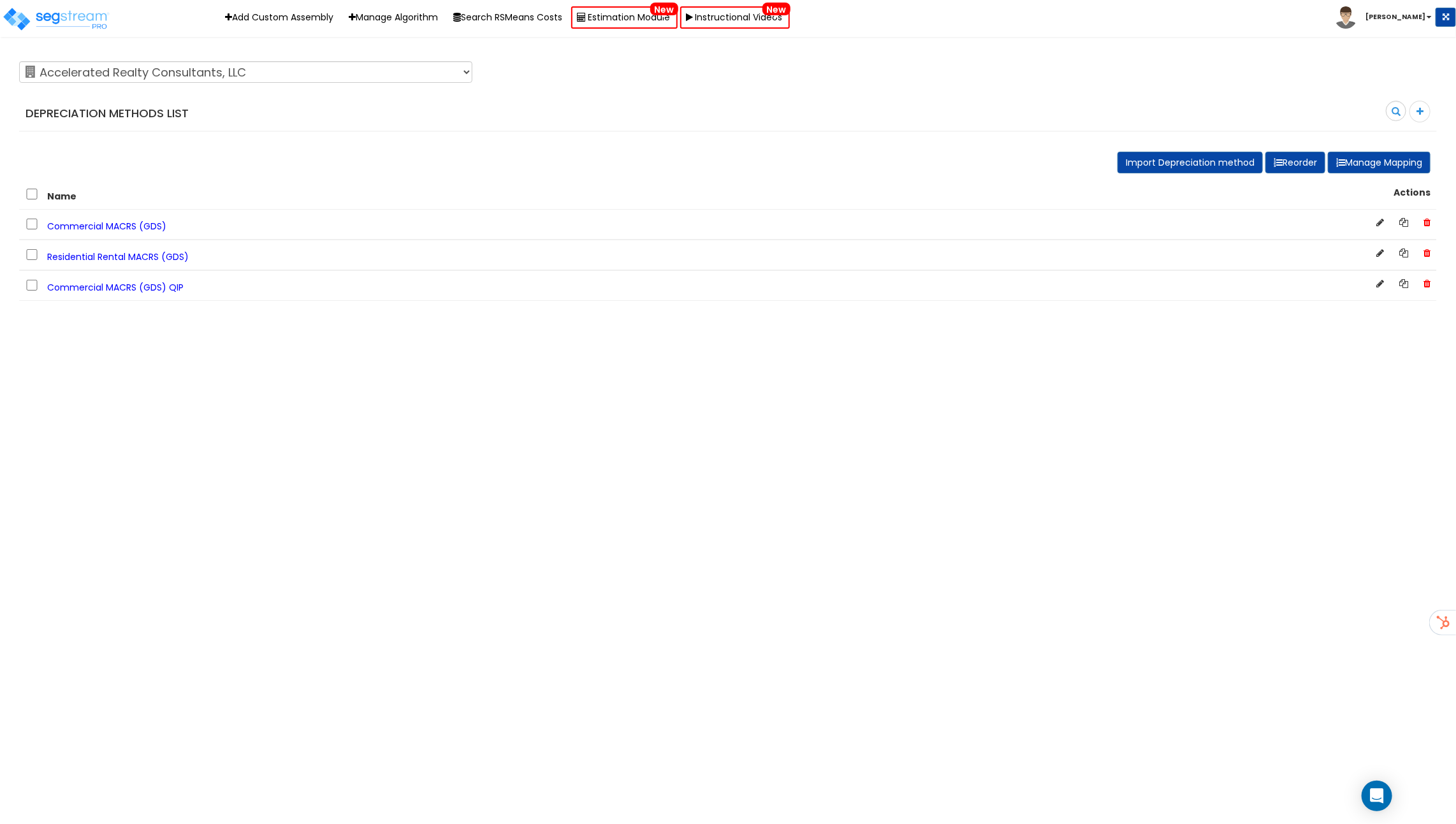
click at [124, 285] on span "Commercial MACRS (GDS) QIP" at bounding box center [116, 287] width 137 height 13
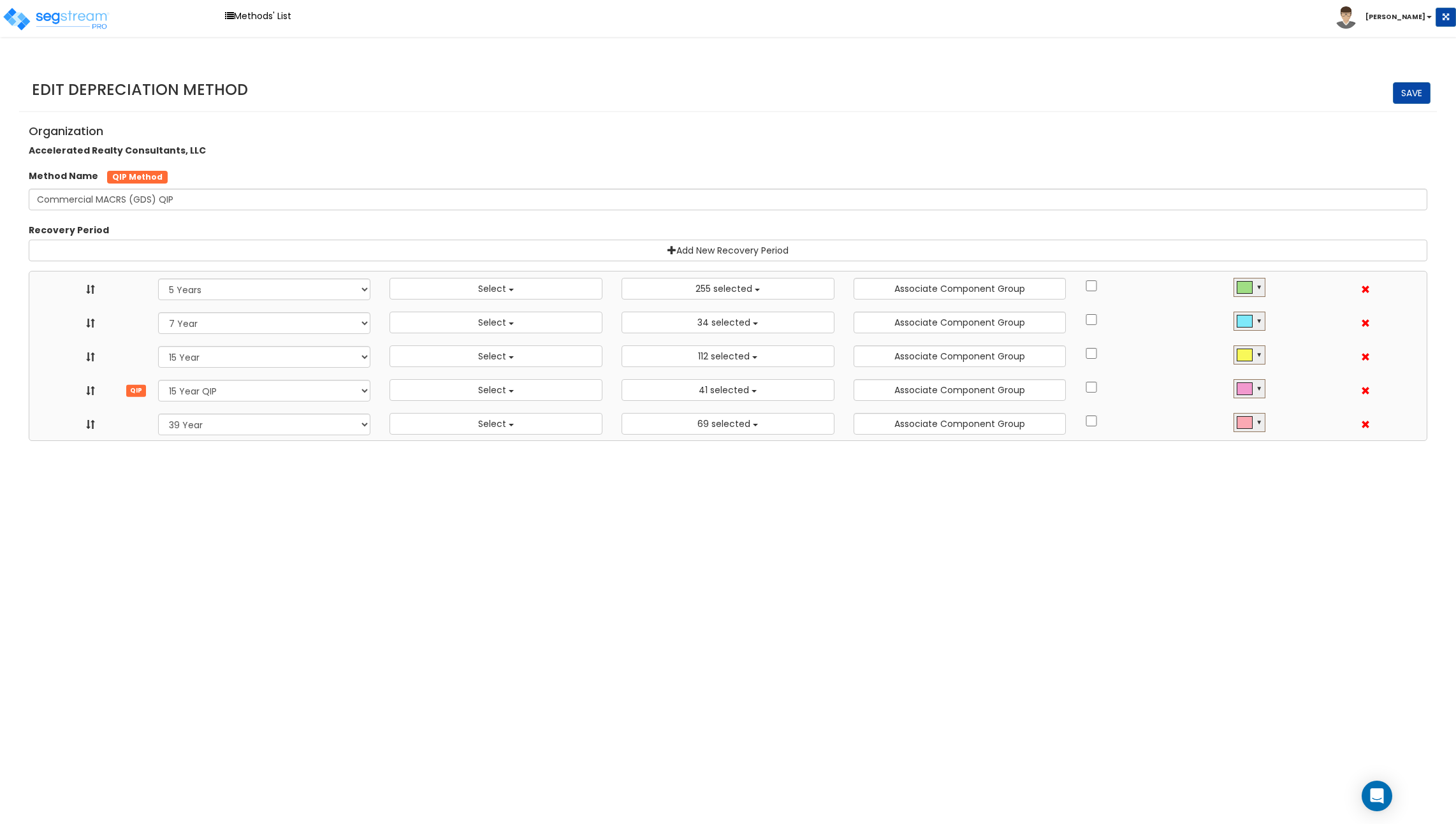
select select "5Y"
select select
select select "10641"
select select "7Y_1"
select select
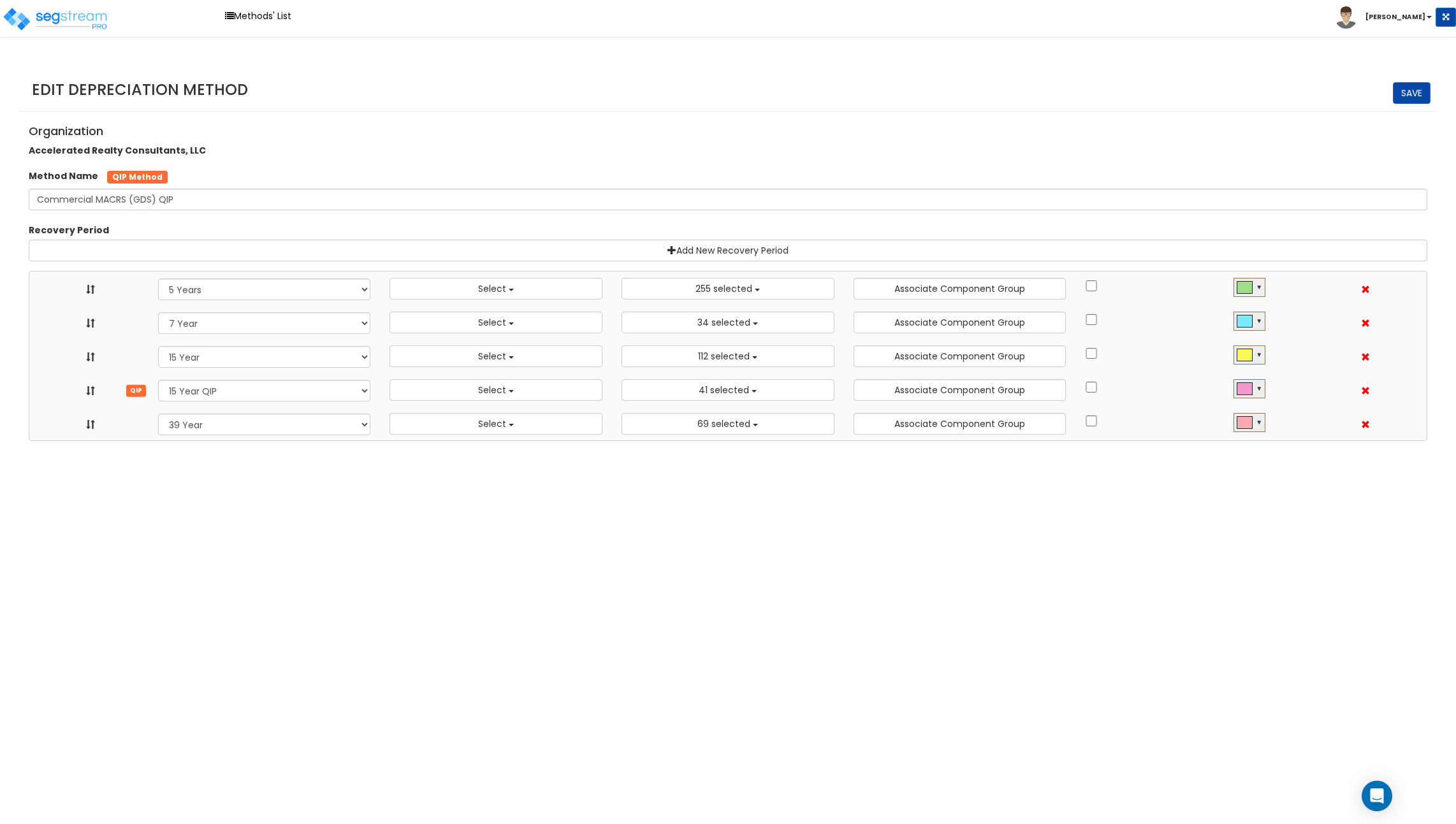
select select "11974"
select select "15Y_1"
select select
select select "31875"
select select "15Y_2"
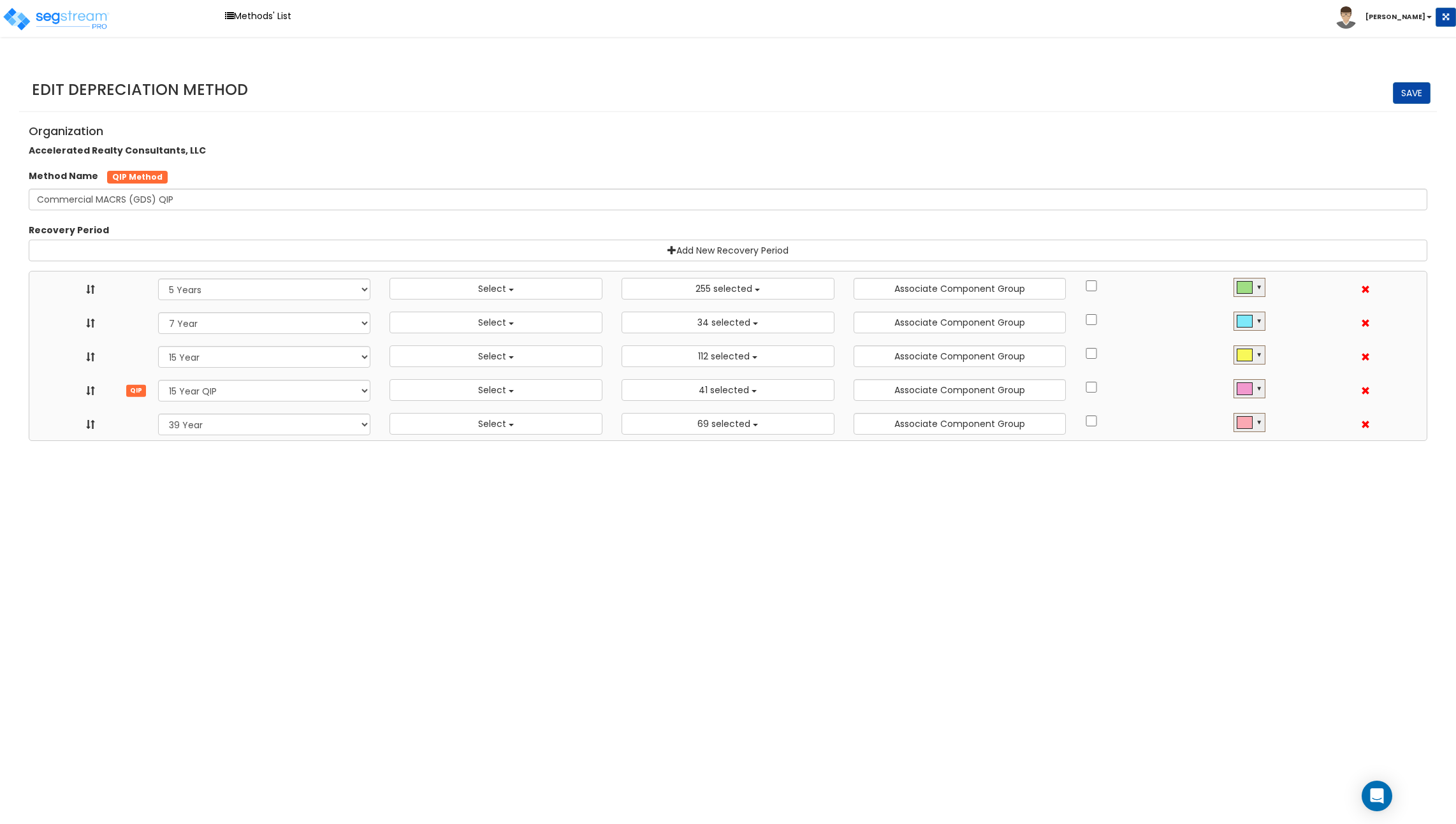
select select
select select "11716"
select select "39Y_1"
select select
select select "31302"
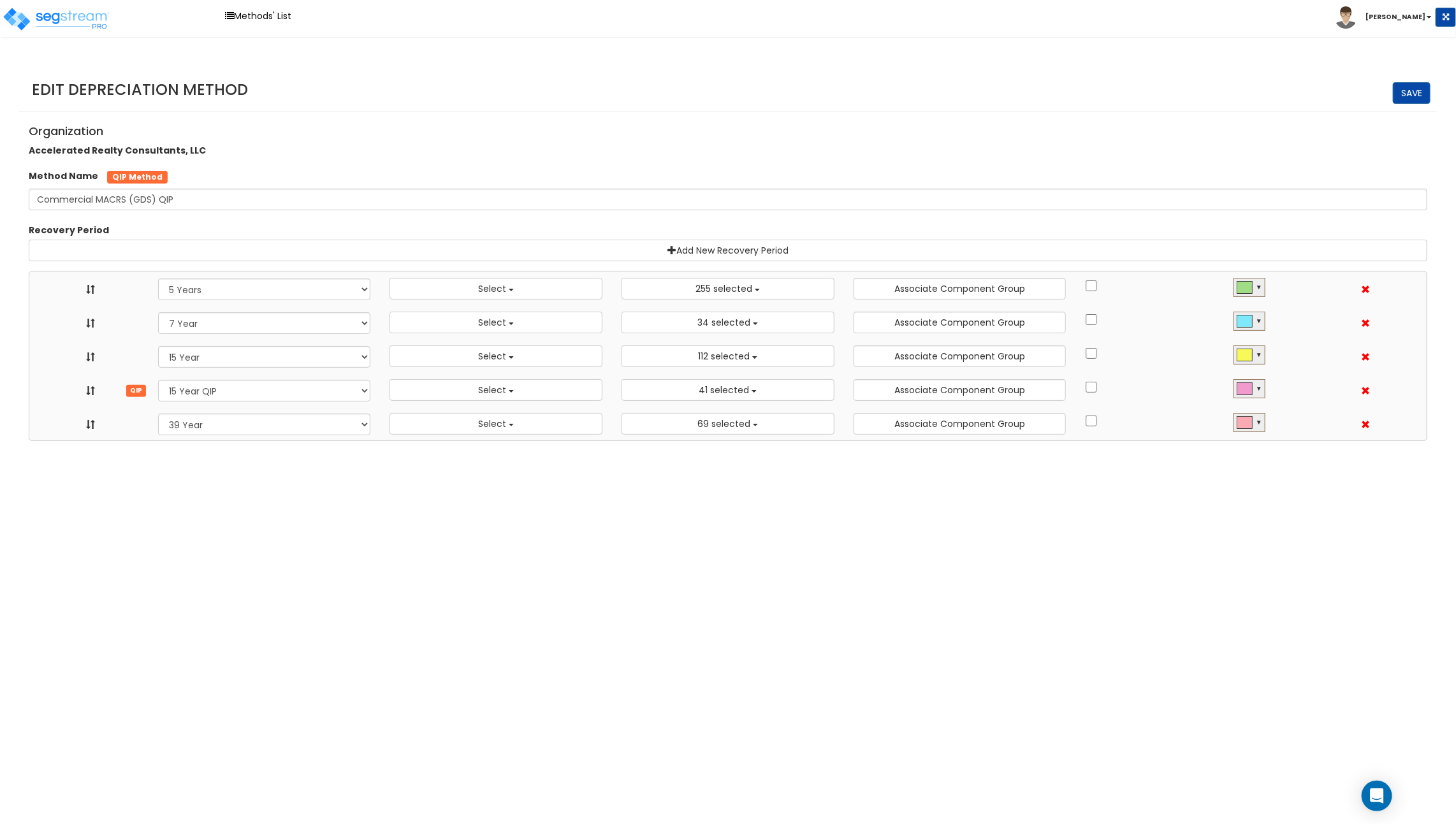
scroll to position [14, 0]
click at [453, 284] on button "Select" at bounding box center [496, 289] width 213 height 22
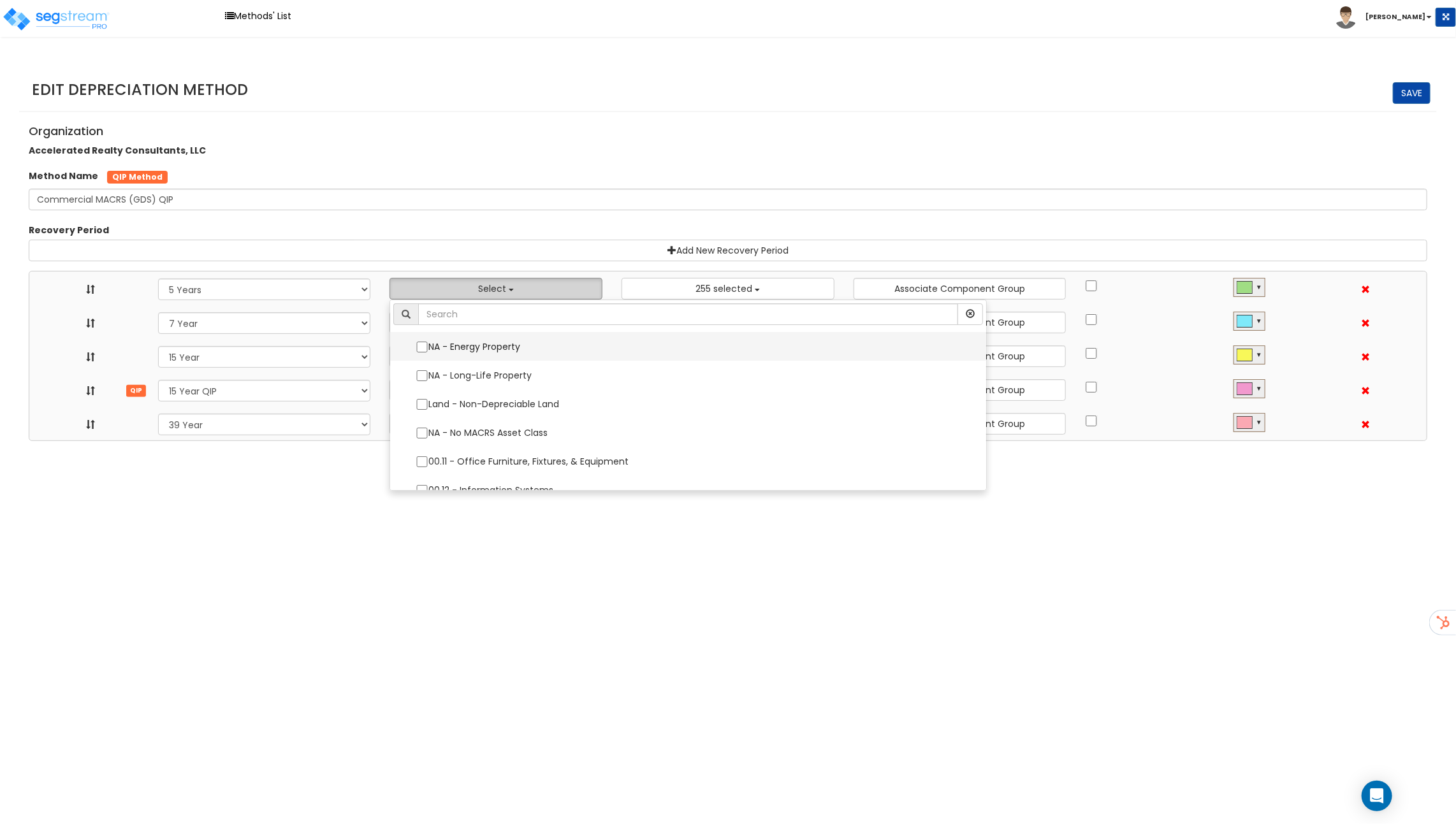
click at [466, 350] on label "NA - Energy Property" at bounding box center [687, 347] width 570 height 27
click at [428, 350] on input "NA - Energy Property" at bounding box center [422, 347] width 13 height 11
checkbox input "true"
select select "5Y"
select select "49875"
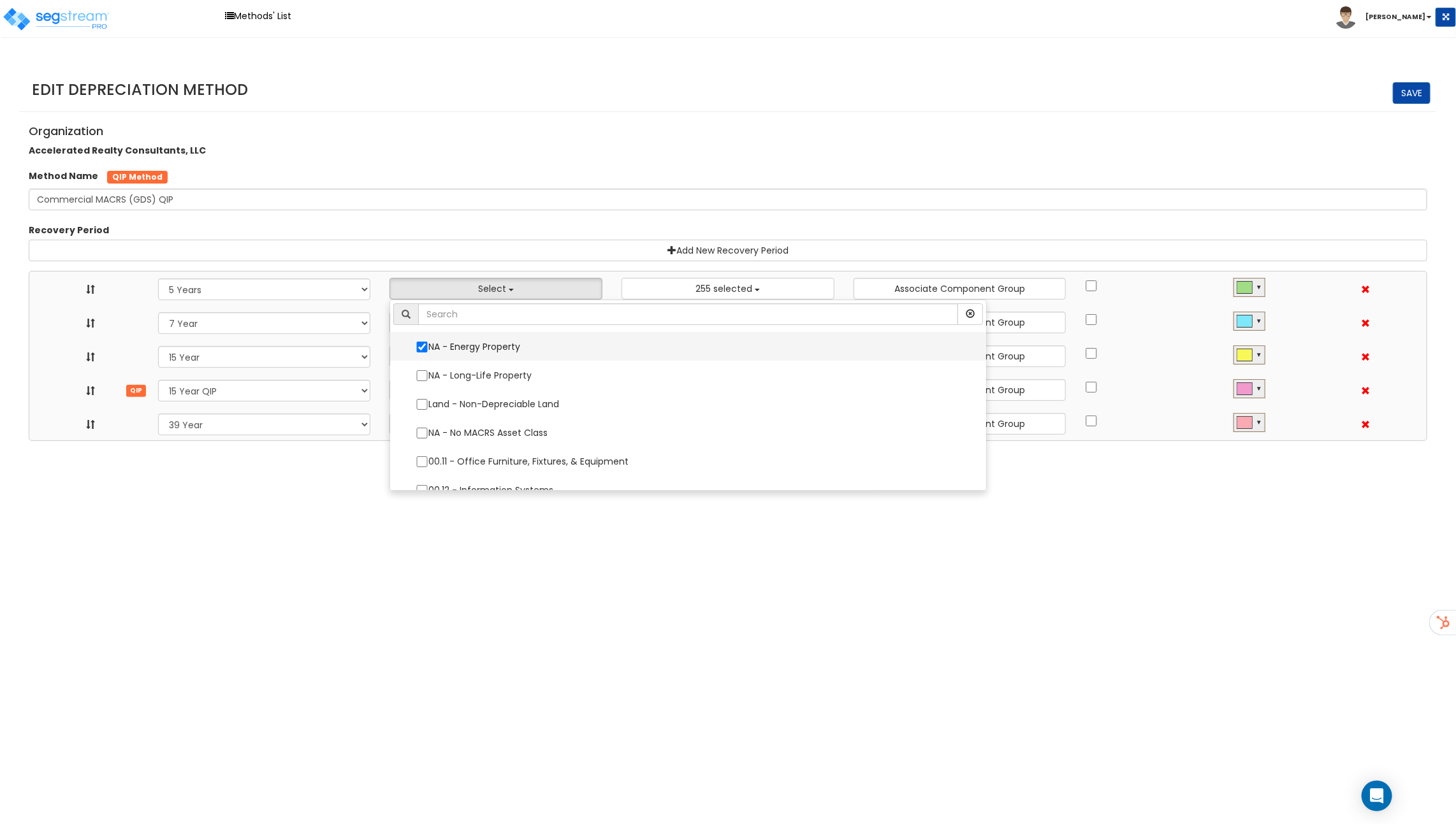
select select "15Y_1"
select select "15Y_2"
select select "39Y_1"
select select "10641"
select select
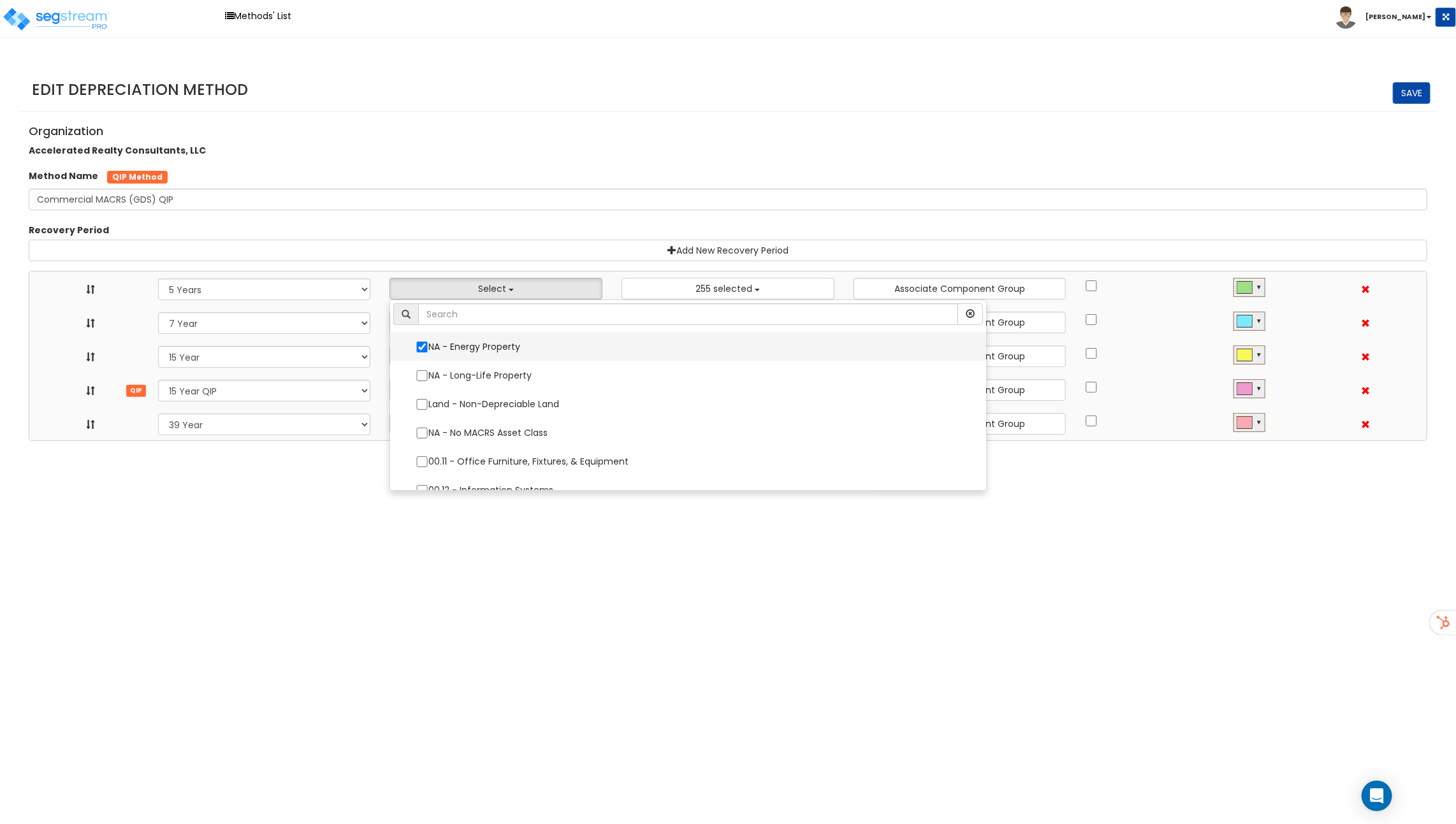
select select "11974"
select select
select select "31875"
select select
select select "11716"
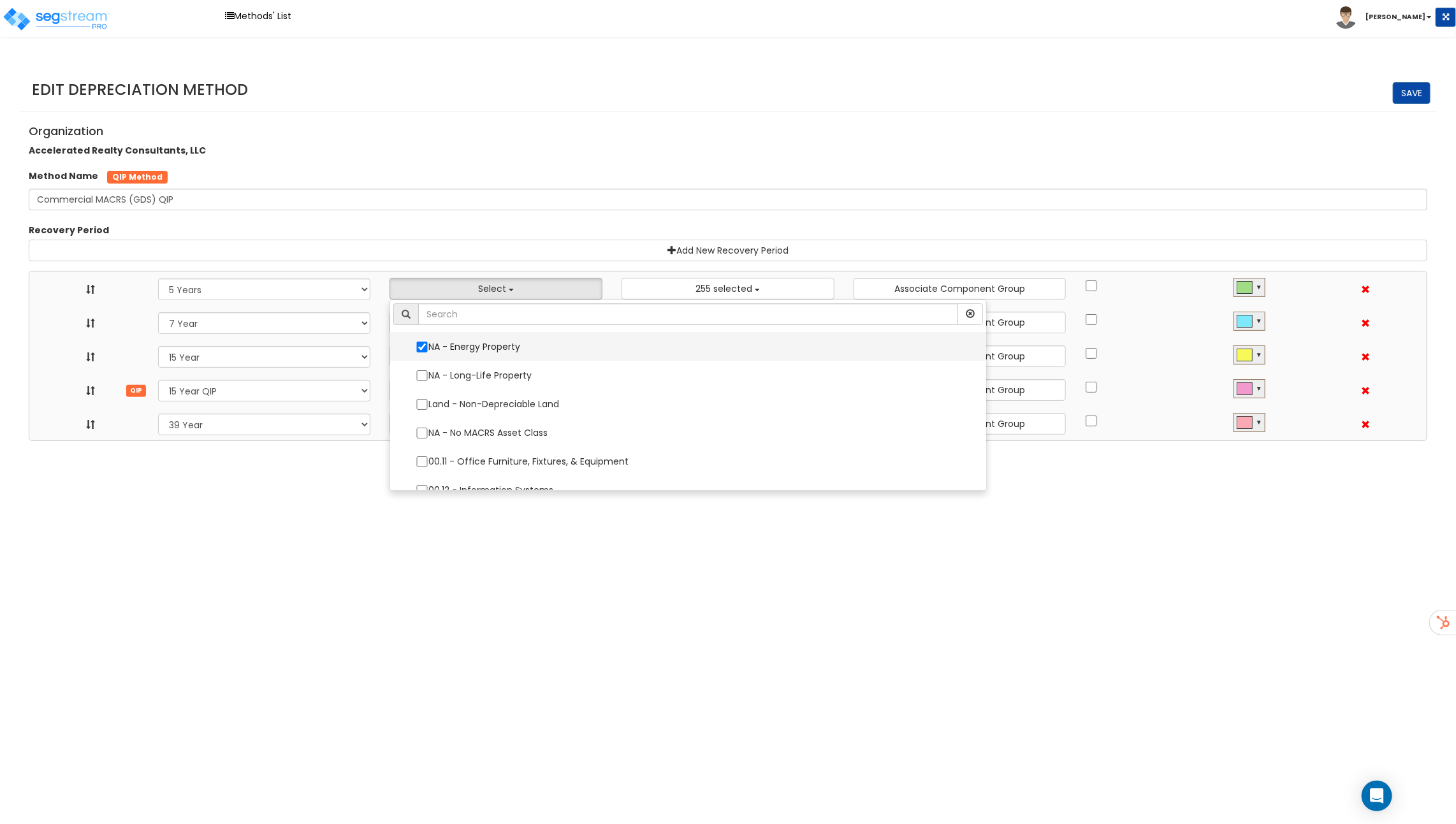
select select
select select "31302"
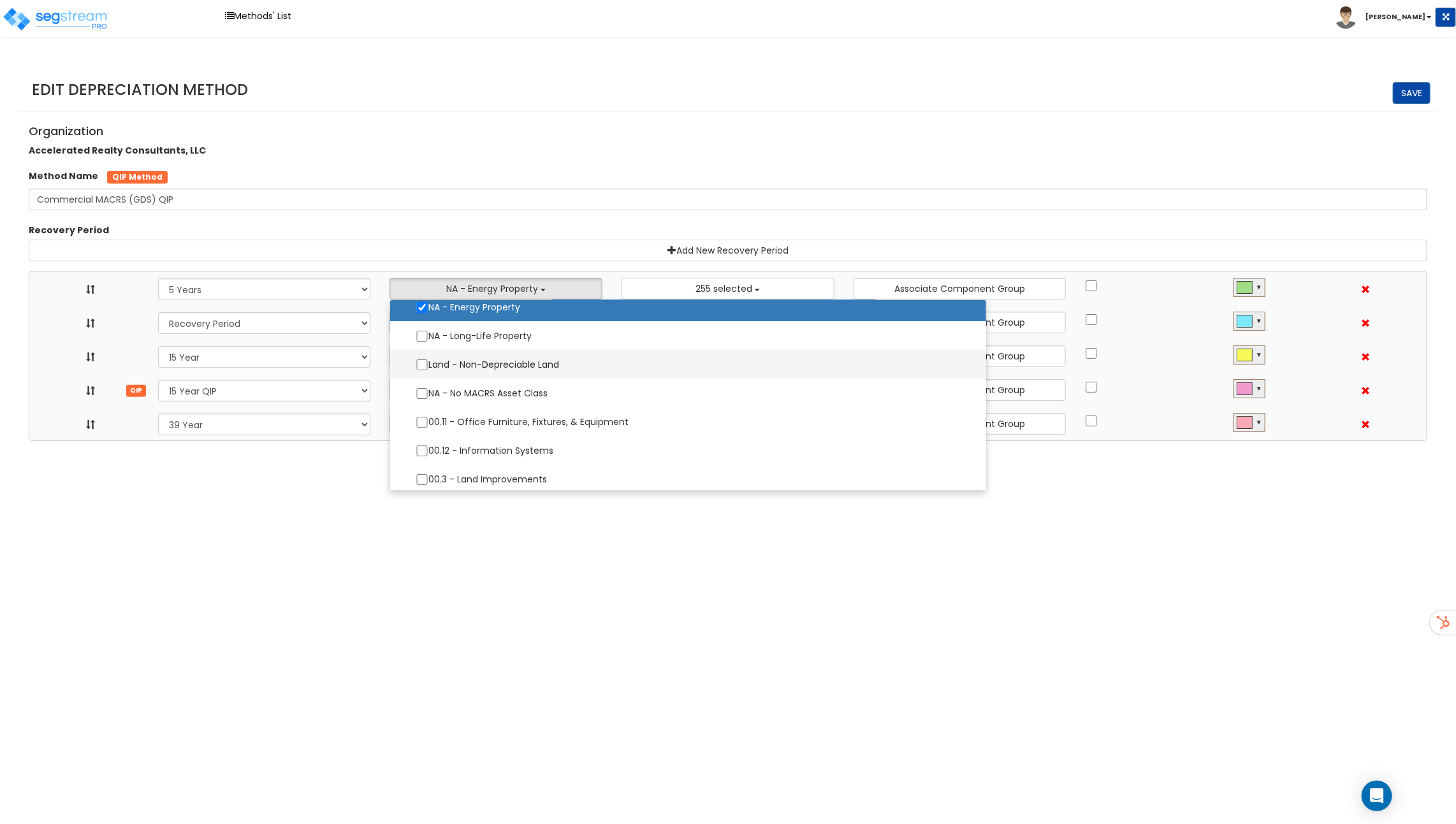
scroll to position [61, 0]
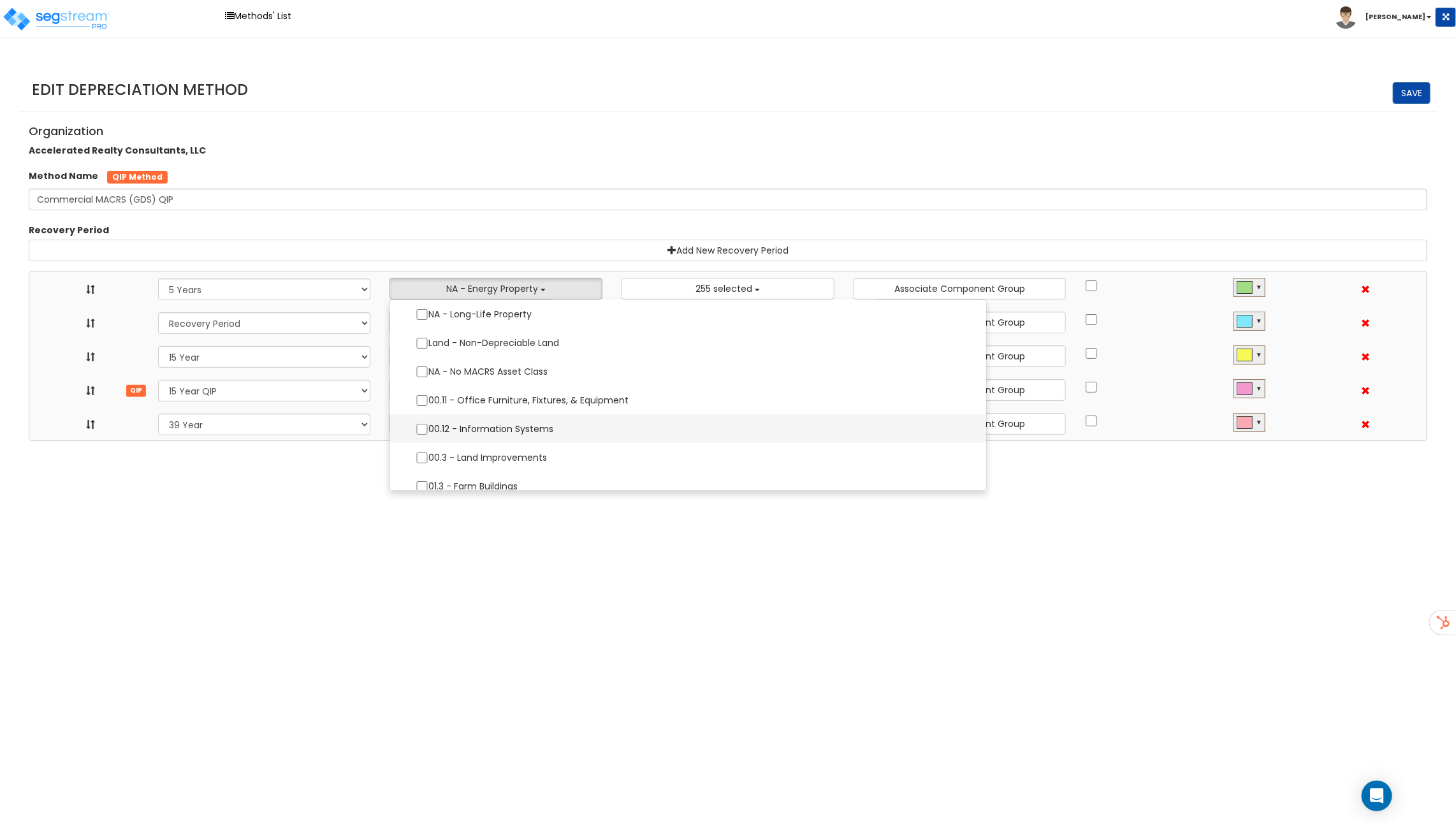
click at [474, 426] on label "00.12 - Information Systems" at bounding box center [687, 429] width 570 height 27
click at [428, 426] on input "00.12 - Information Systems" at bounding box center [422, 429] width 13 height 11
checkbox input "true"
select select "5Y"
select select "15Y_1"
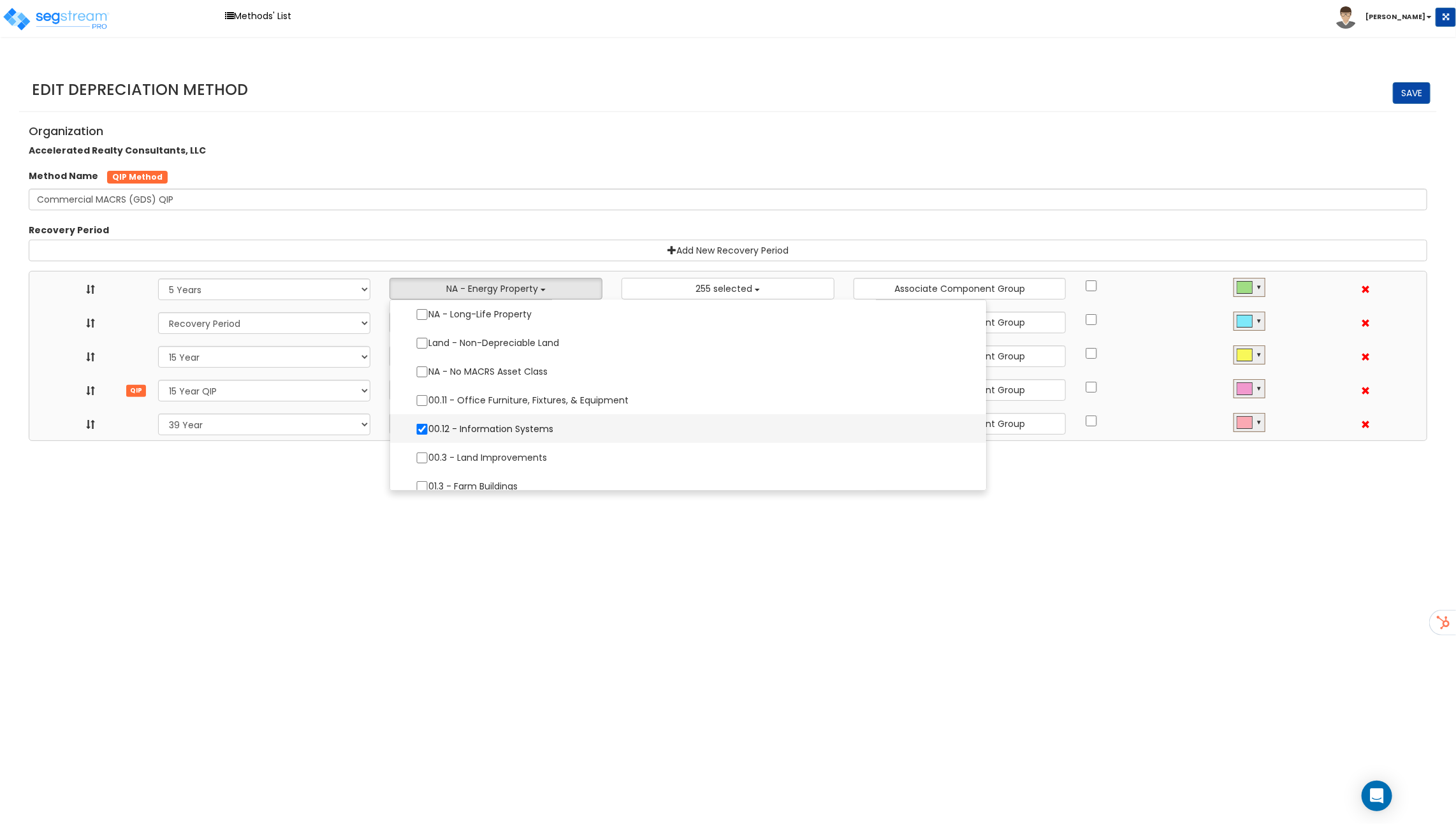
select select "15Y_2"
select select "39Y_1"
select select "10641"
select select
select select "11974"
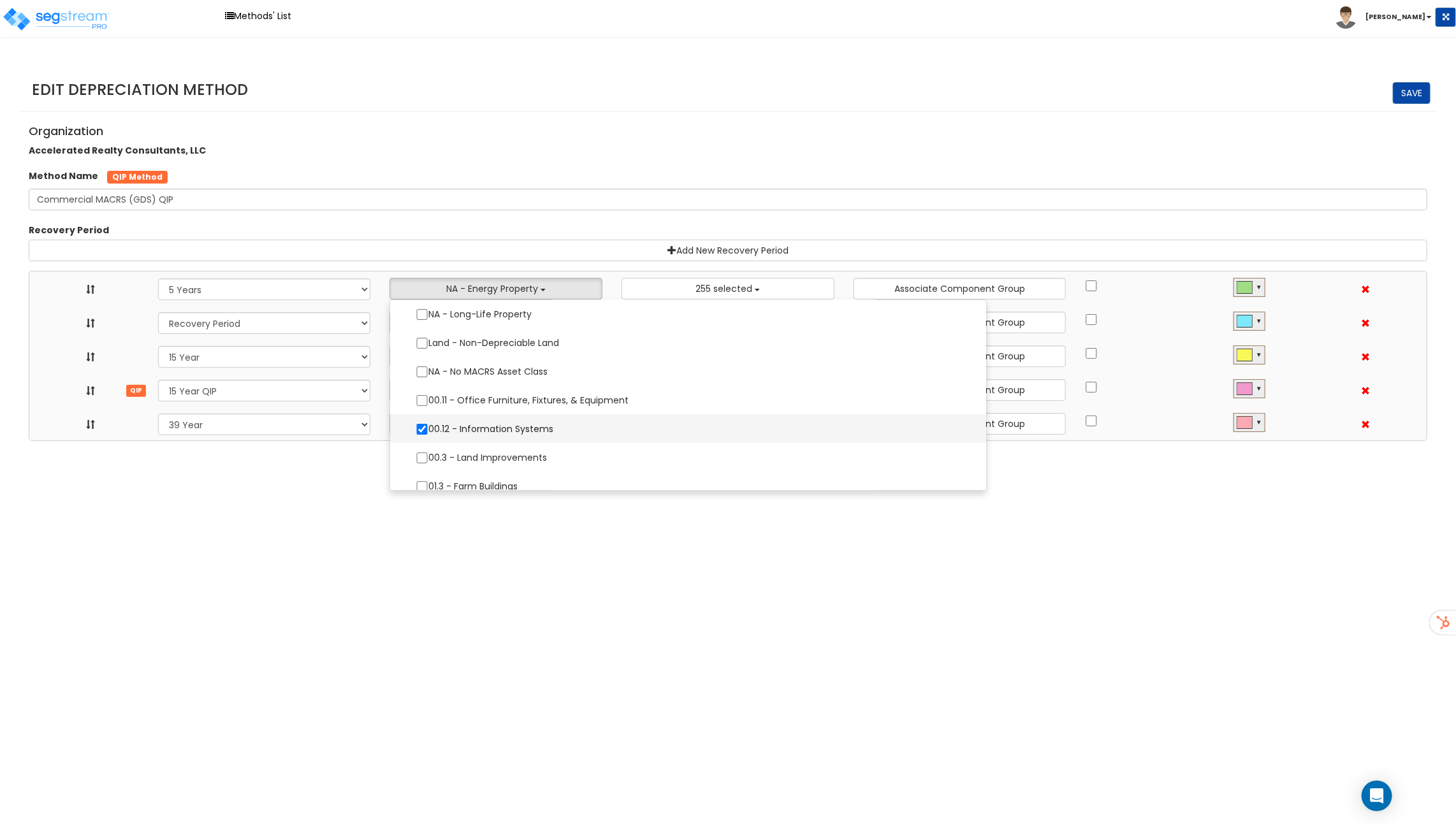
select select
select select "31875"
select select
select select "11716"
select select
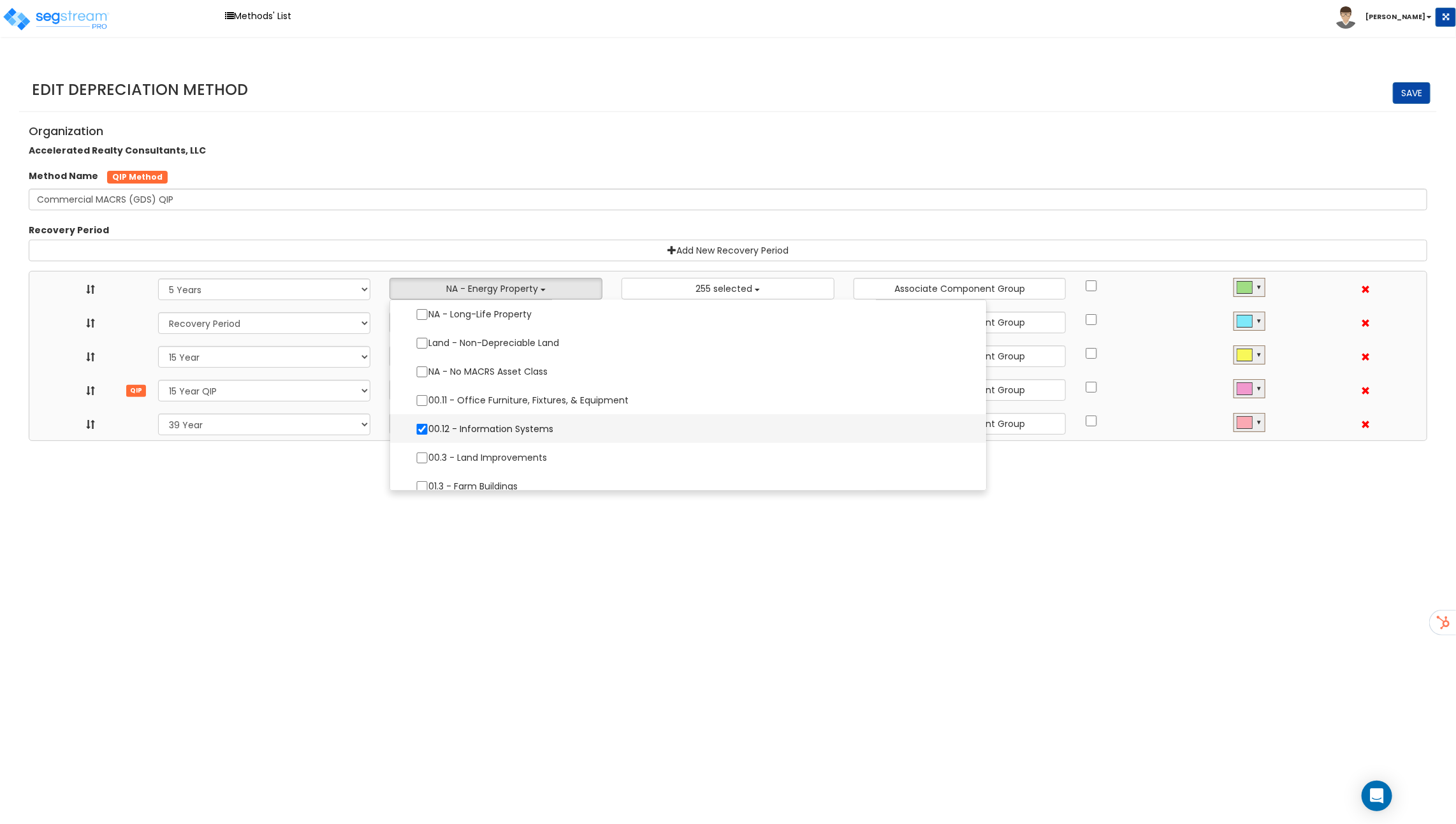
select select "31302"
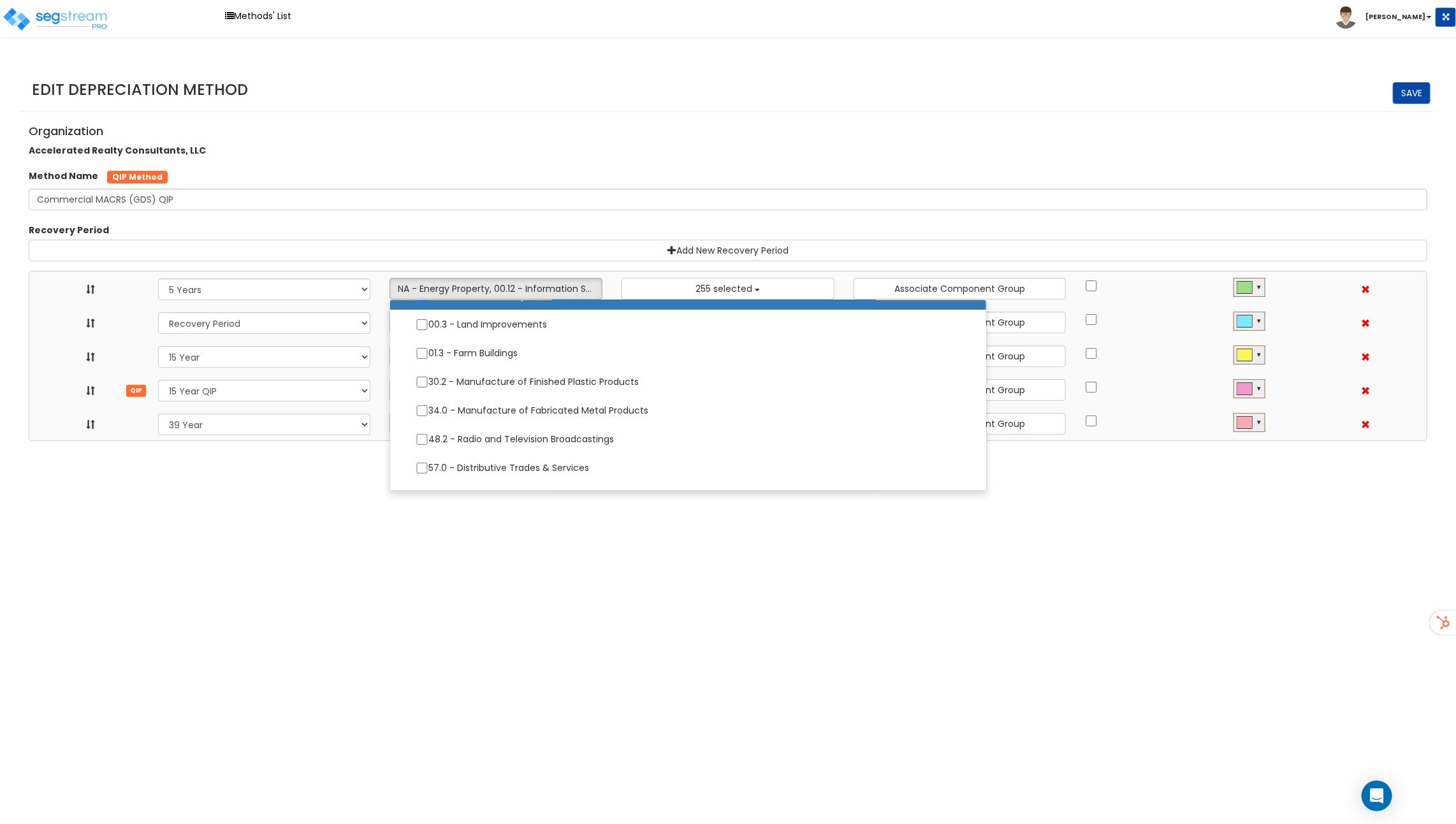
scroll to position [185, 0]
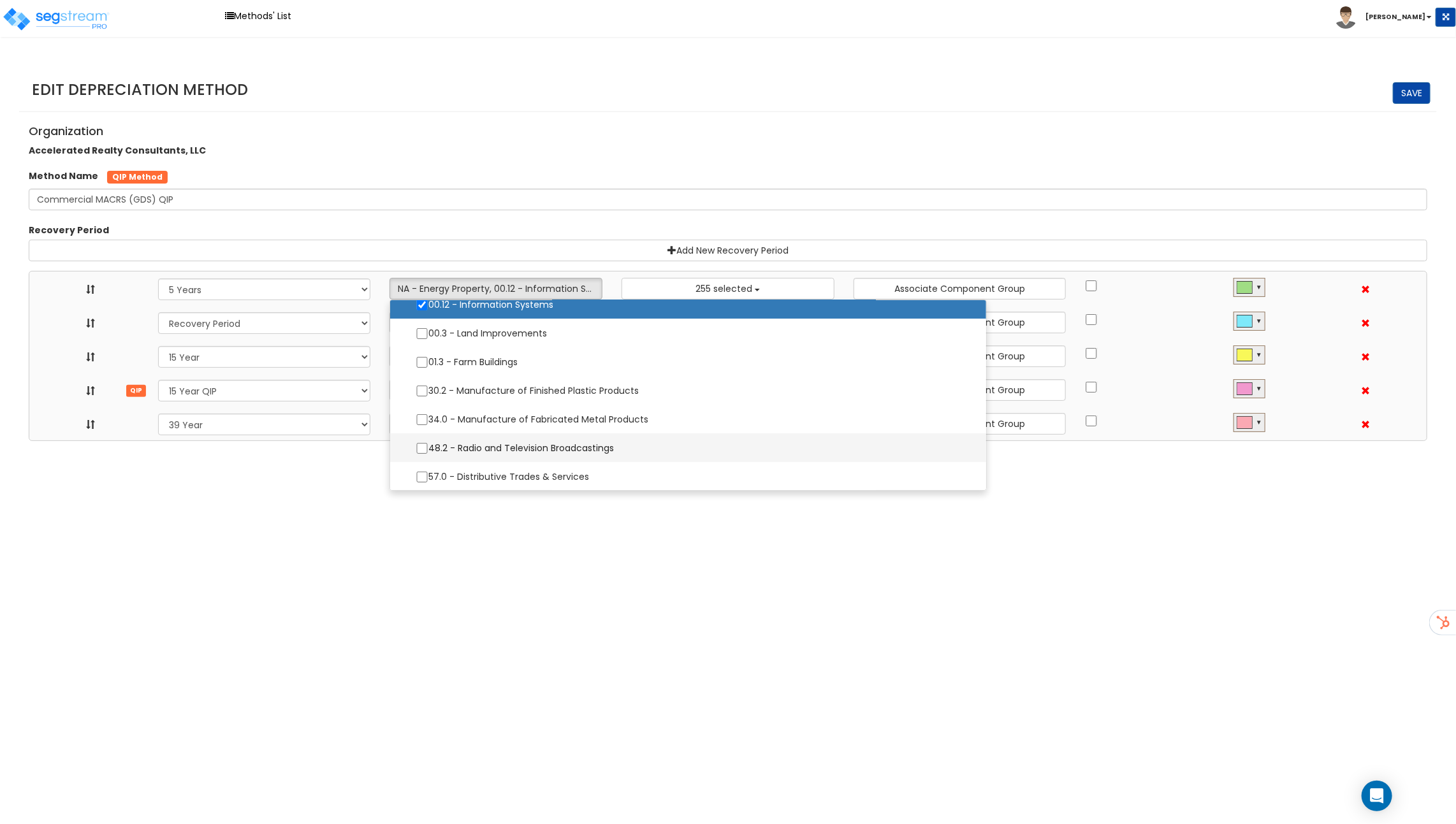
click at [480, 440] on label "48.2 - Radio and Television Broadcastings" at bounding box center [687, 448] width 570 height 27
click at [428, 443] on input "48.2 - Radio and Television Broadcastings" at bounding box center [422, 449] width 13 height 11
checkbox input "true"
select select "5Y"
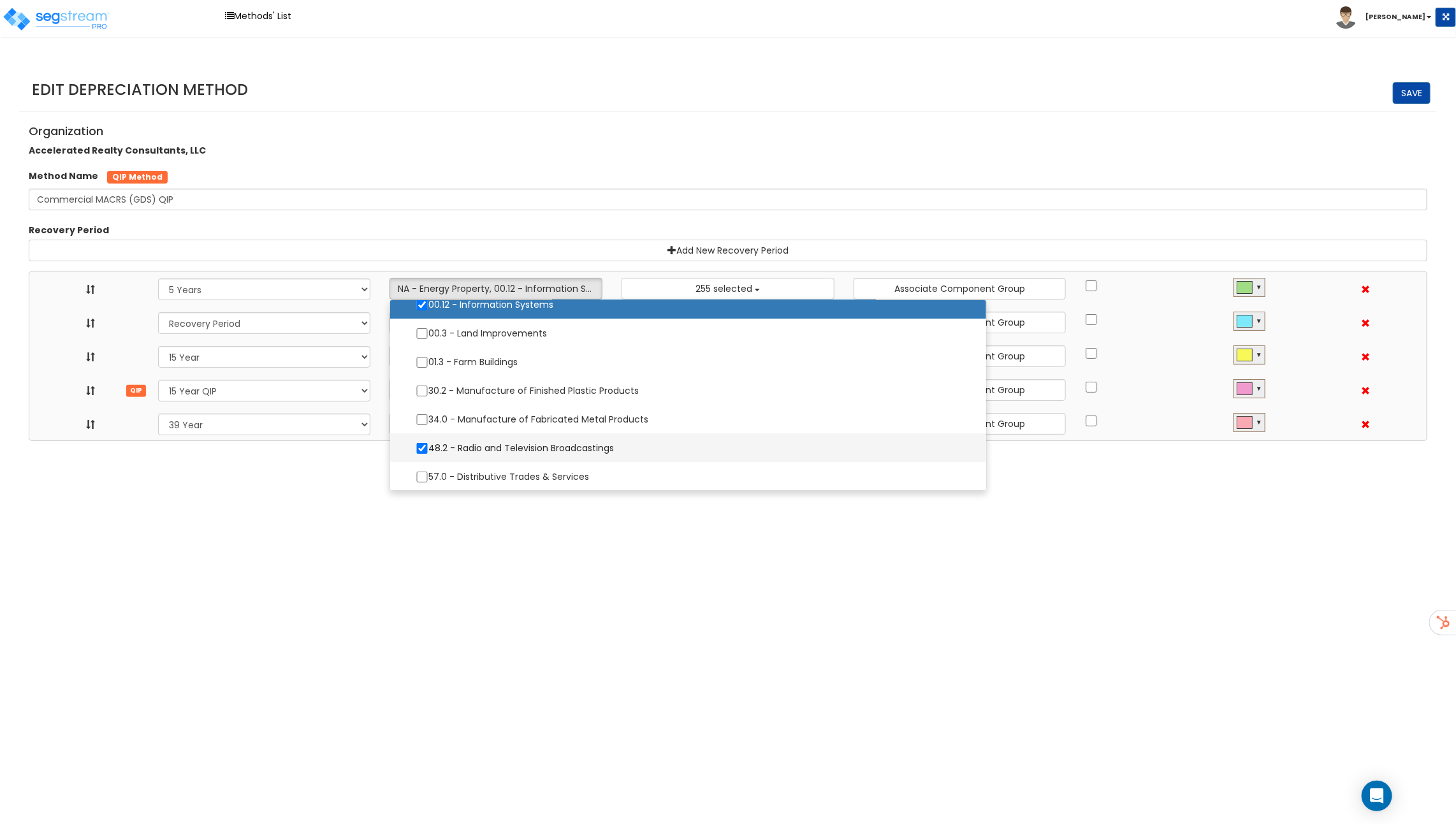
select select "15Y_1"
select select "15Y_2"
select select "39Y_1"
select select "10641"
select select
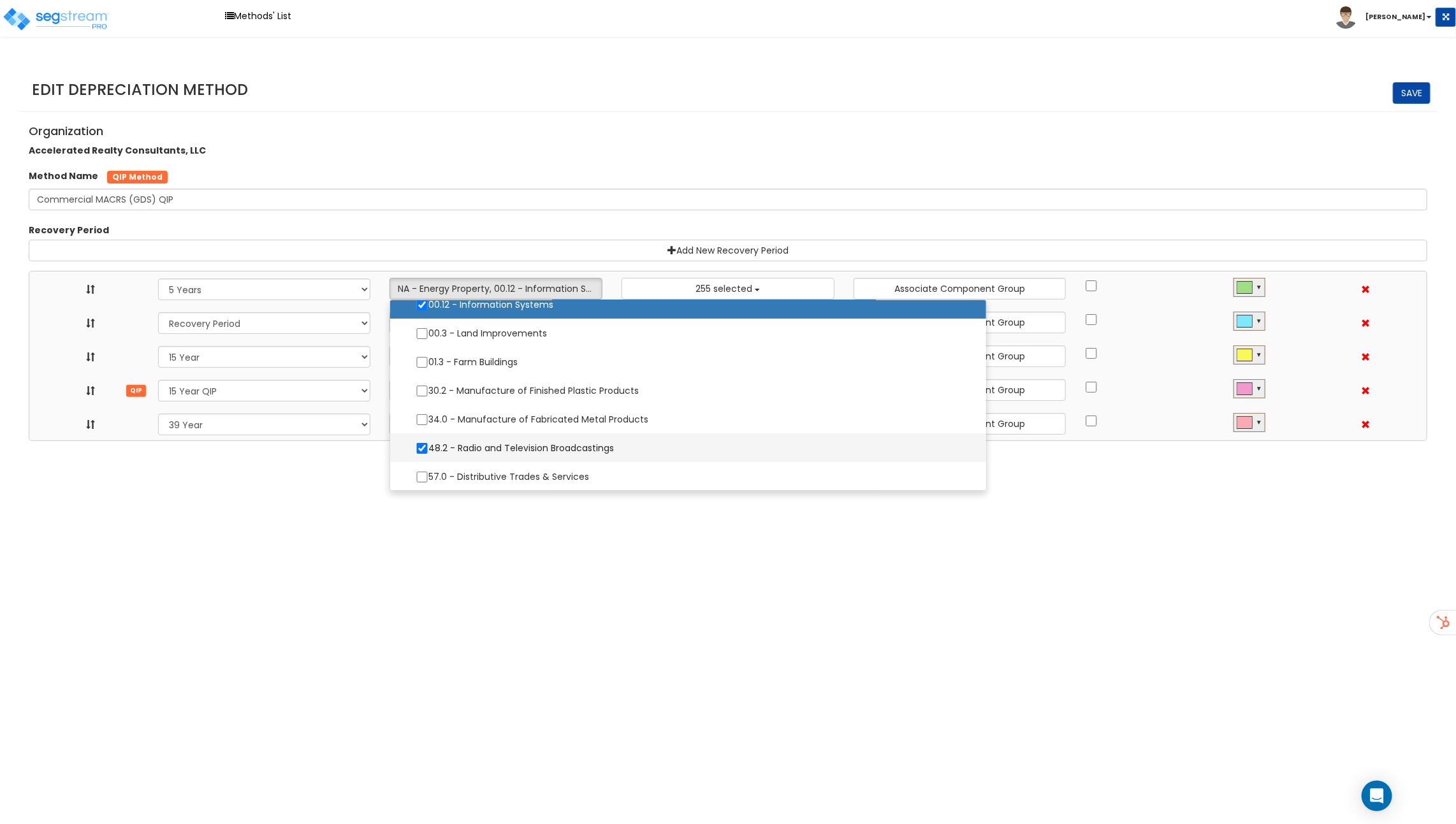
select select "11974"
select select
select select "31875"
select select
select select "11716"
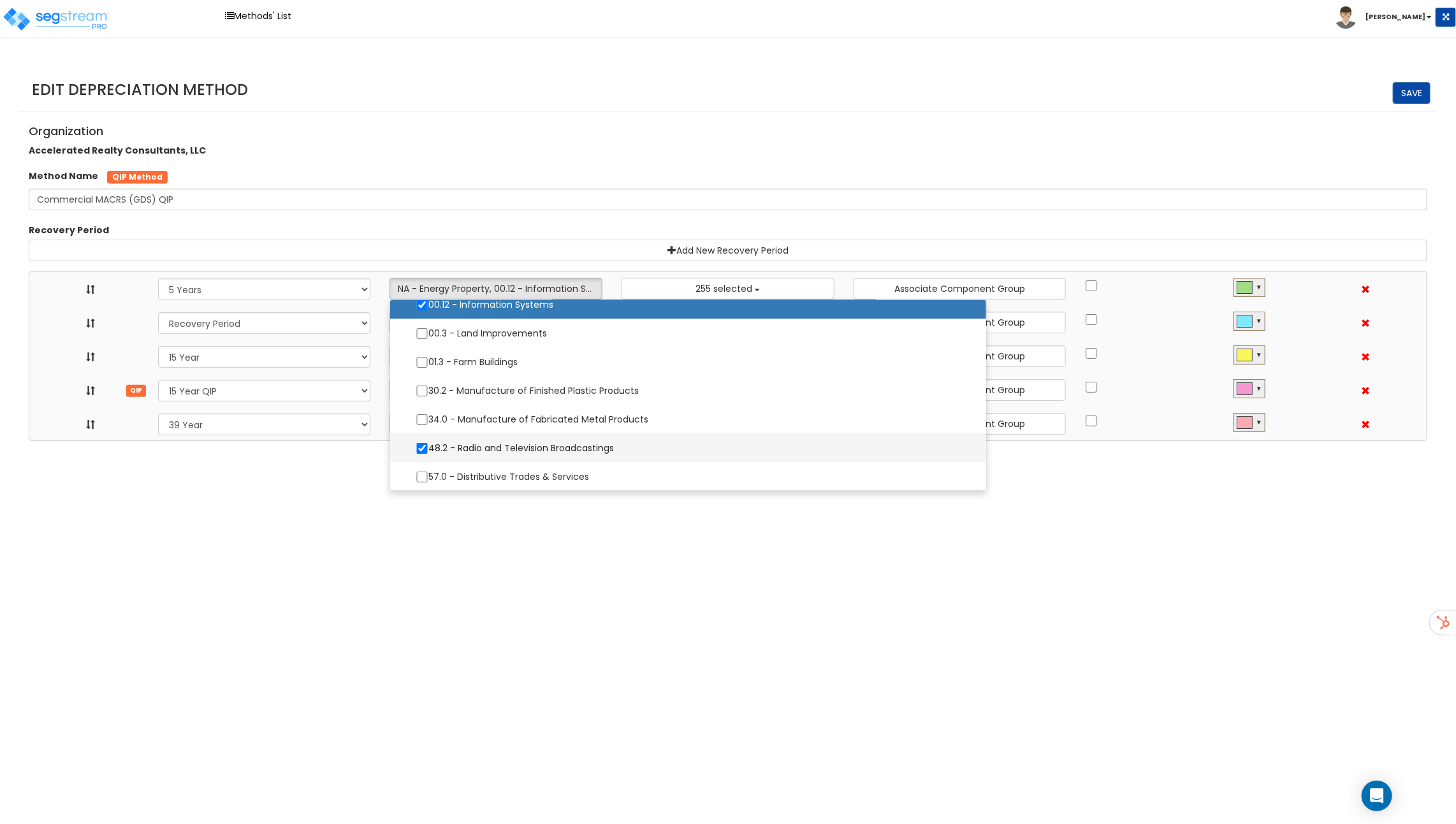
select select
select select "31302"
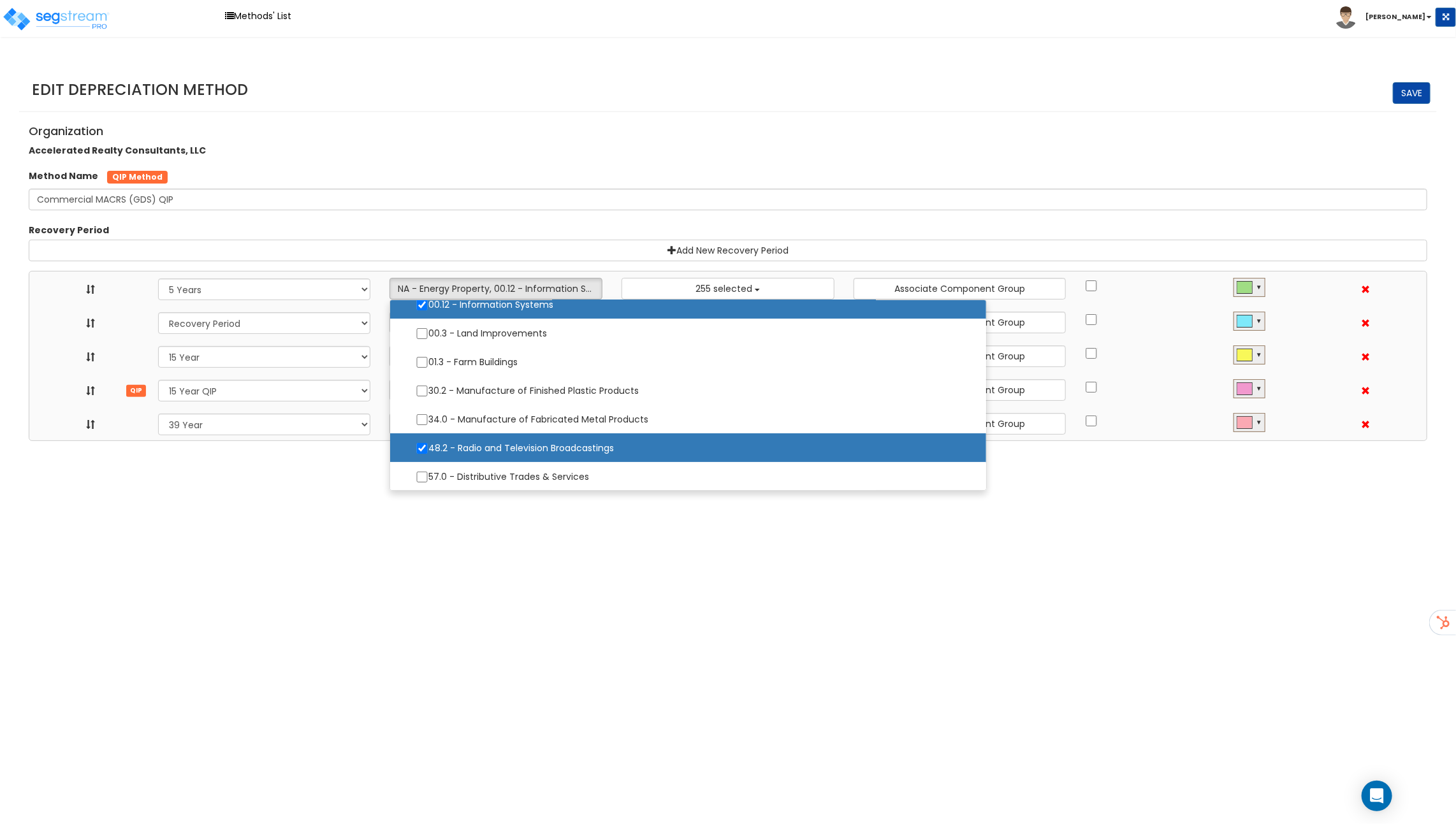
scroll to position [0, 0]
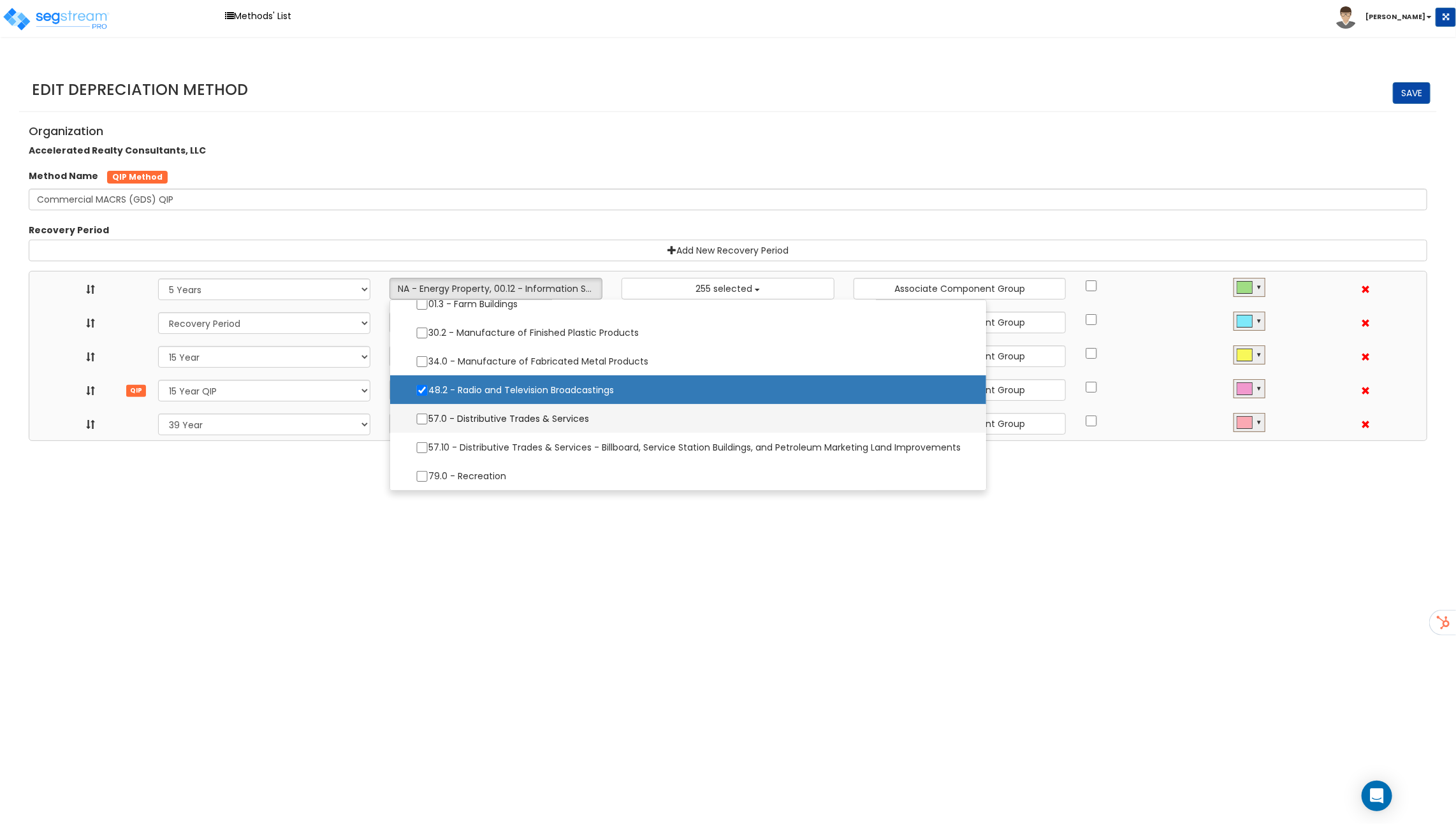
click at [475, 421] on label "57.0 - Distributive Trades & Services" at bounding box center [687, 419] width 570 height 27
click at [428, 421] on input "57.0 - Distributive Trades & Services" at bounding box center [422, 419] width 13 height 11
checkbox input "true"
select select "5Y"
select select "15Y_1"
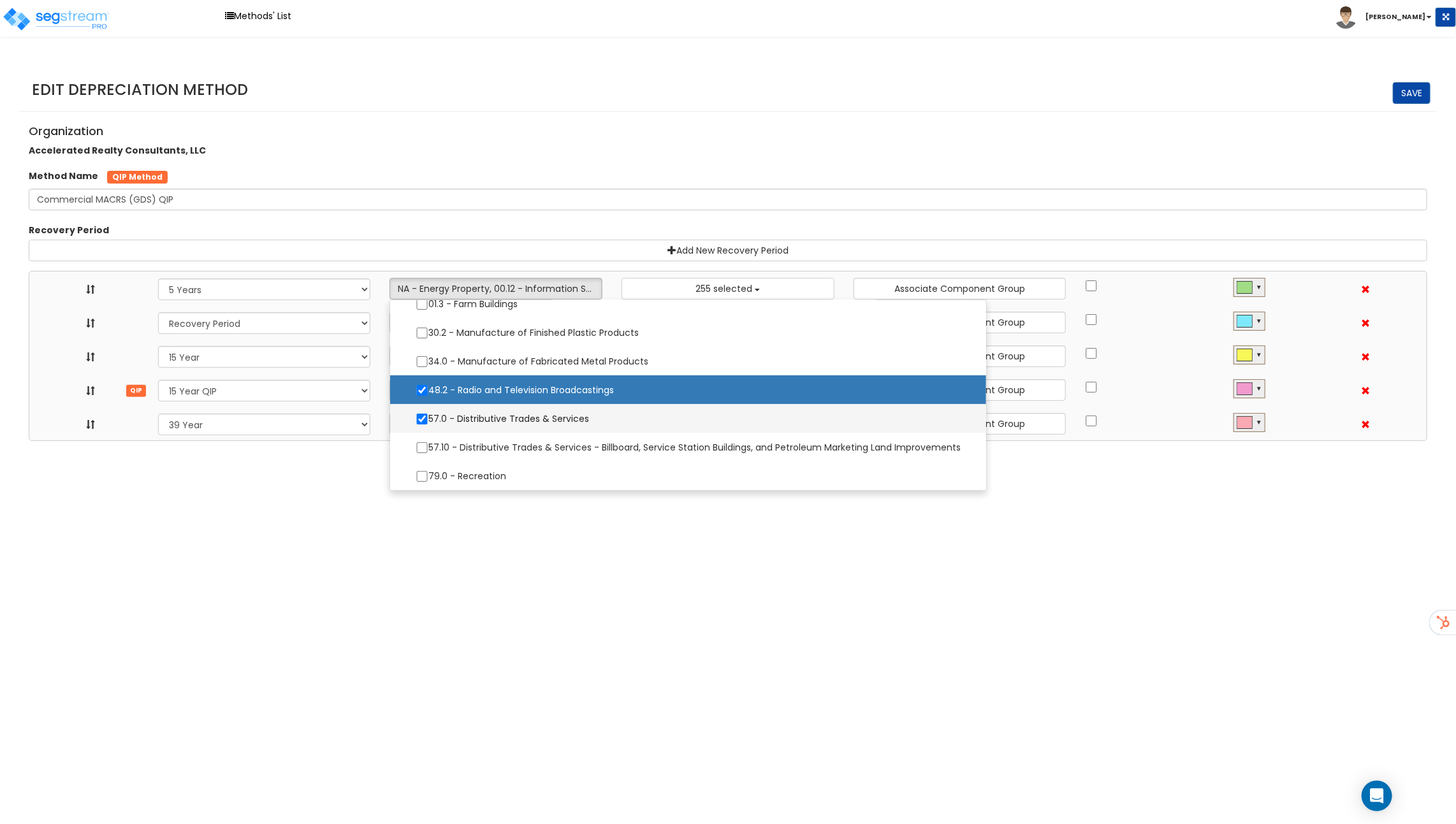
select select "15Y_2"
select select "39Y_1"
select select "10641"
select select
select select "11974"
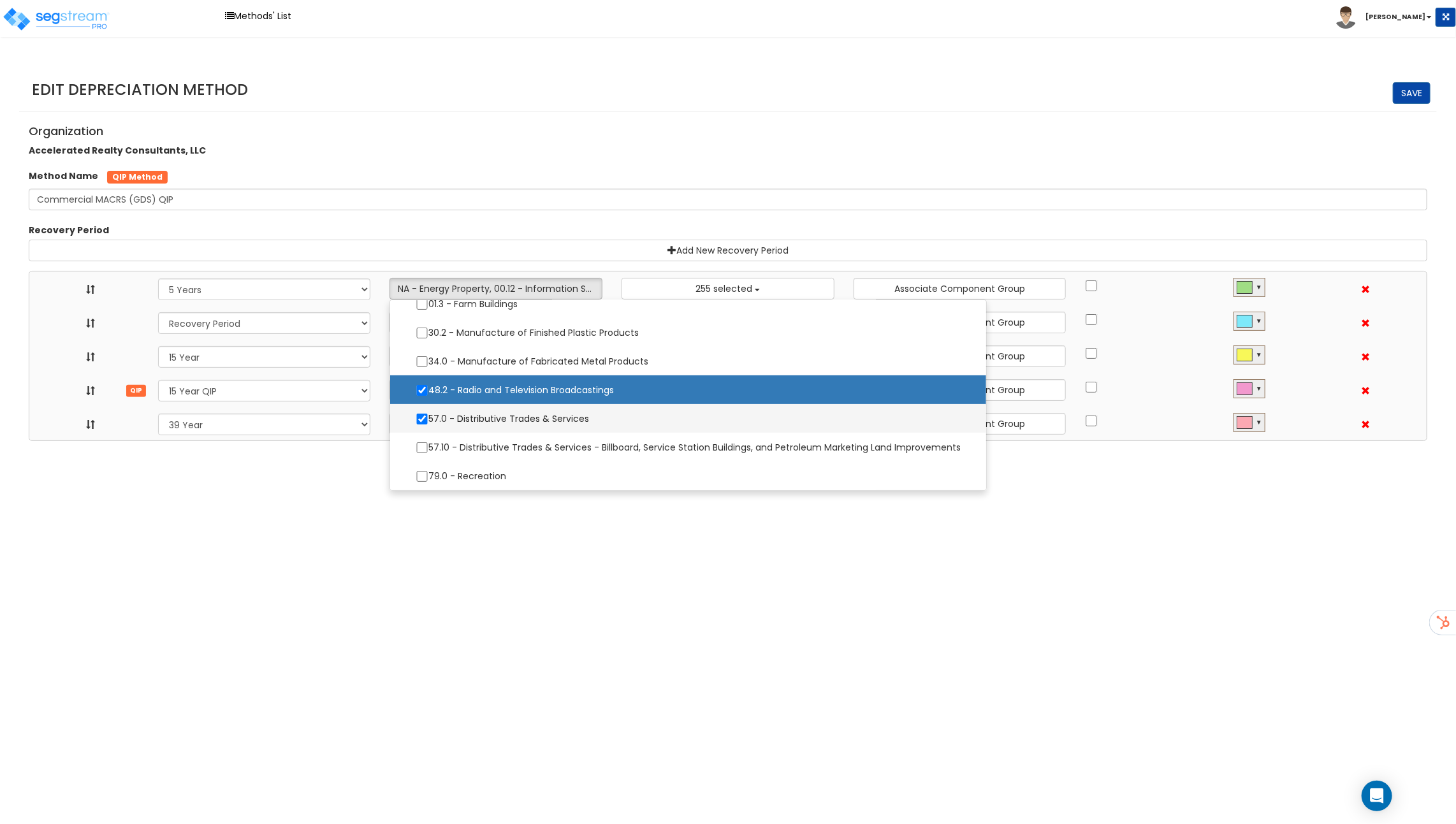
select select
select select "31875"
select select
select select "11716"
select select
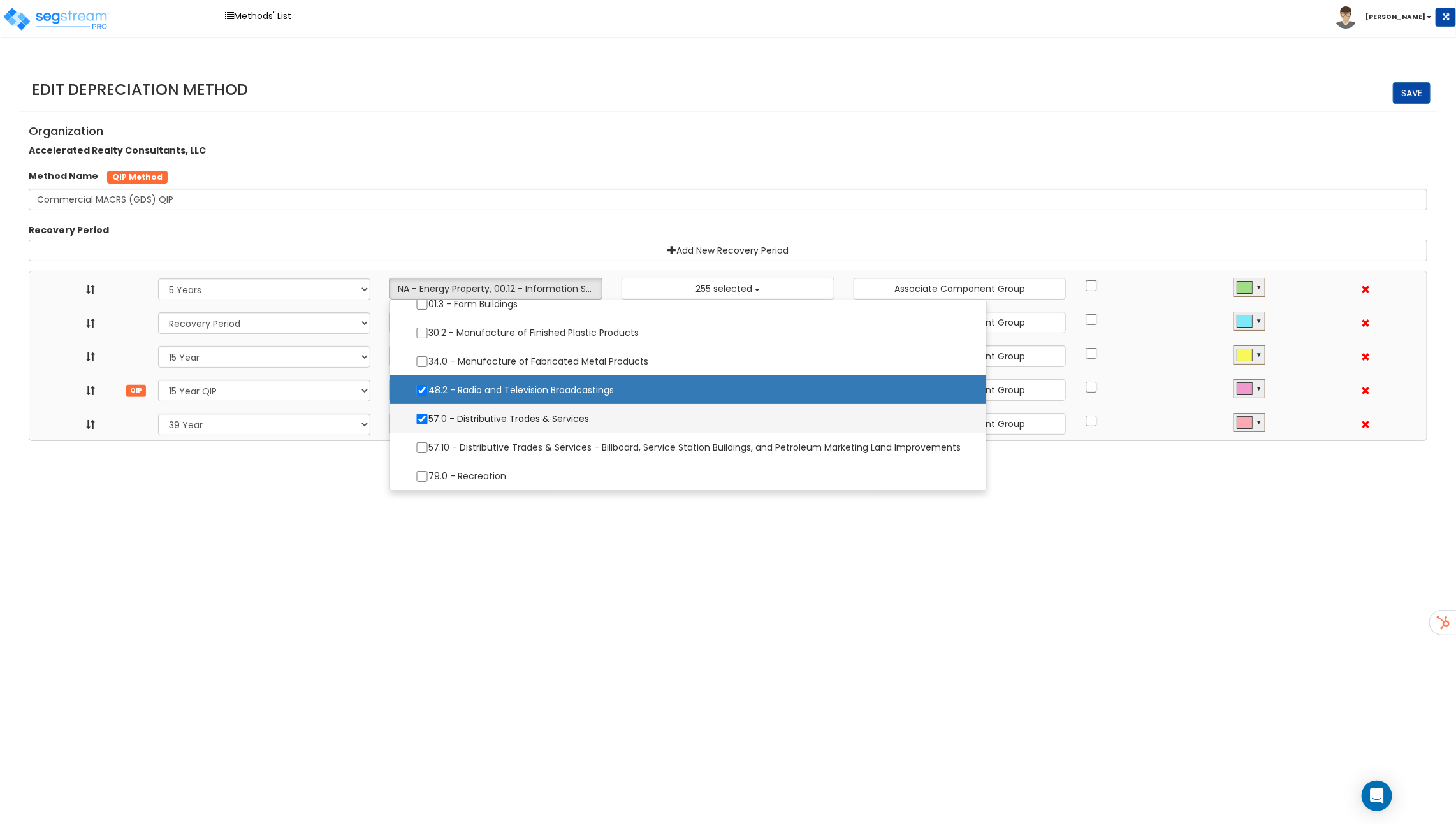
select select "31302"
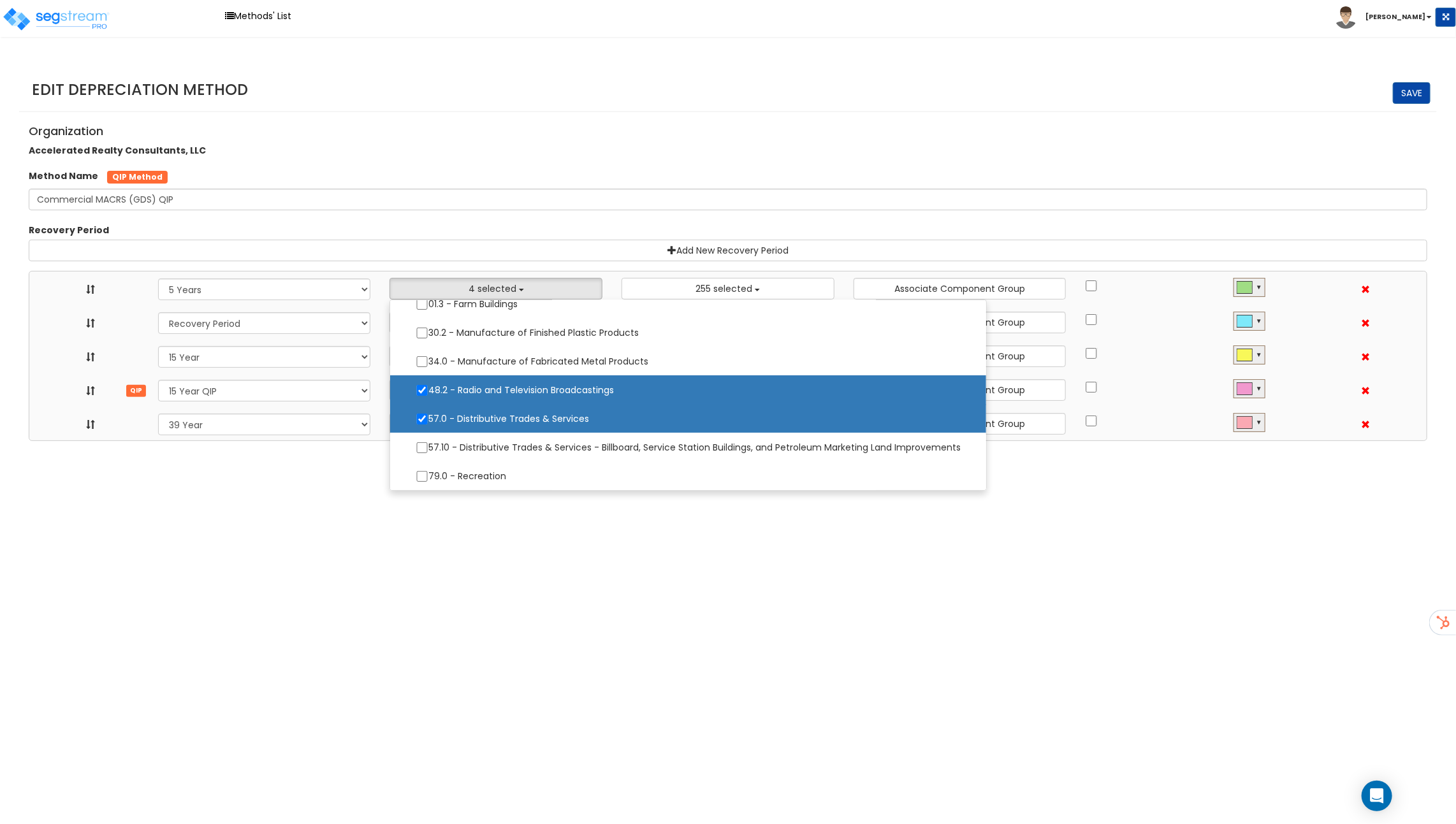
click at [327, 441] on html "Toggle navigation Methods' List [PERSON_NAME]" at bounding box center [728, 221] width 1456 height 441
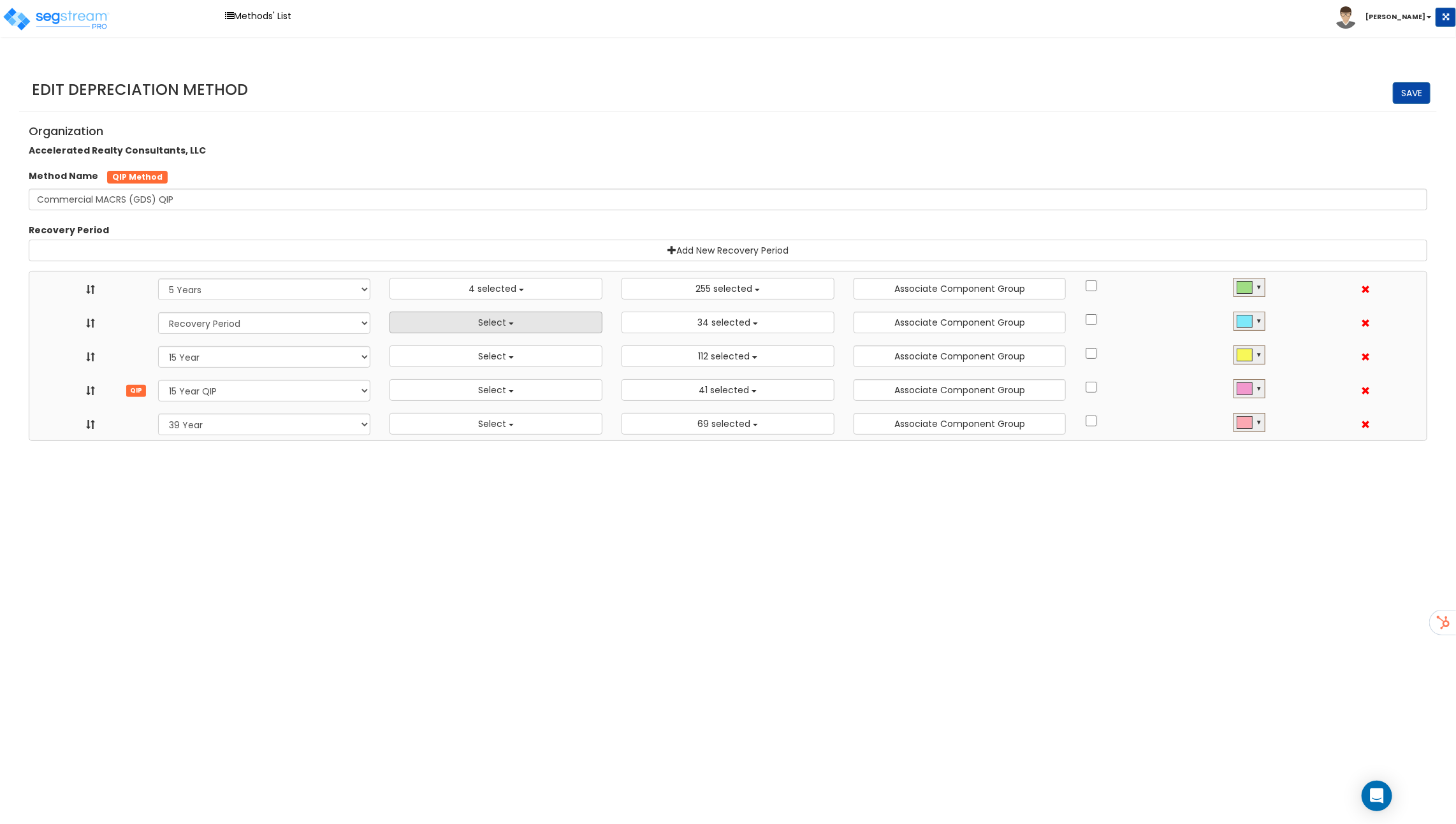
click at [435, 323] on button "Select" at bounding box center [496, 323] width 213 height 22
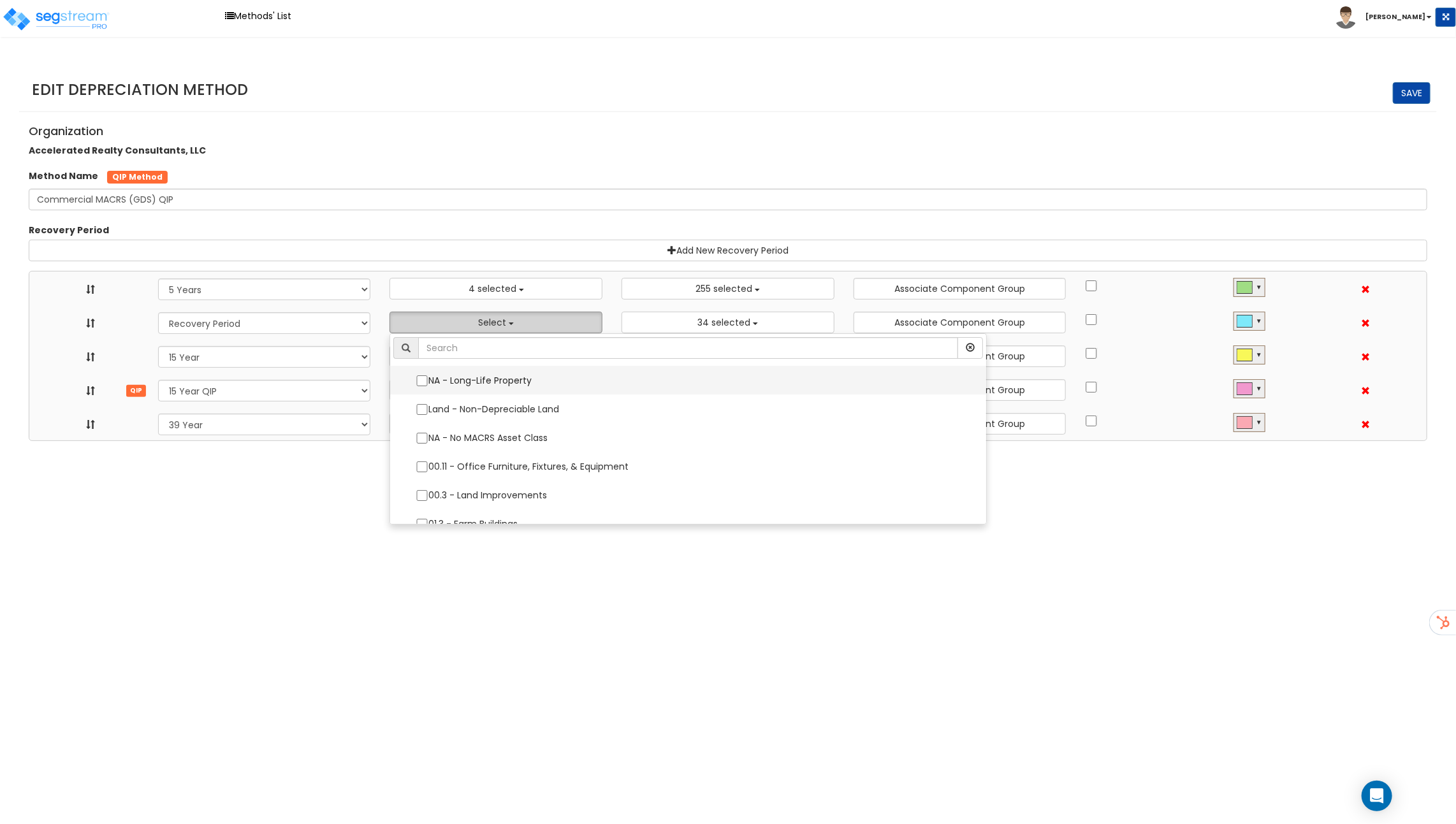
click at [455, 380] on label "NA - Long-Life Property" at bounding box center [687, 381] width 570 height 27
click at [428, 380] on input "NA - Long-Life Property" at bounding box center [422, 381] width 13 height 11
checkbox input "true"
select select "5Y"
select select "15Y_1"
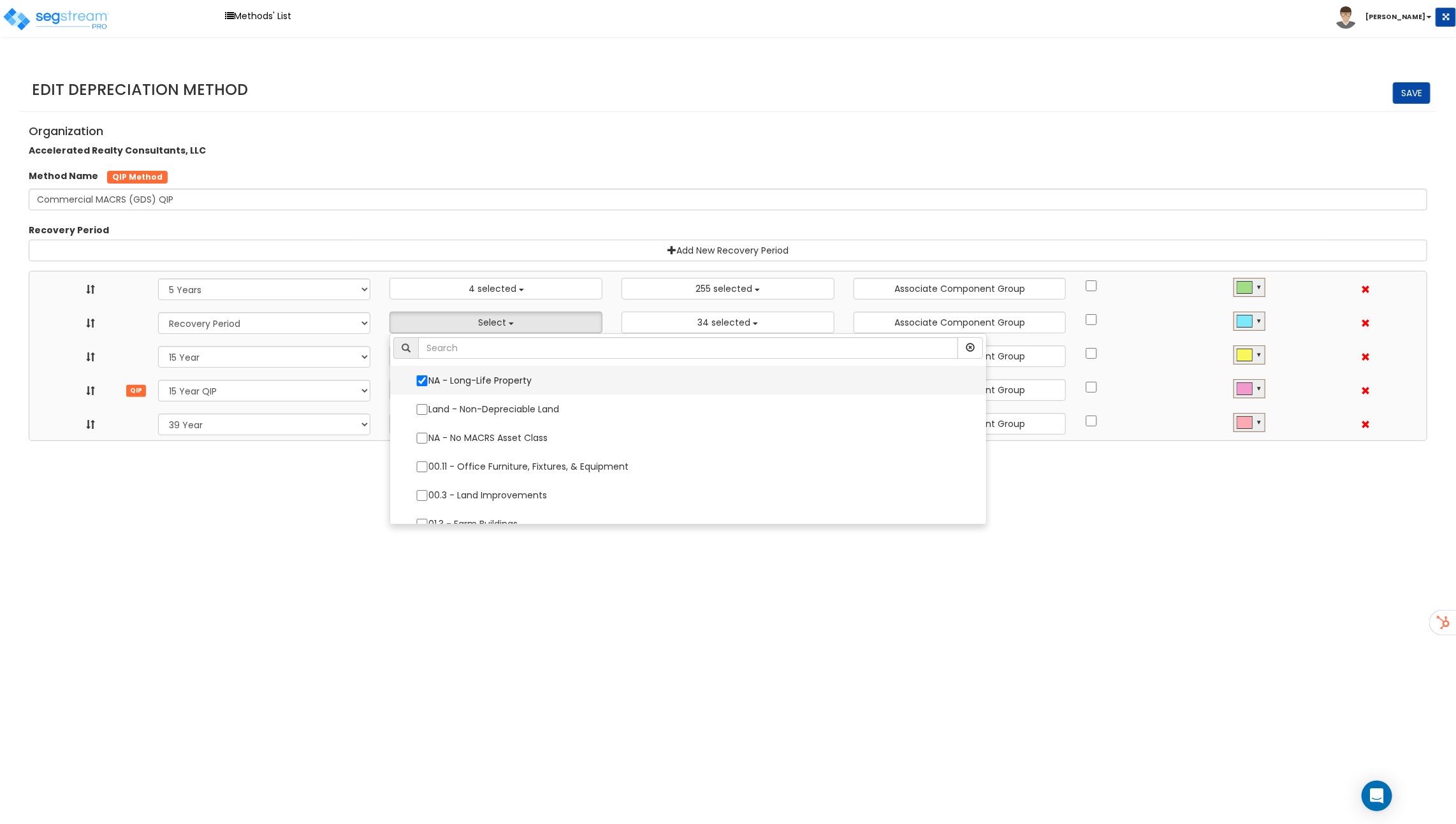
select select "15Y_2"
select select "39Y_1"
select select "3669"
select select "10641"
select select "11974"
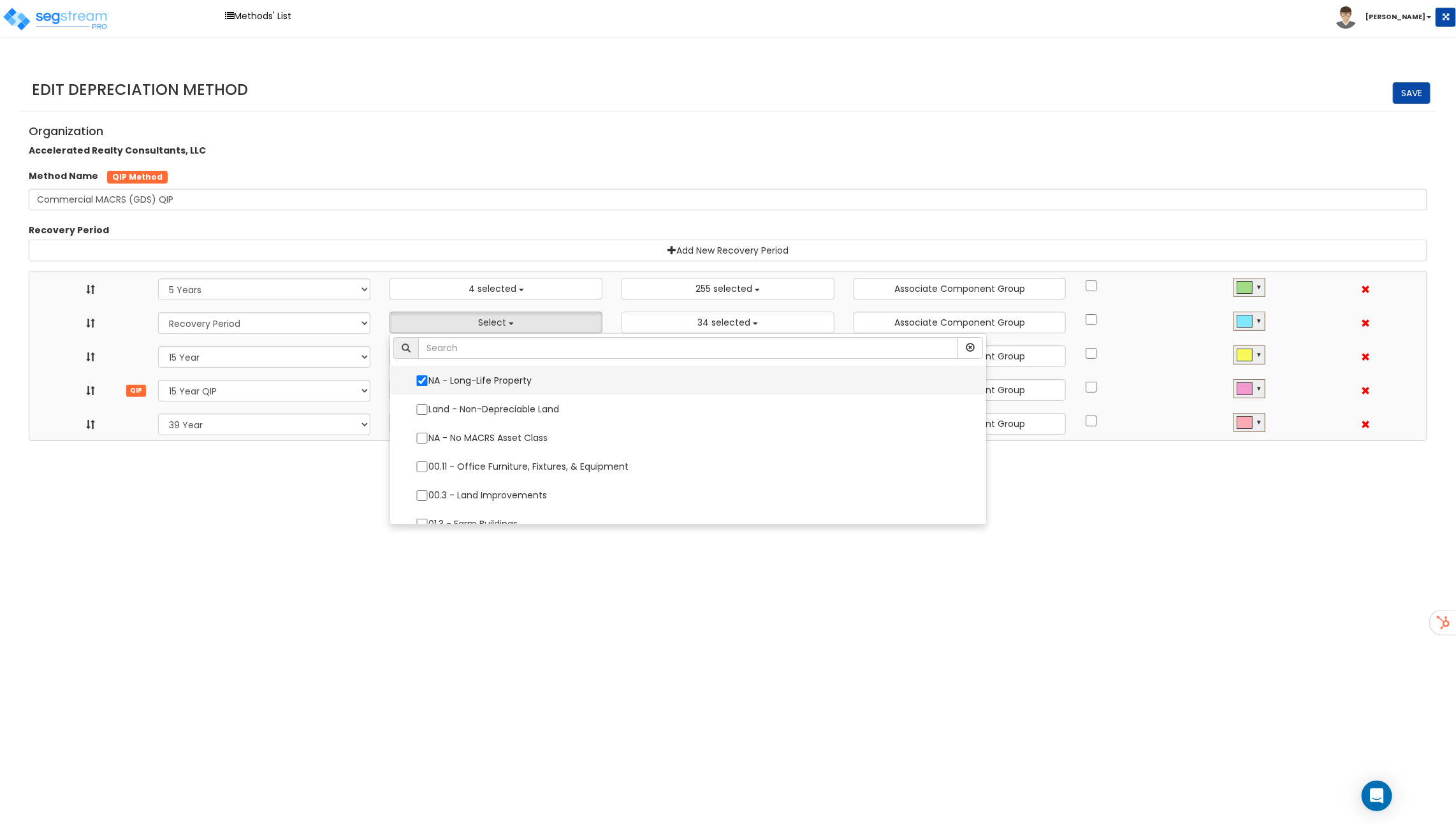
select select
select select "31875"
select select
select select "11716"
select select
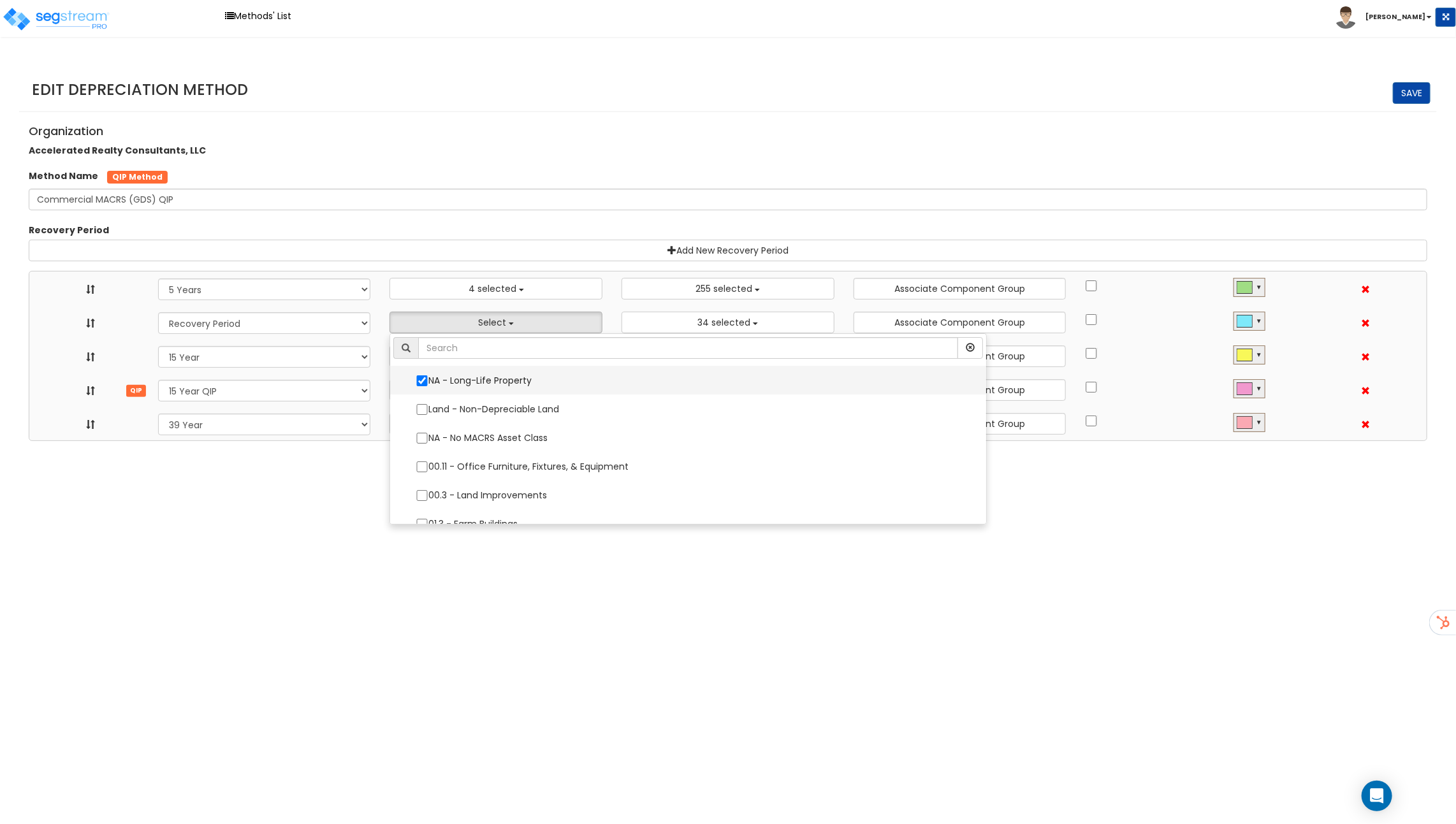
select select "31302"
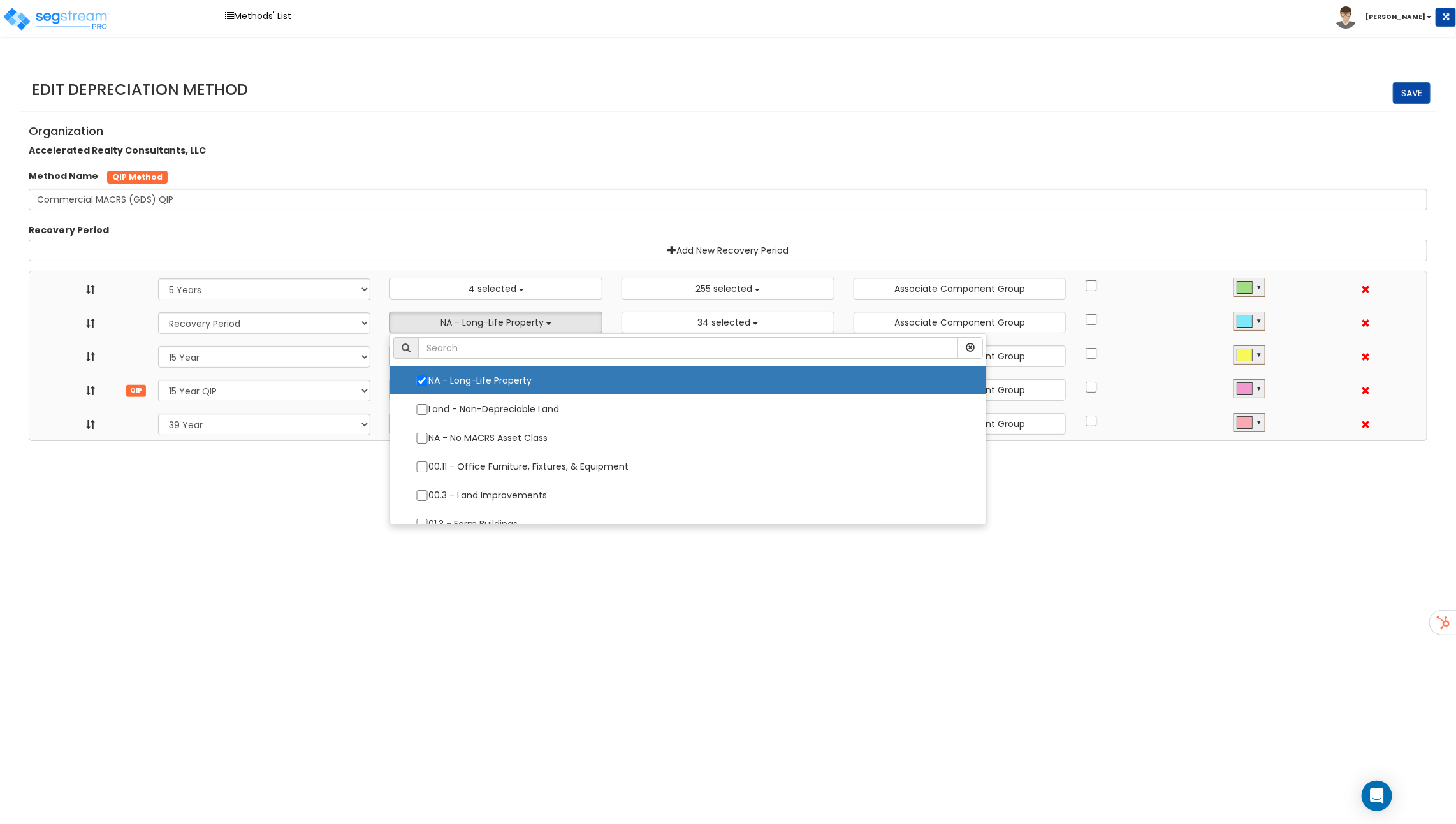
click at [455, 380] on label "NA - Long-Life Property" at bounding box center [687, 381] width 570 height 27
click at [428, 380] on input "NA - Long-Life Property" at bounding box center [422, 381] width 13 height 11
checkbox input "false"
select select "5Y"
select select "15Y_1"
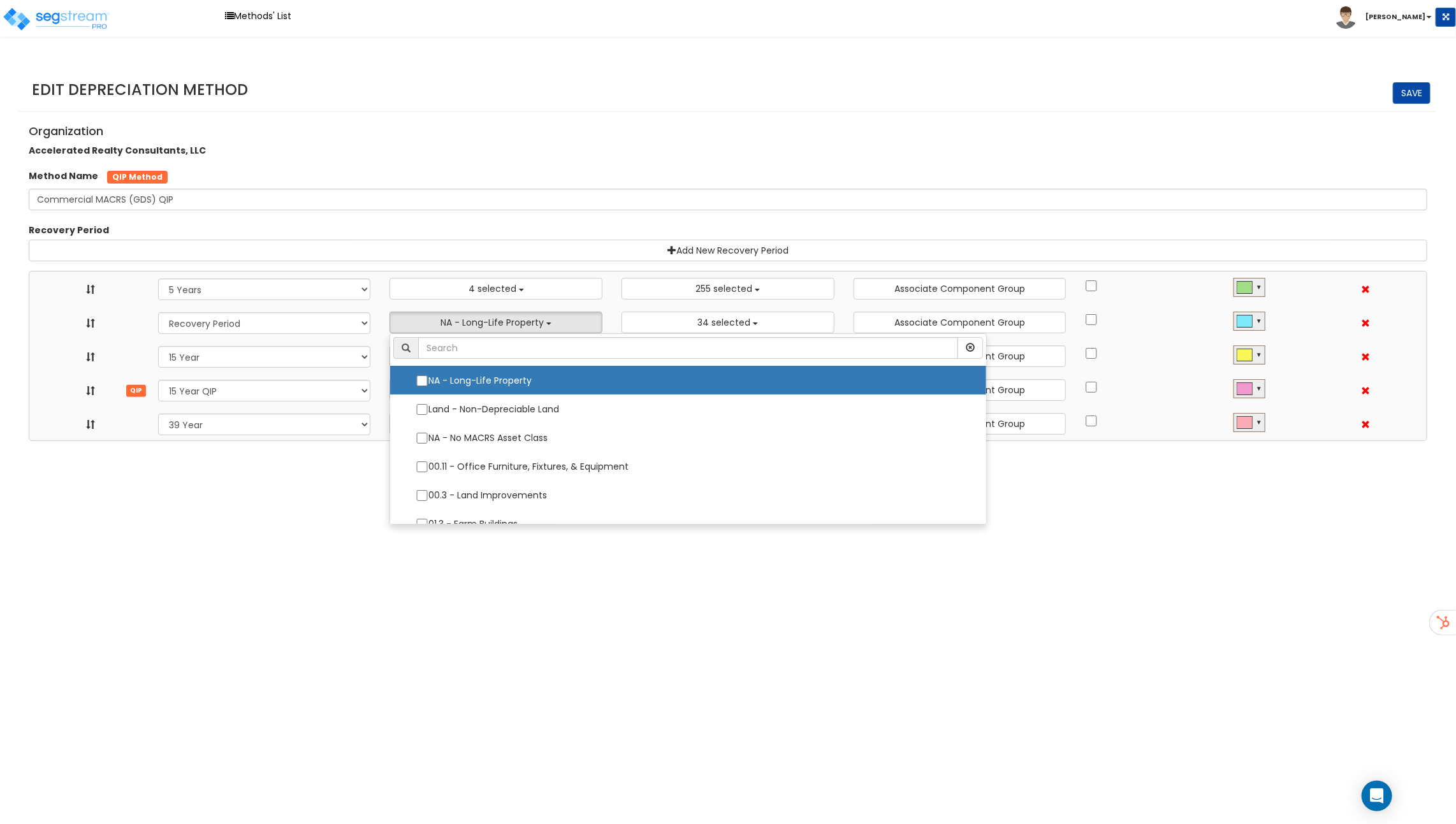
select select "15Y_2"
select select "39Y_1"
select select
select select "10641"
select select "11974"
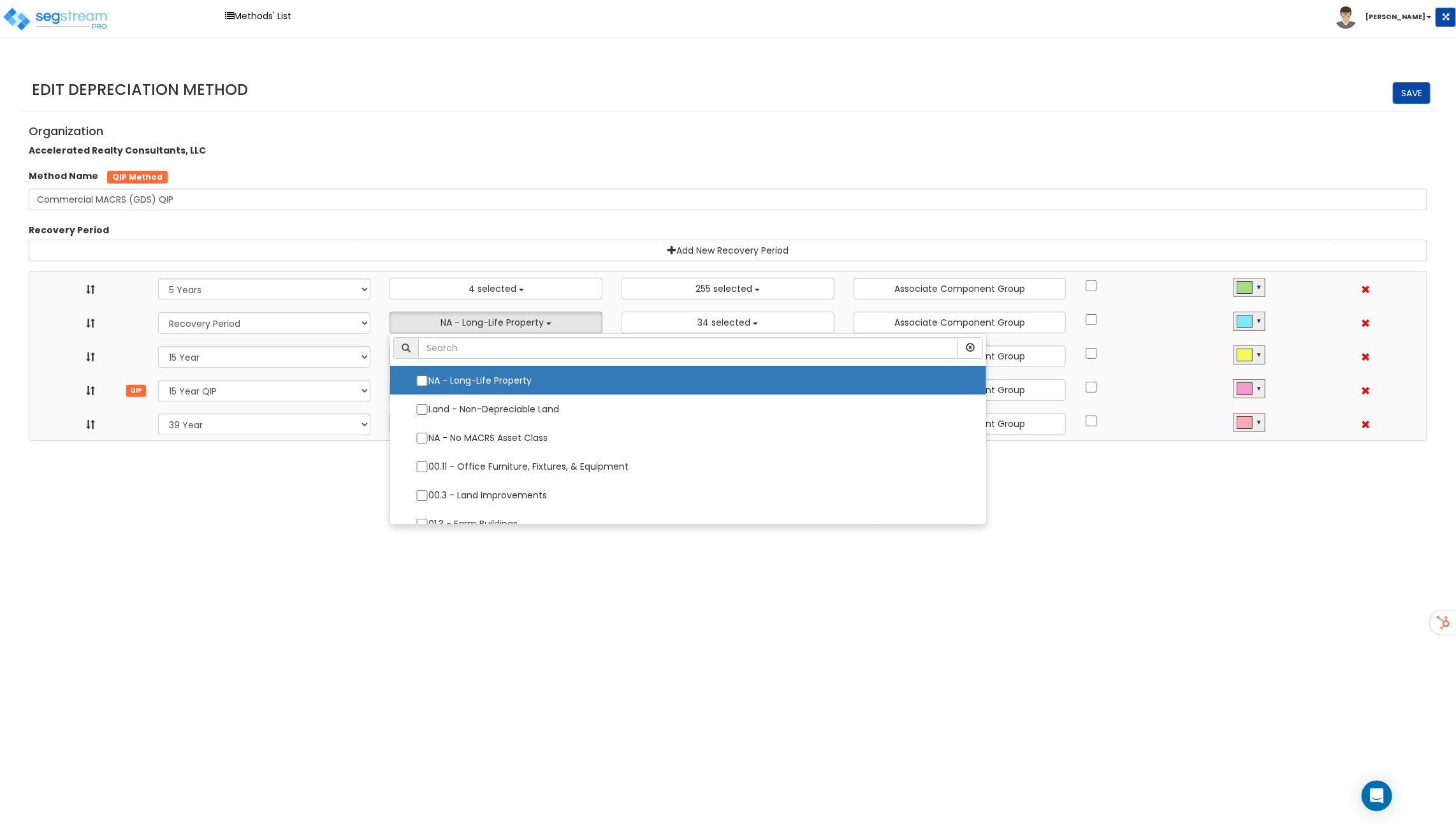
select select
select select "31875"
select select
select select "11716"
select select
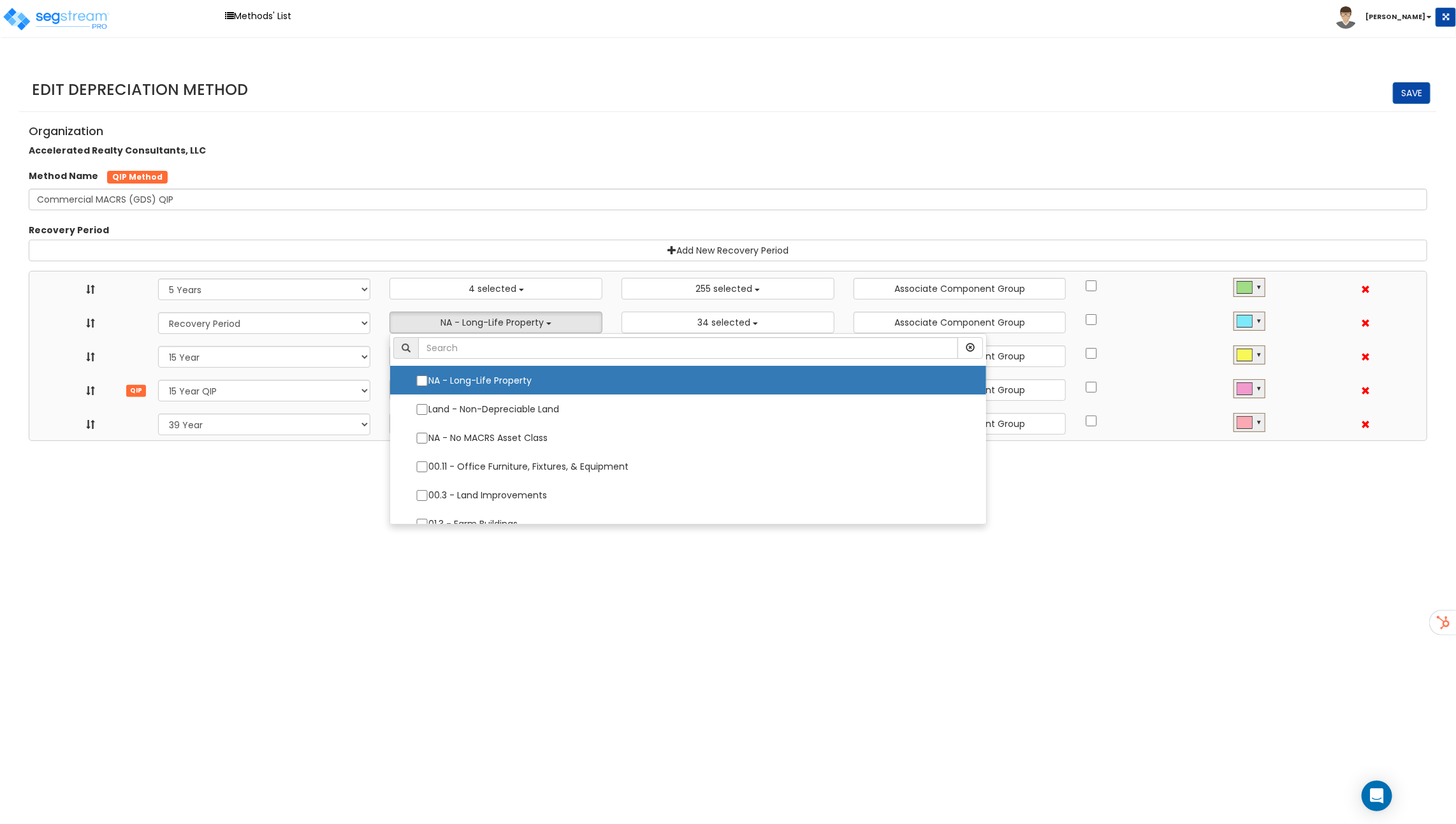
select select "31302"
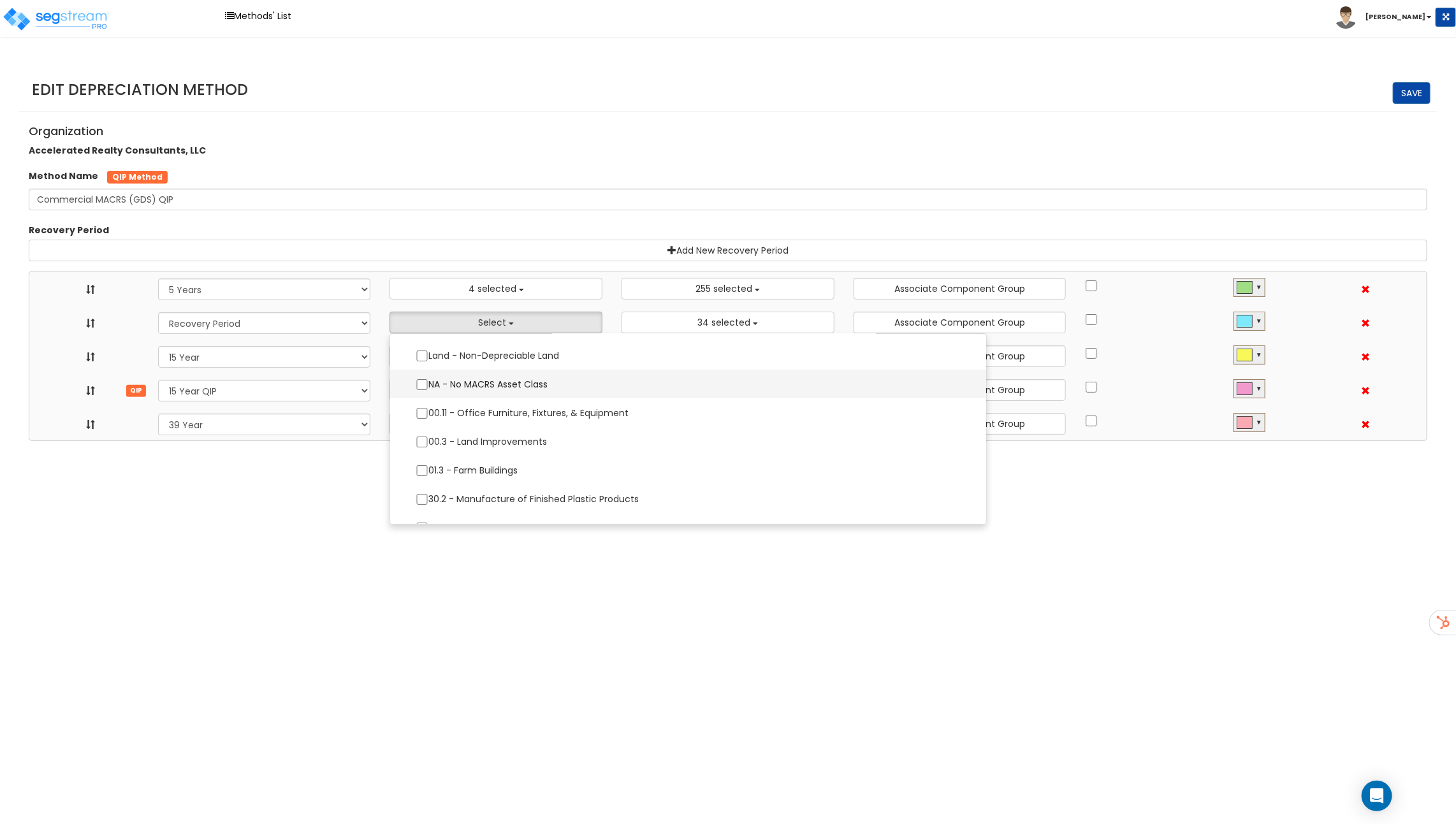
click at [457, 388] on label "NA - No MACRS Asset Class" at bounding box center [687, 384] width 570 height 27
click at [428, 388] on input "NA - No MACRS Asset Class" at bounding box center [422, 385] width 13 height 11
checkbox input "true"
select select "5Y"
select select "15Y_1"
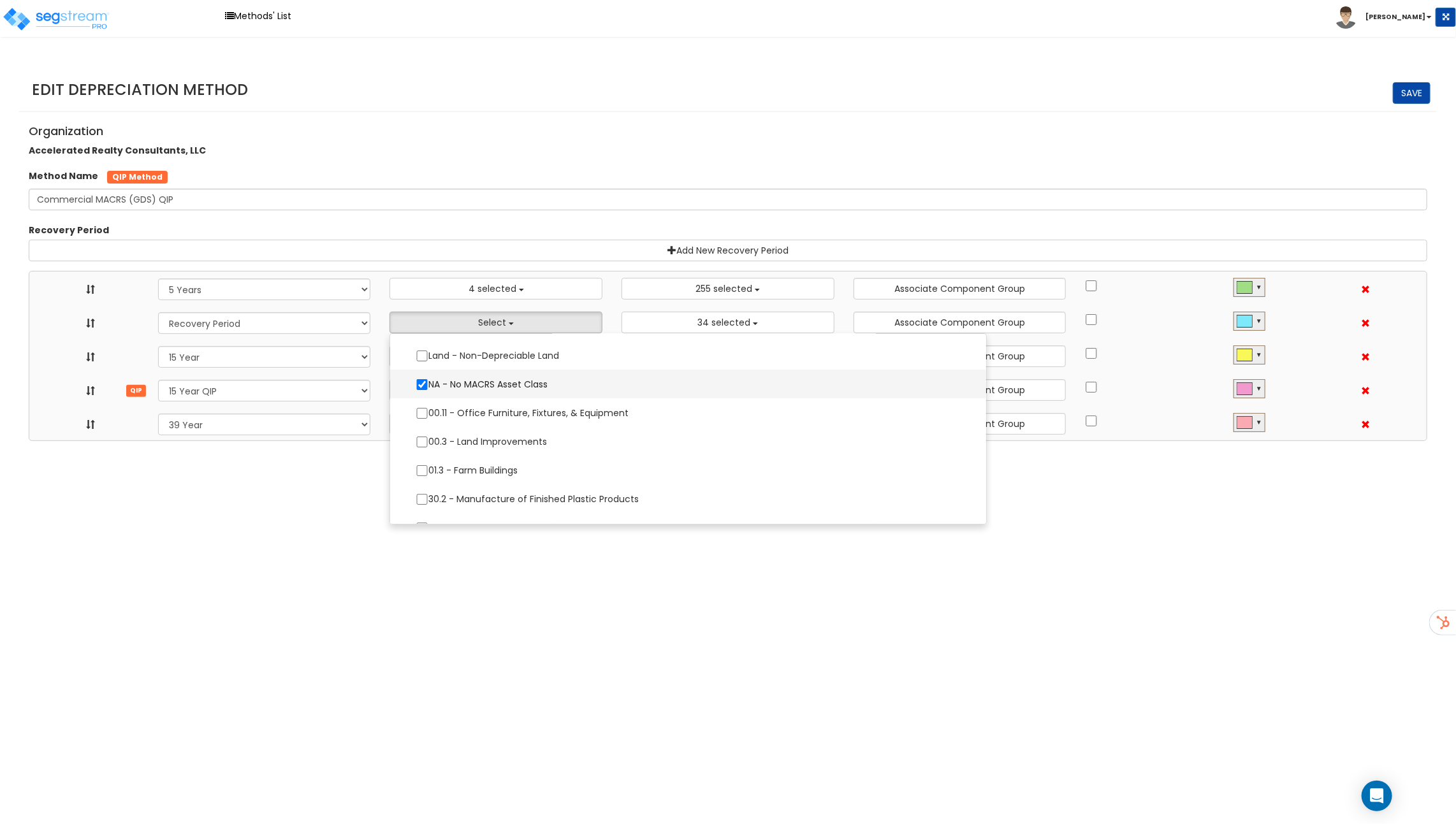
select select "15Y_2"
select select "39Y_1"
select select "48830"
select select "10641"
select select "11974"
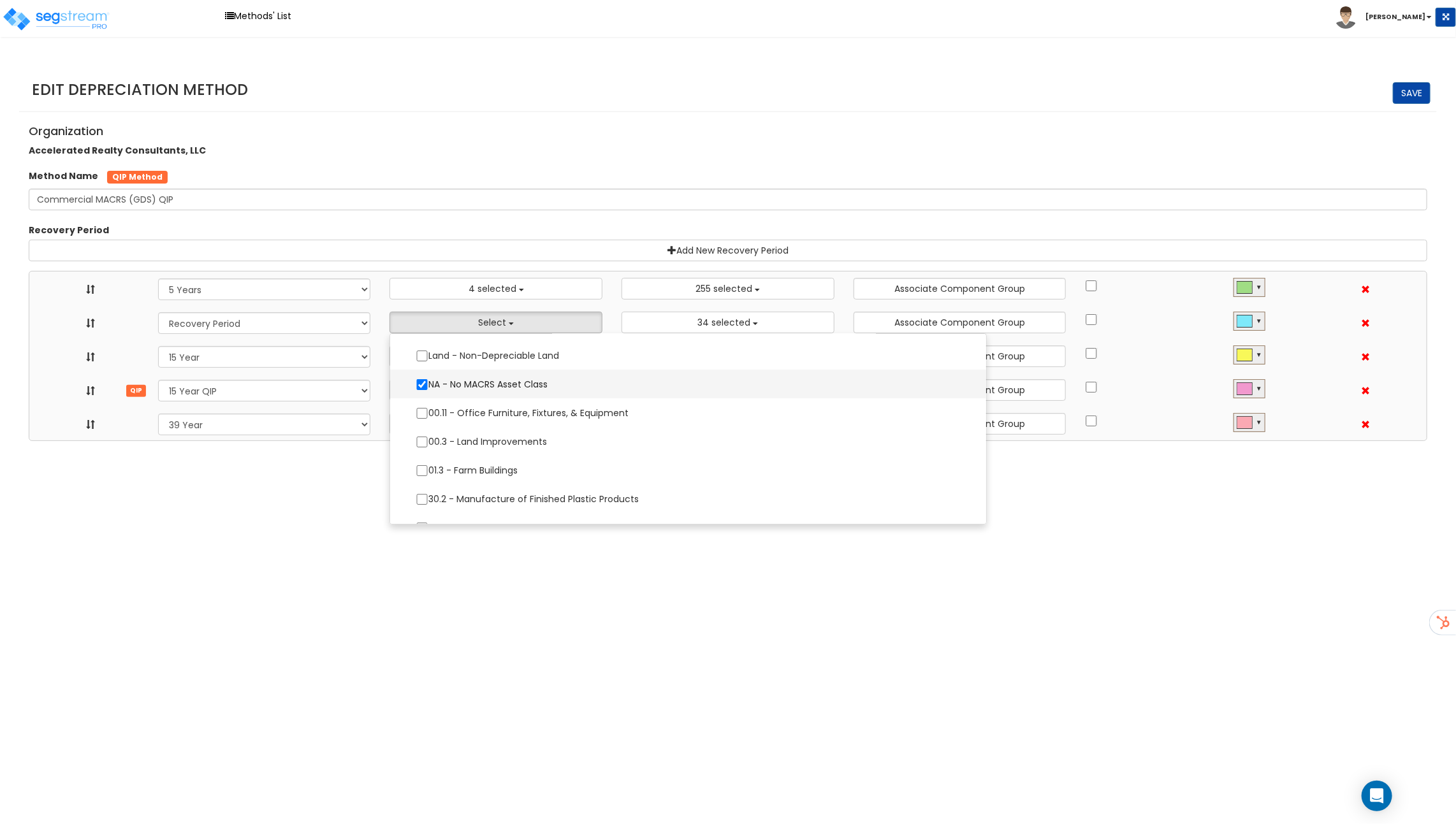
select select
select select "31875"
select select
select select "11716"
select select
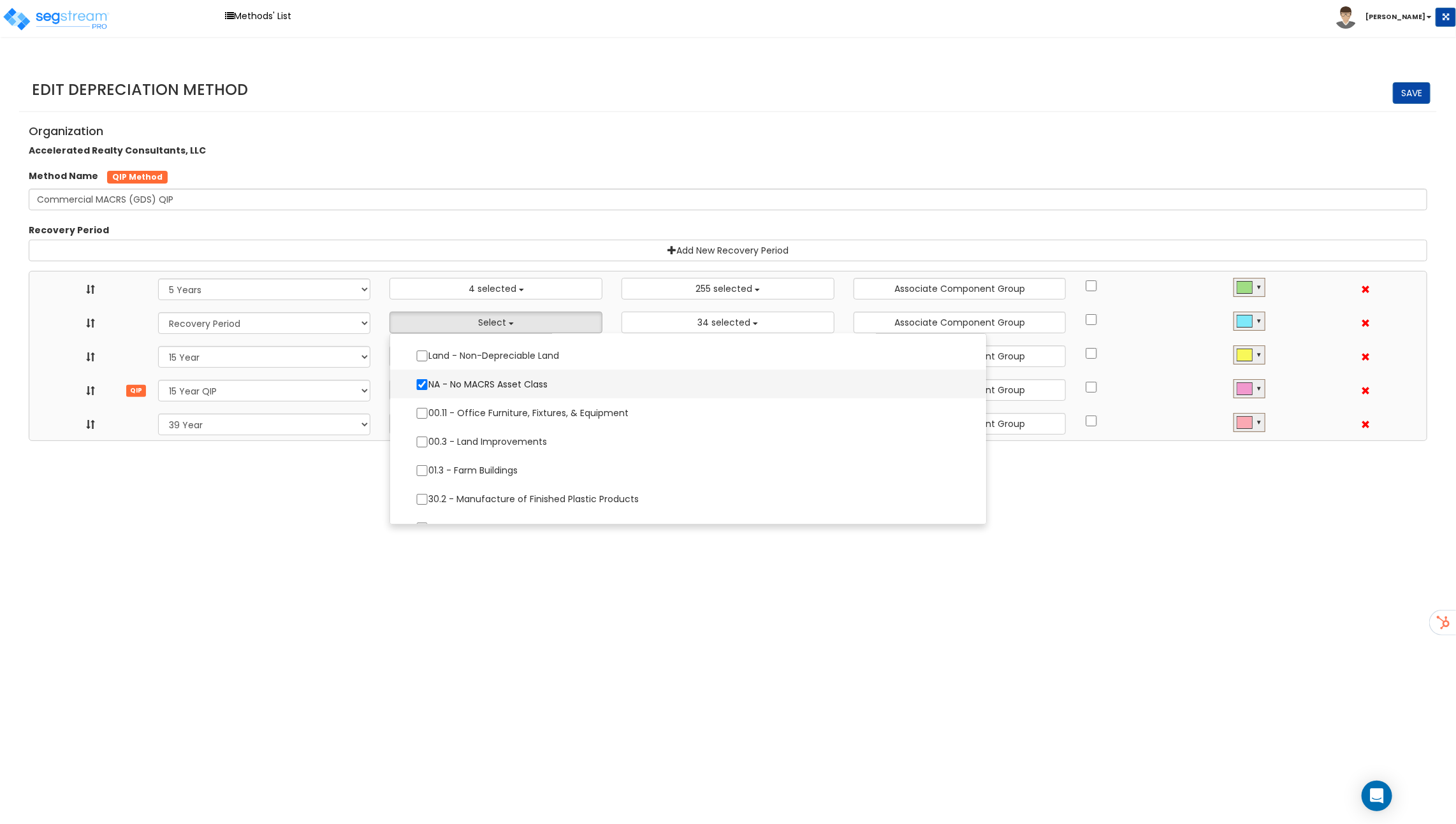
select select "31302"
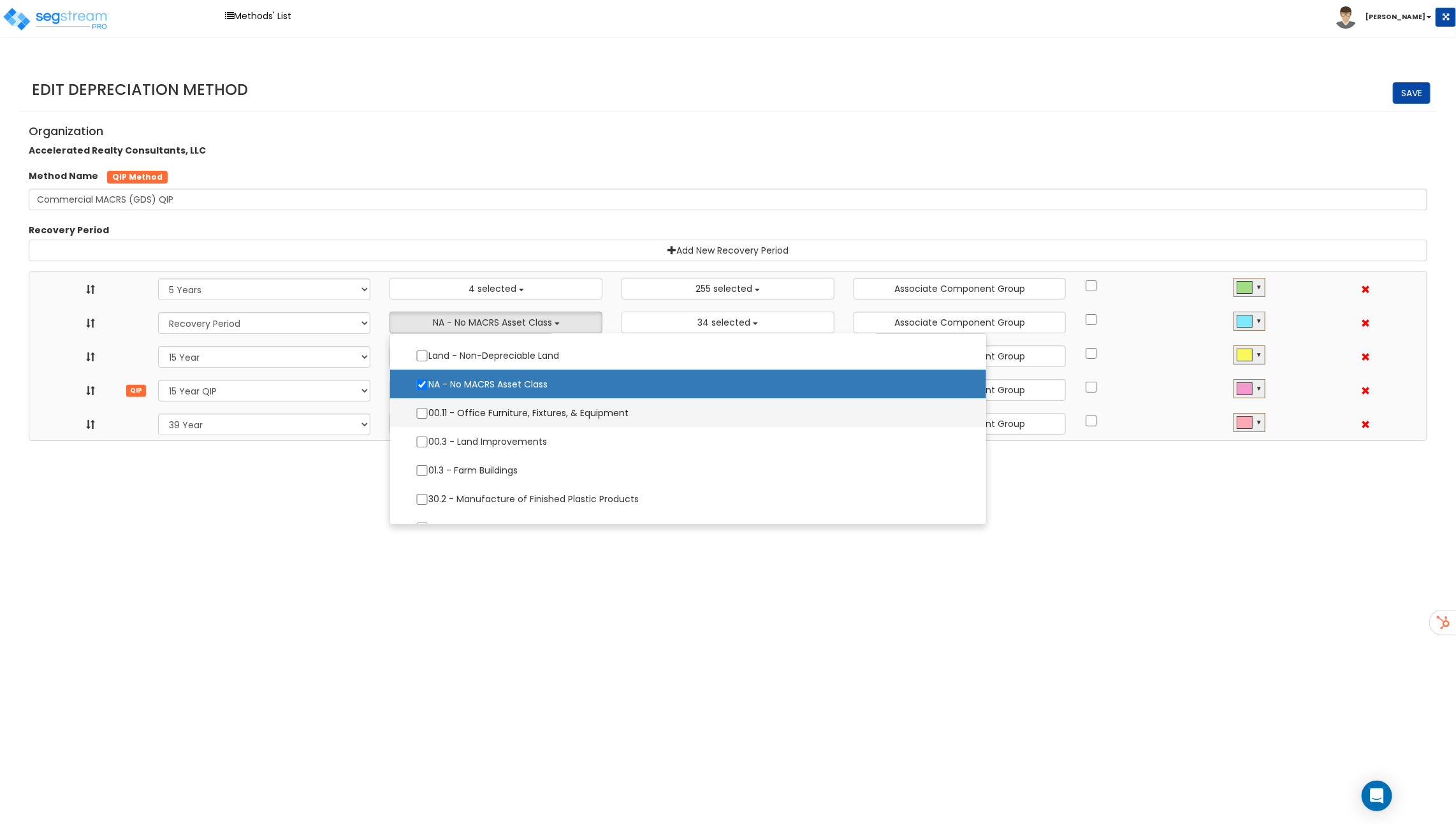
click at [468, 411] on label "00.11 - Office Furniture, Fixtures, & Equipment" at bounding box center [687, 413] width 570 height 27
click at [428, 411] on input "00.11 - Office Furniture, Fixtures, & Equipment" at bounding box center [422, 413] width 13 height 11
checkbox input "true"
select select "5Y"
select select "15Y_1"
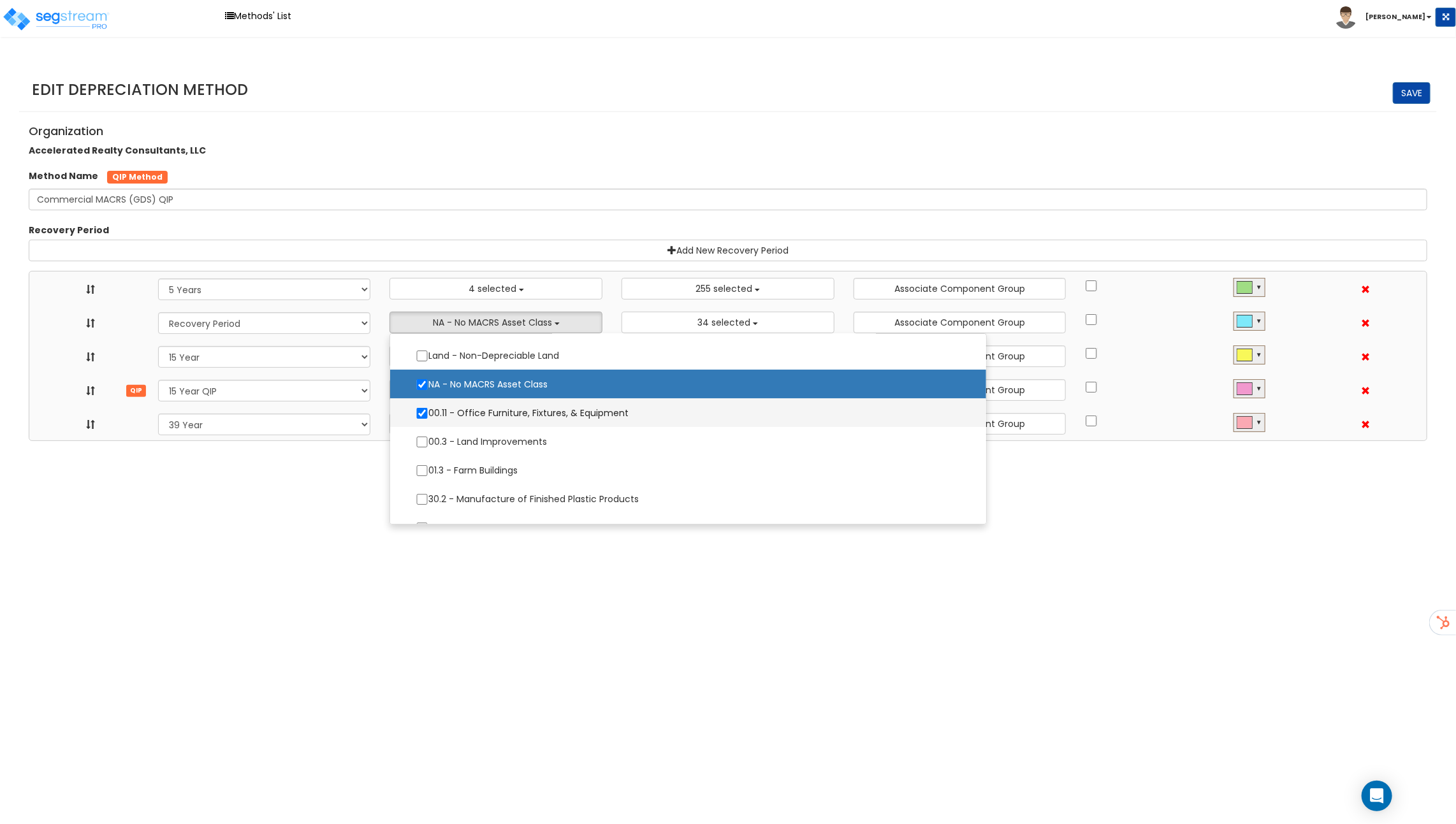
select select "15Y_2"
select select "39Y_1"
select select "10641"
select select "11974"
select select
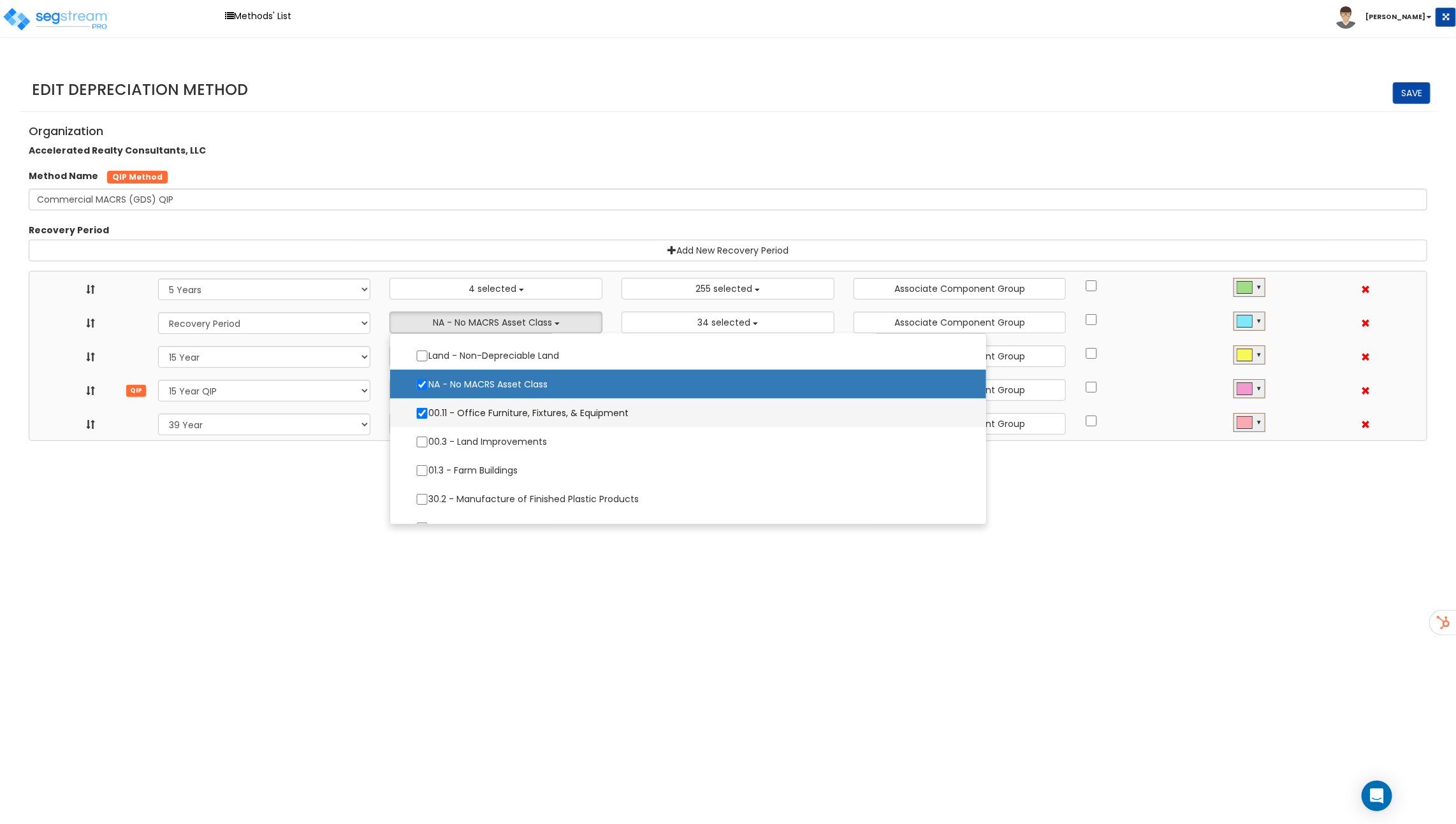
select select "31875"
select select
select select "11716"
select select
select select "31302"
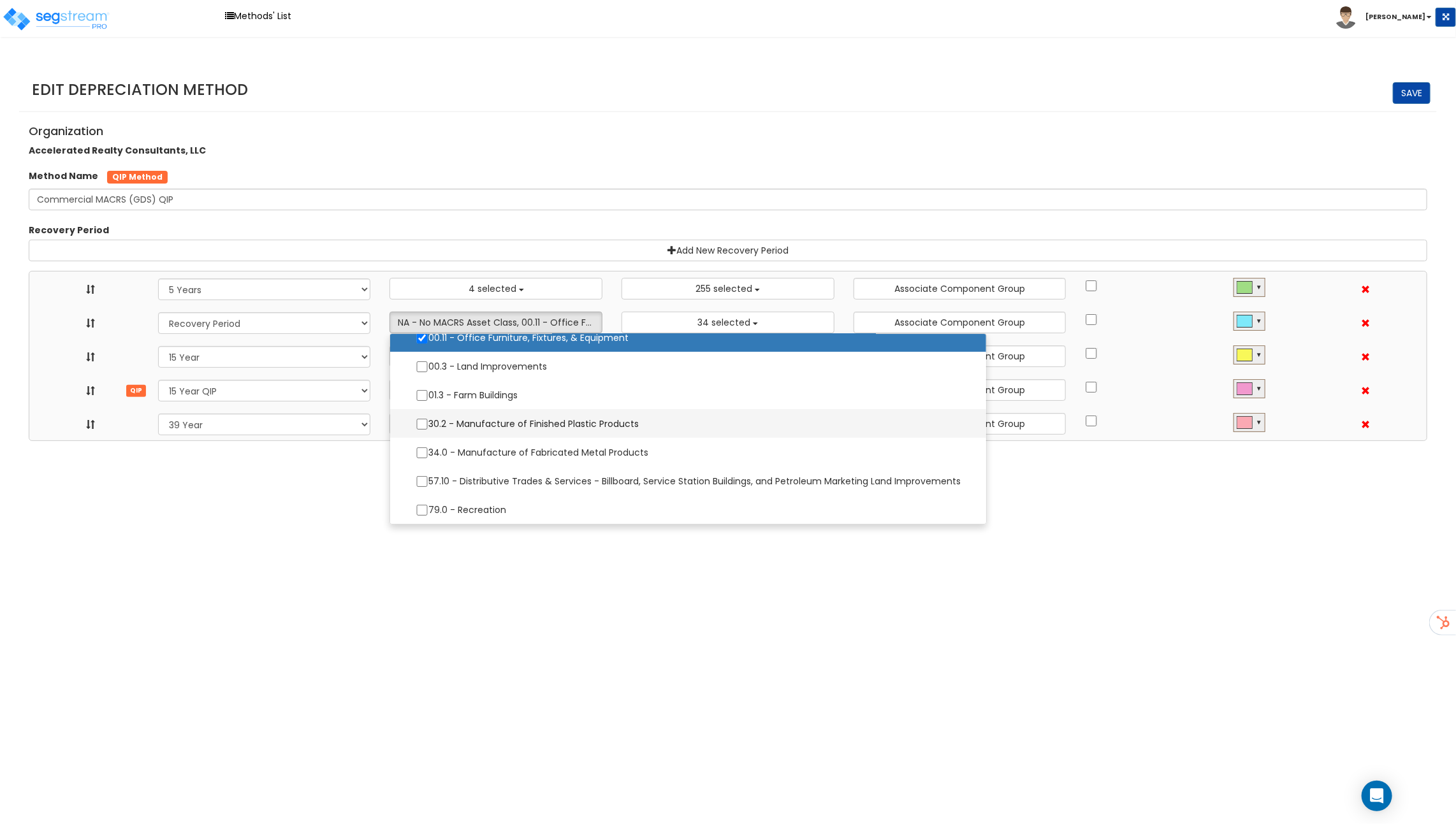
click at [468, 419] on label "30.2 - Manufacture of Finished Plastic Products" at bounding box center [687, 424] width 570 height 27
click at [428, 419] on input "30.2 - Manufacture of Finished Plastic Products" at bounding box center [422, 424] width 13 height 11
checkbox input "true"
select select "5Y"
select select "15Y_1"
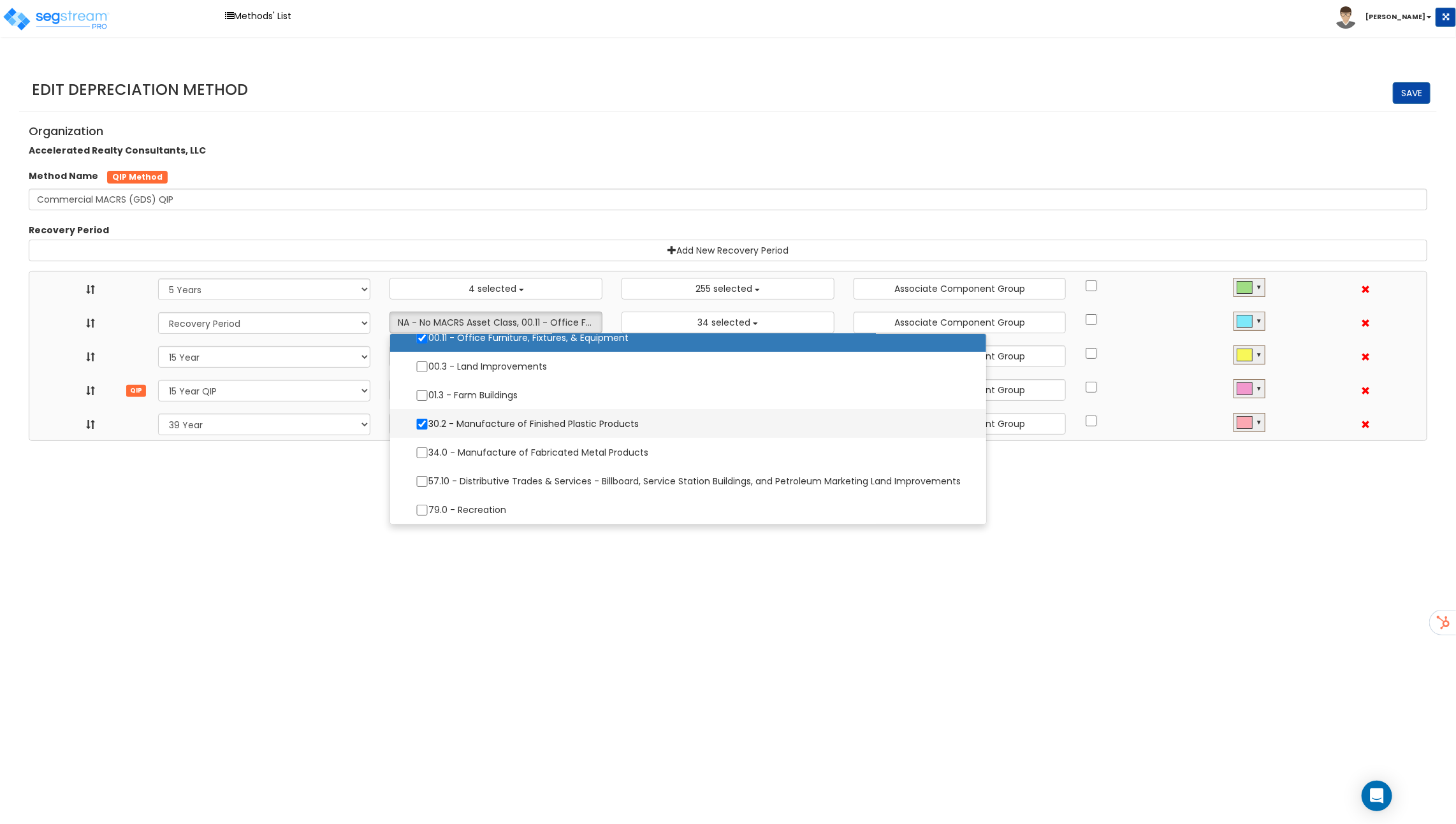
select select "15Y_2"
select select "39Y_1"
select select "10641"
select select "11974"
select select
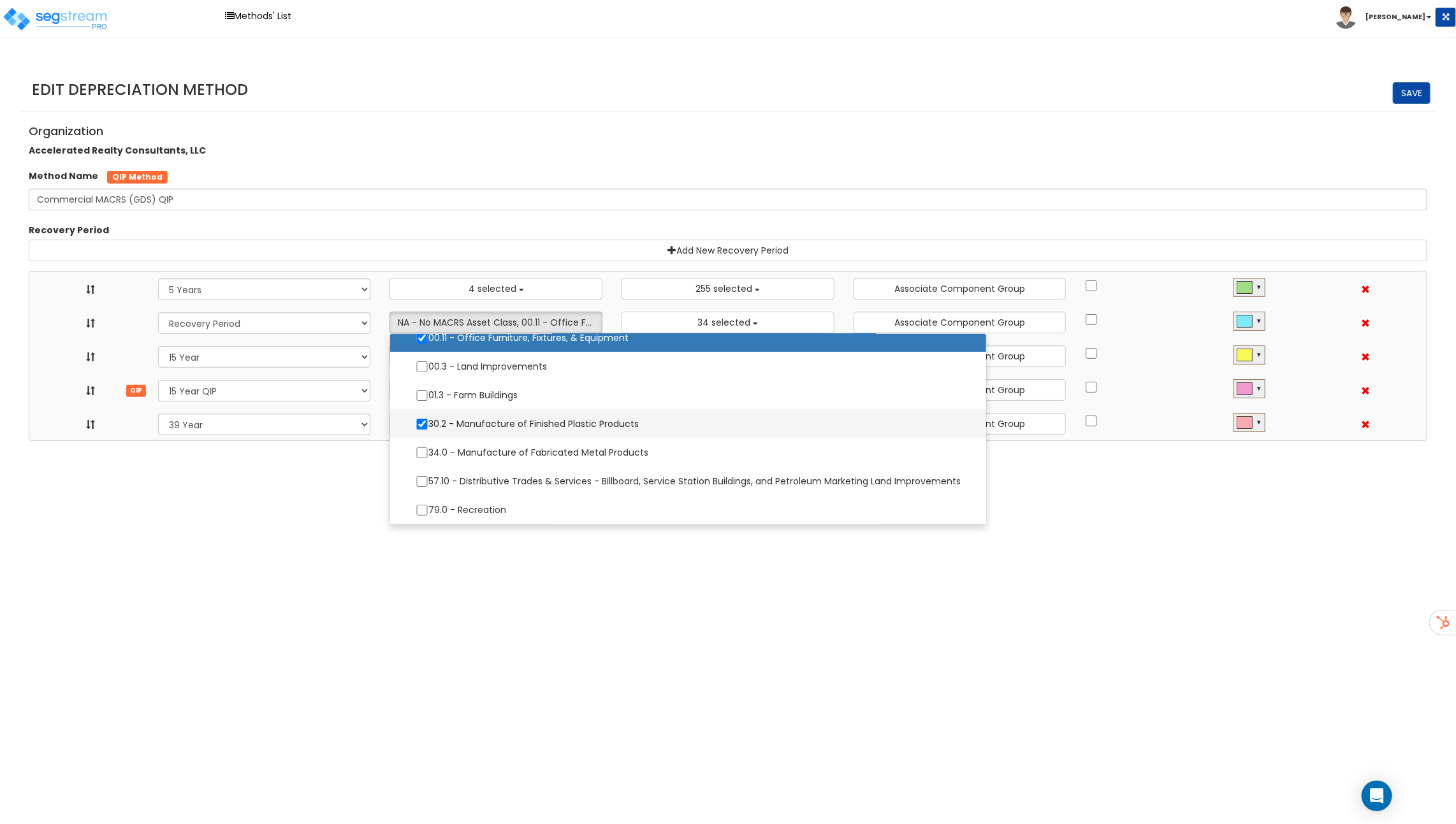
select select "31875"
select select
select select "11716"
select select
select select "31302"
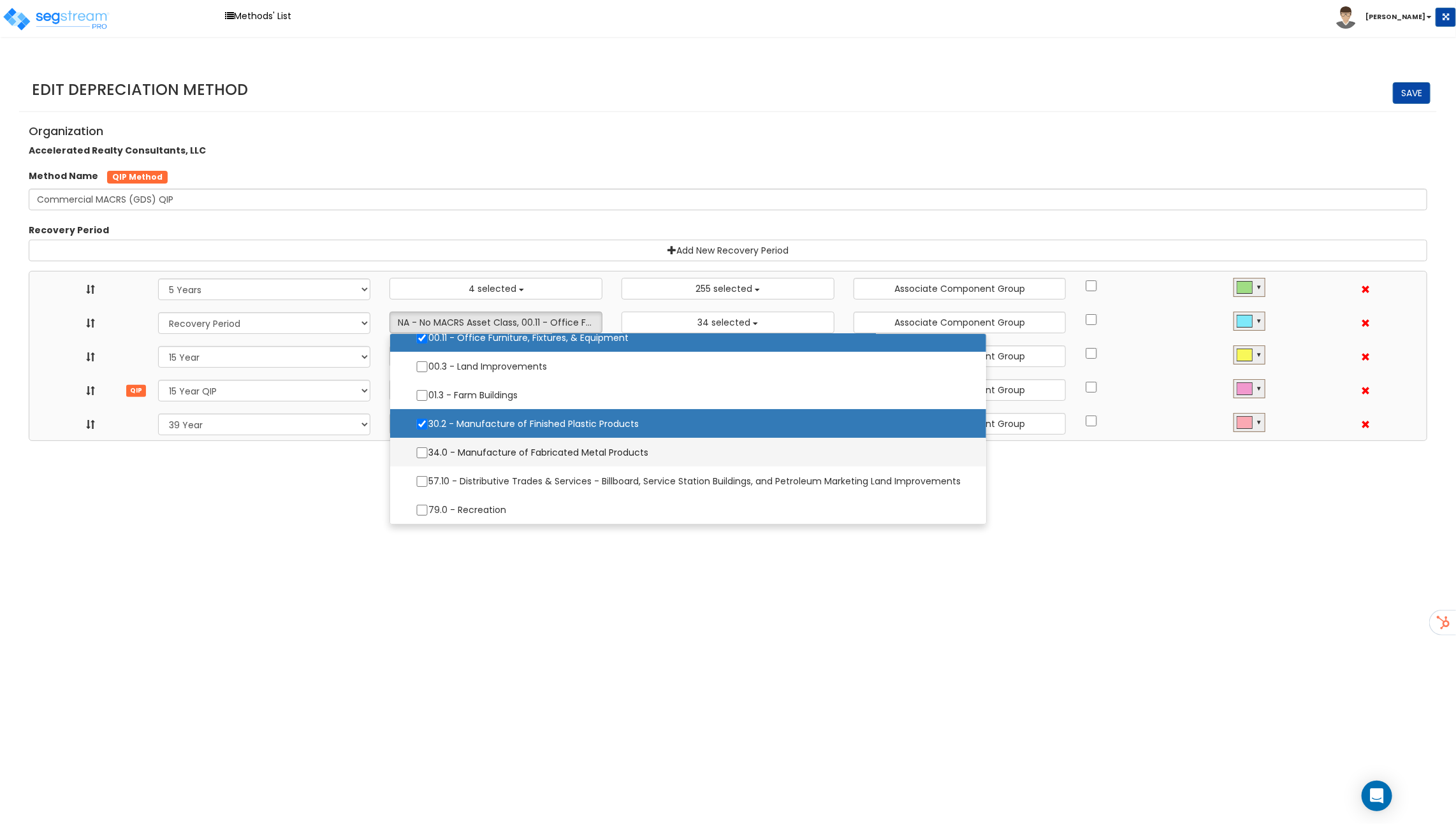
click at [468, 439] on label "34.0 - Manufacture of Fabricated Metal Products" at bounding box center [687, 453] width 570 height 27
click at [428, 447] on input "34.0 - Manufacture of Fabricated Metal Products" at bounding box center [422, 453] width 13 height 11
checkbox input "true"
select select "5Y"
select select "15Y_1"
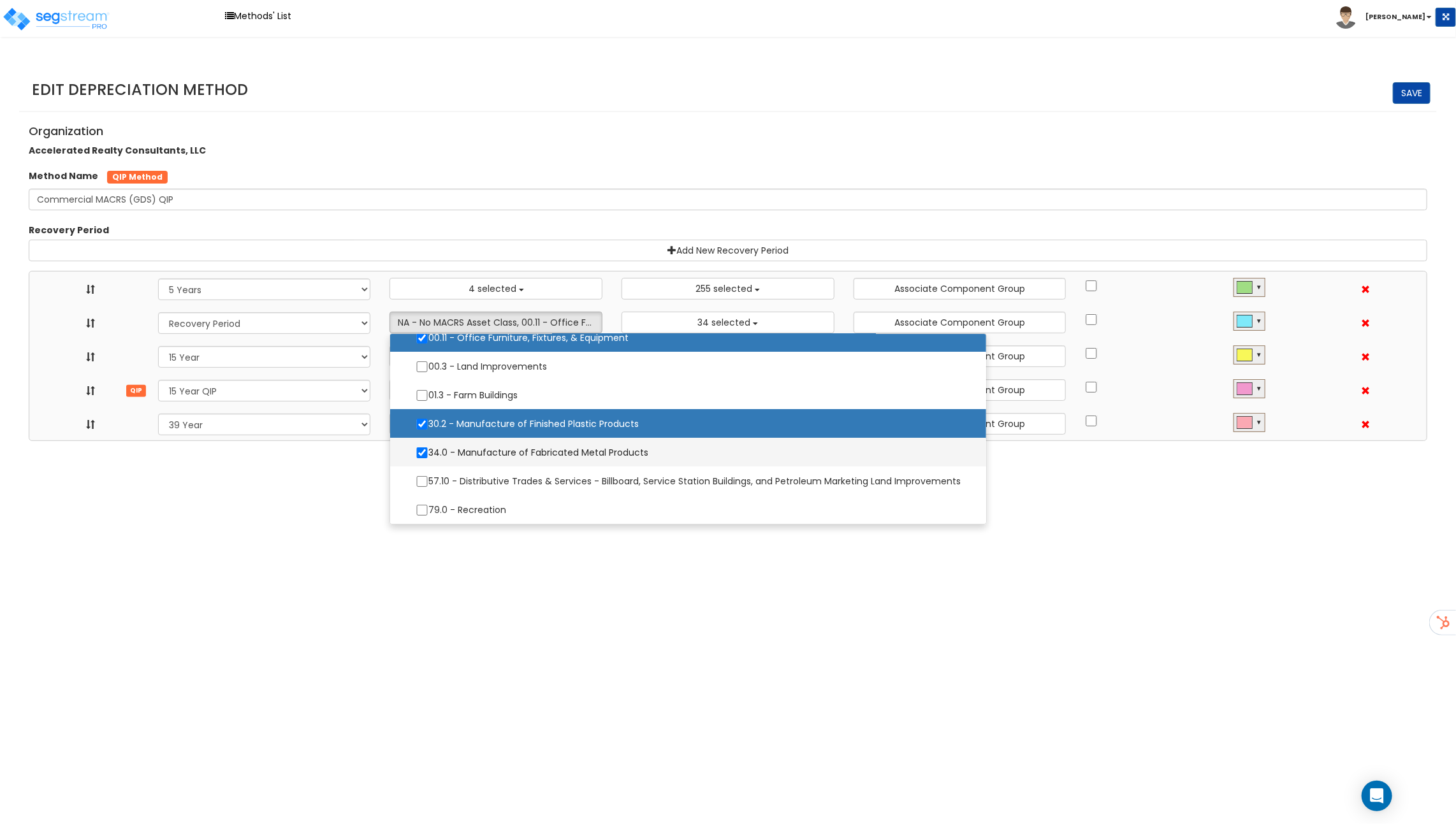
select select "15Y_2"
select select "39Y_1"
select select "10641"
select select "11974"
select select
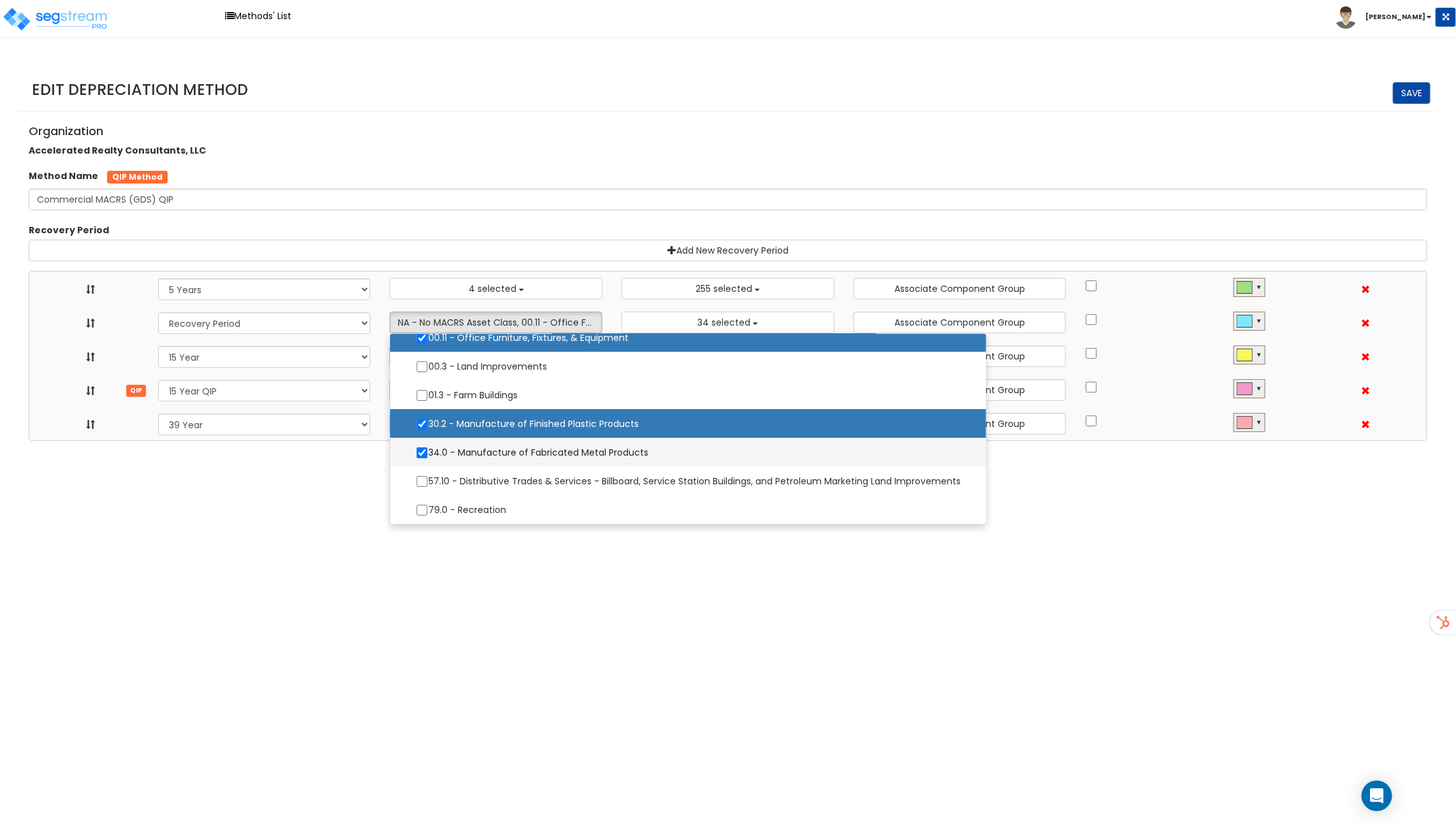
select select "31875"
select select
select select "11716"
select select
select select "31302"
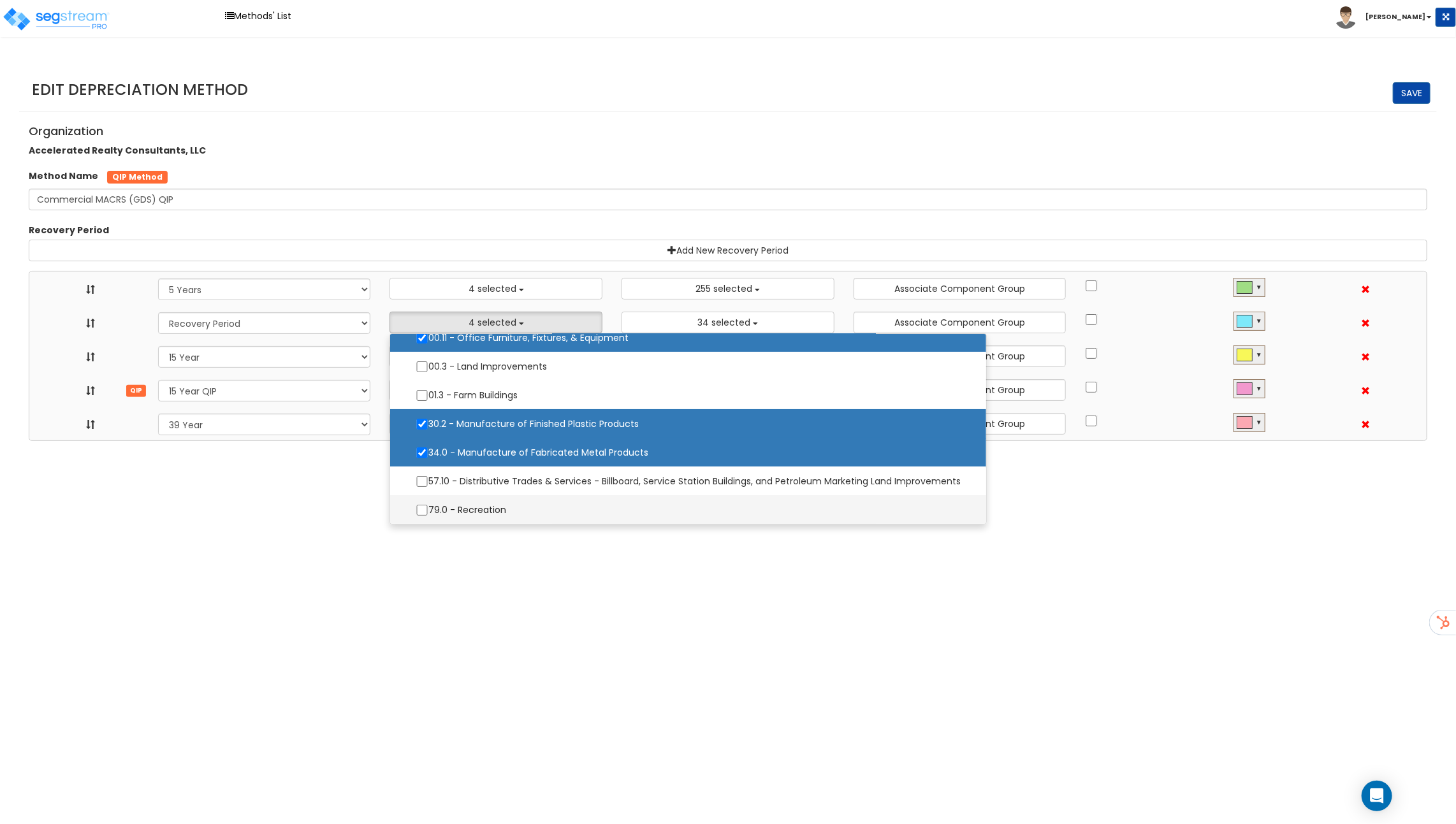
click at [469, 503] on label "79.0 - Recreation" at bounding box center [687, 510] width 570 height 27
click at [428, 505] on input "79.0 - Recreation" at bounding box center [422, 510] width 13 height 11
checkbox input "true"
select select "5Y"
select select "15Y_1"
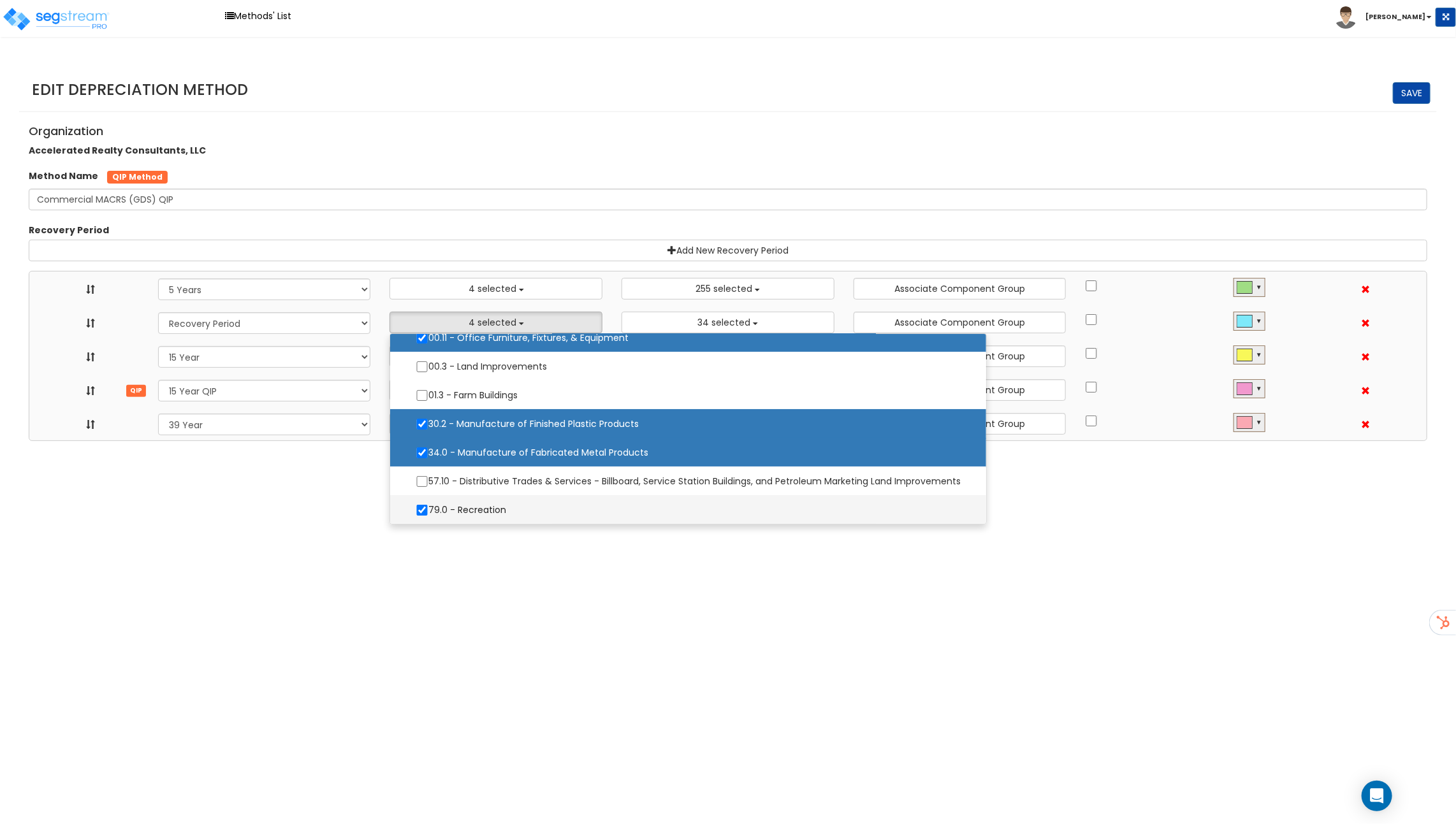
select select "15Y_2"
select select "39Y_1"
select select "10641"
select select "11974"
select select
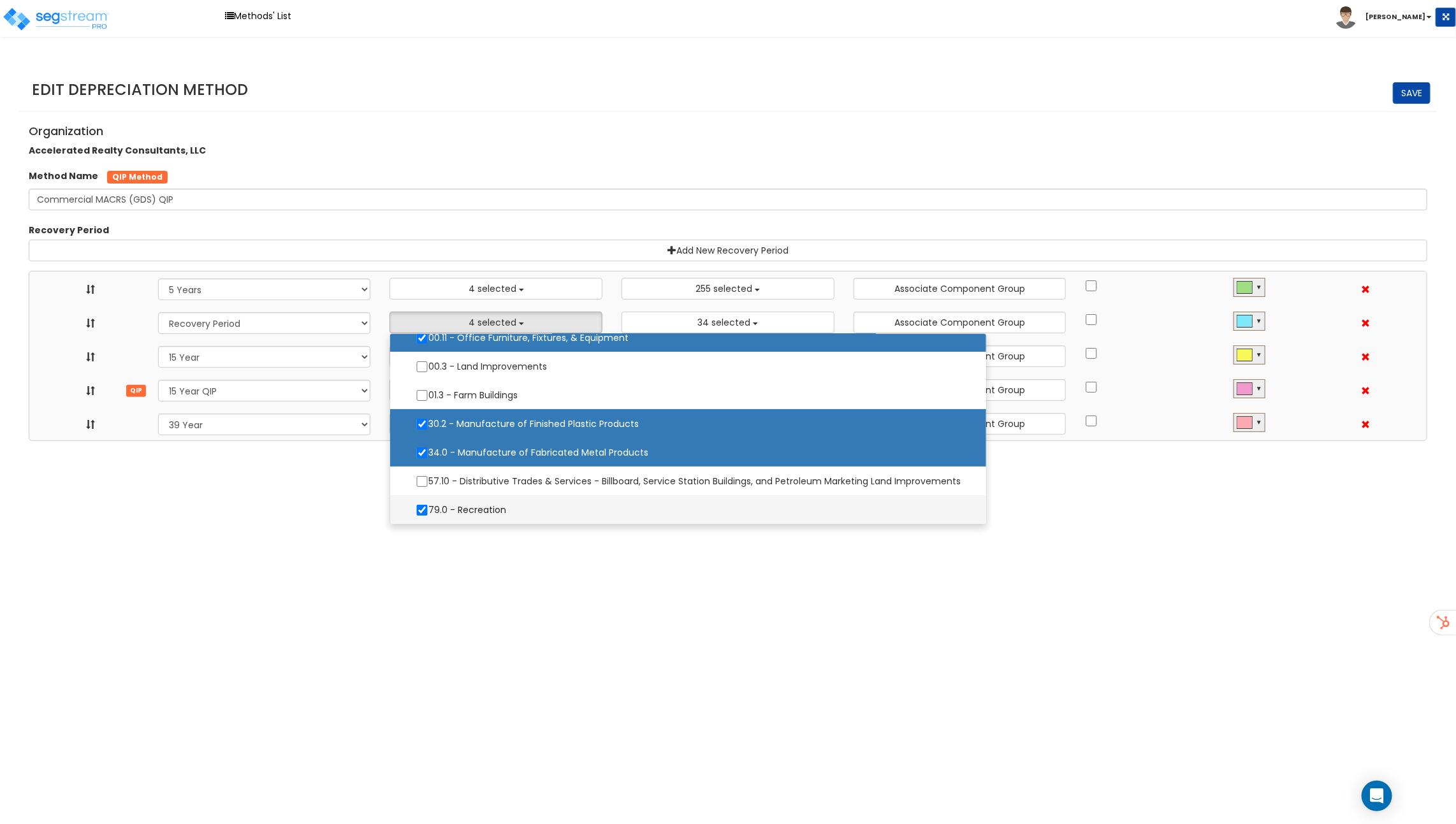
select select "31875"
select select
select select "11716"
select select
select select "31302"
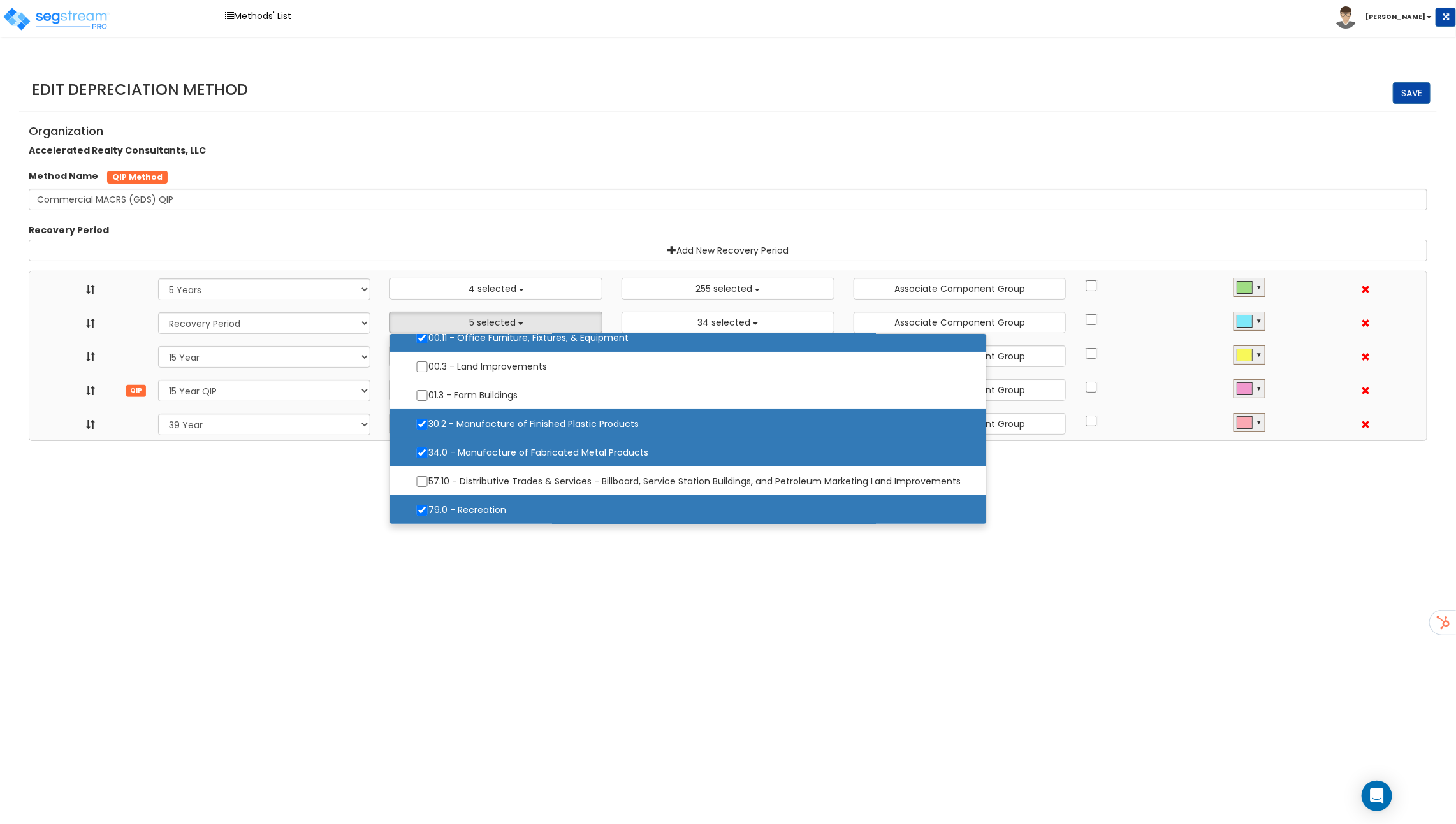
click at [405, 441] on html "Toggle navigation Methods' List Richard x" at bounding box center [728, 221] width 1456 height 441
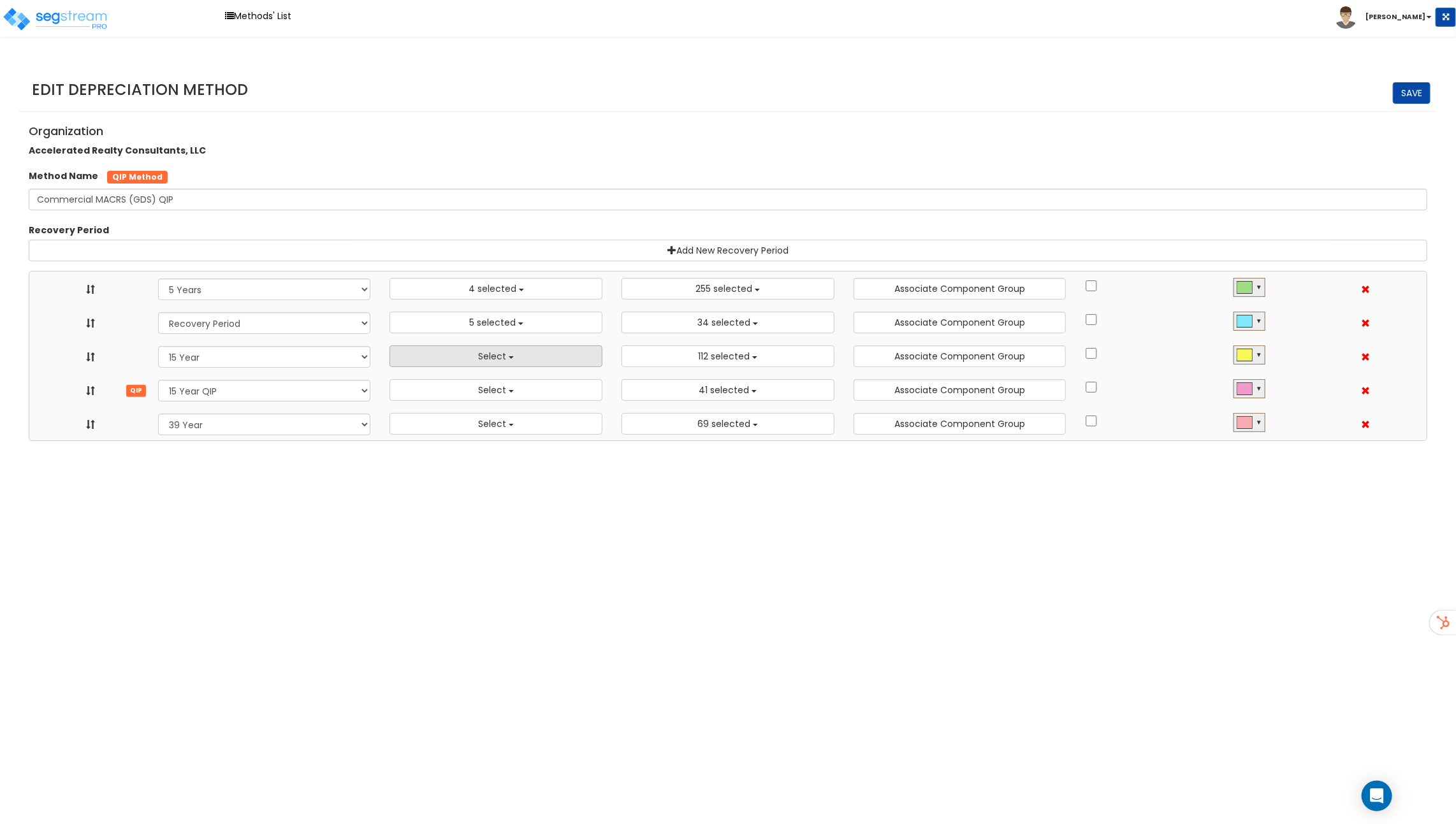
click at [482, 355] on span "Select" at bounding box center [492, 356] width 28 height 13
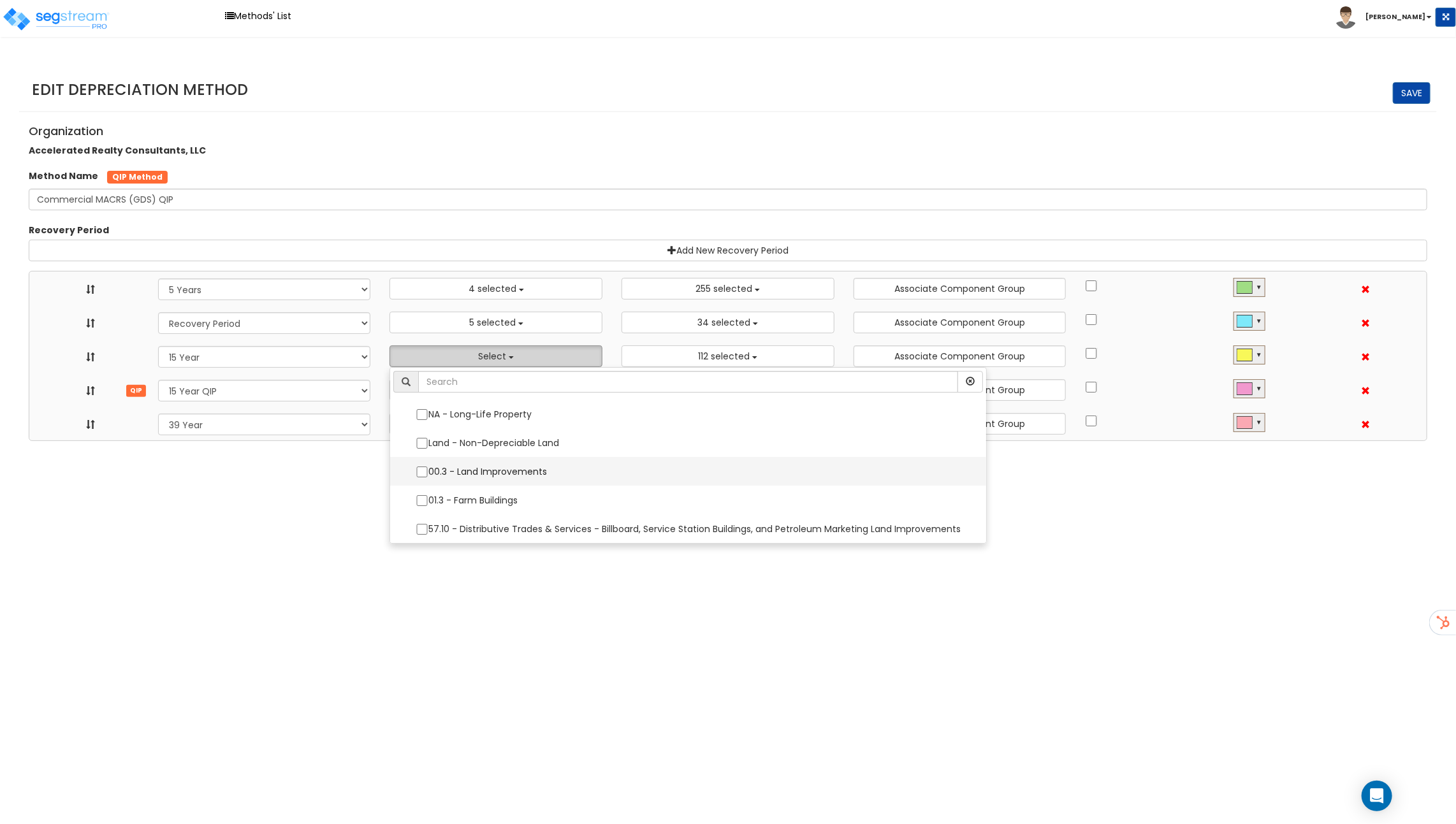
click at [490, 460] on label "00.3 - Land Improvements" at bounding box center [687, 472] width 570 height 27
click at [428, 467] on input "00.3 - Land Improvements" at bounding box center [422, 472] width 13 height 11
checkbox input "true"
select select "5Y"
select select "15Y_1"
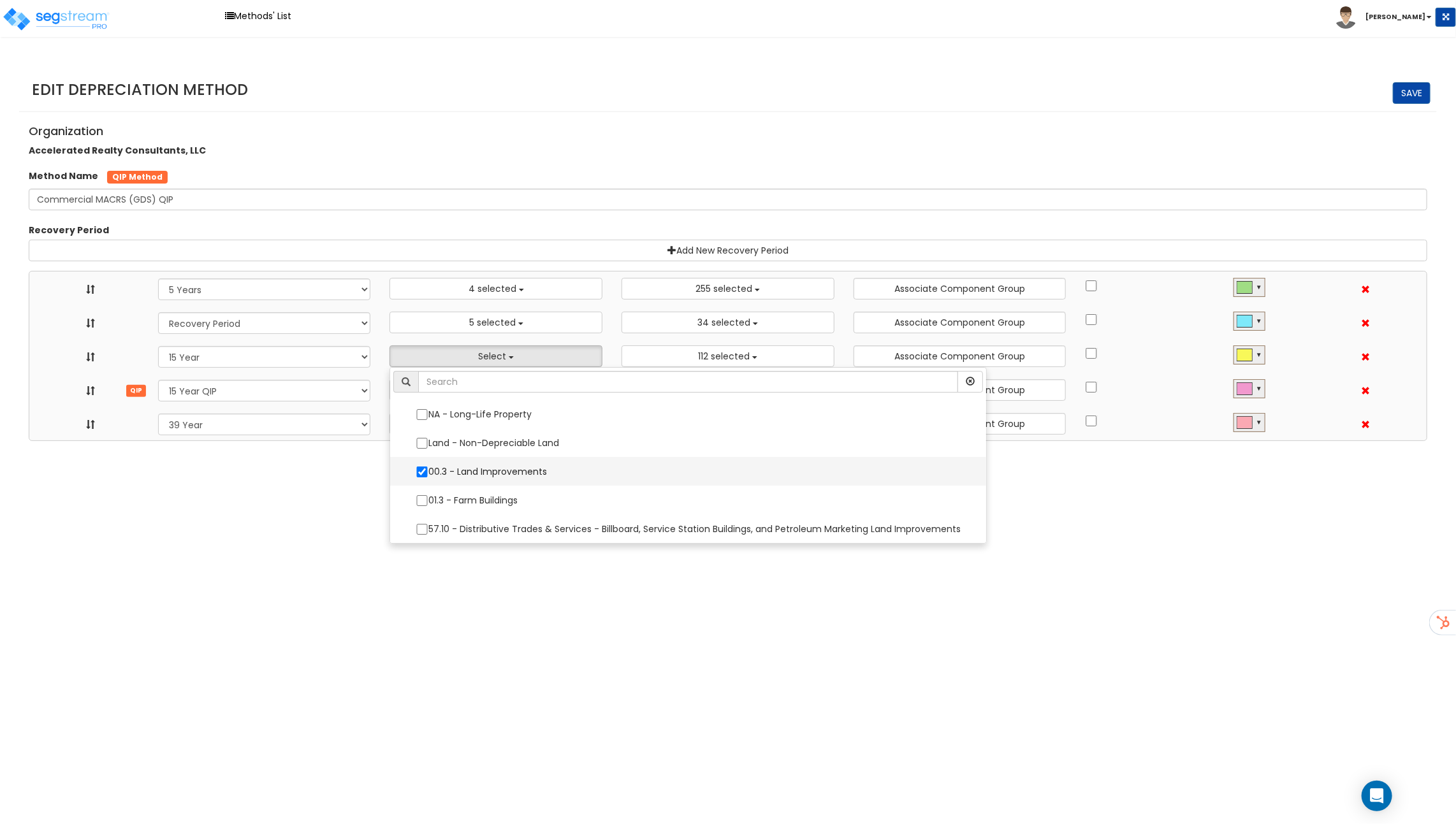
select select "15Y_2"
select select "39Y_1"
select select "3666"
select select "48830"
select select "10641"
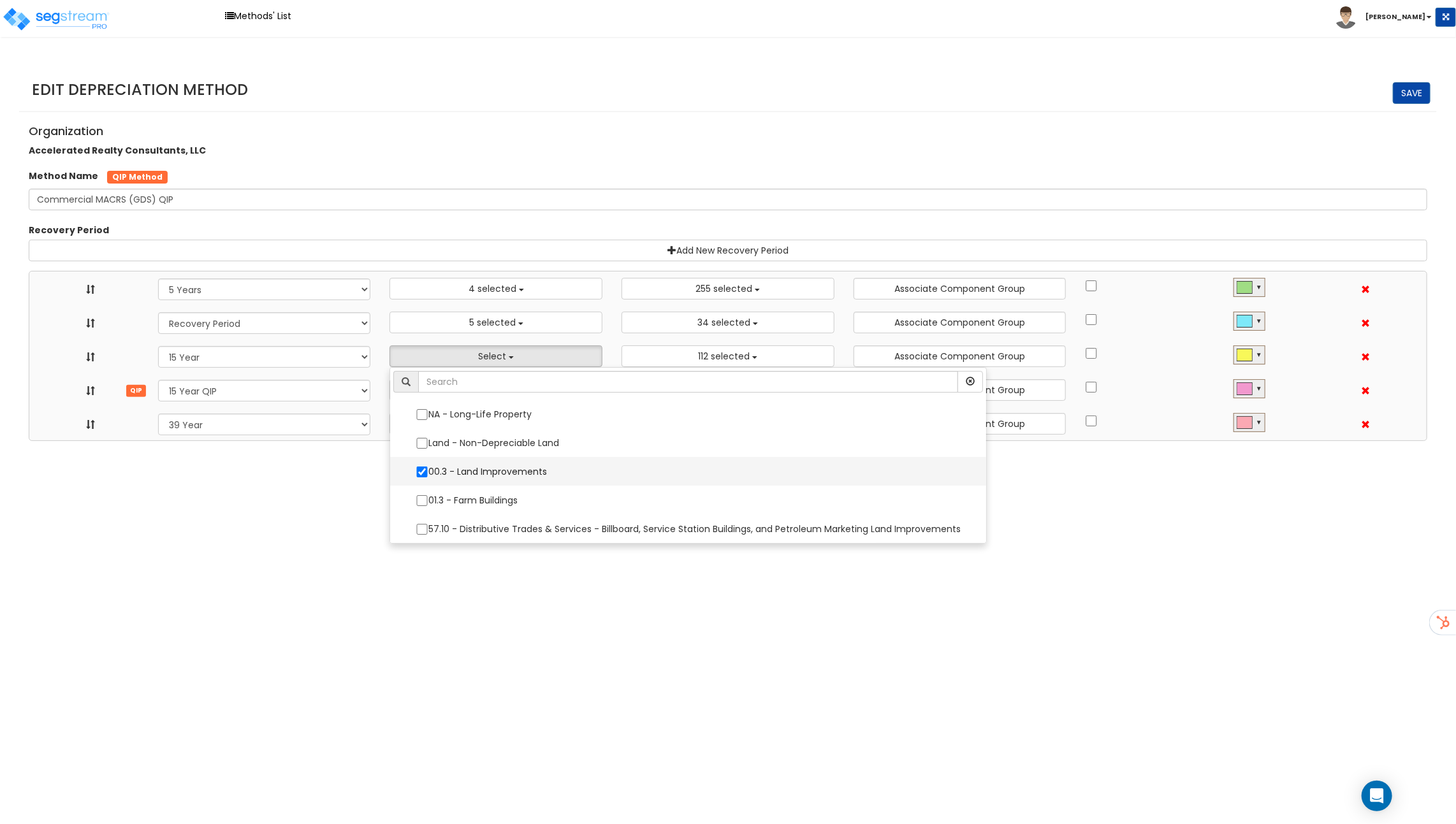
select select "11974"
select select "31875"
select select
select select "11716"
select select
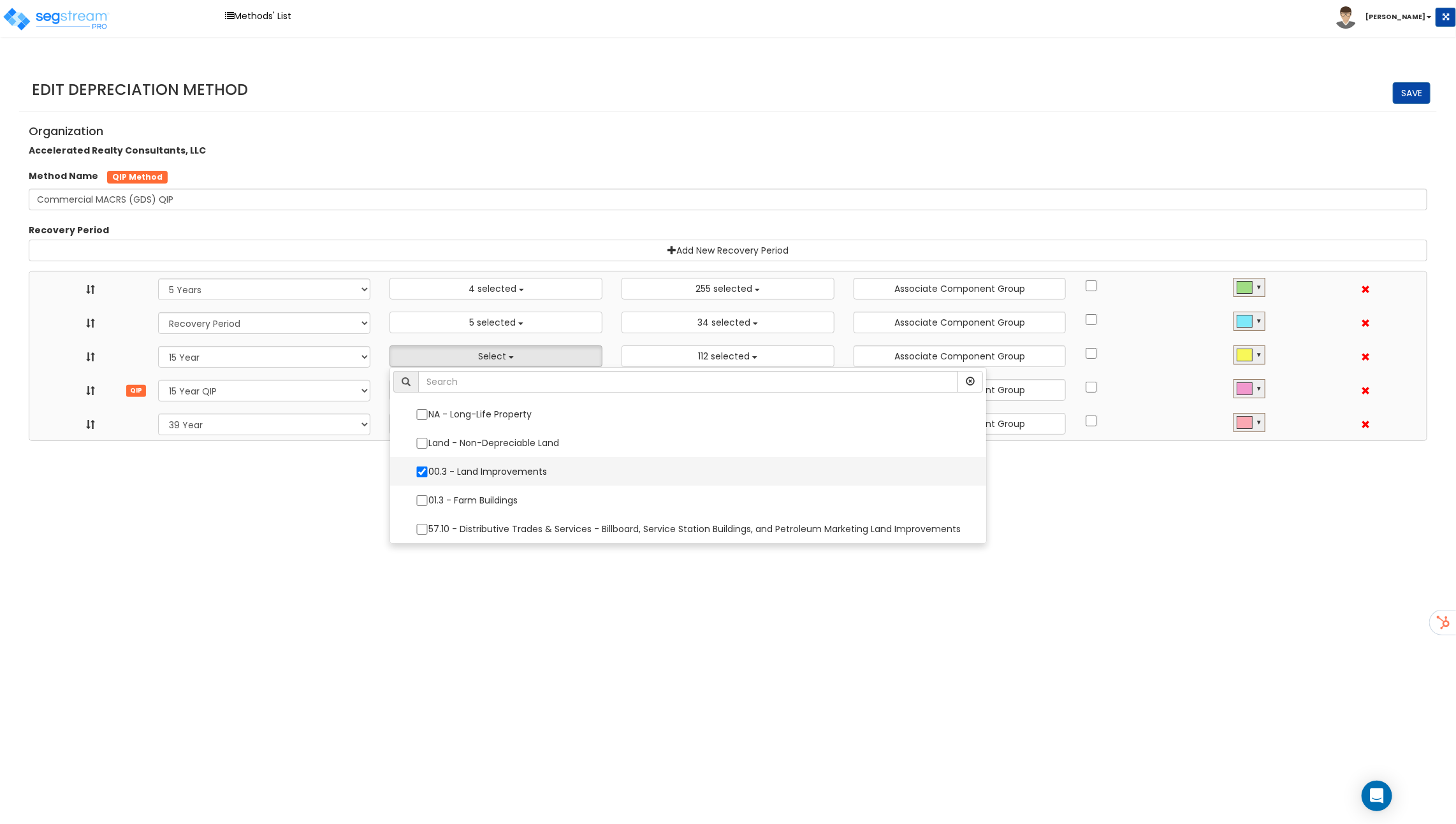
select select "31302"
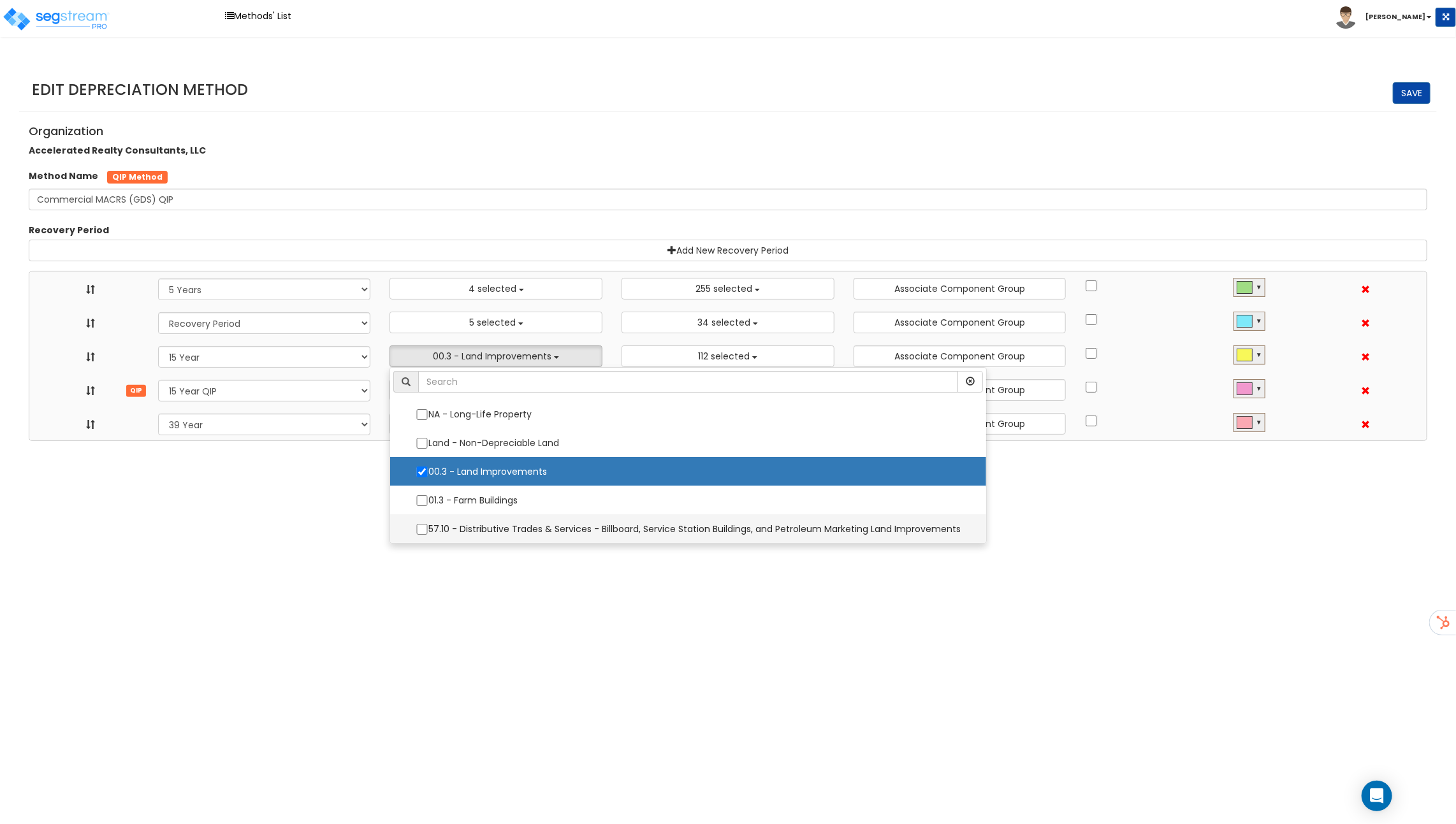
click at [475, 520] on label "57.10 - Distributive Trades & Services - Billboard, Service Station Buildings, …" at bounding box center [687, 529] width 570 height 27
click at [428, 524] on input "57.10 - Distributive Trades & Services - Billboard, Service Station Buildings, …" at bounding box center [422, 529] width 13 height 11
checkbox input "true"
select select "5Y"
select select "15Y_1"
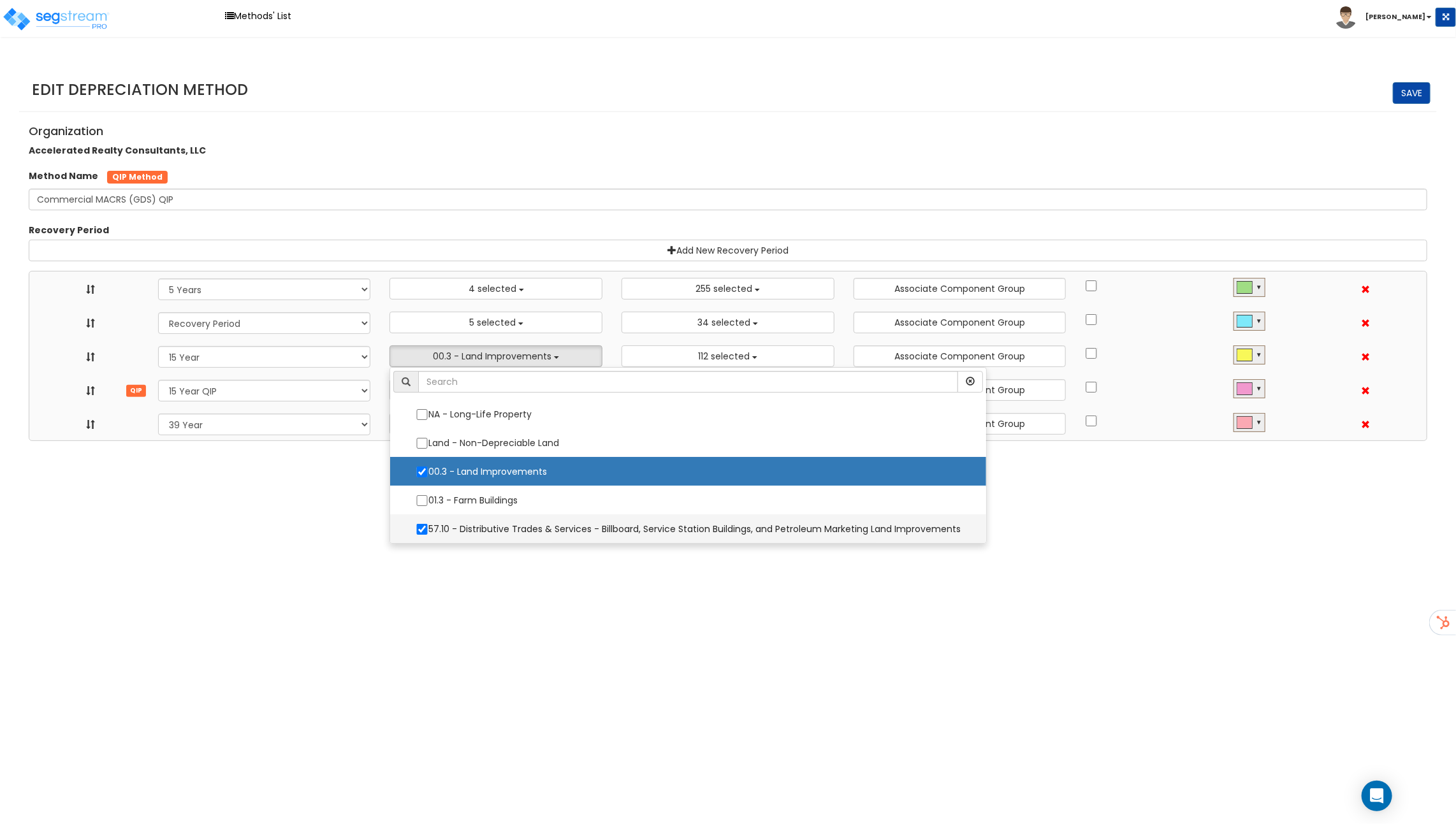
select select "15Y_2"
select select "39Y_1"
select select "48830"
select select "10641"
select select "11974"
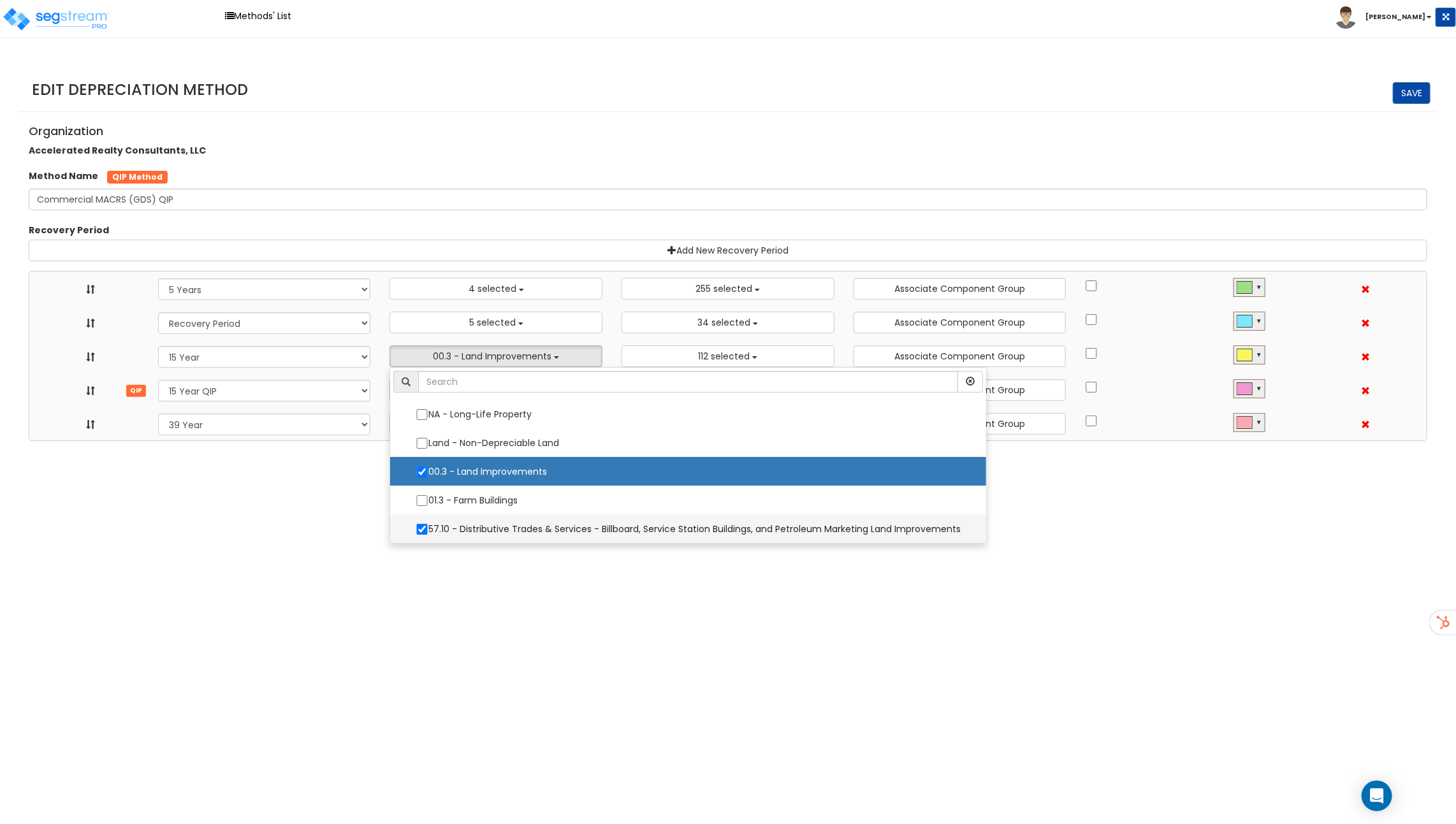
select select "31875"
select select
select select "11716"
select select
select select "31302"
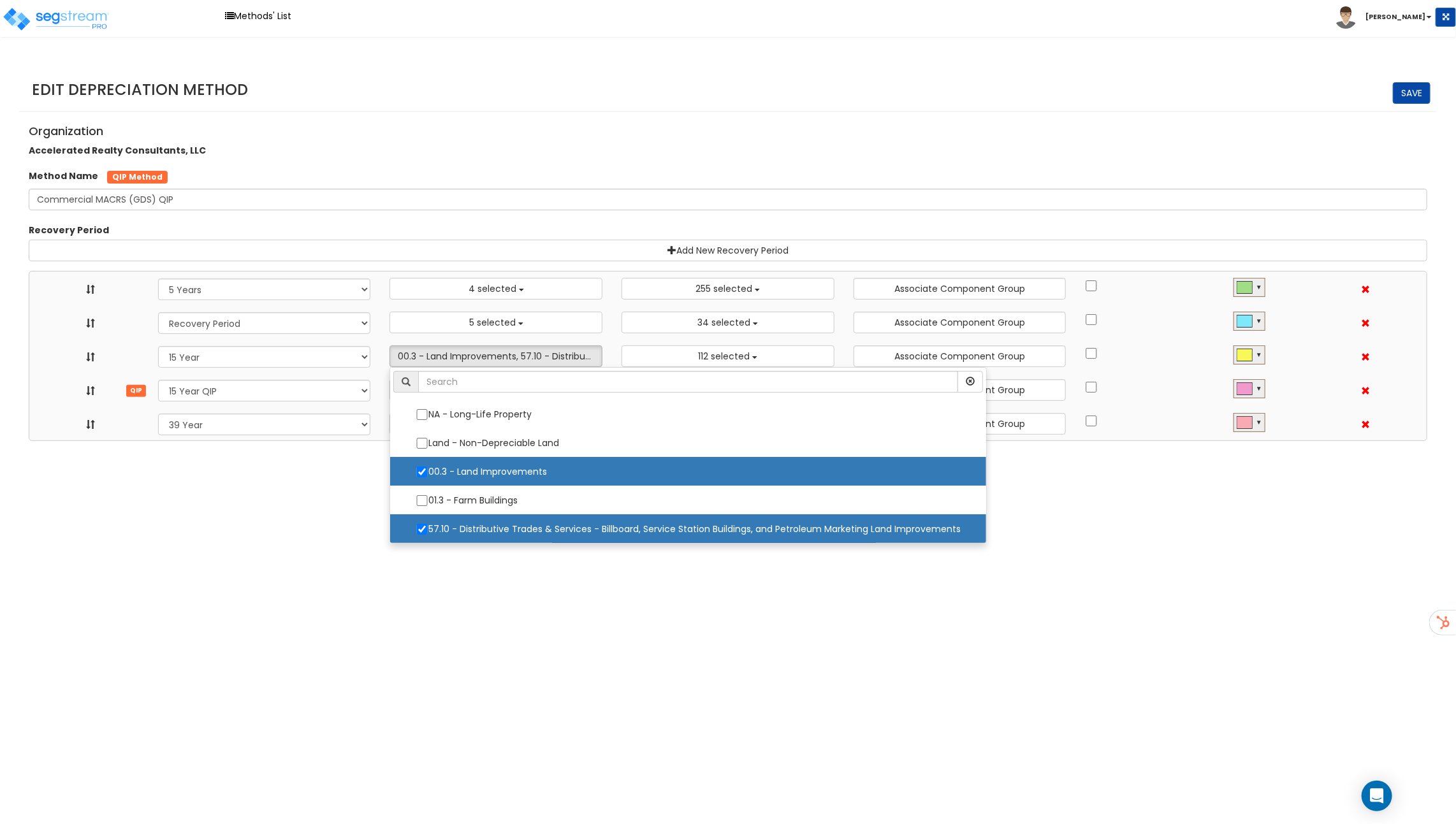
click at [361, 441] on html "Toggle navigation Methods' List Richard x" at bounding box center [728, 221] width 1456 height 441
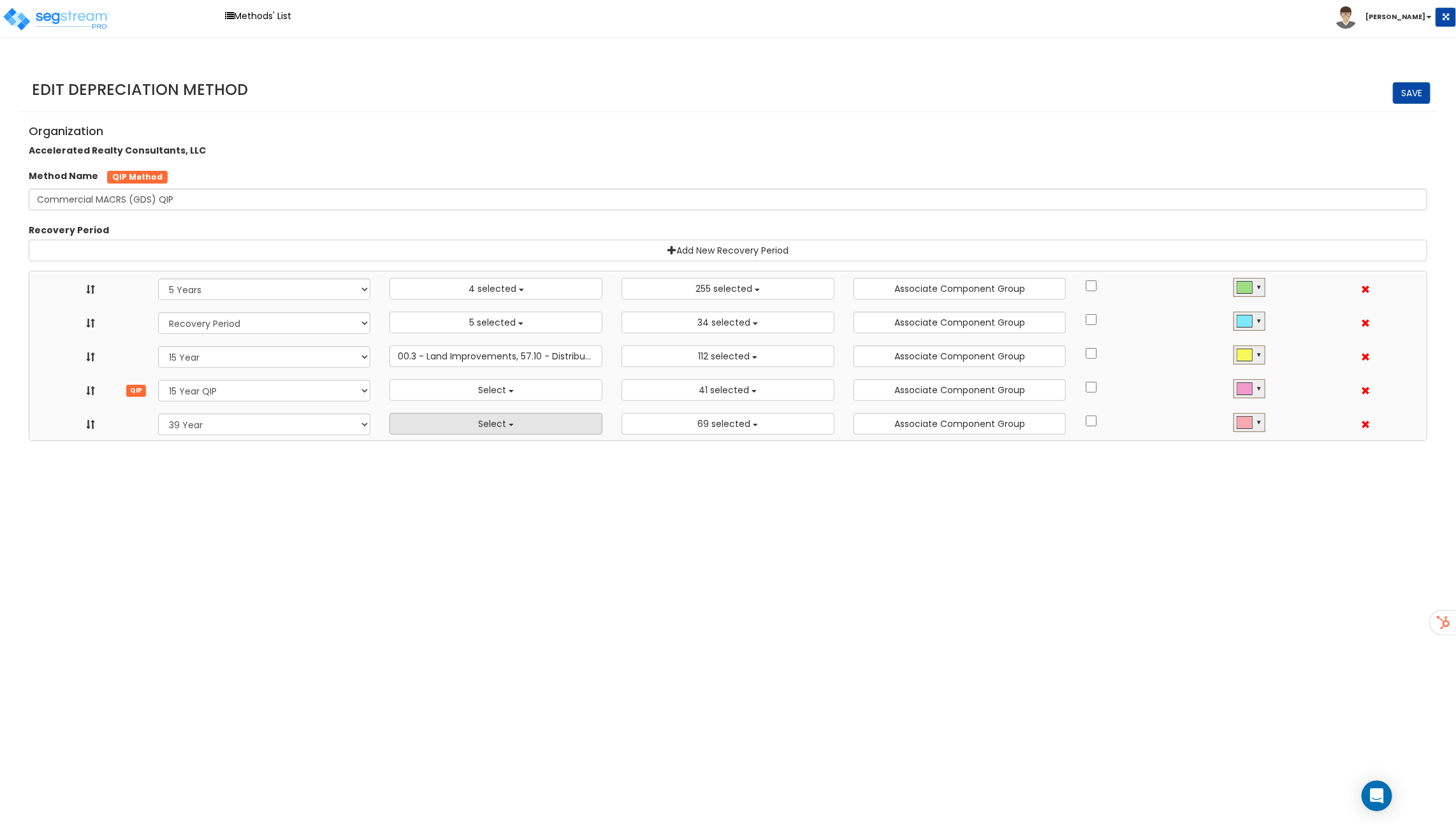
click at [463, 431] on button "Select" at bounding box center [496, 424] width 213 height 22
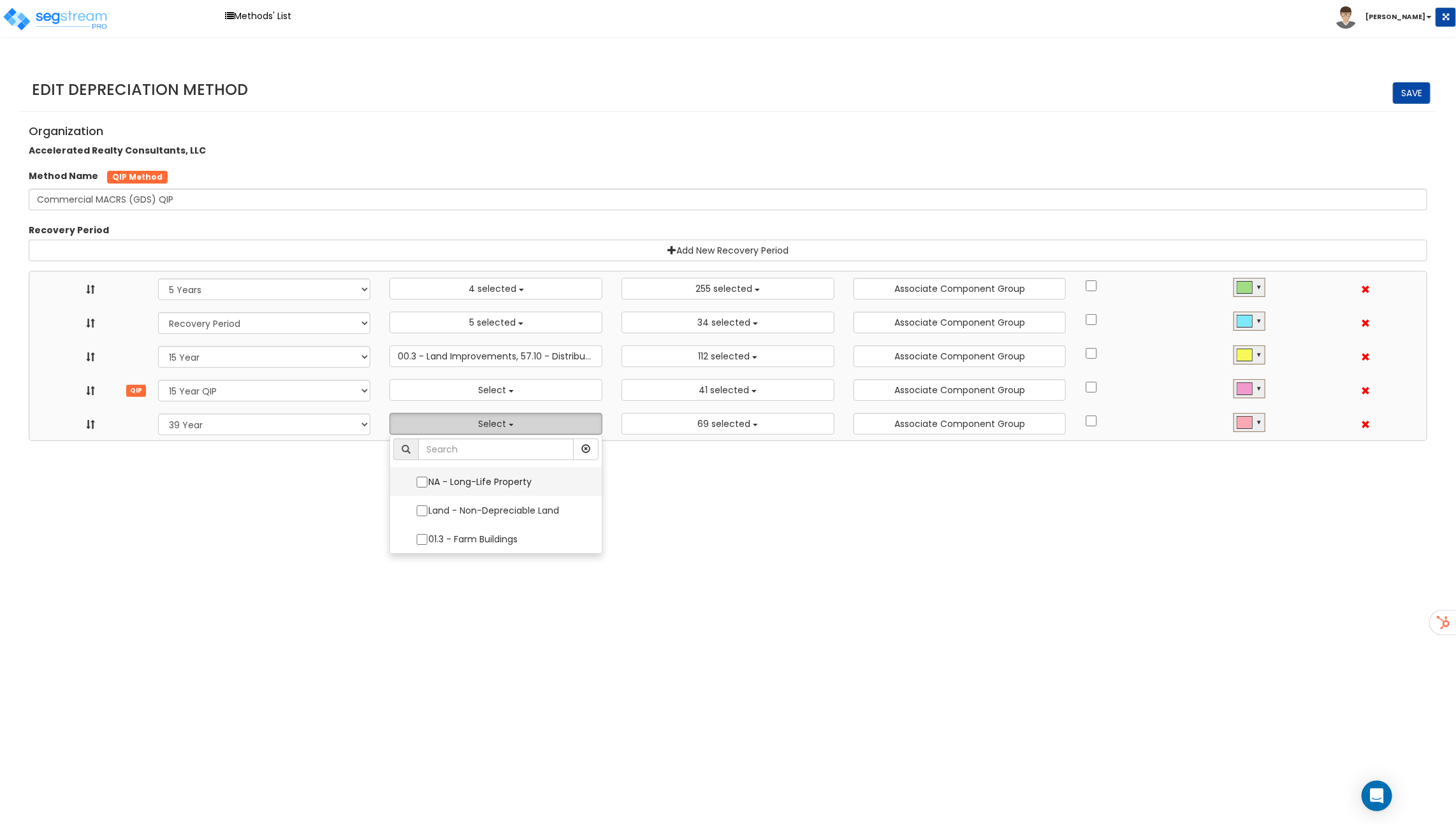
click at [468, 480] on label "NA - Long-Life Property" at bounding box center [495, 482] width 186 height 27
click at [428, 480] on input "NA - Long-Life Property" at bounding box center [422, 482] width 13 height 11
checkbox input "true"
select select "5Y"
select select "15Y_1"
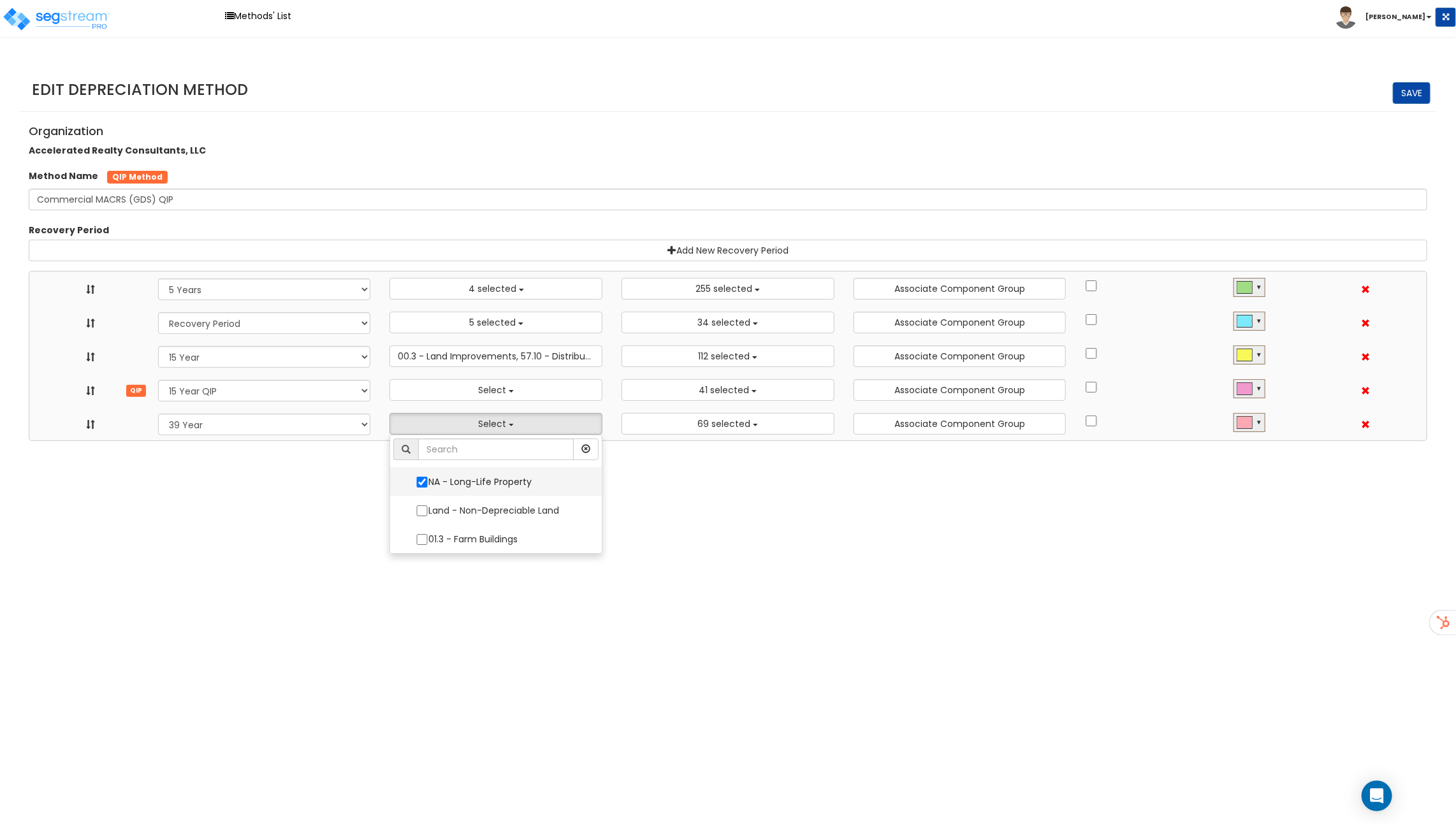
select select "15Y_2"
select select "39Y_1"
select select "3669"
select select "3666"
click at [650, 441] on html "Toggle navigation Methods' List Richard x" at bounding box center [728, 221] width 1456 height 441
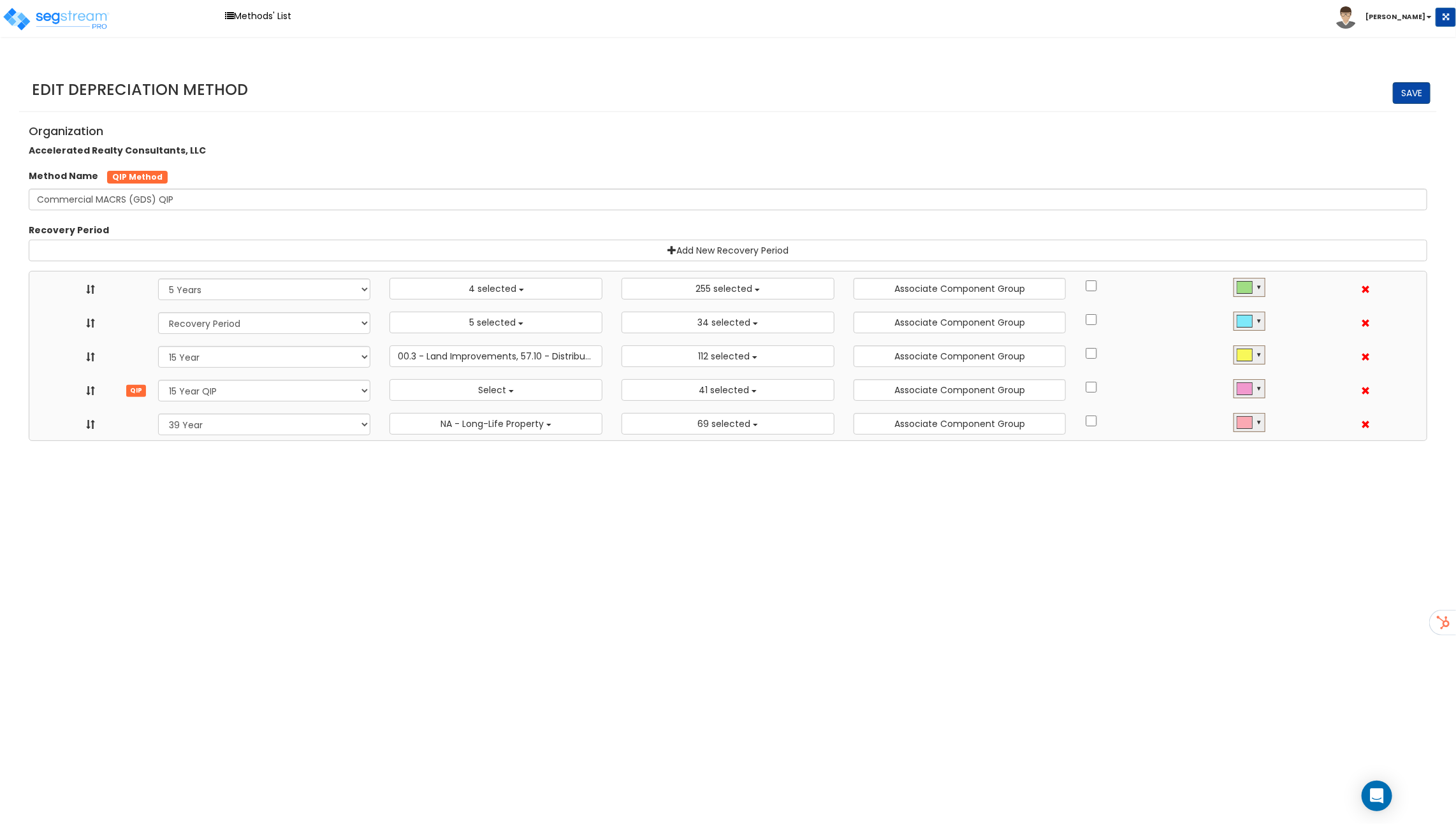
click at [1417, 95] on link "Save" at bounding box center [1411, 93] width 38 height 22
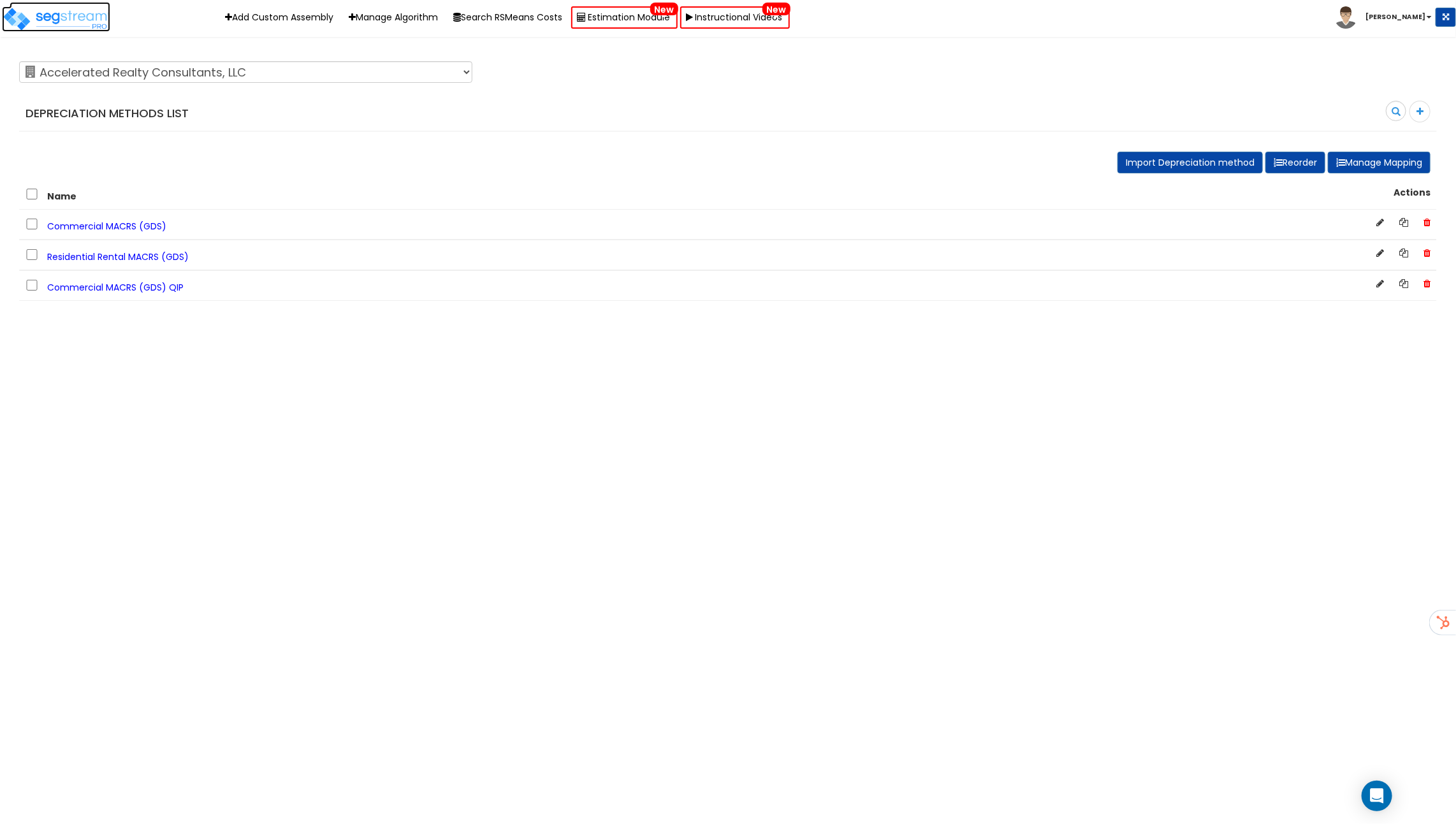
click at [47, 22] on img at bounding box center [56, 19] width 108 height 26
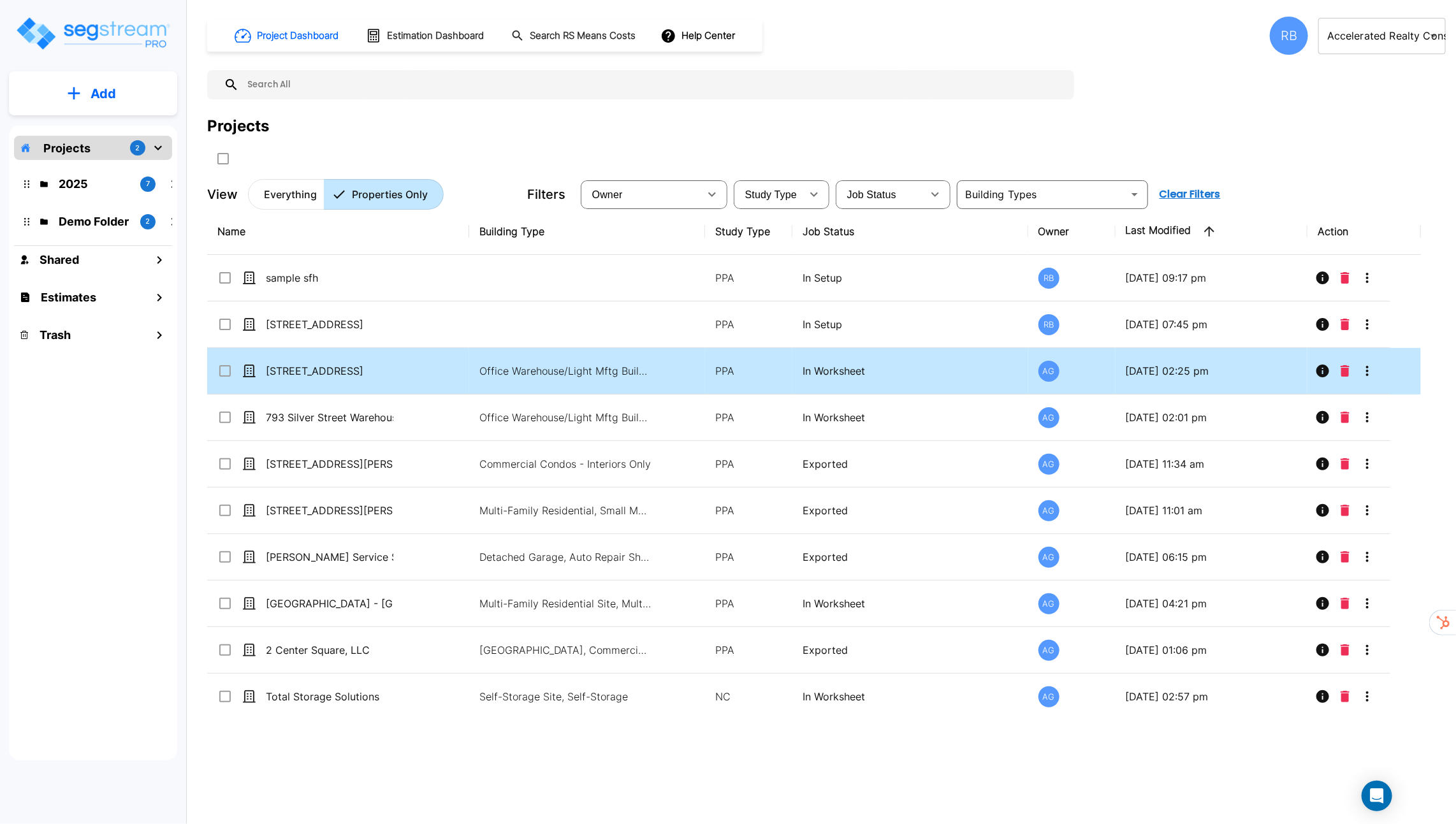
click at [570, 380] on td "Office Warehouse/Light Mftg Building, Commercial Property Site" at bounding box center [587, 371] width 236 height 47
checkbox input "true"
click at [570, 380] on td "Office Warehouse/Light Mftg Building, Commercial Property Site" at bounding box center [587, 371] width 236 height 47
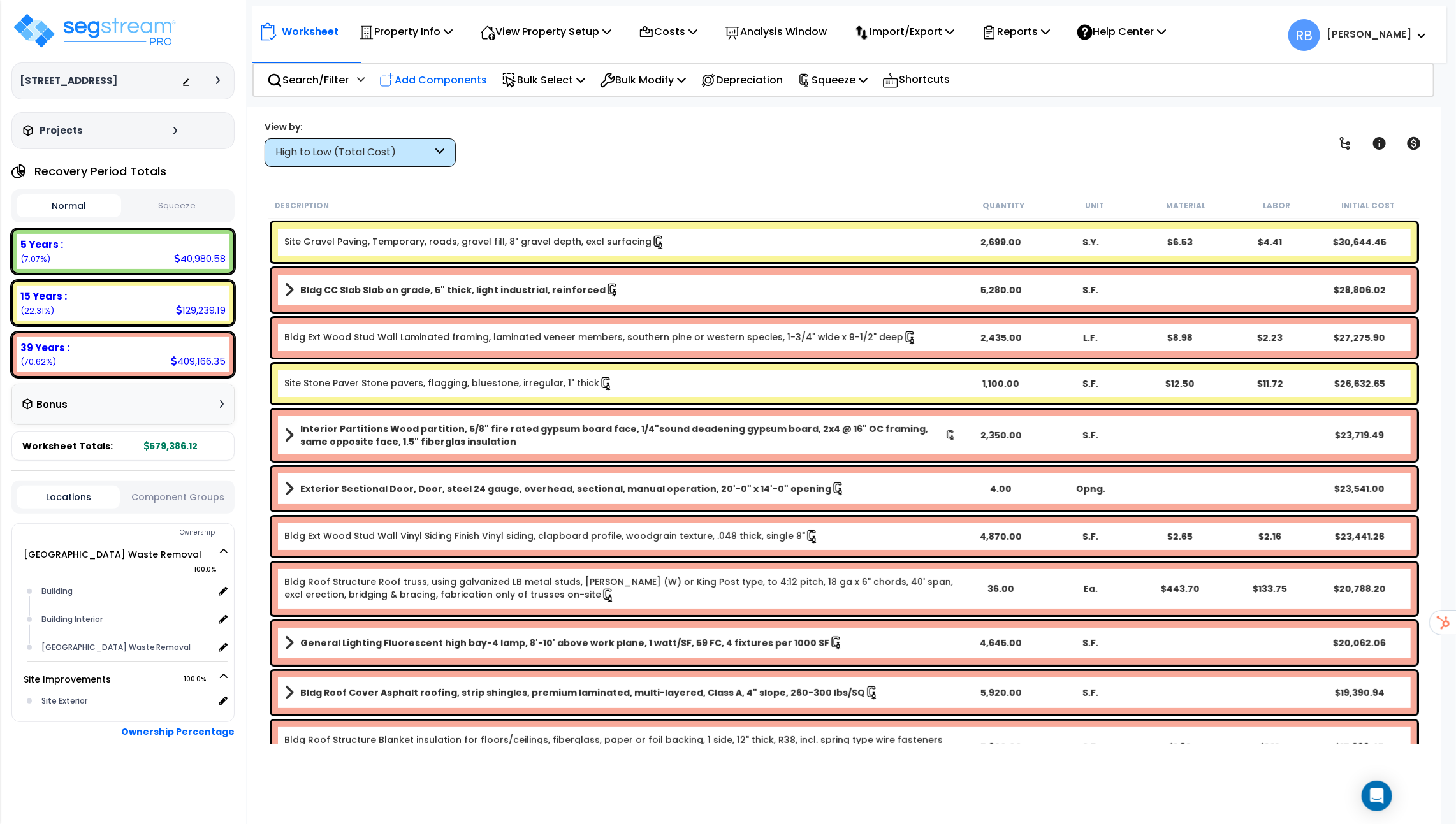
click at [455, 84] on p "Add Components" at bounding box center [433, 80] width 108 height 17
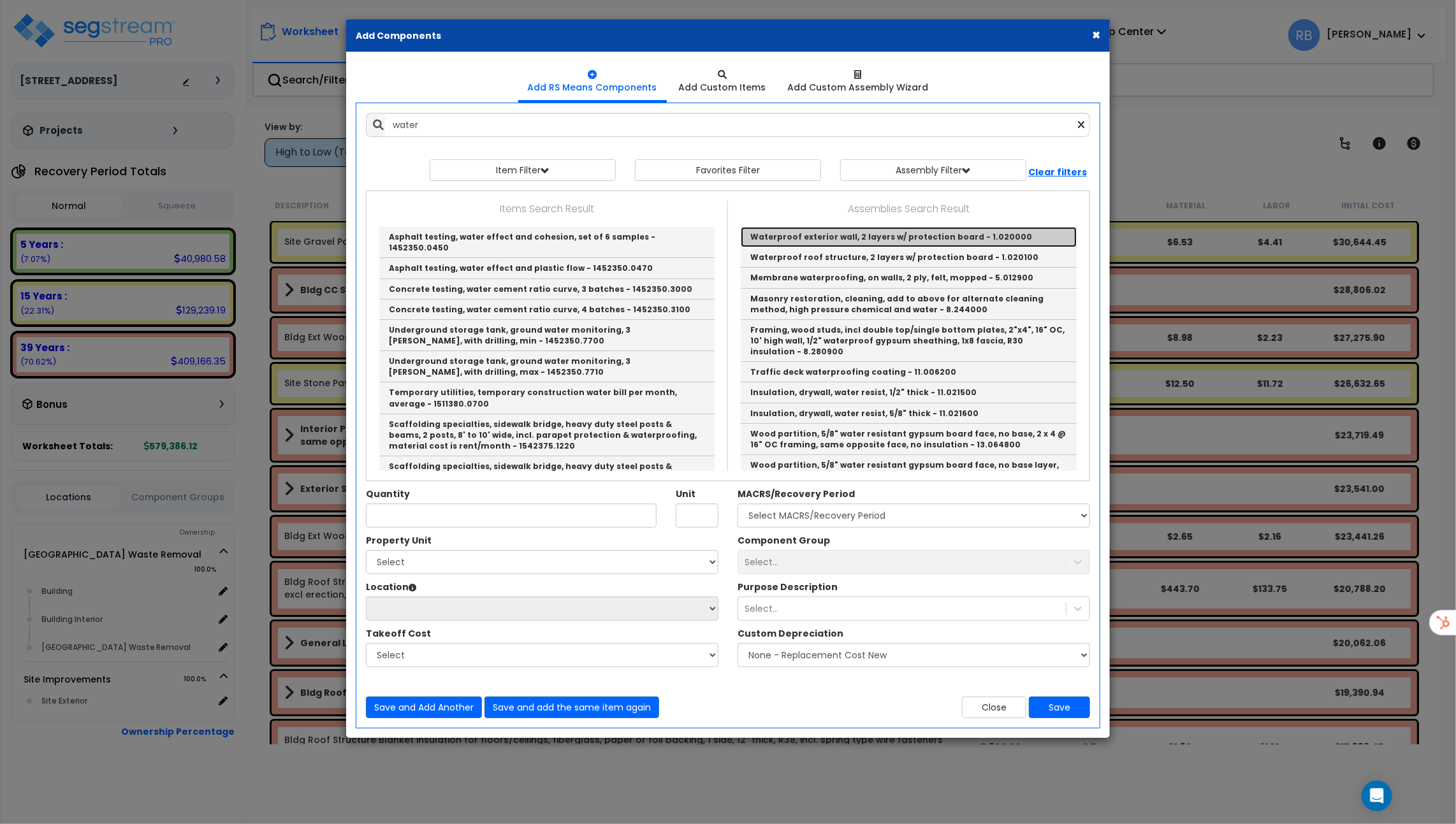
click at [804, 239] on link "Waterproof exterior wall, 2 layers w/ protection board - 1.020000" at bounding box center [909, 237] width 336 height 20
type input "Waterproof exterior wall, 2 layers w/ protection board - 1.020000"
type input "L.F."
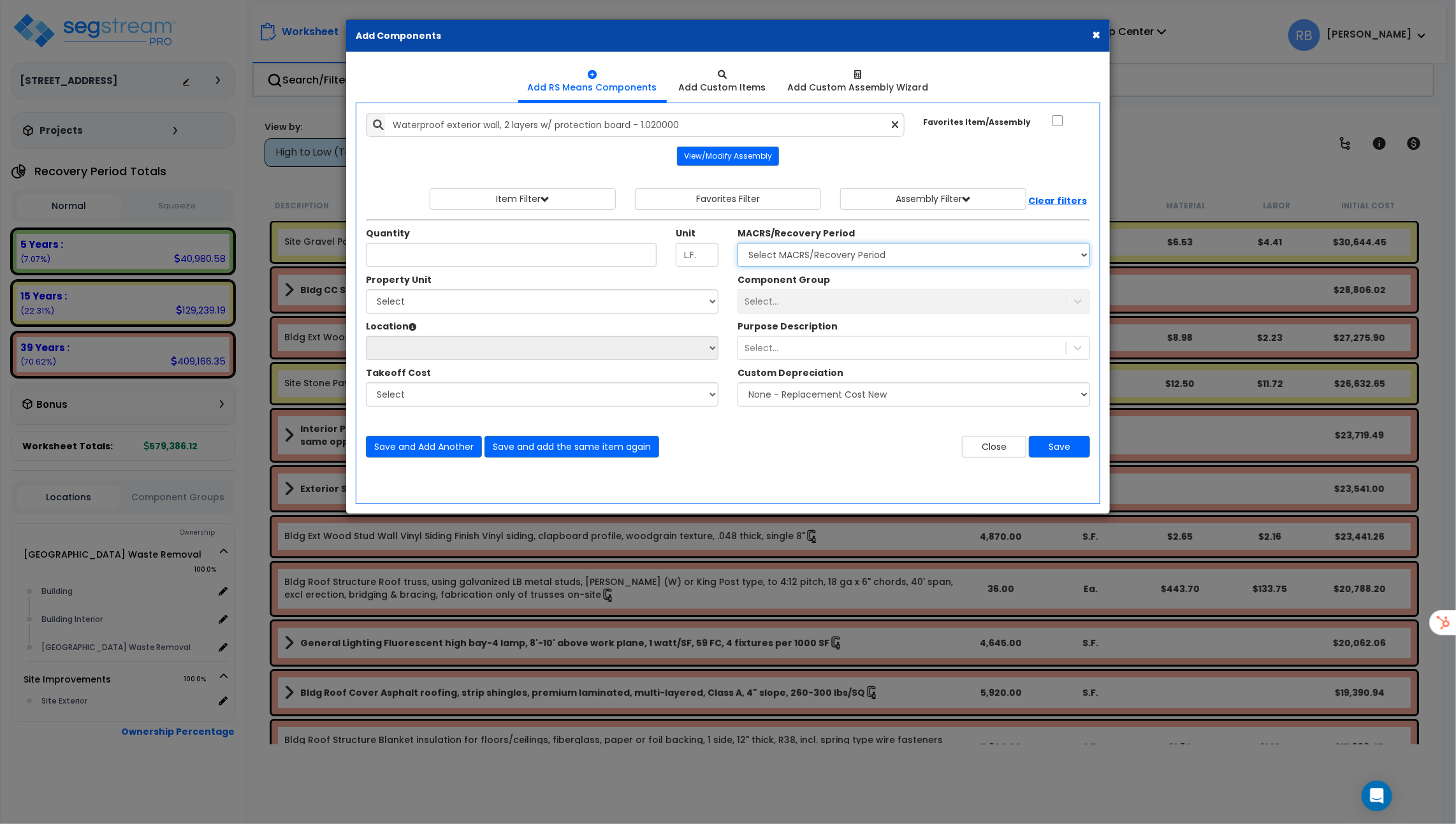
click at [811, 252] on select "Select MACRS/Recovery Period 5 Years - 57.0 - Distributive Trades & Services 5 …" at bounding box center [913, 255] width 352 height 24
click at [985, 444] on button "Close" at bounding box center [994, 447] width 64 height 22
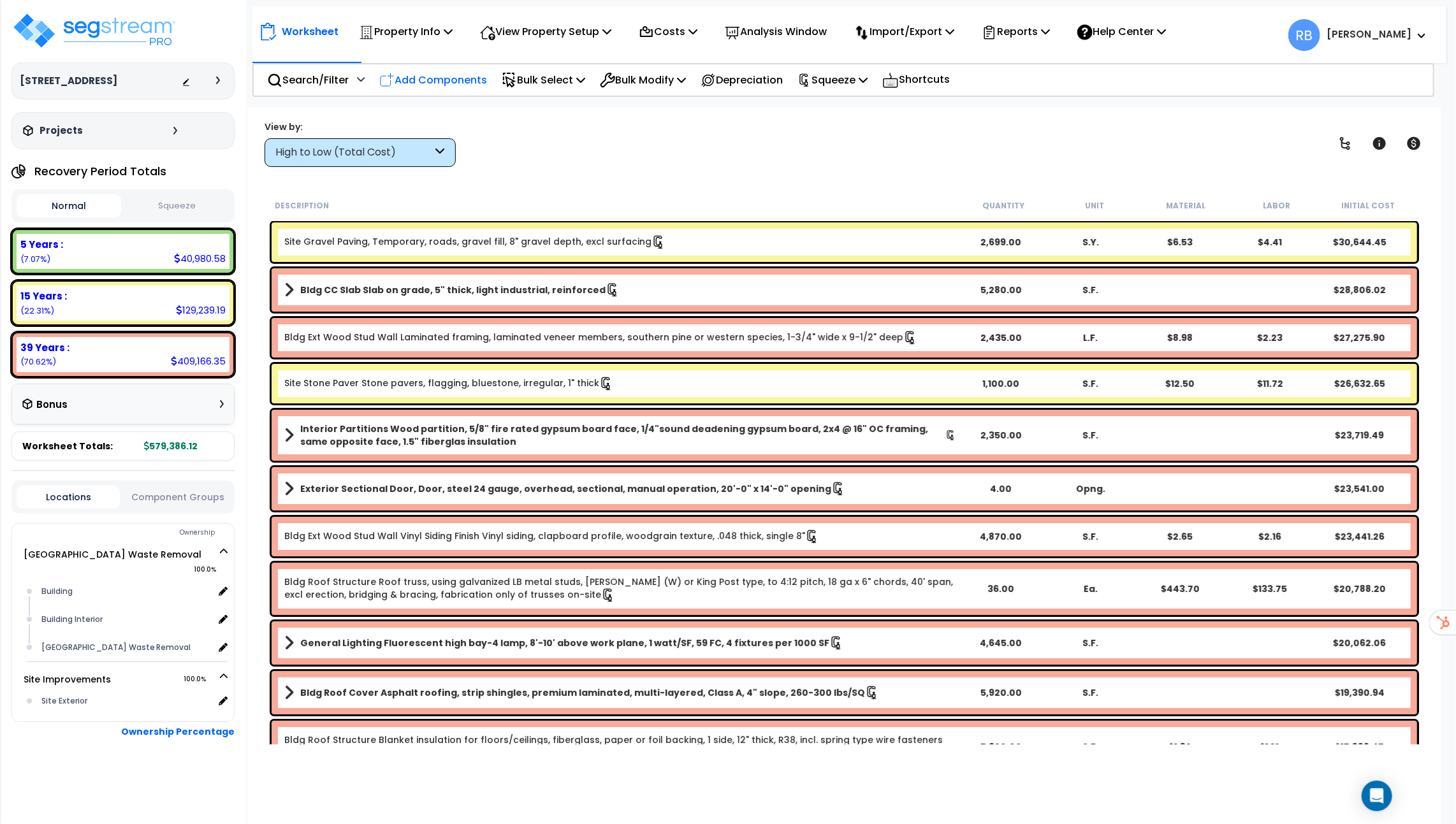
click at [424, 76] on p "Add Components" at bounding box center [433, 80] width 108 height 17
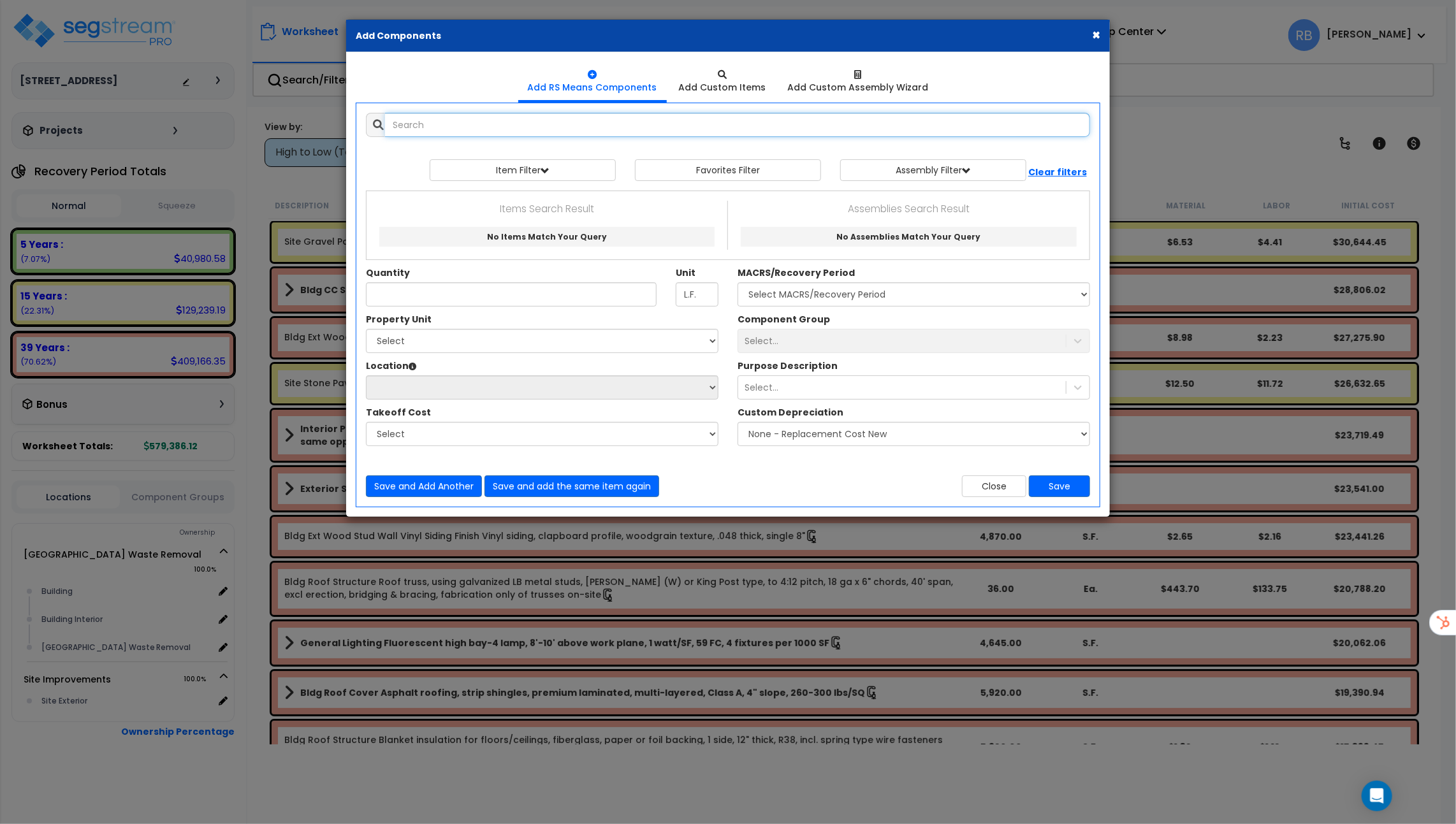
click at [577, 129] on input "text" at bounding box center [737, 125] width 705 height 24
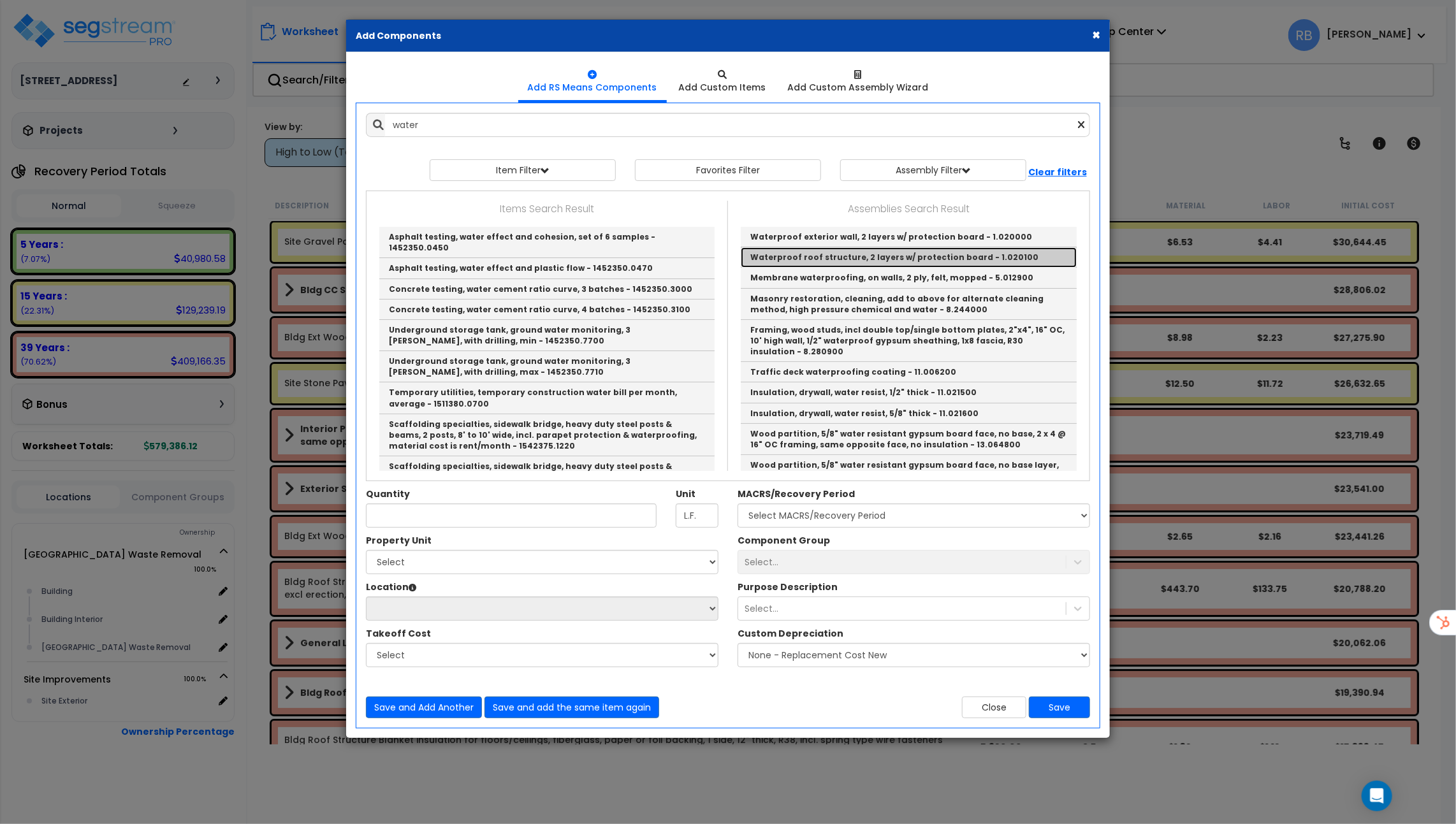
click at [823, 248] on link "Waterproof roof structure, 2 layers w/ protection board - 1.020100" at bounding box center [909, 258] width 336 height 20
type input "Waterproof roof structure, 2 layers w/ protection board - 1.020100"
type input "S.F."
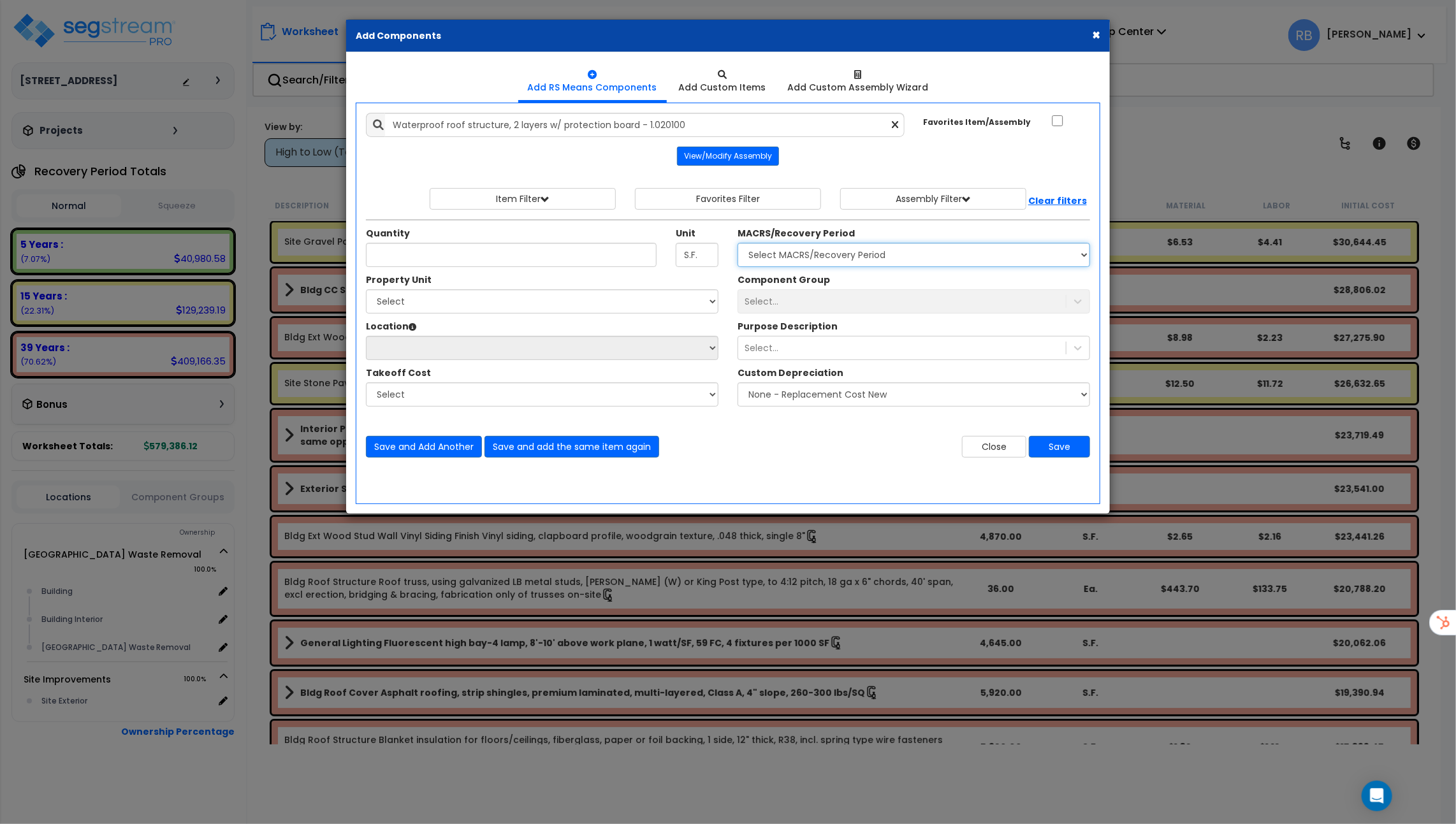
click at [823, 257] on select "Select MACRS/Recovery Period 5 Years - 57.0 - Distributive Trades & Services 5 …" at bounding box center [913, 255] width 352 height 24
select select "3668"
click at [737, 243] on select "Select MACRS/Recovery Period 5 Years - 57.0 - Distributive Trades & Services 5 …" at bounding box center [913, 255] width 352 height 24
click at [530, 256] on input "Quantity" at bounding box center [511, 255] width 291 height 24
type input "12"
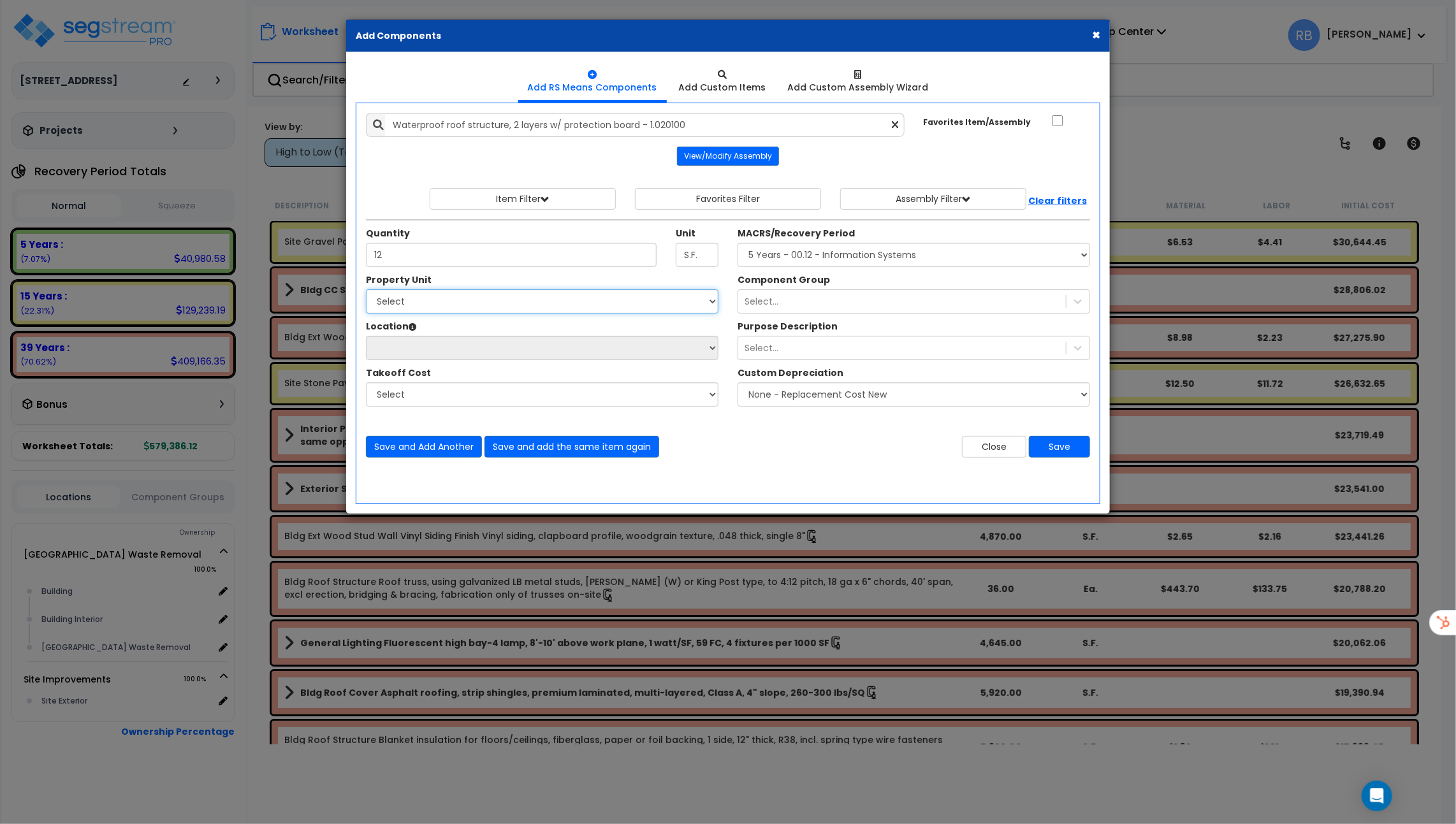
click at [490, 302] on select "Select Naples Waste Removal Site Improvements" at bounding box center [542, 302] width 352 height 24
select select "168045"
click at [366, 290] on select "Select Naples Waste Removal Site Improvements" at bounding box center [542, 302] width 352 height 24
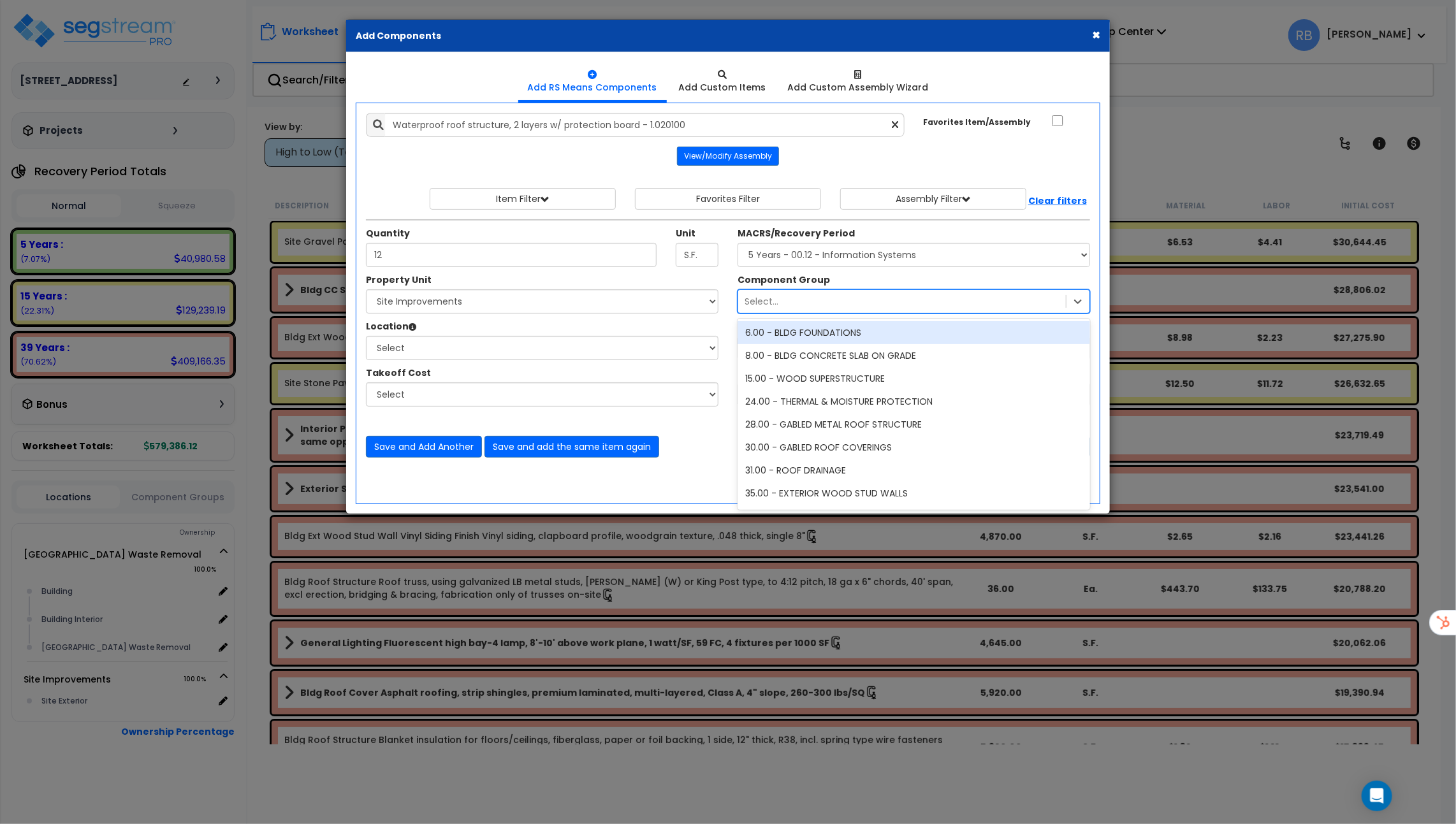
click at [797, 292] on div "Select..." at bounding box center [902, 302] width 327 height 20
click at [802, 354] on div "8.00 - BLDG CONCRETE SLAB ON GRADE" at bounding box center [913, 356] width 352 height 23
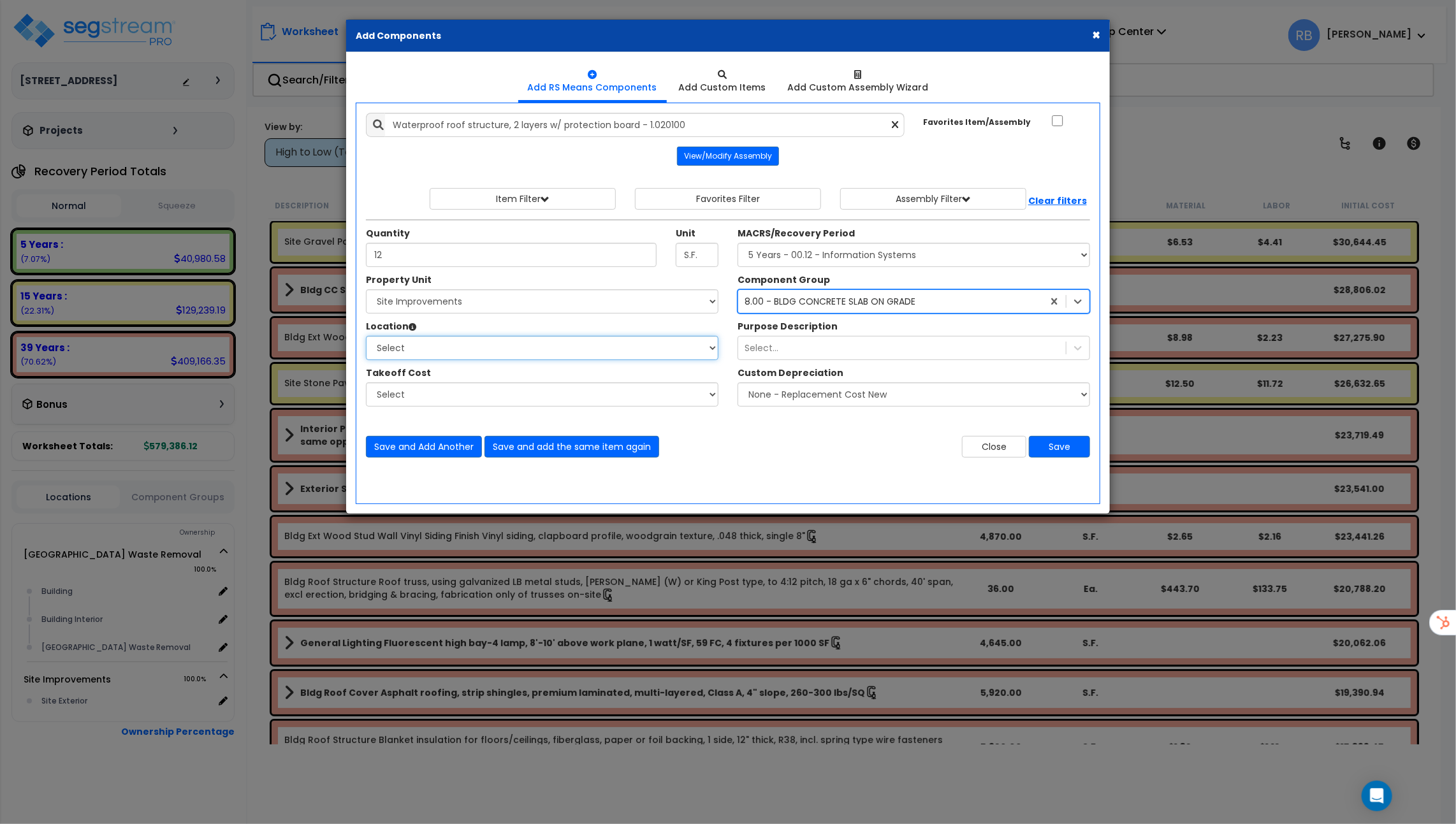
click at [524, 342] on select "Select Site Exterior Add Additional Location" at bounding box center [542, 348] width 352 height 24
select select "462"
click at [366, 336] on select "Select Site Exterior Add Additional Location" at bounding box center [542, 348] width 352 height 24
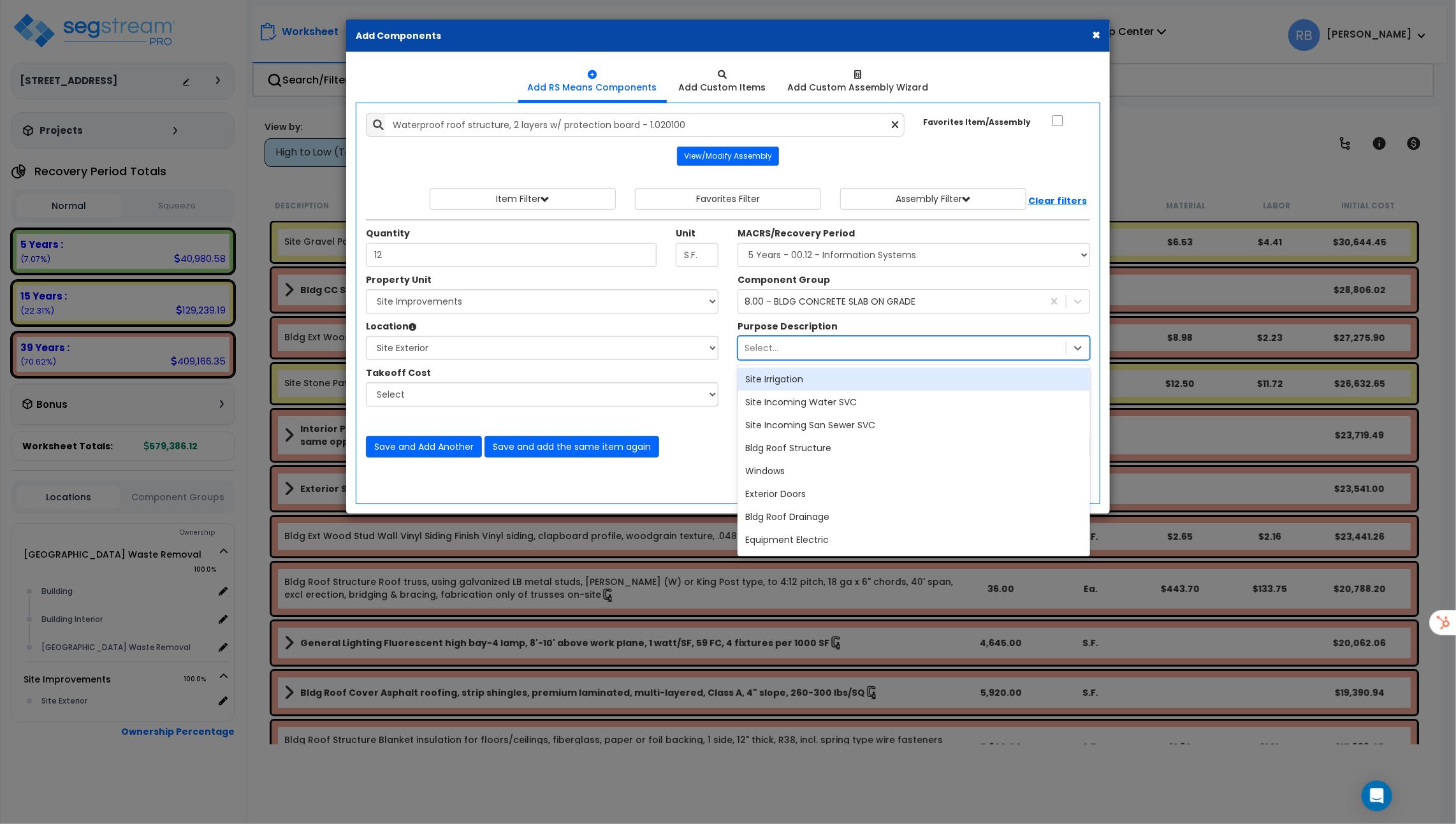
click at [798, 338] on div "Select..." at bounding box center [902, 348] width 327 height 20
click at [797, 397] on div "Site Incoming Water SVC" at bounding box center [913, 402] width 352 height 23
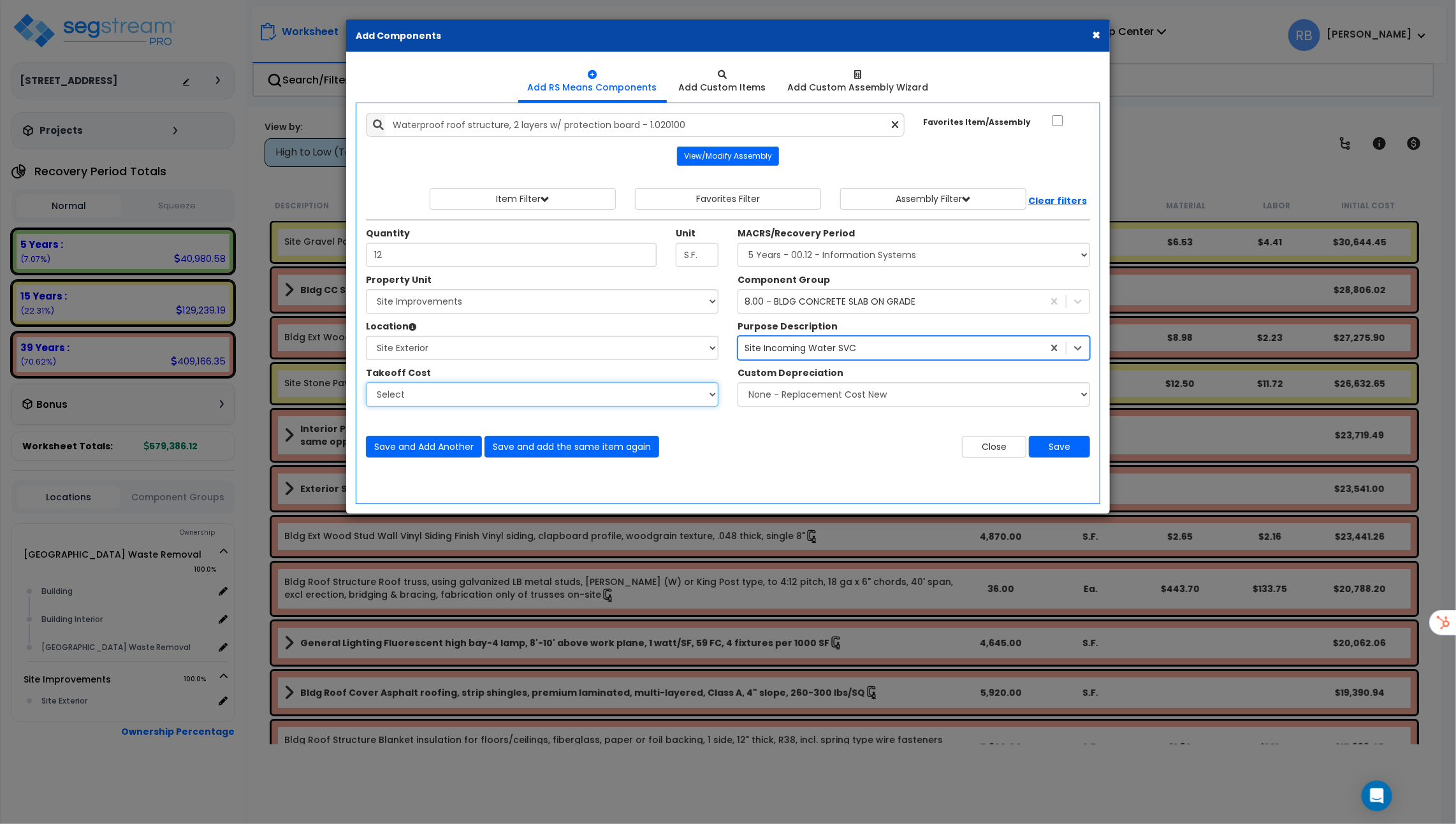
click at [556, 386] on select "Select" at bounding box center [542, 394] width 352 height 24
click at [905, 393] on select "None - Replacement Cost New Excellent - 90% Good - 75% Fair - 50% Bad - 25% Rep…" at bounding box center [913, 394] width 352 height 24
click at [737, 382] on select "None - Replacement Cost New Excellent - 90% Good - 75% Fair - 50% Bad - 25% Rep…" at bounding box center [913, 394] width 352 height 24
click at [985, 446] on button "Close" at bounding box center [994, 447] width 64 height 22
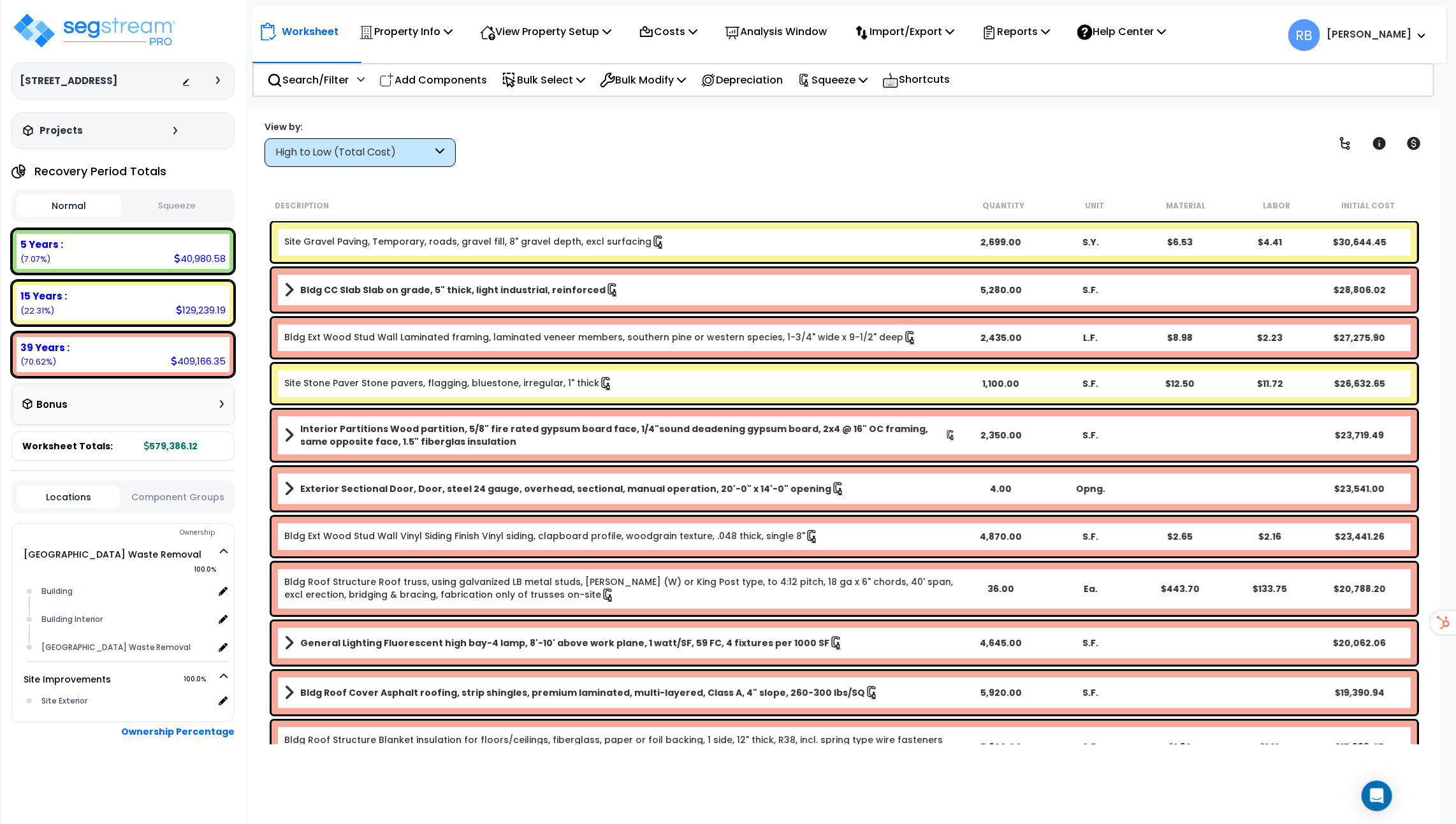
click at [190, 204] on button "Squeeze" at bounding box center [177, 206] width 104 height 22
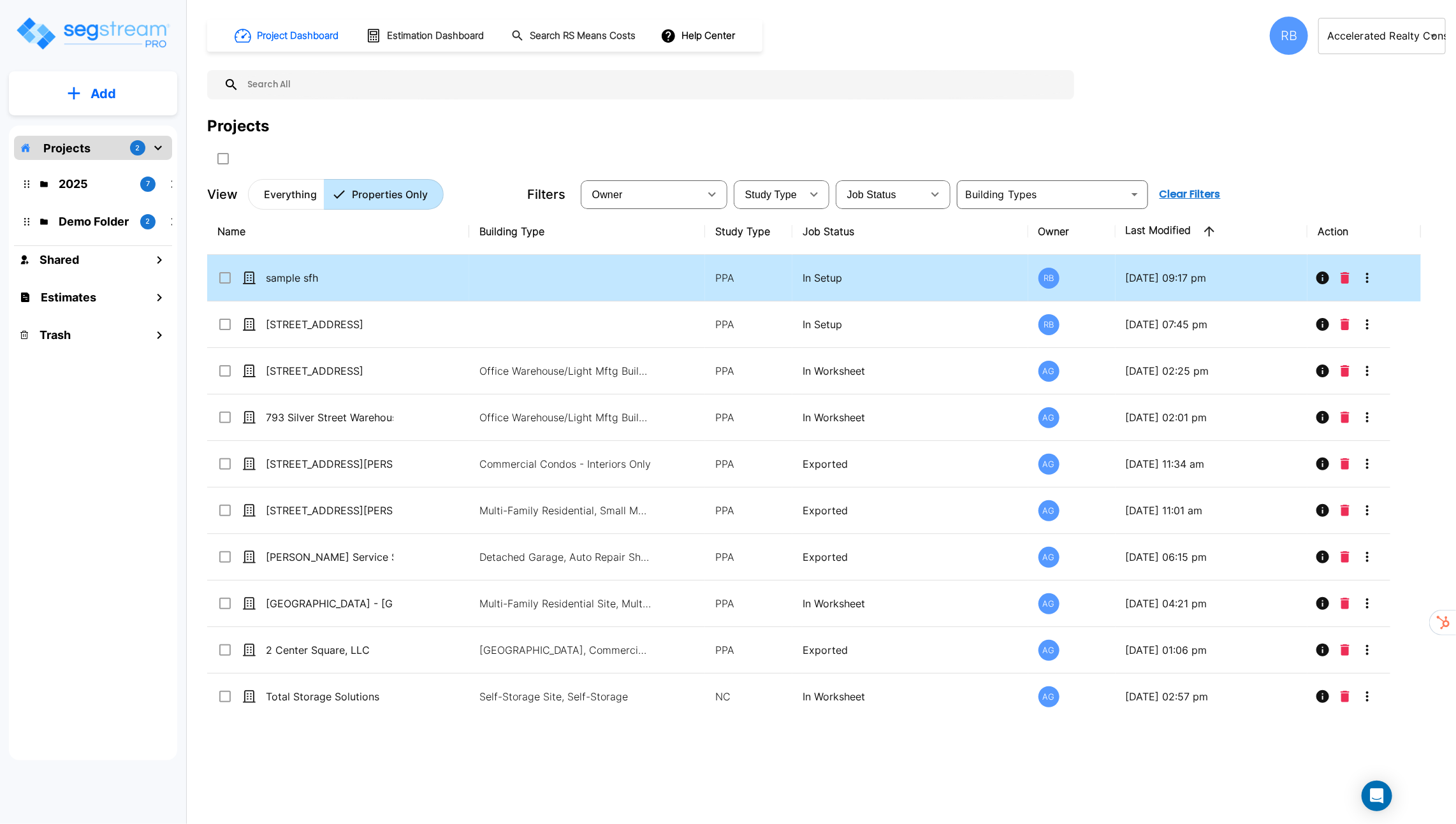
click at [388, 284] on td "sample sfh" at bounding box center [338, 278] width 262 height 47
checkbox input "true"
click at [388, 284] on td "sample sfh" at bounding box center [338, 278] width 262 height 47
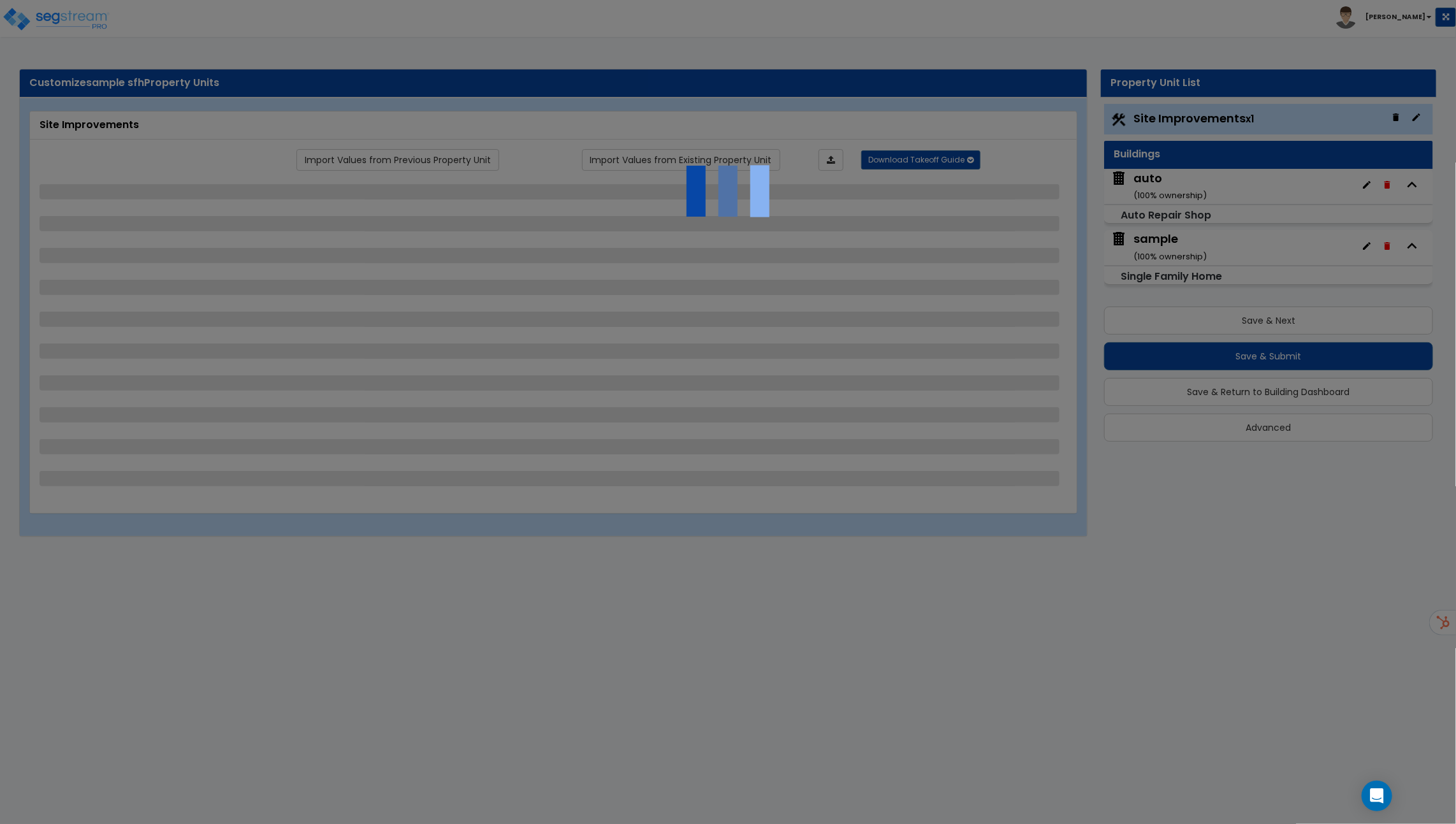
select select "2"
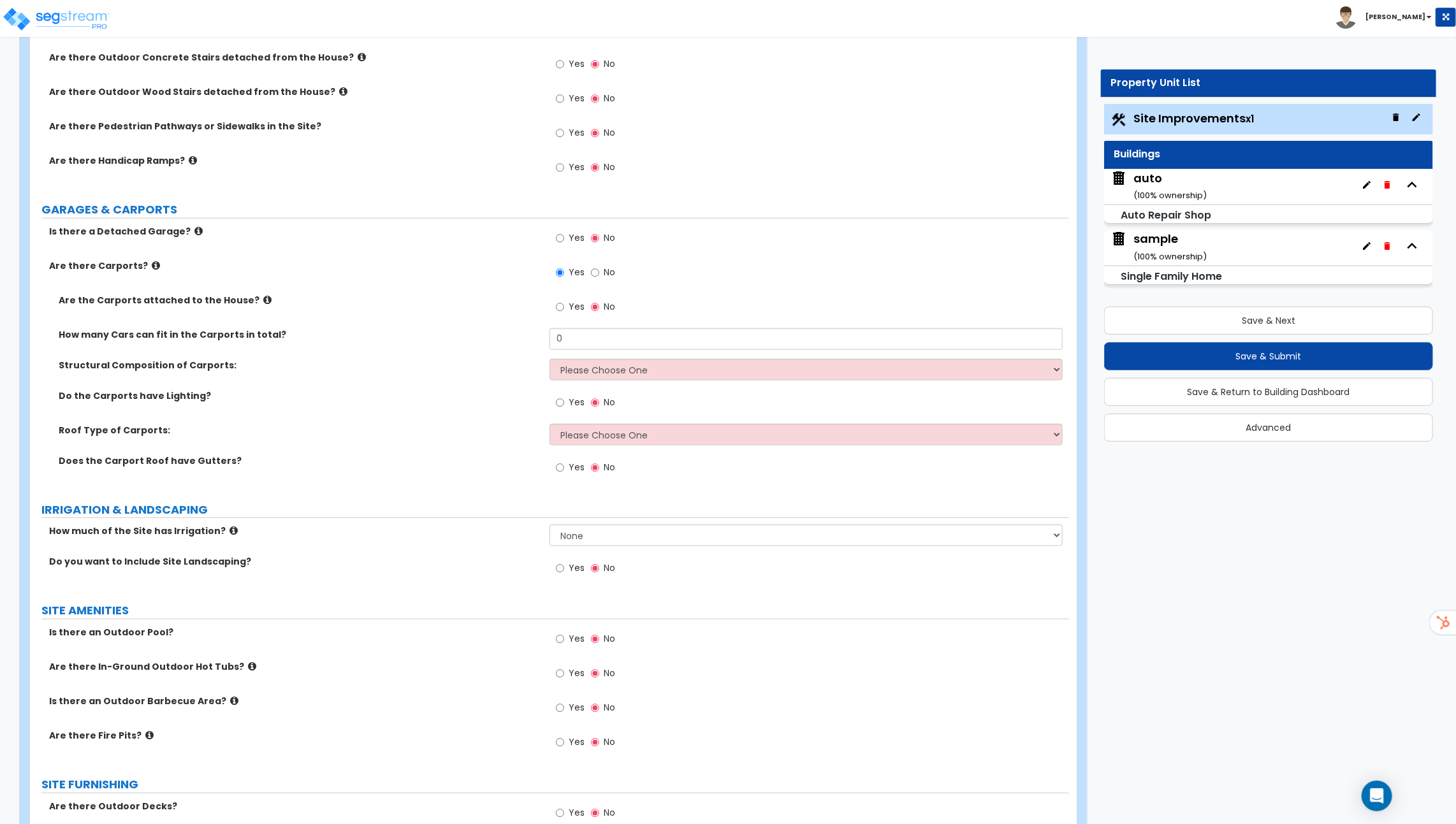
scroll to position [583, 0]
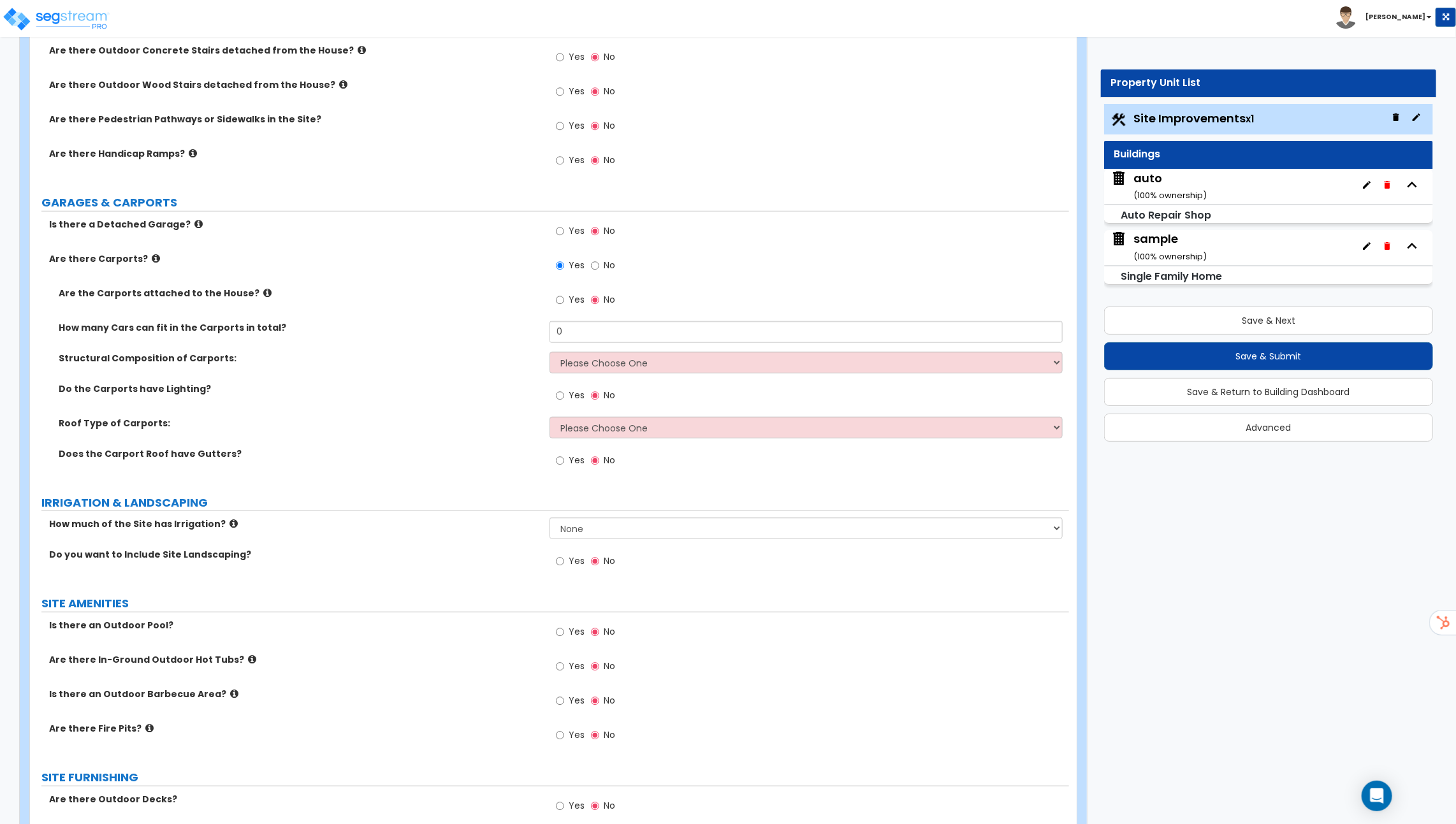
click at [152, 254] on icon at bounding box center [156, 258] width 8 height 9
drag, startPoint x: 586, startPoint y: 325, endPoint x: 528, endPoint y: 325, distance: 58.0
click at [528, 325] on div "How many Cars can fit in the Carports in total? 0" at bounding box center [549, 336] width 1039 height 30
type input "1"
click at [580, 357] on select "Please Choose One Steel Wood" at bounding box center [806, 363] width 513 height 22
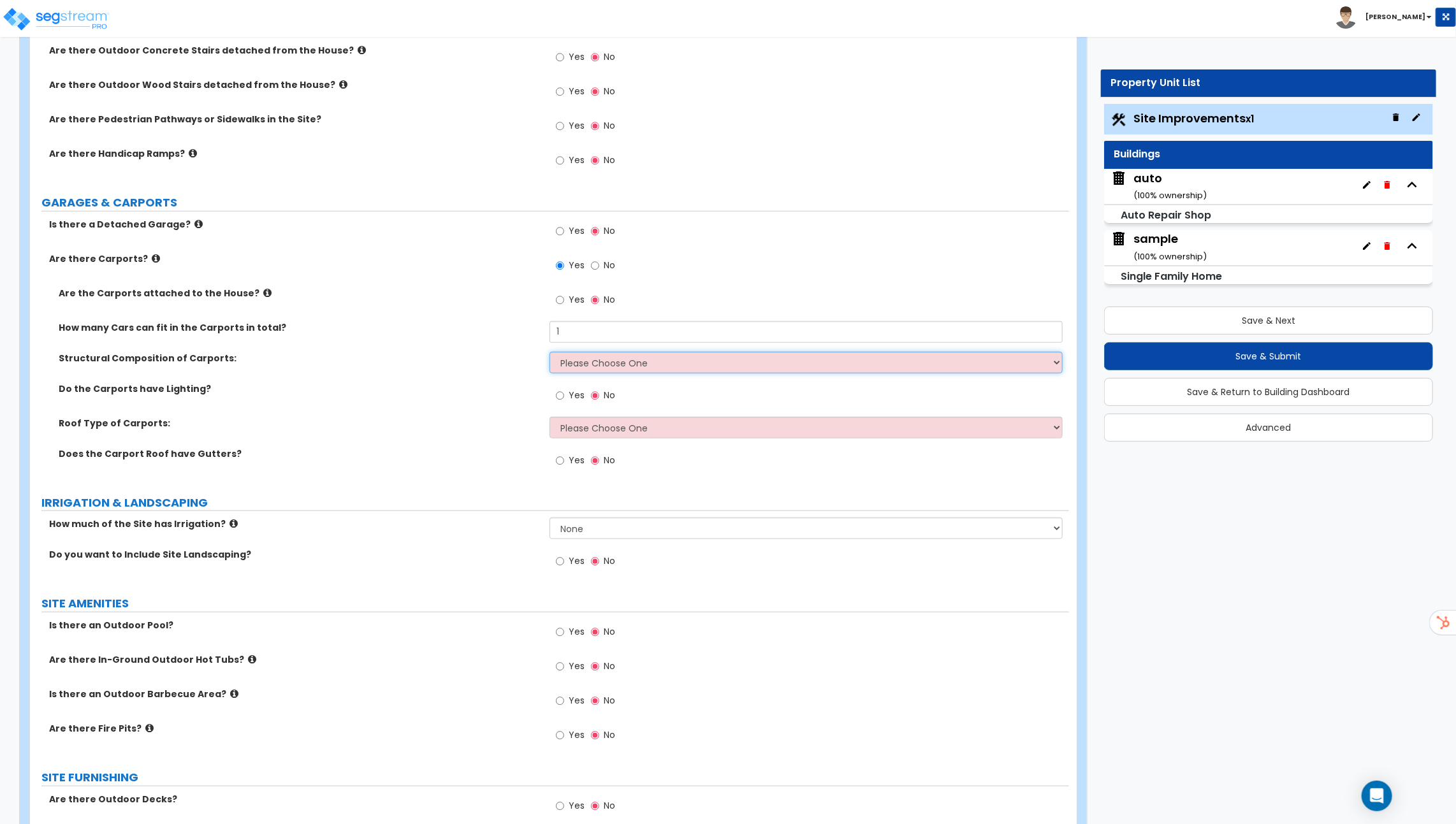
select select "1"
click at [549, 352] on select "Please Choose One Steel Wood" at bounding box center [806, 363] width 513 height 22
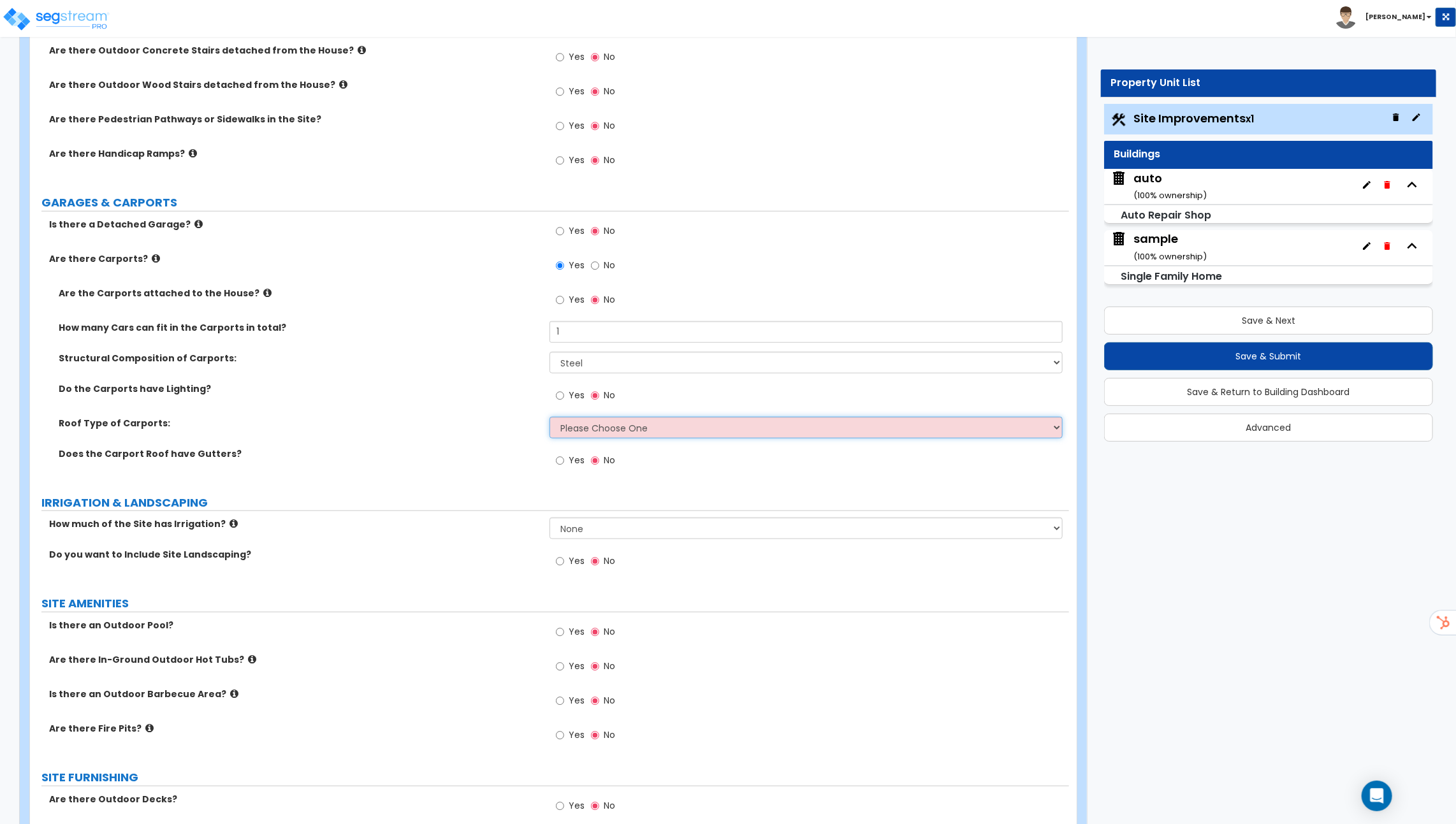
click at [589, 430] on select "Please Choose One Gabled Roof Flat Roof" at bounding box center [806, 428] width 513 height 22
select select "1"
click at [549, 417] on select "Please Choose One Gabled Roof Flat Roof" at bounding box center [806, 428] width 513 height 22
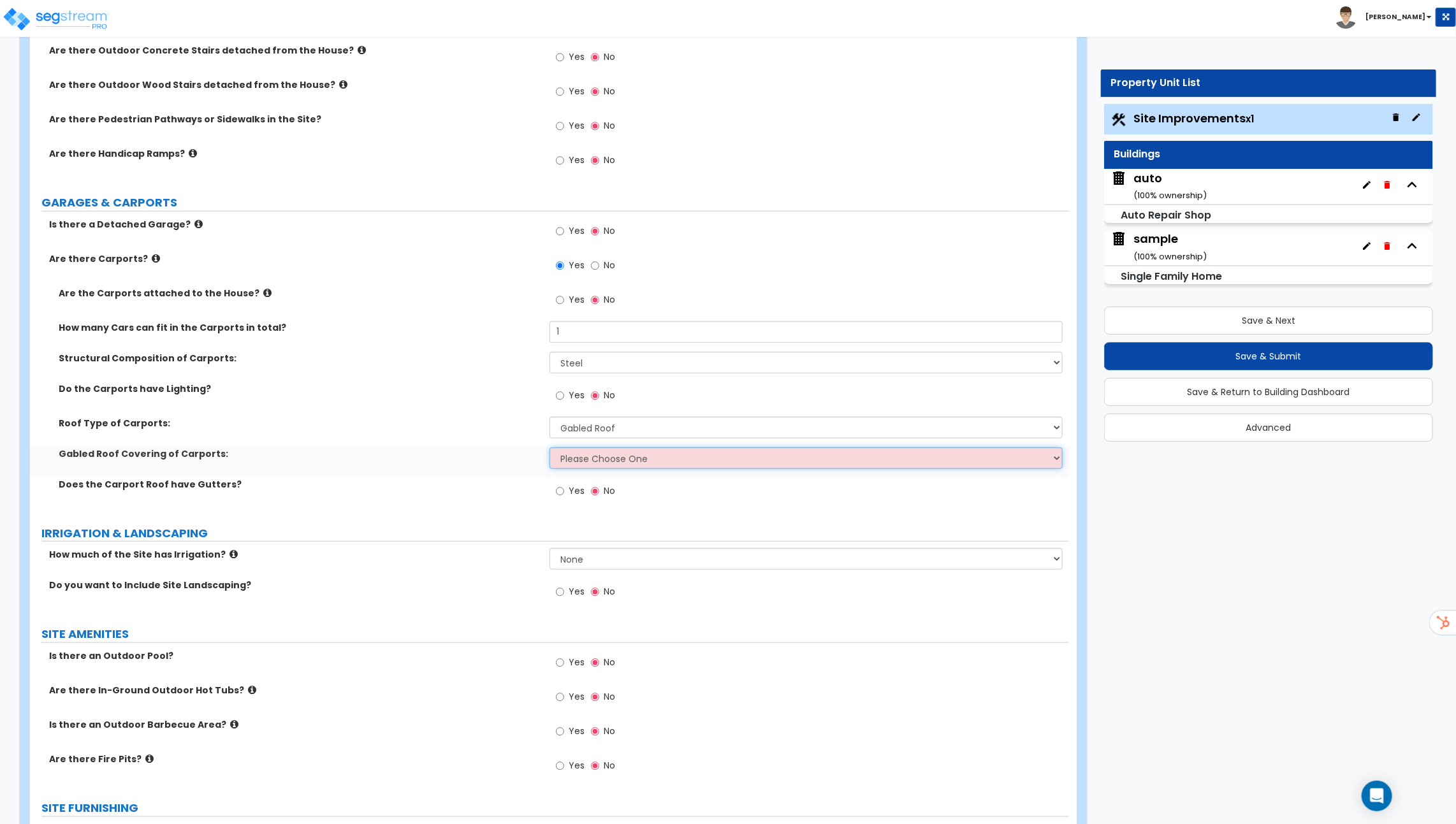
click at [581, 461] on select "Please Choose One Asphalt Shingle Clay Tile Wood Shingle Metal Shingle Standing…" at bounding box center [806, 458] width 513 height 22
select select "5"
click at [549, 447] on select "Please Choose One Asphalt Shingle Clay Tile Wood Shingle Metal Shingle Standing…" at bounding box center [806, 458] width 513 height 22
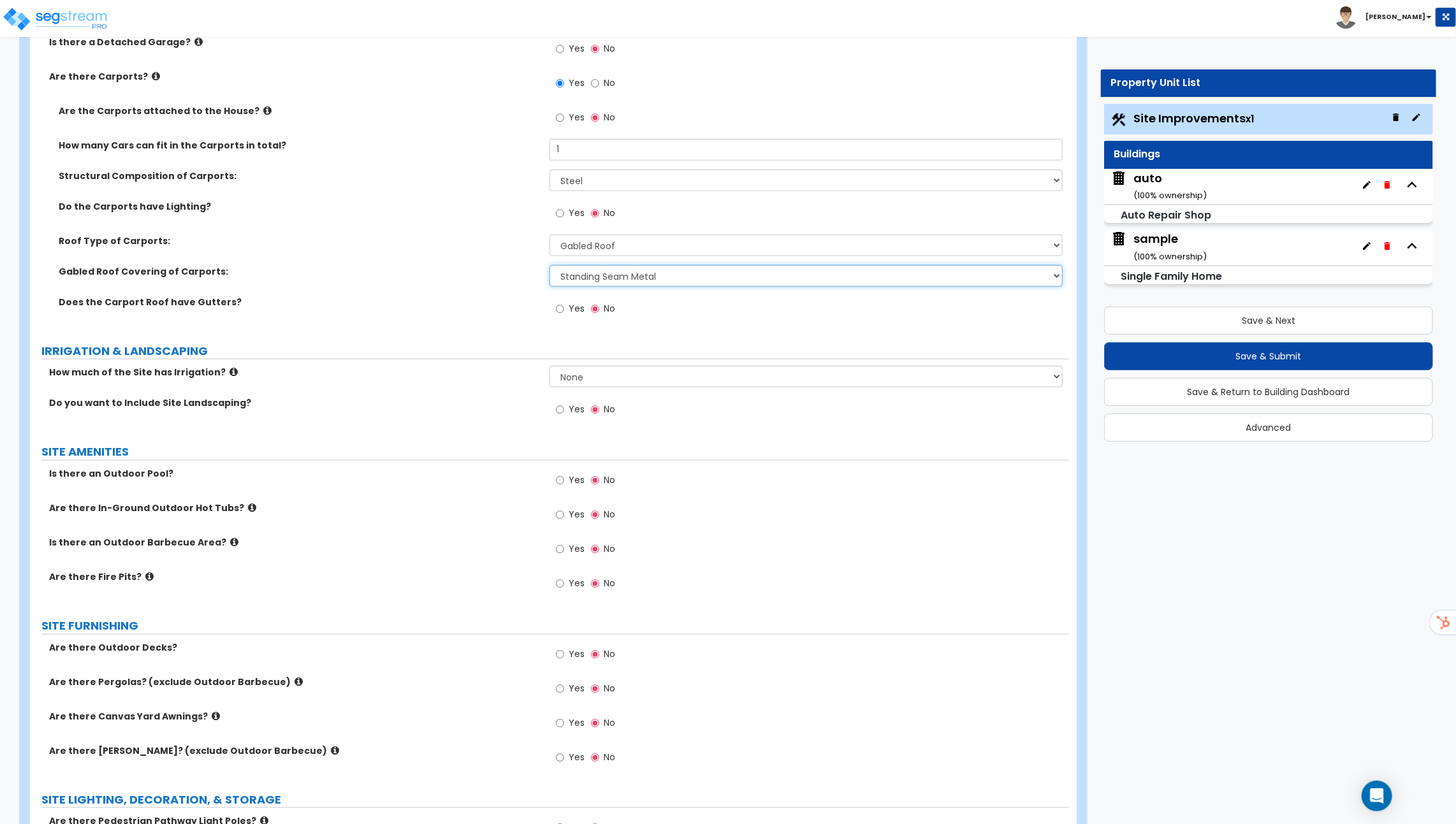
scroll to position [766, 0]
